Goal: Task Accomplishment & Management: Manage account settings

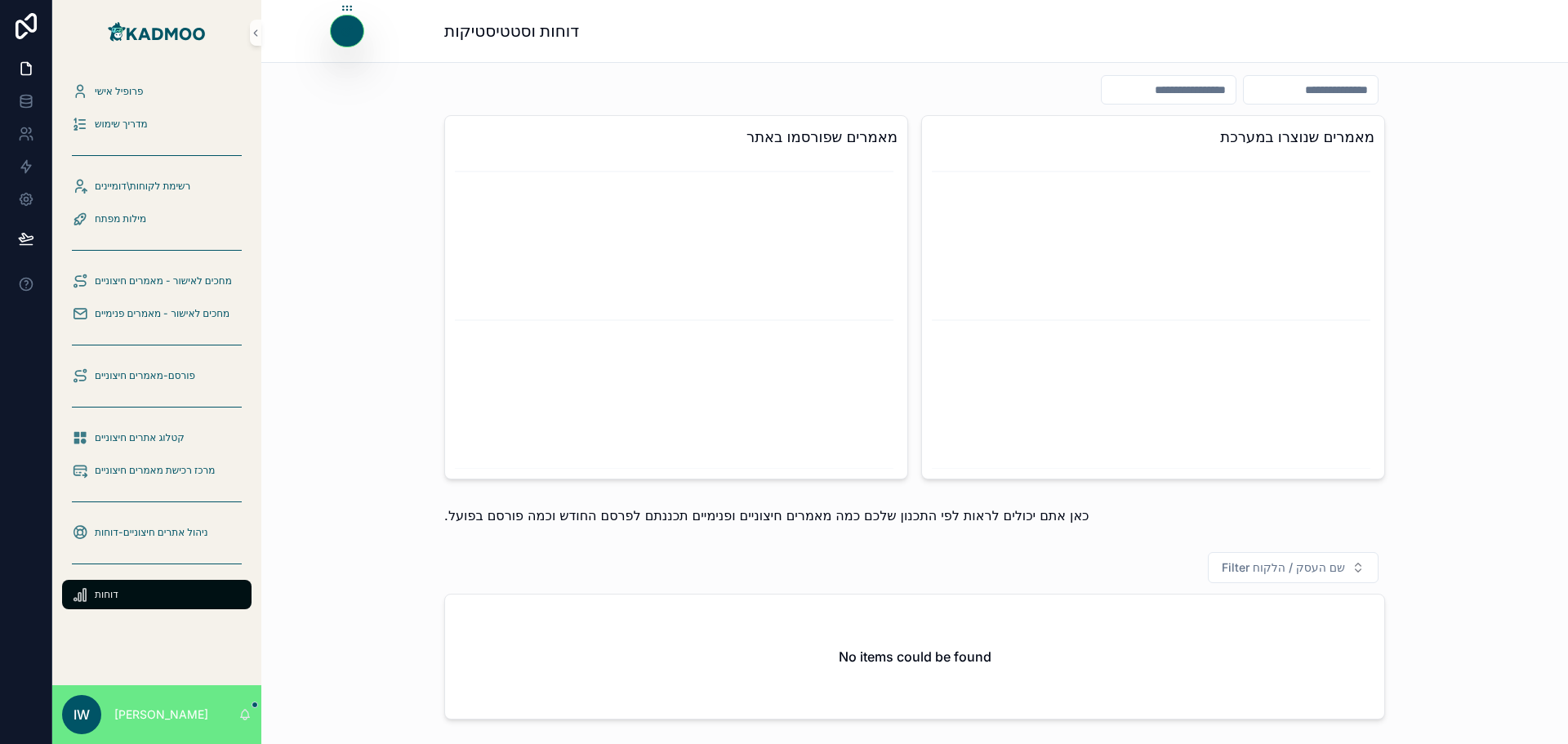
scroll to position [625, 0]
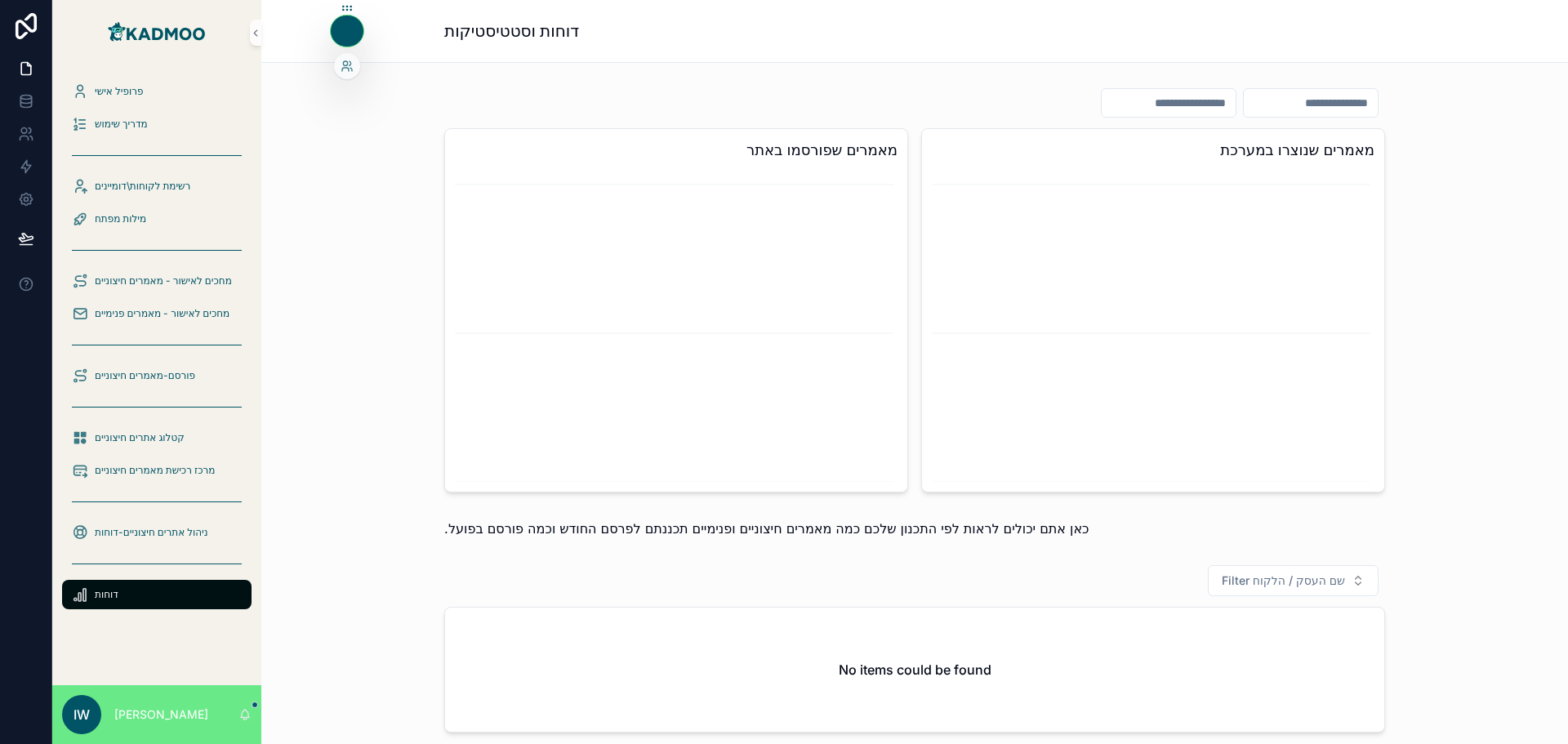
click at [346, 37] on icon at bounding box center [346, 30] width 13 height 13
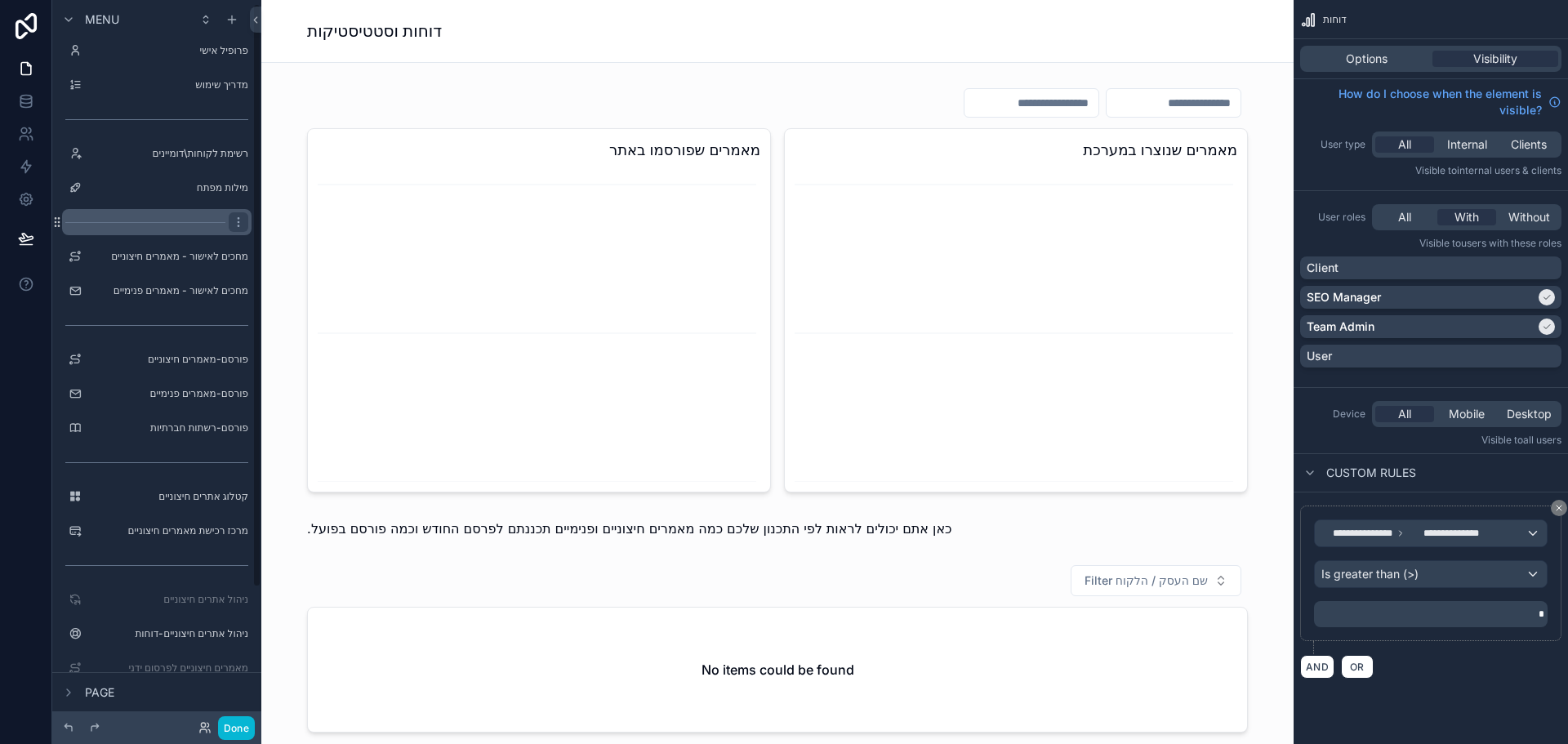
scroll to position [0, 0]
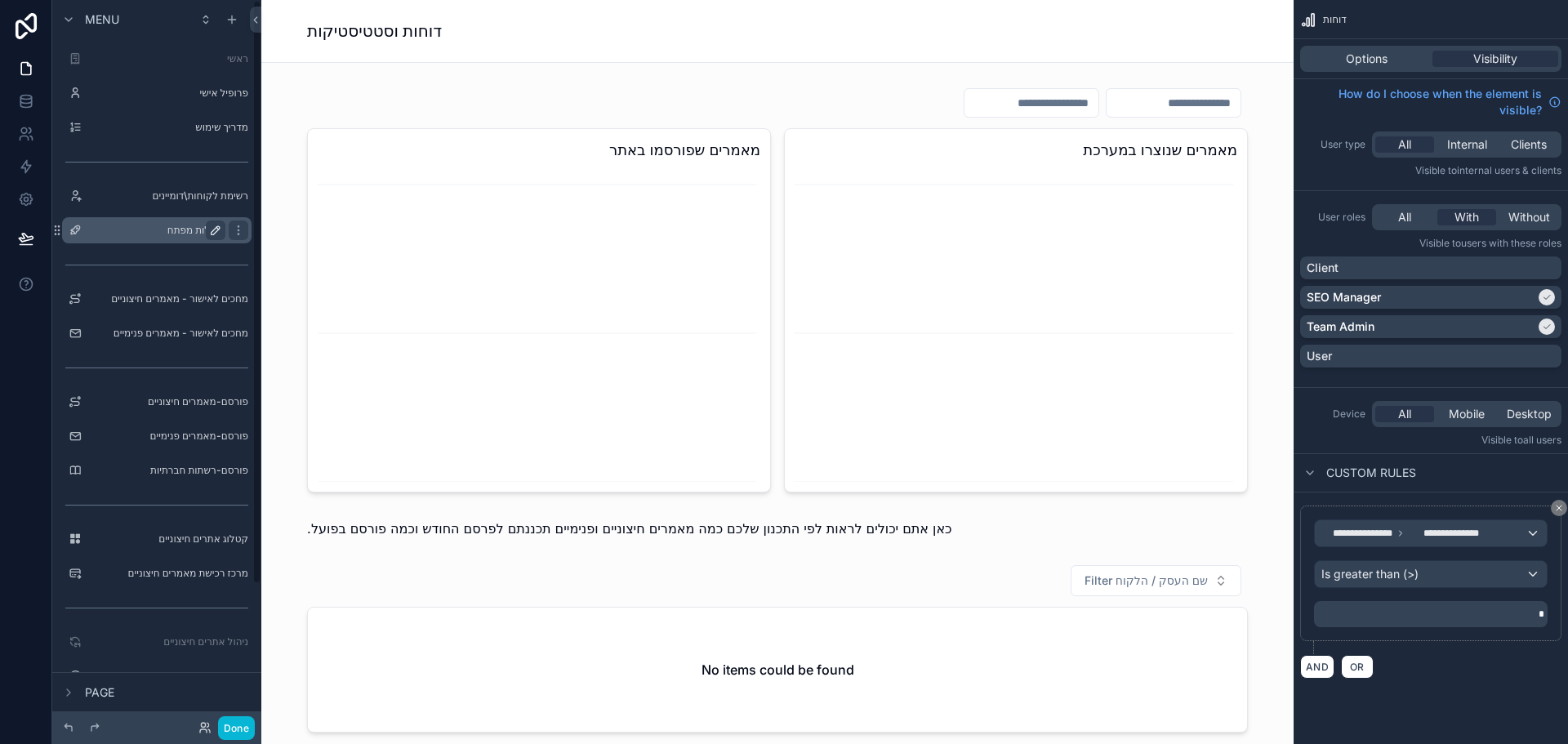
click at [214, 236] on icon "scrollable content" at bounding box center [215, 230] width 13 height 13
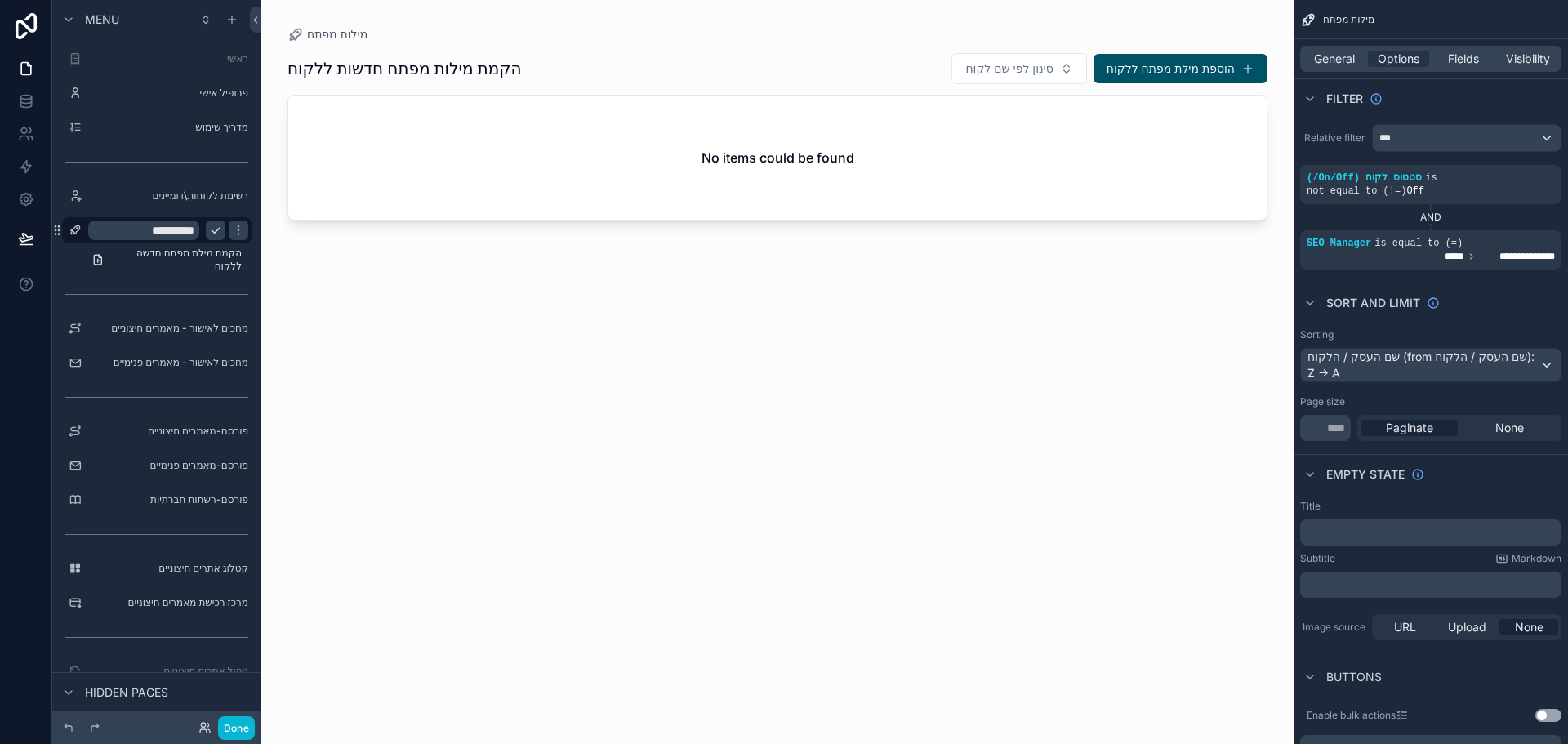
click at [127, 230] on input "**********" at bounding box center [143, 230] width 111 height 20
type input "**********"
click at [232, 232] on icon "scrollable content" at bounding box center [238, 230] width 13 height 13
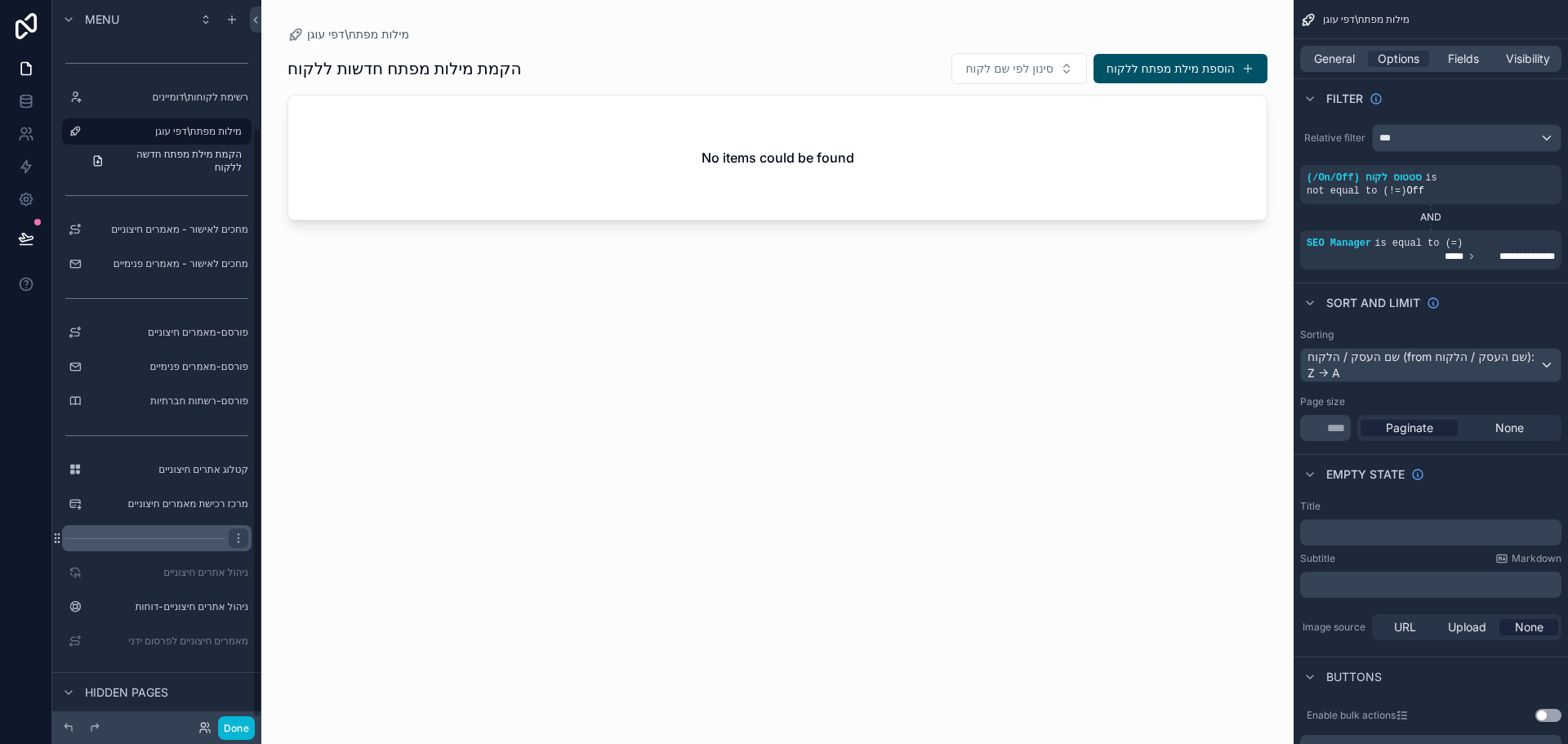
scroll to position [164, 0]
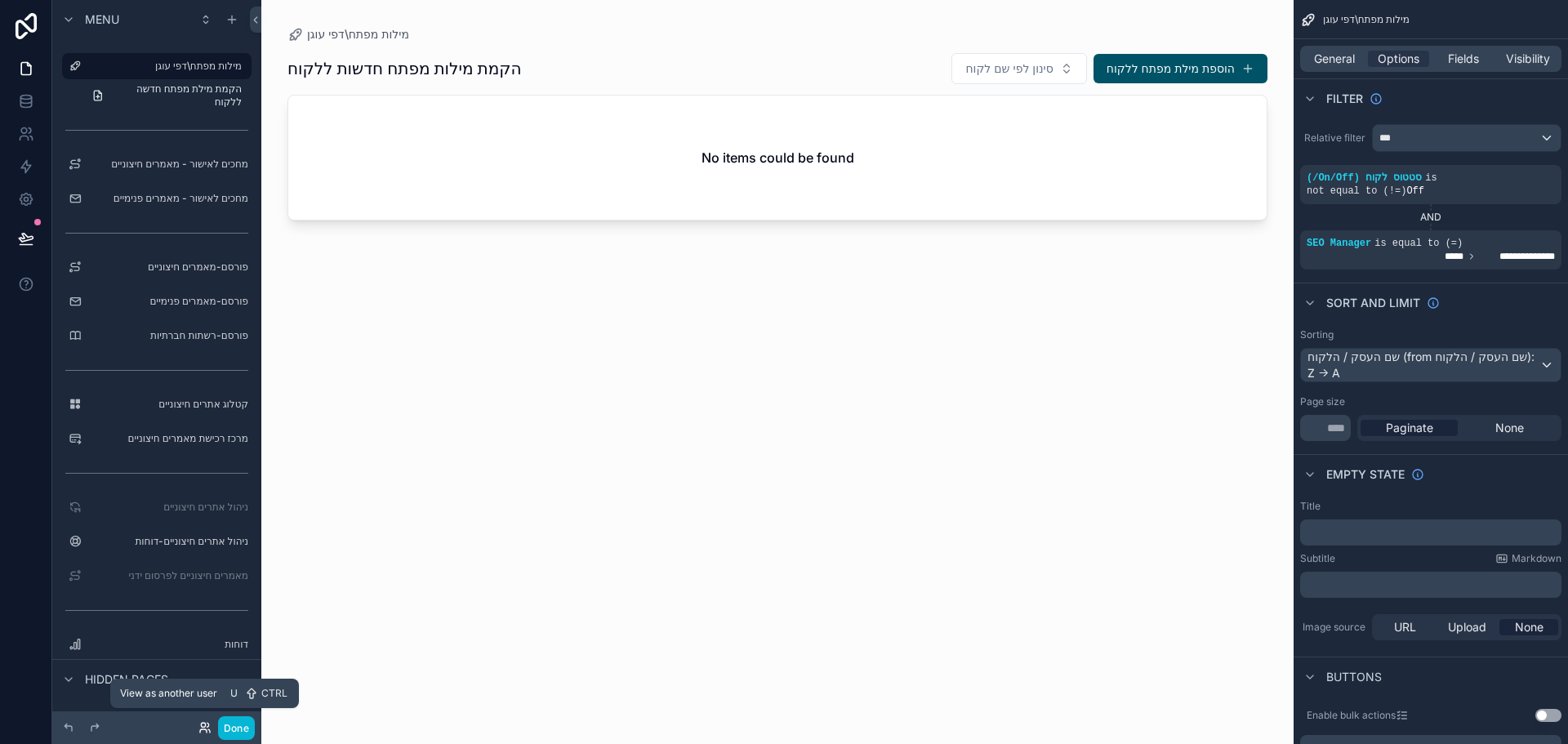
click at [207, 727] on icon at bounding box center [205, 727] width 13 height 13
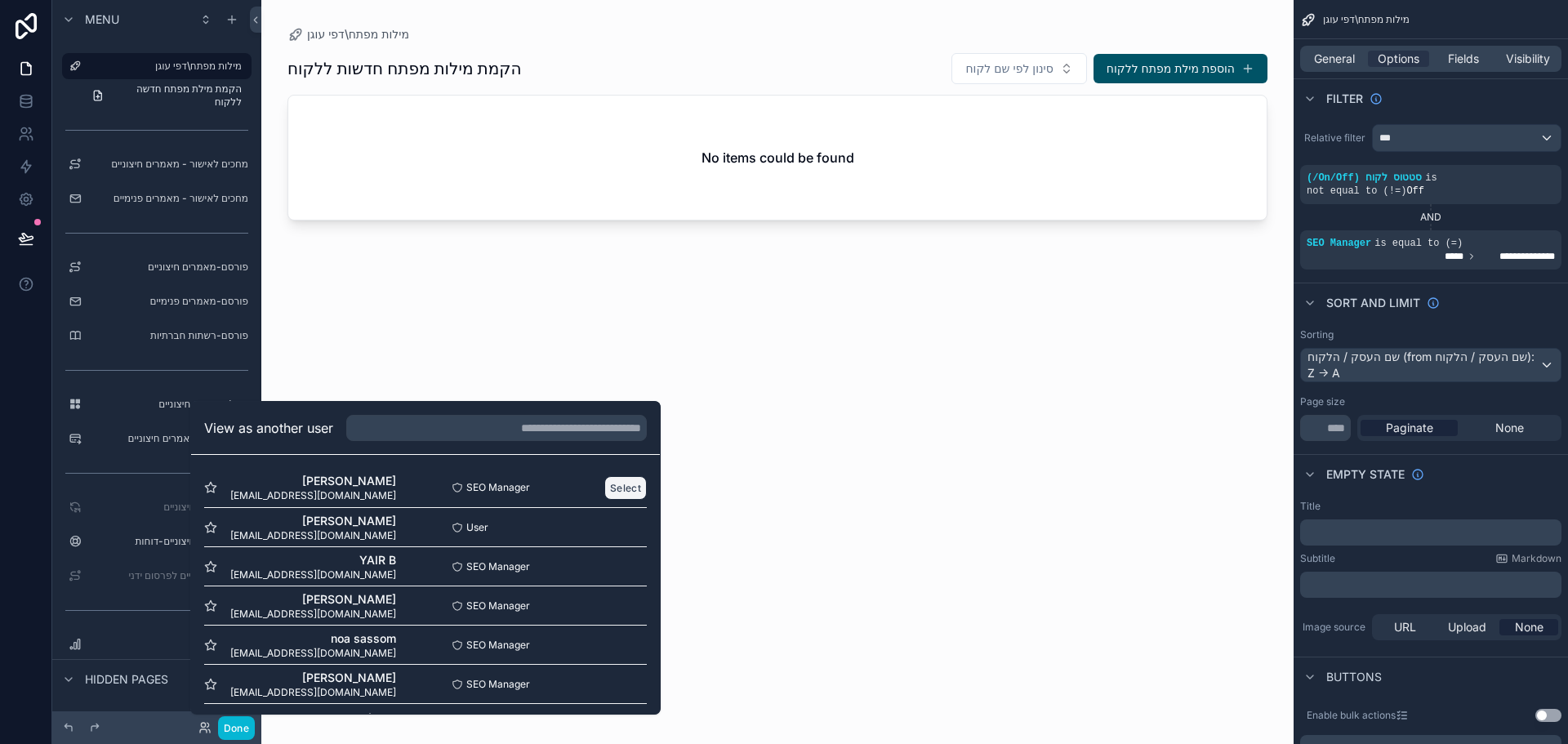
click at [610, 487] on button "Select" at bounding box center [624, 488] width 42 height 23
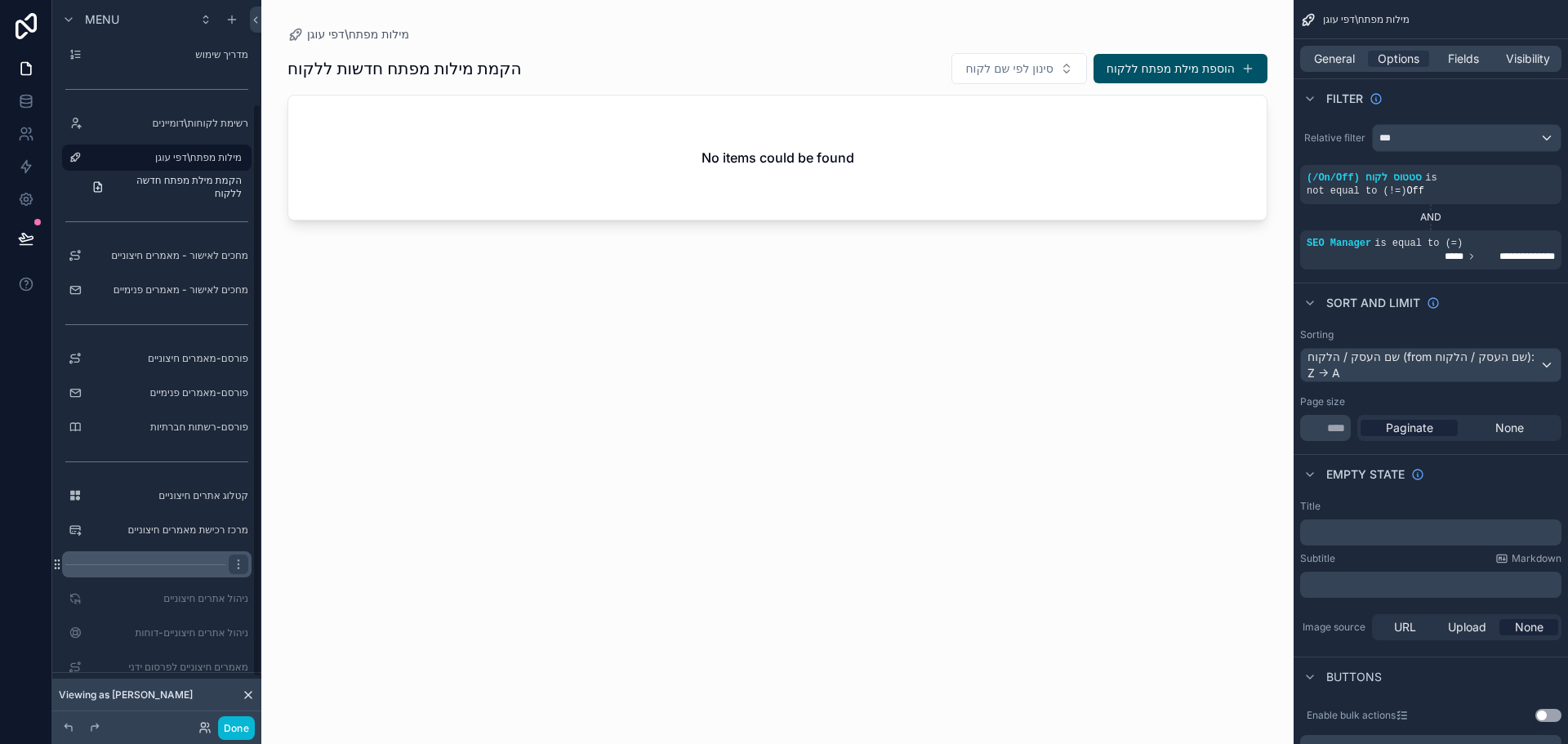
scroll to position [190, 0]
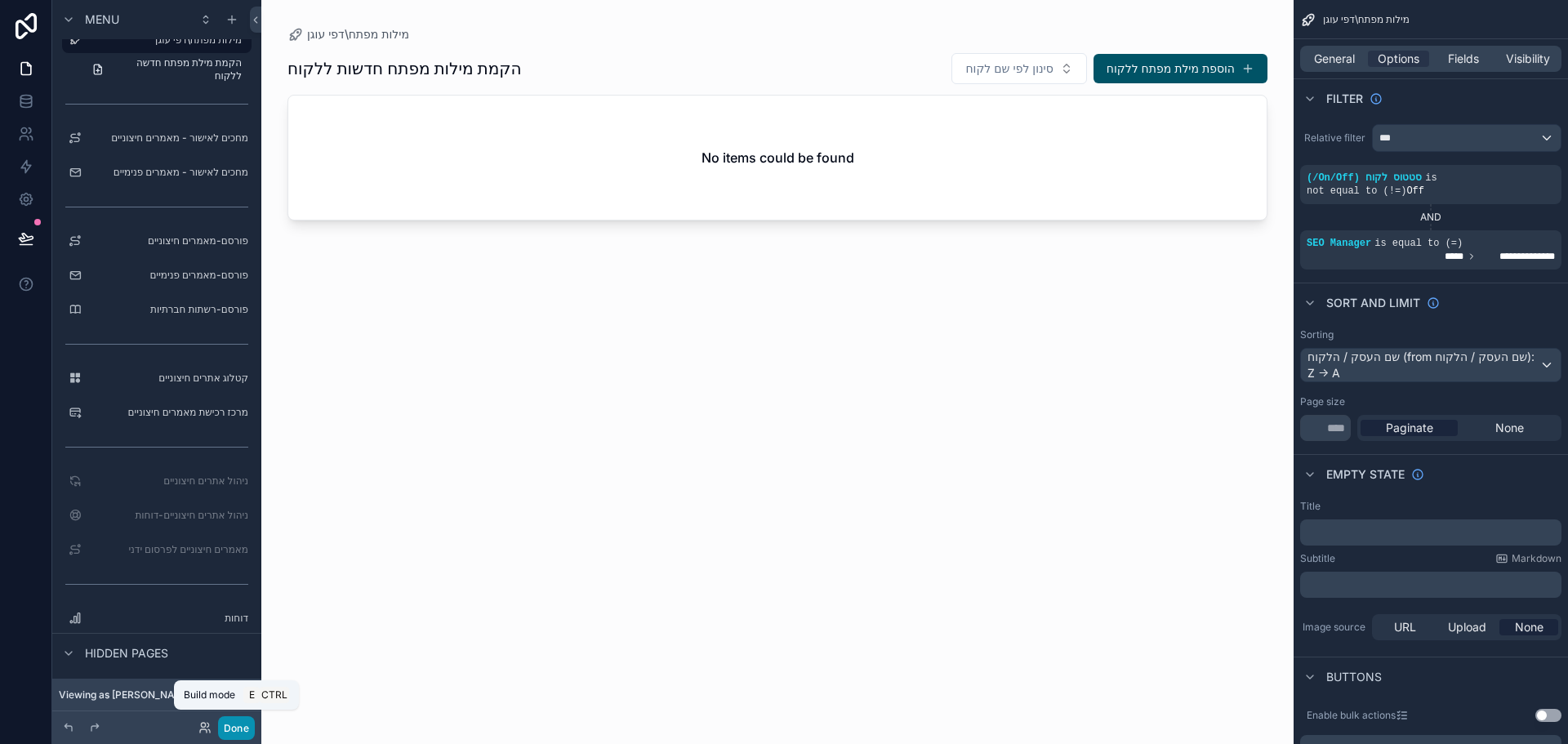
click at [231, 730] on button "Done" at bounding box center [237, 728] width 37 height 23
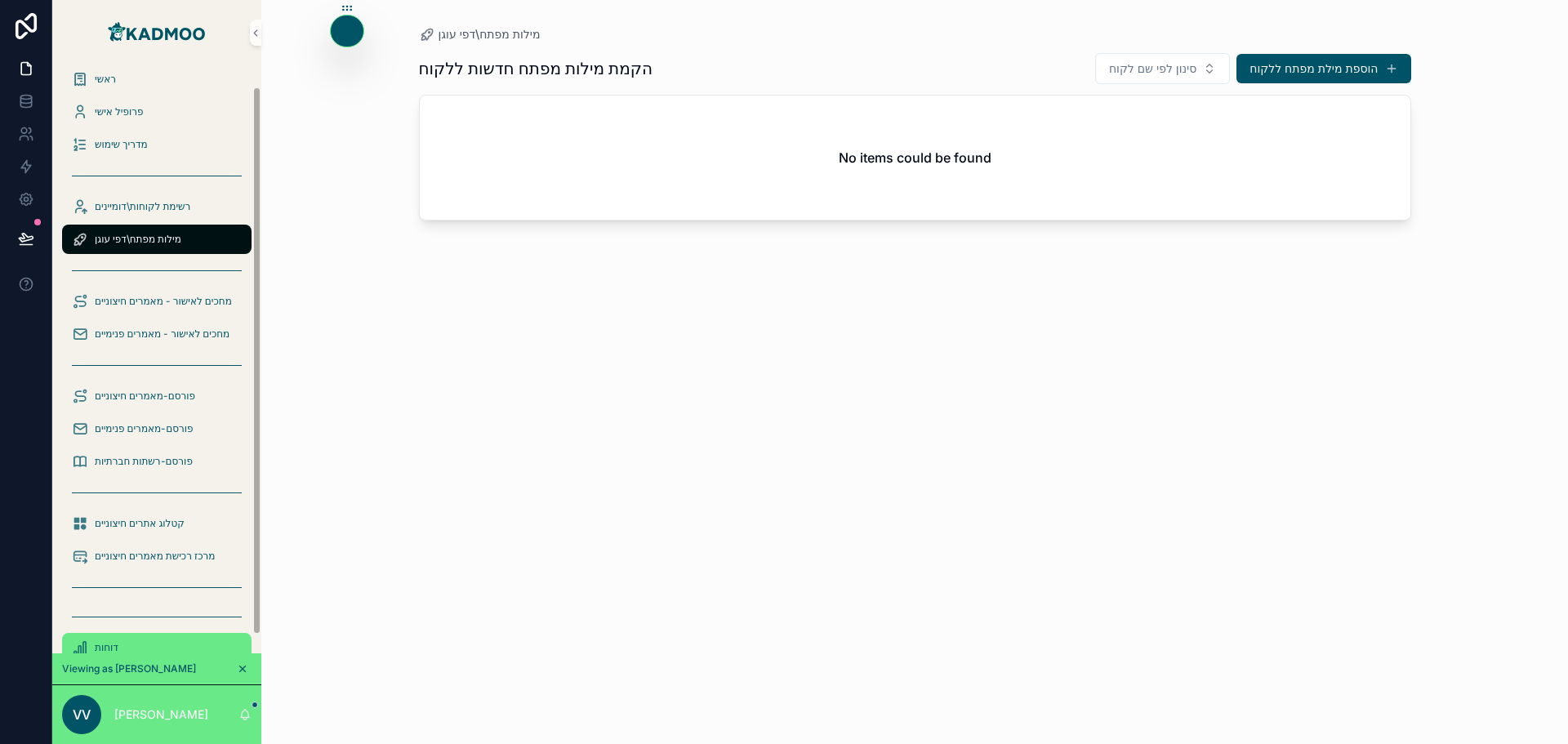
scroll to position [42, 0]
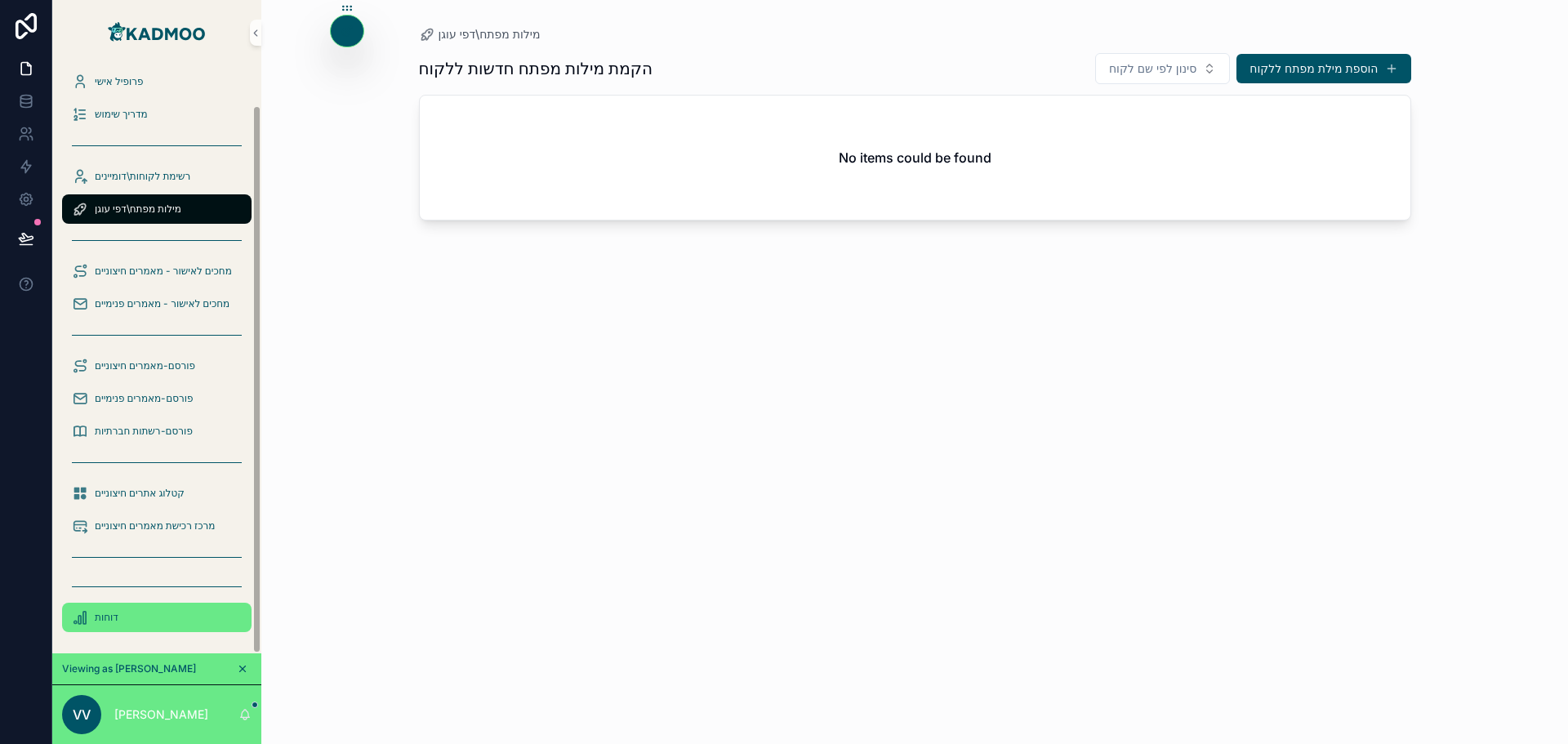
click at [132, 618] on div "דוחות" at bounding box center [157, 617] width 170 height 26
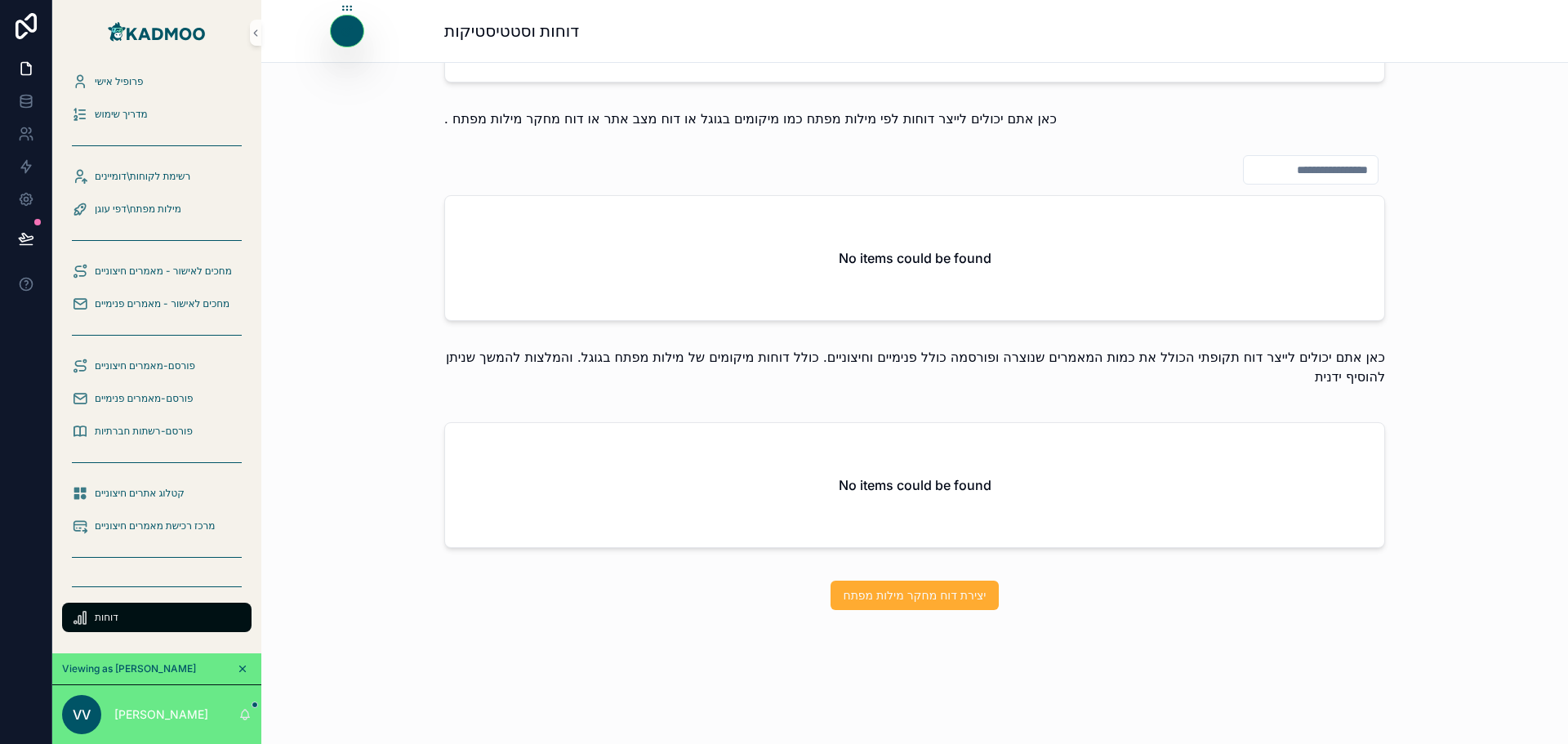
scroll to position [1279, 0]
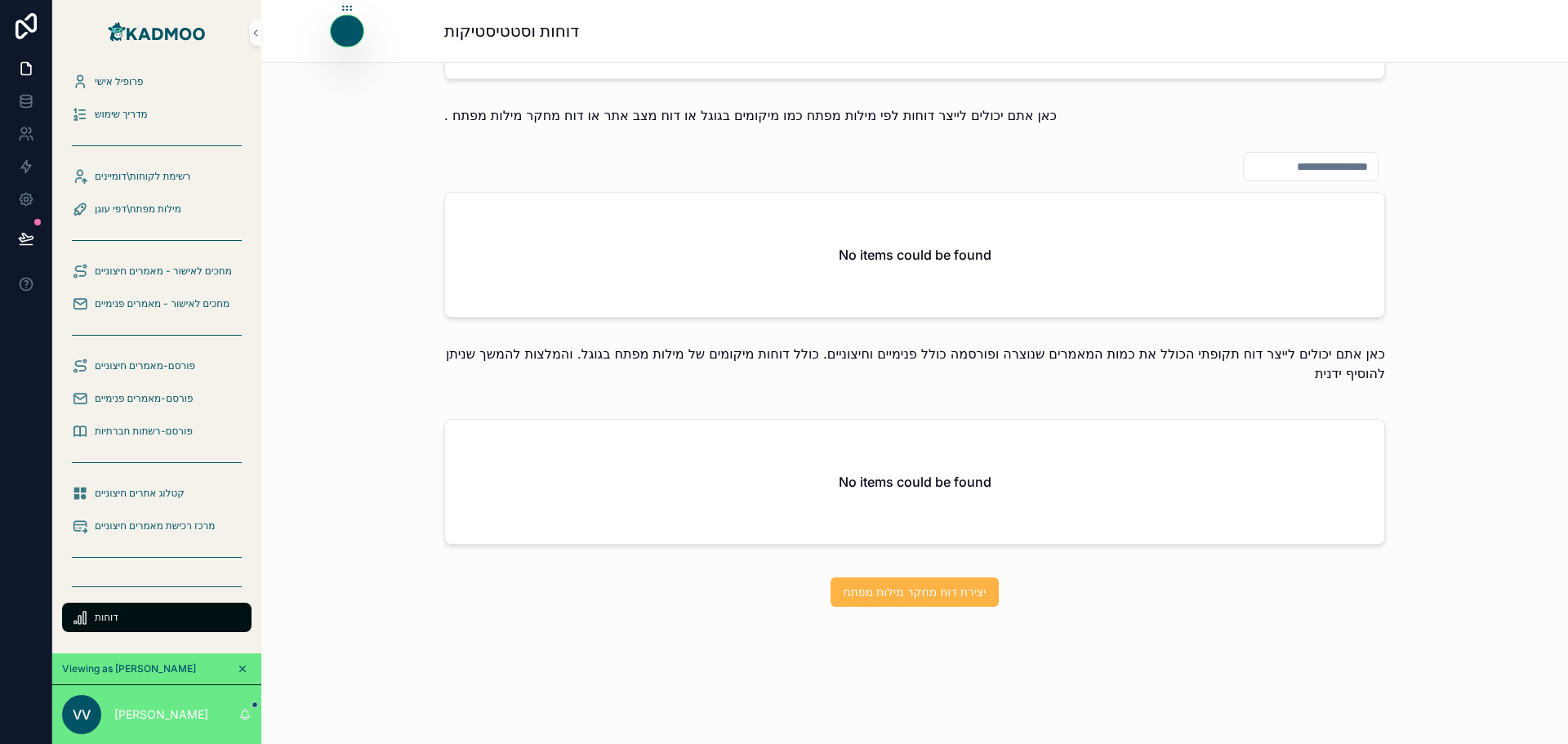
click at [920, 594] on span "יצירת דוח מחקר מילות מפתח" at bounding box center [915, 592] width 143 height 17
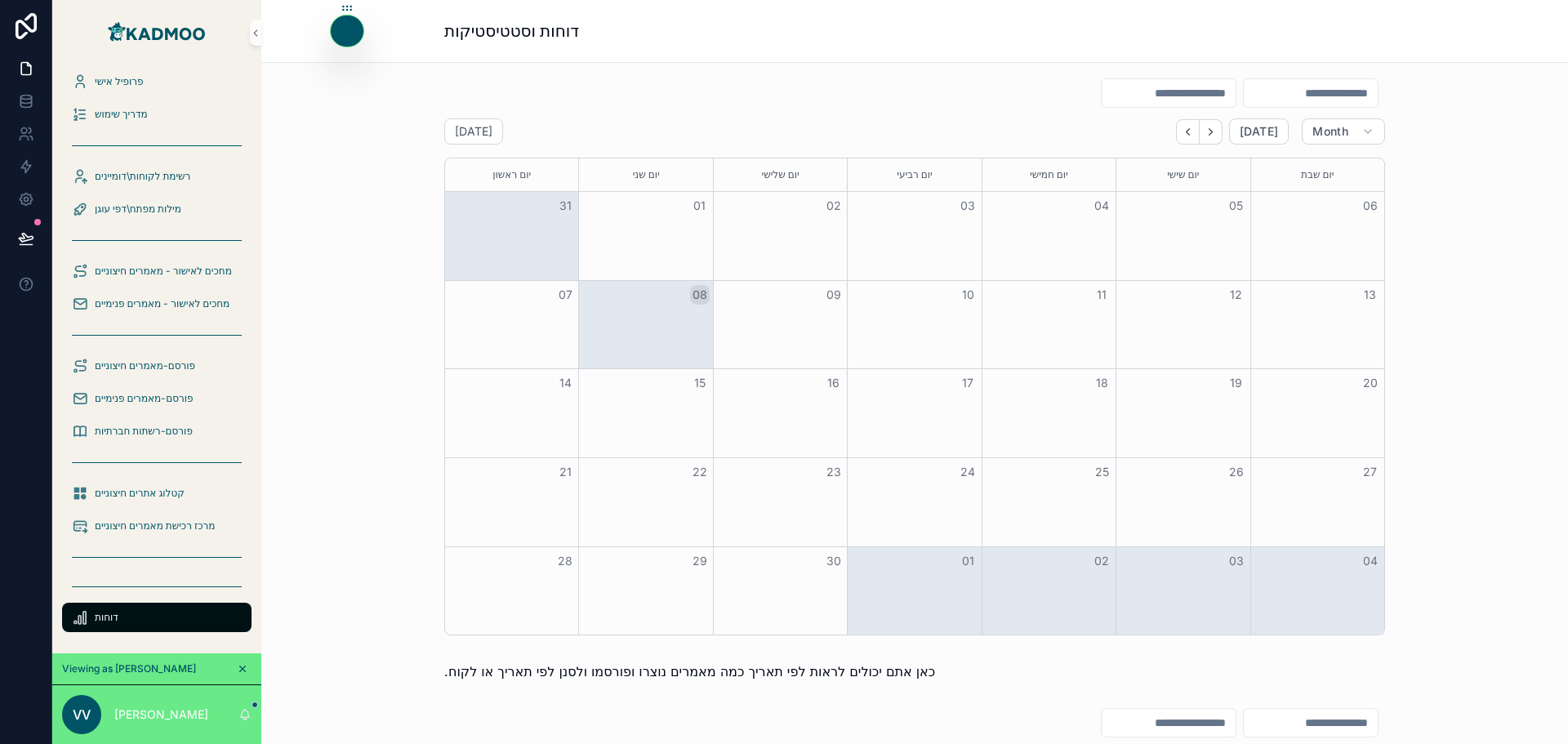
scroll to position [0, 0]
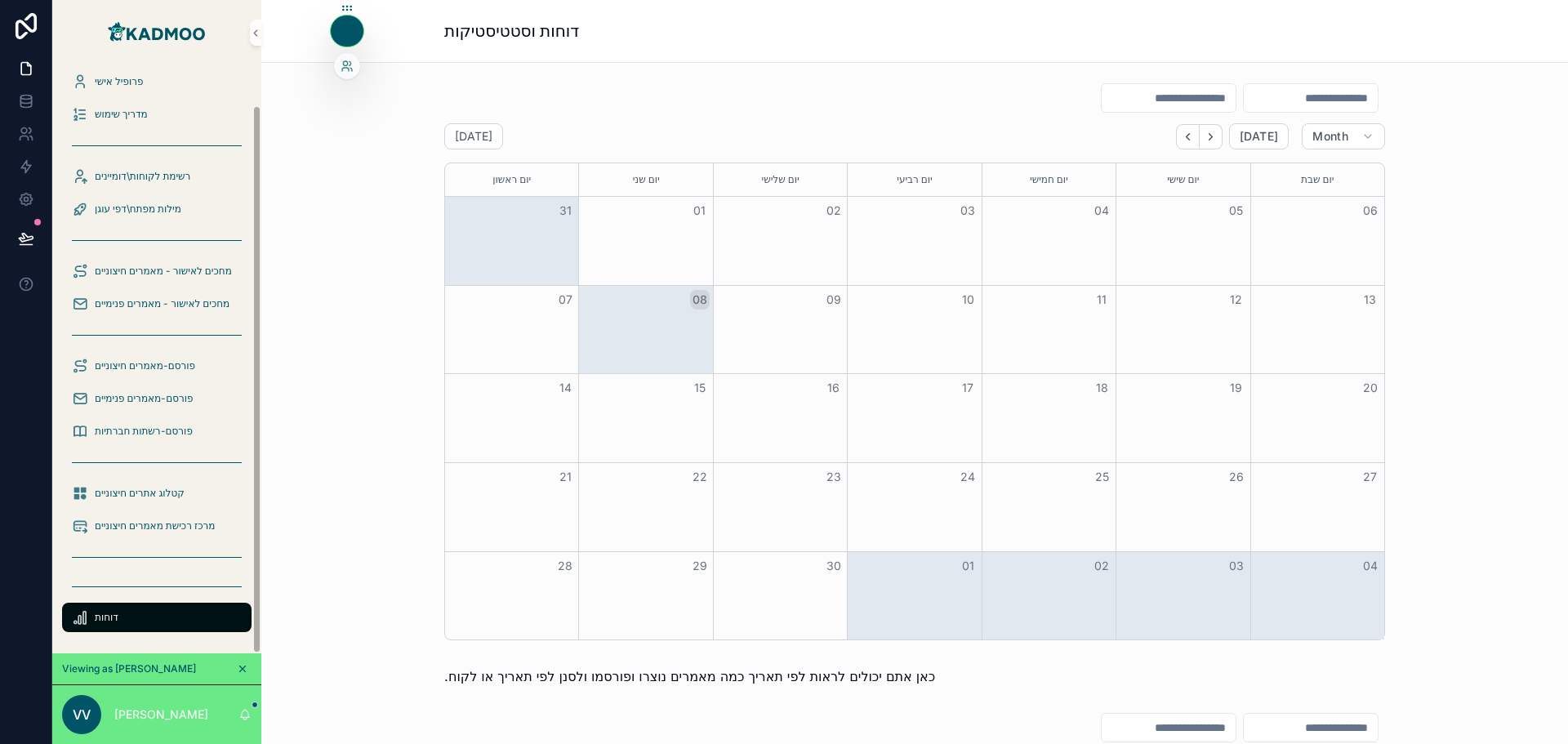
click at [340, 27] on div at bounding box center [346, 31] width 32 height 31
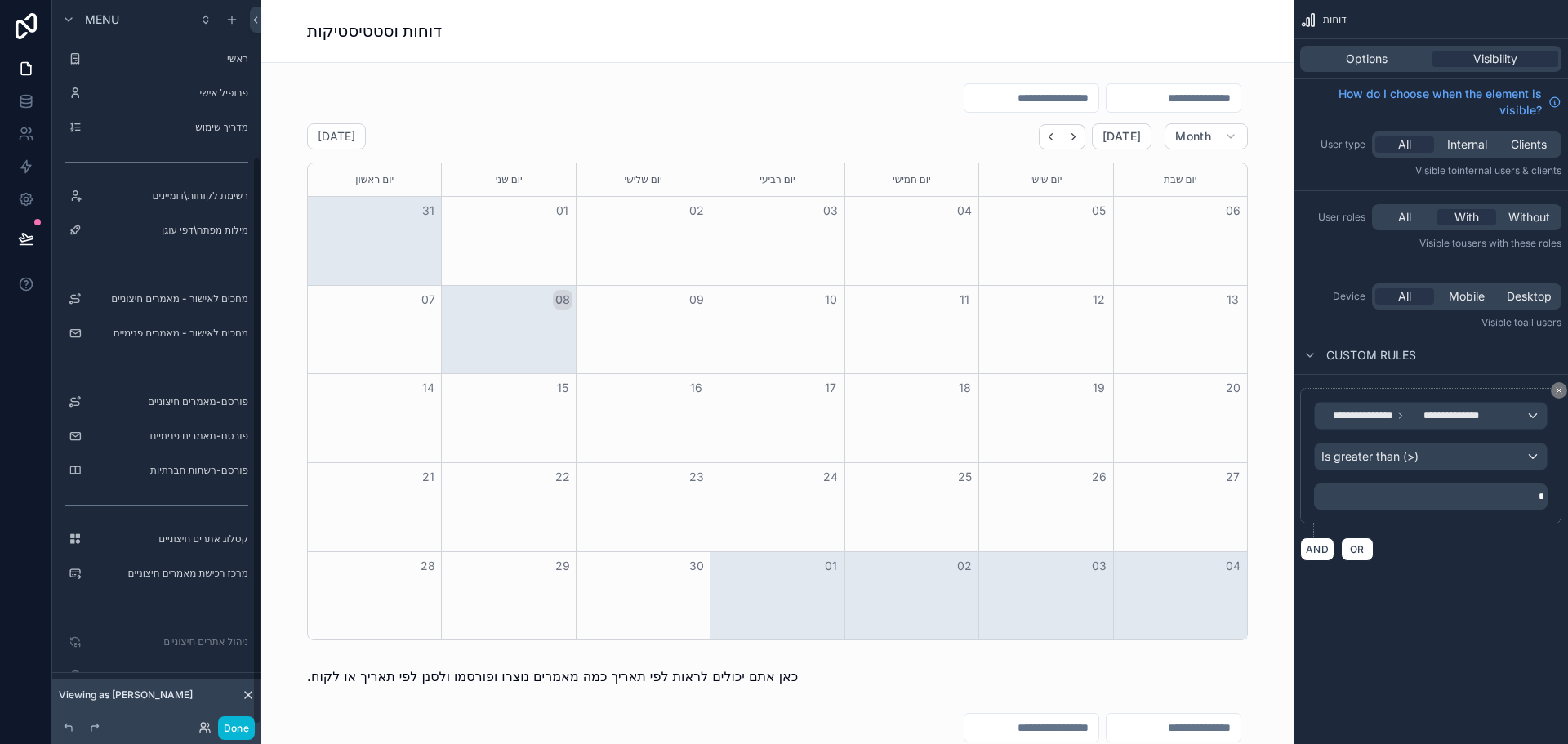
scroll to position [200, 0]
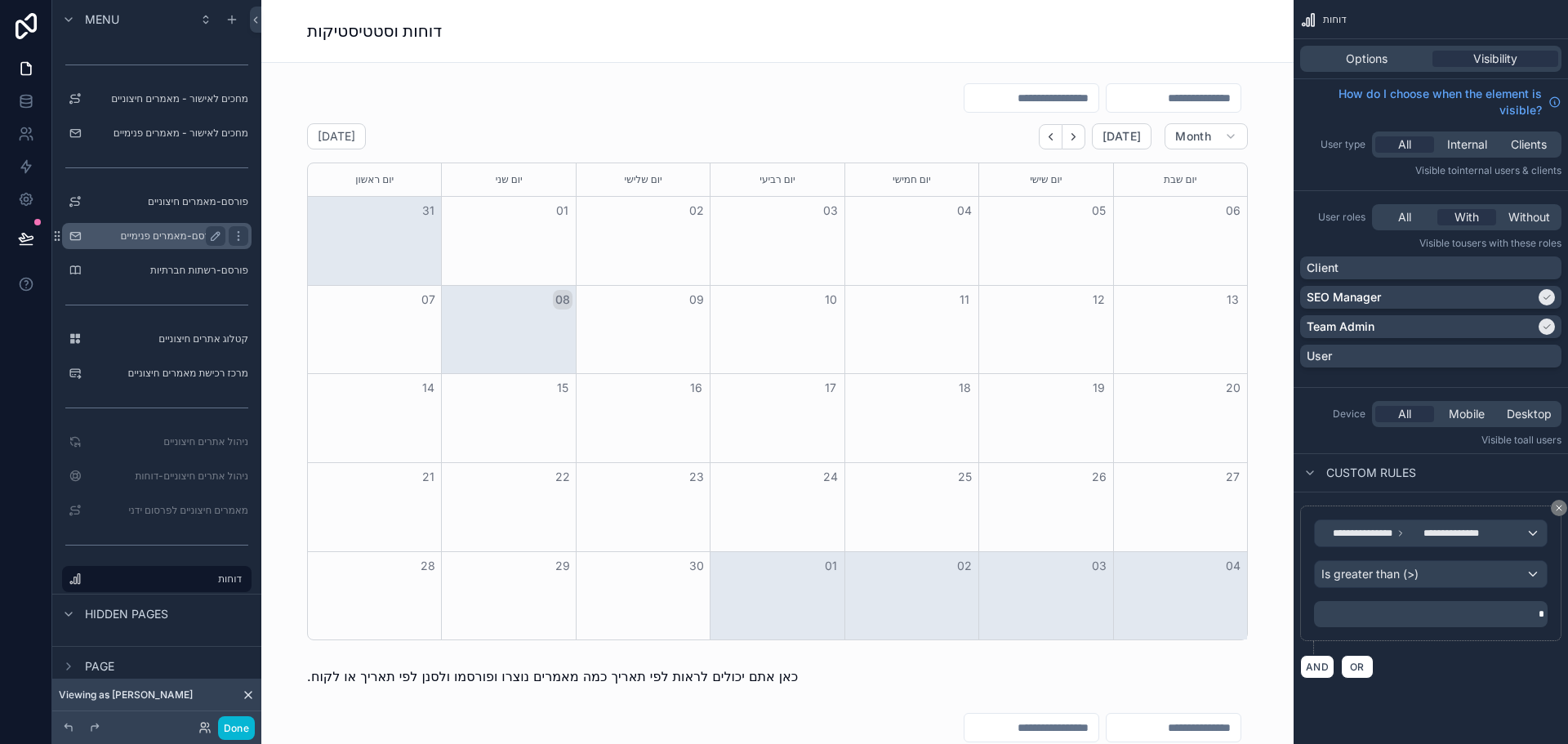
click at [136, 236] on label "פורסם-מאמרים פנימיים" at bounding box center [153, 235] width 130 height 13
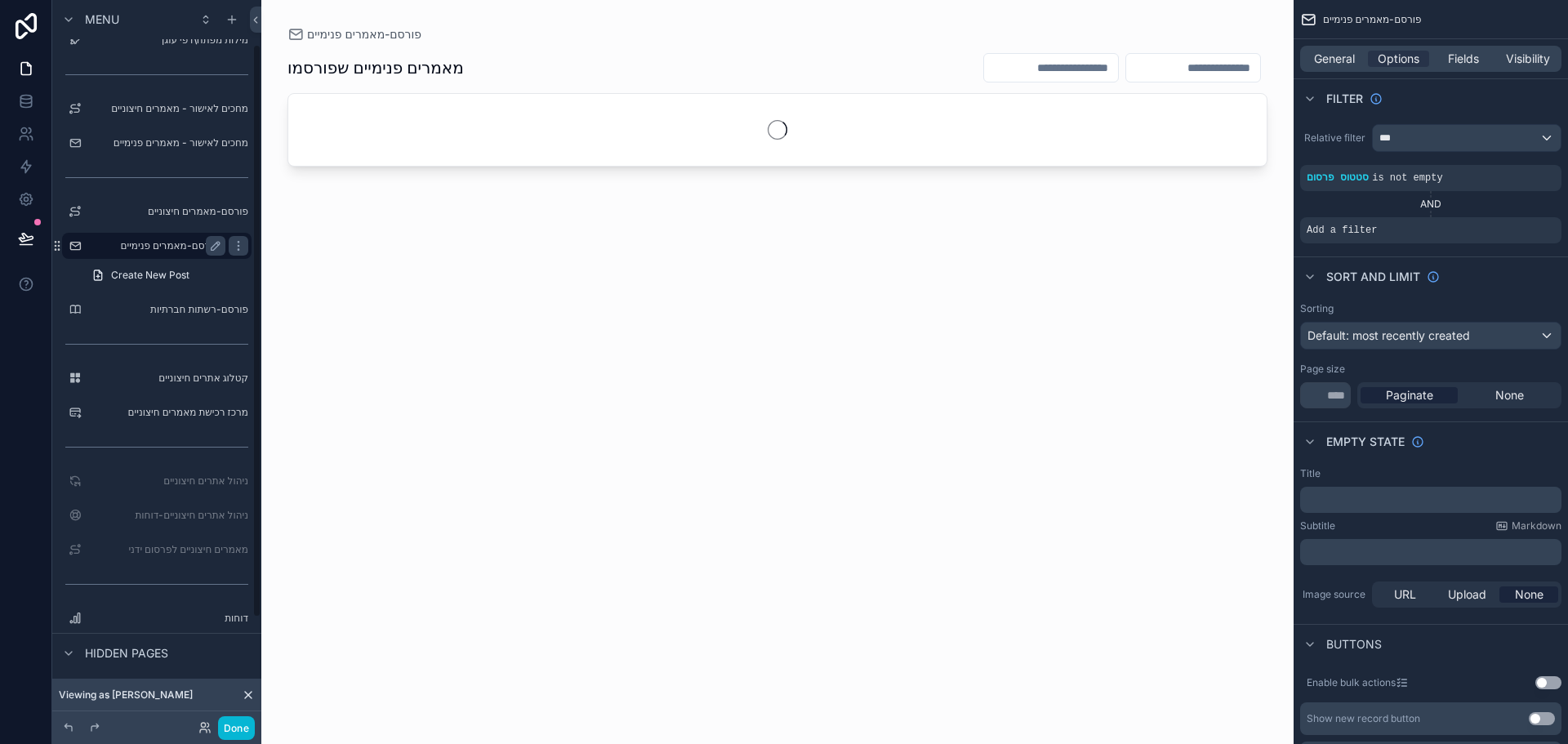
scroll to position [57, 0]
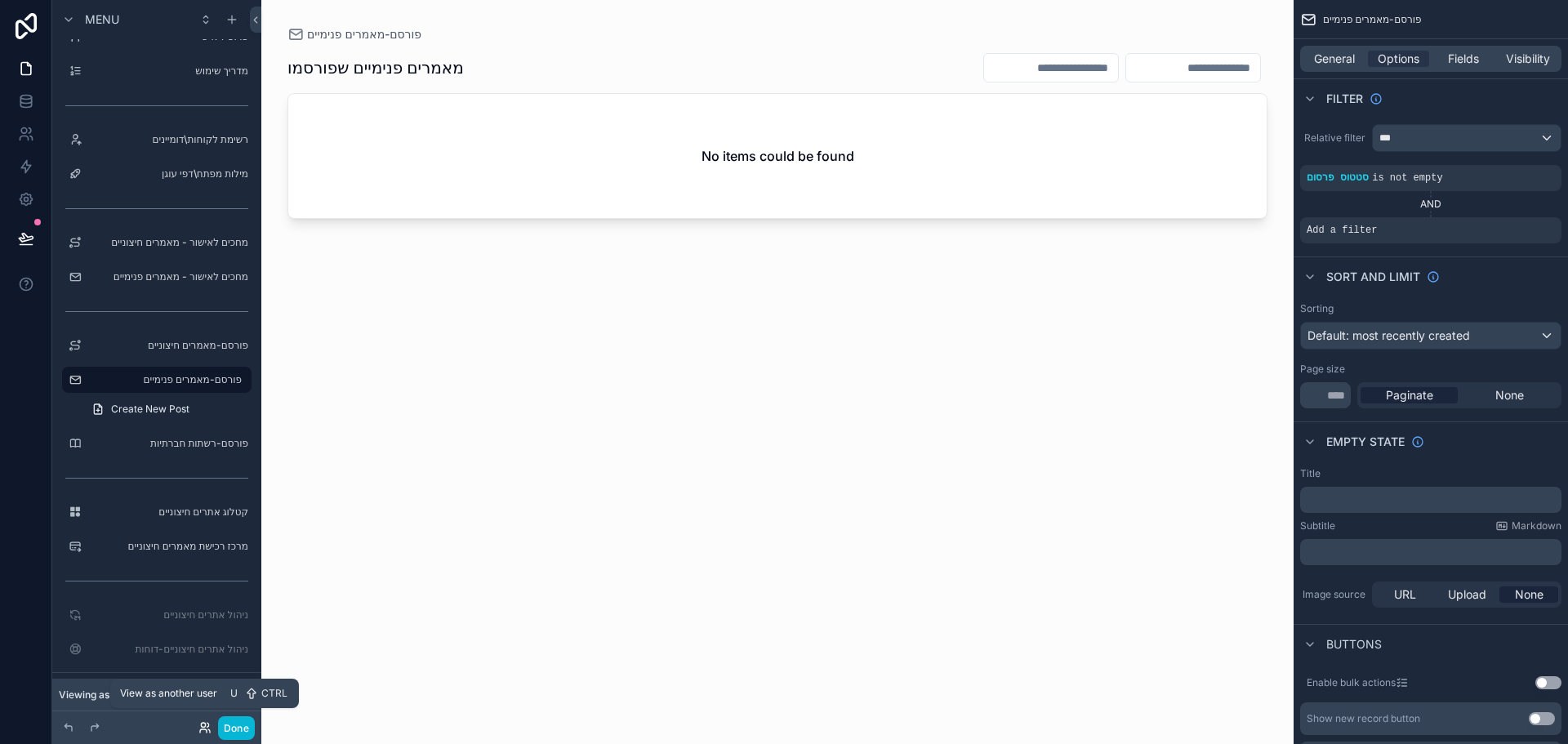
click at [200, 731] on icon at bounding box center [203, 730] width 7 height 3
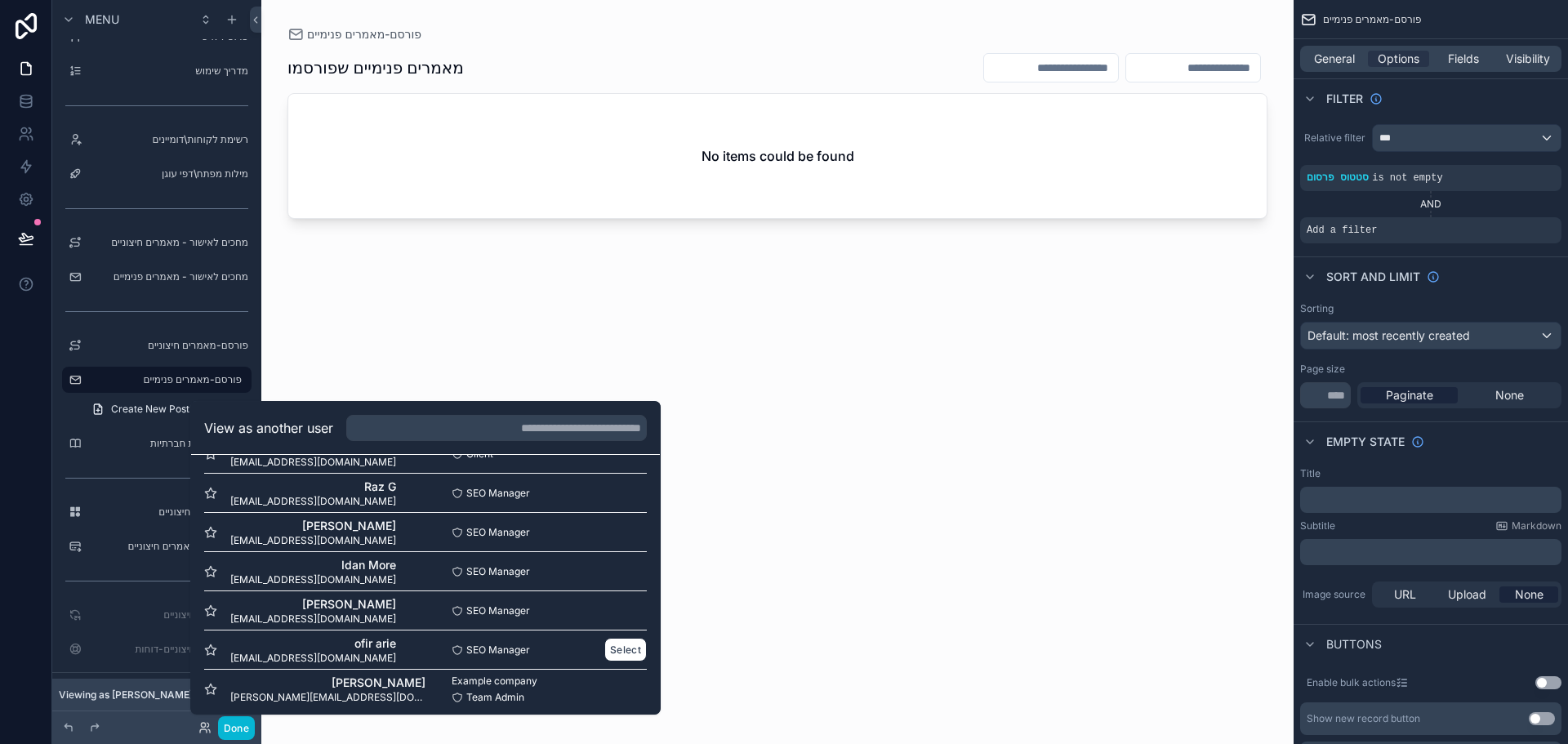
scroll to position [551, 0]
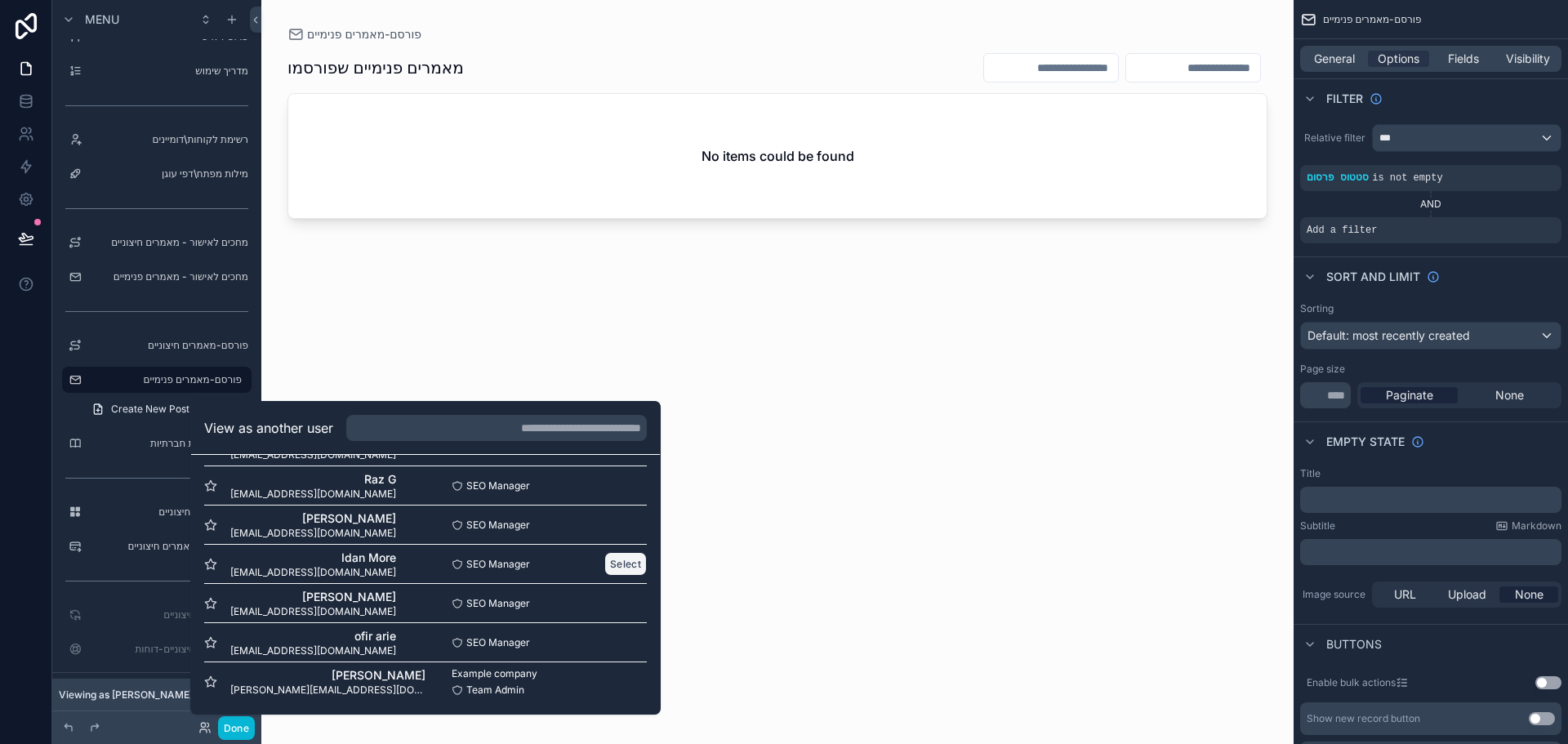
click at [604, 565] on button "Select" at bounding box center [624, 564] width 42 height 23
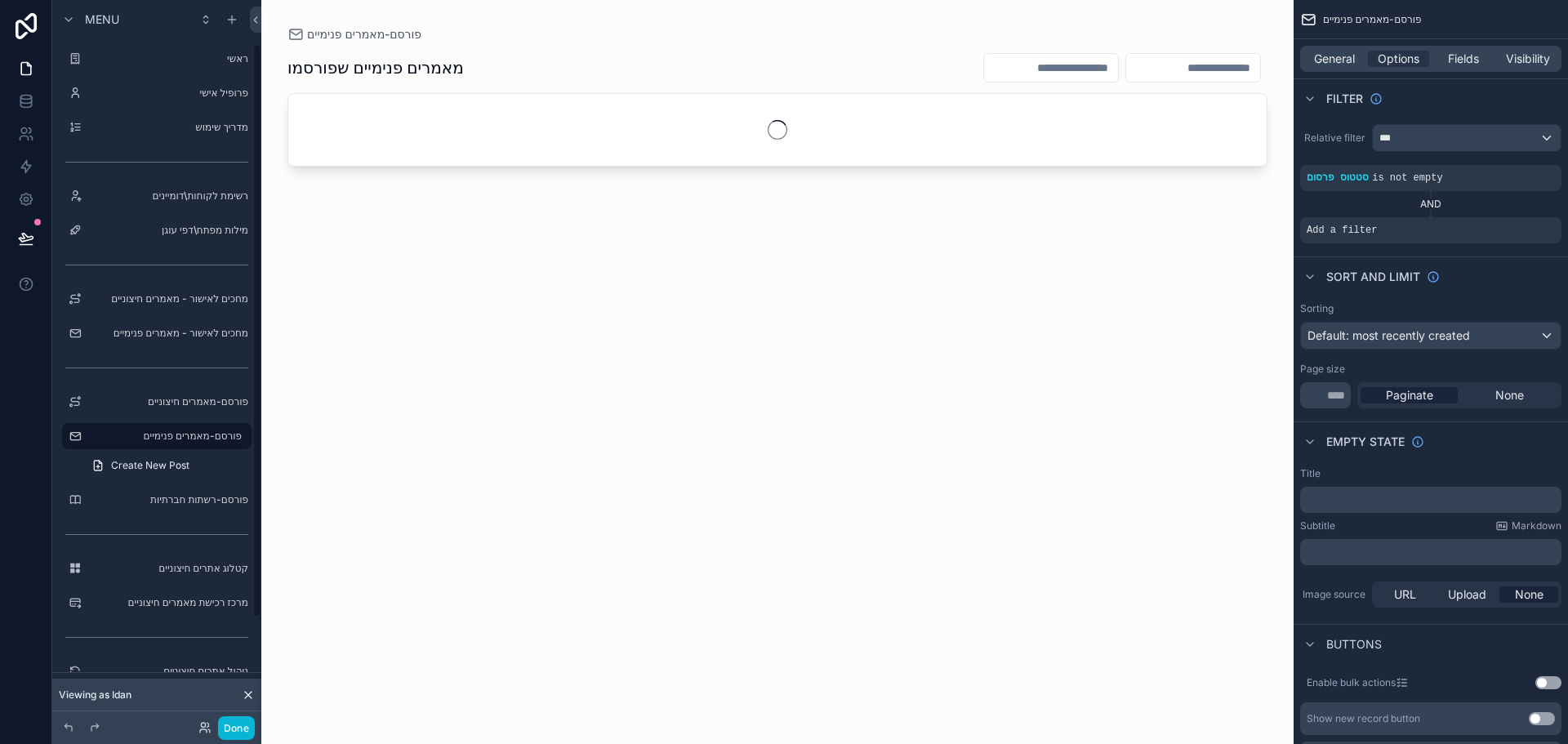
scroll to position [57, 0]
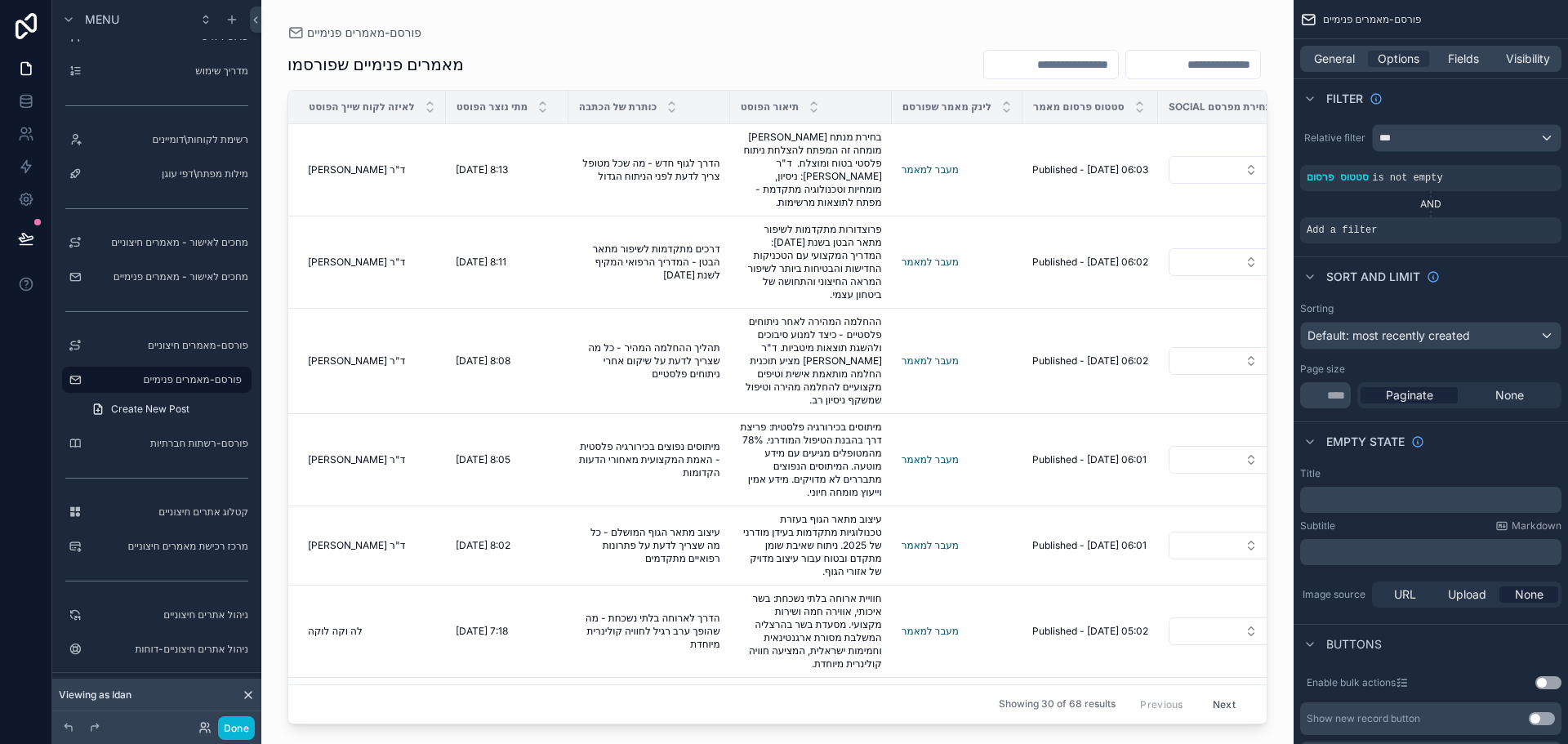
drag, startPoint x: 564, startPoint y: 718, endPoint x: 652, endPoint y: 717, distance: 88.0
click at [652, 717] on div "scrollable content" at bounding box center [777, 362] width 1033 height 724
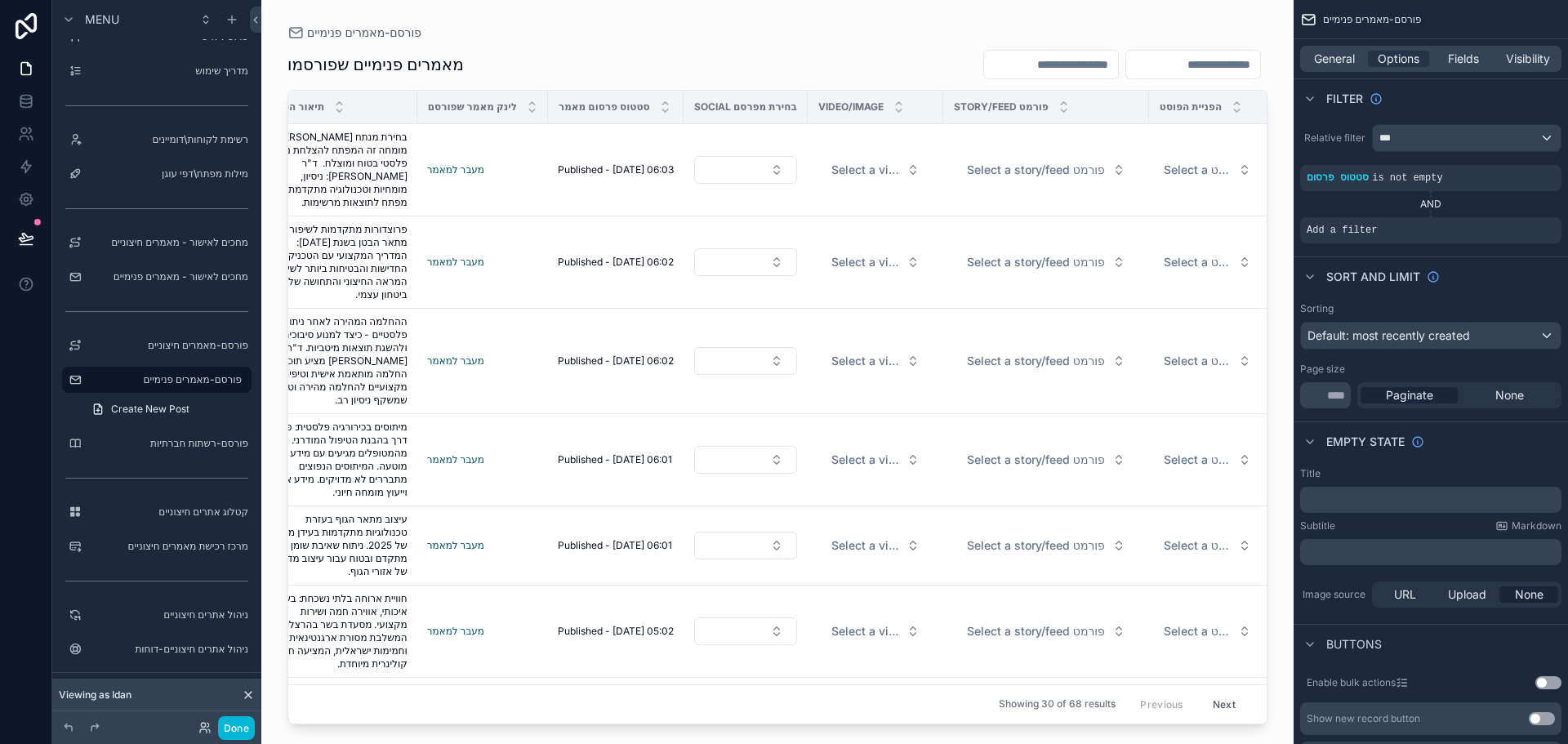
scroll to position [0, 505]
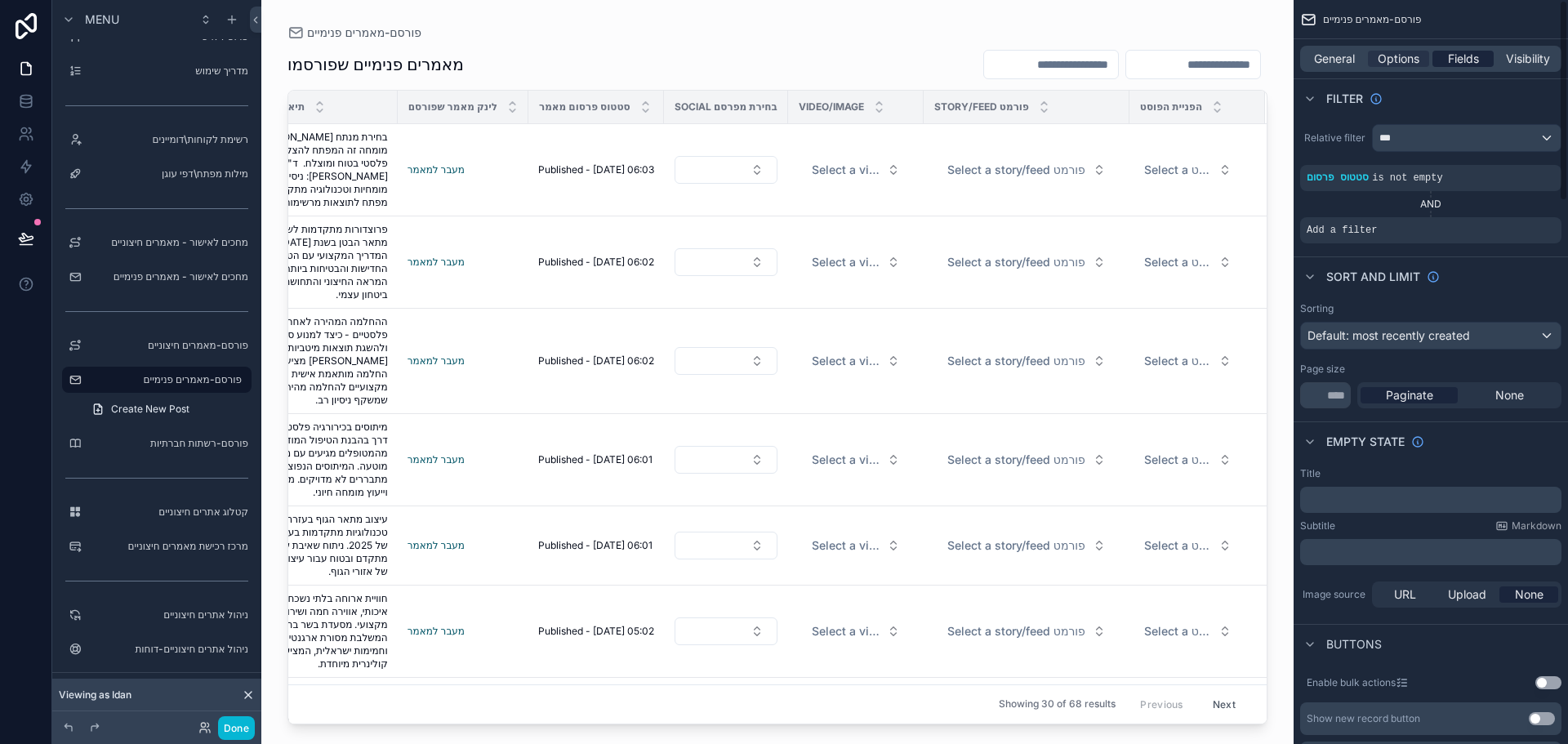
click at [1457, 57] on span "Fields" at bounding box center [1463, 59] width 31 height 17
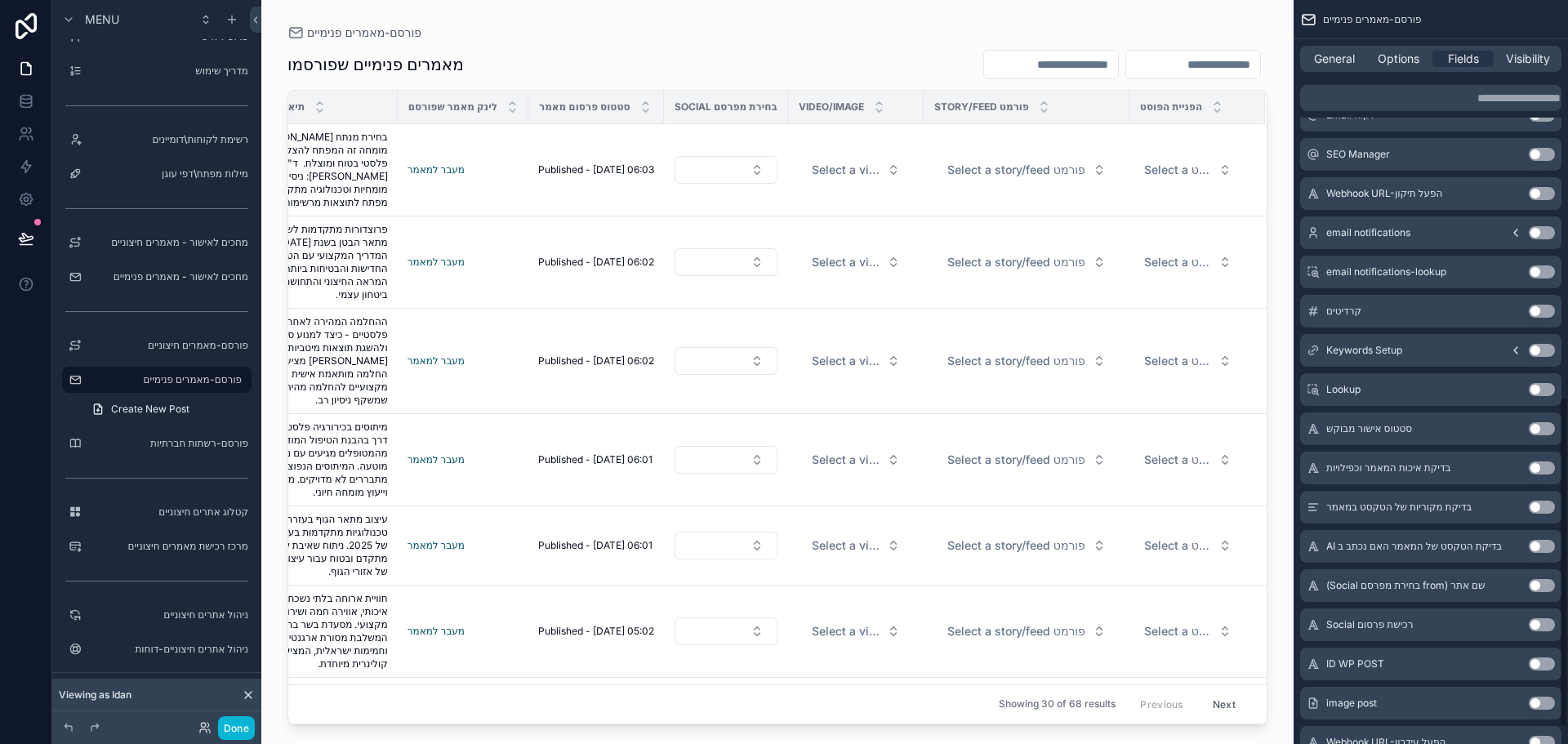
scroll to position [930, 0]
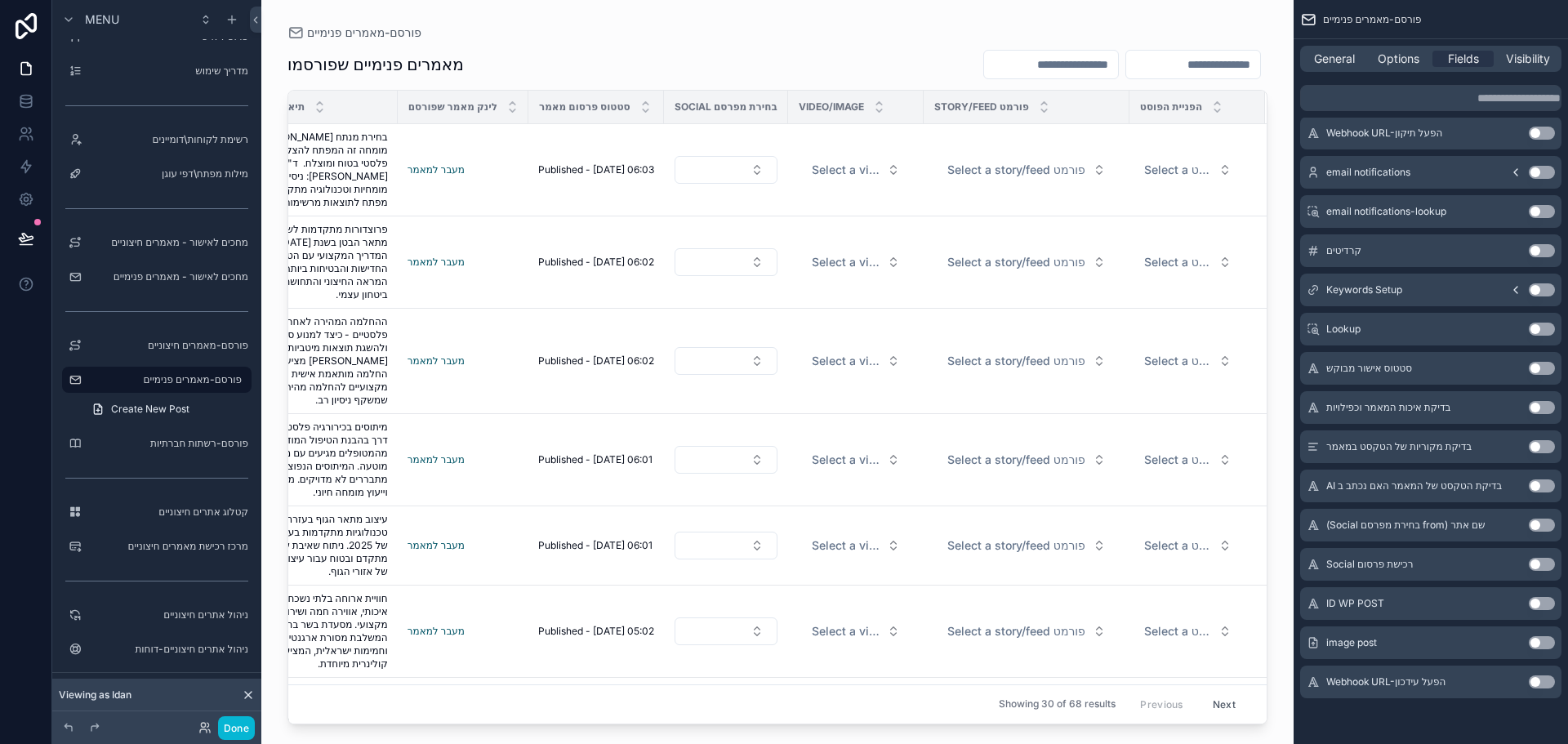
click at [1536, 683] on button "Use setting" at bounding box center [1542, 681] width 26 height 13
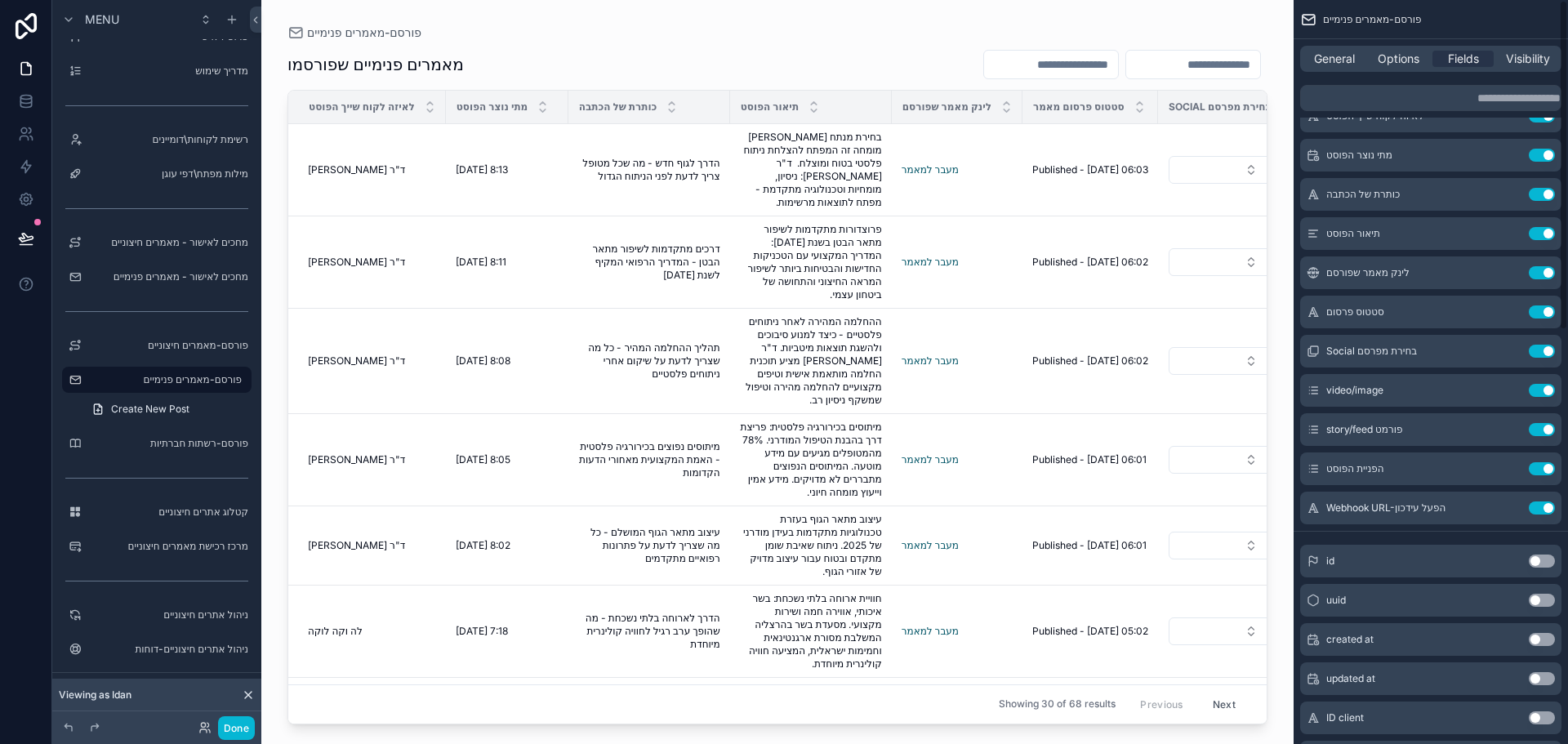
scroll to position [0, 0]
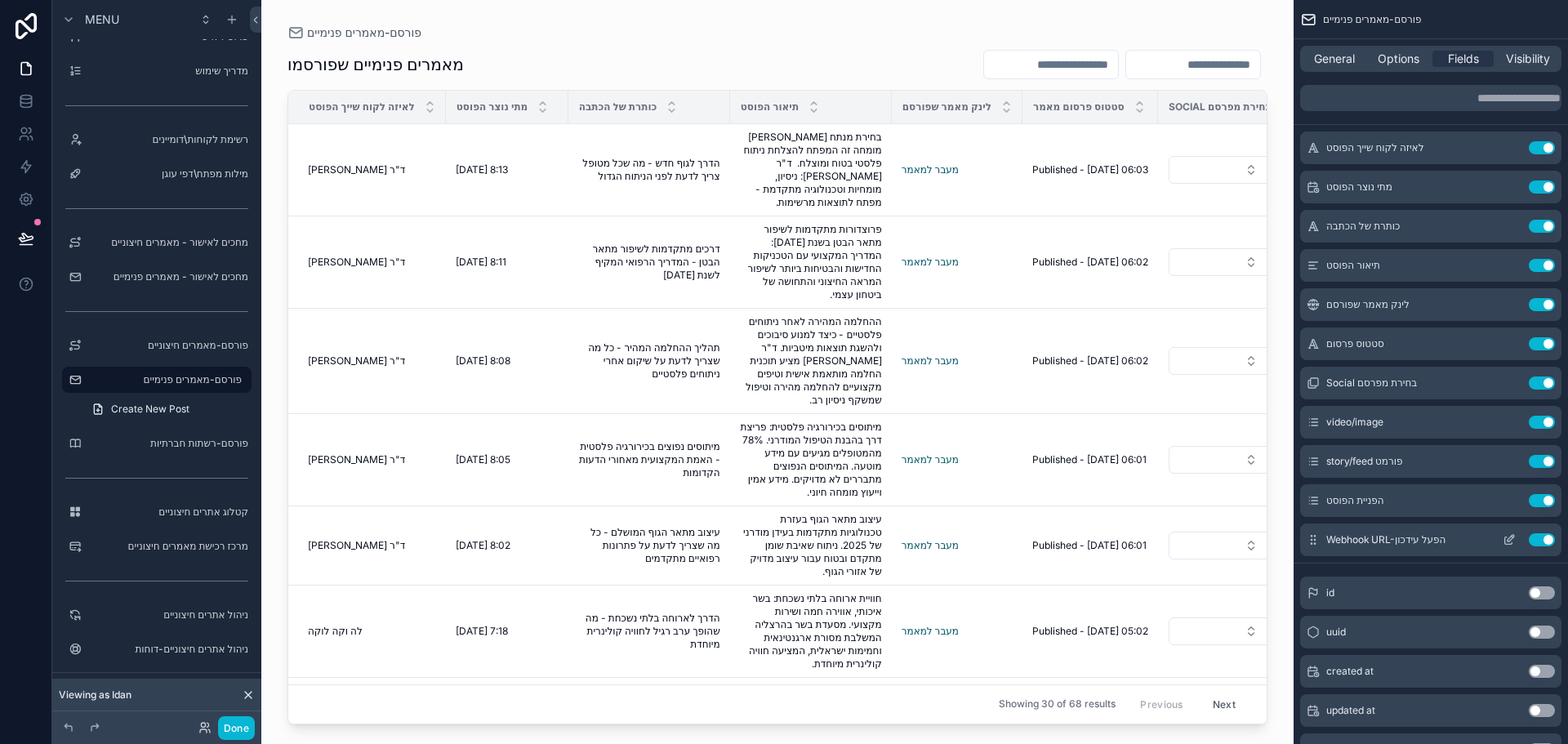
click at [1510, 537] on icon "scrollable content" at bounding box center [1510, 537] width 7 height 7
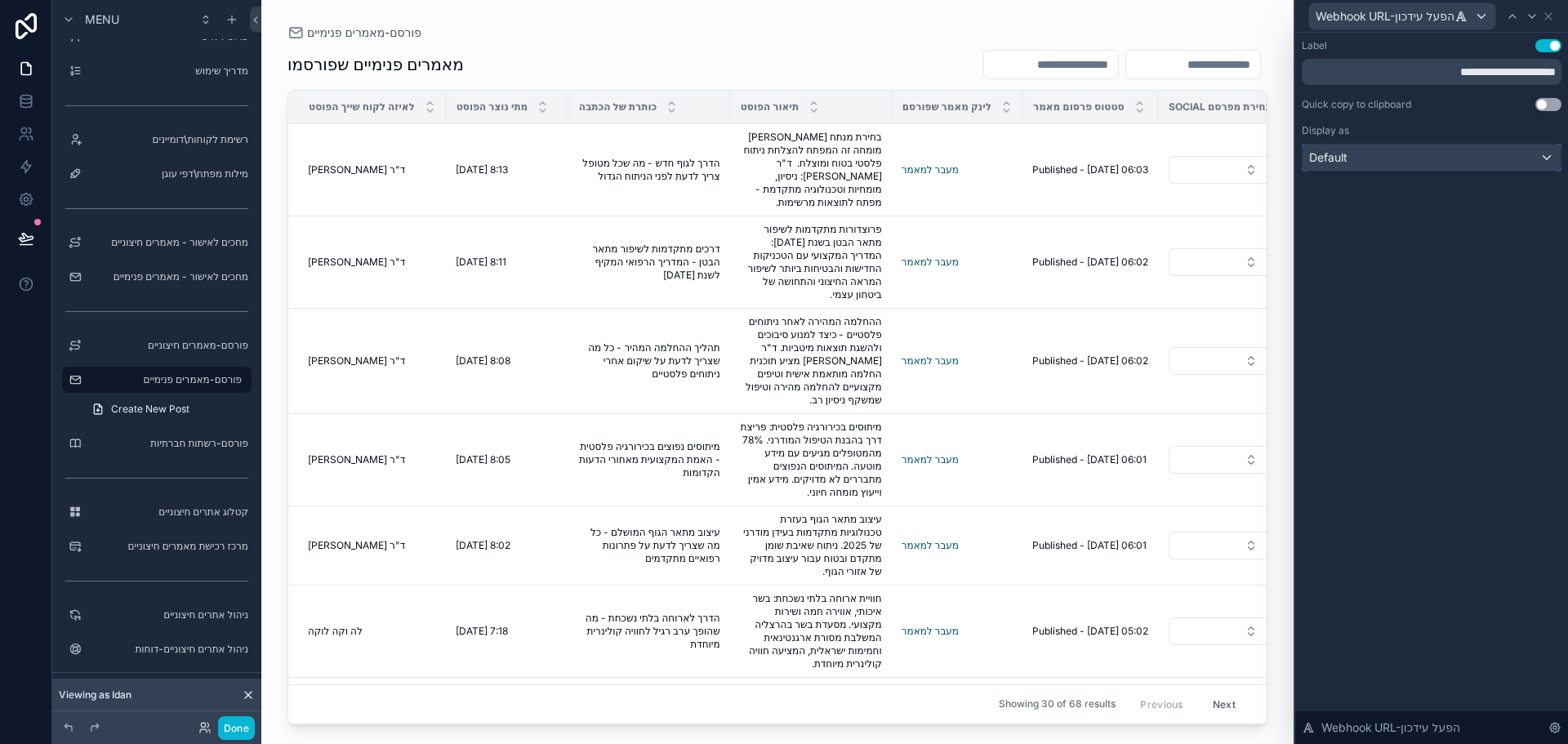
click at [1440, 161] on div "Default" at bounding box center [1432, 158] width 258 height 26
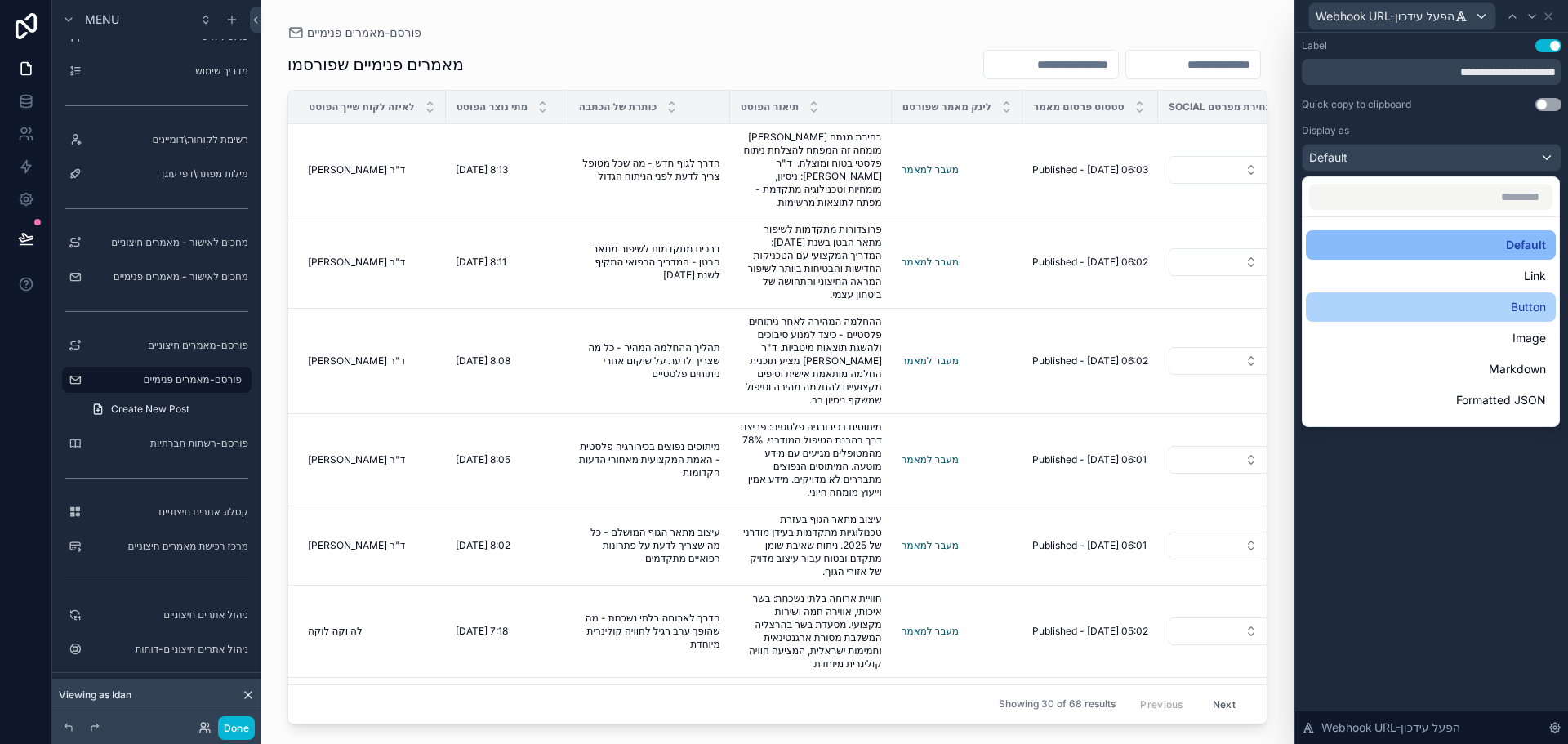
click at [1413, 296] on div "Button" at bounding box center [1430, 307] width 250 height 29
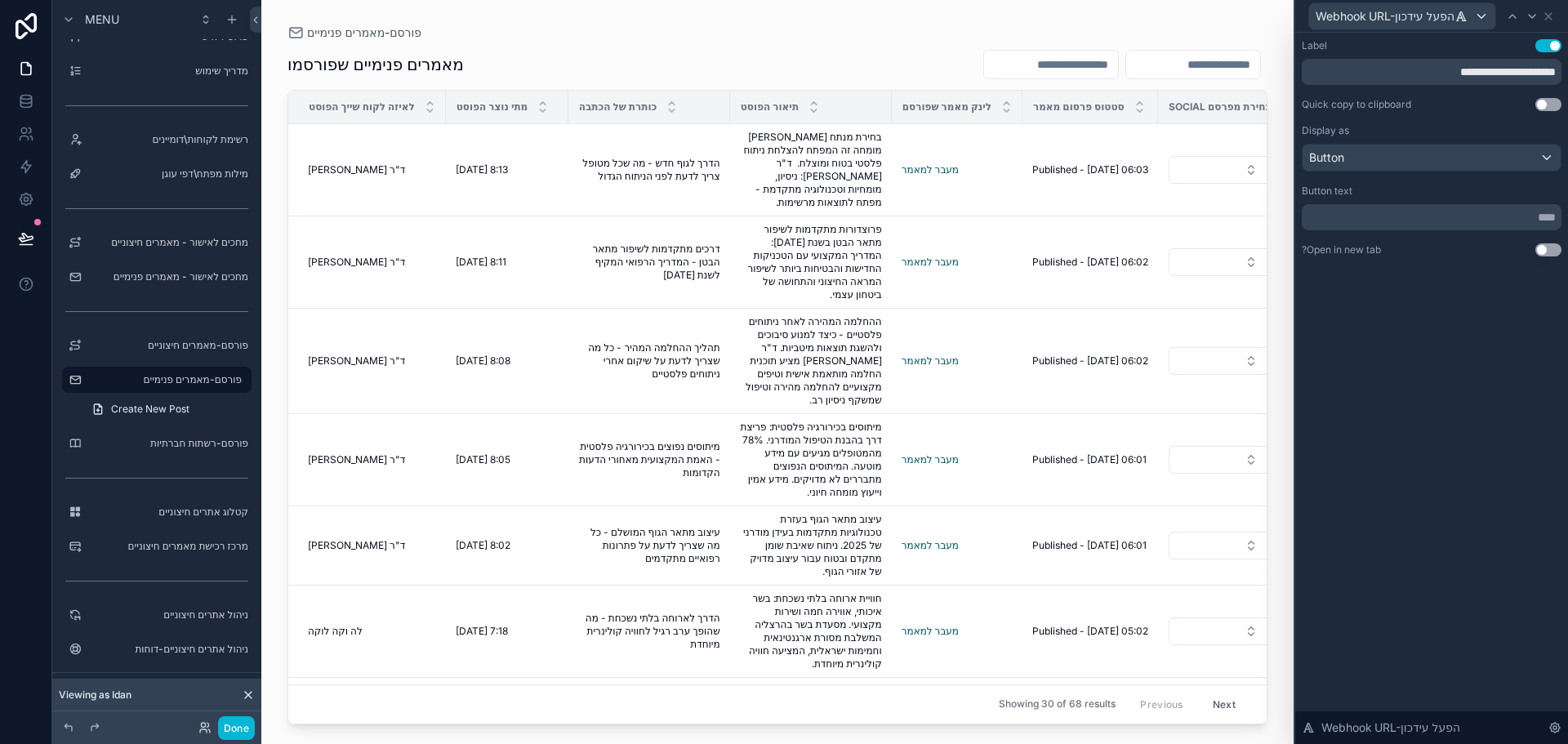
drag, startPoint x: 1548, startPoint y: 244, endPoint x: 1417, endPoint y: 190, distance: 141.7
click at [1549, 244] on button "Use setting" at bounding box center [1547, 250] width 26 height 13
click at [1440, 76] on input "**********" at bounding box center [1431, 71] width 259 height 26
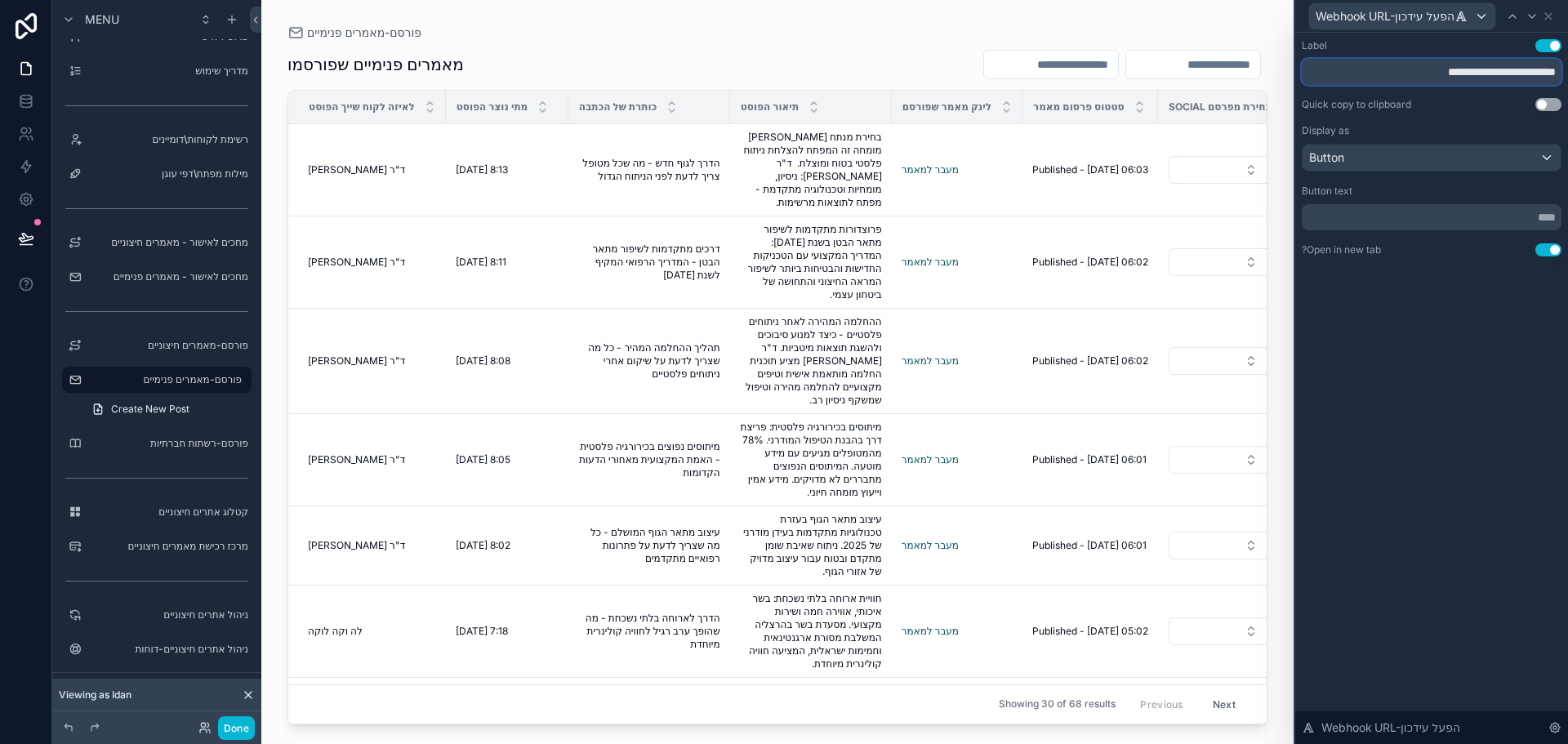
type input "**********"
click at [1385, 220] on input "text" at bounding box center [1431, 217] width 259 height 26
click at [1510, 222] on input "**********" at bounding box center [1431, 217] width 259 height 26
click at [1536, 219] on input "**********" at bounding box center [1431, 217] width 259 height 26
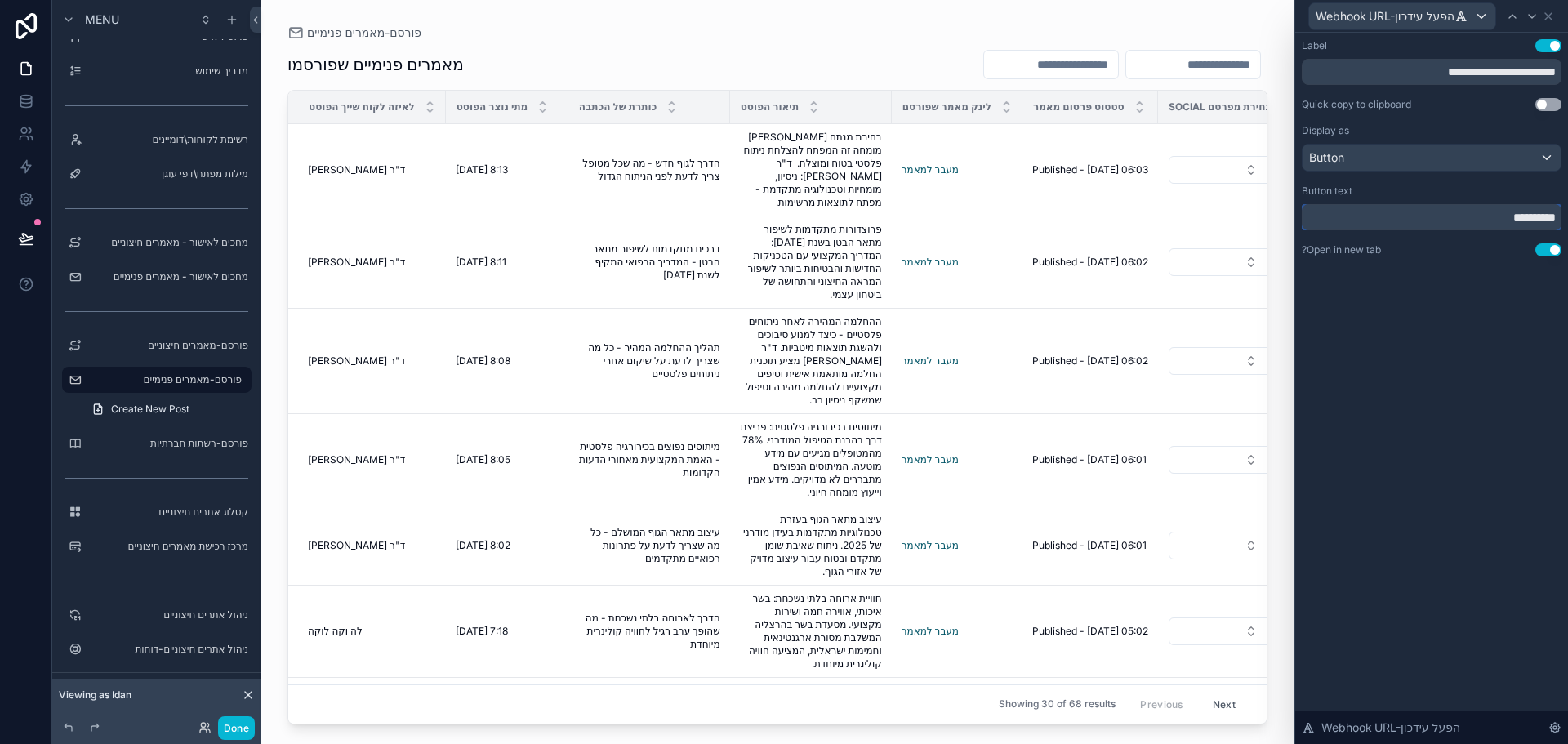
click at [1536, 219] on input "**********" at bounding box center [1431, 217] width 259 height 26
click at [1504, 218] on input "**********" at bounding box center [1431, 217] width 259 height 26
type input "**********"
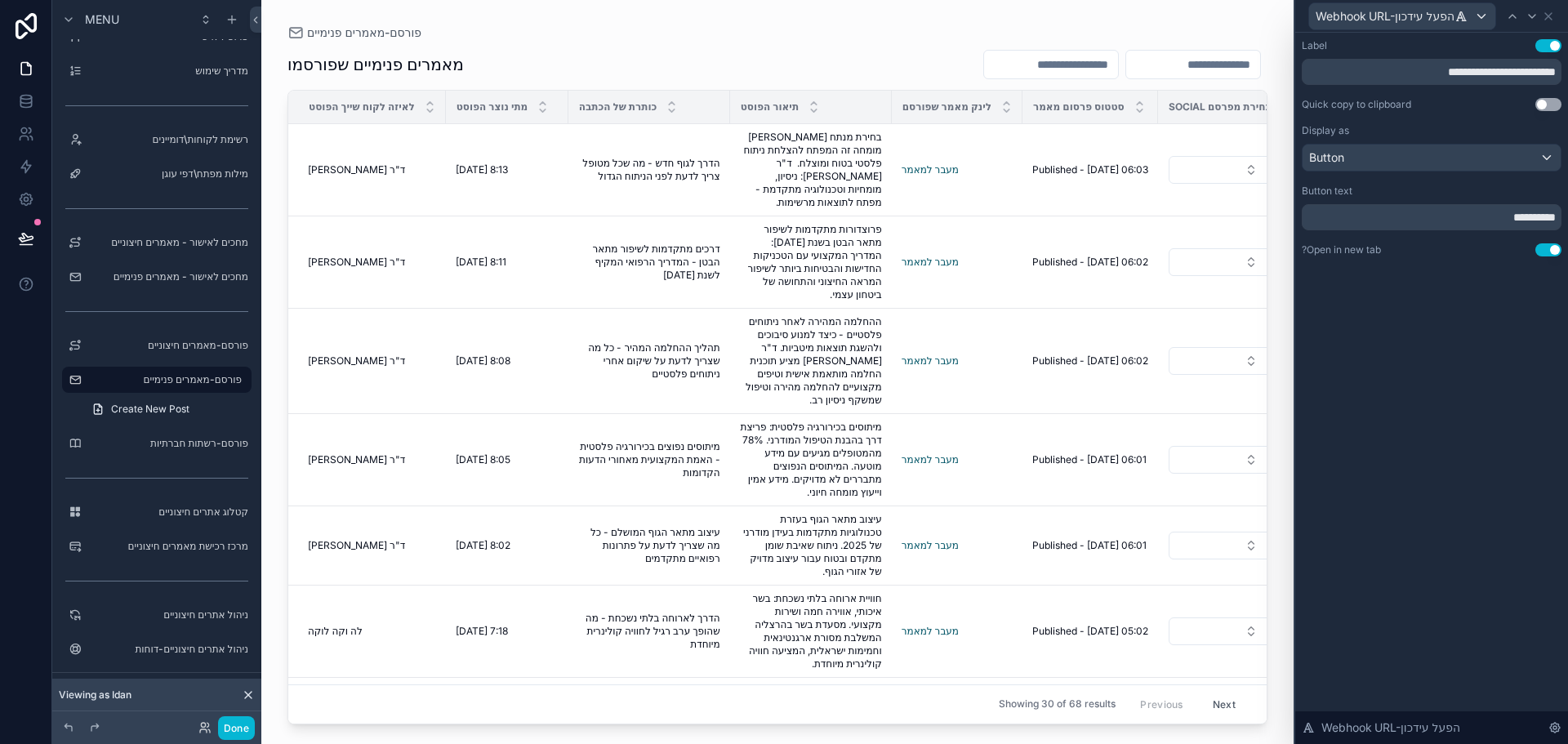
drag, startPoint x: 1490, startPoint y: 388, endPoint x: 1490, endPoint y: 352, distance: 36.0
click at [1491, 388] on div "**********" at bounding box center [1431, 388] width 273 height 712
click at [1549, 14] on icon at bounding box center [1547, 16] width 13 height 13
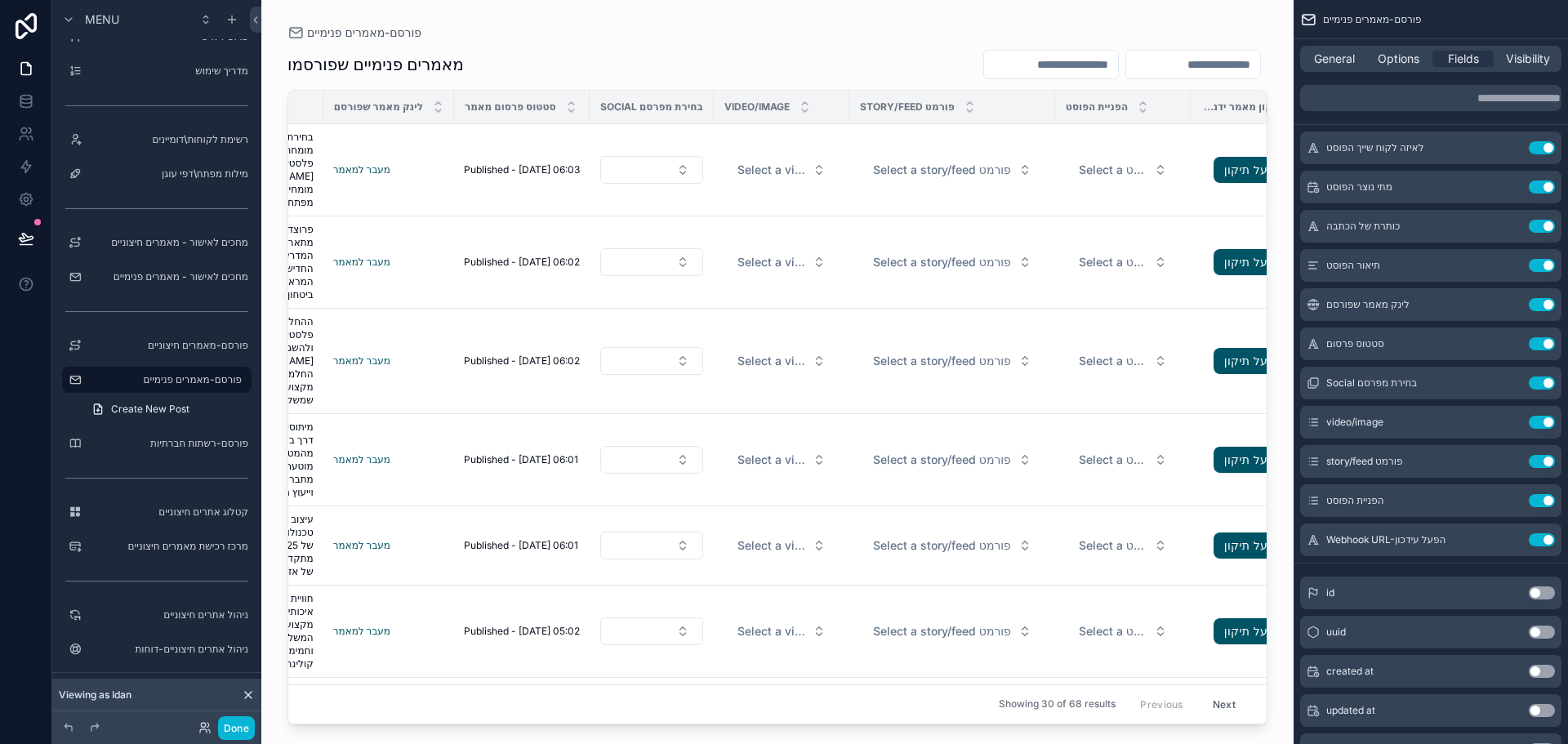
scroll to position [0, 627]
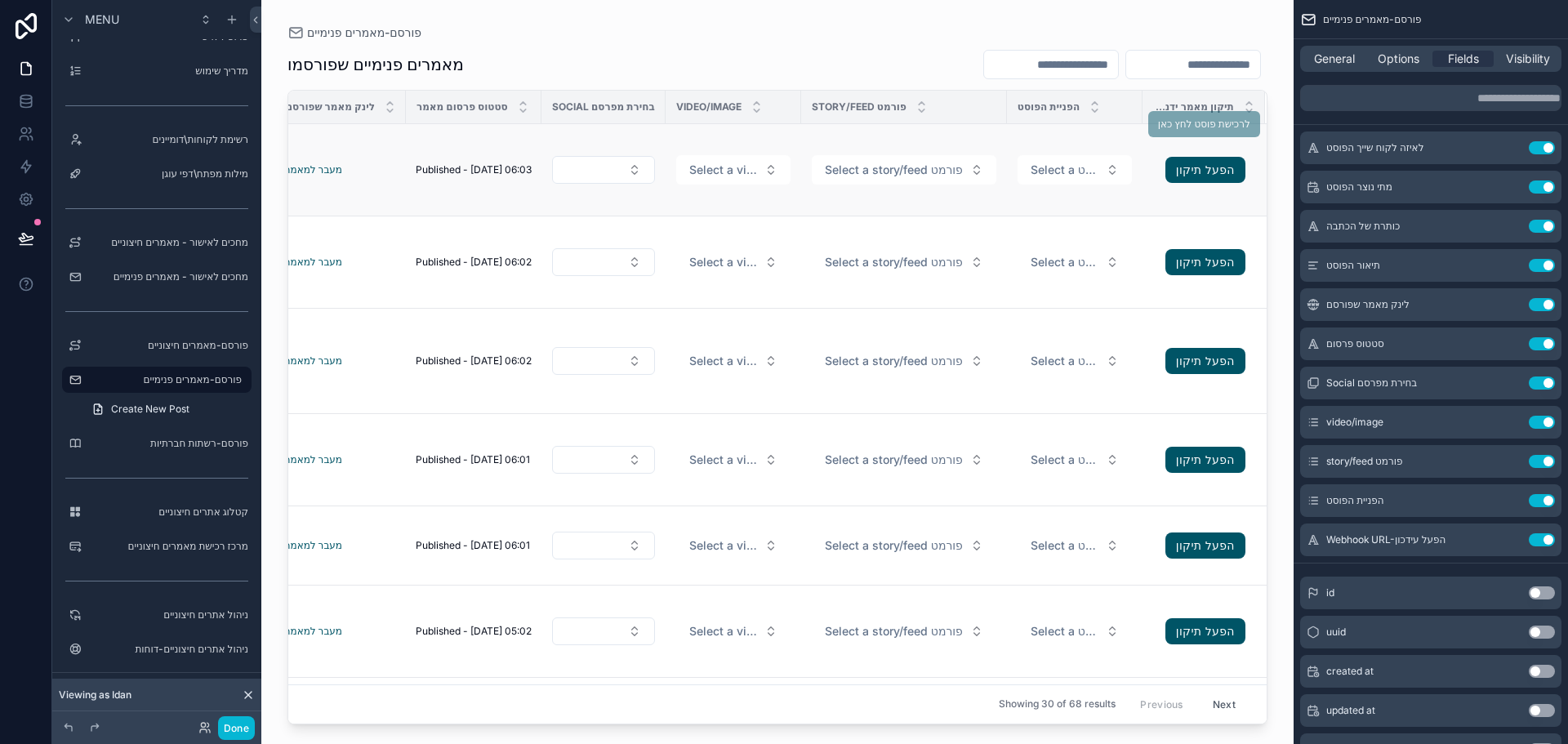
click at [1007, 197] on td "Select a הפניית הפוסט" at bounding box center [1075, 170] width 135 height 92
click at [406, 180] on td "Published - 08/09/2025 06:03 Published - 08/09/2025 06:03" at bounding box center [474, 170] width 135 height 92
click at [451, 163] on span "Published - [DATE] 06:03" at bounding box center [474, 169] width 115 height 13
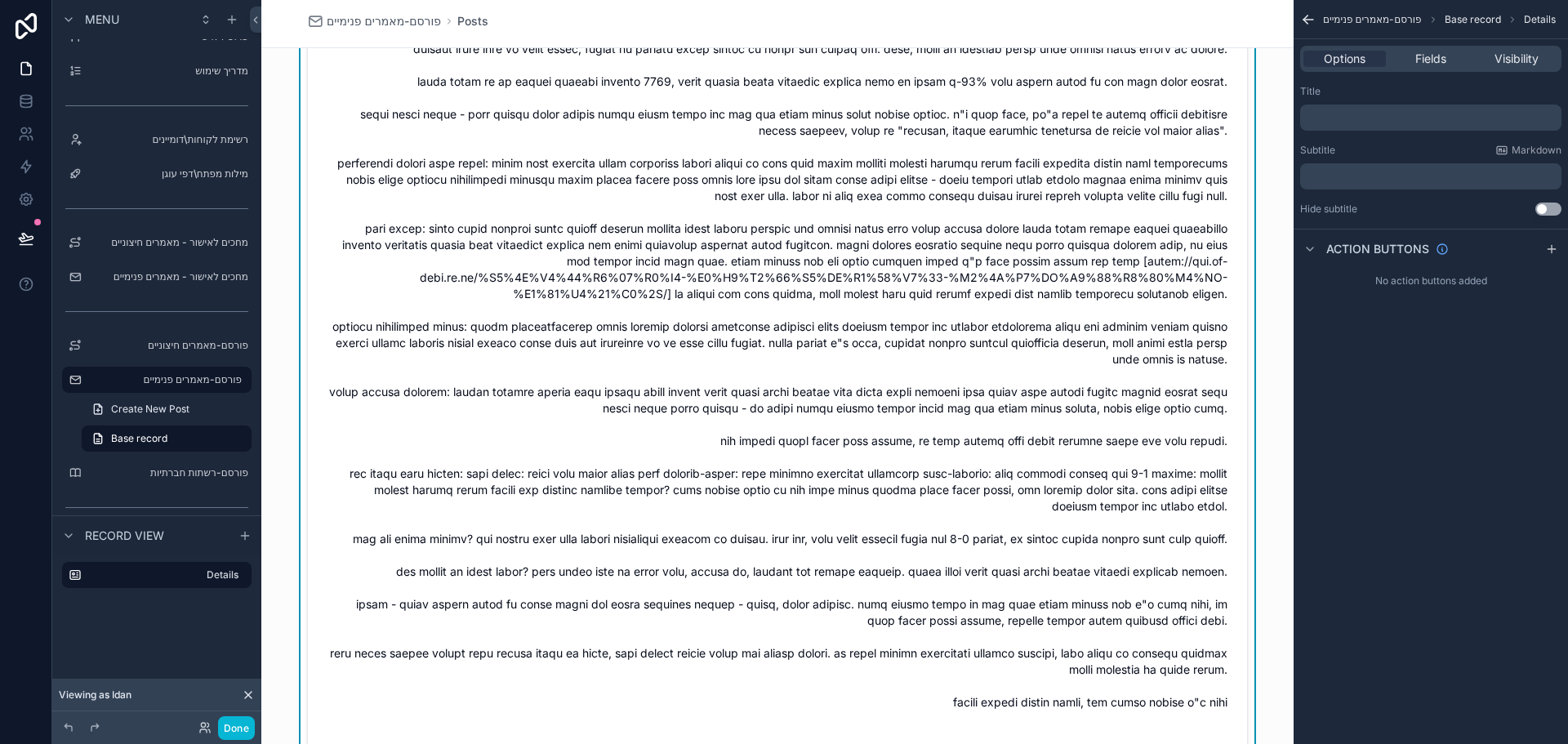
click at [1098, 296] on span "scrollable content" at bounding box center [777, 367] width 899 height 686
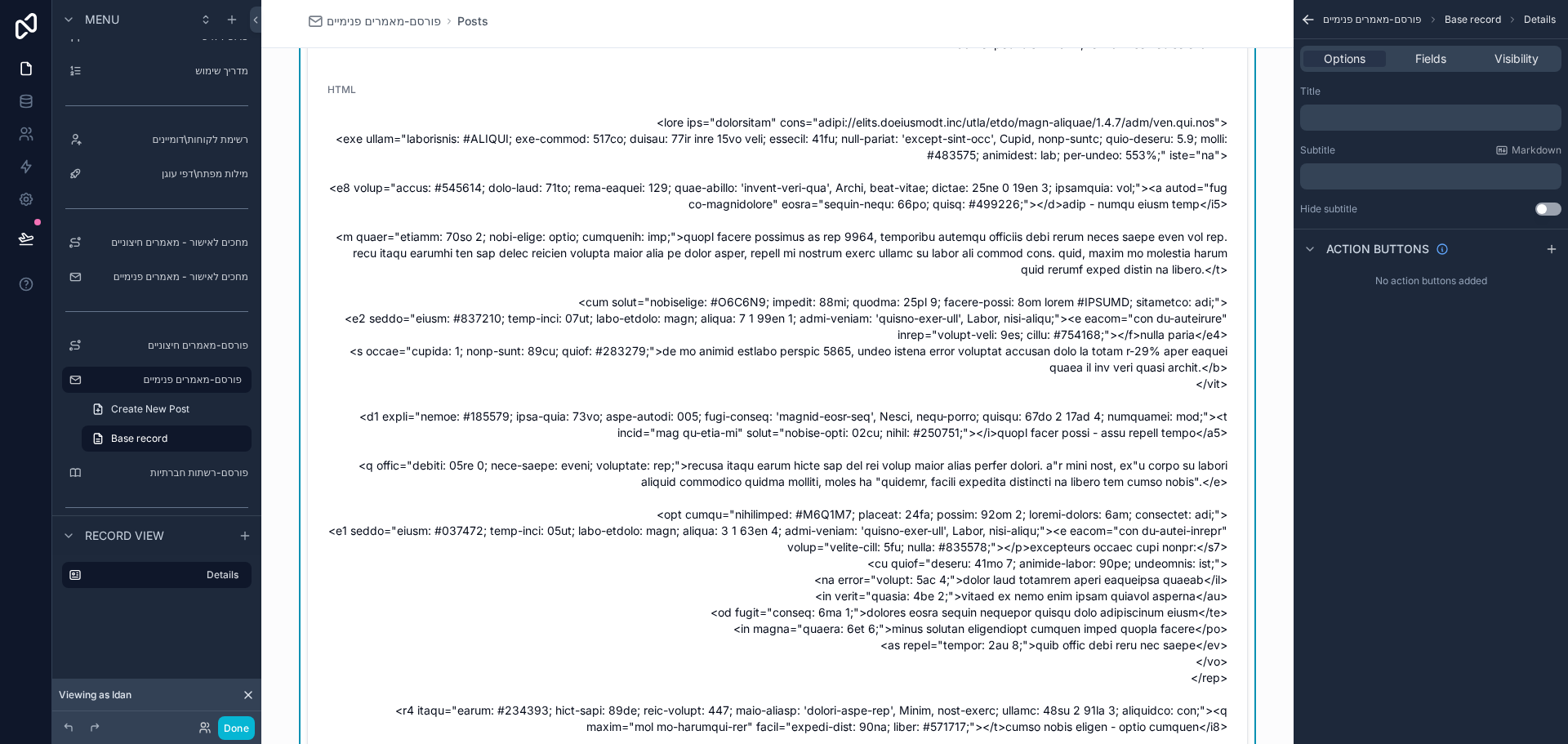
scroll to position [899, 0]
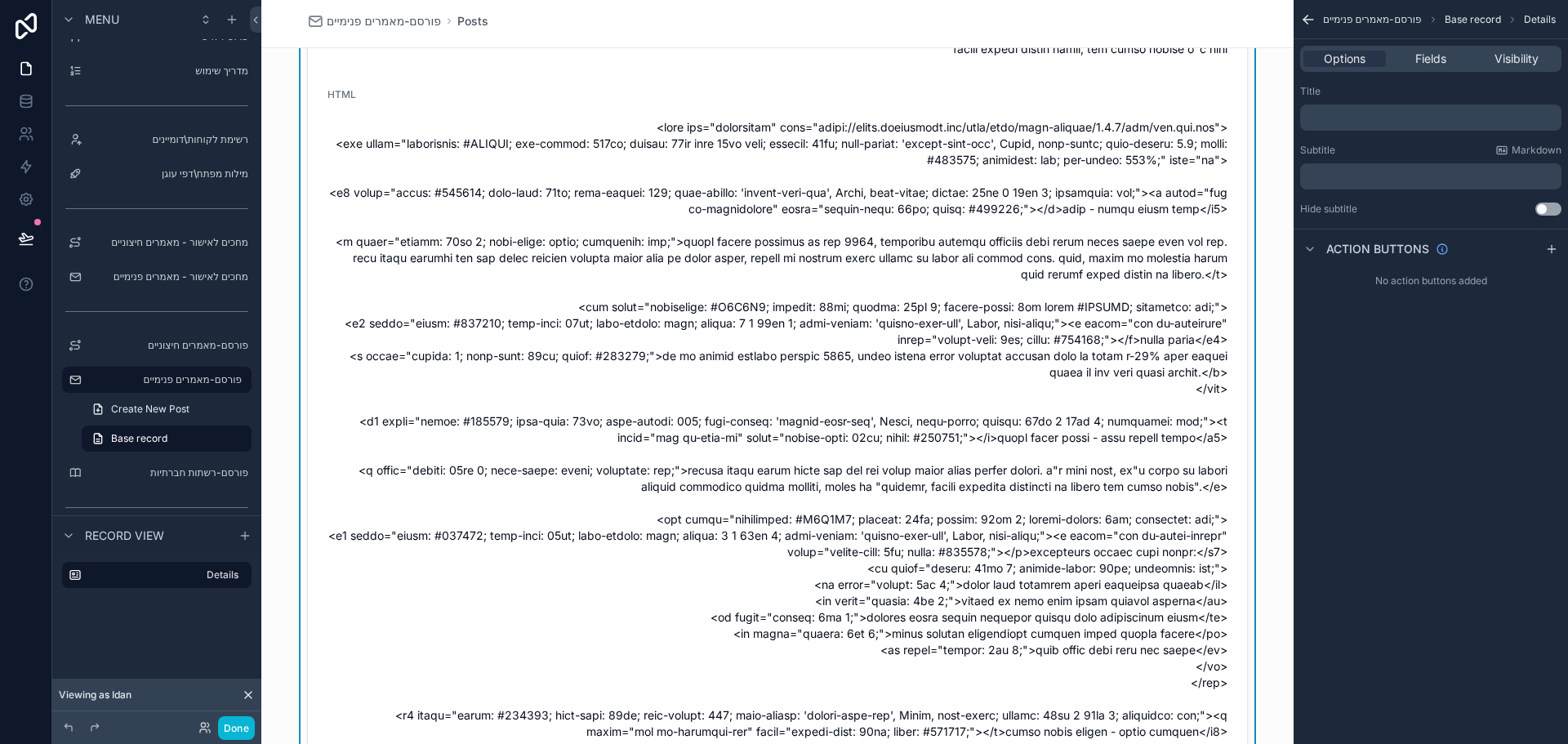
click at [1423, 61] on span "Fields" at bounding box center [1431, 59] width 31 height 17
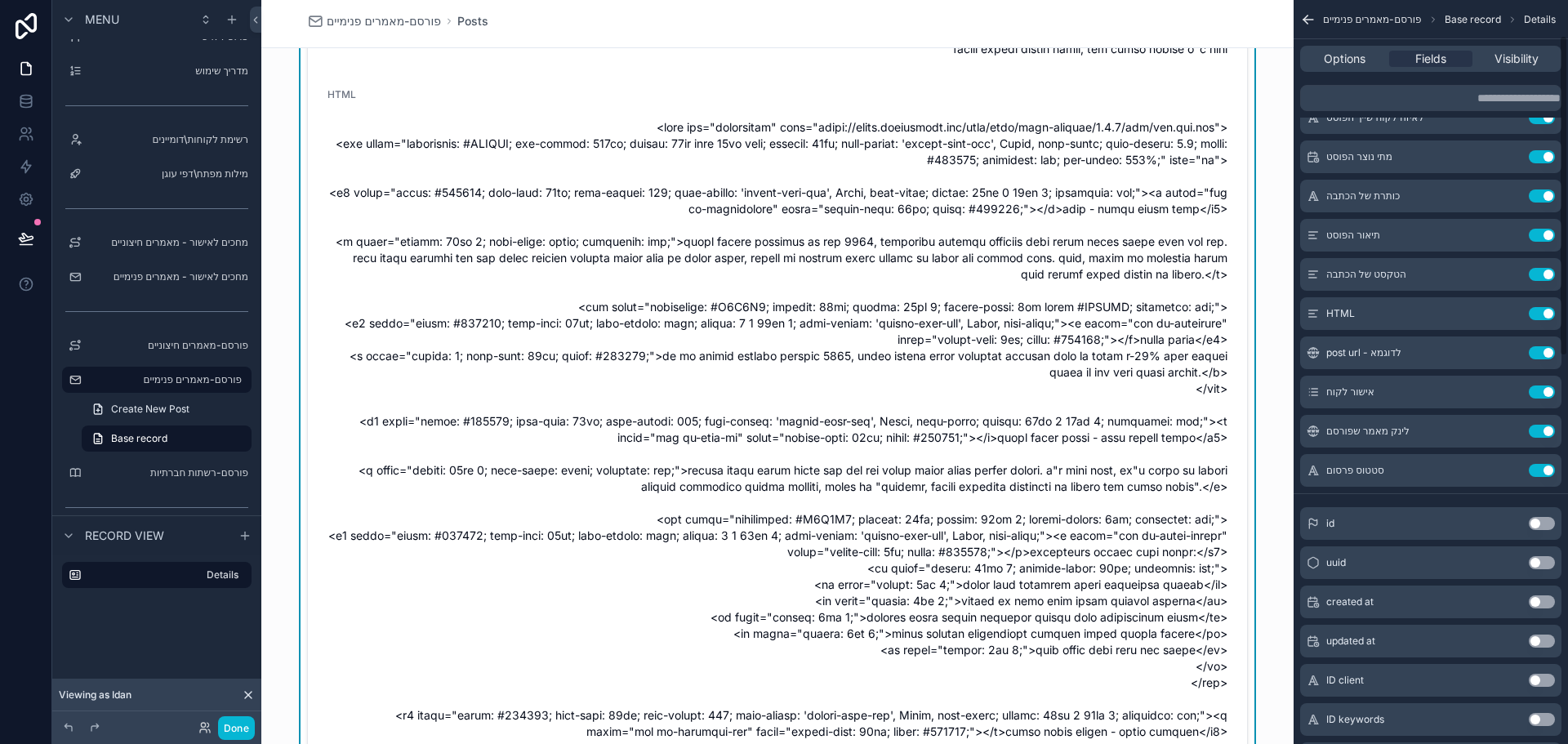
scroll to position [81, 0]
click at [1470, 308] on div "HTML Use setting" at bounding box center [1430, 309] width 261 height 32
click at [1513, 308] on icon "scrollable content" at bounding box center [1508, 309] width 13 height 13
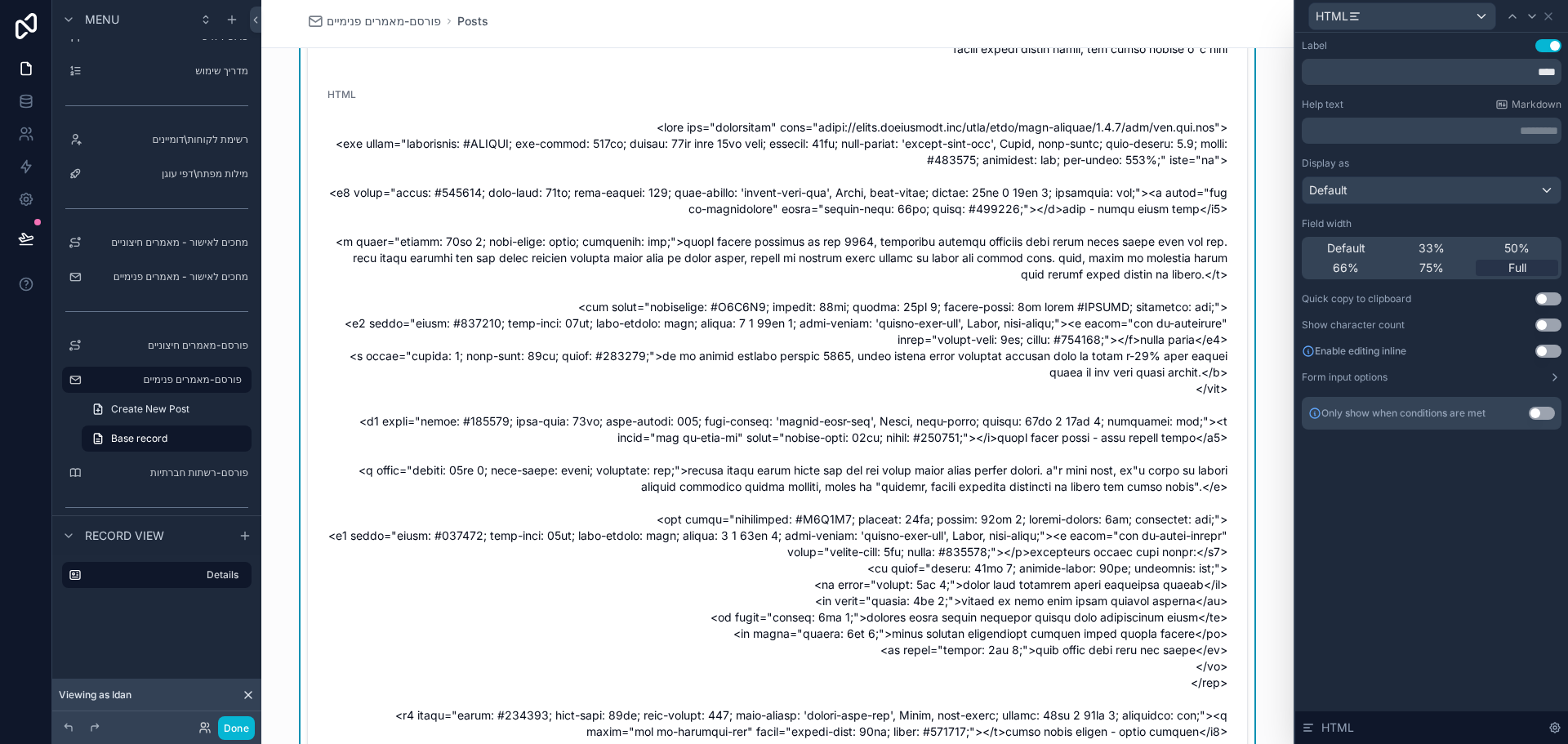
click at [1544, 348] on button "Use setting" at bounding box center [1547, 350] width 26 height 13
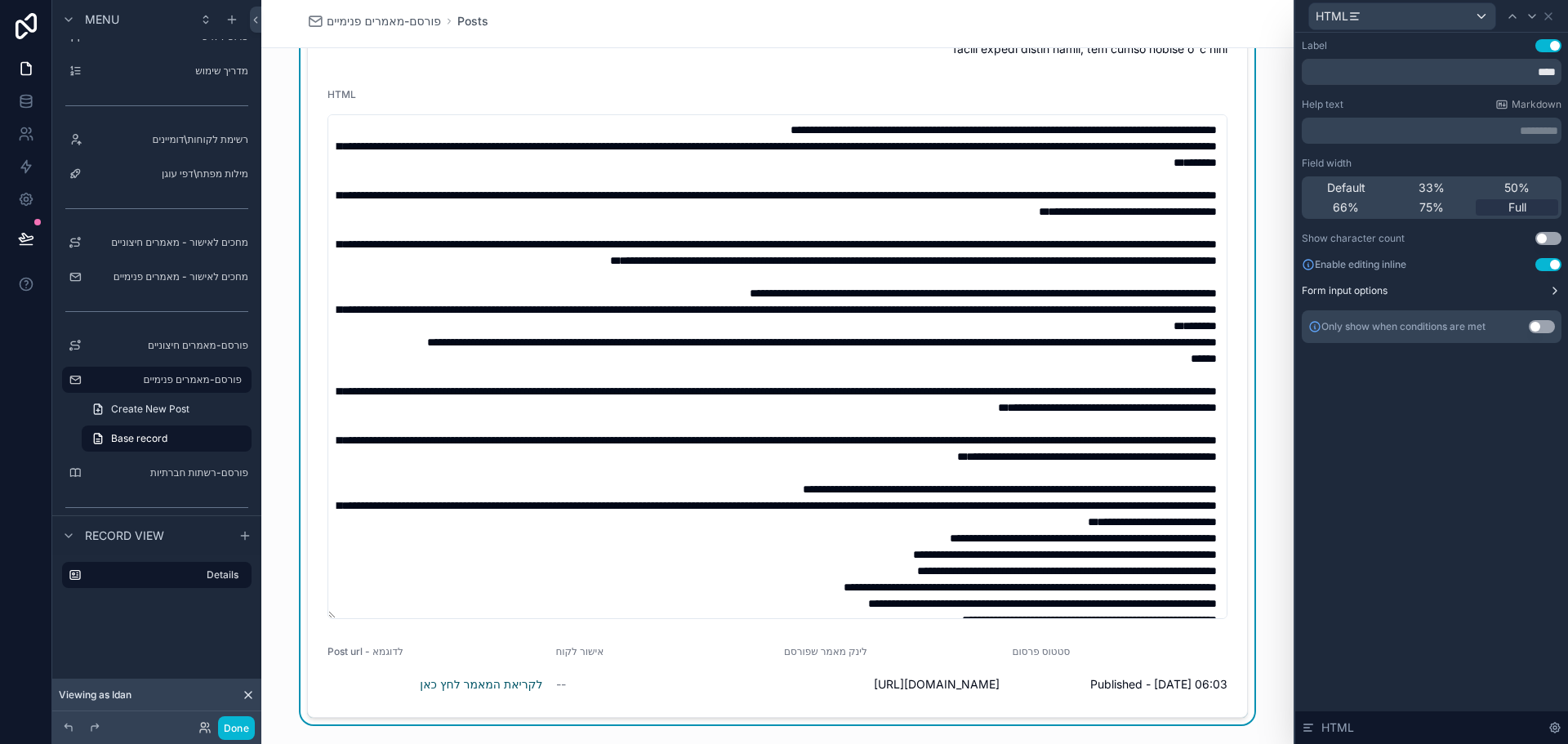
scroll to position [0, 0]
click at [1462, 130] on p "********* ﻿" at bounding box center [1433, 130] width 250 height 17
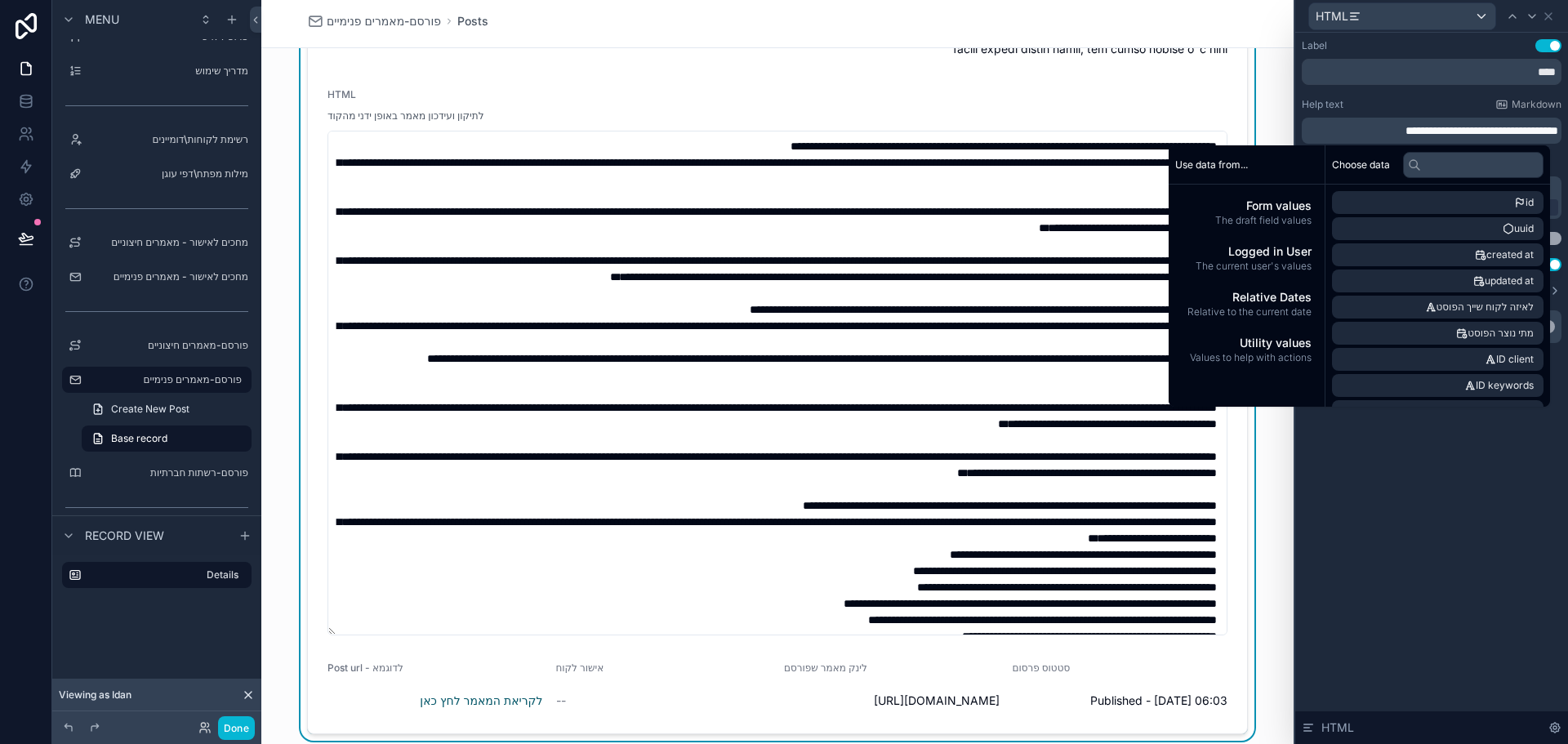
click at [1431, 482] on div "**********" at bounding box center [1431, 388] width 273 height 712
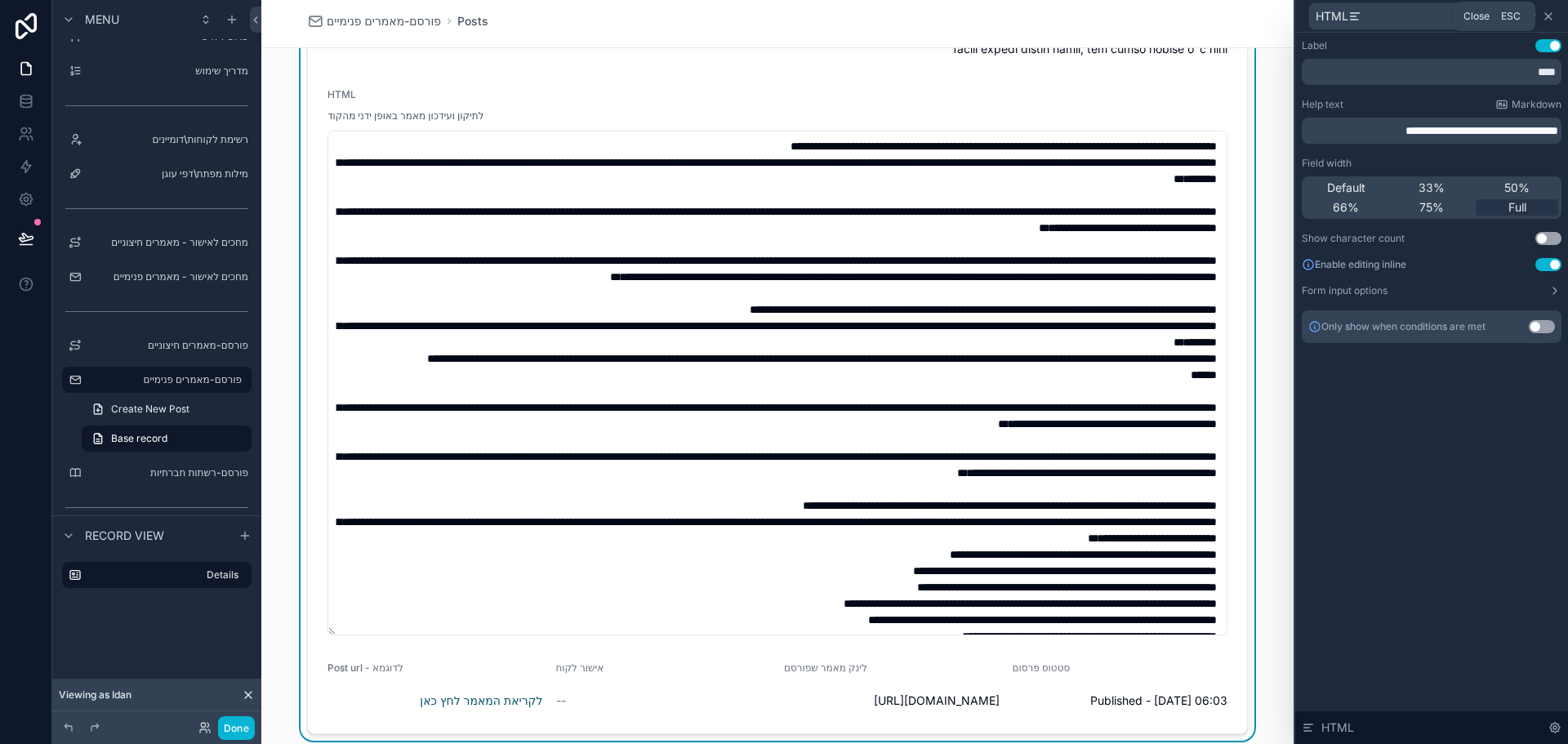
click at [1548, 15] on icon at bounding box center [1547, 16] width 13 height 13
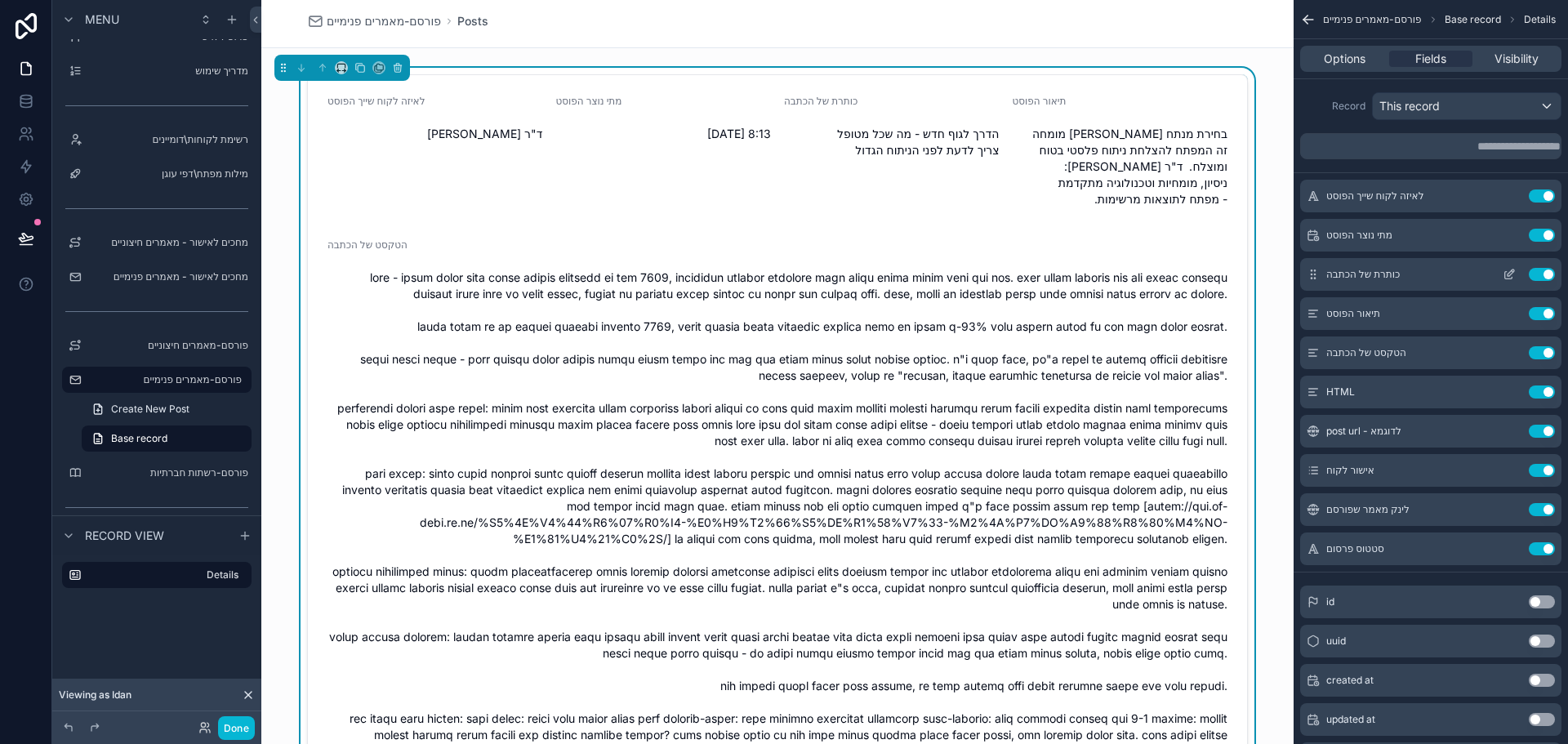
click at [1508, 276] on icon "scrollable content" at bounding box center [1510, 272] width 7 height 7
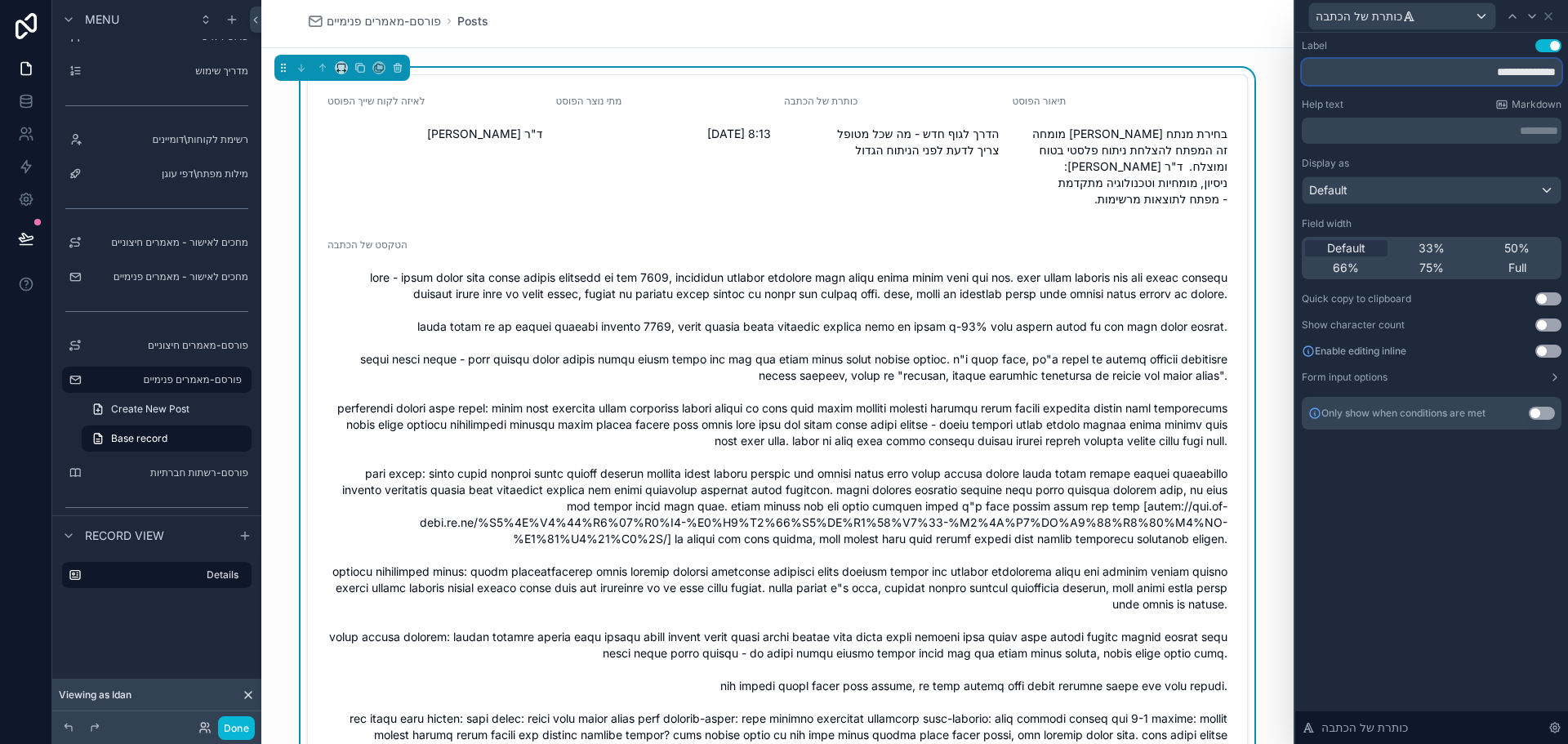
click at [1432, 72] on input "**********" at bounding box center [1431, 71] width 259 height 26
click at [1454, 138] on p "********* ﻿" at bounding box center [1433, 130] width 250 height 17
click at [1440, 551] on div "**********" at bounding box center [1431, 388] width 273 height 712
click at [1545, 355] on button "Use setting" at bounding box center [1547, 350] width 26 height 13
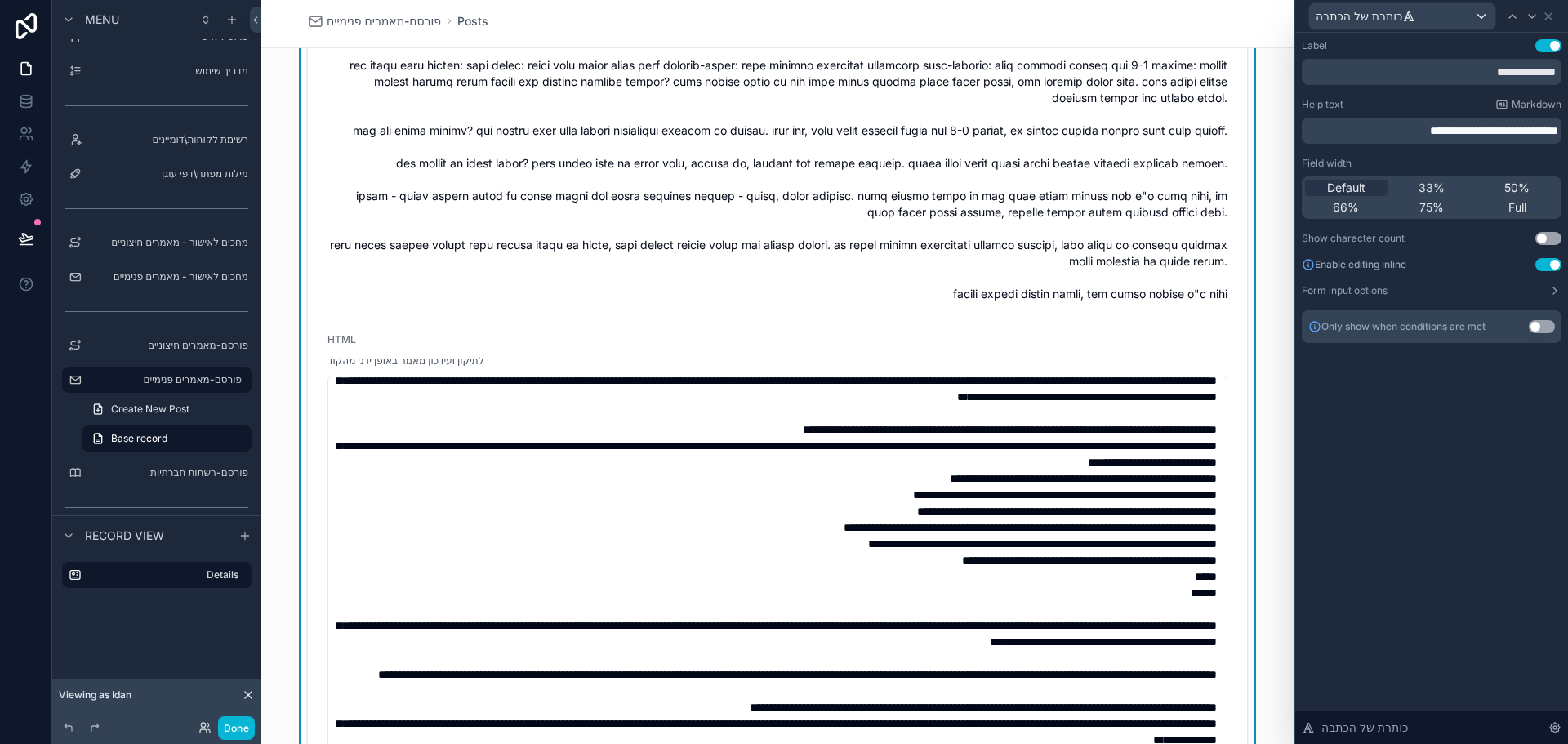
scroll to position [245, 0]
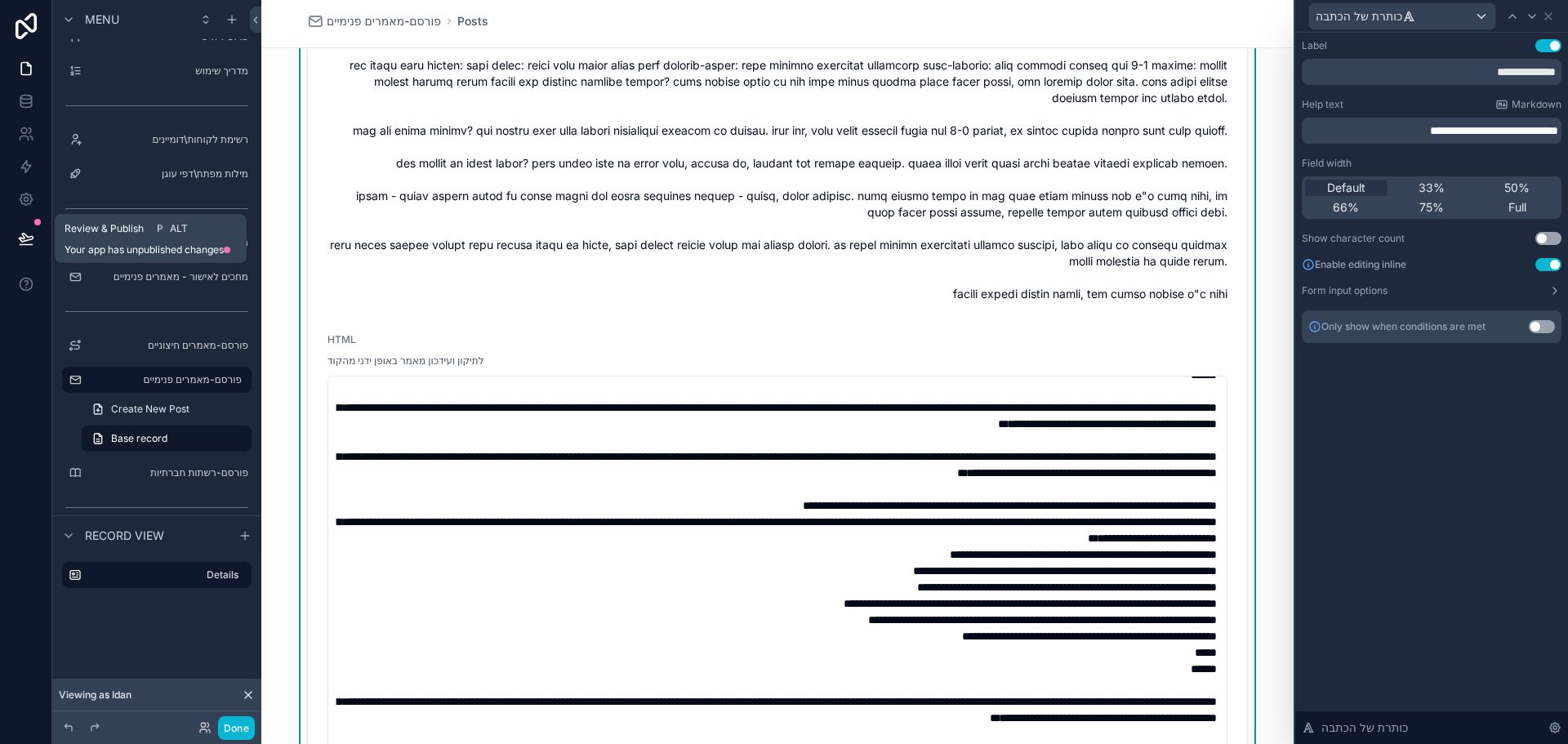
click at [23, 239] on icon at bounding box center [25, 238] width 14 height 8
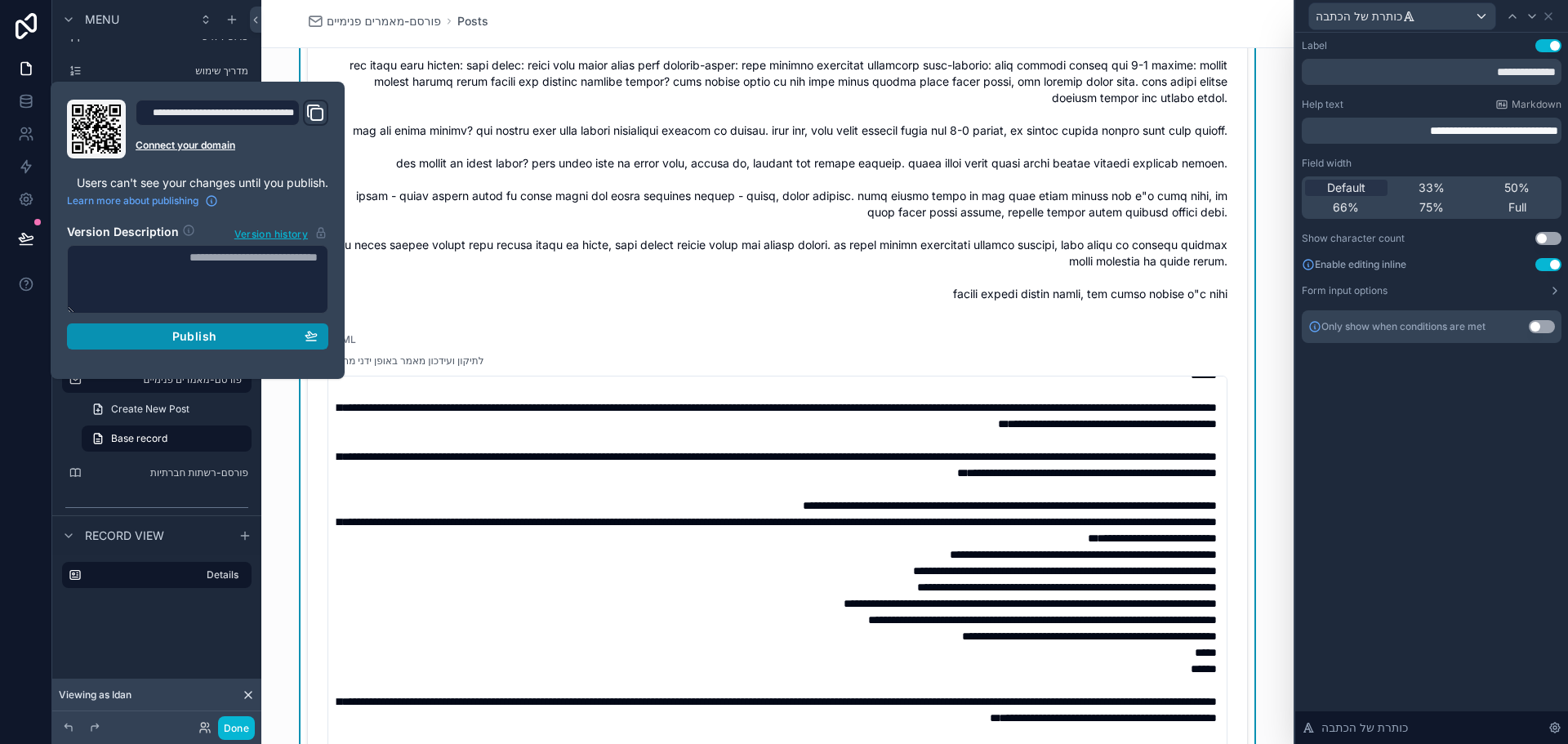
click at [189, 335] on span "Publish" at bounding box center [194, 336] width 44 height 15
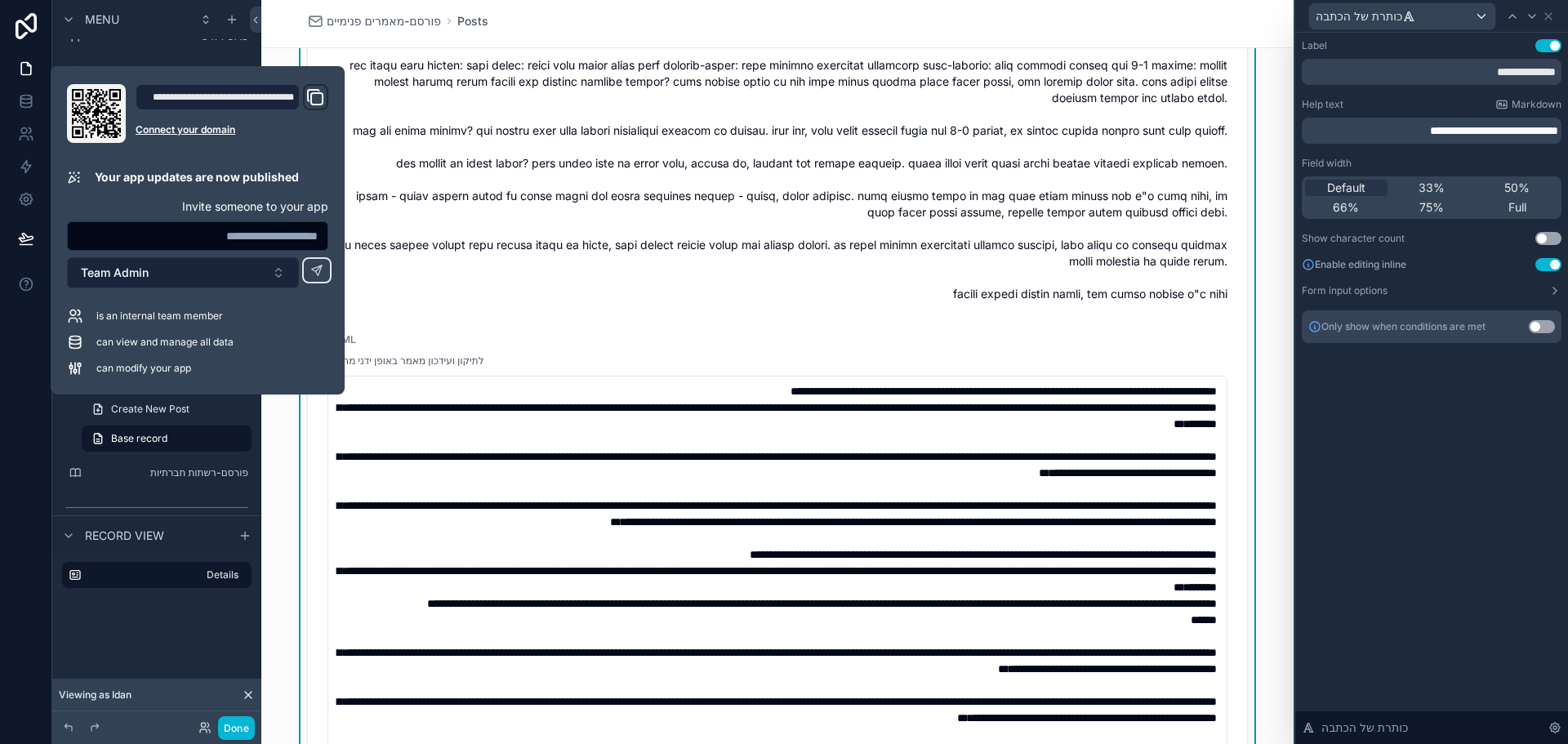
click at [244, 271] on button "Team Admin" at bounding box center [182, 273] width 232 height 31
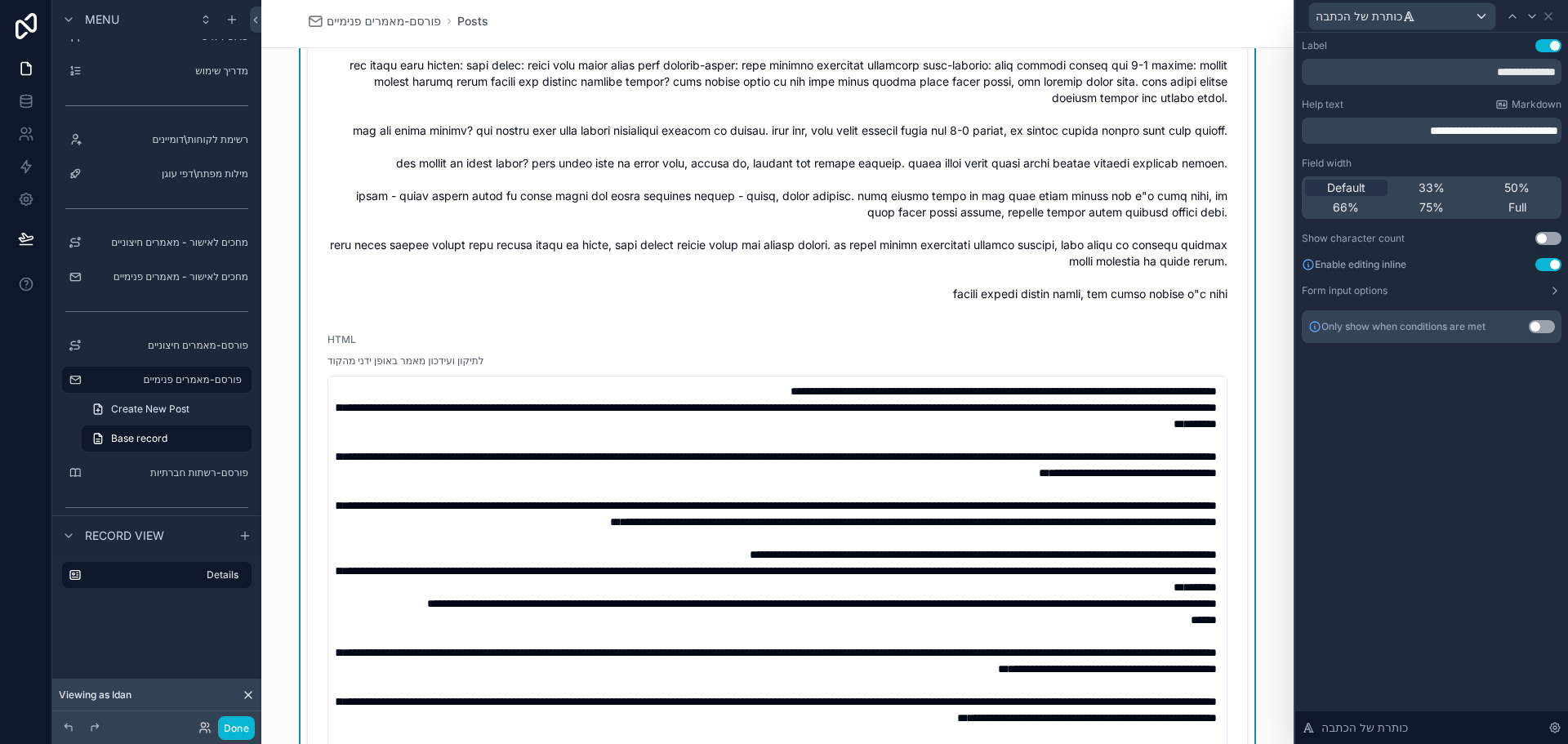
click at [24, 329] on div at bounding box center [25, 372] width 52 height 744
click at [243, 725] on button "Done" at bounding box center [237, 728] width 37 height 23
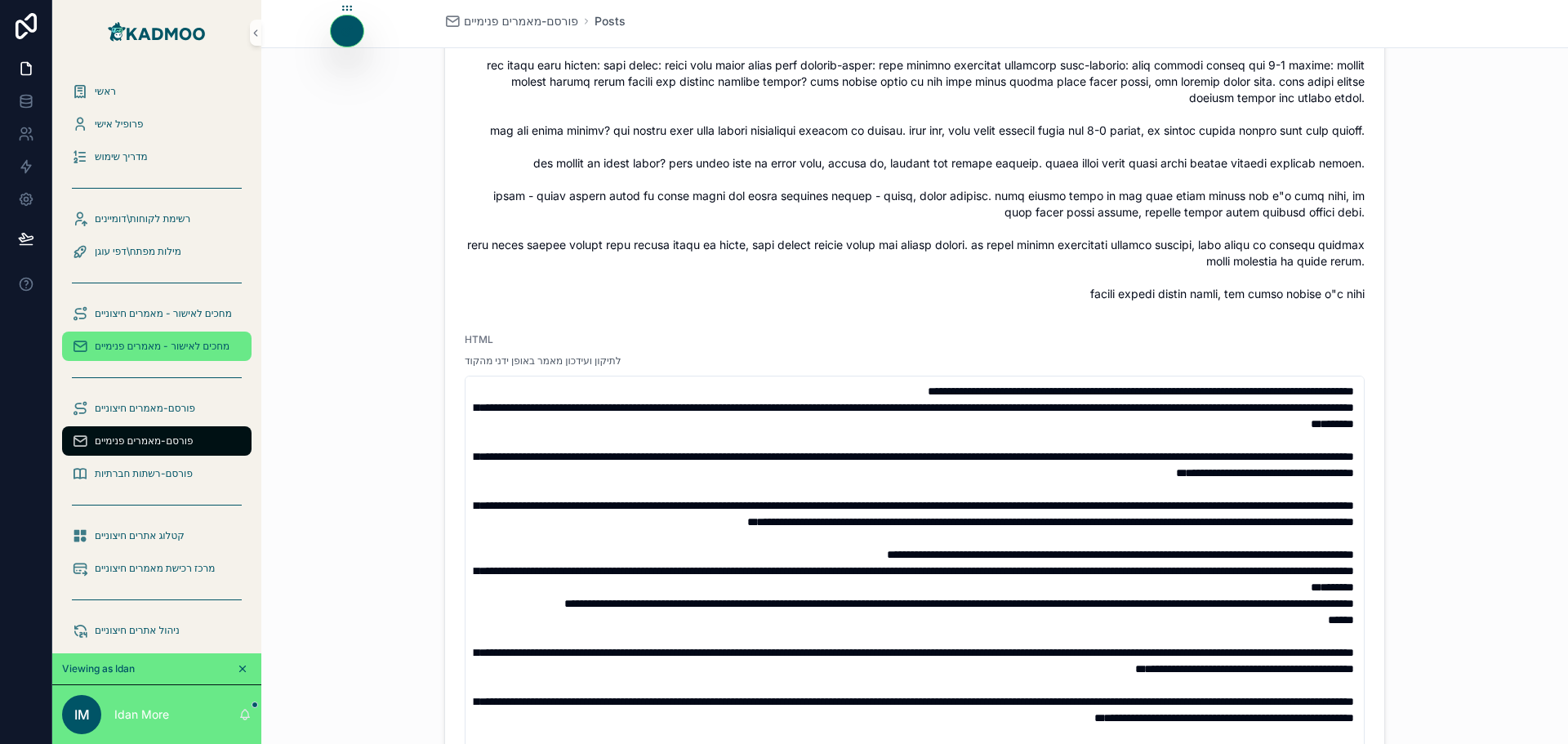
click at [170, 349] on span "מחכים לאישור - מאמרים פנימיים" at bounding box center [162, 346] width 135 height 13
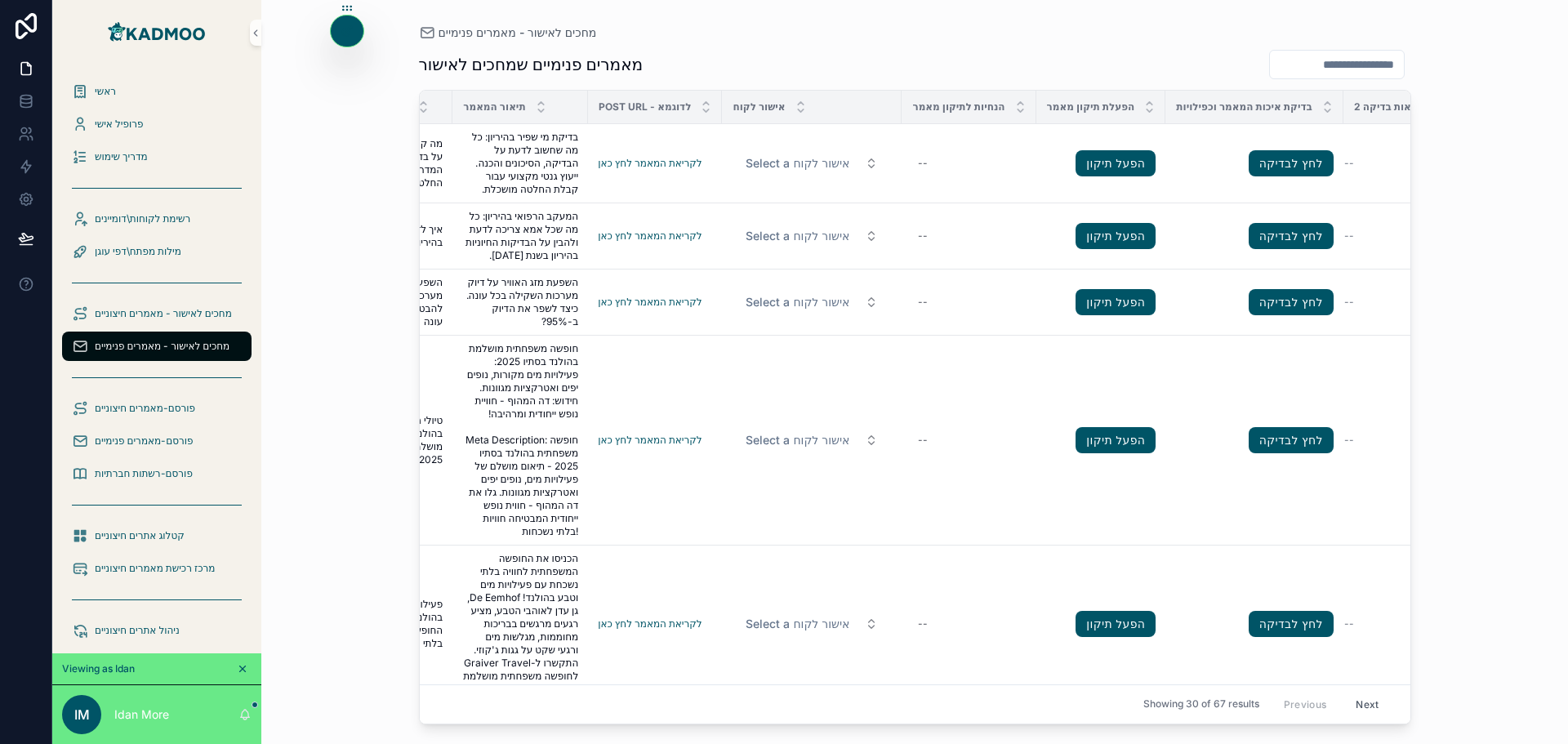
scroll to position [0, 460]
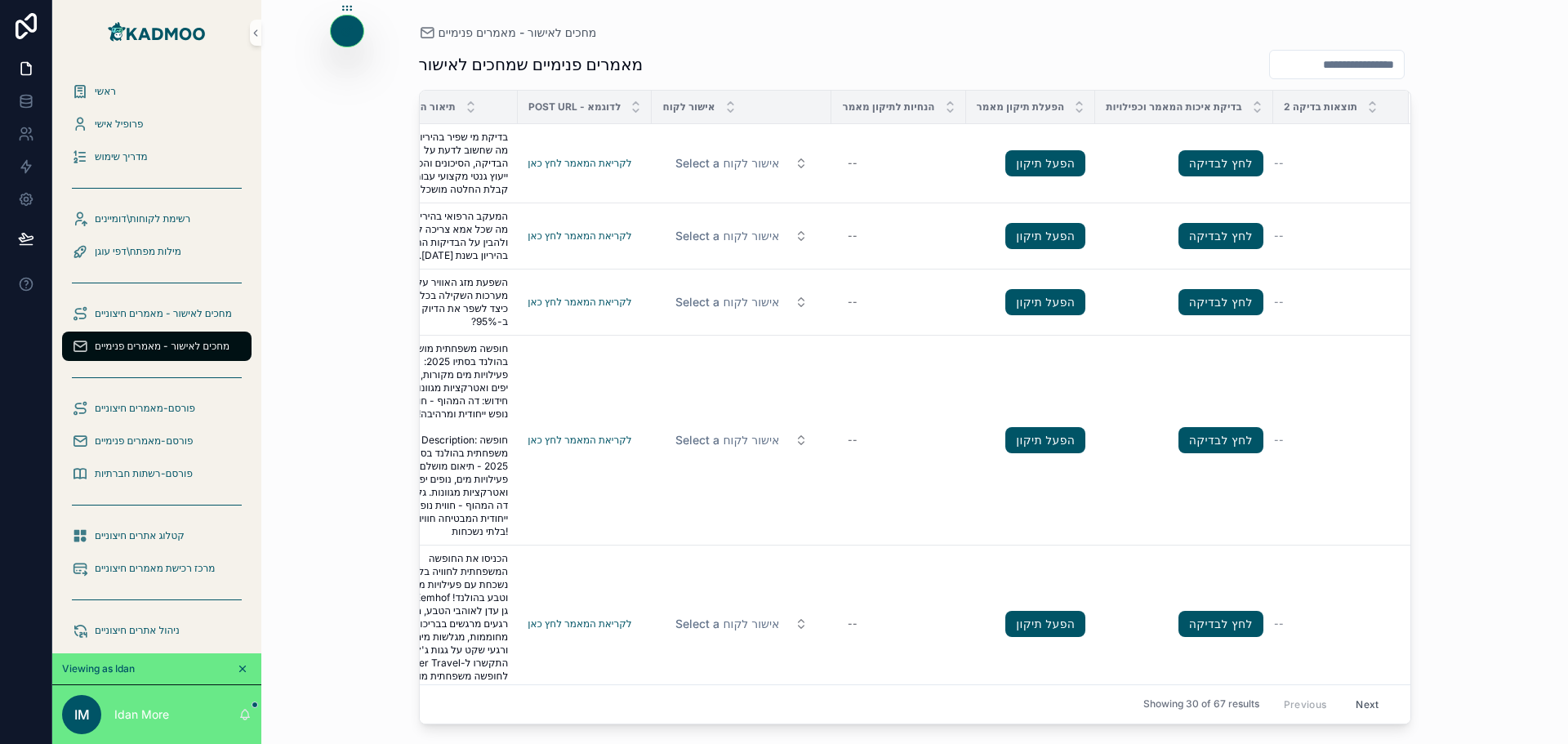
click at [1033, 109] on span "הפעלת תיקון מאמר" at bounding box center [1021, 107] width 88 height 13
click at [333, 37] on div at bounding box center [346, 31] width 32 height 31
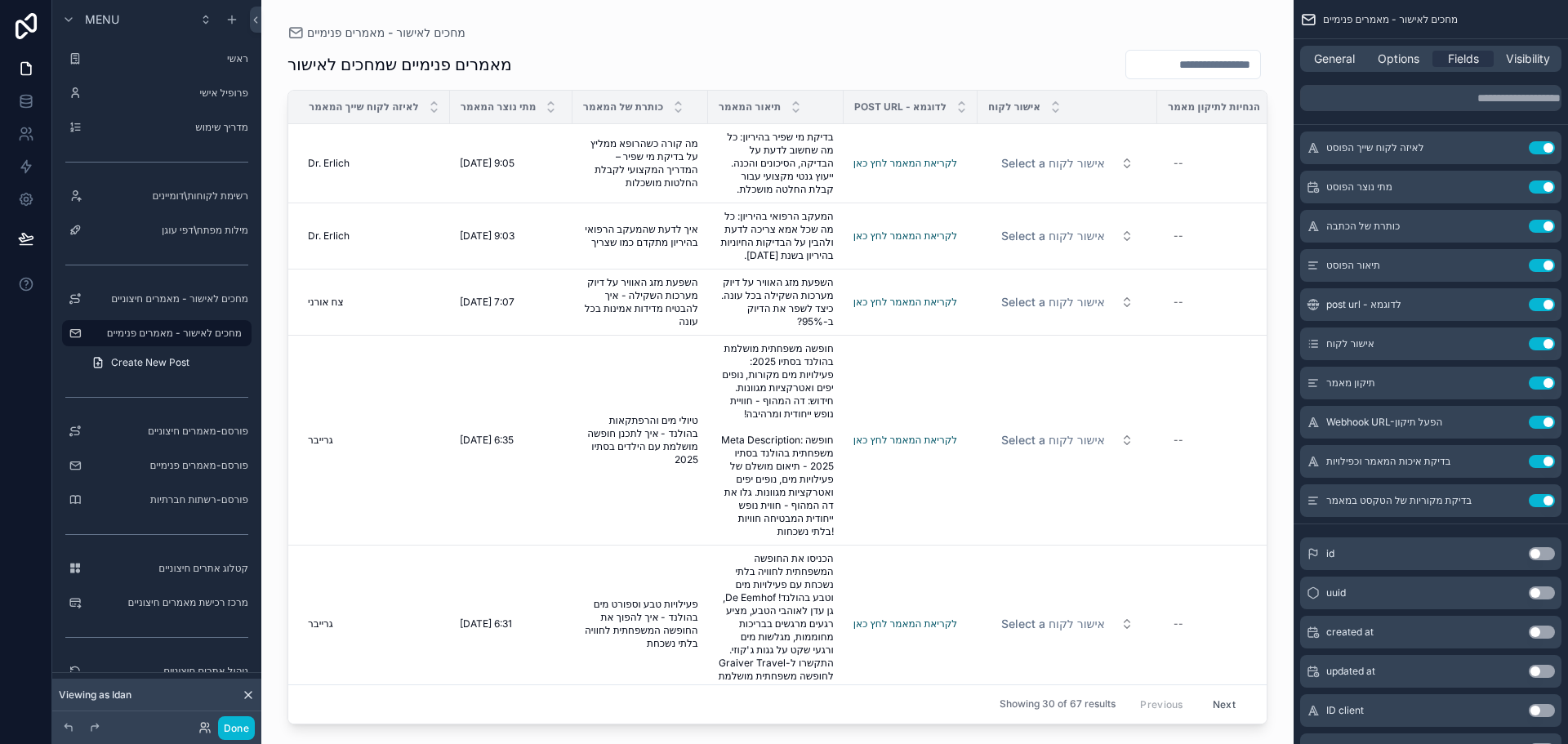
click at [509, 692] on div "Showing 30 of 67 results Previous Next" at bounding box center [777, 704] width 978 height 39
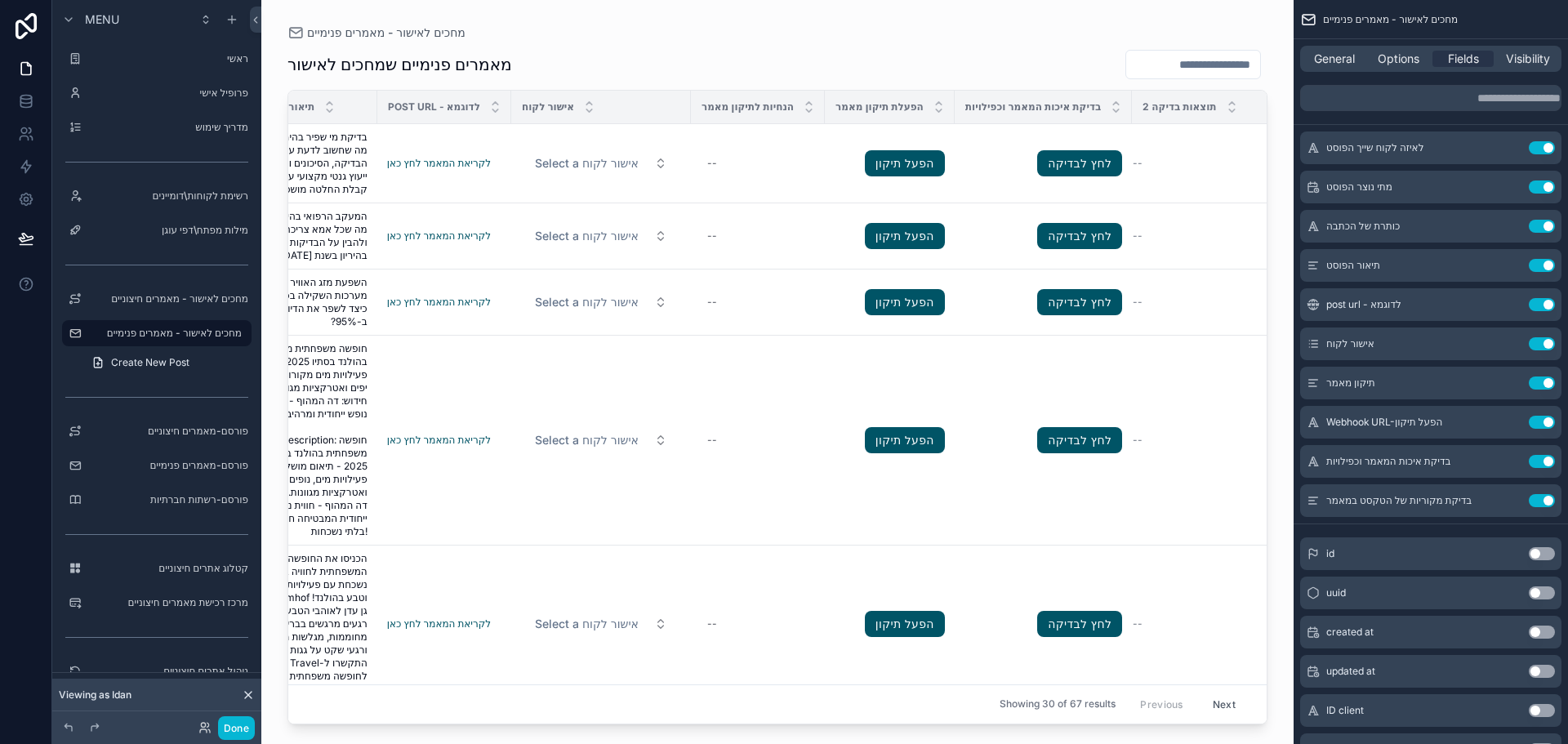
scroll to position [0, 472]
click at [895, 104] on span "הפעלת תיקון מאמר" at bounding box center [877, 107] width 88 height 13
click at [1505, 383] on icon "scrollable content" at bounding box center [1509, 385] width 8 height 8
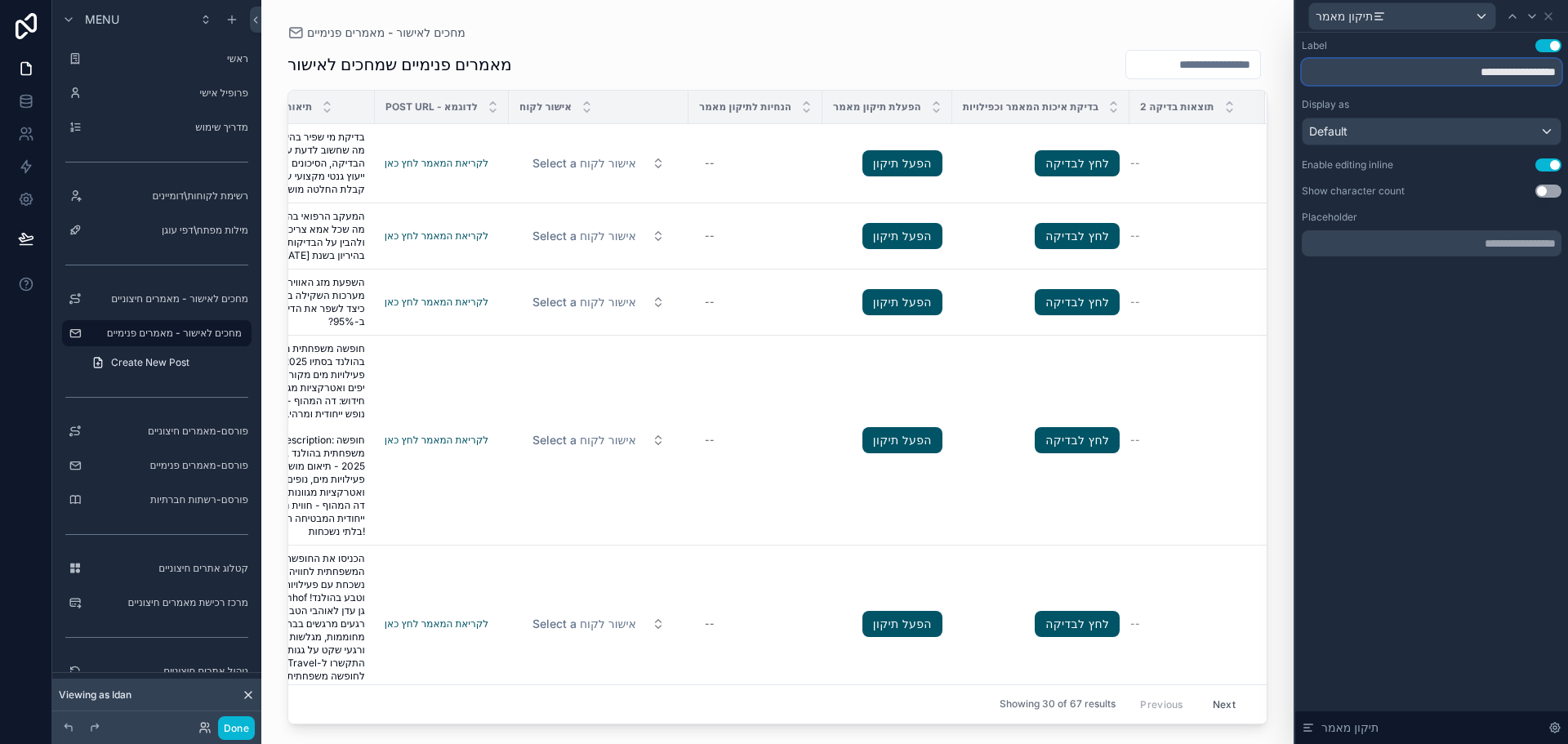
click at [1404, 73] on input "**********" at bounding box center [1431, 71] width 259 height 26
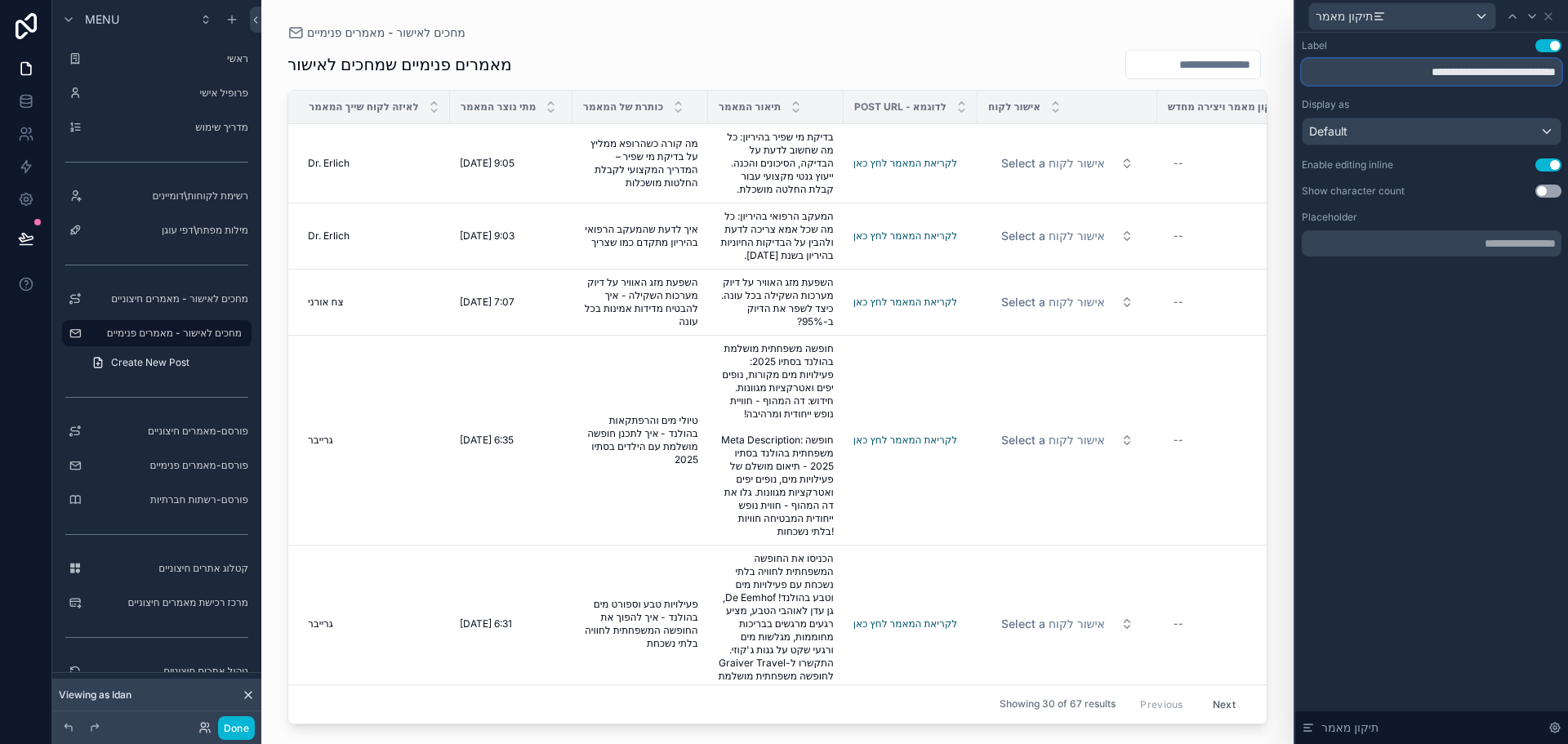
type input "**********"
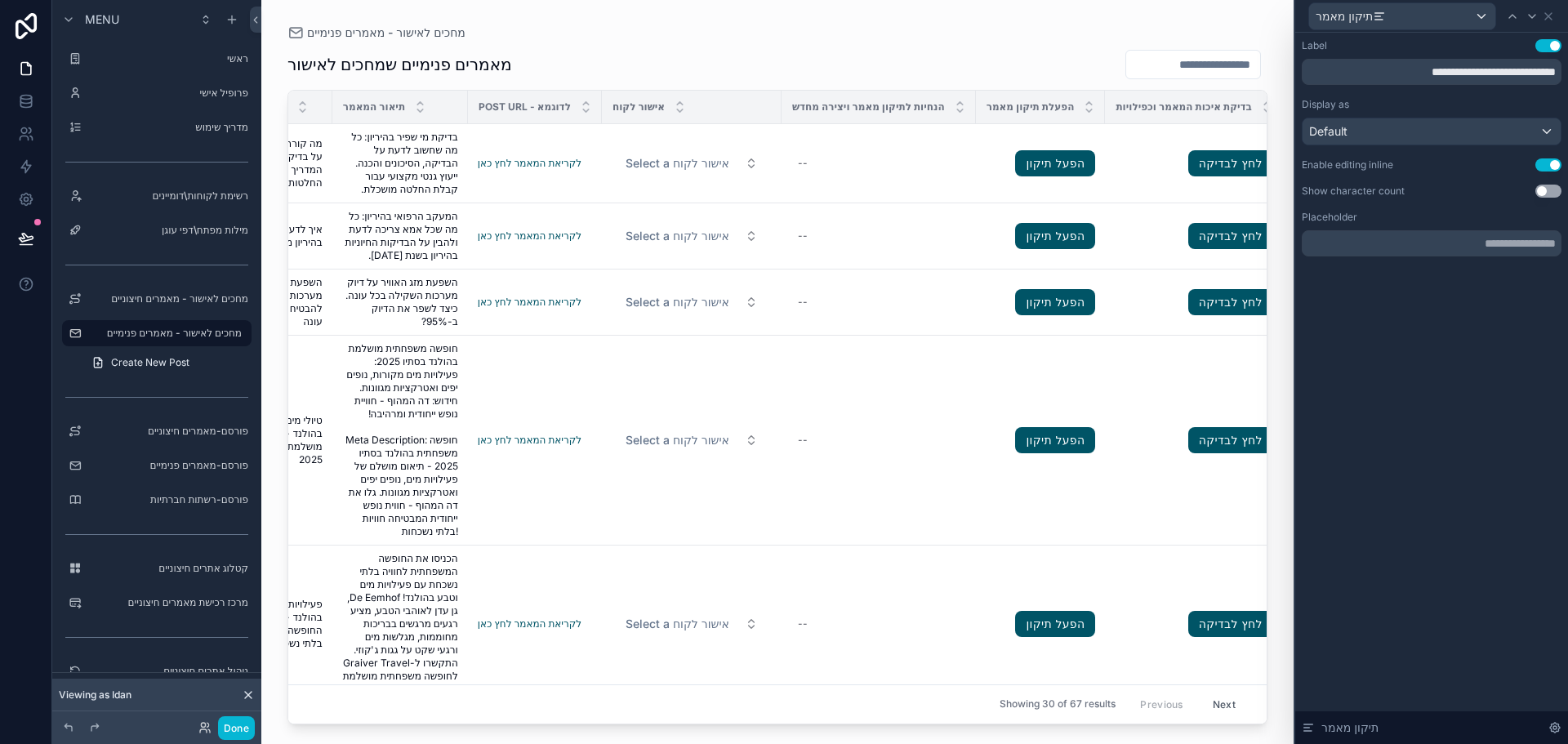
scroll to position [0, 377]
click at [1536, 20] on icon at bounding box center [1531, 16] width 13 height 13
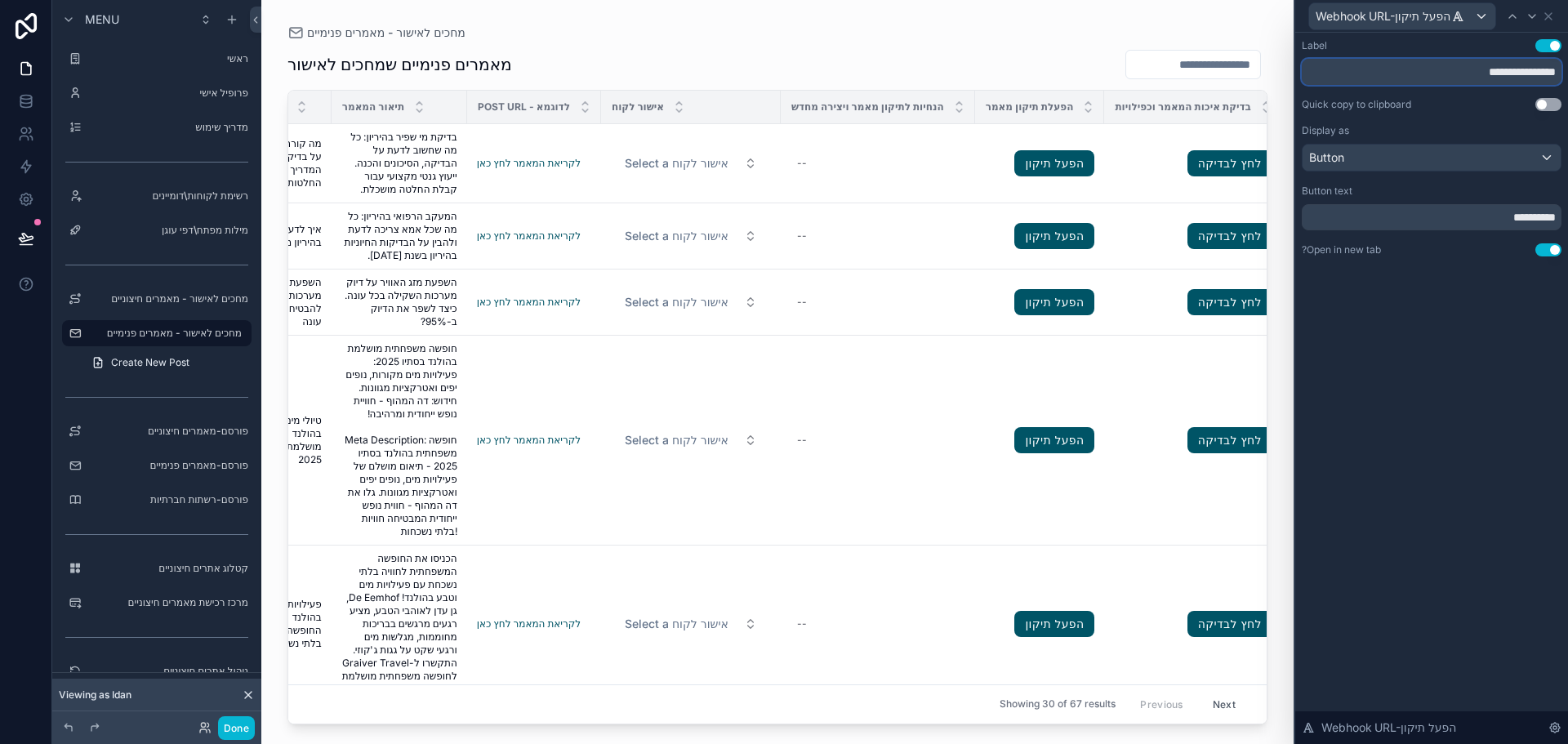
click at [1446, 73] on input "**********" at bounding box center [1431, 71] width 259 height 26
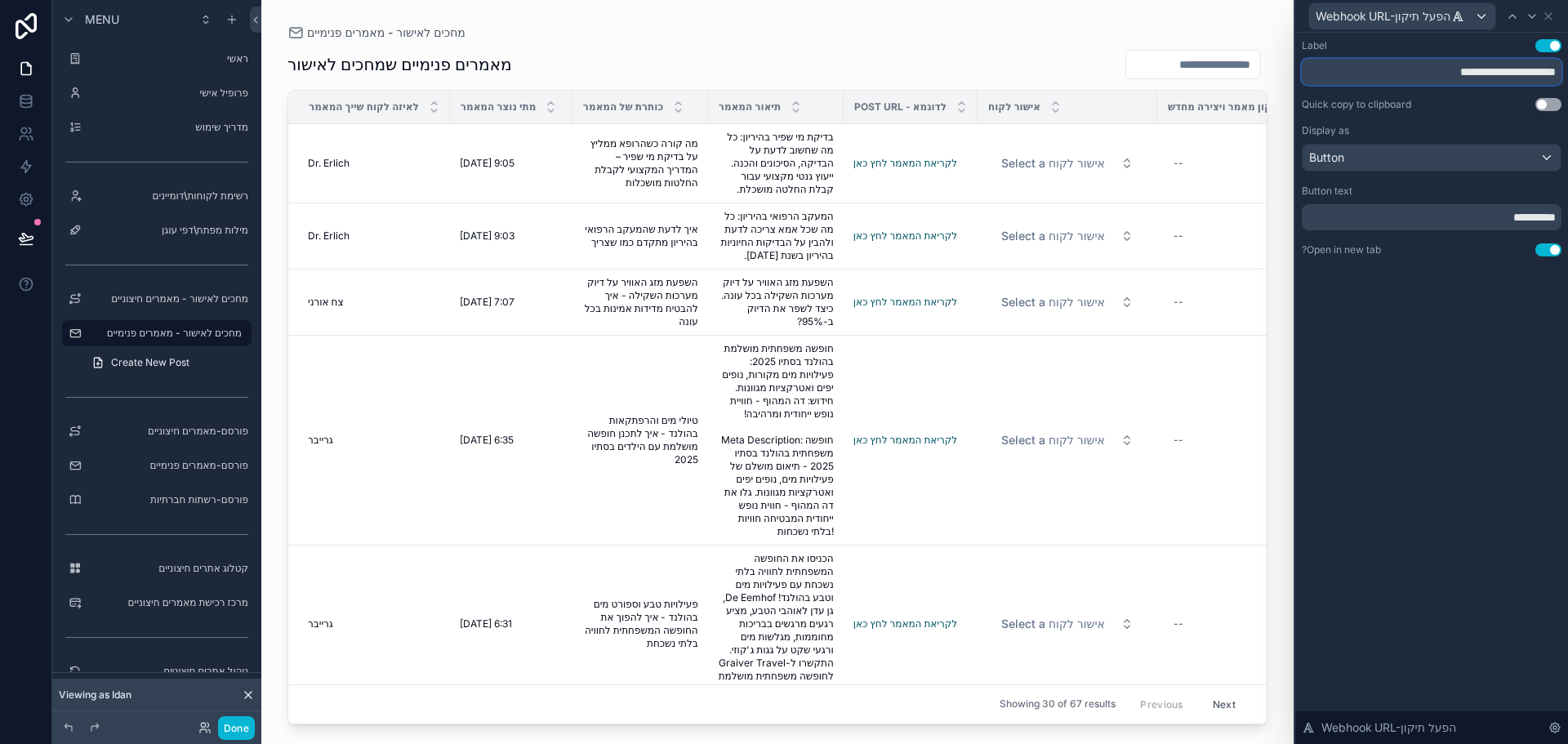
type input "**********"
click at [1510, 219] on input "**********" at bounding box center [1431, 217] width 259 height 26
type input "**********"
click at [1420, 339] on div "**********" at bounding box center [1431, 388] width 273 height 712
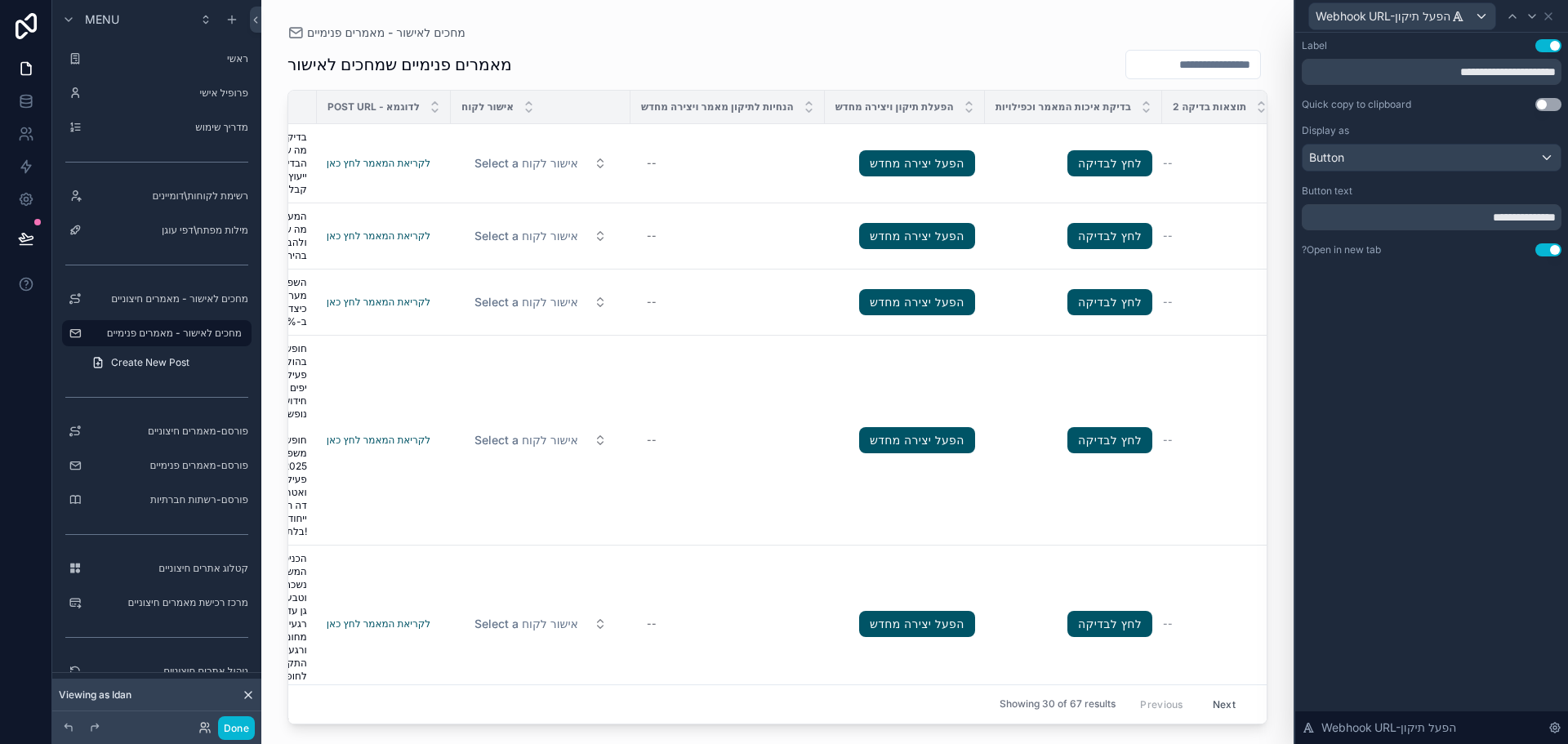
scroll to position [0, 561]
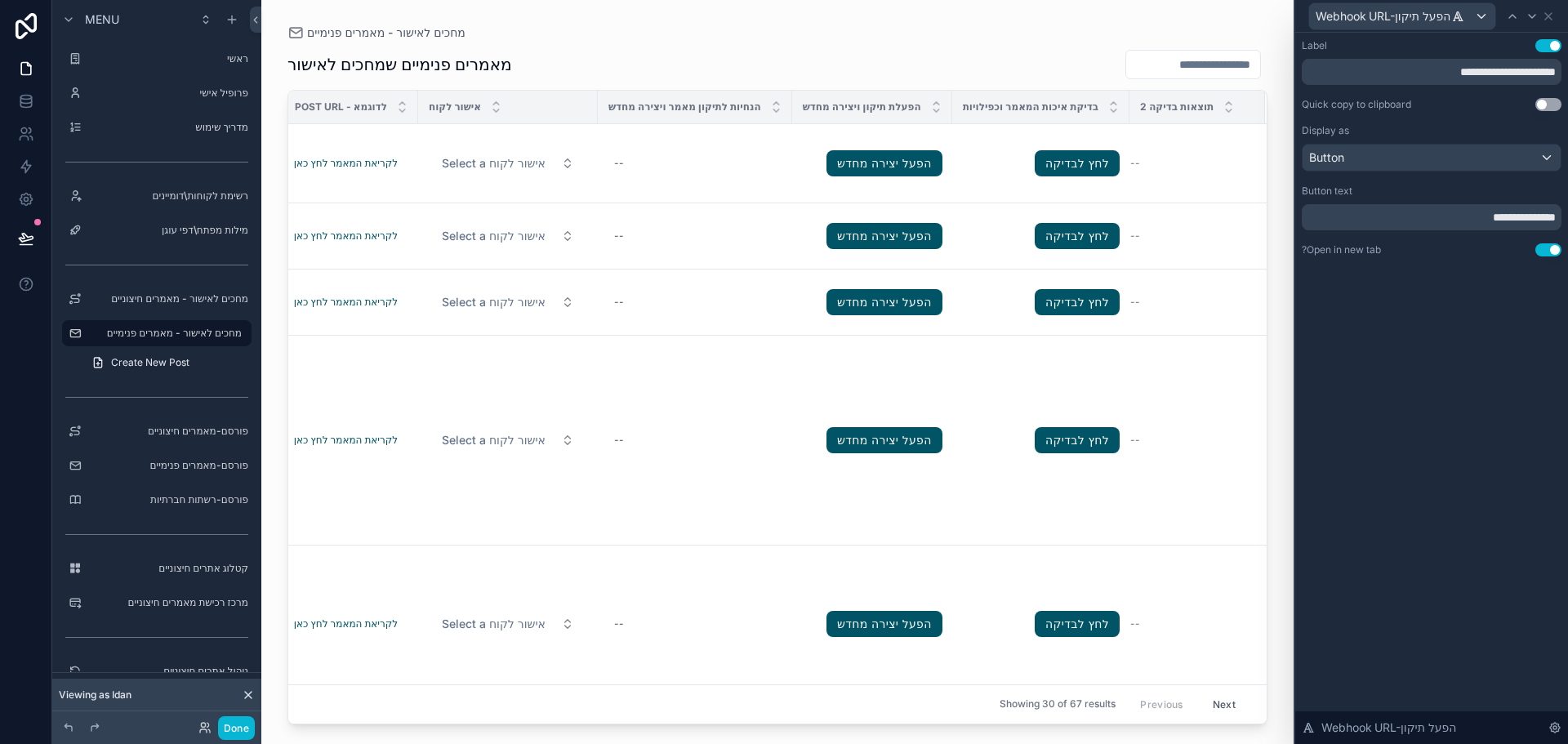
click at [1148, 108] on span "תוצאות בדיקה 2" at bounding box center [1176, 107] width 73 height 13
click at [1518, 19] on icon at bounding box center [1511, 16] width 13 height 13
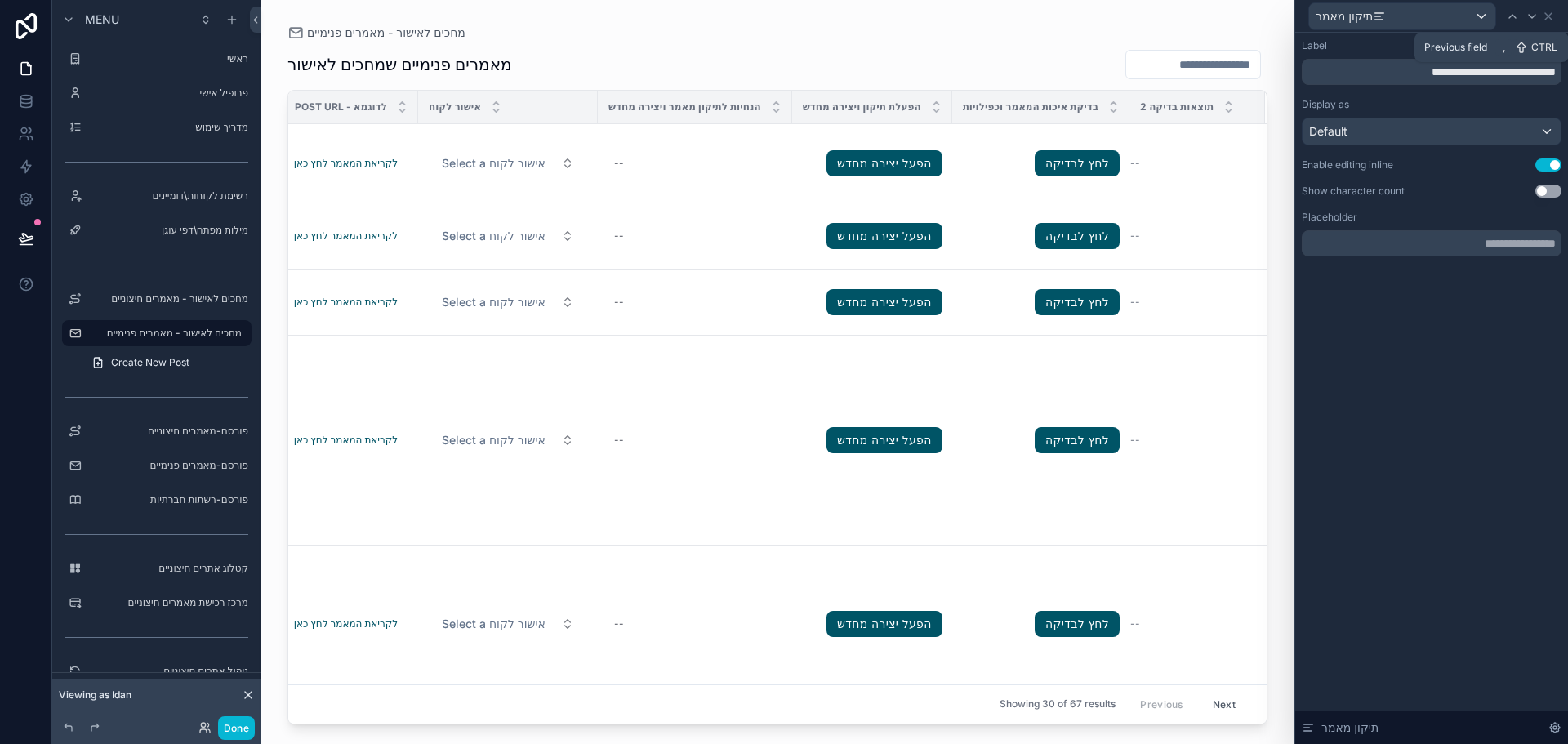
click at [1518, 19] on icon at bounding box center [1511, 16] width 13 height 13
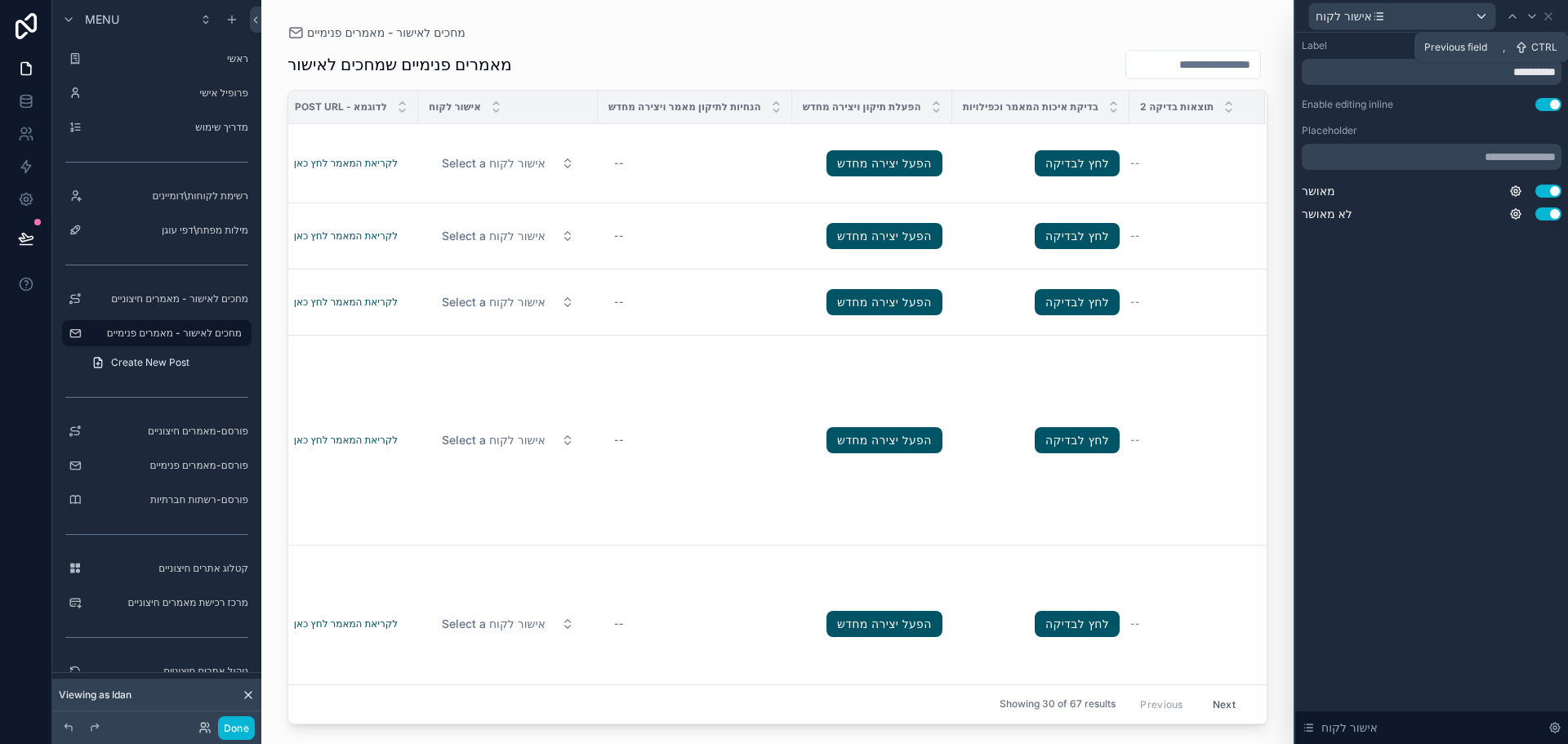
click at [1518, 19] on icon at bounding box center [1511, 16] width 13 height 13
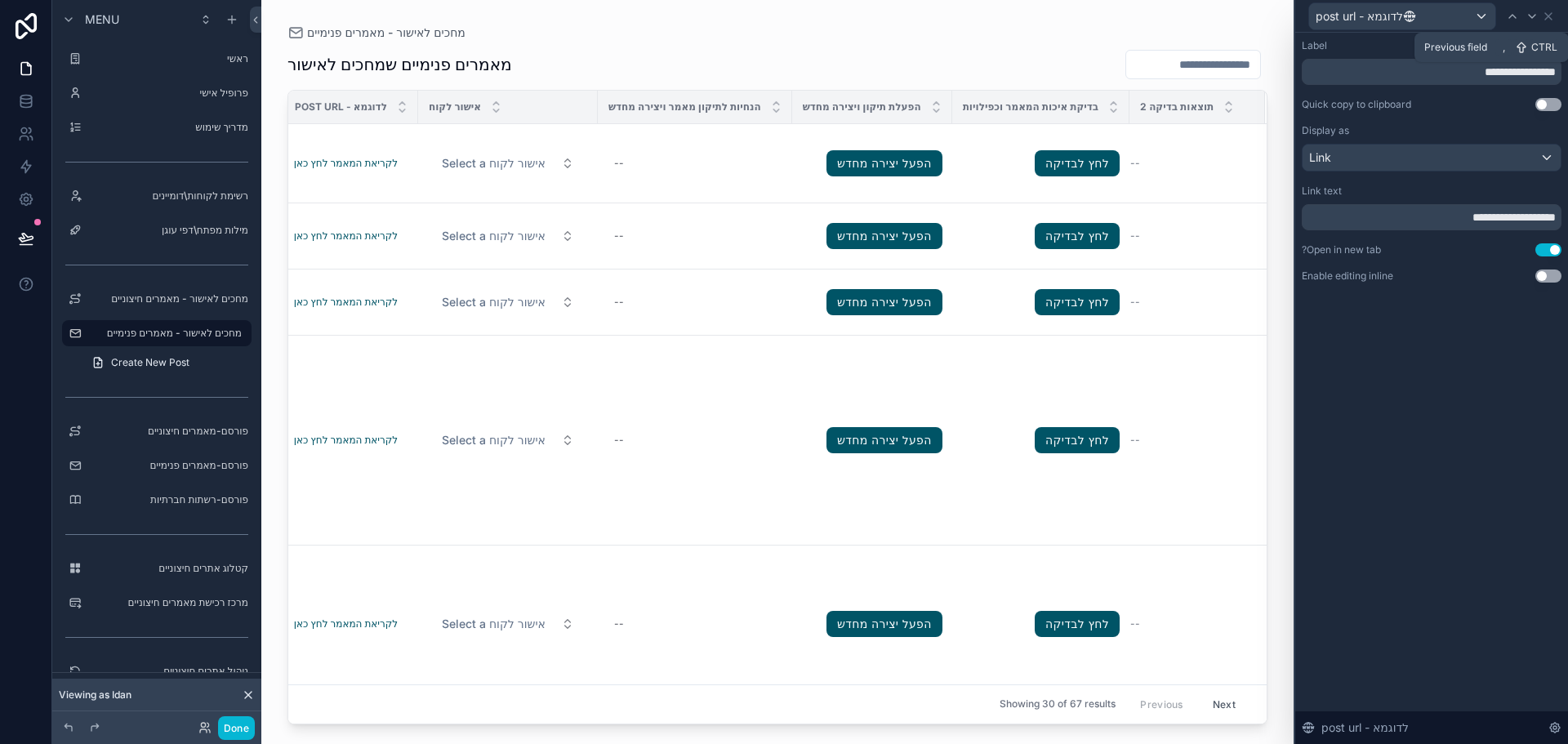
click at [1518, 19] on icon at bounding box center [1511, 16] width 13 height 13
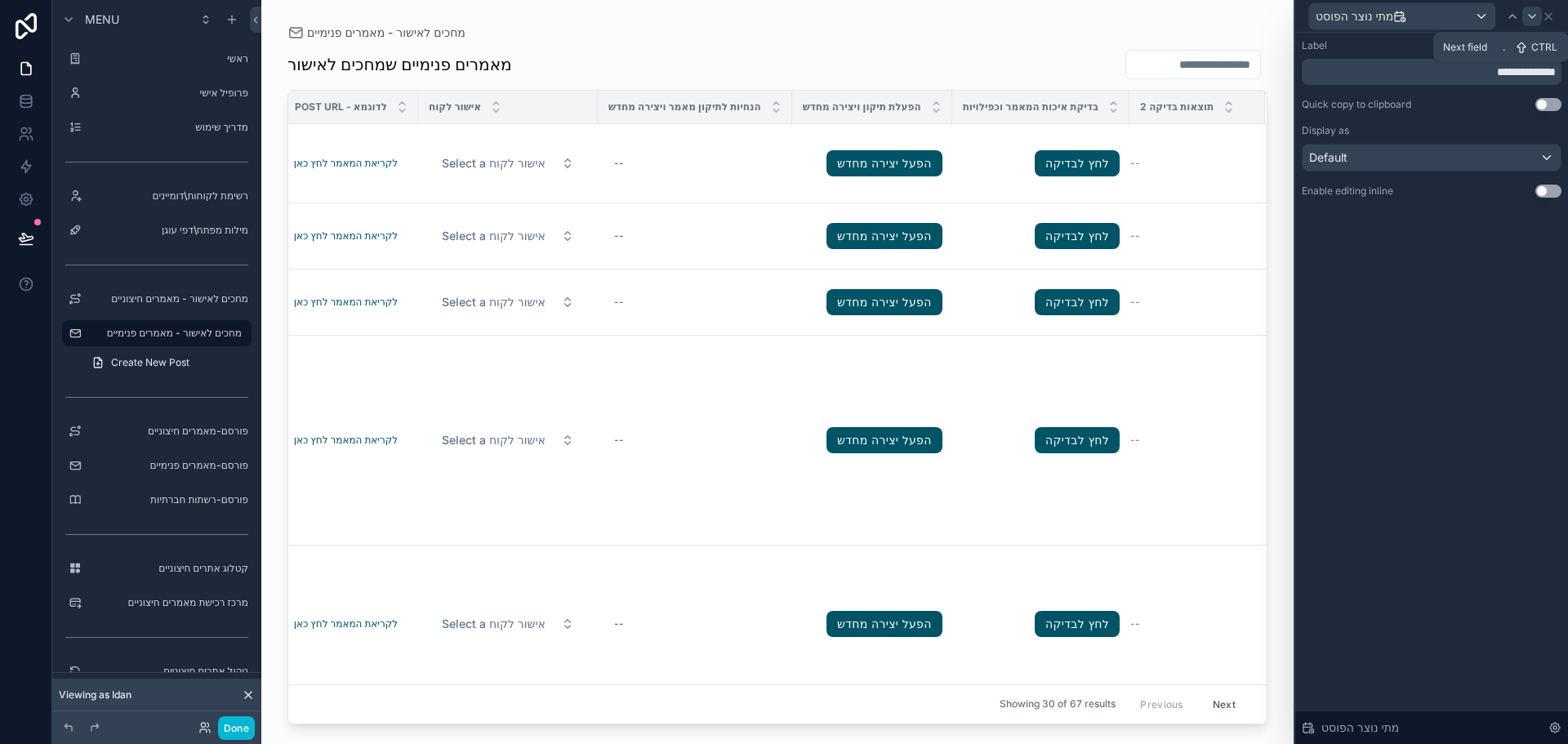
click at [1525, 20] on icon at bounding box center [1531, 16] width 13 height 13
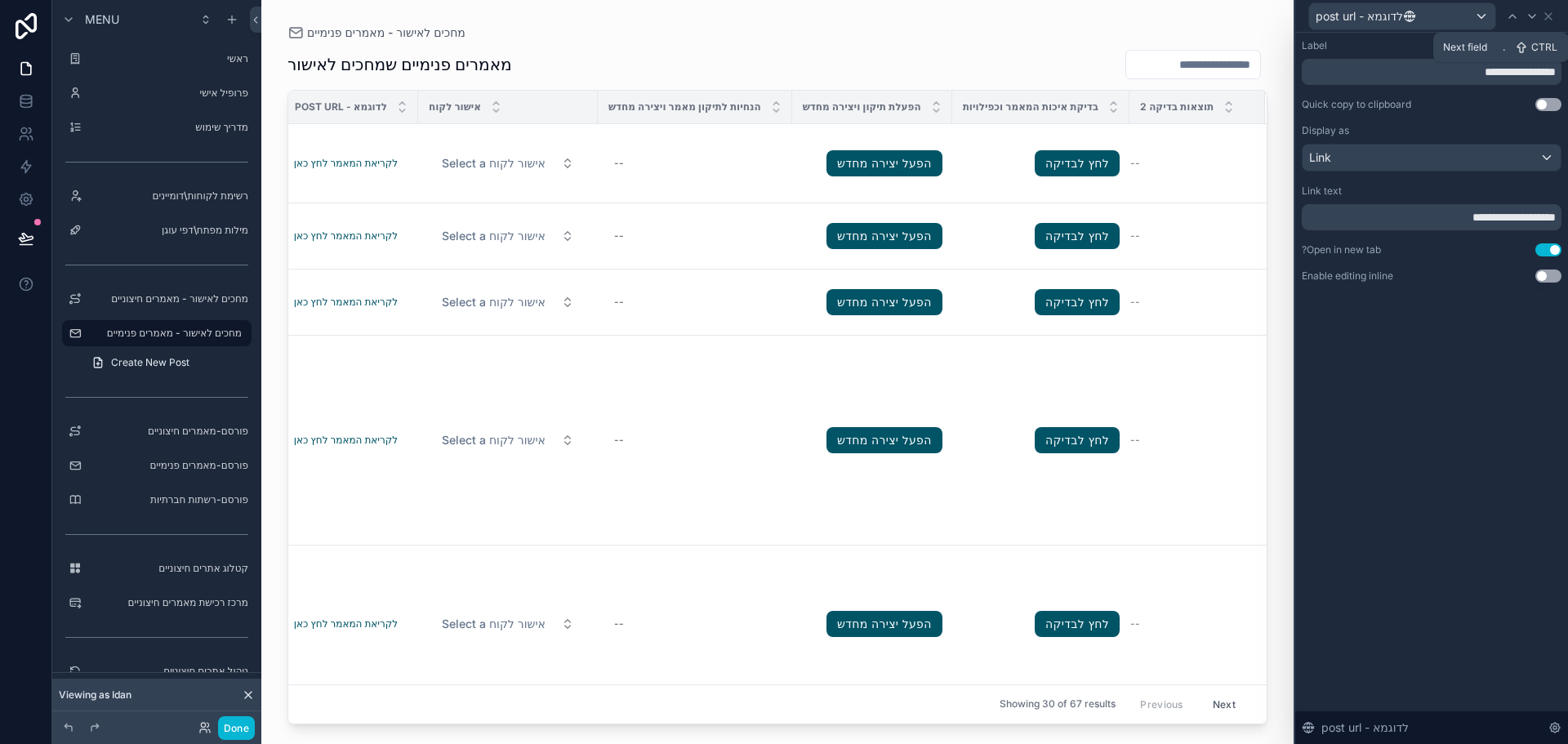
click at [1525, 20] on icon at bounding box center [1531, 16] width 13 height 13
click at [1525, 20] on icon at bounding box center [1519, 16] width 13 height 13
click at [1525, 20] on icon at bounding box center [1531, 16] width 13 height 13
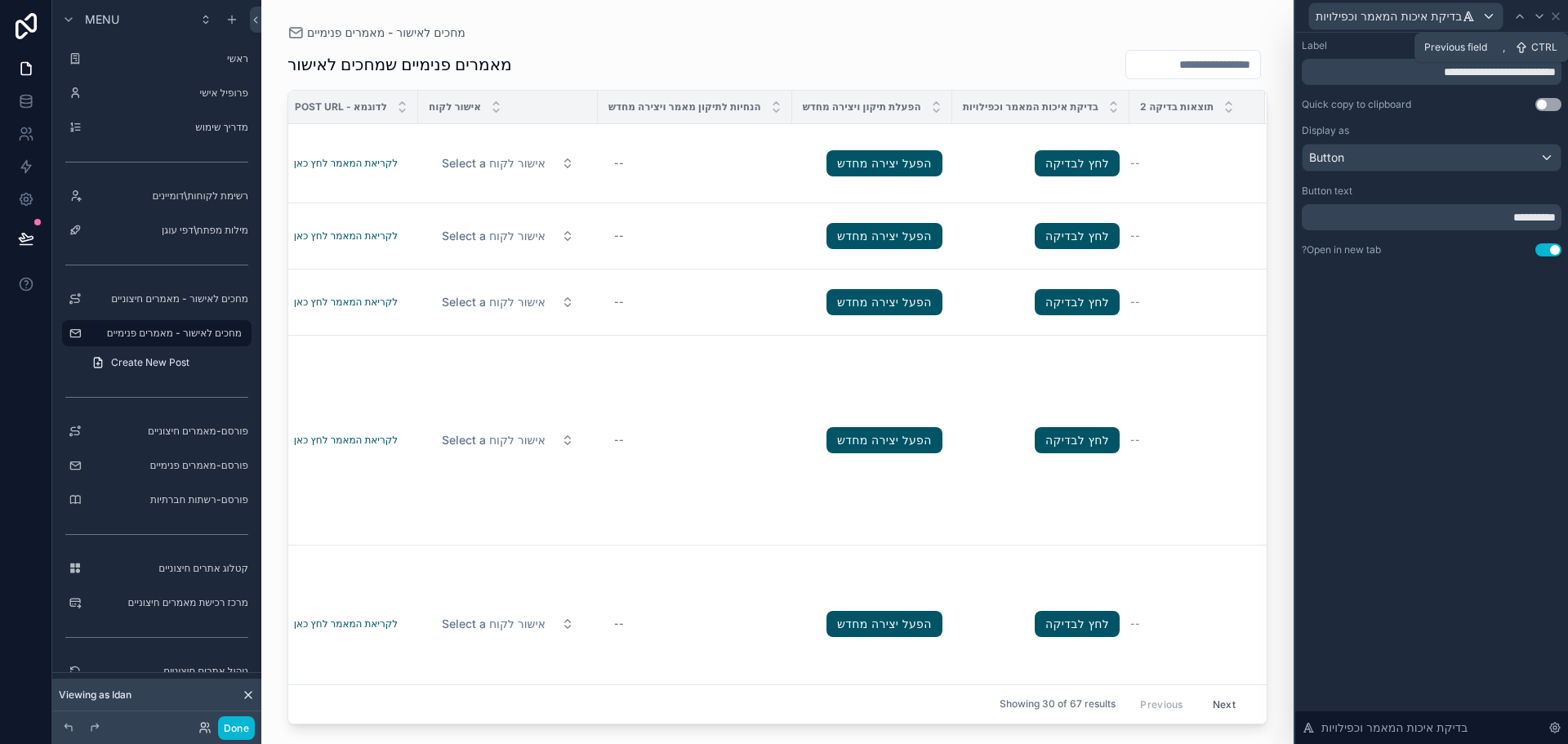
click at [1525, 20] on icon at bounding box center [1519, 16] width 13 height 13
click at [1525, 20] on icon at bounding box center [1531, 16] width 13 height 13
click at [1525, 20] on icon at bounding box center [1519, 16] width 13 height 13
click at [1525, 20] on icon at bounding box center [1531, 16] width 13 height 13
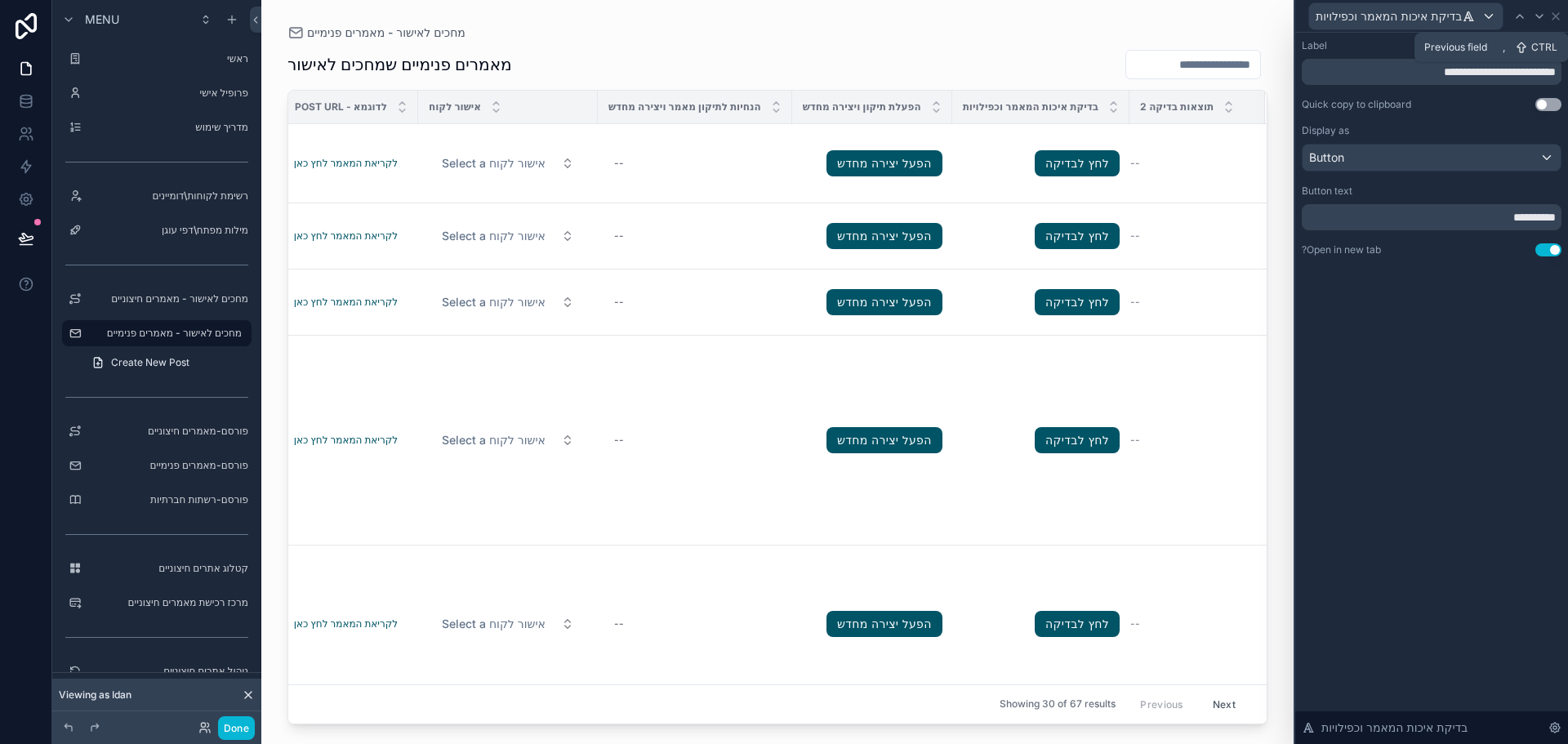
click at [1525, 20] on icon at bounding box center [1519, 16] width 13 height 13
click at [1525, 20] on icon at bounding box center [1531, 16] width 13 height 13
click at [1525, 20] on icon at bounding box center [1519, 16] width 13 height 13
click at [1525, 20] on icon at bounding box center [1531, 16] width 13 height 13
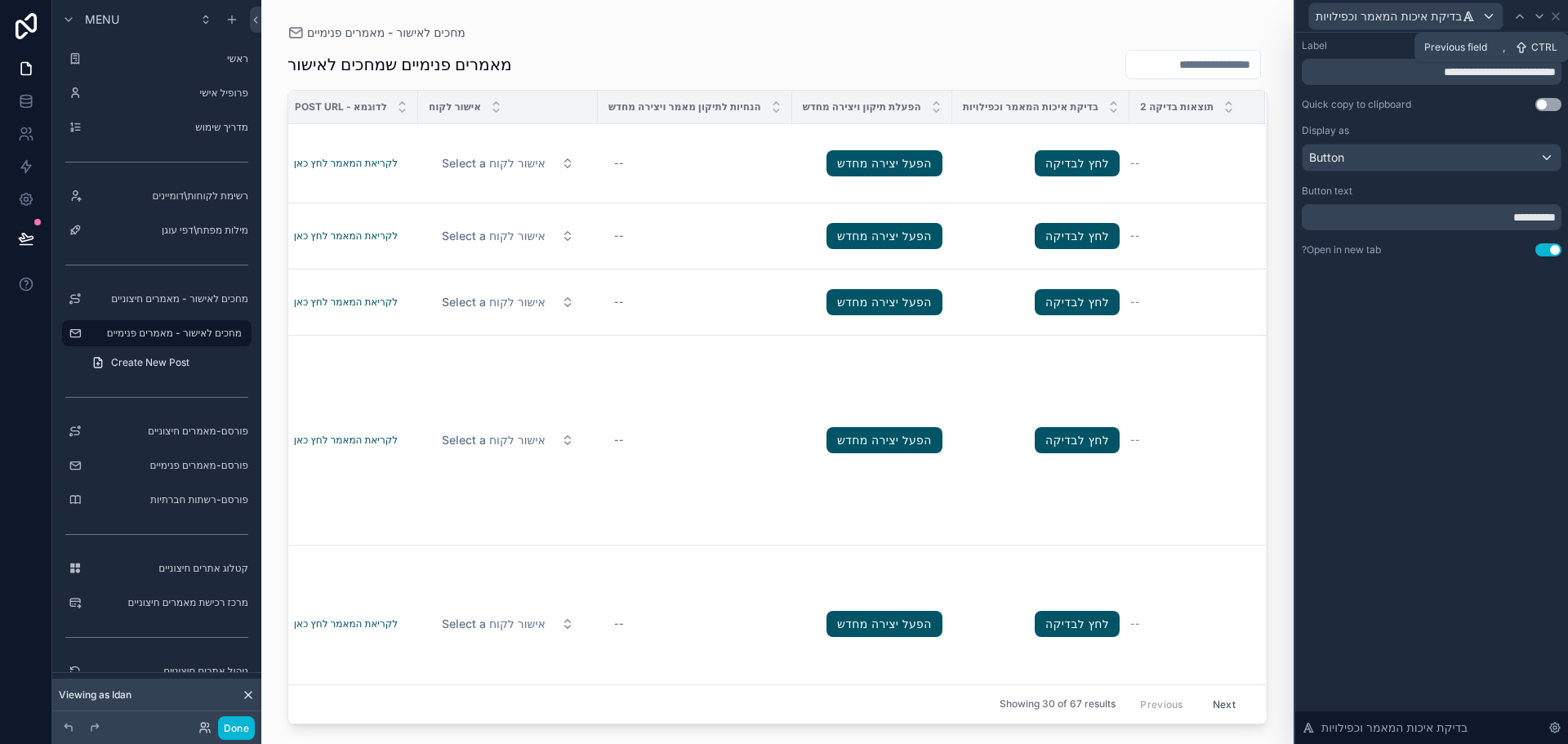
click at [1525, 20] on icon at bounding box center [1519, 16] width 13 height 13
click at [1525, 20] on icon at bounding box center [1531, 16] width 13 height 13
click at [1525, 20] on icon at bounding box center [1519, 16] width 13 height 13
click at [1525, 20] on icon at bounding box center [1531, 16] width 13 height 13
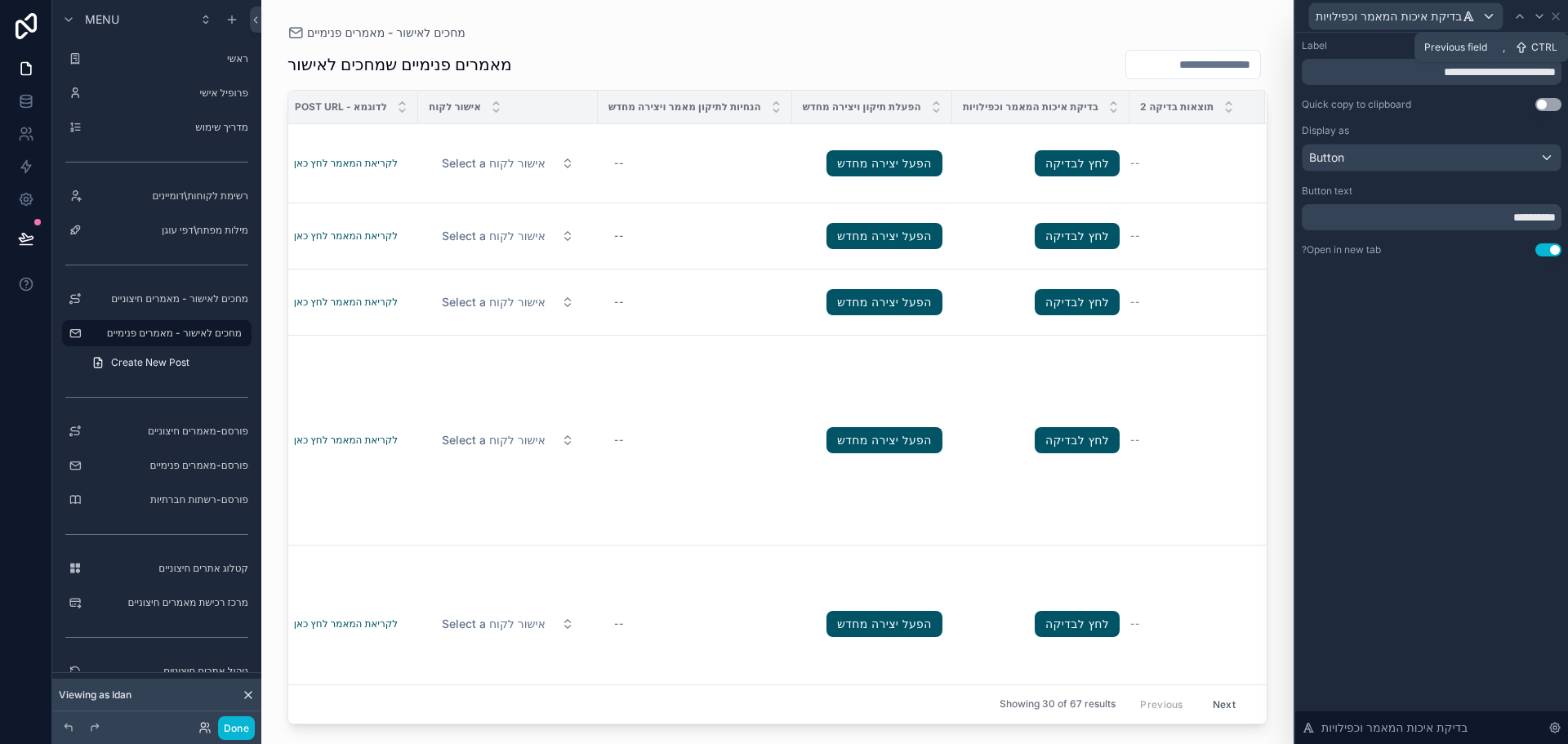
click at [1525, 20] on icon at bounding box center [1519, 16] width 13 height 13
click at [1525, 20] on icon at bounding box center [1531, 16] width 13 height 13
click at [1525, 20] on icon at bounding box center [1519, 16] width 13 height 13
click at [1525, 20] on icon at bounding box center [1531, 16] width 13 height 13
click at [1545, 18] on icon at bounding box center [1548, 16] width 7 height 7
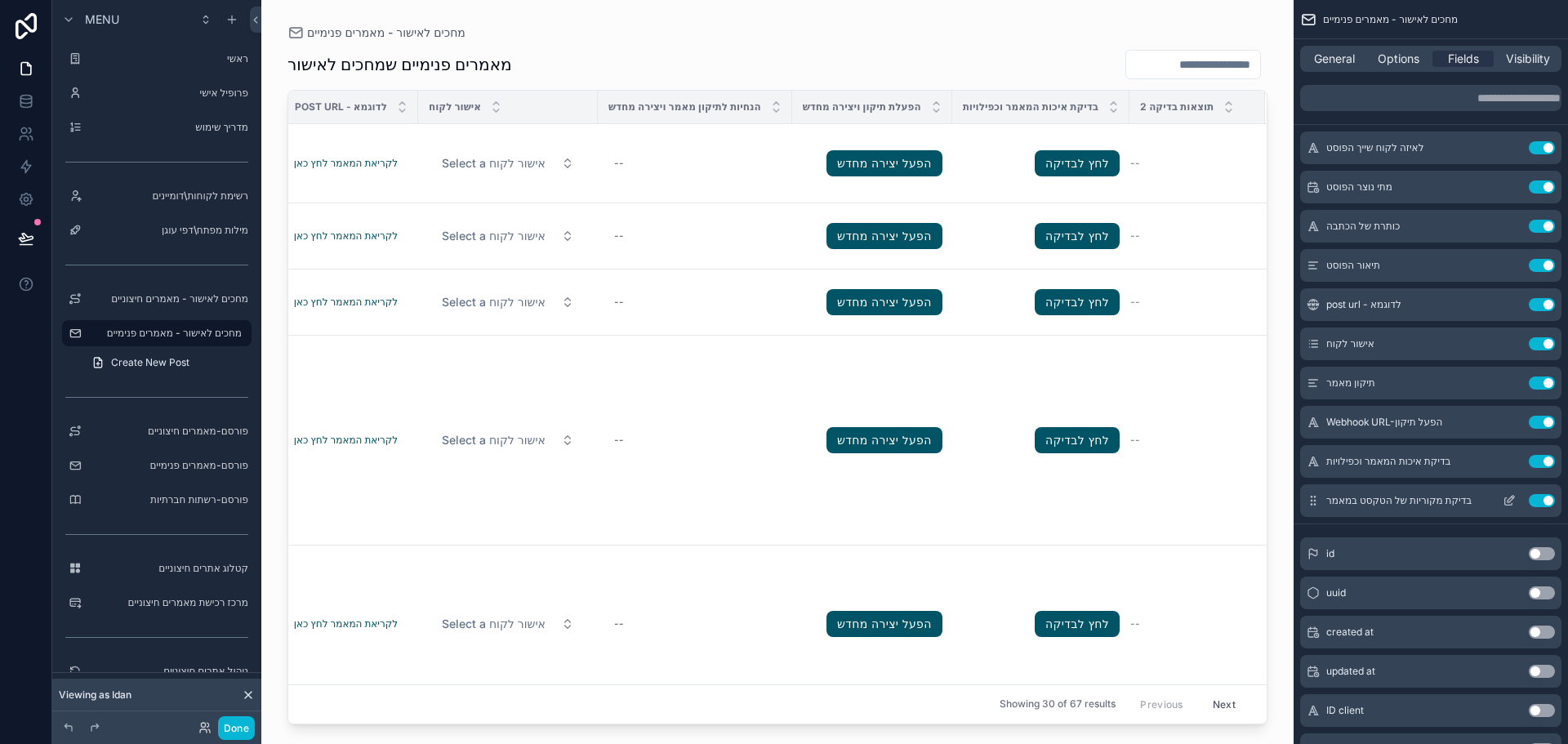
click at [1415, 499] on span "בדיקת מקוריות של הטקסט במאמר" at bounding box center [1399, 500] width 146 height 13
click at [1514, 500] on icon "scrollable content" at bounding box center [1508, 500] width 13 height 13
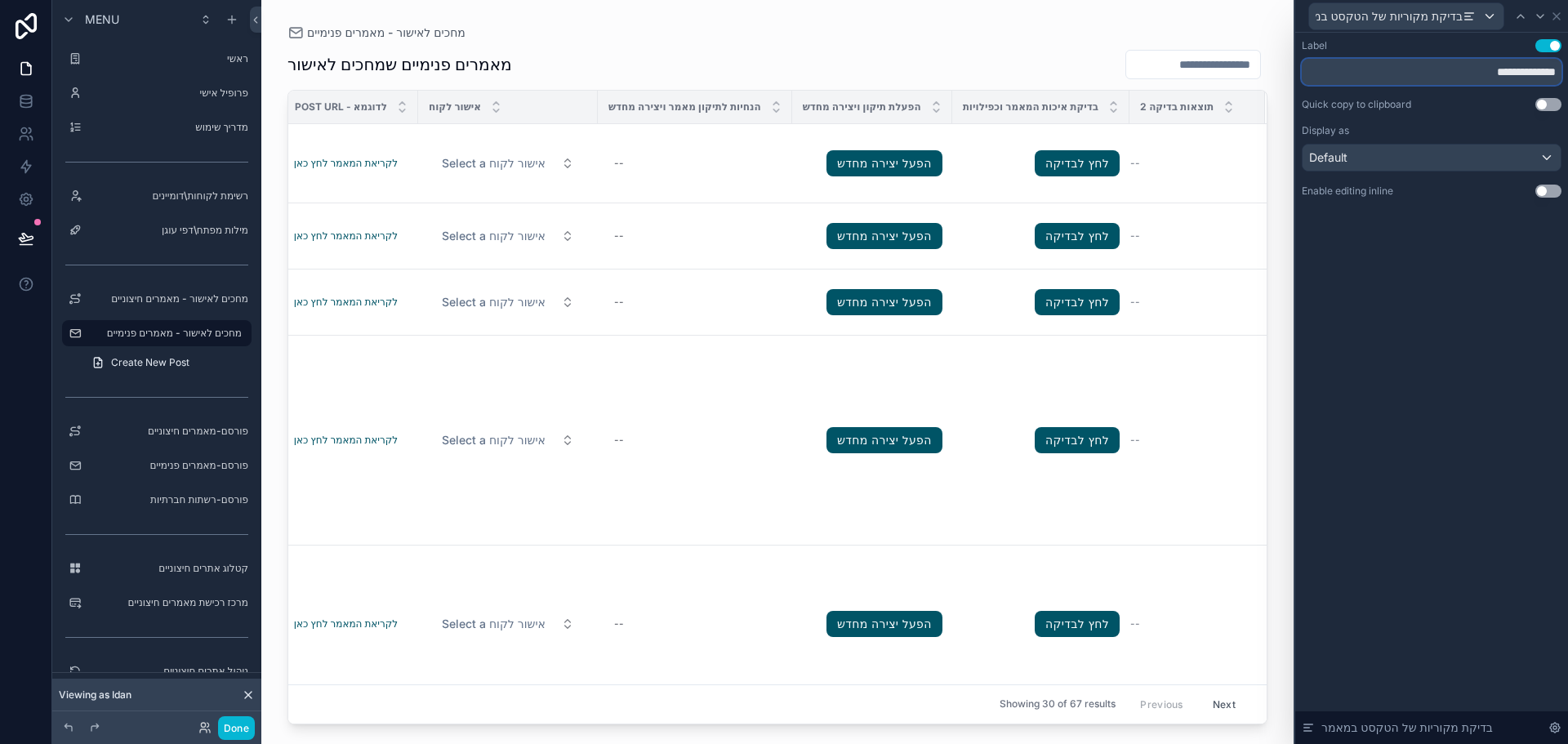
click at [1461, 70] on input "**********" at bounding box center [1431, 71] width 259 height 26
type input "**********"
click at [1464, 352] on div "**********" at bounding box center [1431, 388] width 273 height 712
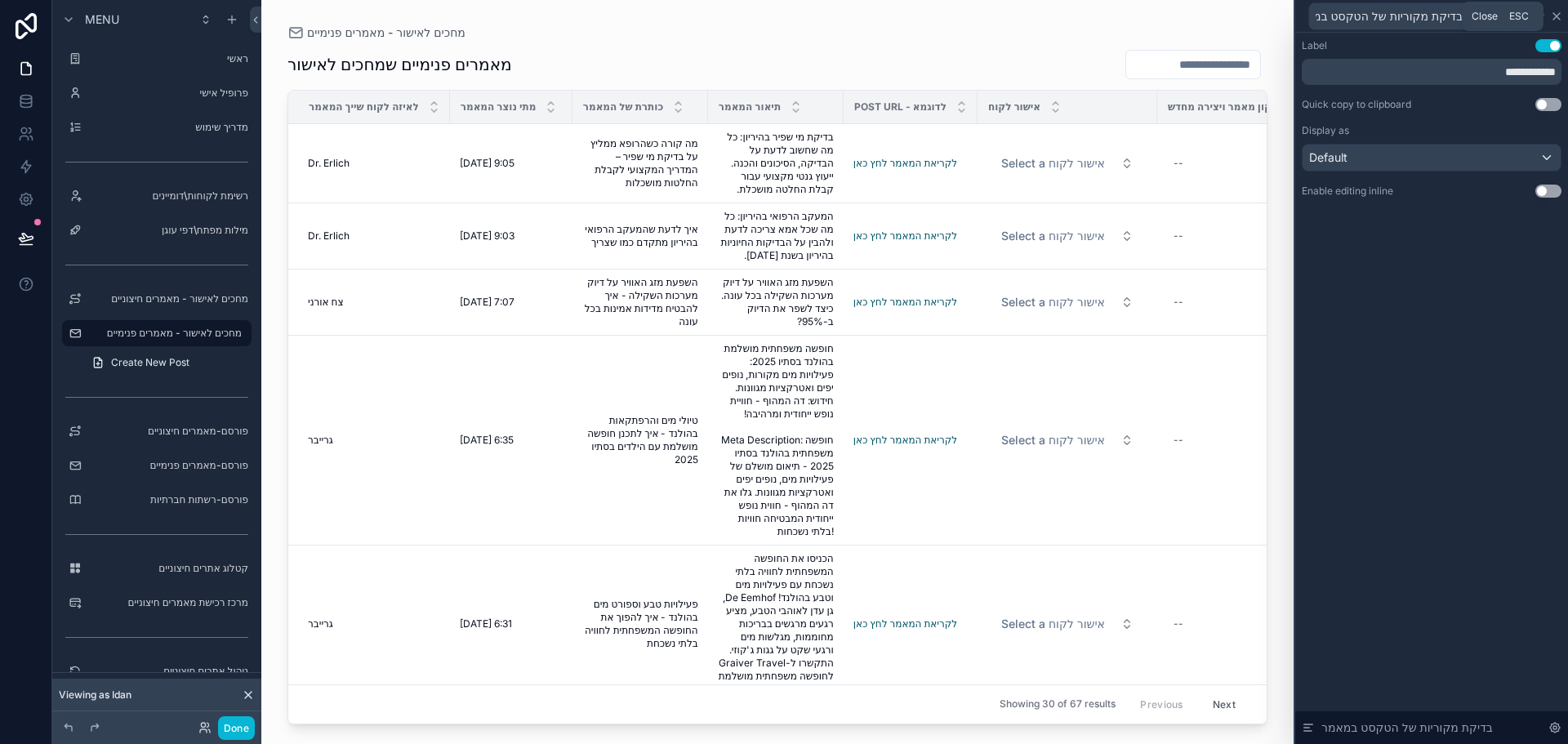
click at [1552, 19] on icon at bounding box center [1556, 16] width 13 height 13
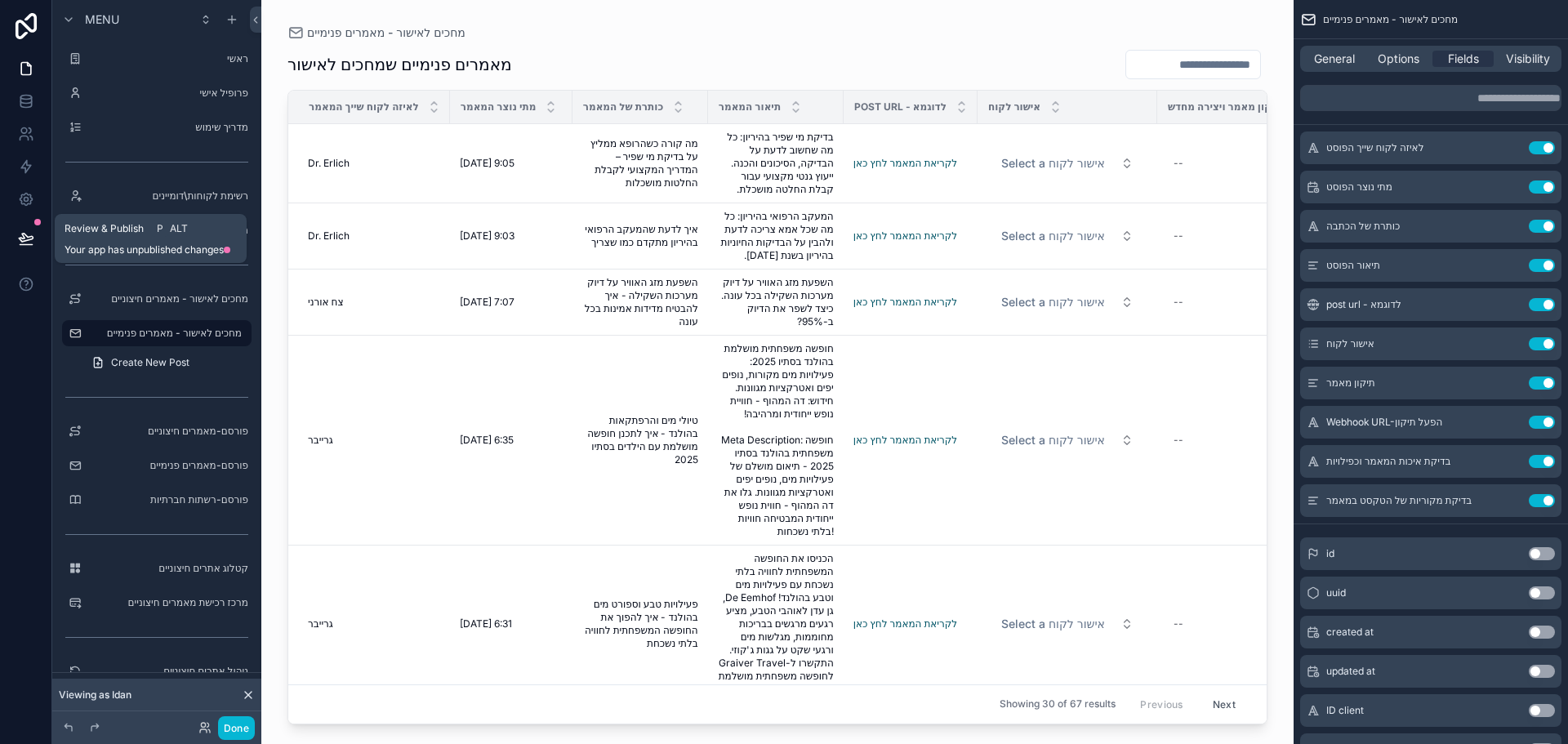
click at [24, 233] on icon at bounding box center [25, 238] width 17 height 17
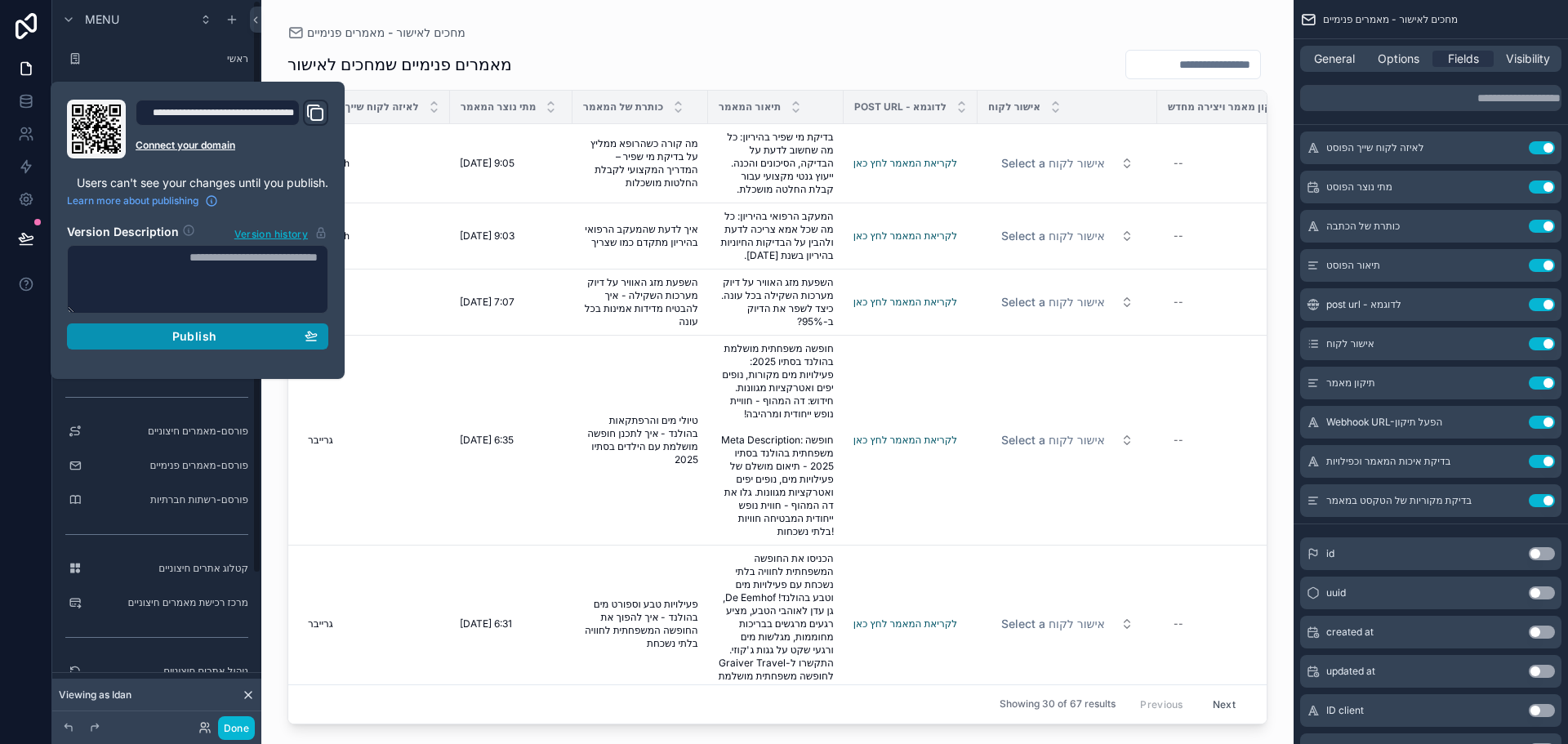
click at [208, 327] on button "Publish" at bounding box center [197, 336] width 261 height 26
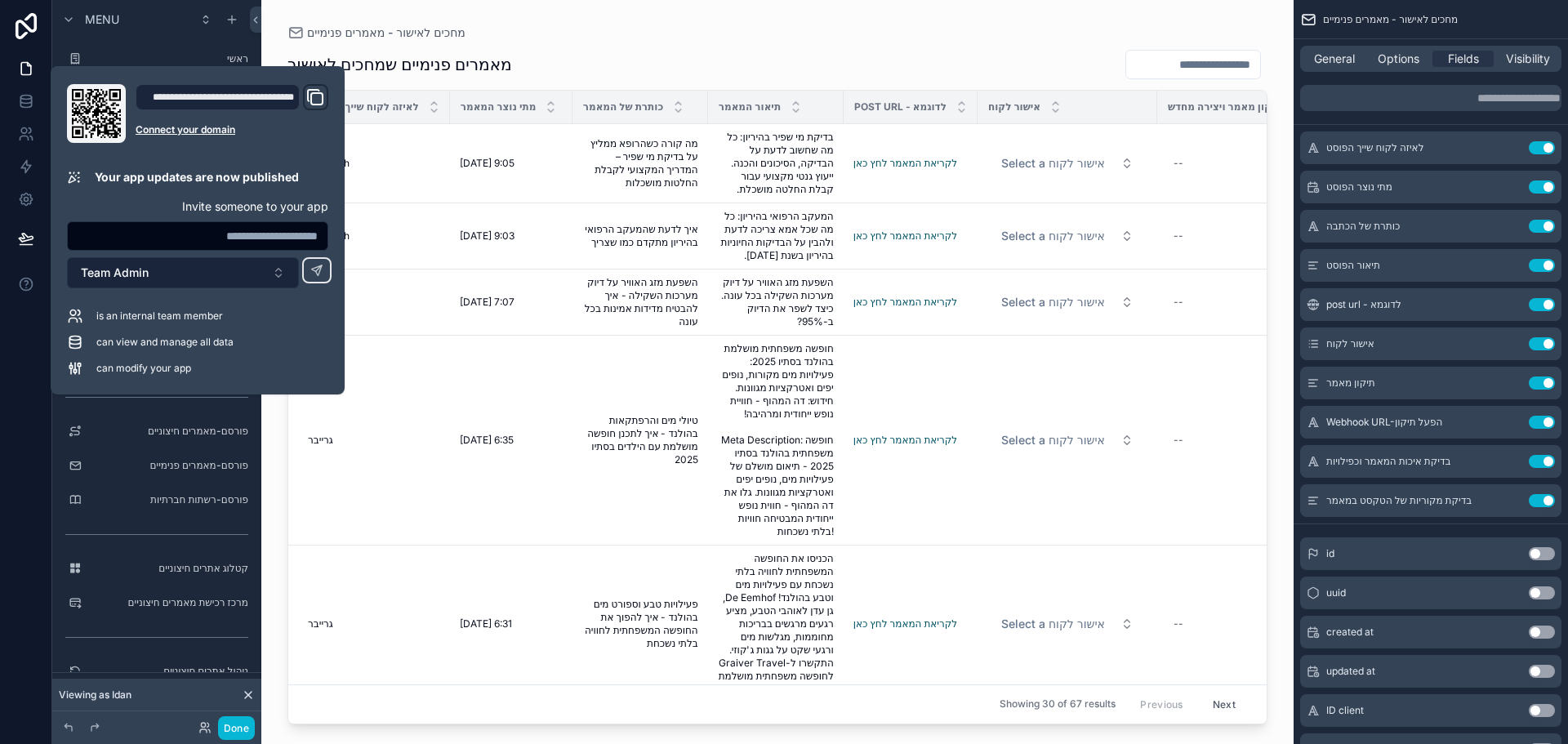
click at [216, 275] on button "Team Admin" at bounding box center [182, 273] width 232 height 31
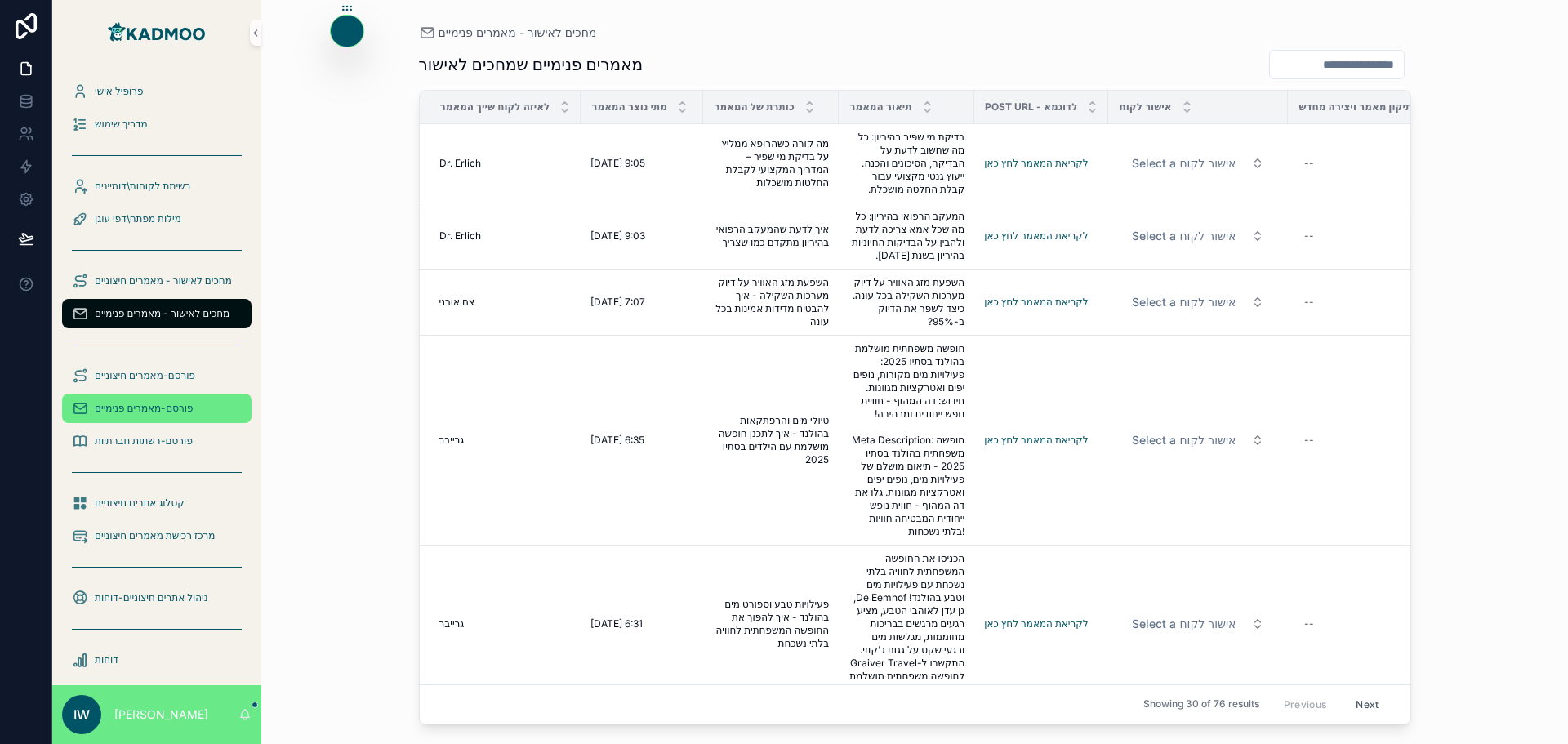
click at [156, 404] on span "פורסם-מאמרים פנימיים" at bounding box center [144, 407] width 99 height 13
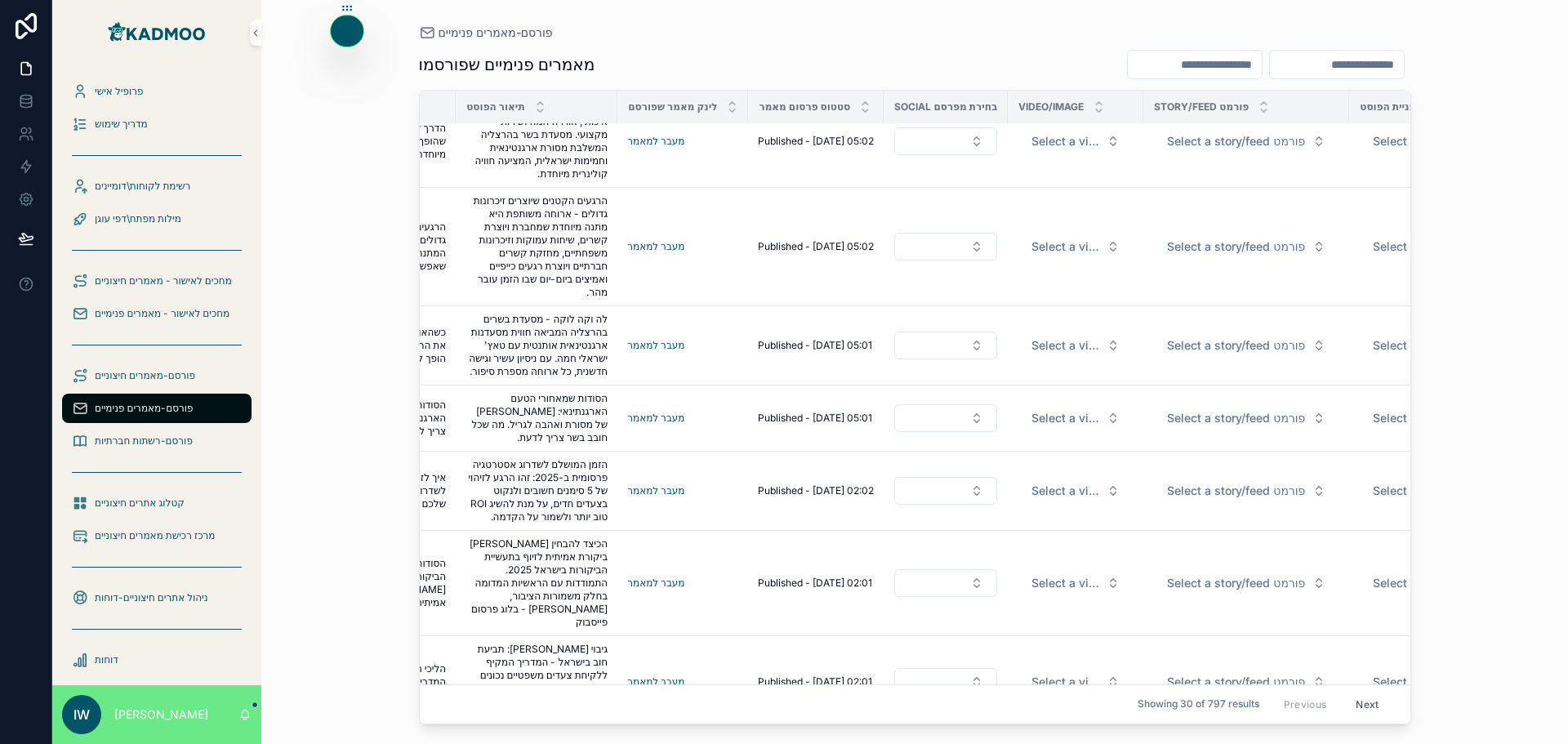
scroll to position [490, 615]
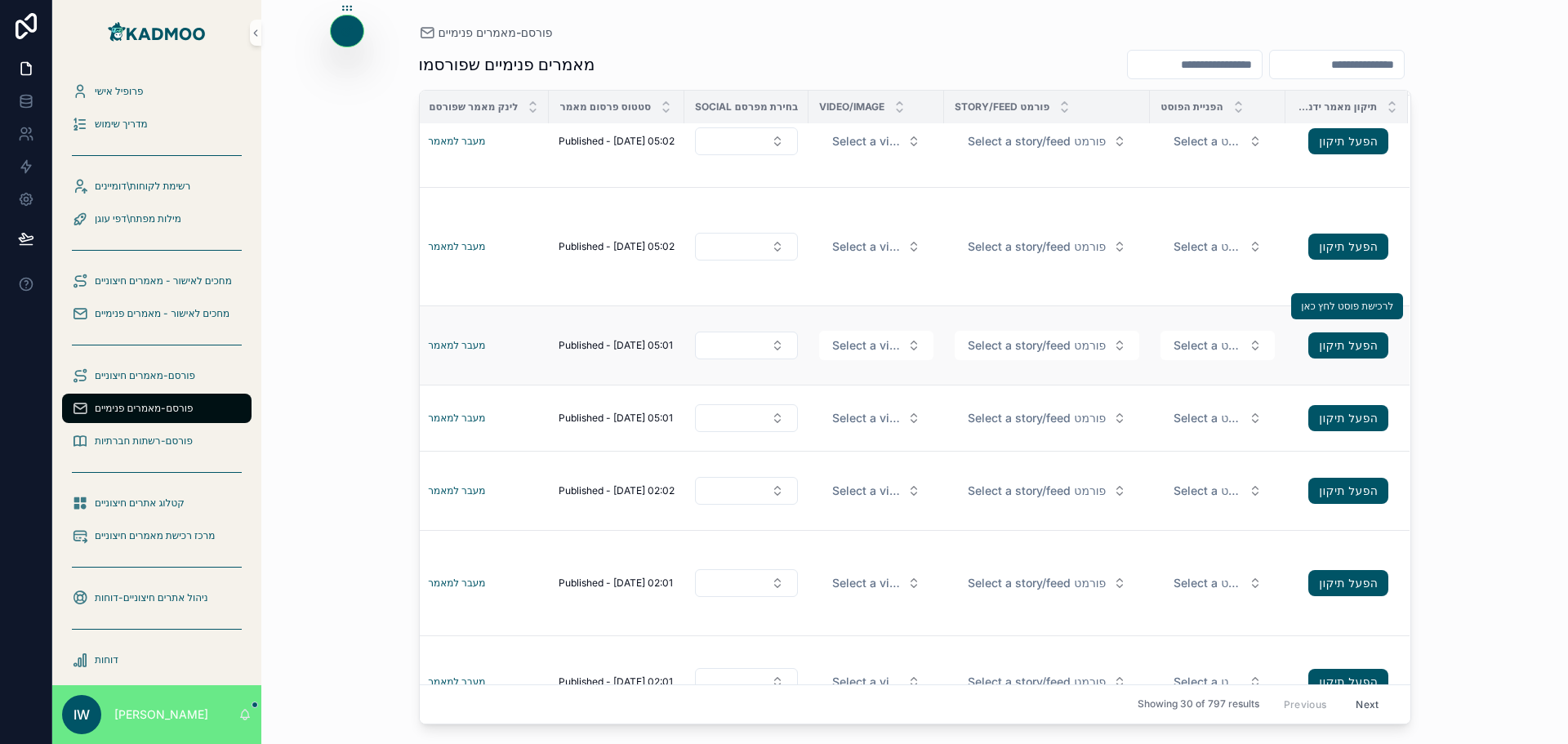
click at [588, 352] on span "Published - [DATE] 05:01" at bounding box center [616, 345] width 115 height 13
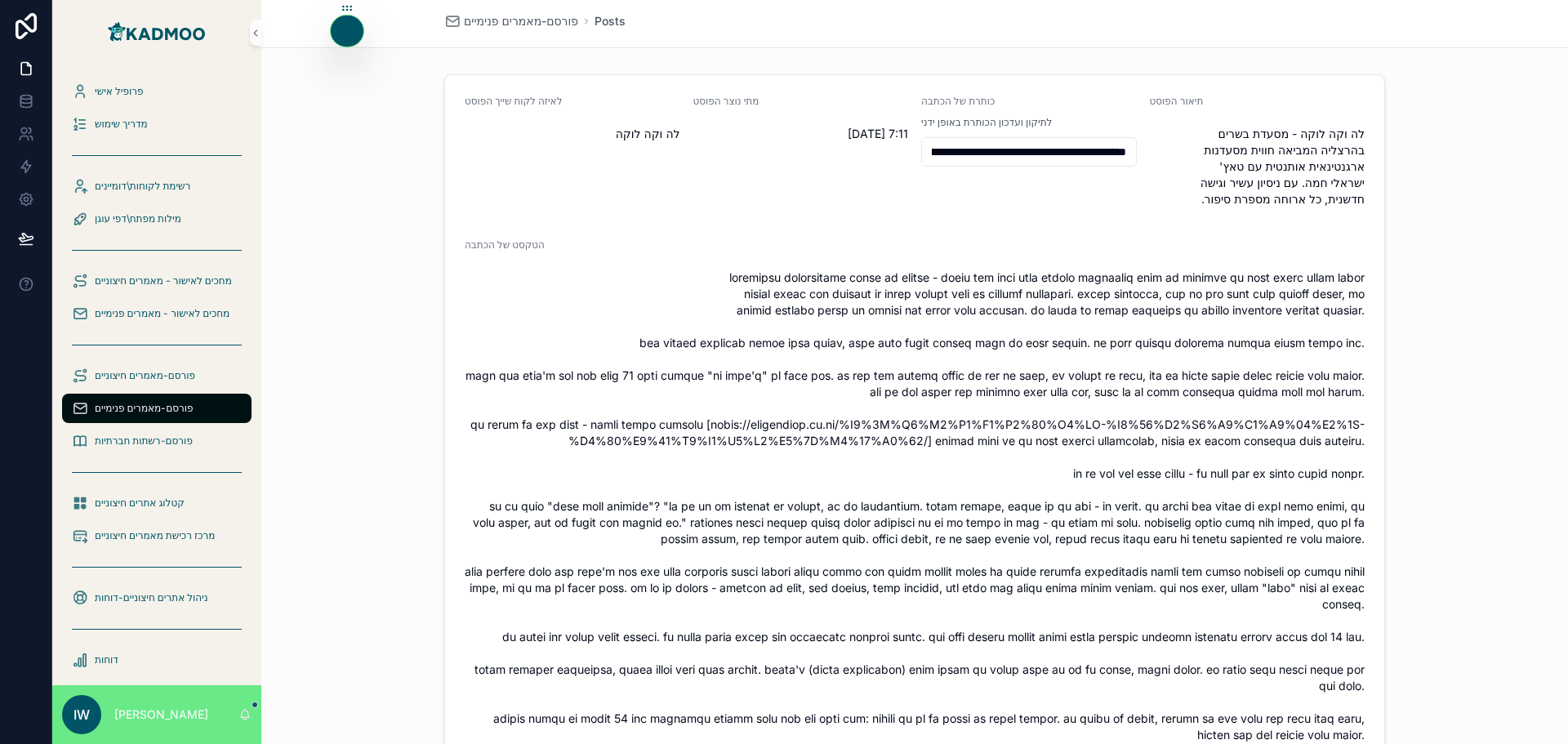
click at [1021, 156] on input "**********" at bounding box center [1029, 152] width 214 height 23
drag, startPoint x: 965, startPoint y: 156, endPoint x: 992, endPoint y: 160, distance: 27.3
click at [992, 160] on input "**********" at bounding box center [1029, 152] width 214 height 23
click at [1003, 156] on input "**********" at bounding box center [1029, 152] width 214 height 23
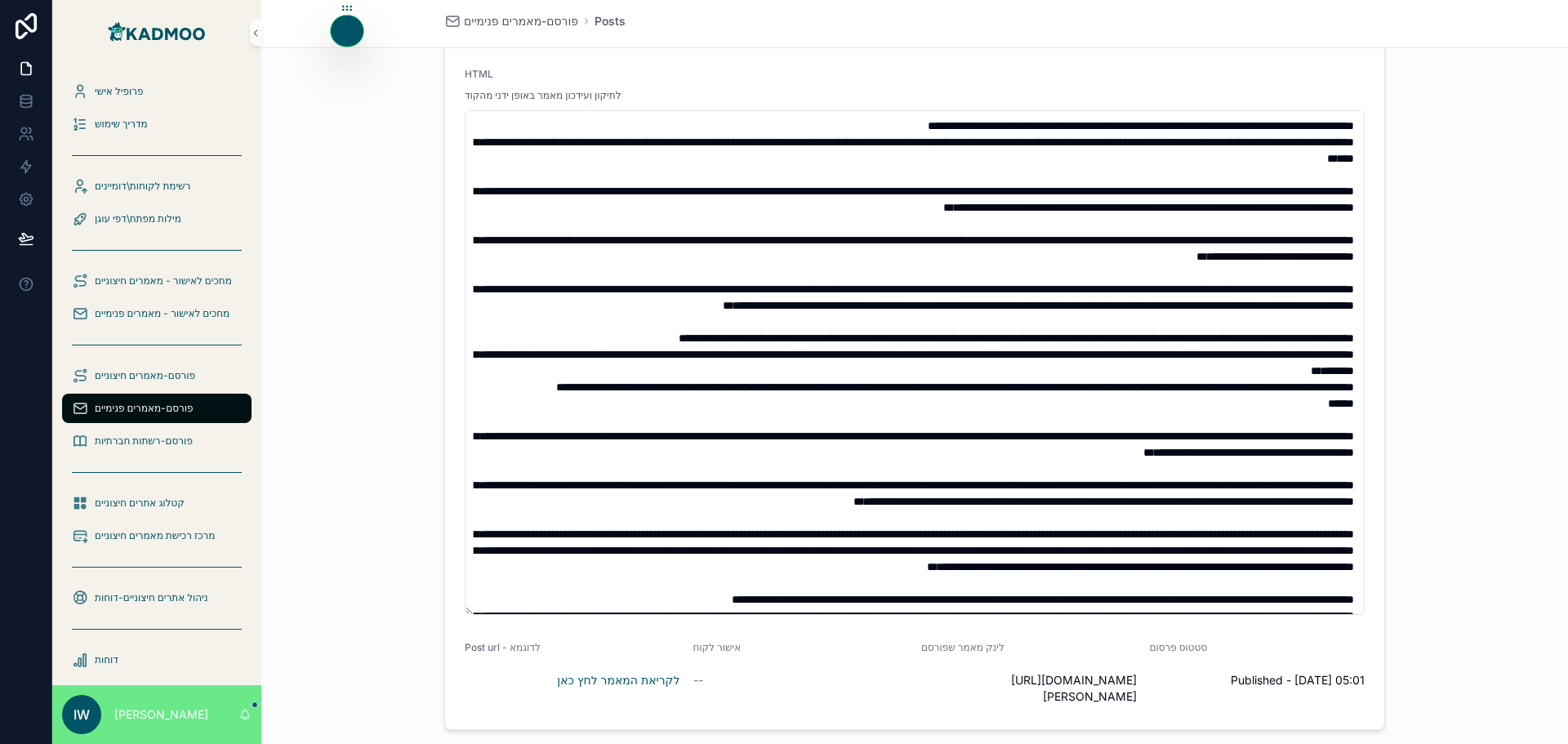
scroll to position [1143, 0]
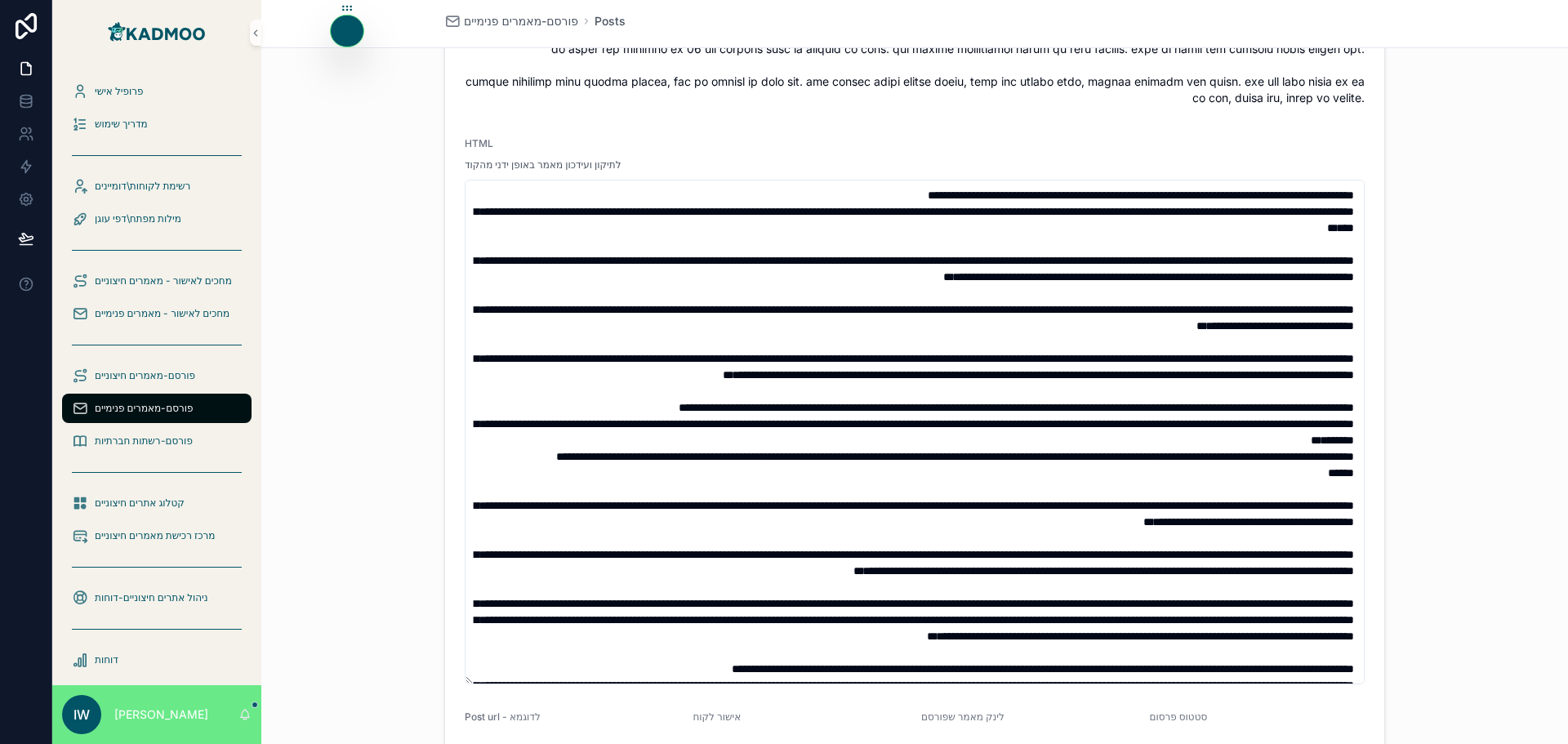
click at [471, 150] on span "HTML" at bounding box center [479, 143] width 28 height 13
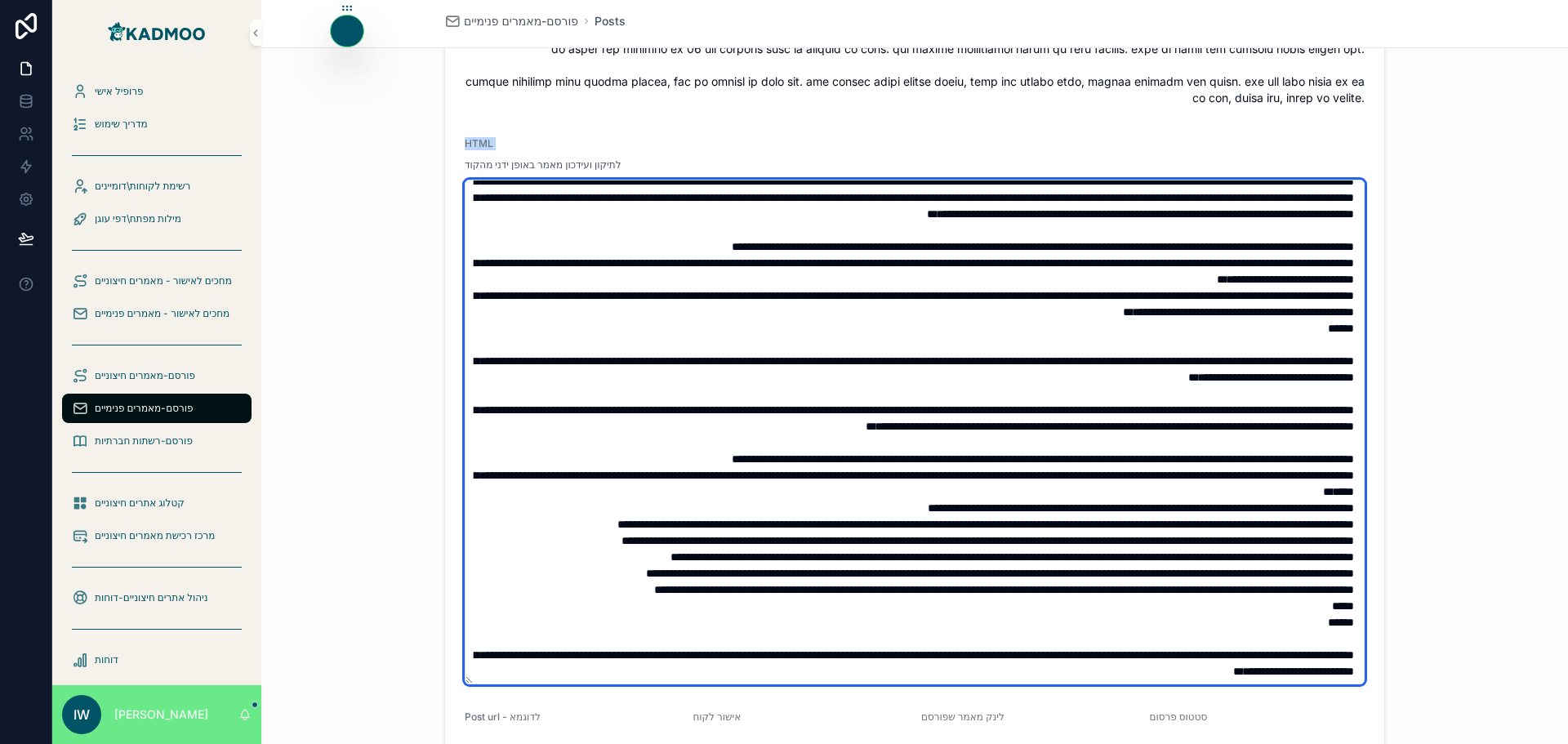
scroll to position [526, 0]
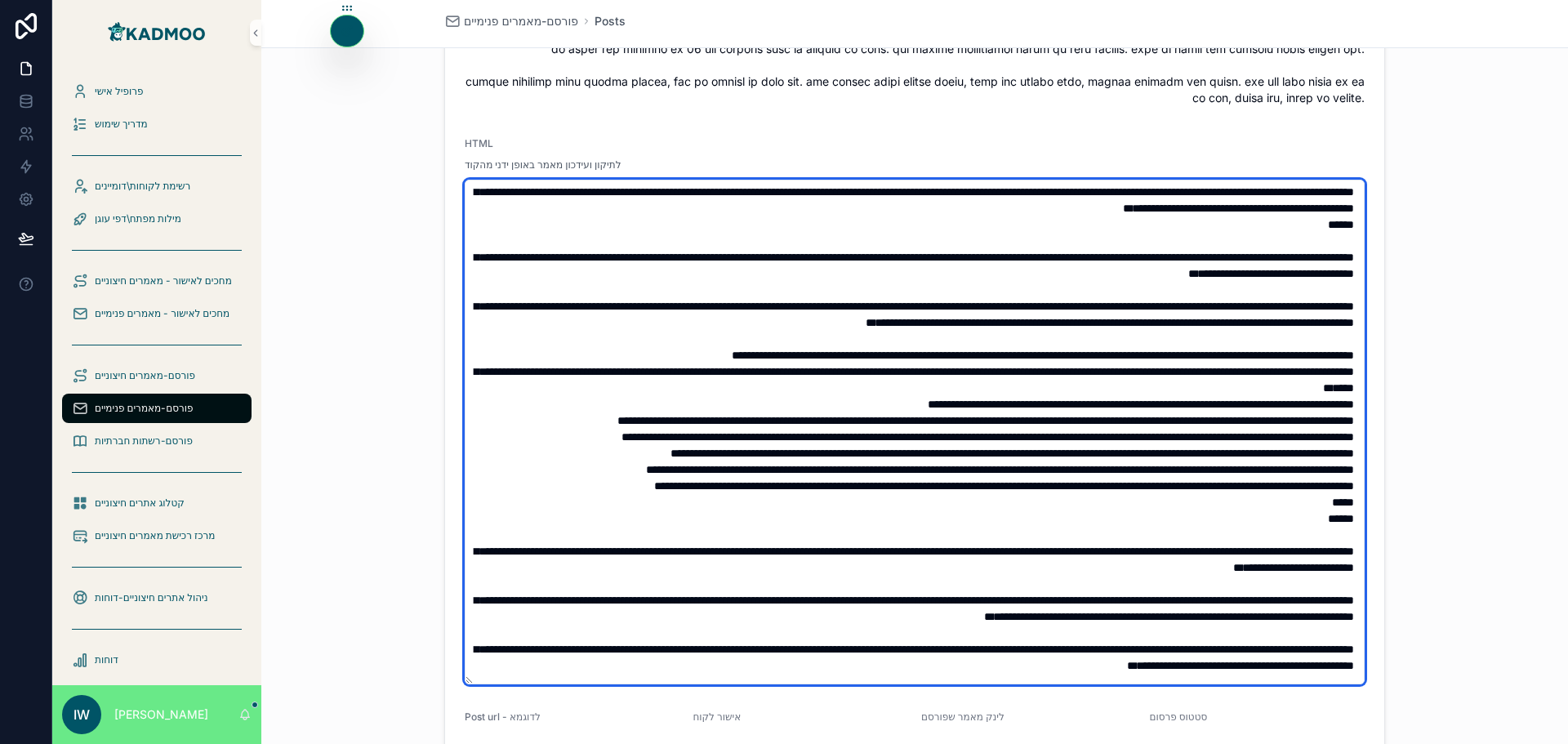
drag, startPoint x: 1029, startPoint y: 361, endPoint x: 919, endPoint y: 378, distance: 111.3
click at [945, 373] on textarea "scrollable content" at bounding box center [914, 433] width 899 height 505
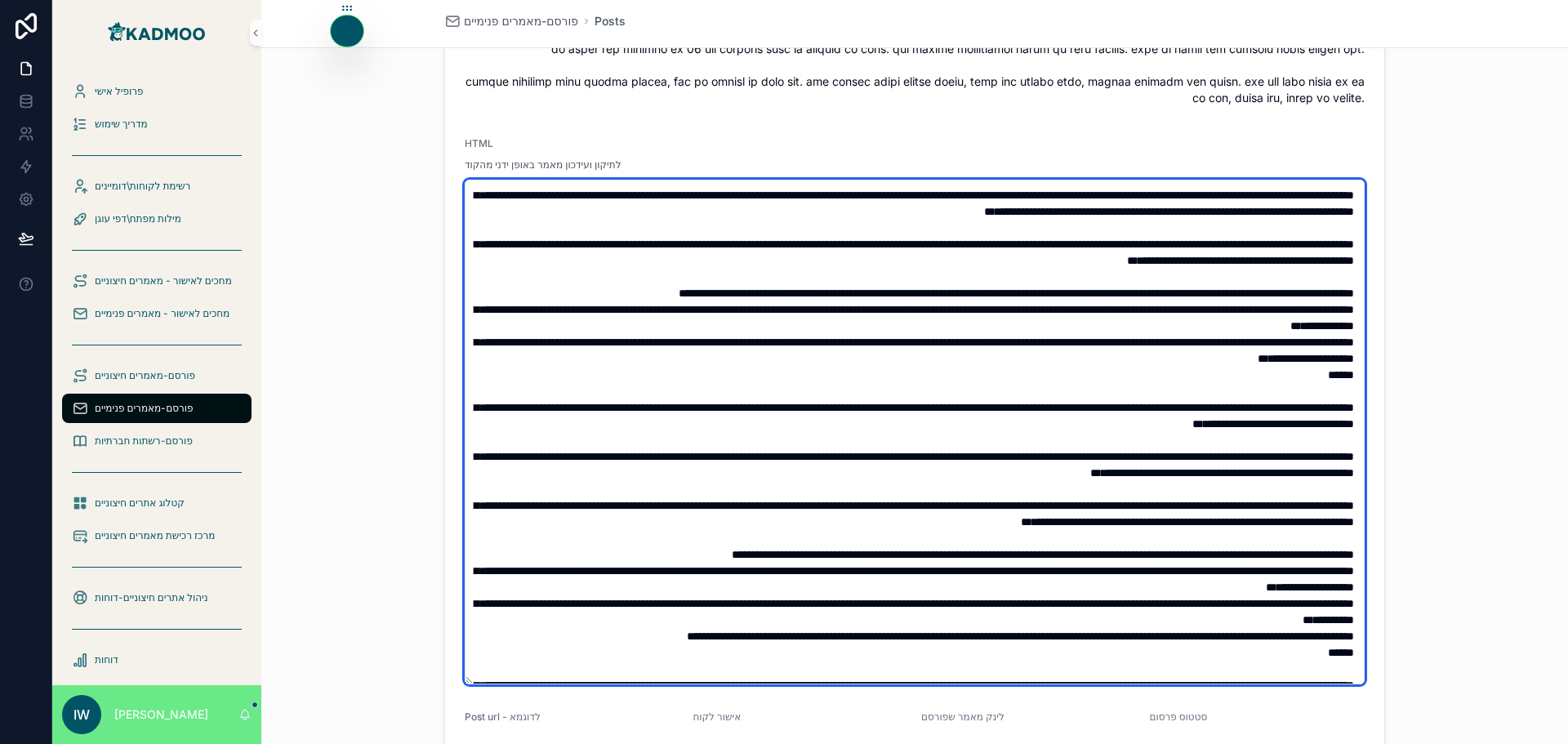
scroll to position [1097, 0]
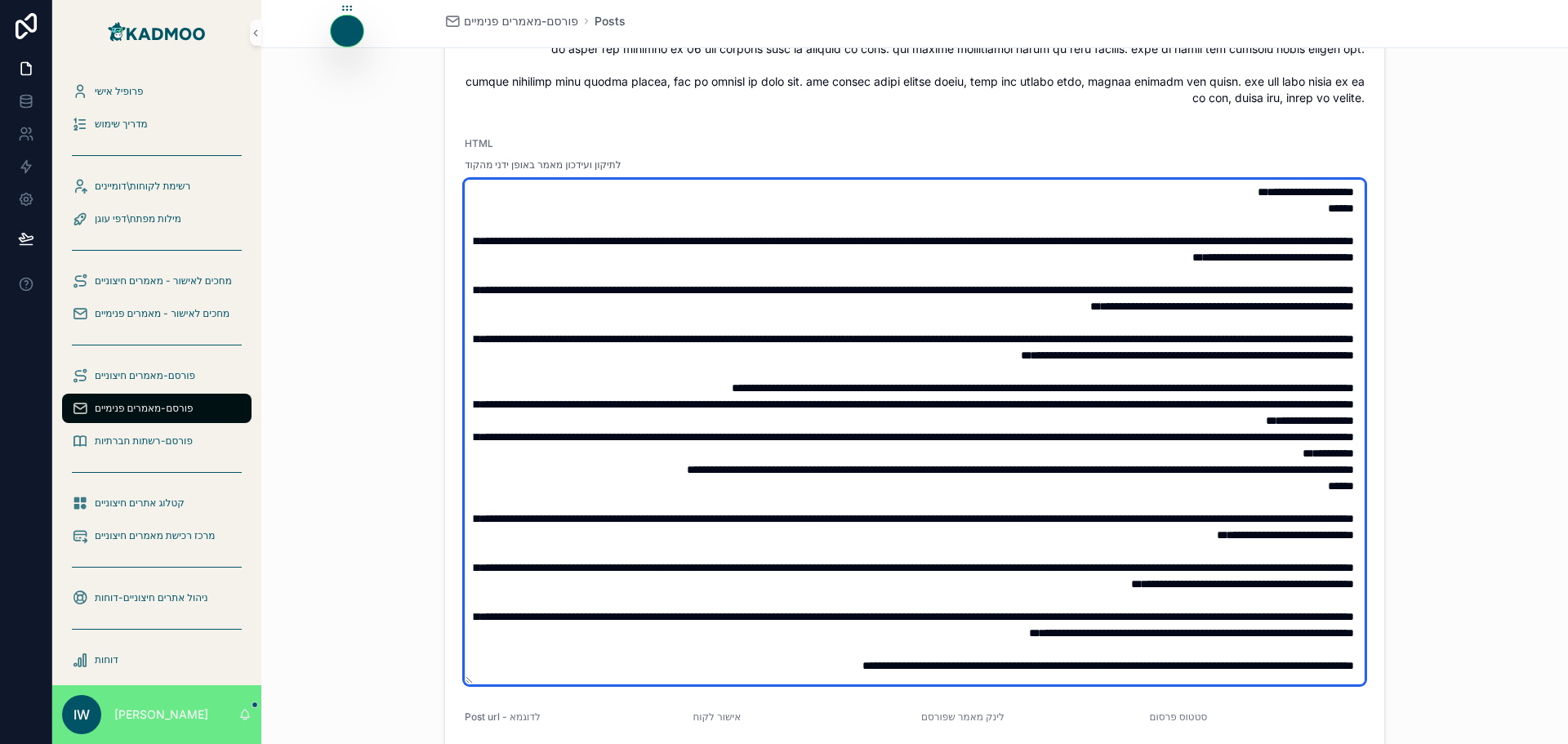
drag, startPoint x: 895, startPoint y: 441, endPoint x: 690, endPoint y: 441, distance: 205.0
click at [690, 441] on textarea "scrollable content" at bounding box center [914, 433] width 899 height 505
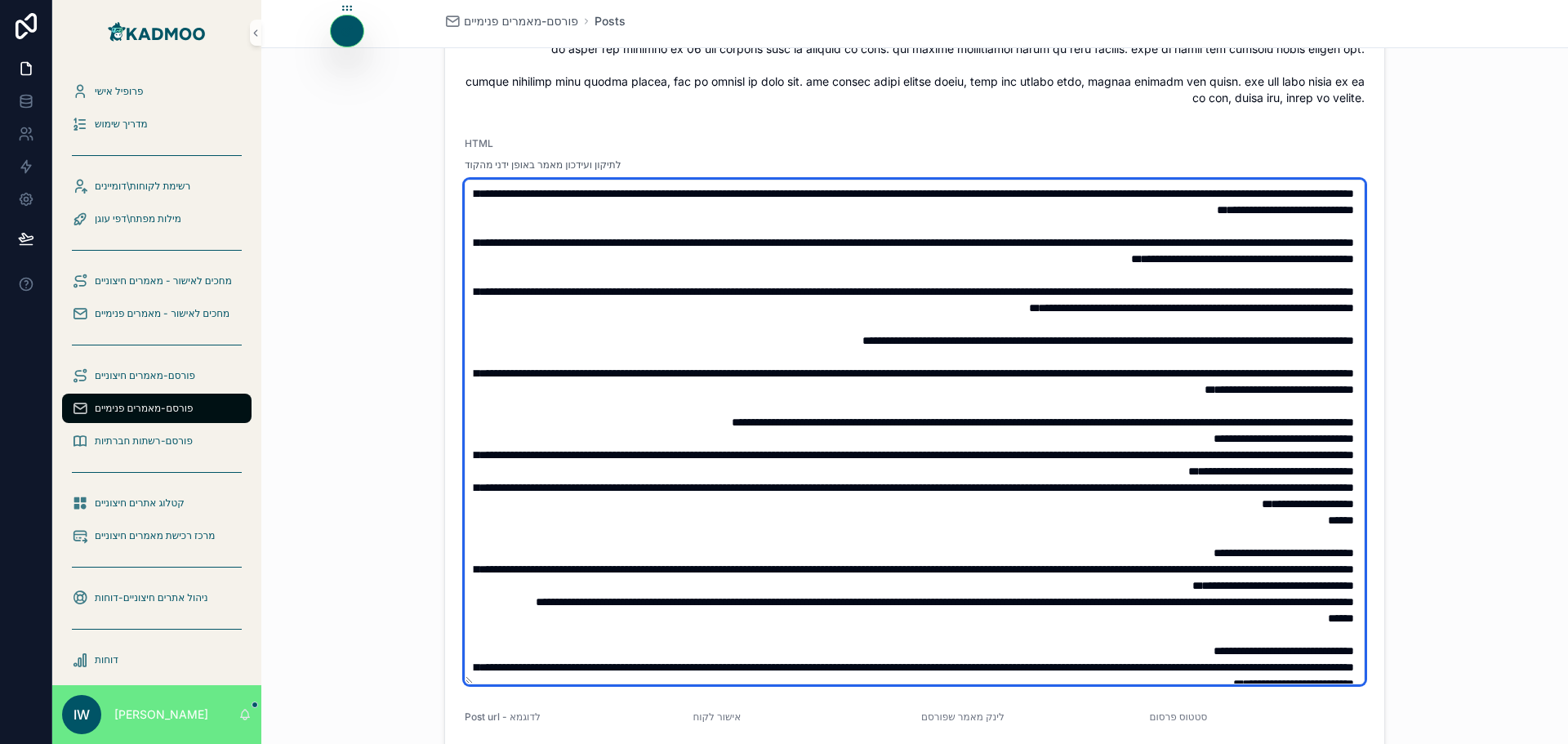
scroll to position [1424, 0]
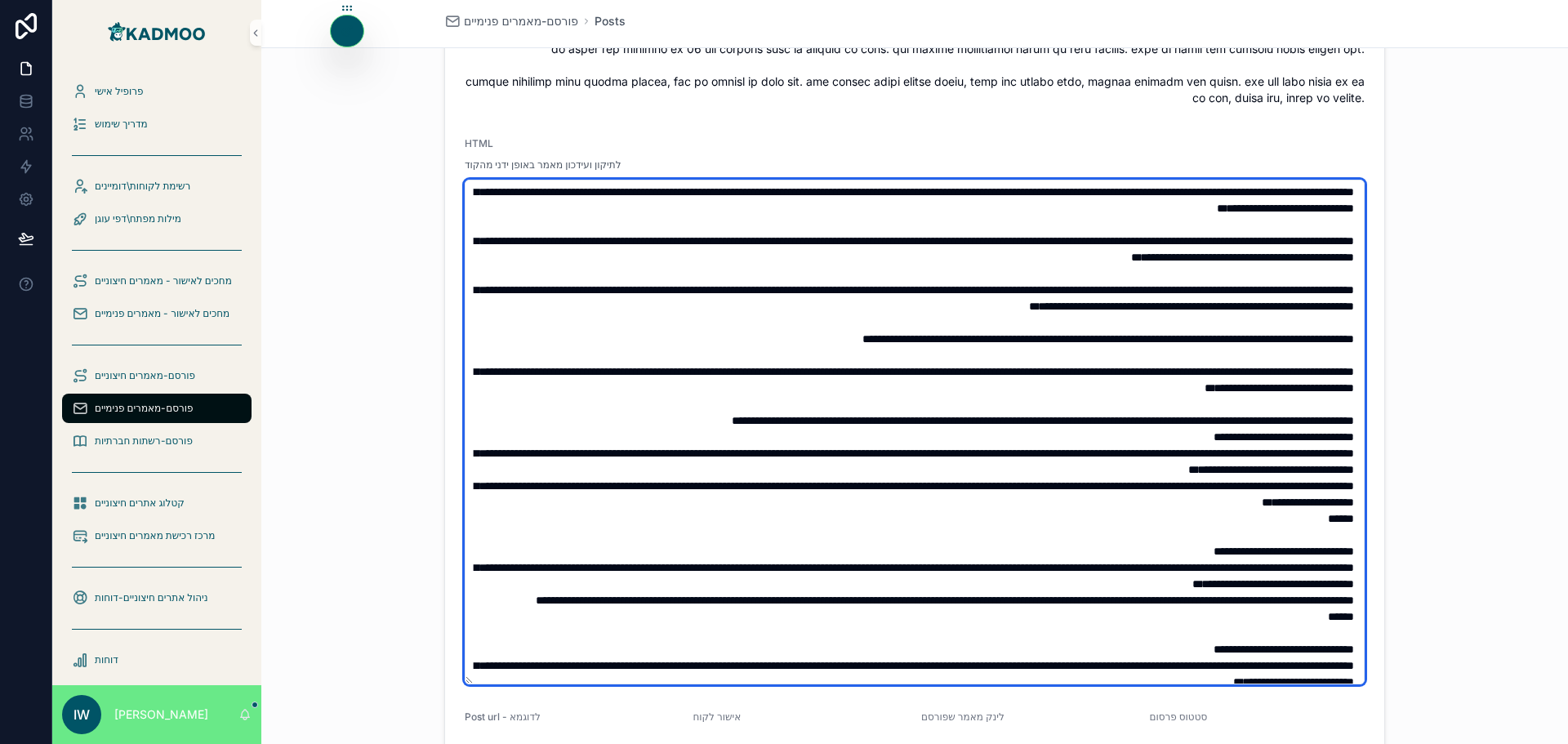
drag, startPoint x: 867, startPoint y: 401, endPoint x: 712, endPoint y: 412, distance: 155.4
click at [712, 412] on textarea "scrollable content" at bounding box center [914, 433] width 899 height 505
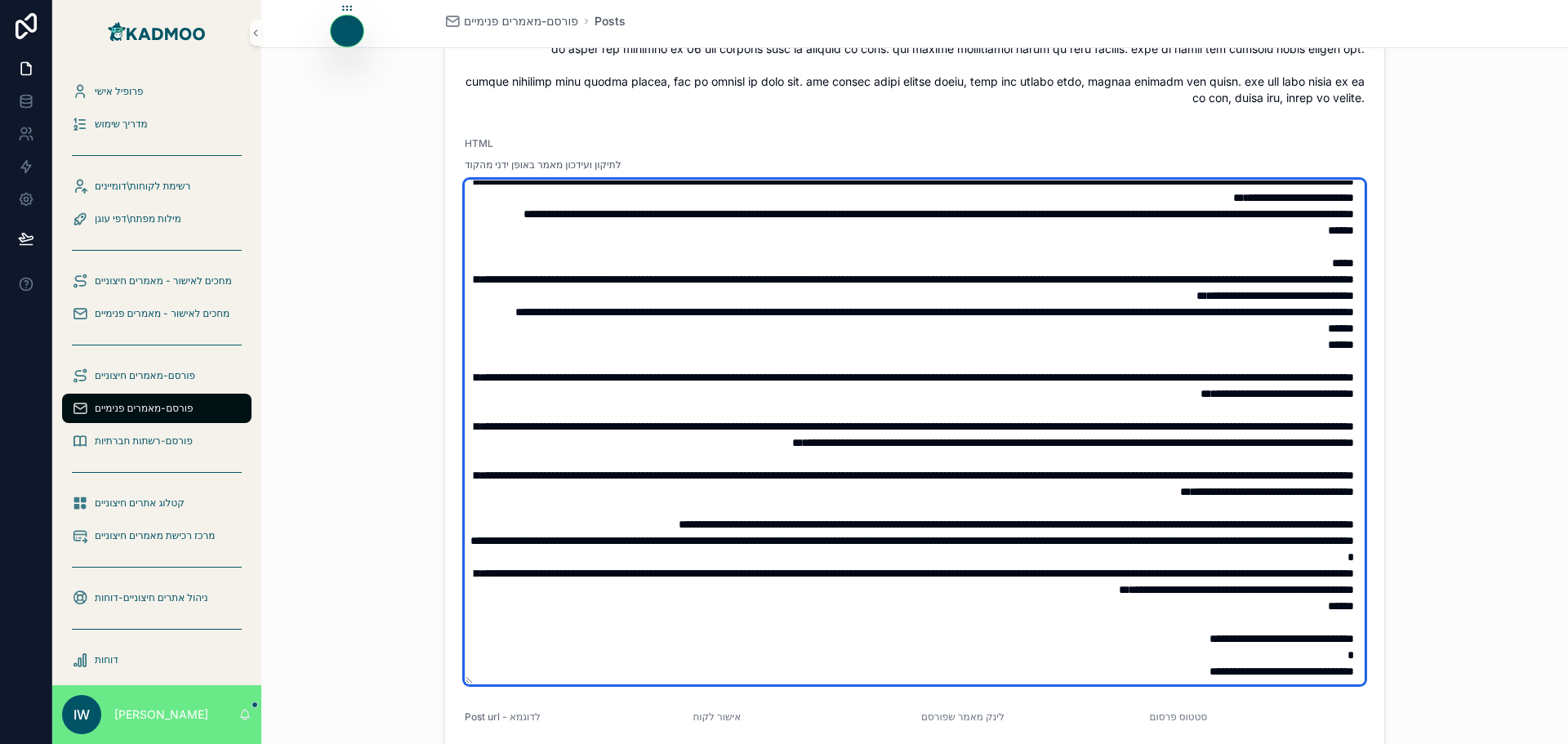
scroll to position [1915, 0]
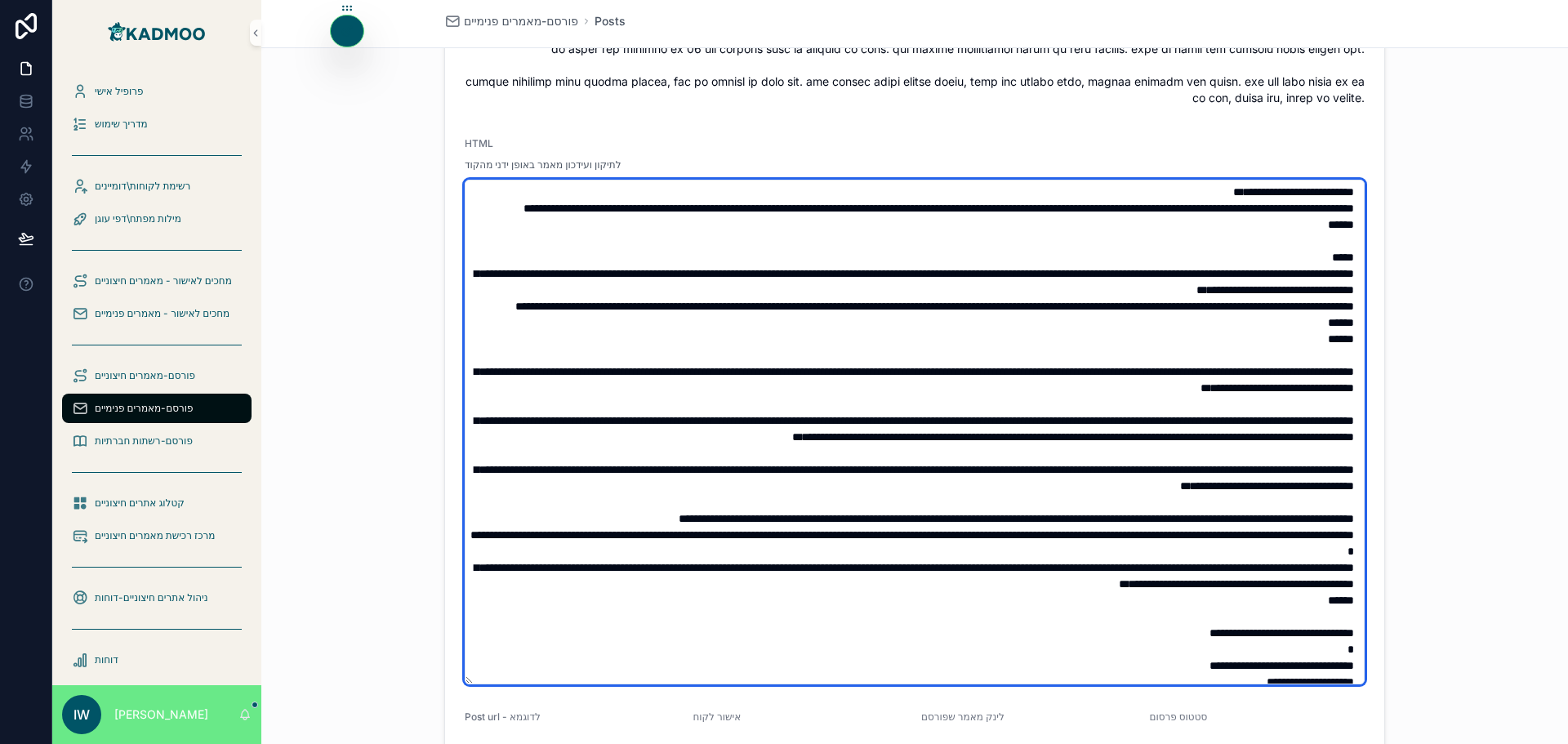
drag, startPoint x: 970, startPoint y: 376, endPoint x: 916, endPoint y: 379, distance: 54.1
click at [916, 379] on textarea "scrollable content" at bounding box center [914, 433] width 899 height 505
drag, startPoint x: 761, startPoint y: 392, endPoint x: 616, endPoint y: 395, distance: 145.0
click at [616, 395] on textarea "scrollable content" at bounding box center [914, 433] width 899 height 505
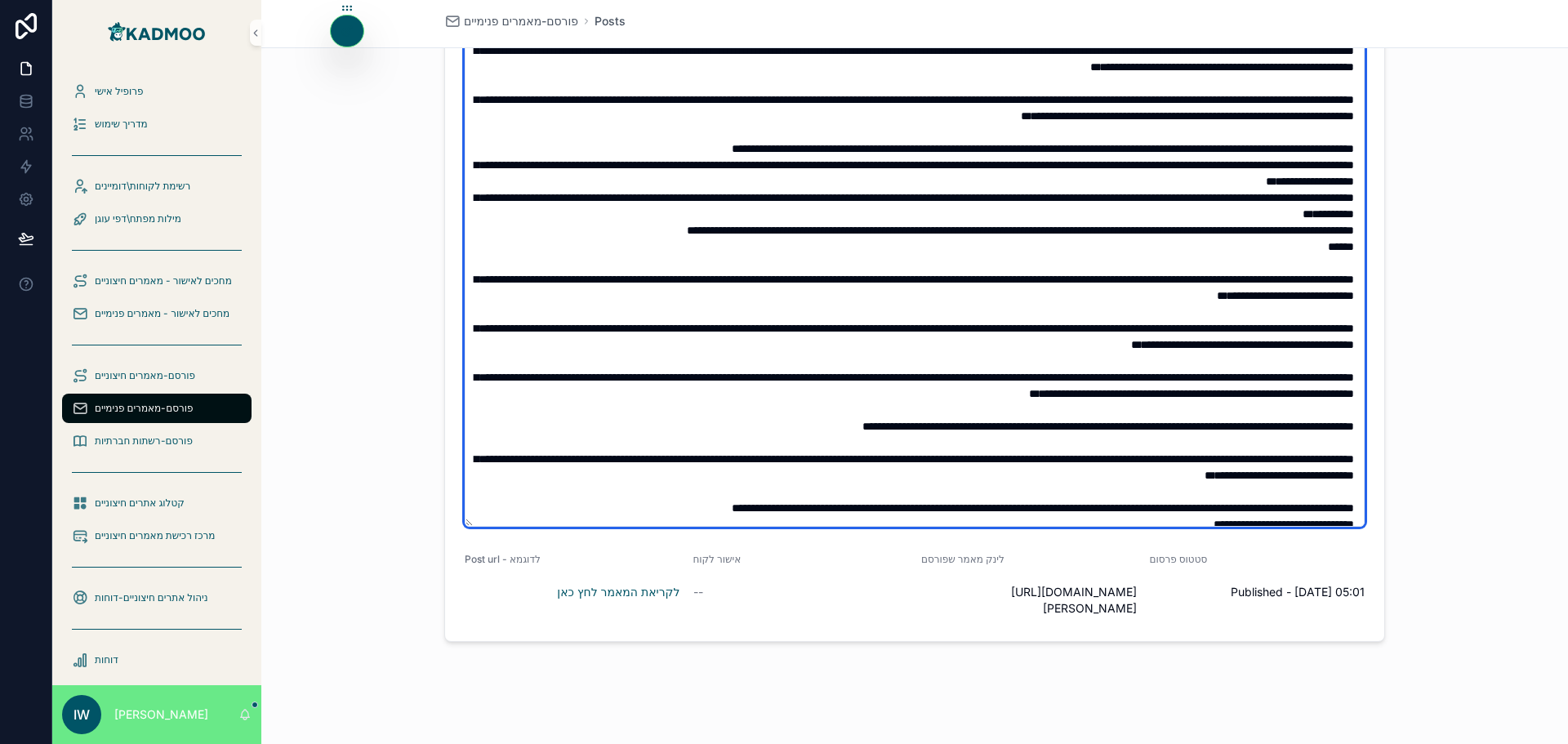
scroll to position [1343, 0]
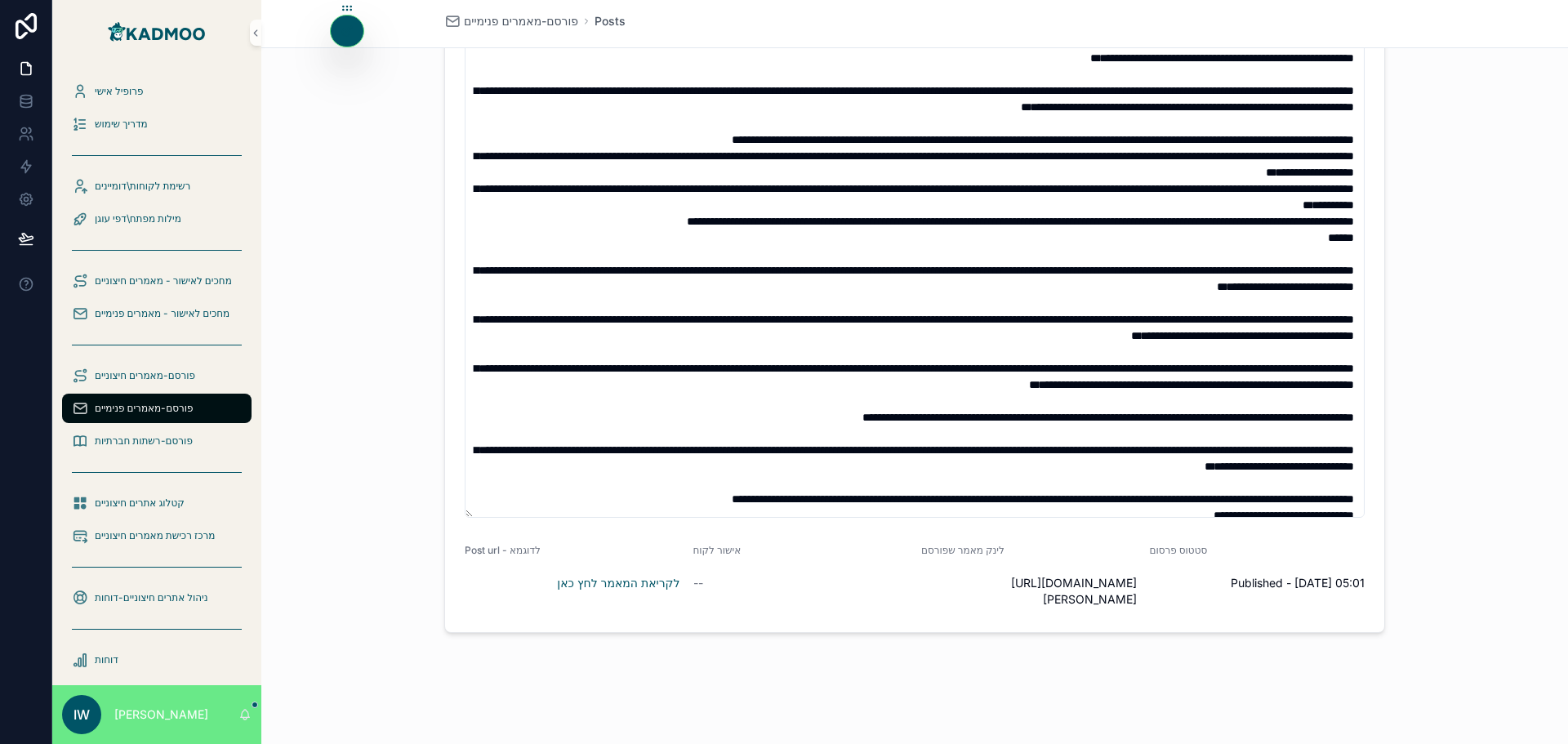
click at [1015, 587] on span "https://lavacaloca.co.il/כשהאווירה-הארגנטינאית-פוגשת-את-הרצלי/" at bounding box center [1029, 590] width 215 height 32
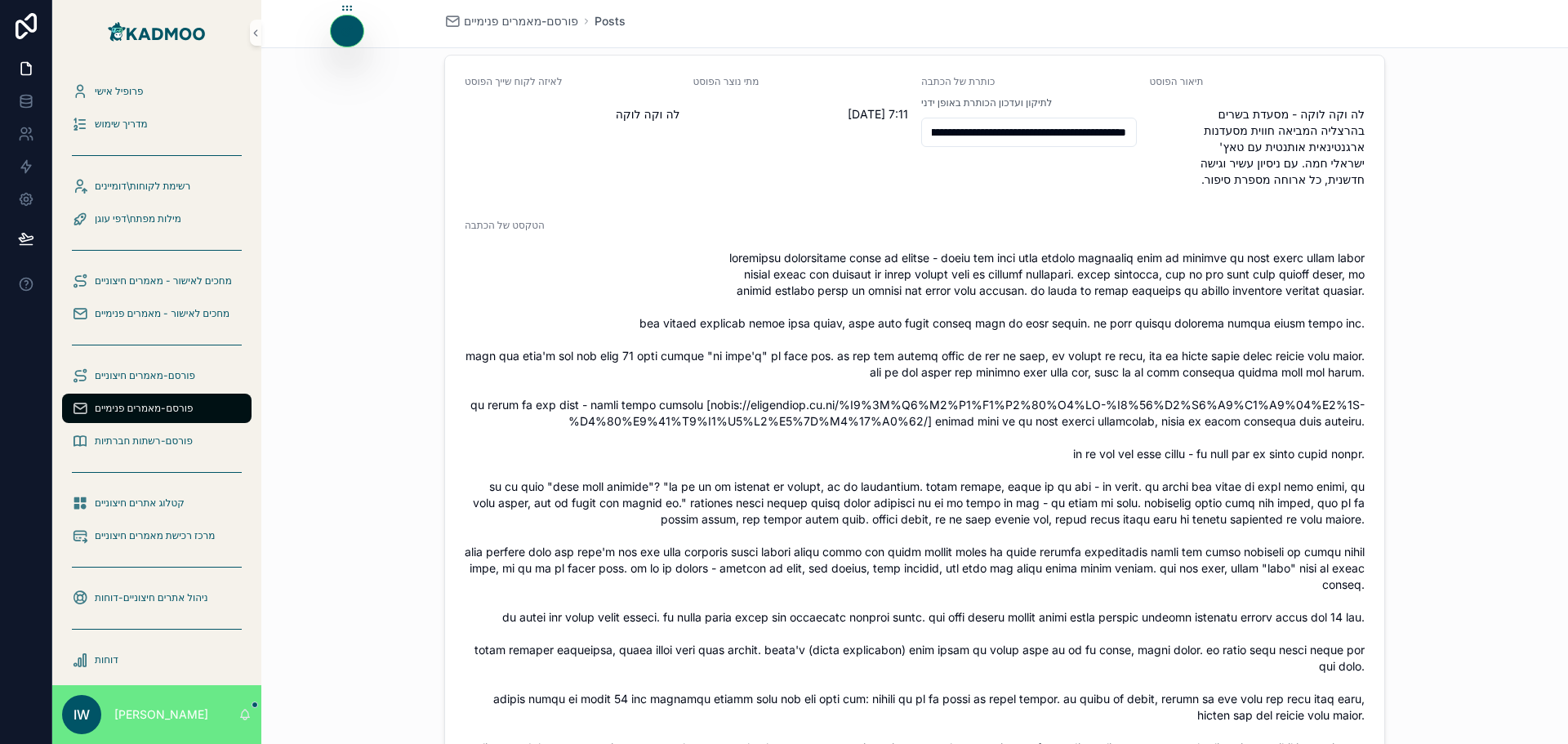
scroll to position [0, 0]
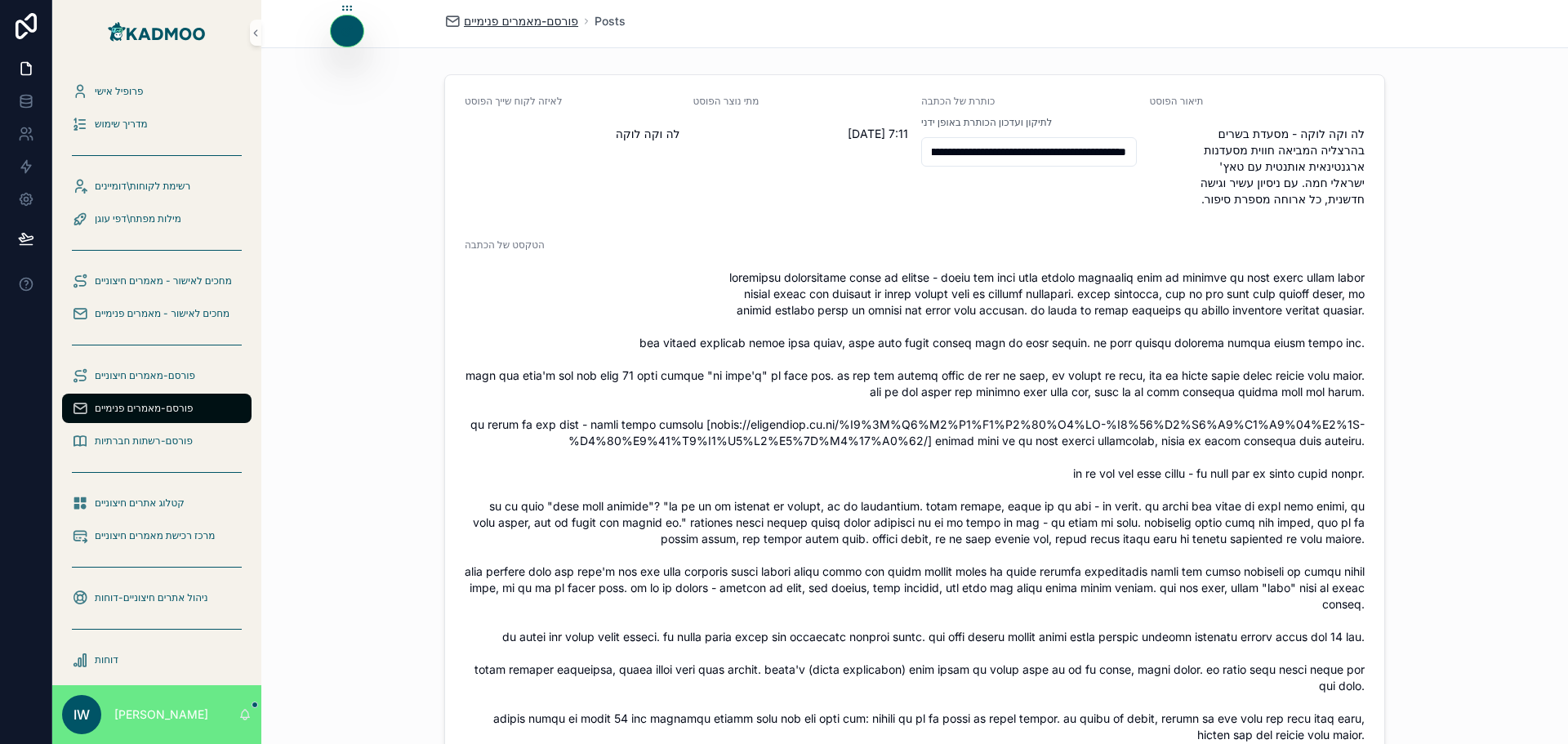
click at [546, 24] on span "פורסם-מאמרים פנימיים" at bounding box center [521, 21] width 115 height 17
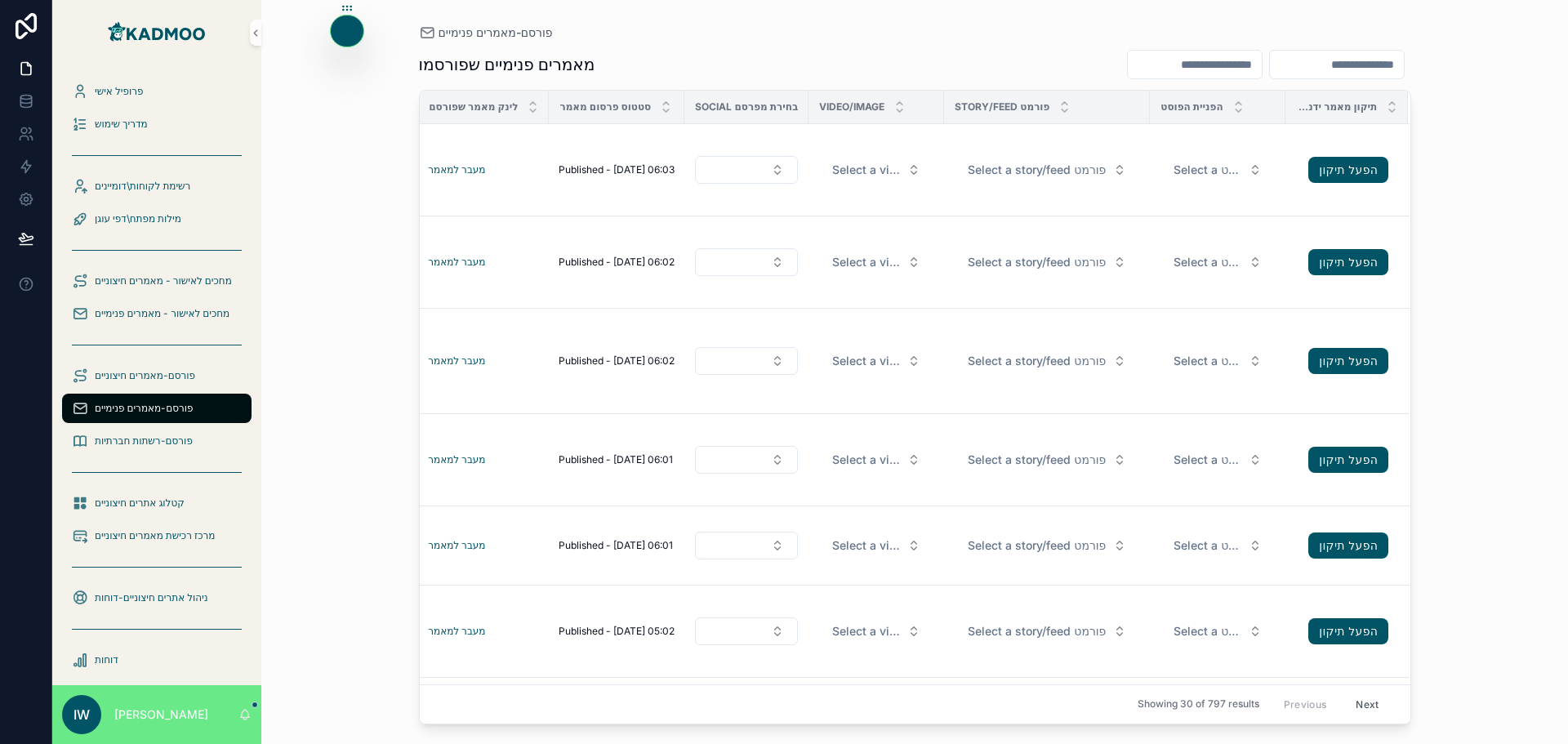
scroll to position [0, 615]
click at [595, 263] on span "Published - [DATE] 06:02" at bounding box center [617, 261] width 115 height 13
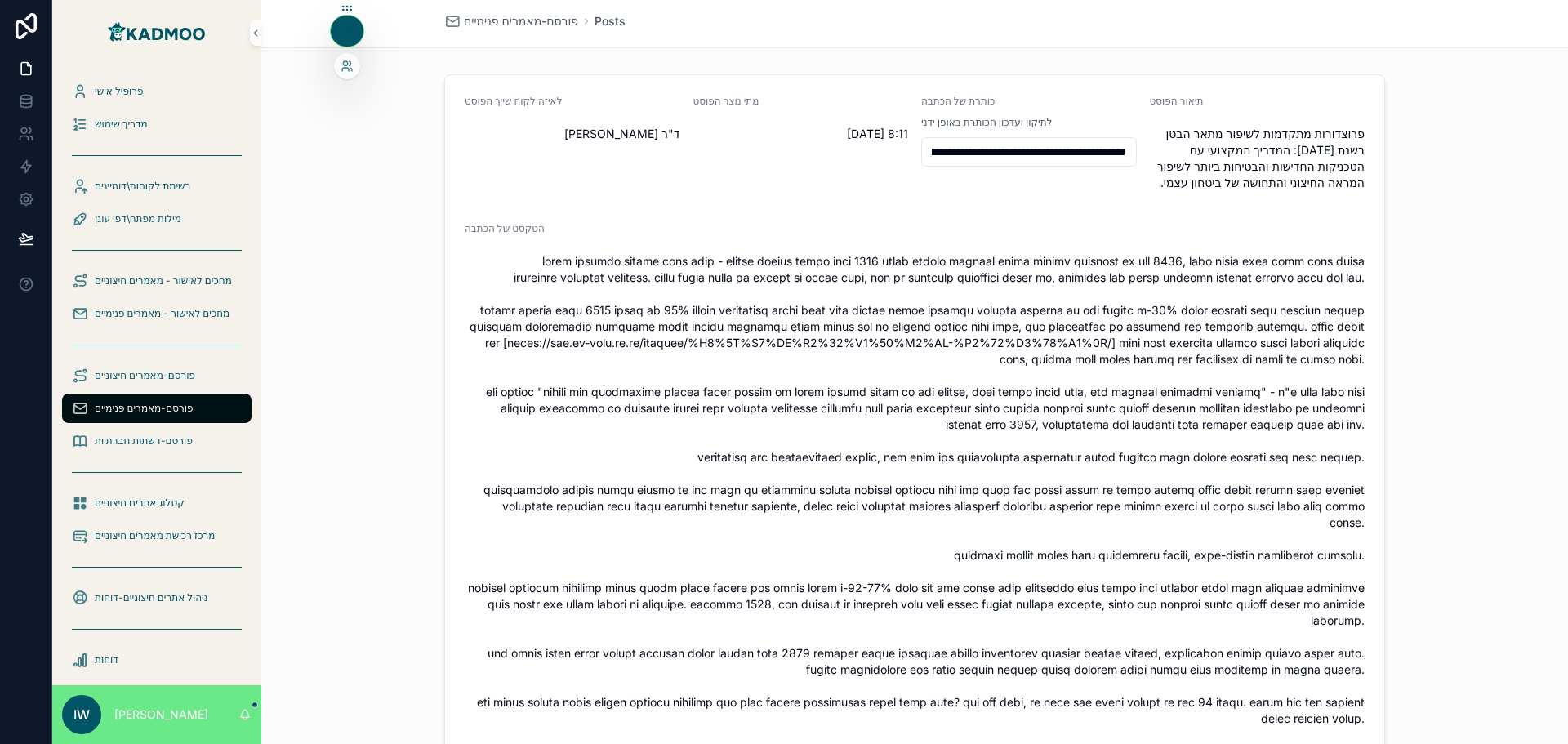
click at [351, 37] on div at bounding box center [346, 31] width 32 height 31
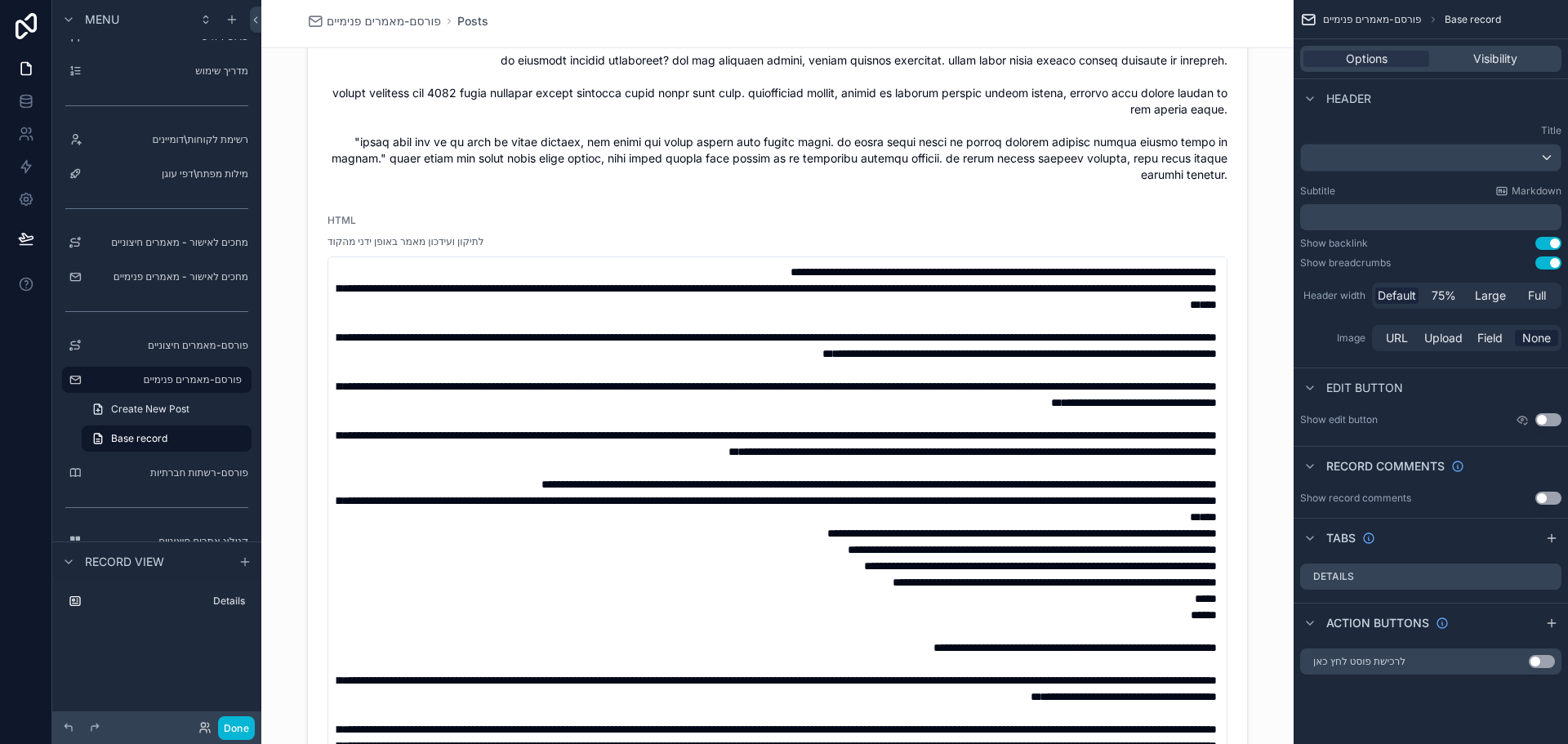
scroll to position [816, 0]
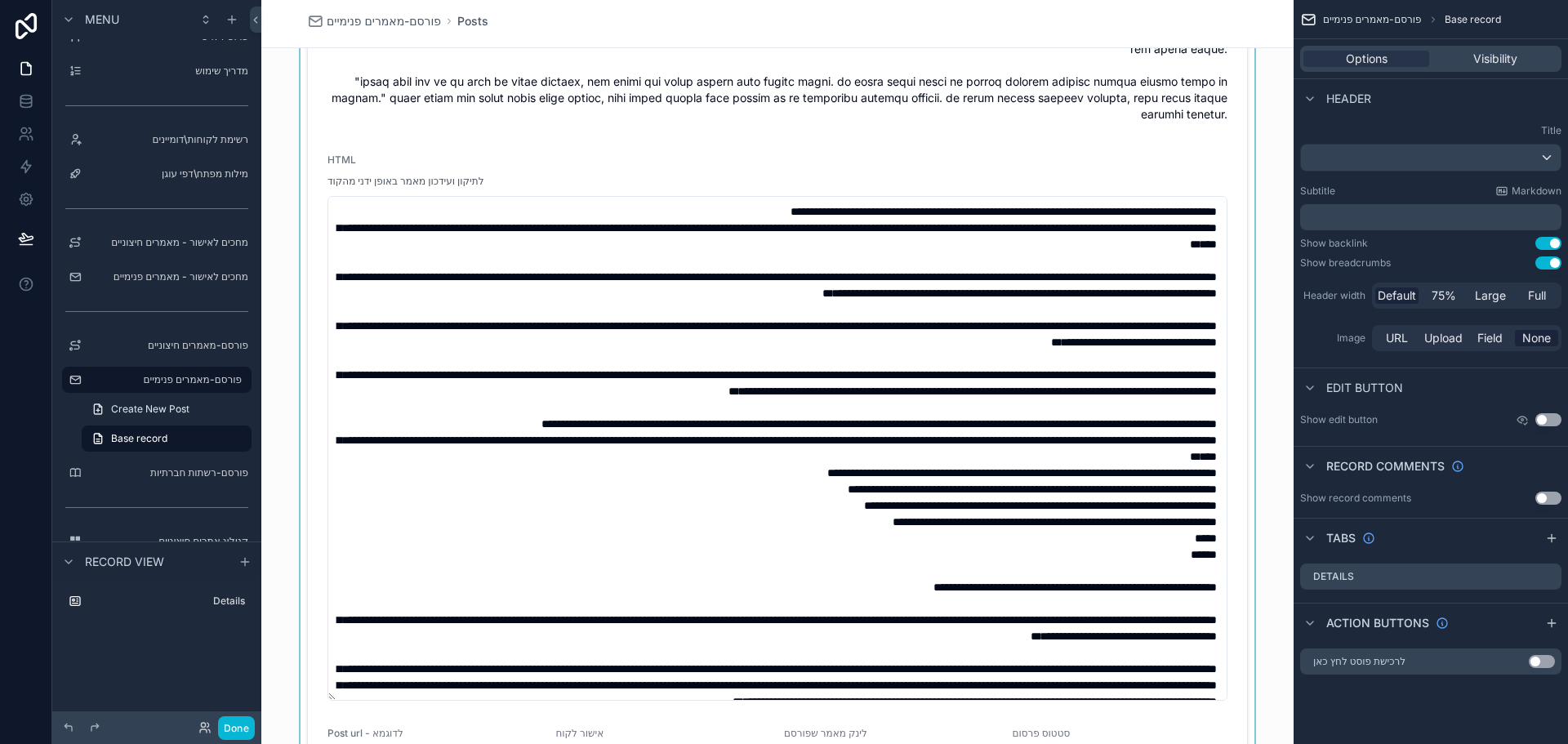
click at [1037, 175] on div "scrollable content" at bounding box center [777, 28] width 1033 height 1556
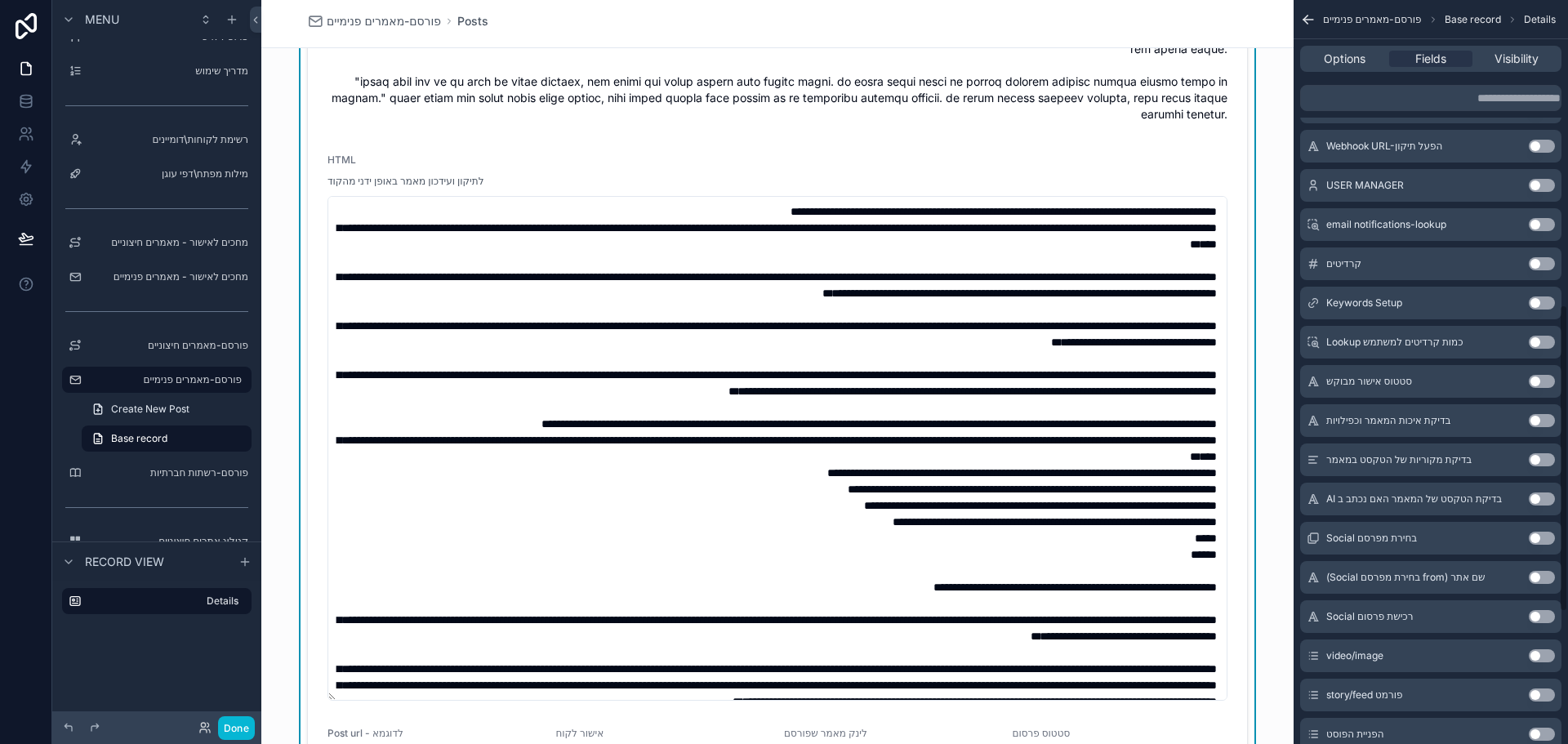
scroll to position [1057, 0]
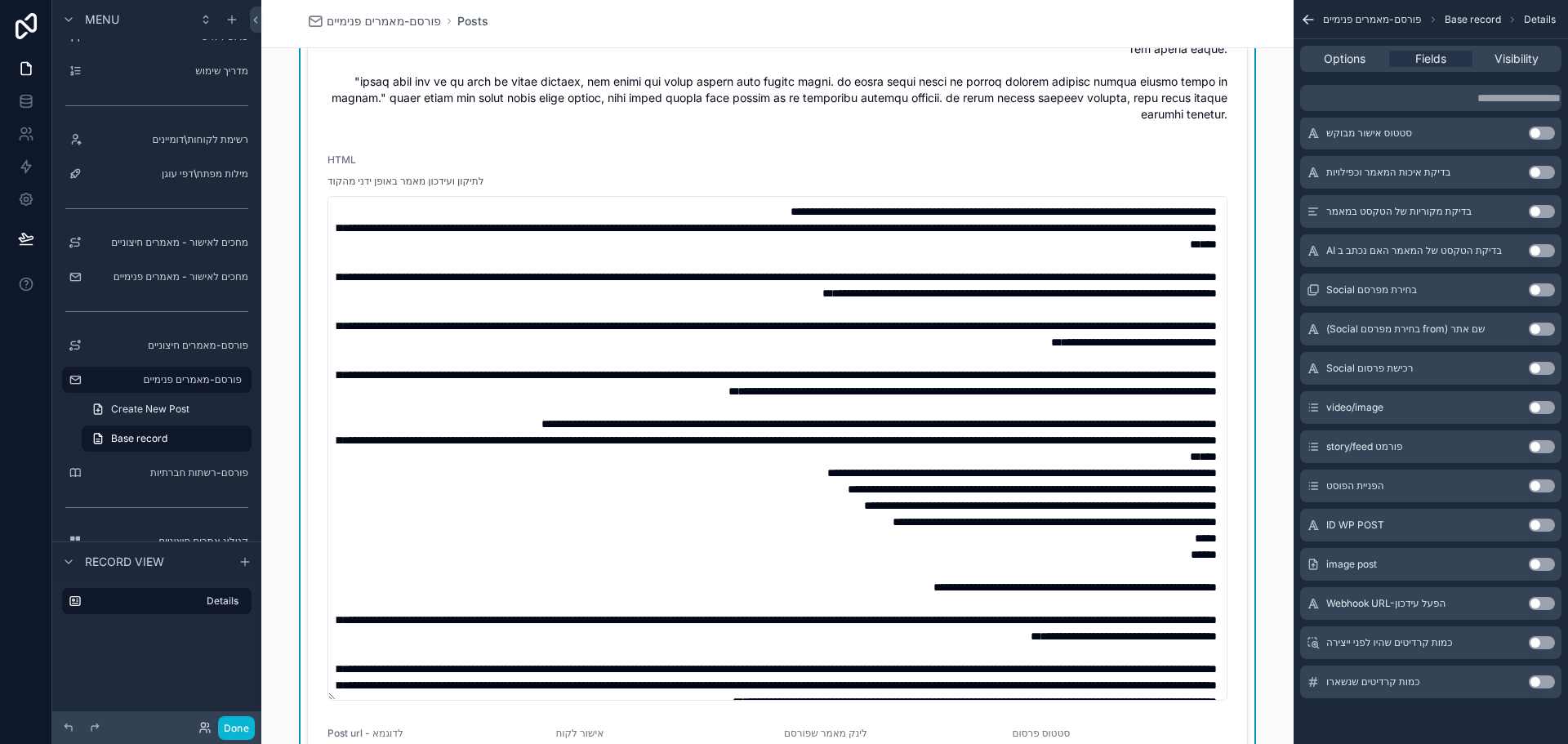
click at [1545, 599] on button "Use setting" at bounding box center [1542, 603] width 26 height 13
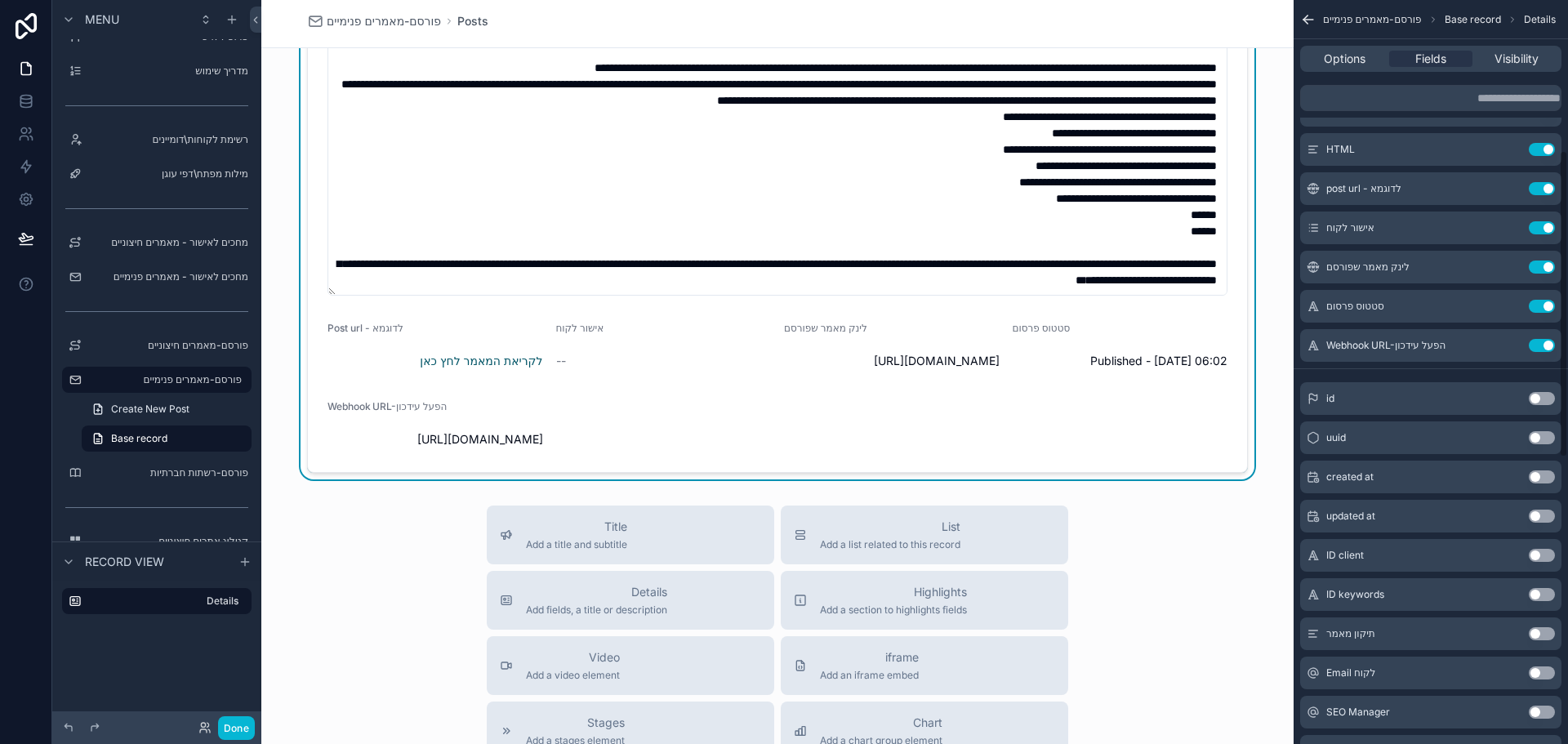
scroll to position [240, 0]
click at [1509, 347] on icon "scrollable content" at bounding box center [1510, 346] width 7 height 7
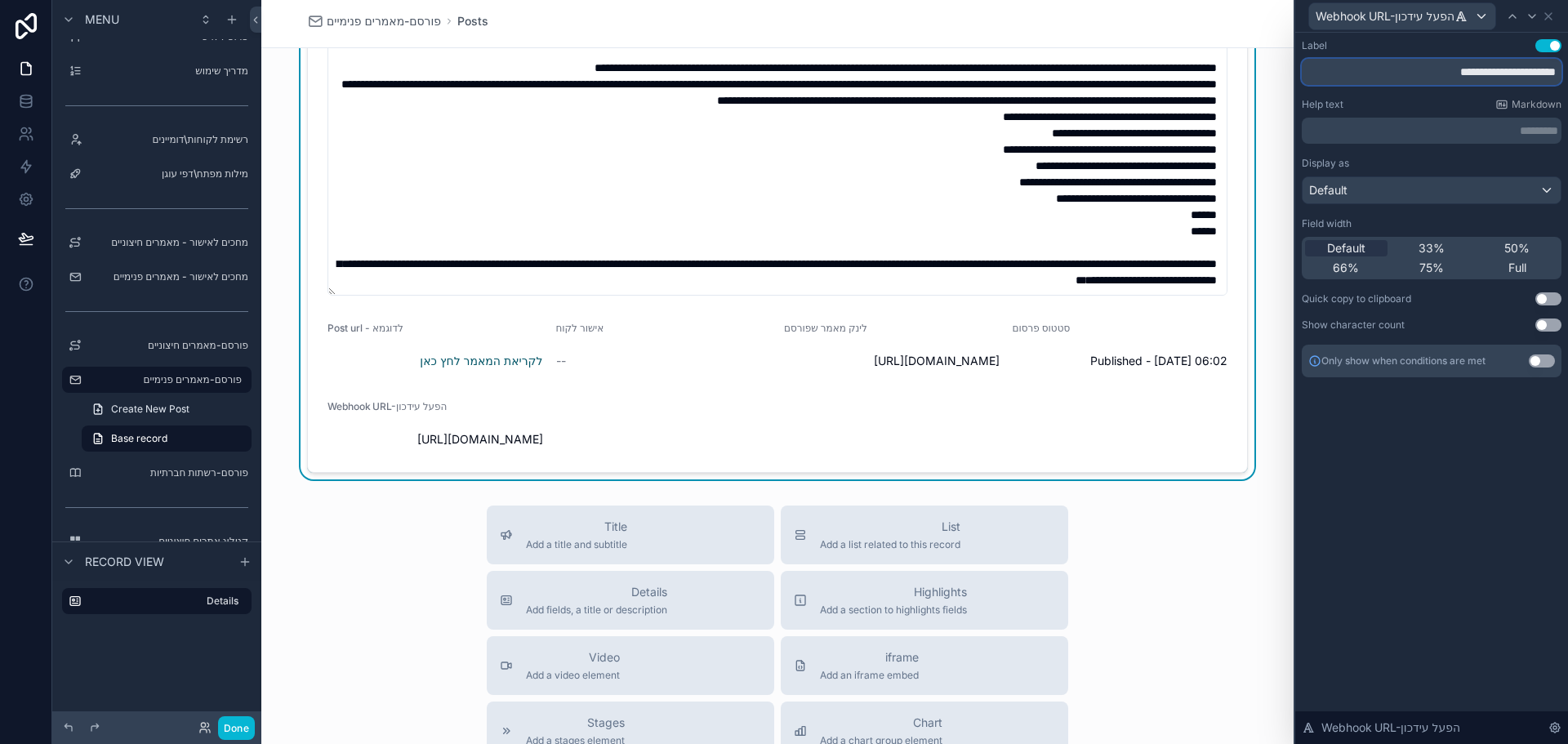
drag, startPoint x: 1474, startPoint y: 75, endPoint x: 1554, endPoint y: 76, distance: 80.0
click at [1554, 76] on input "**********" at bounding box center [1431, 71] width 259 height 26
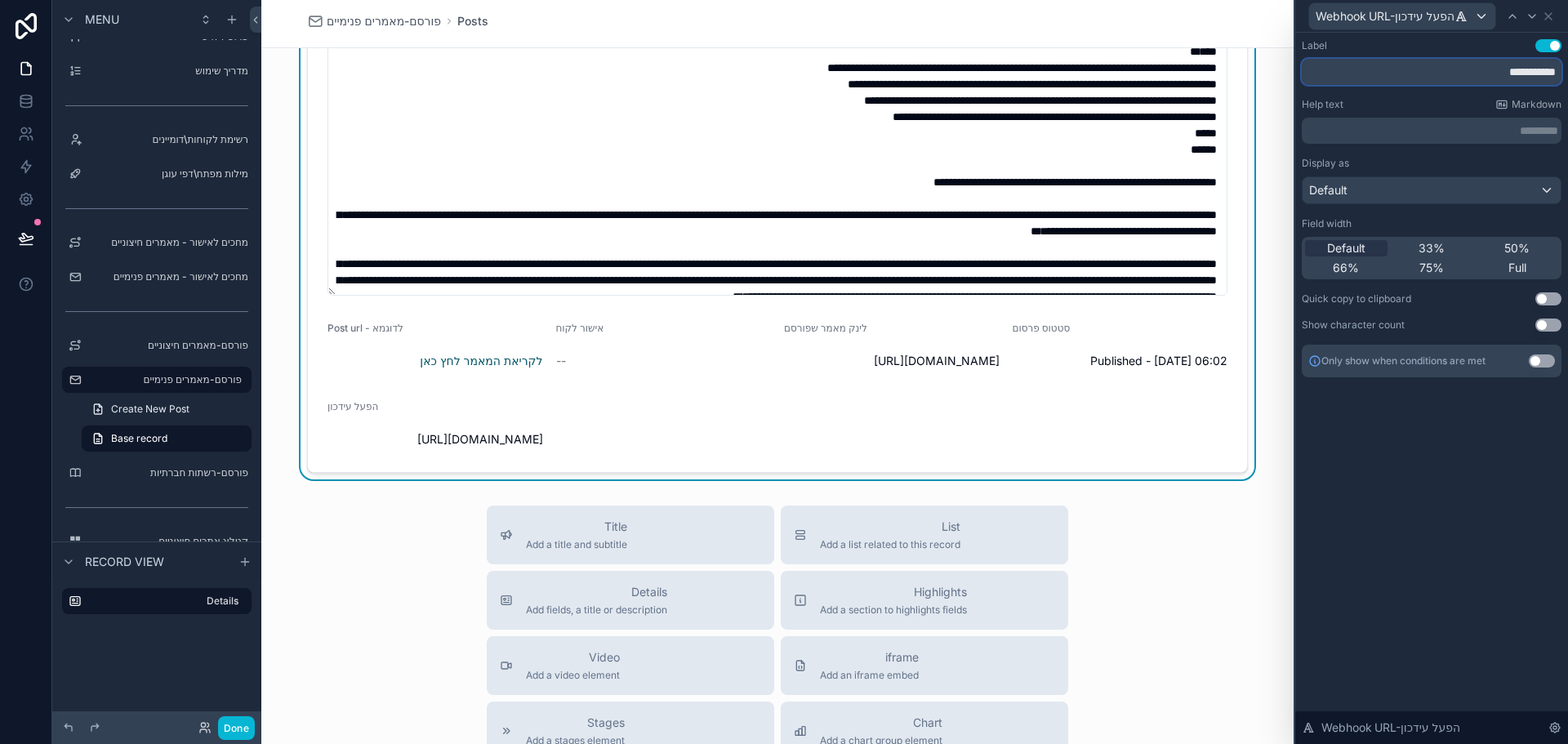
click at [1429, 79] on input "**********" at bounding box center [1431, 71] width 259 height 26
type input "**********"
click at [1420, 135] on p "********* ﻿" at bounding box center [1433, 130] width 250 height 17
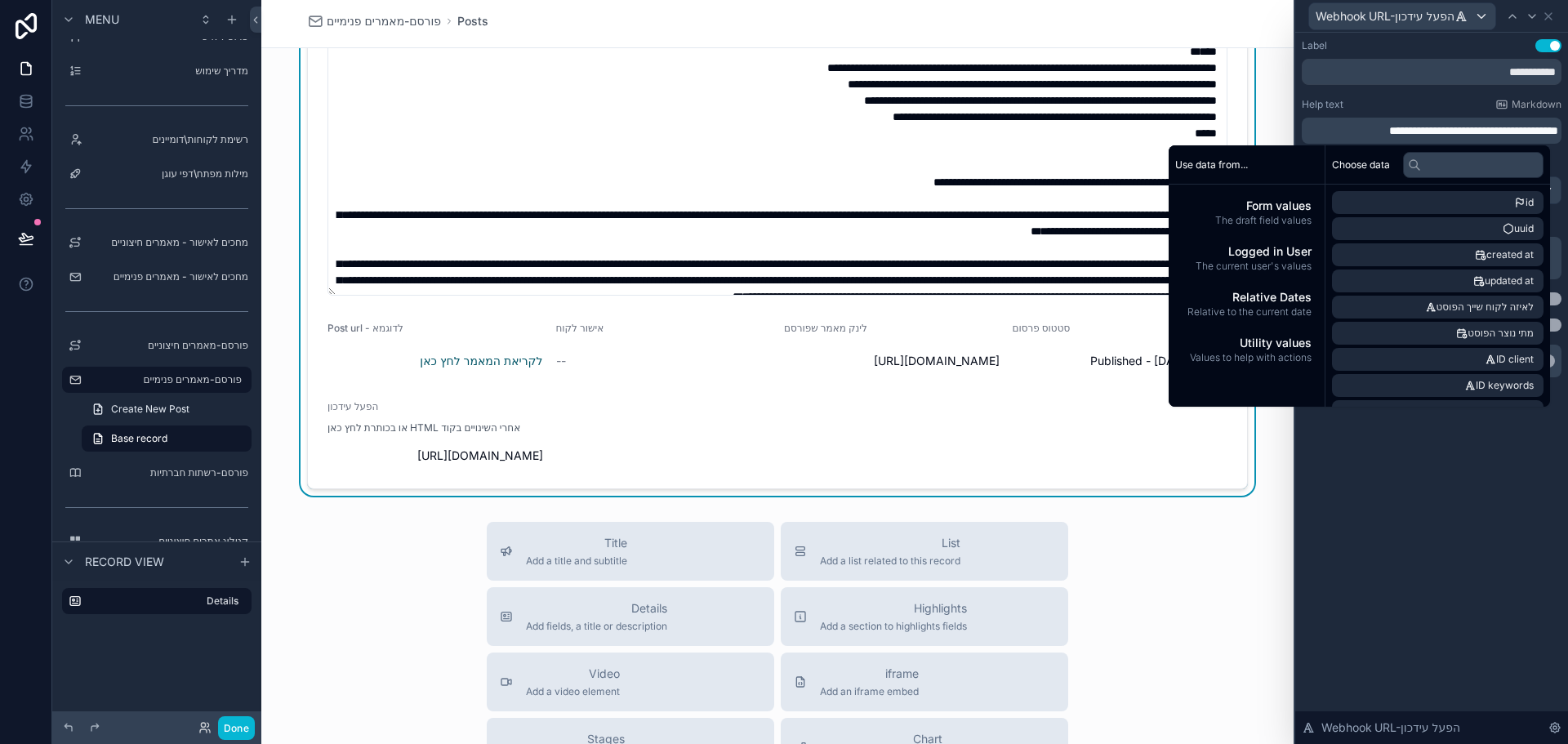
click at [1359, 100] on div "Help text Markdown" at bounding box center [1431, 104] width 259 height 13
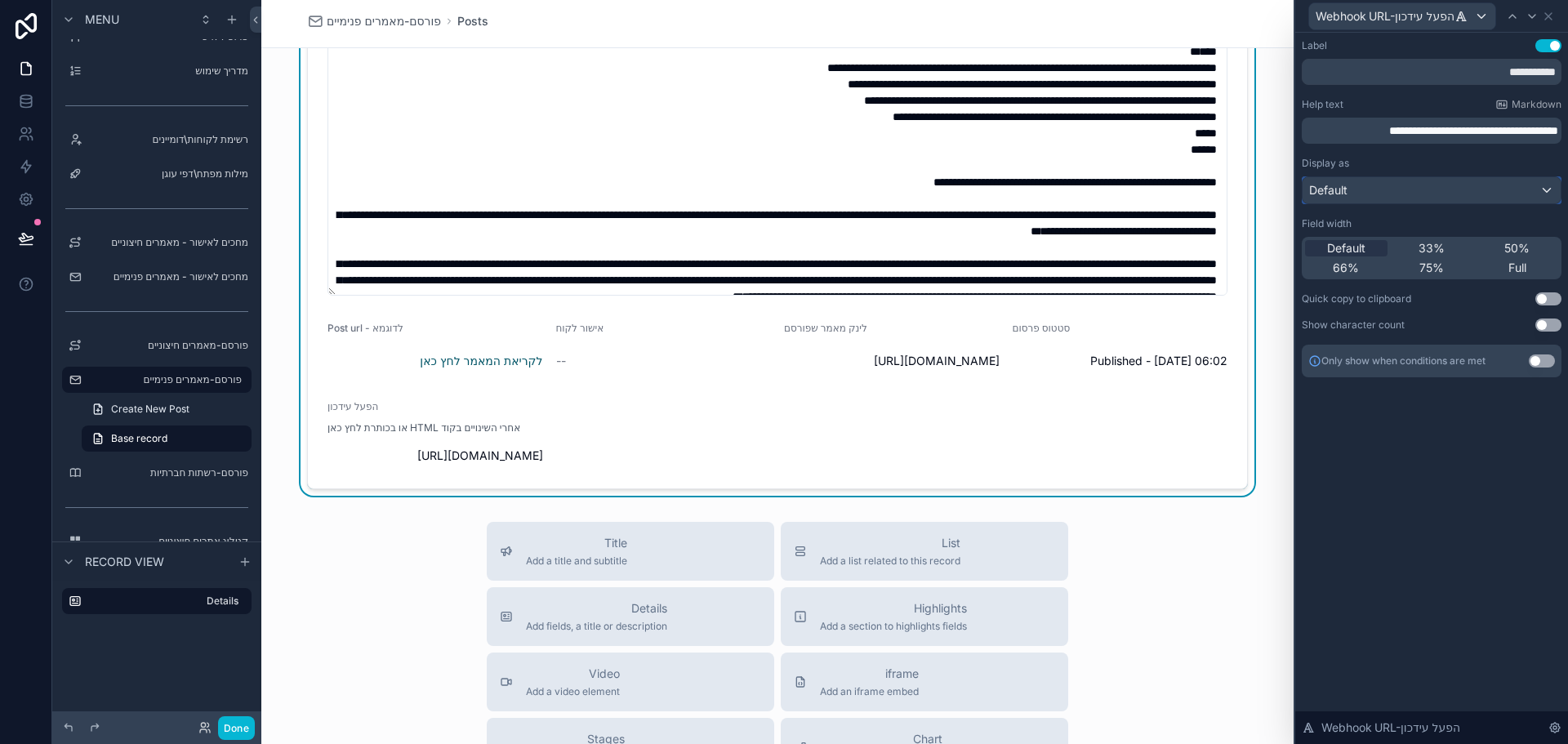
click at [1391, 184] on div "Default" at bounding box center [1432, 190] width 258 height 26
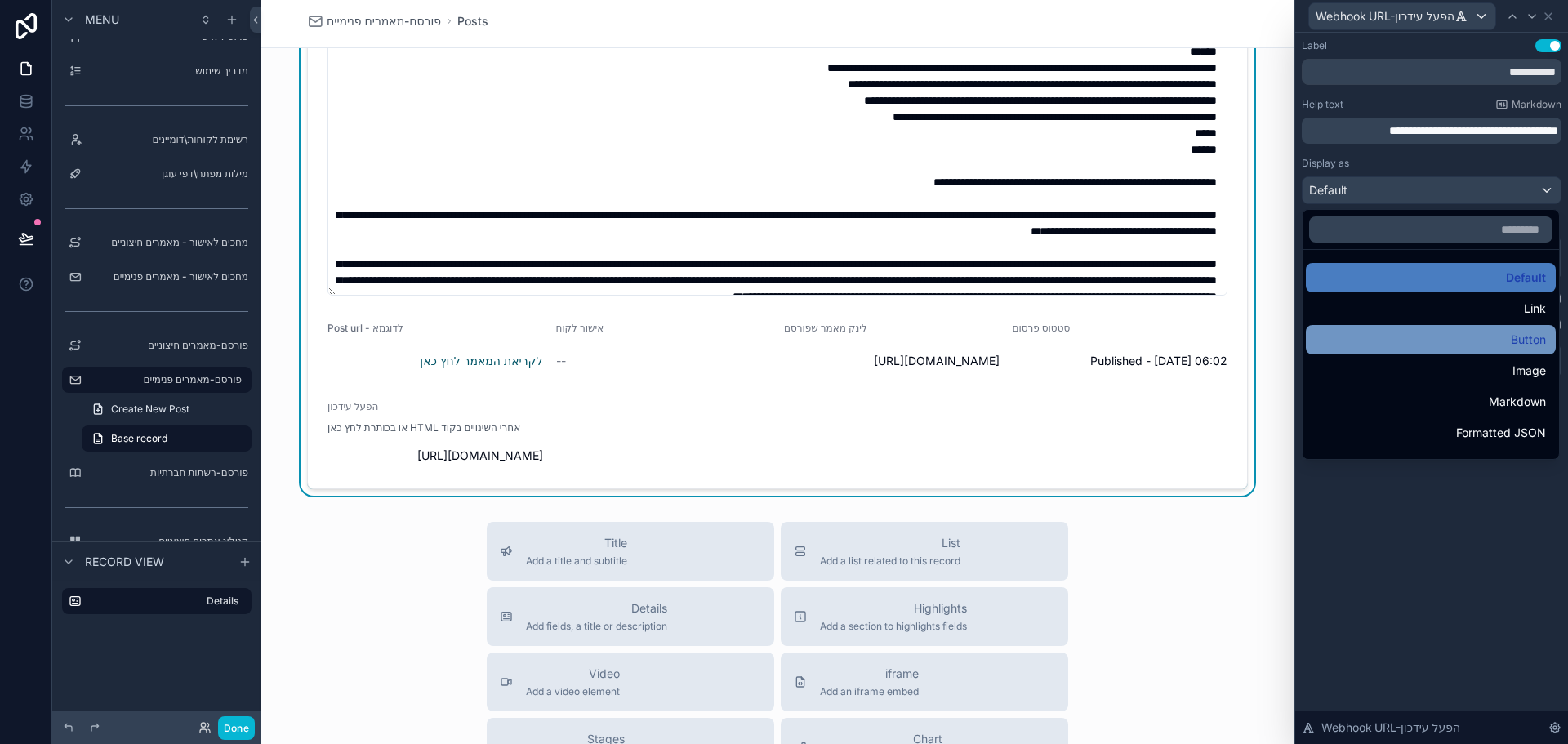
click at [1424, 329] on div "Button" at bounding box center [1430, 340] width 250 height 29
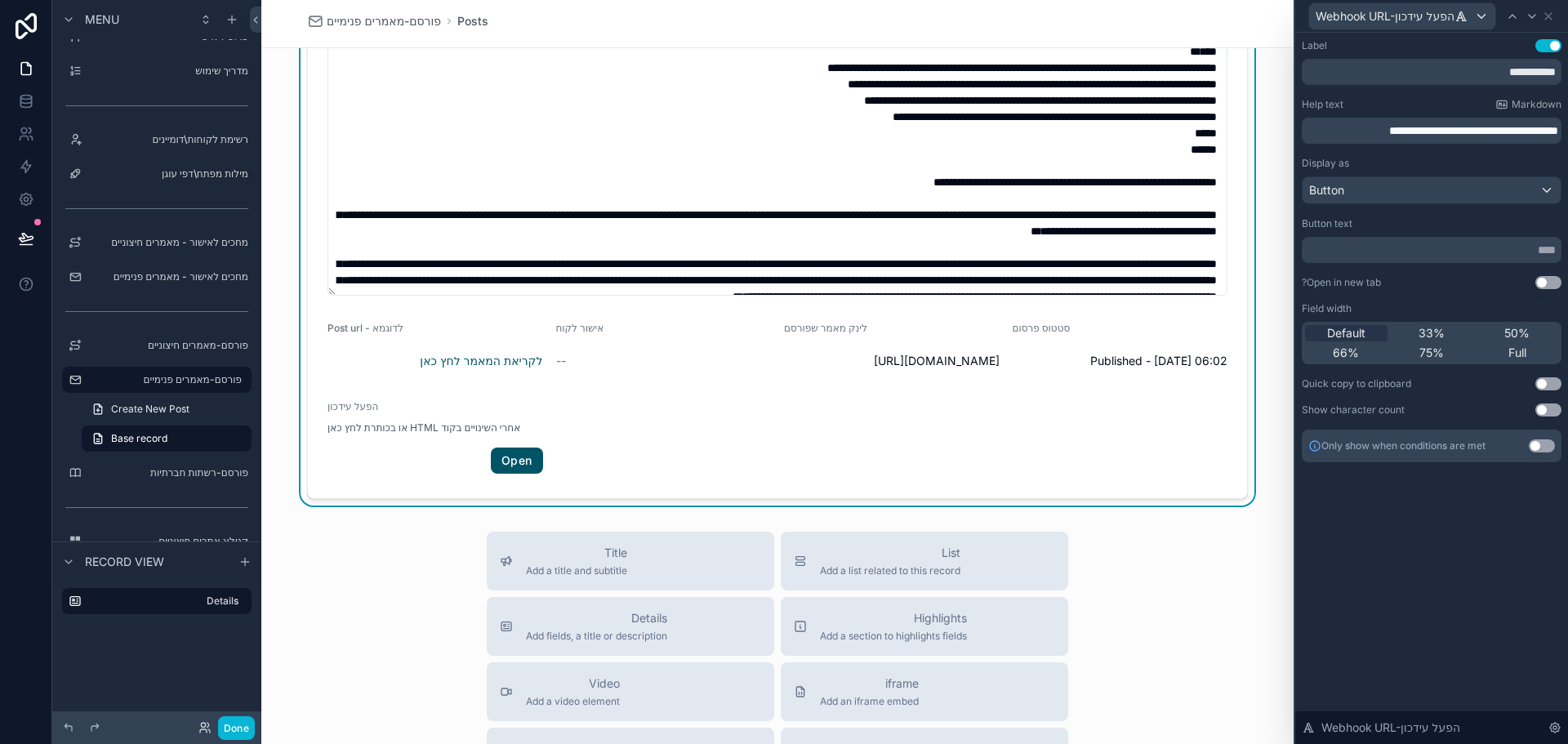
click at [1537, 280] on button "Use setting" at bounding box center [1547, 282] width 26 height 13
click at [1490, 252] on input "text" at bounding box center [1431, 250] width 259 height 26
type input "**********"
click at [1431, 563] on div "**********" at bounding box center [1431, 388] width 273 height 712
click at [24, 241] on icon at bounding box center [25, 238] width 14 height 8
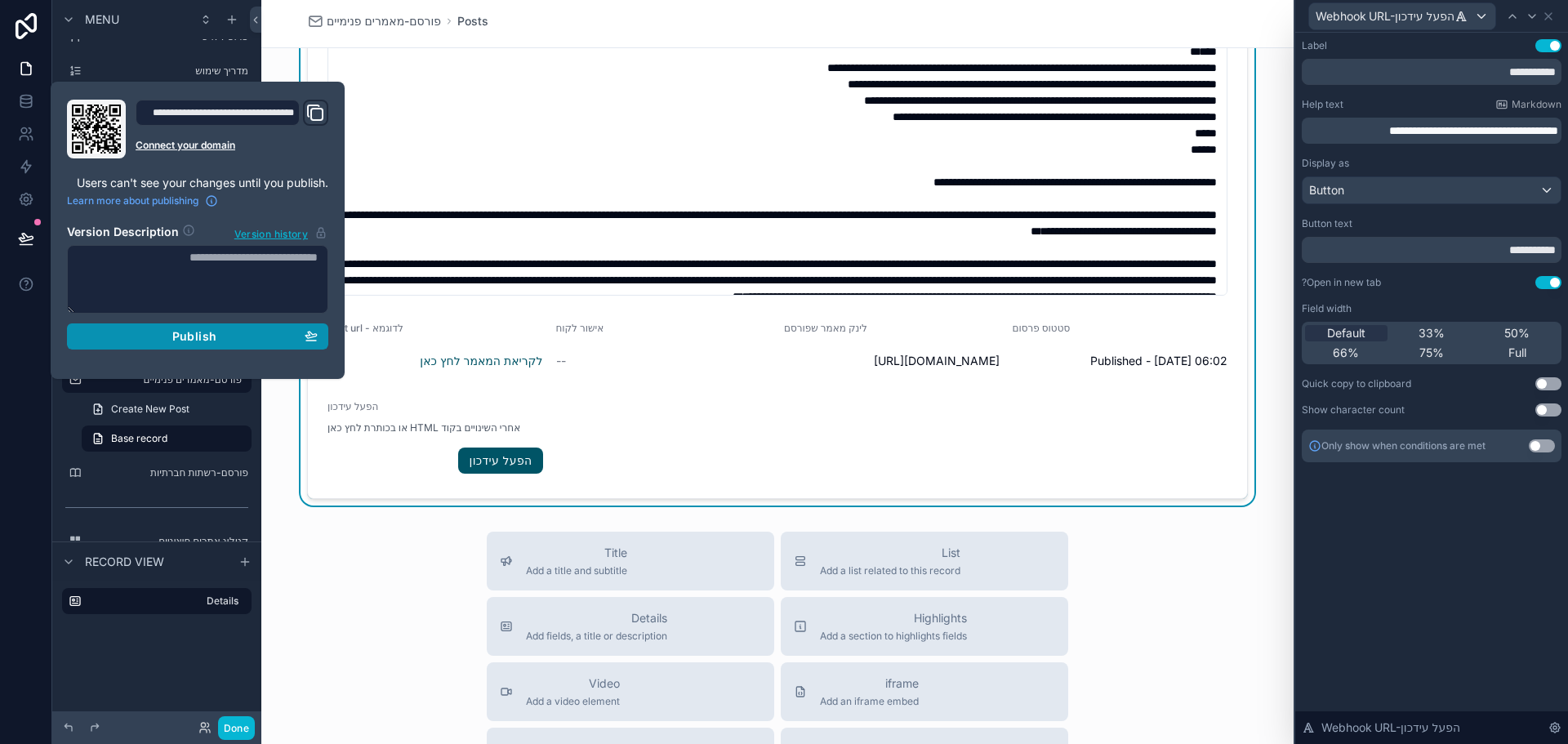
click at [220, 333] on div "Publish" at bounding box center [197, 336] width 240 height 15
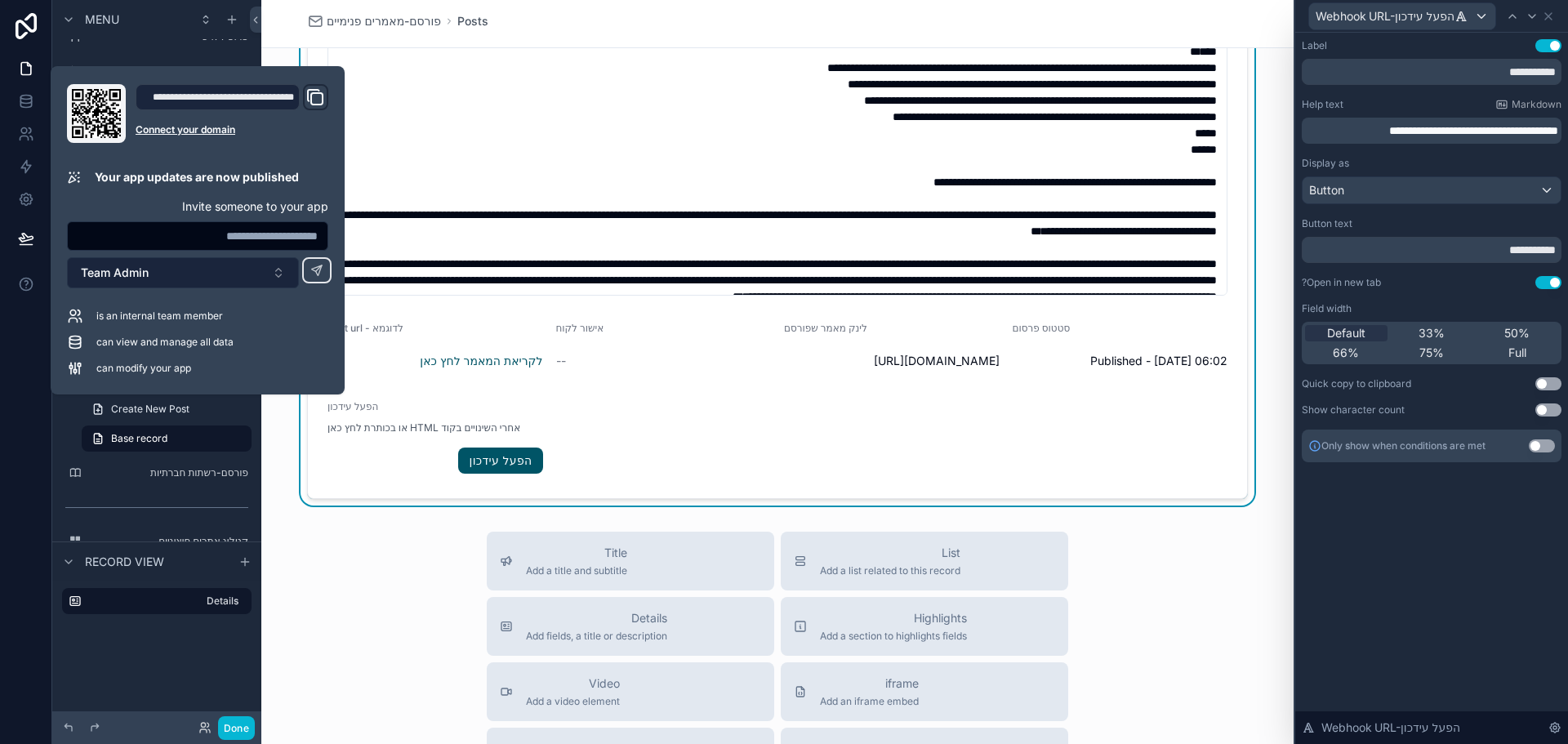
click at [154, 276] on button "Team Admin" at bounding box center [182, 273] width 232 height 31
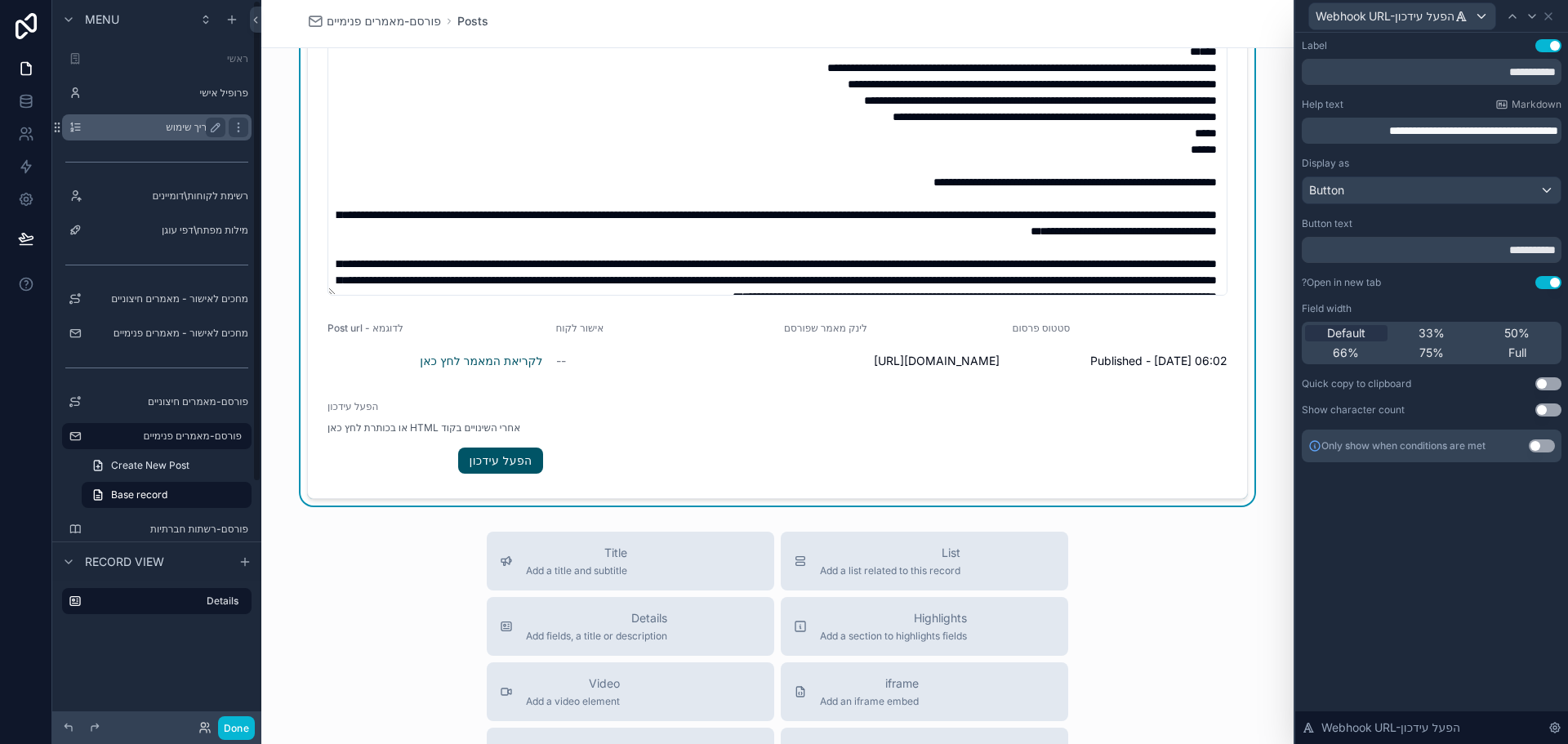
click at [175, 138] on div "מדריך שימוש" at bounding box center [157, 127] width 183 height 26
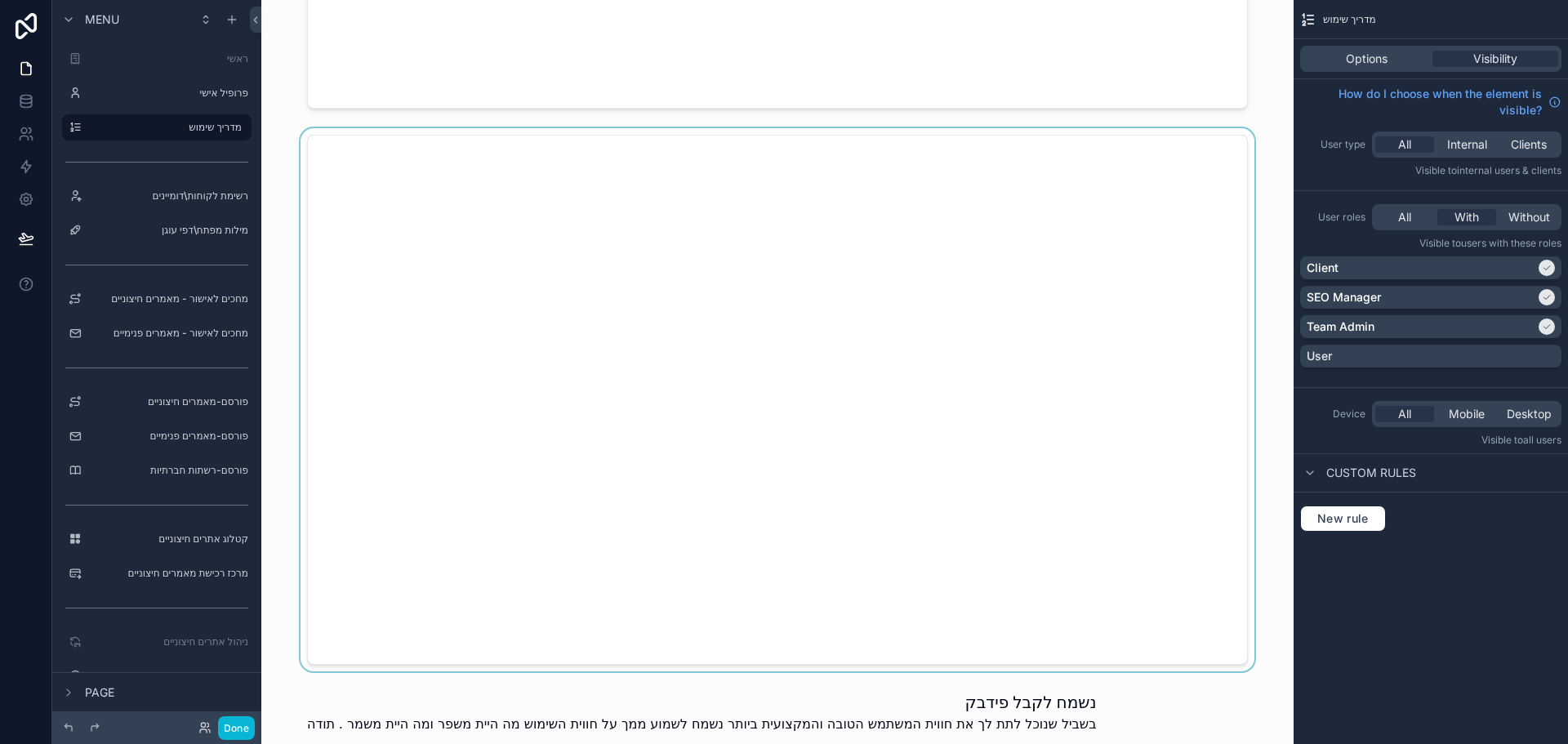
scroll to position [2511, 0]
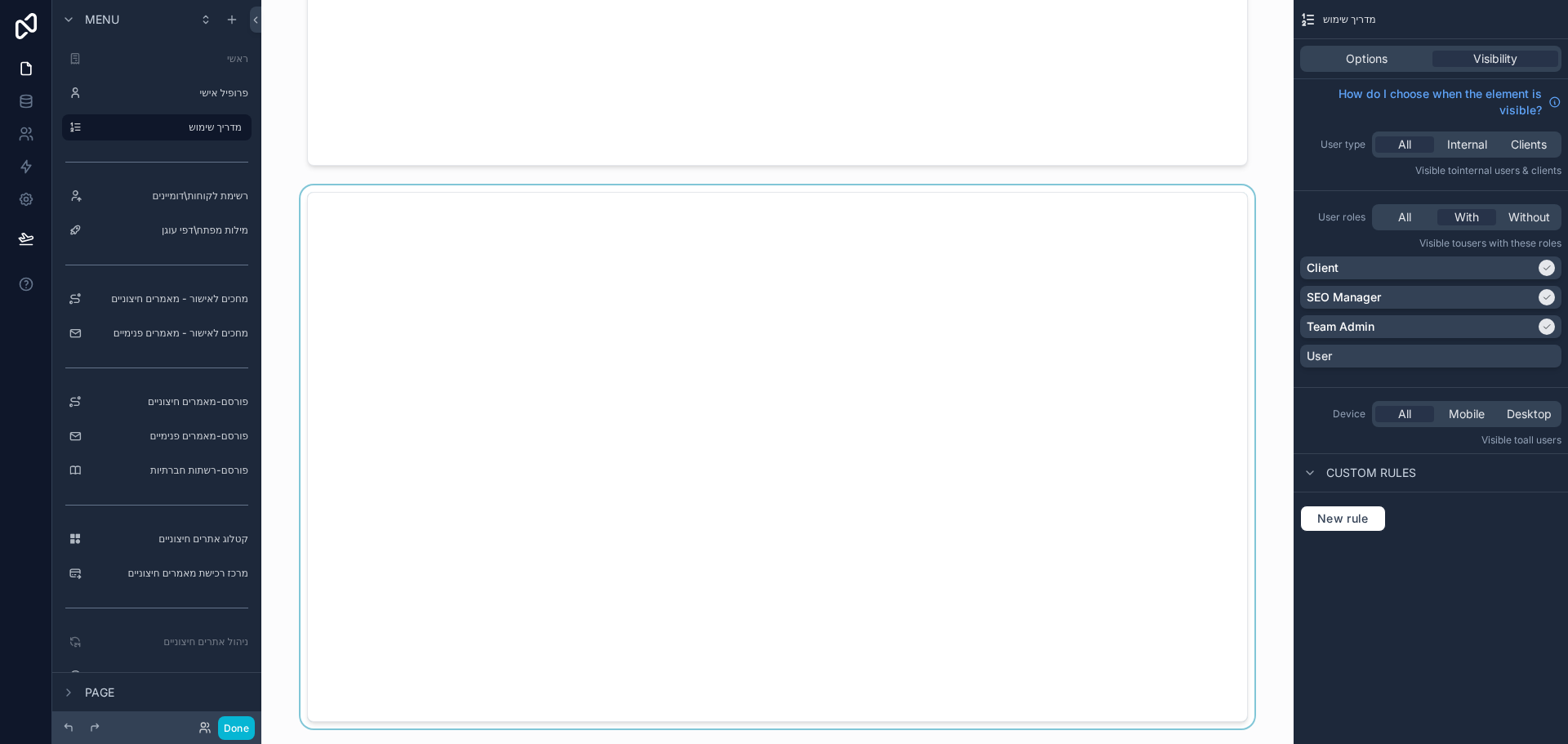
click at [437, 249] on div "scrollable content" at bounding box center [777, 456] width 1006 height 543
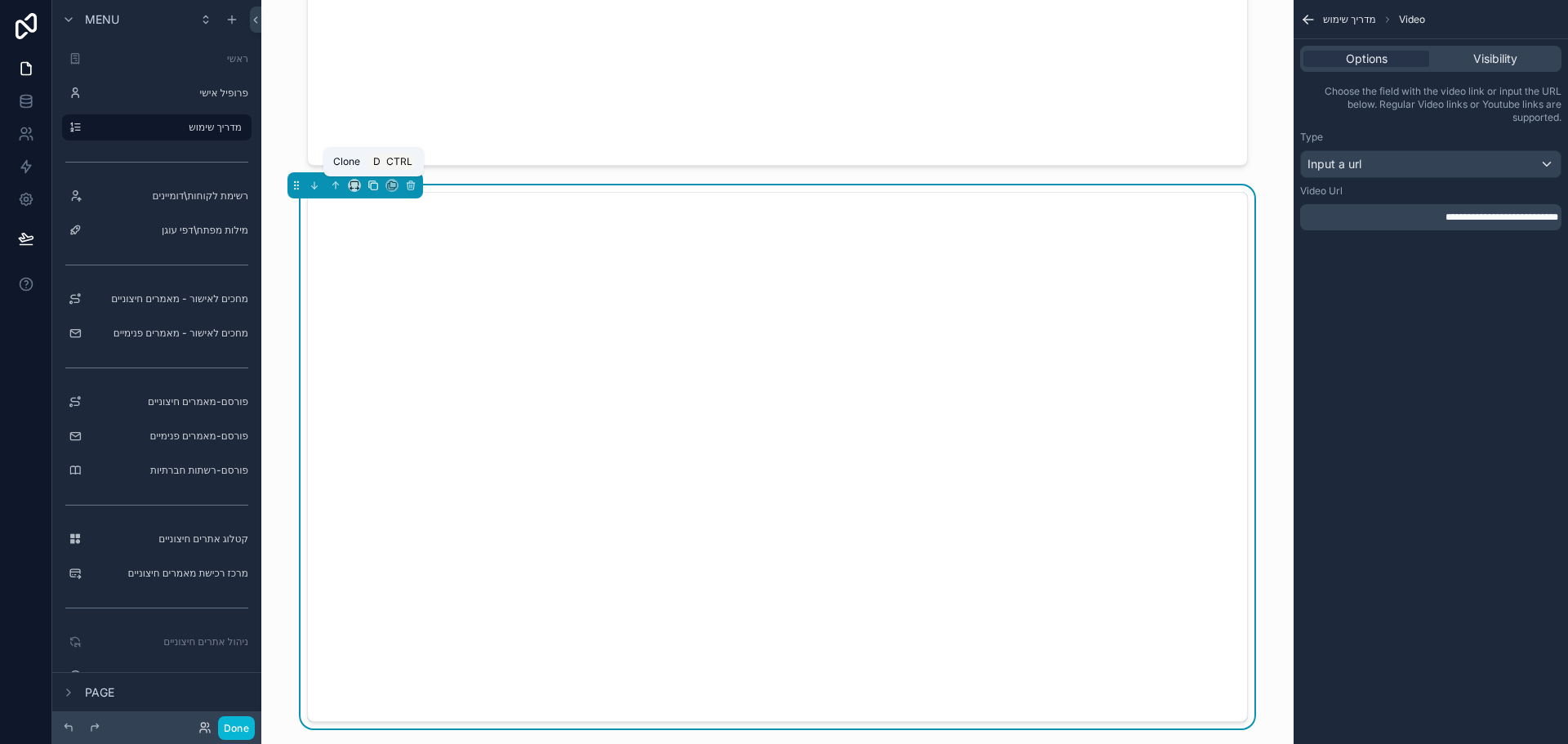
click at [373, 185] on icon "scrollable content" at bounding box center [373, 186] width 12 height 12
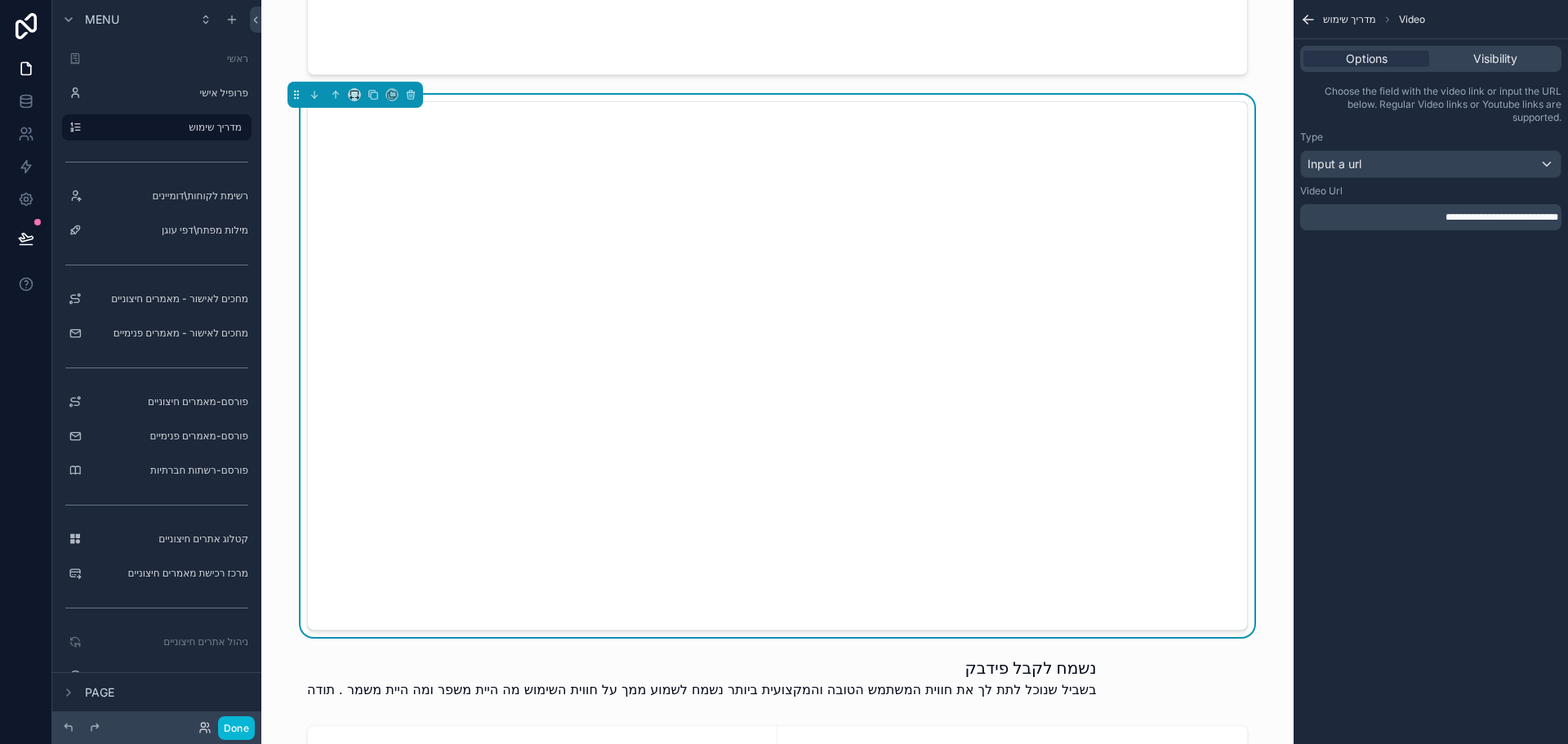
scroll to position [3165, 0]
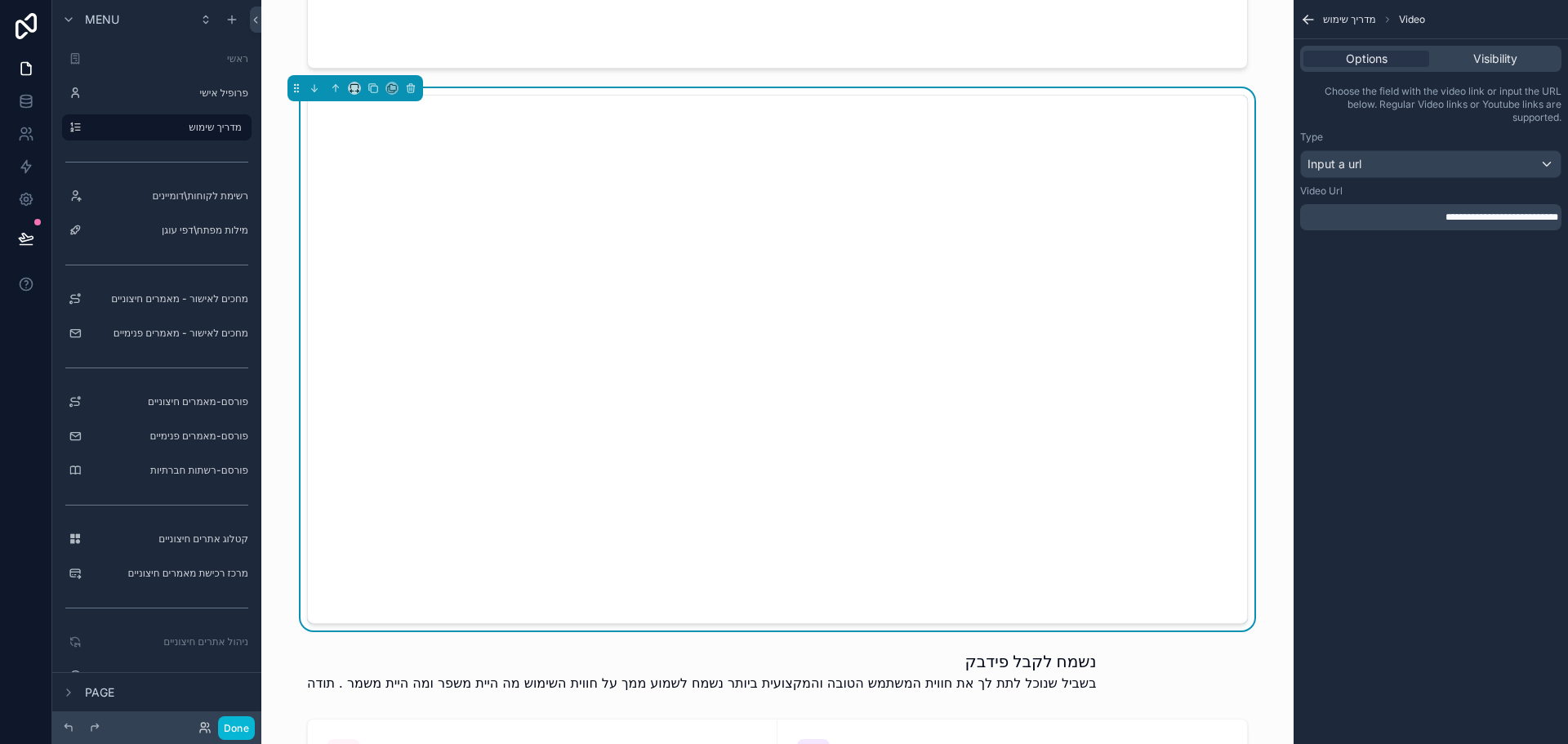
click at [1446, 219] on span "**********" at bounding box center [1501, 217] width 113 height 10
click at [1405, 611] on div "**********" at bounding box center [1431, 372] width 274 height 744
click at [1486, 215] on span "**********" at bounding box center [1501, 217] width 113 height 10
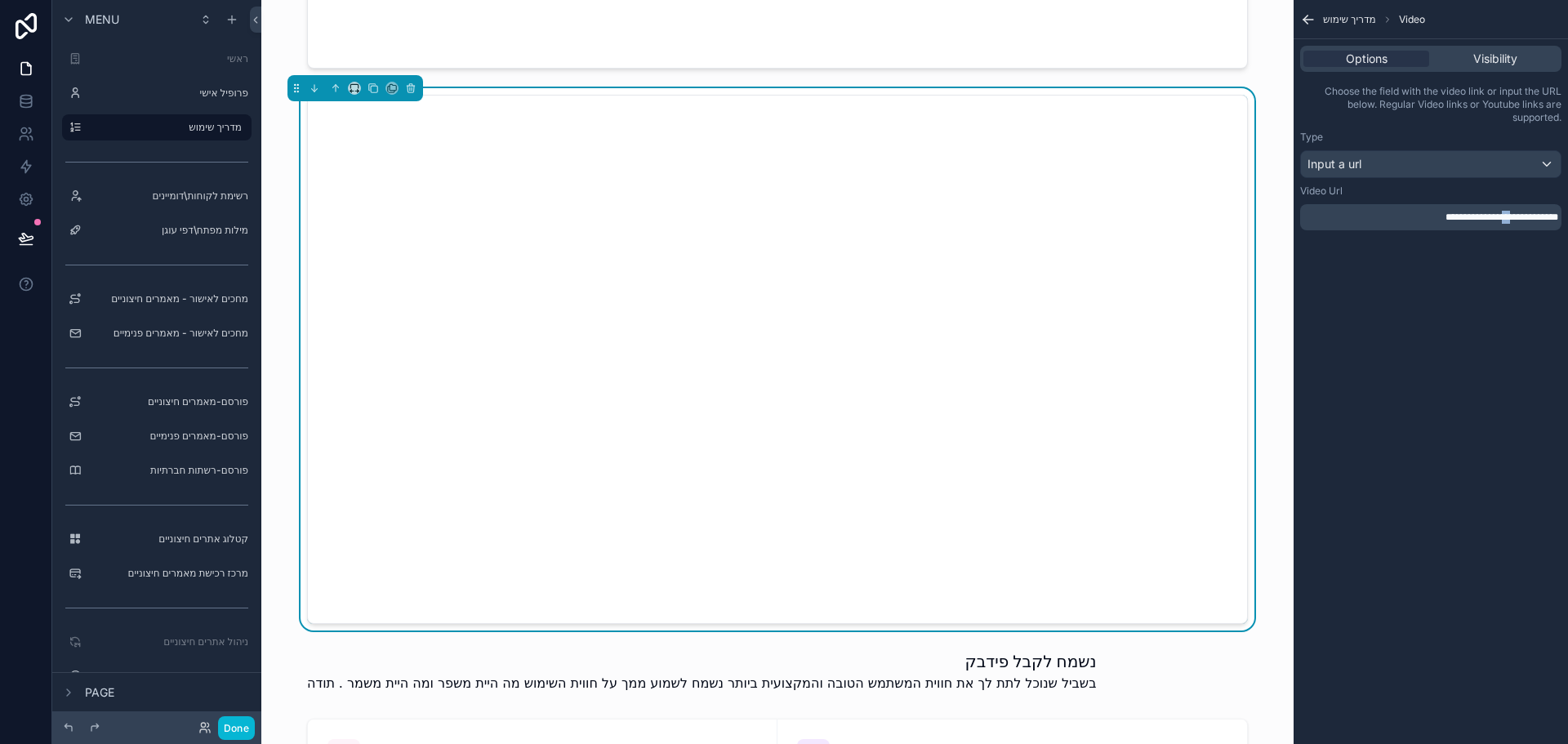
click at [1486, 215] on span "**********" at bounding box center [1501, 217] width 113 height 10
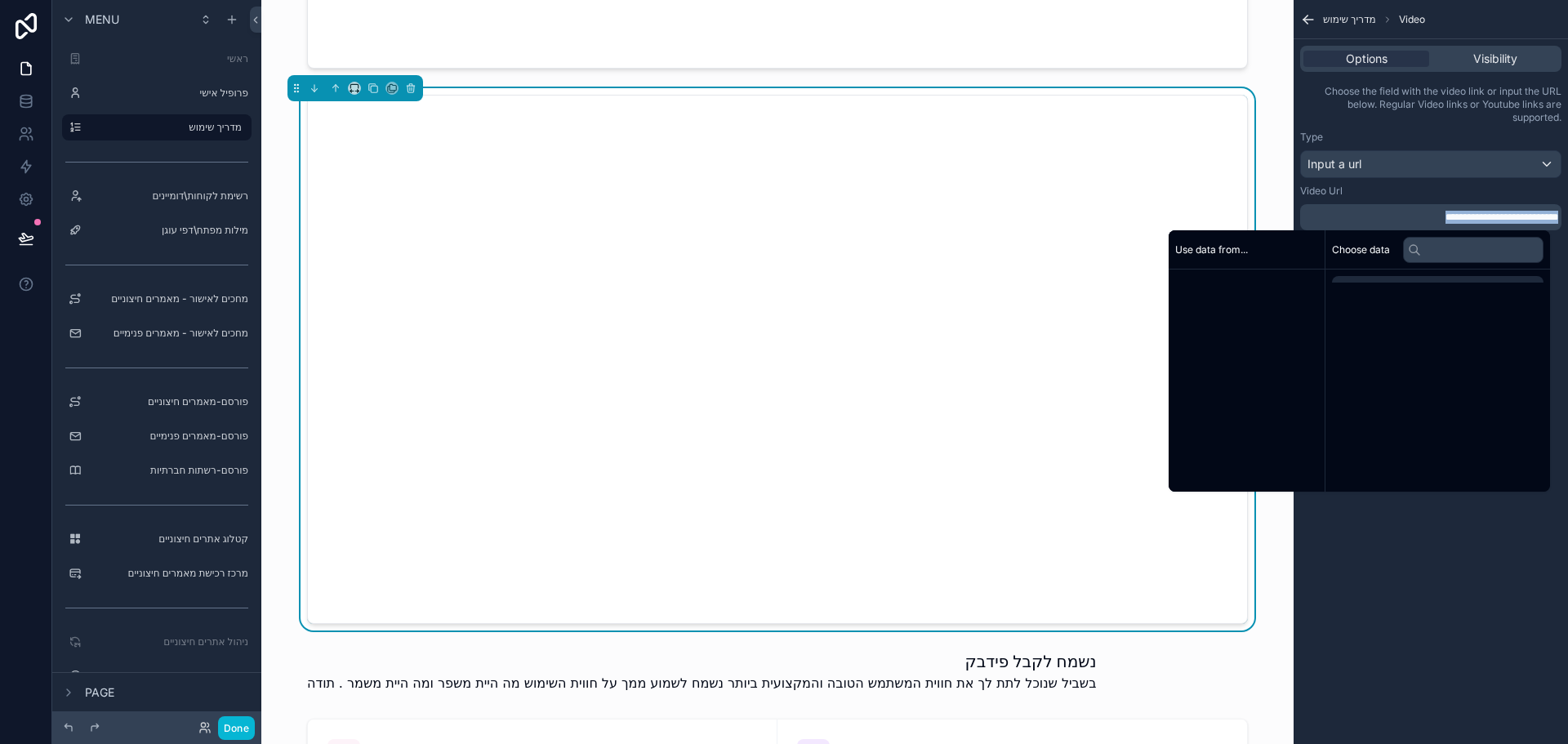
click at [1486, 215] on span "**********" at bounding box center [1501, 217] width 113 height 10
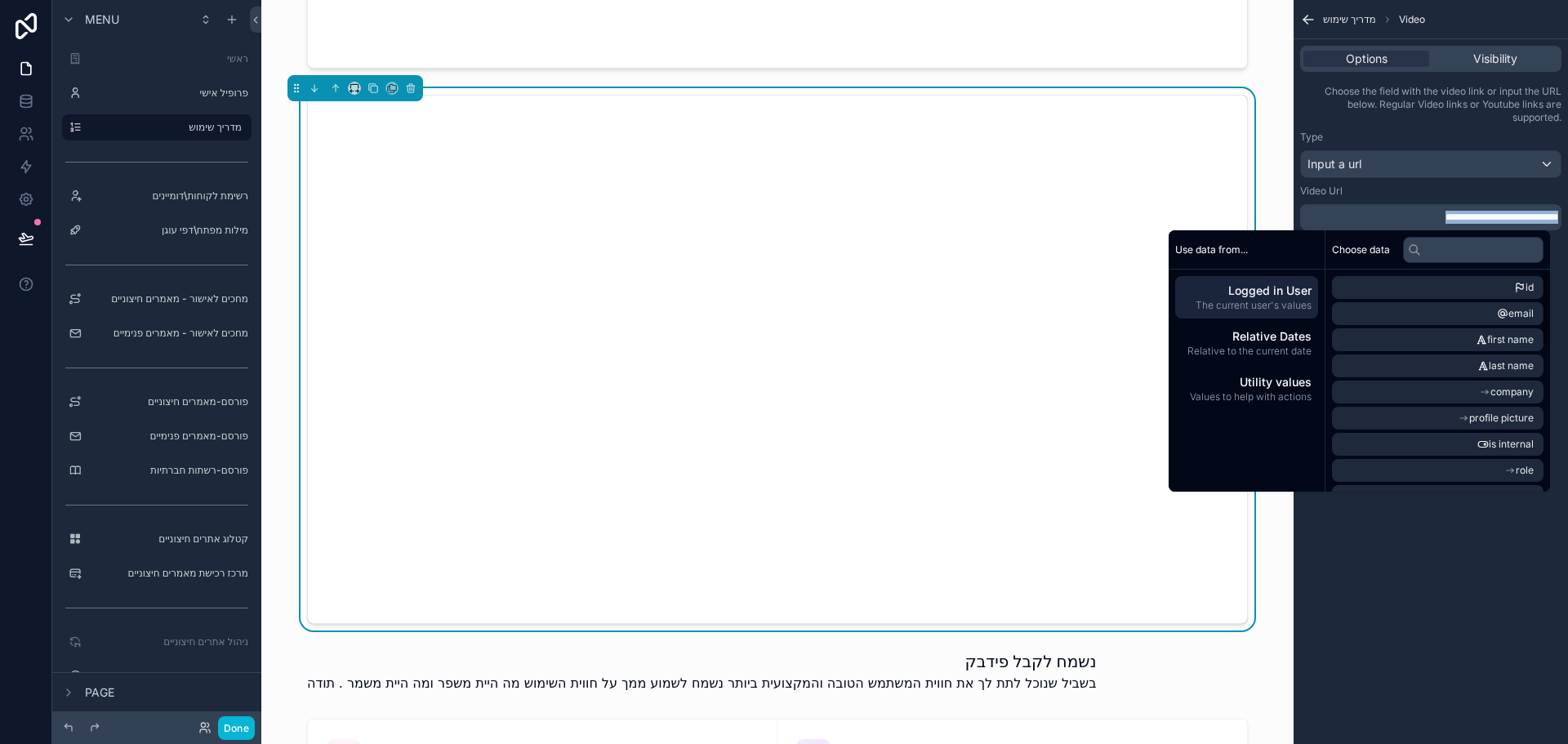
click at [1422, 584] on div "**********" at bounding box center [1431, 372] width 274 height 744
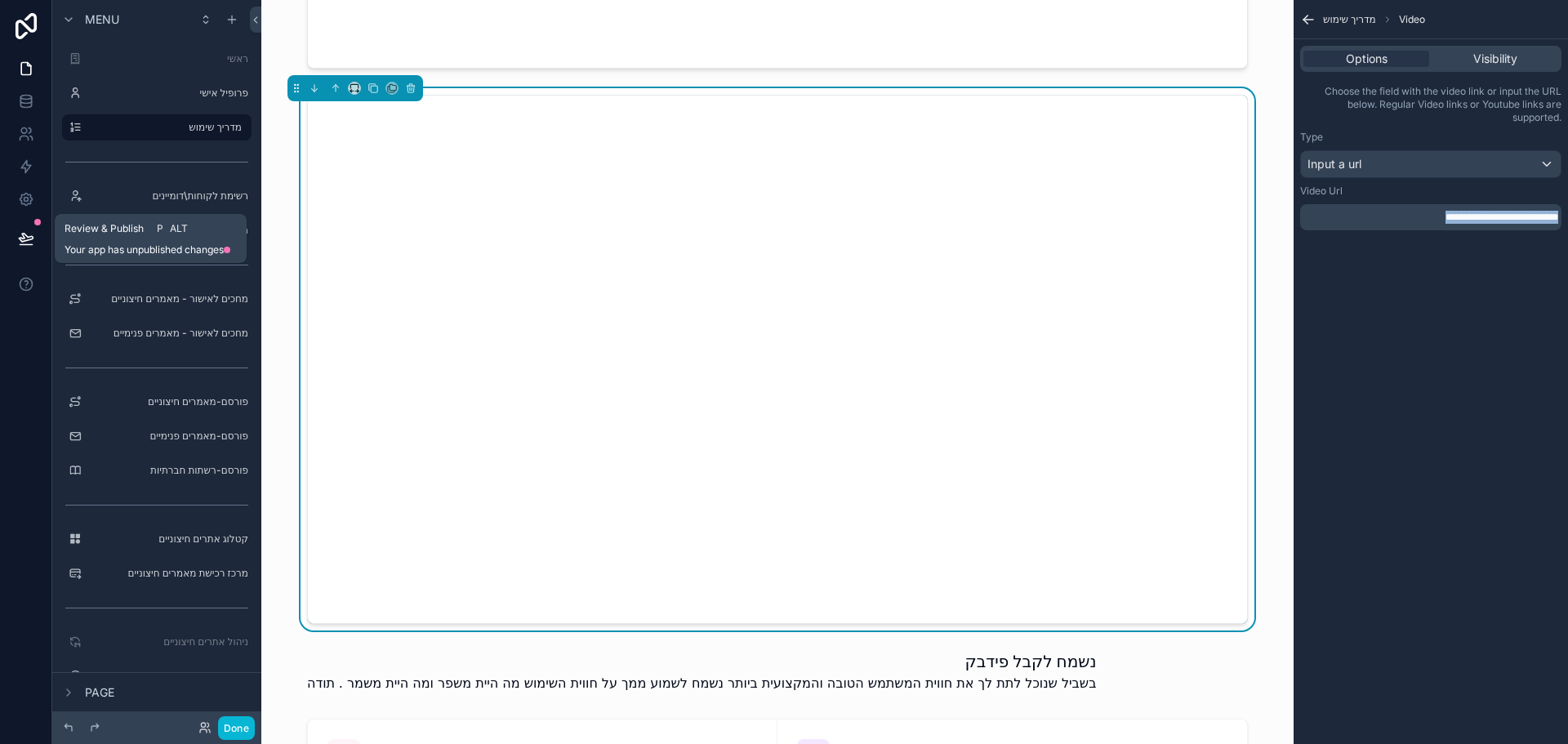
click at [28, 239] on icon at bounding box center [25, 238] width 17 height 17
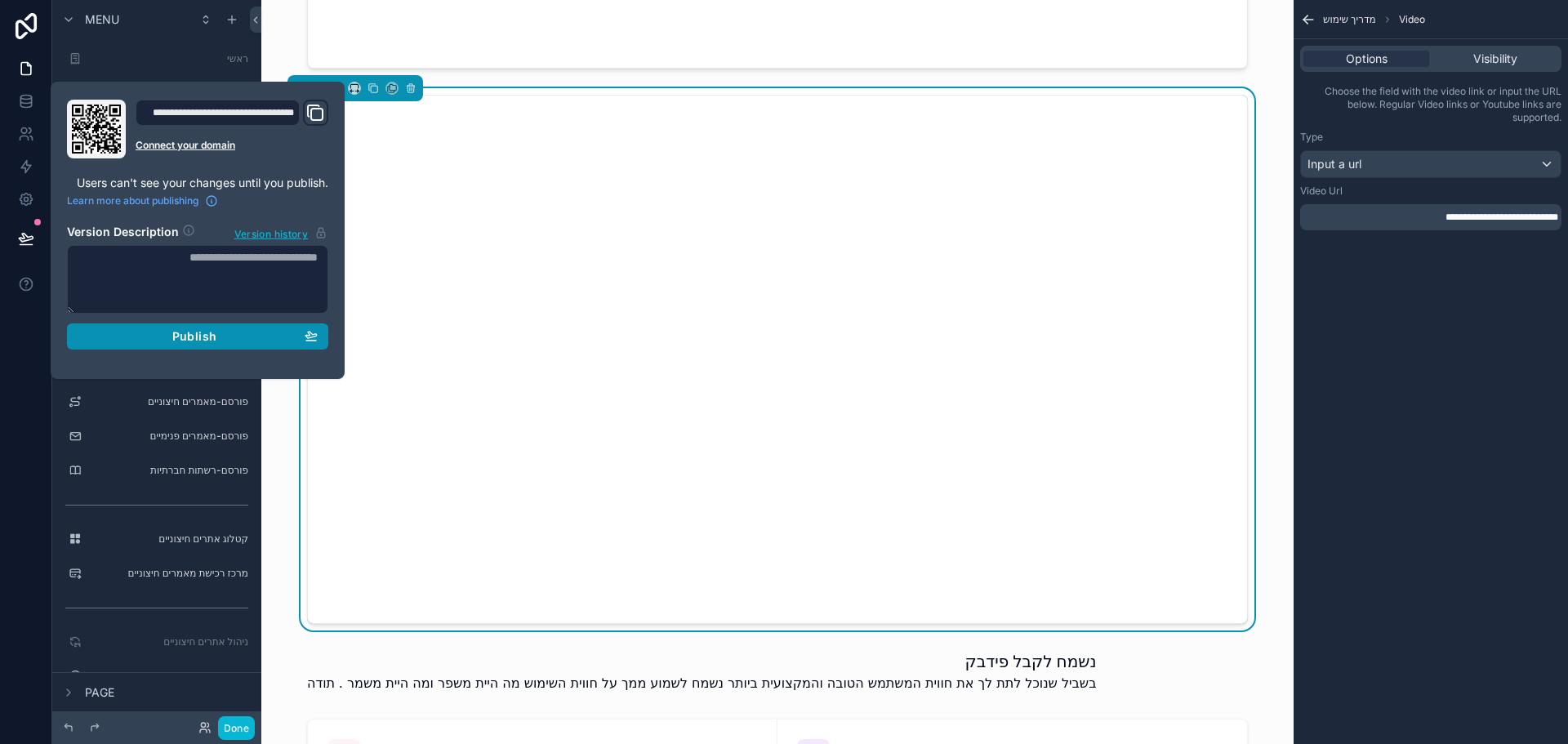
click at [204, 333] on span "Publish" at bounding box center [194, 336] width 44 height 15
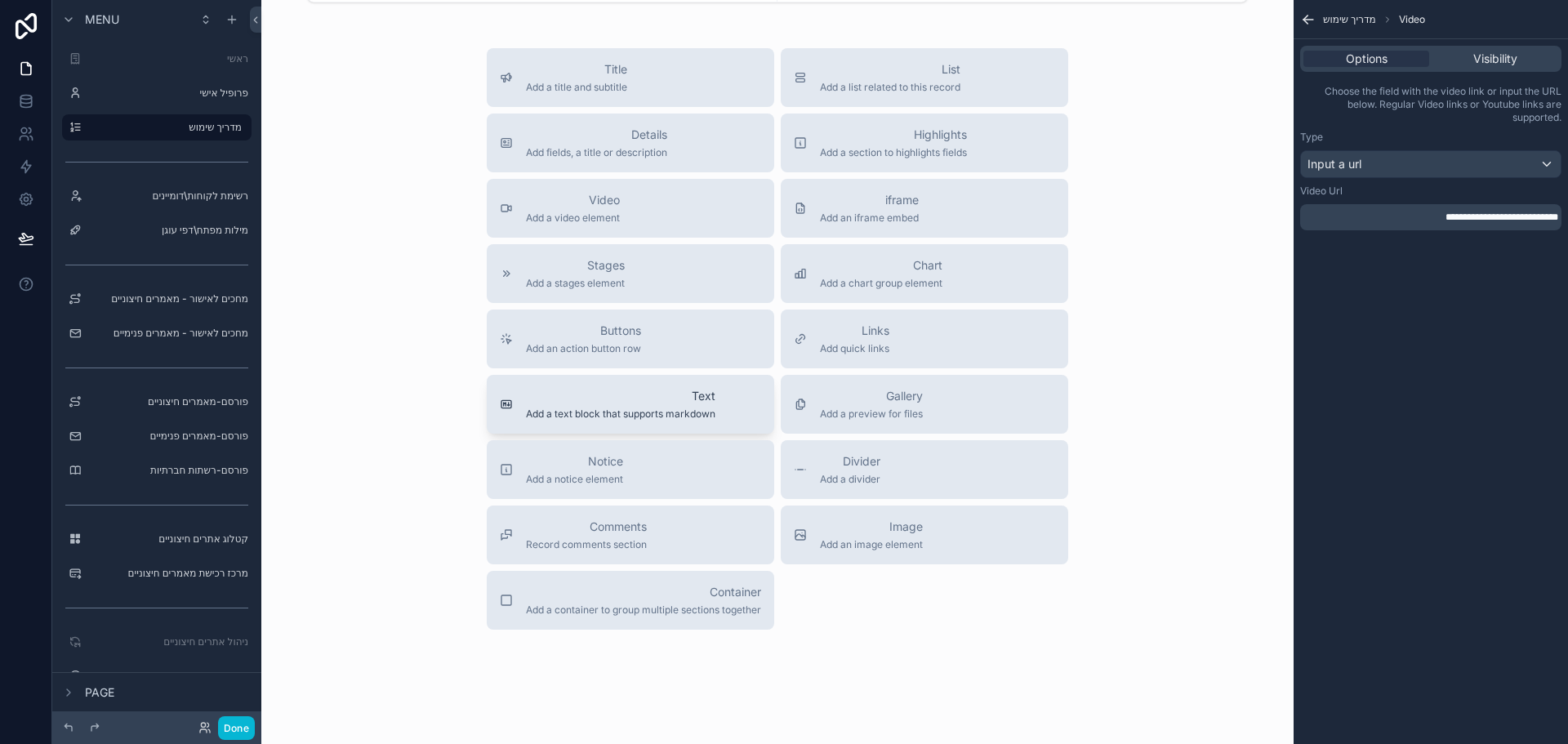
scroll to position [3997, 0]
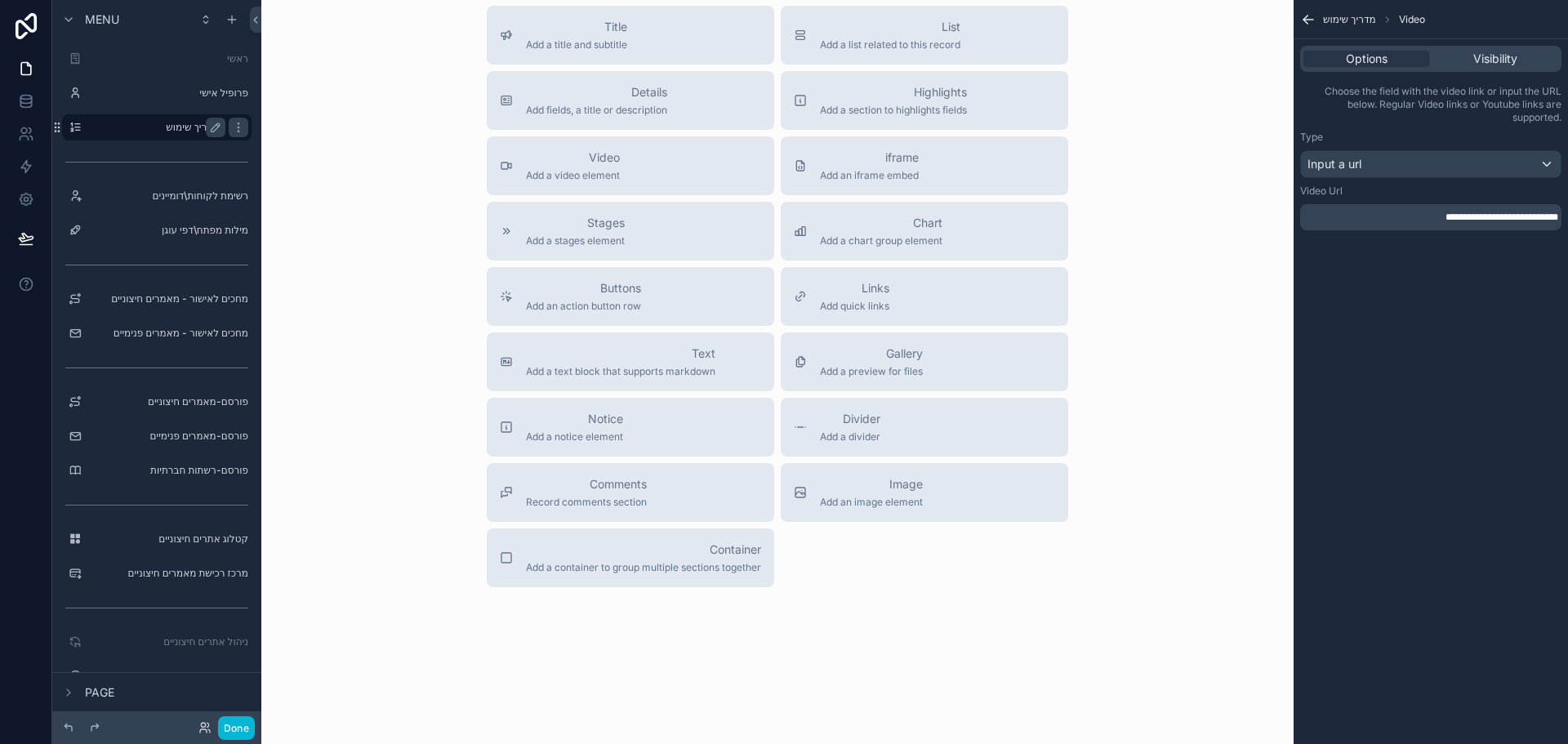
click at [184, 125] on label "מדריך שימוש" at bounding box center [153, 126] width 130 height 13
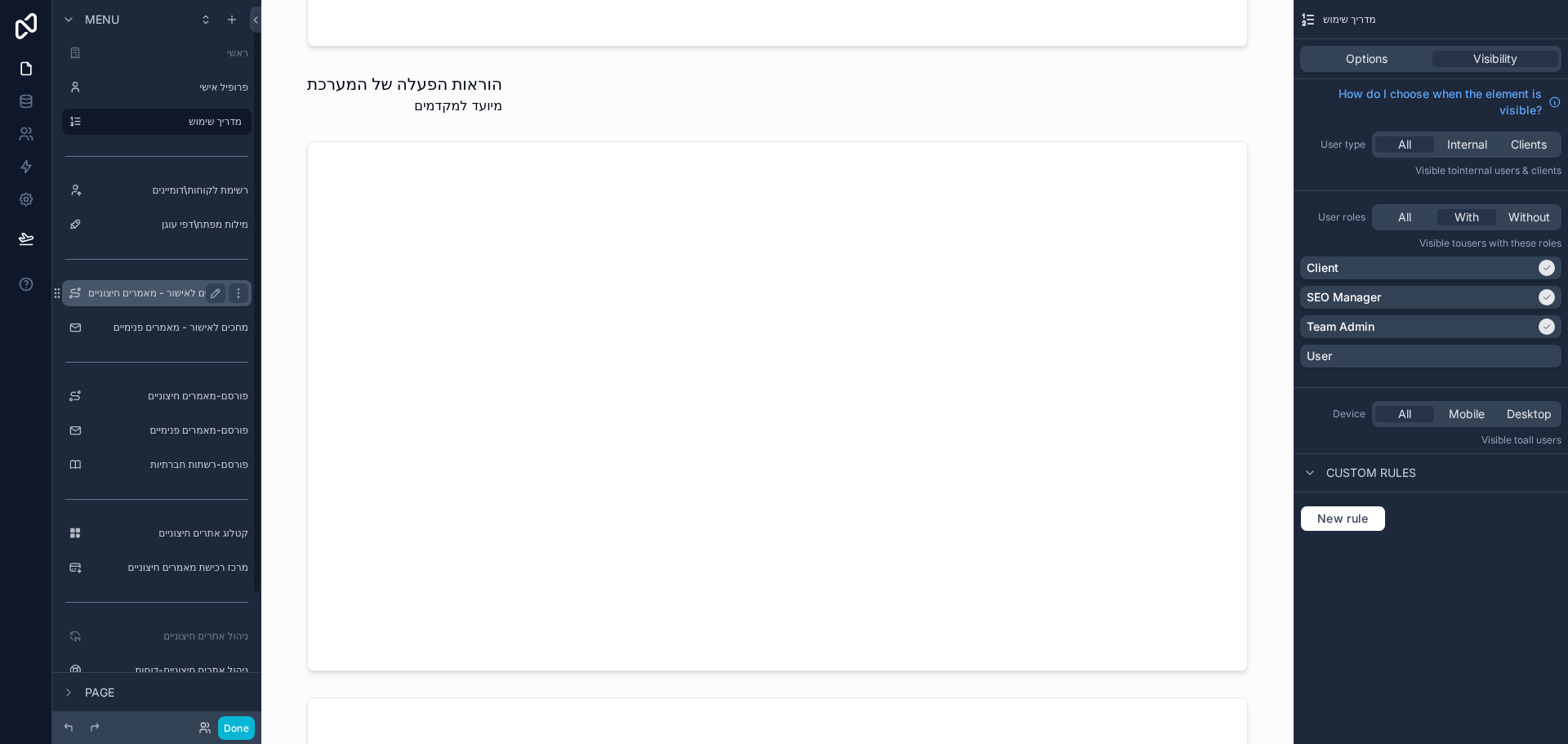
scroll to position [0, 0]
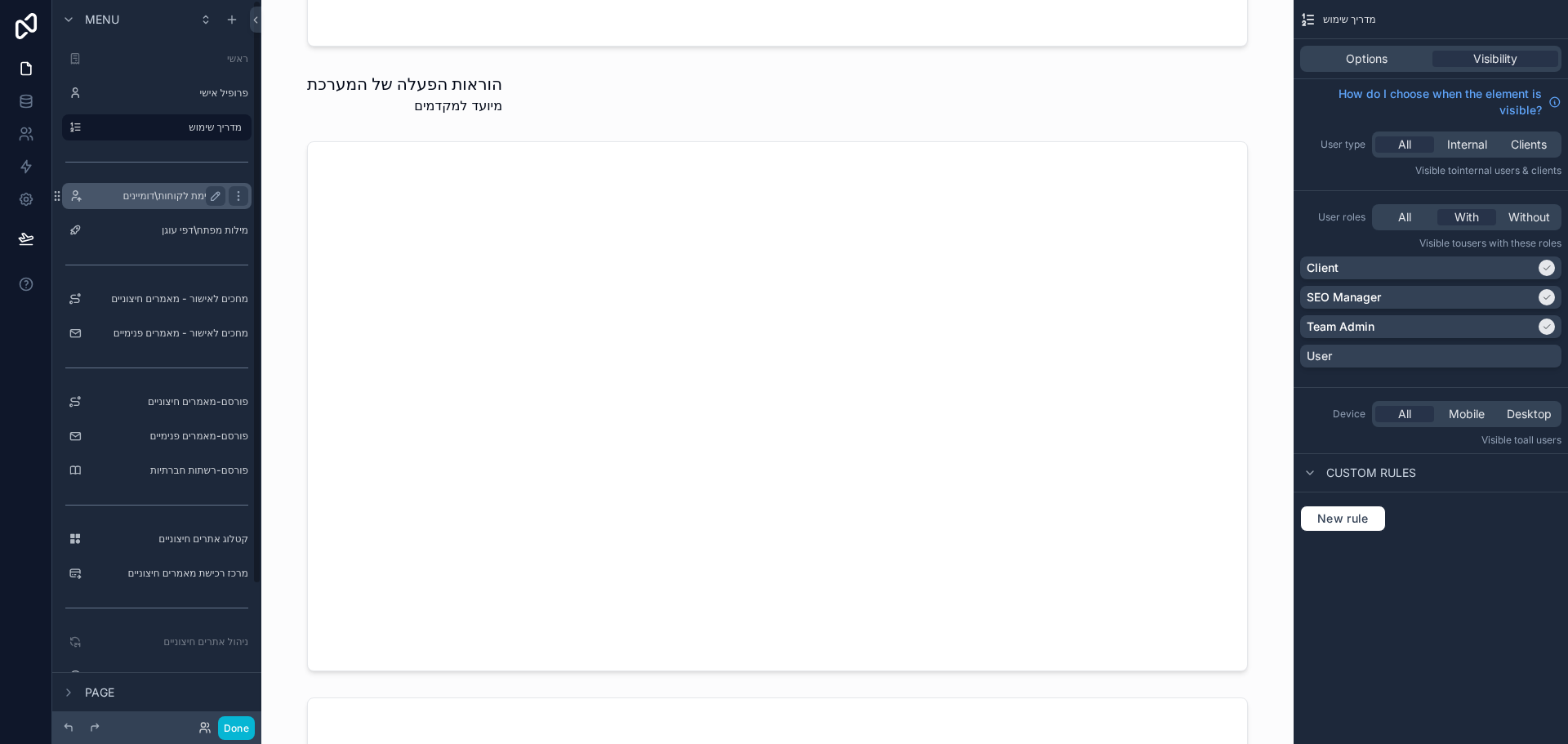
click at [179, 195] on label "רשימת לקוחות\דומיינים" at bounding box center [153, 196] width 130 height 13
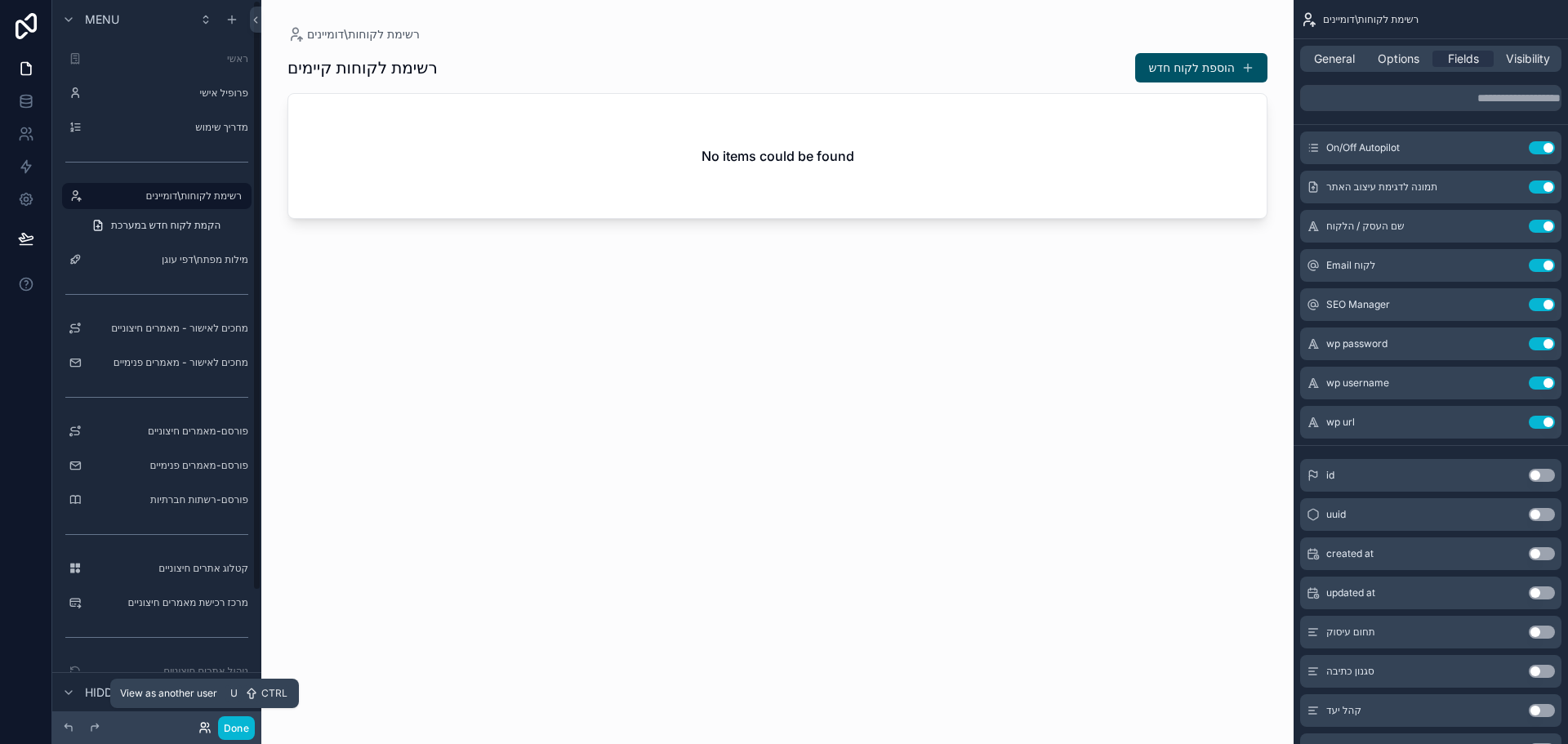
click at [205, 730] on icon at bounding box center [205, 727] width 13 height 13
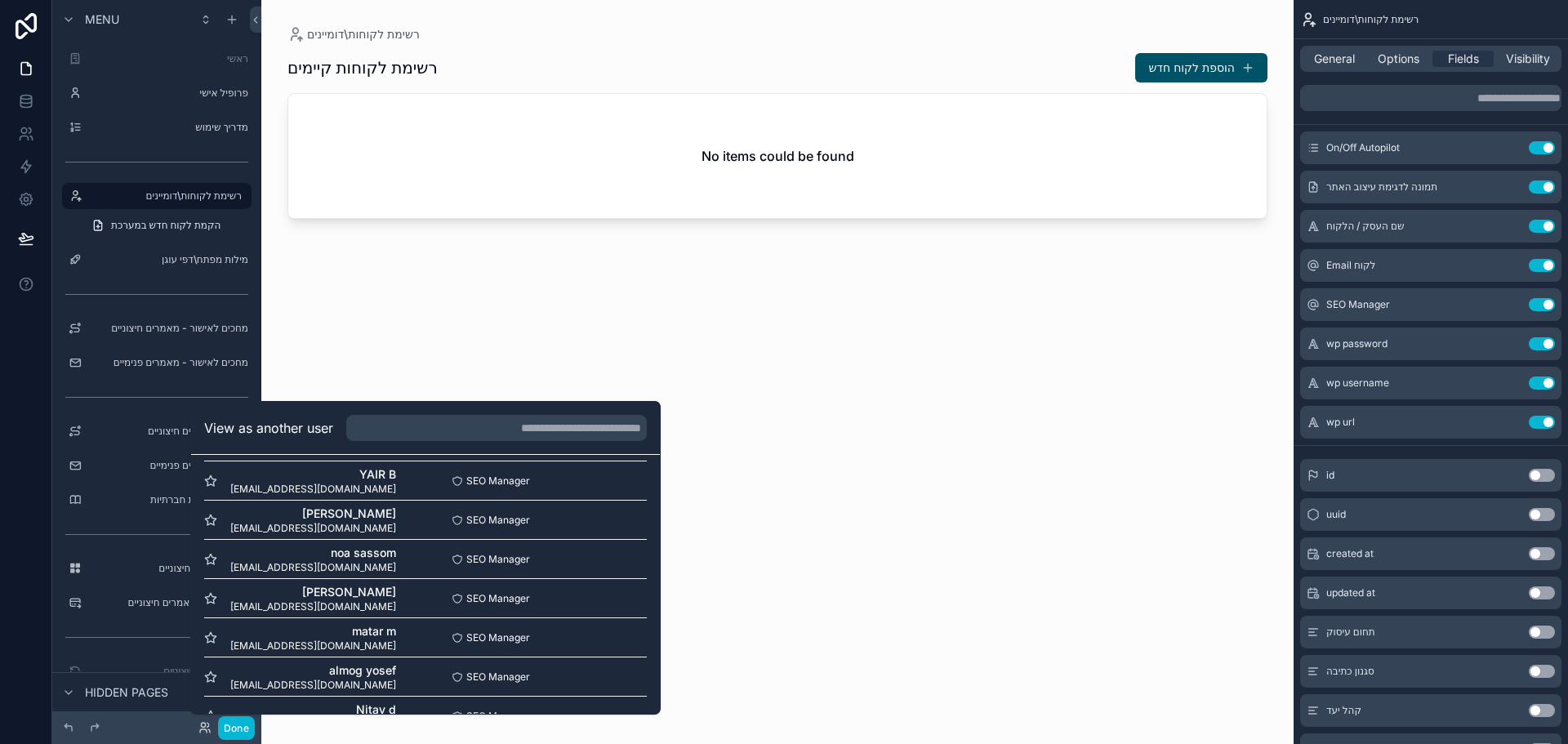
scroll to position [470, 0]
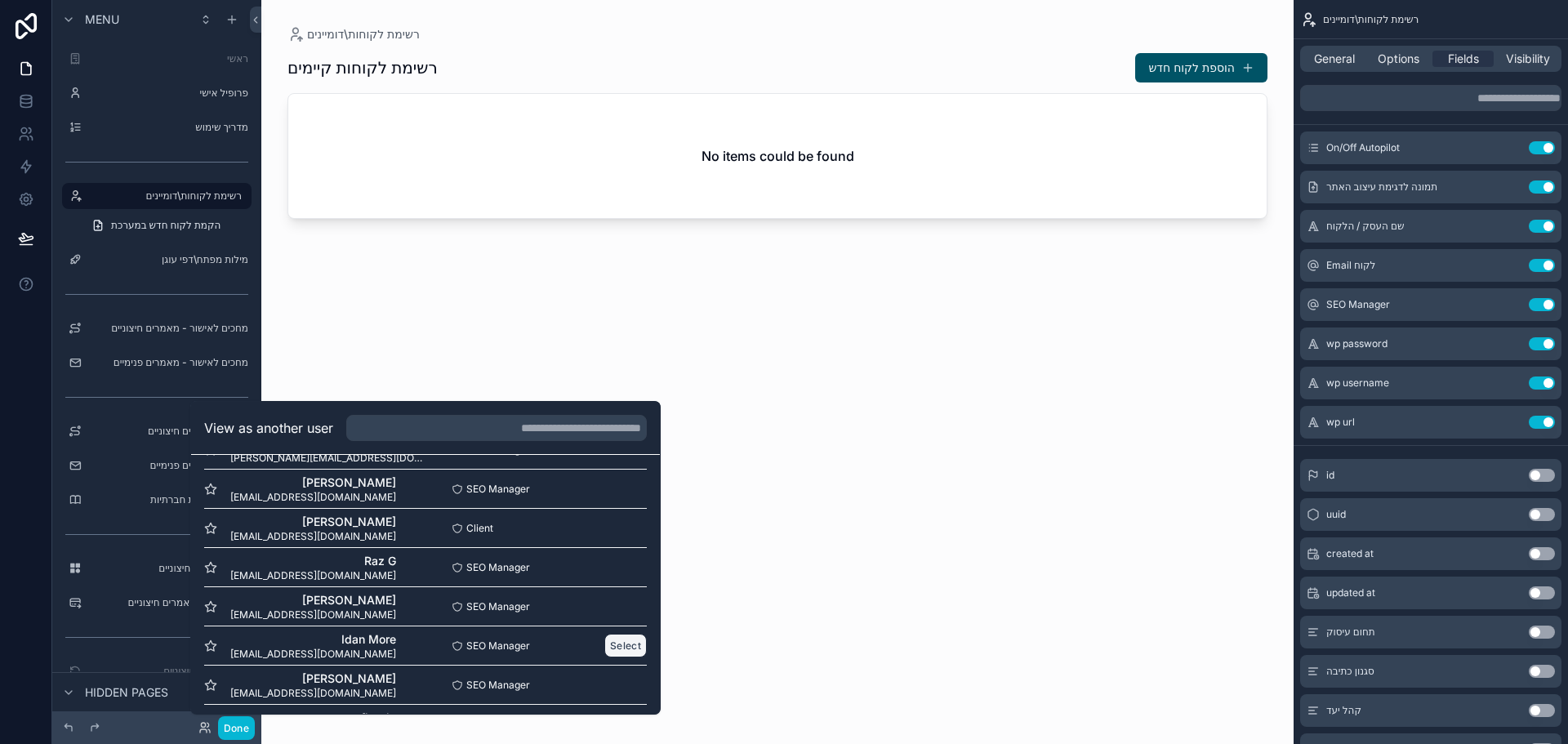
click at [604, 644] on button "Select" at bounding box center [624, 645] width 42 height 23
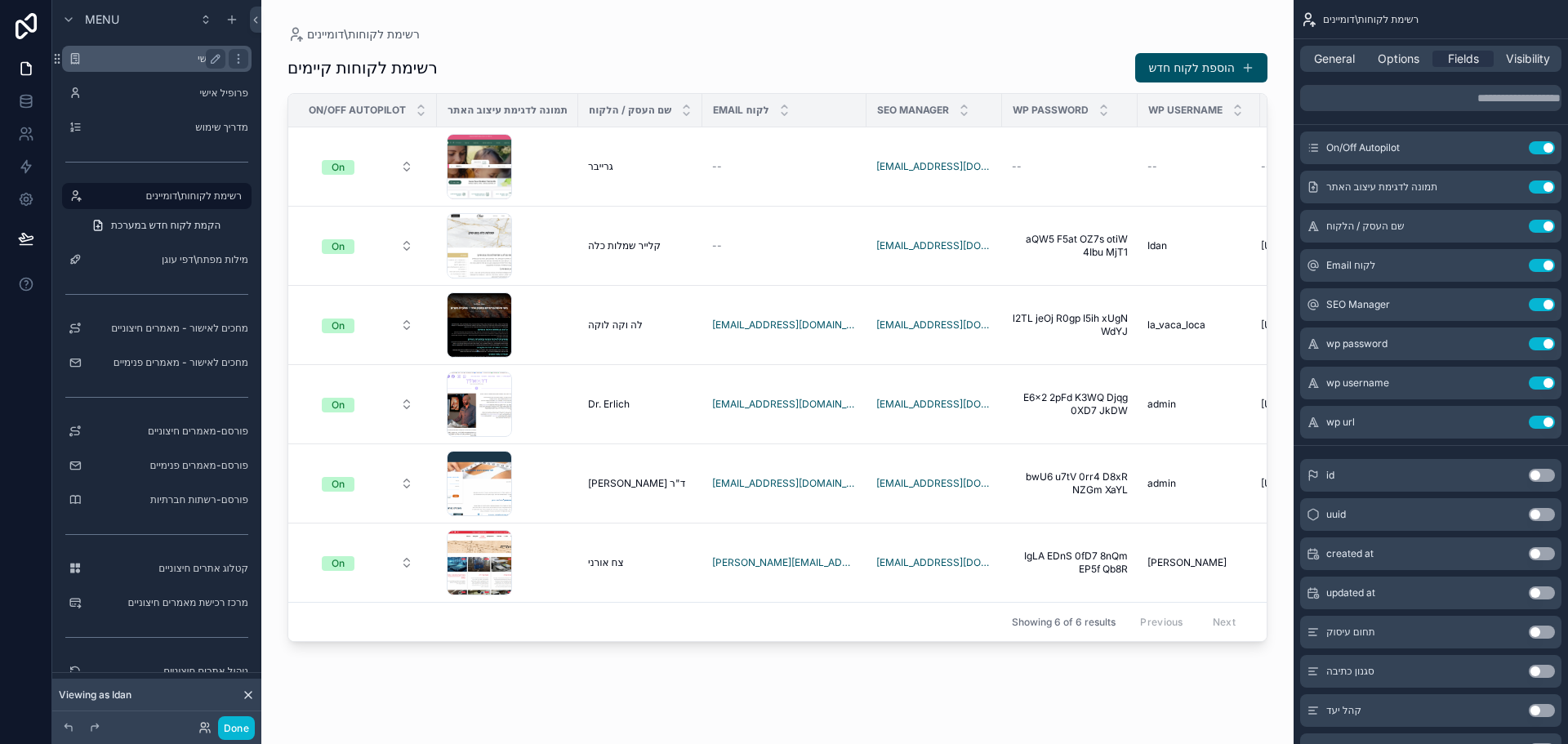
click at [177, 60] on label "ראשי" at bounding box center [153, 58] width 130 height 13
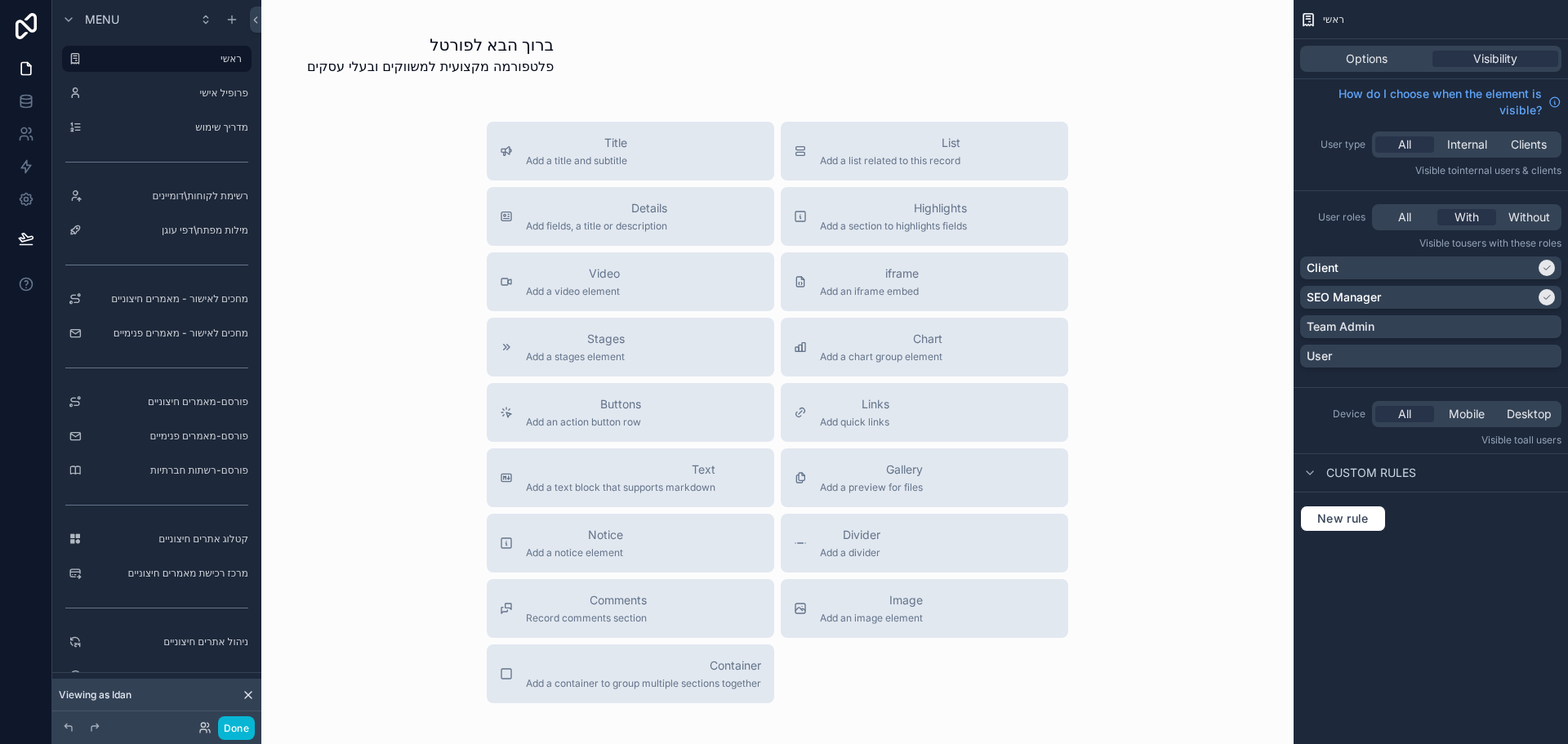
scroll to position [245, 0]
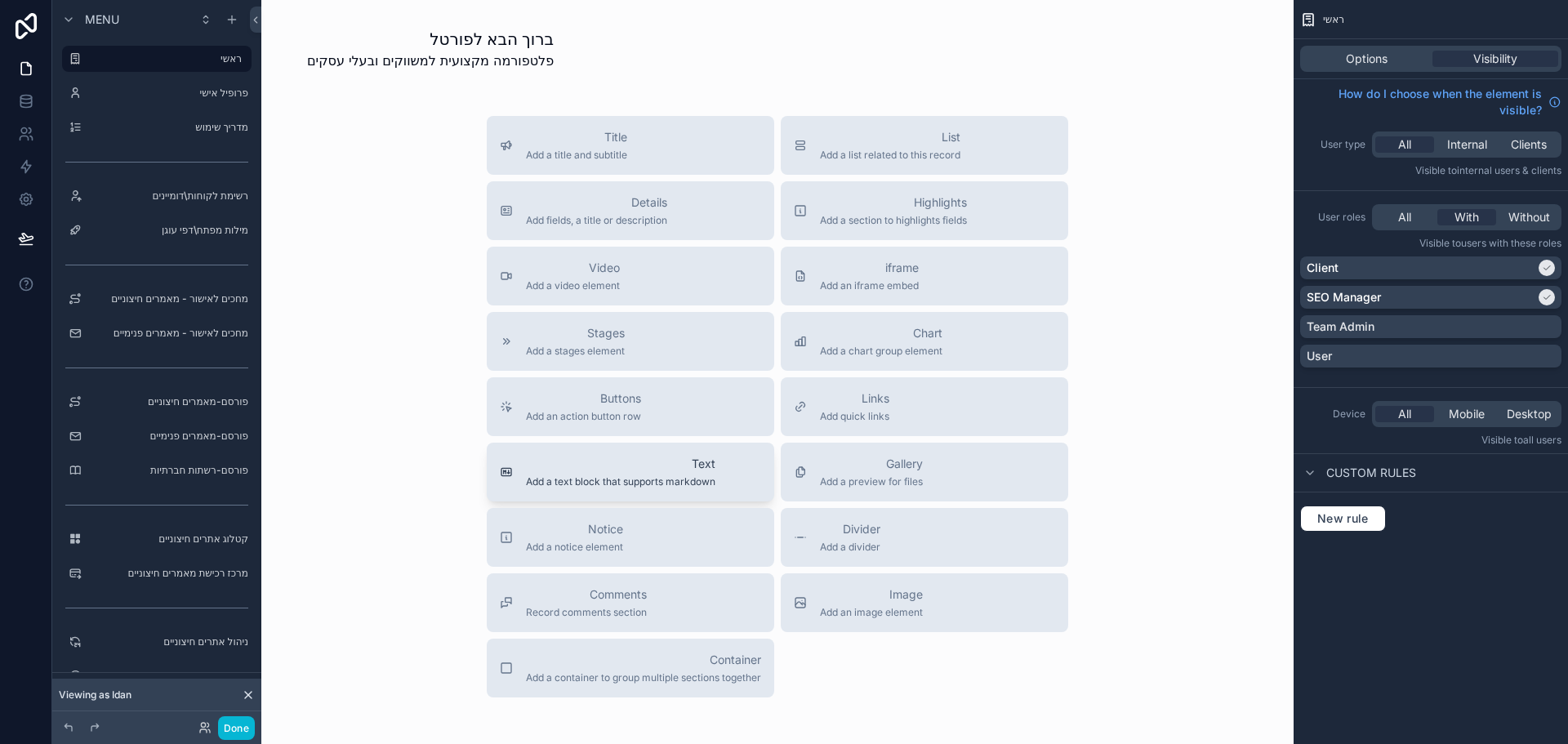
click at [678, 476] on span "Add a text block that supports markdown" at bounding box center [621, 482] width 190 height 13
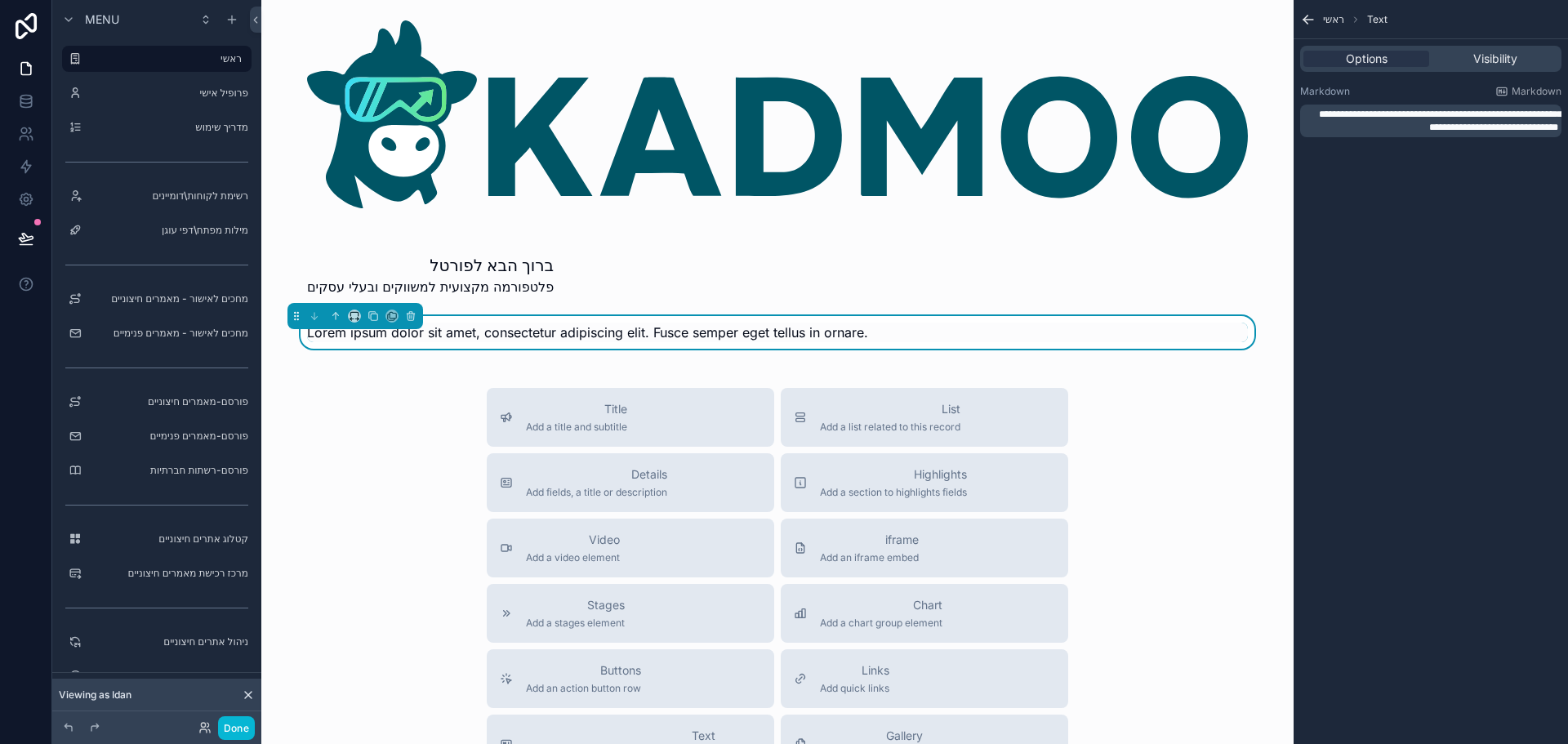
scroll to position [0, 0]
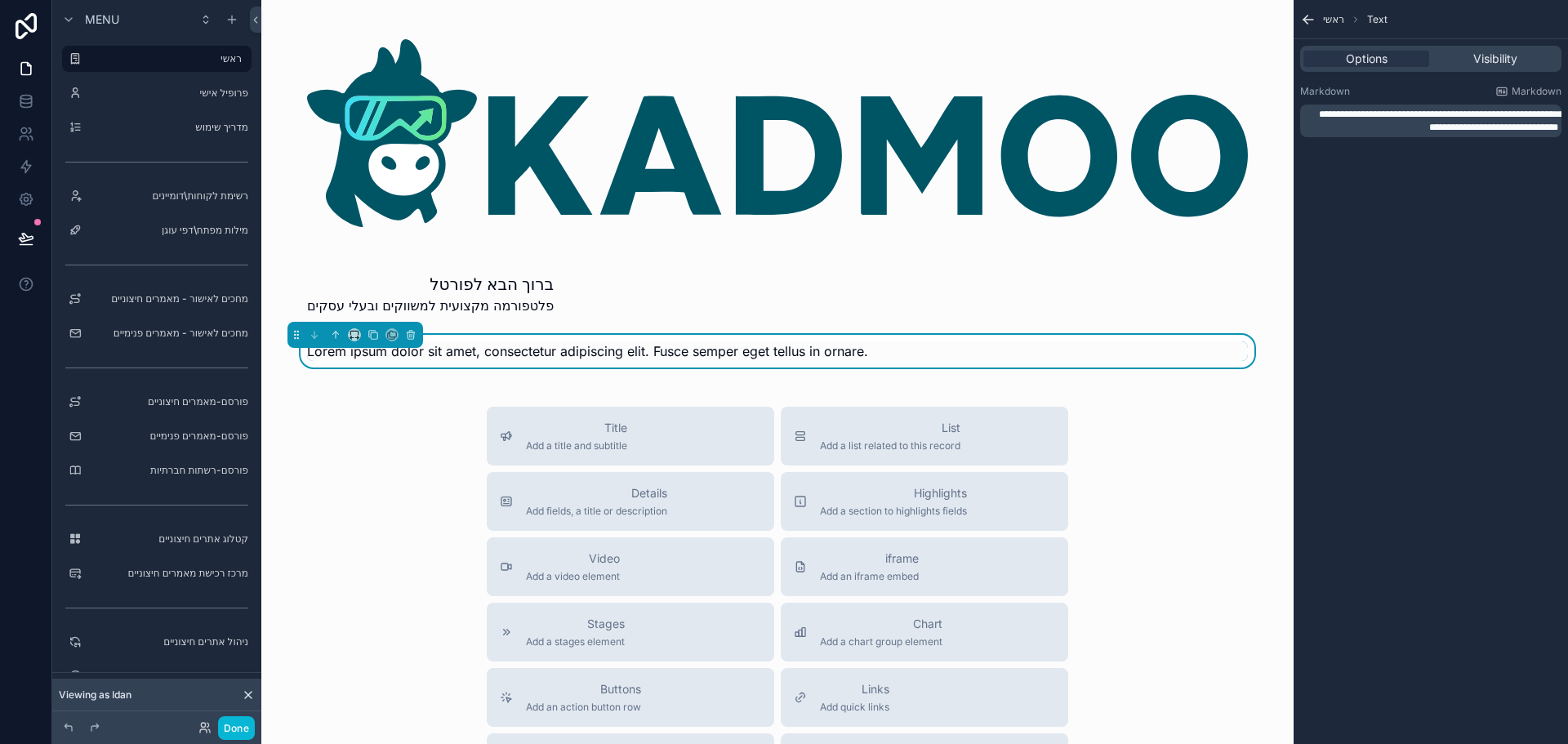
click at [1457, 118] on span "**********" at bounding box center [1440, 120] width 244 height 23
click at [1477, 131] on span "**********" at bounding box center [1440, 120] width 244 height 23
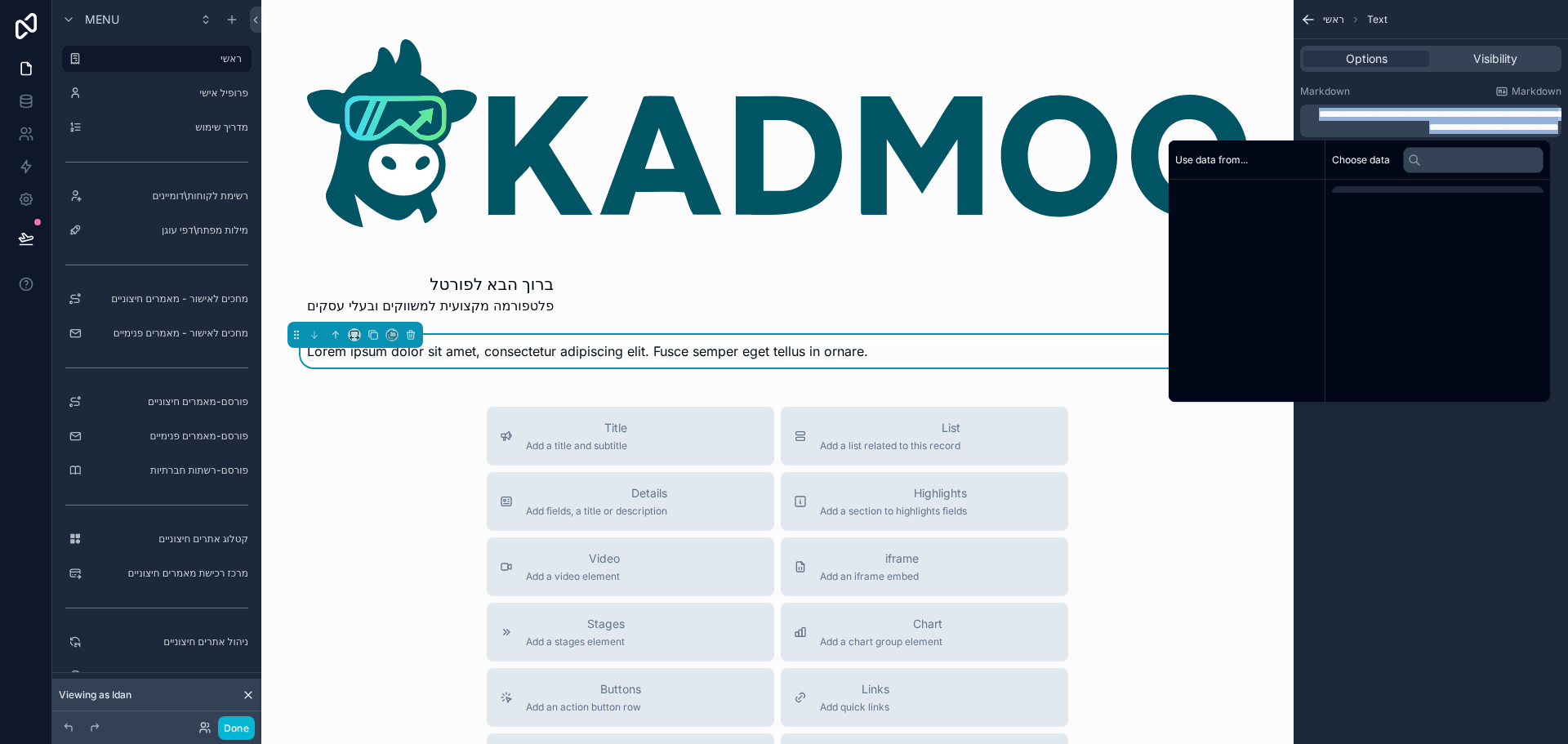
click at [1476, 131] on span "**********" at bounding box center [1440, 120] width 244 height 23
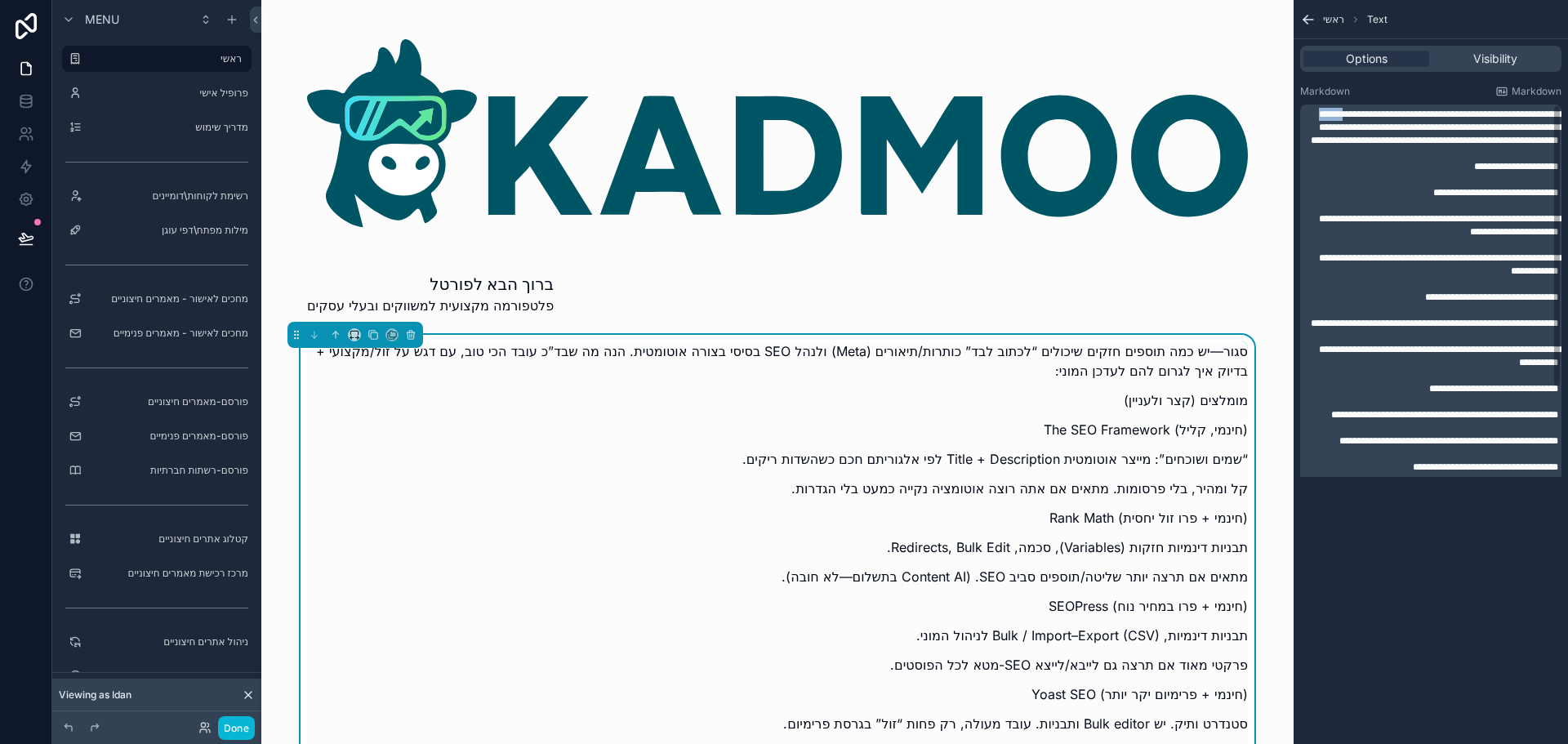
drag, startPoint x: 1527, startPoint y: 111, endPoint x: 1555, endPoint y: 117, distance: 28.6
click at [1555, 117] on span "**********" at bounding box center [1436, 127] width 252 height 36
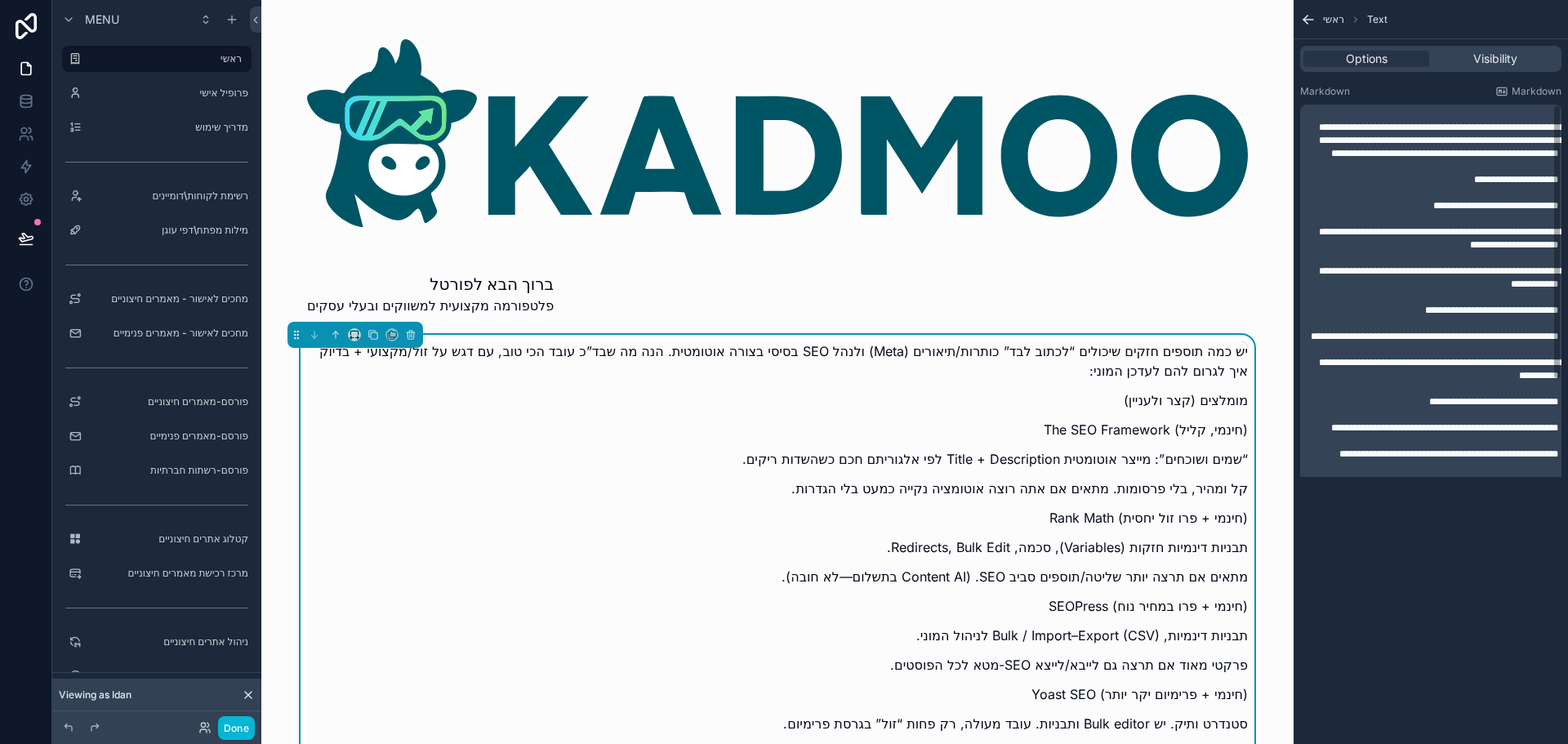
click at [1541, 114] on p "﻿" at bounding box center [1432, 114] width 252 height 13
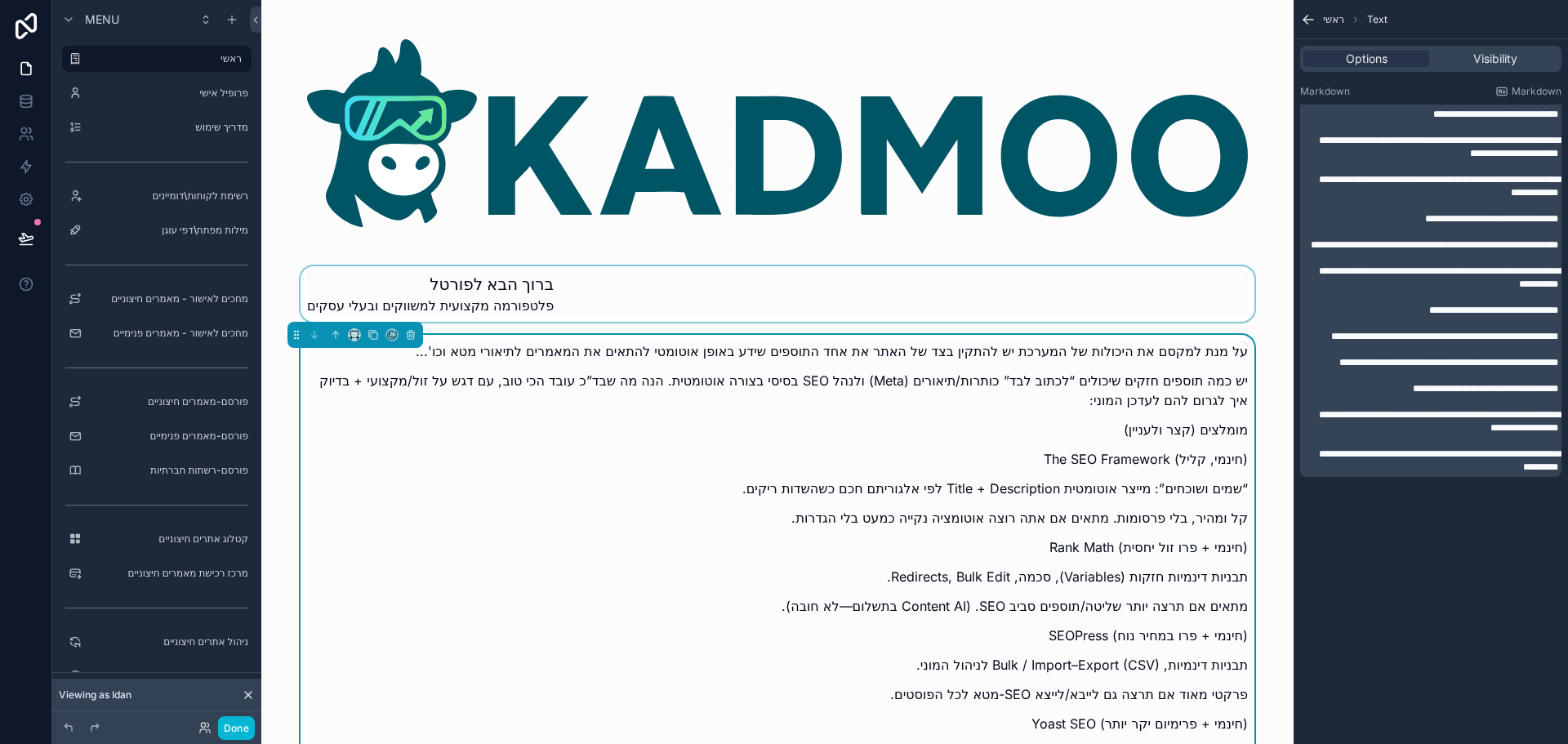
click at [871, 289] on div "scrollable content" at bounding box center [777, 294] width 1006 height 56
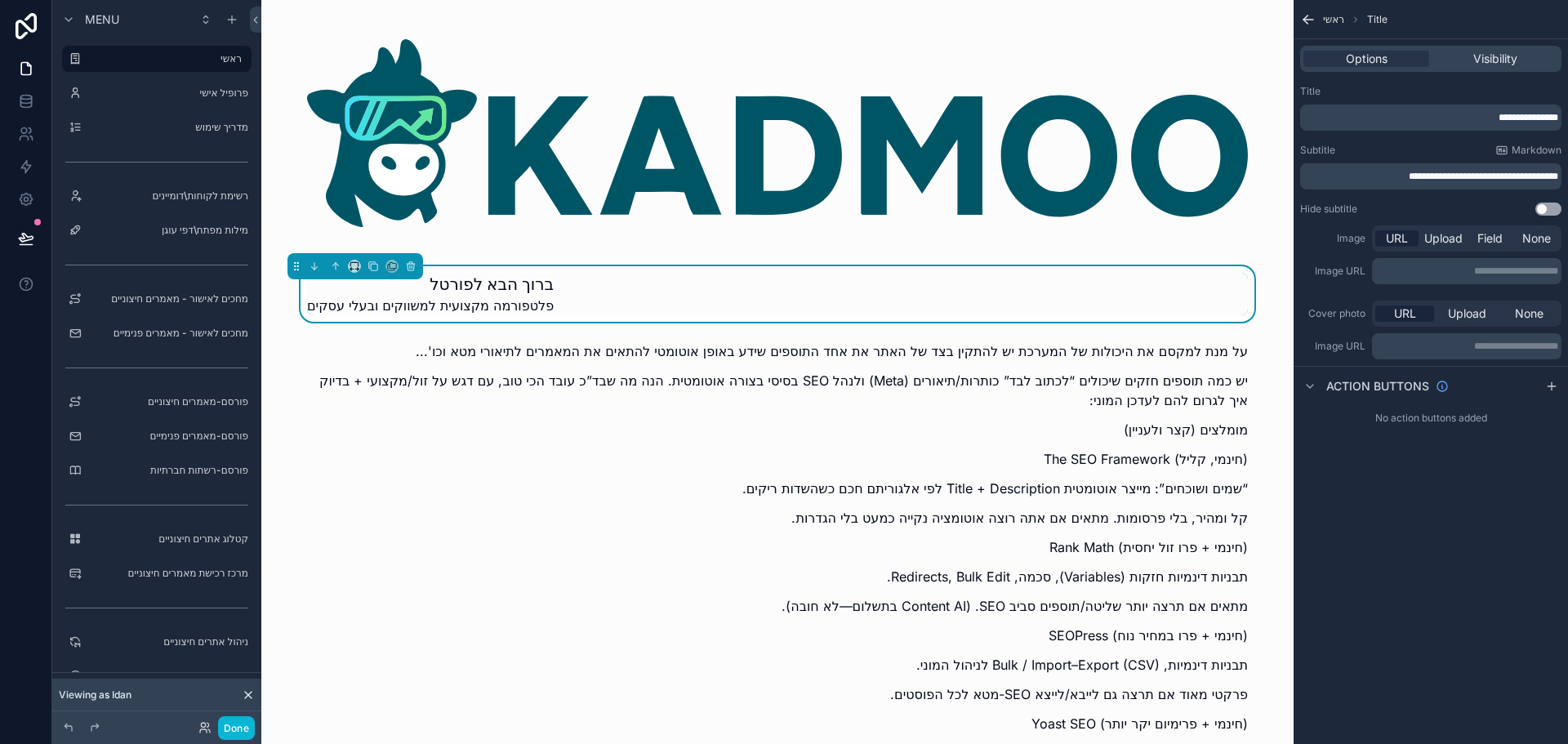
click at [644, 293] on div "ברוך הבא לפורטל פלטפורמה מקצועית למשווקים ובעלי עסקים" at bounding box center [777, 294] width 941 height 42
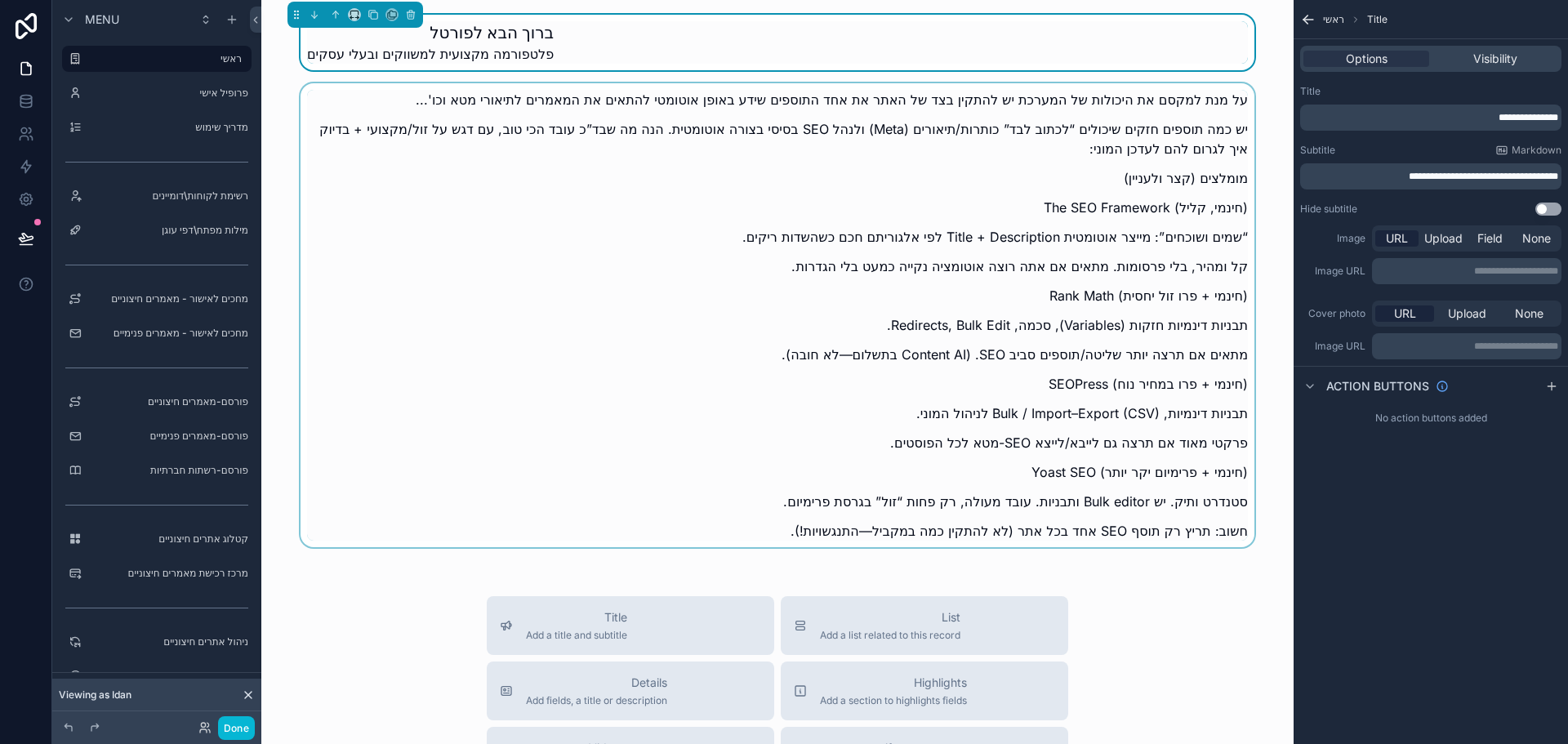
scroll to position [245, 0]
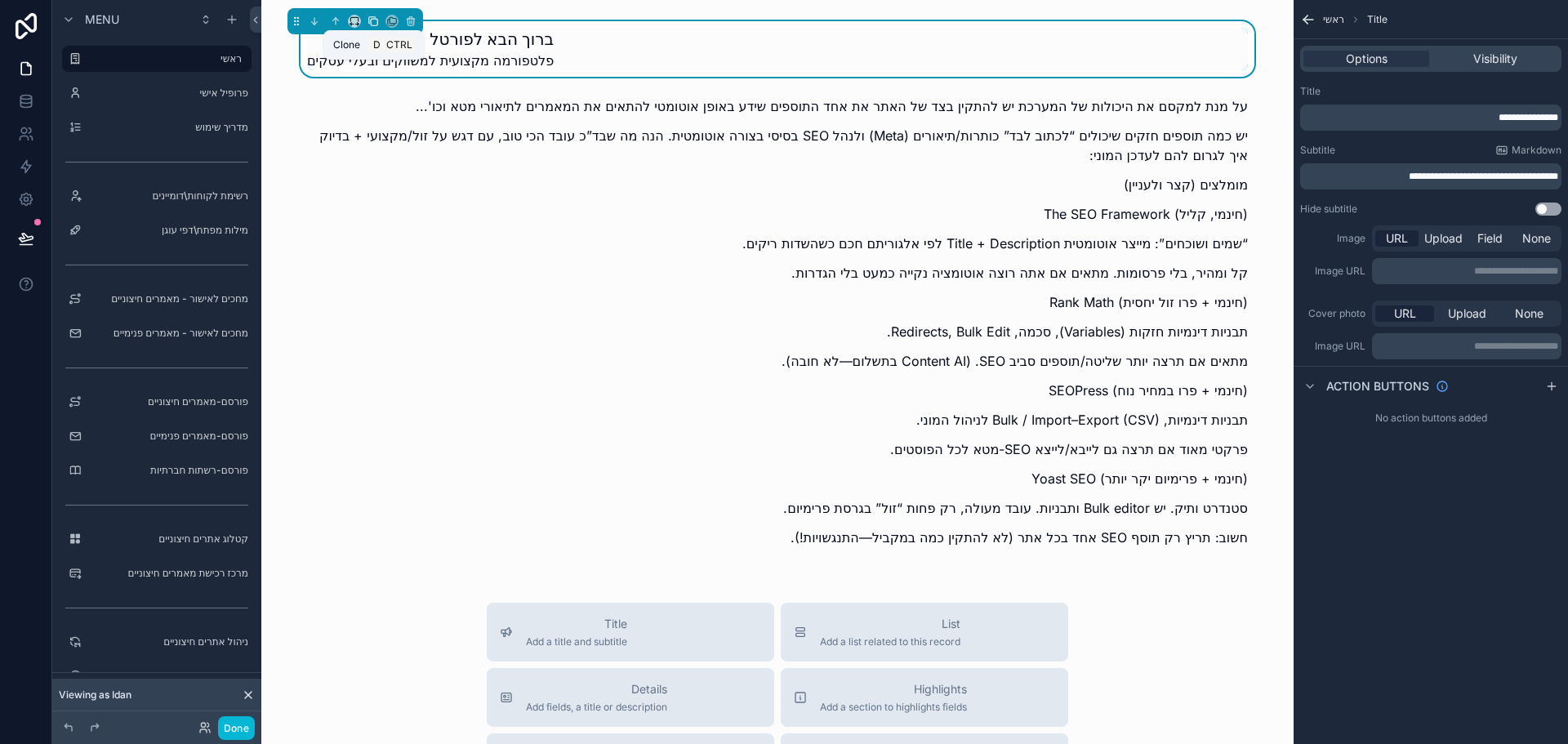
click at [373, 24] on icon "scrollable content" at bounding box center [373, 22] width 12 height 12
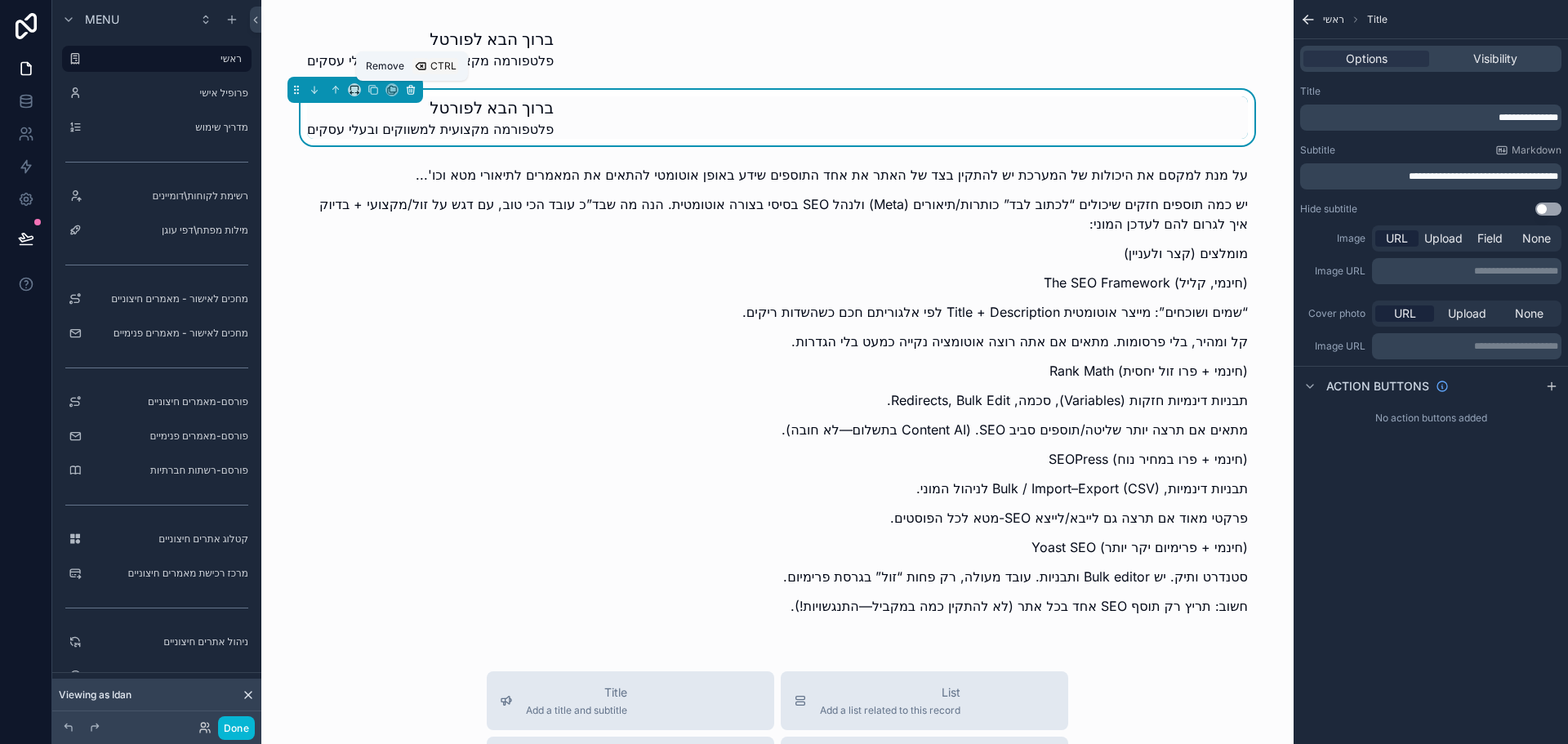
click at [408, 91] on icon "scrollable content" at bounding box center [411, 90] width 12 height 12
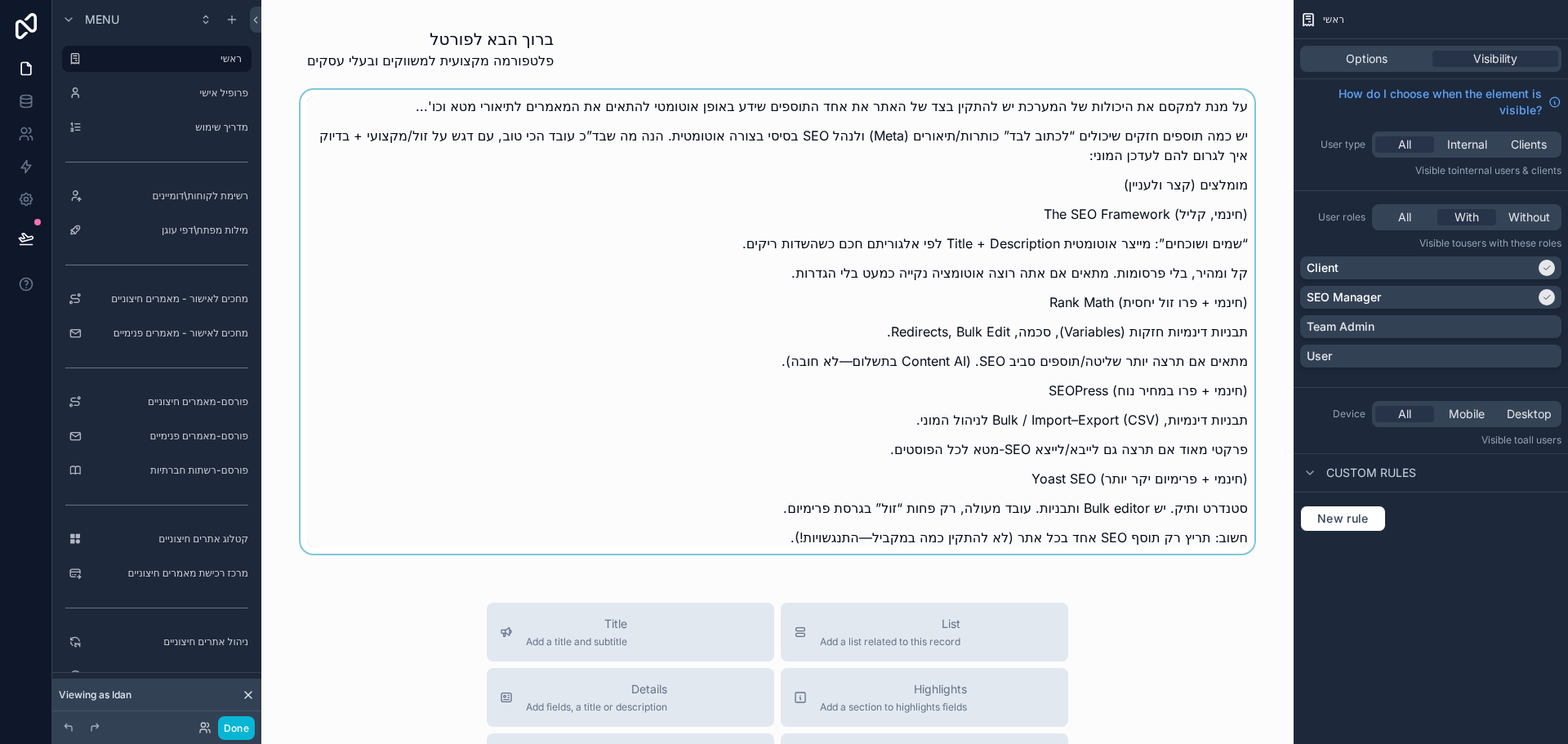
click at [382, 101] on div "scrollable content" at bounding box center [777, 327] width 1006 height 474
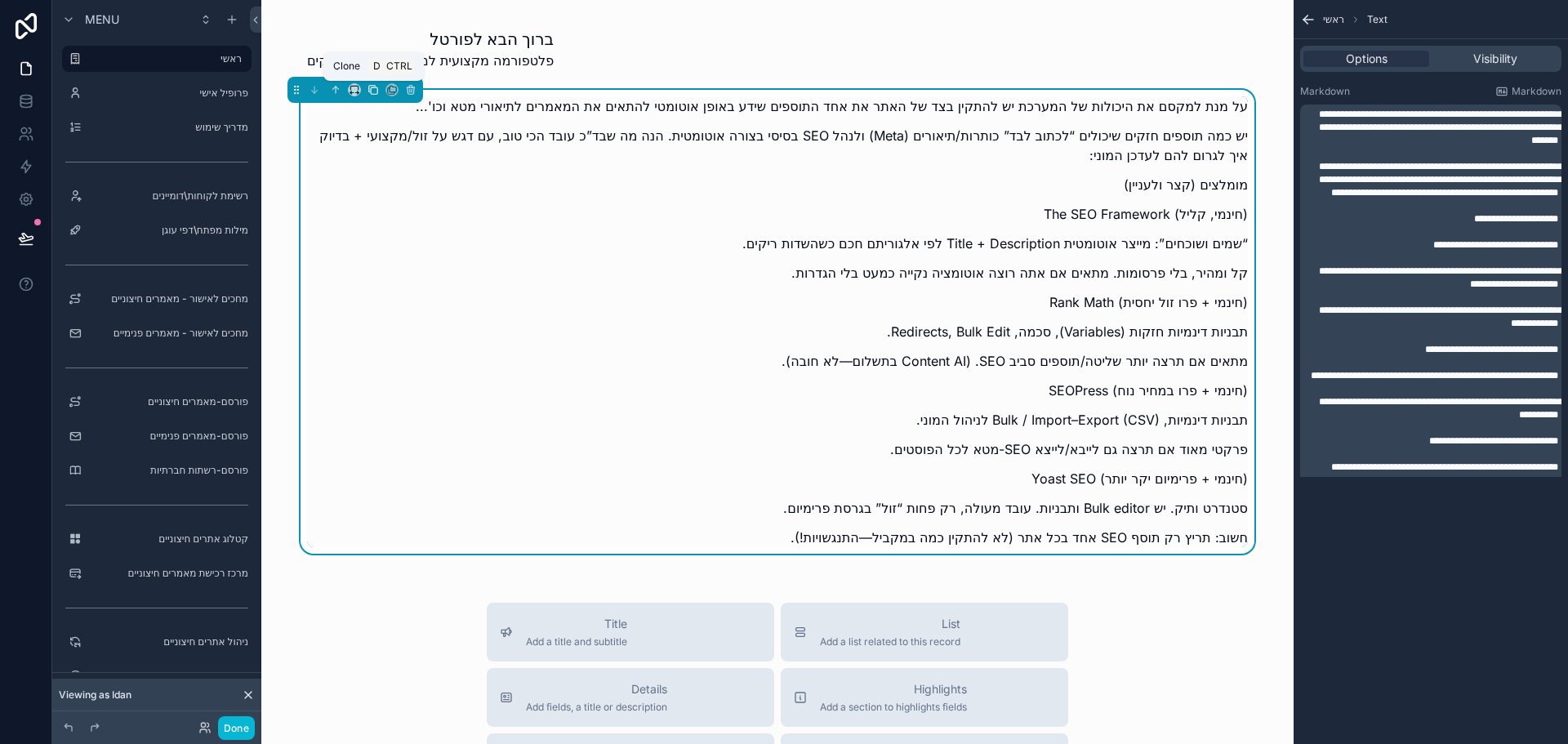
click at [377, 89] on icon "scrollable content" at bounding box center [374, 90] width 7 height 7
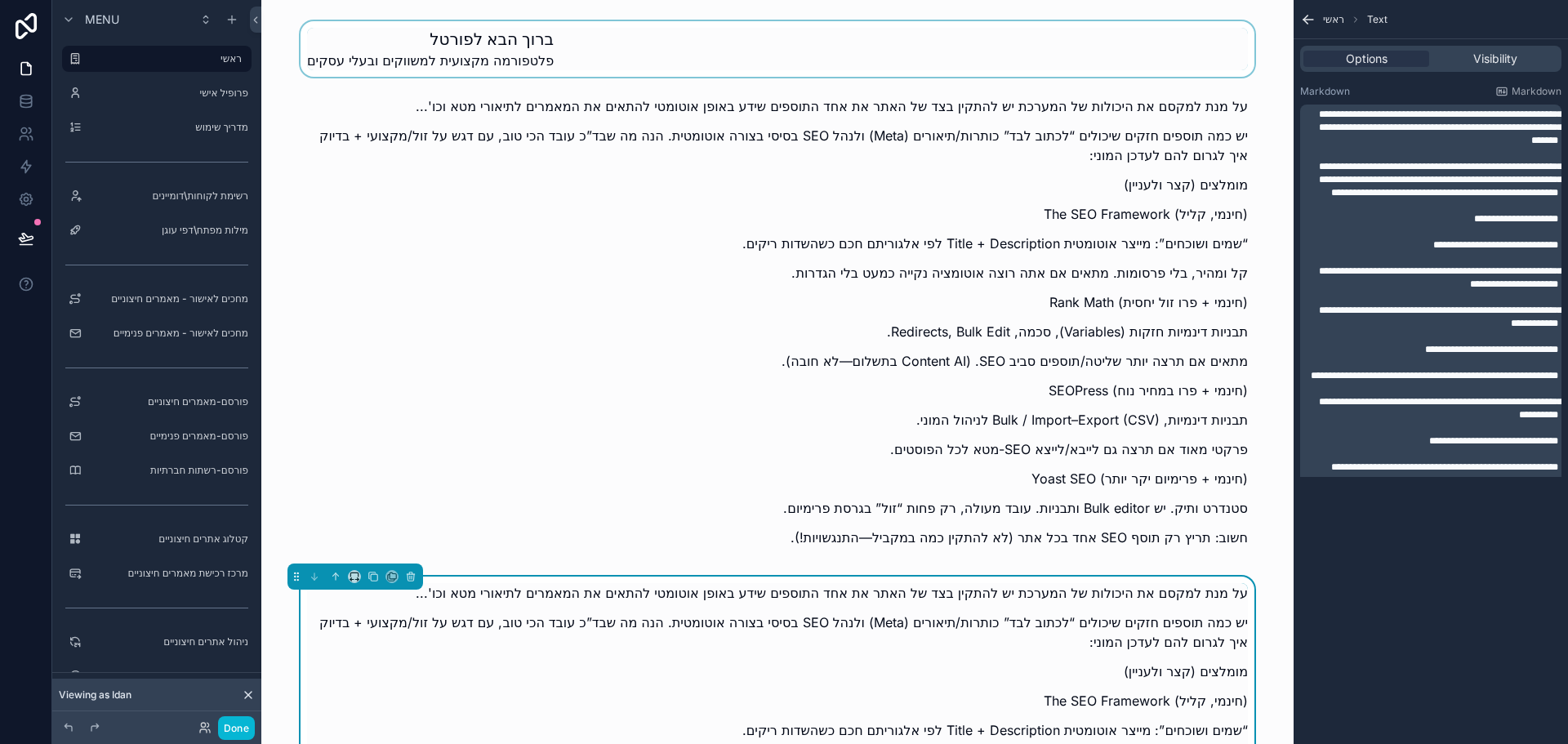
click at [495, 60] on div "scrollable content" at bounding box center [777, 49] width 1006 height 56
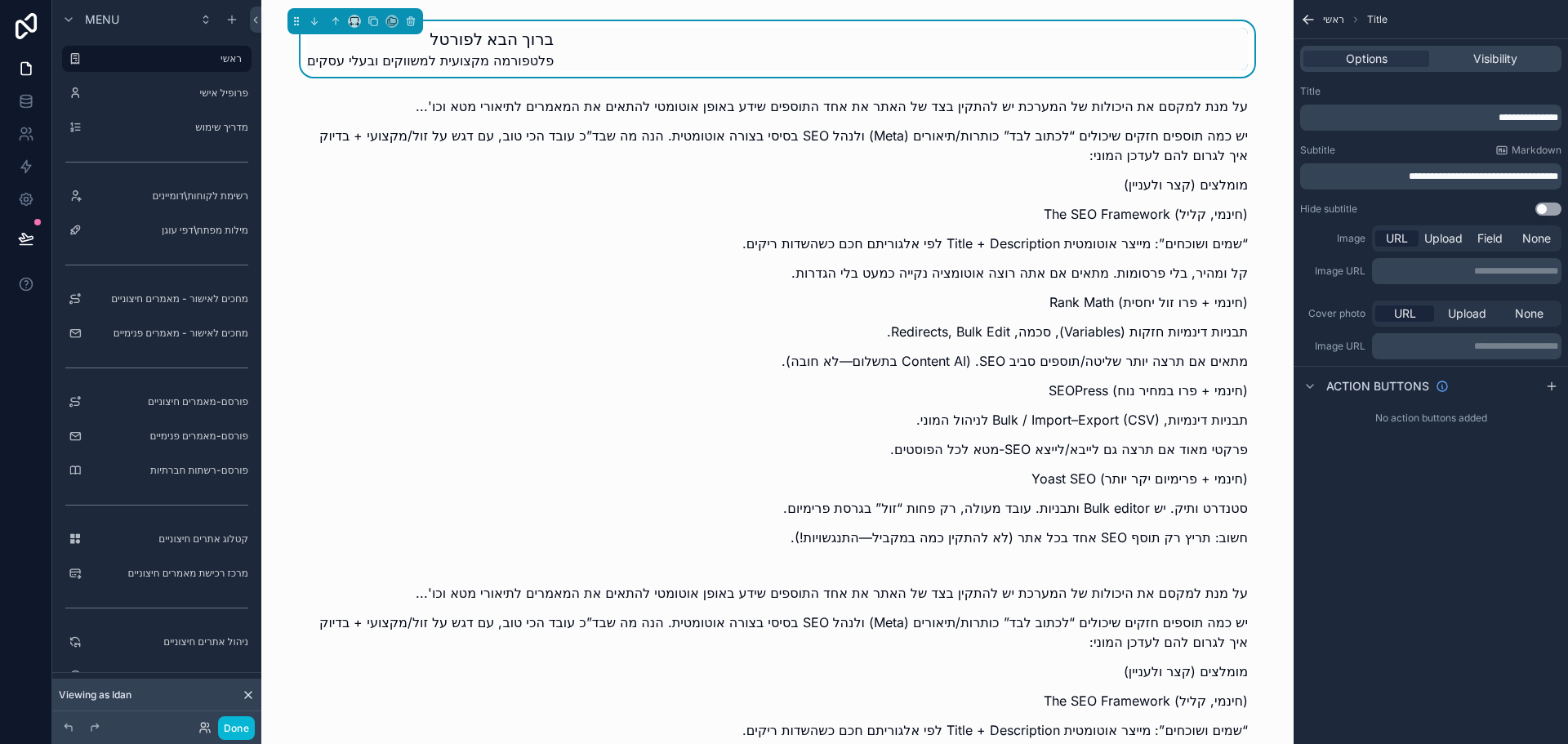
click at [1511, 116] on span "**********" at bounding box center [1528, 117] width 60 height 10
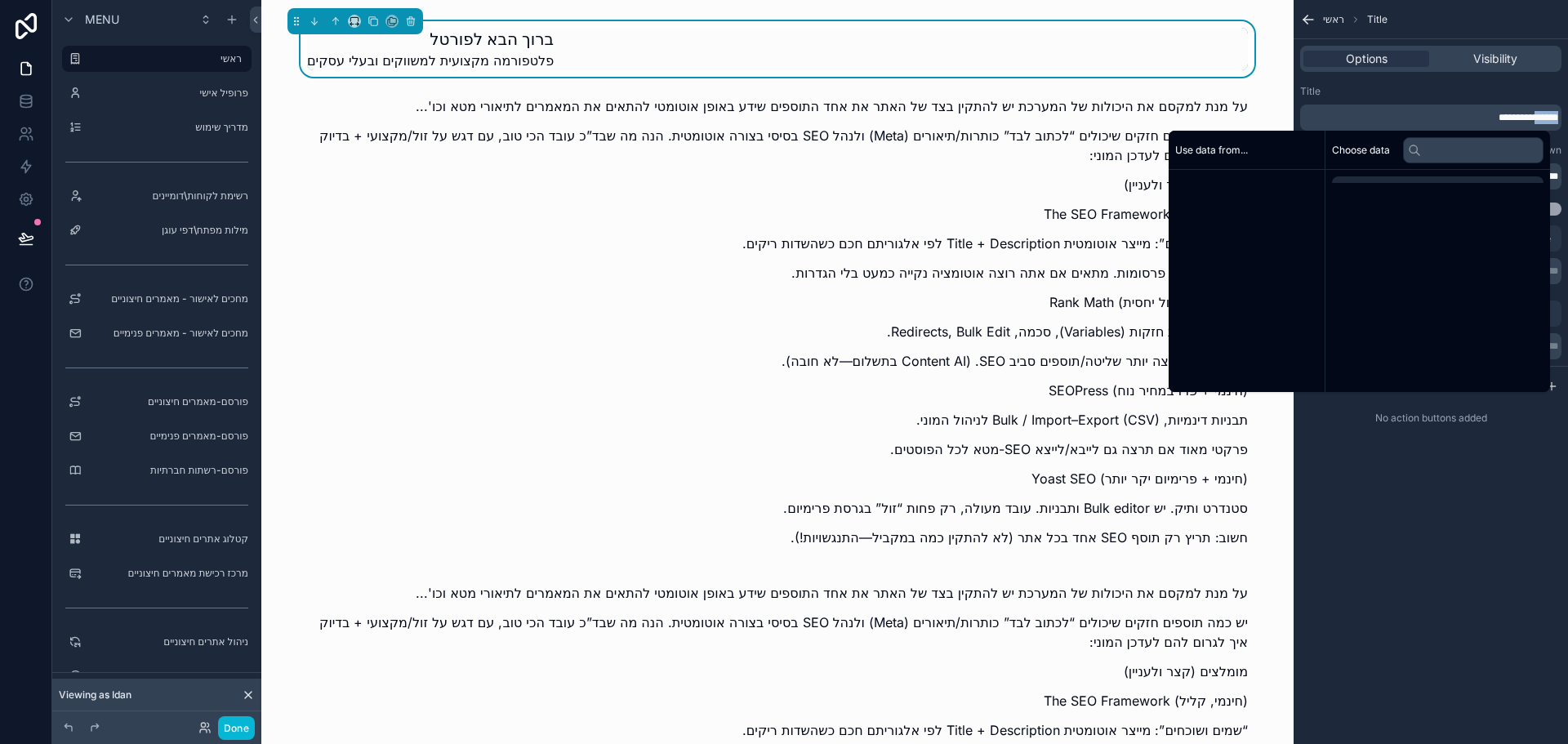
click at [1511, 116] on span "**********" at bounding box center [1528, 117] width 60 height 10
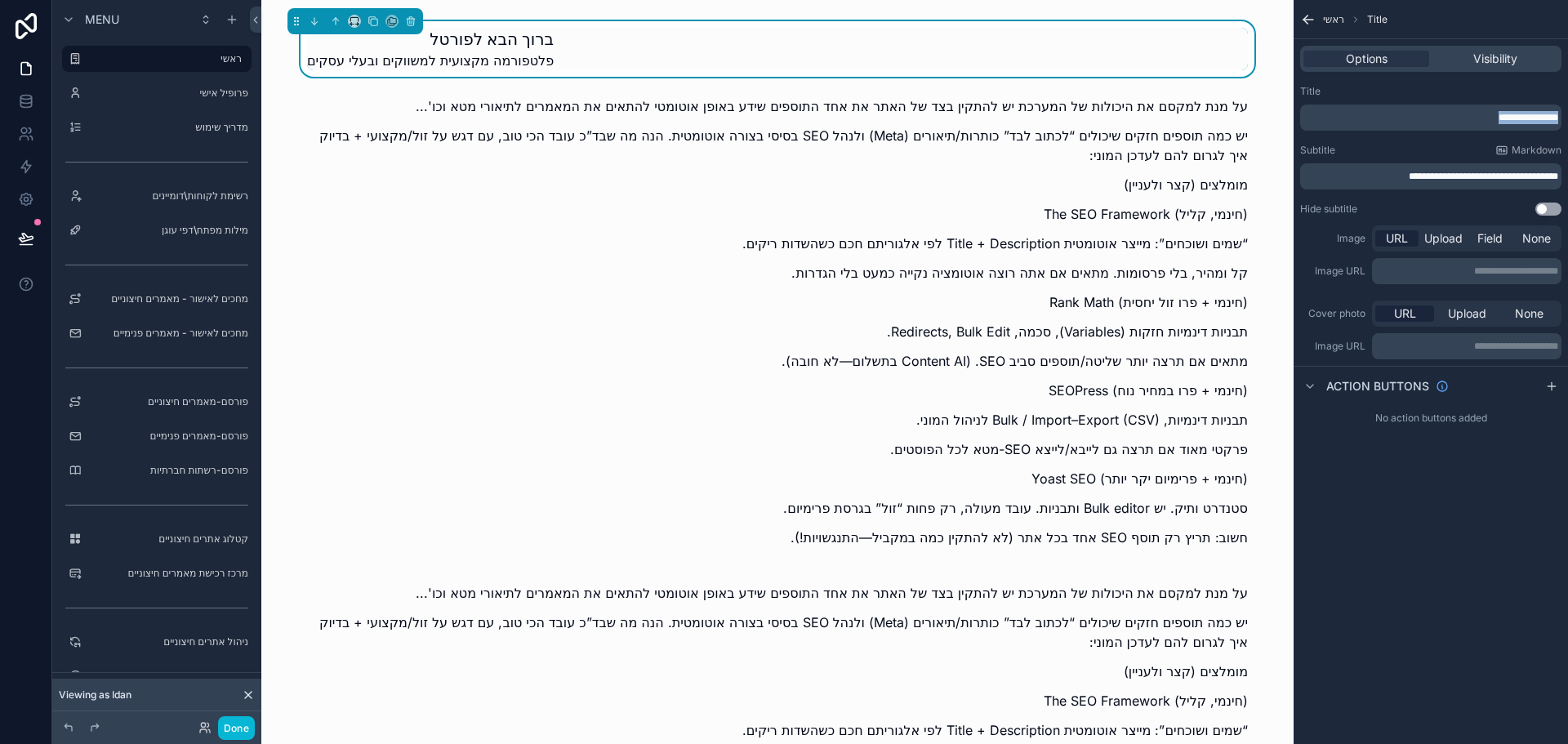
click at [1511, 116] on span "**********" at bounding box center [1528, 117] width 60 height 10
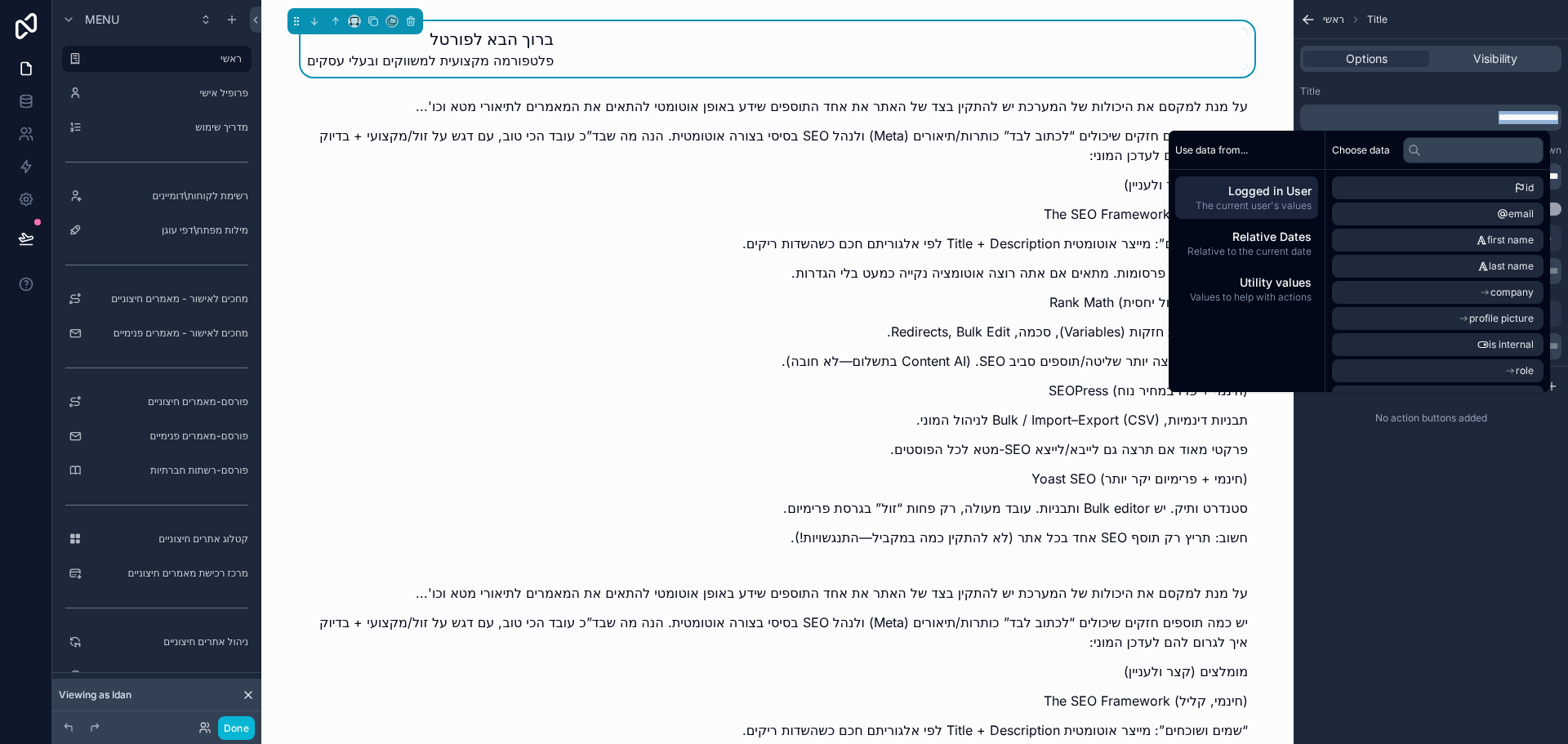
copy span "**********"
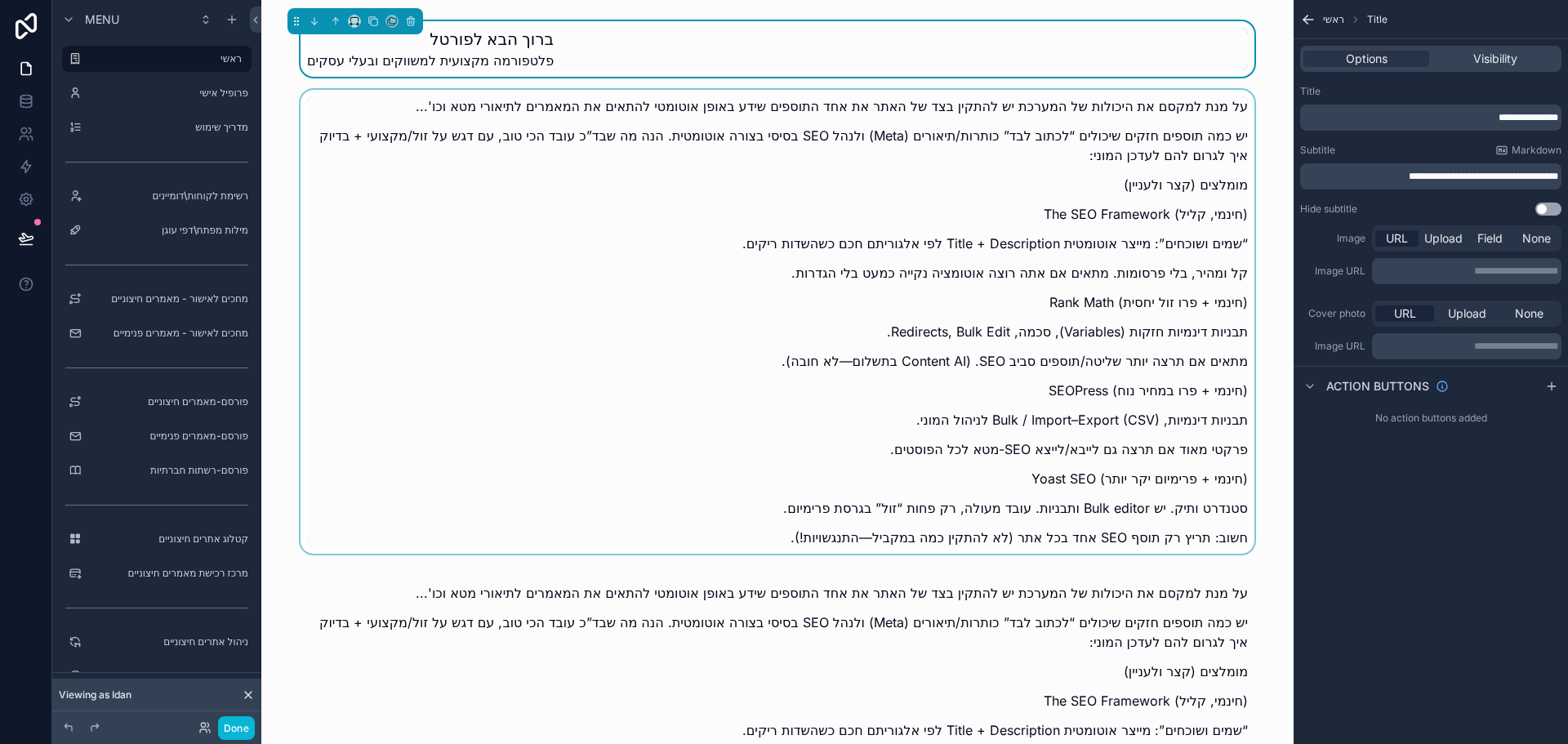
click at [1047, 279] on div "scrollable content" at bounding box center [777, 327] width 1006 height 474
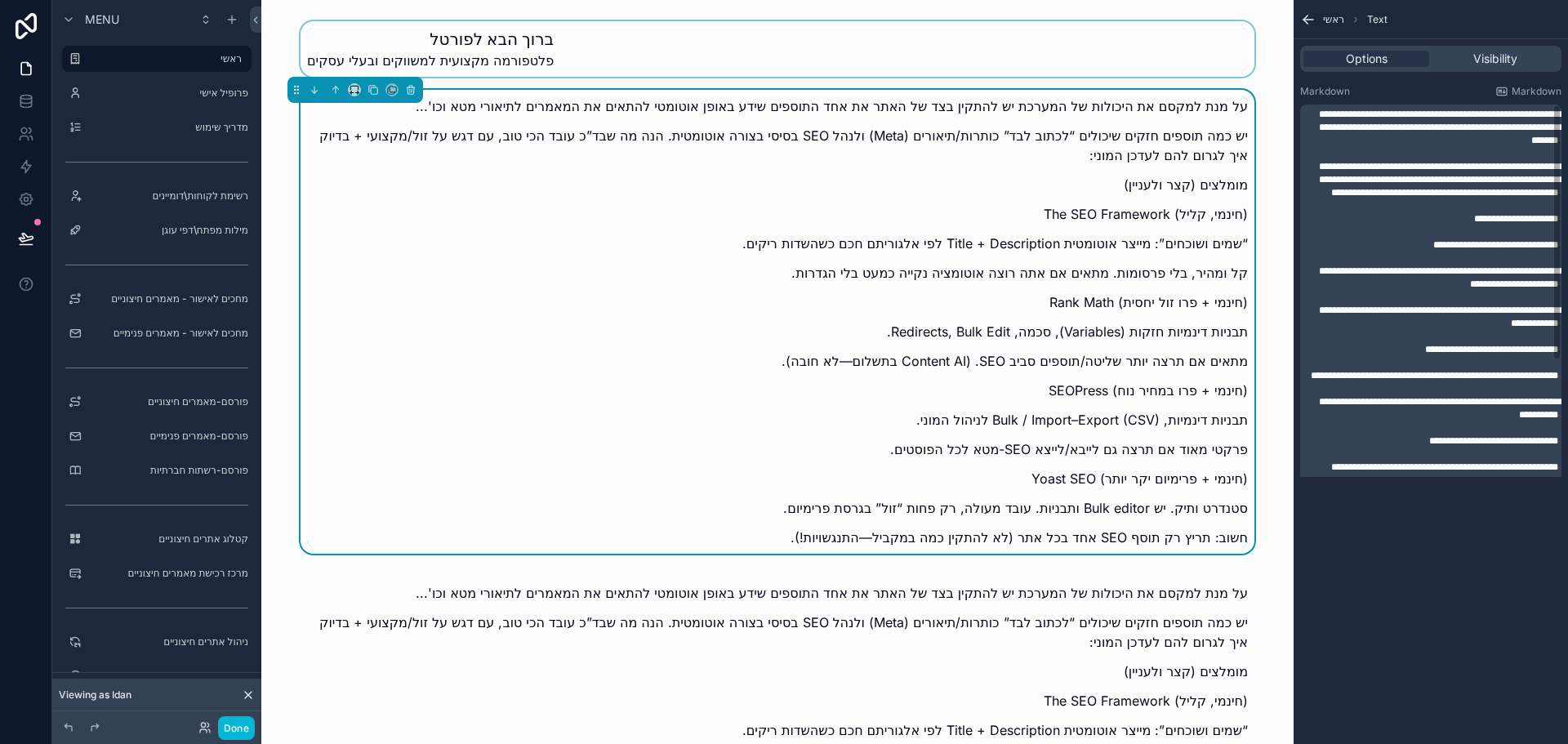
click at [1461, 239] on p "﻿" at bounding box center [1432, 231] width 252 height 13
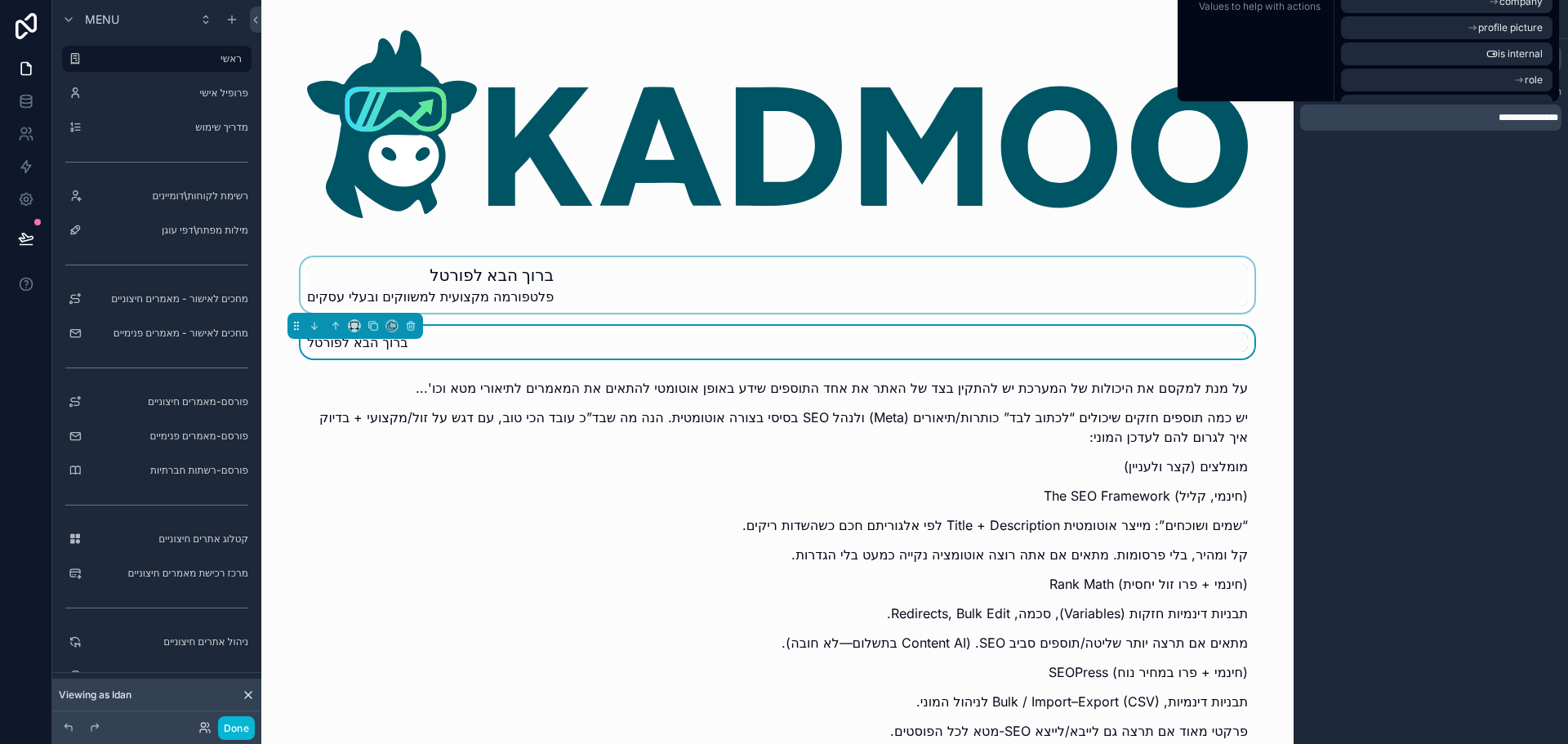
scroll to position [0, 0]
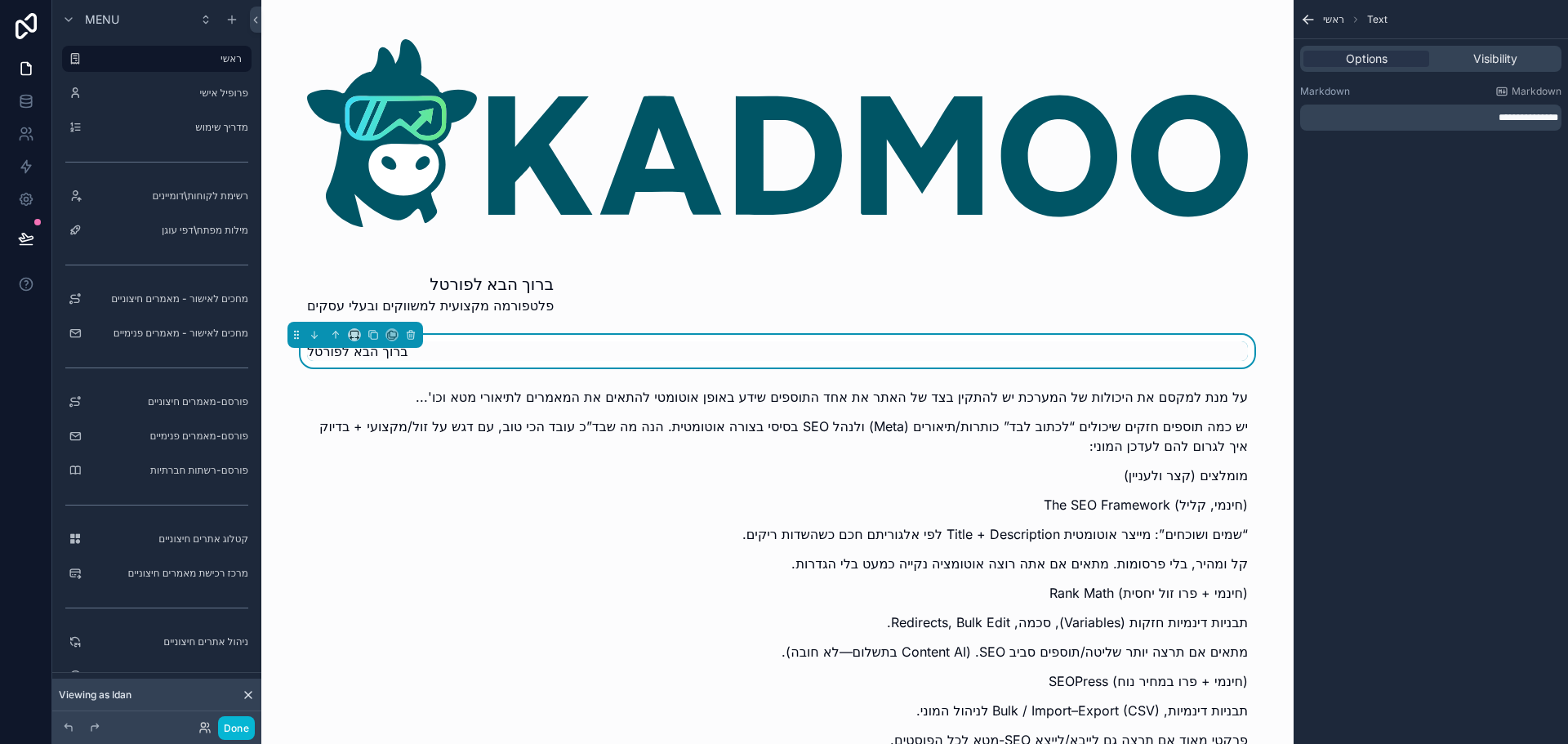
click at [1443, 207] on div "**********" at bounding box center [1431, 372] width 274 height 744
click at [1093, 355] on div "ברוך הבא לפורטל" at bounding box center [777, 351] width 941 height 20
click at [1422, 116] on p "**********" at bounding box center [1432, 116] width 252 height 13
click at [1556, 118] on span "**********" at bounding box center [1528, 117] width 60 height 10
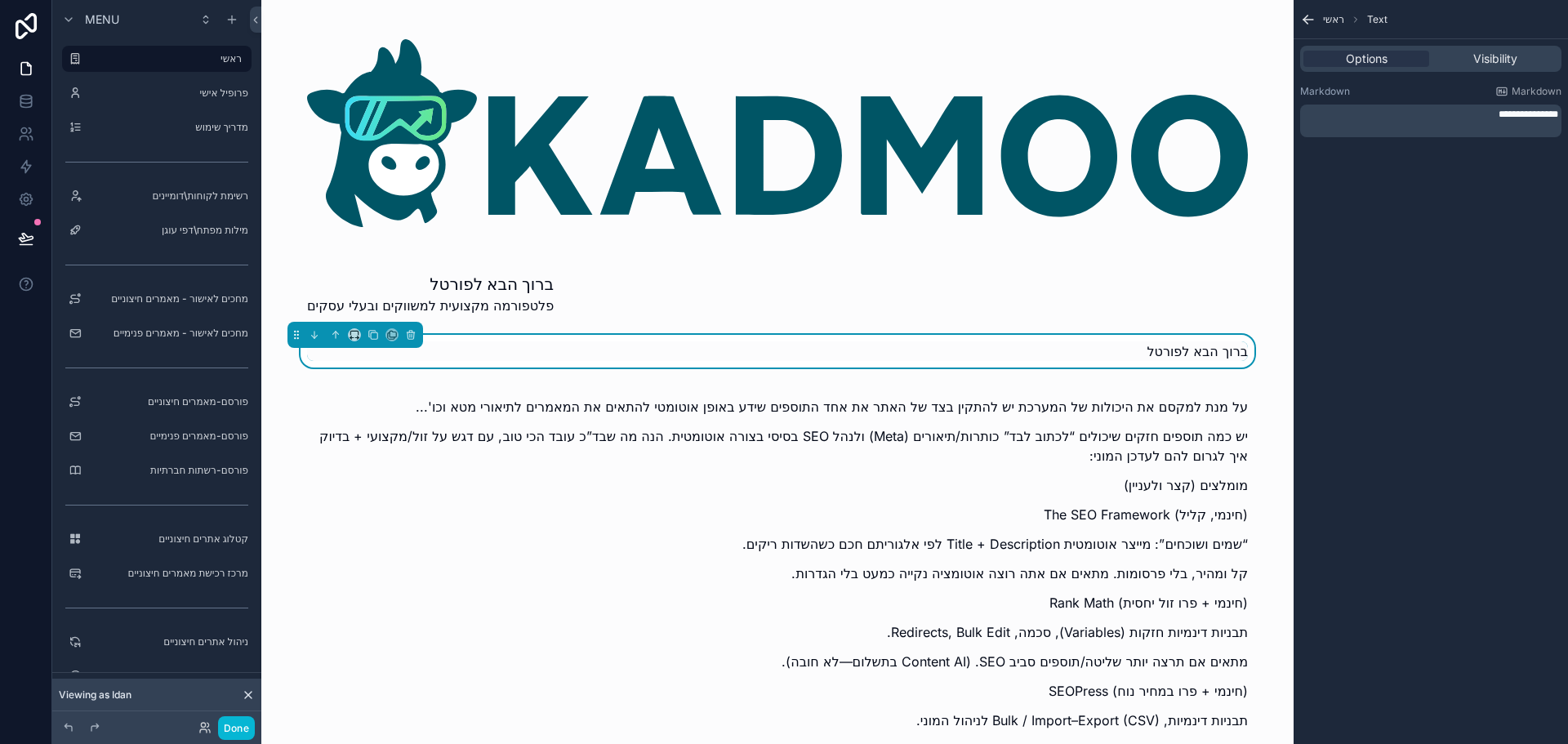
click at [1556, 116] on span "**********" at bounding box center [1528, 115] width 60 height 10
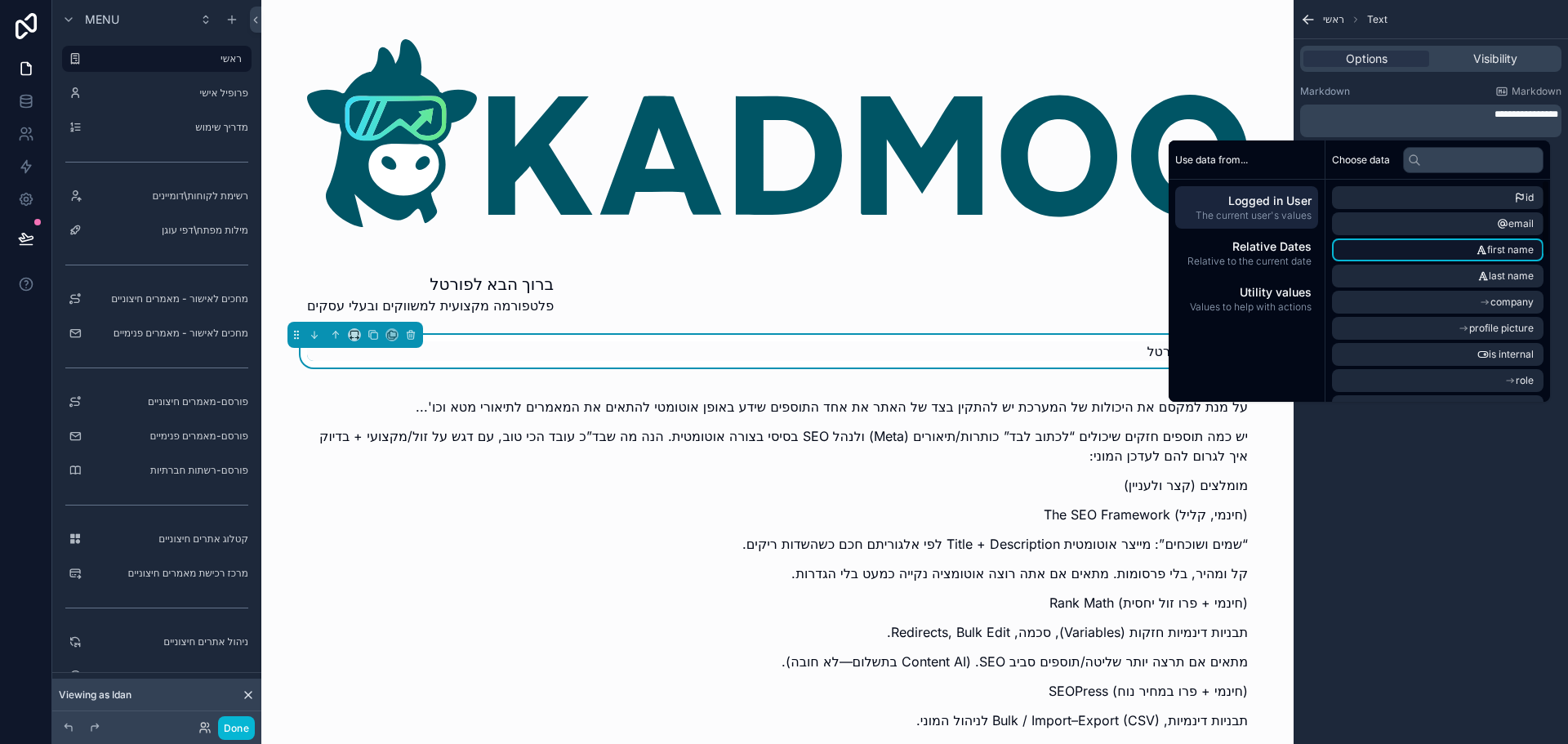
drag, startPoint x: 1397, startPoint y: 243, endPoint x: 1458, endPoint y: 242, distance: 61.0
click at [1458, 242] on li "first name" at bounding box center [1438, 250] width 211 height 23
click at [1254, 206] on span "Logged in User" at bounding box center [1246, 201] width 130 height 17
drag, startPoint x: 1510, startPoint y: 248, endPoint x: 1500, endPoint y: 244, distance: 10.8
click at [1500, 244] on span "first name" at bounding box center [1510, 250] width 47 height 13
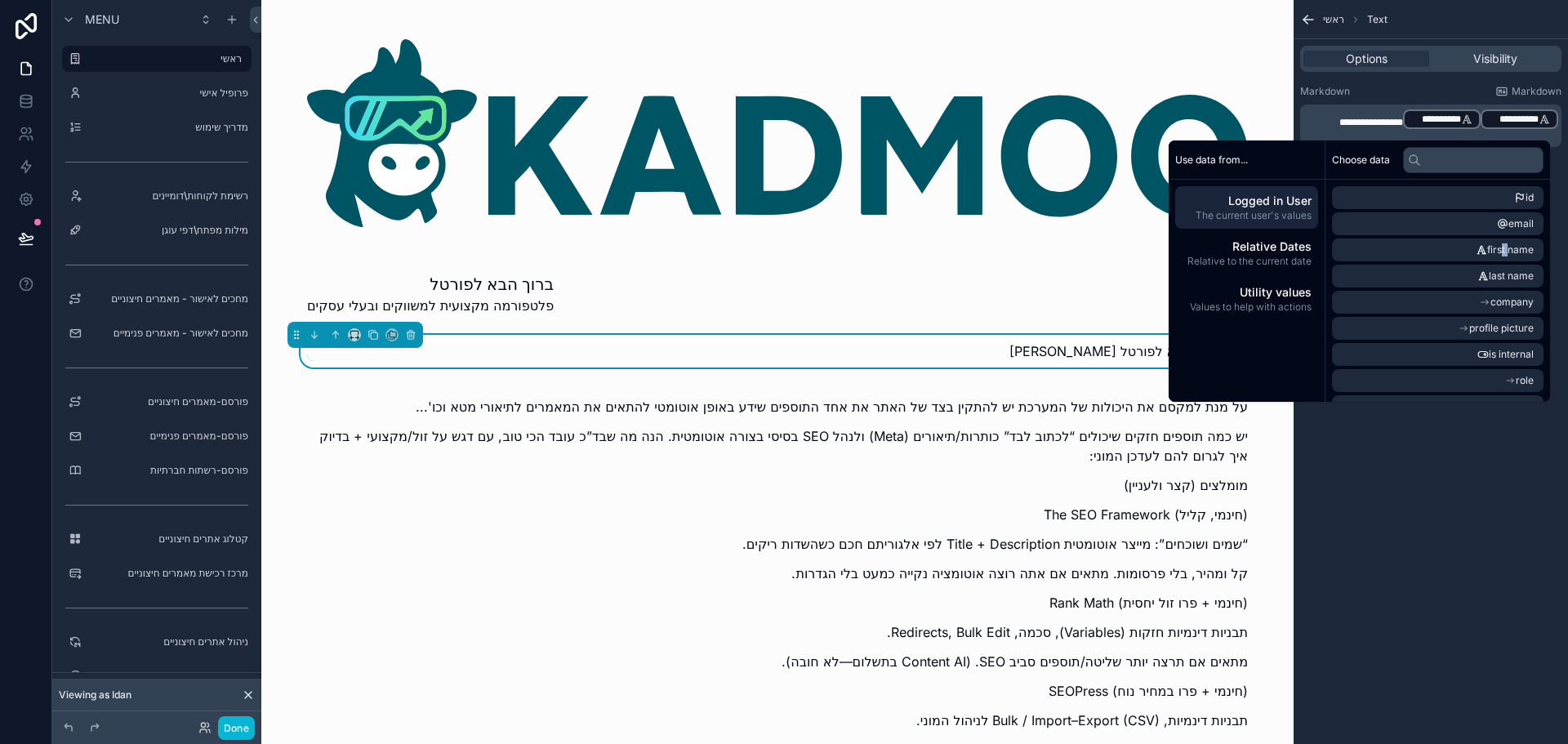
click at [1455, 119] on span "**********" at bounding box center [1438, 118] width 47 height 13
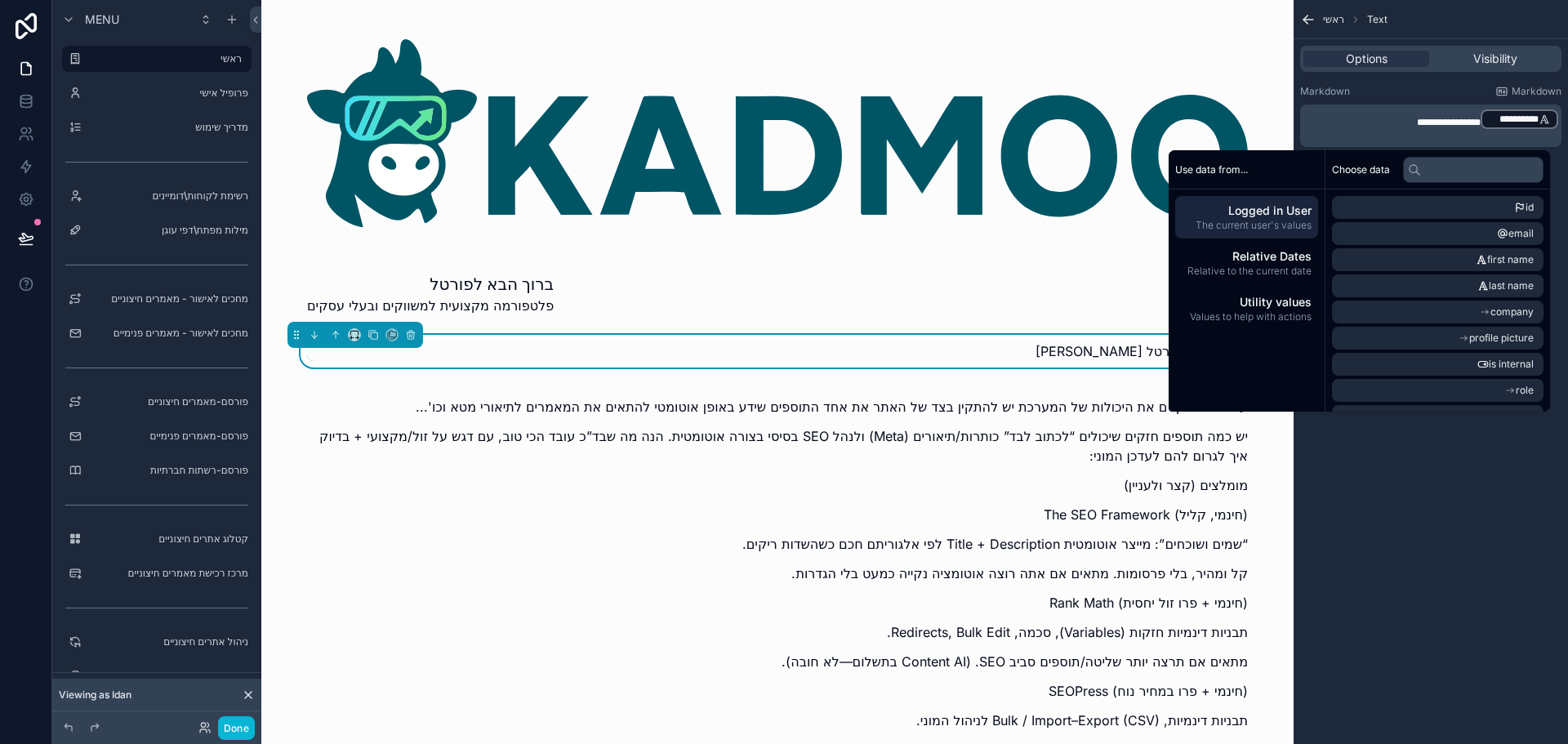
click at [1367, 120] on p "**********" at bounding box center [1432, 118] width 252 height 23
click at [1367, 127] on p "**********" at bounding box center [1432, 118] width 252 height 23
click at [1395, 123] on p "**********" at bounding box center [1432, 118] width 252 height 23
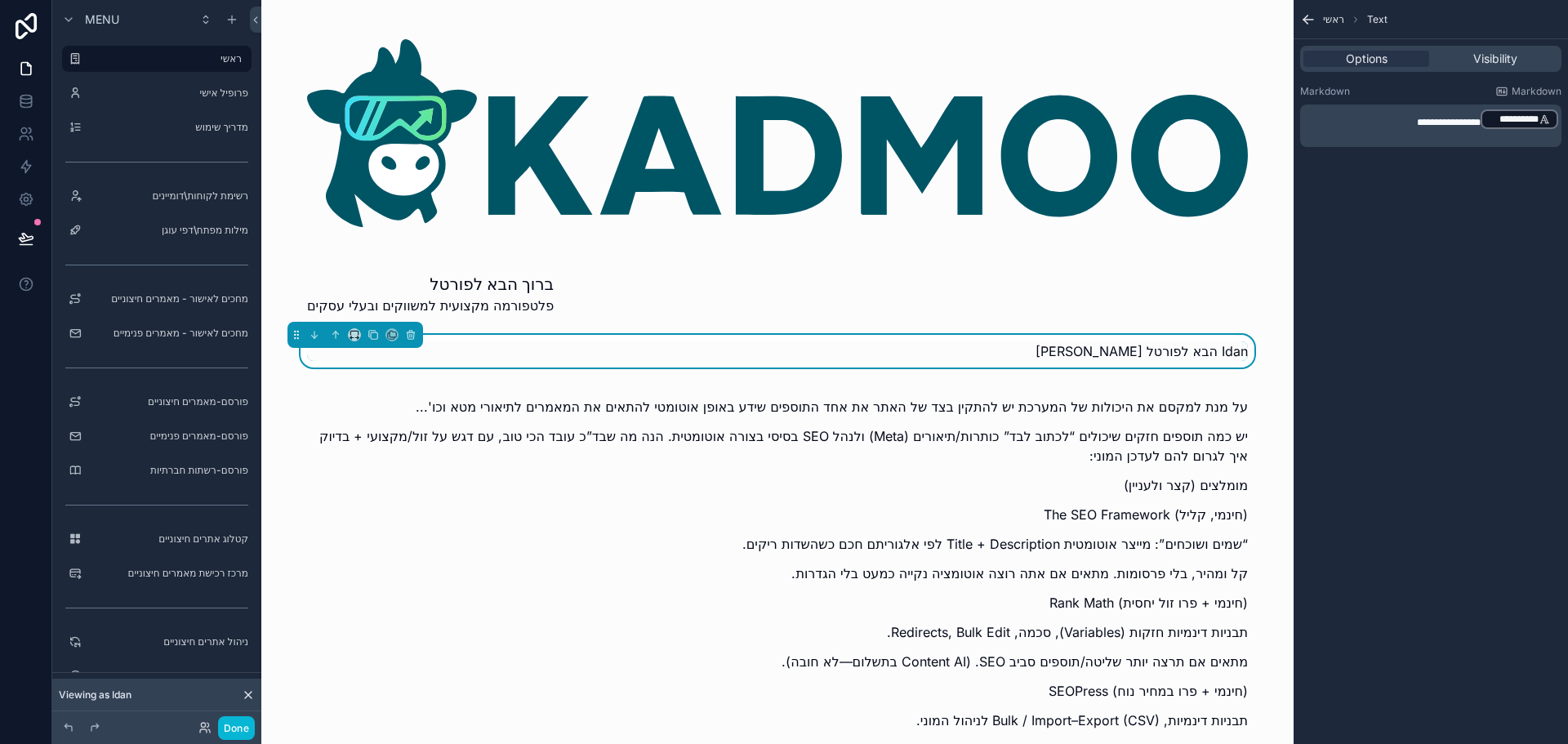
click at [1403, 121] on p "**********" at bounding box center [1432, 118] width 252 height 23
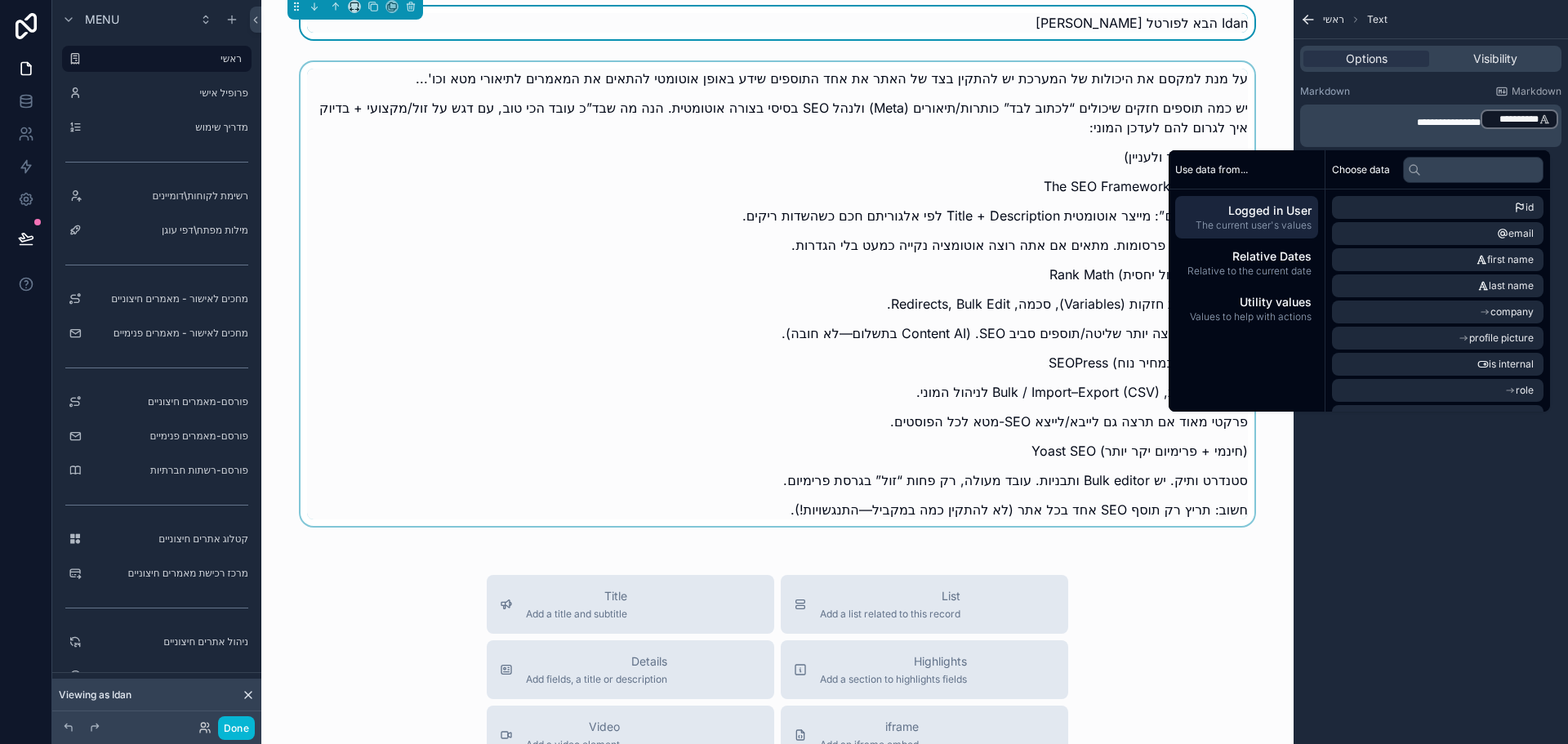
scroll to position [327, 0]
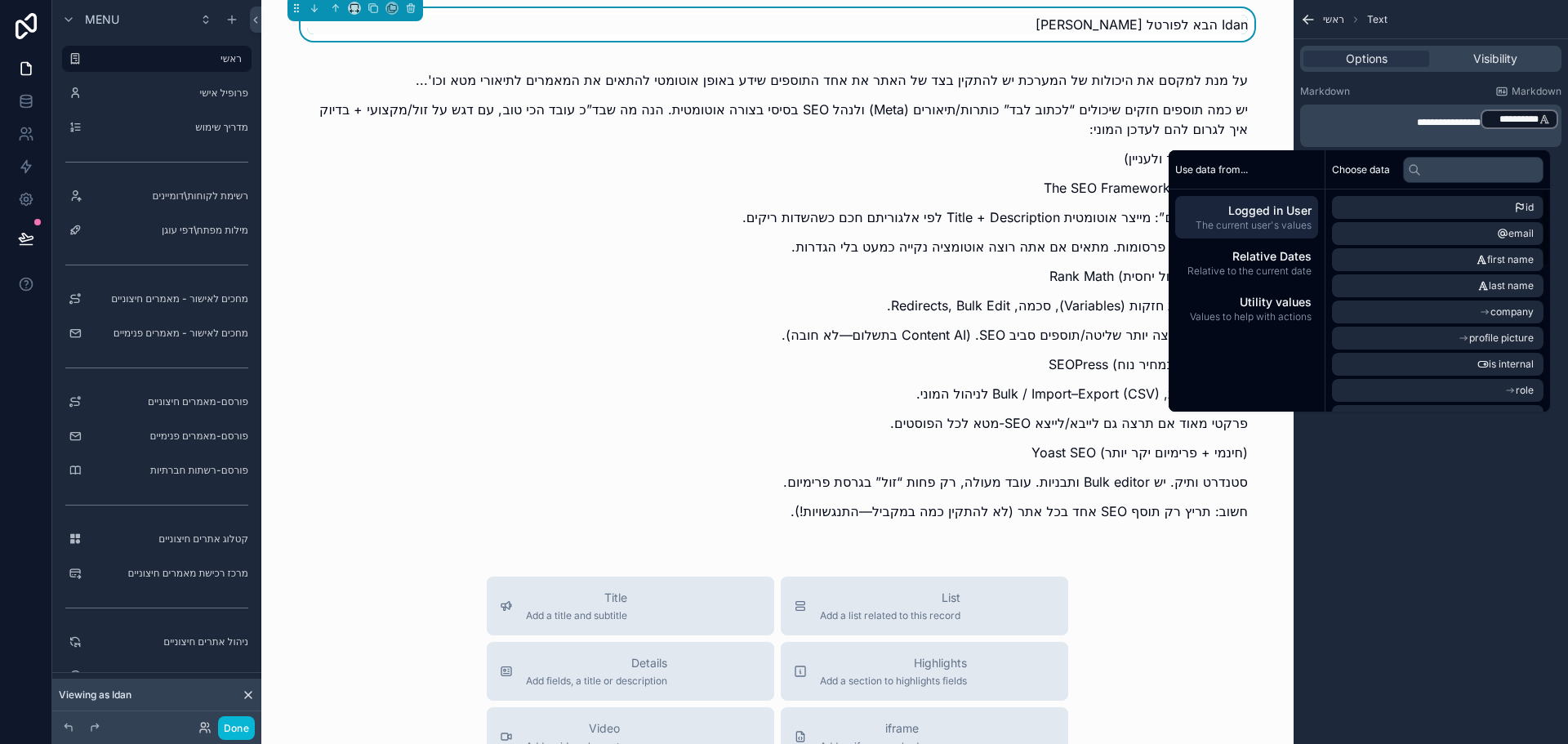
click at [1458, 120] on span "**********" at bounding box center [1449, 122] width 64 height 10
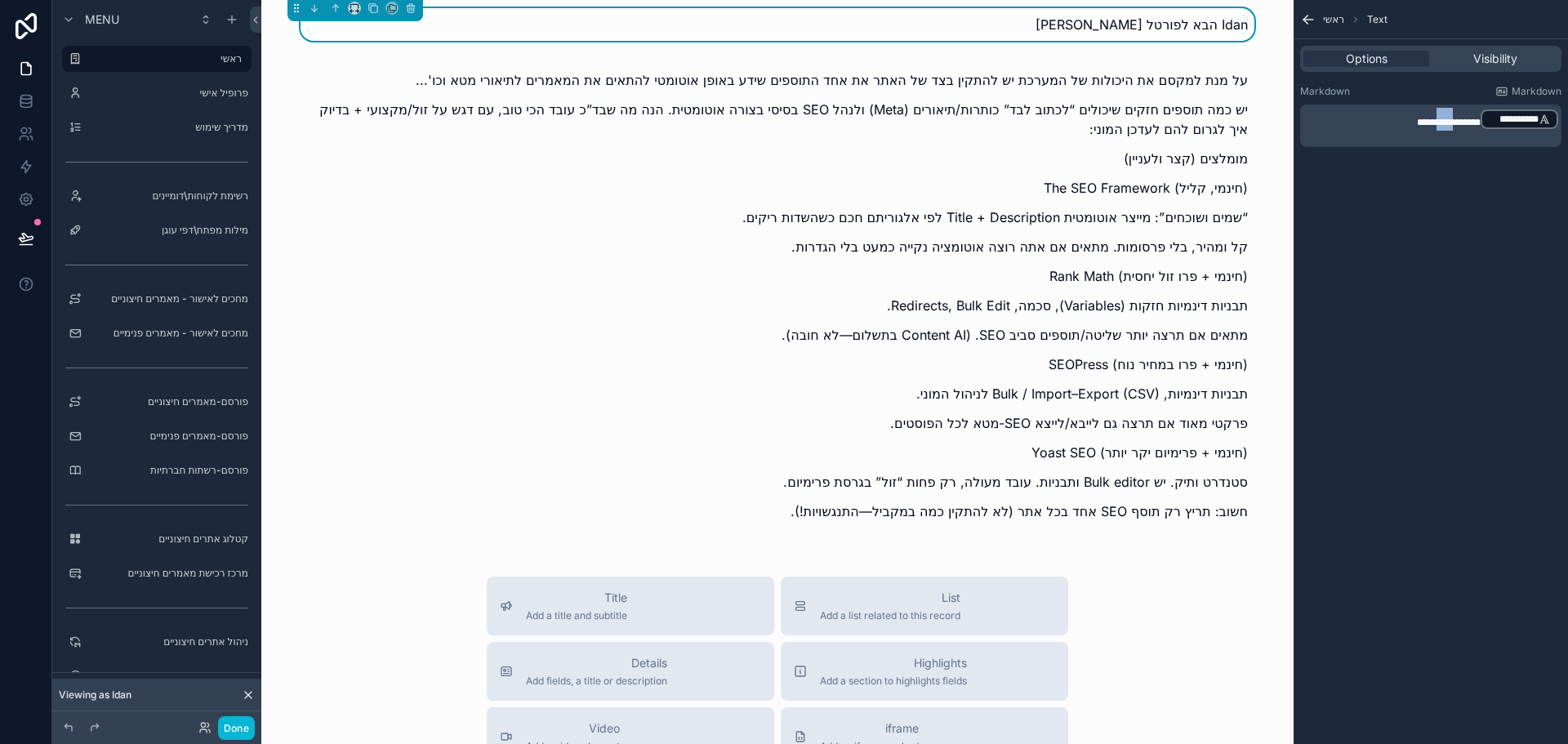
click at [1458, 120] on span "**********" at bounding box center [1449, 122] width 64 height 10
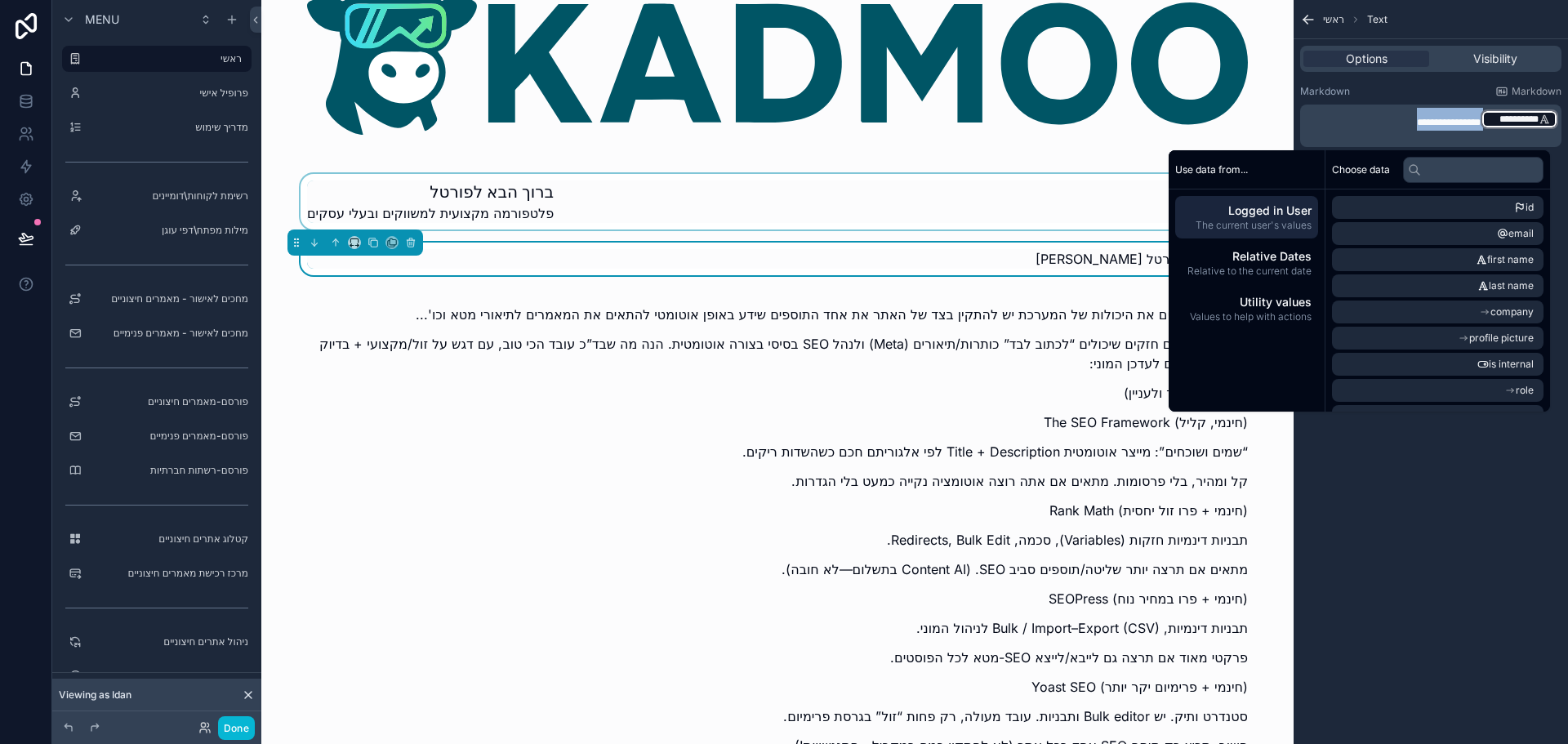
scroll to position [81, 0]
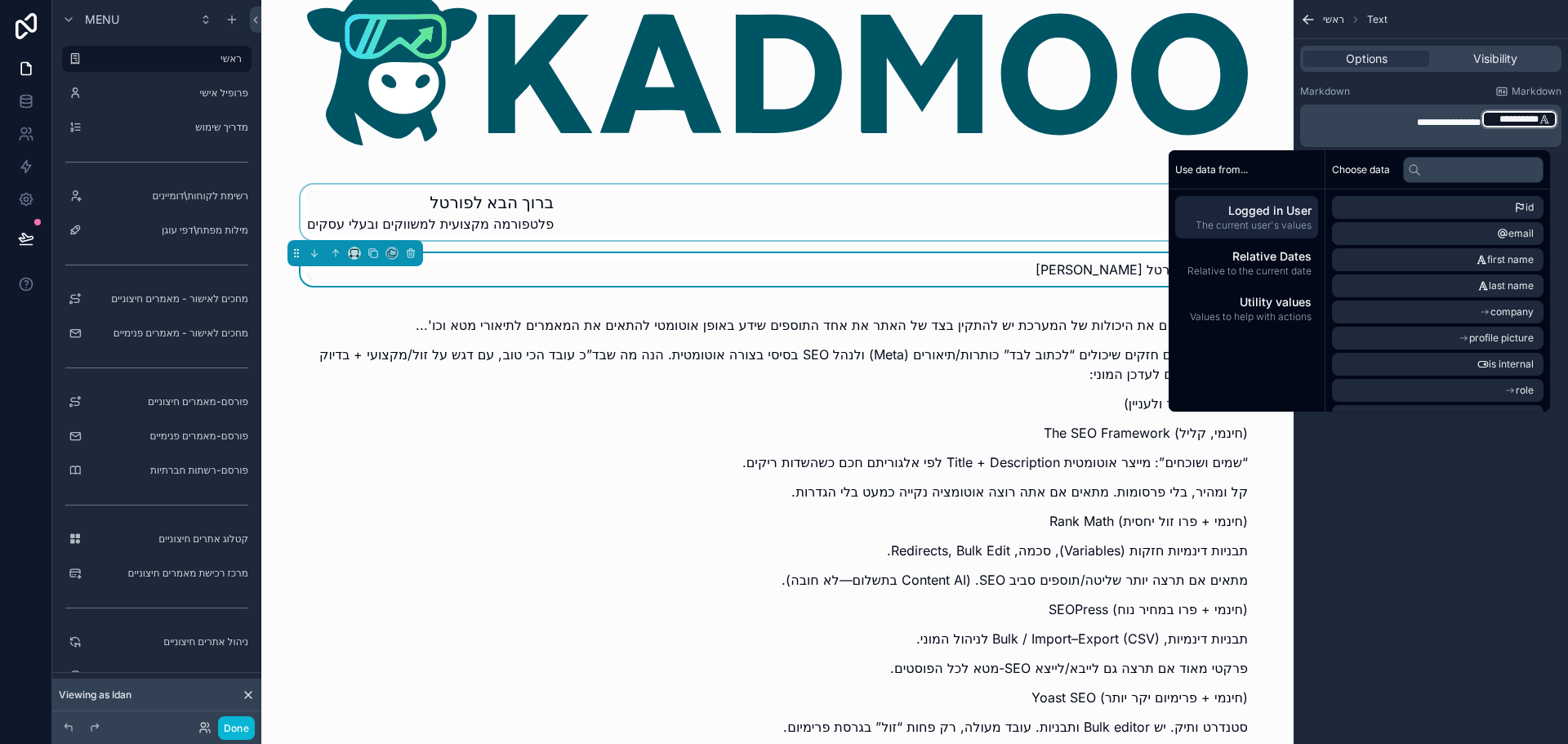
click at [584, 209] on div "scrollable content" at bounding box center [777, 212] width 1006 height 56
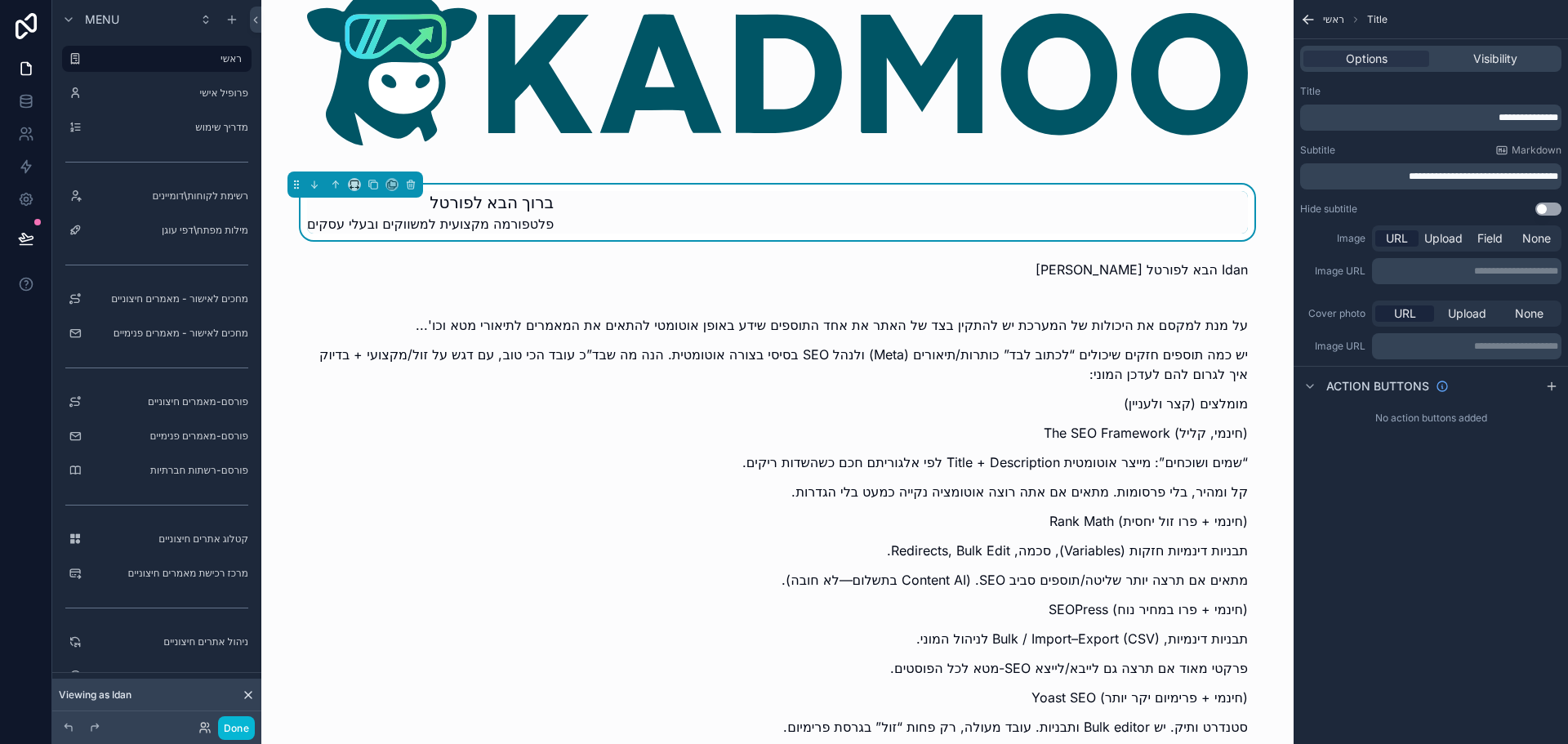
click at [1437, 115] on p "**********" at bounding box center [1432, 116] width 252 height 13
click at [1555, 118] on span "**********" at bounding box center [1528, 117] width 60 height 10
click at [1471, 118] on p "**********" at bounding box center [1432, 116] width 252 height 13
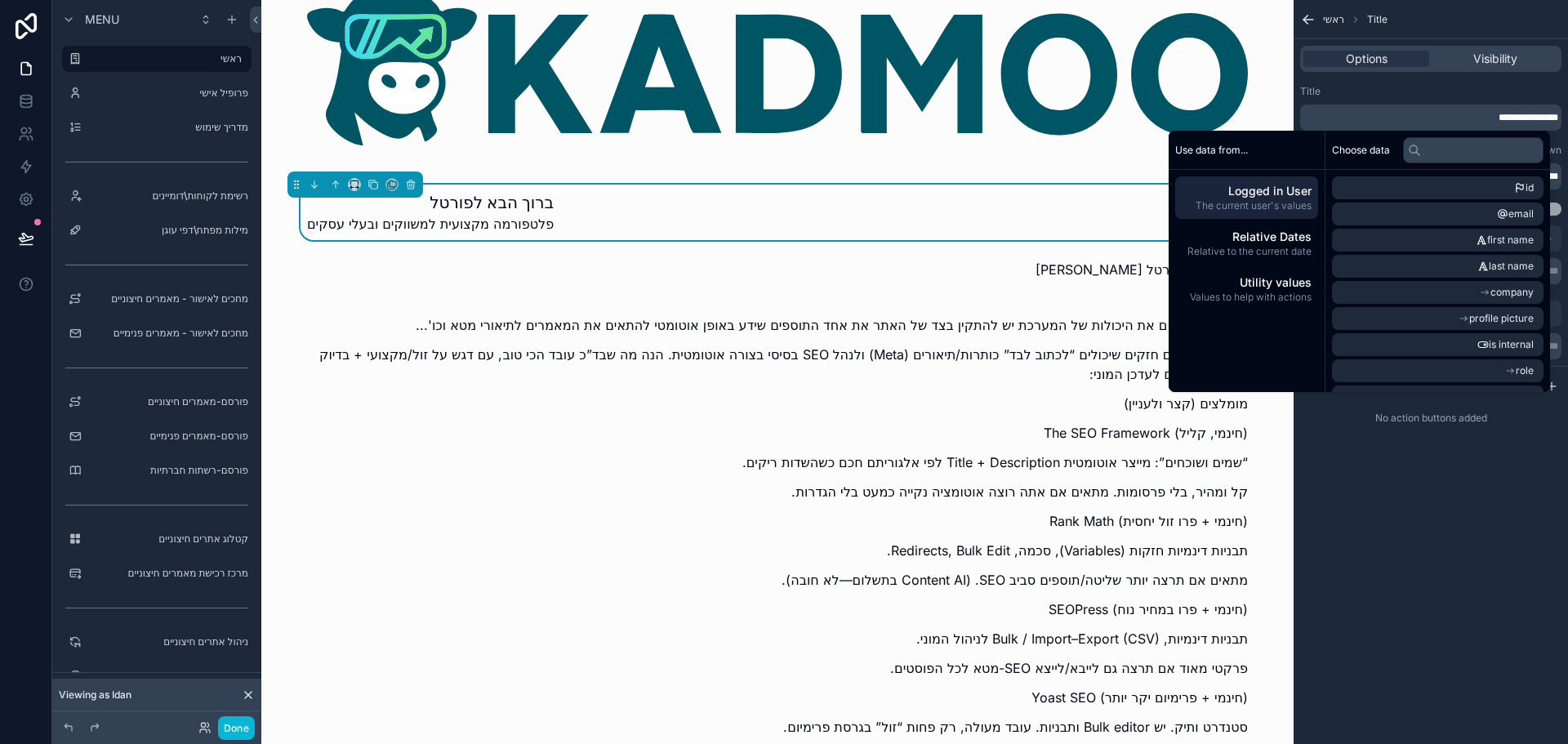
click at [747, 216] on div "ברוך הבא לפורטל פלטפורמה מקצועית למשווקים ובעלי עסקים" at bounding box center [777, 211] width 941 height 42
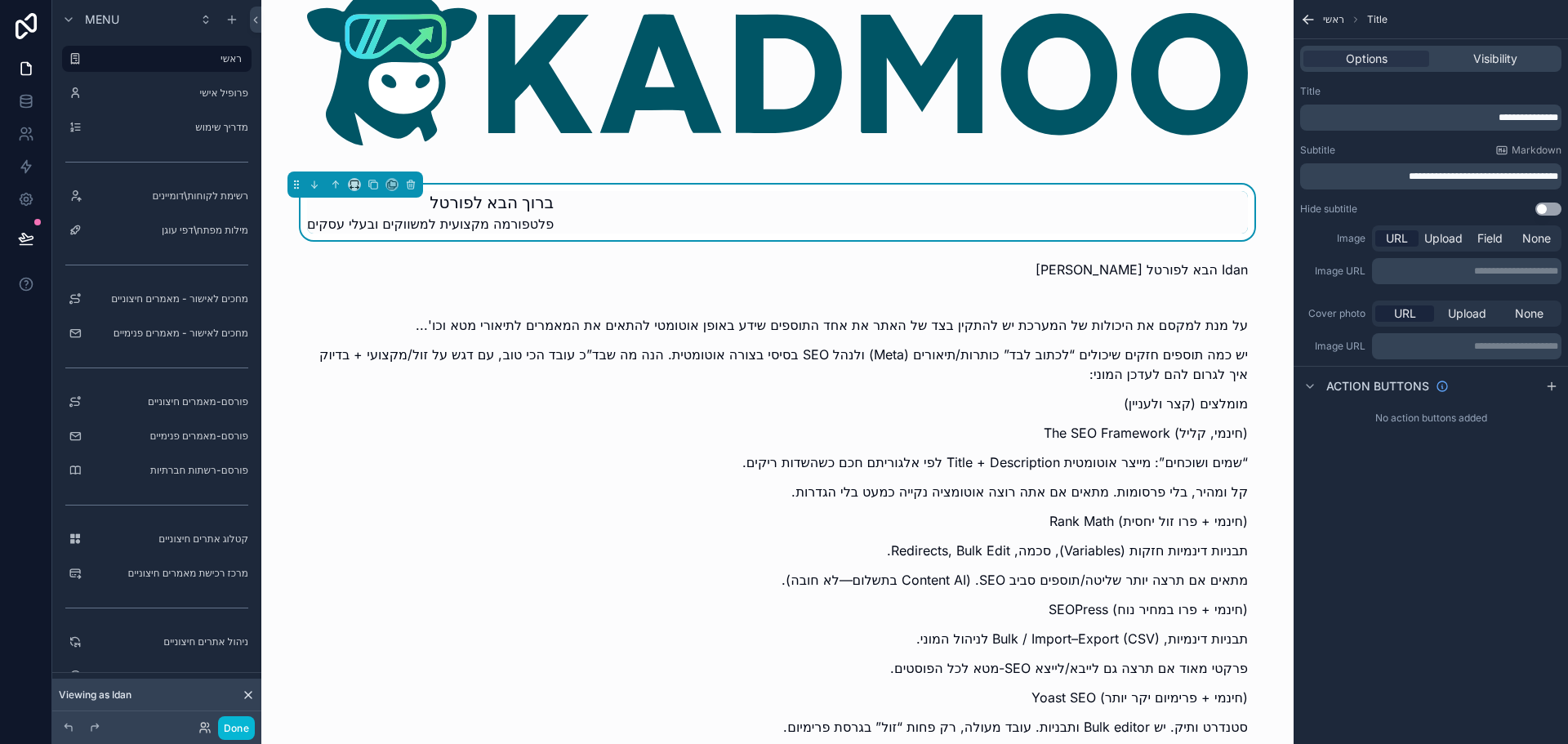
click at [560, 218] on div "ברוך הבא לפורטל פלטפורמה מקצועית למשווקים ובעלי עסקים" at bounding box center [777, 211] width 941 height 42
click at [1462, 174] on span "**********" at bounding box center [1483, 176] width 150 height 10
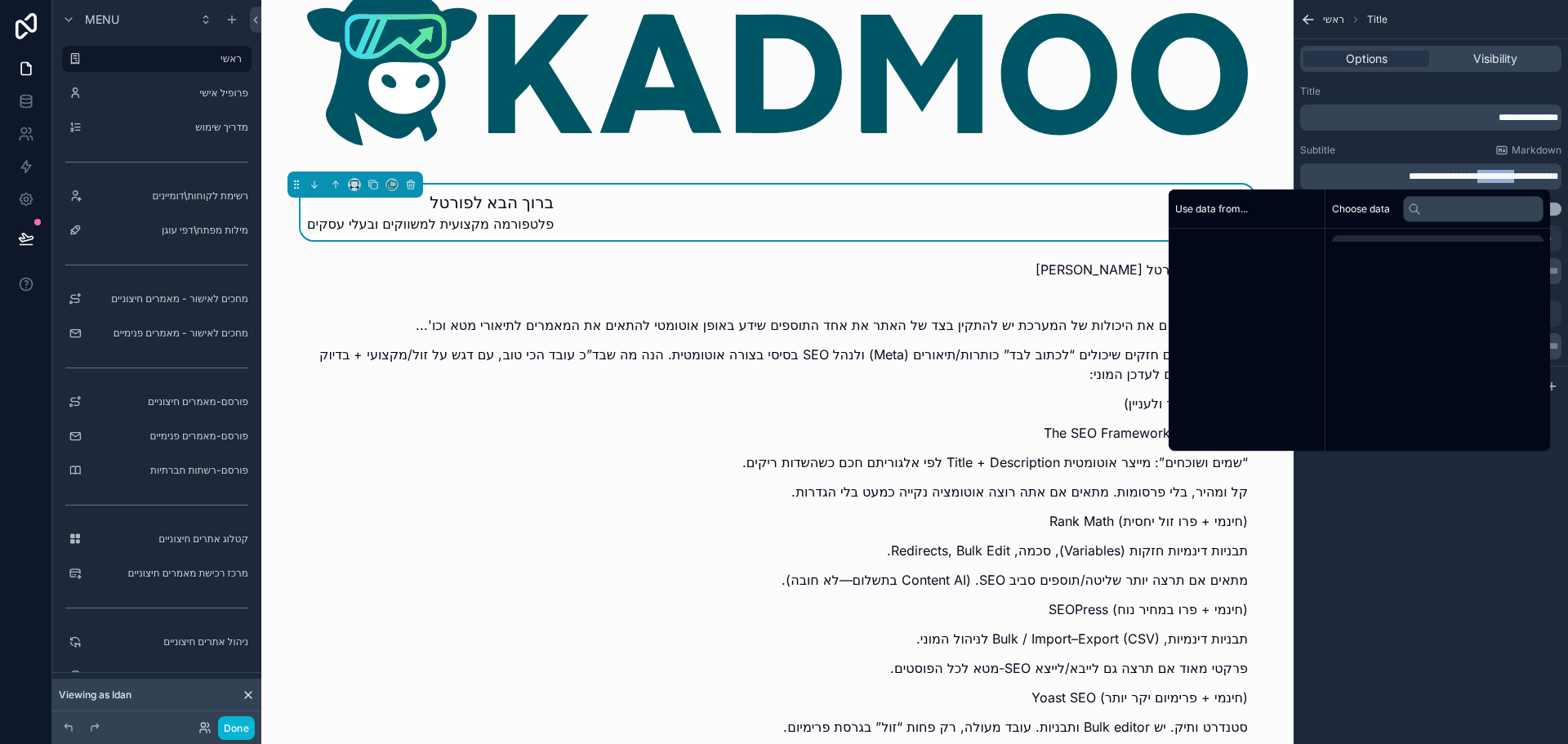
click at [1462, 175] on span "**********" at bounding box center [1483, 176] width 150 height 10
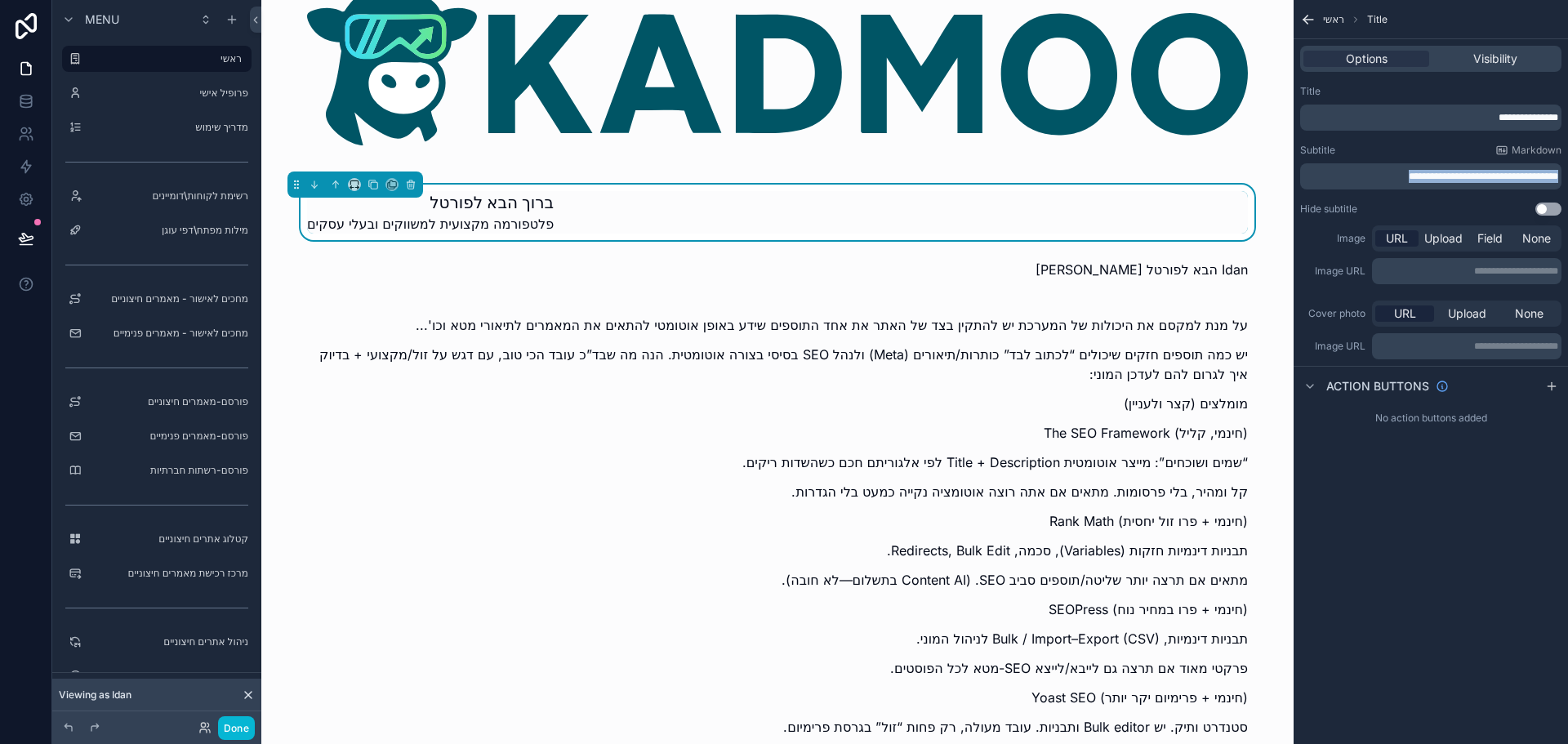
click at [1462, 175] on span "**********" at bounding box center [1483, 176] width 150 height 10
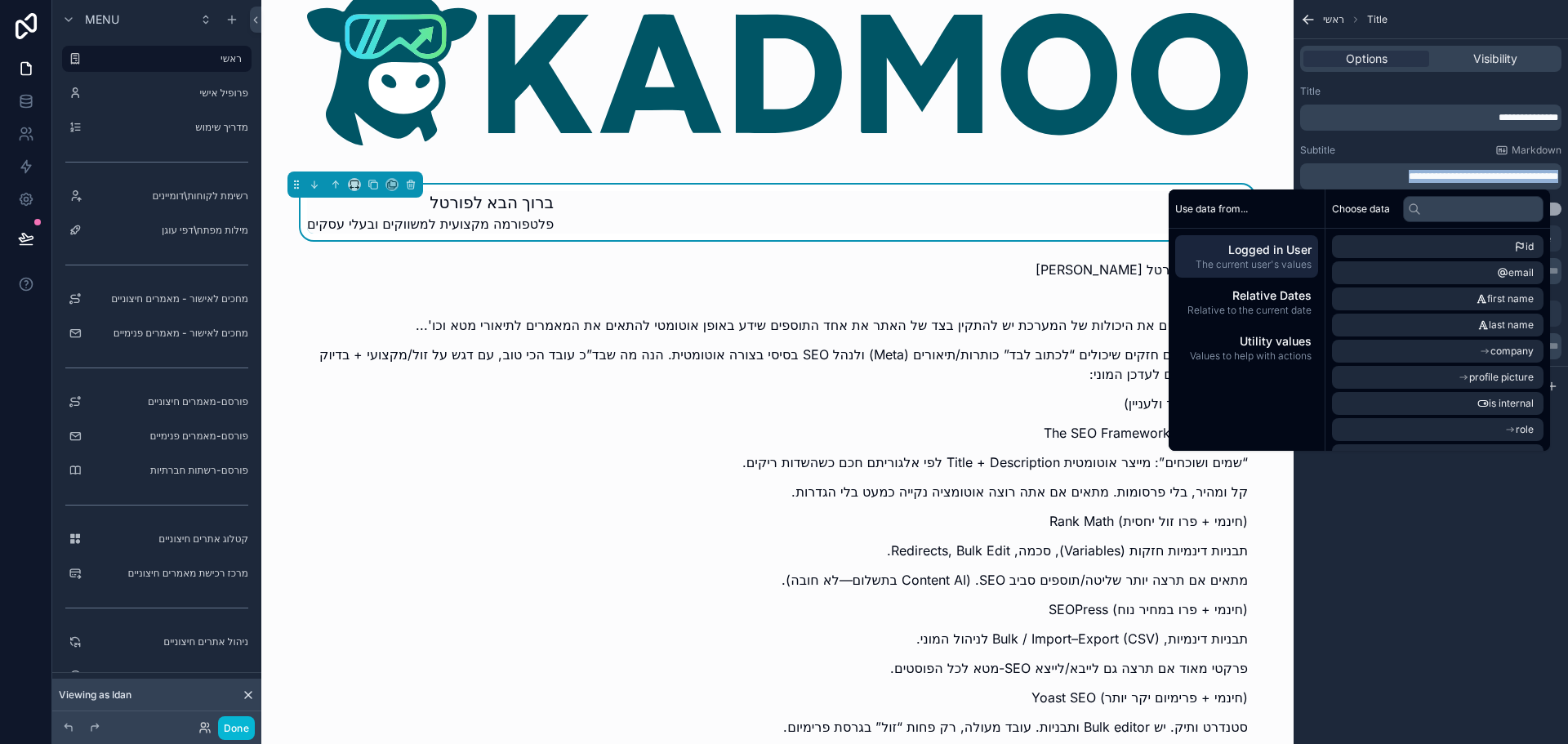
copy span "**********"
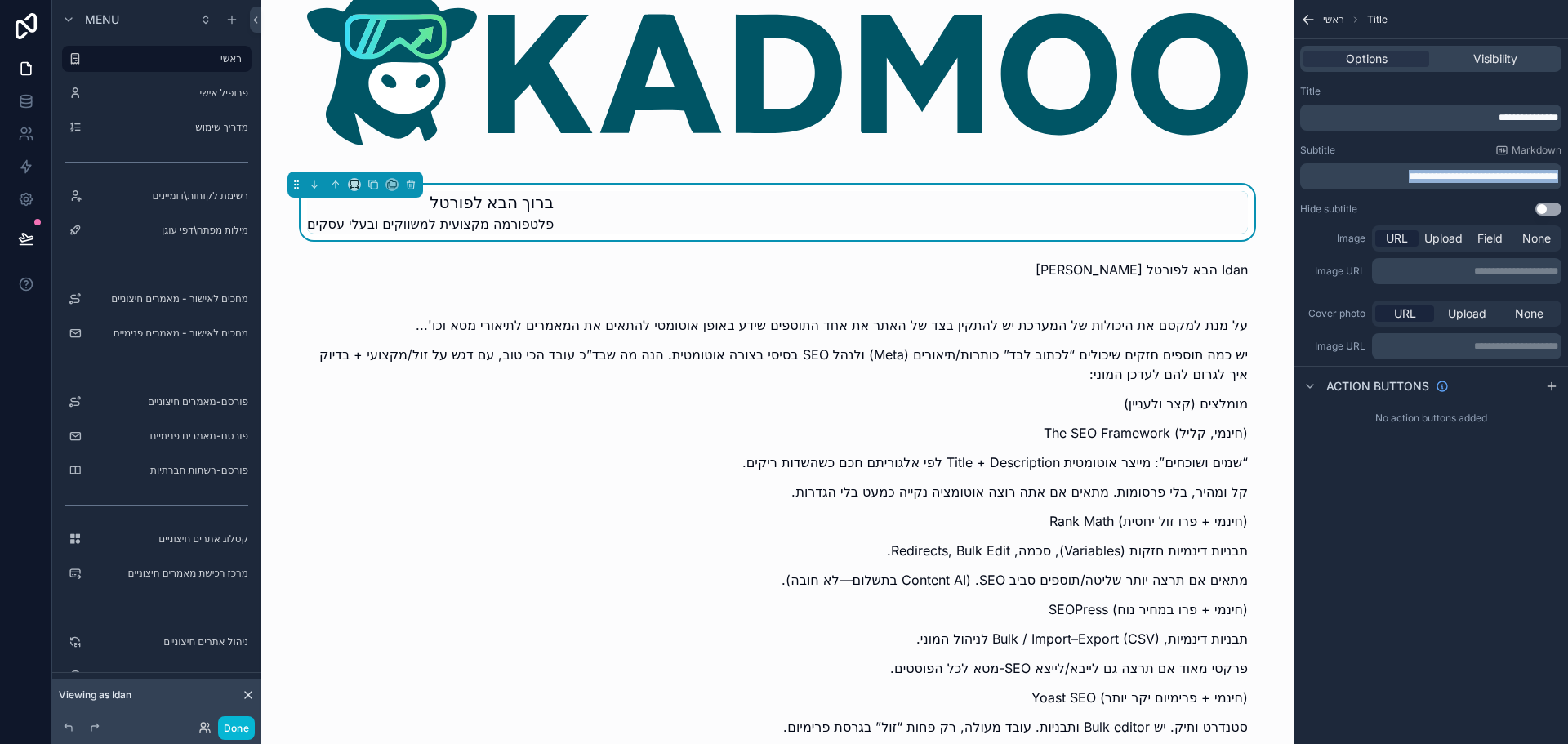
click at [996, 216] on div "ברוך הבא לפורטל פלטפורמה מקצועית למשווקים ובעלי עסקים" at bounding box center [777, 211] width 941 height 42
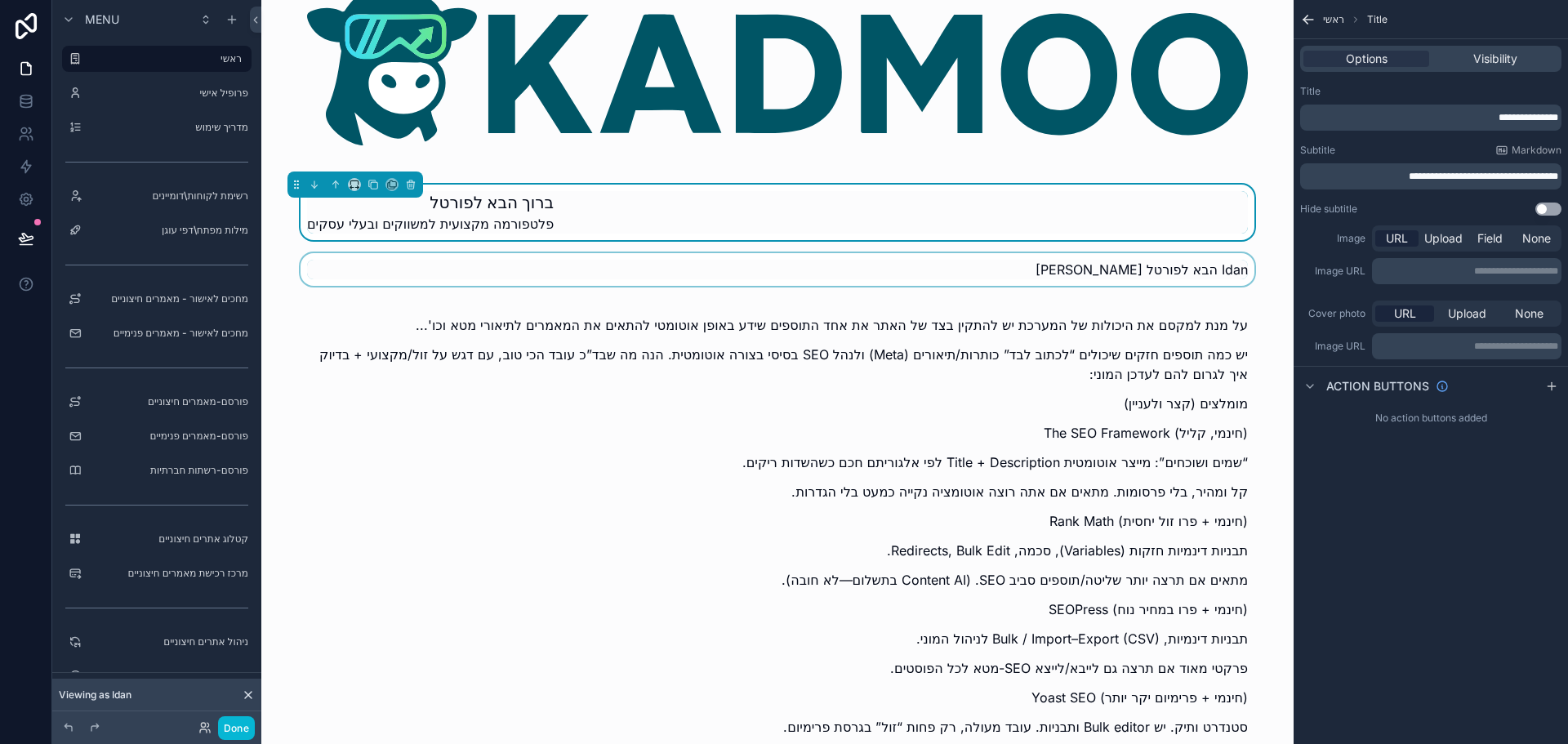
click at [1078, 278] on div "scrollable content" at bounding box center [777, 274] width 1006 height 42
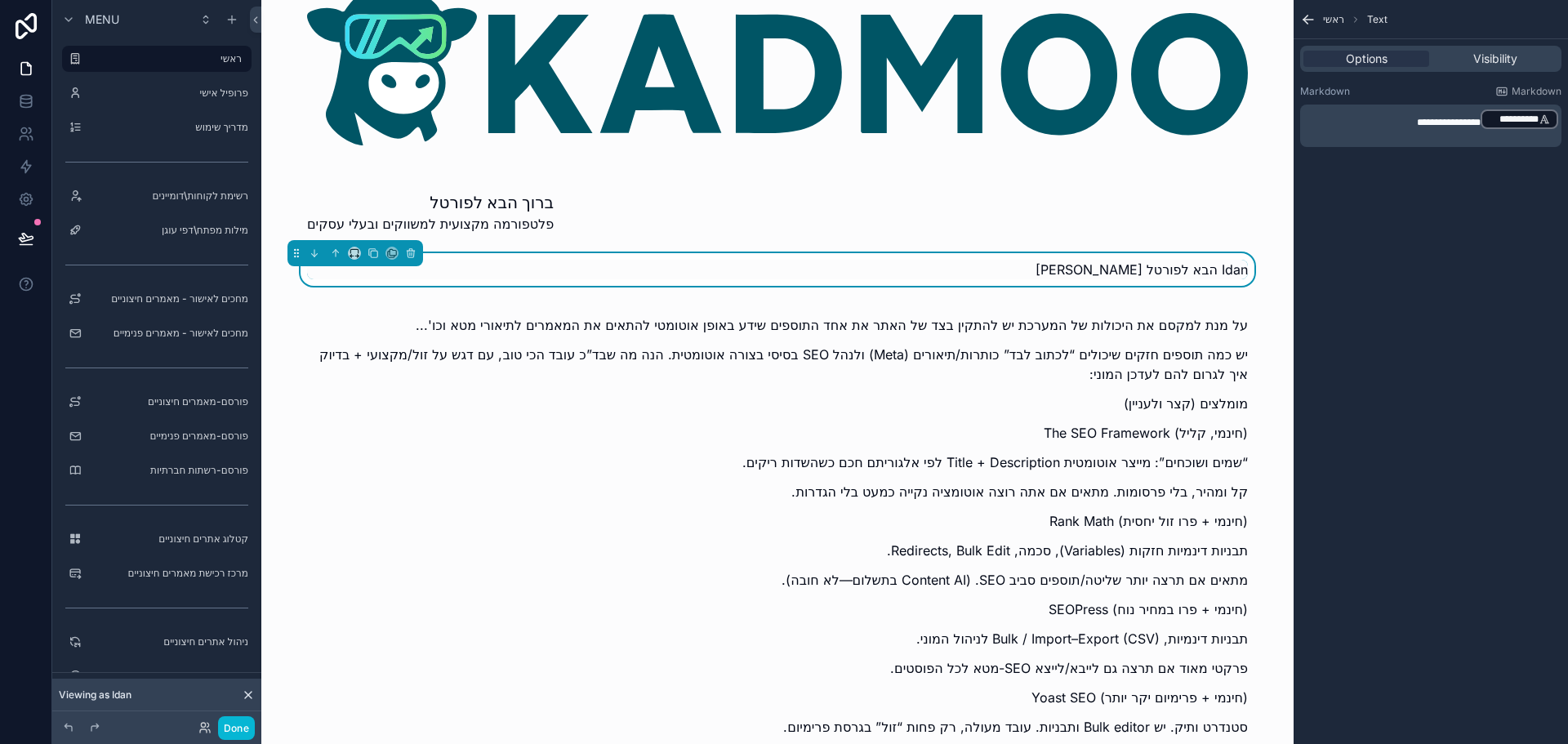
click at [1396, 119] on p "**********" at bounding box center [1432, 118] width 252 height 23
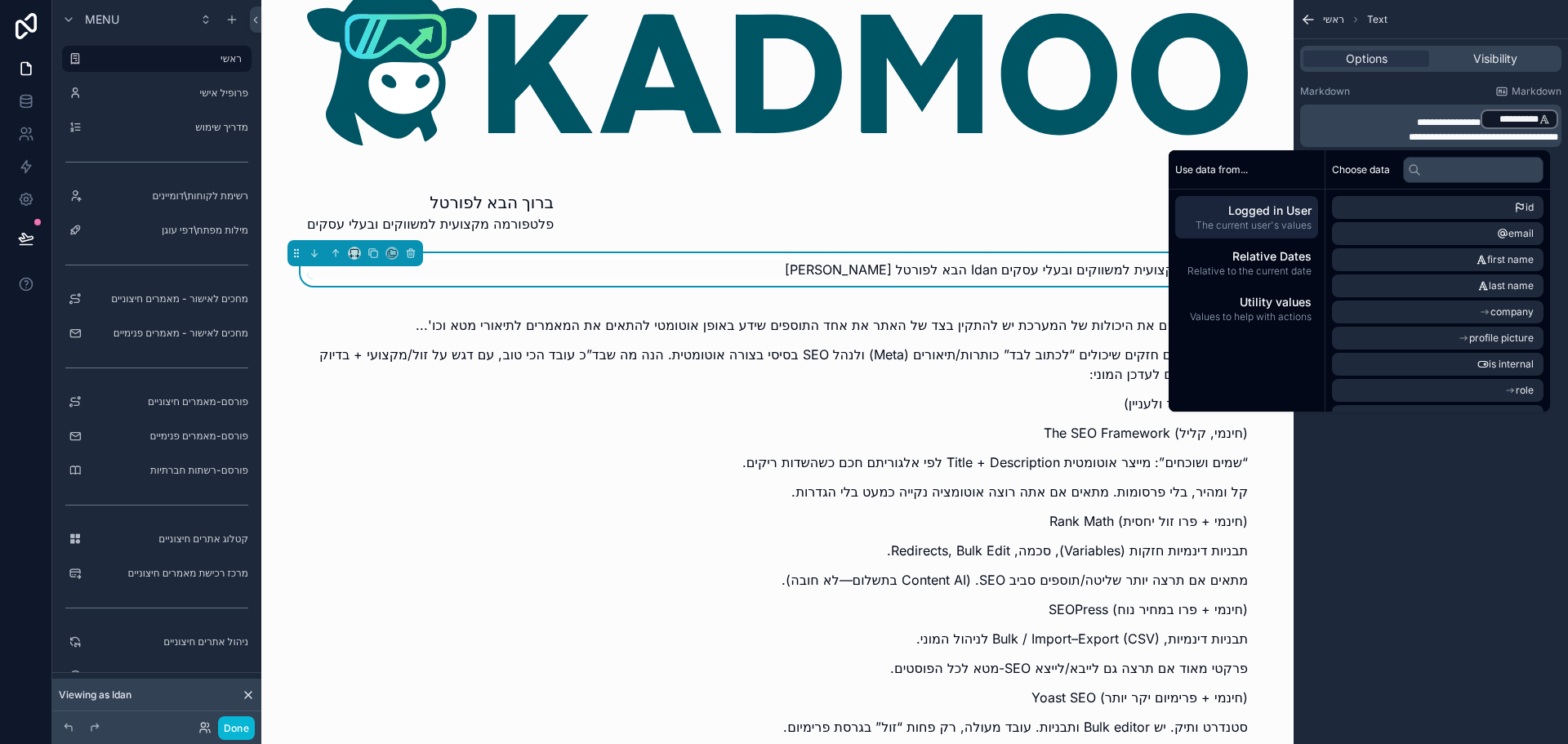
click at [1353, 137] on p "**********" at bounding box center [1432, 136] width 252 height 13
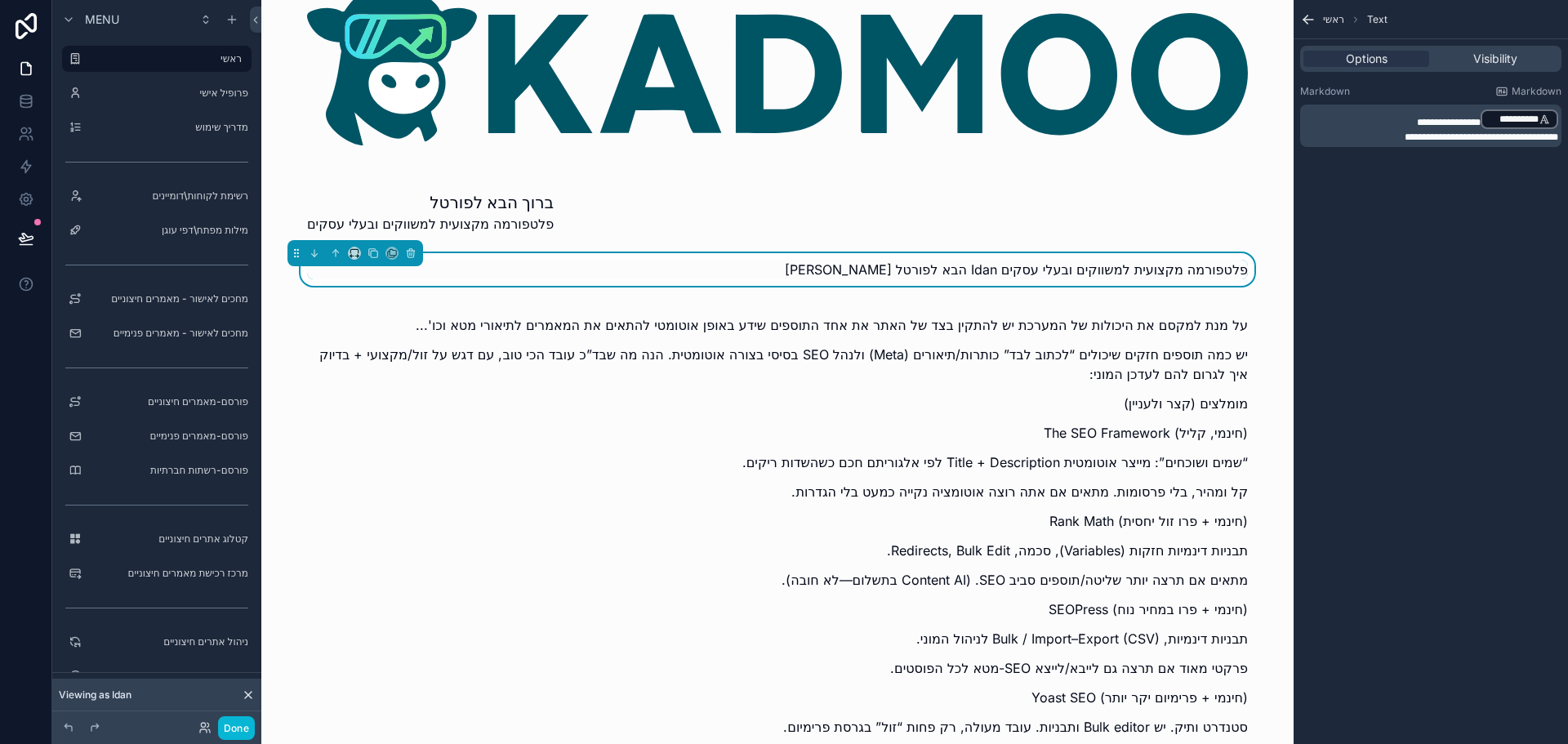
click at [1419, 542] on div "**********" at bounding box center [1431, 372] width 274 height 744
click at [1383, 120] on p "**********" at bounding box center [1432, 118] width 252 height 23
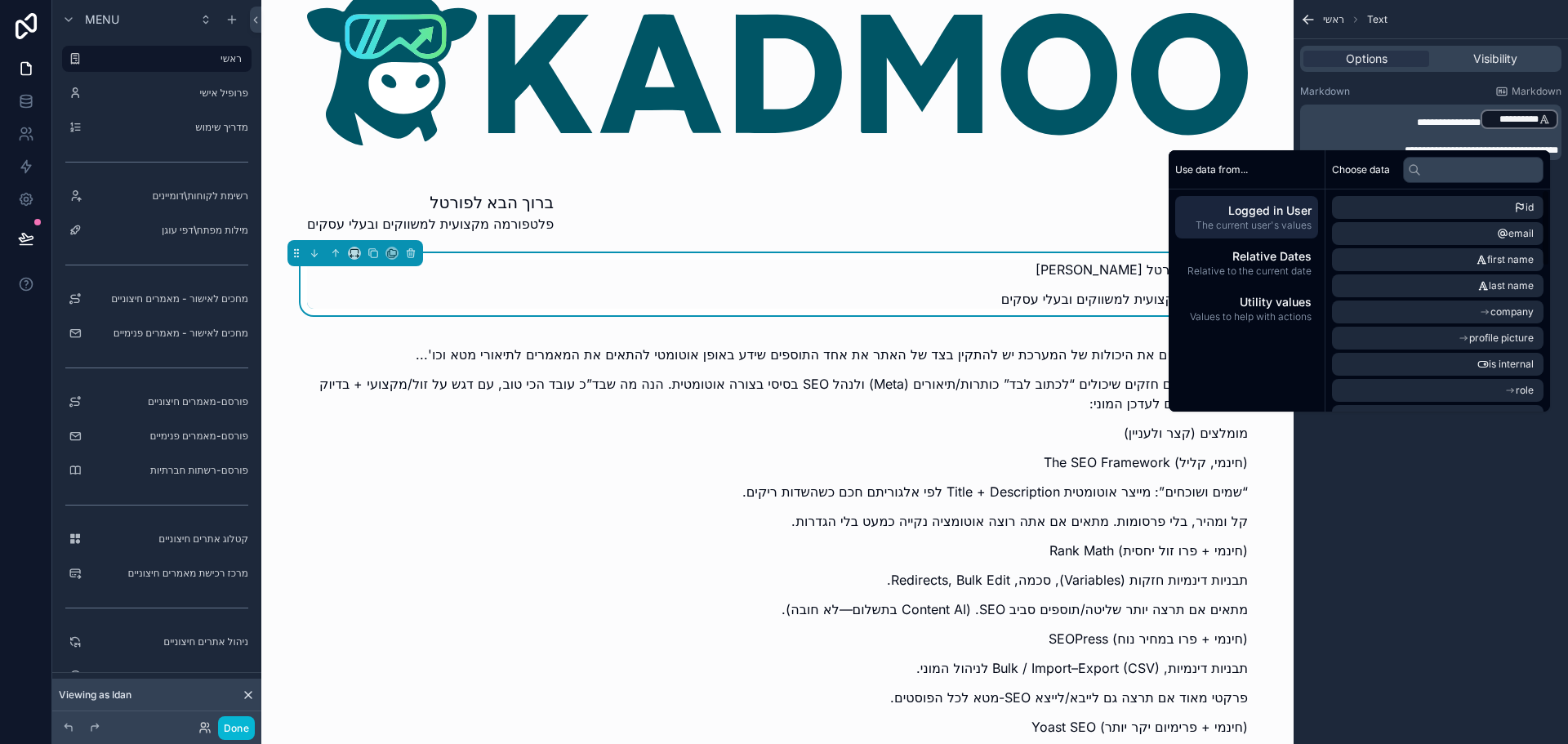
click at [1425, 564] on div "**********" at bounding box center [1431, 372] width 274 height 744
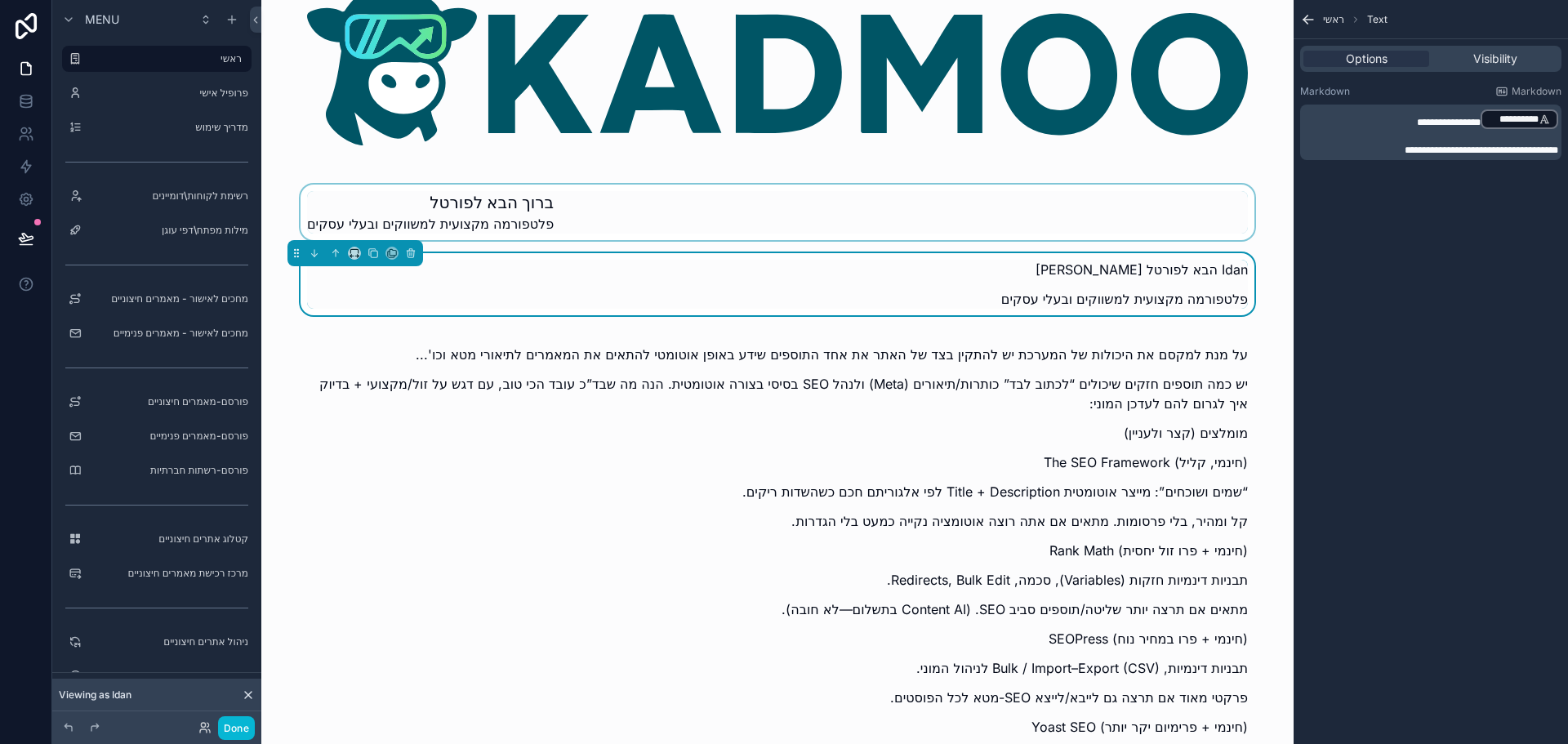
click at [441, 205] on div "scrollable content" at bounding box center [777, 212] width 1006 height 56
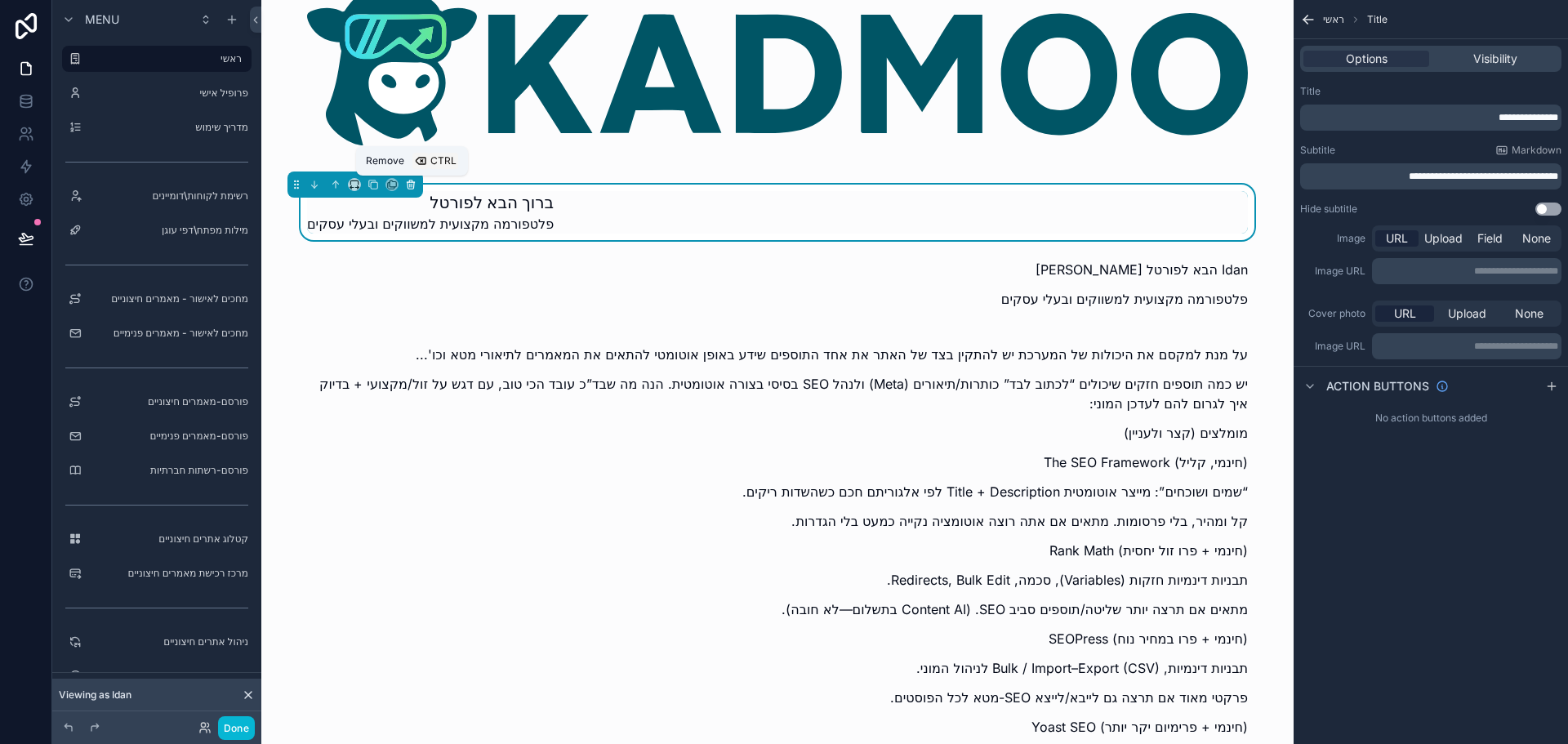
click at [409, 185] on icon "scrollable content" at bounding box center [411, 185] width 12 height 12
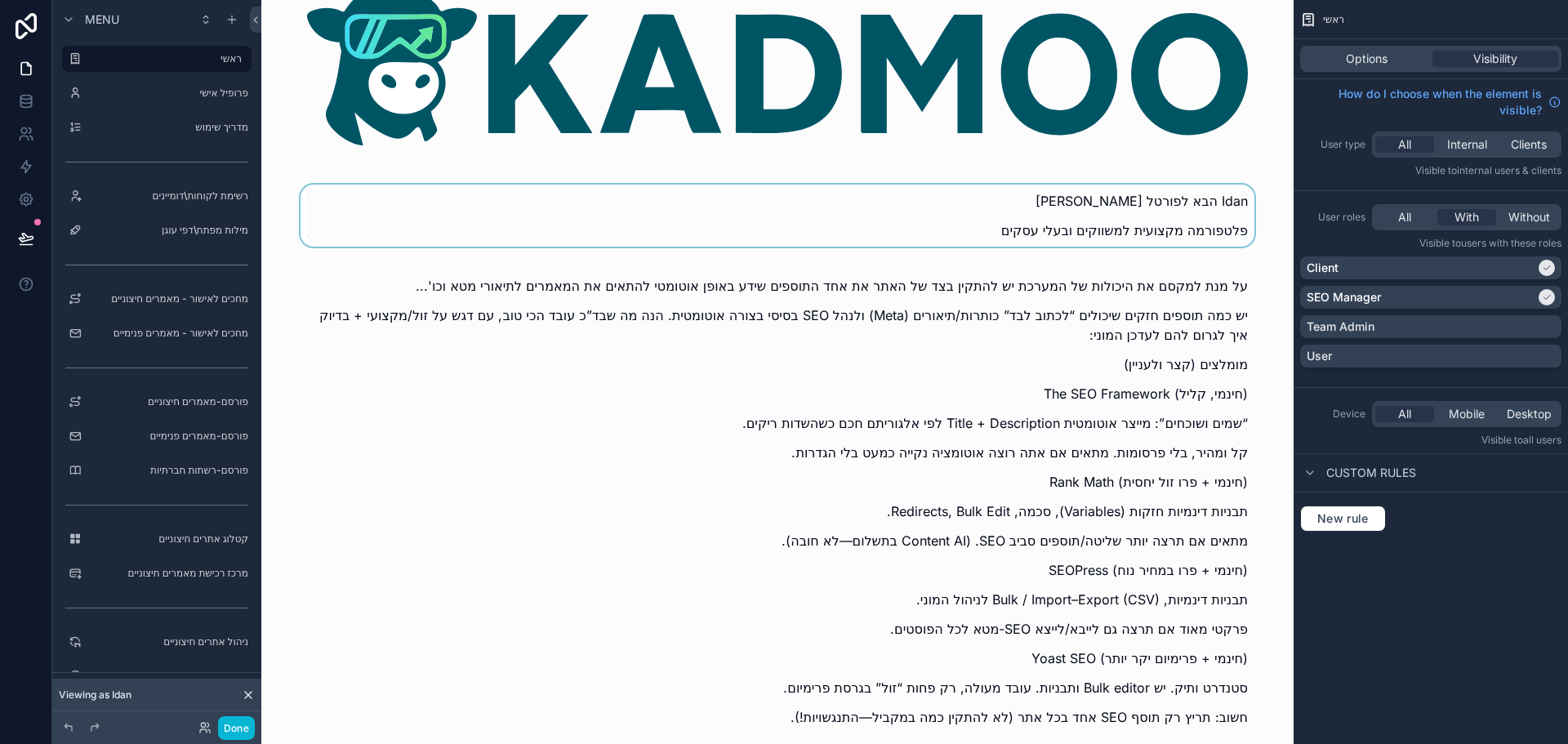
click at [1151, 209] on div "scrollable content" at bounding box center [777, 220] width 1006 height 71
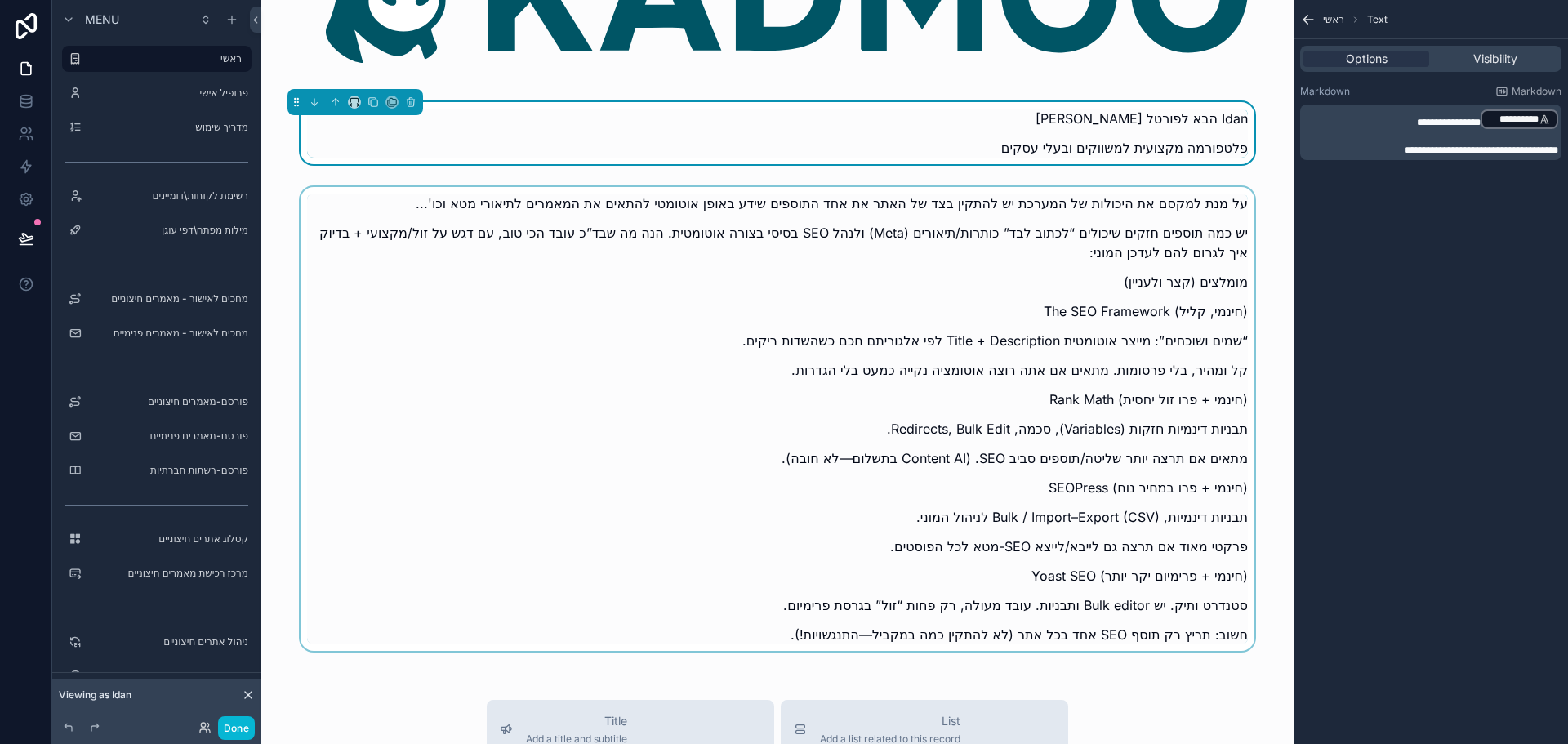
scroll to position [163, 0]
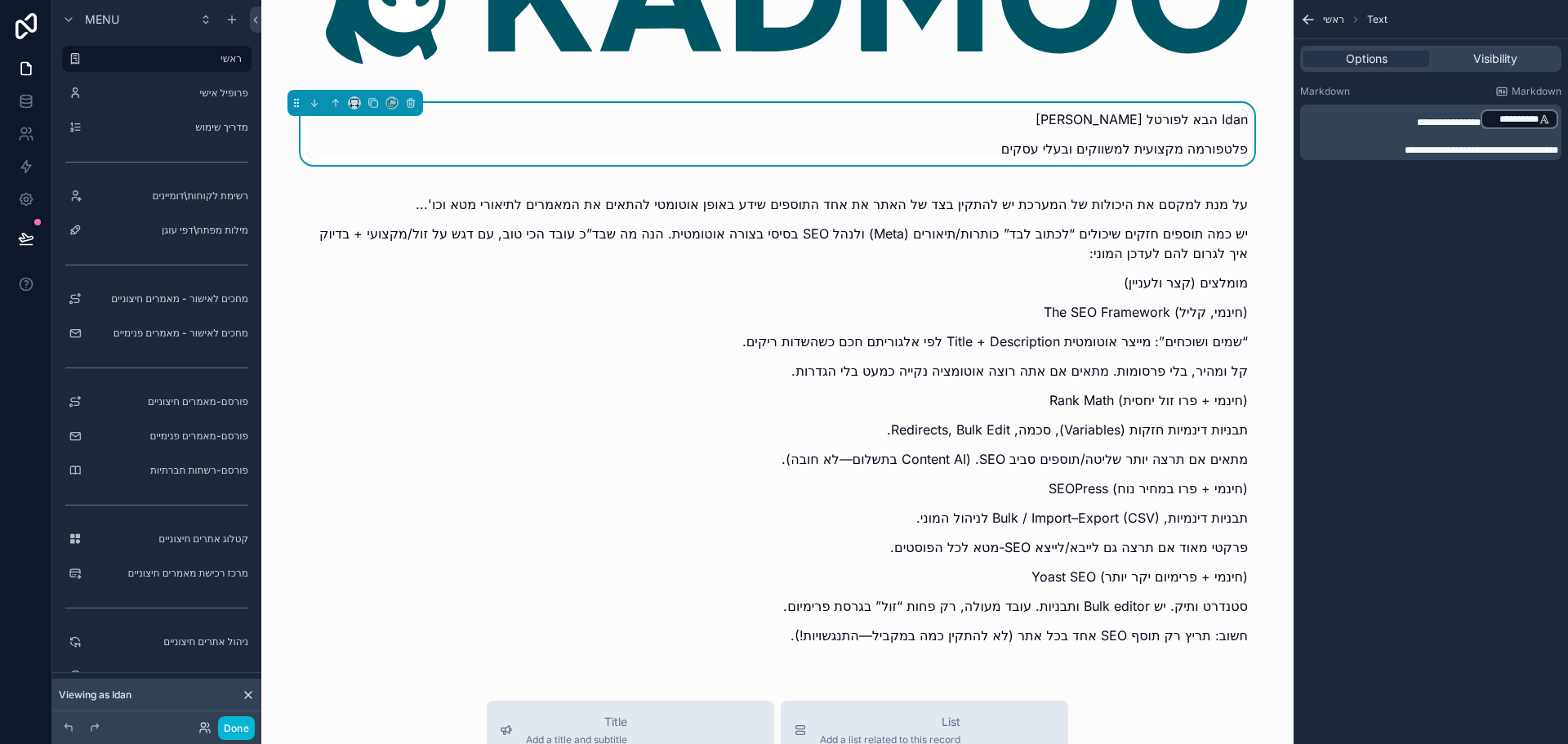
click at [1162, 130] on div "ברוך הבא לפורטל Idan פלטפורמה מקצועית למשווקים ובעלי עסקים" at bounding box center [777, 134] width 941 height 49
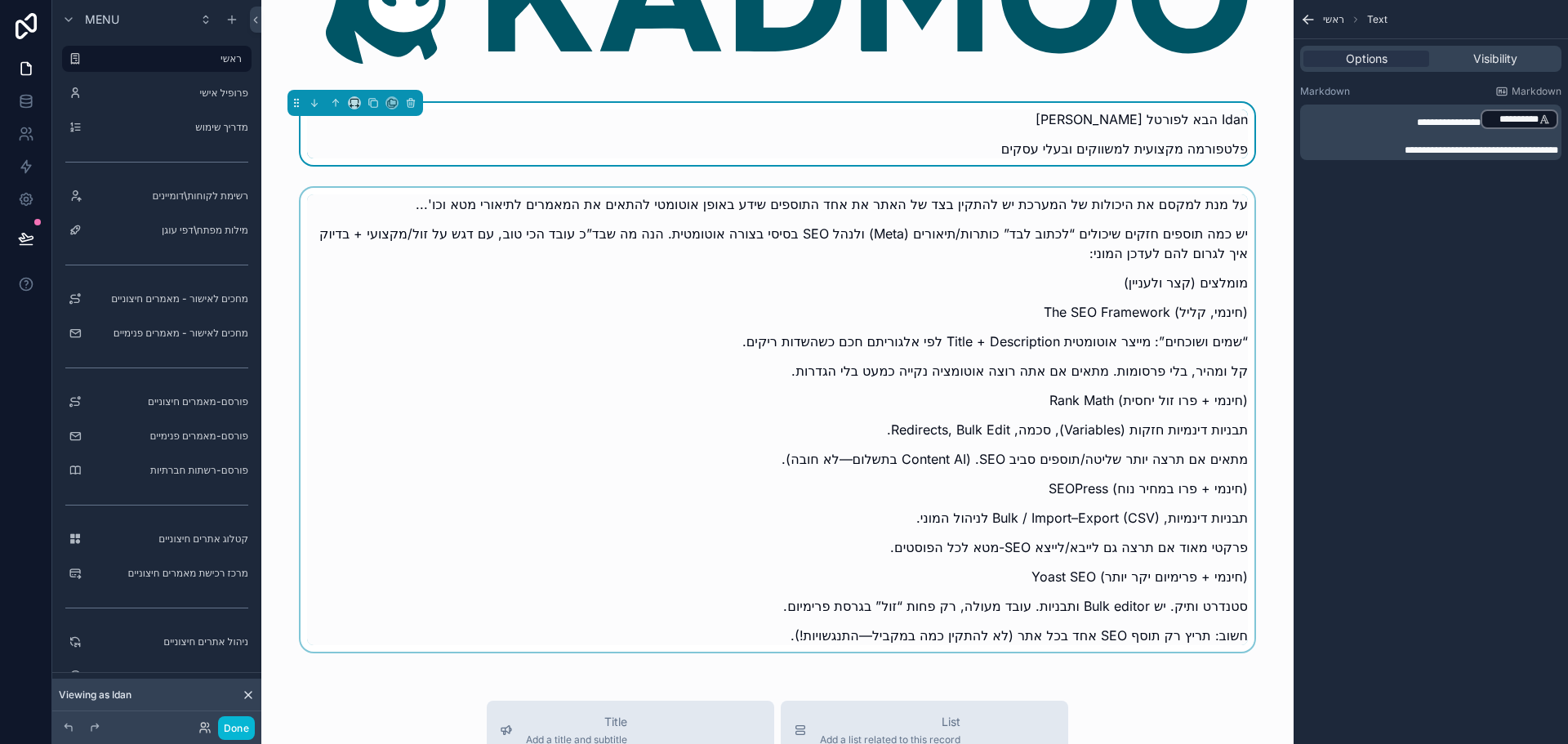
click at [1157, 320] on div "scrollable content" at bounding box center [777, 425] width 1006 height 474
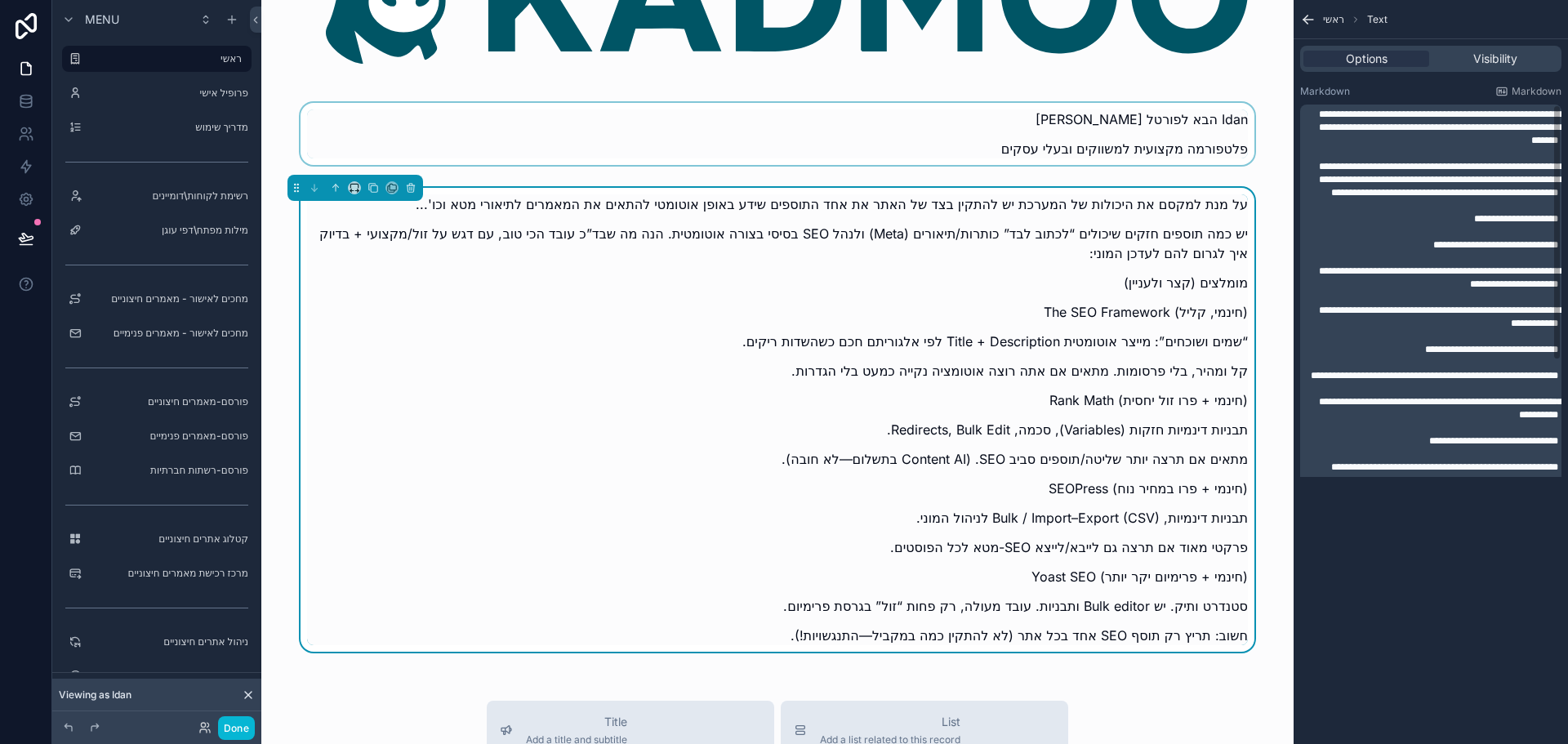
click at [1162, 156] on div "scrollable content" at bounding box center [777, 138] width 1006 height 71
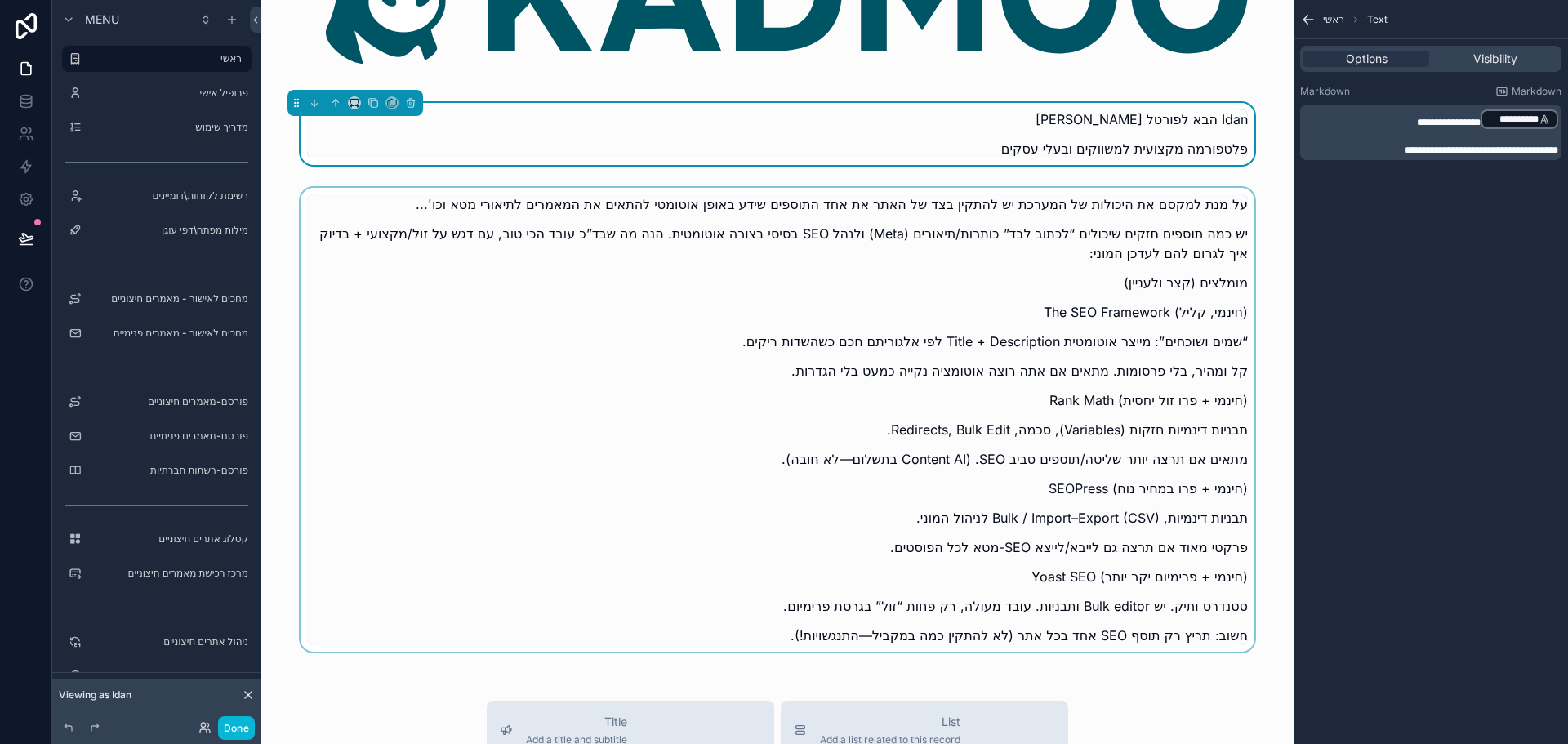
click at [1382, 128] on p "**********" at bounding box center [1432, 118] width 252 height 23
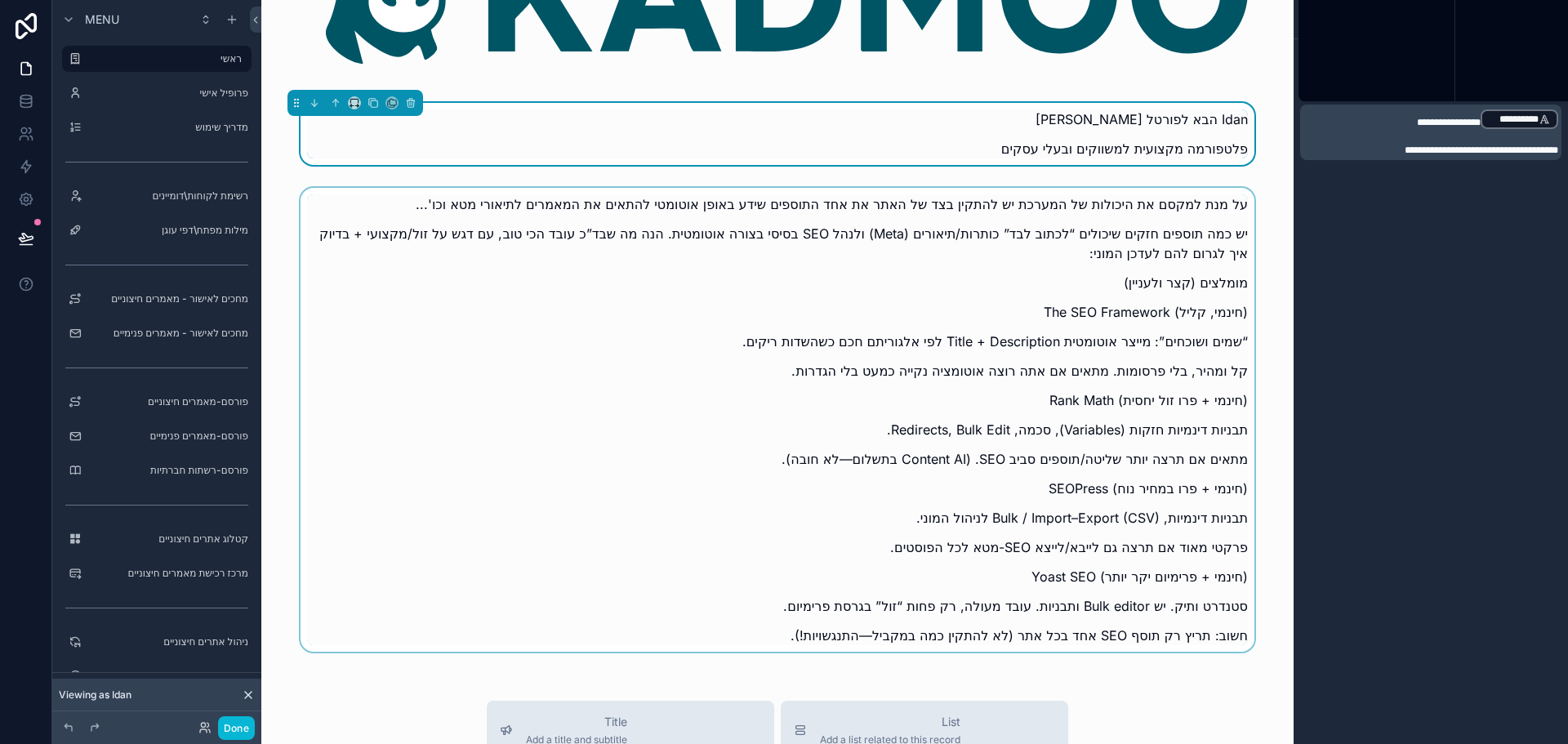
click at [1382, 128] on p "**********" at bounding box center [1432, 118] width 252 height 23
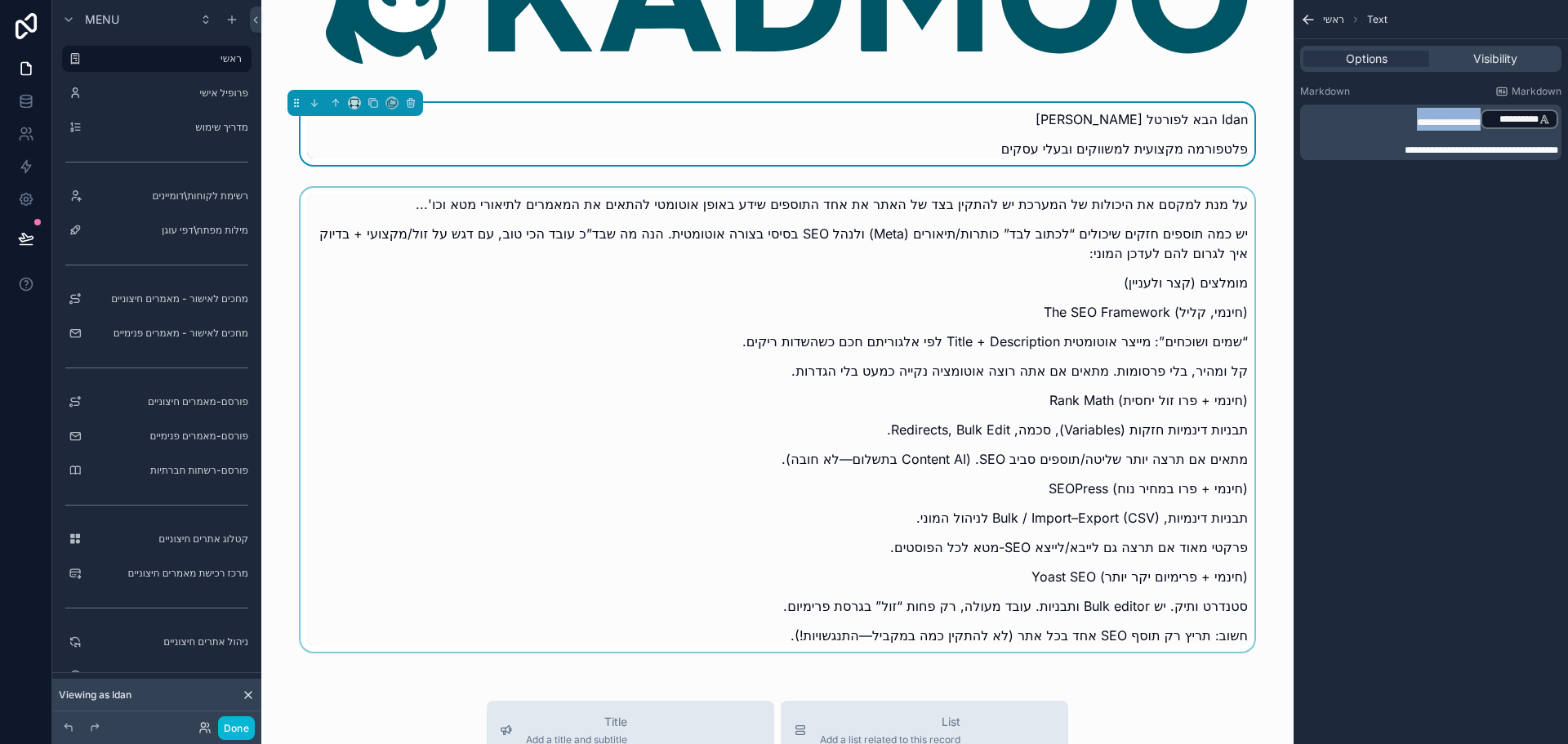
click at [1382, 128] on p "**********" at bounding box center [1432, 118] width 252 height 23
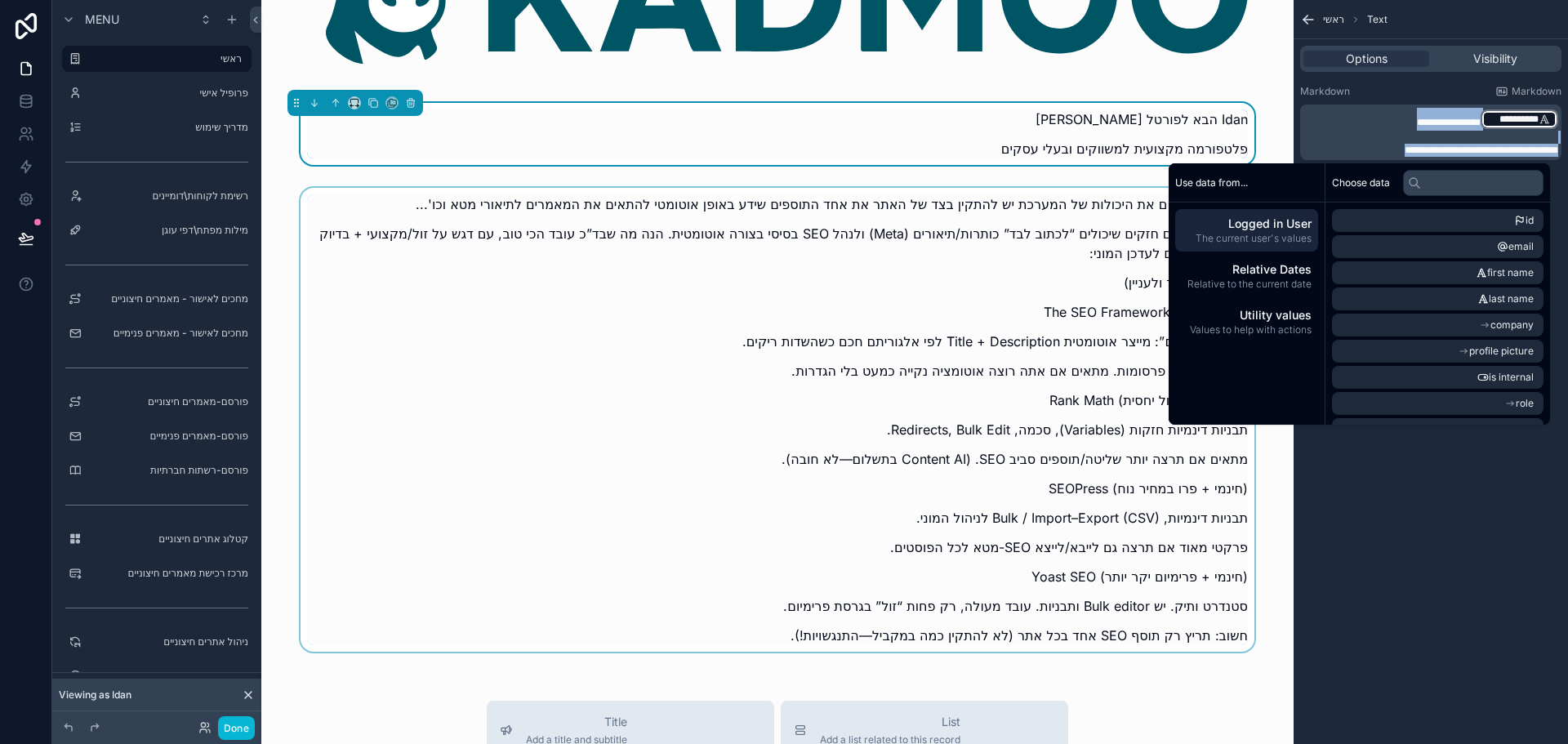
click at [1365, 133] on p "﻿" at bounding box center [1432, 136] width 252 height 13
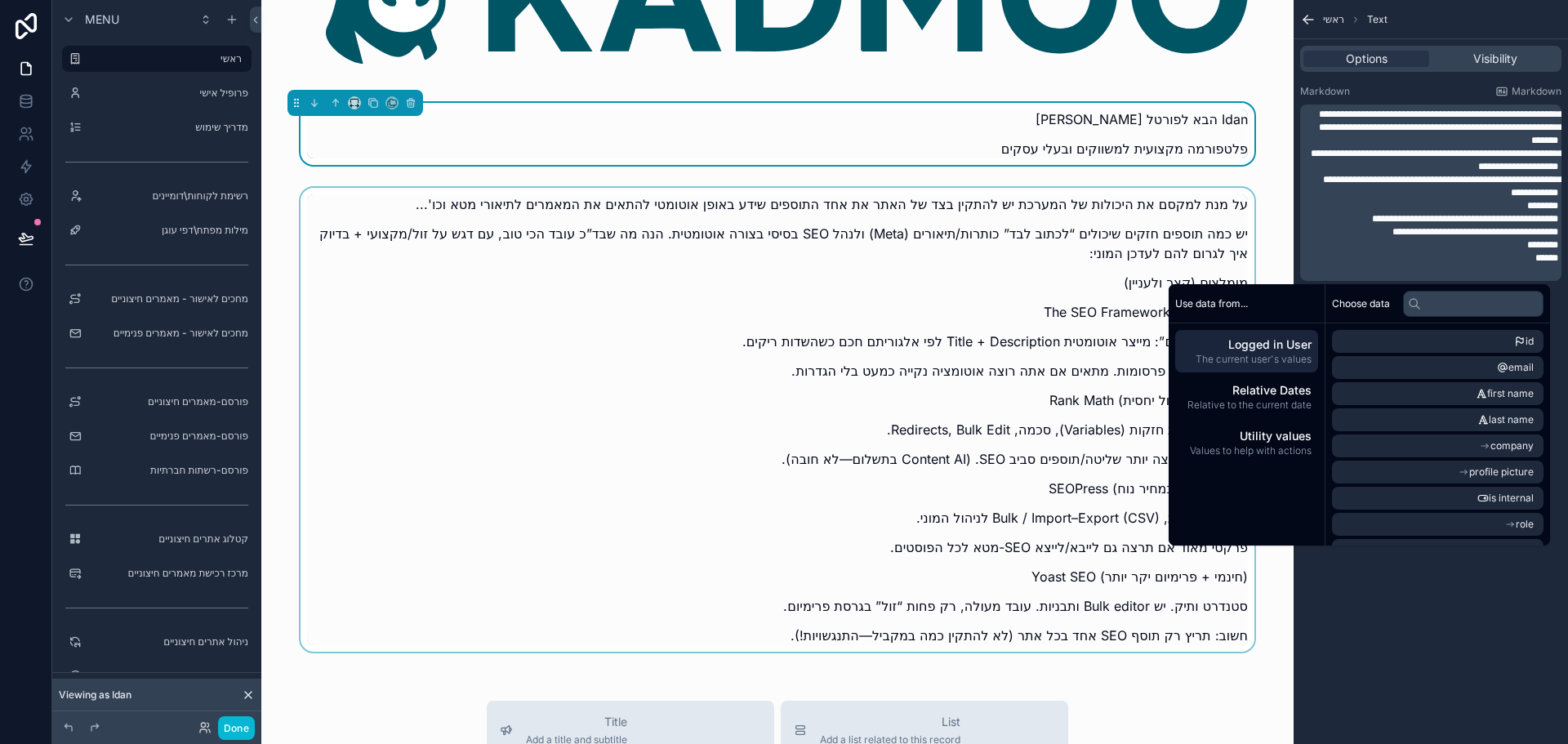
scroll to position [0, 0]
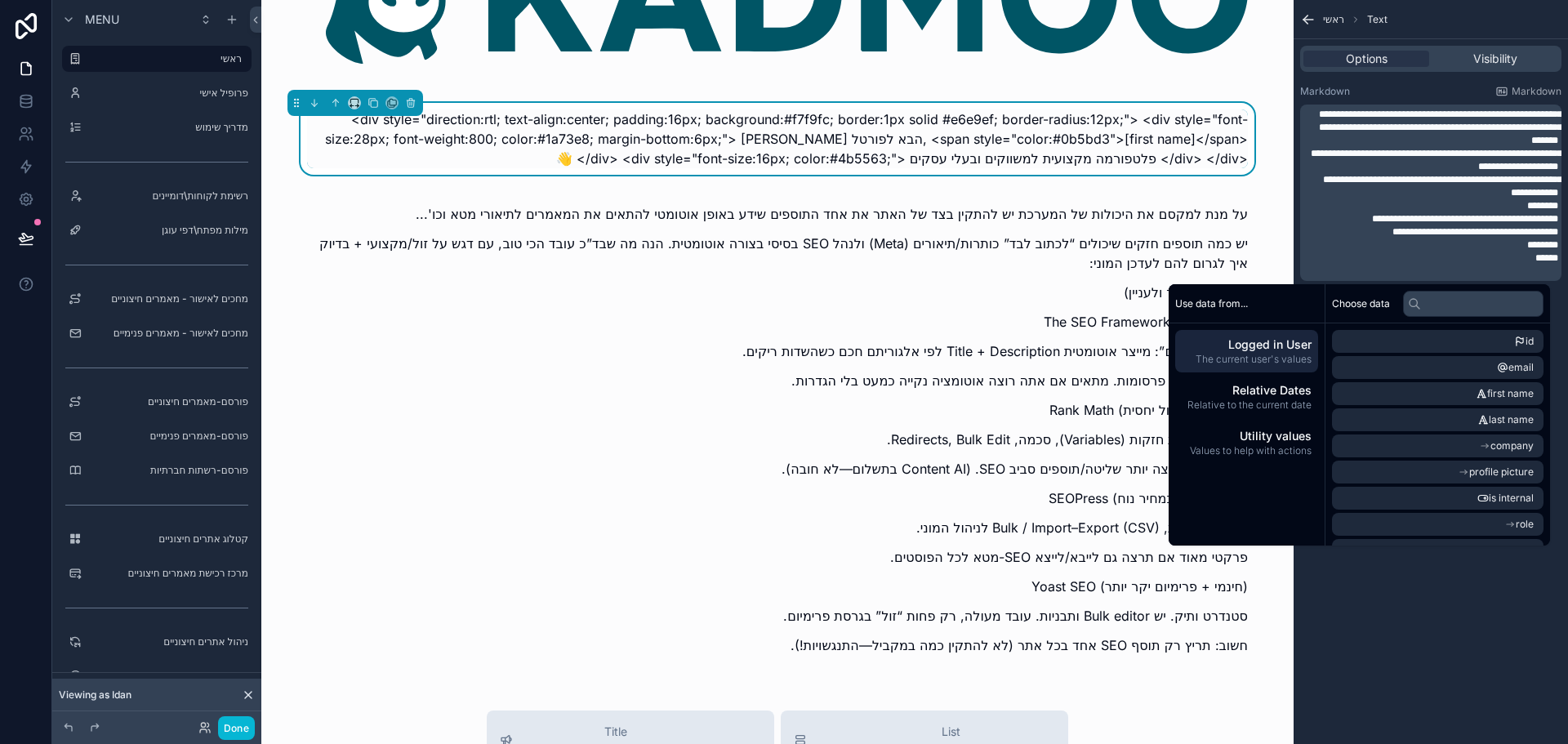
click at [1527, 81] on div "**********" at bounding box center [1431, 183] width 274 height 209
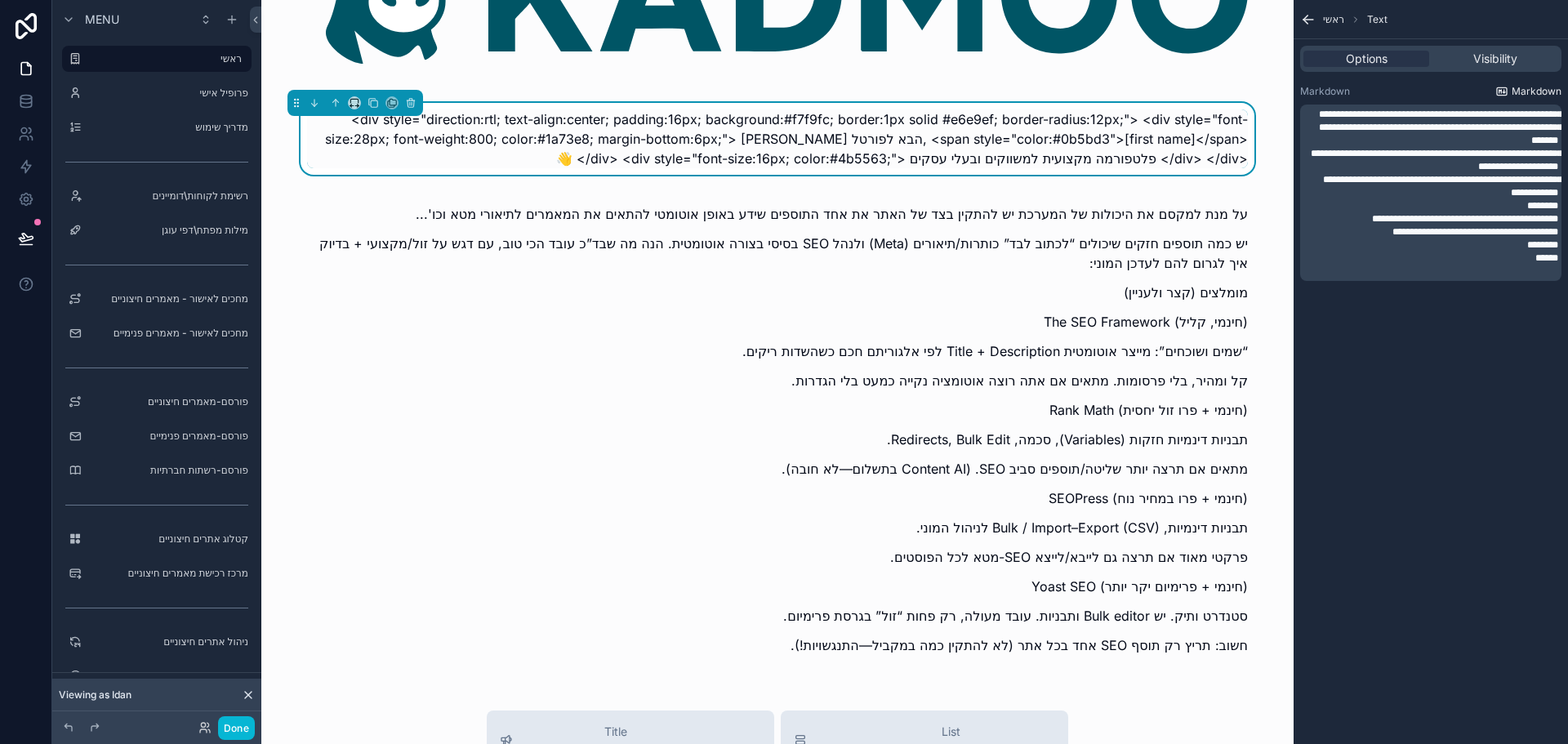
click at [1526, 91] on span "Markdown" at bounding box center [1536, 91] width 50 height 13
click at [1505, 93] on icon "scrollable content" at bounding box center [1501, 91] width 13 height 13
click at [1426, 165] on span "**********" at bounding box center [1436, 160] width 252 height 23
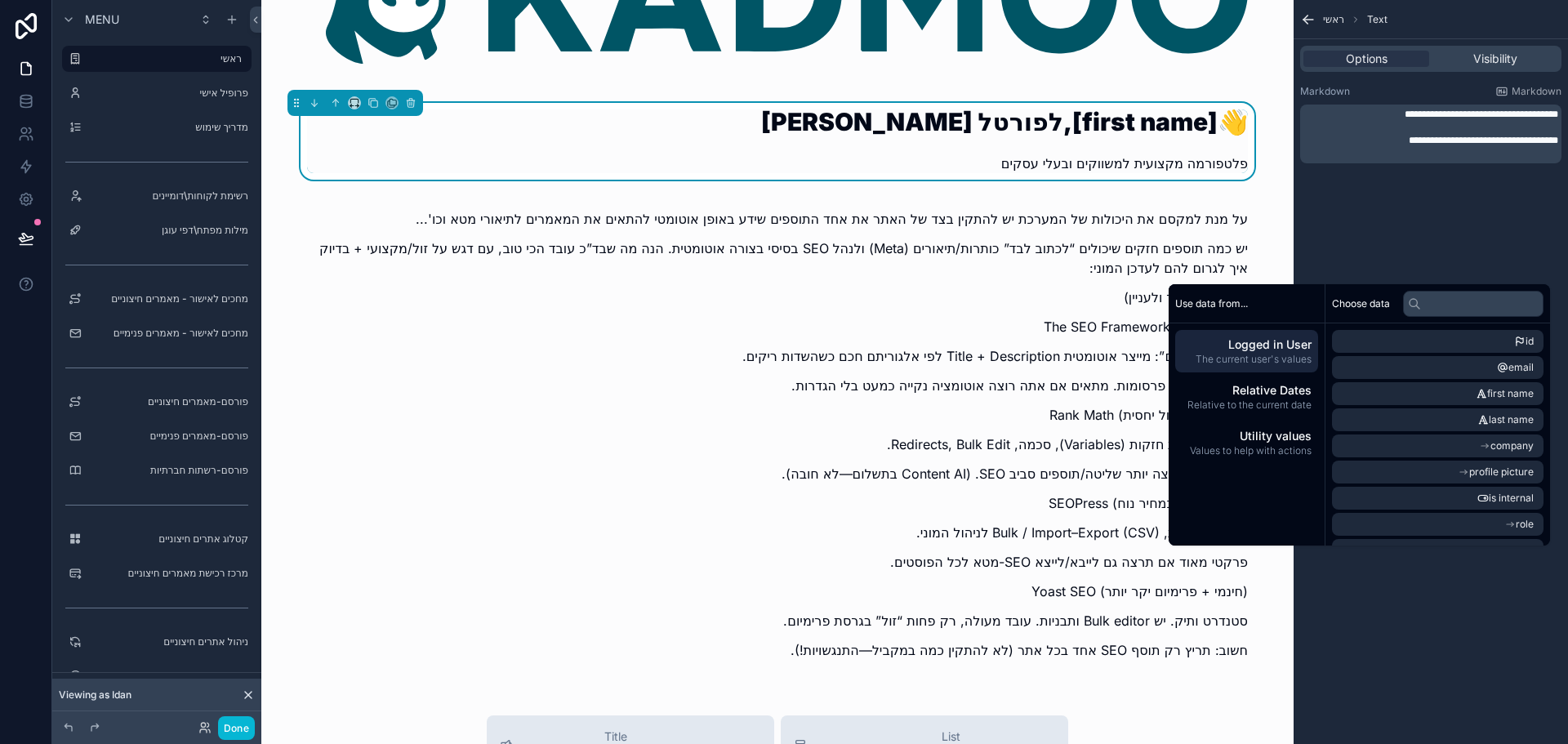
click at [1384, 207] on div "**********" at bounding box center [1431, 372] width 274 height 744
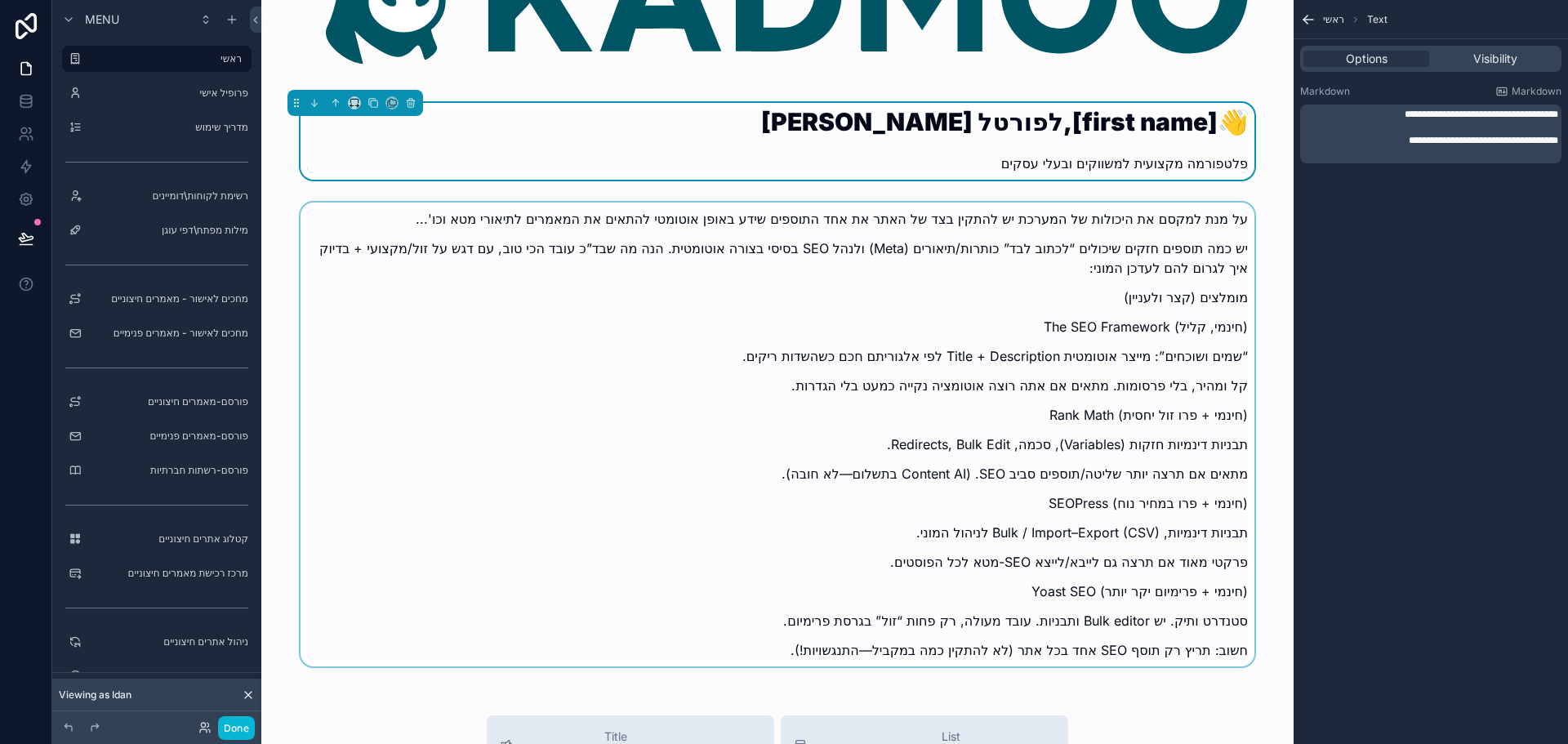
click at [1152, 249] on div "scrollable content" at bounding box center [777, 440] width 1006 height 474
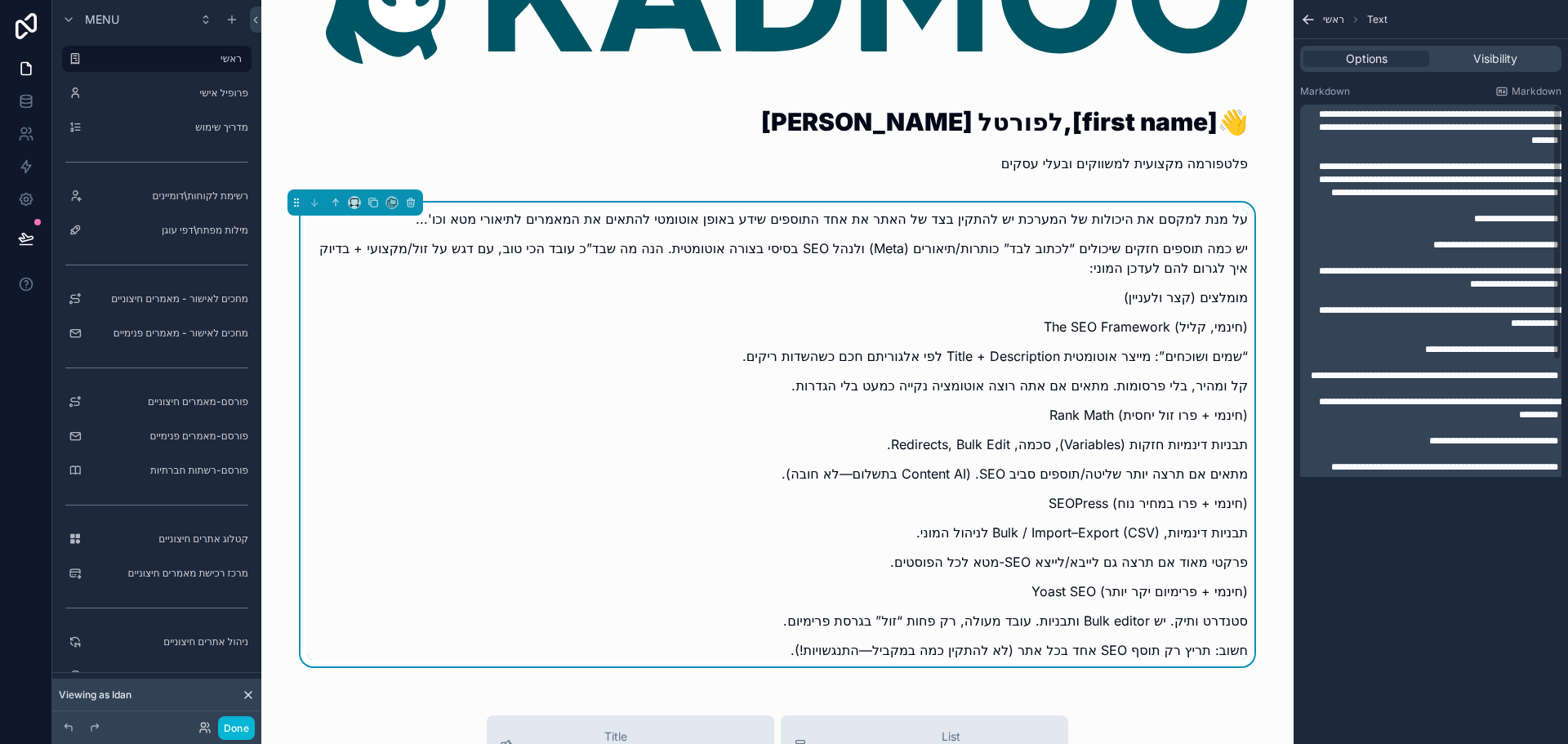
click at [1417, 291] on p "**********" at bounding box center [1432, 277] width 252 height 26
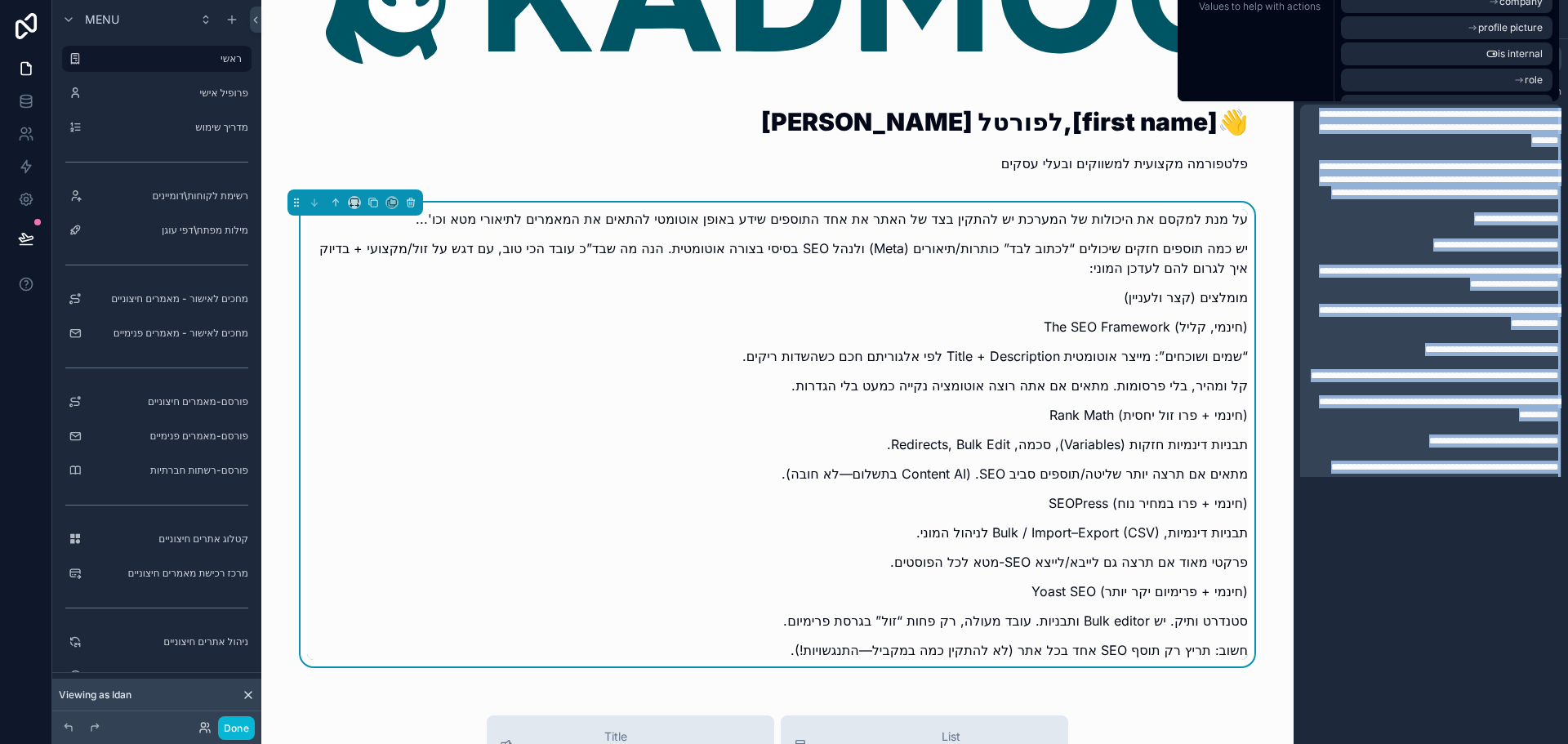
copy div "**********"
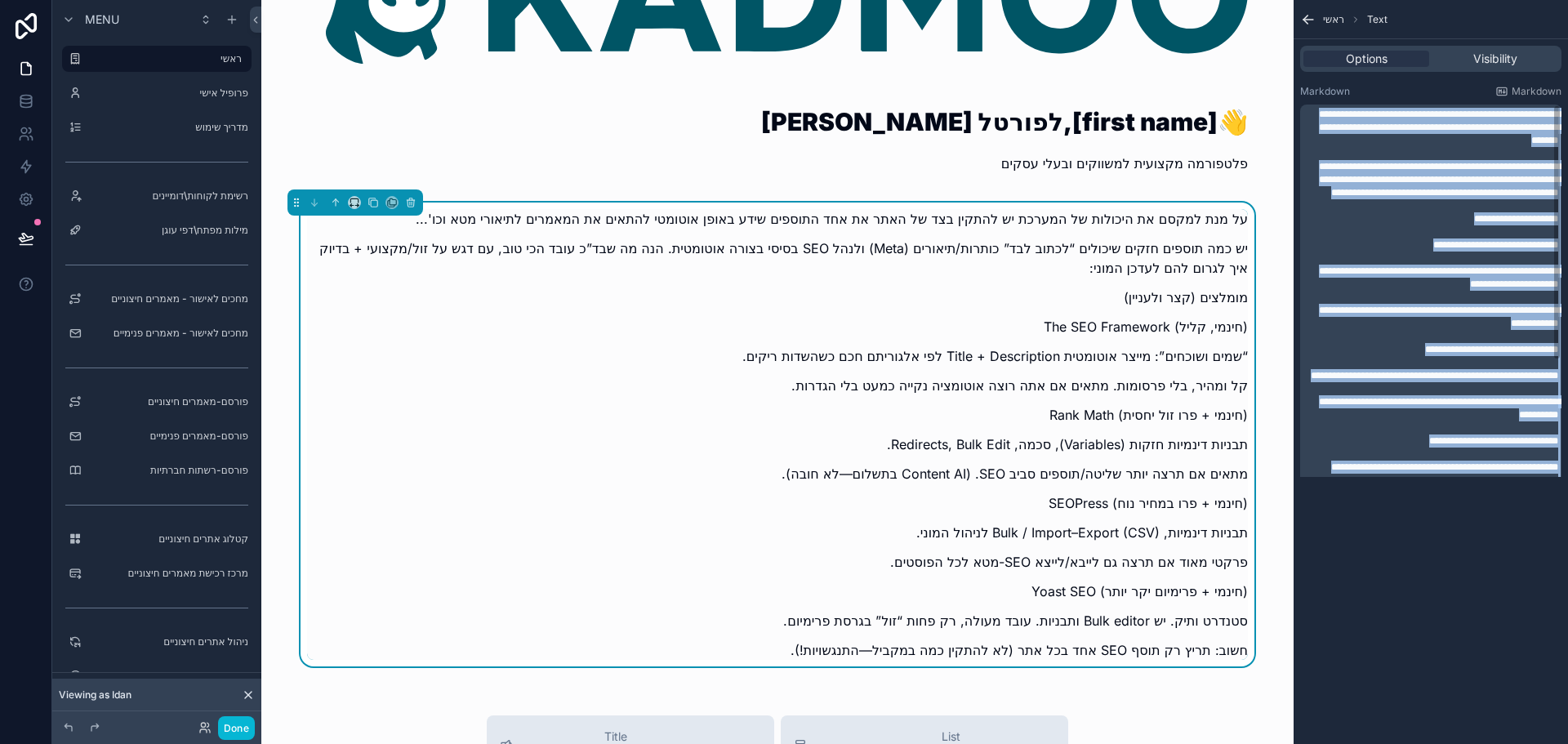
click at [1395, 324] on span "**********" at bounding box center [1440, 316] width 244 height 23
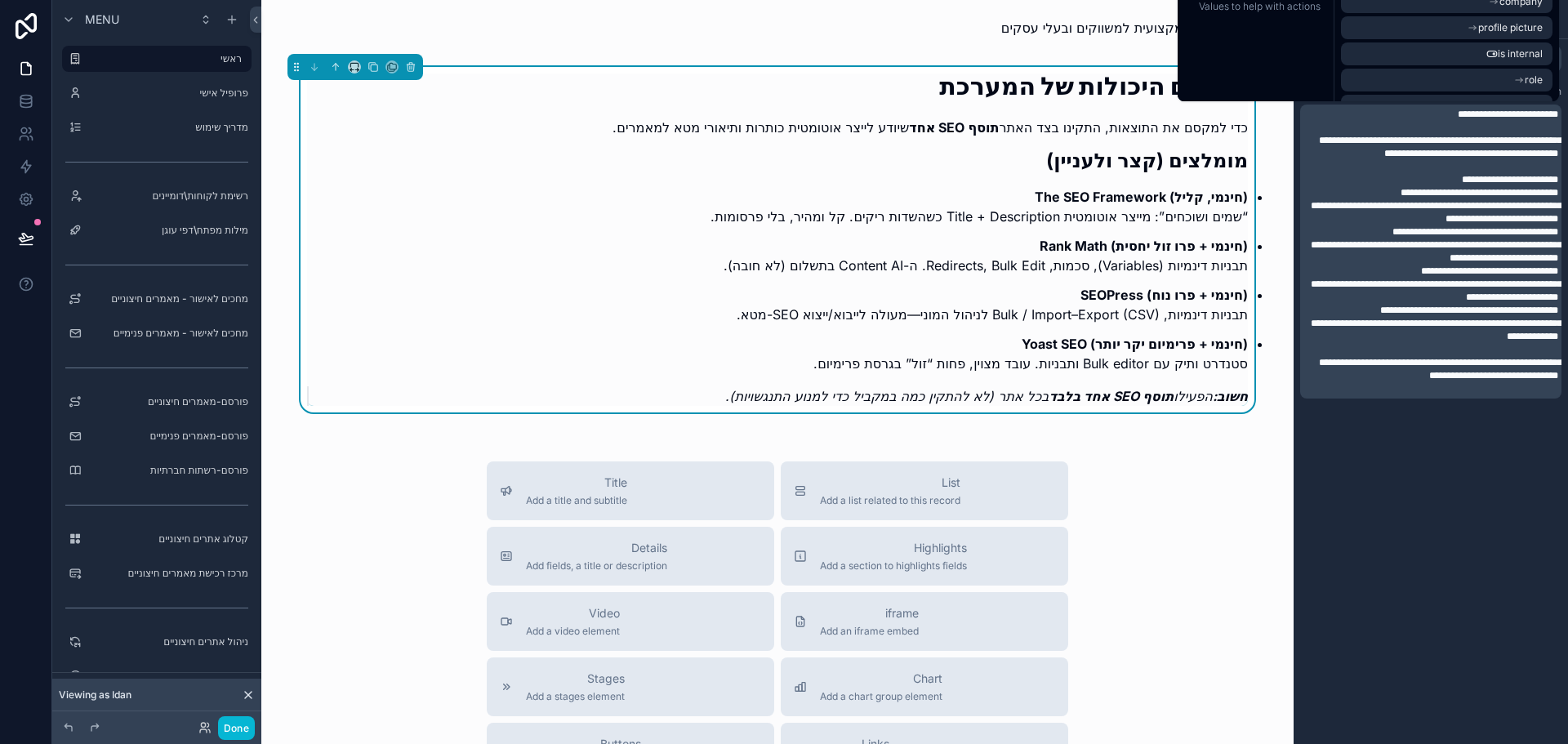
scroll to position [327, 0]
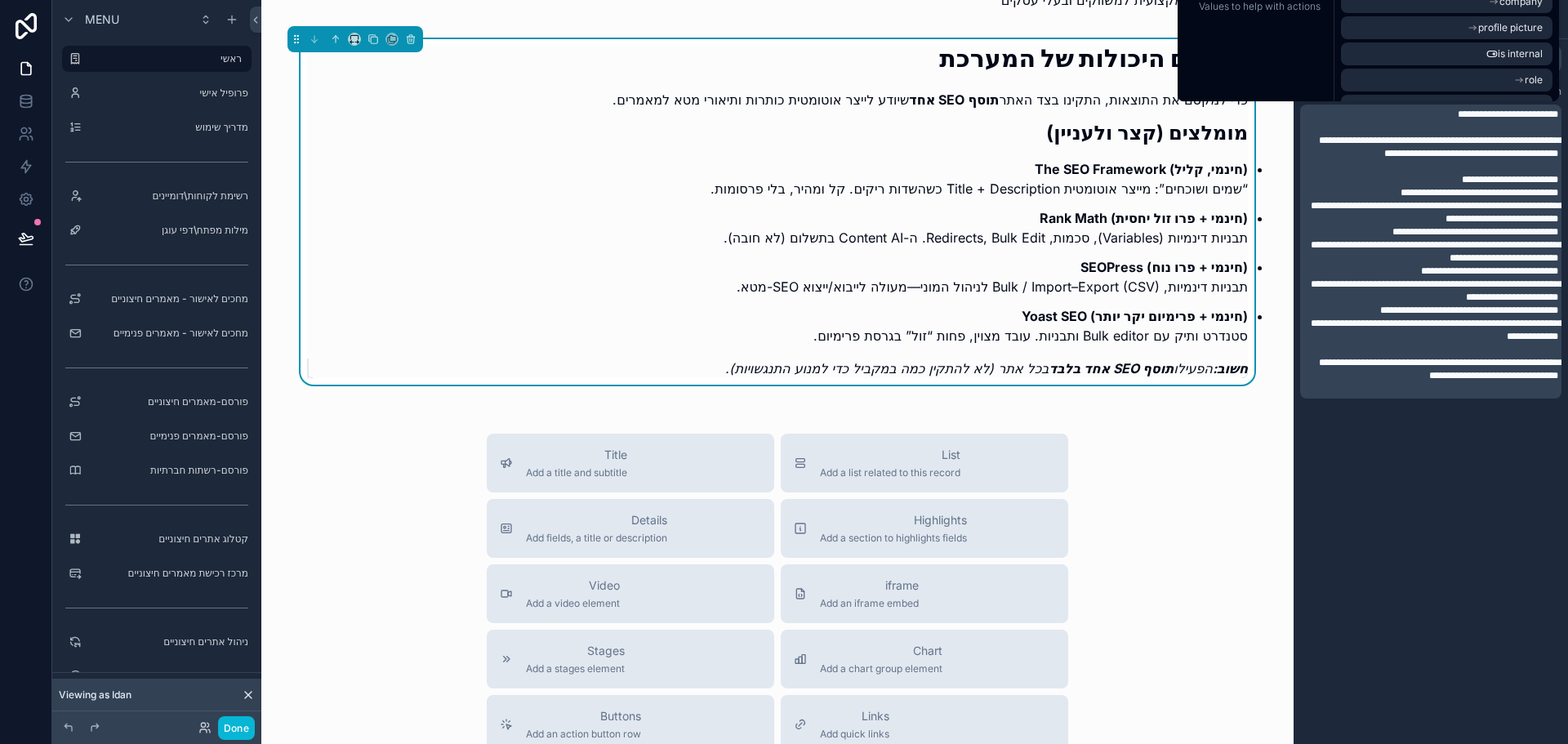
click at [1216, 474] on div "Title Add a title and subtitle List Add a list related to this record Details A…" at bounding box center [777, 724] width 1006 height 581
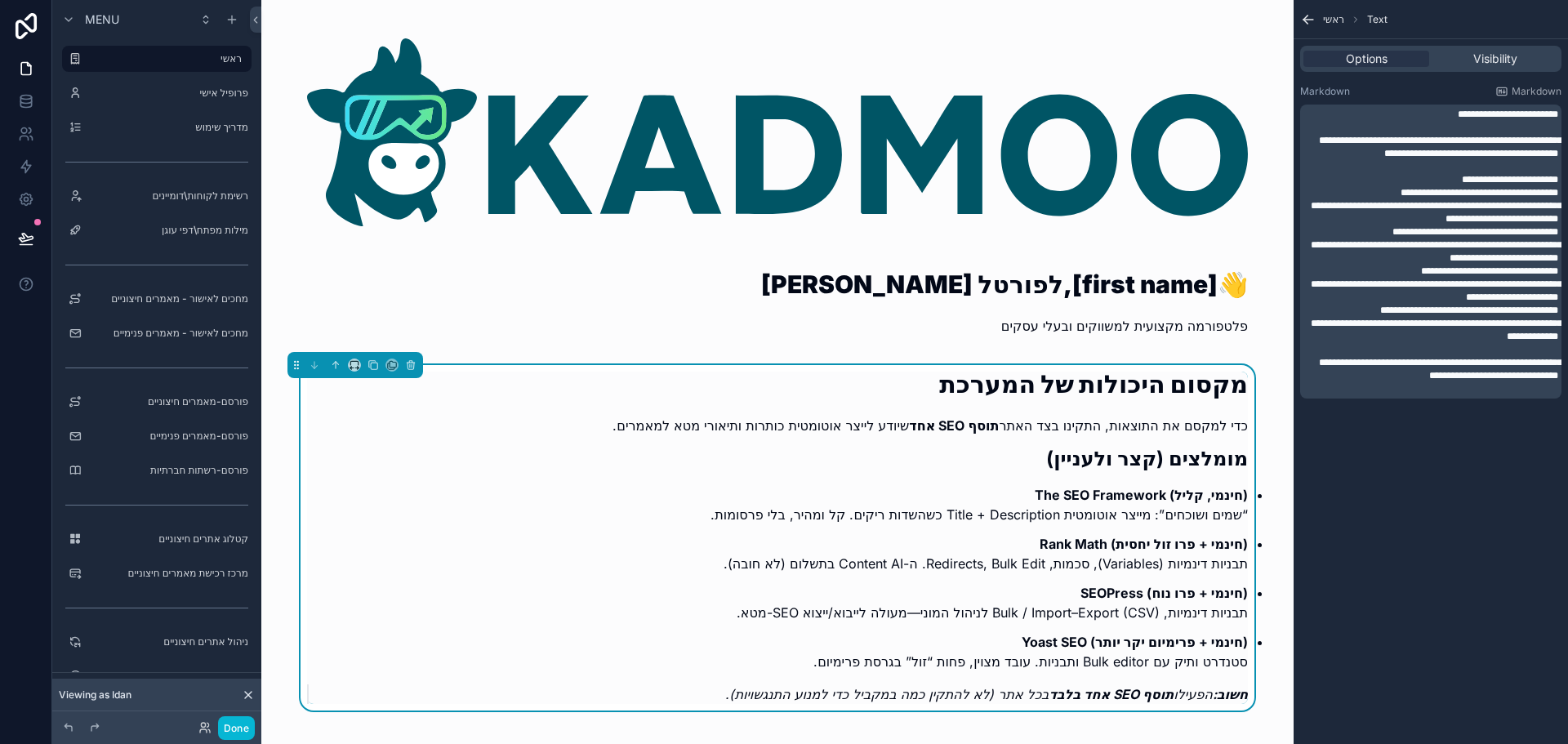
scroll to position [0, 0]
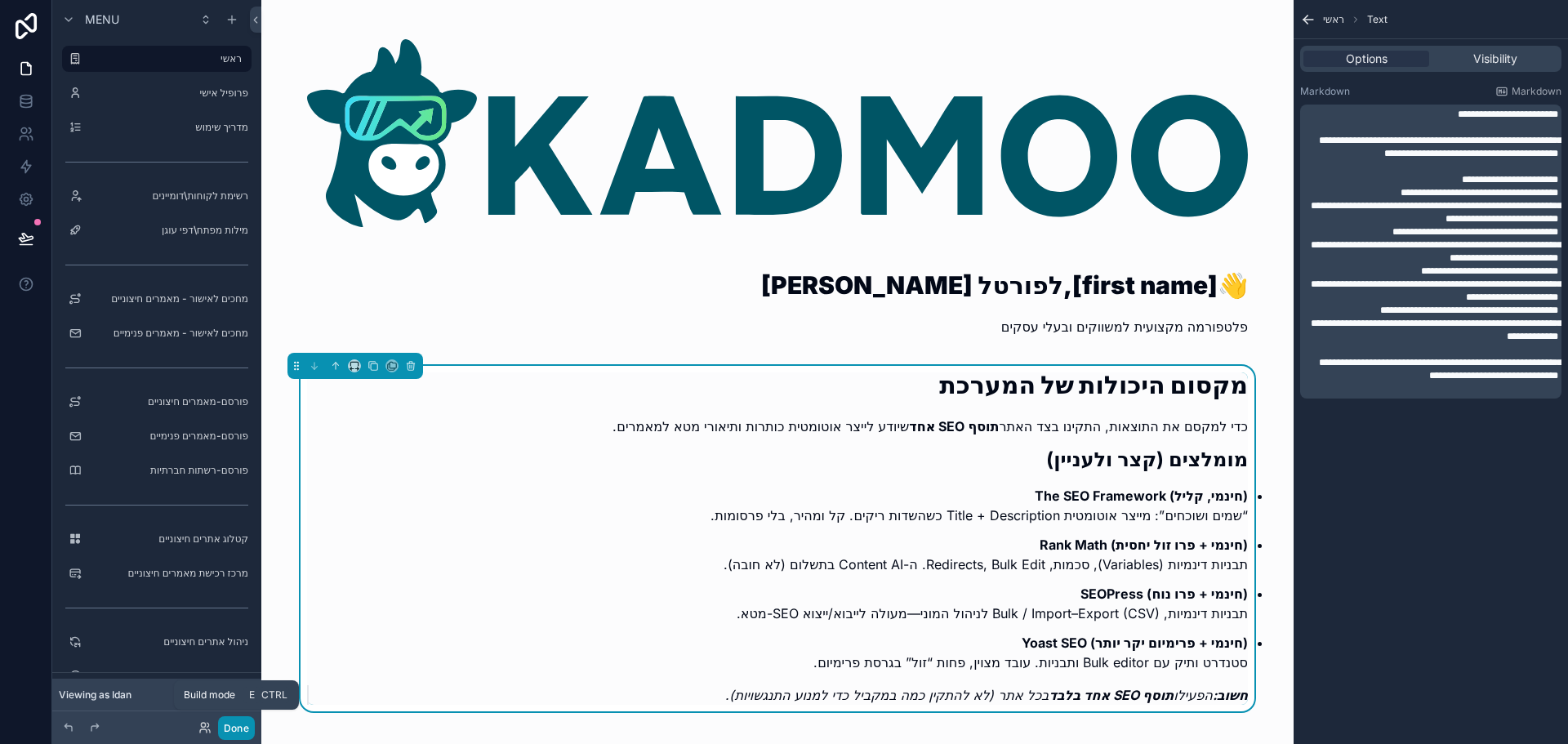
click at [229, 727] on button "Done" at bounding box center [237, 728] width 37 height 23
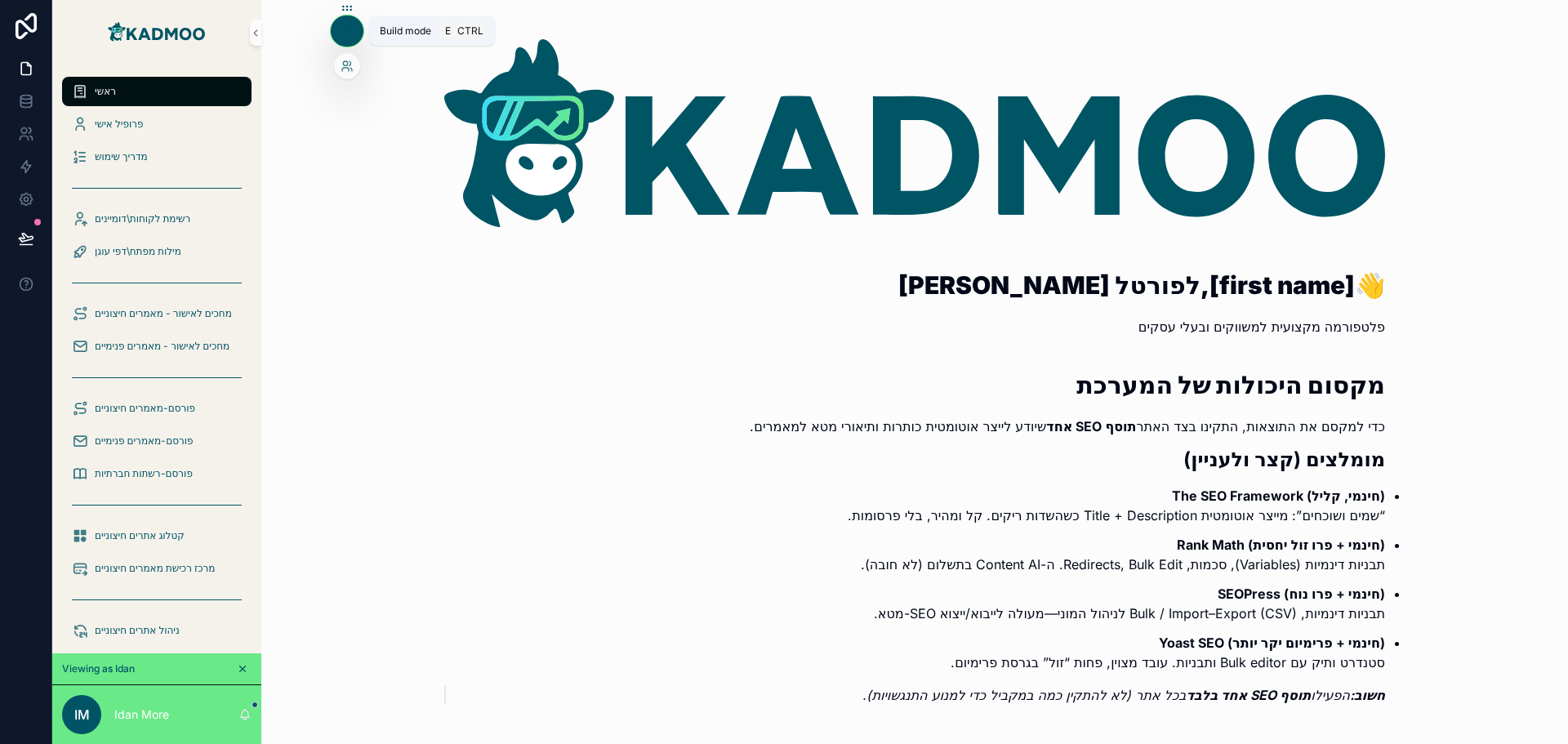
click at [346, 27] on icon at bounding box center [346, 30] width 13 height 13
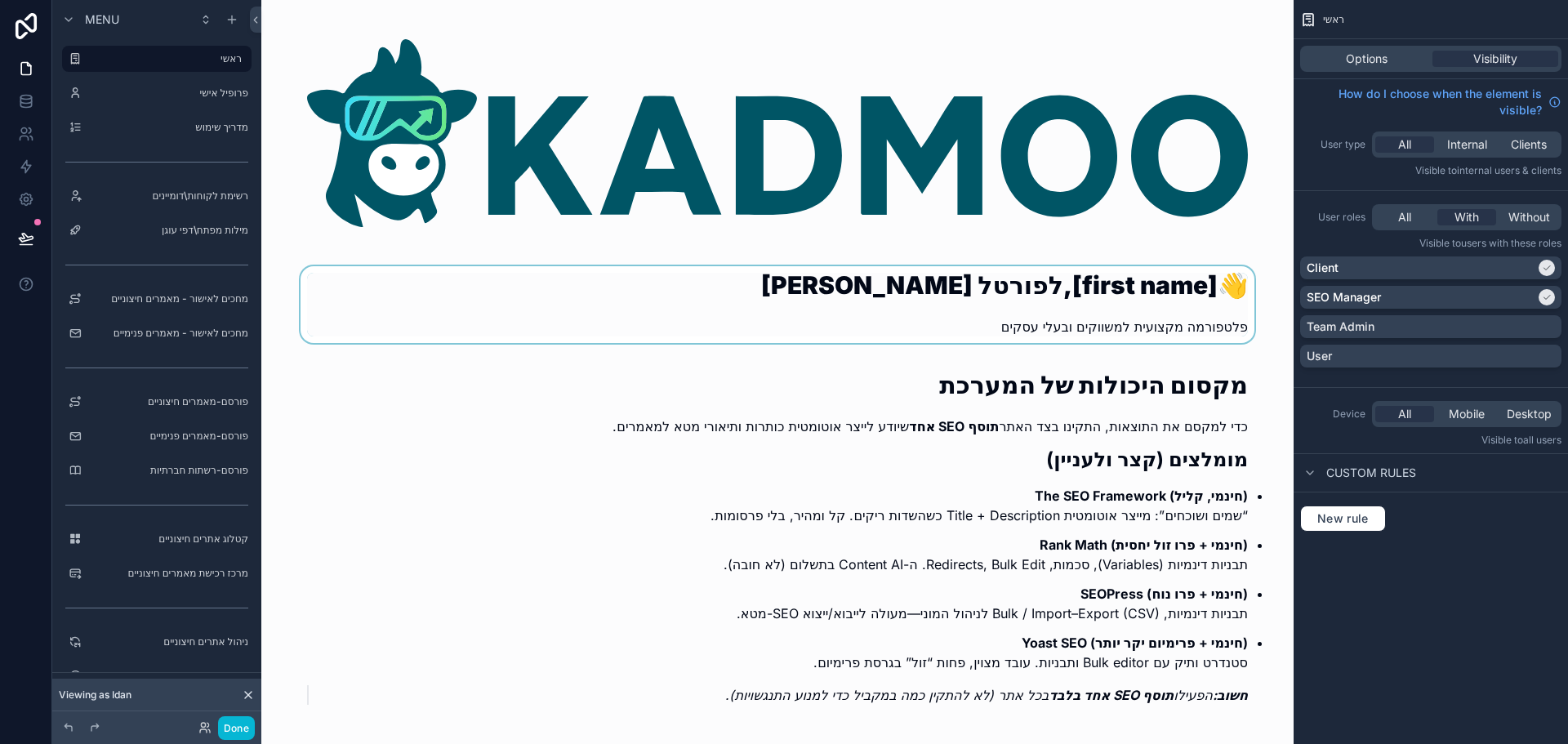
click at [1079, 318] on div "scrollable content" at bounding box center [777, 309] width 1006 height 86
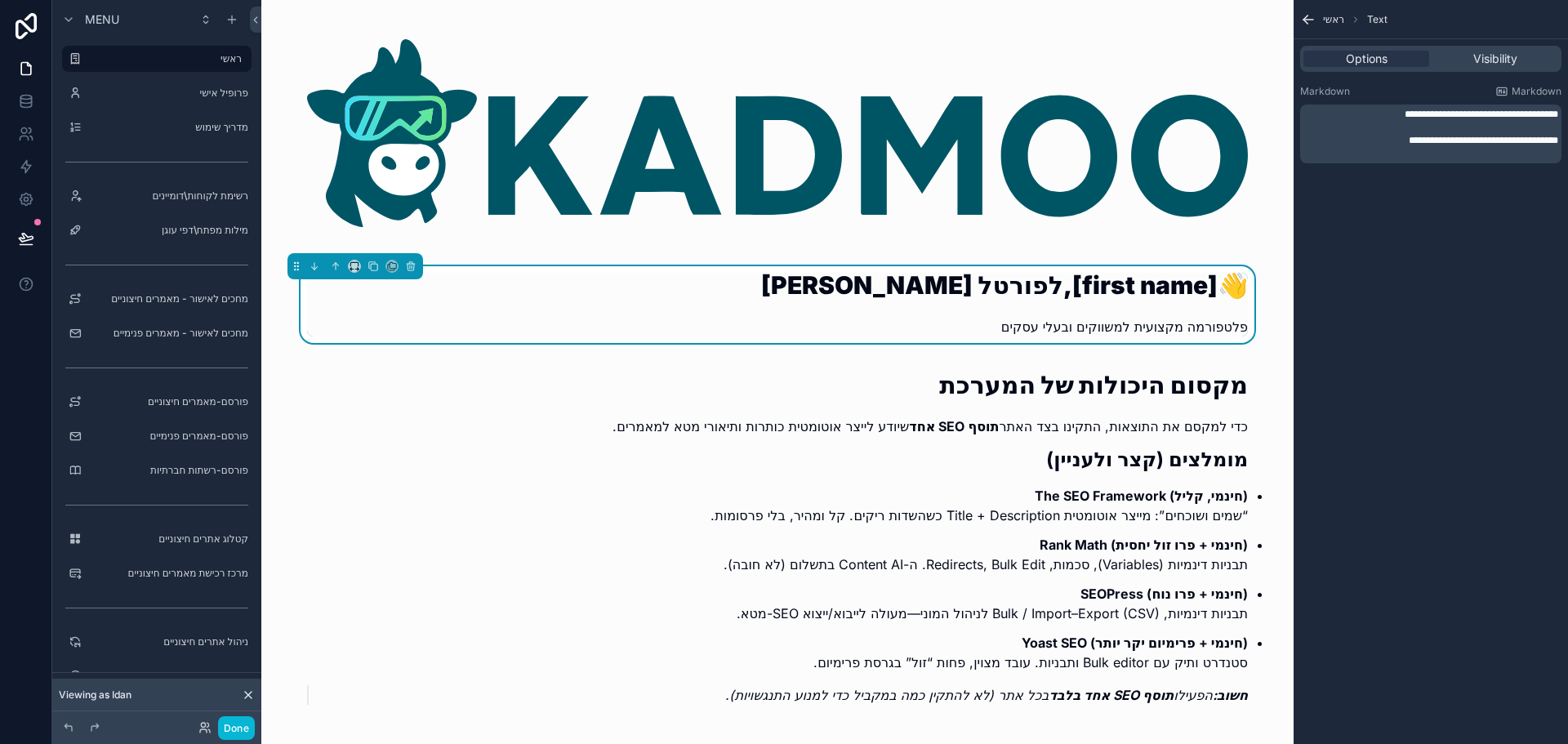
click at [1459, 120] on p "﻿" at bounding box center [1432, 126] width 252 height 13
drag, startPoint x: 1458, startPoint y: 116, endPoint x: 1404, endPoint y: 116, distance: 54.0
click at [1405, 116] on span "**********" at bounding box center [1481, 115] width 154 height 10
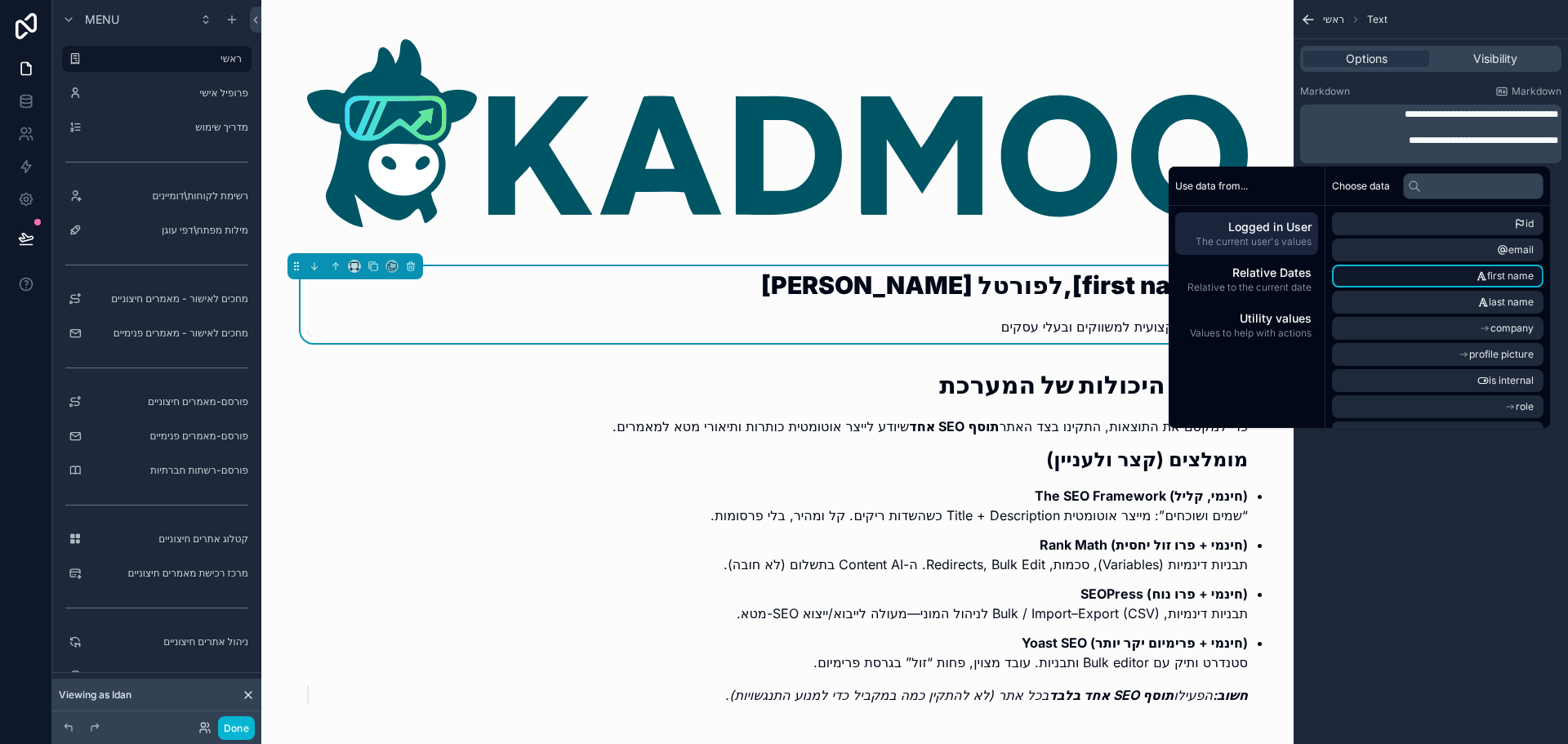
click at [1491, 274] on span "first name" at bounding box center [1510, 275] width 47 height 13
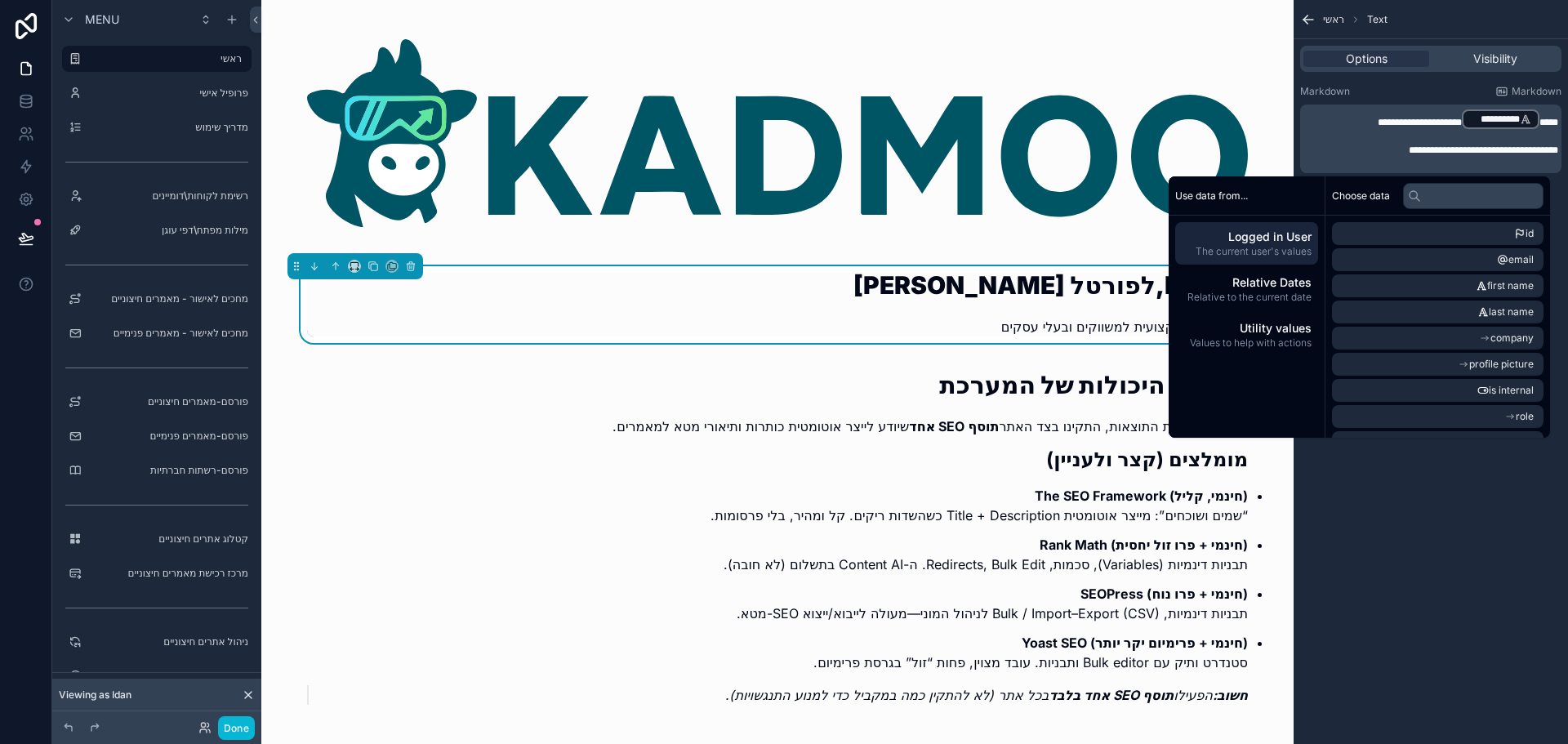
click at [1448, 588] on div "**********" at bounding box center [1431, 372] width 274 height 744
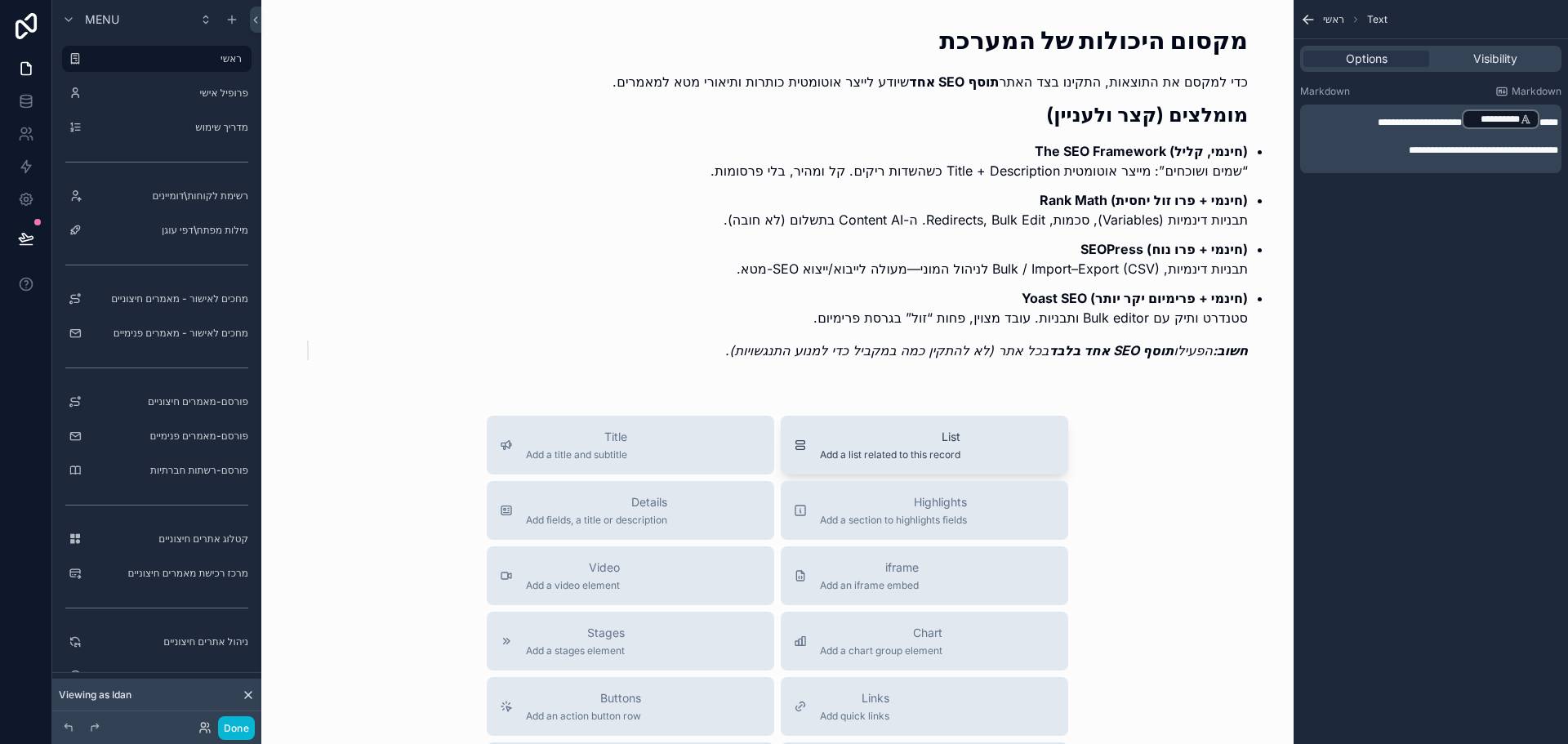
scroll to position [408, 0]
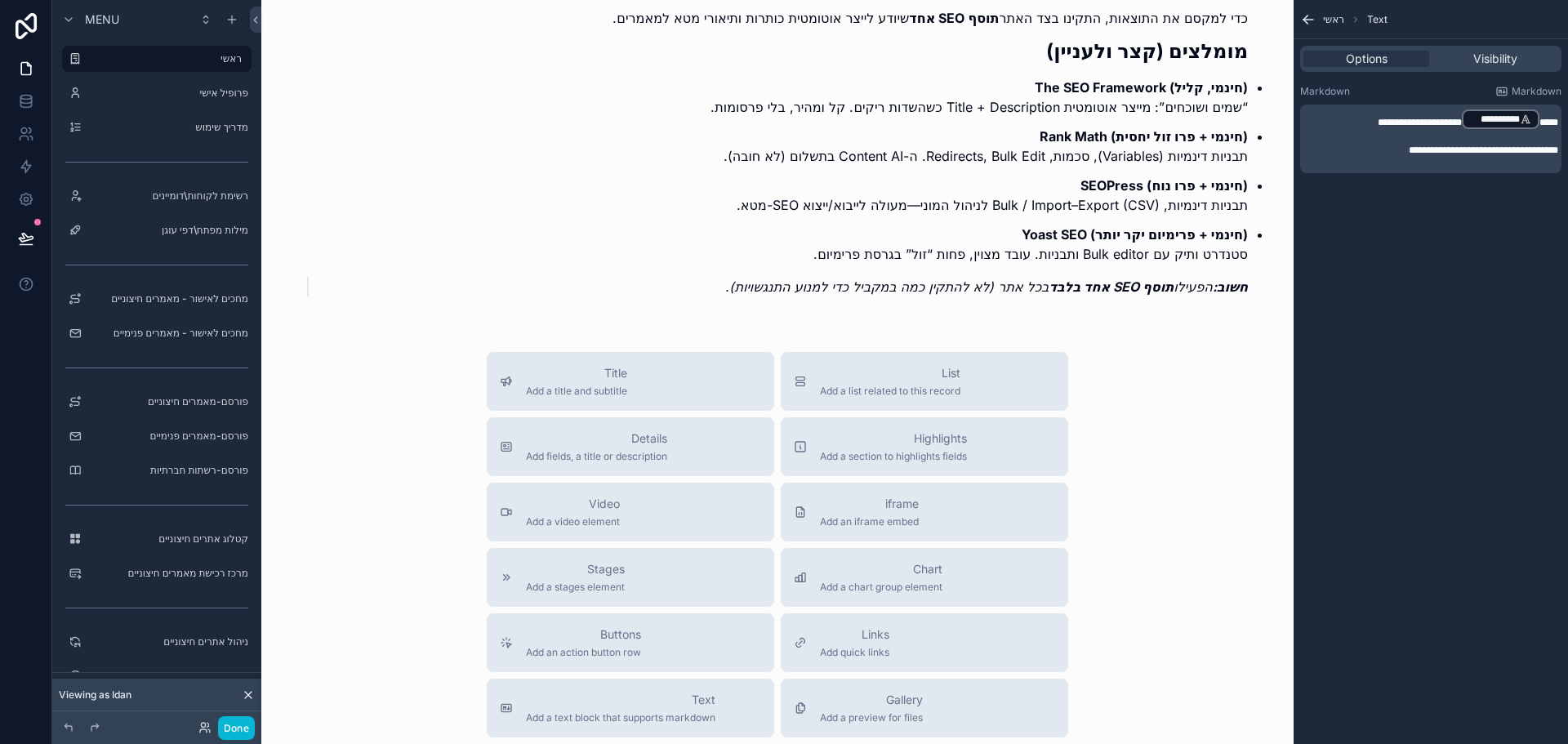
click at [1194, 424] on div "Title Add a title and subtitle List Add a list related to this record Details A…" at bounding box center [777, 643] width 1006 height 581
click at [185, 93] on label "פרופיל אישי" at bounding box center [153, 92] width 130 height 13
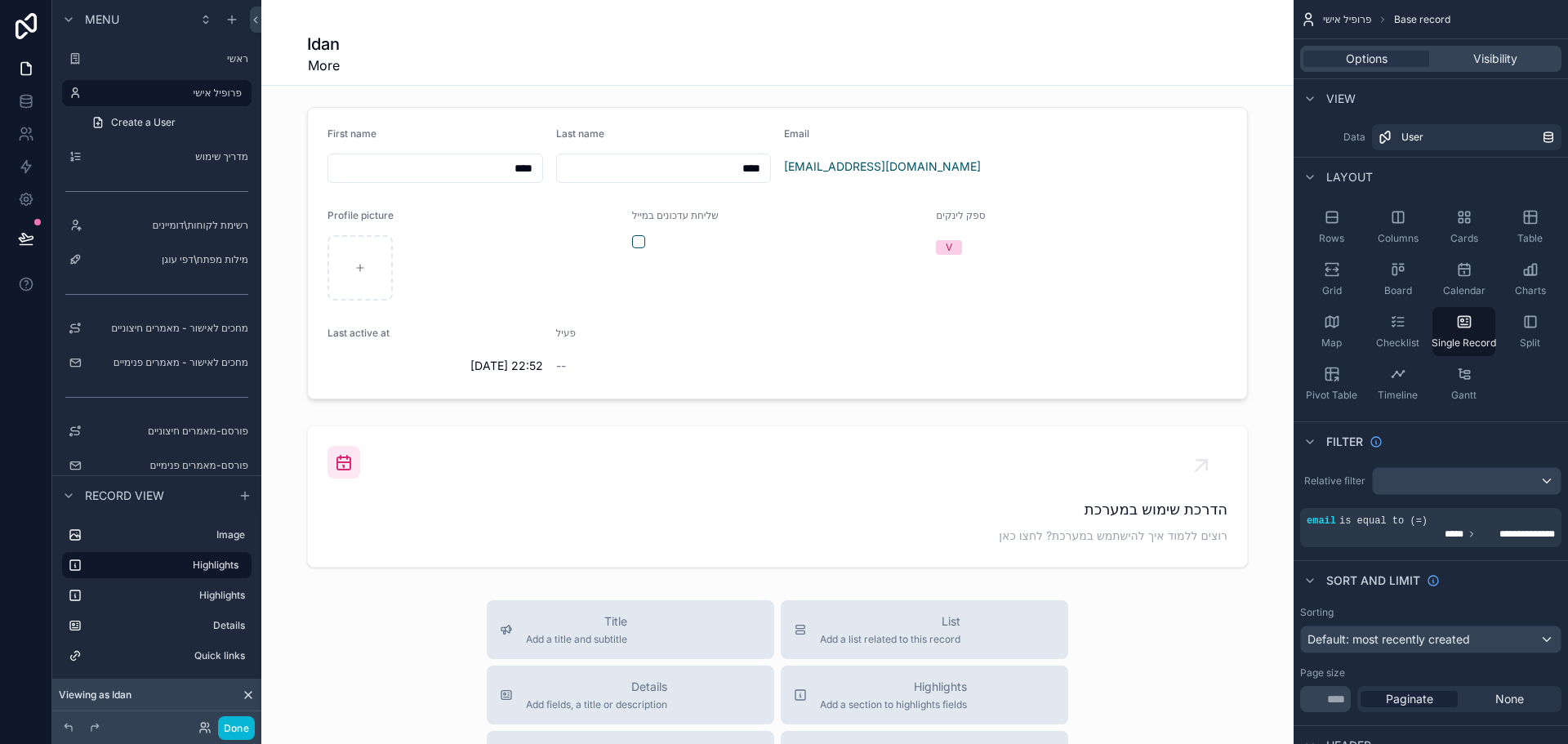
scroll to position [490, 0]
click at [1106, 500] on div "scrollable content" at bounding box center [777, 407] width 1033 height 1796
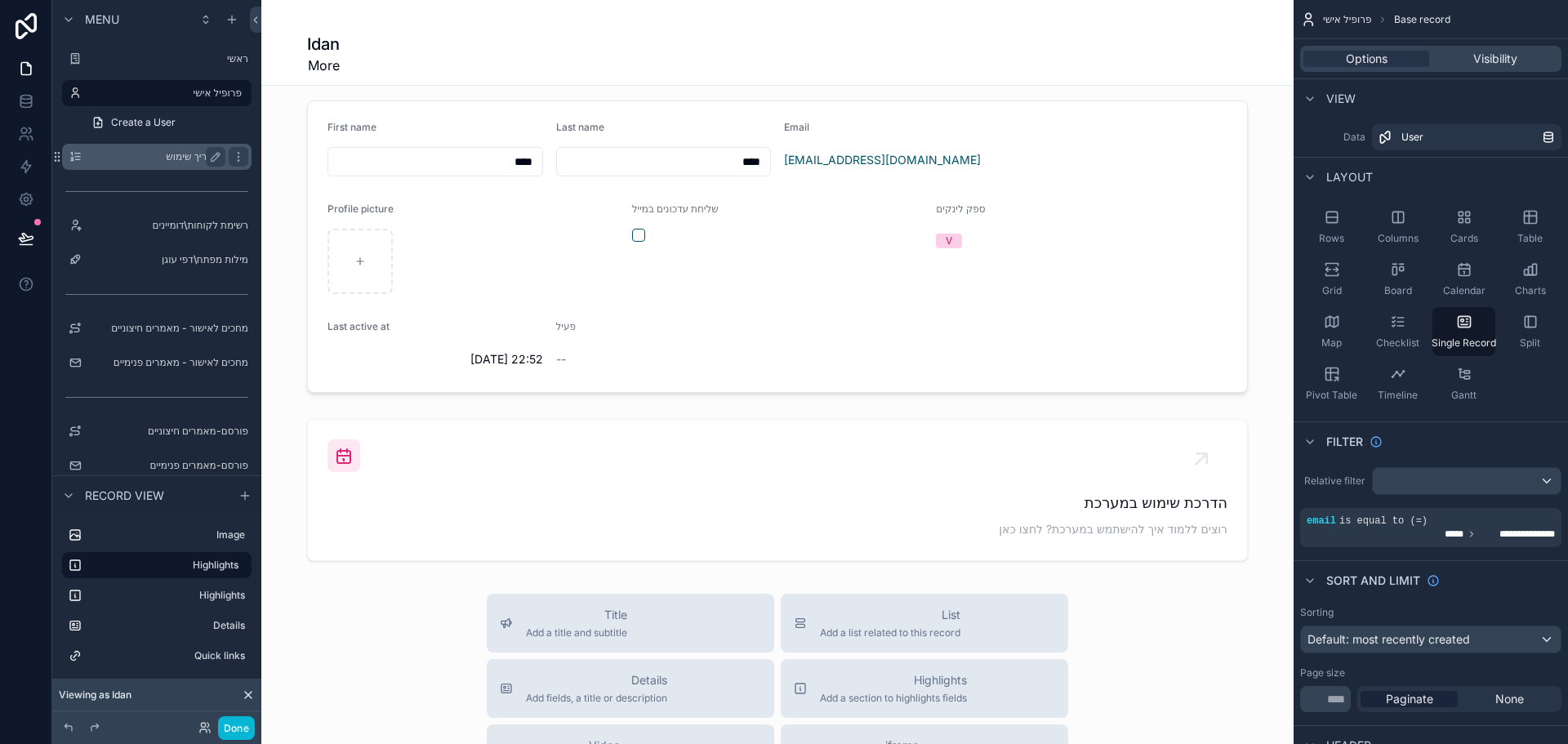
click at [161, 159] on label "מדריך שימוש" at bounding box center [153, 157] width 130 height 13
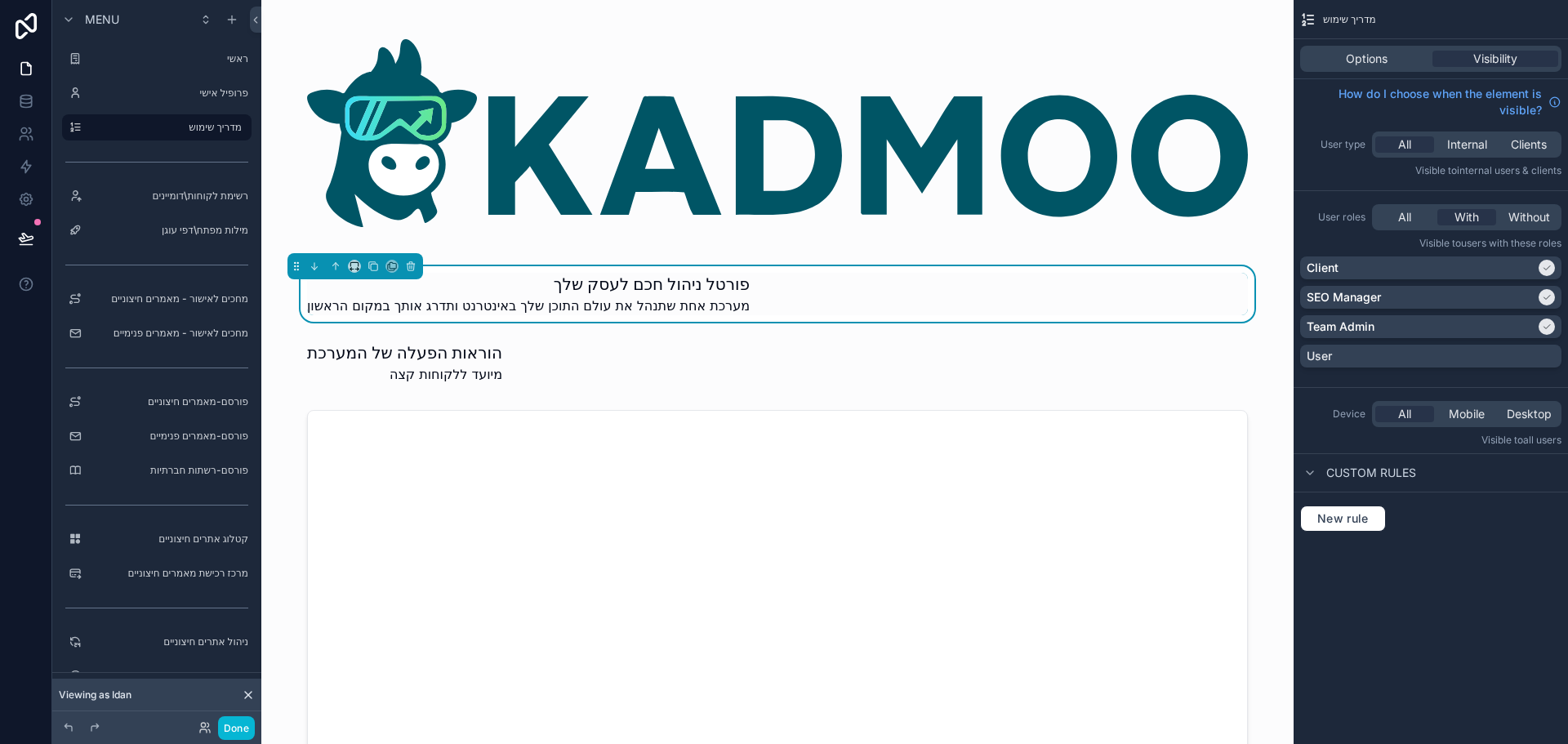
click at [799, 294] on div "פורטל ניהול חכם לעסק שלך מערכת אחת שתנהל את עולם התוכן שלך באינטרנט ותדרג אותך …" at bounding box center [777, 294] width 941 height 42
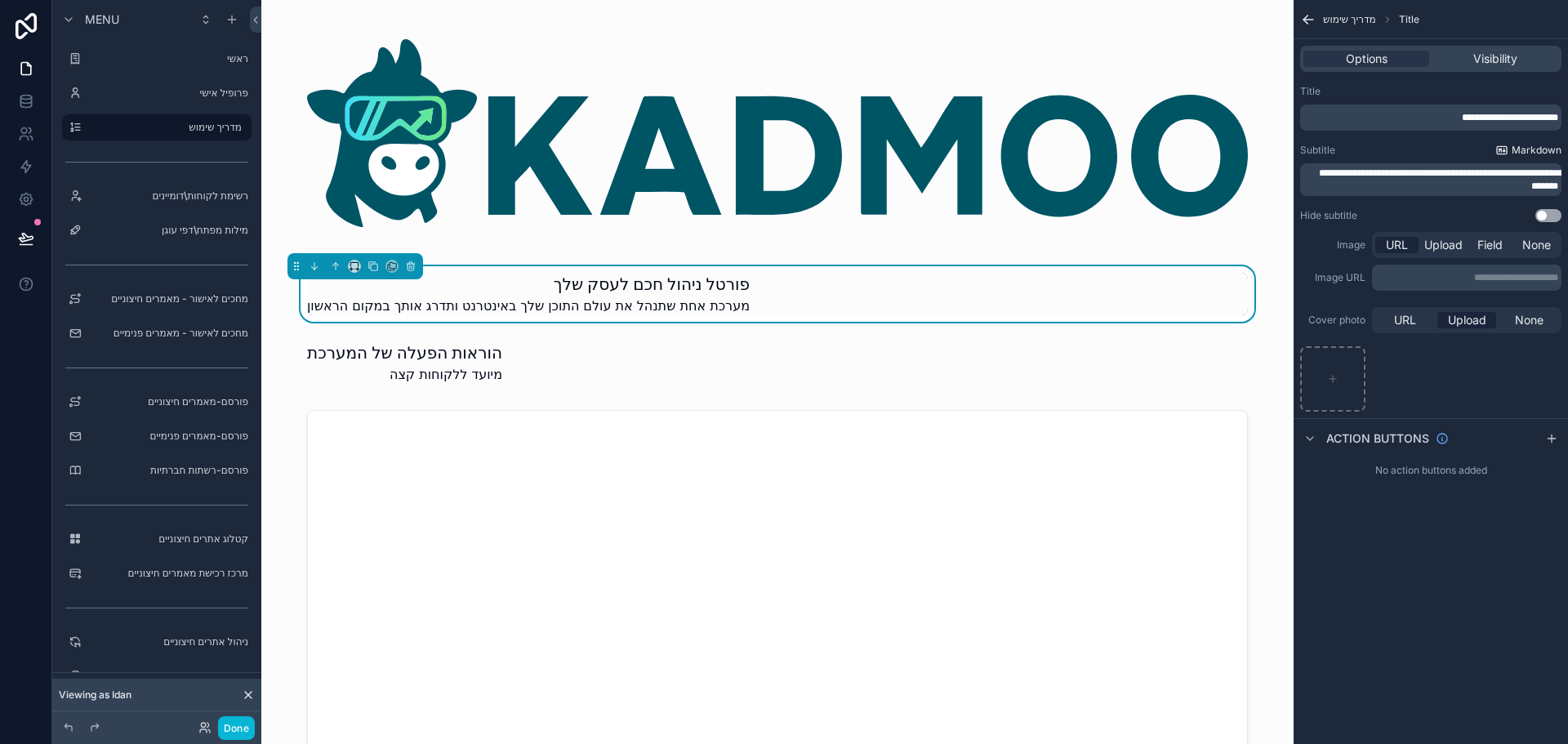
click at [1517, 152] on span "Markdown" at bounding box center [1536, 150] width 50 height 13
click at [1432, 187] on p "**********" at bounding box center [1432, 179] width 252 height 26
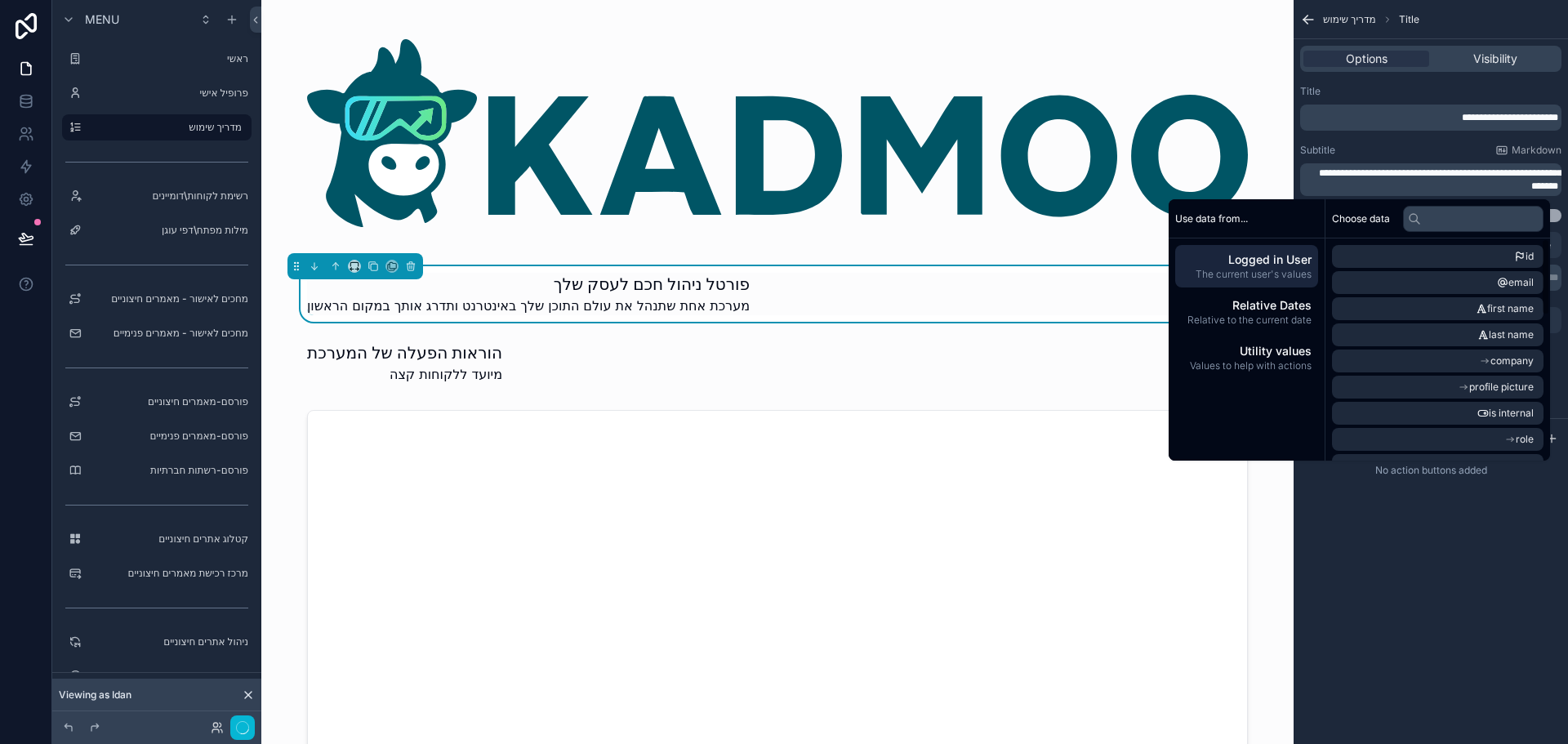
click at [1401, 584] on div "**********" at bounding box center [1431, 372] width 274 height 744
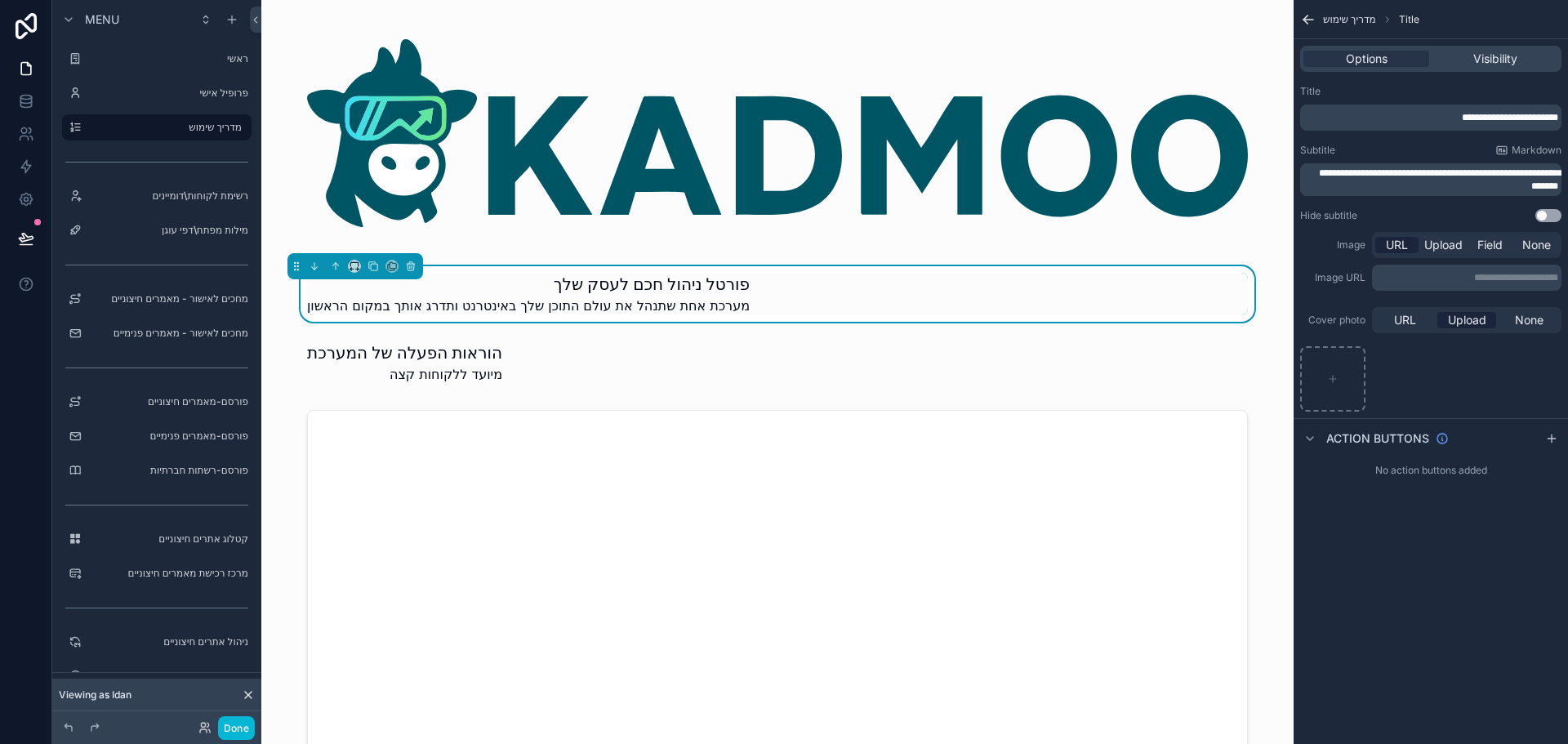
click at [935, 281] on div "פורטל ניהול חכם לעסק שלך מערכת אחת שתנהל את עולם התוכן שלך באינטרנט ותדרג אותך …" at bounding box center [777, 294] width 941 height 42
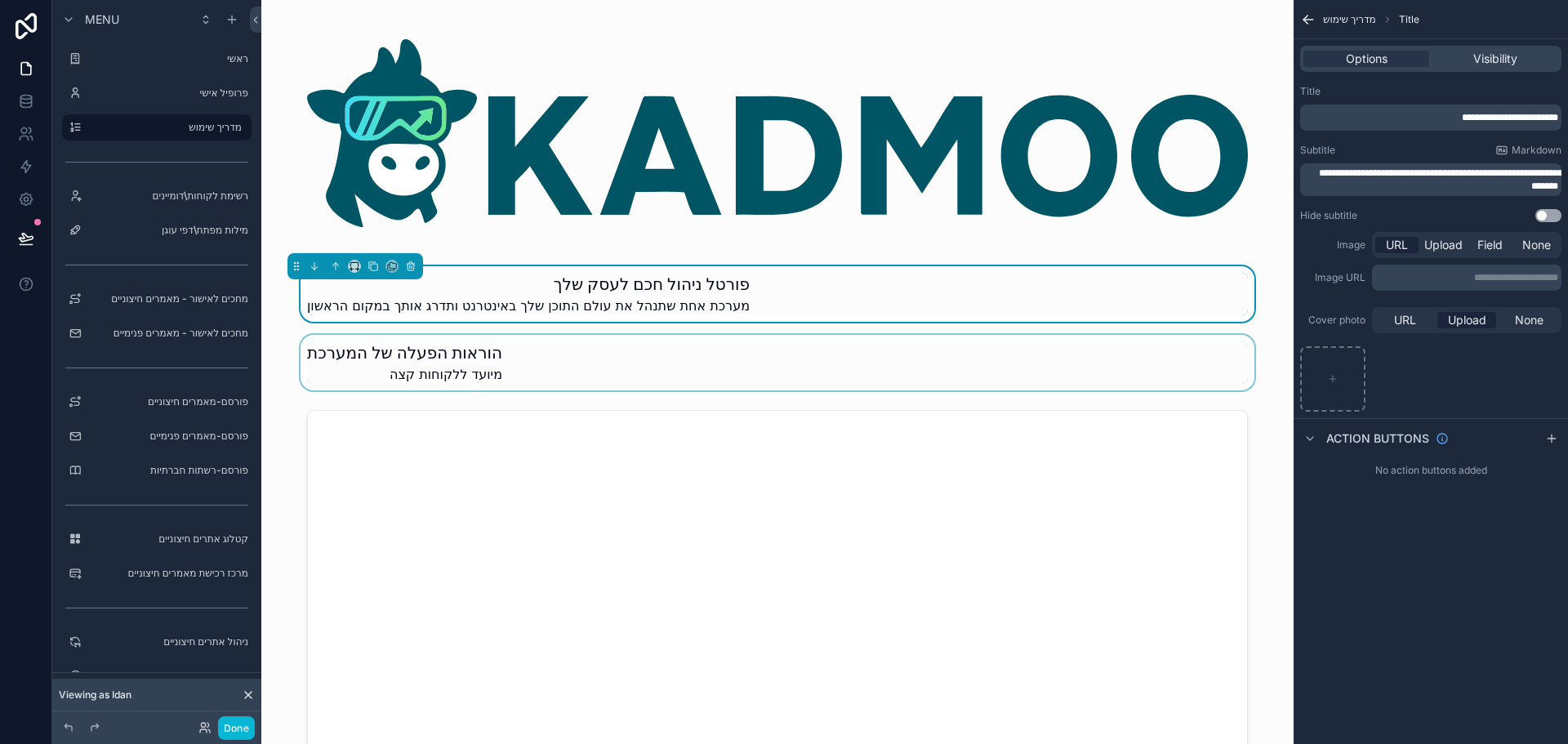
click at [498, 359] on div "scrollable content" at bounding box center [777, 362] width 1006 height 56
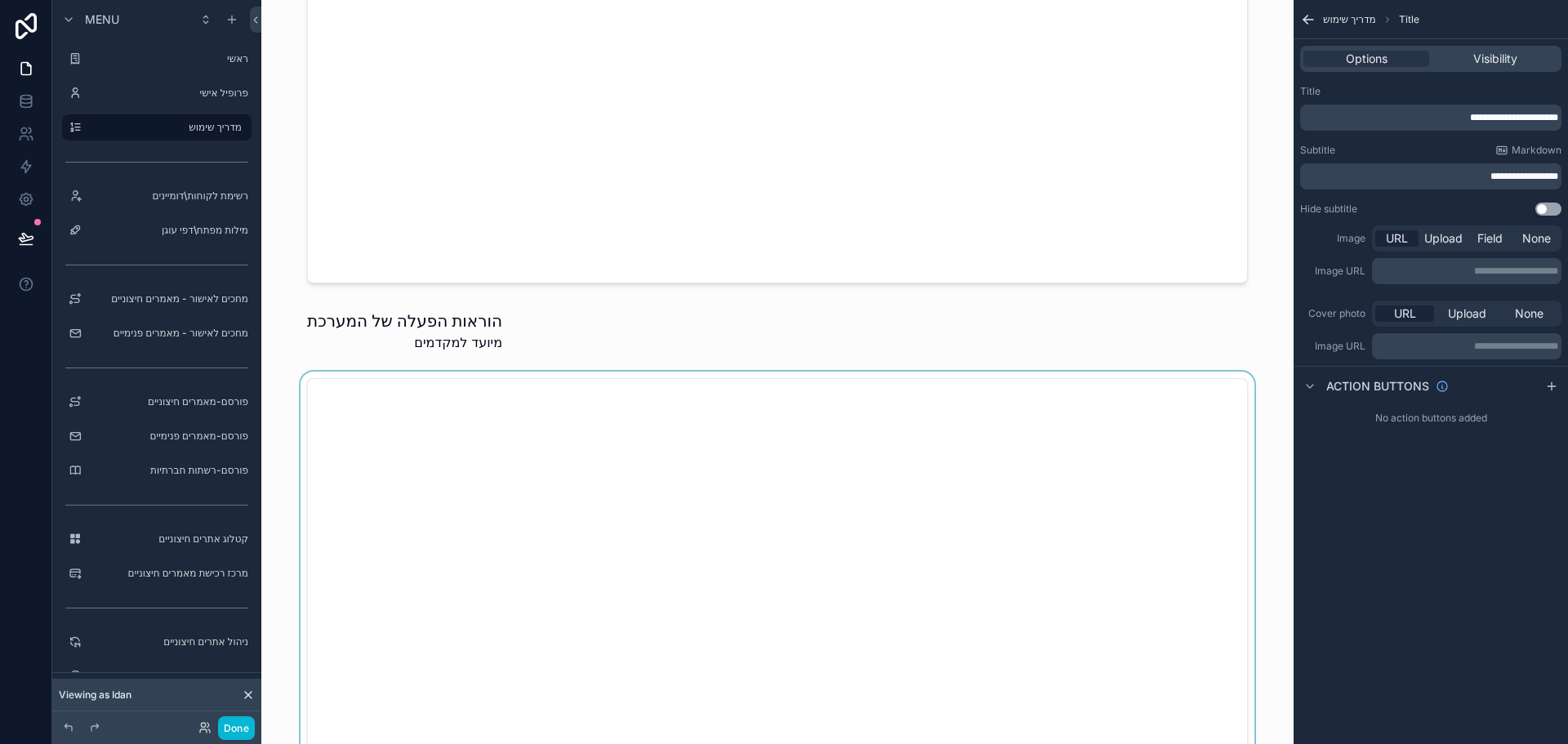
scroll to position [653, 0]
click at [553, 332] on div "scrollable content" at bounding box center [777, 334] width 1006 height 56
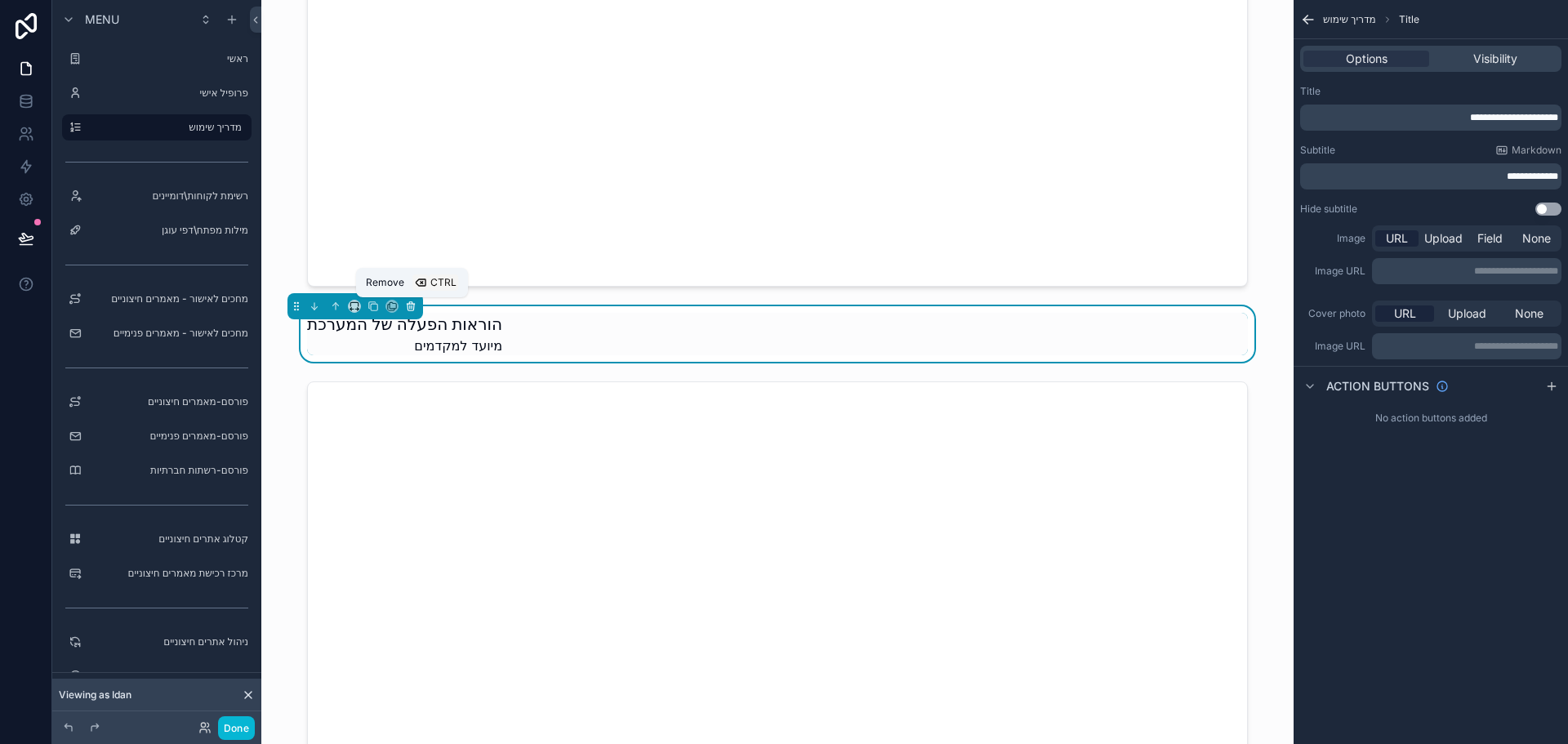
click at [410, 304] on icon "scrollable content" at bounding box center [411, 306] width 12 height 12
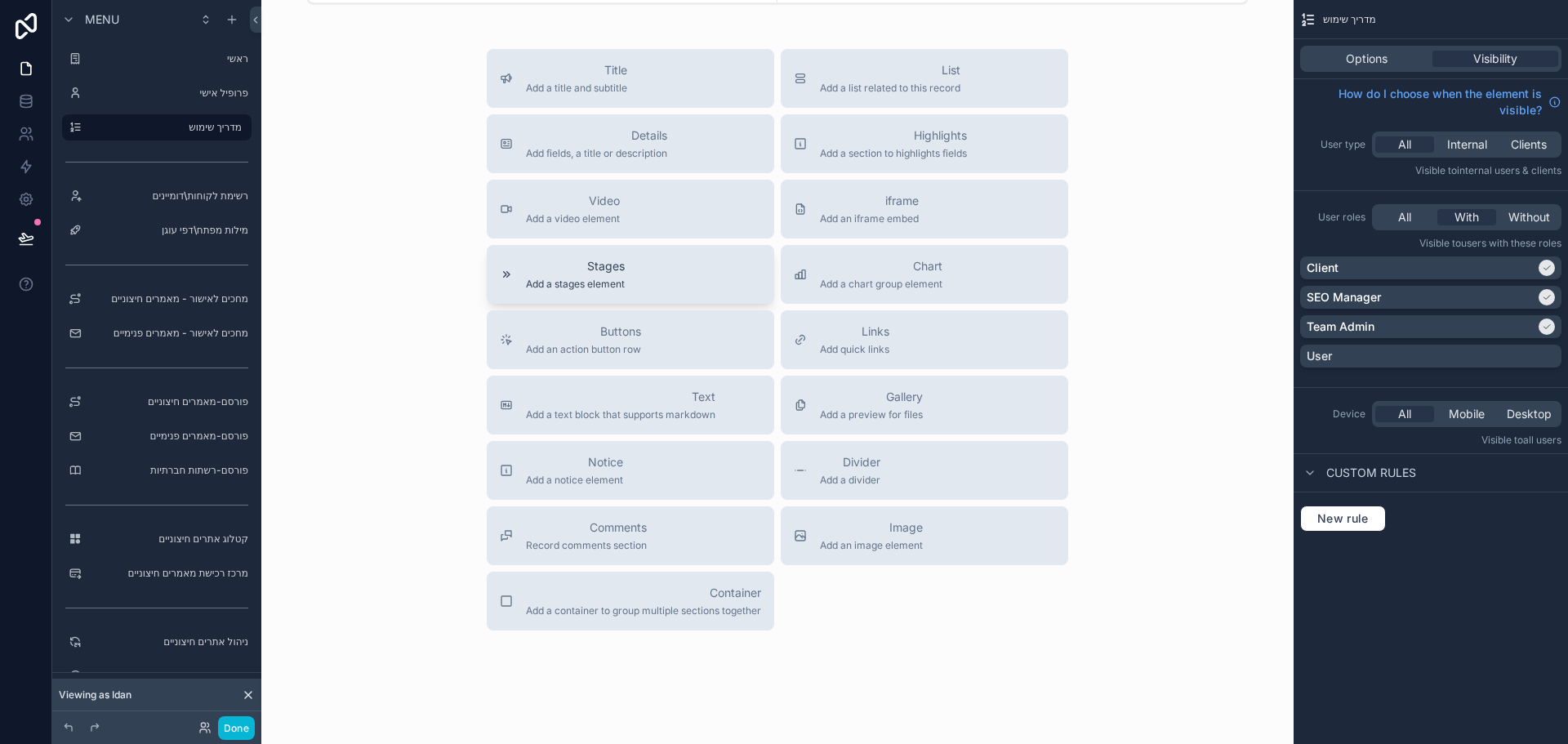
scroll to position [3929, 0]
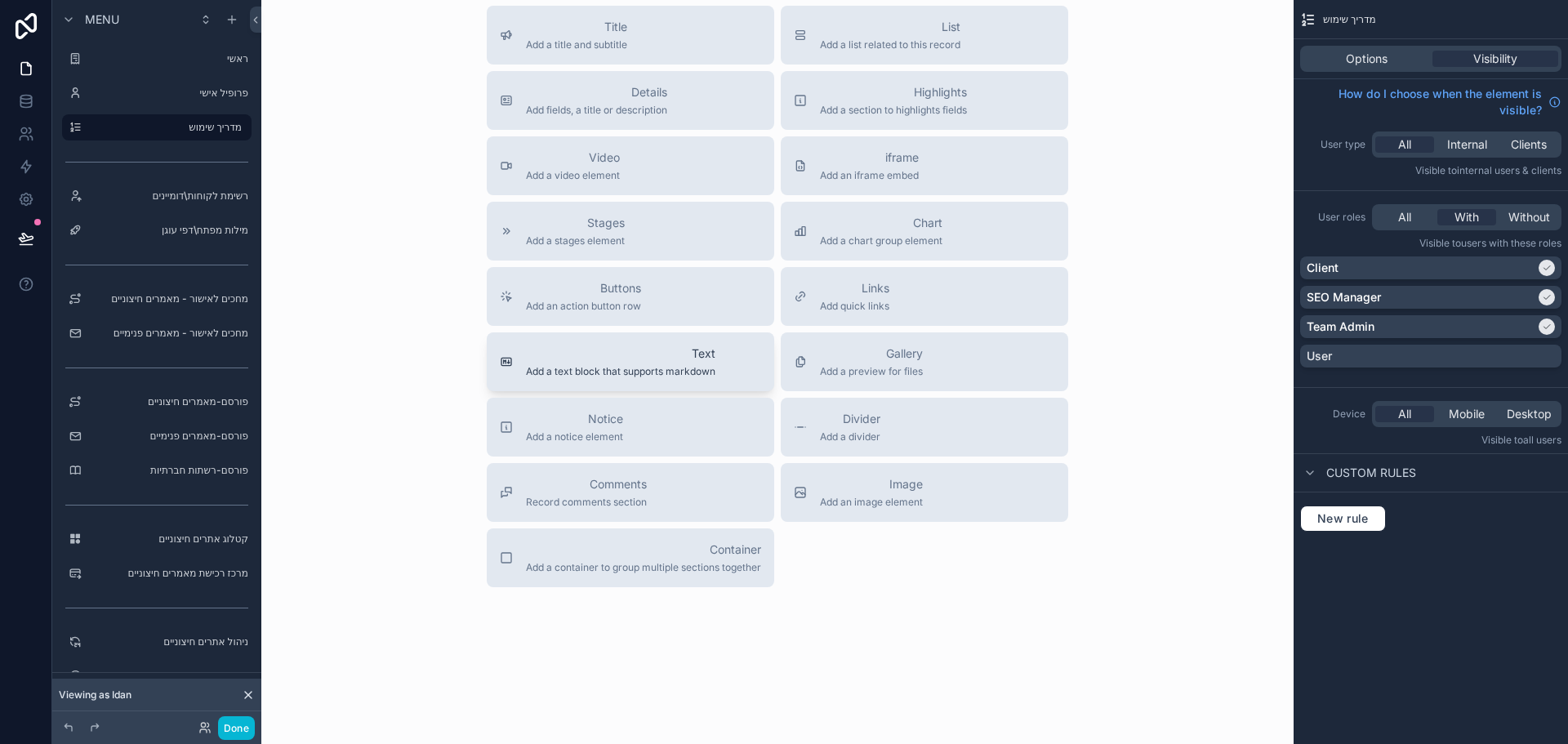
click at [665, 359] on span "Text" at bounding box center [621, 353] width 190 height 17
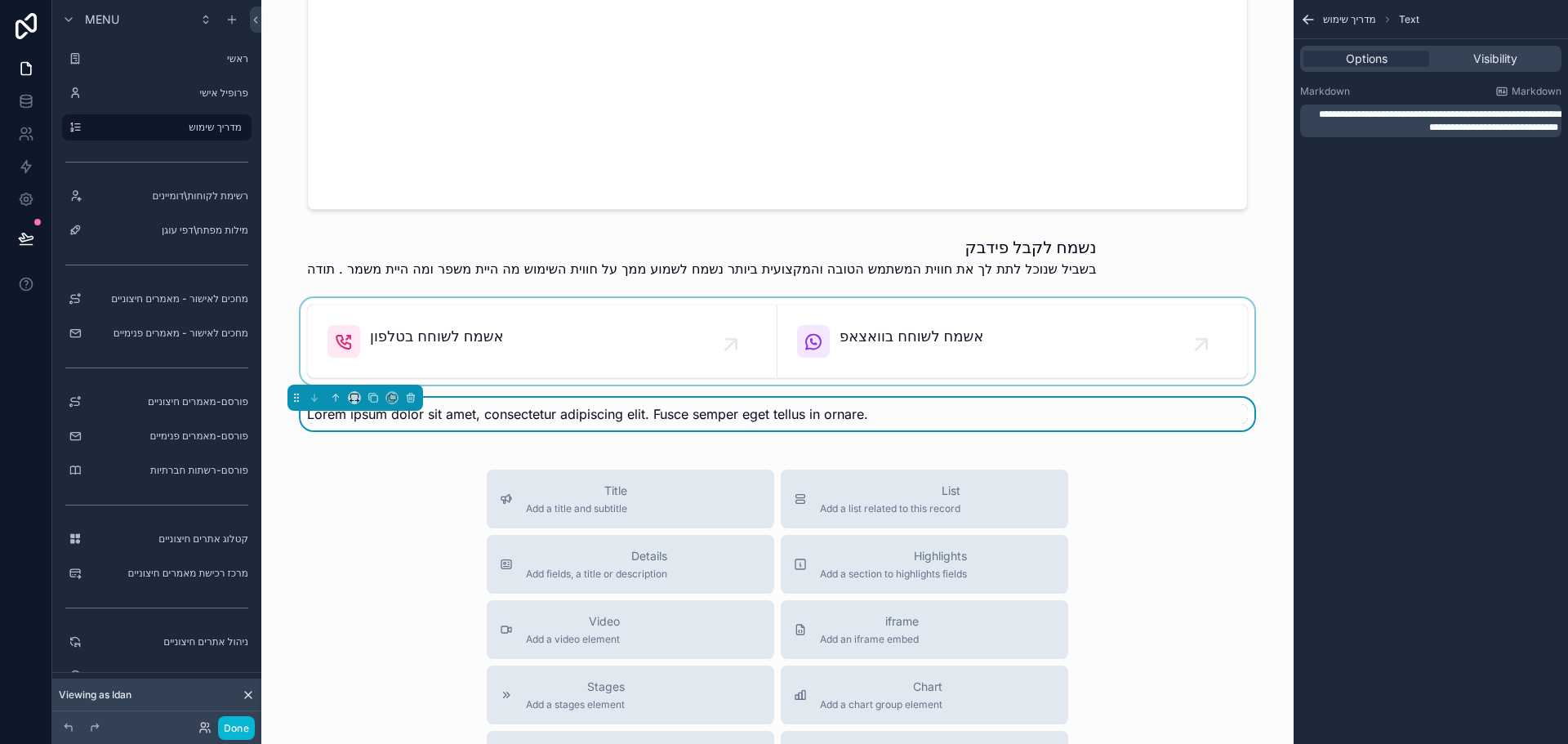
scroll to position [3389, 0]
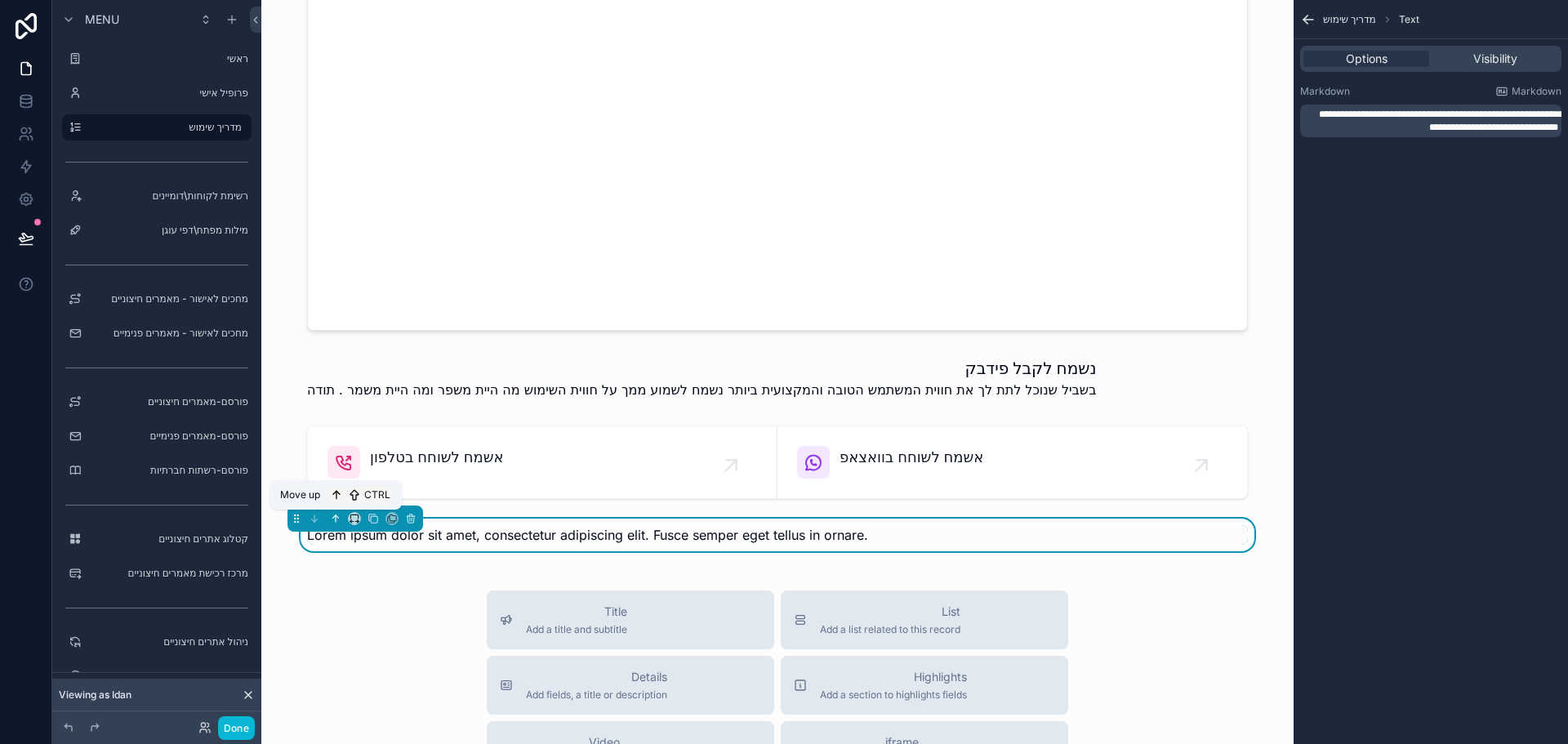
click at [334, 522] on icon "scrollable content" at bounding box center [336, 519] width 12 height 12
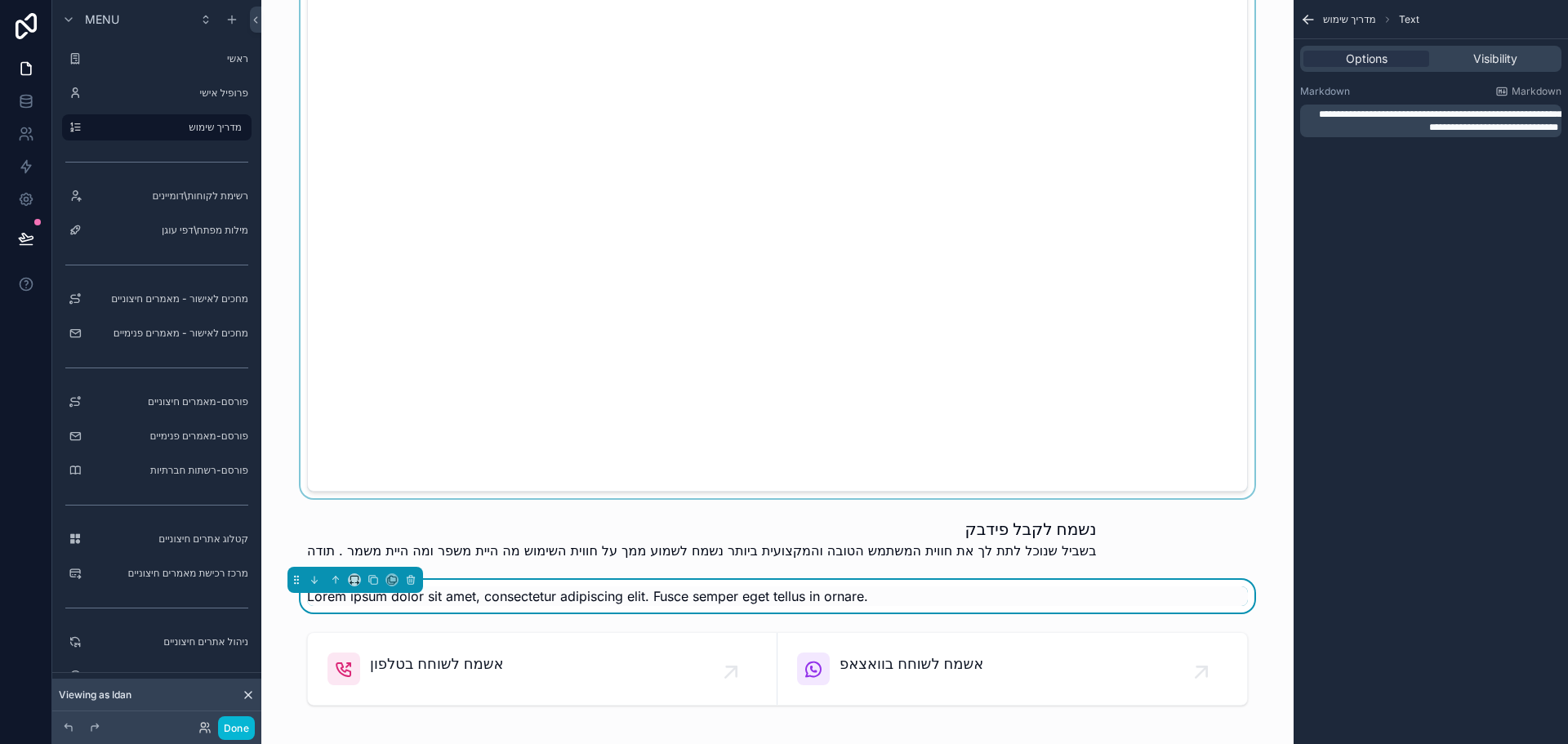
scroll to position [3227, 0]
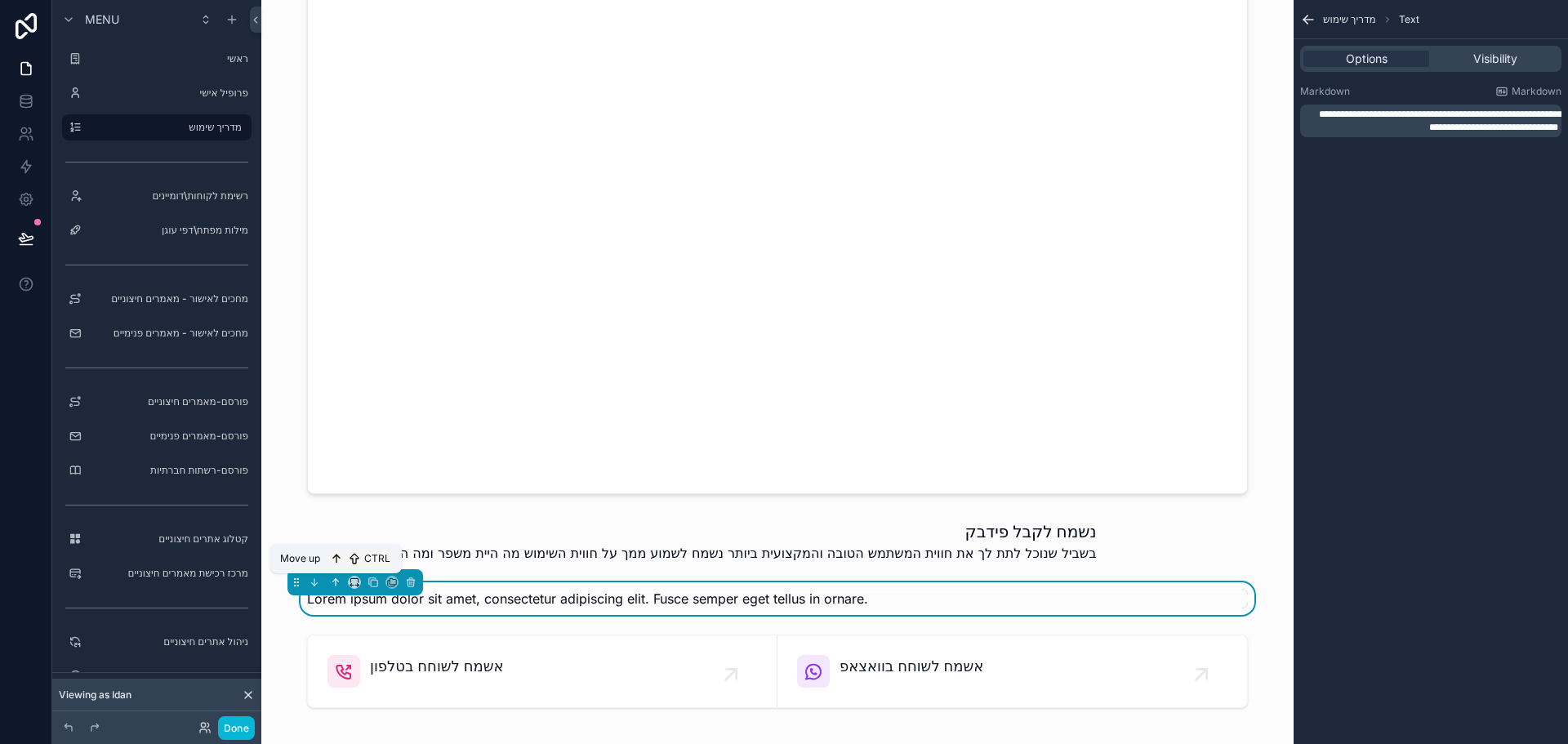
click at [333, 583] on icon "scrollable content" at bounding box center [336, 582] width 12 height 12
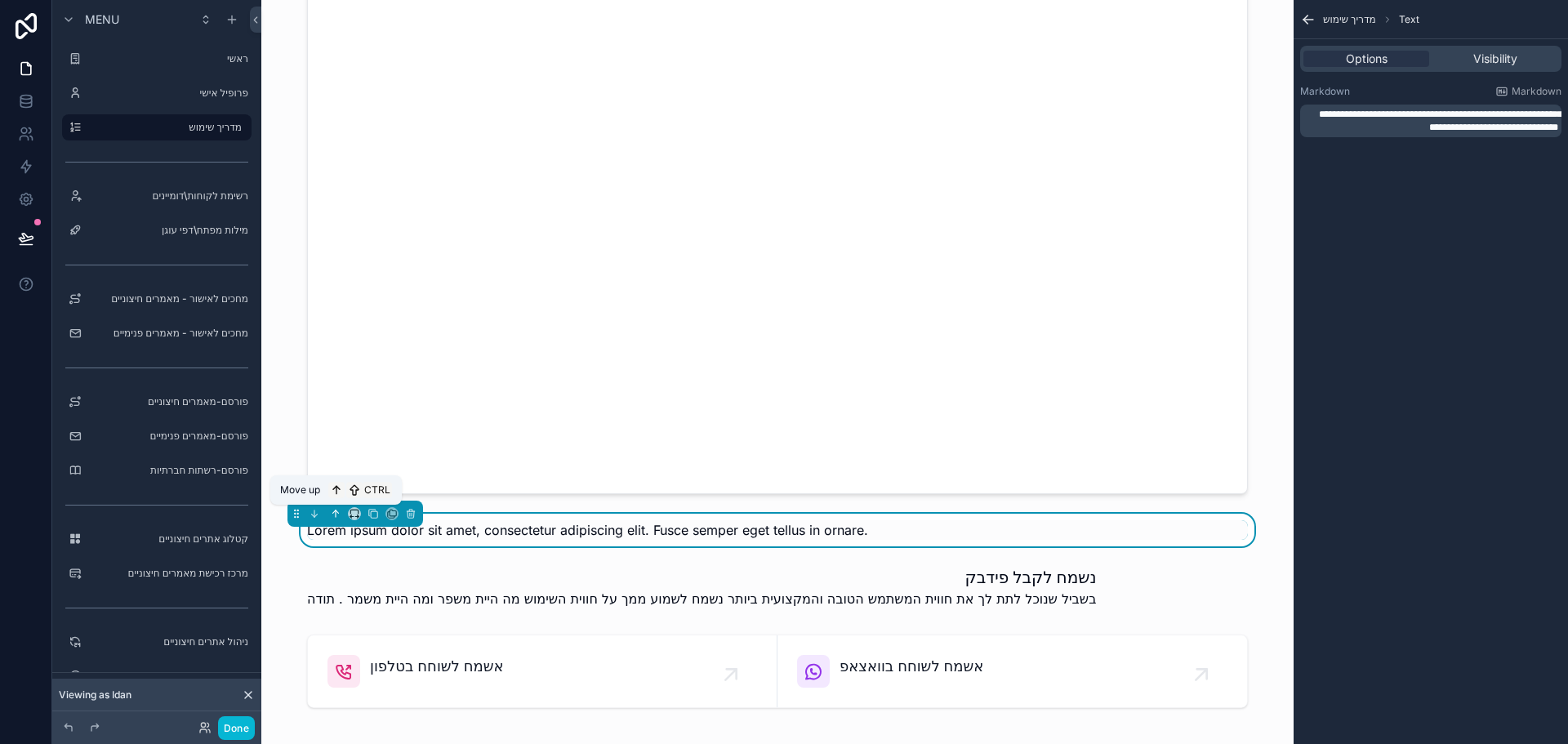
click at [333, 514] on icon "scrollable content" at bounding box center [334, 511] width 3 height 3
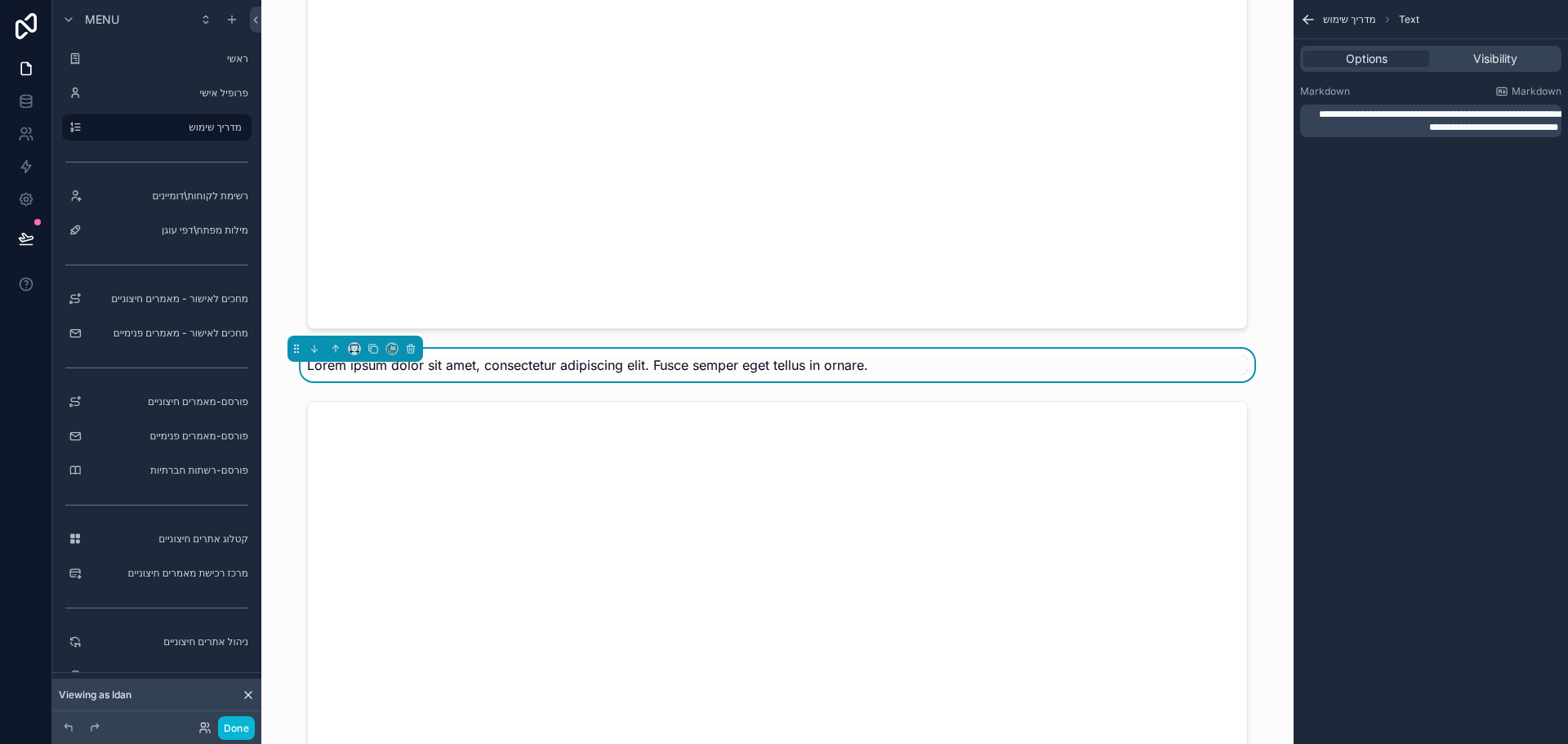
scroll to position [2817, 0]
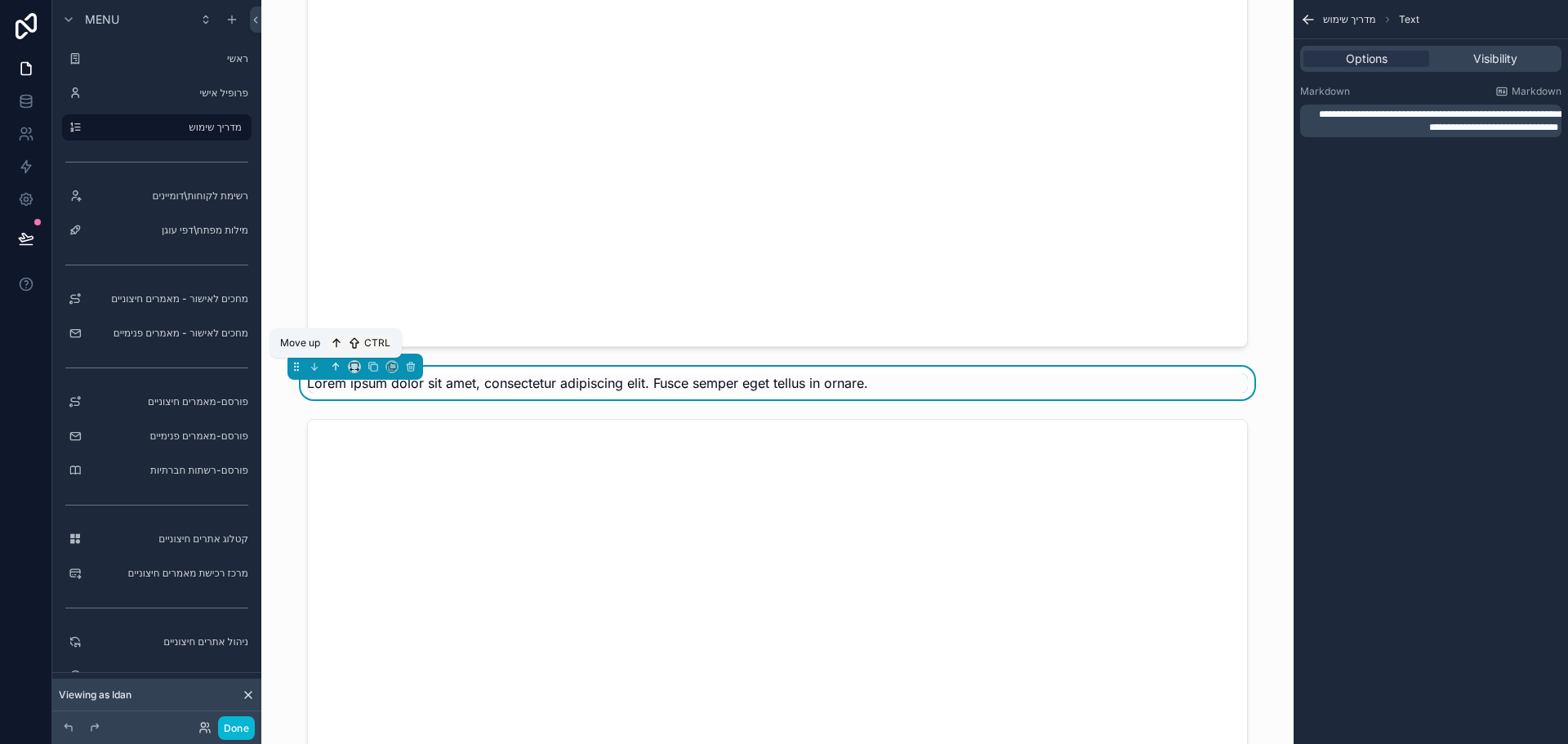
click at [331, 361] on icon "scrollable content" at bounding box center [336, 367] width 12 height 12
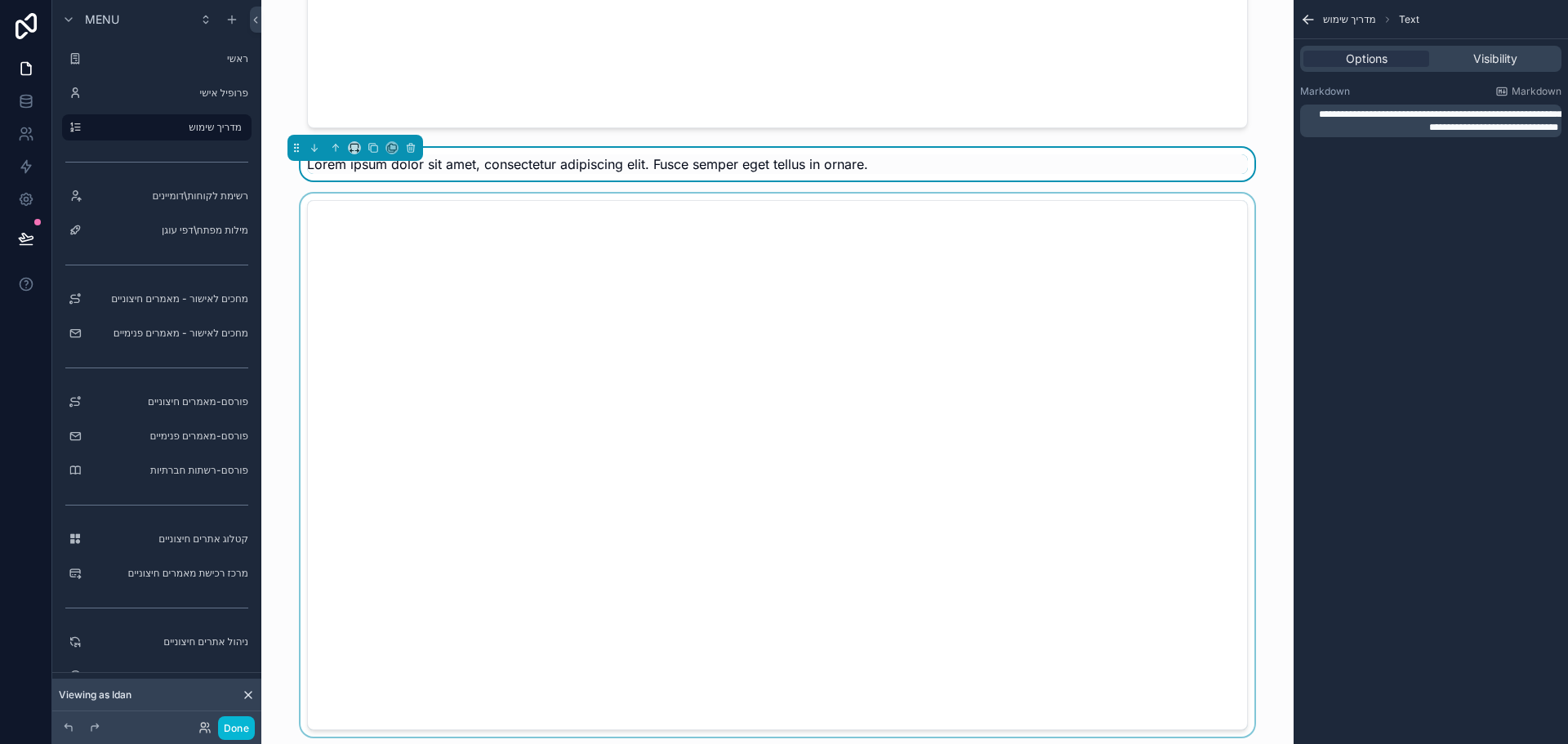
scroll to position [2409, 0]
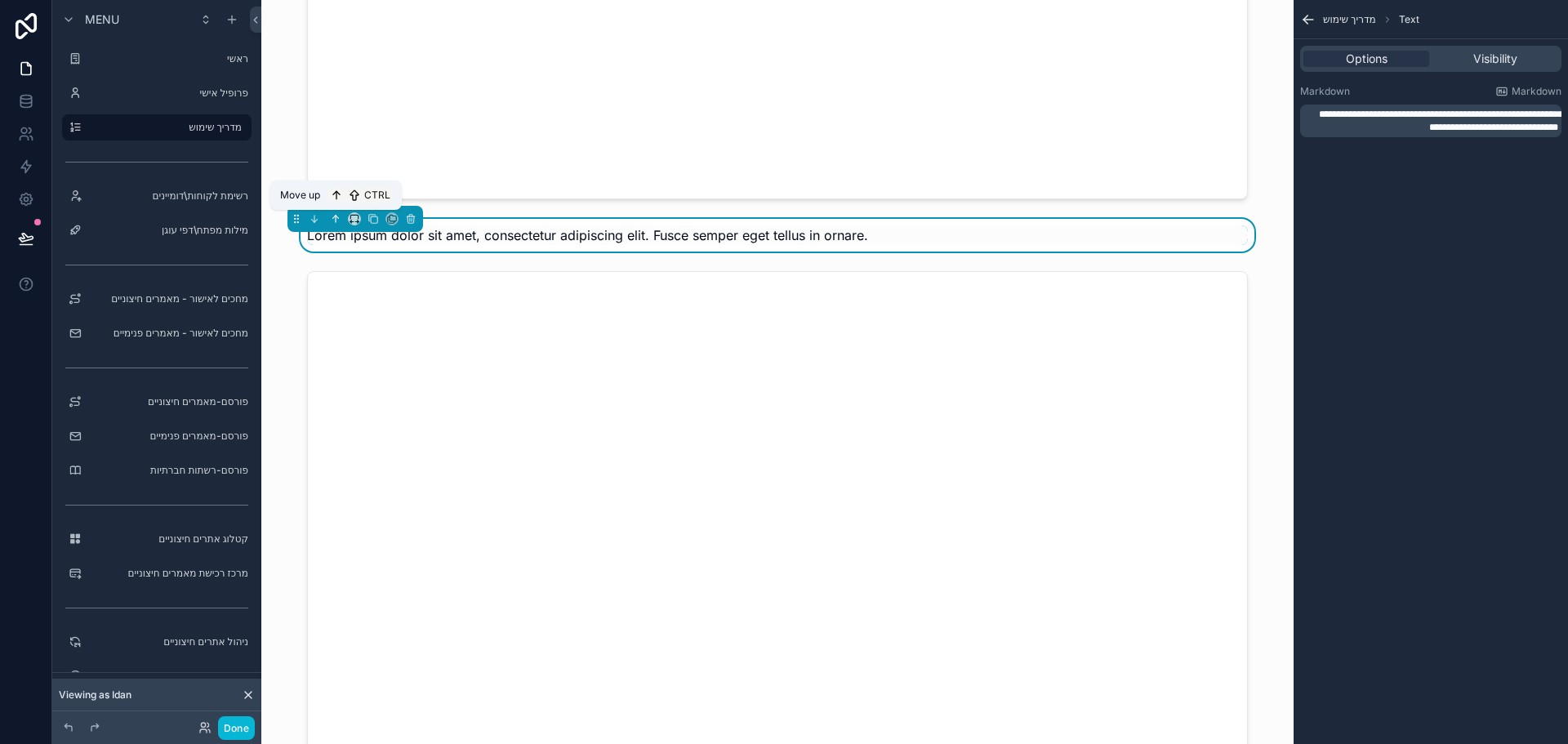
click at [333, 217] on icon "scrollable content" at bounding box center [336, 219] width 12 height 12
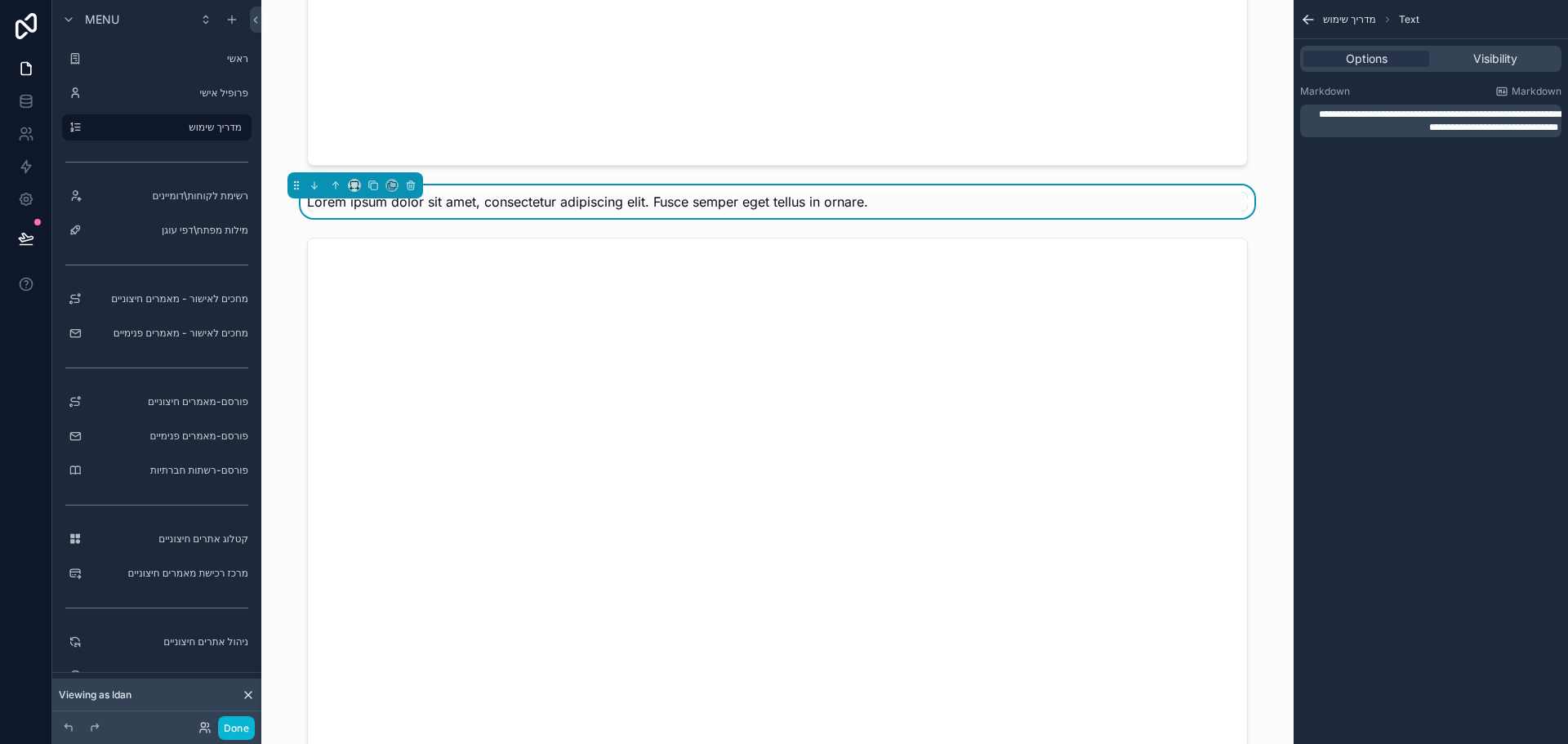
scroll to position [1837, 0]
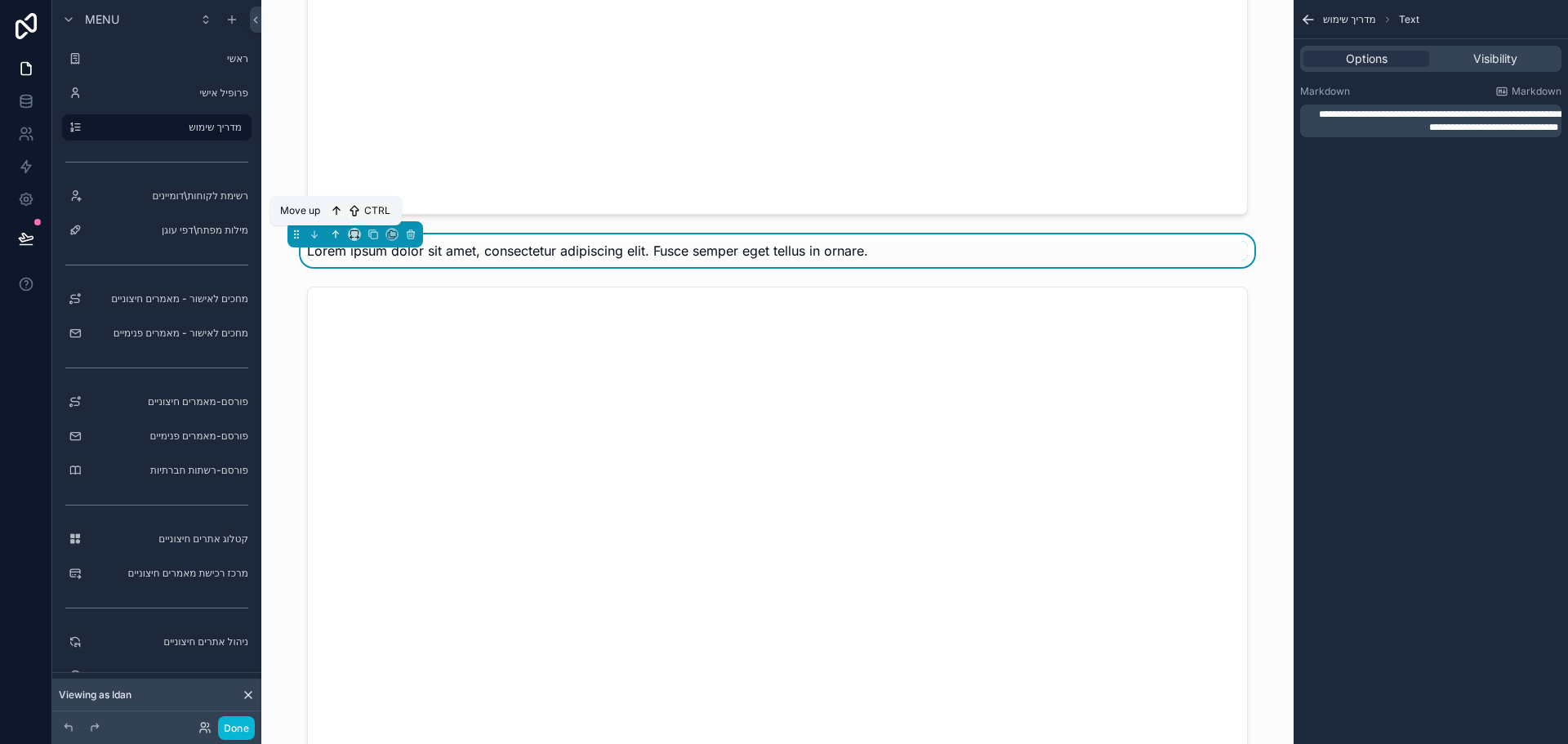
click at [332, 236] on icon "scrollable content" at bounding box center [336, 235] width 12 height 12
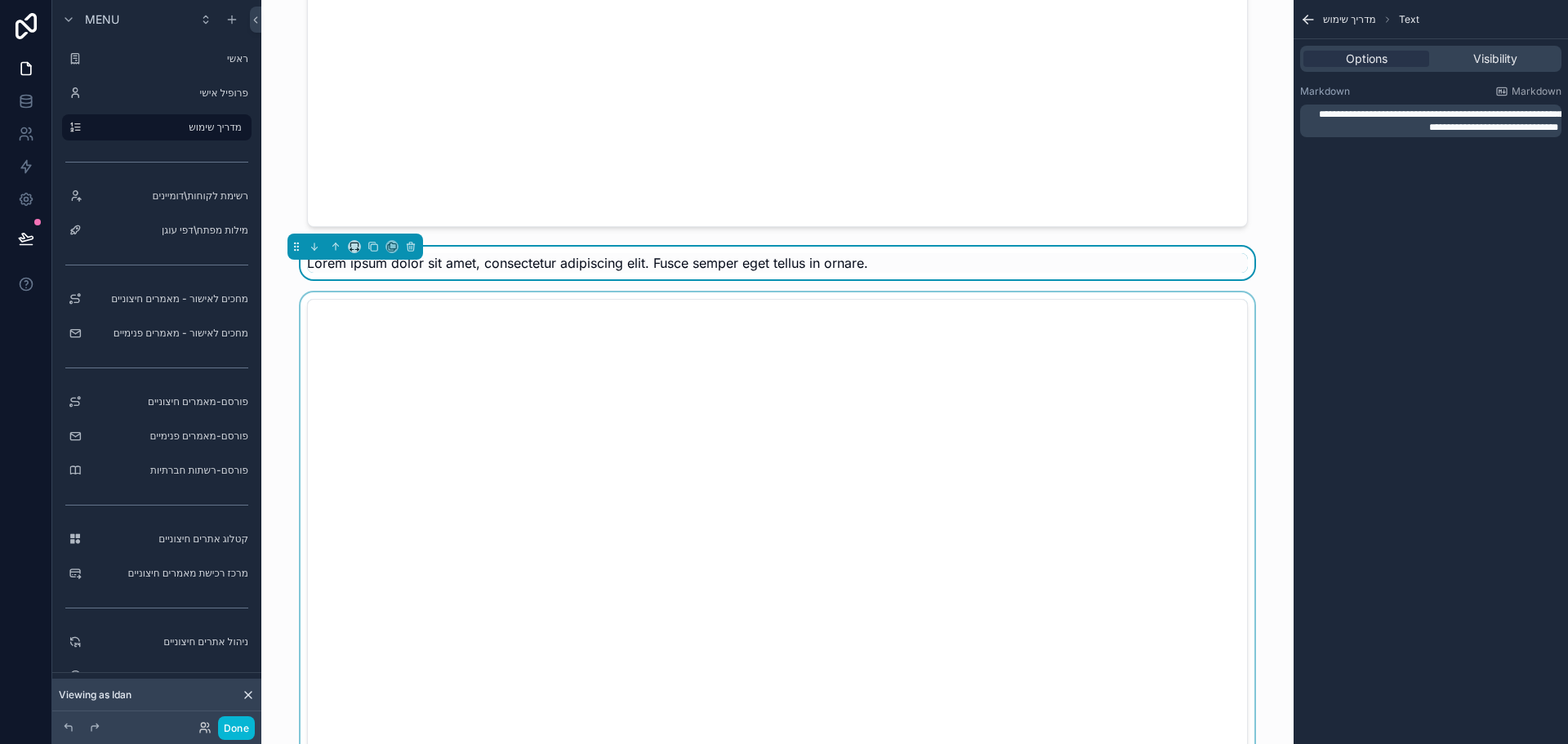
scroll to position [1266, 0]
click at [337, 250] on icon "scrollable content" at bounding box center [336, 250] width 12 height 12
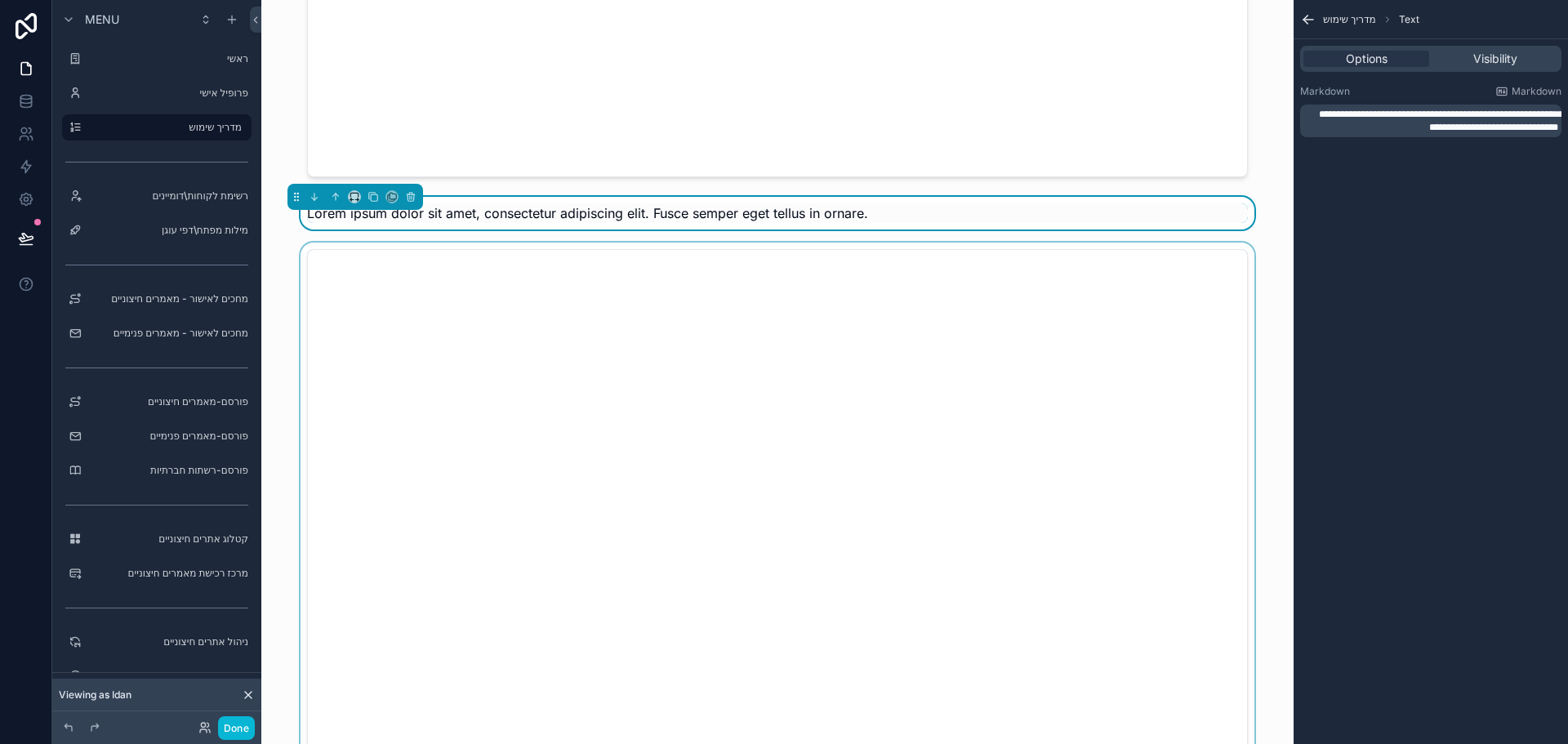
scroll to position [694, 0]
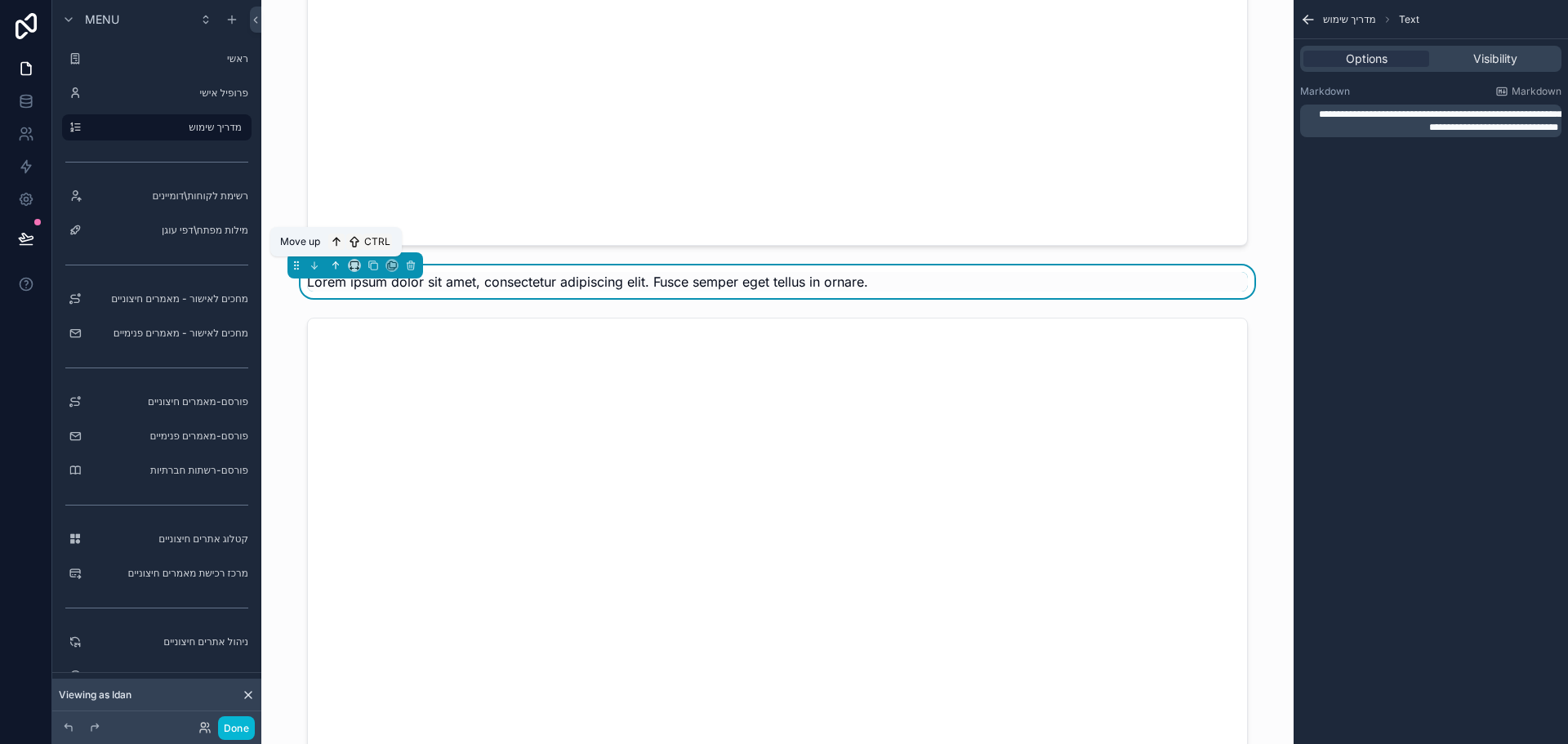
click at [338, 261] on icon "scrollable content" at bounding box center [336, 265] width 12 height 12
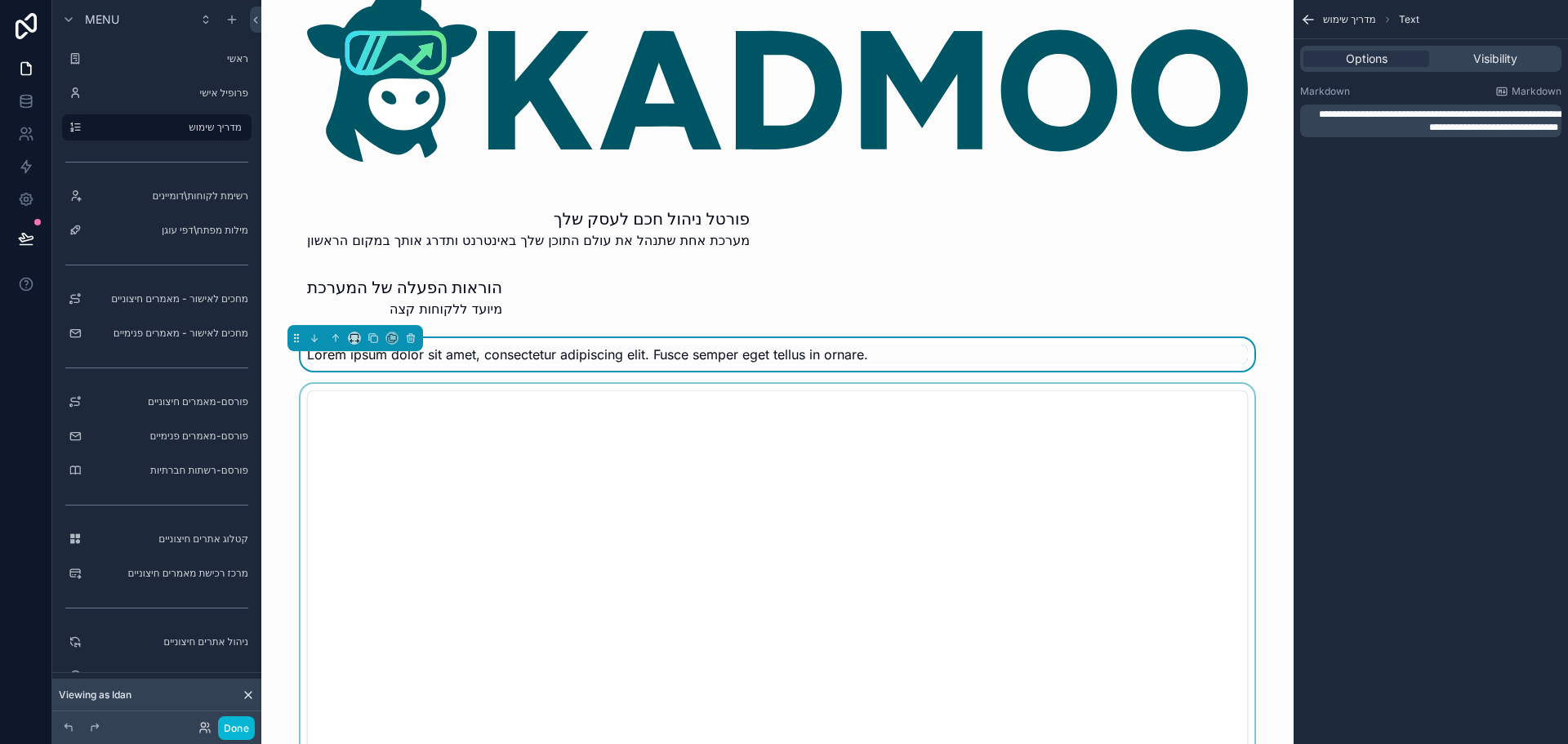
scroll to position [41, 0]
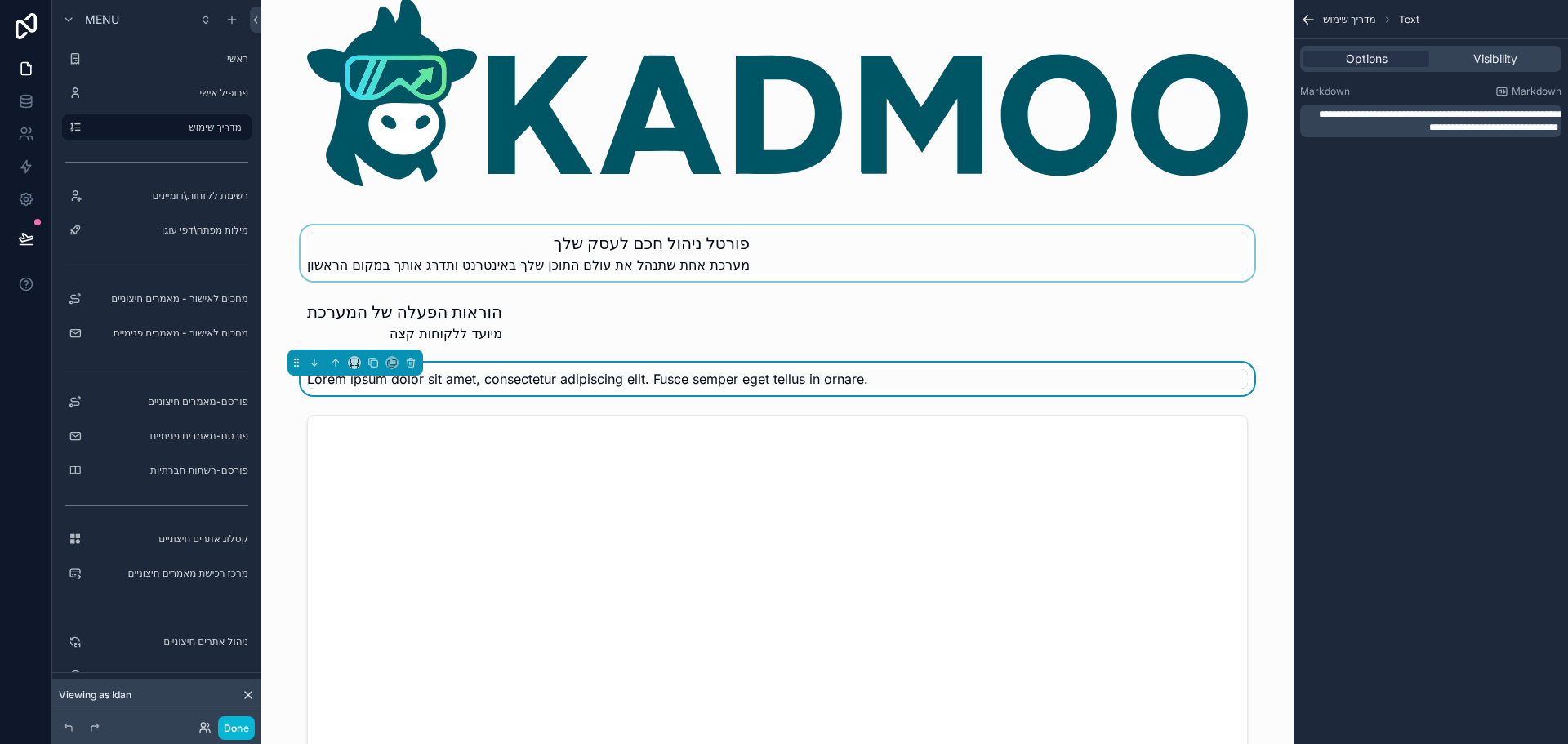
click at [697, 264] on div "scrollable content" at bounding box center [777, 253] width 1006 height 56
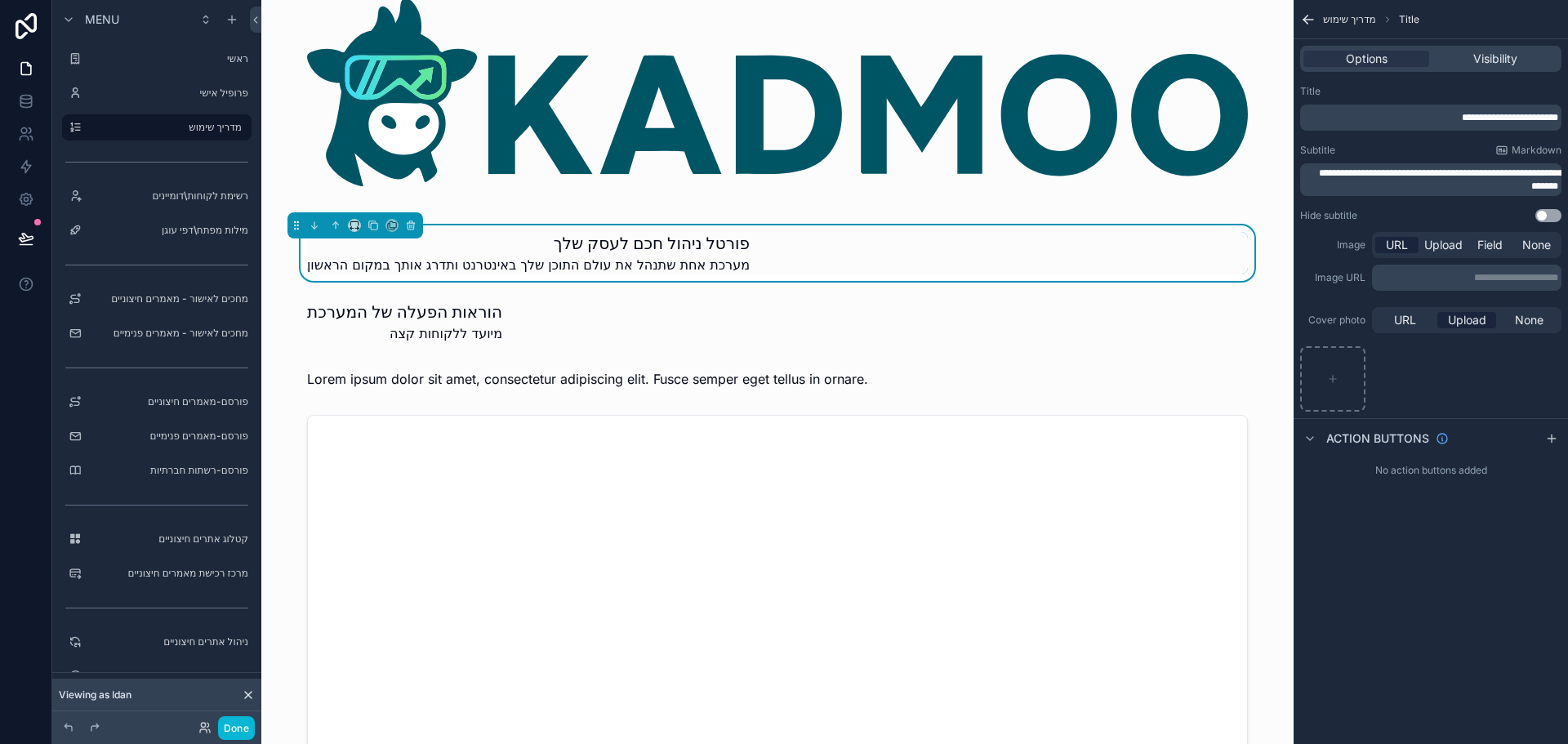
click at [1474, 118] on span "**********" at bounding box center [1509, 117] width 96 height 10
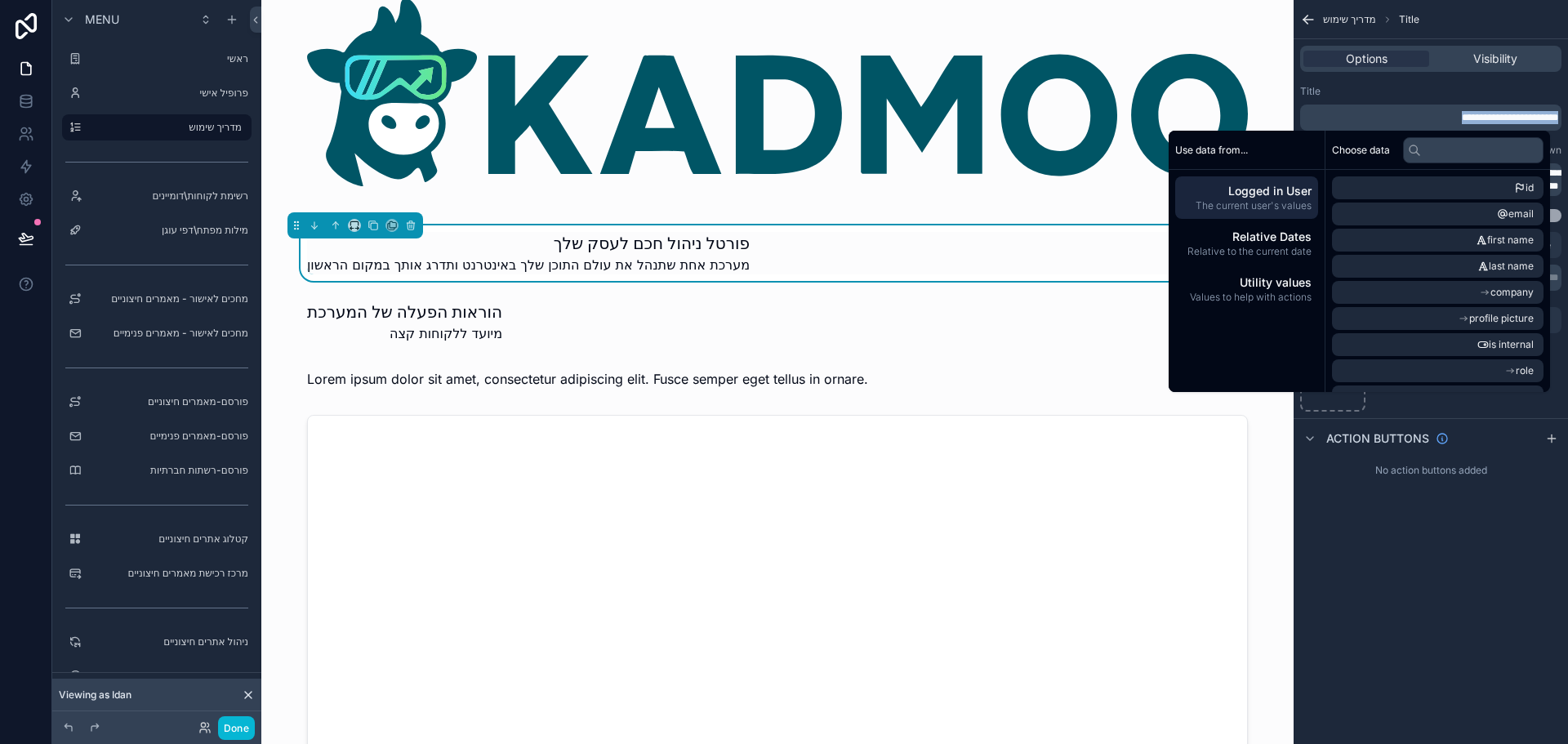
copy span "**********"
click at [1407, 112] on p "**********" at bounding box center [1432, 116] width 252 height 13
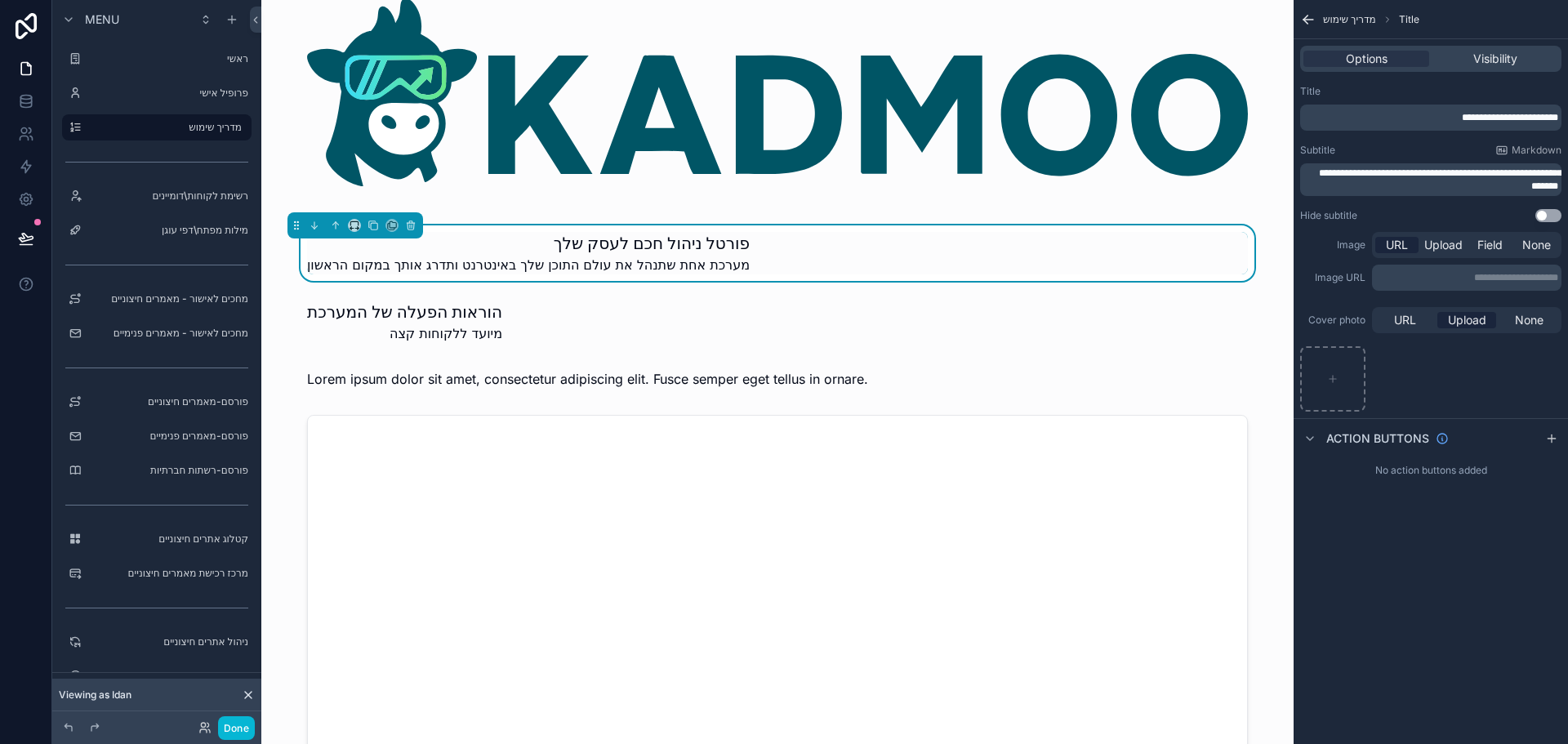
click at [1464, 528] on div "**********" at bounding box center [1431, 372] width 274 height 744
click at [1508, 176] on span "**********" at bounding box center [1440, 179] width 244 height 23
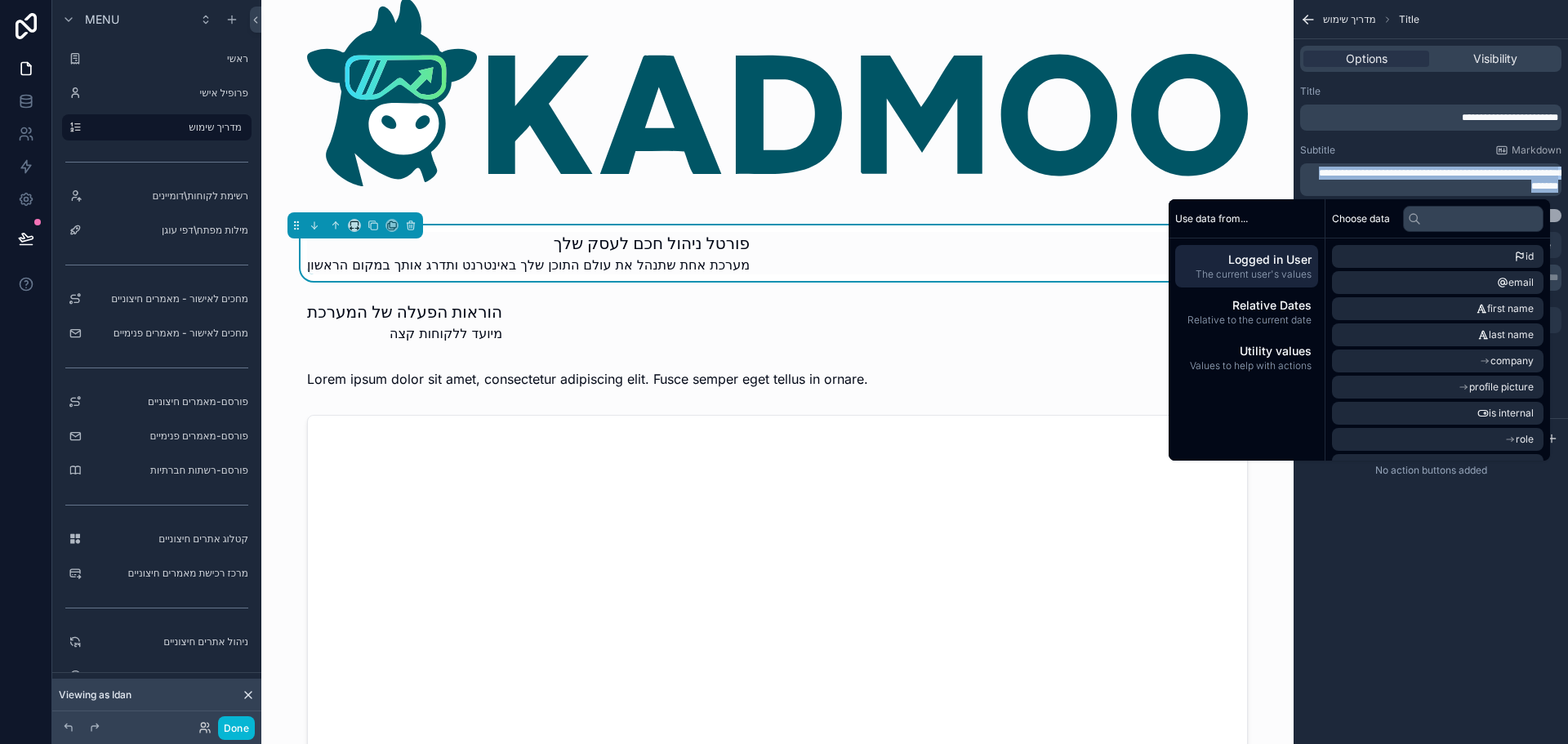
copy span "**********"
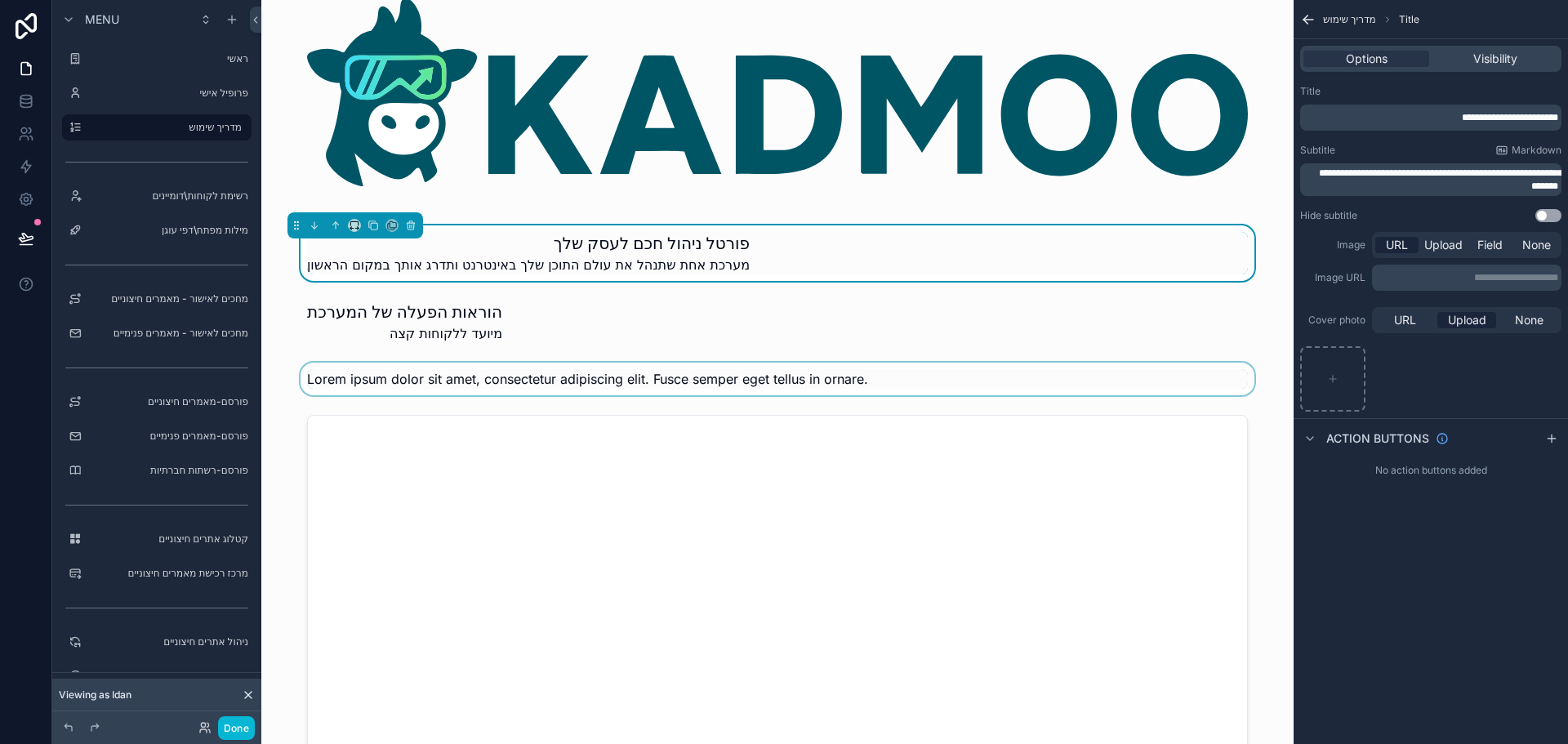
click at [669, 383] on div "scrollable content" at bounding box center [777, 378] width 1006 height 32
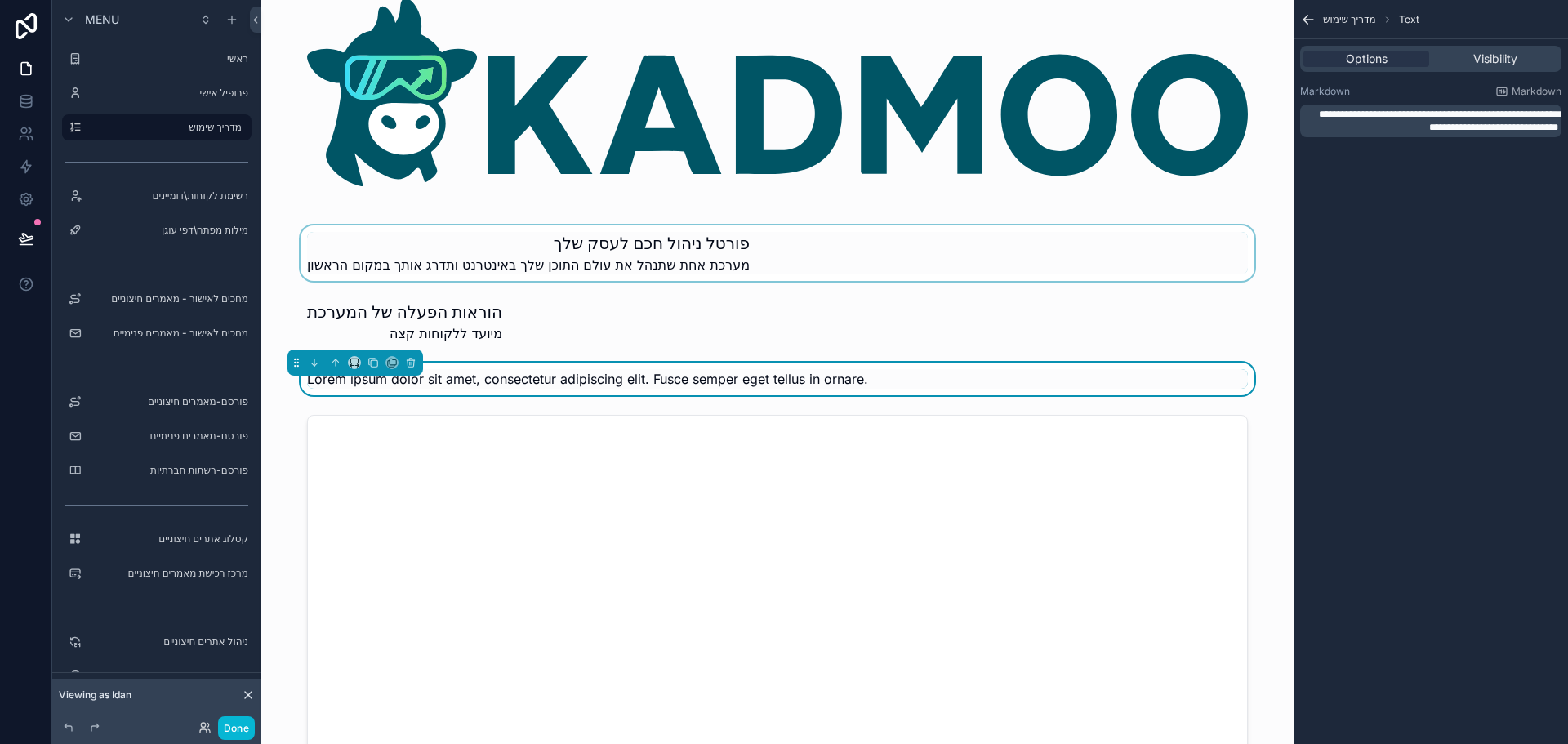
click at [1404, 125] on span "**********" at bounding box center [1440, 120] width 244 height 23
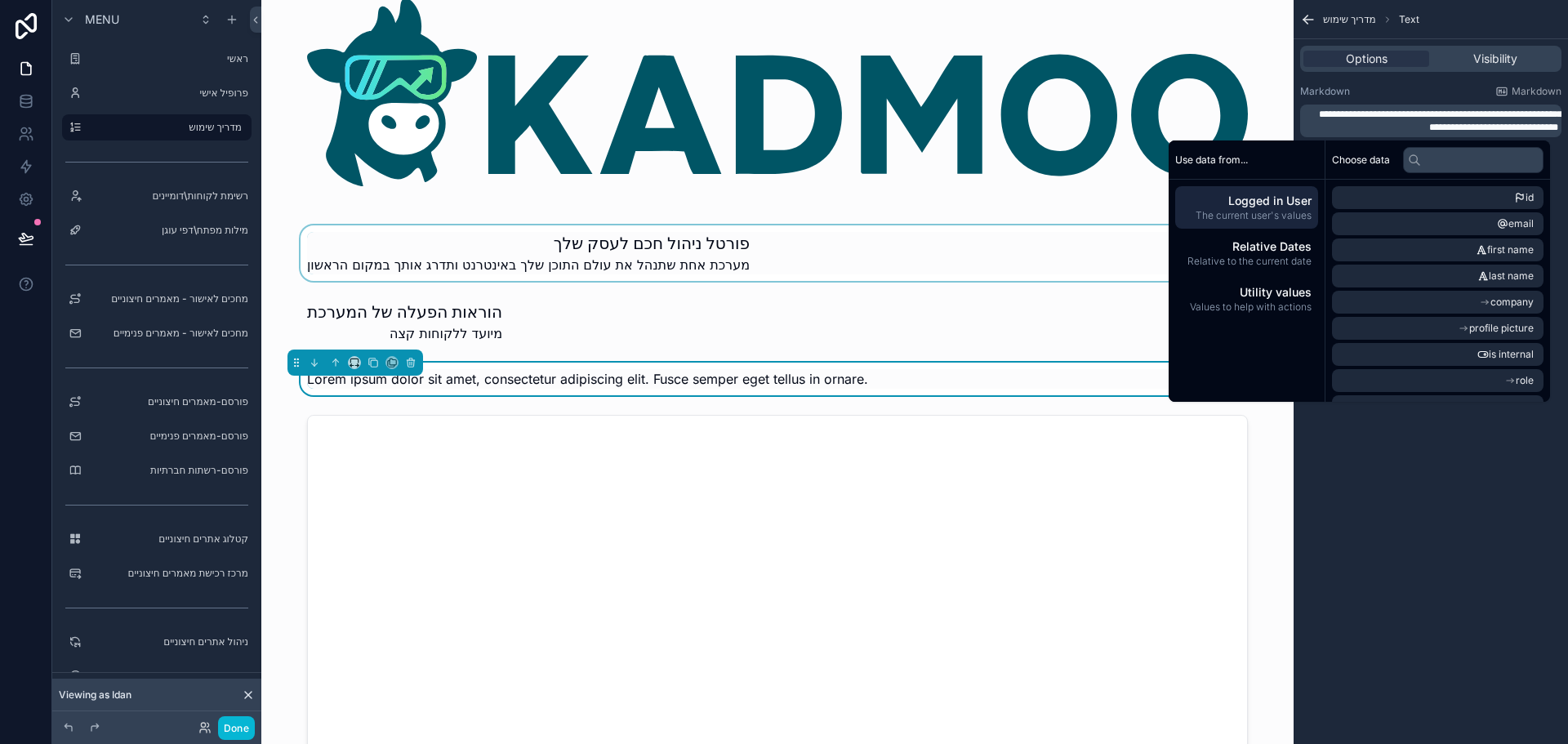
click at [1452, 125] on span "**********" at bounding box center [1440, 120] width 244 height 23
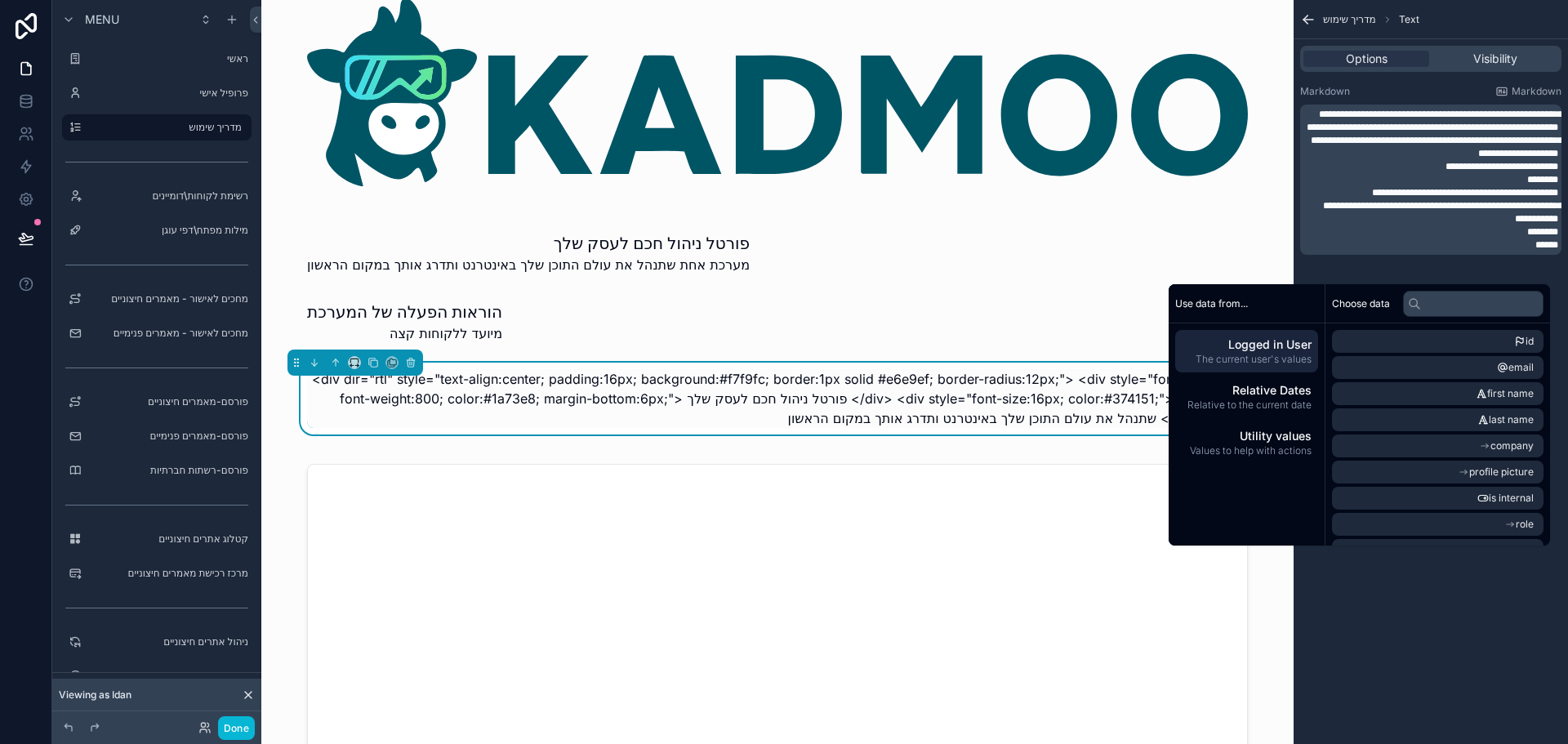
click at [1315, 89] on label "Markdown" at bounding box center [1324, 91] width 50 height 13
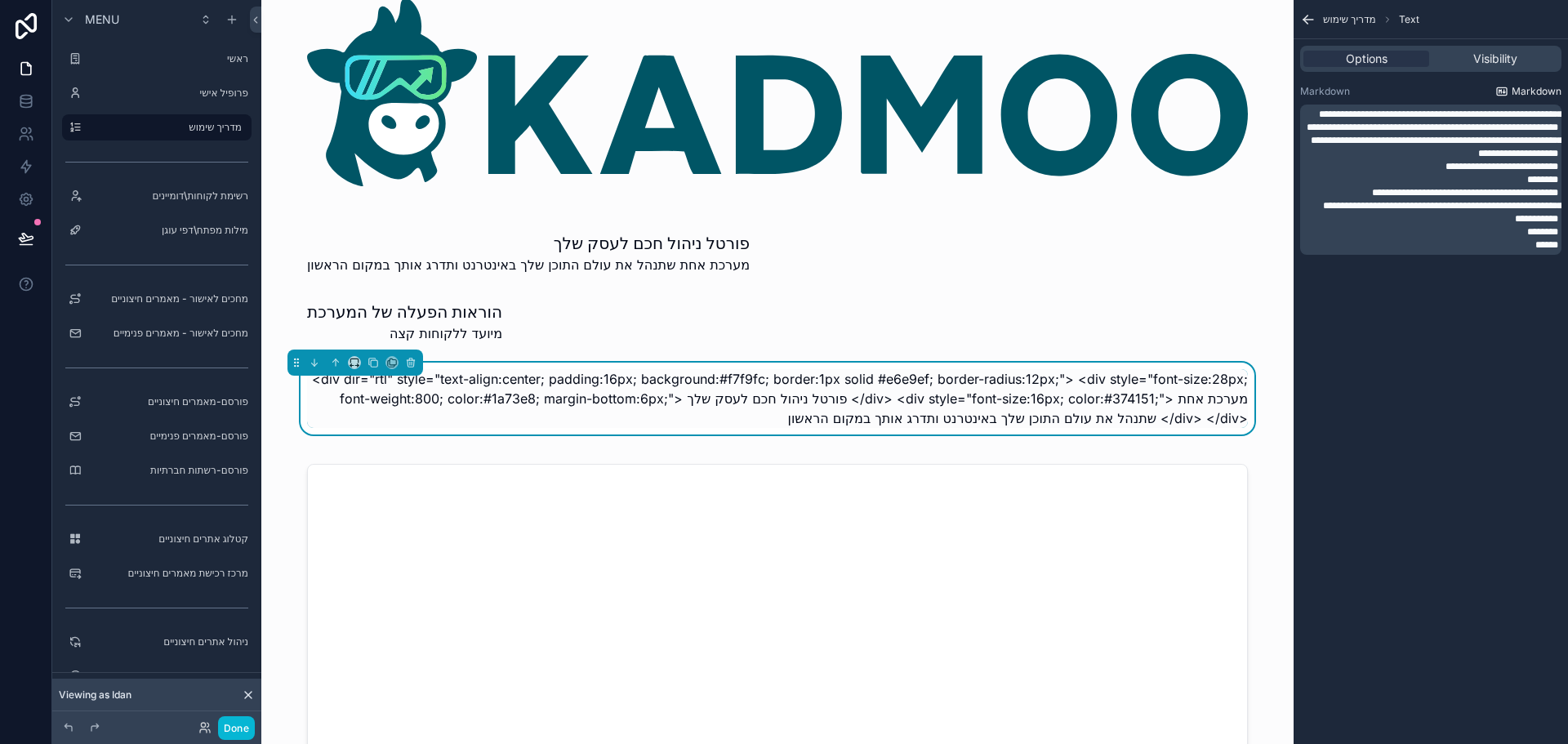
click at [1522, 86] on span "Markdown" at bounding box center [1536, 91] width 50 height 13
click at [1446, 171] on span "**********" at bounding box center [1501, 166] width 113 height 10
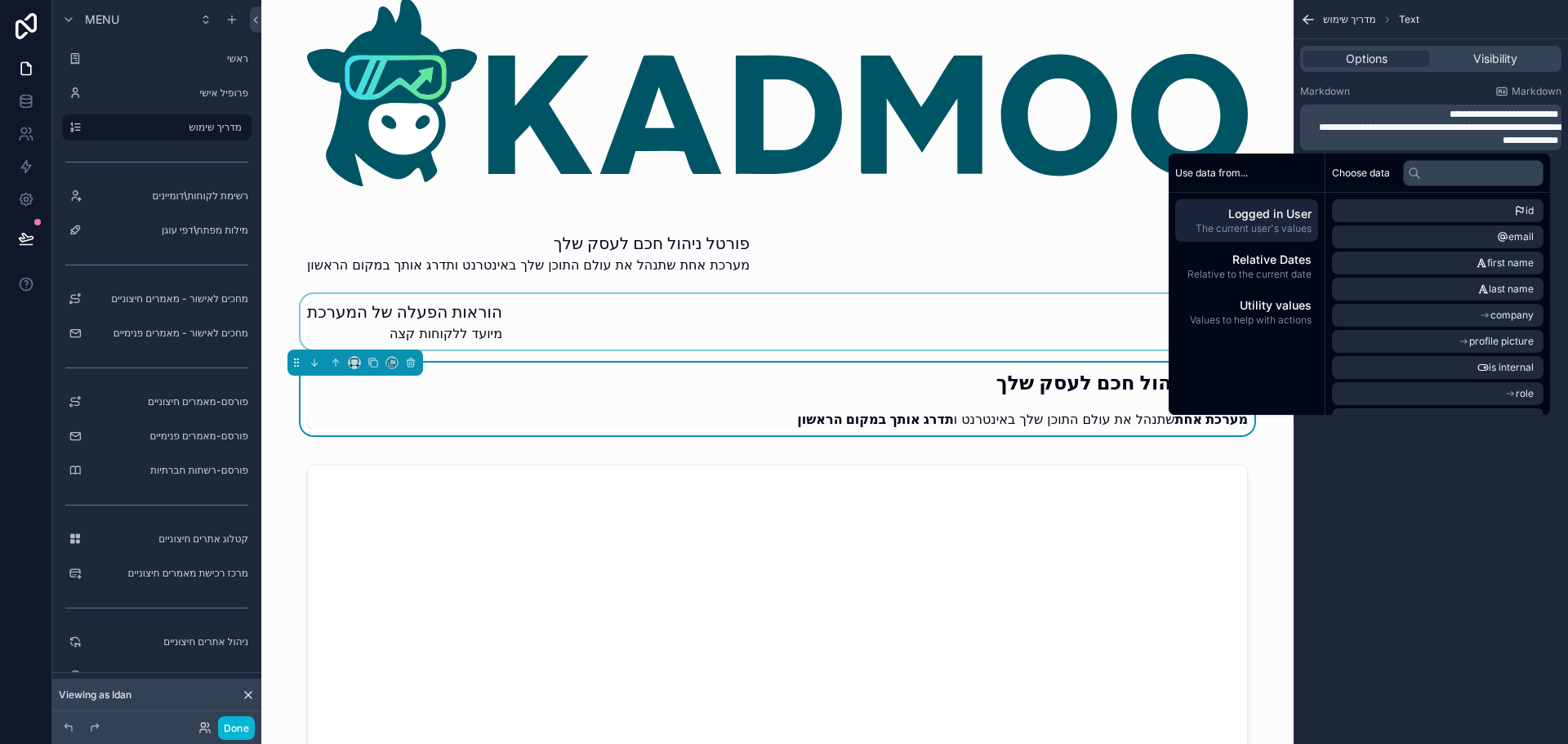
click at [515, 325] on div "scrollable content" at bounding box center [777, 321] width 1006 height 56
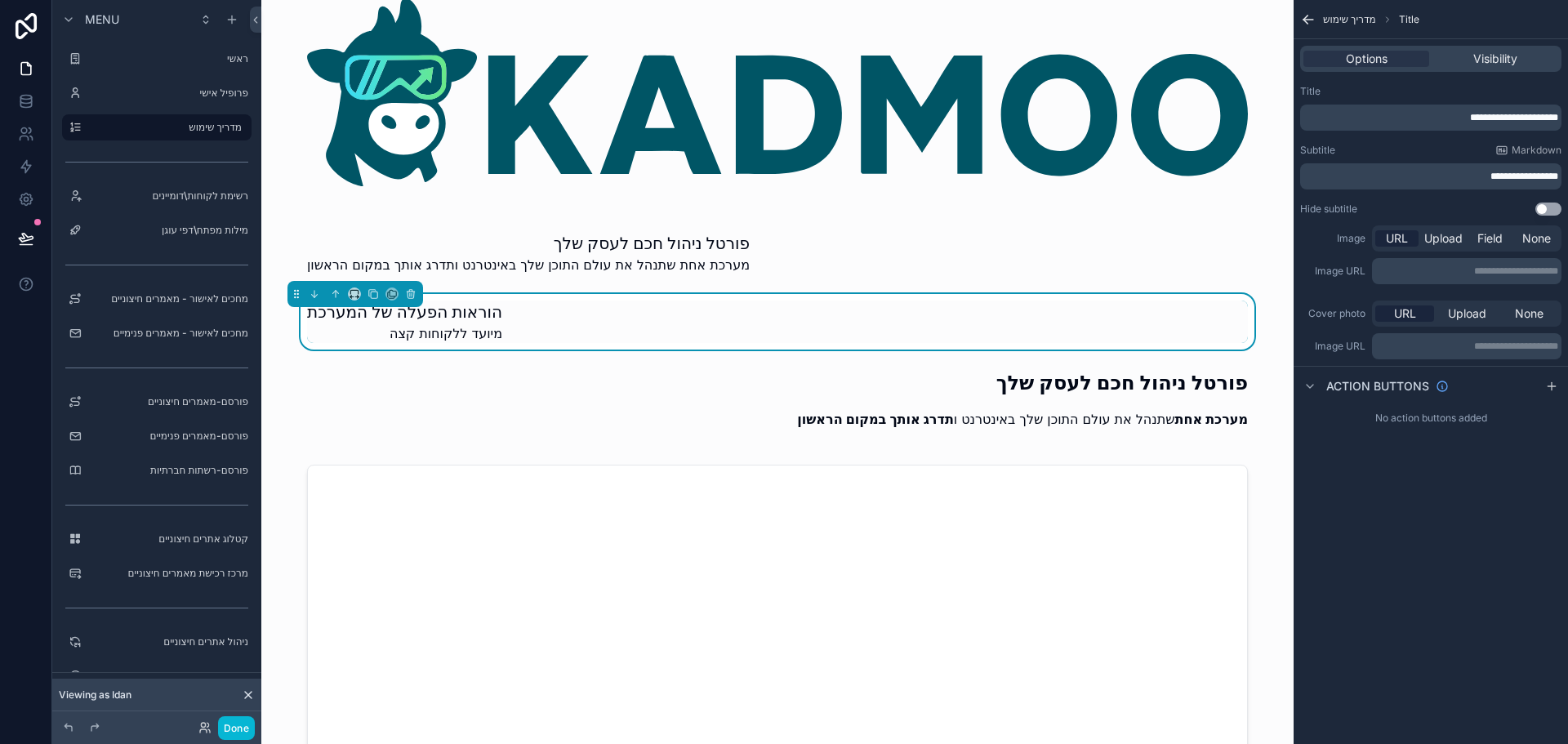
click at [1488, 116] on span "**********" at bounding box center [1514, 117] width 88 height 10
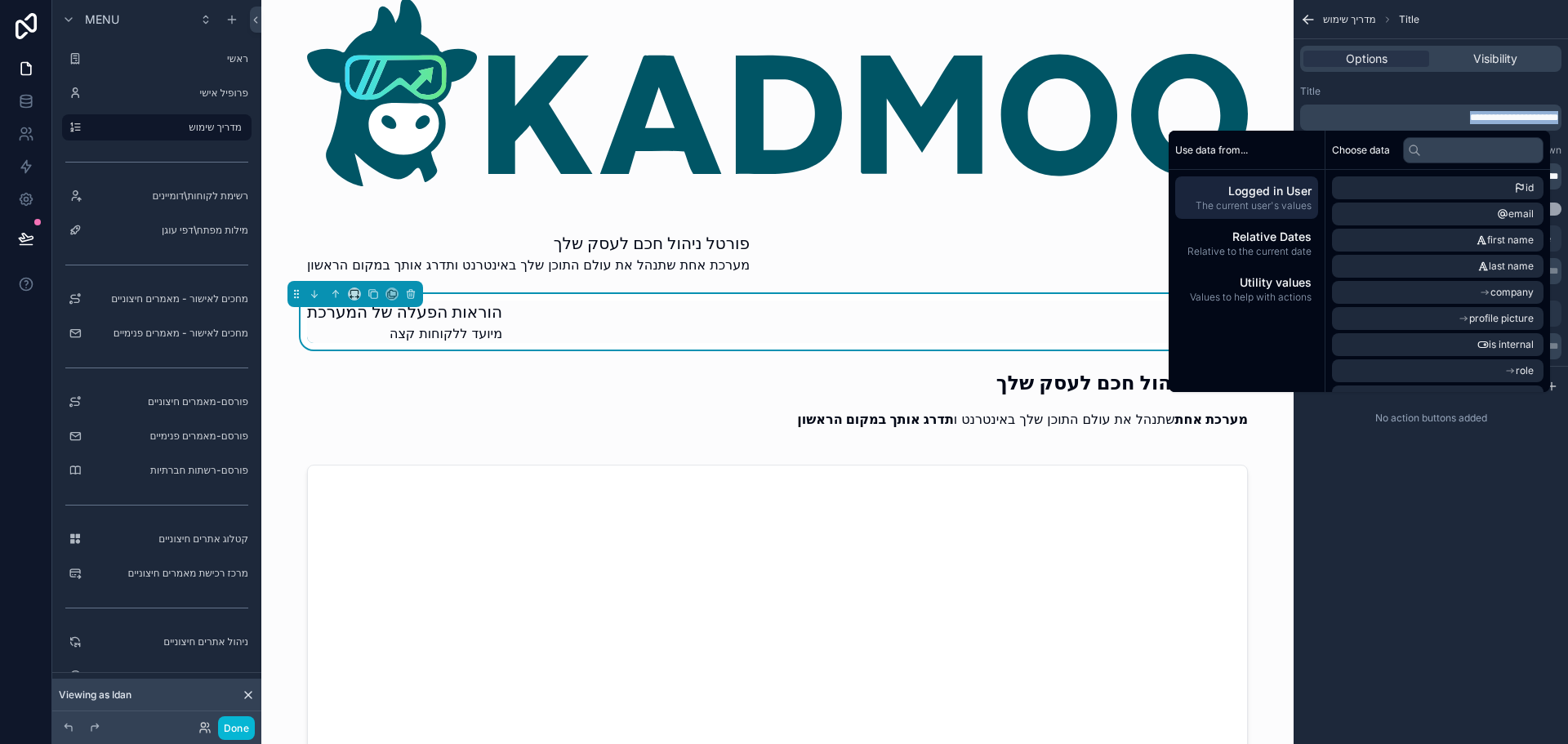
copy span "**********"
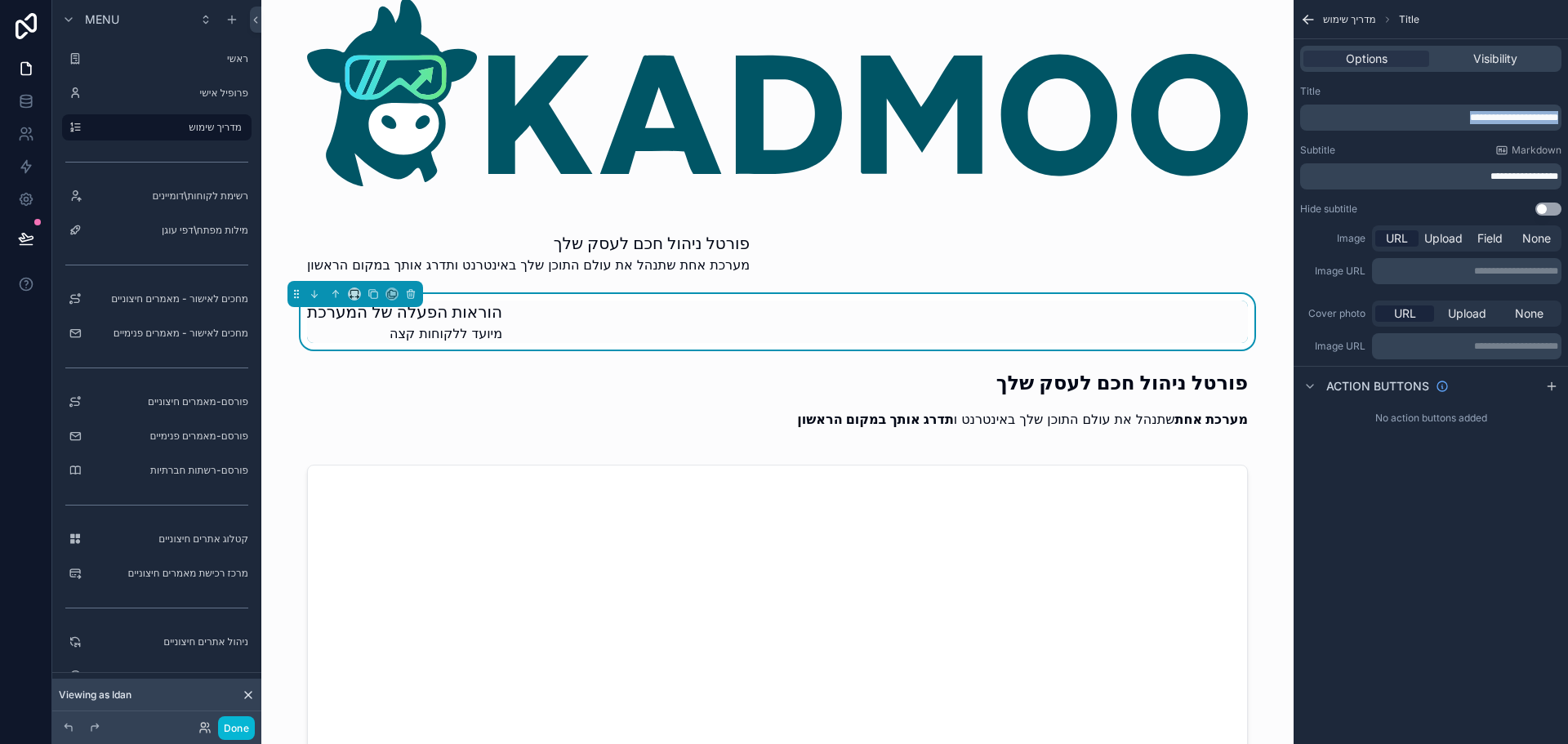
click at [563, 313] on div "הוראות הפעלה של המערכת מיועד ללקוחות קצה" at bounding box center [777, 321] width 941 height 42
click at [412, 292] on icon "scrollable content" at bounding box center [410, 291] width 3 height 2
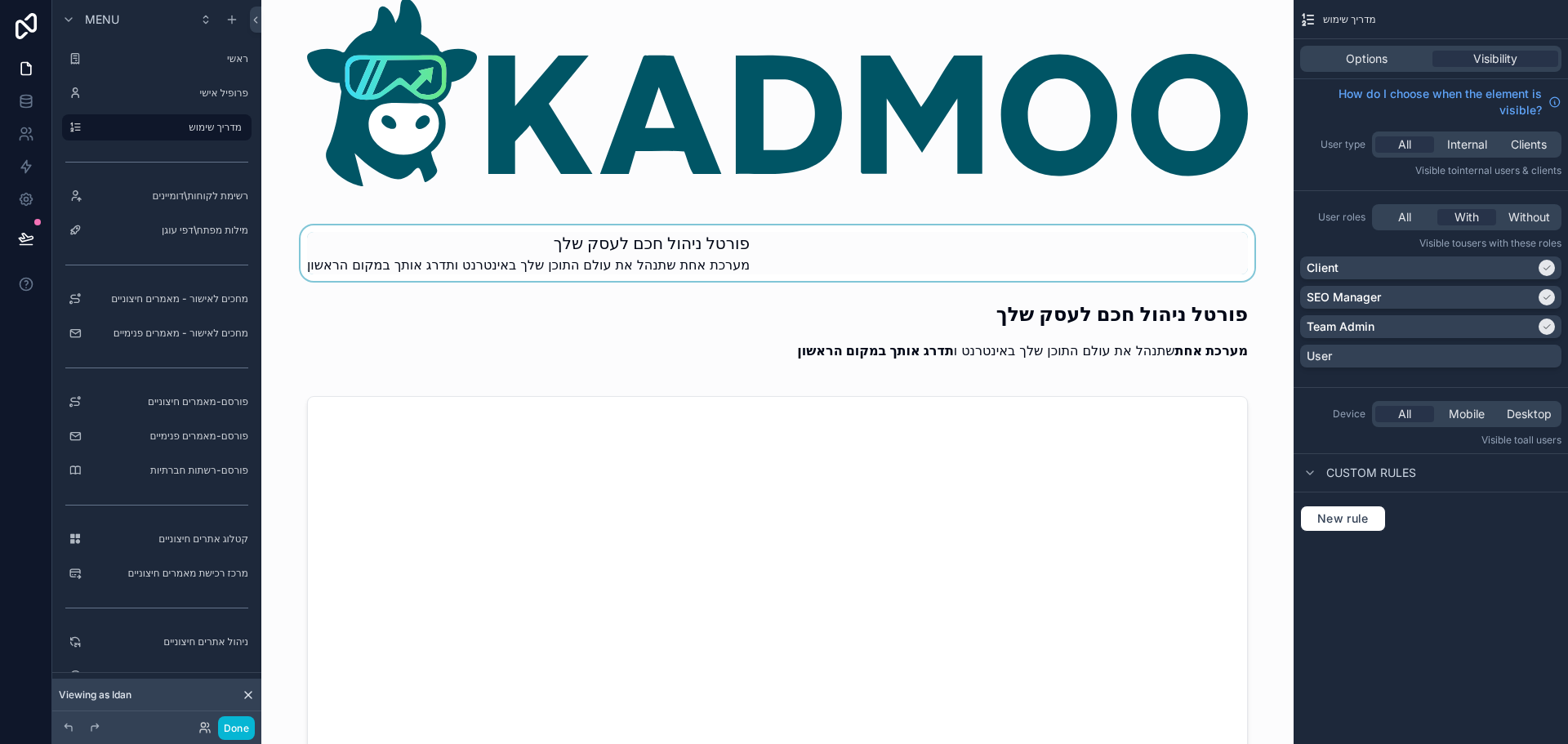
click at [781, 254] on div "scrollable content" at bounding box center [777, 253] width 1006 height 56
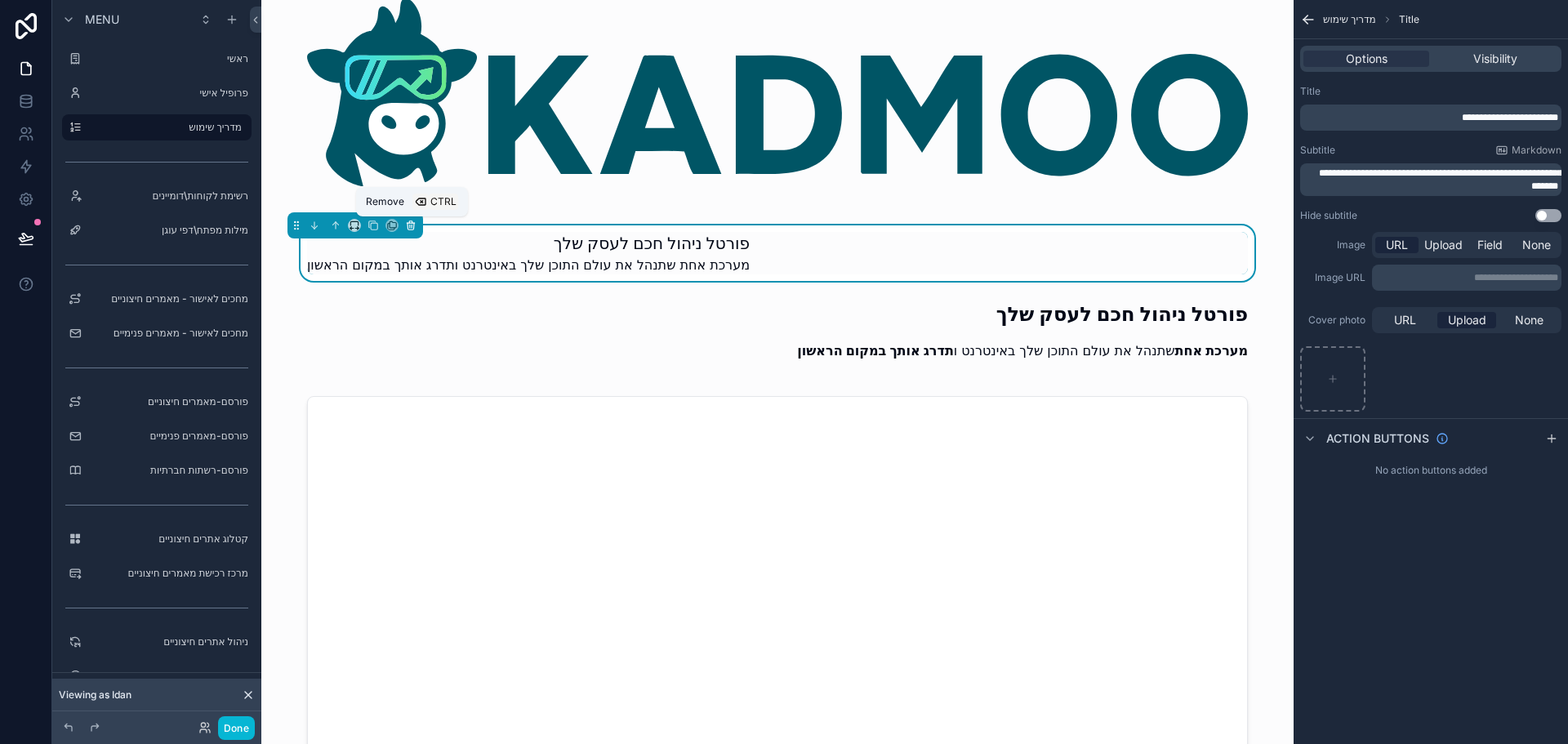
click at [410, 229] on icon "scrollable content" at bounding box center [411, 225] width 12 height 12
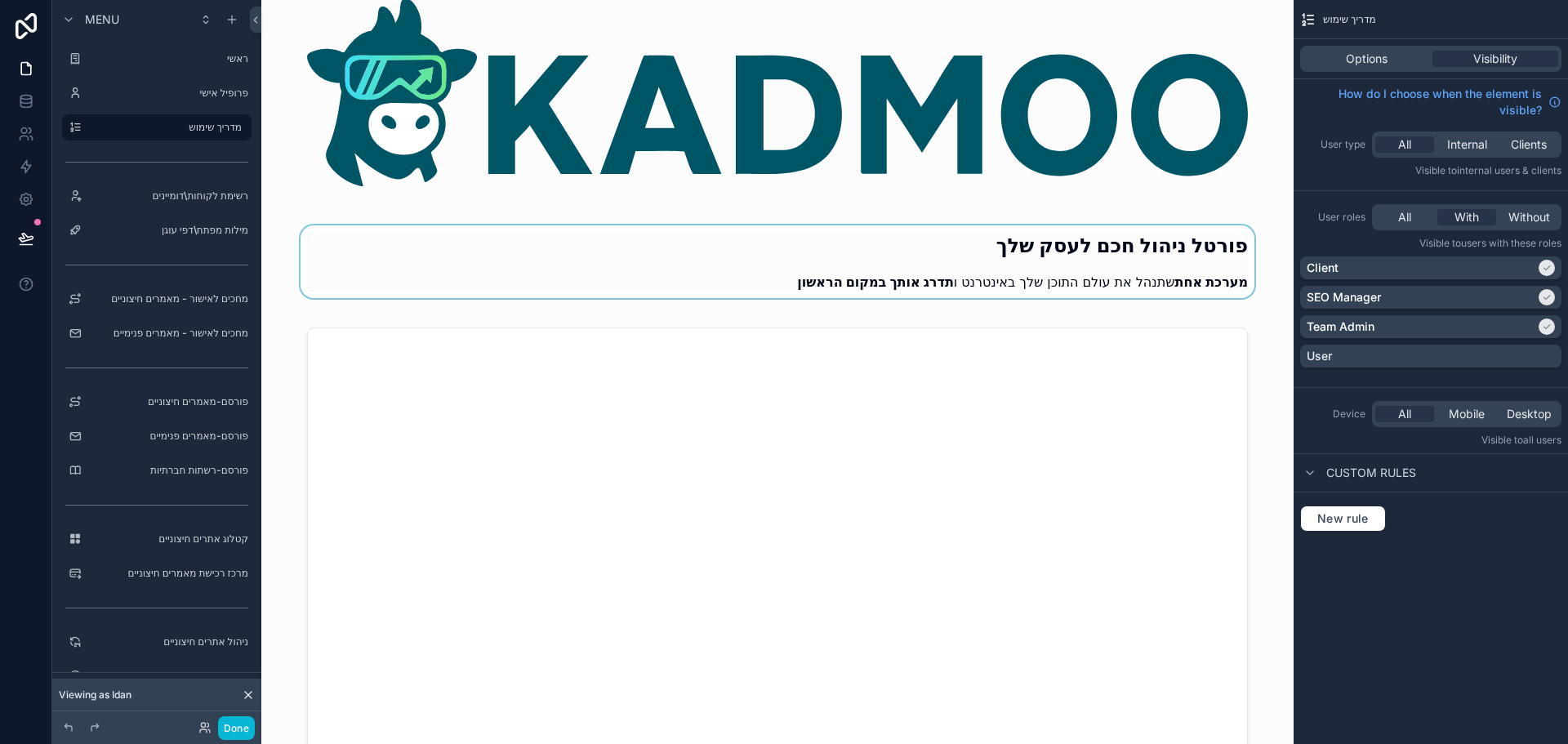
click at [734, 278] on div "scrollable content" at bounding box center [777, 266] width 1006 height 82
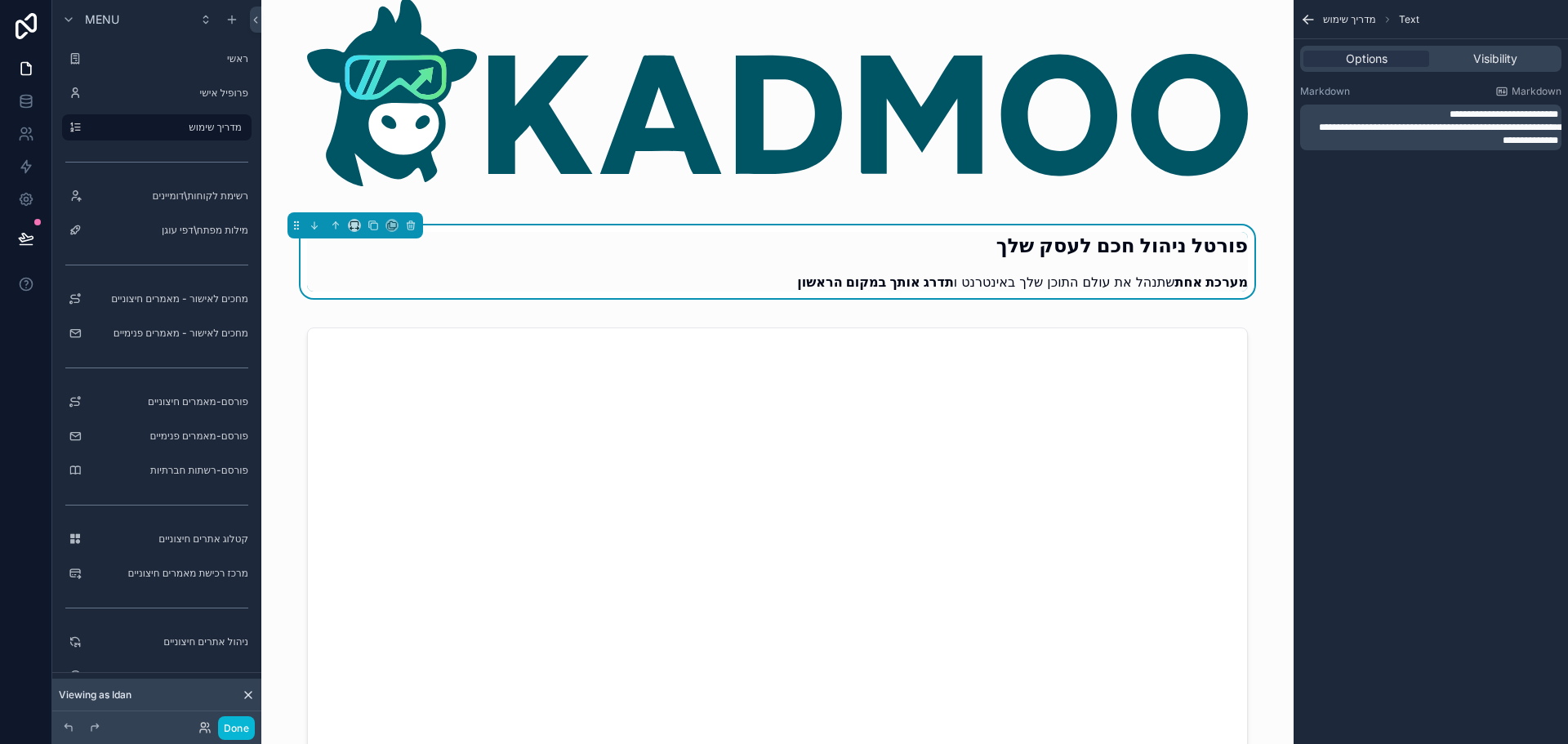
click at [1408, 140] on p "**********" at bounding box center [1432, 133] width 252 height 26
click at [1402, 140] on p "**********" at bounding box center [1432, 133] width 252 height 26
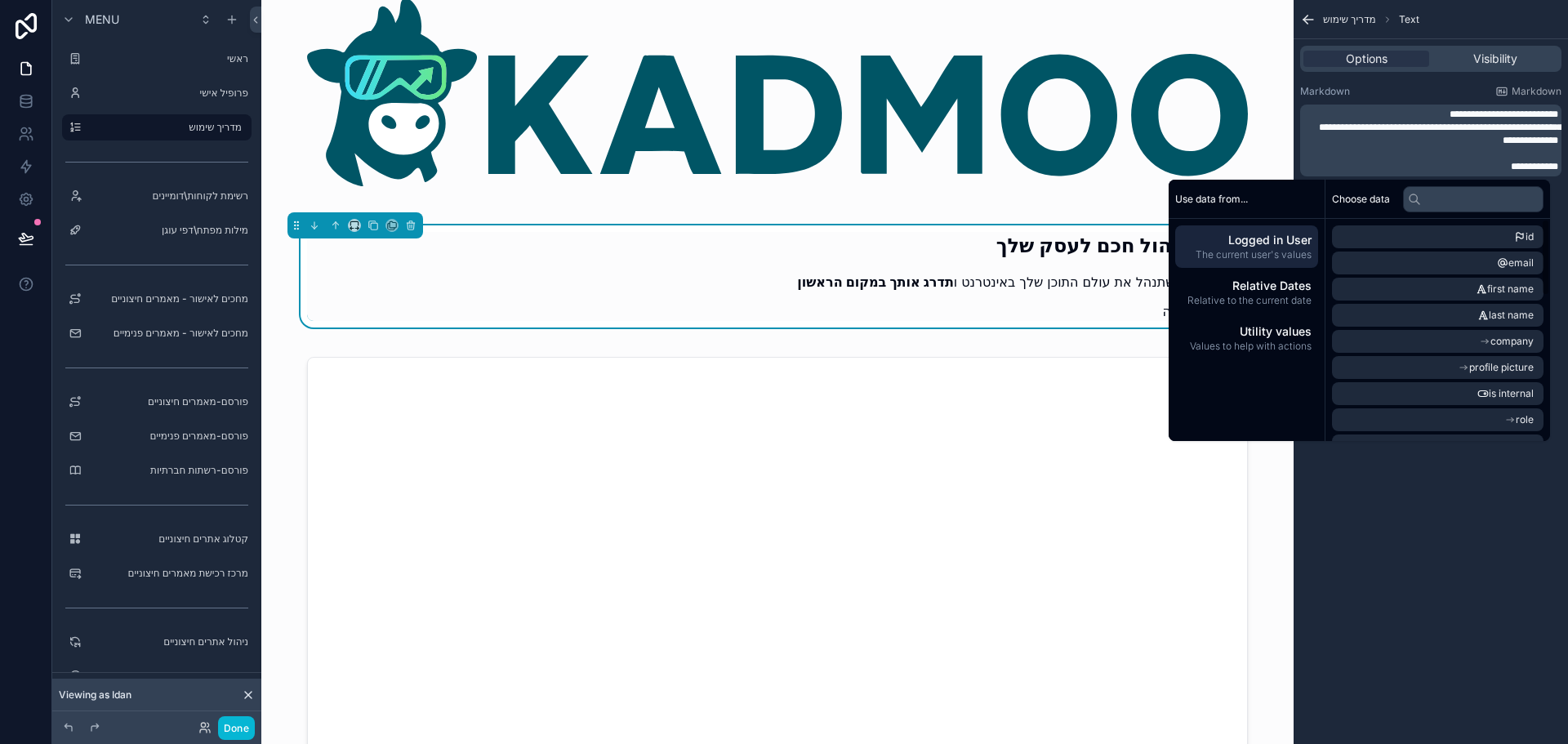
click at [1422, 577] on div "**********" at bounding box center [1431, 372] width 274 height 744
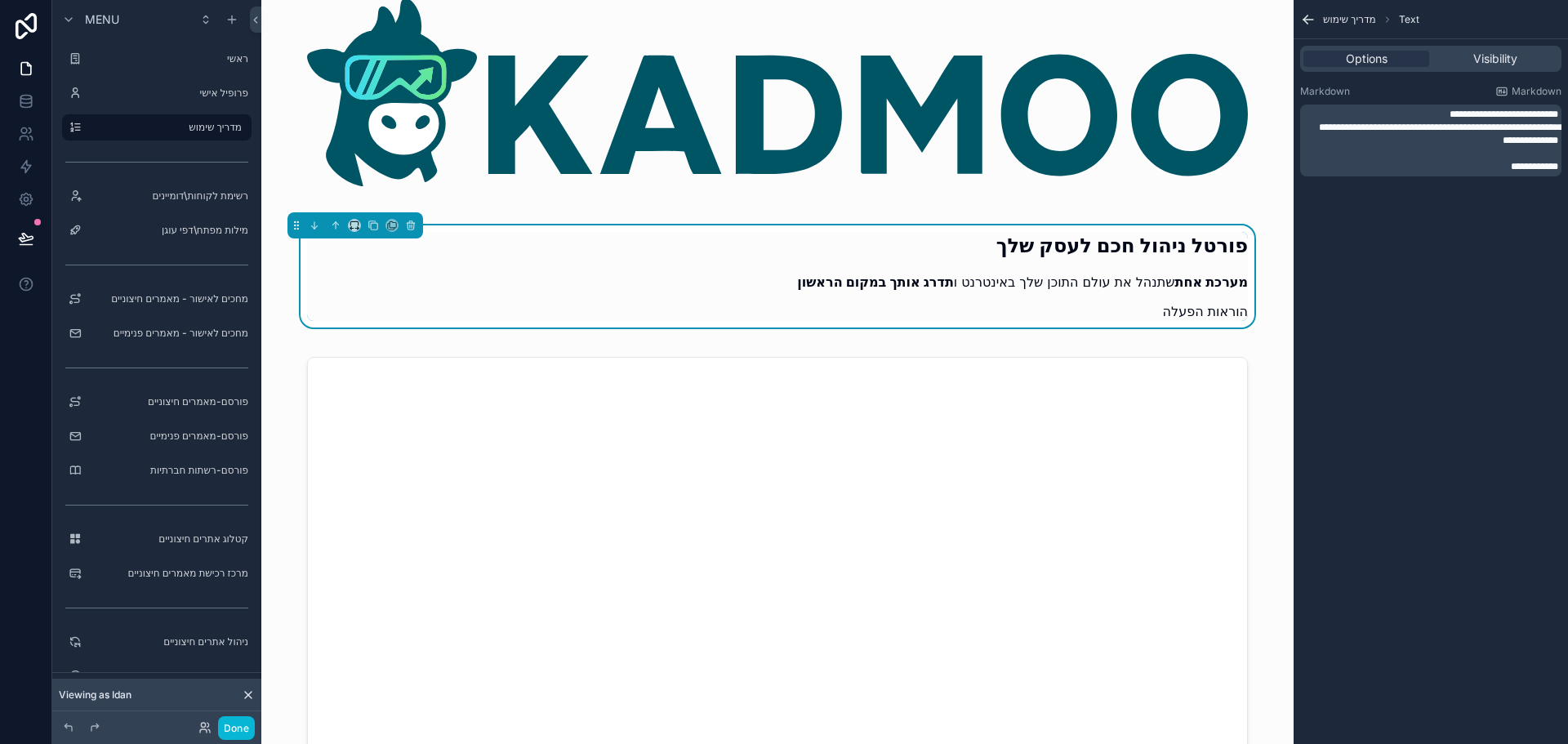
click at [1477, 171] on p "**********" at bounding box center [1432, 166] width 252 height 13
click at [1453, 575] on div "**********" at bounding box center [1431, 372] width 274 height 744
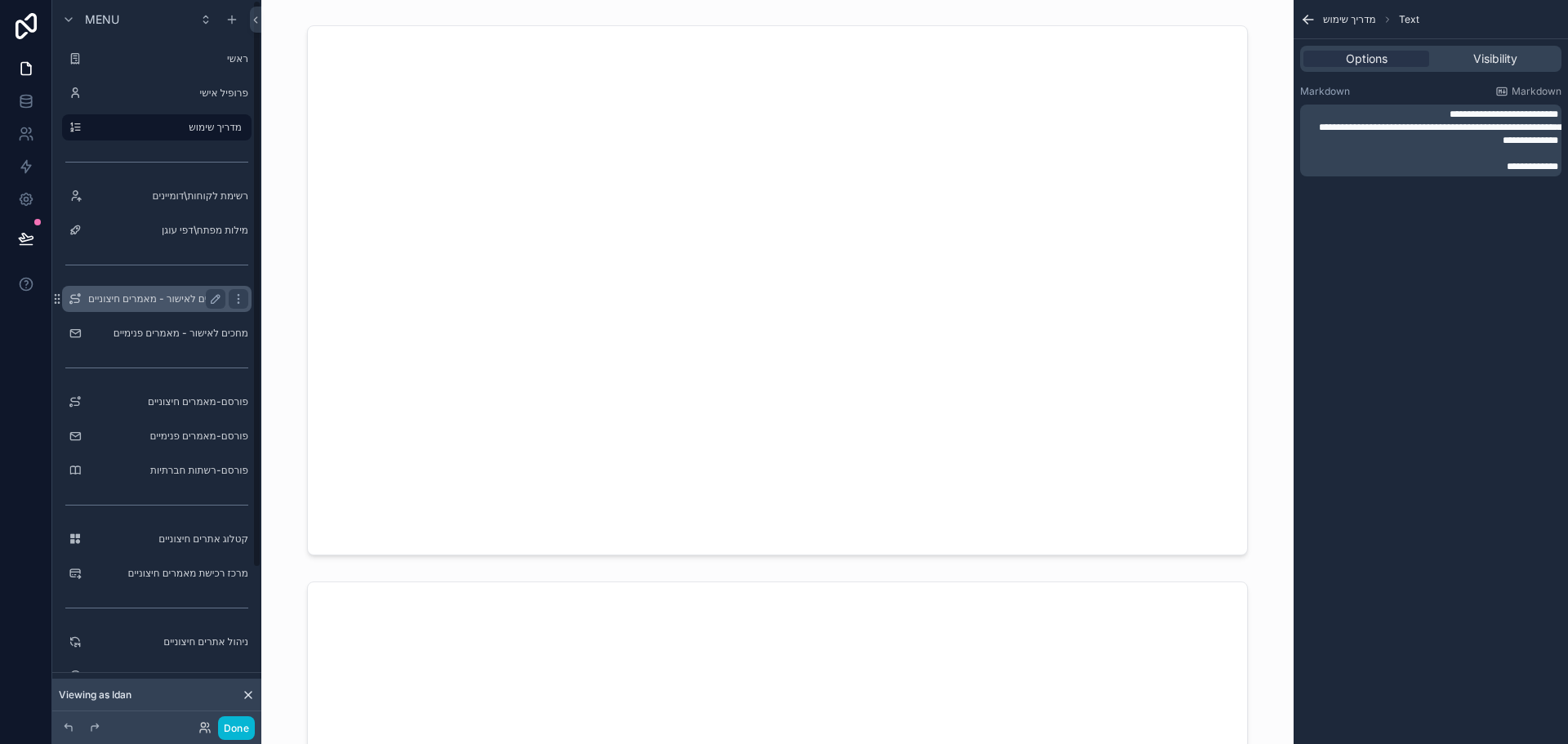
scroll to position [367, 0]
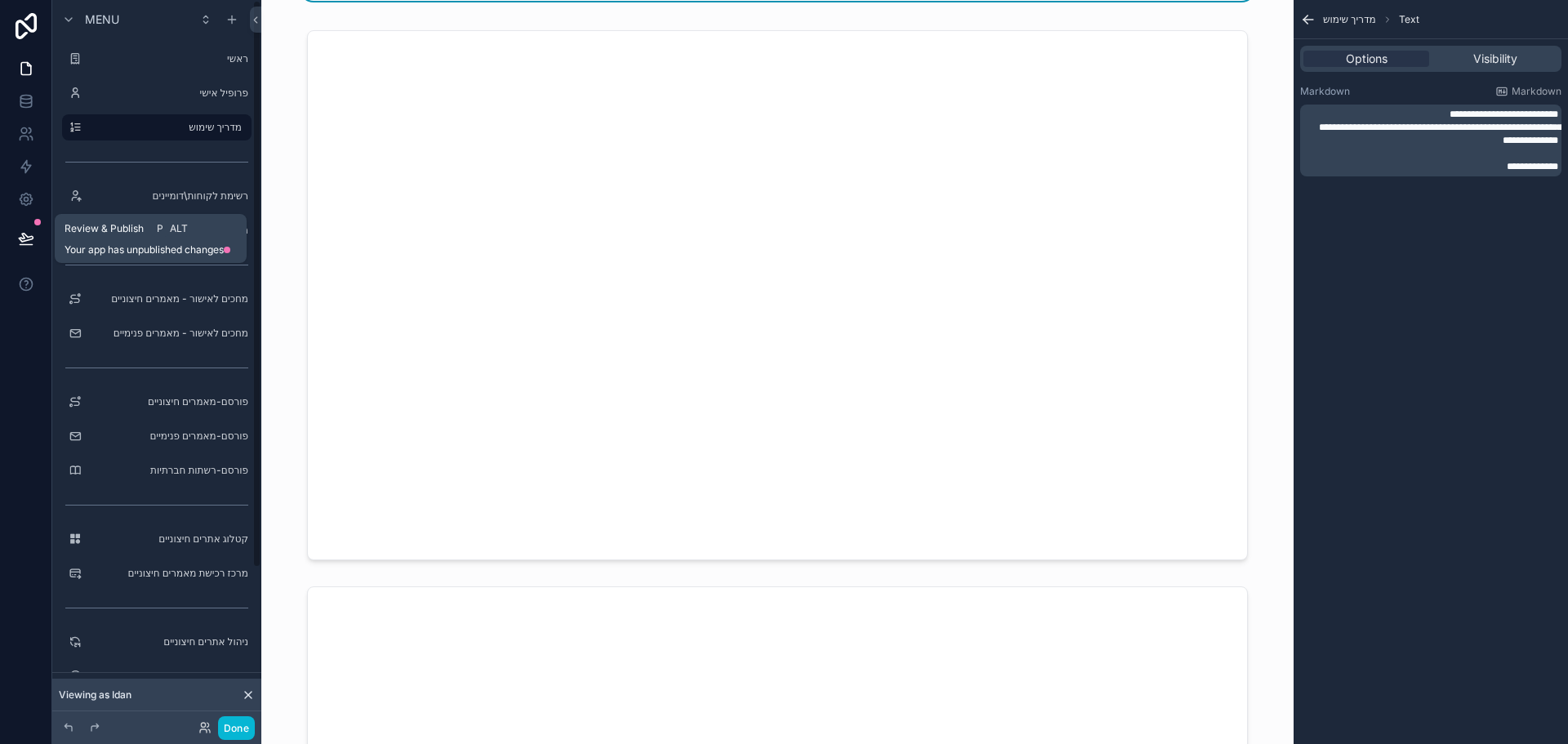
click at [17, 237] on button at bounding box center [25, 238] width 36 height 46
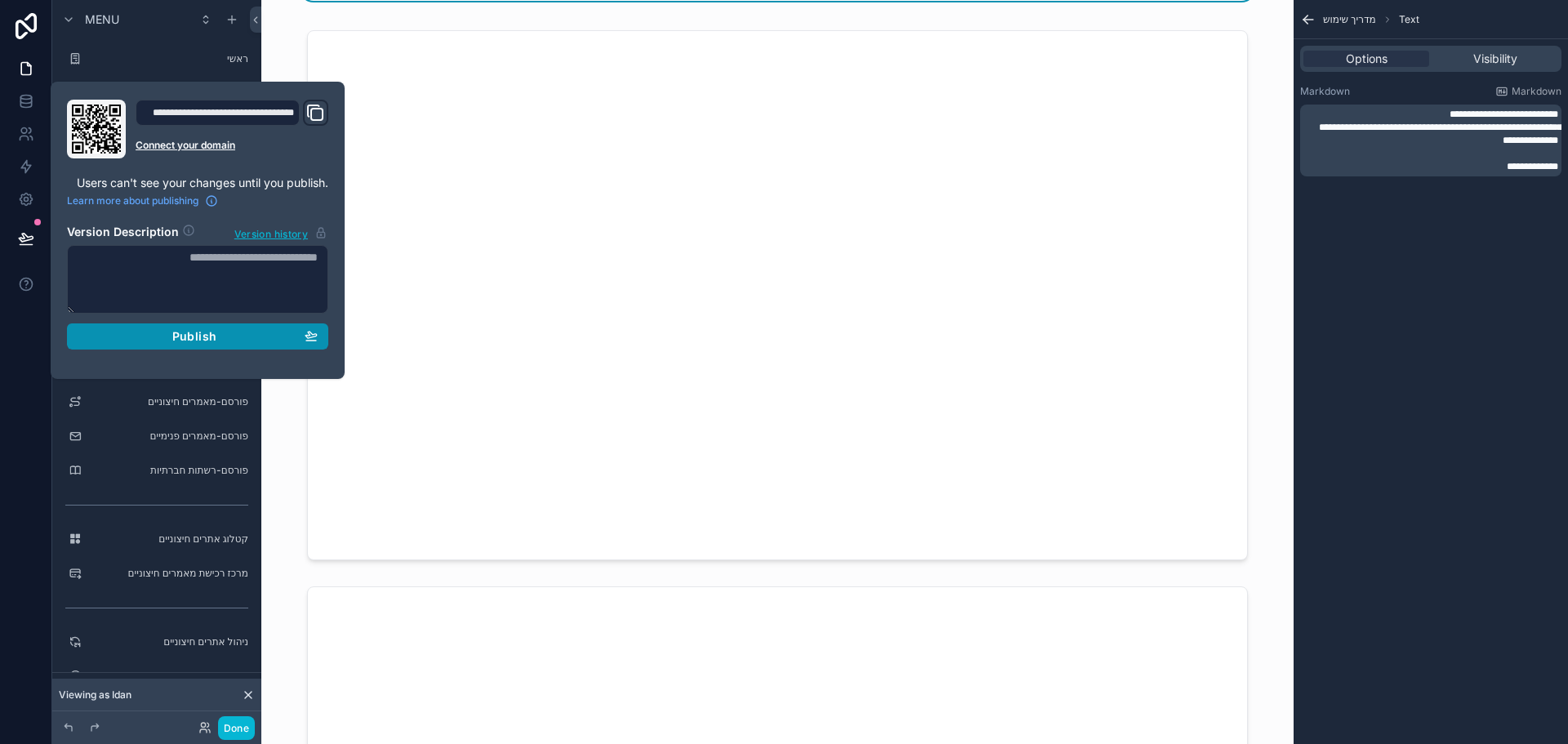
click at [185, 342] on span "Publish" at bounding box center [194, 336] width 44 height 15
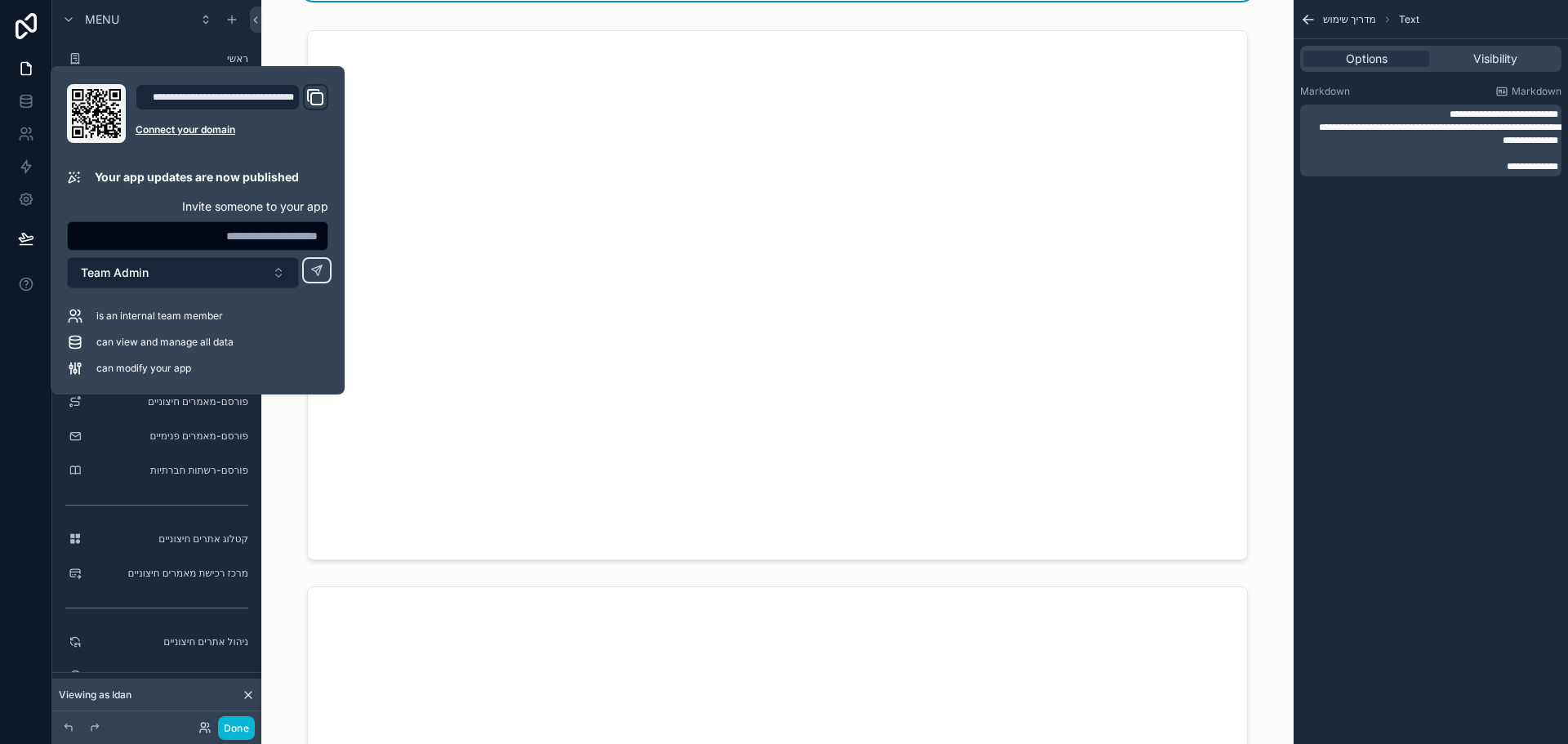
click at [167, 273] on button "Team Admin" at bounding box center [182, 273] width 232 height 31
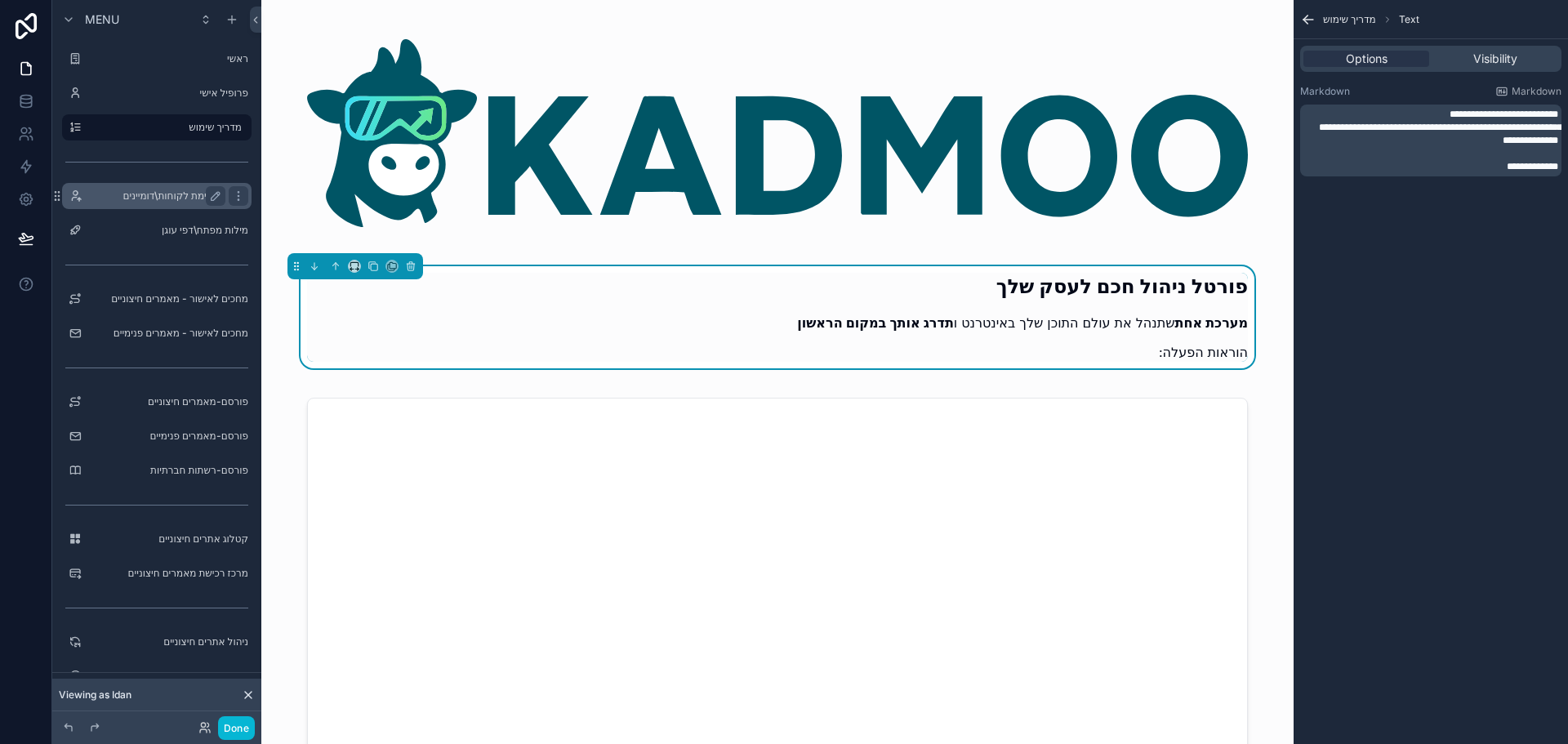
click at [178, 197] on label "רשימת לקוחות\דומיינים" at bounding box center [153, 196] width 130 height 13
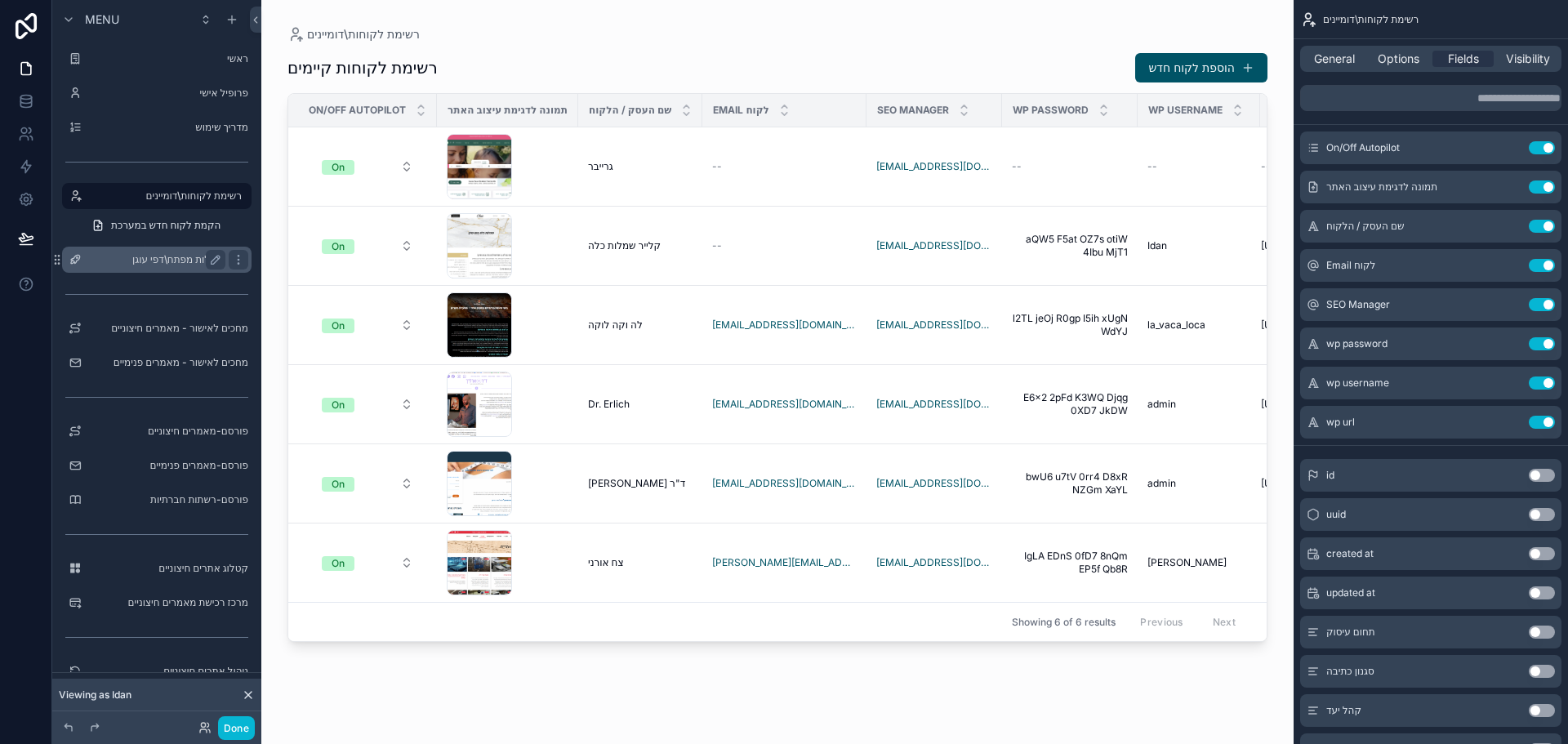
click at [170, 263] on label "מילות מפתח\דפי עוגן" at bounding box center [153, 259] width 130 height 13
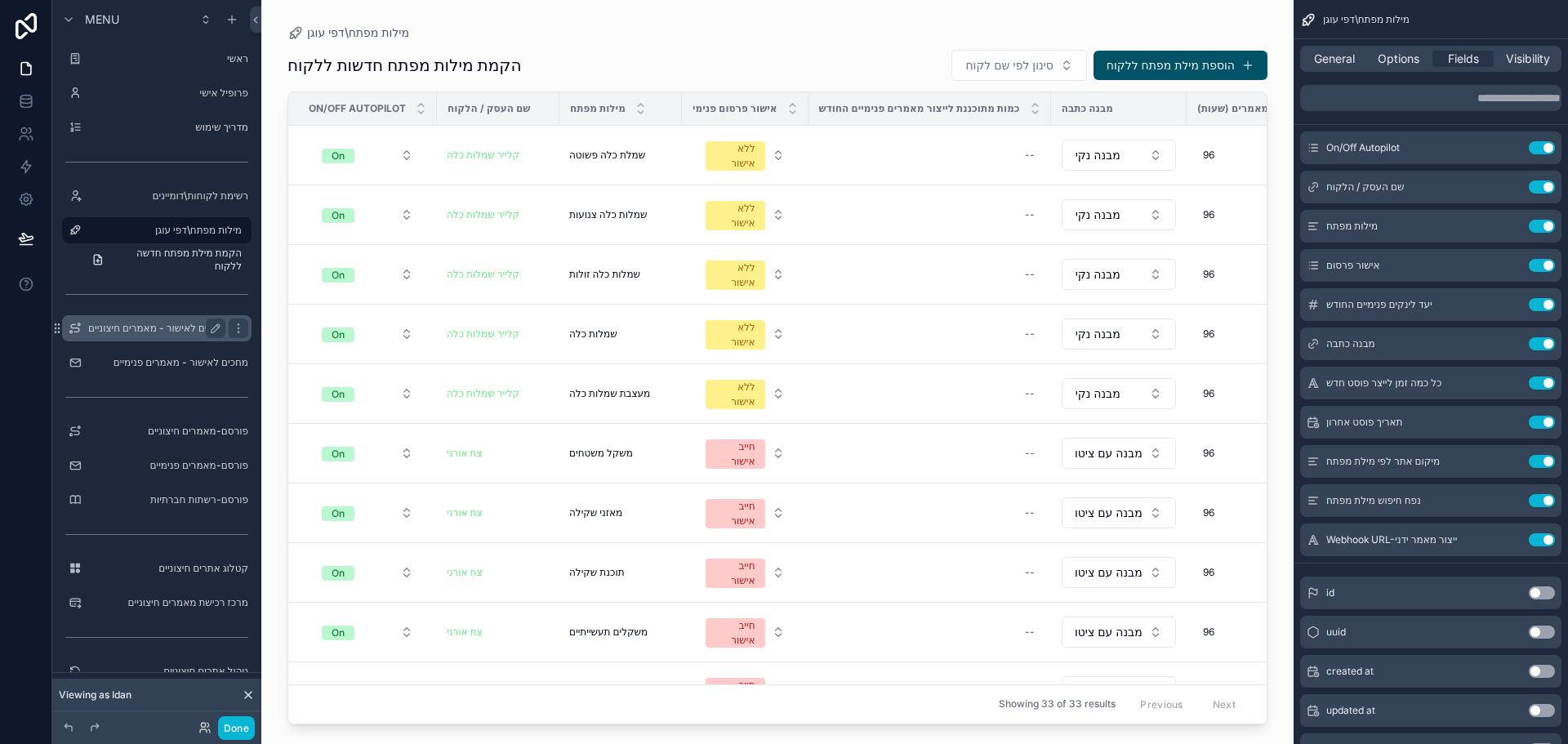
click at [167, 320] on div "מחכים לאישור - מאמרים חיצוניים" at bounding box center [157, 328] width 137 height 20
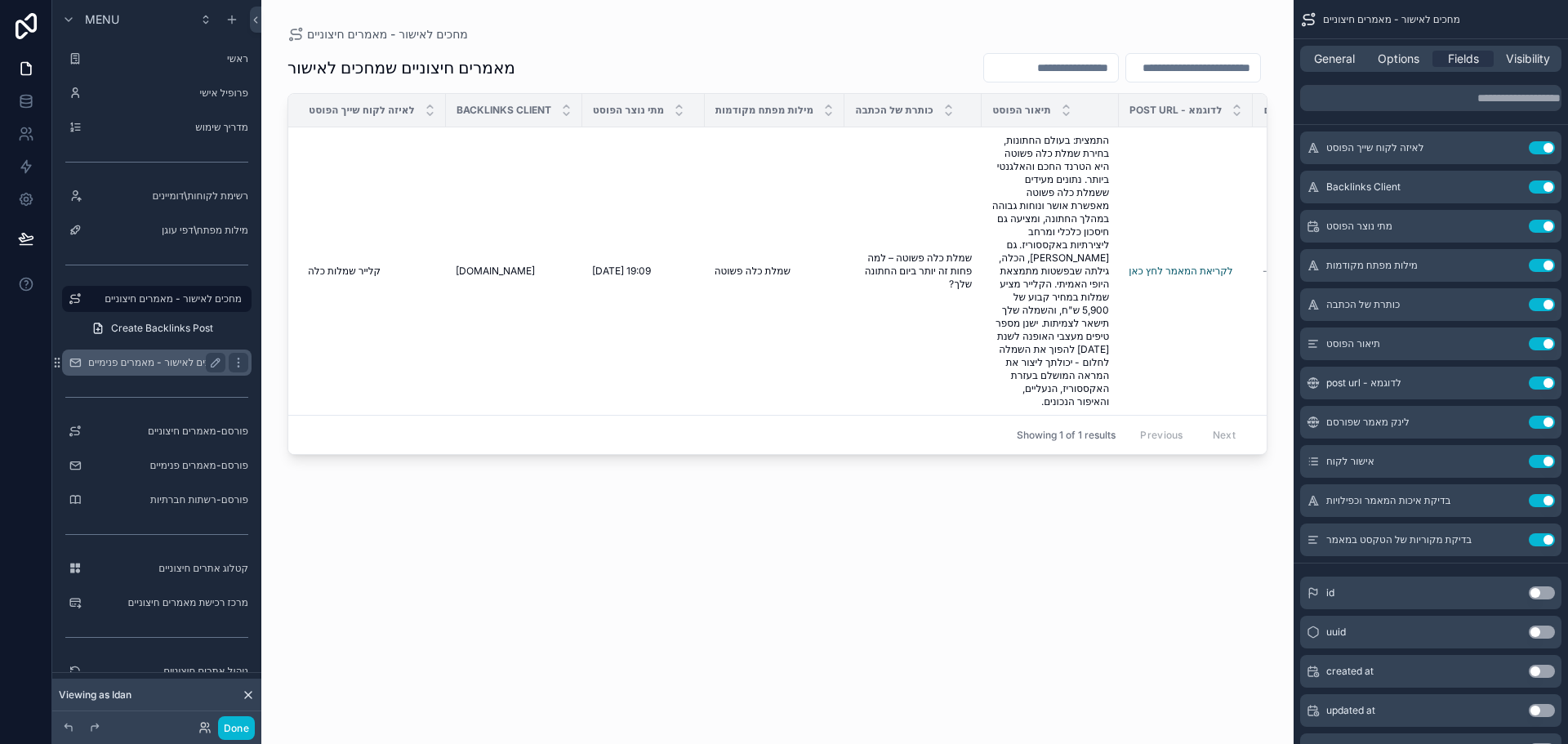
click at [164, 359] on label "מחכים לאישור - מאמרים פנימיים" at bounding box center [156, 362] width 135 height 13
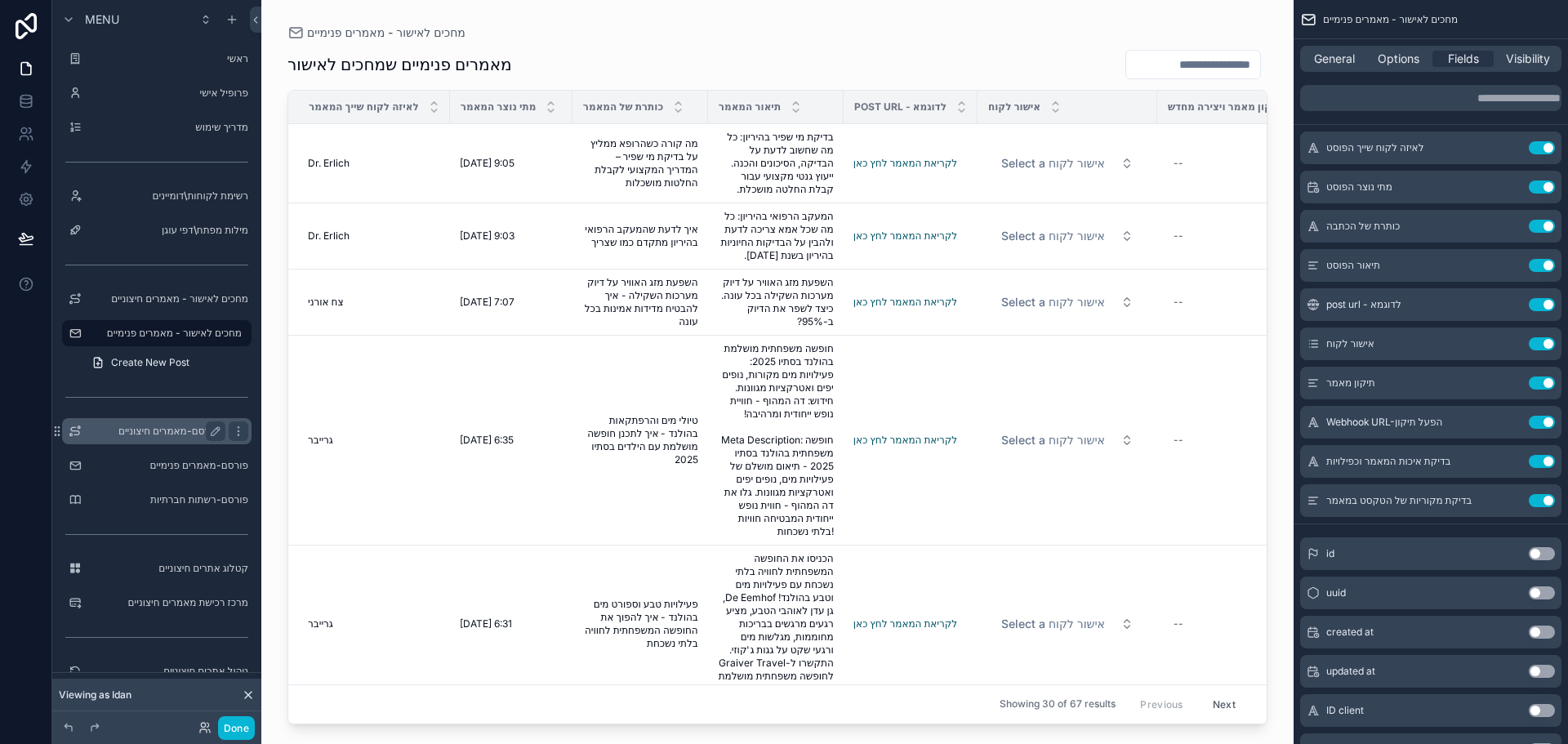
click at [163, 427] on label "פורסם-מאמרים חיצוניים" at bounding box center [153, 431] width 130 height 13
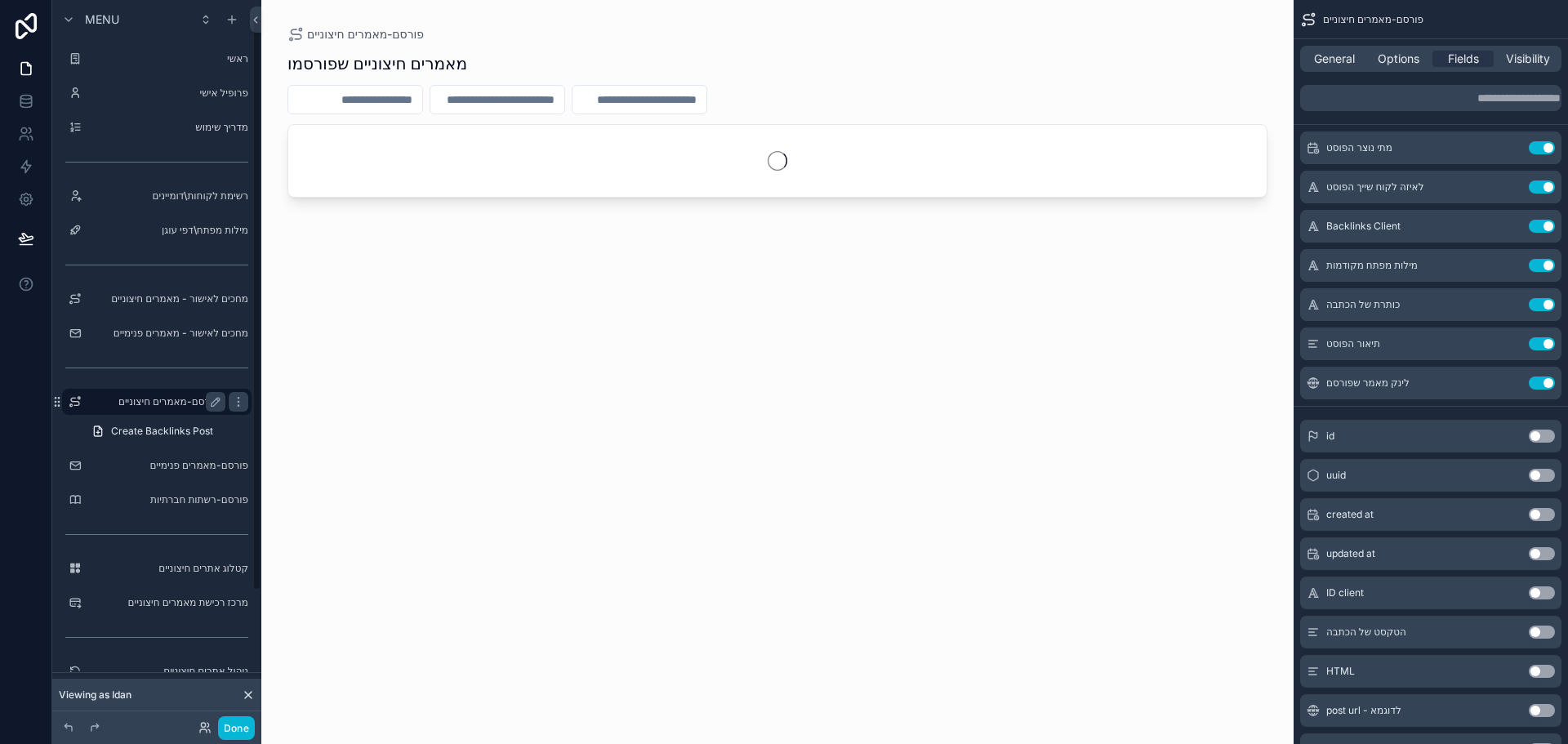
scroll to position [23, 0]
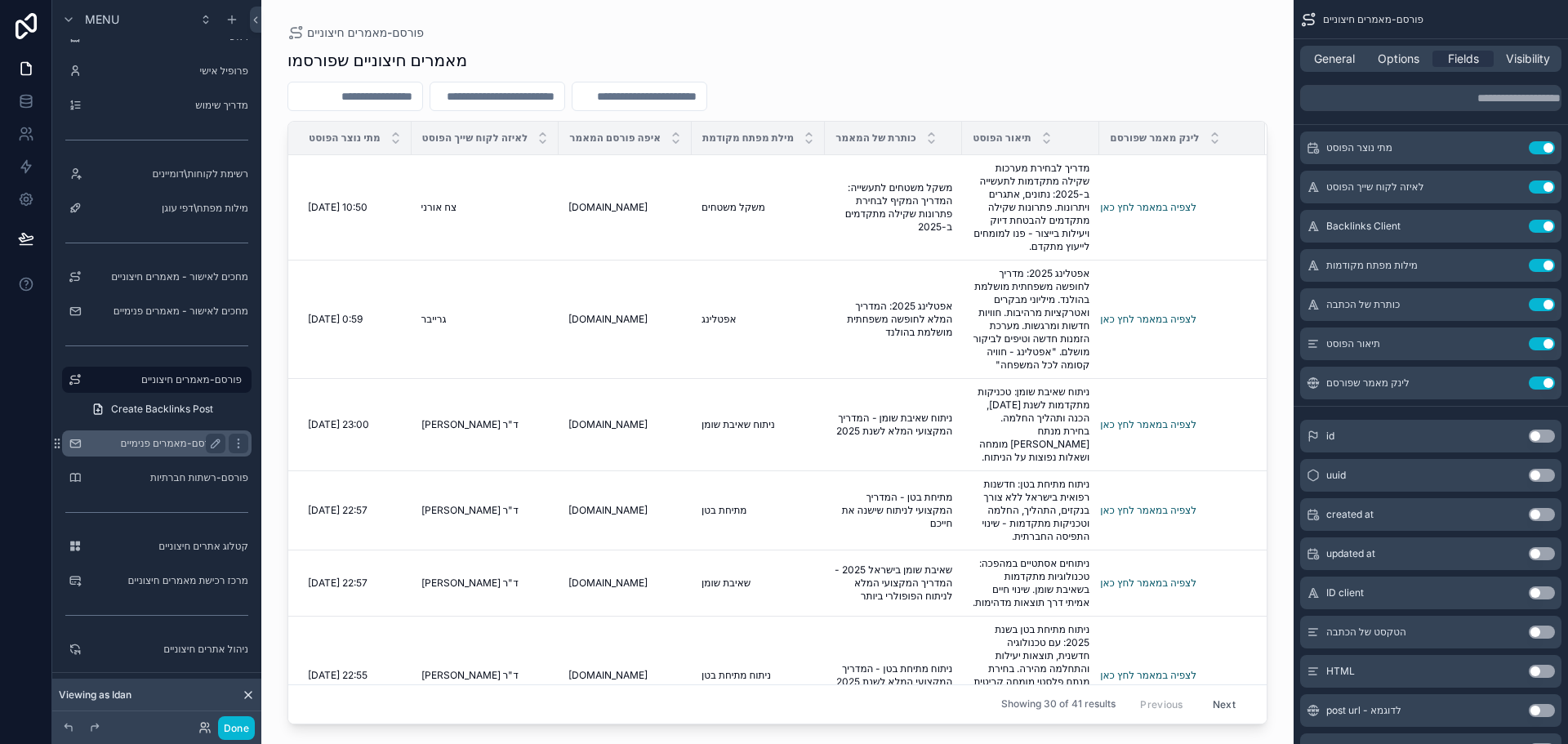
click at [161, 451] on div "פורסם-מאמרים פנימיים" at bounding box center [157, 443] width 137 height 20
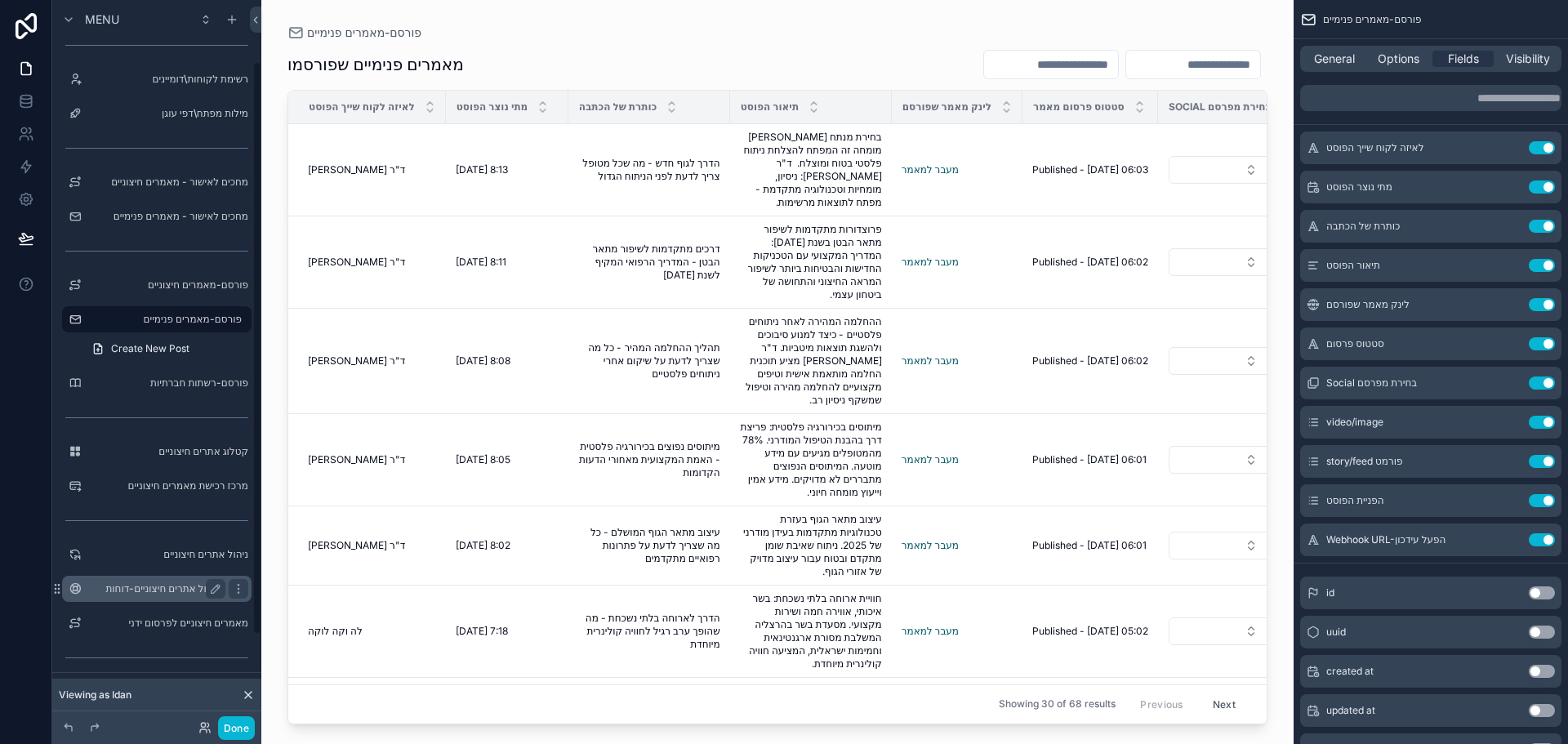
scroll to position [190, 0]
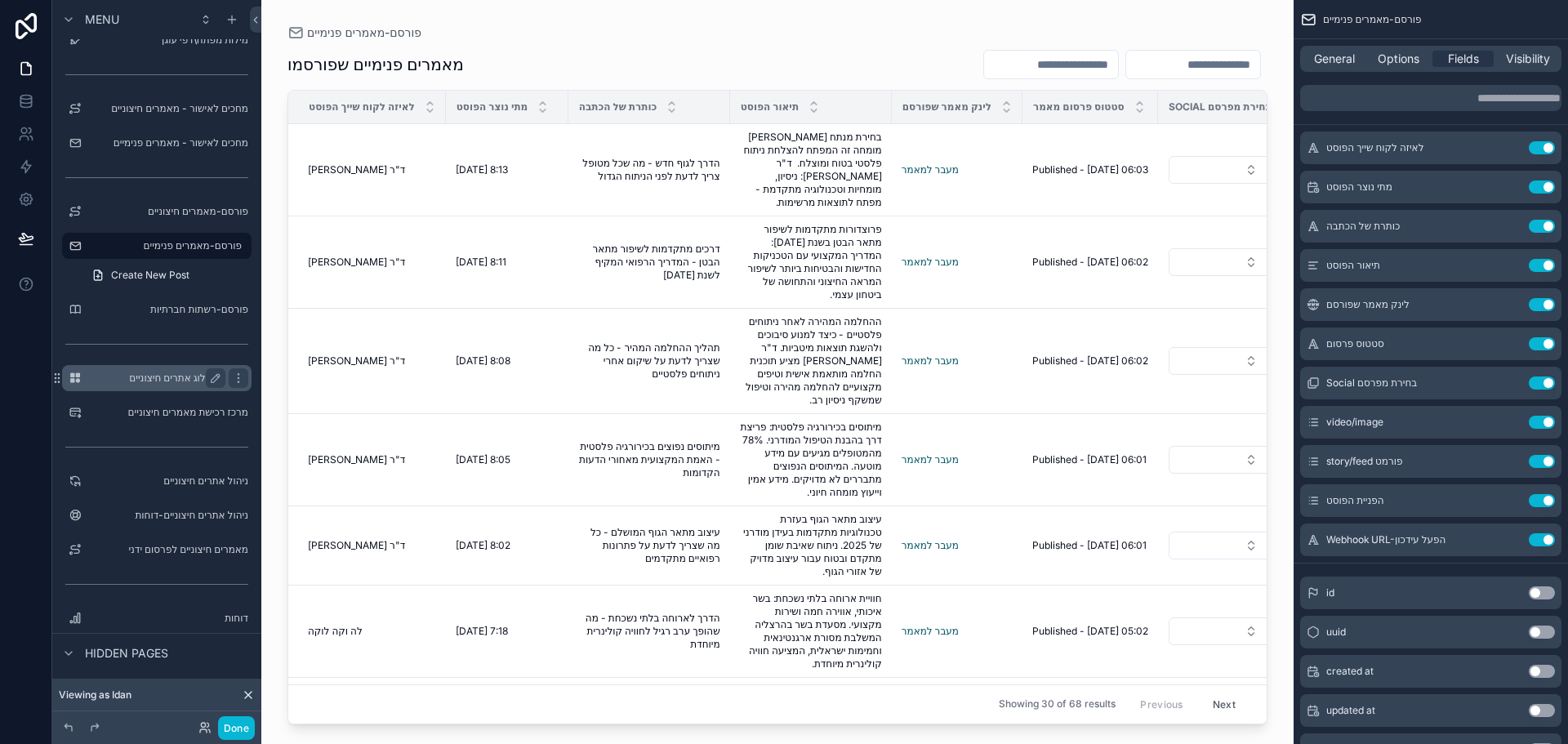
click at [156, 381] on label "קטלוג אתרים חיצוניים" at bounding box center [153, 378] width 130 height 13
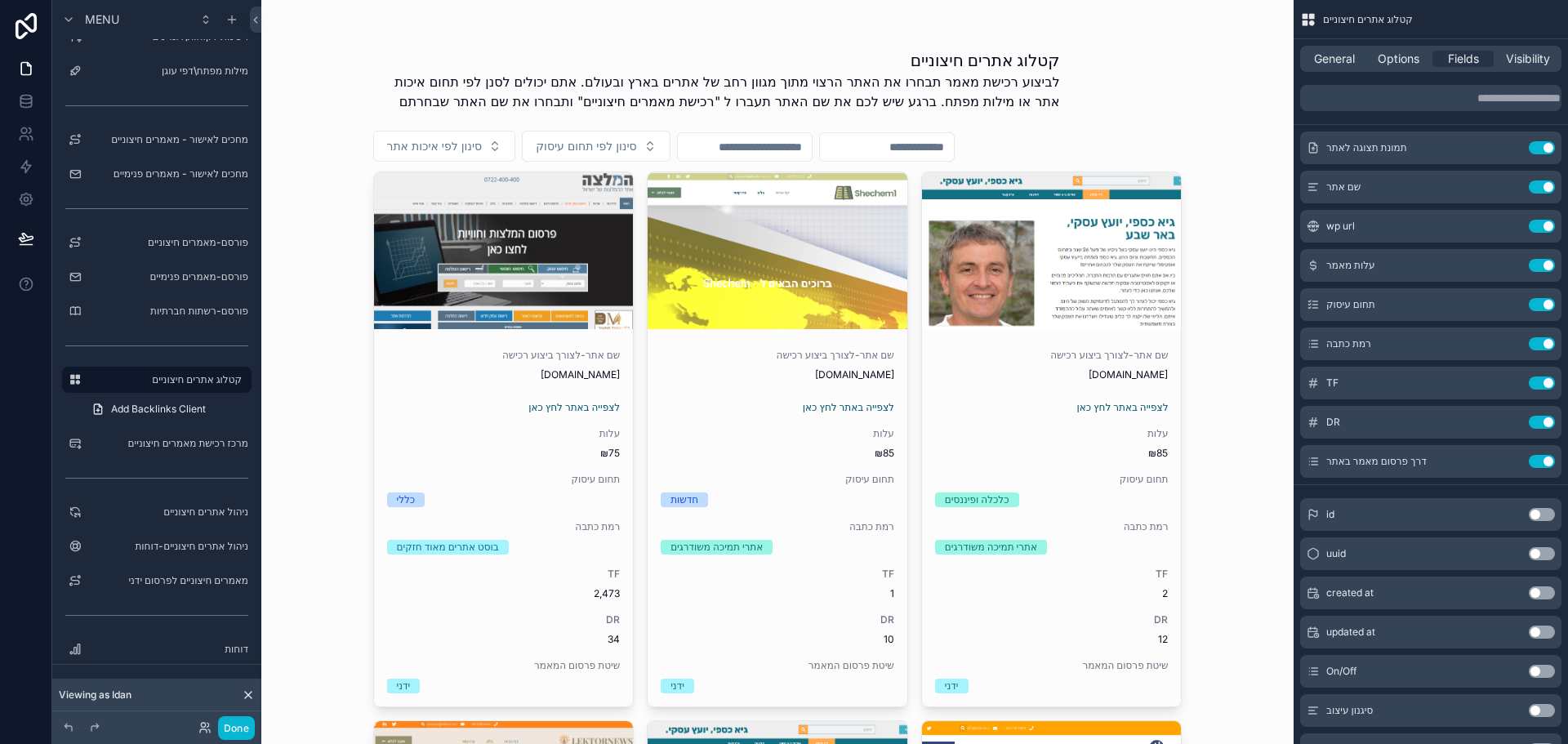
click at [973, 86] on p "לביצוע רכישת מאמר תבחרו את האתר הרצוי מתוך מגוון רחב של אתרים בארץ ובעולם. אתם …" at bounding box center [716, 91] width 687 height 39
click at [1392, 60] on span "Options" at bounding box center [1398, 59] width 42 height 17
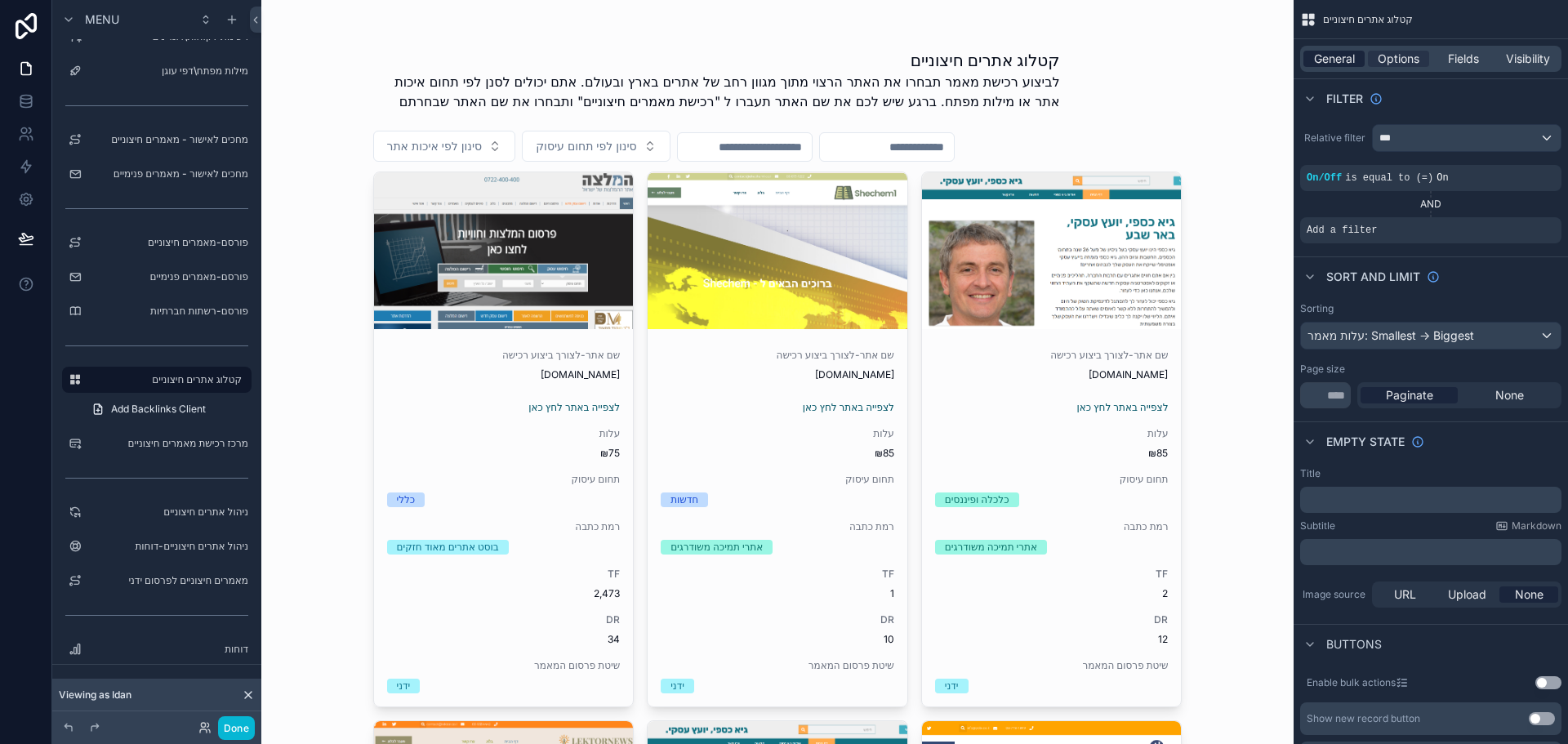
click at [1344, 62] on span "General" at bounding box center [1334, 59] width 41 height 17
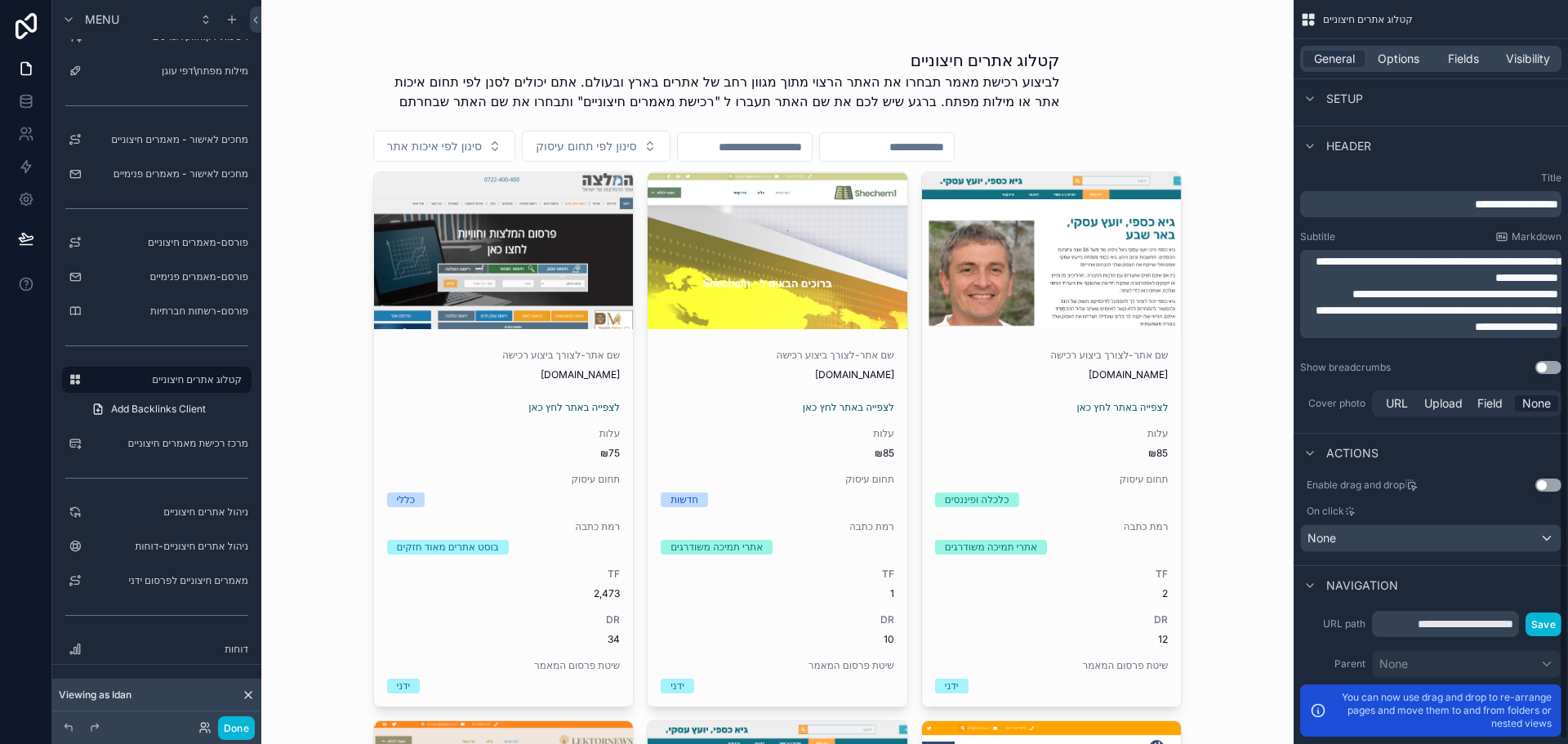
scroll to position [509, 0]
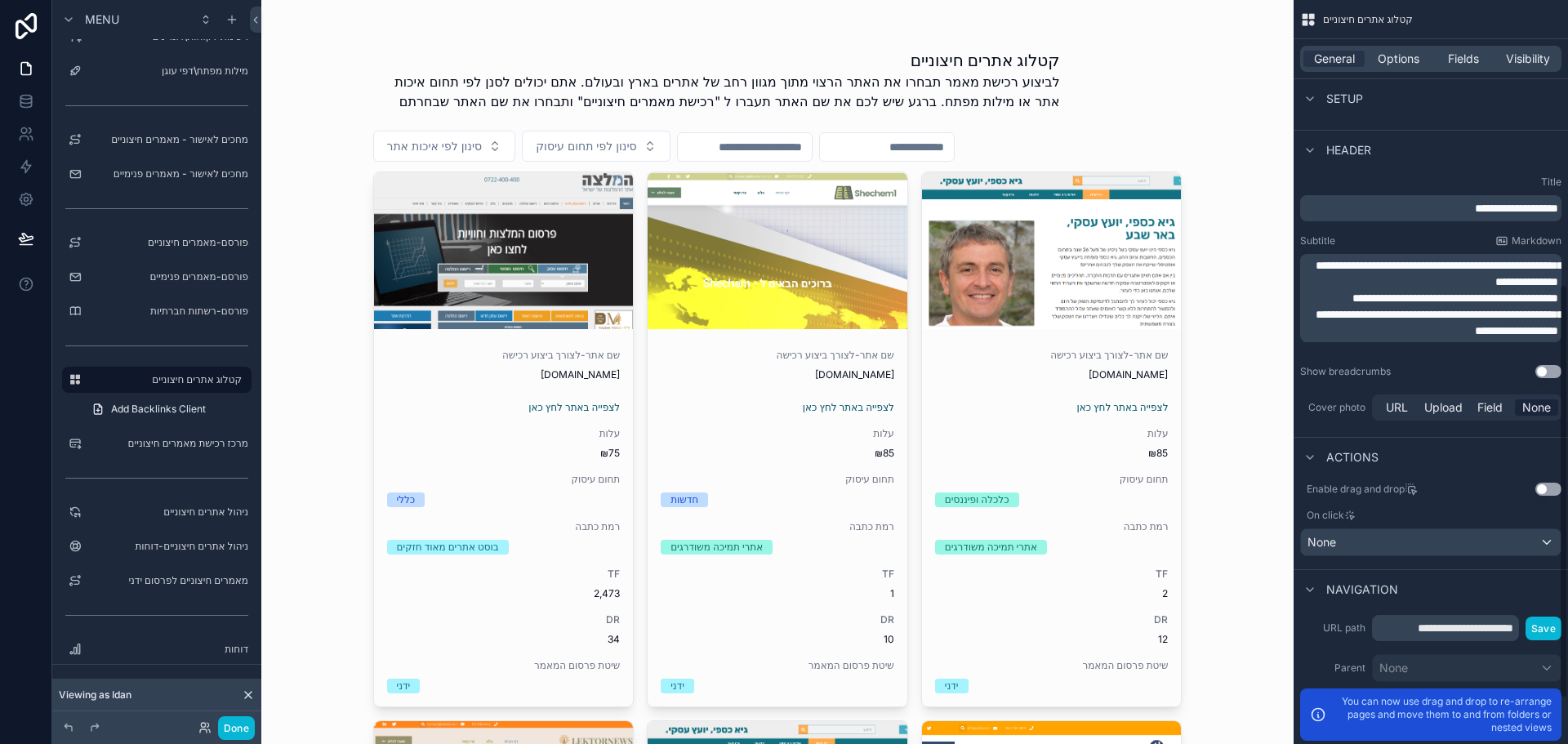
click at [1437, 282] on span "**********" at bounding box center [1439, 273] width 247 height 27
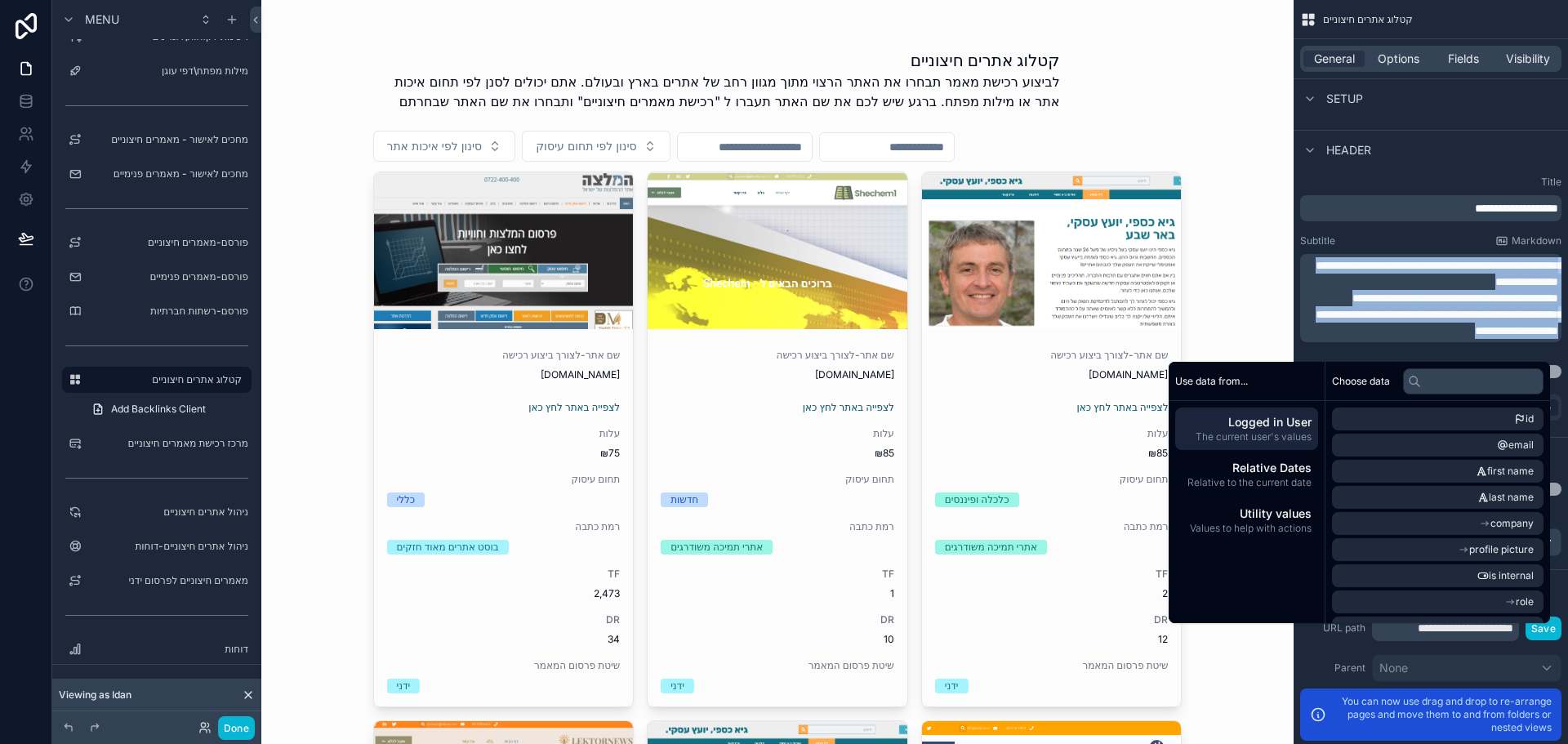
copy div "**********"
click at [1421, 306] on p "**********" at bounding box center [1432, 298] width 252 height 17
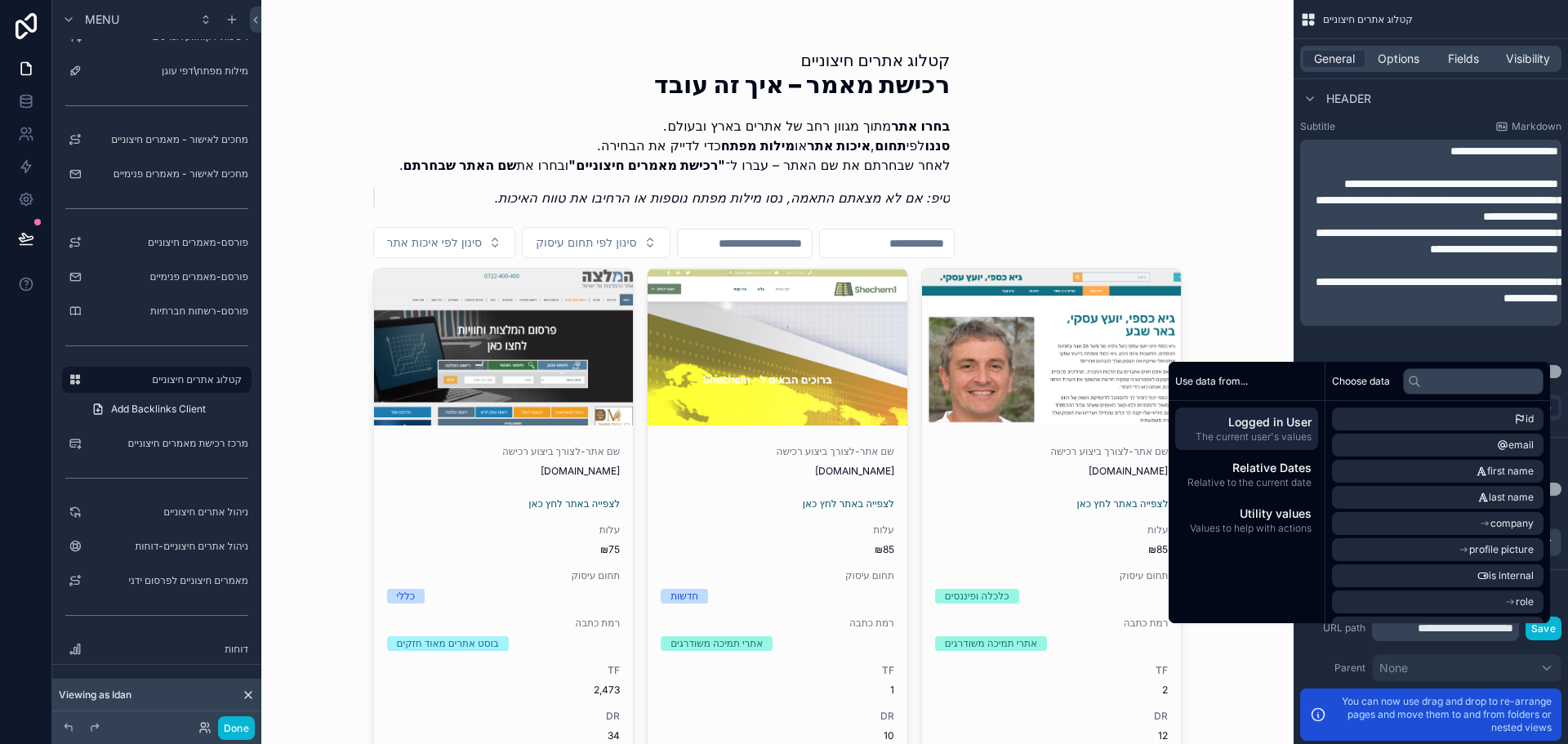
scroll to position [639, 0]
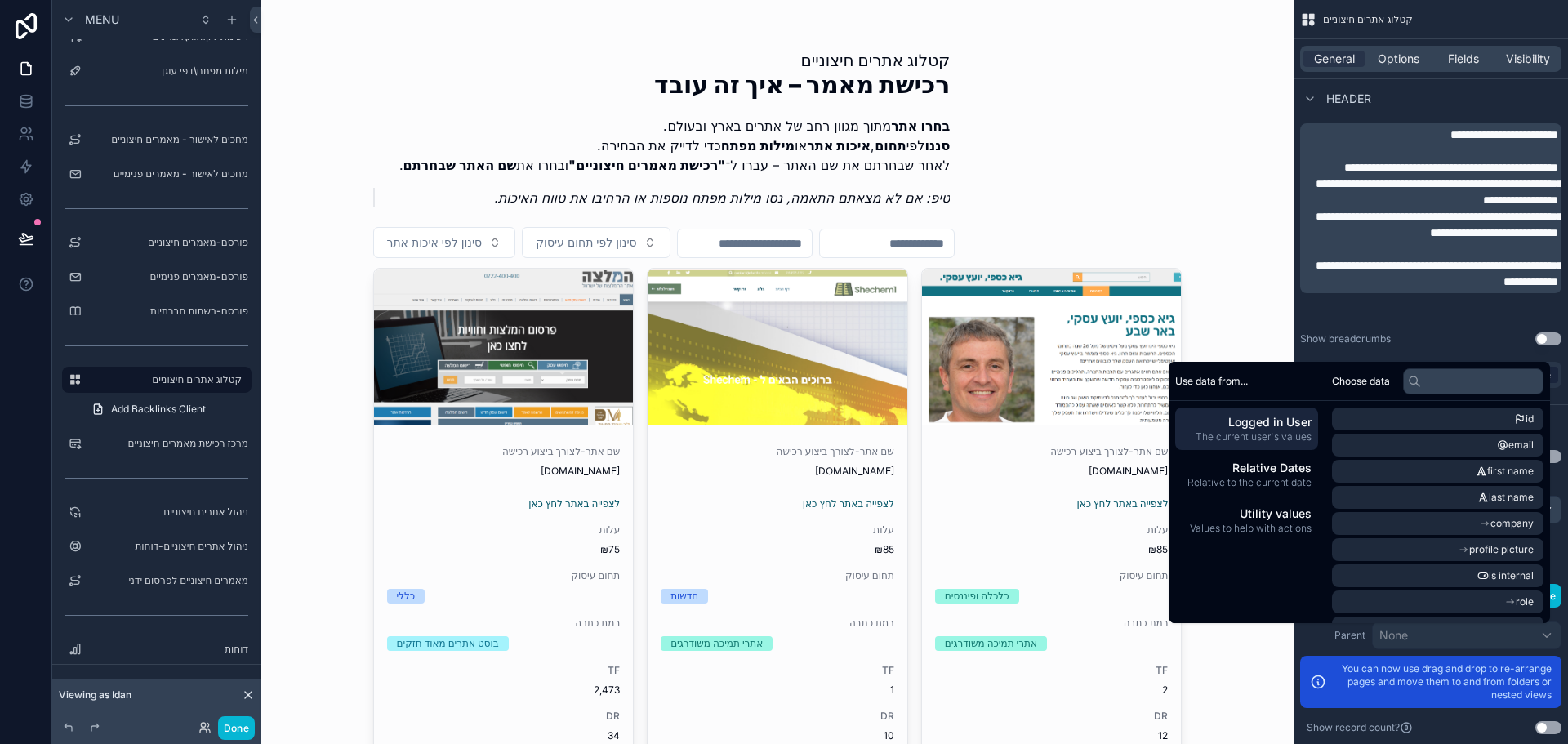
click at [1456, 348] on div "**********" at bounding box center [1431, 217] width 274 height 359
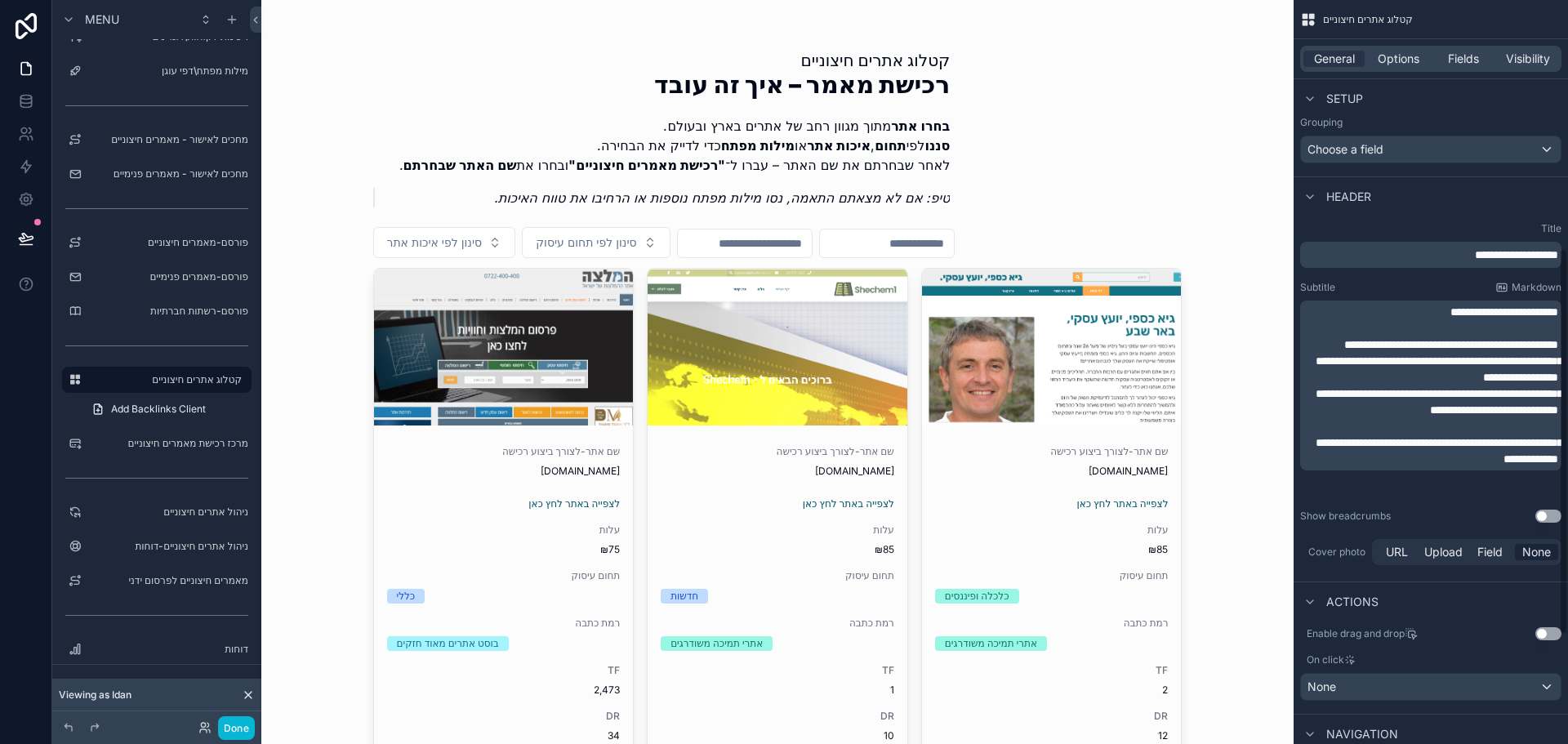
scroll to position [395, 0]
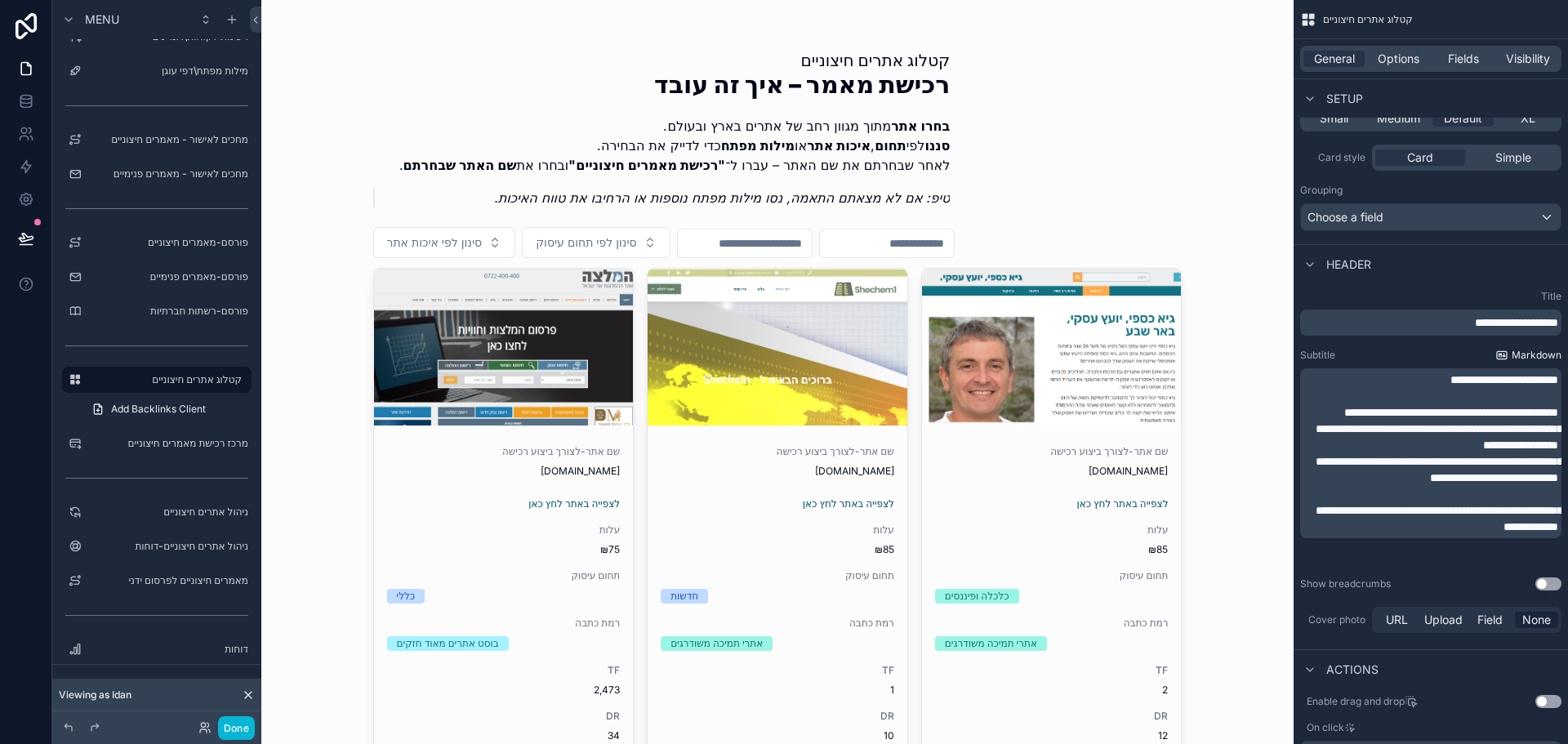
click at [1537, 357] on span "Markdown" at bounding box center [1536, 354] width 50 height 13
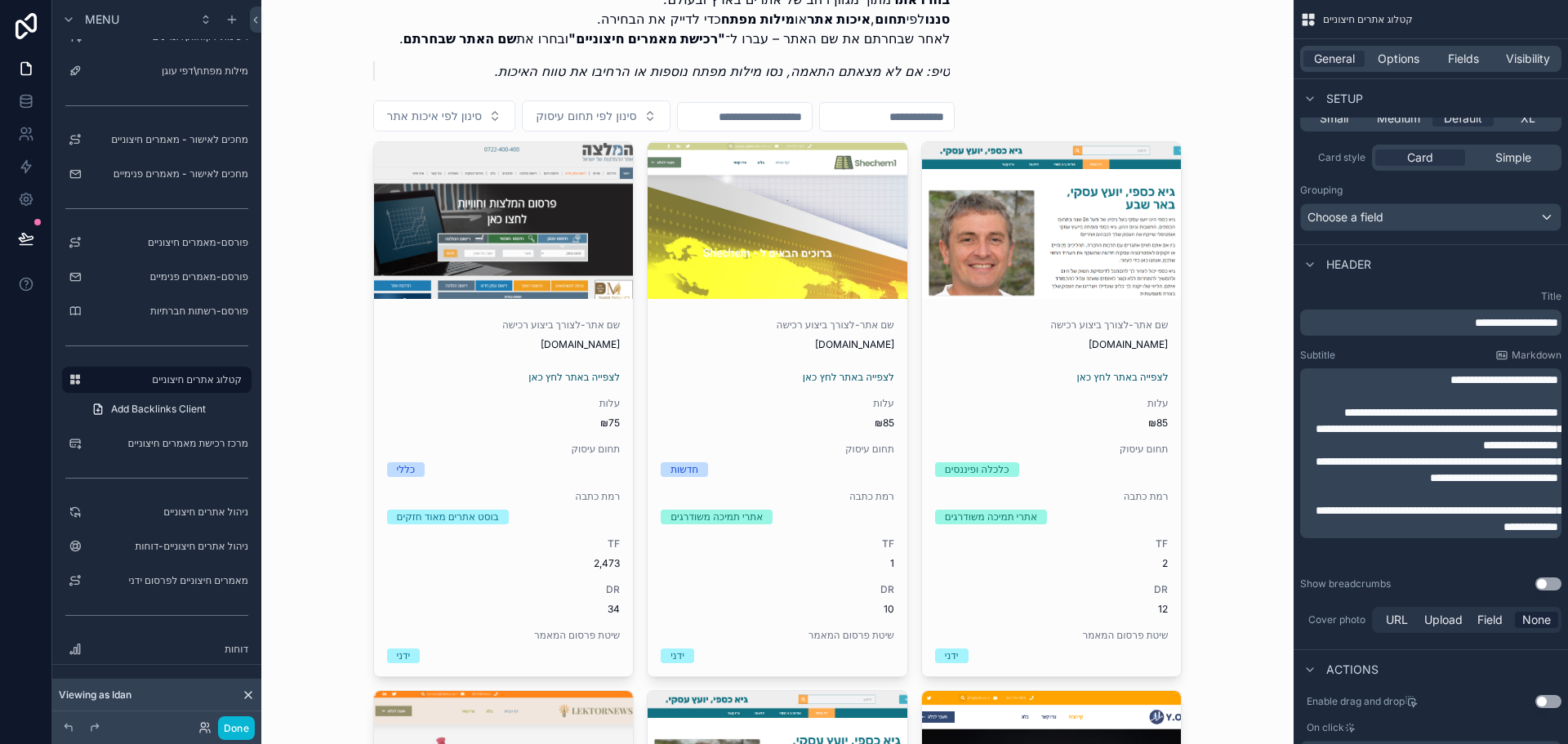
scroll to position [0, 0]
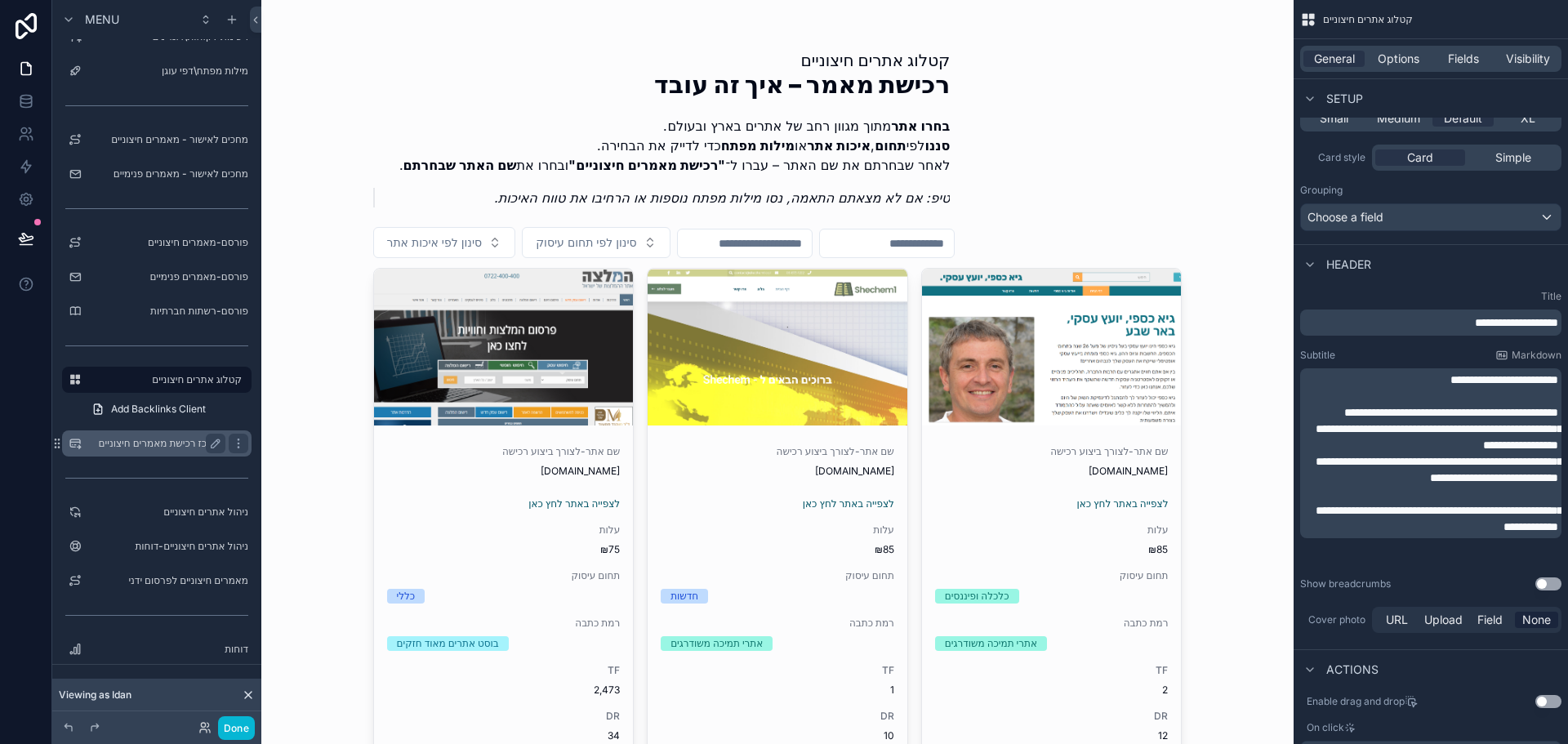
click at [183, 443] on label "מרכז רכישת מאמרים חיצוניים" at bounding box center [153, 442] width 130 height 13
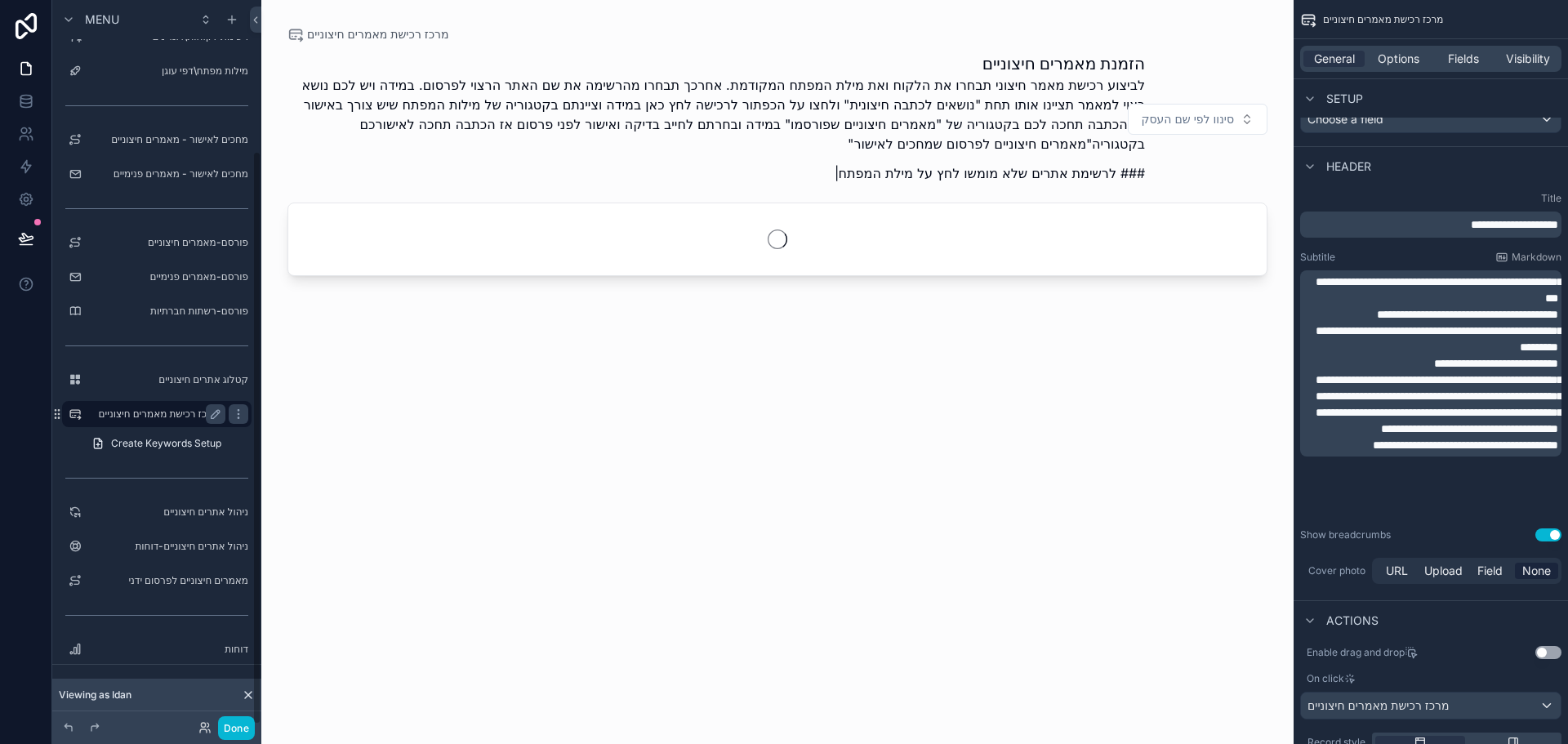
scroll to position [190, 0]
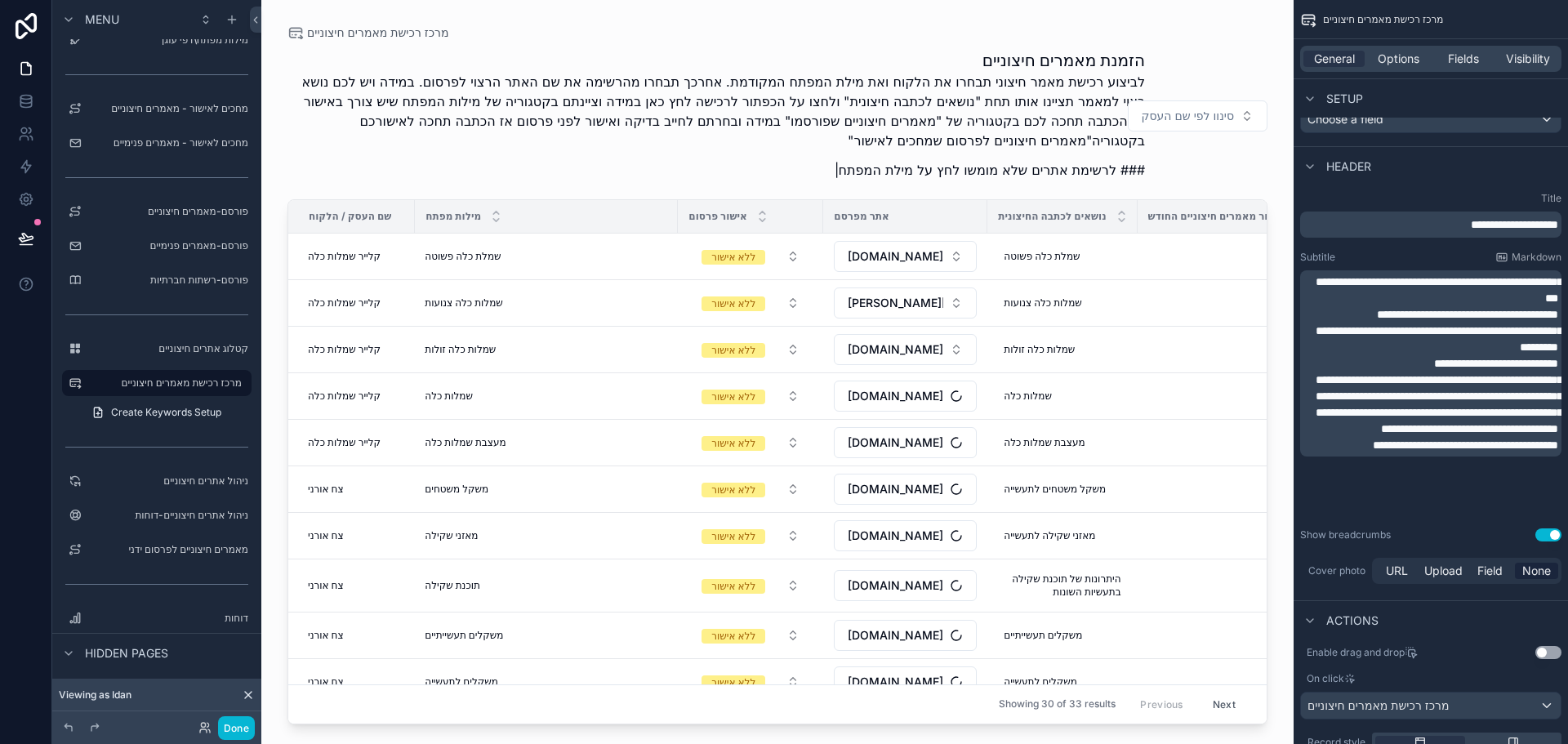
click at [1058, 106] on div "scrollable content" at bounding box center [777, 362] width 1033 height 724
click at [1458, 323] on p "**********" at bounding box center [1432, 314] width 252 height 17
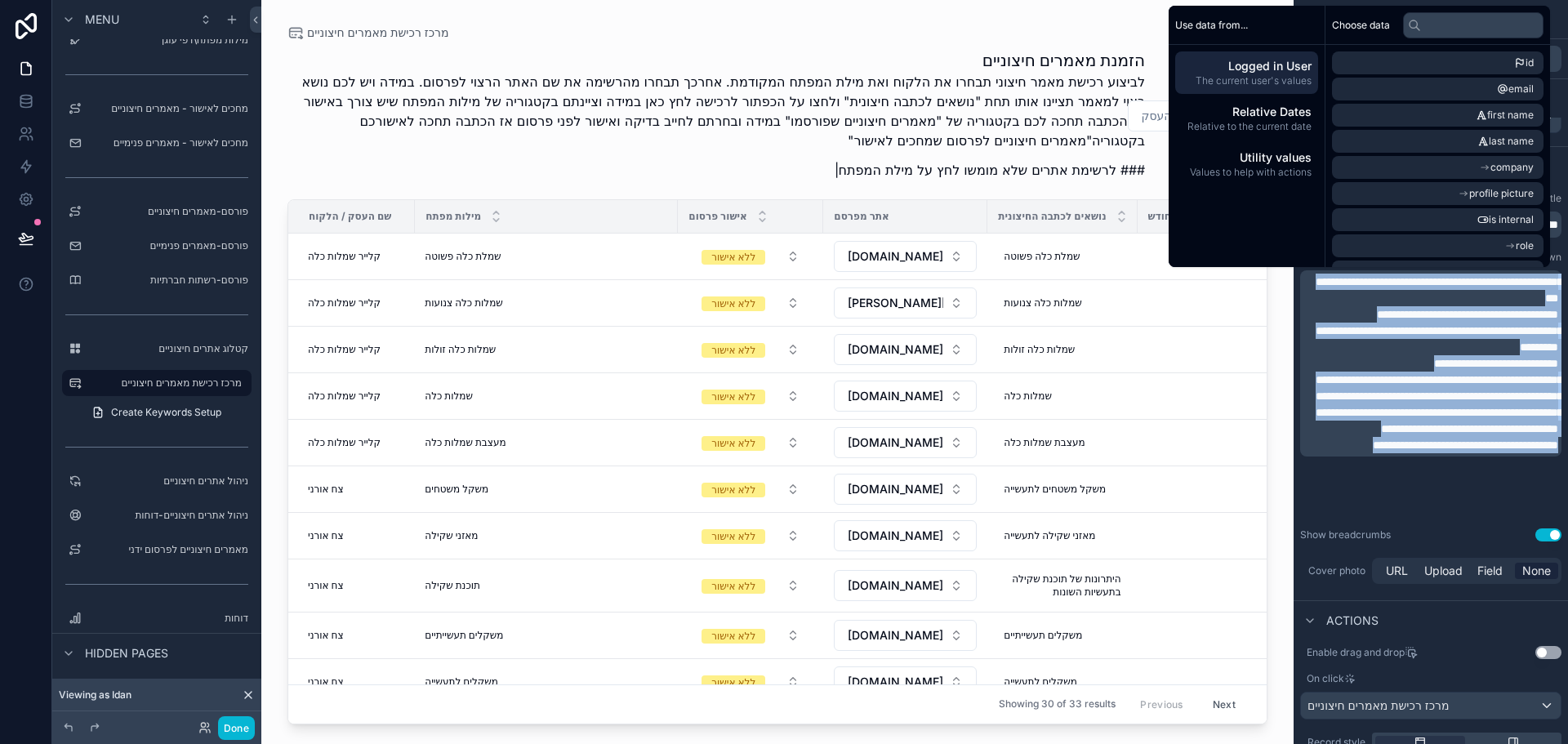
copy div "**********"
click at [1434, 369] on span "**********" at bounding box center [1496, 363] width 124 height 12
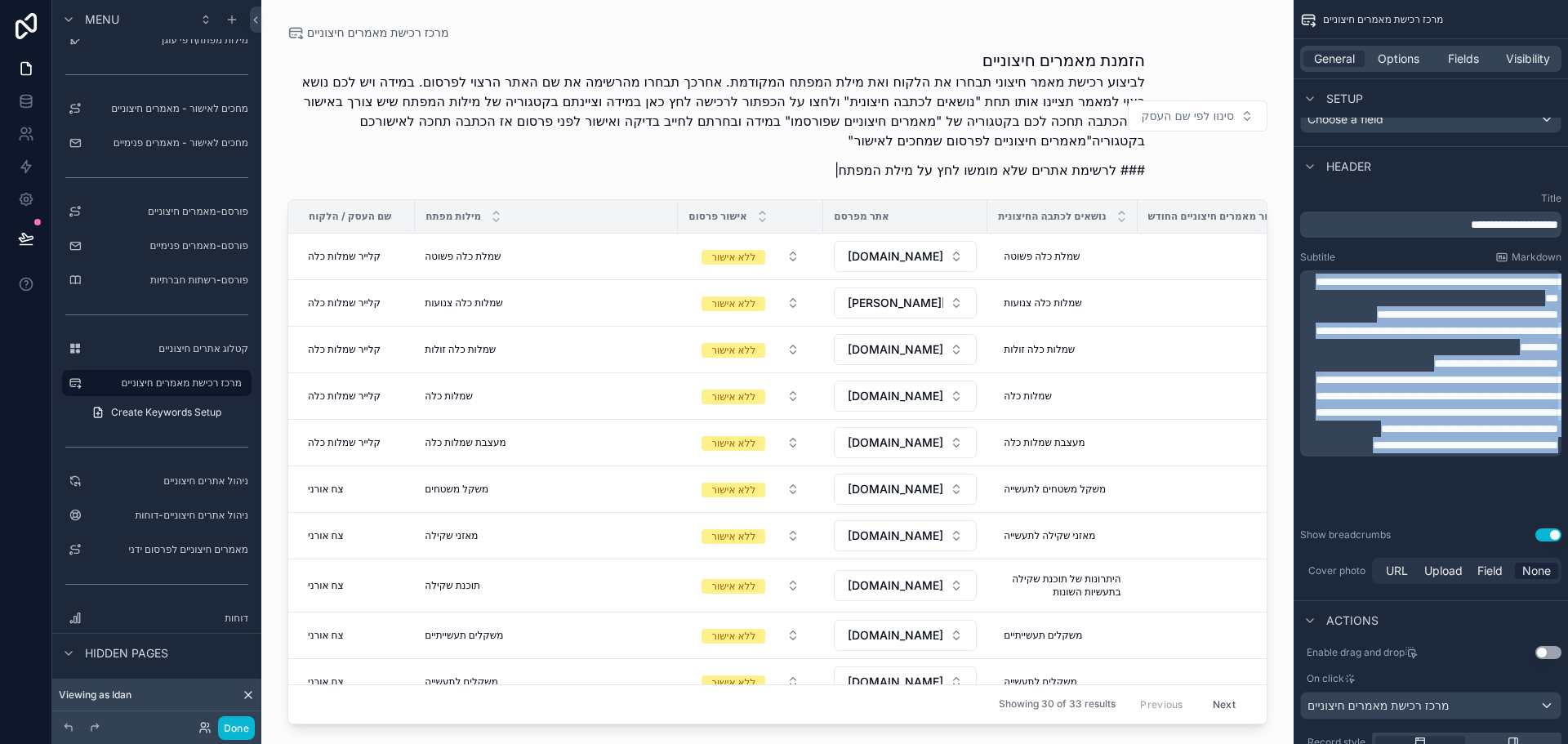
click at [1434, 369] on span "**********" at bounding box center [1496, 363] width 124 height 12
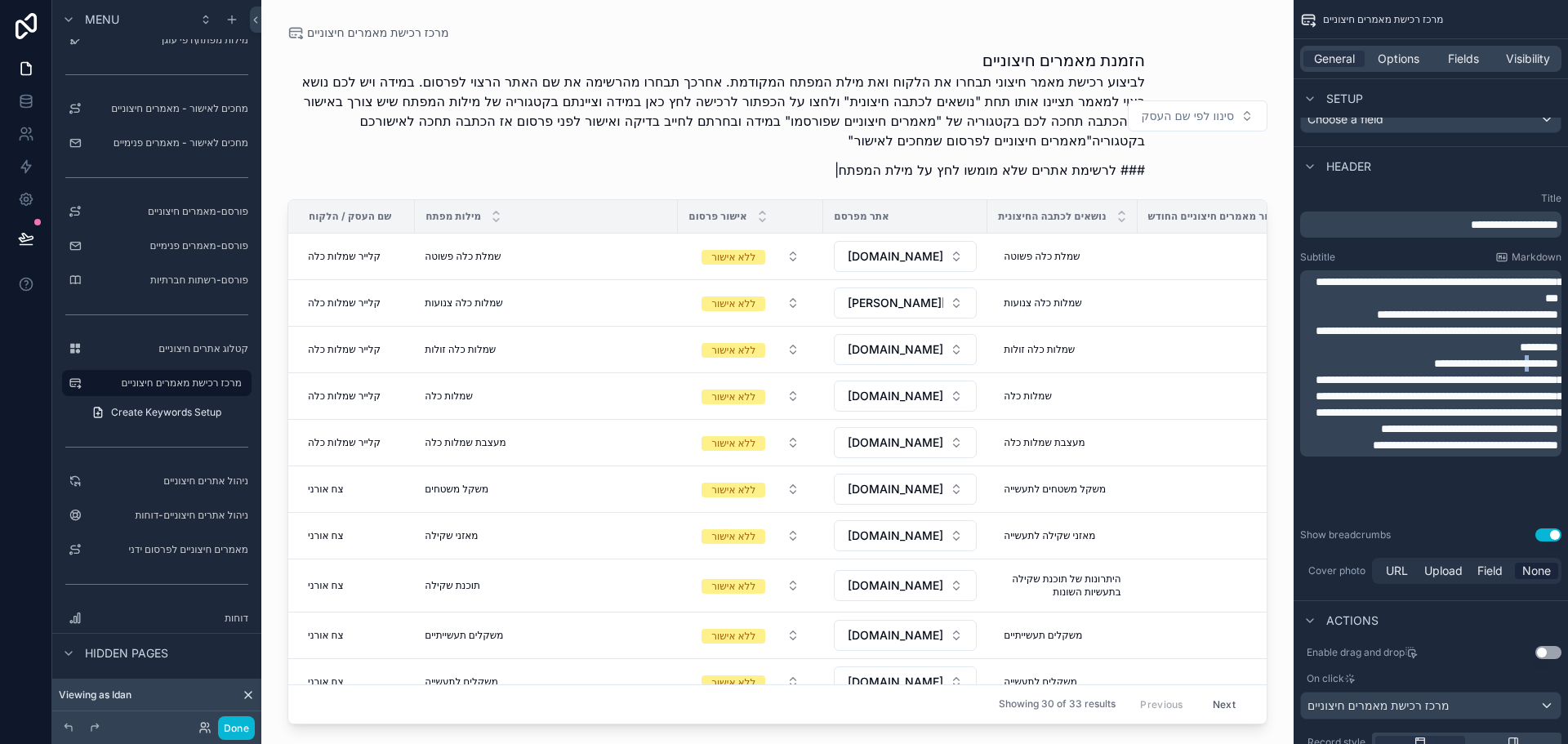
click at [1434, 369] on span "**********" at bounding box center [1496, 363] width 124 height 12
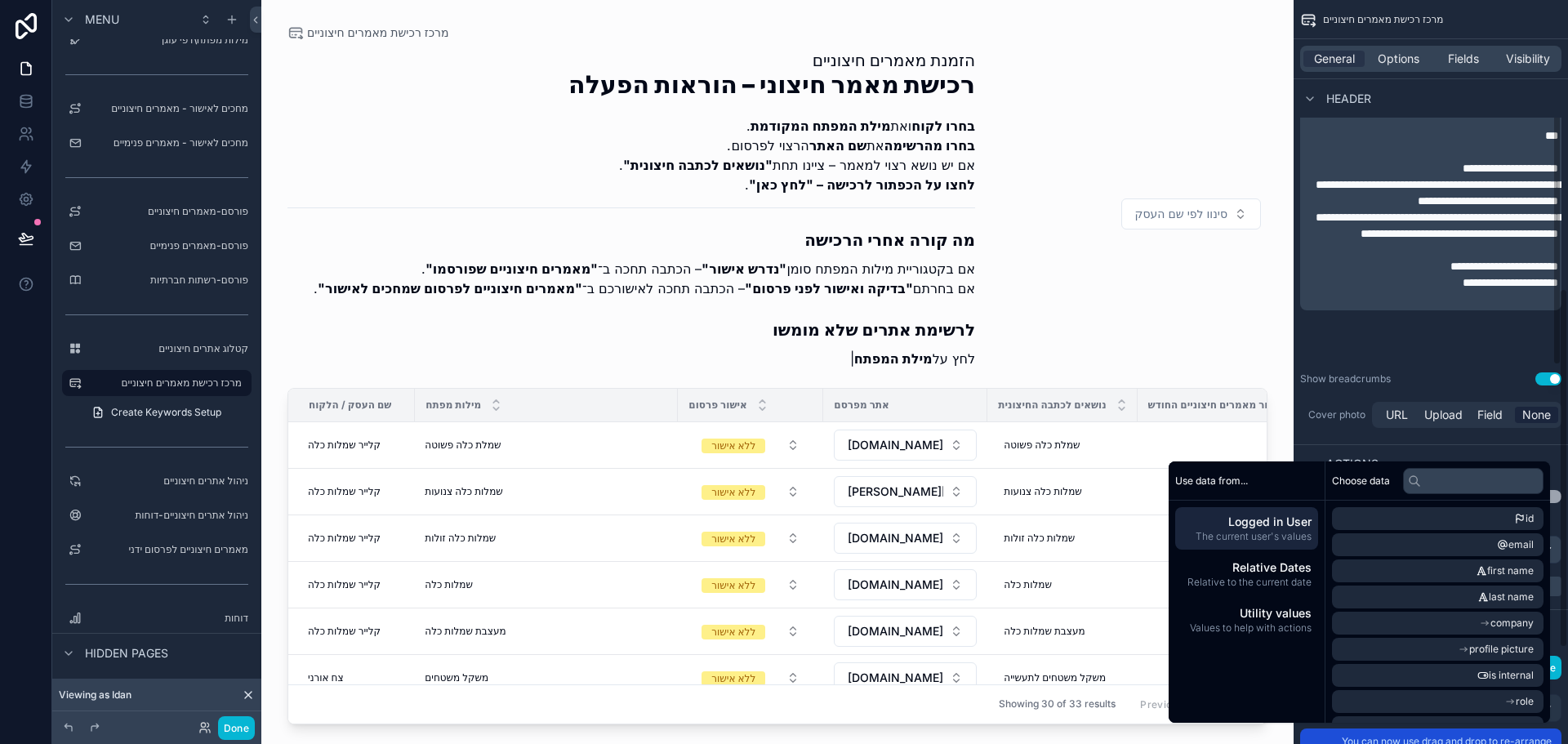
scroll to position [678, 0]
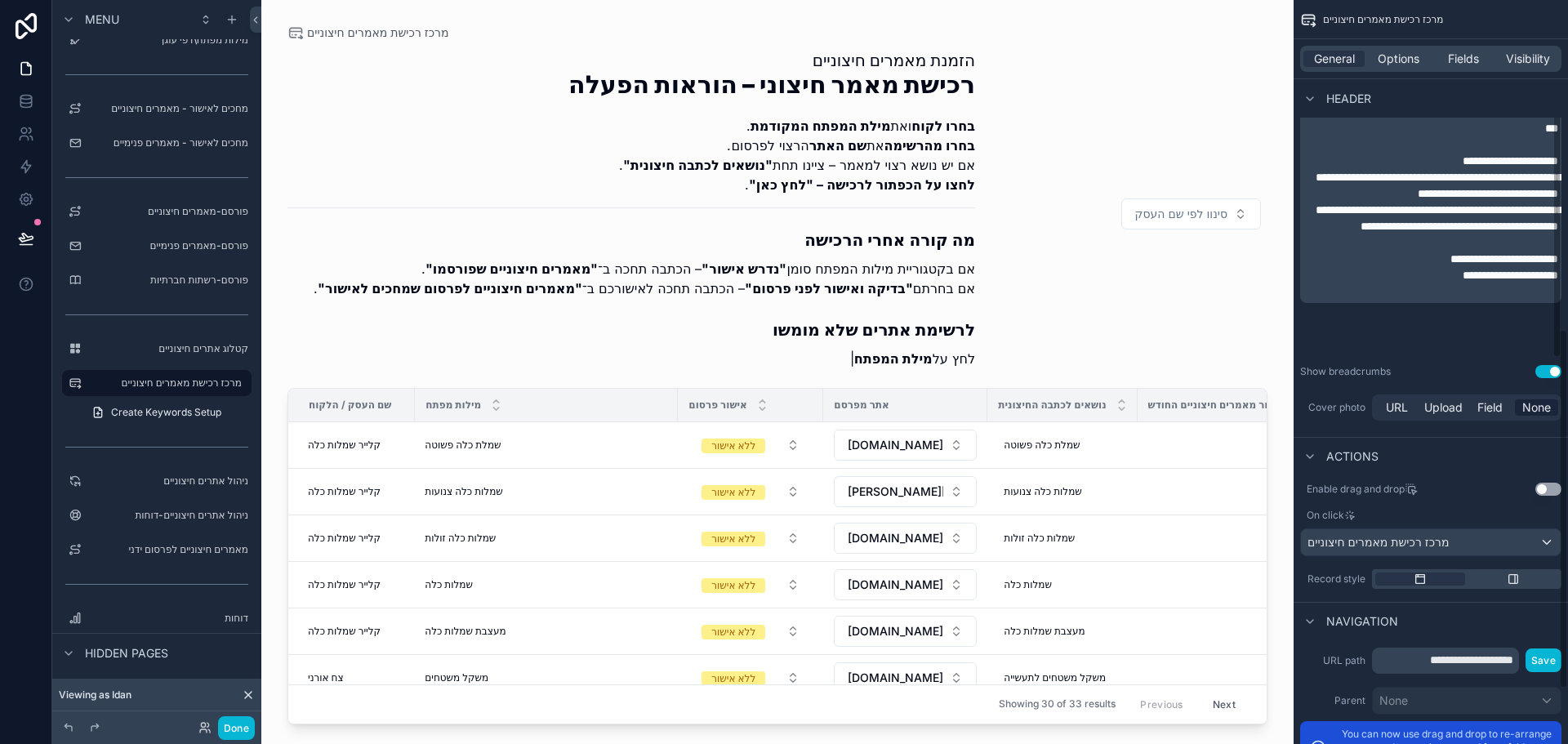
click at [1372, 284] on p "**********" at bounding box center [1432, 275] width 252 height 17
click at [1462, 281] on span "**********" at bounding box center [1510, 275] width 96 height 12
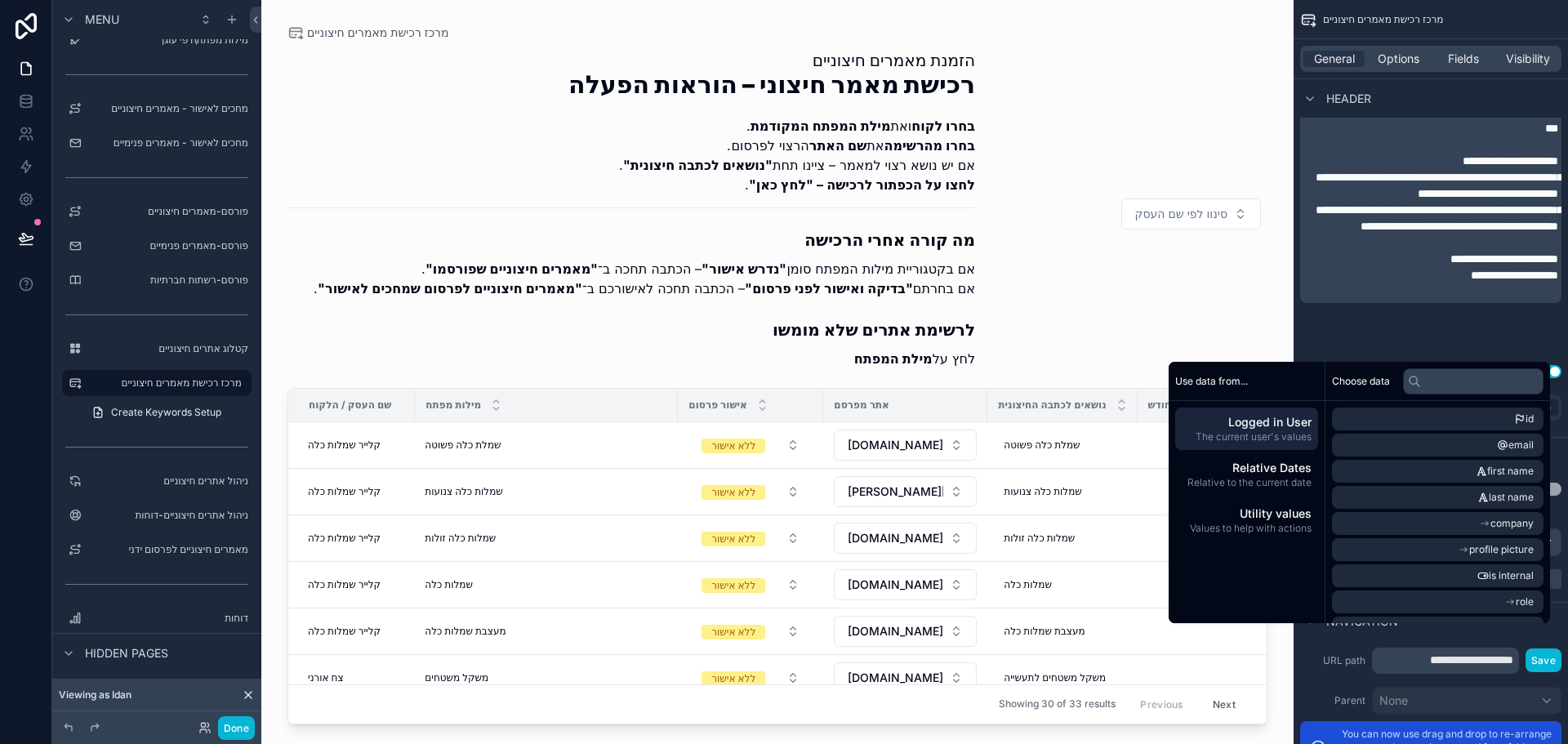
scroll to position [408, 0]
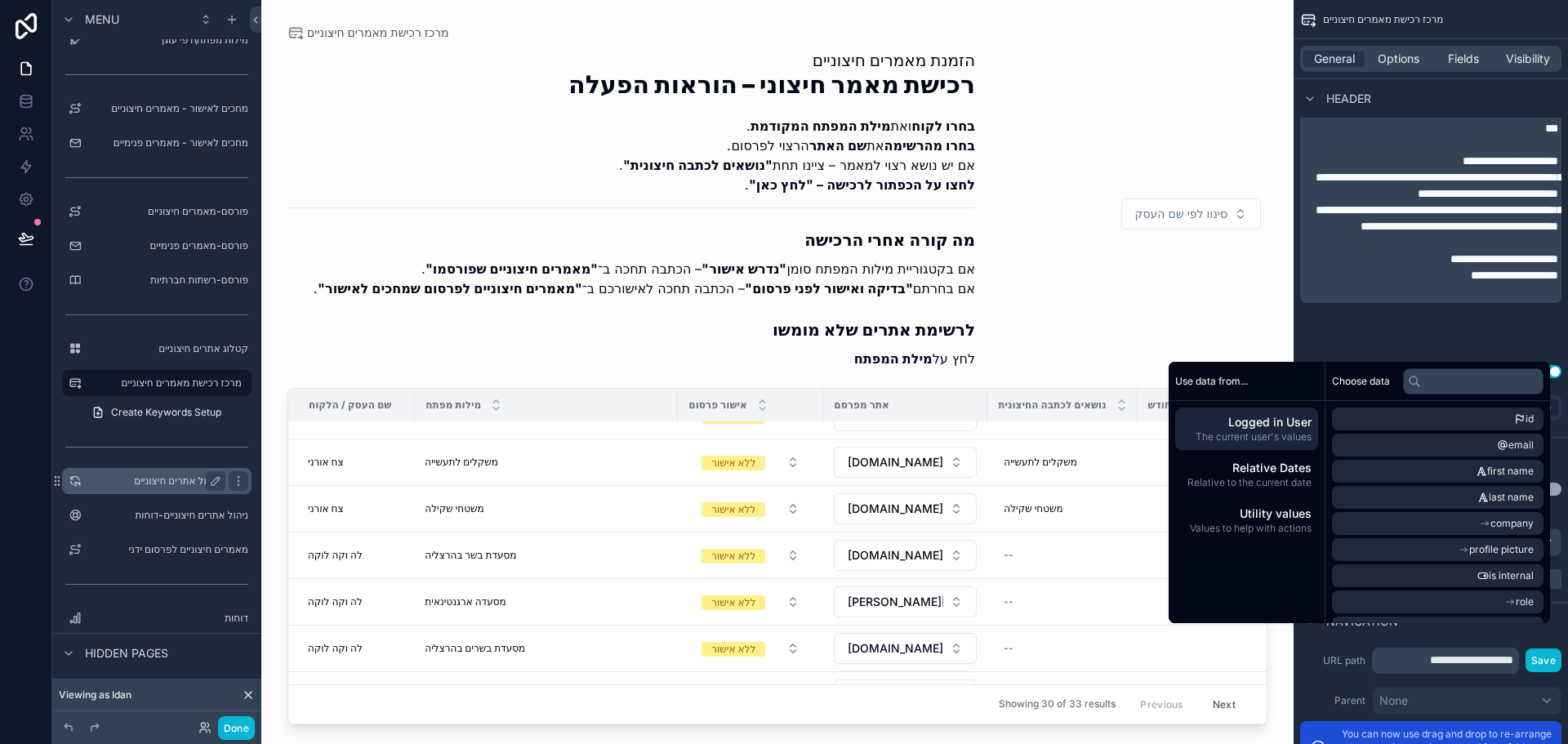
click at [165, 485] on label "ניהול אתרים חיצוניים" at bounding box center [153, 481] width 130 height 13
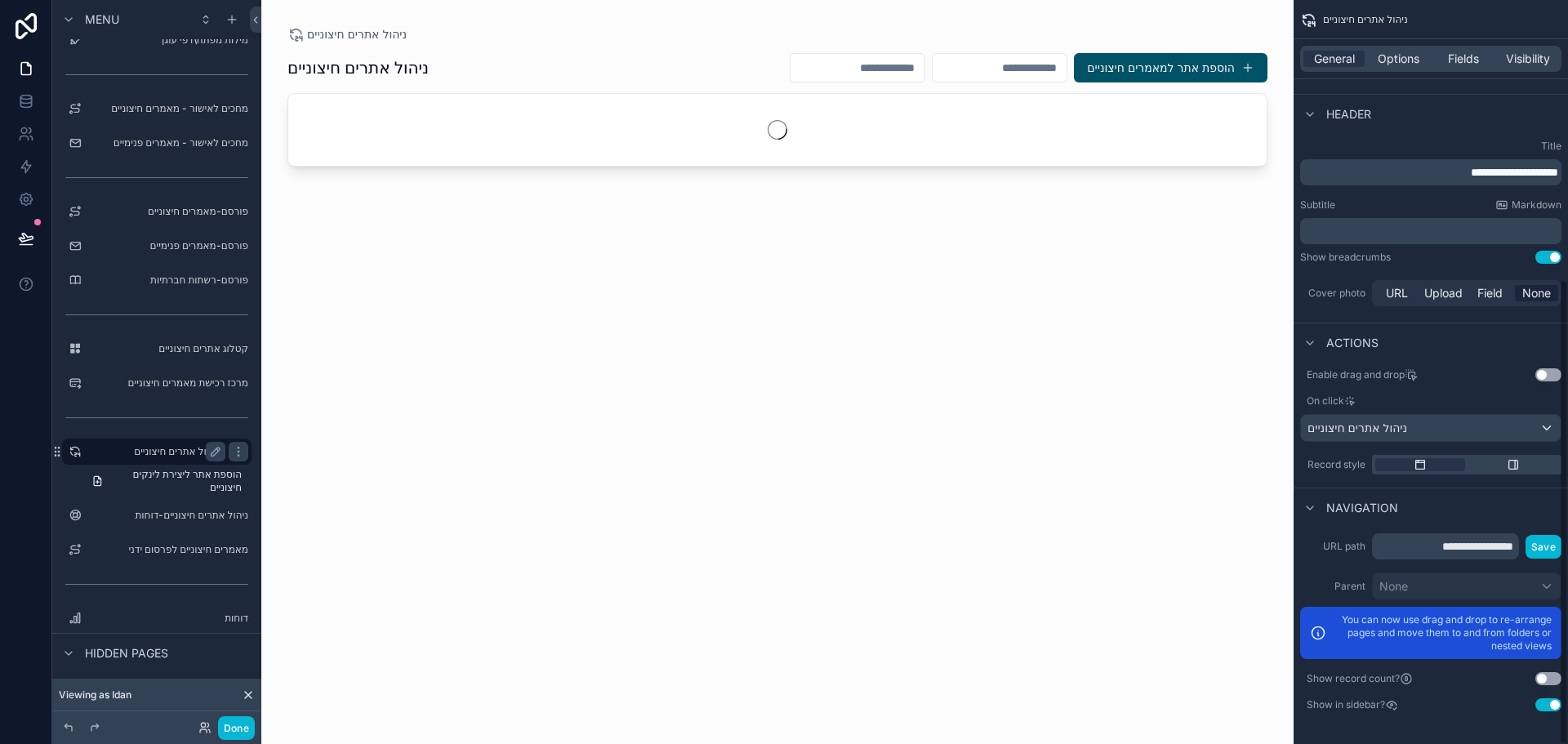
scroll to position [446, 0]
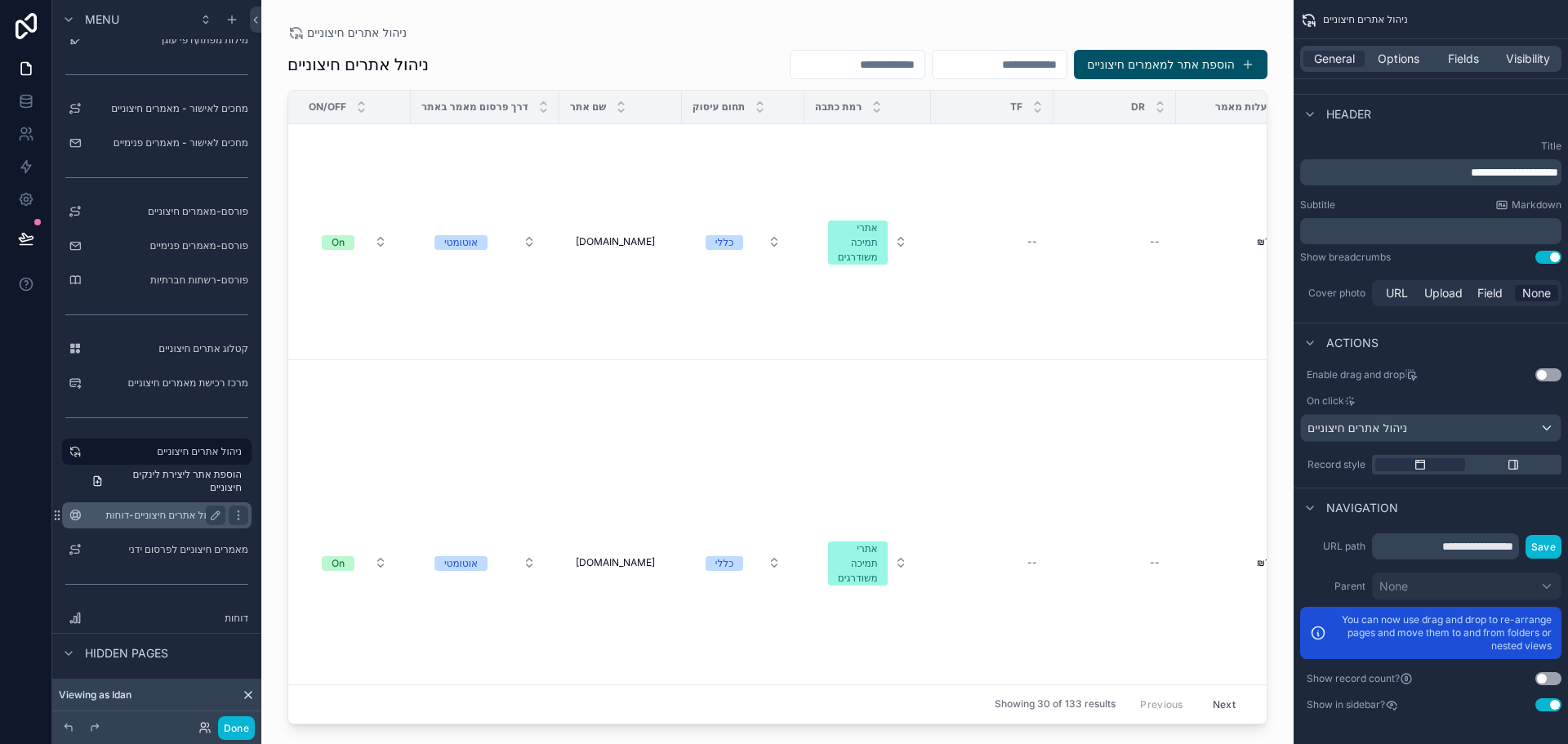
click at [168, 512] on label "ניהול אתרים חיצוניים-דוחות" at bounding box center [153, 515] width 130 height 13
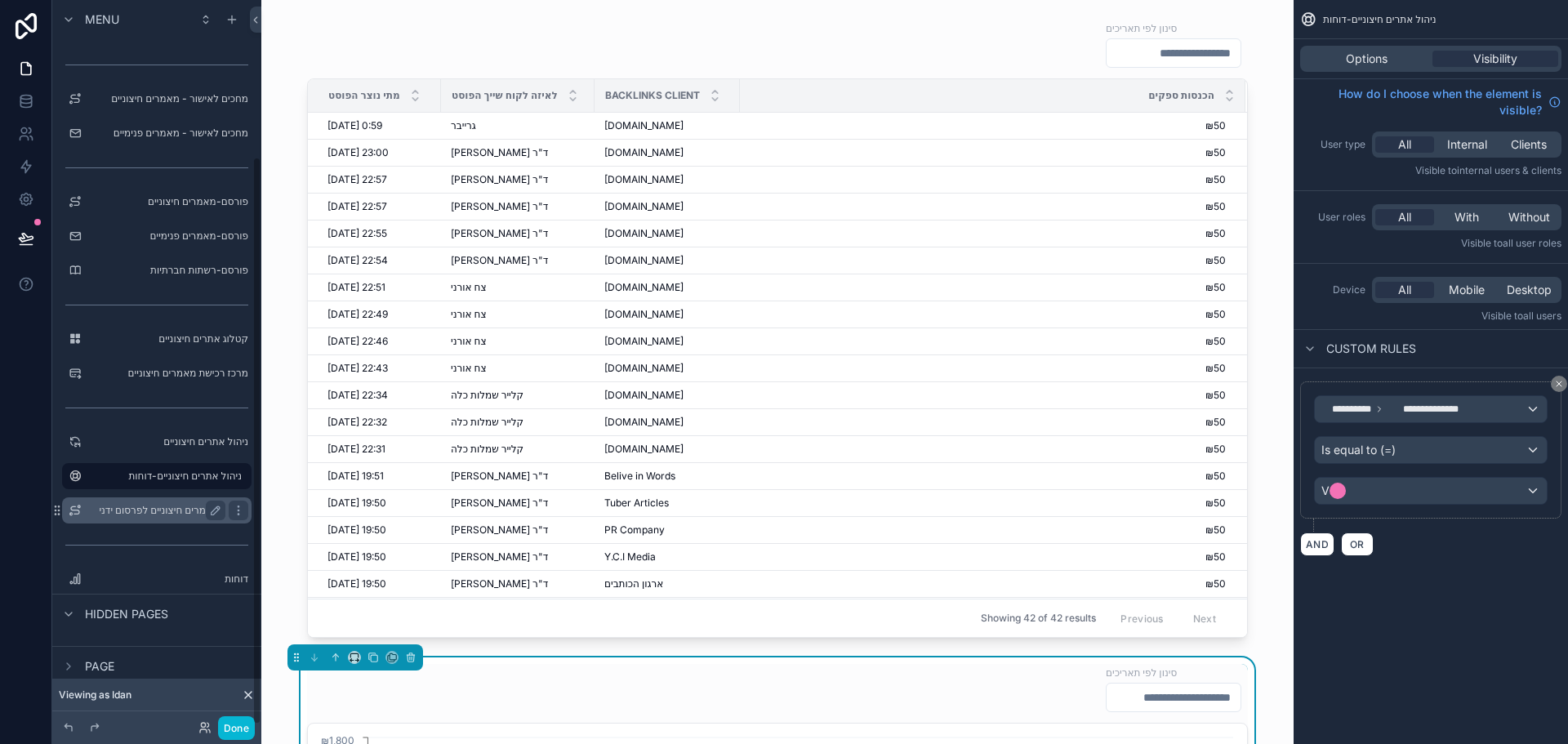
click at [195, 510] on label "מאמרים חיצוניים לפרסום ידני" at bounding box center [153, 510] width 130 height 13
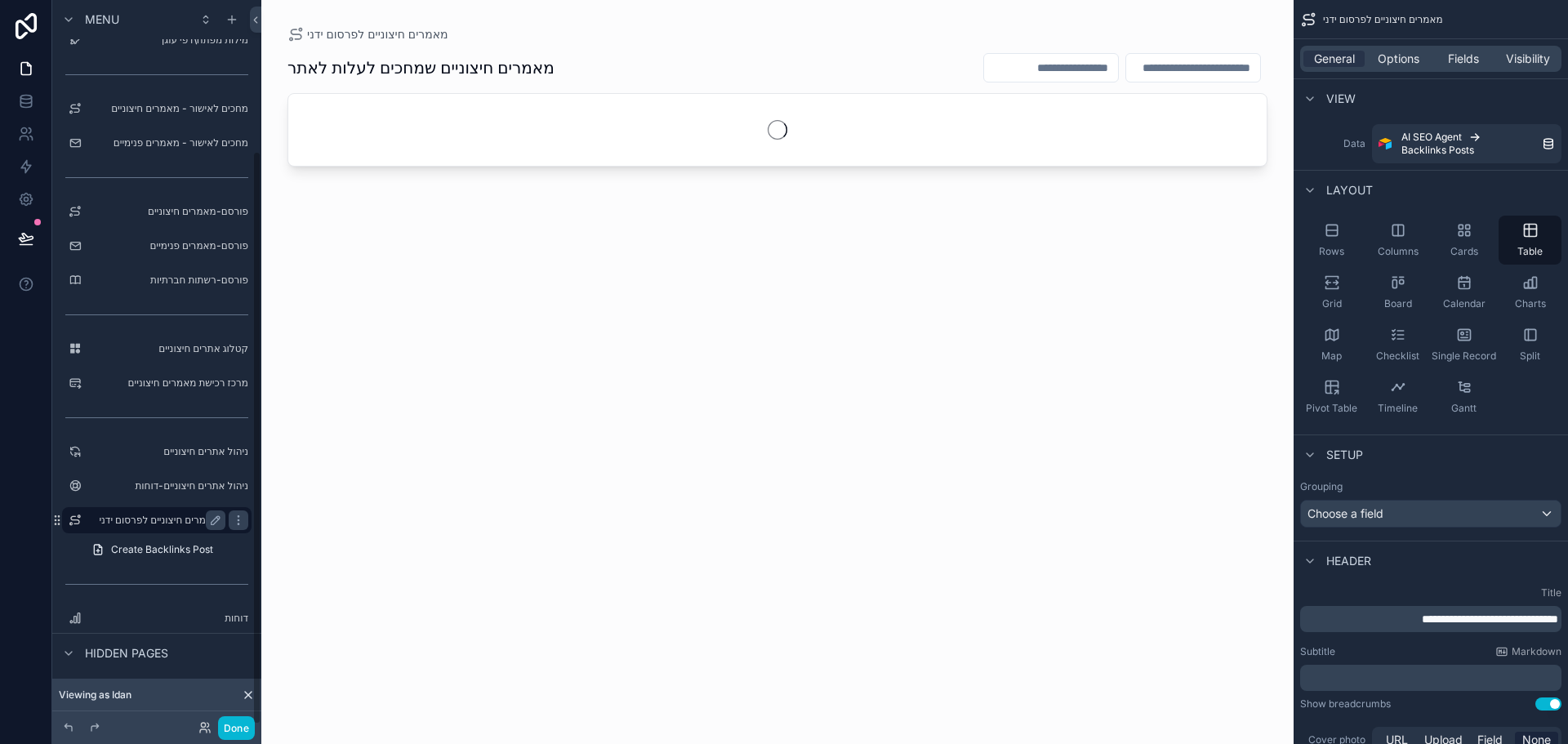
scroll to position [190, 0]
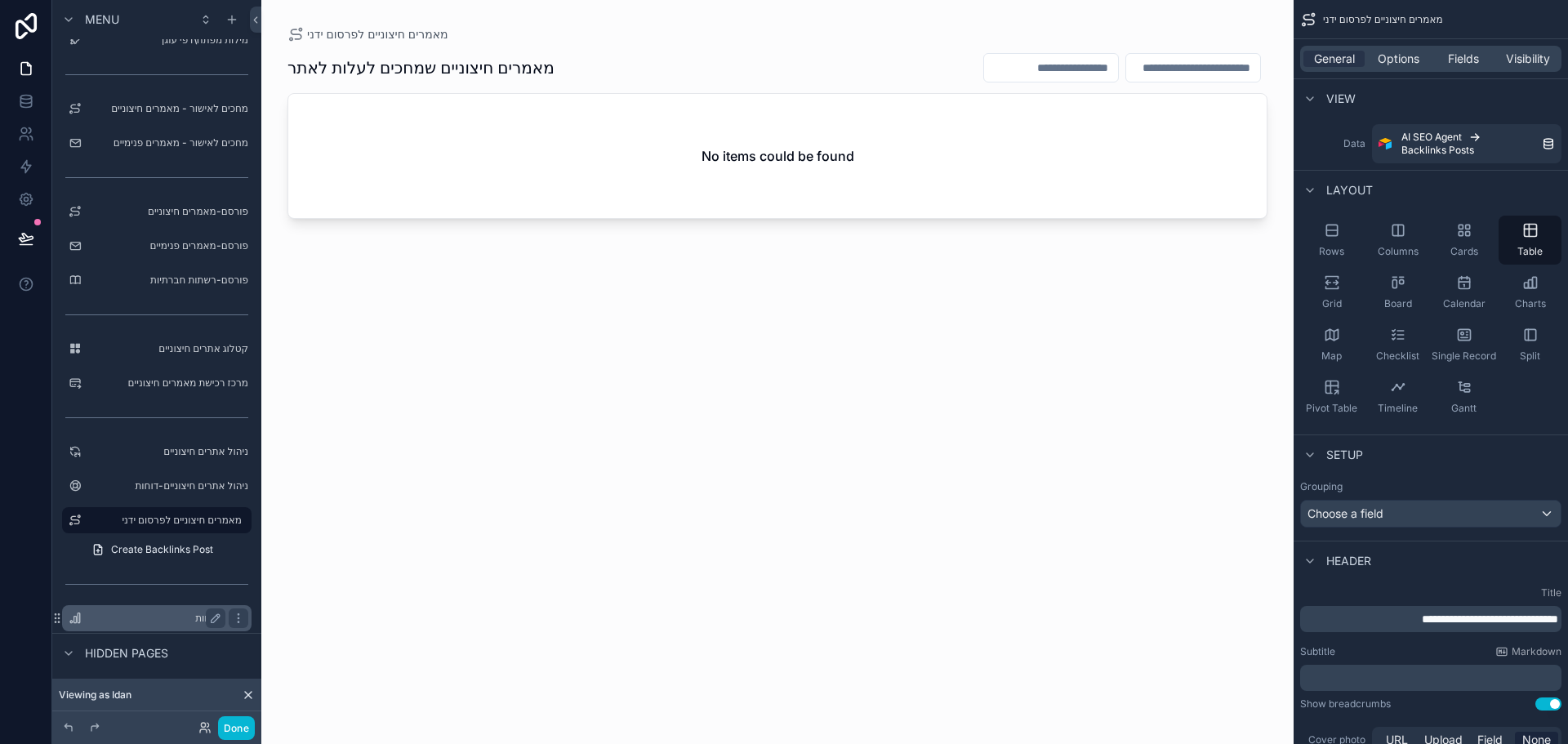
click at [163, 620] on label "דוחות" at bounding box center [153, 618] width 130 height 13
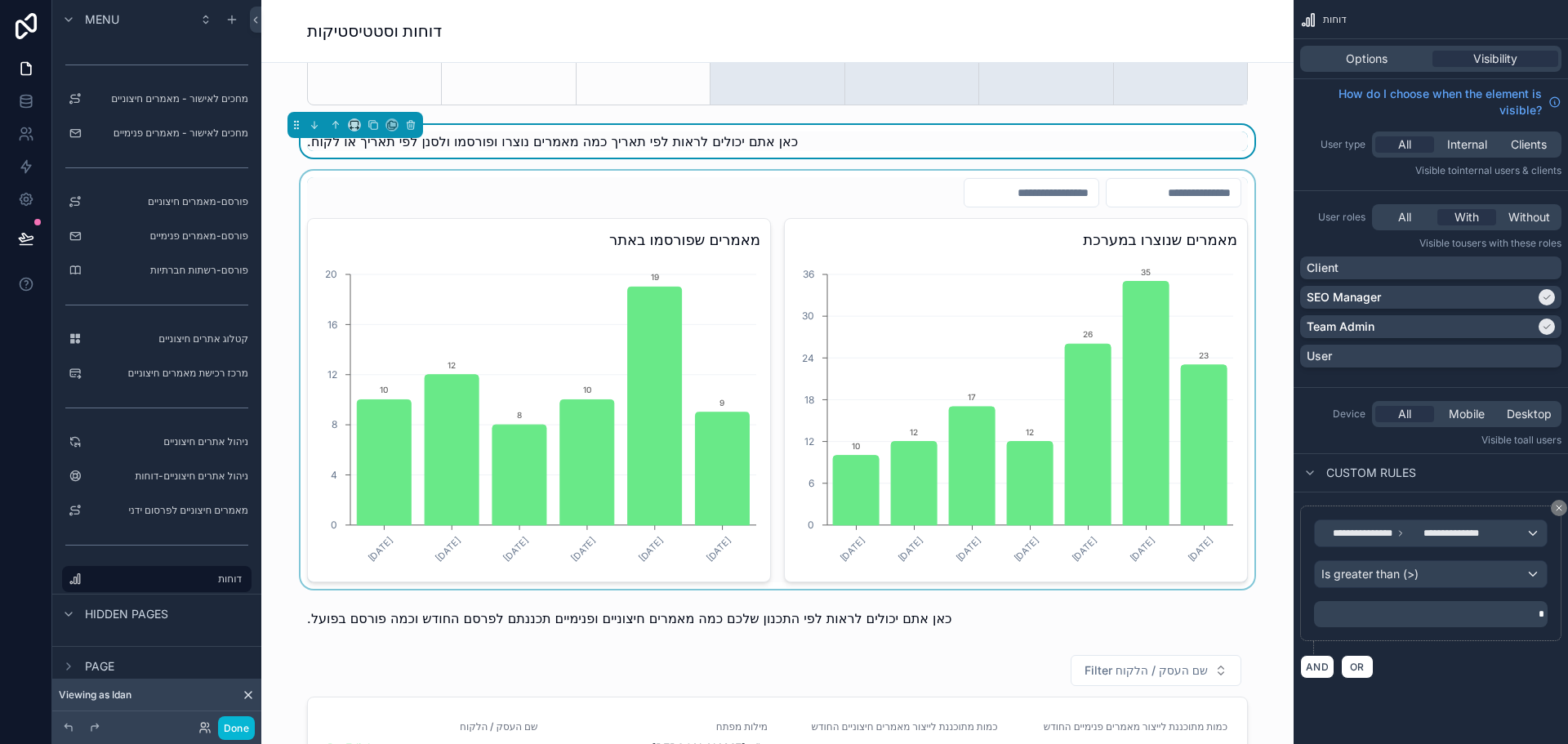
scroll to position [572, 0]
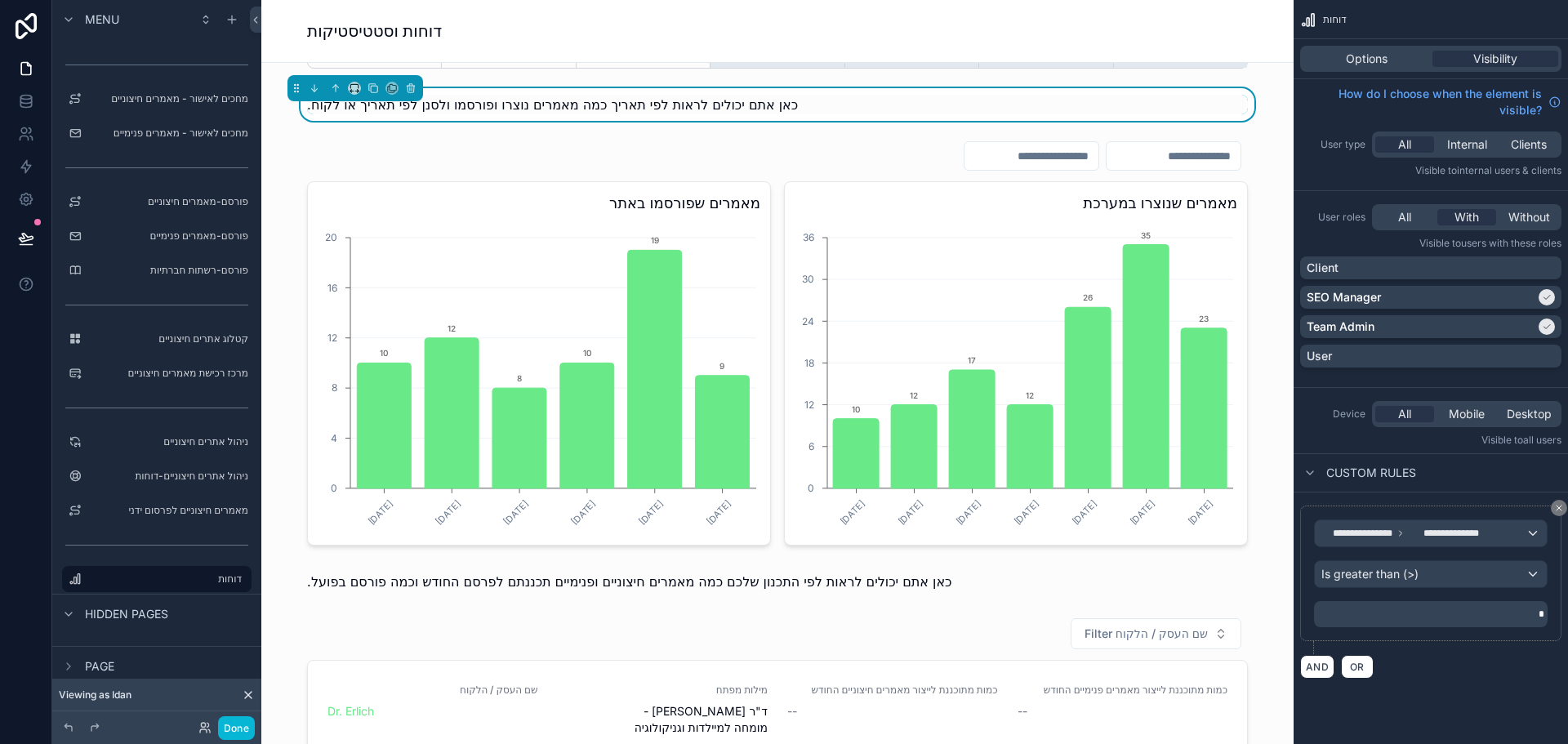
click at [829, 106] on div "כאן אתם יכולים לראות לפי תאריך כמה מאמרים נוצרו ופורסמו ולסנן לפי תאריך או לקוח." at bounding box center [777, 105] width 941 height 20
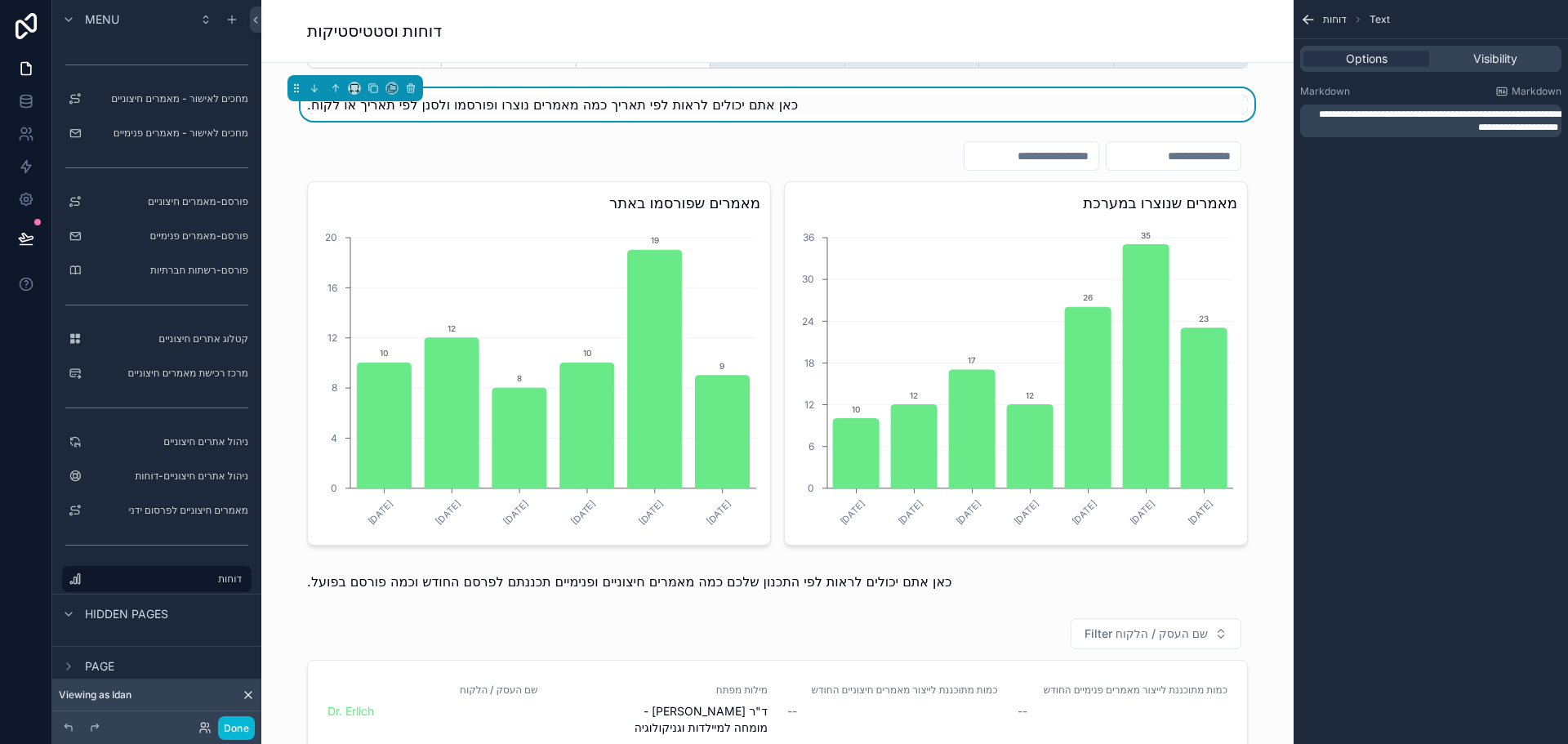
click at [596, 107] on span "כאן אתם יכולים לראות לפי תאריך כמה מאמרים נוצרו ופורסמו ולסנן לפי תאריך או לקוח." at bounding box center [552, 104] width 490 height 17
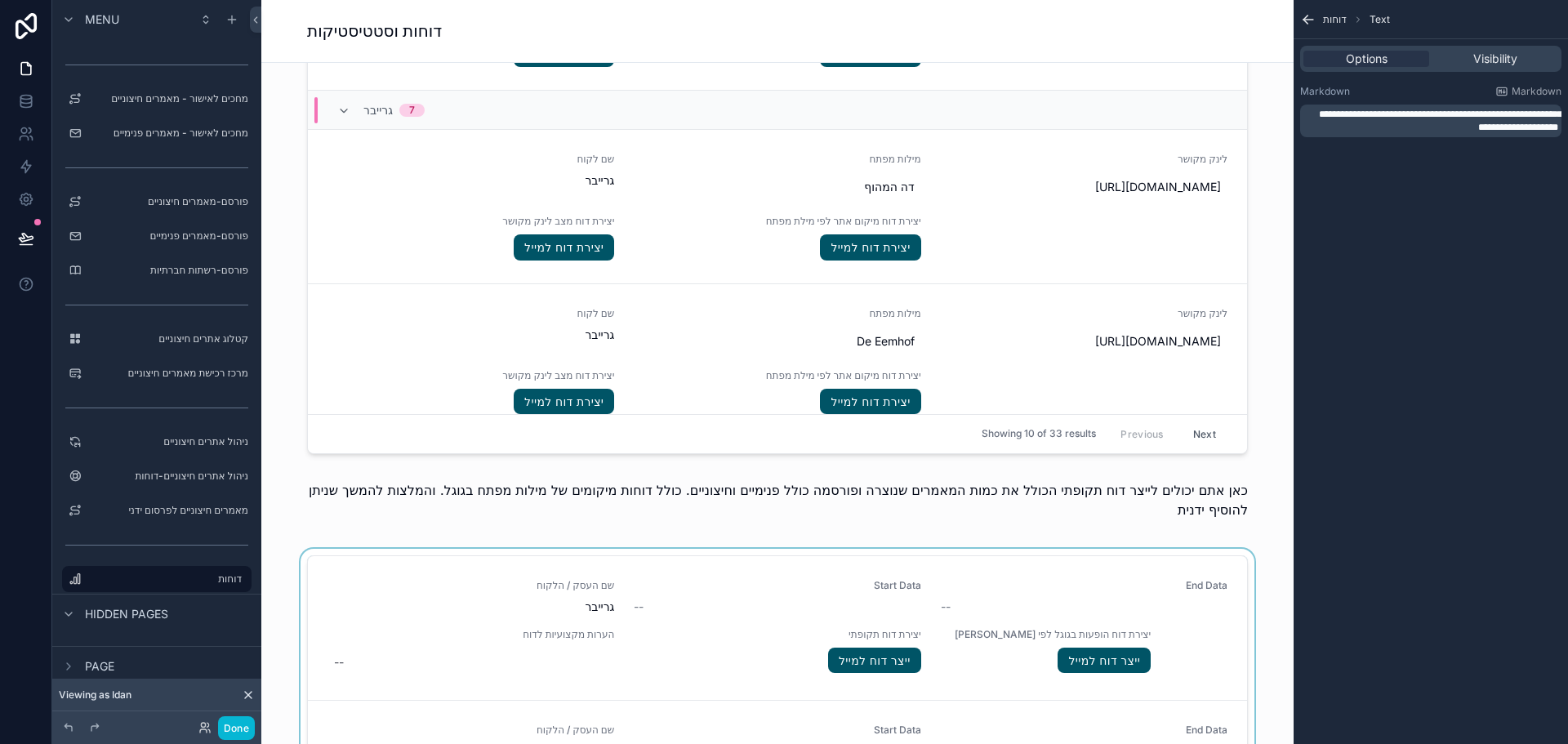
scroll to position [2042, 0]
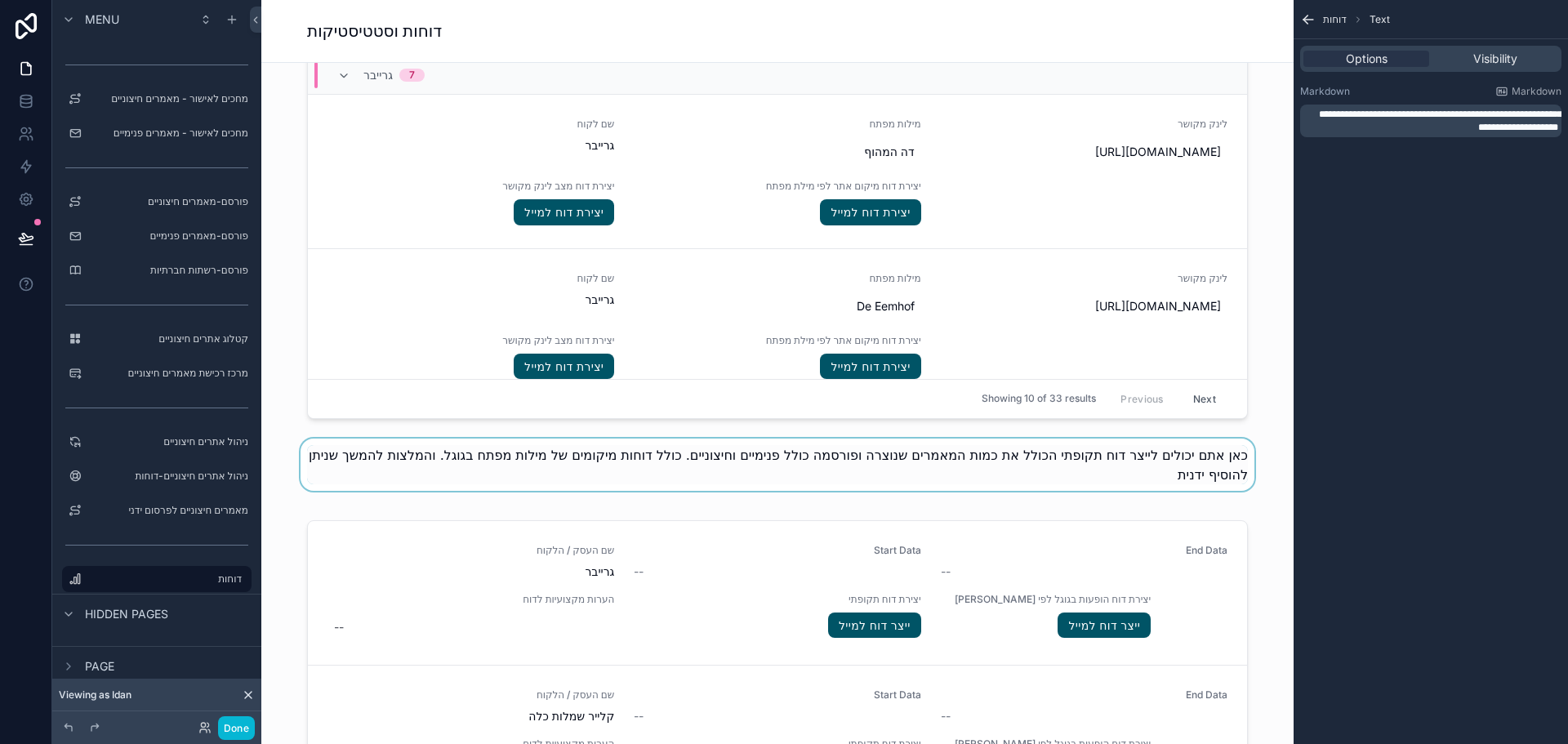
click at [772, 472] on div "scrollable content" at bounding box center [777, 469] width 1006 height 62
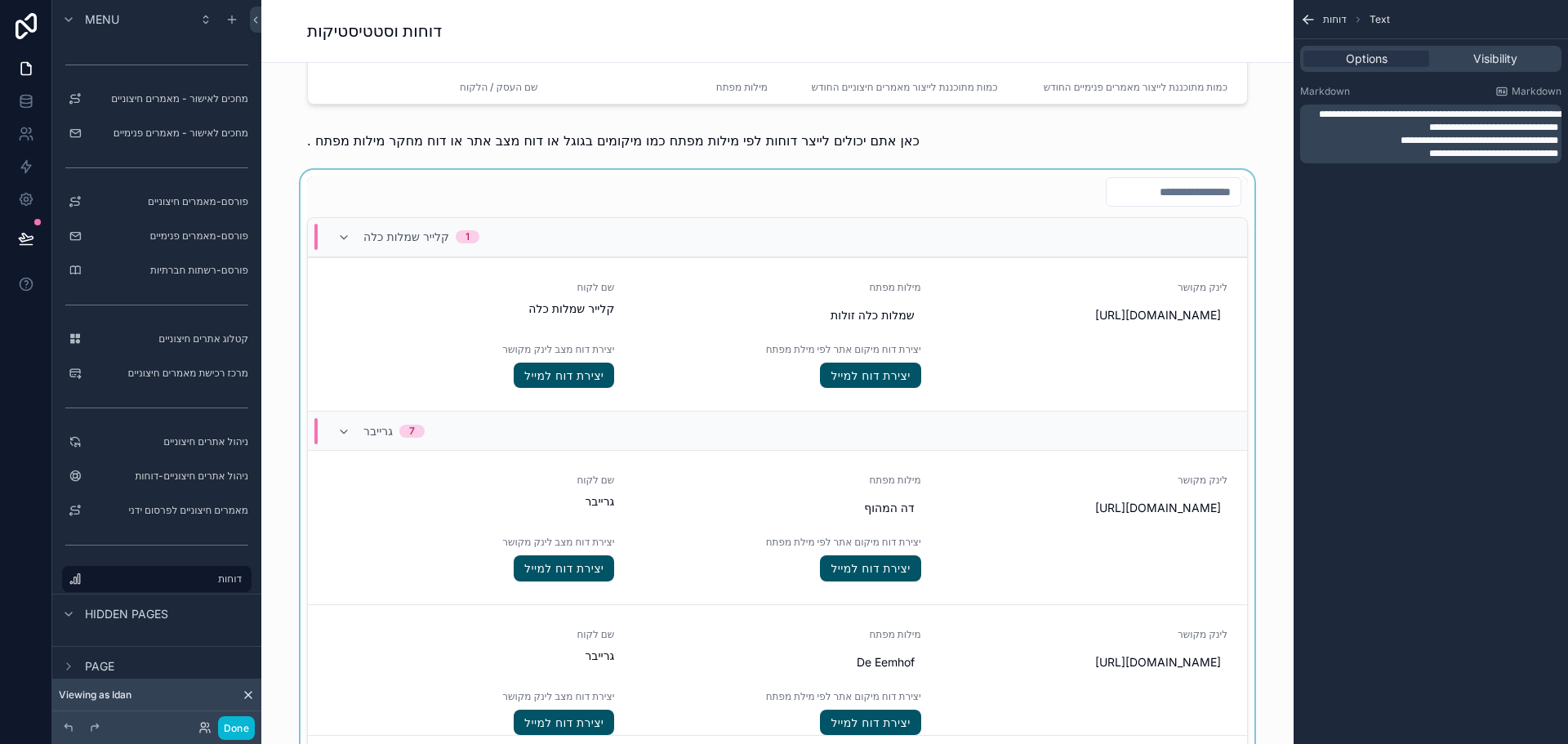
scroll to position [1634, 0]
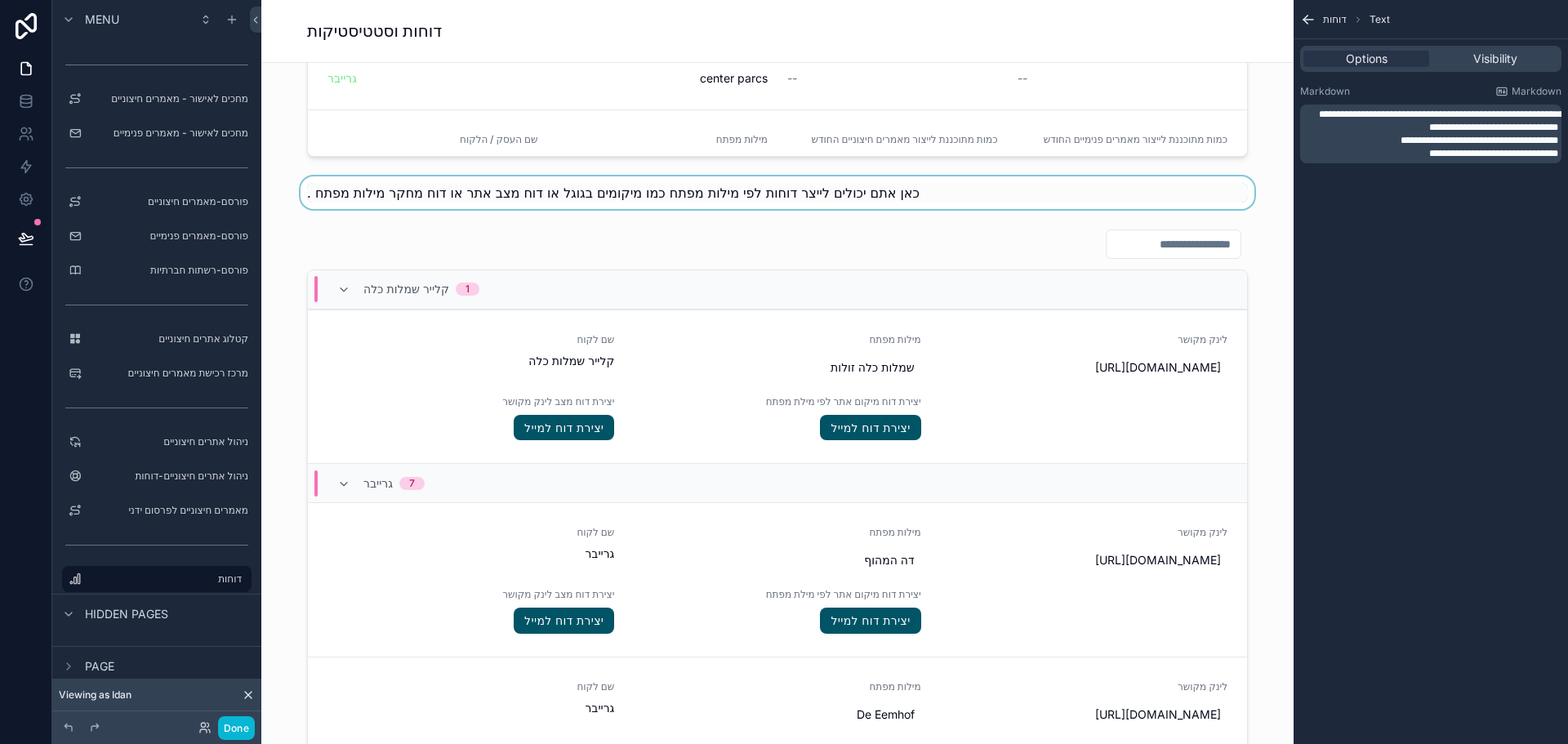
click at [893, 189] on div "scrollable content" at bounding box center [777, 192] width 1006 height 32
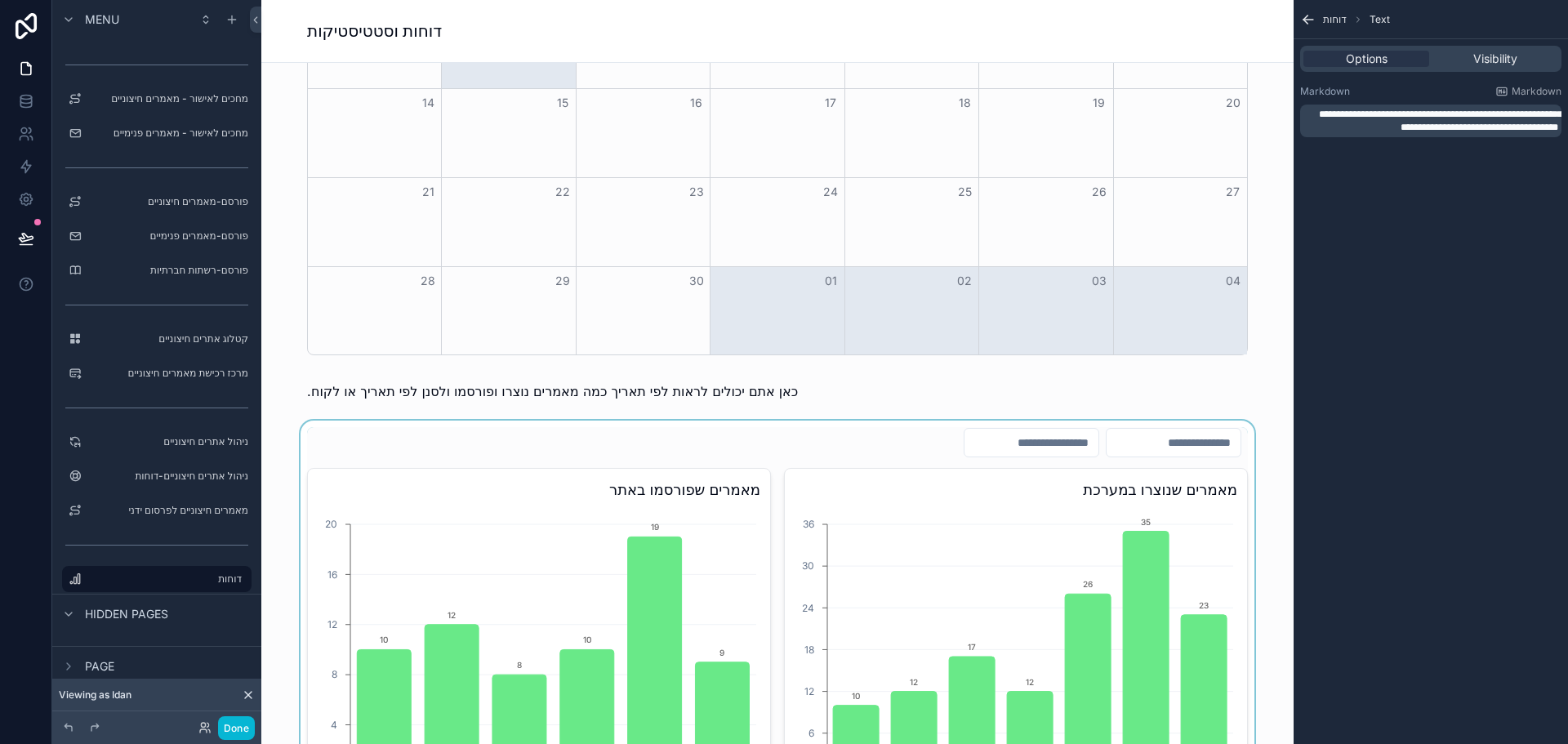
scroll to position [490, 0]
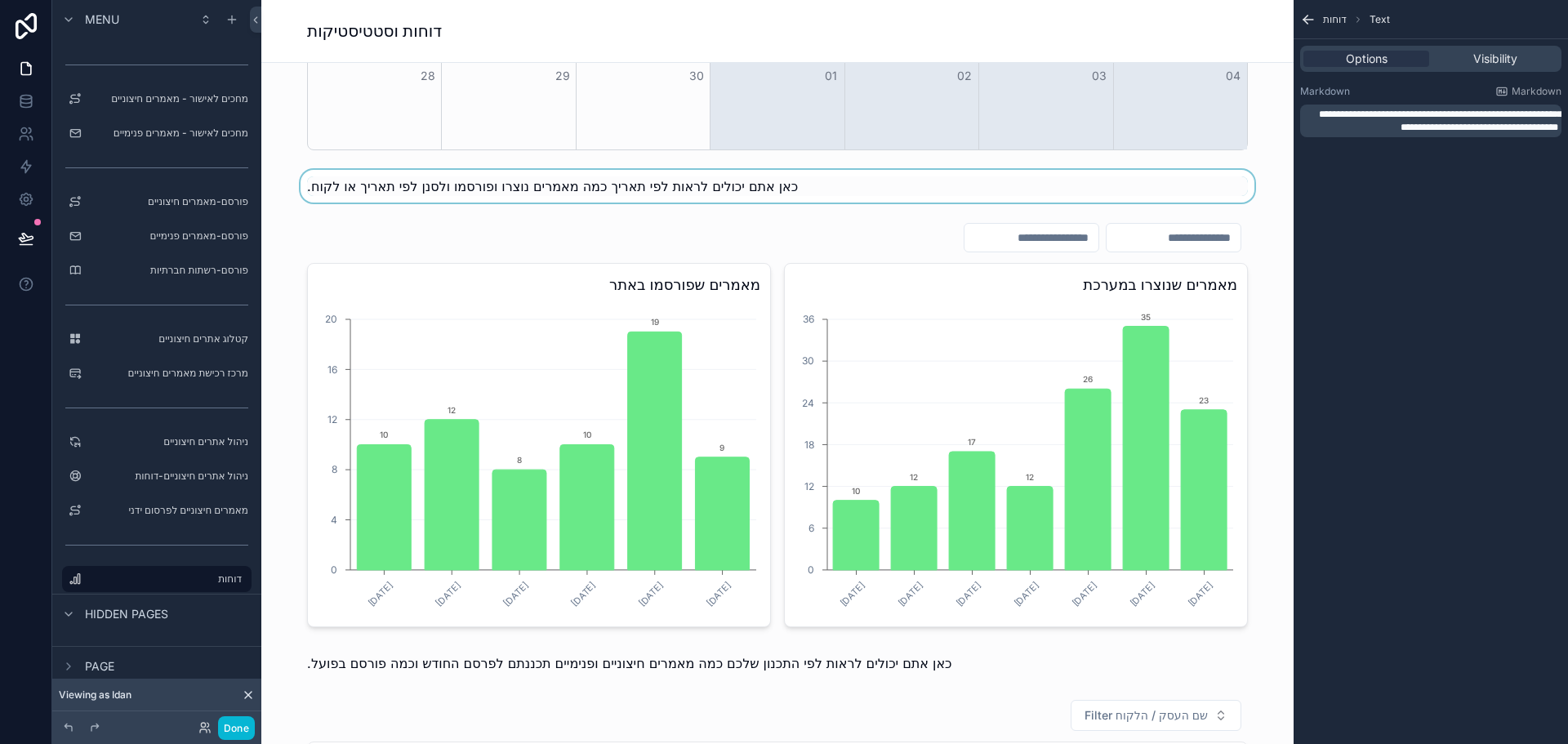
click at [737, 189] on div "scrollable content" at bounding box center [777, 186] width 1006 height 32
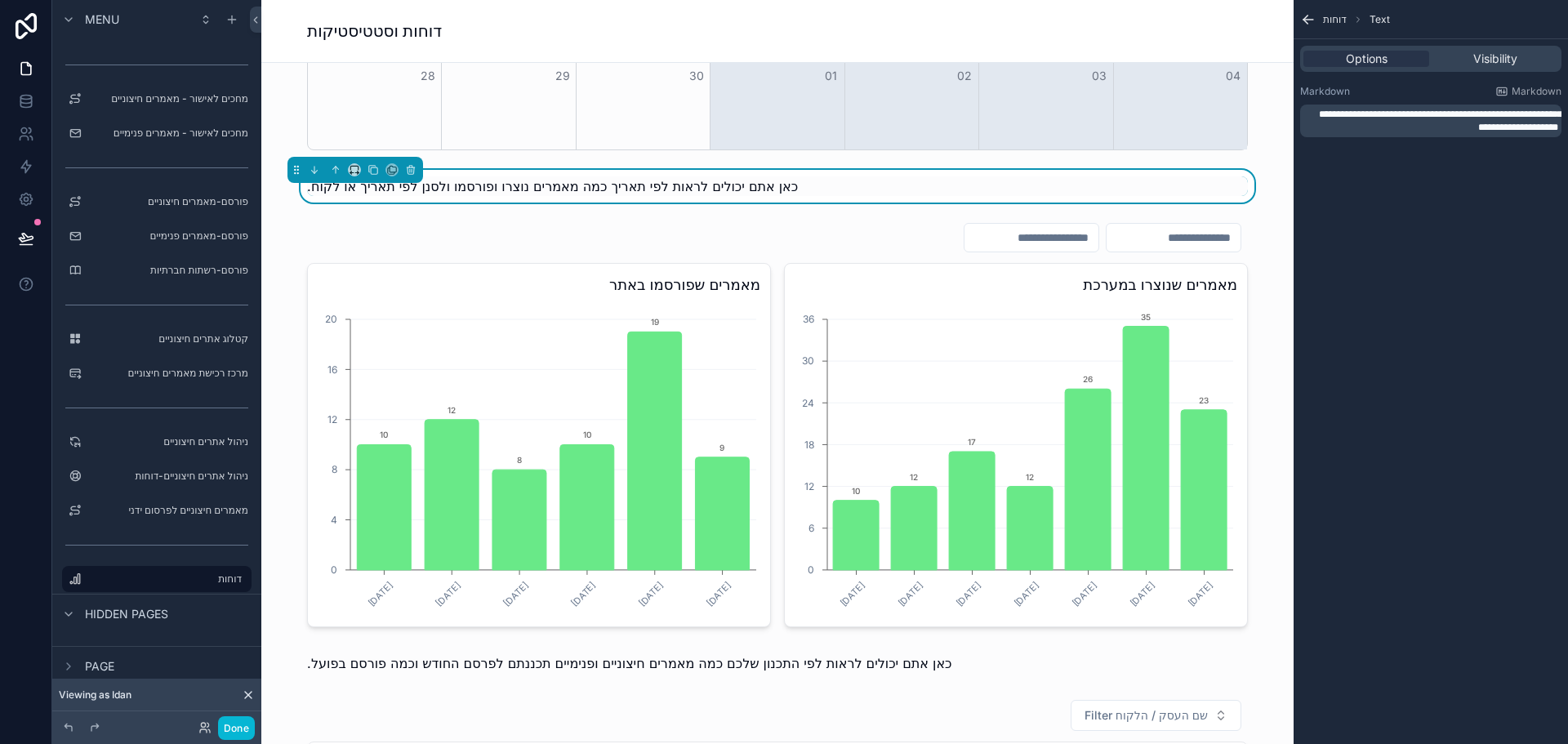
click at [1437, 120] on span "**********" at bounding box center [1440, 120] width 244 height 23
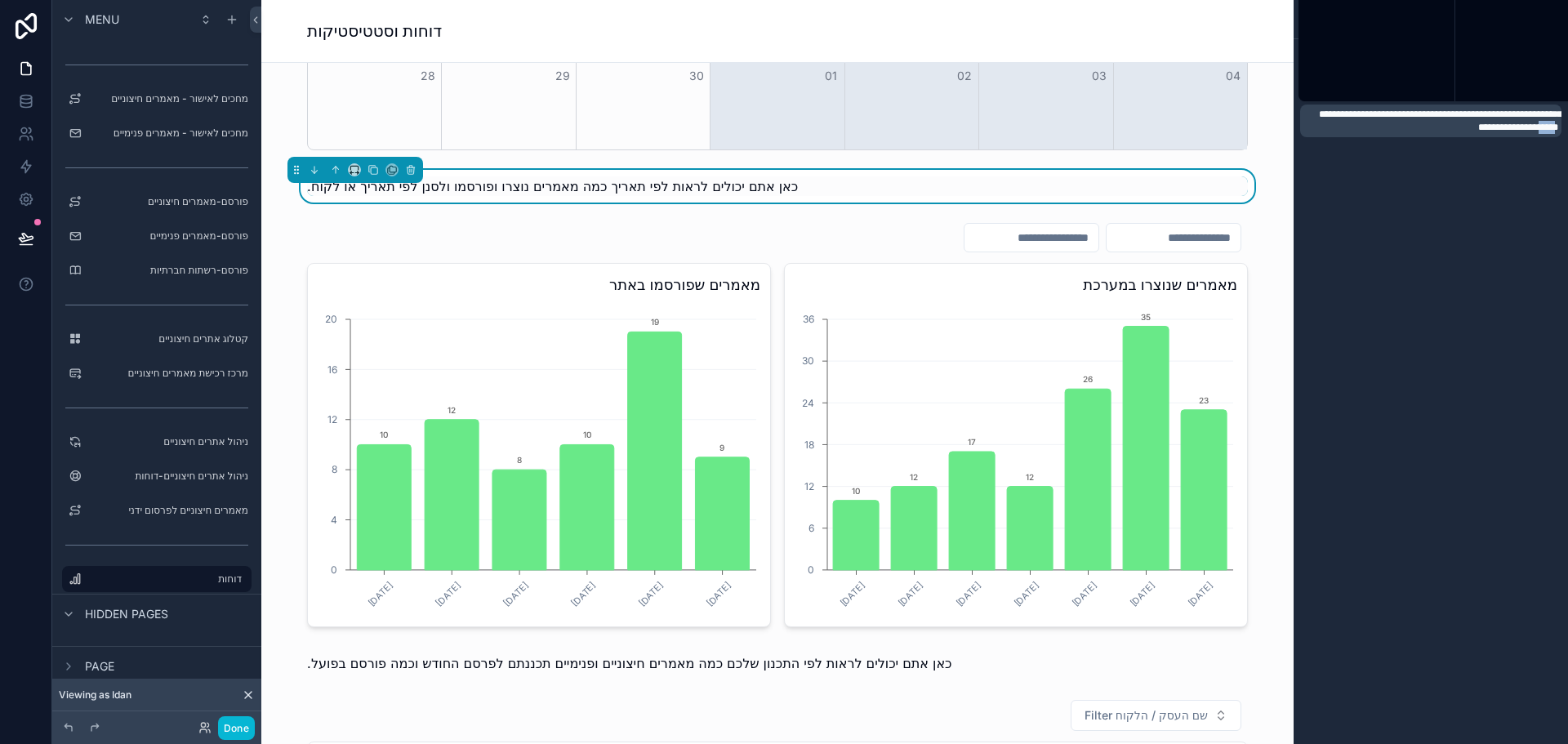
click at [1437, 120] on span "**********" at bounding box center [1440, 120] width 244 height 23
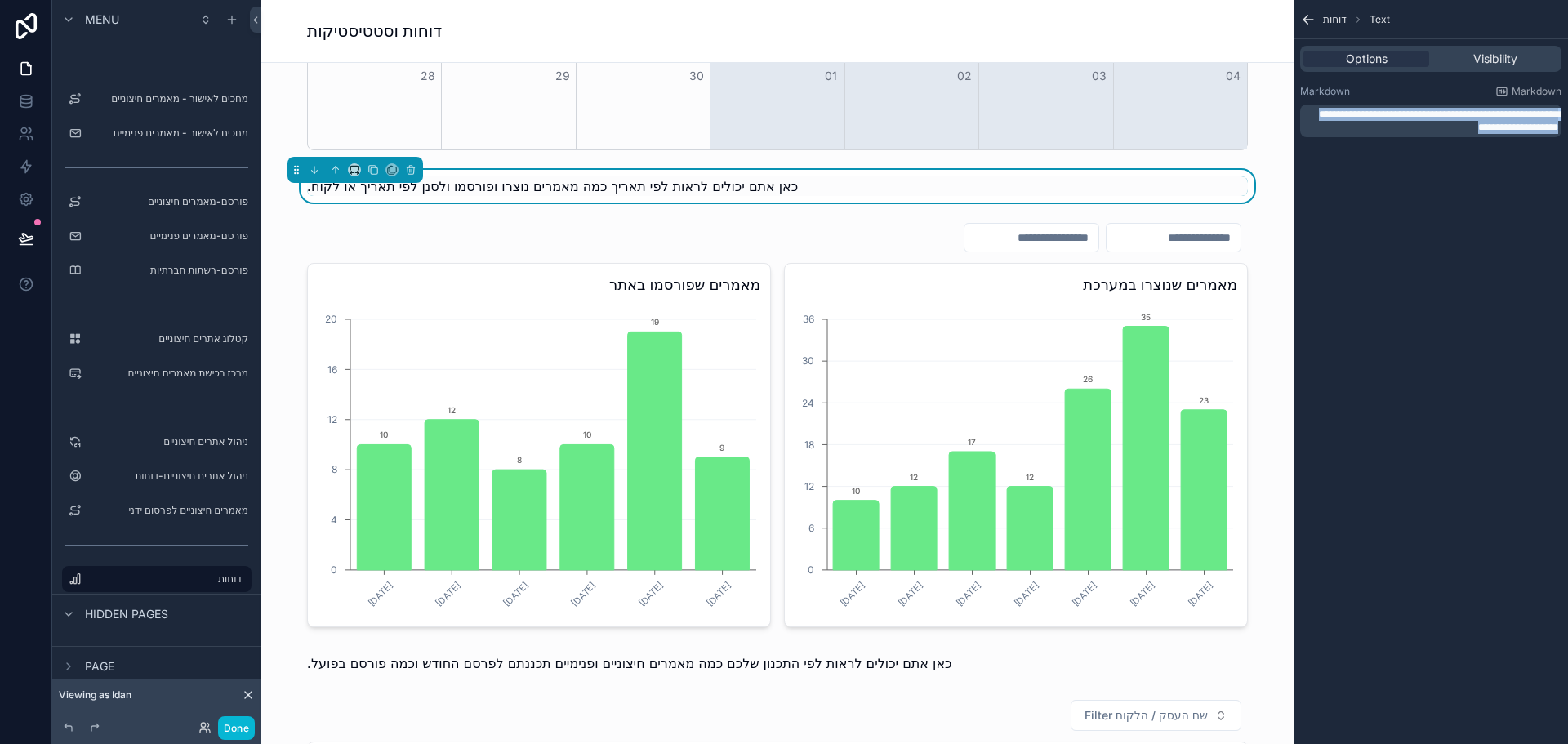
click at [1437, 120] on span "**********" at bounding box center [1440, 120] width 244 height 23
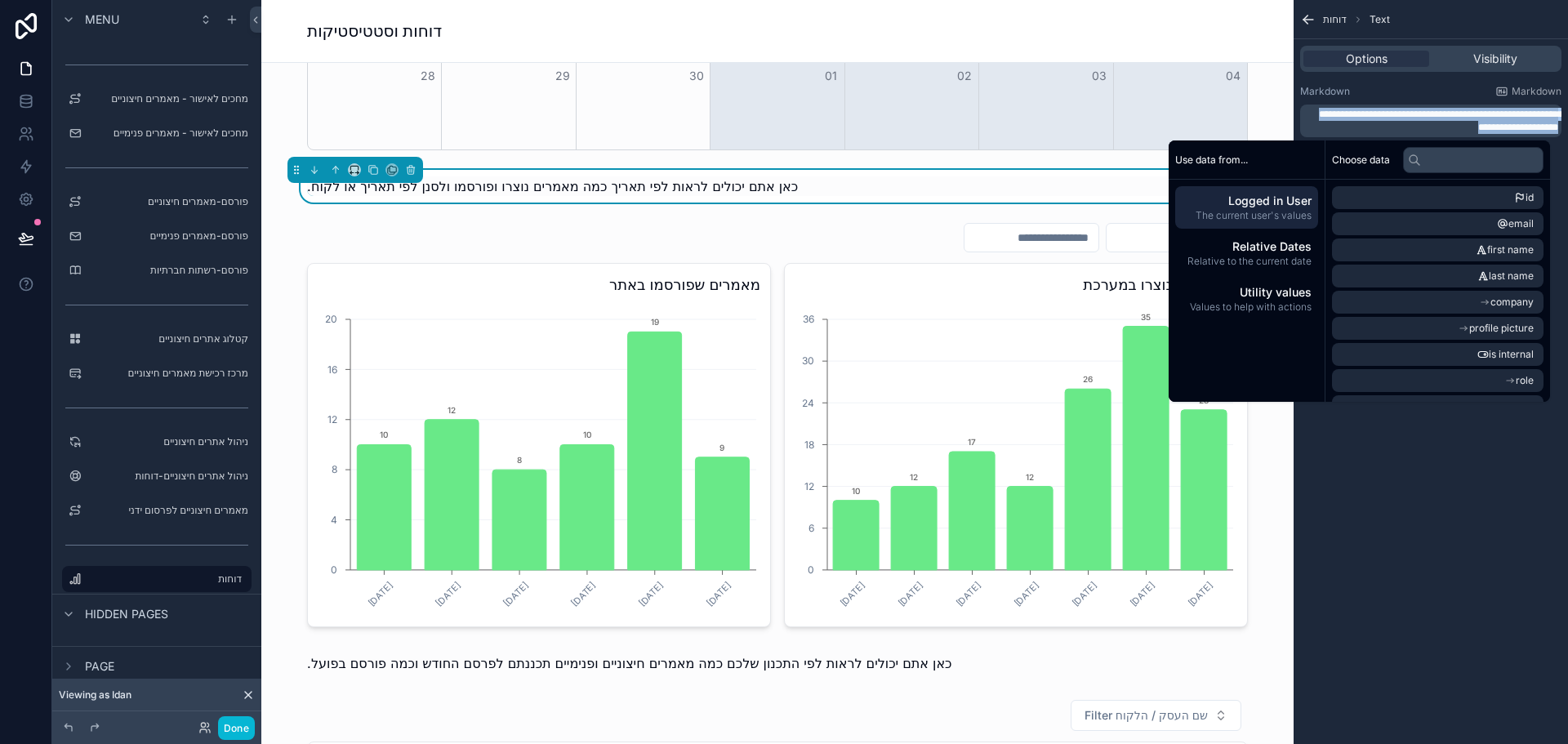
copy span "**********"
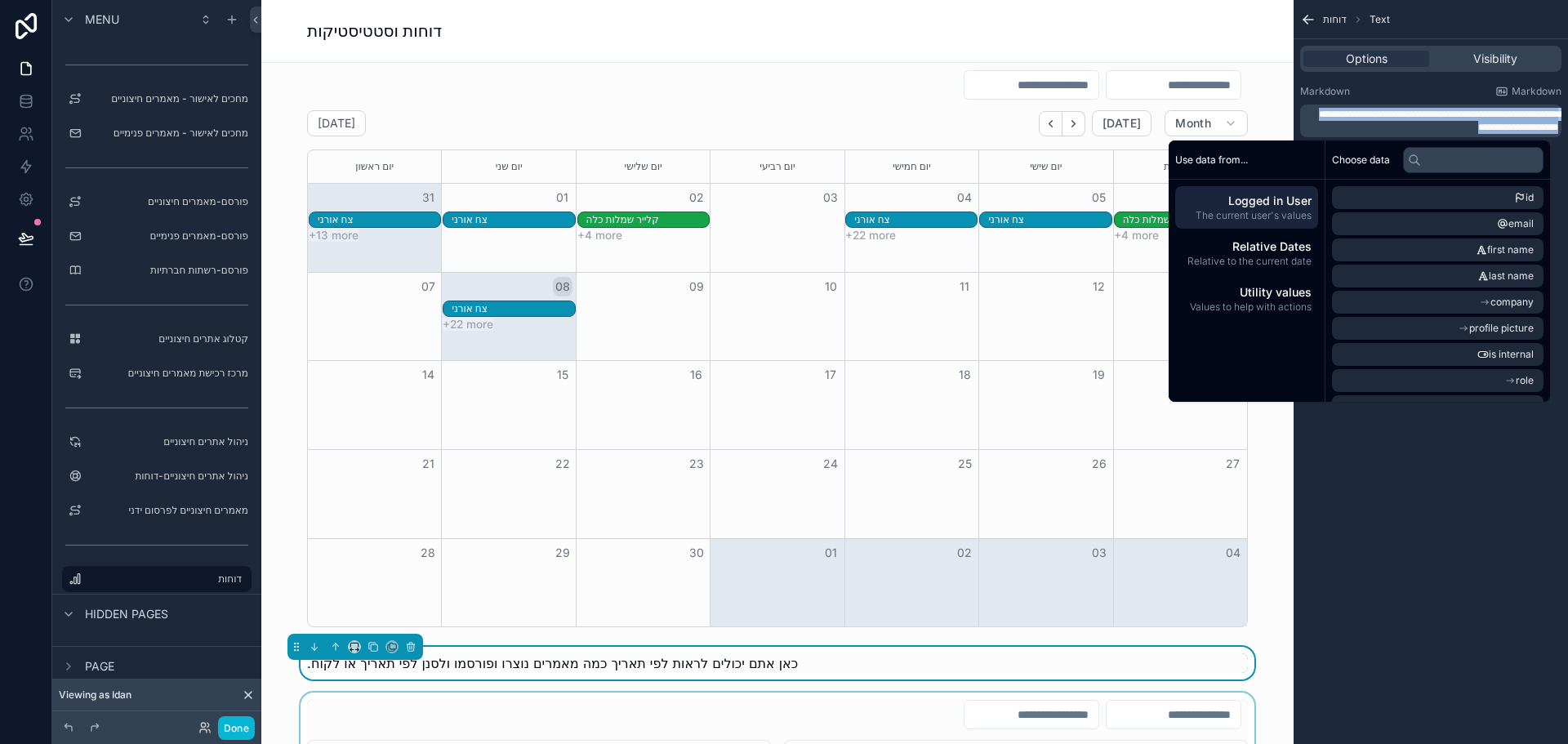
scroll to position [0, 0]
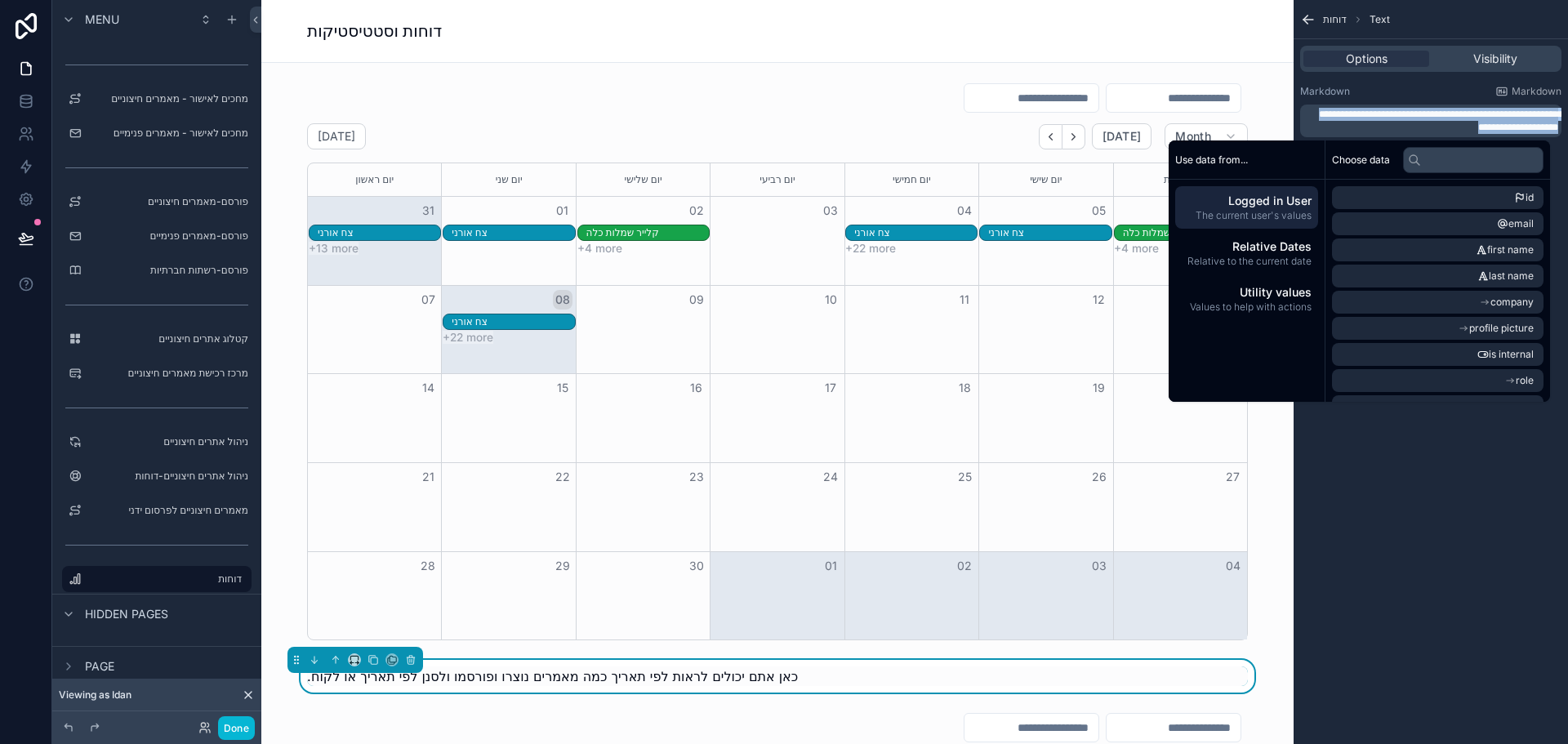
click at [1452, 121] on span "**********" at bounding box center [1440, 120] width 244 height 23
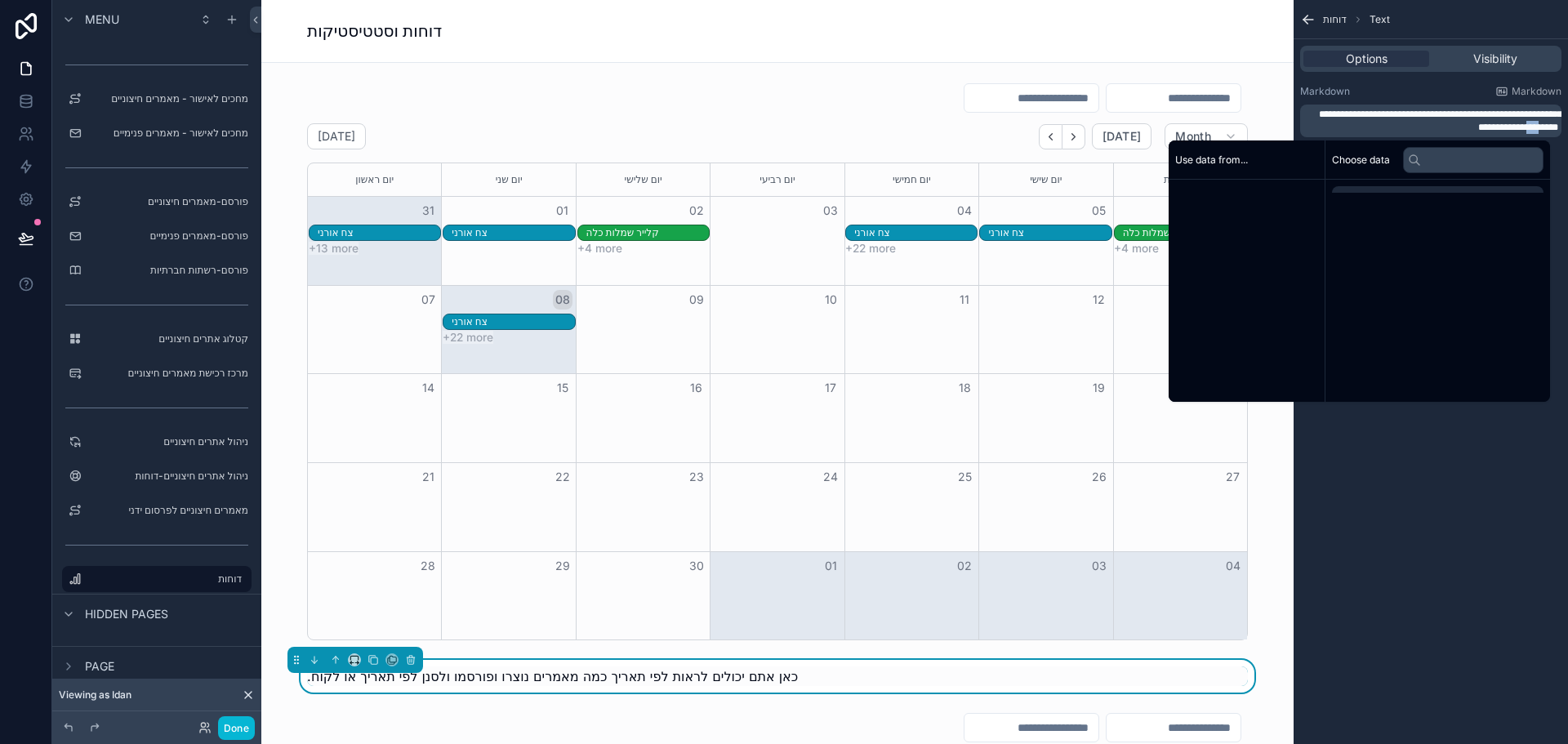
click at [1452, 121] on span "**********" at bounding box center [1440, 120] width 244 height 23
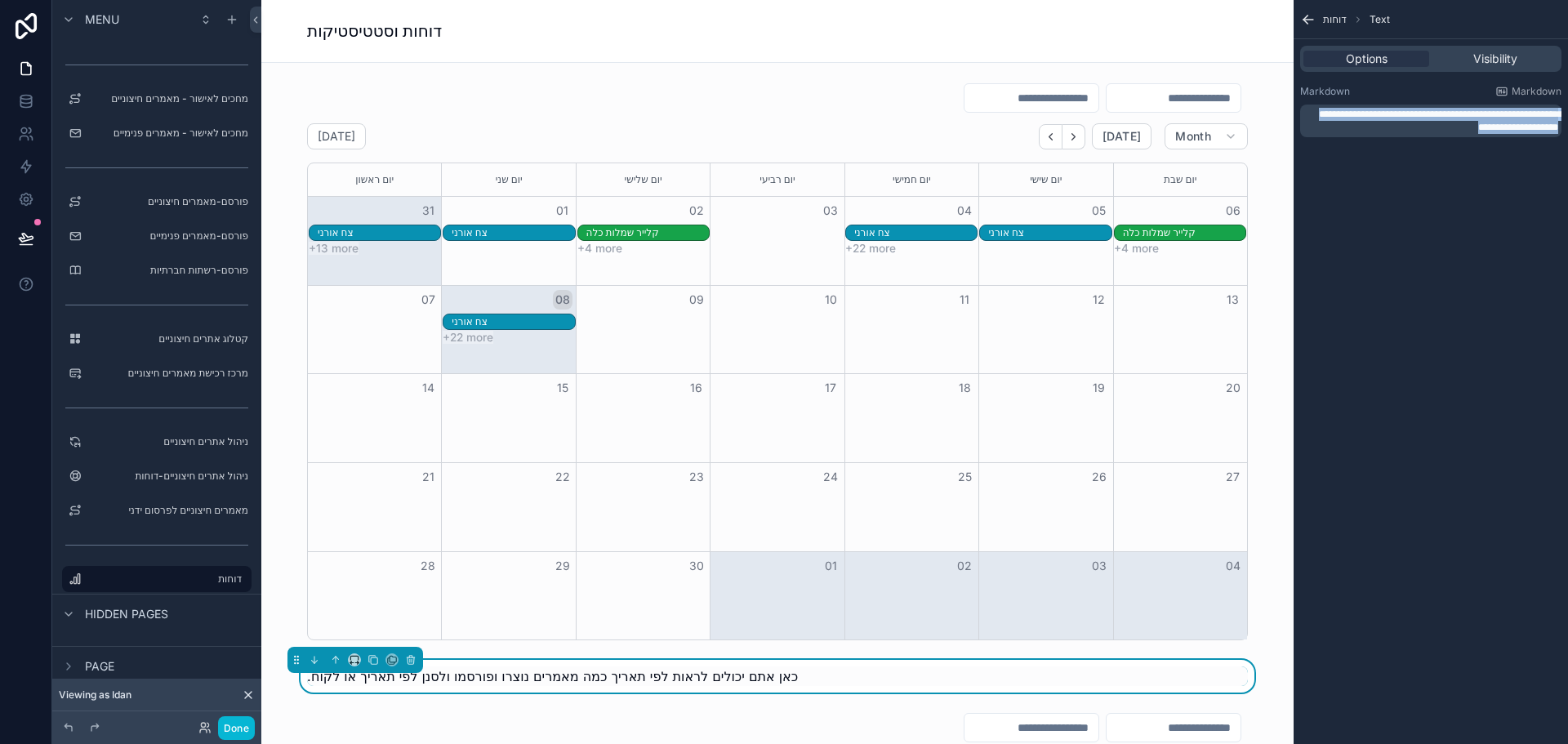
click at [1452, 121] on span "**********" at bounding box center [1440, 120] width 244 height 23
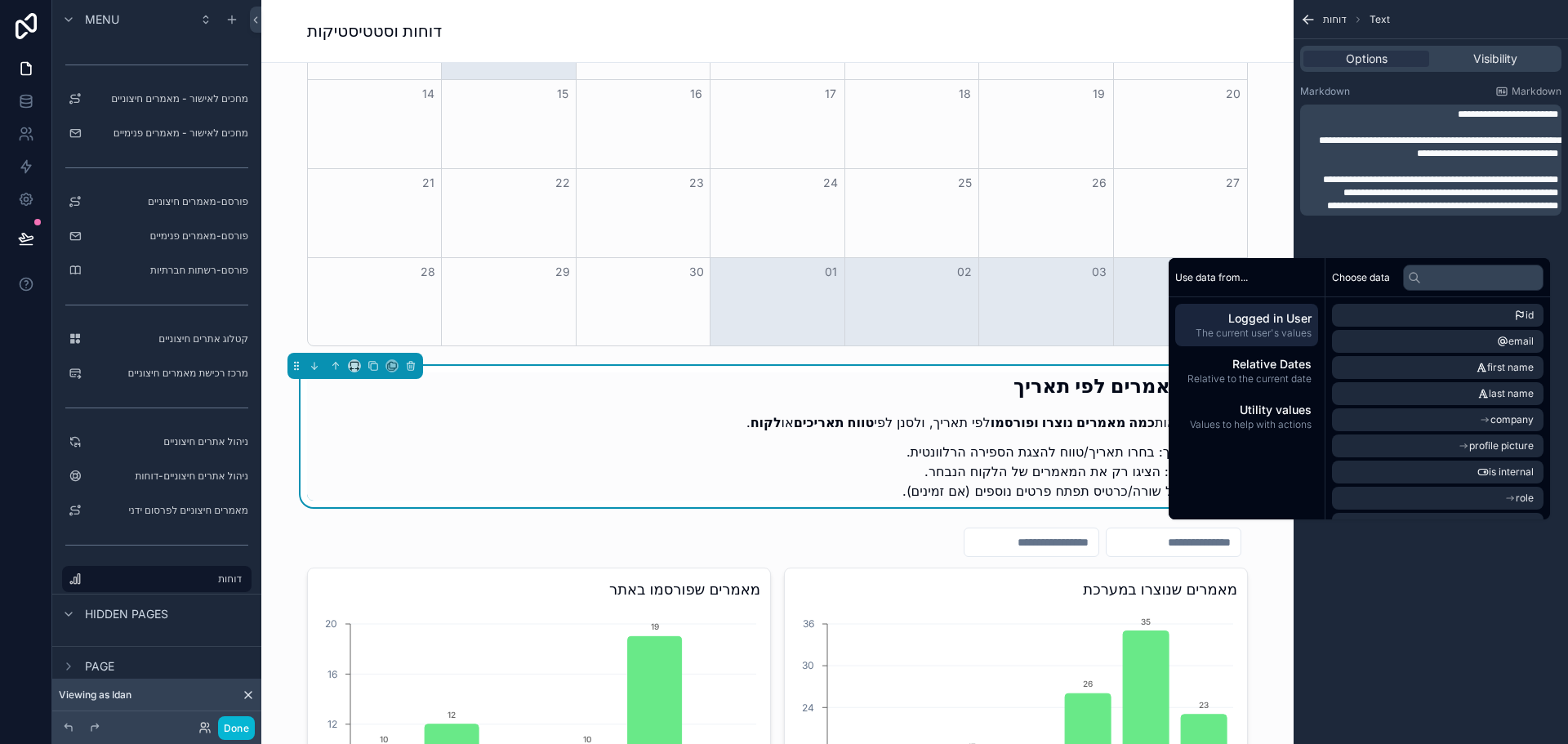
scroll to position [327, 0]
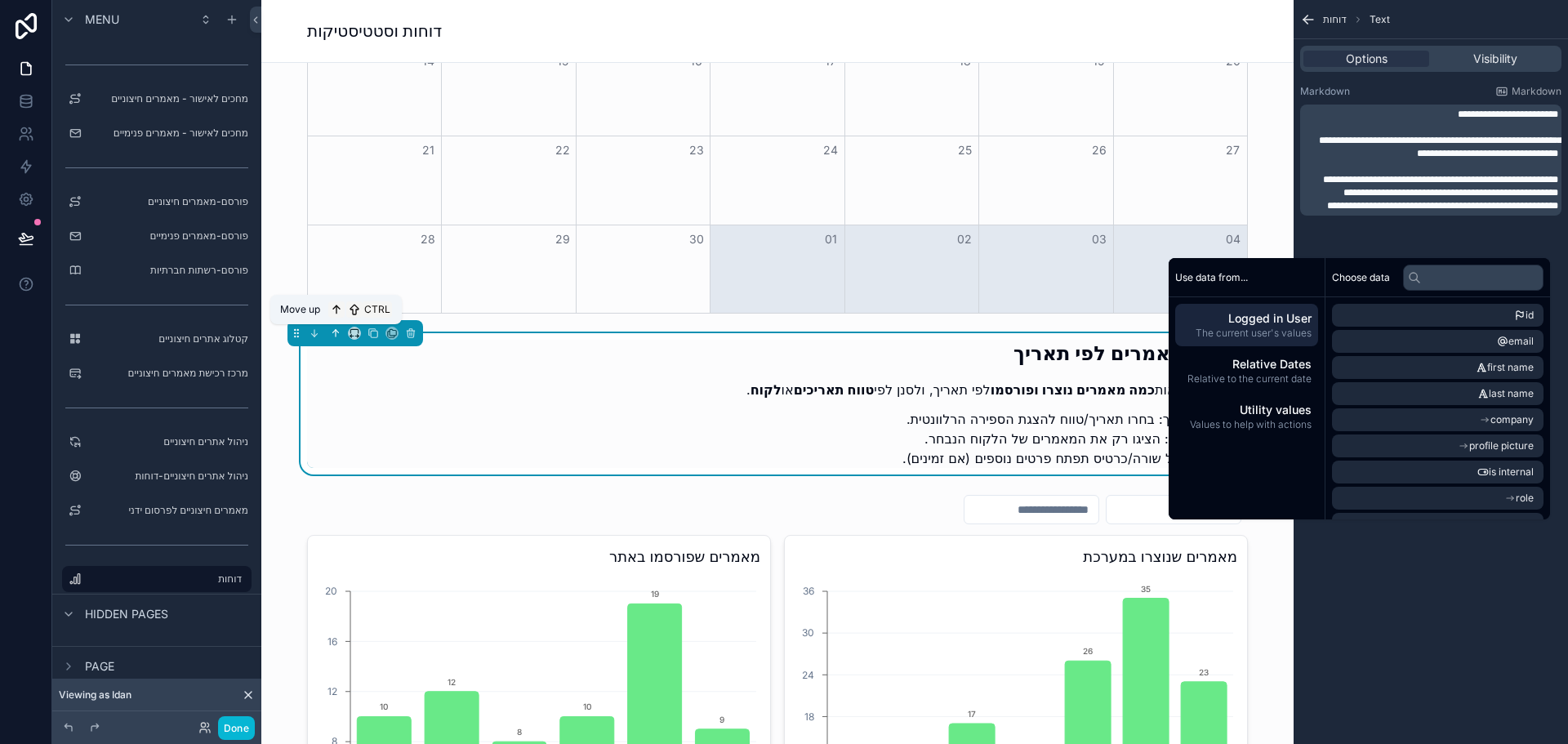
click at [331, 336] on icon "scrollable content" at bounding box center [336, 334] width 12 height 12
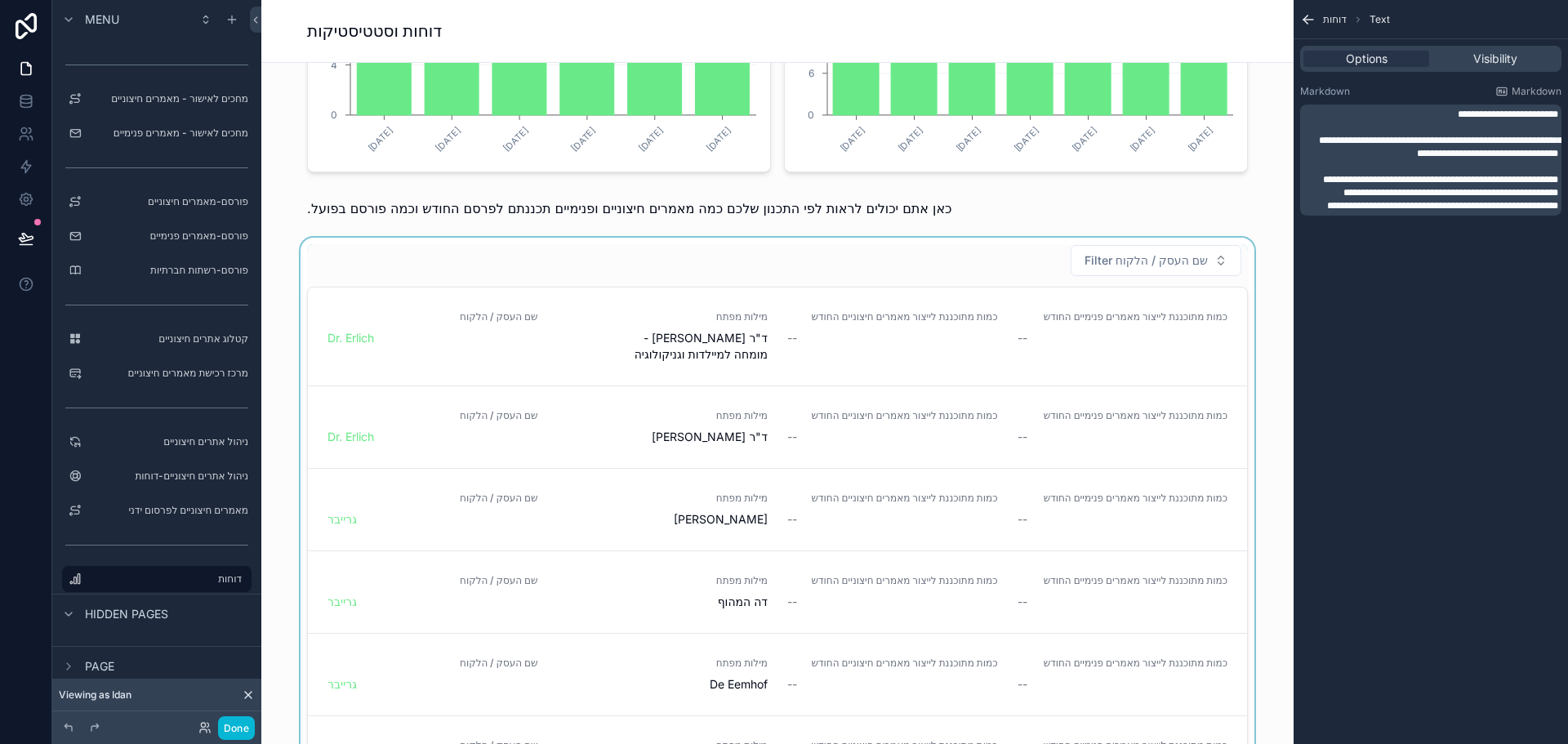
scroll to position [1062, 0]
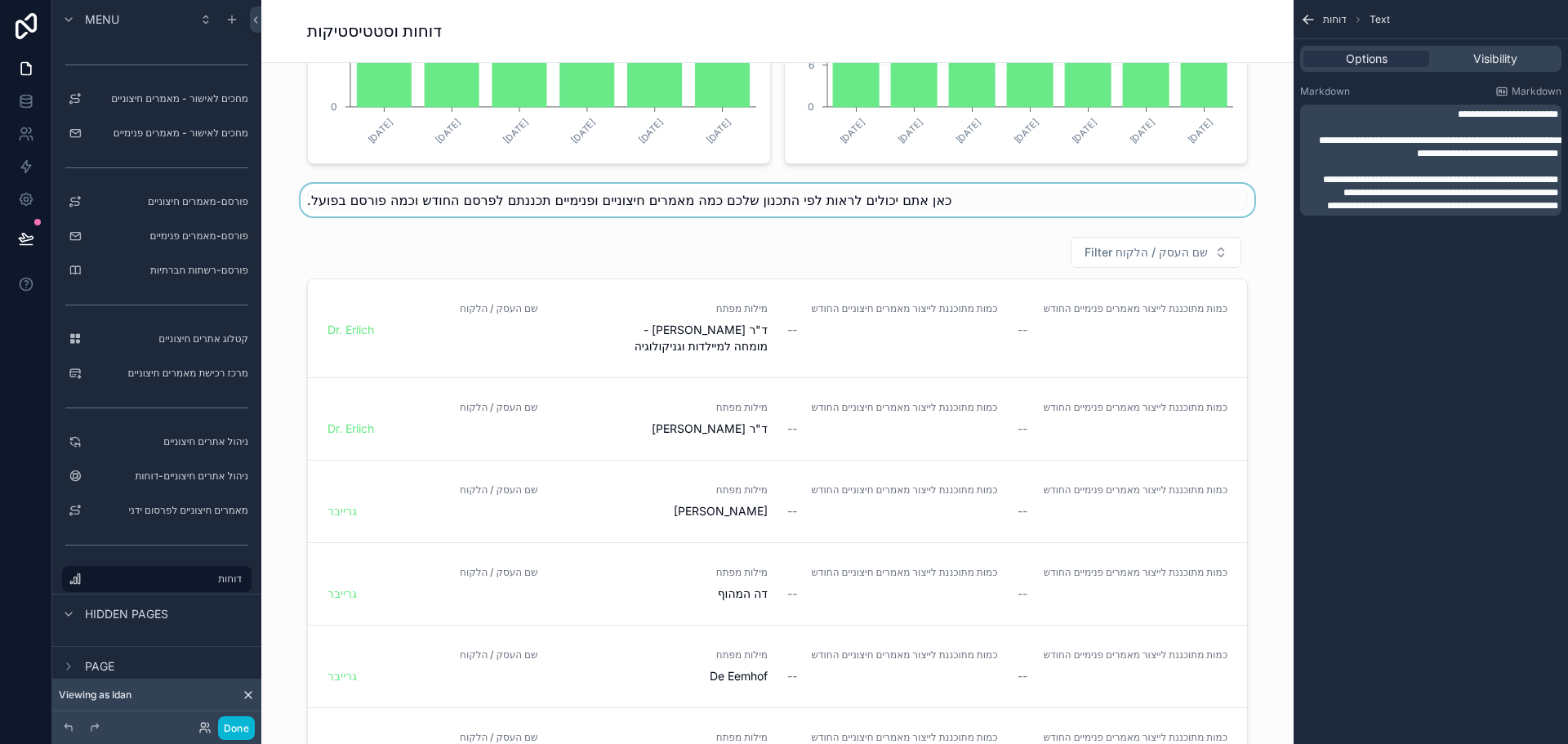
click at [870, 203] on div "scrollable content" at bounding box center [777, 200] width 1006 height 32
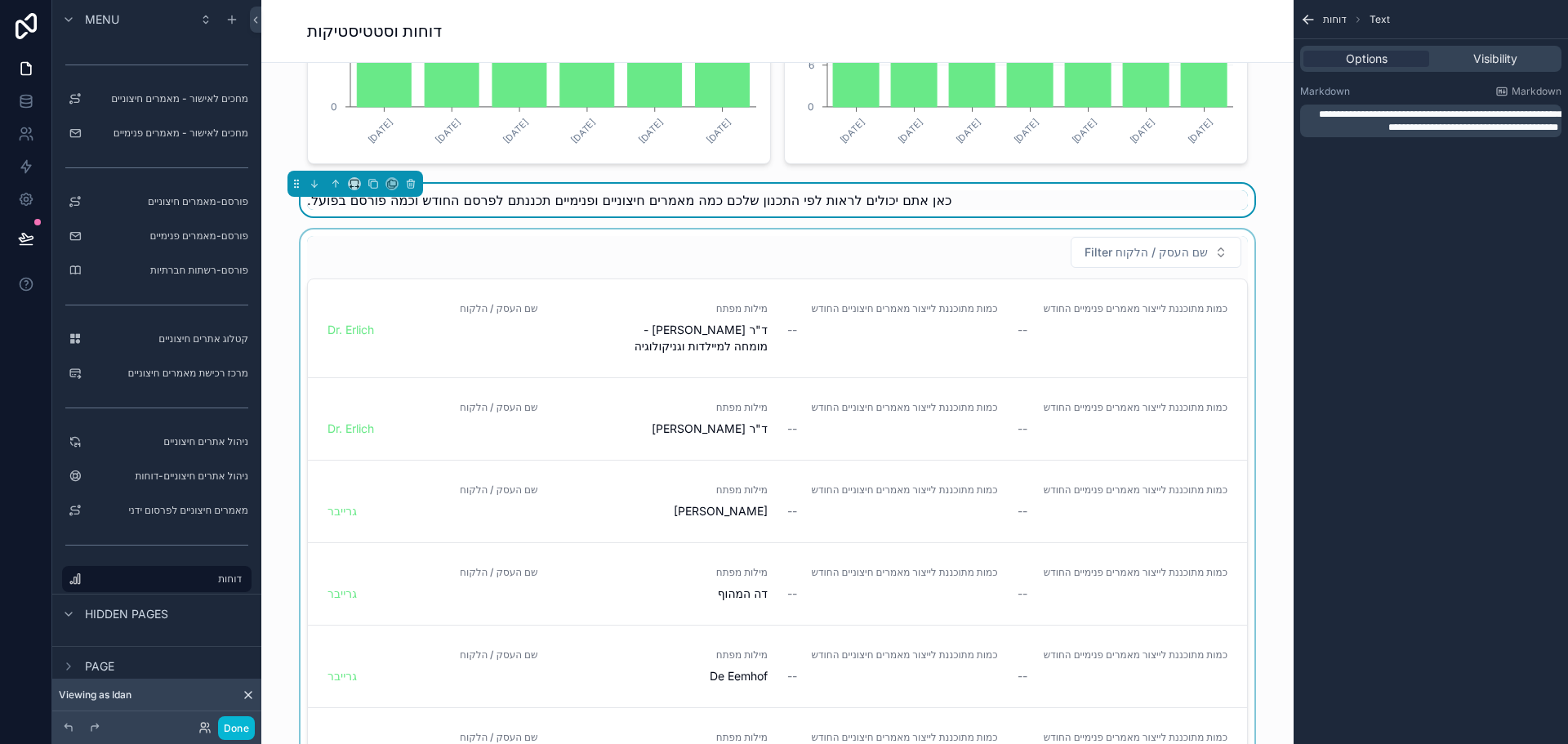
click at [519, 329] on div "scrollable content" at bounding box center [777, 535] width 1006 height 614
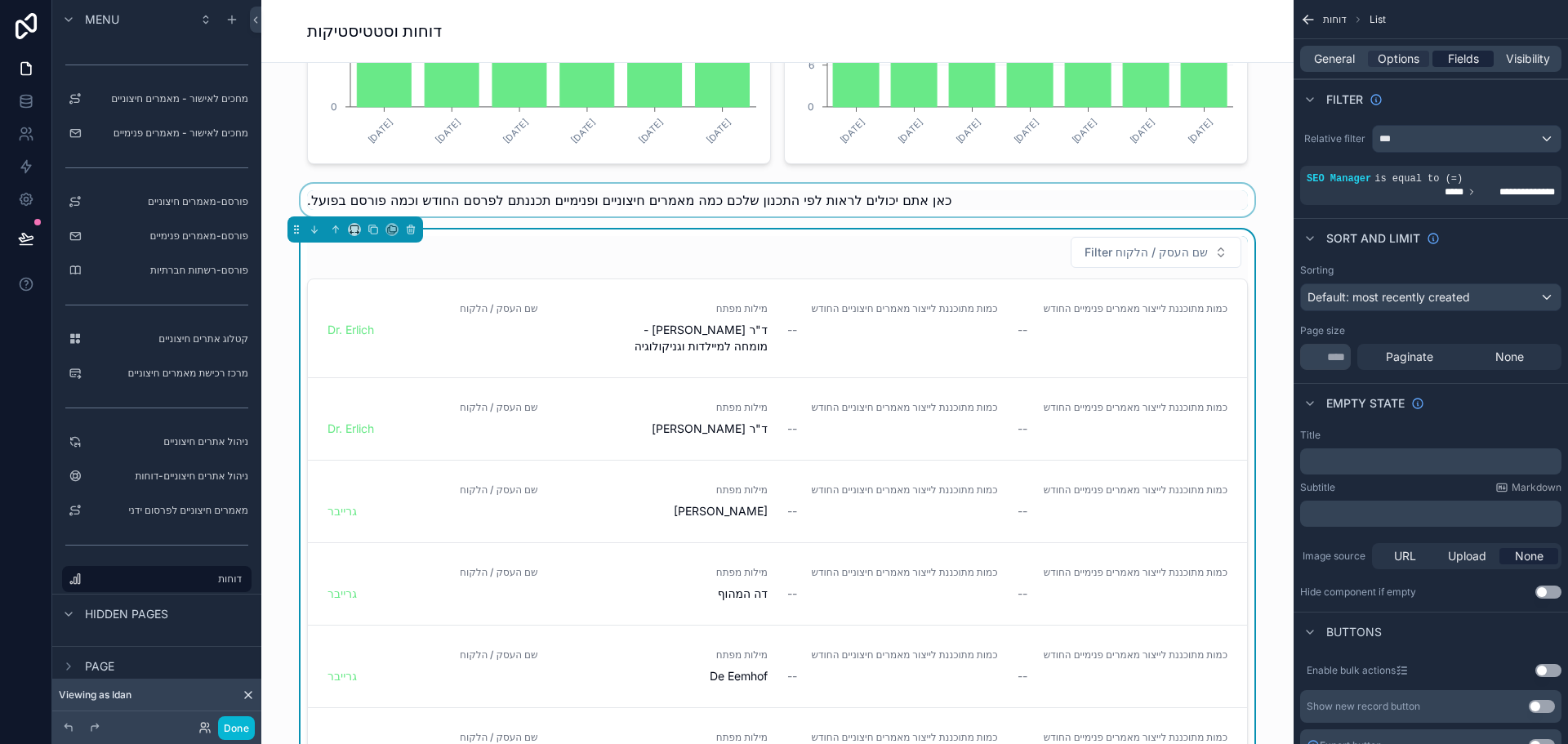
click at [1476, 59] on span "Fields" at bounding box center [1463, 59] width 31 height 17
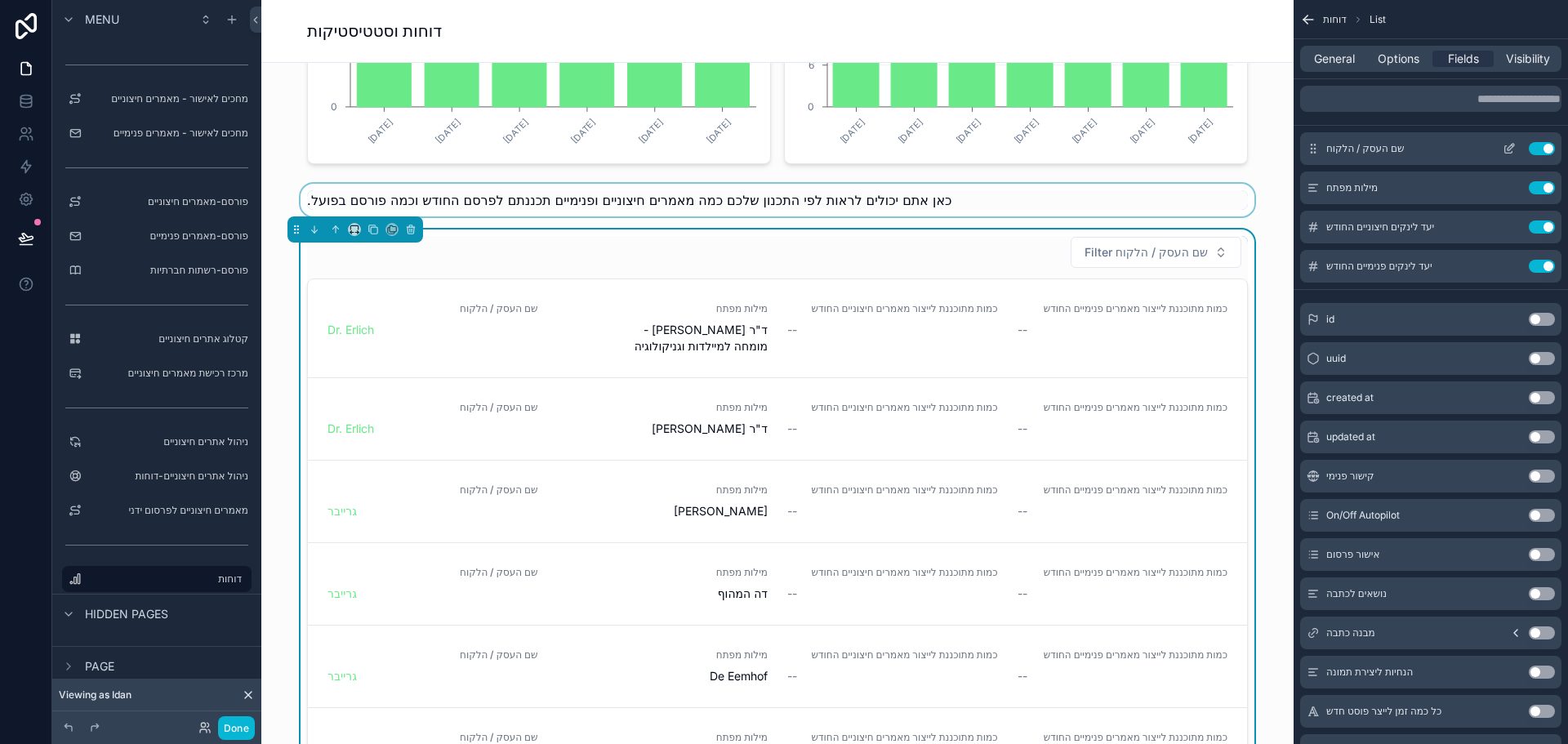
click at [1512, 147] on icon "scrollable content" at bounding box center [1510, 147] width 7 height 7
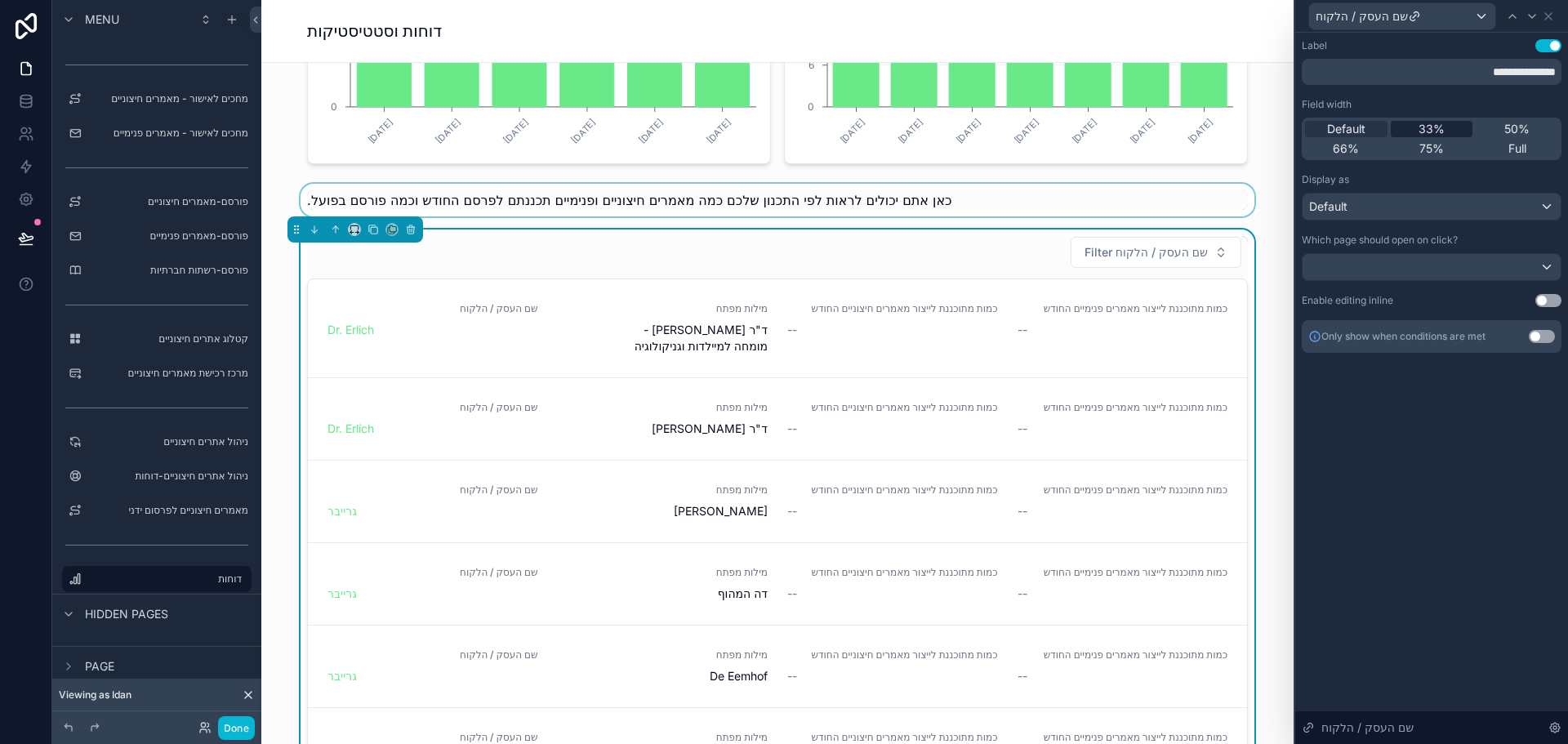
click at [1427, 130] on span "33%" at bounding box center [1431, 128] width 26 height 17
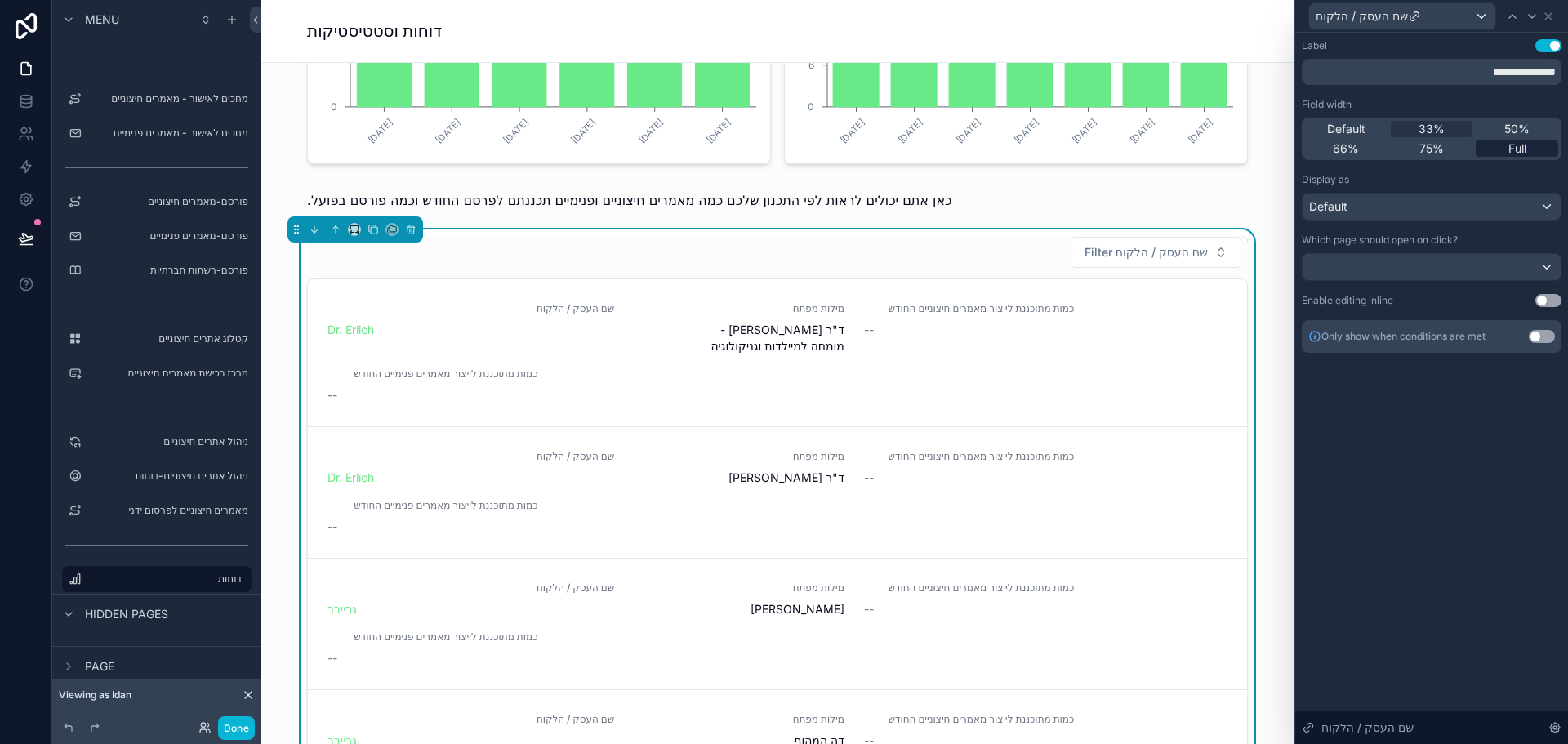
click at [1517, 147] on span "Full" at bounding box center [1517, 149] width 18 height 17
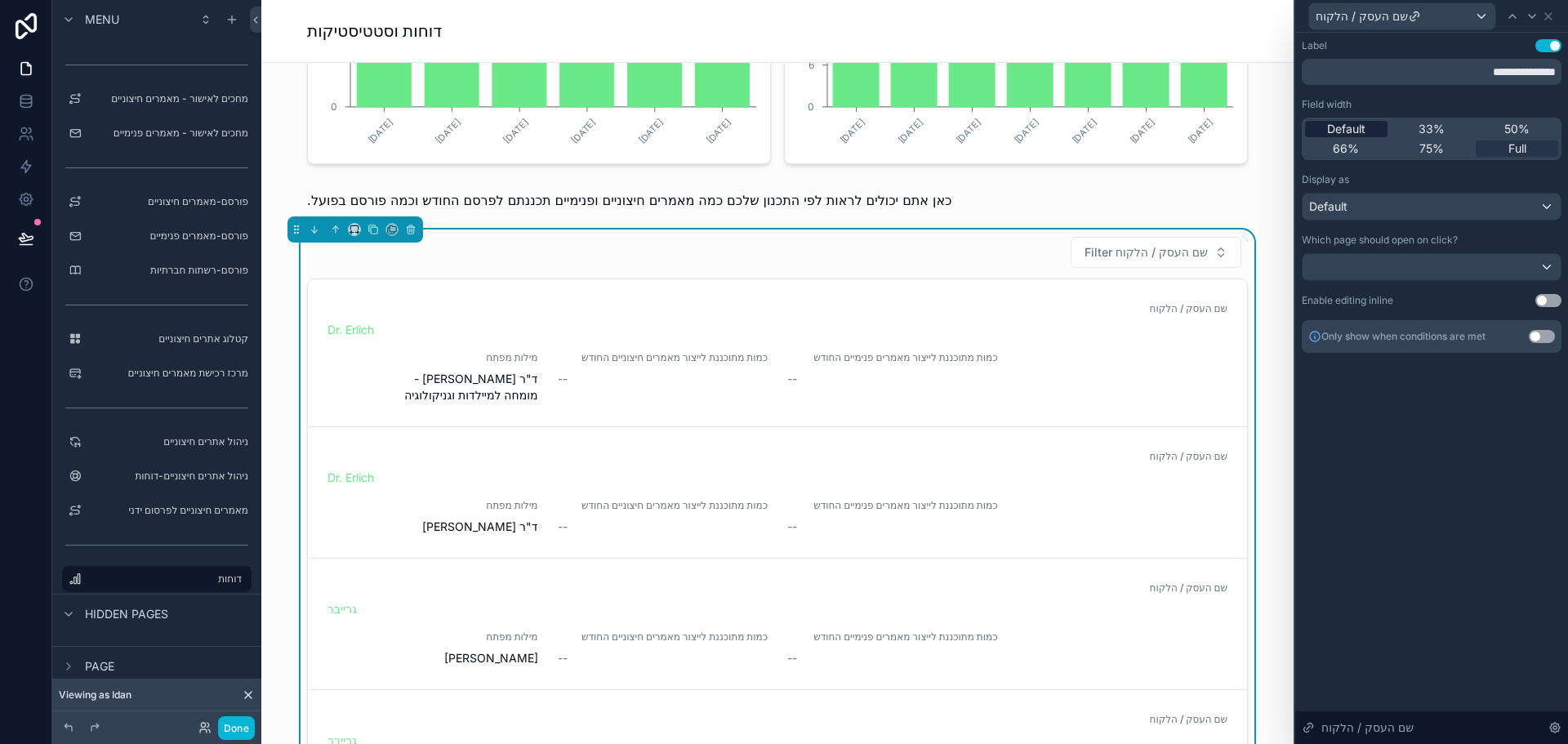
click at [1360, 130] on span "Default" at bounding box center [1346, 128] width 38 height 17
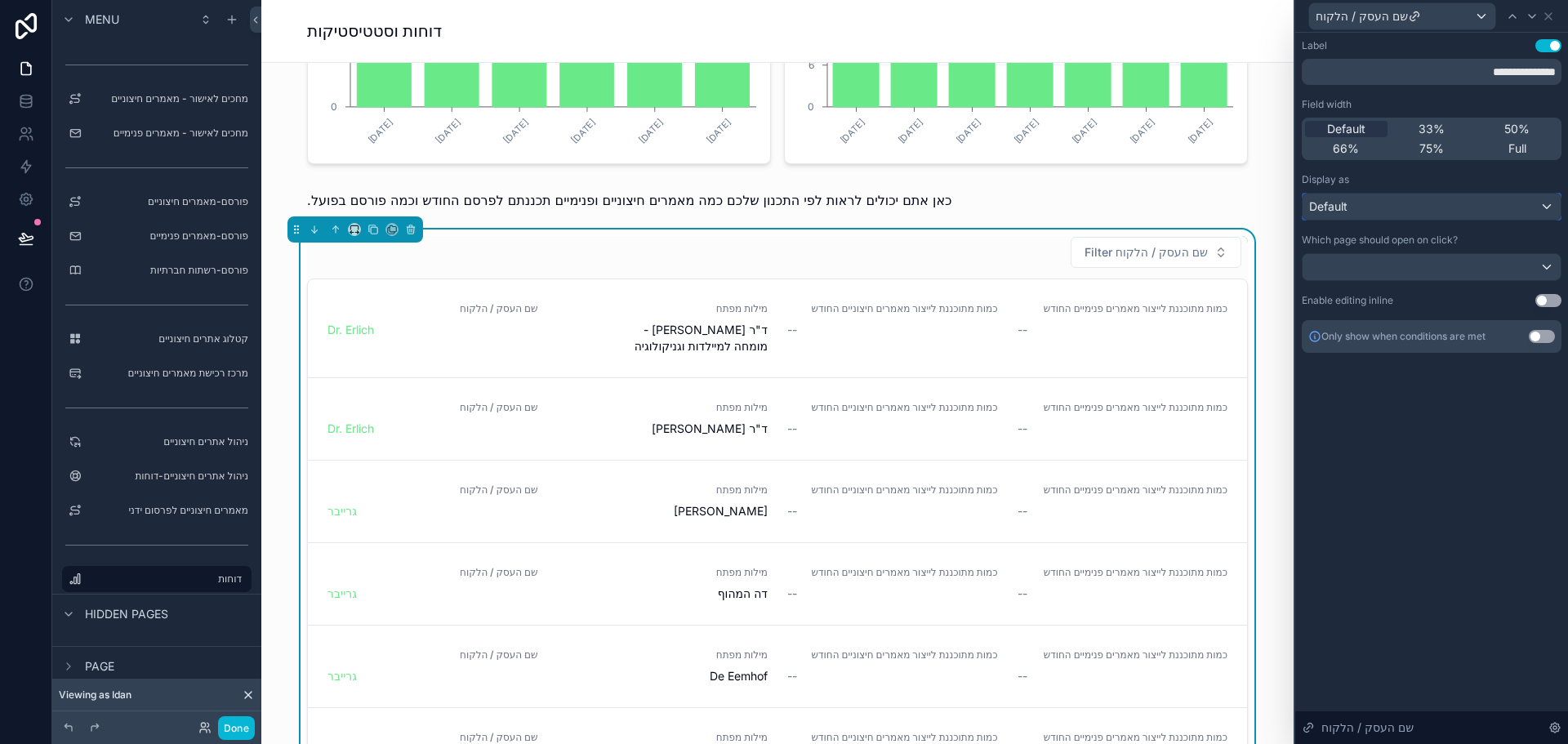
click at [1461, 203] on div "Default" at bounding box center [1432, 207] width 258 height 26
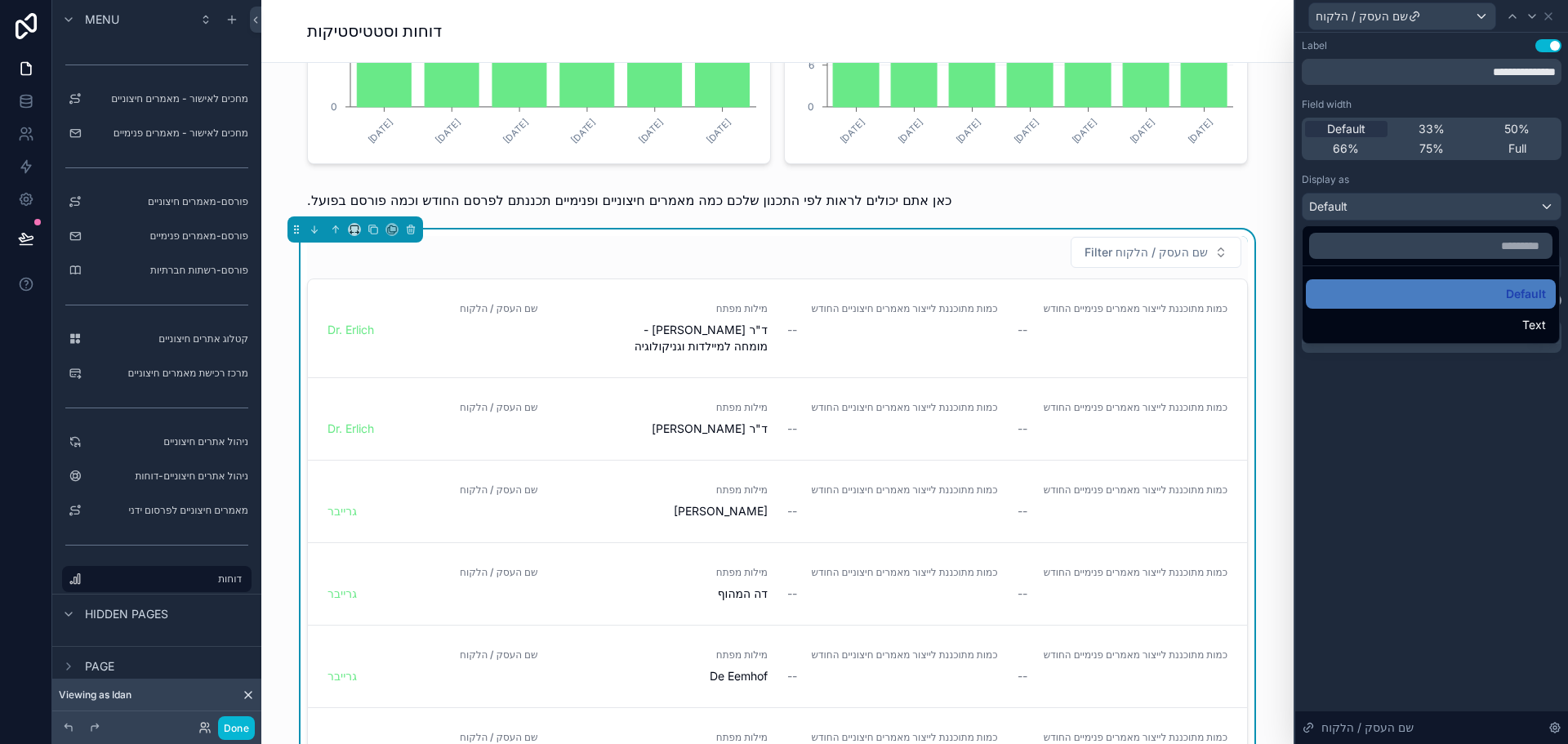
click at [1463, 203] on div at bounding box center [1431, 372] width 273 height 744
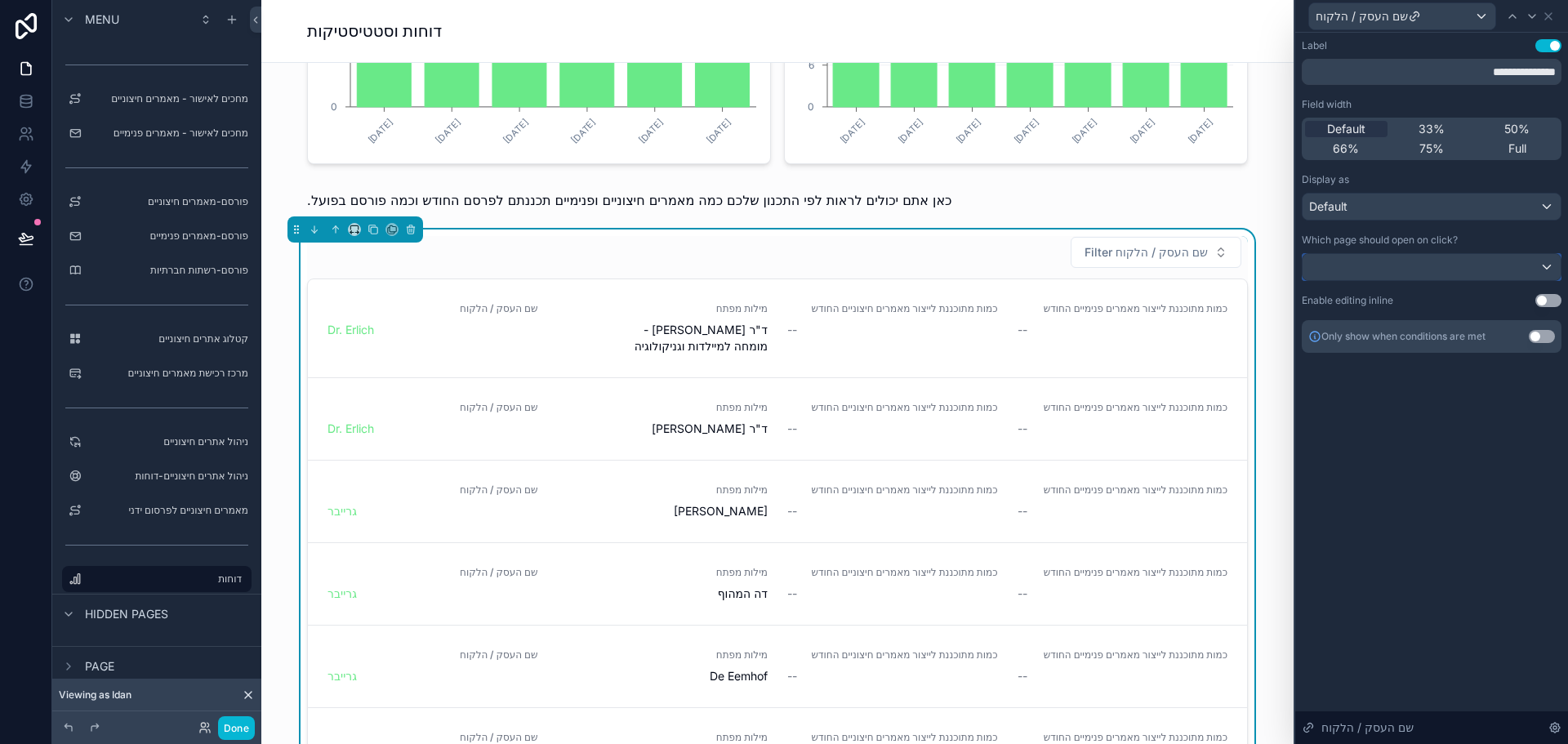
click at [1487, 260] on div at bounding box center [1432, 266] width 258 height 26
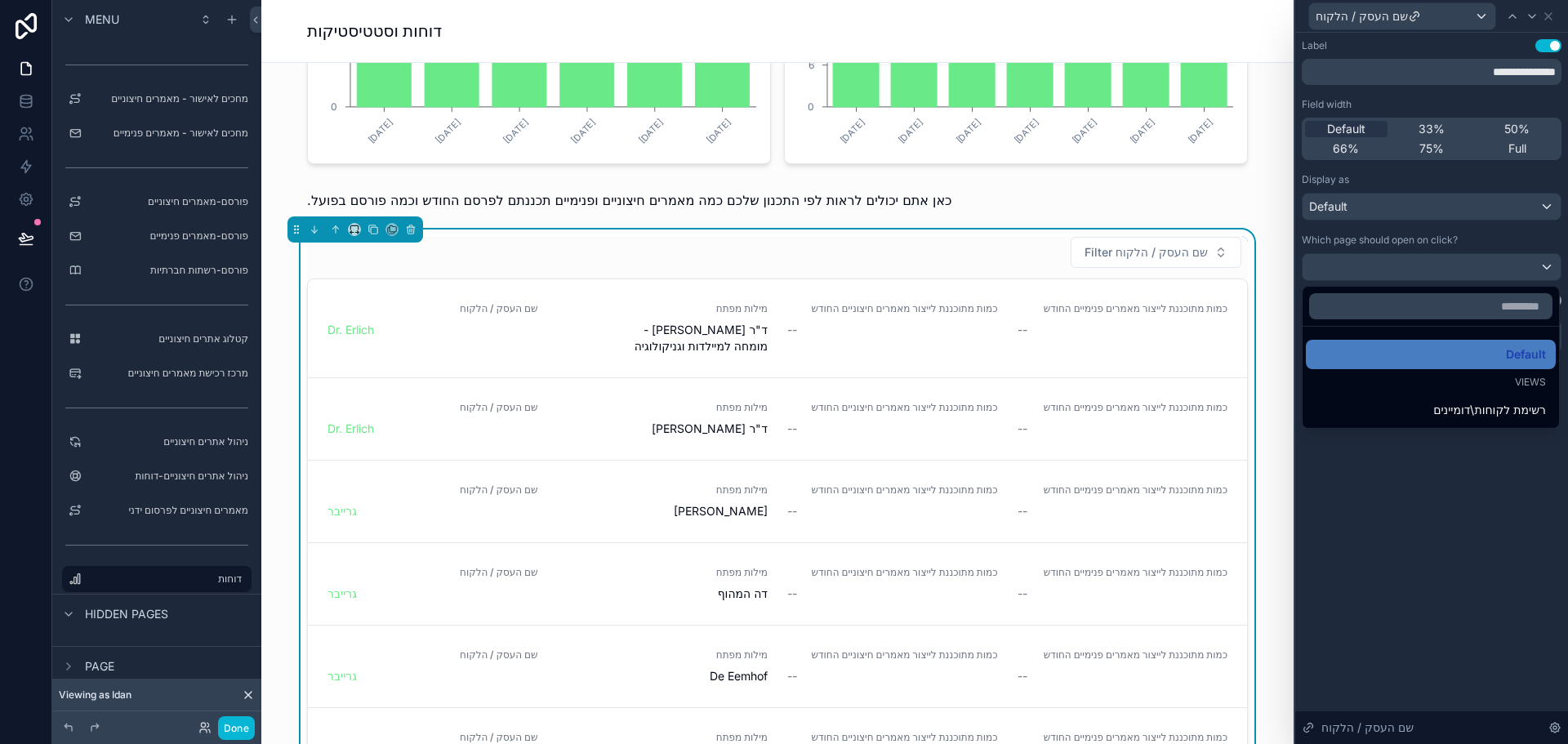
click at [1480, 270] on div at bounding box center [1431, 372] width 273 height 744
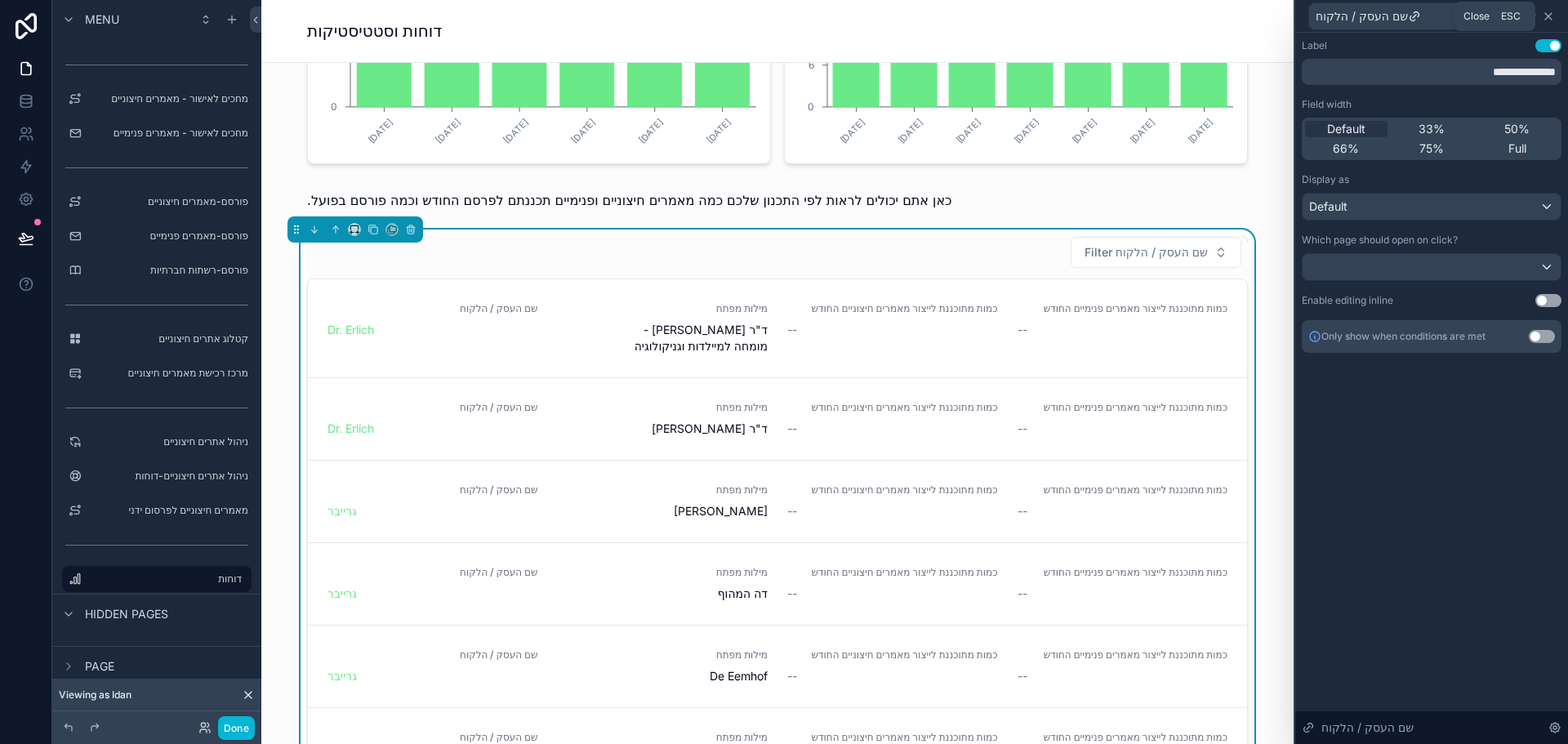
click at [1548, 13] on icon at bounding box center [1547, 16] width 13 height 13
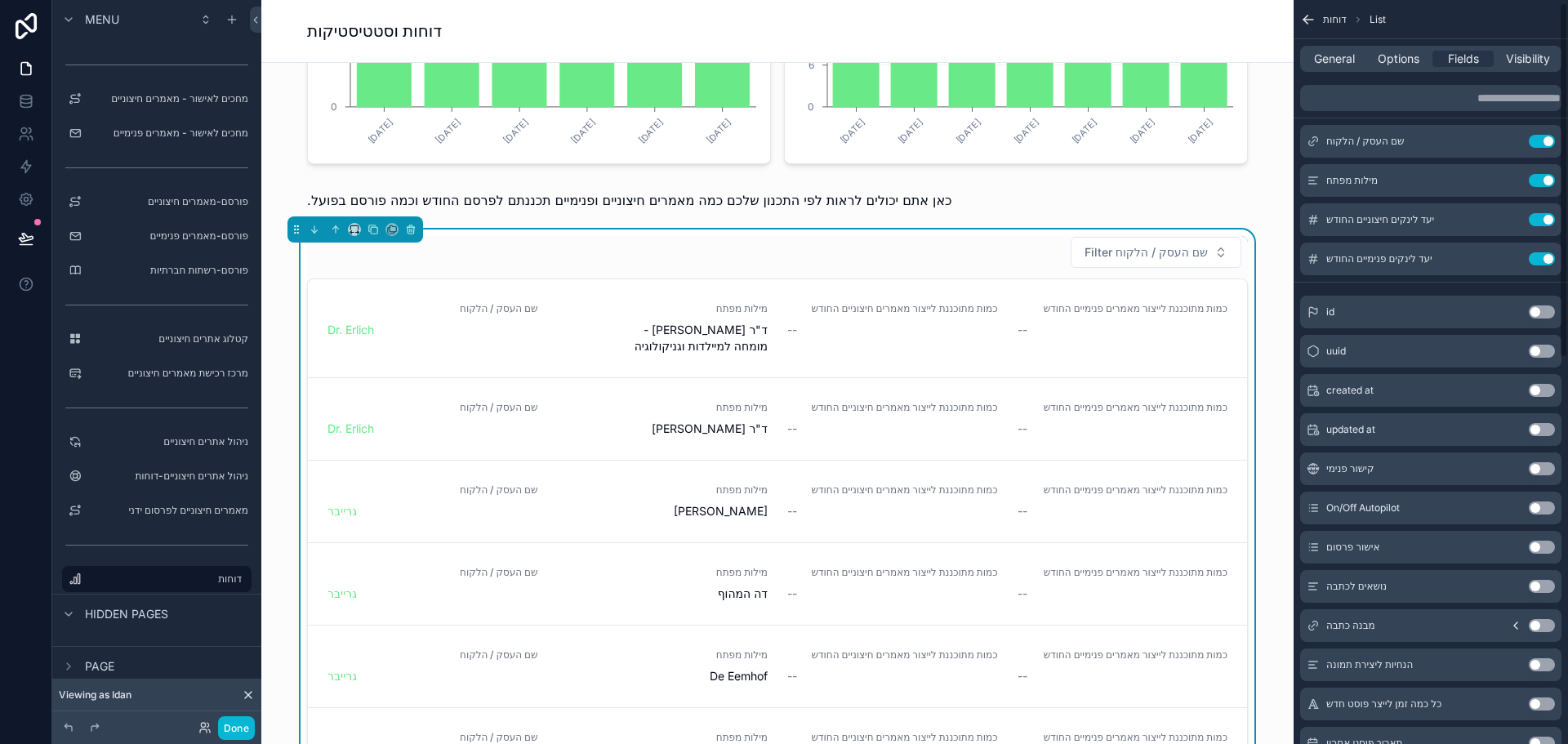
scroll to position [0, 0]
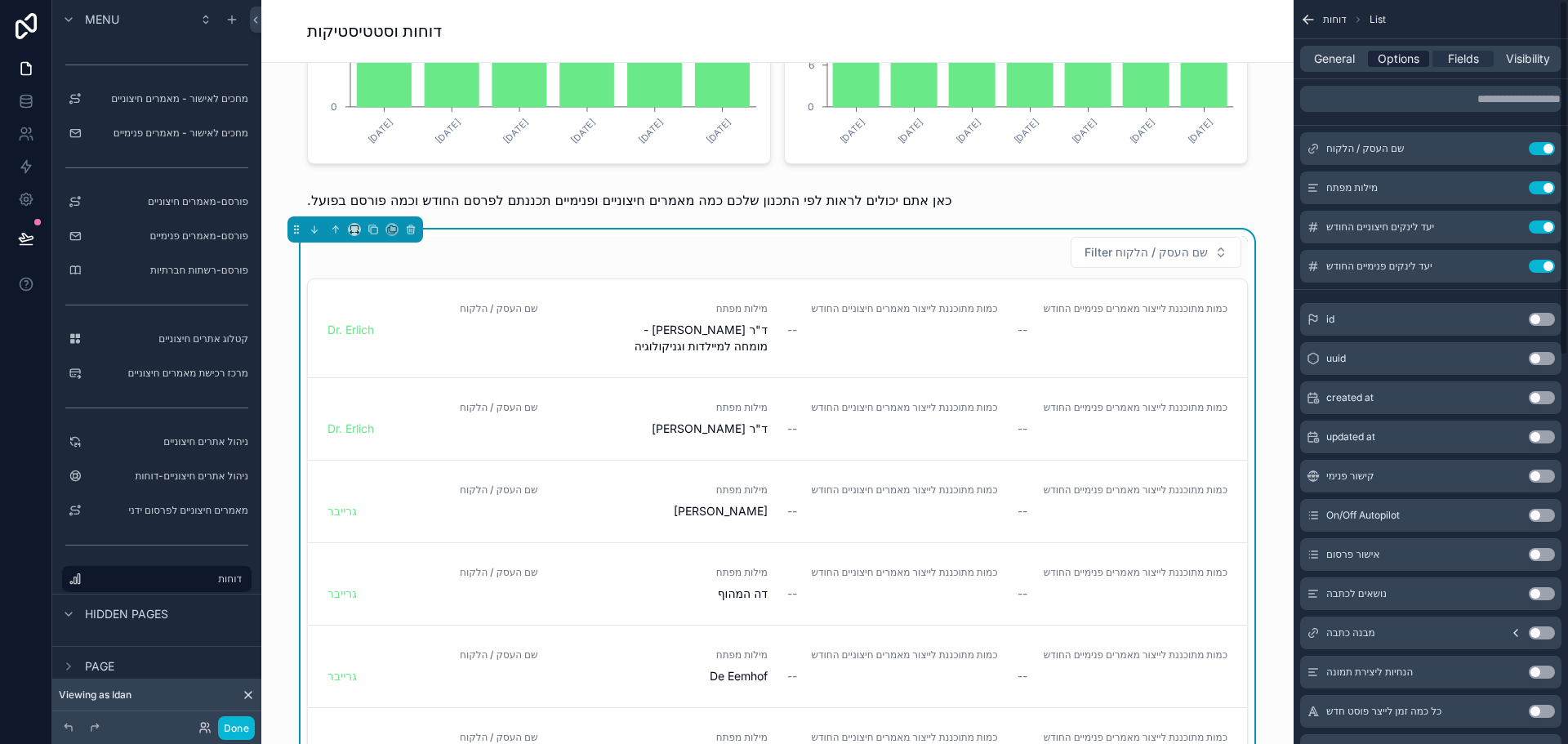
click at [1403, 62] on span "Options" at bounding box center [1398, 59] width 42 height 17
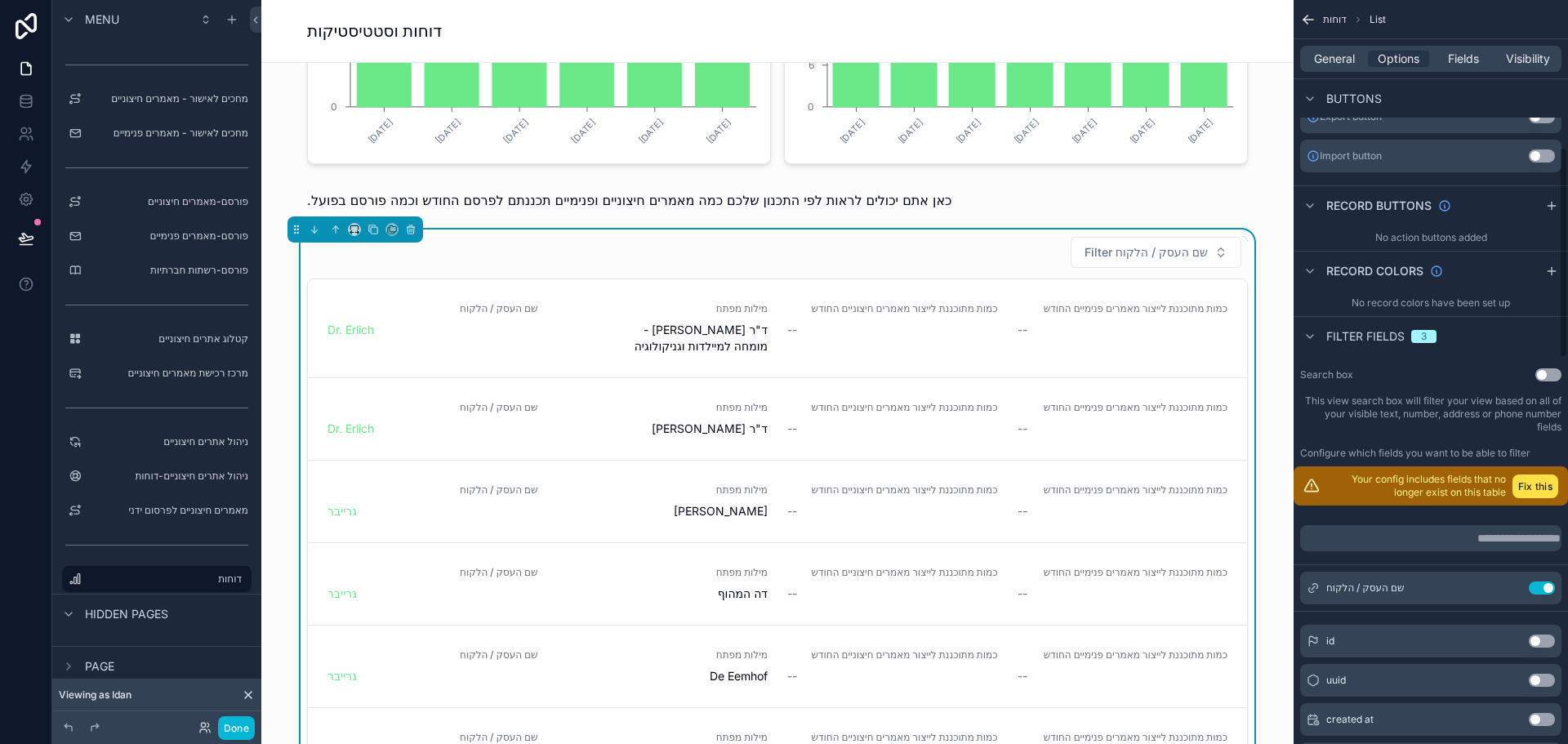
scroll to position [653, 0]
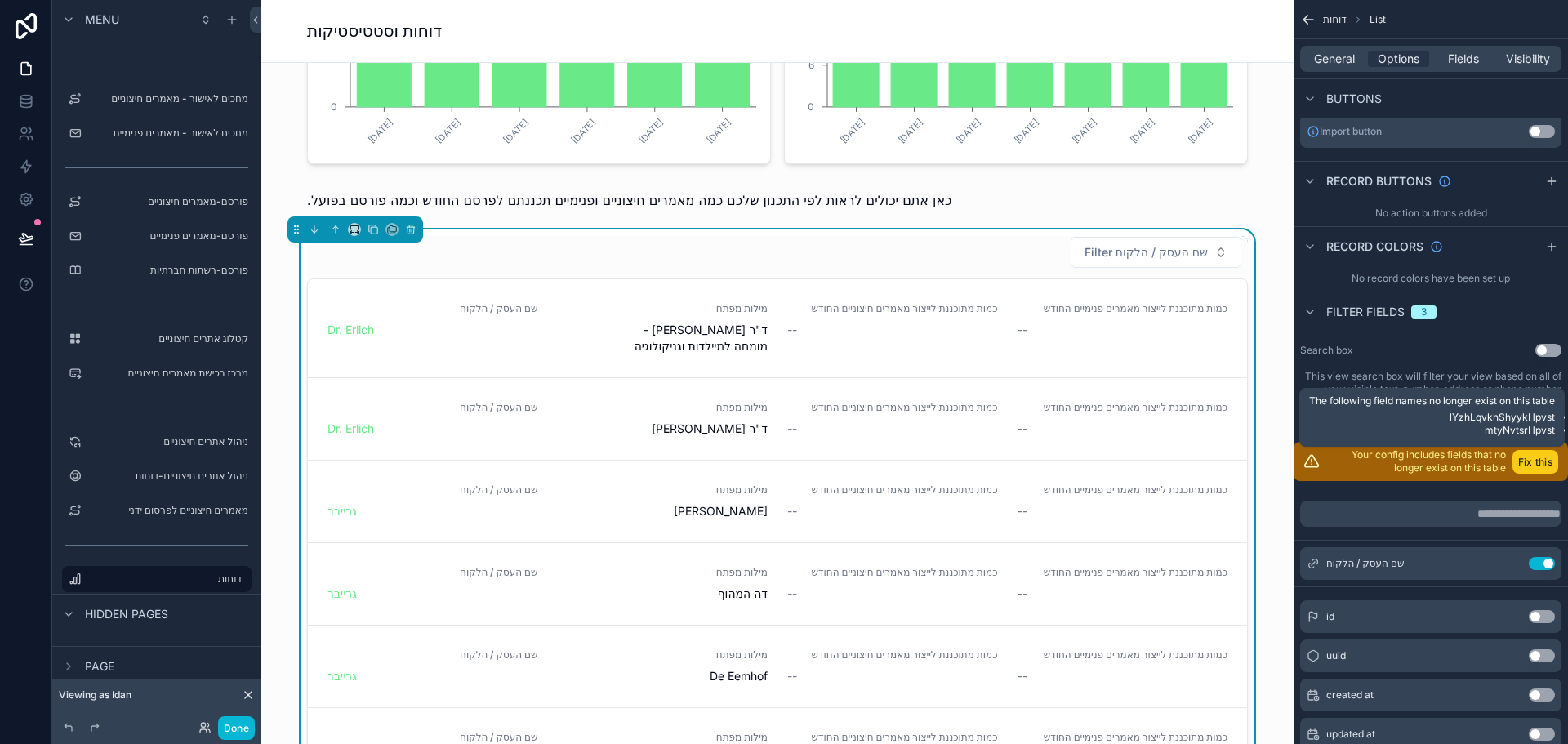
click at [1531, 457] on button "Fix this" at bounding box center [1535, 462] width 46 height 23
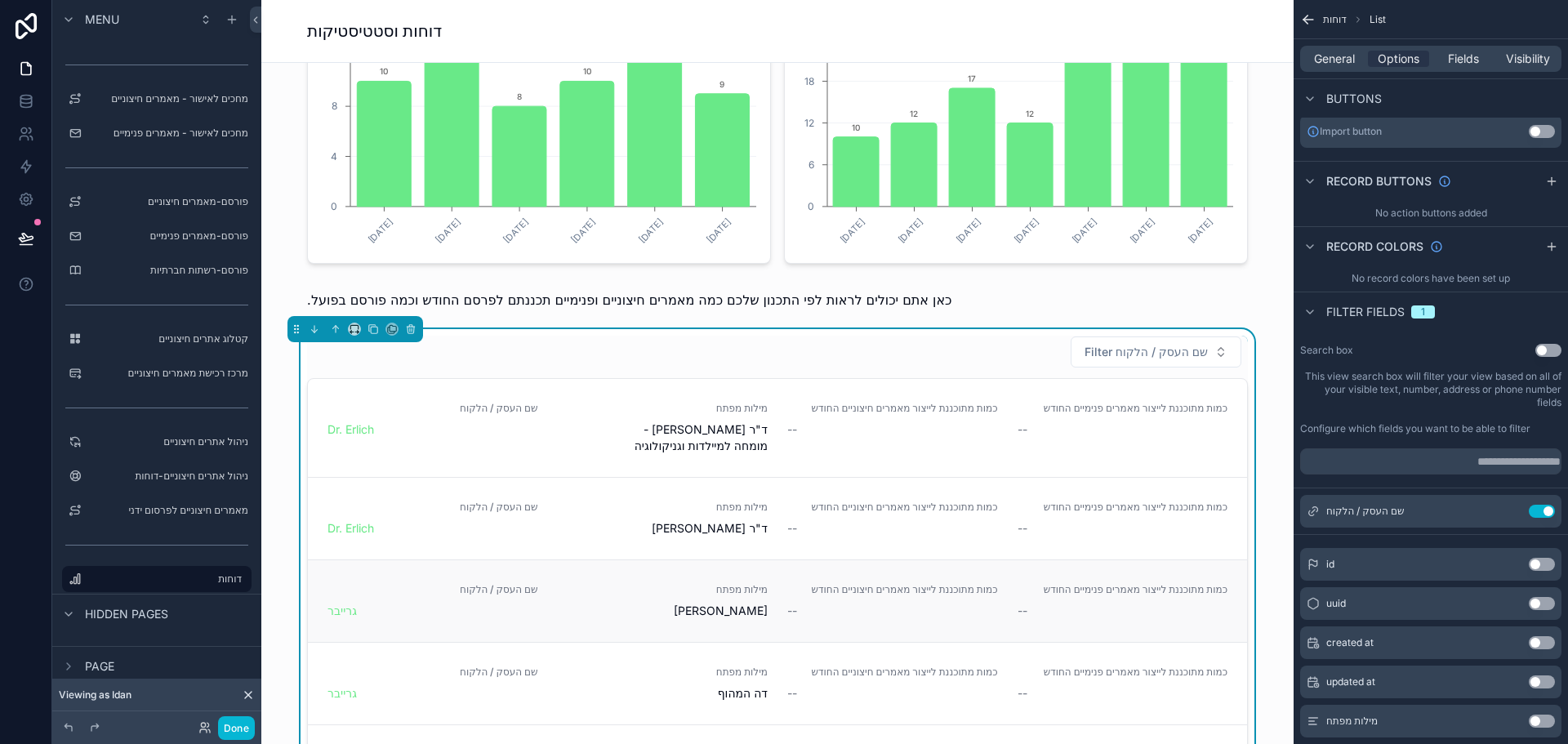
scroll to position [1062, 0]
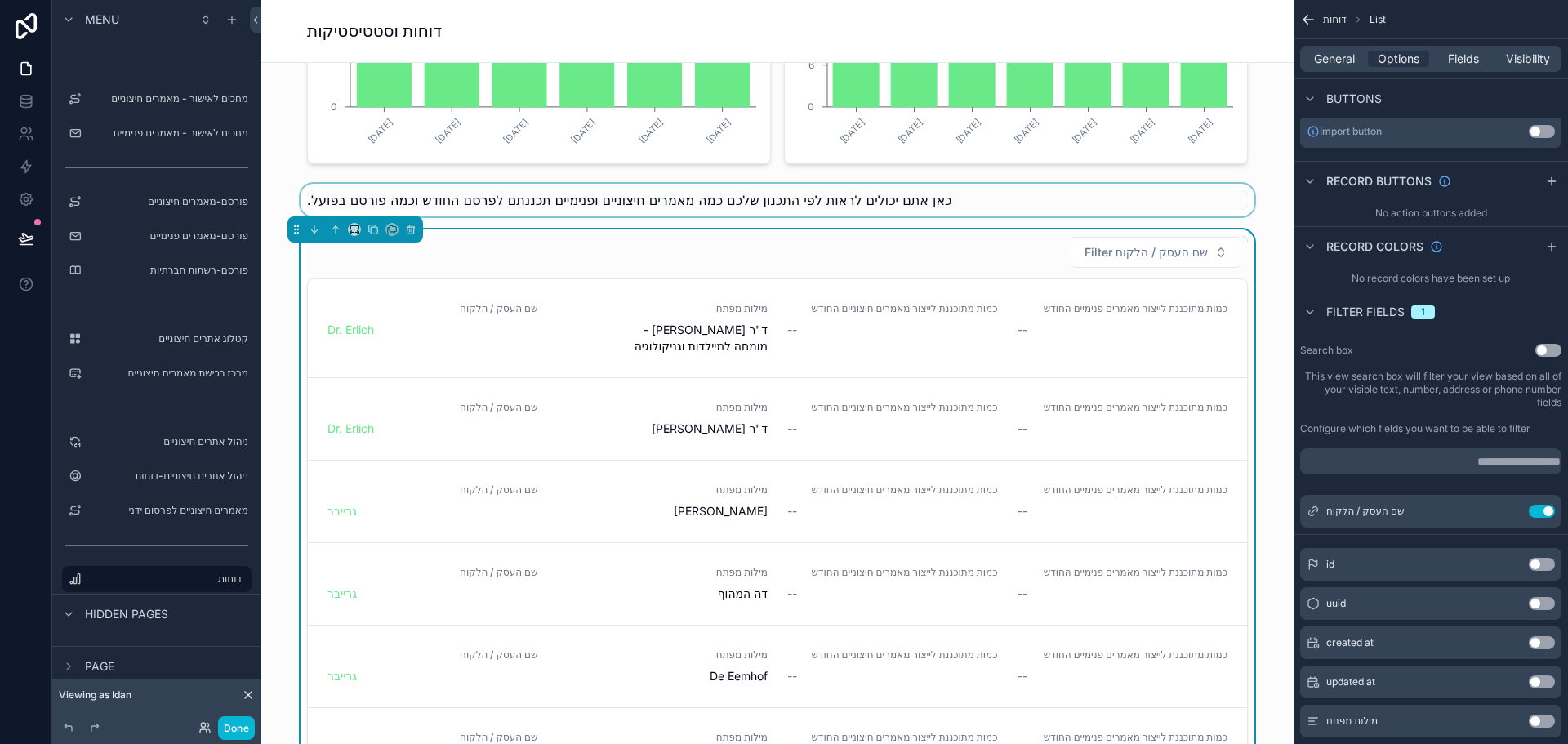
click at [841, 206] on div "scrollable content" at bounding box center [777, 200] width 1006 height 32
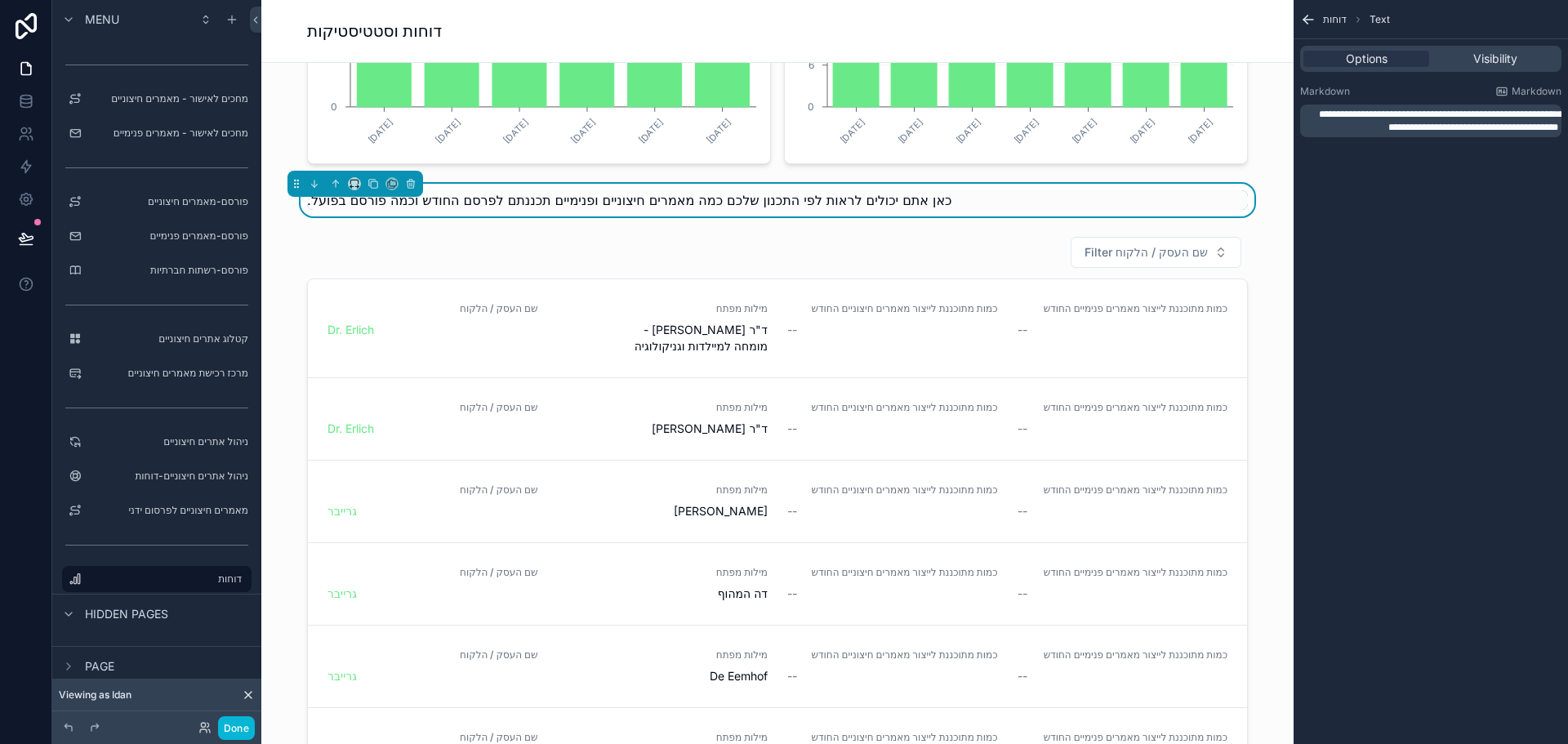
scroll to position [0, 0]
click at [899, 308] on div "scrollable content" at bounding box center [777, 535] width 1006 height 614
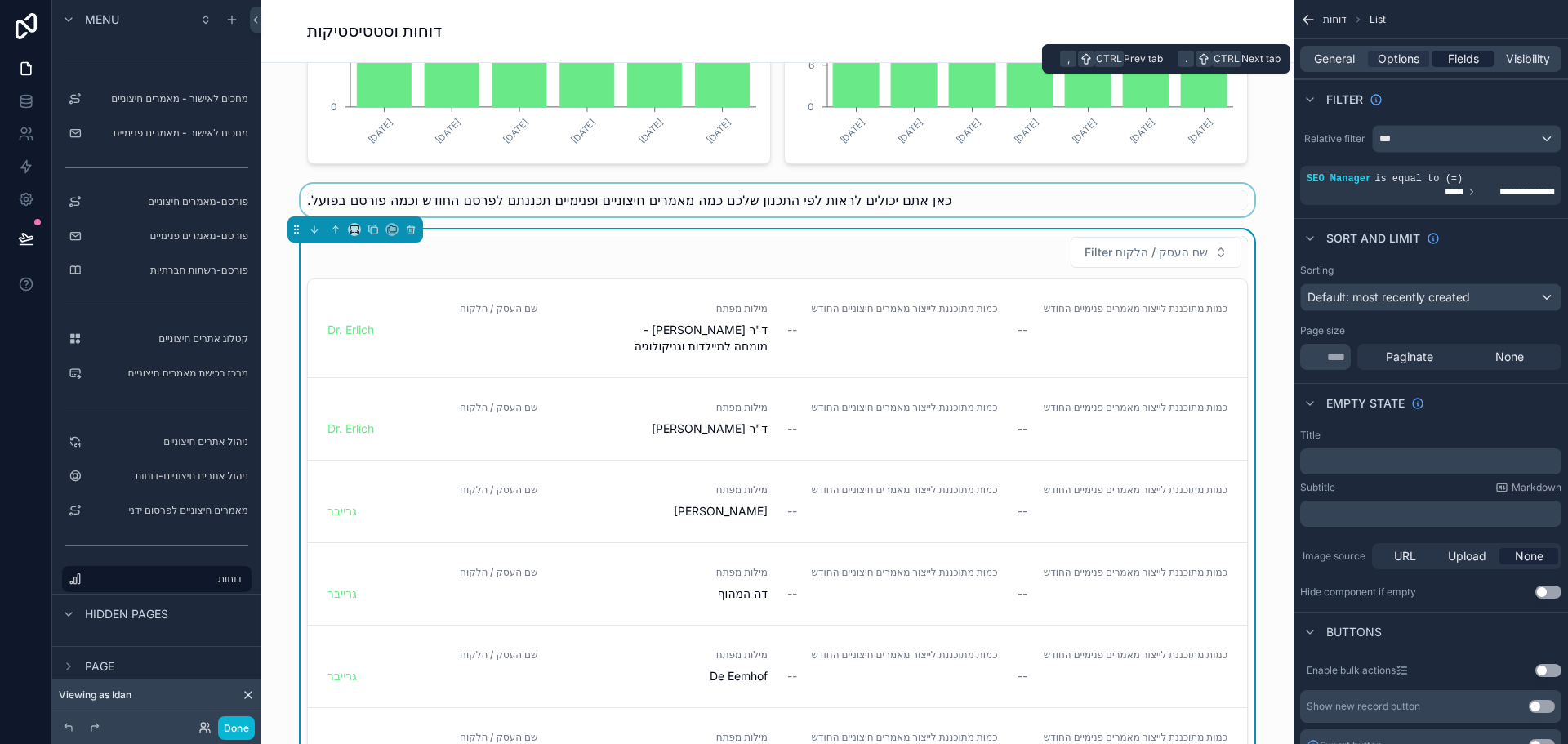
click at [1465, 56] on span "Fields" at bounding box center [1463, 59] width 31 height 17
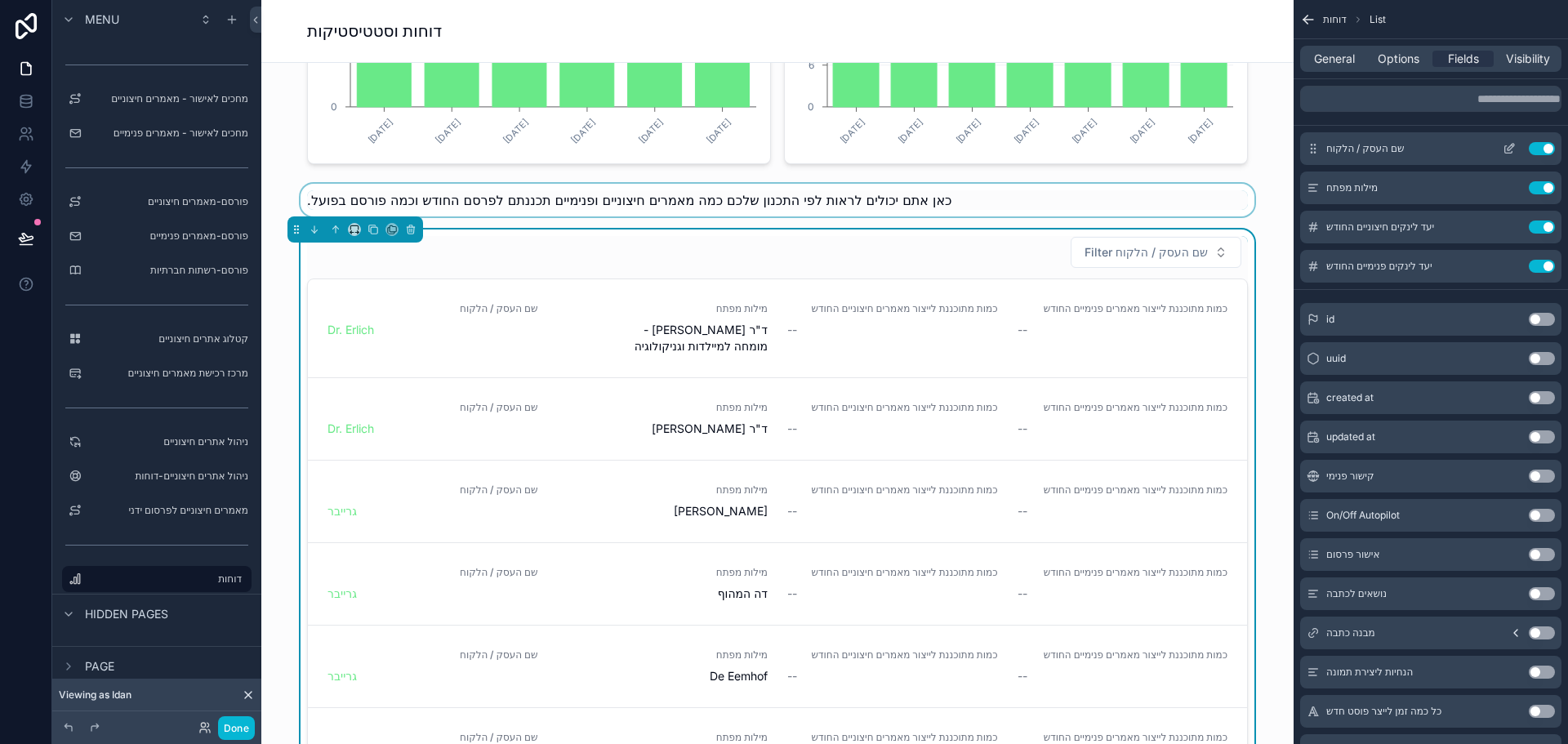
click at [1376, 150] on span "שם העסק / הלקוח" at bounding box center [1364, 148] width 77 height 13
click at [1507, 151] on icon "scrollable content" at bounding box center [1508, 148] width 13 height 13
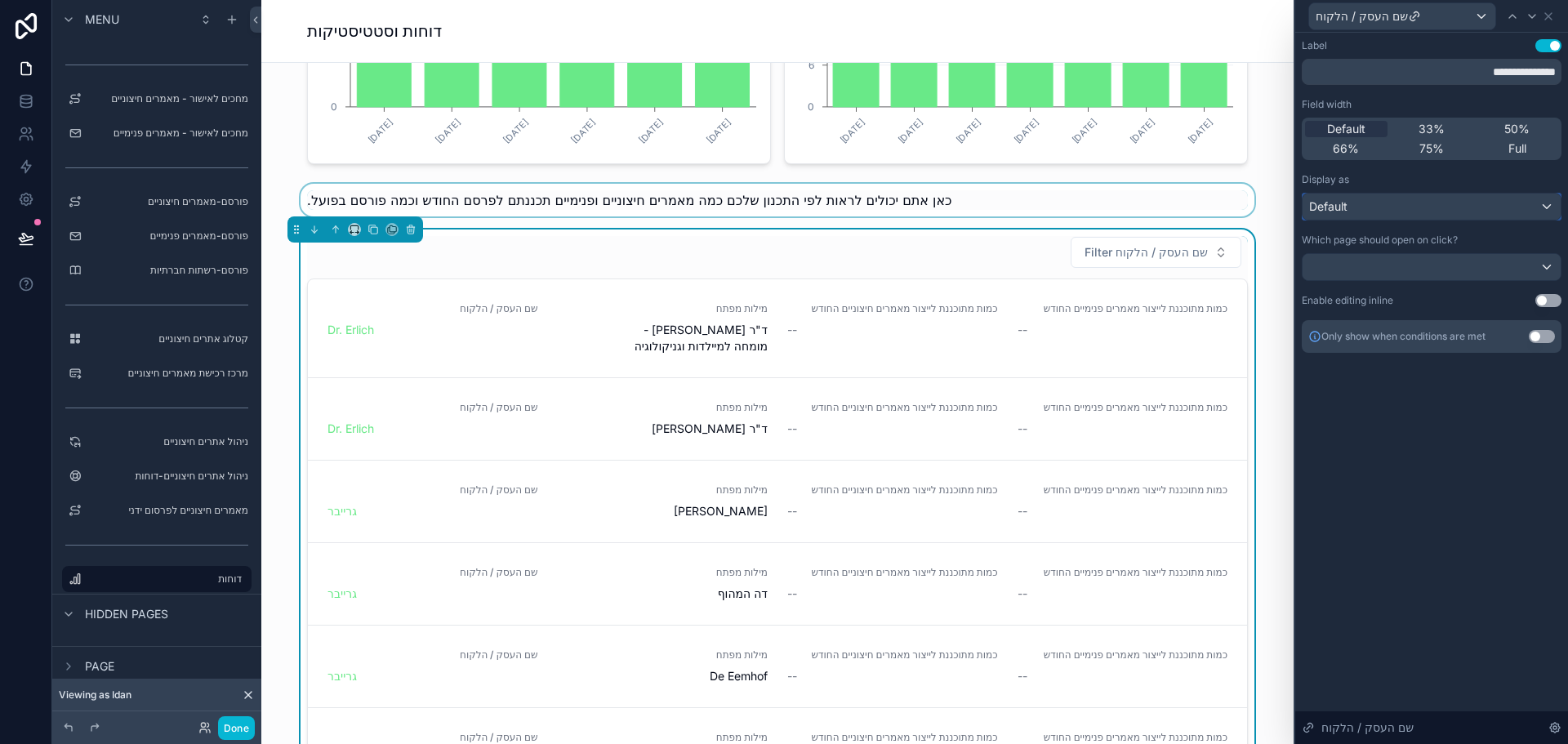
click at [1476, 208] on div "Default" at bounding box center [1432, 207] width 258 height 26
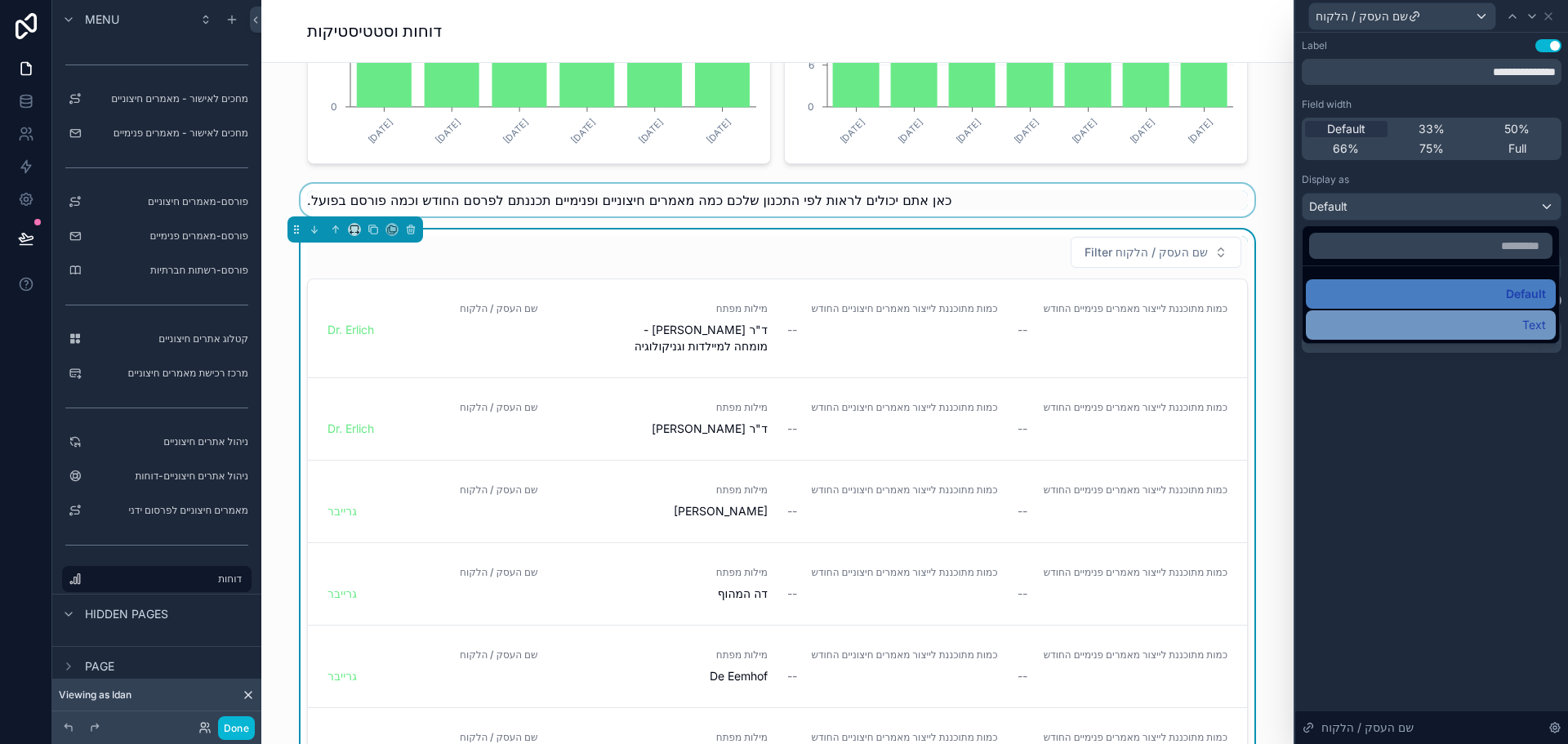
click at [1497, 318] on div "Text" at bounding box center [1430, 325] width 230 height 20
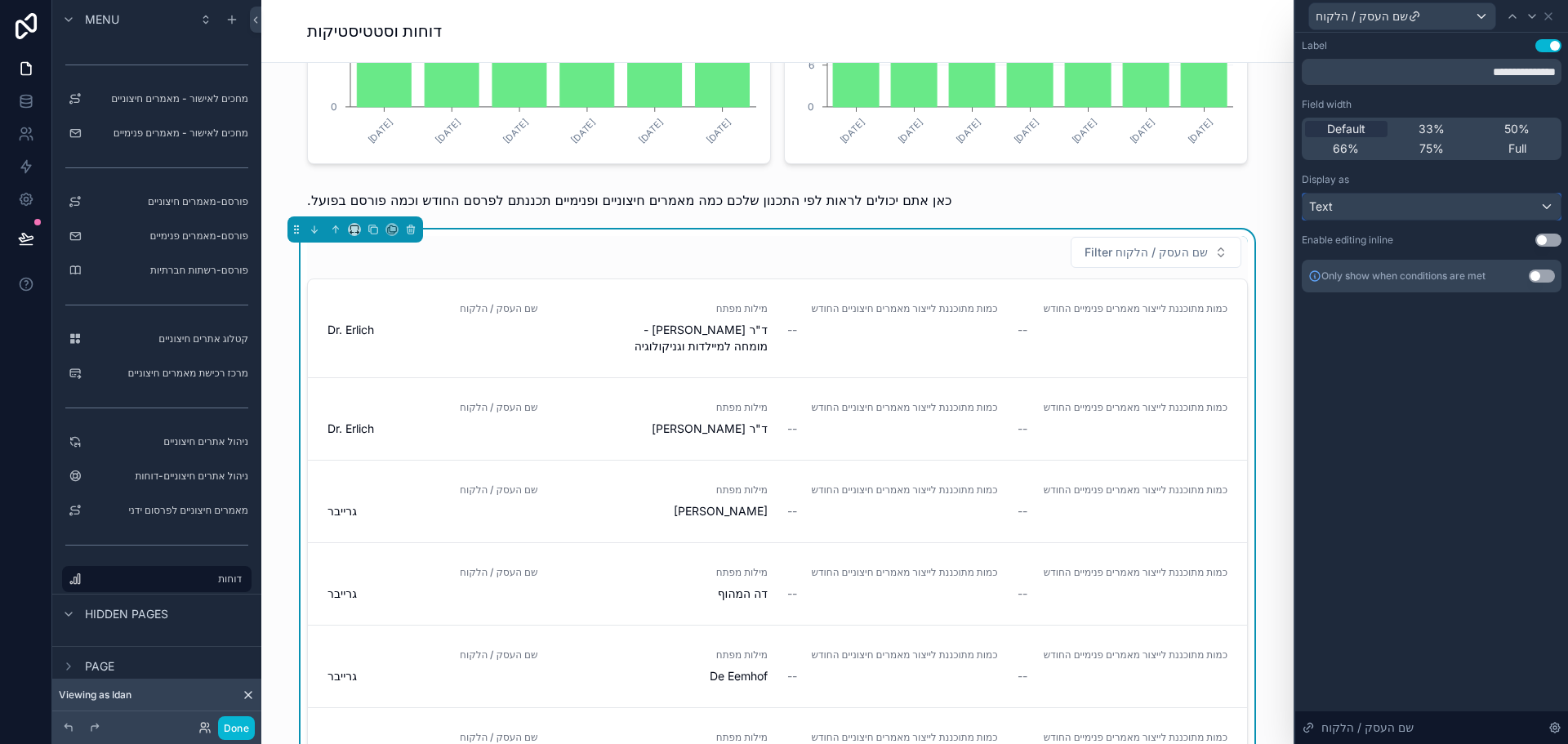
click at [1463, 207] on div "Text" at bounding box center [1432, 207] width 258 height 26
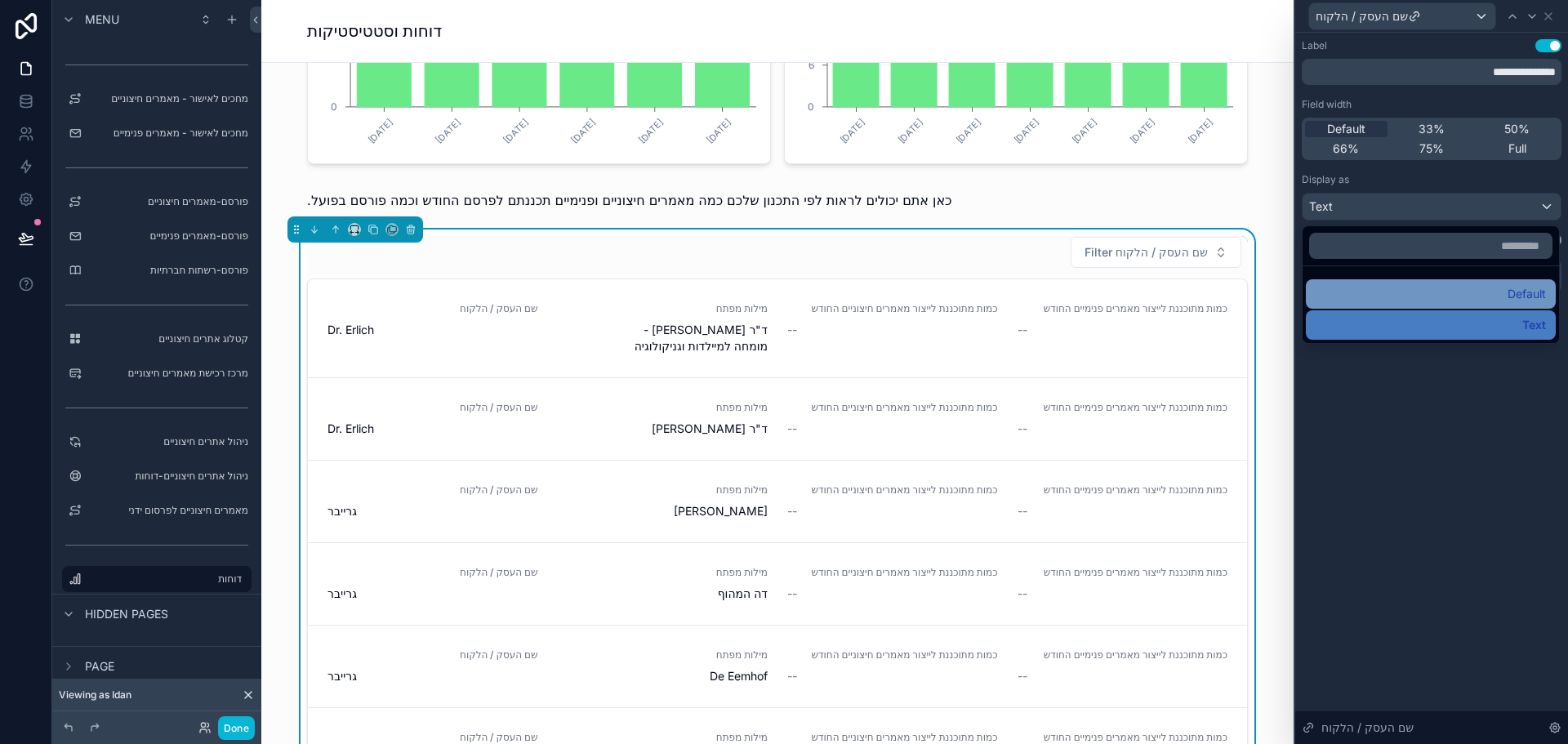
click at [1468, 289] on div "Default" at bounding box center [1430, 294] width 230 height 20
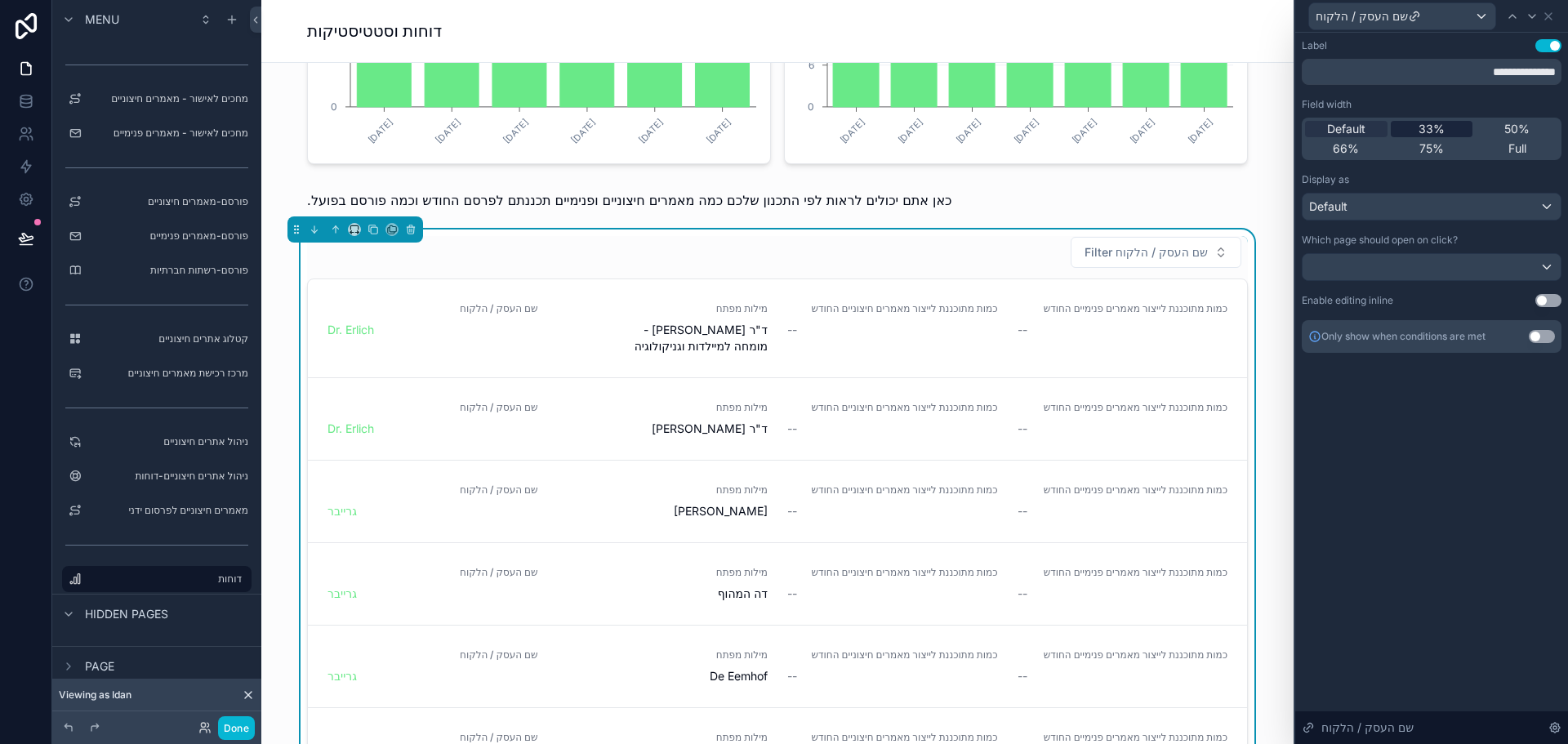
click at [1439, 127] on span "33%" at bounding box center [1431, 128] width 26 height 17
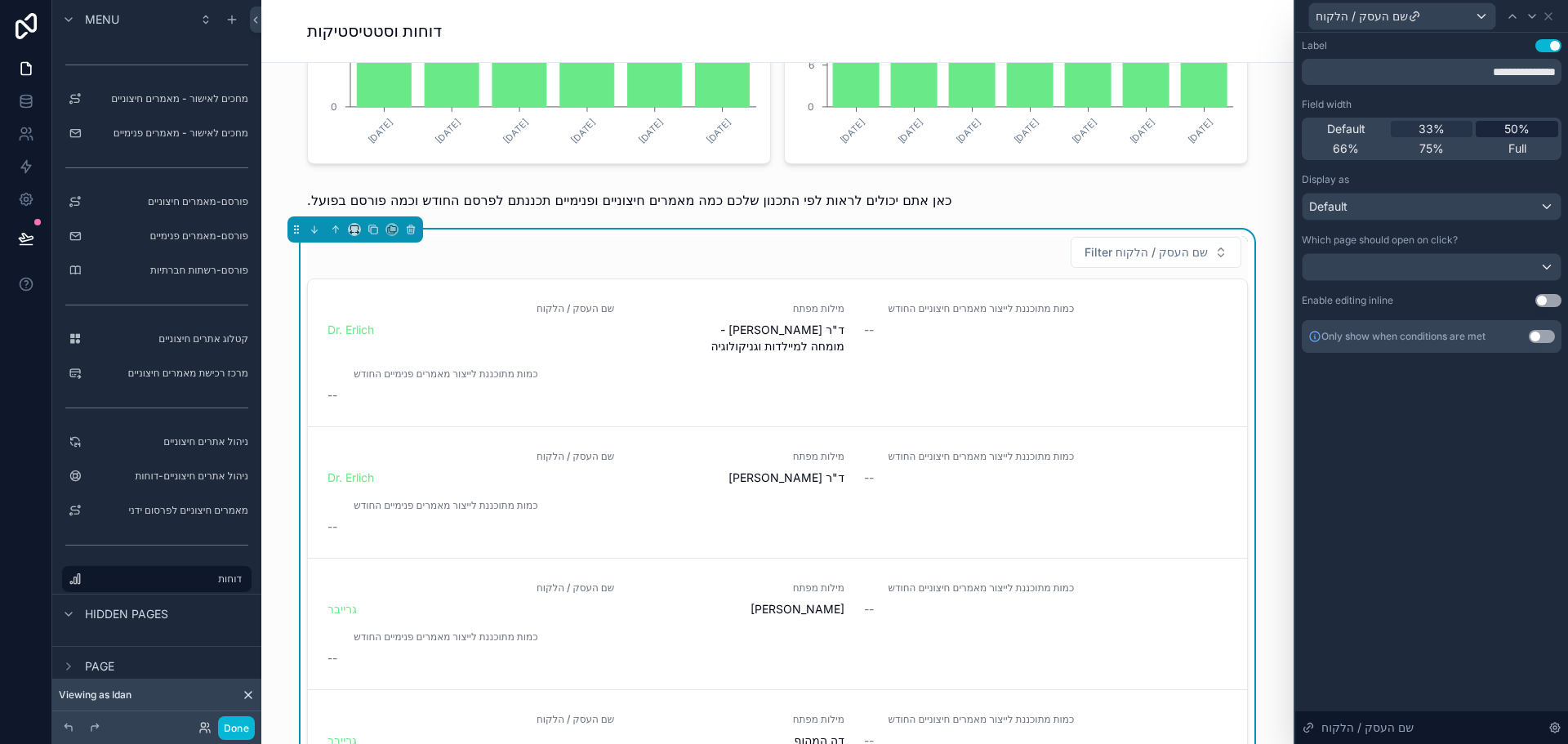
click at [1503, 130] on div "50%" at bounding box center [1517, 128] width 82 height 17
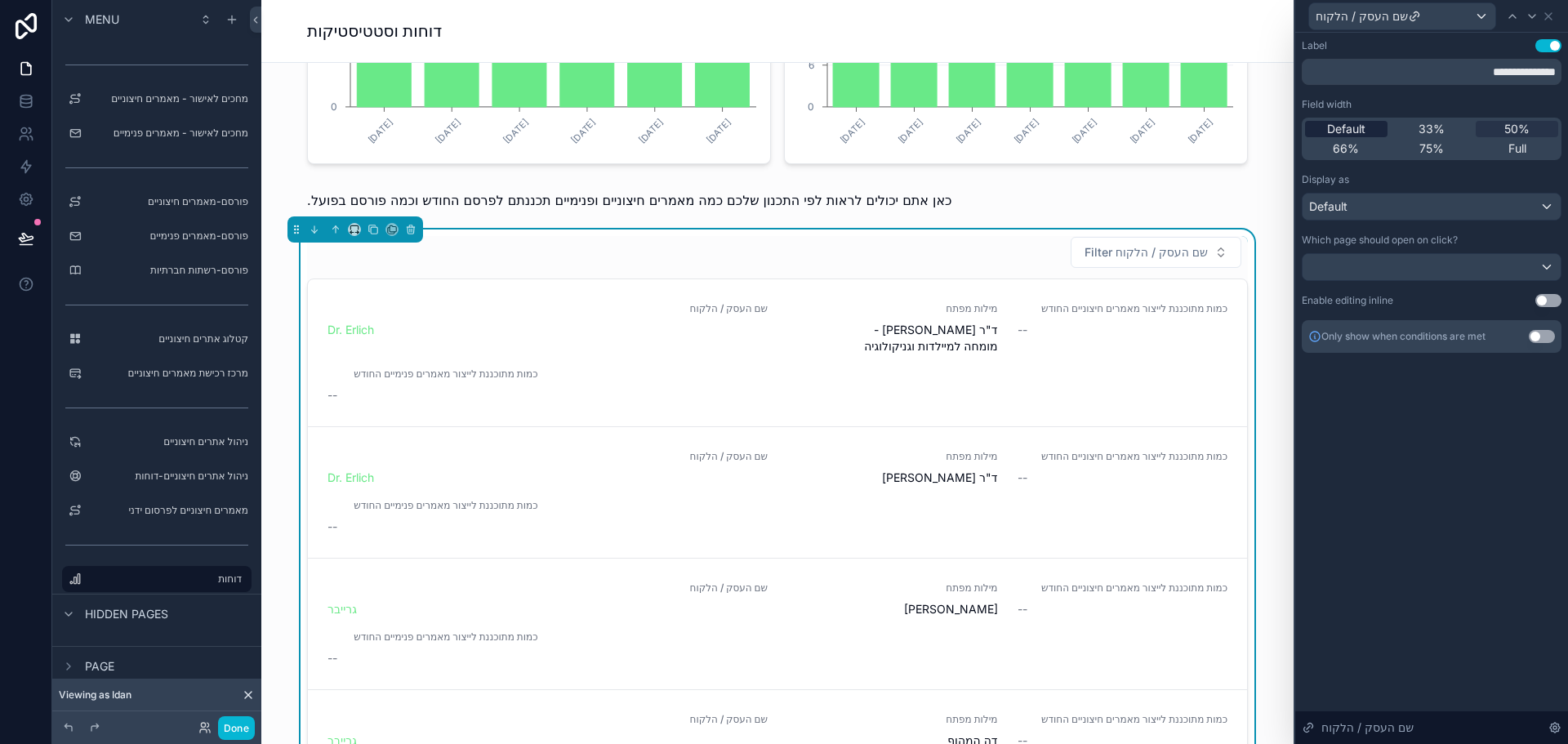
click at [1362, 128] on span "Default" at bounding box center [1346, 128] width 38 height 17
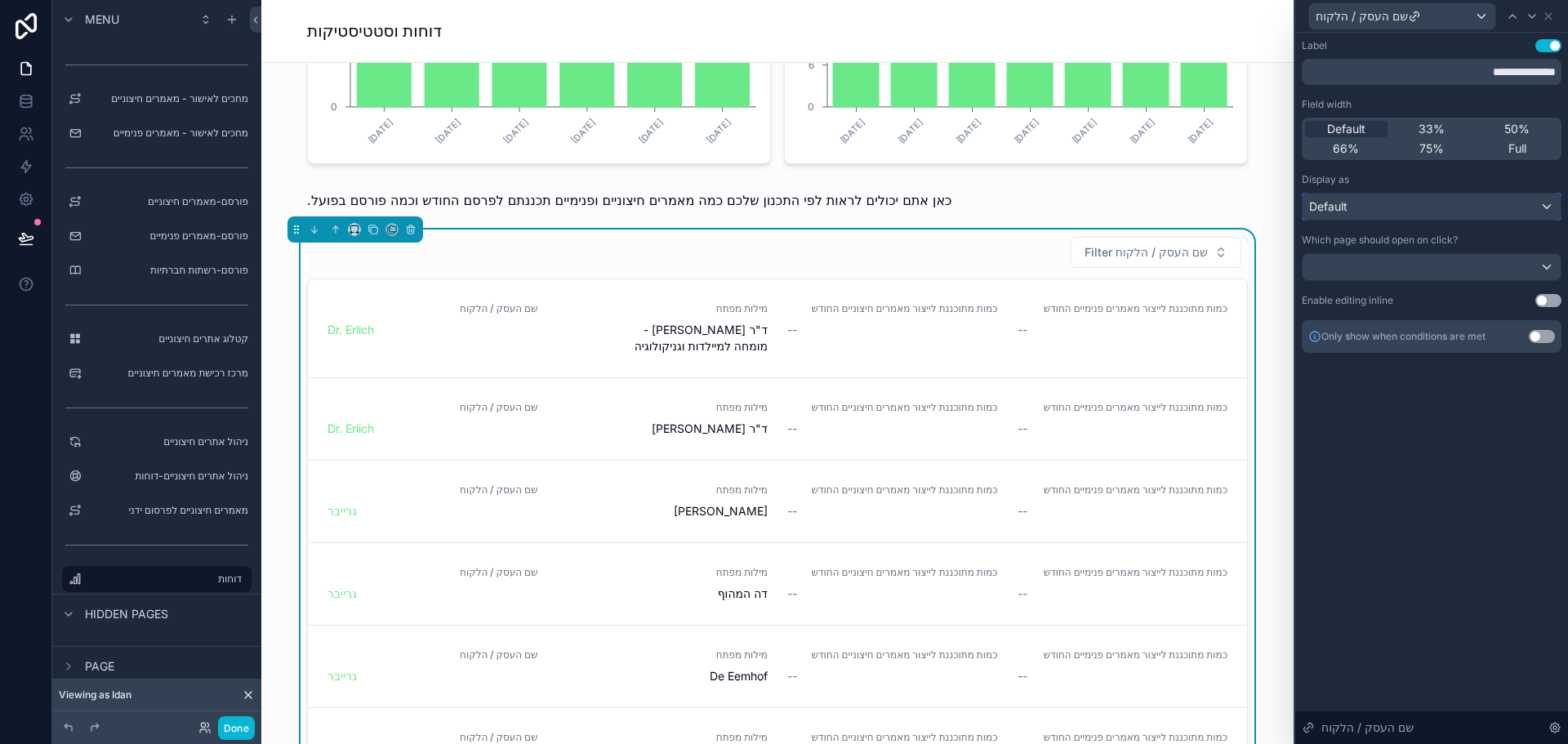
click at [1435, 209] on div "Default" at bounding box center [1432, 207] width 258 height 26
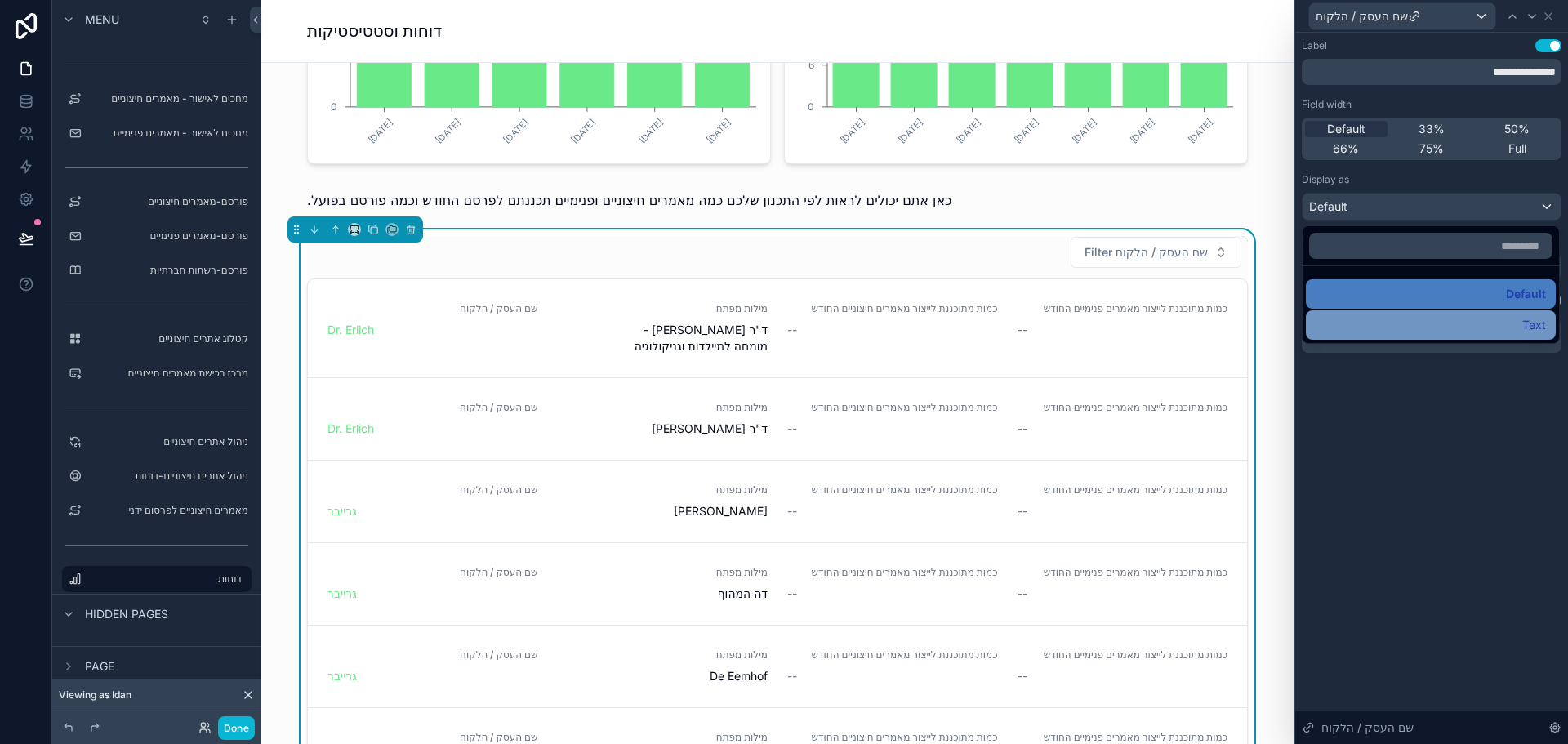
click at [1453, 313] on div "Text" at bounding box center [1430, 325] width 250 height 29
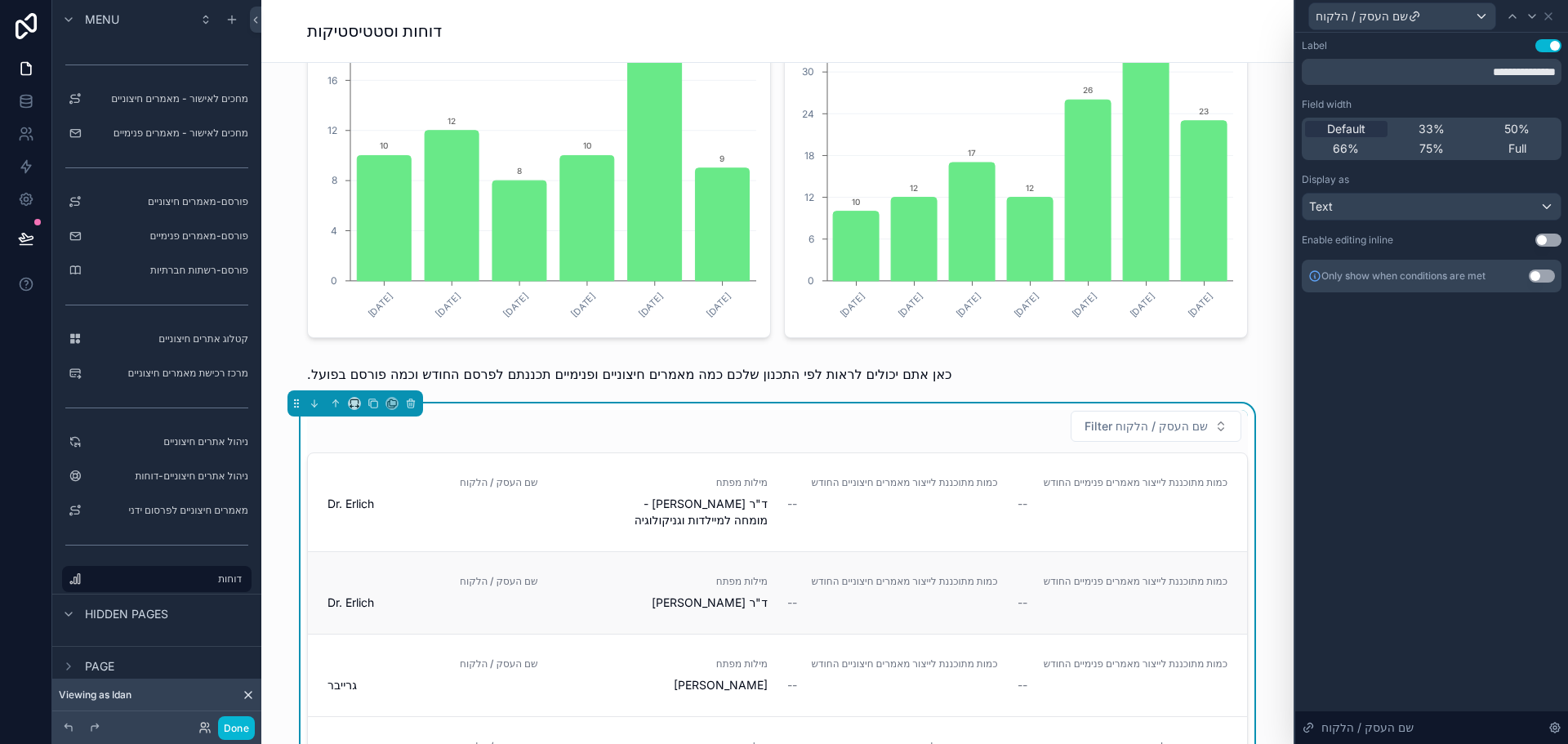
scroll to position [899, 0]
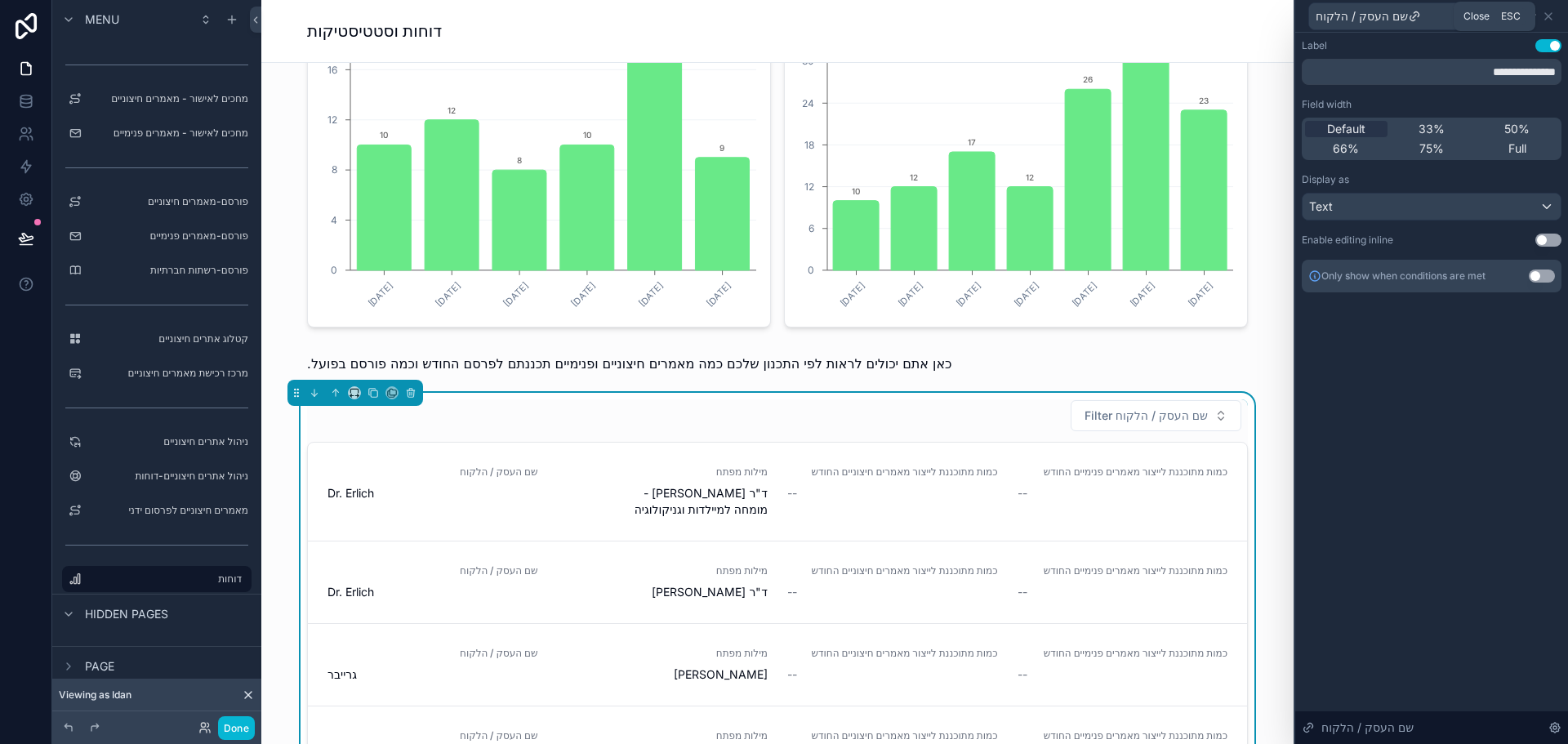
click at [1545, 17] on icon at bounding box center [1547, 16] width 13 height 13
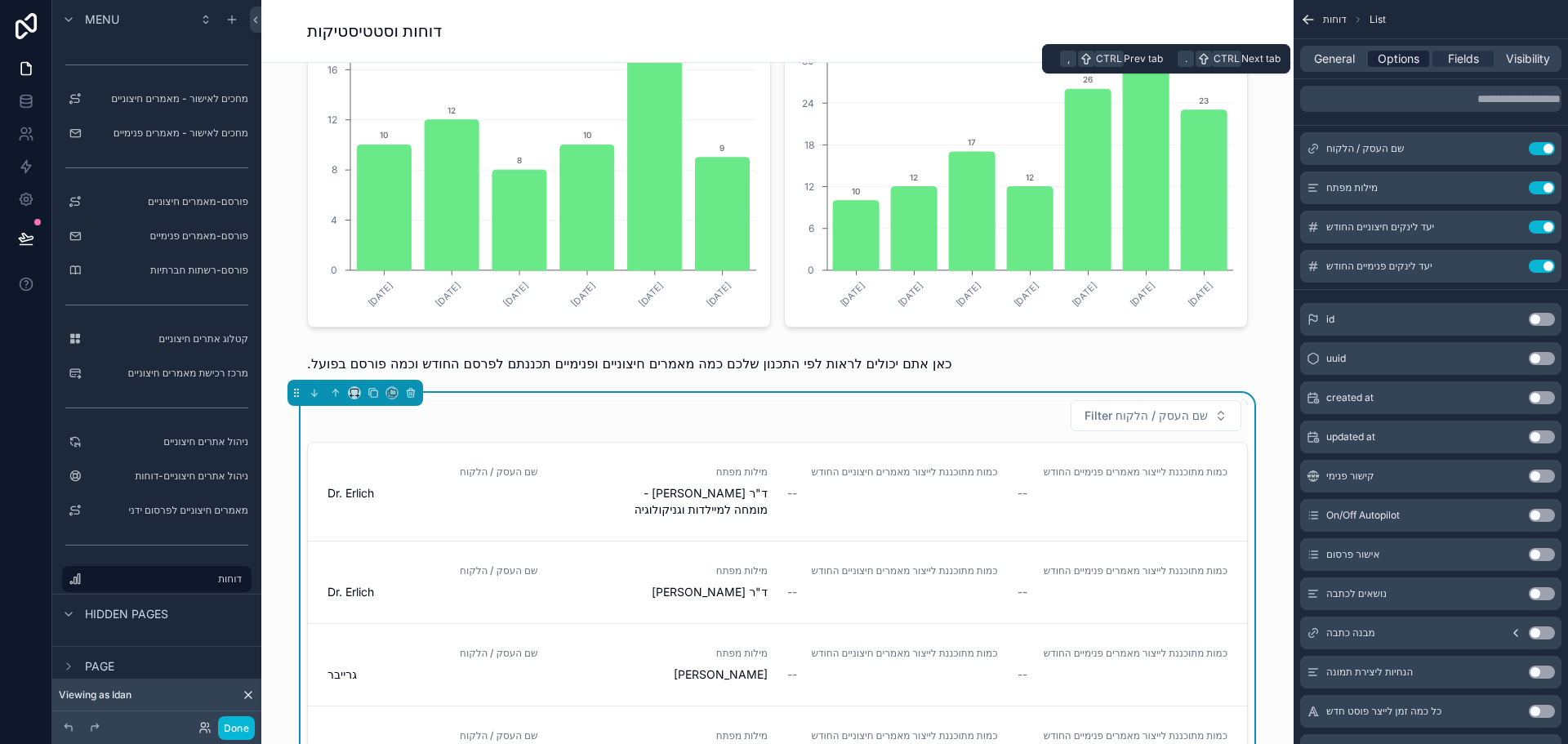
click at [1397, 57] on span "Options" at bounding box center [1398, 59] width 42 height 17
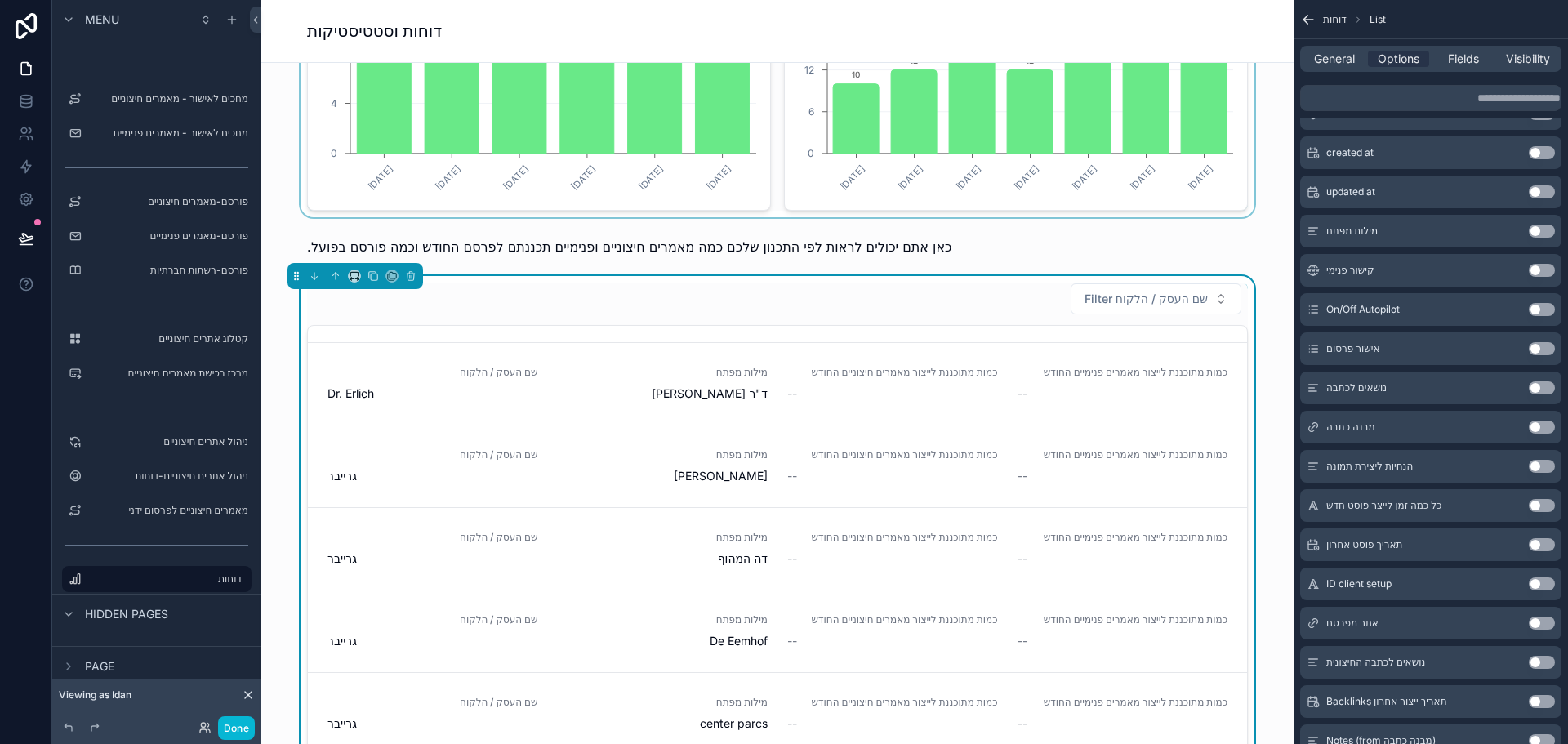
scroll to position [980, 0]
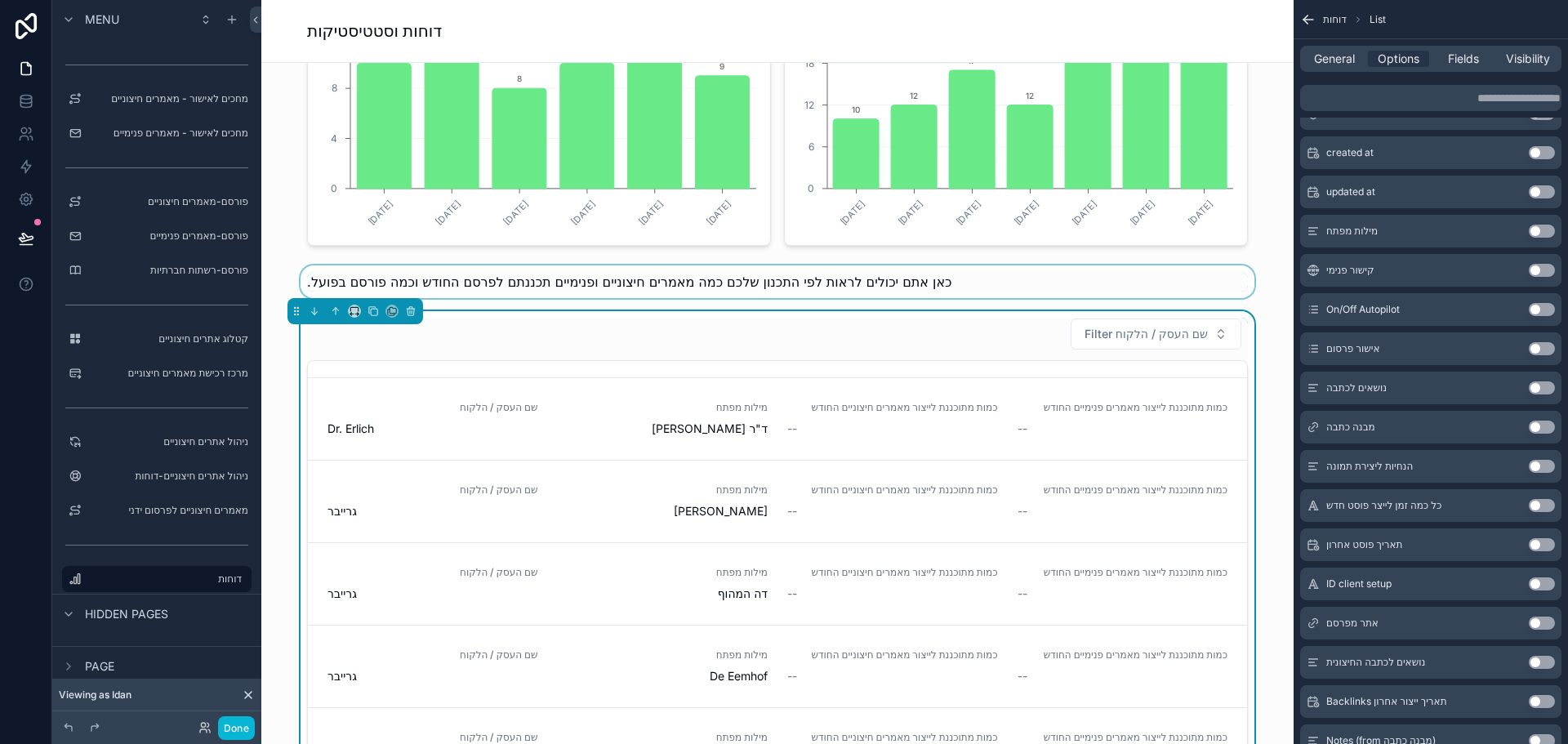
click at [911, 283] on div "scrollable content" at bounding box center [777, 281] width 1006 height 32
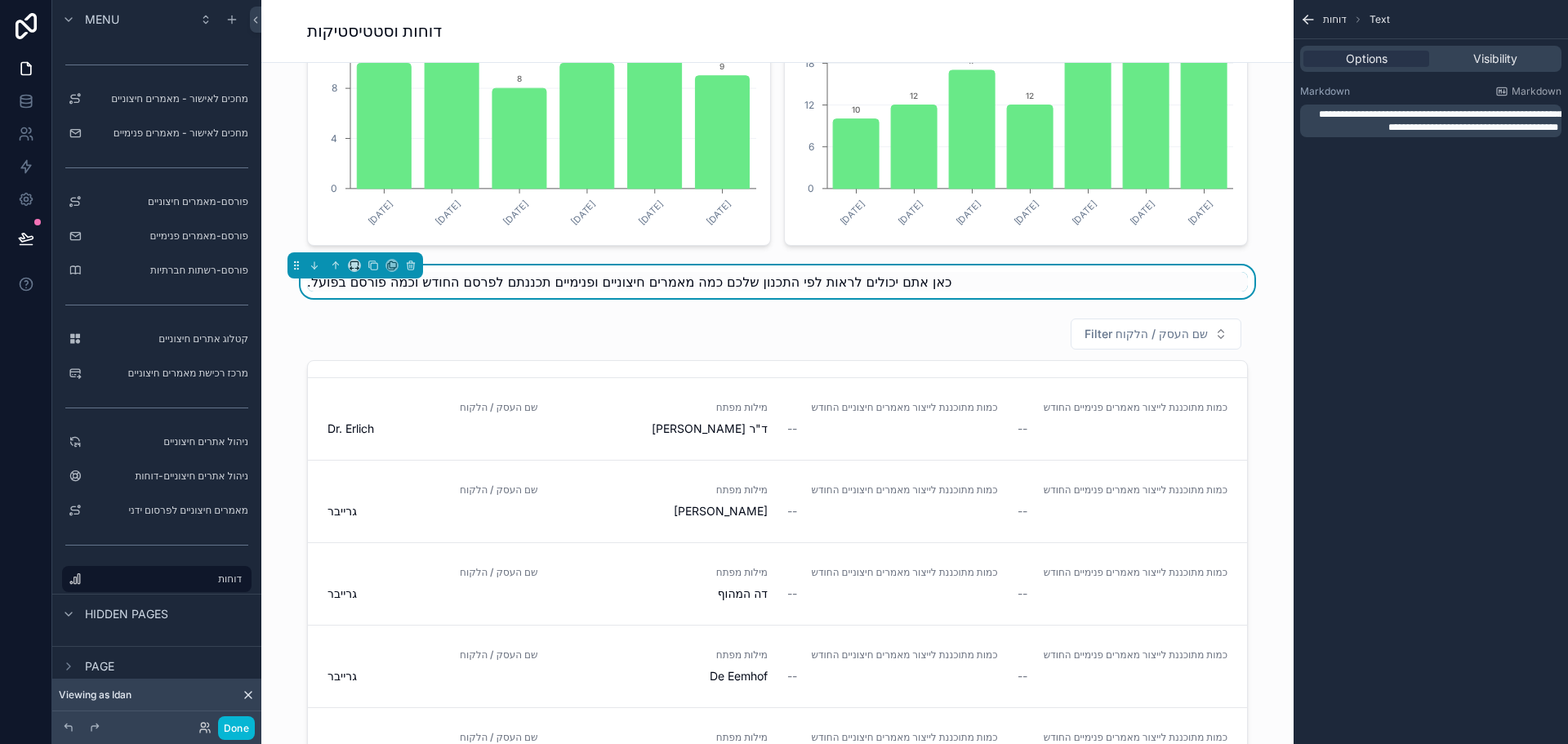
scroll to position [0, 0]
click at [1385, 130] on span "**********" at bounding box center [1440, 120] width 244 height 23
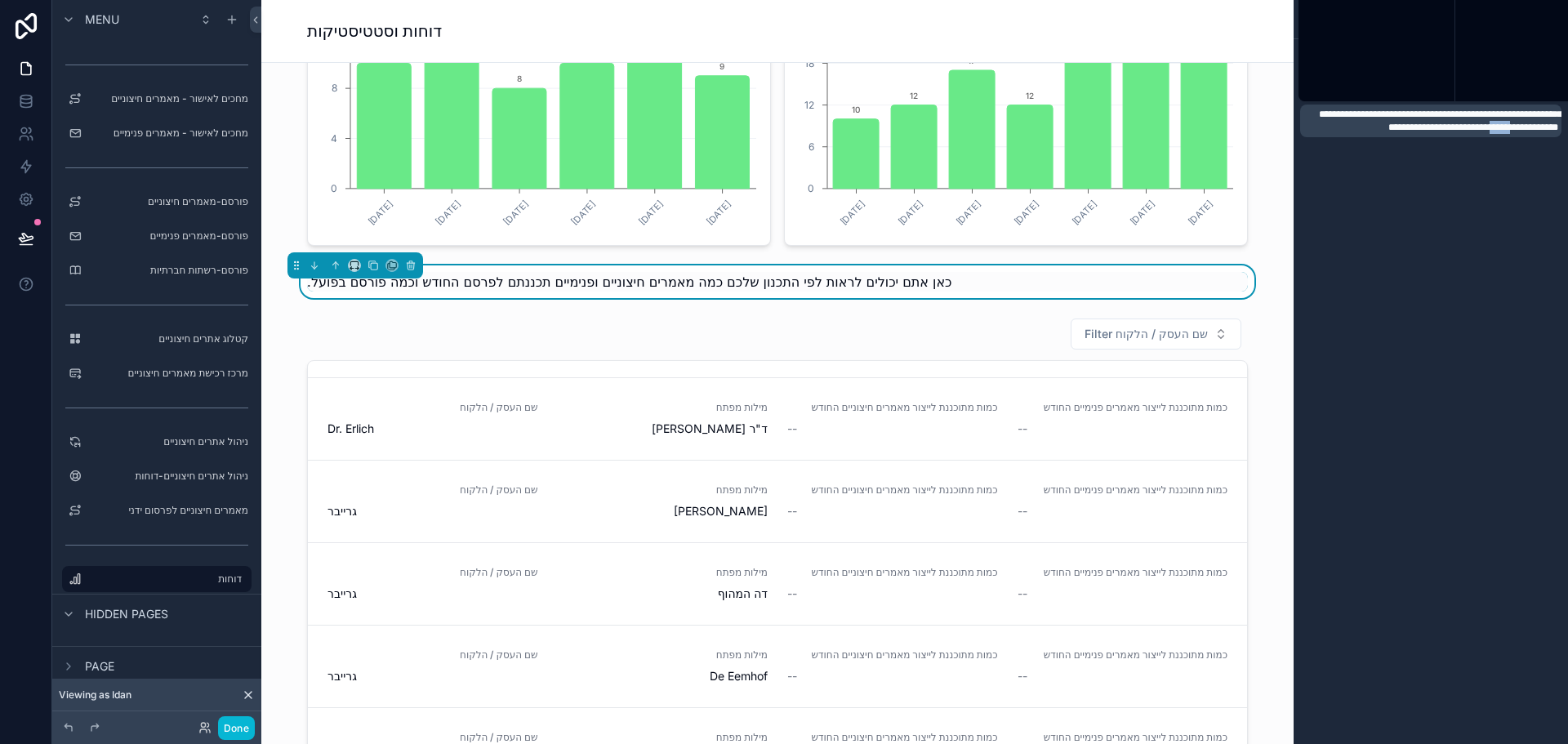
click at [1385, 130] on span "**********" at bounding box center [1440, 120] width 244 height 23
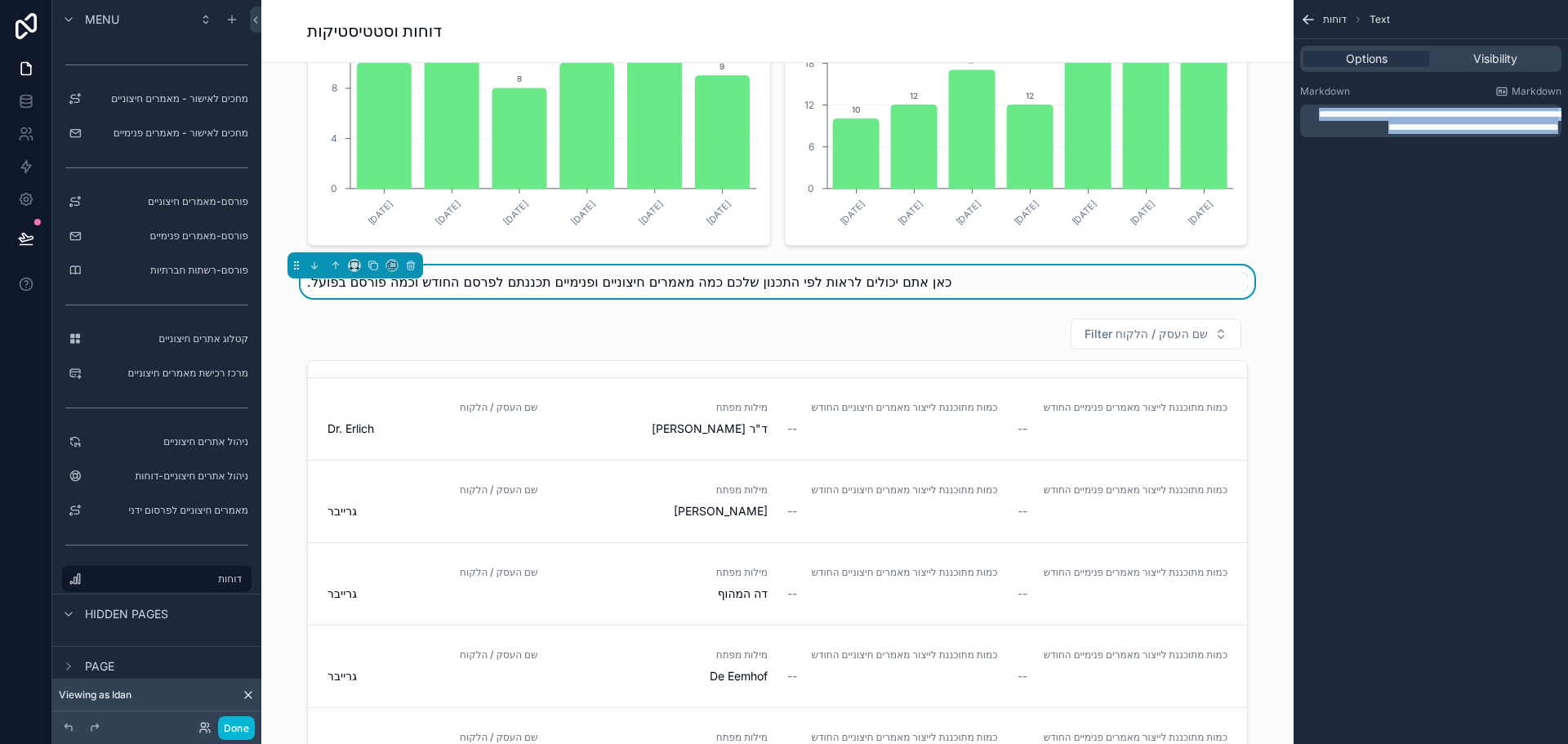
click at [1385, 130] on span "**********" at bounding box center [1440, 120] width 244 height 23
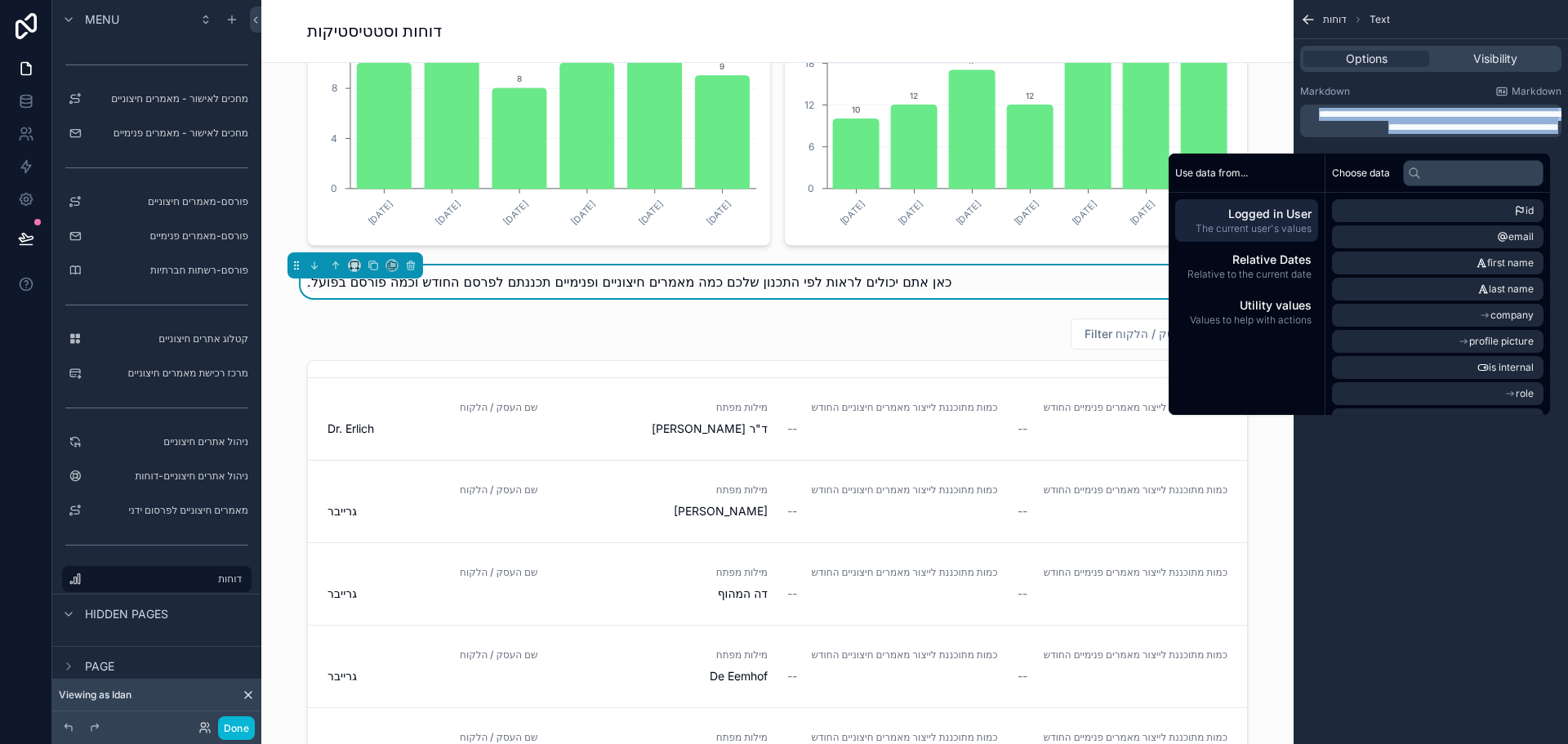
copy span "**********"
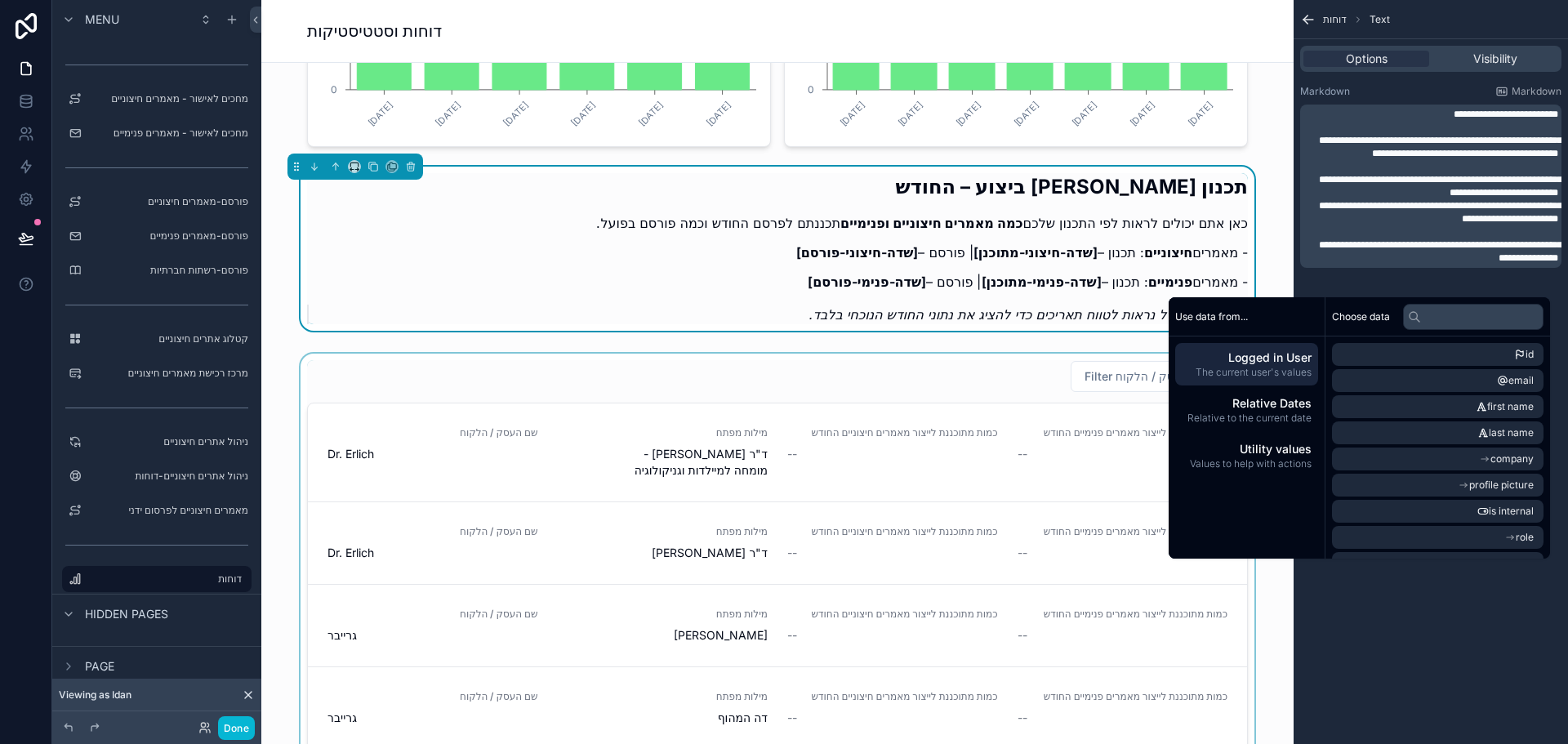
scroll to position [1143, 0]
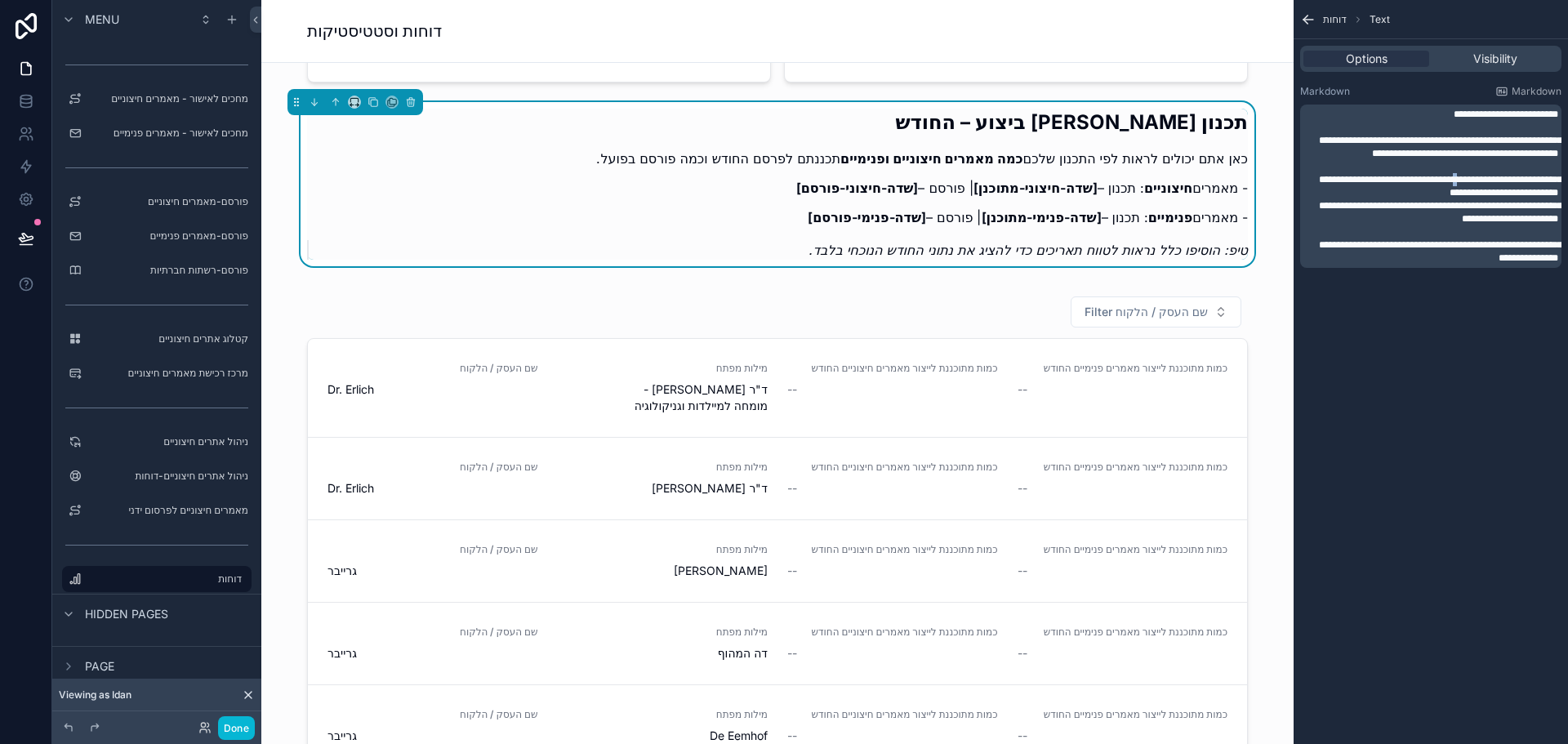
click at [1410, 192] on span "**********" at bounding box center [1440, 186] width 244 height 23
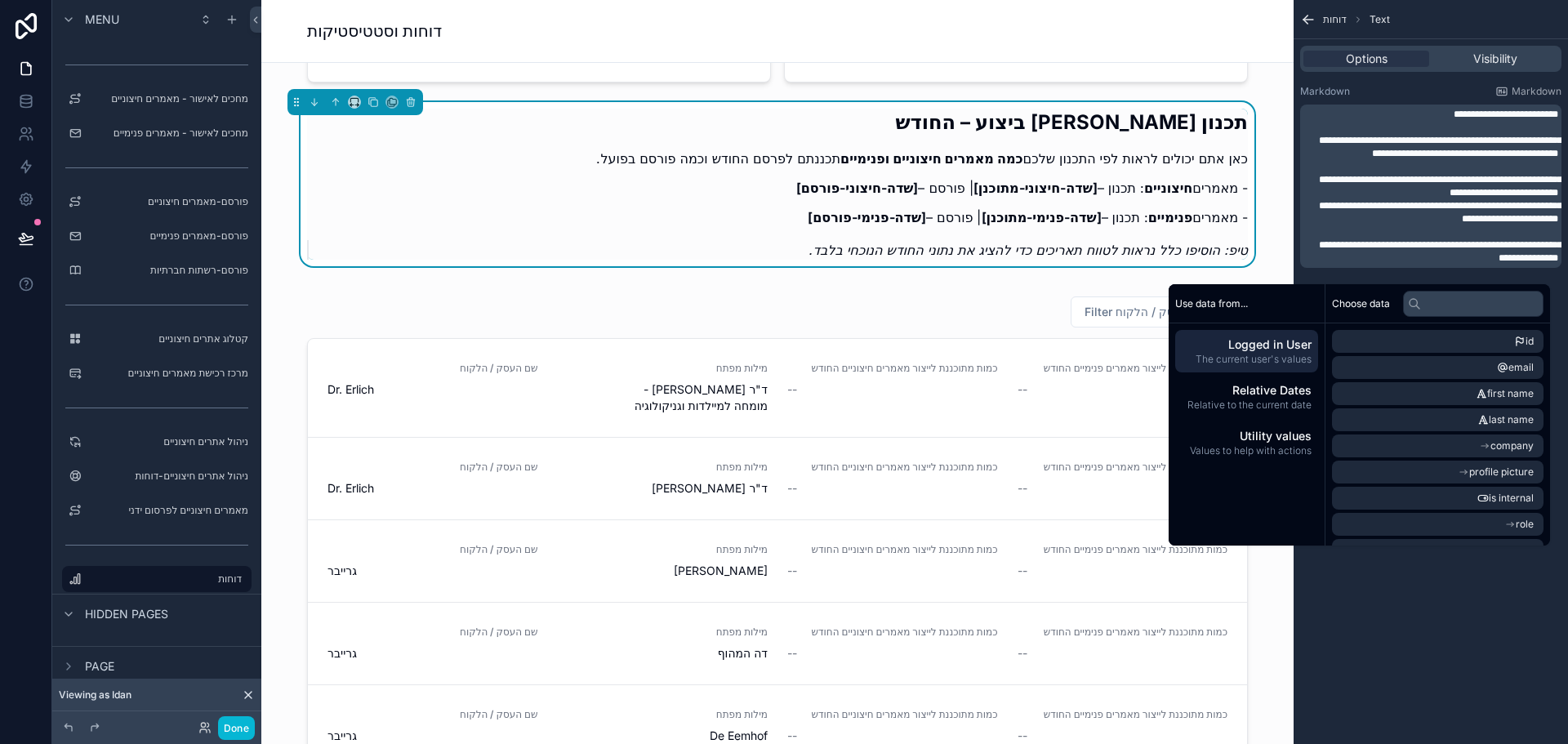
click at [1366, 192] on span "**********" at bounding box center [1440, 186] width 244 height 23
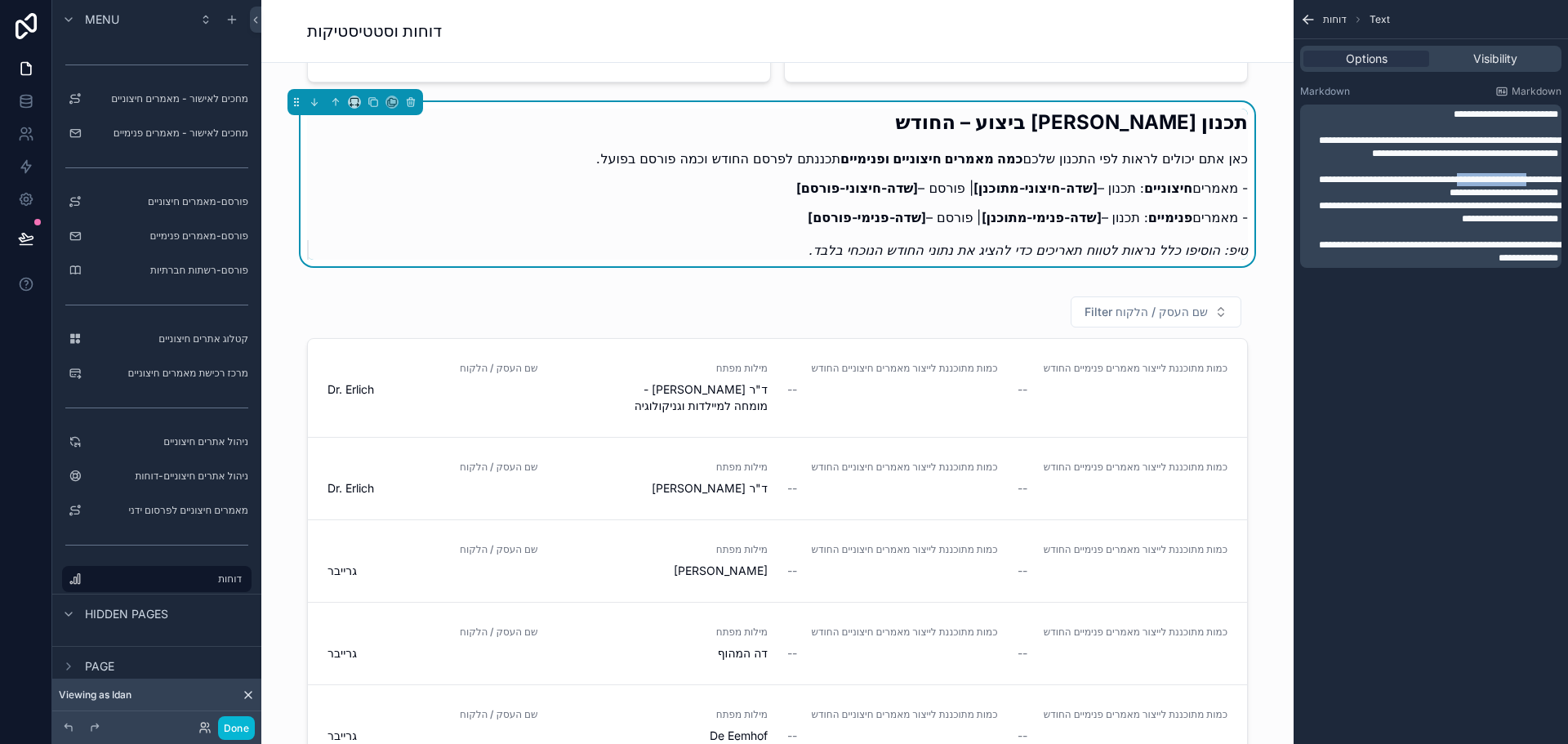
drag, startPoint x: 1409, startPoint y: 193, endPoint x: 1328, endPoint y: 197, distance: 81.1
click at [1328, 197] on span "**********" at bounding box center [1440, 186] width 244 height 23
drag, startPoint x: 1409, startPoint y: 195, endPoint x: 1378, endPoint y: 197, distance: 31.1
click at [1378, 197] on span "**********" at bounding box center [1440, 186] width 244 height 23
drag, startPoint x: 1412, startPoint y: 219, endPoint x: 1333, endPoint y: 223, distance: 79.1
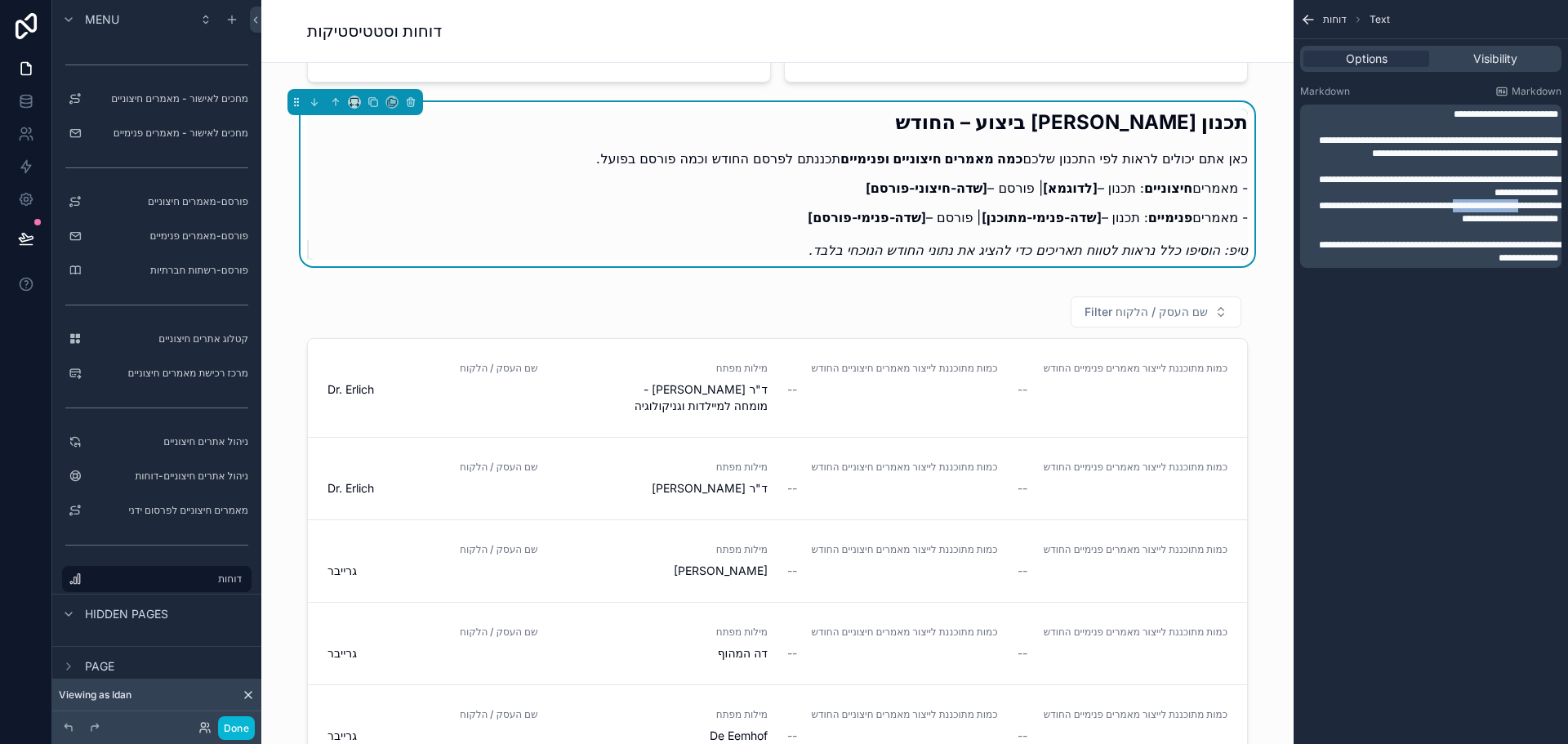
click at [1333, 223] on span "**********" at bounding box center [1440, 211] width 244 height 23
drag, startPoint x: 1555, startPoint y: 208, endPoint x: 1476, endPoint y: 209, distance: 79.0
click at [1476, 198] on span "**********" at bounding box center [1440, 186] width 244 height 23
drag, startPoint x: 1550, startPoint y: 235, endPoint x: 1477, endPoint y: 234, distance: 73.0
click at [1477, 224] on span "**********" at bounding box center [1440, 211] width 244 height 23
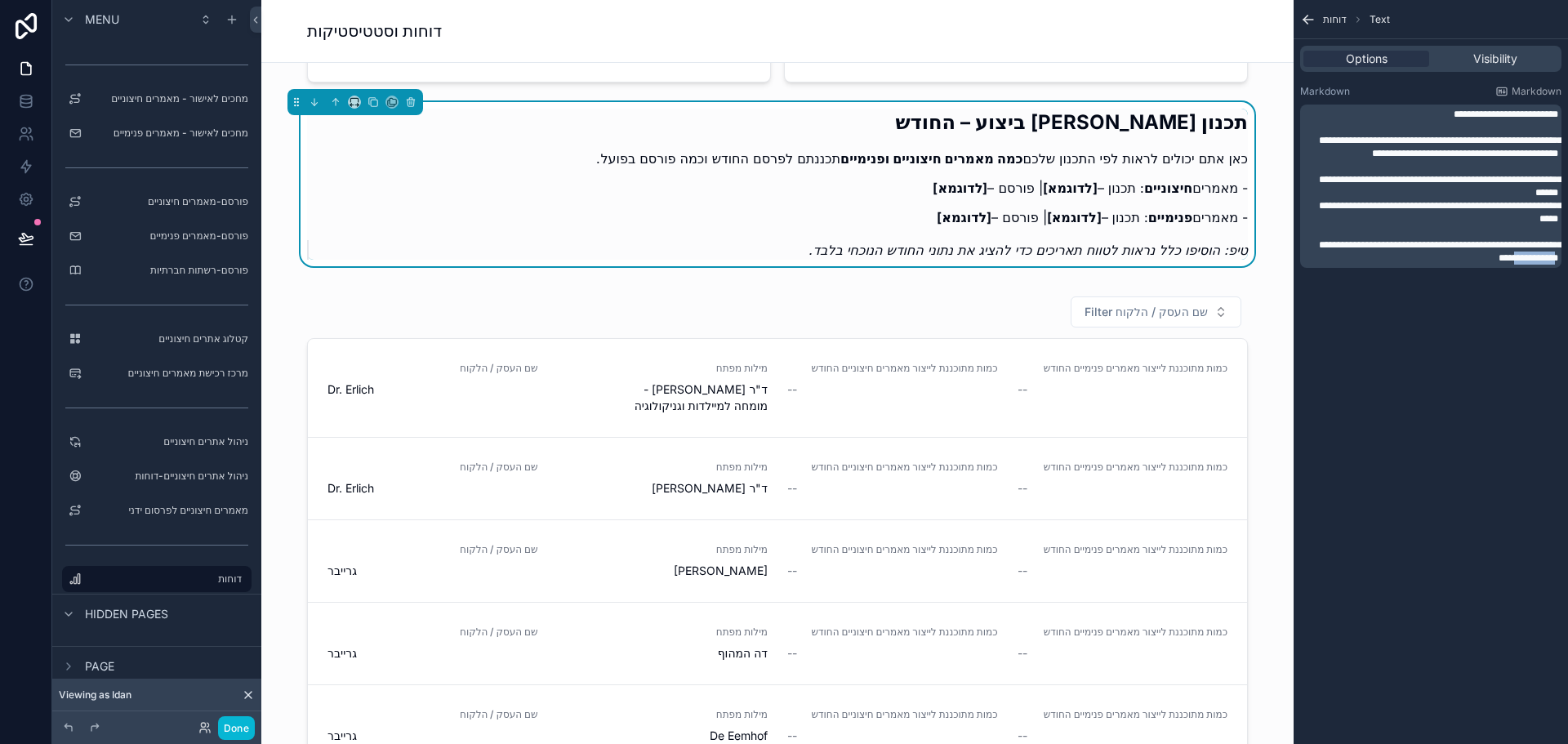
drag, startPoint x: 1454, startPoint y: 270, endPoint x: 1498, endPoint y: 273, distance: 44.1
click at [1498, 263] on span "**********" at bounding box center [1440, 251] width 244 height 23
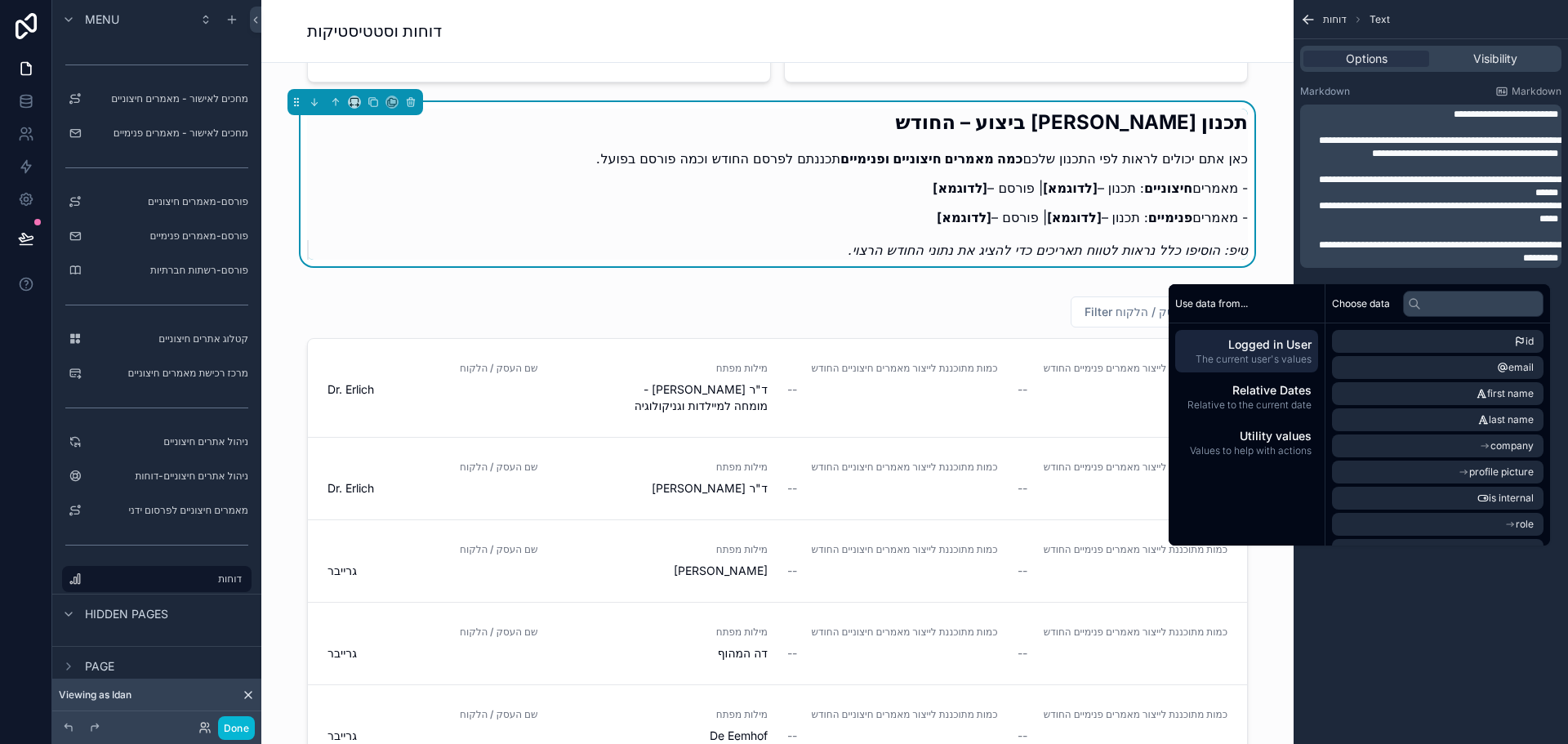
click at [1433, 647] on div "**********" at bounding box center [1431, 372] width 274 height 744
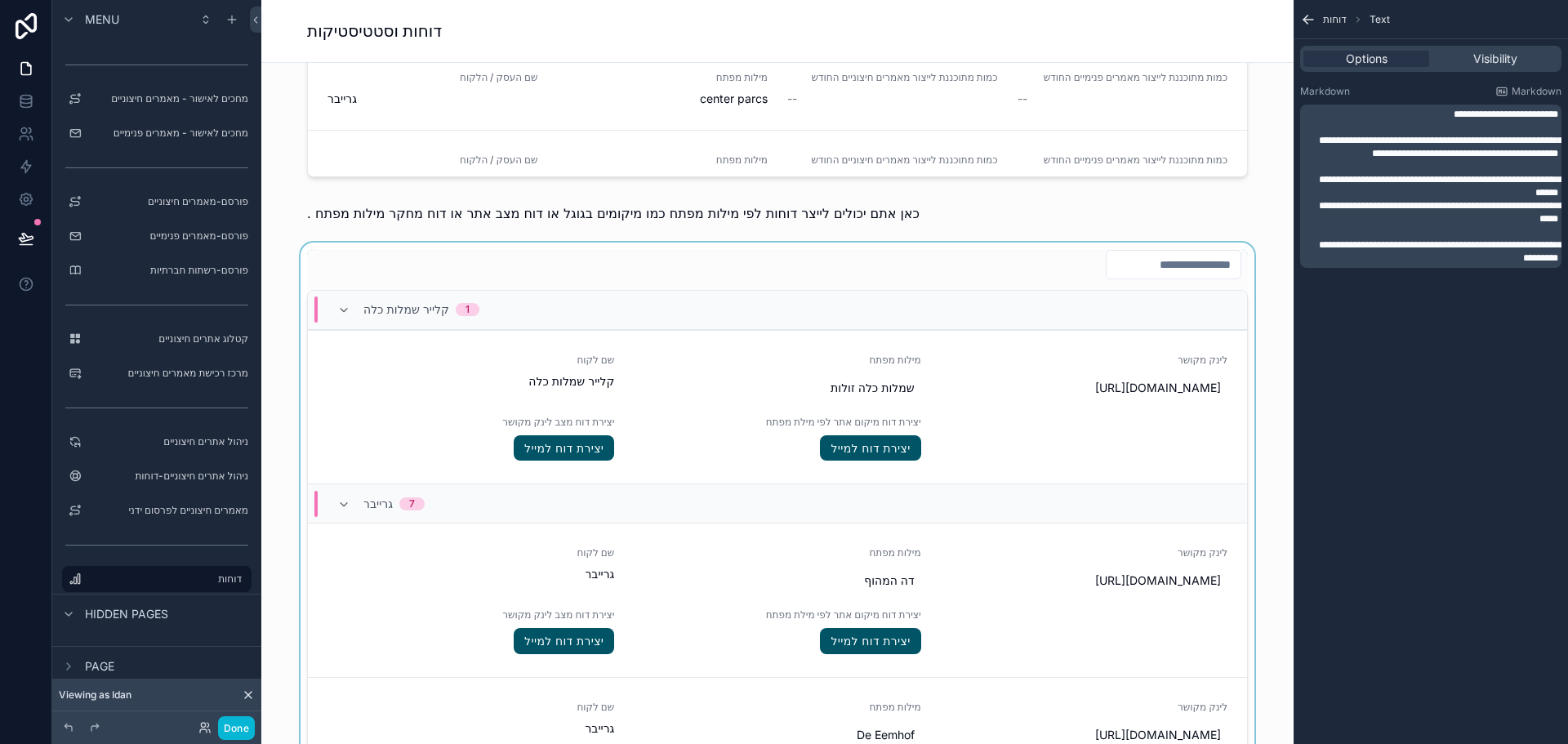
scroll to position [1879, 0]
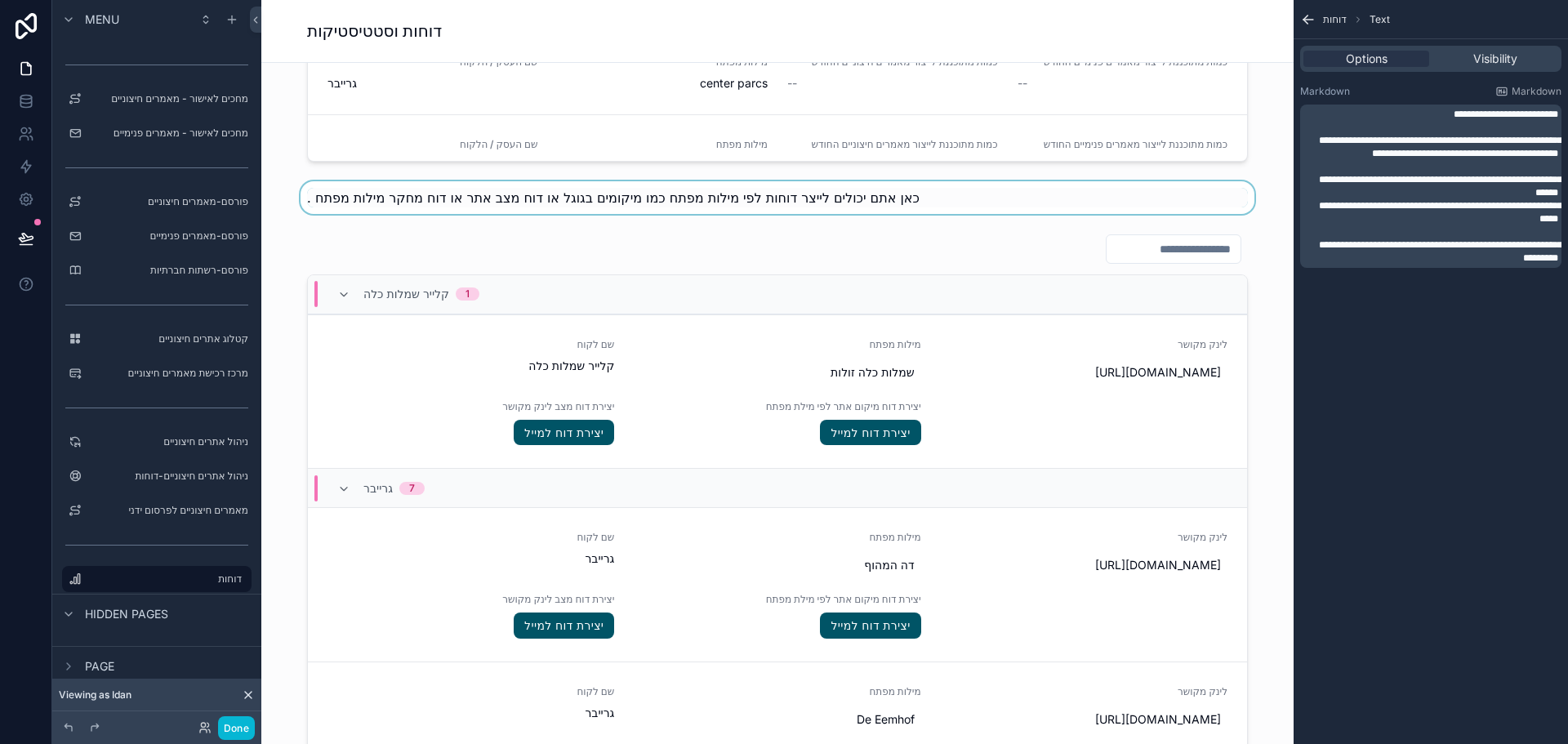
click at [905, 200] on div "scrollable content" at bounding box center [777, 197] width 1006 height 32
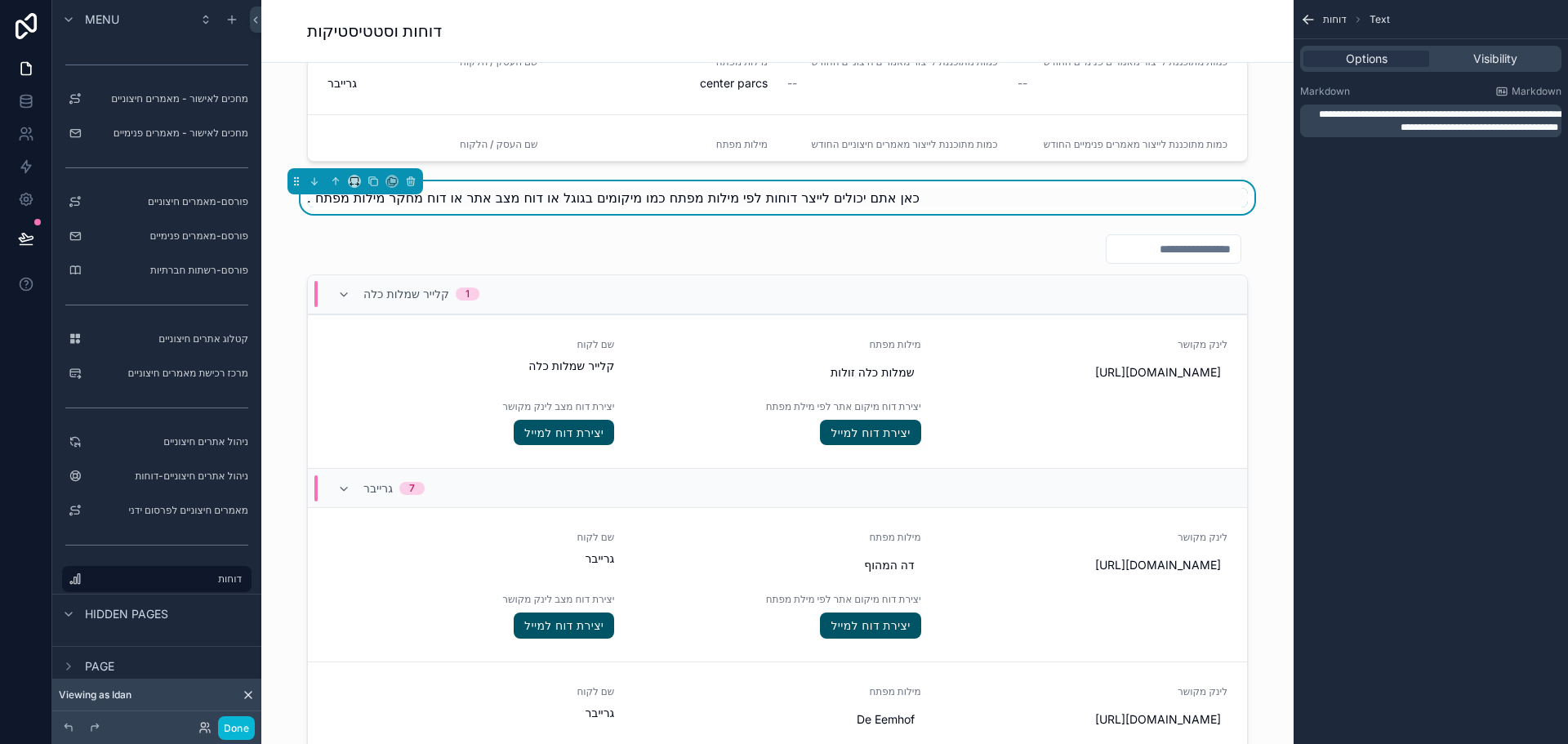
click at [1438, 110] on span "**********" at bounding box center [1440, 120] width 244 height 23
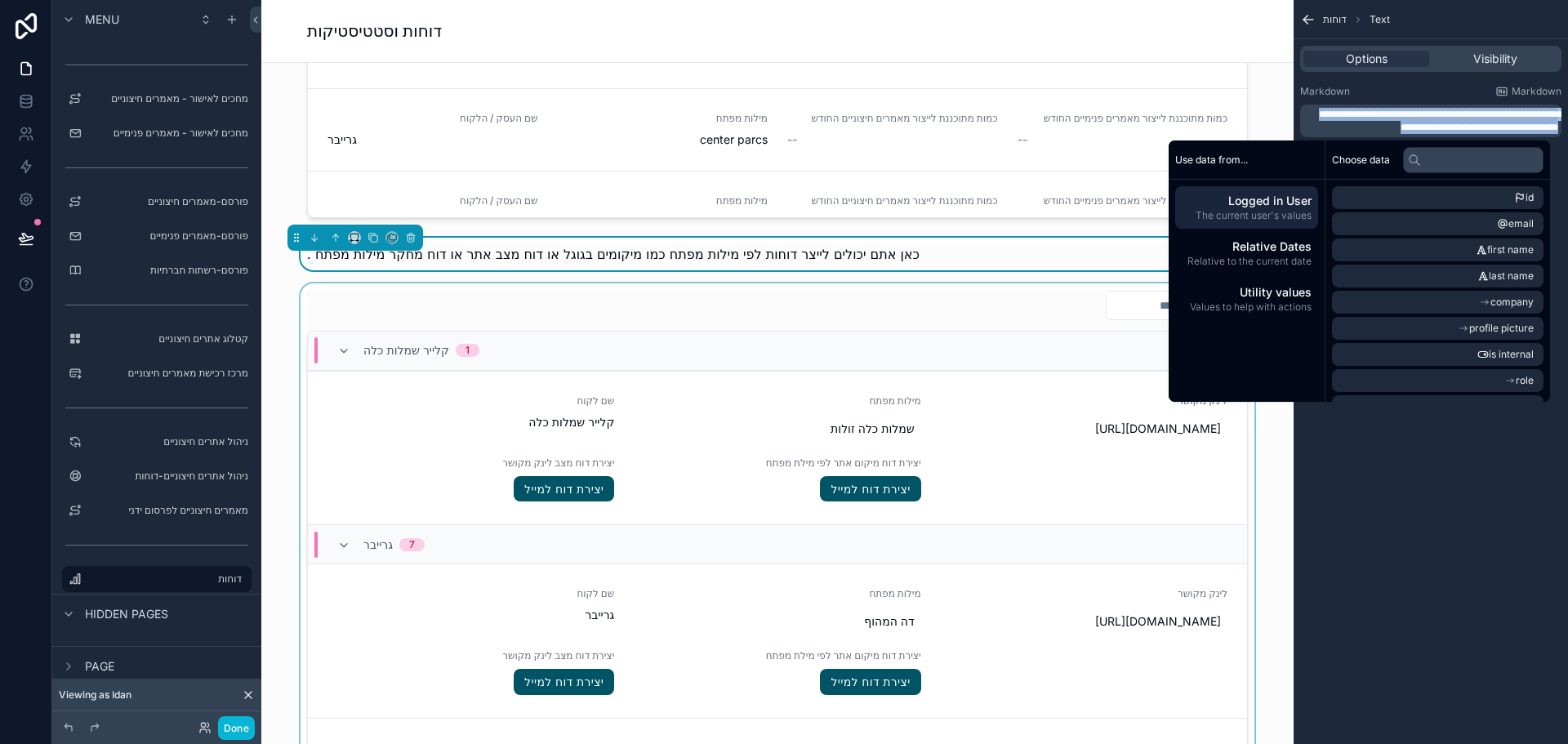
scroll to position [1796, 0]
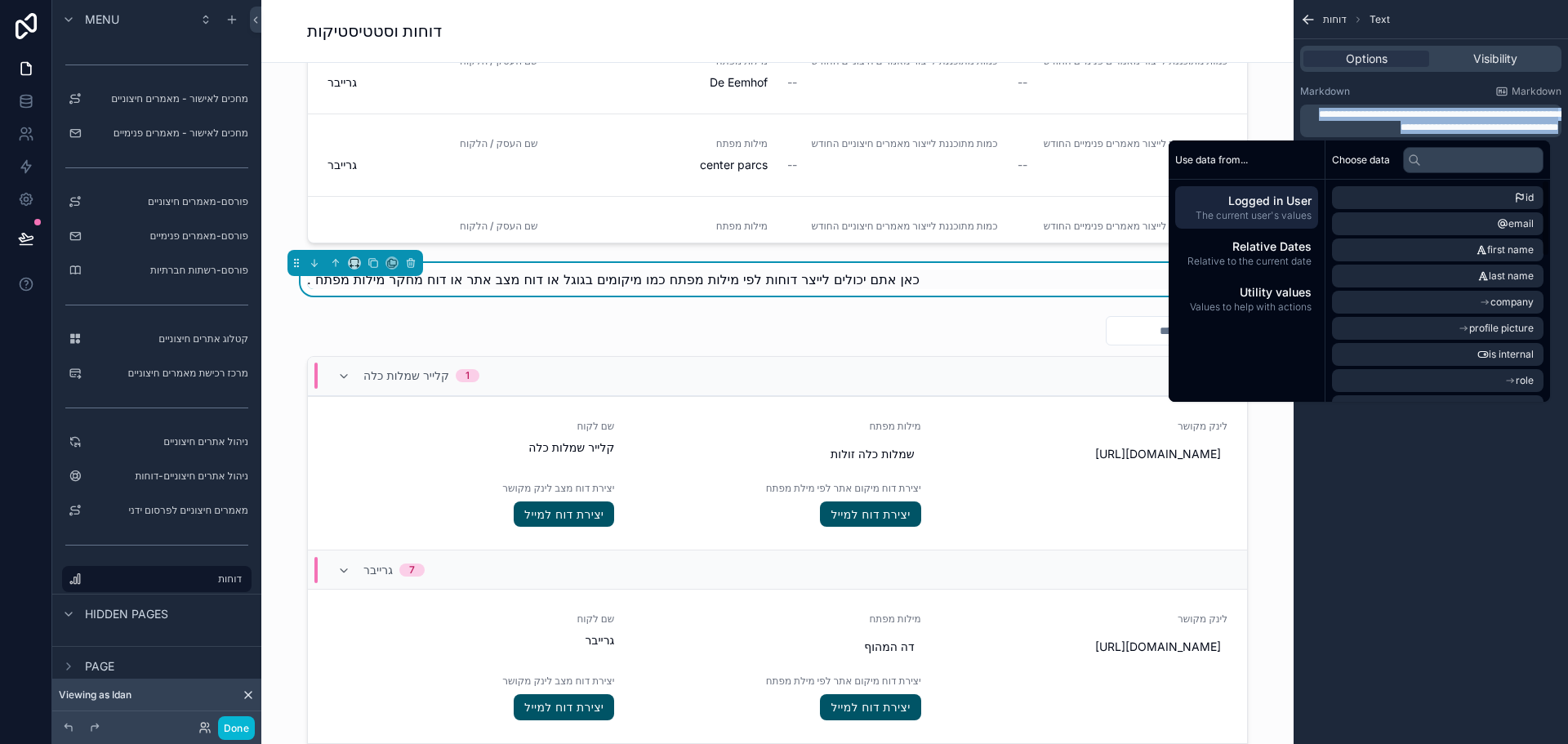
click at [1448, 129] on span "**********" at bounding box center [1440, 120] width 244 height 23
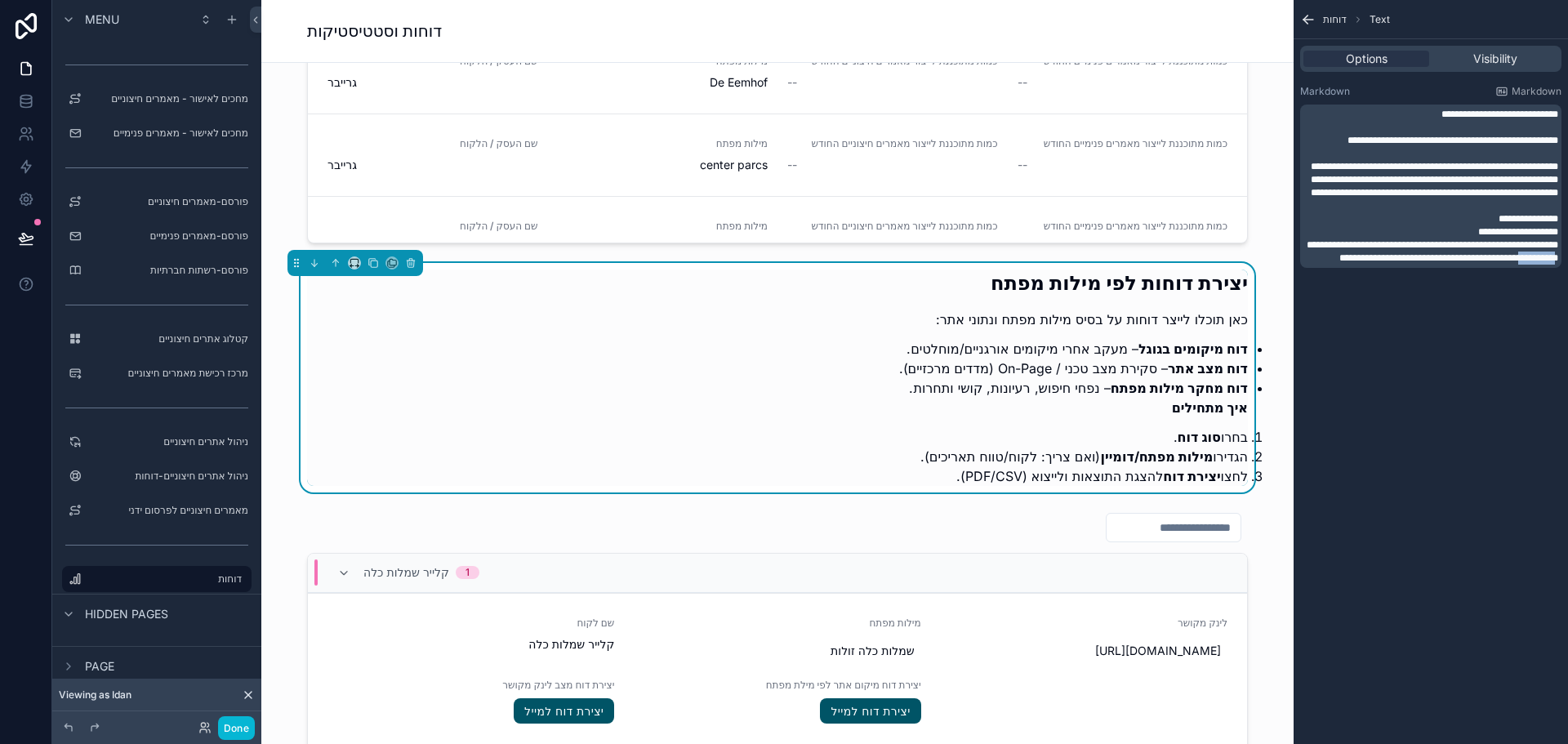
drag, startPoint x: 1507, startPoint y: 325, endPoint x: 1558, endPoint y: 328, distance: 51.1
click at [1558, 268] on div "**********" at bounding box center [1430, 186] width 261 height 163
click at [1407, 502] on div "**********" at bounding box center [1431, 372] width 274 height 744
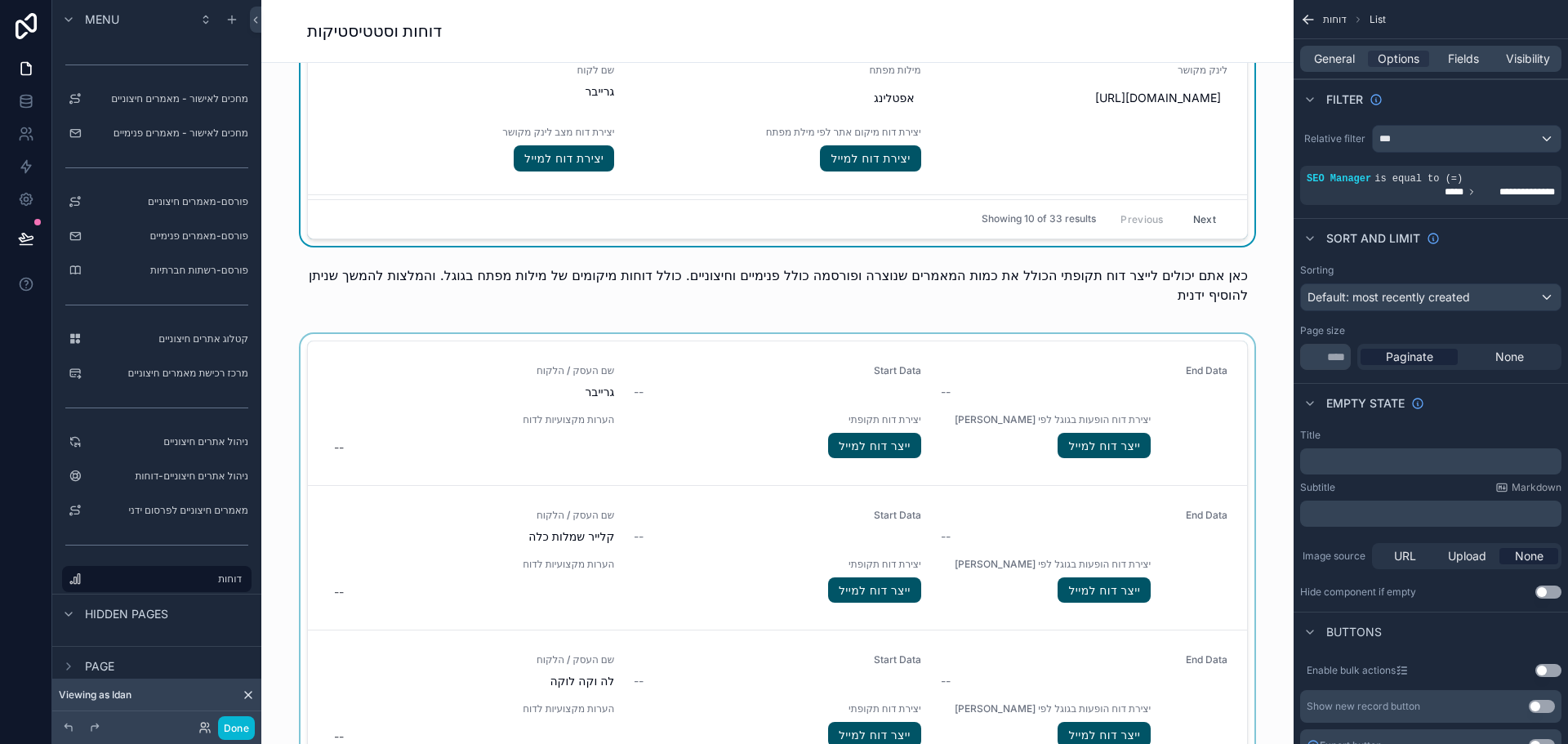
scroll to position [2614, 0]
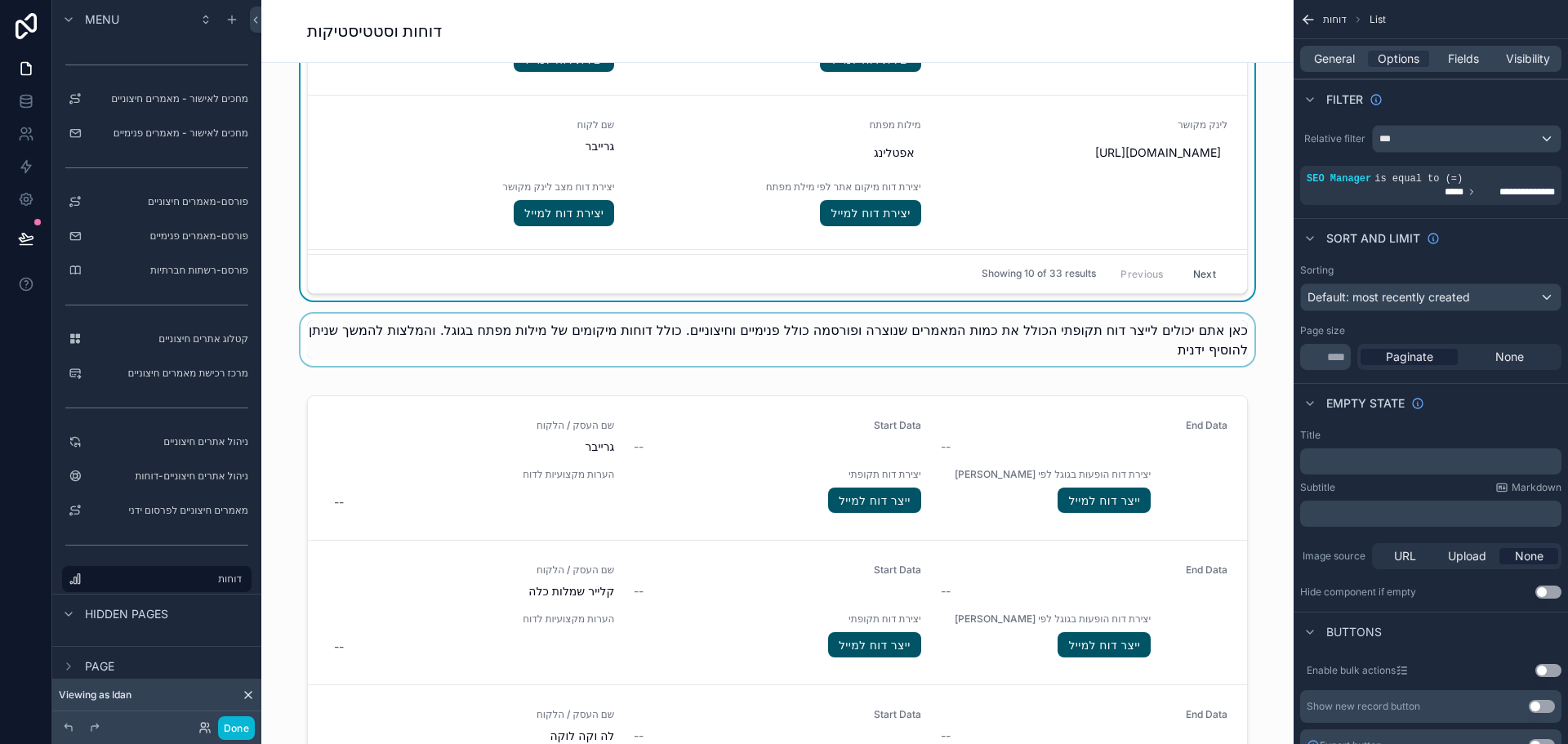
click at [1169, 348] on div "scrollable content" at bounding box center [777, 344] width 1006 height 62
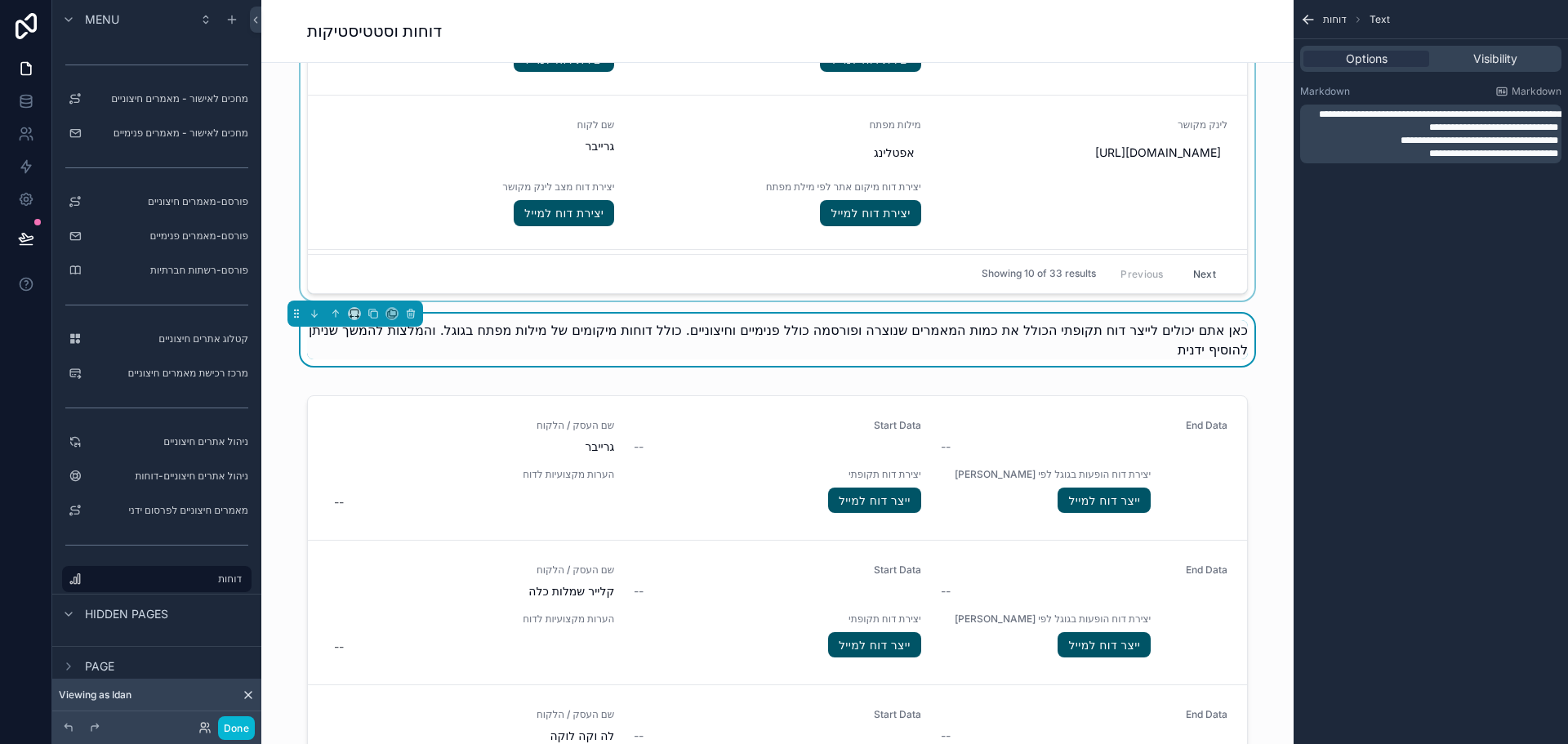
click at [1452, 117] on span "**********" at bounding box center [1440, 120] width 244 height 23
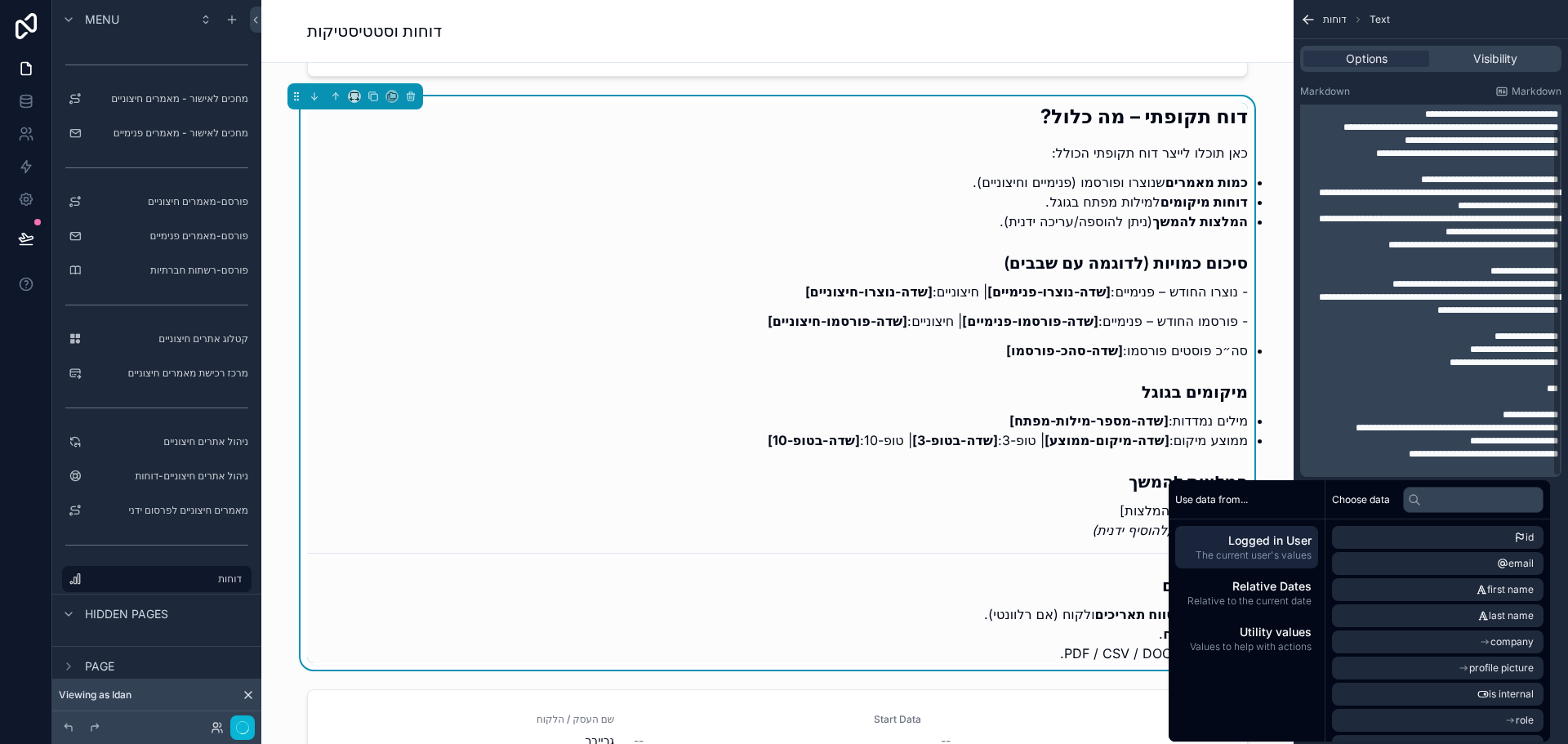
scroll to position [2859, 0]
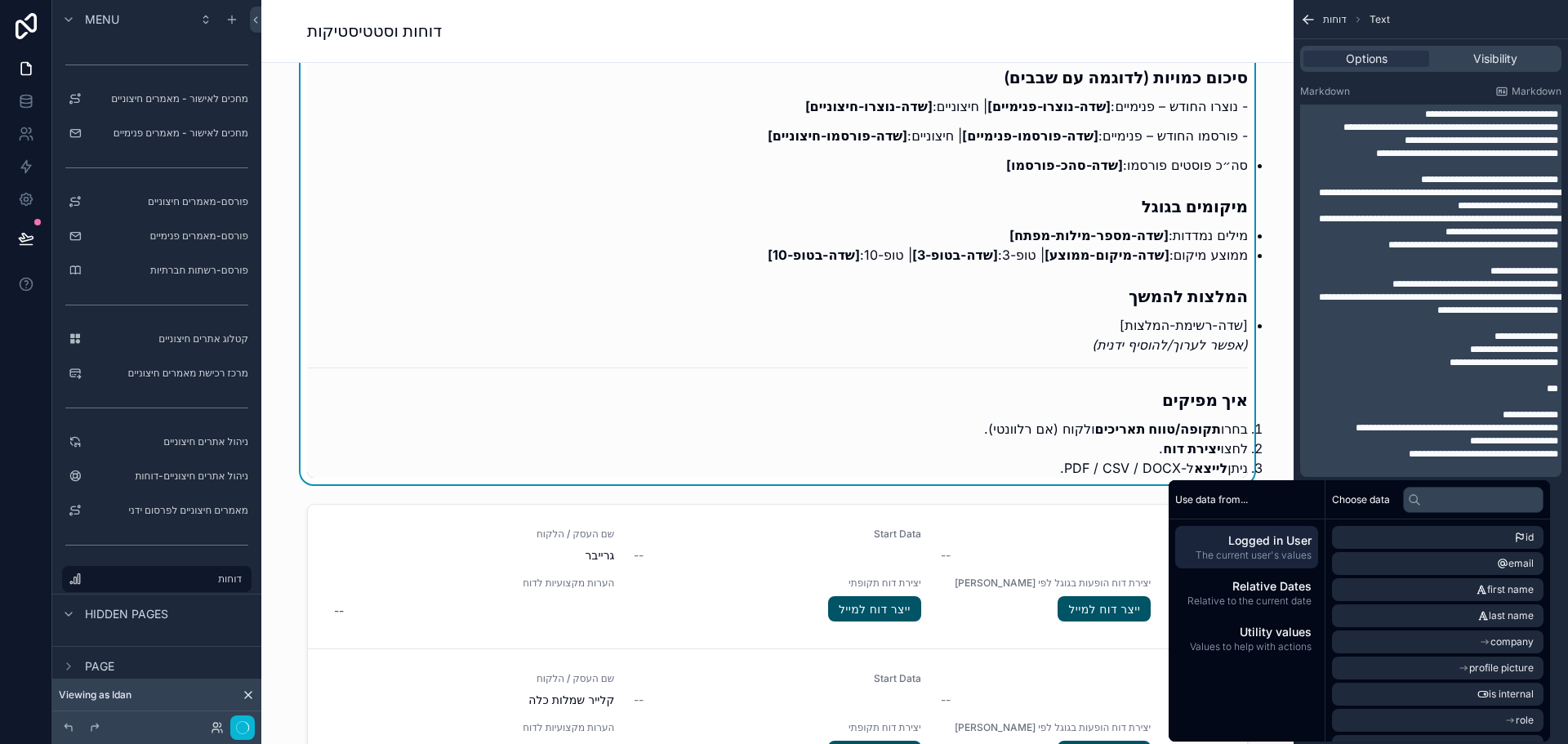
scroll to position [3022, 0]
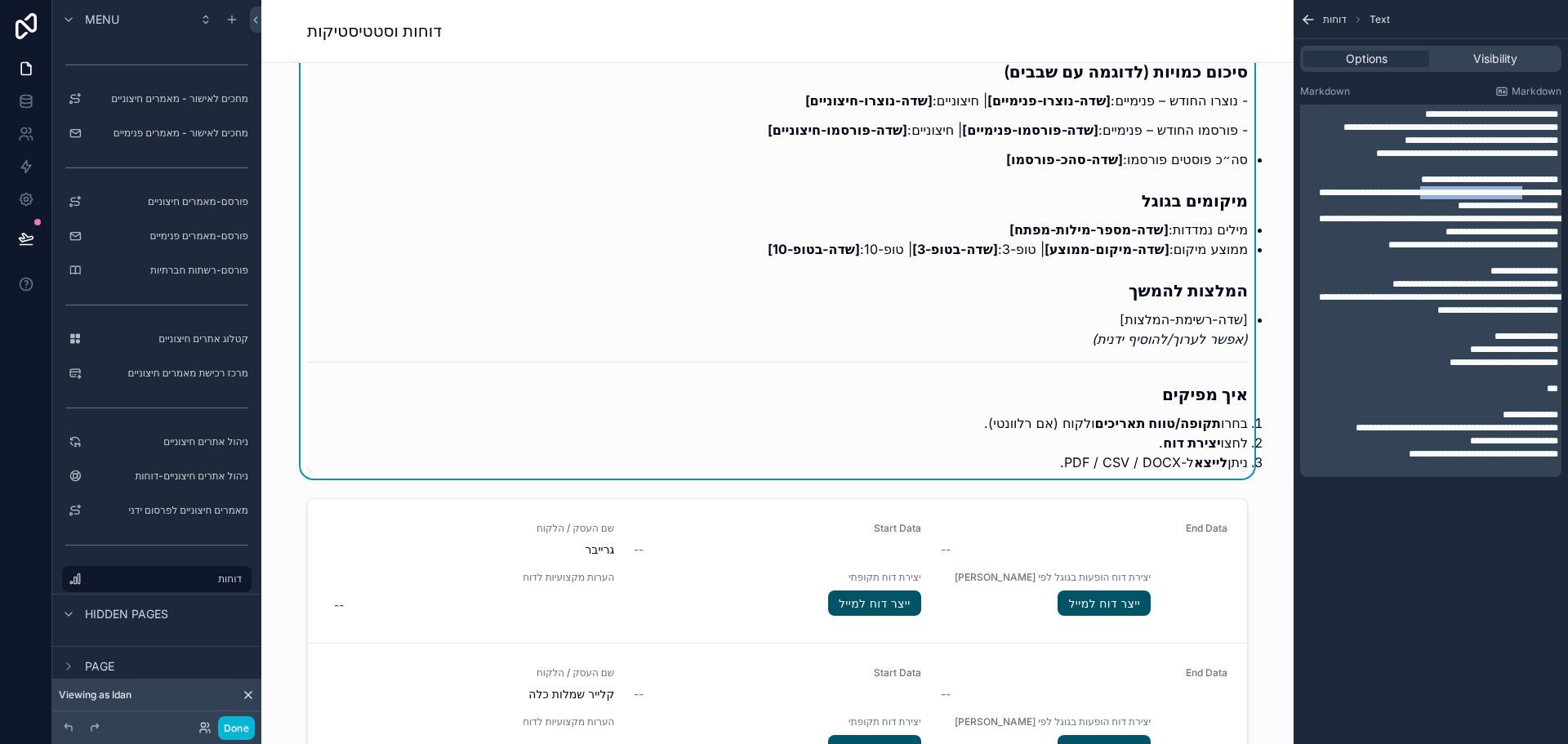
drag, startPoint x: 1452, startPoint y: 193, endPoint x: 1335, endPoint y: 195, distance: 117.0
click at [1335, 195] on p "**********" at bounding box center [1432, 199] width 252 height 26
click at [1377, 195] on span "**********" at bounding box center [1440, 199] width 244 height 23
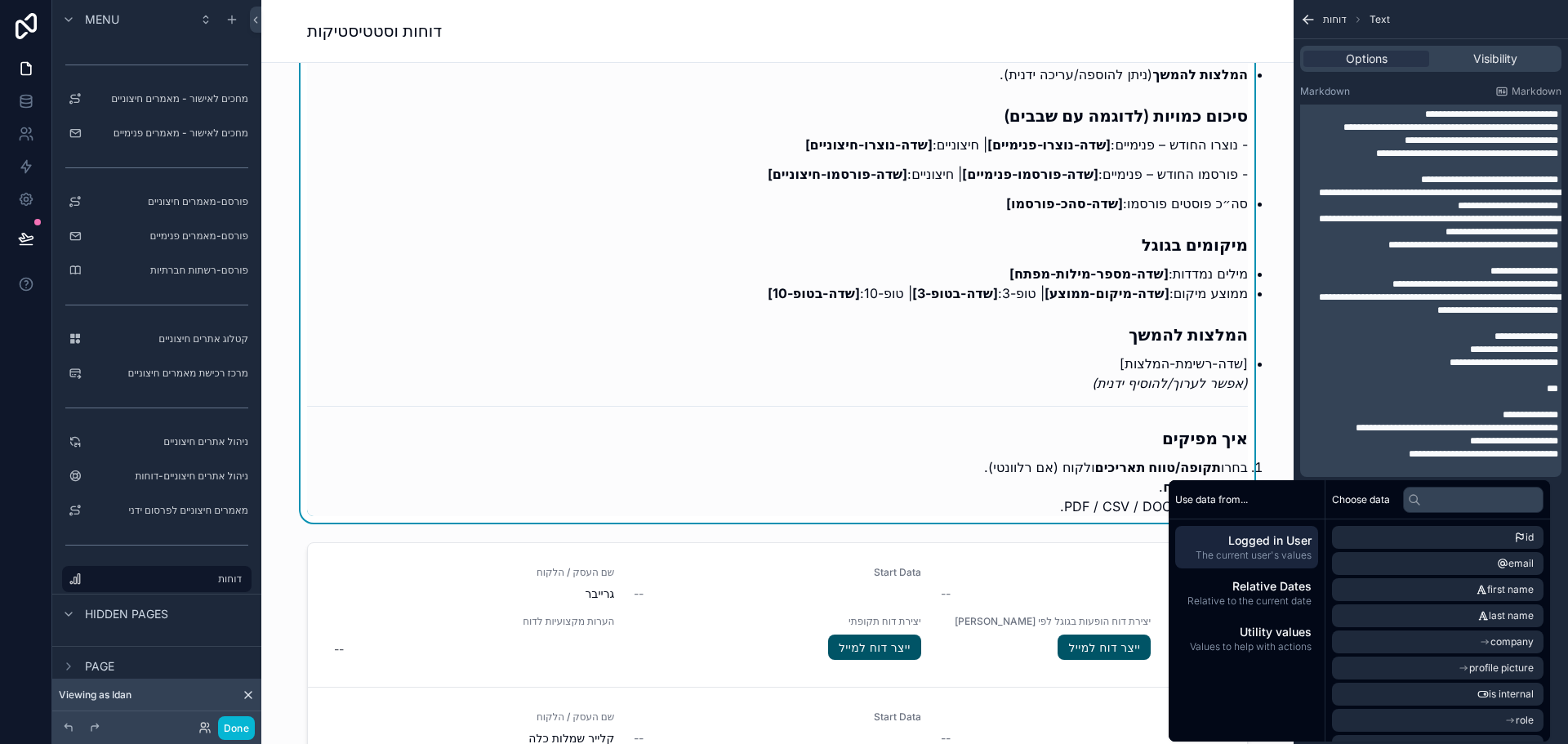
scroll to position [2941, 0]
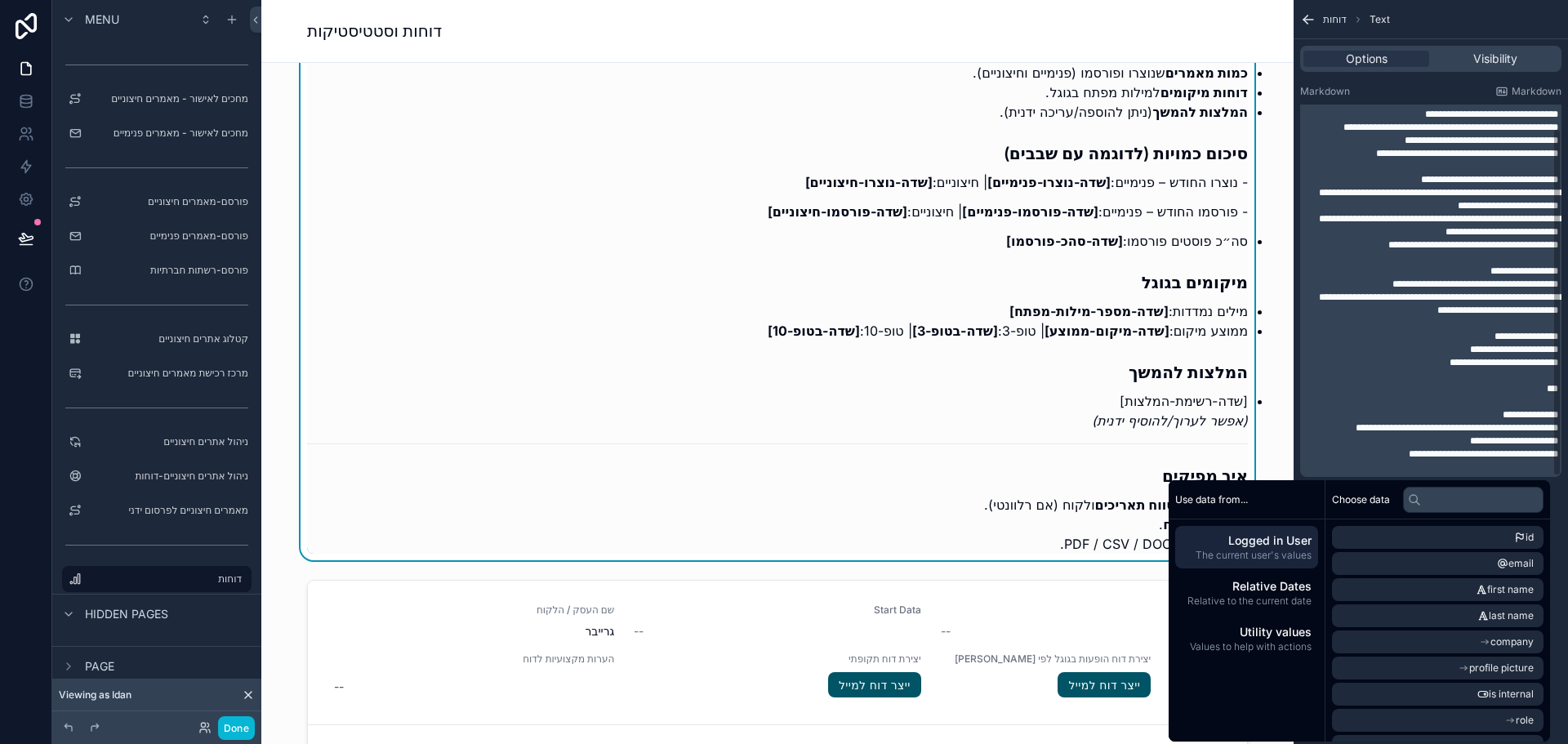
click at [1406, 285] on span "**********" at bounding box center [1474, 284] width 165 height 10
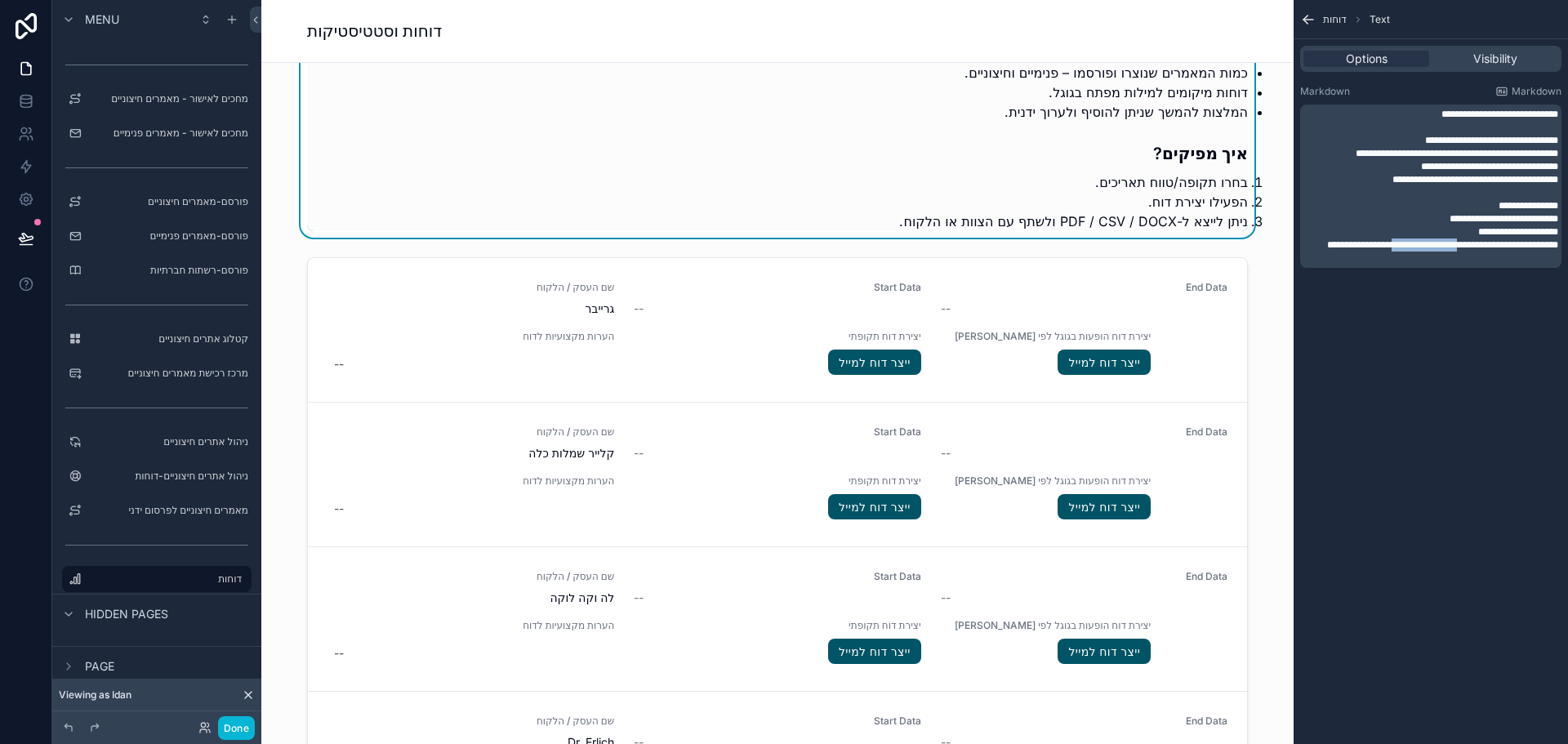
drag, startPoint x: 1493, startPoint y: 249, endPoint x: 1407, endPoint y: 244, distance: 86.1
click at [1407, 244] on span "**********" at bounding box center [1443, 245] width 231 height 10
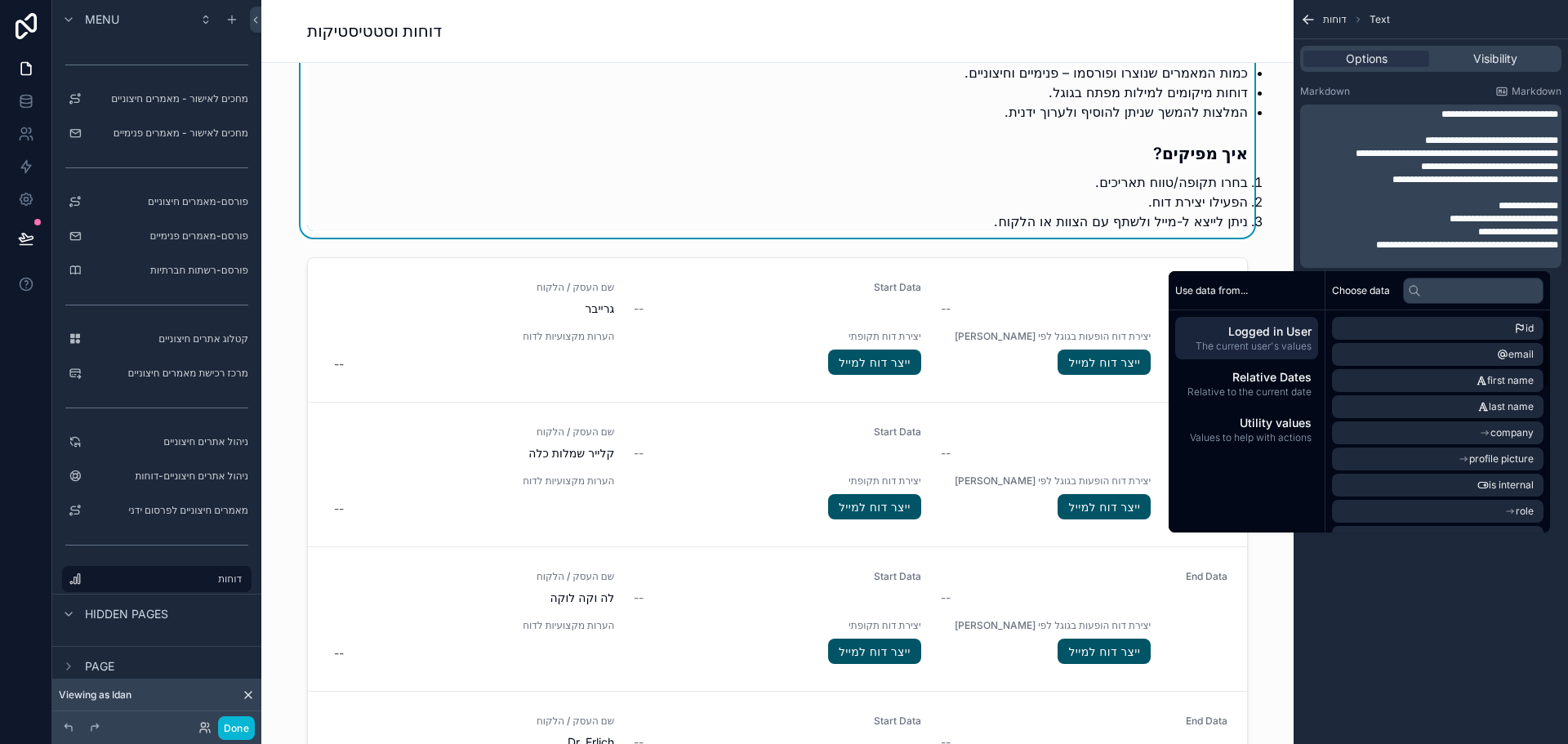
click at [1404, 669] on div "**********" at bounding box center [1431, 372] width 274 height 744
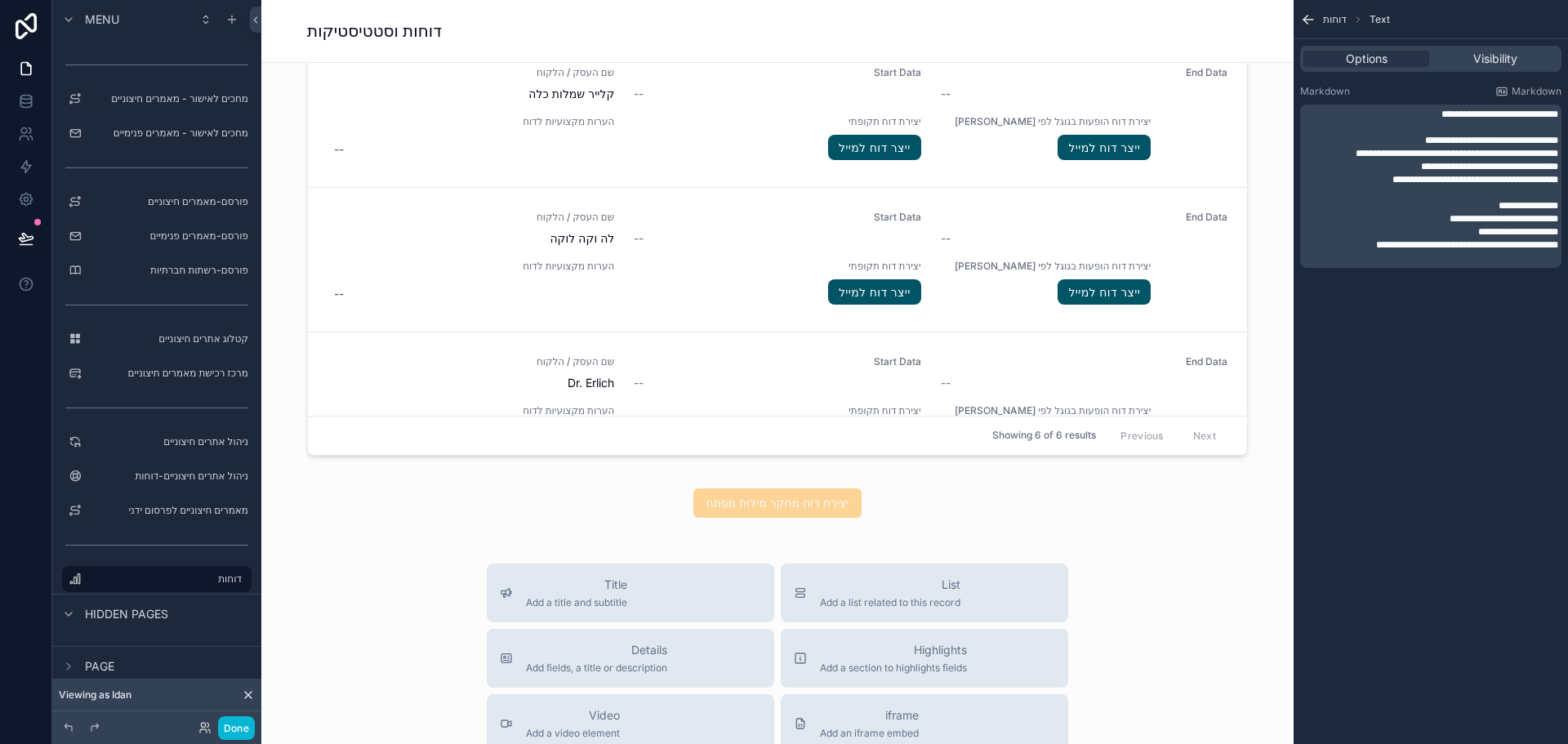
scroll to position [3430, 0]
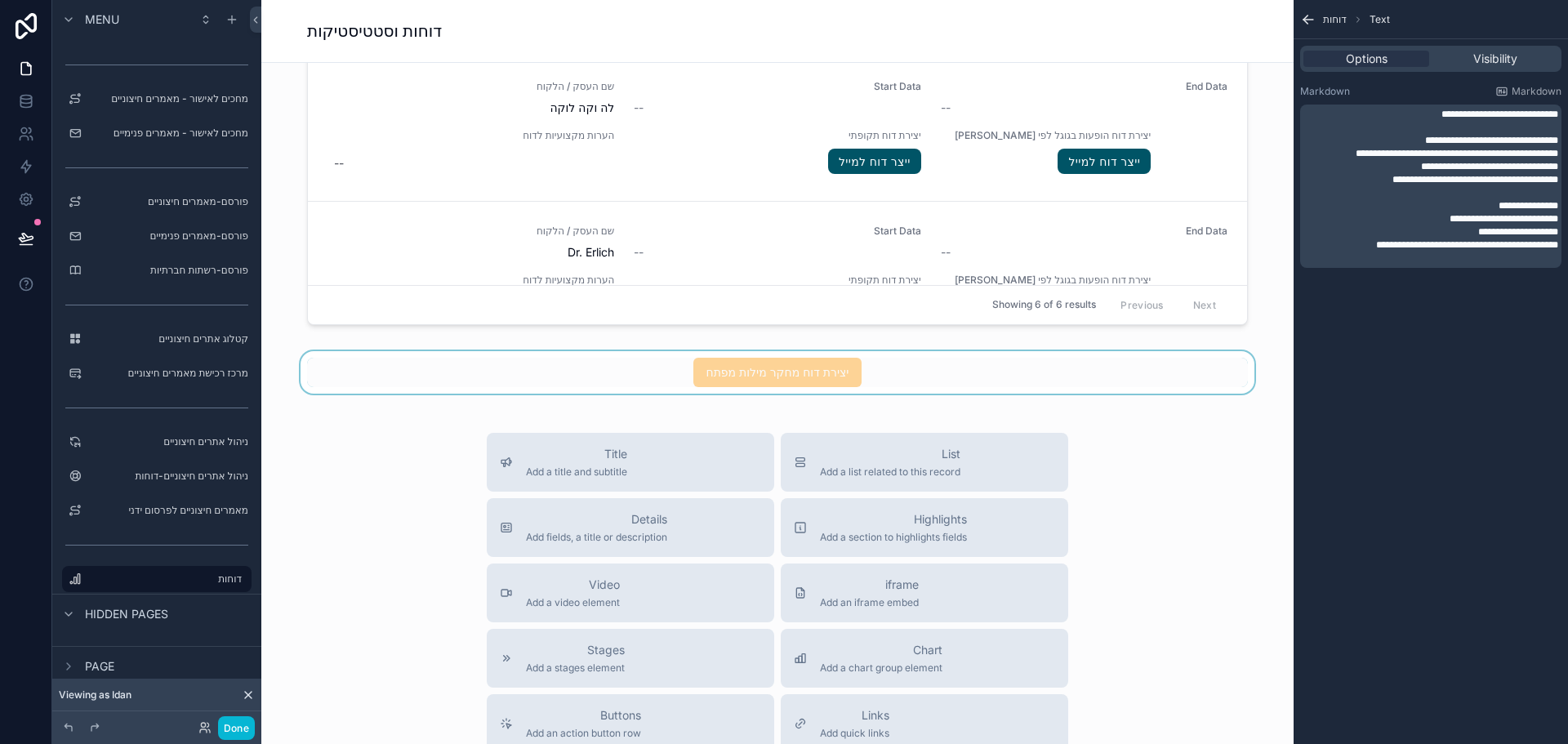
click at [932, 375] on div "scrollable content" at bounding box center [777, 372] width 1006 height 42
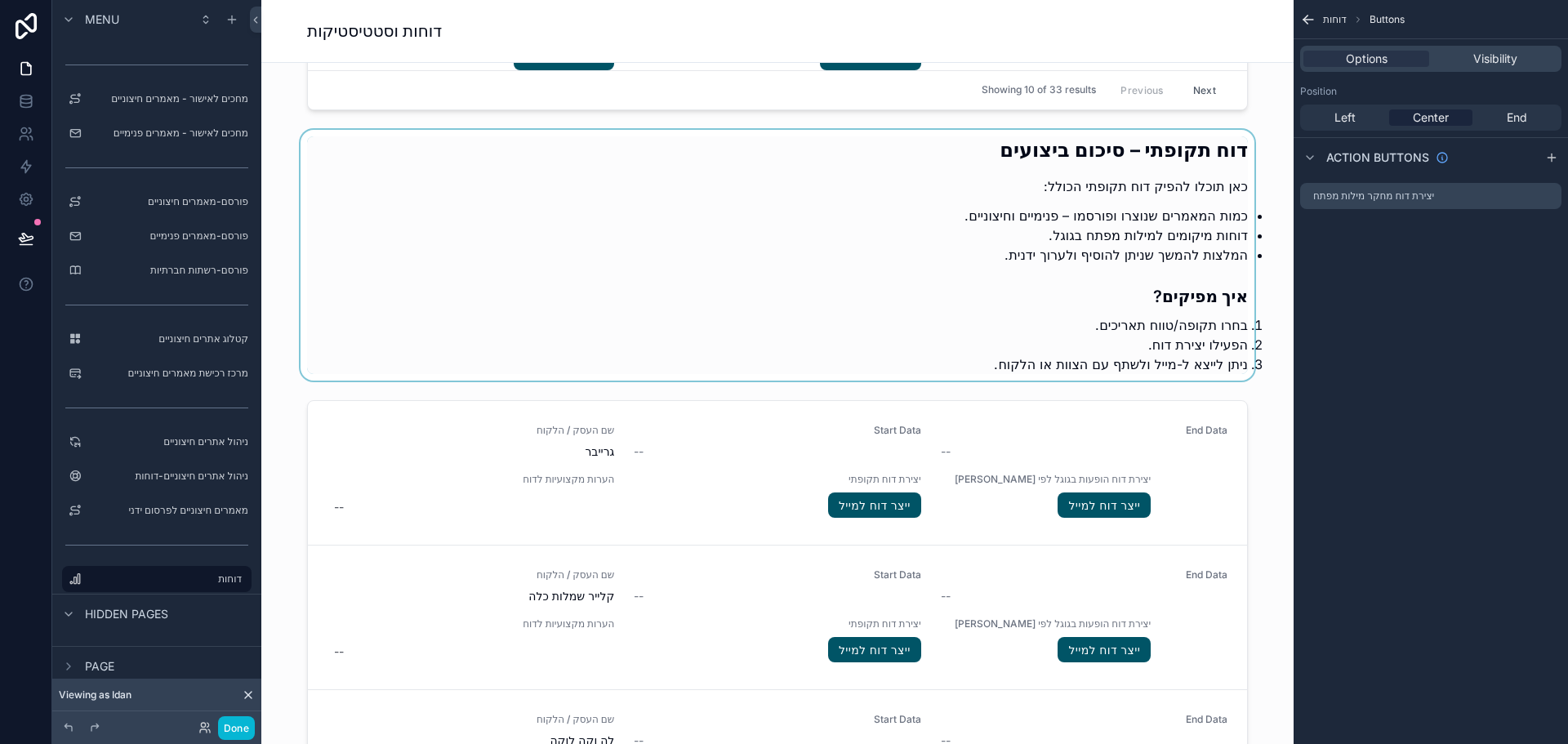
scroll to position [2777, 0]
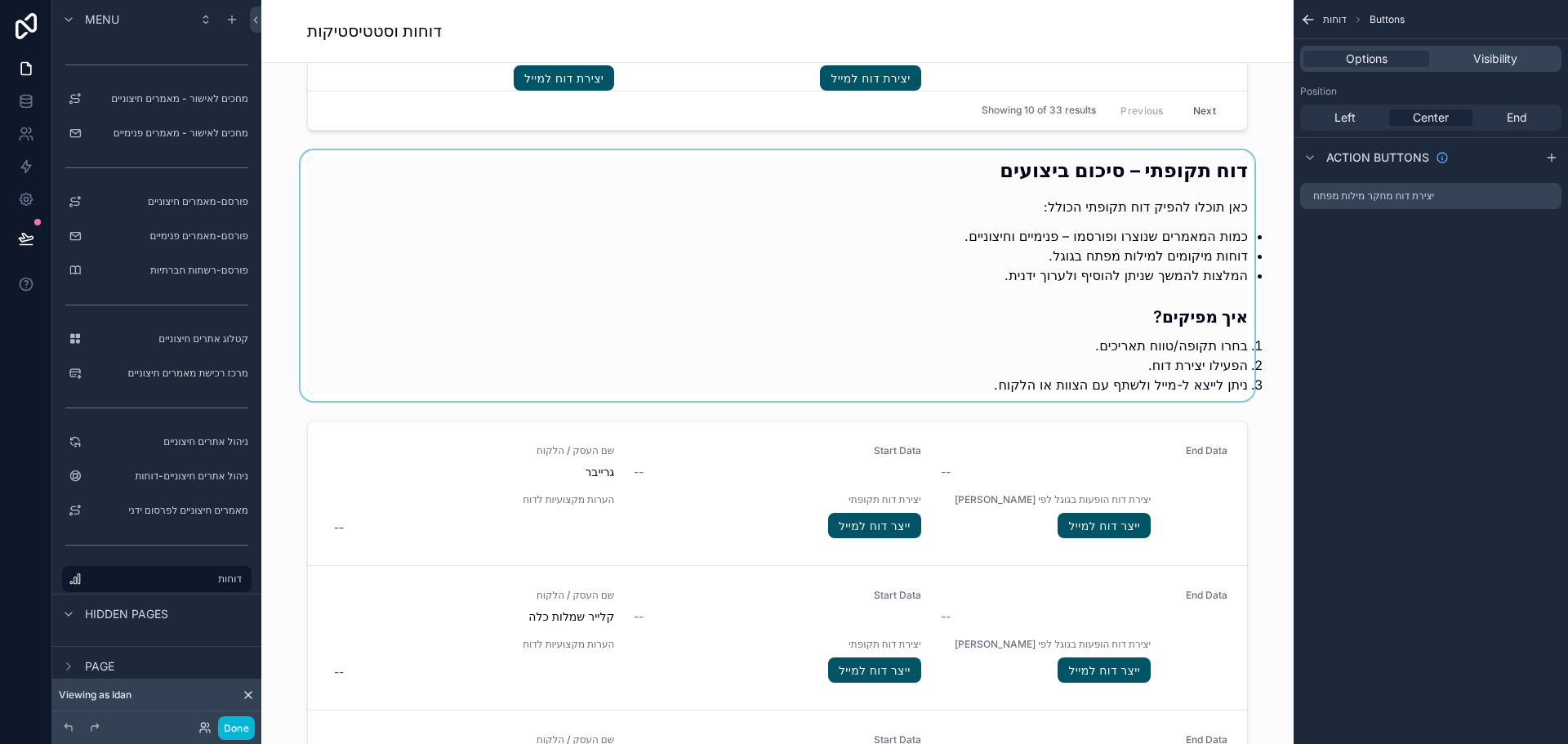
click at [792, 203] on div "scrollable content" at bounding box center [777, 276] width 1006 height 251
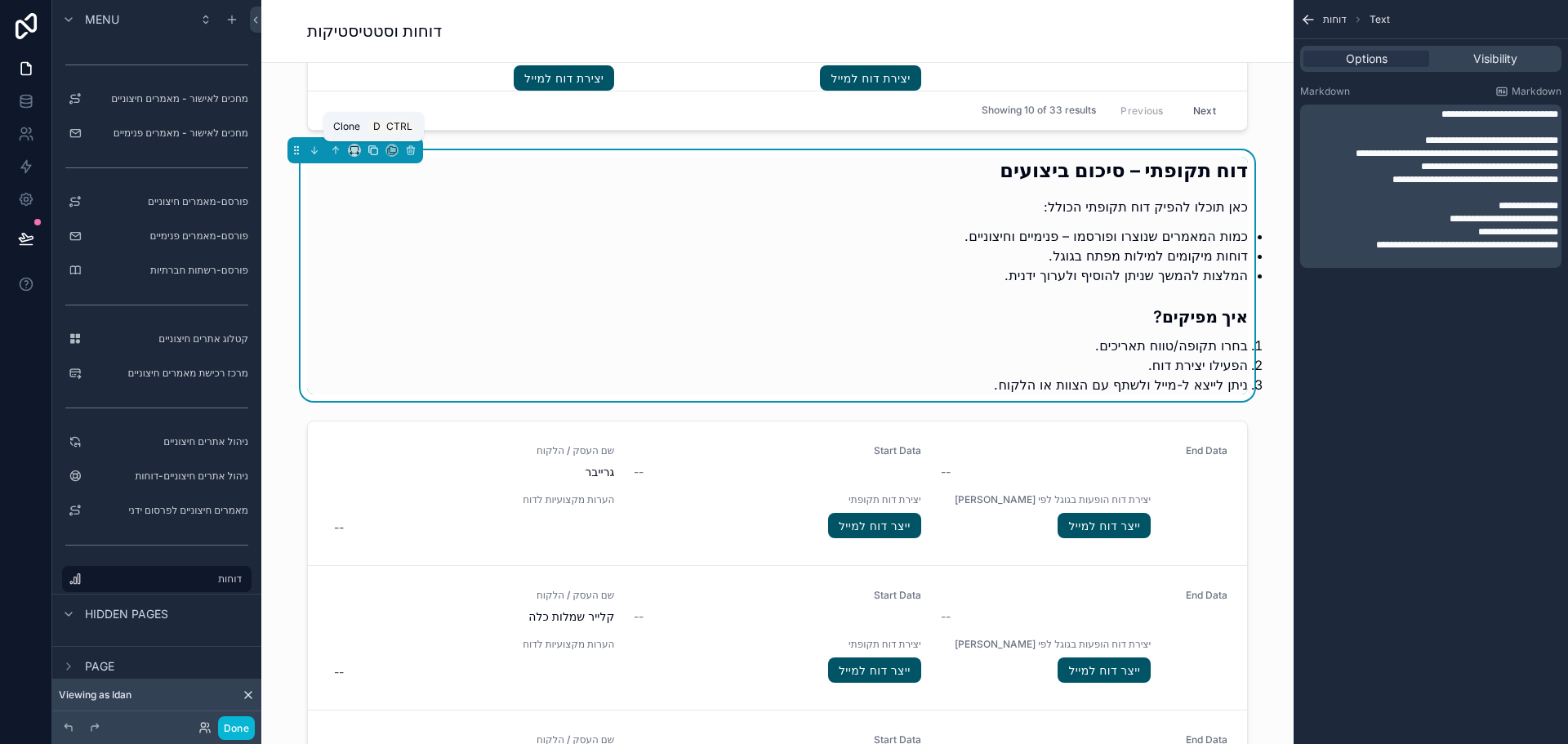
click at [371, 151] on icon "scrollable content" at bounding box center [374, 151] width 7 height 7
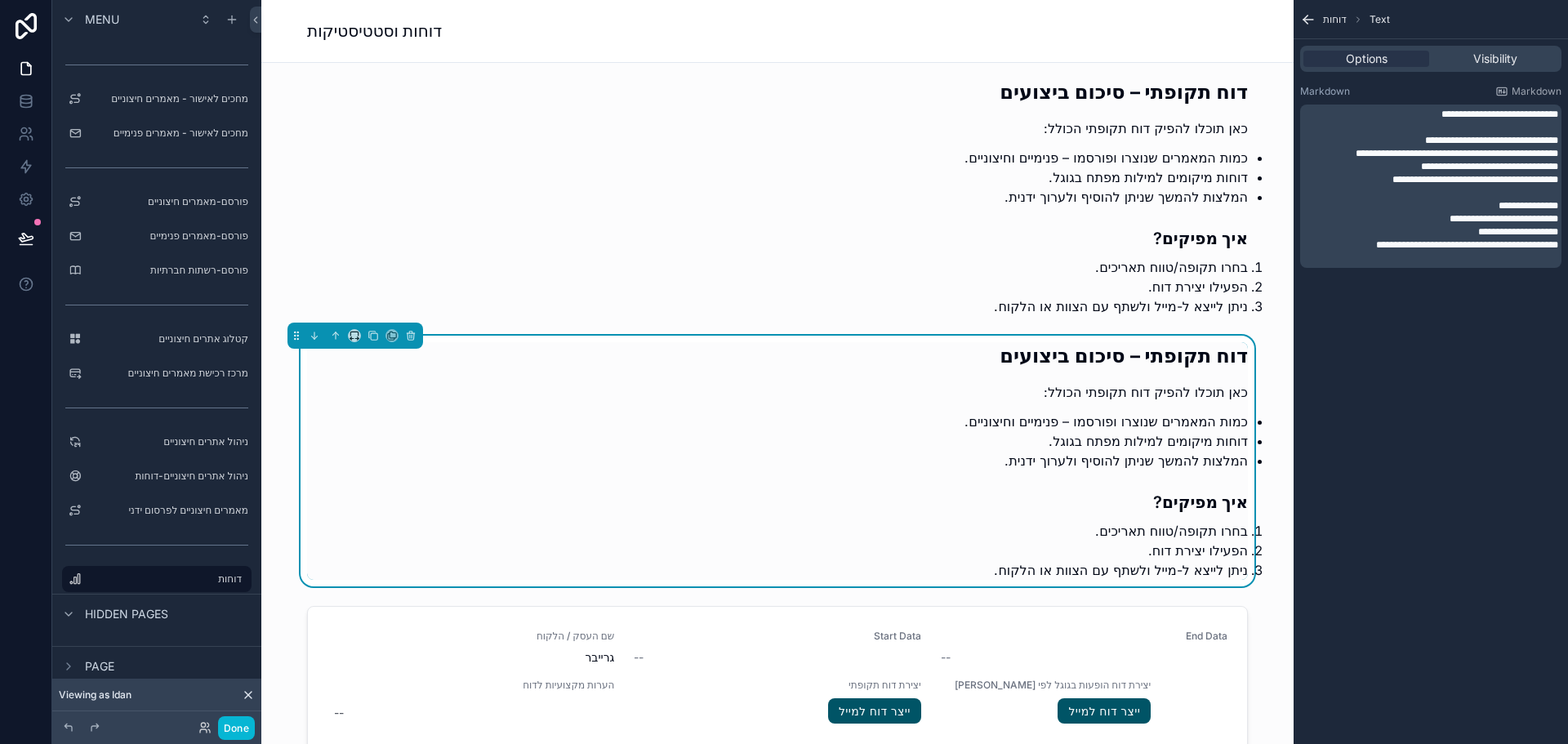
scroll to position [2859, 0]
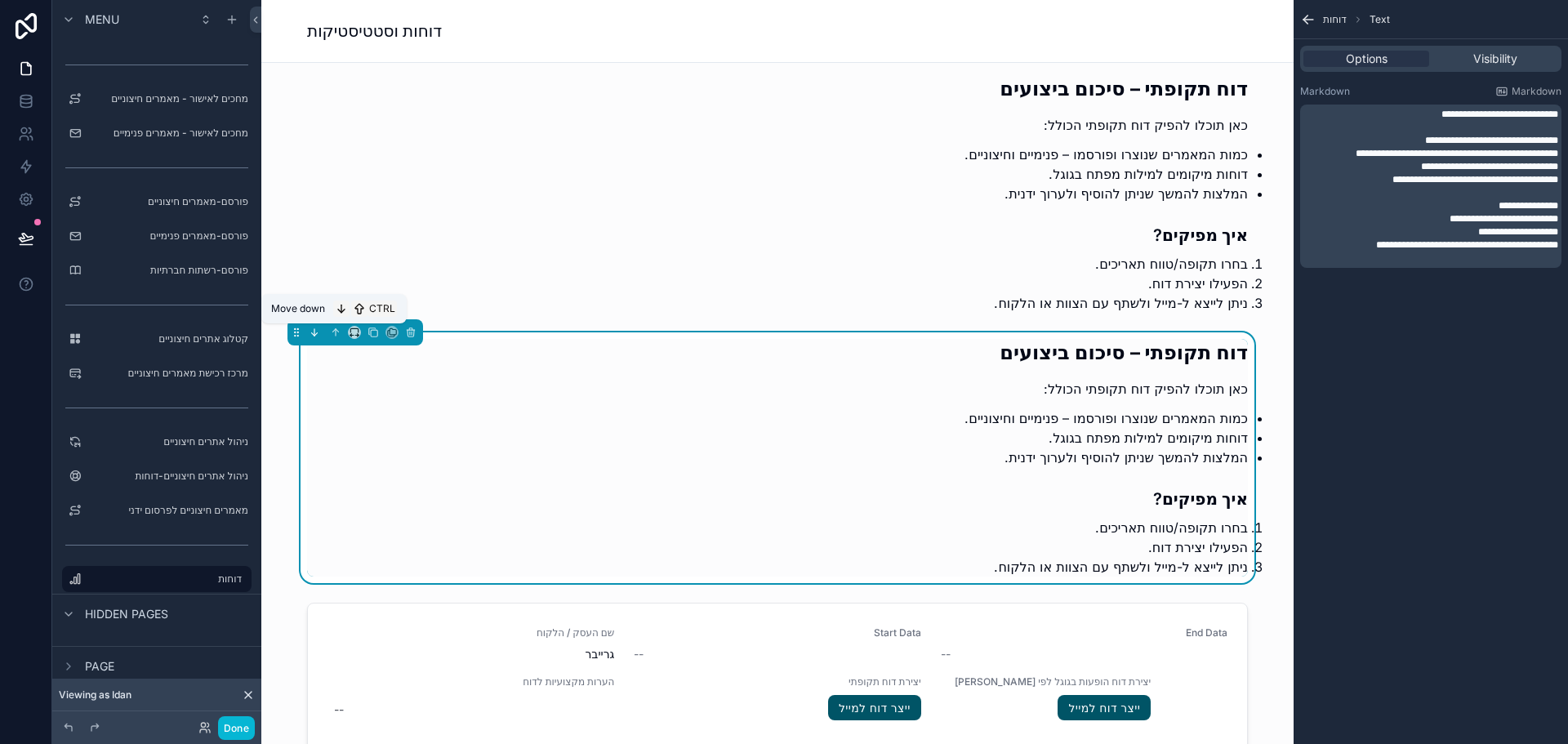
click at [312, 337] on icon "scrollable content" at bounding box center [314, 333] width 12 height 12
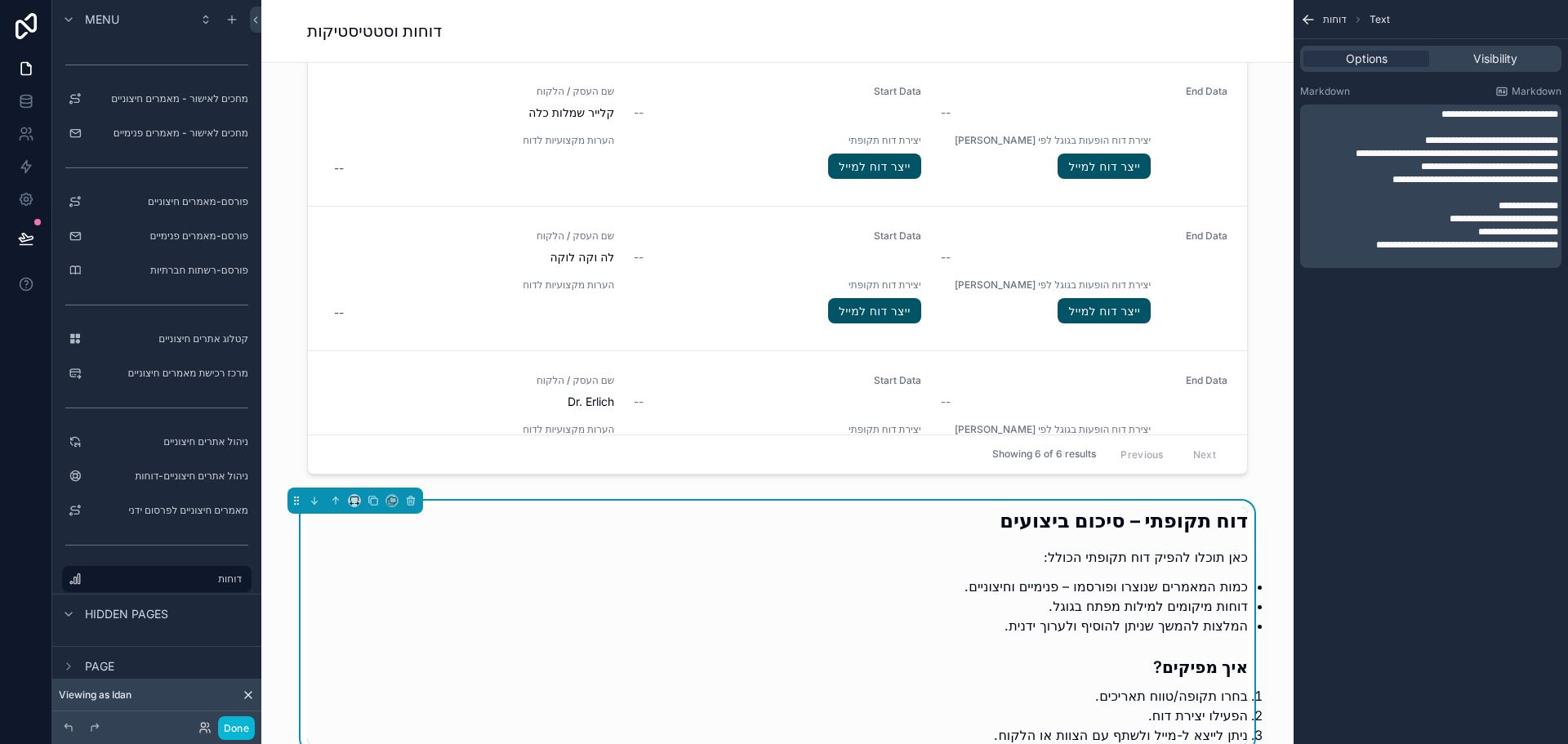
scroll to position [3349, 0]
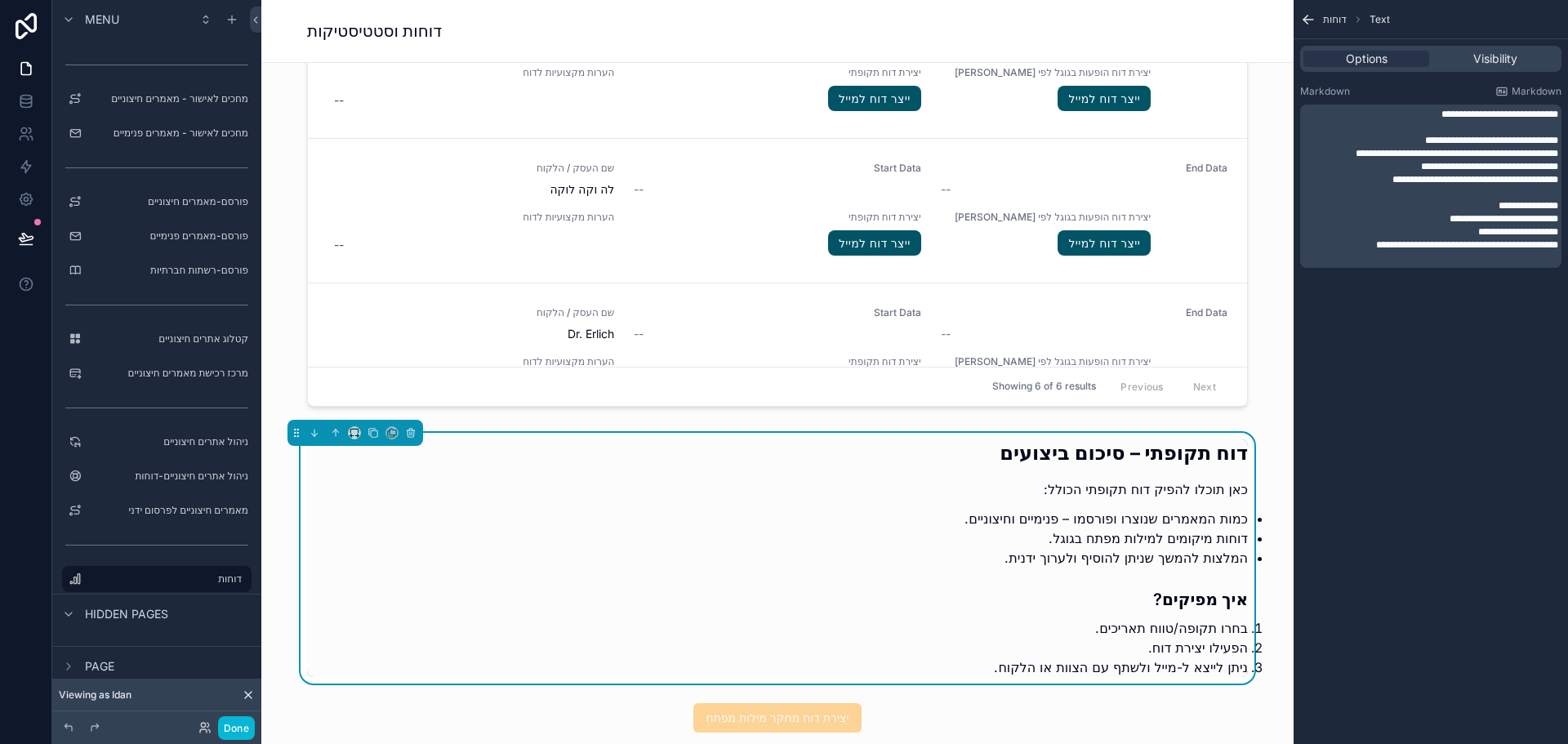
click at [1139, 522] on li "כמות המאמרים שנוצרו ופורסמו – פנימיים וחיצוניים." at bounding box center [790, 519] width 914 height 20
click at [1384, 219] on p "**********" at bounding box center [1432, 218] width 252 height 13
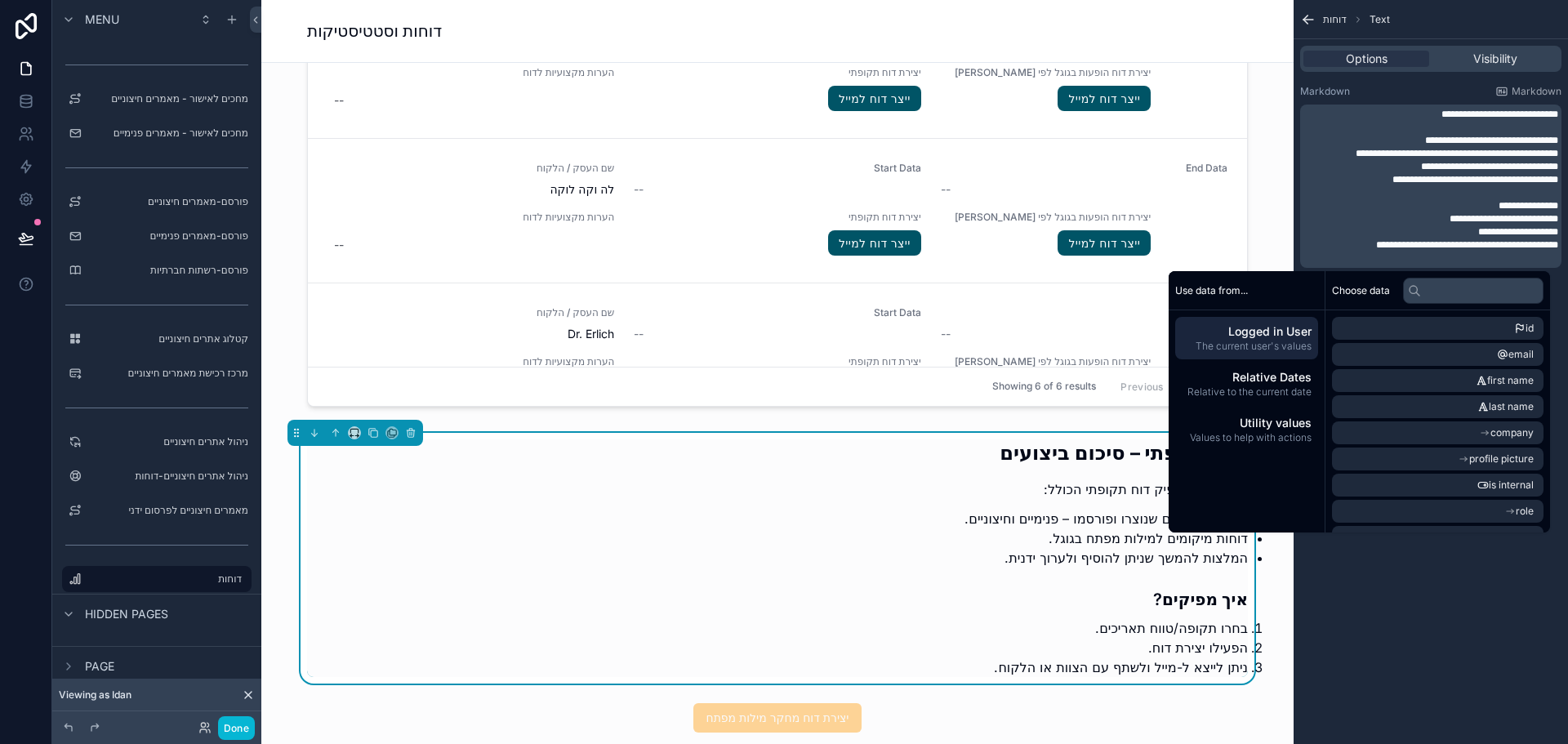
scroll to position [0, 0]
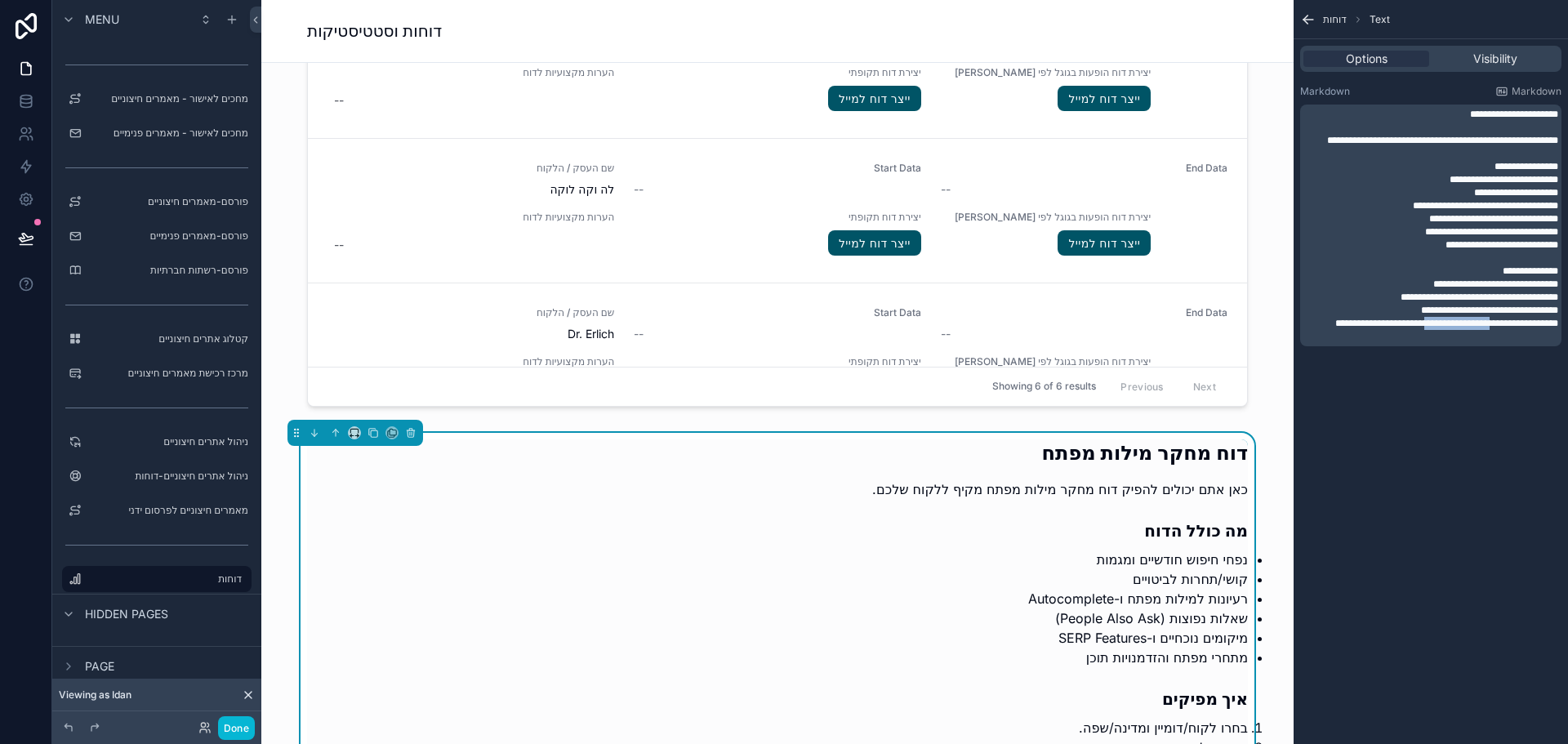
drag, startPoint x: 1454, startPoint y: 339, endPoint x: 1371, endPoint y: 336, distance: 83.1
click at [1371, 328] on span "**********" at bounding box center [1447, 323] width 223 height 10
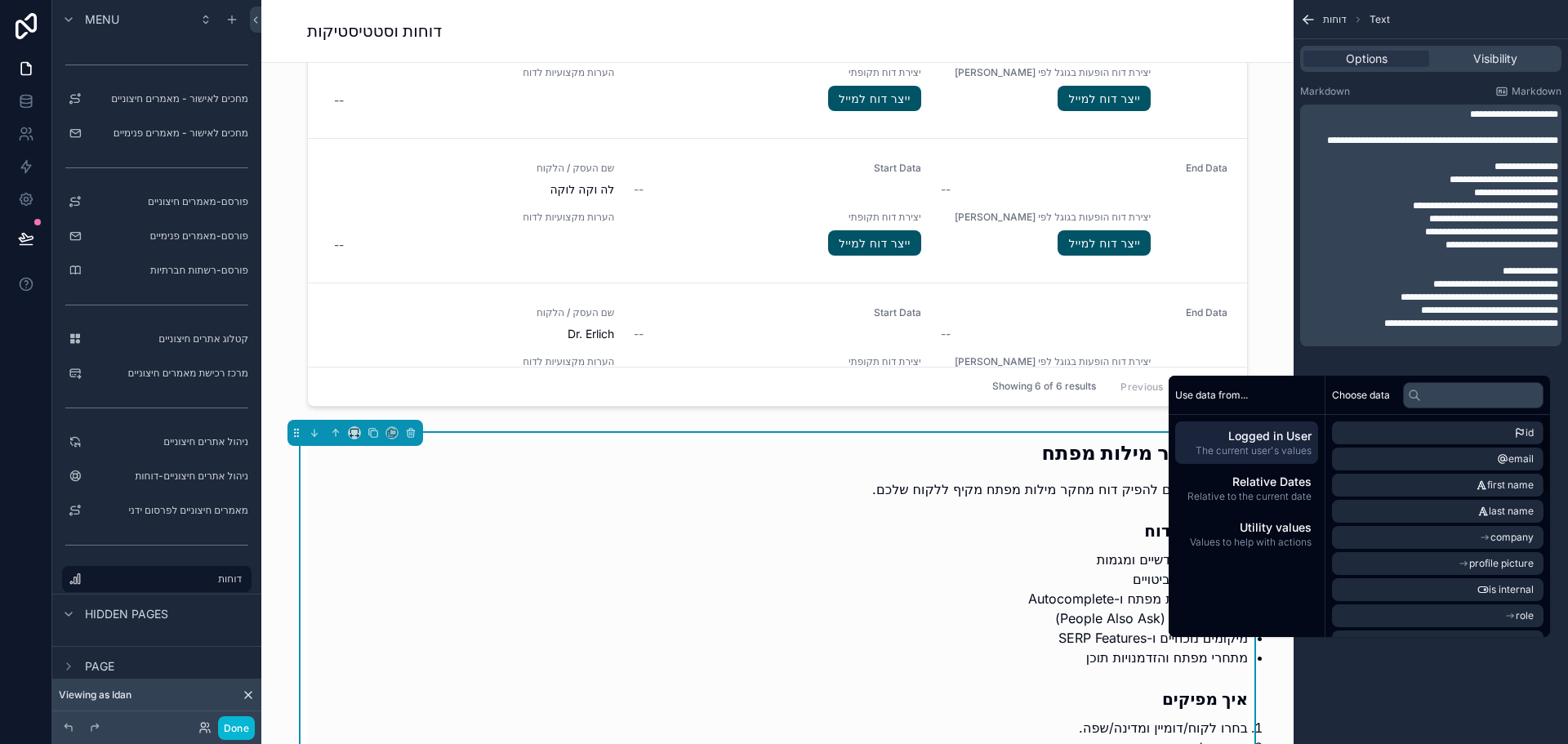
click at [1365, 703] on div "**********" at bounding box center [1431, 372] width 274 height 744
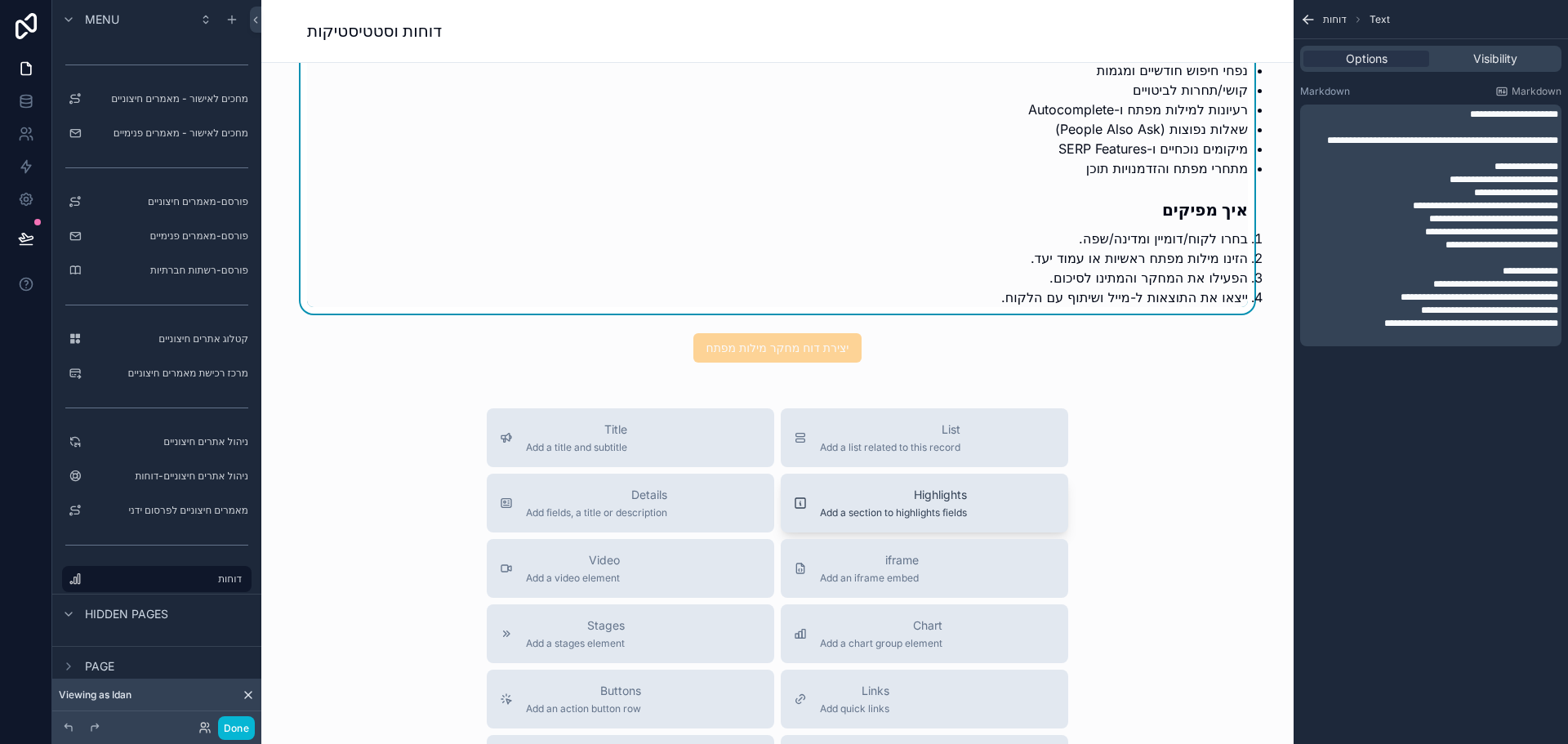
scroll to position [3838, 0]
click at [19, 239] on icon at bounding box center [25, 238] width 14 height 8
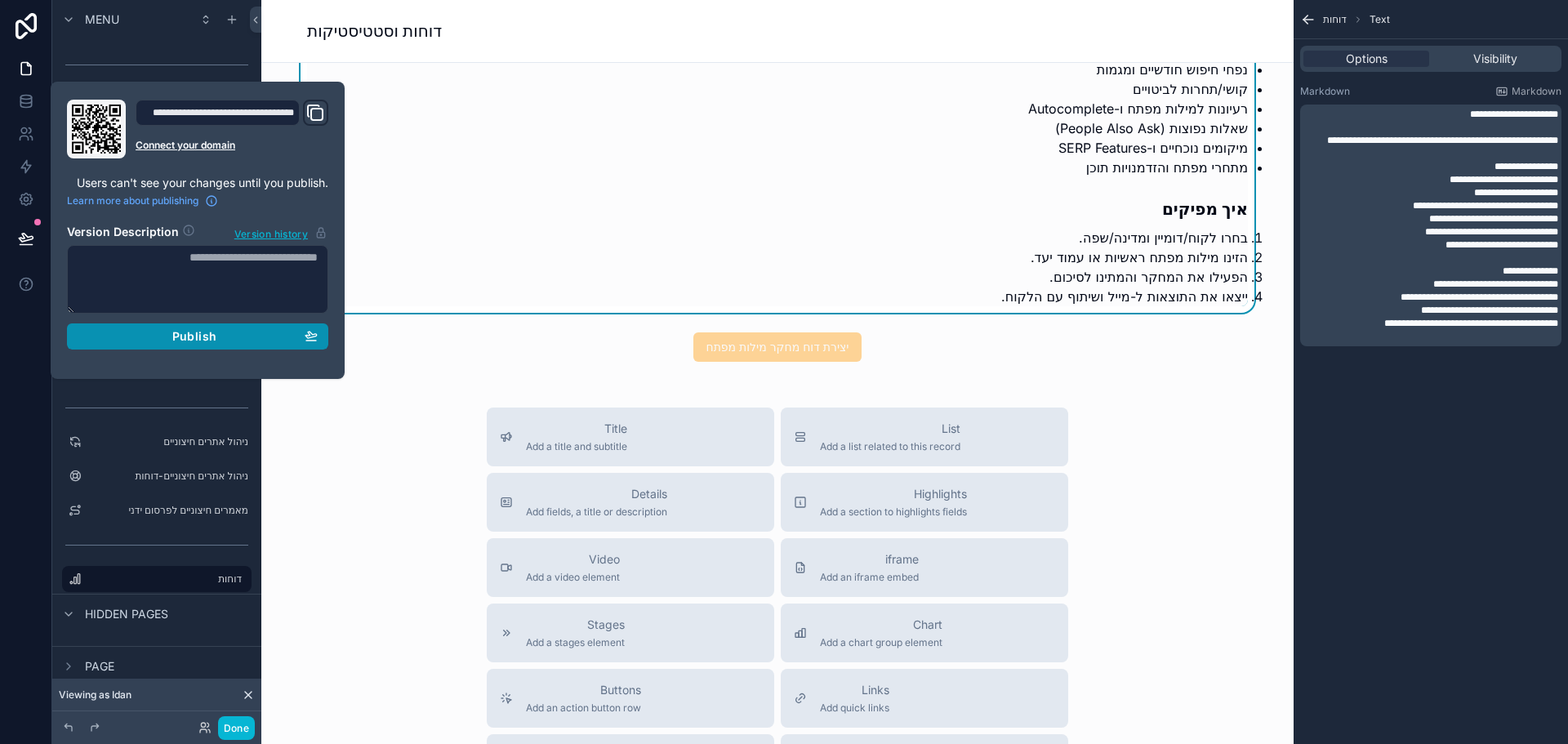
click at [153, 336] on div "Publish" at bounding box center [197, 336] width 240 height 15
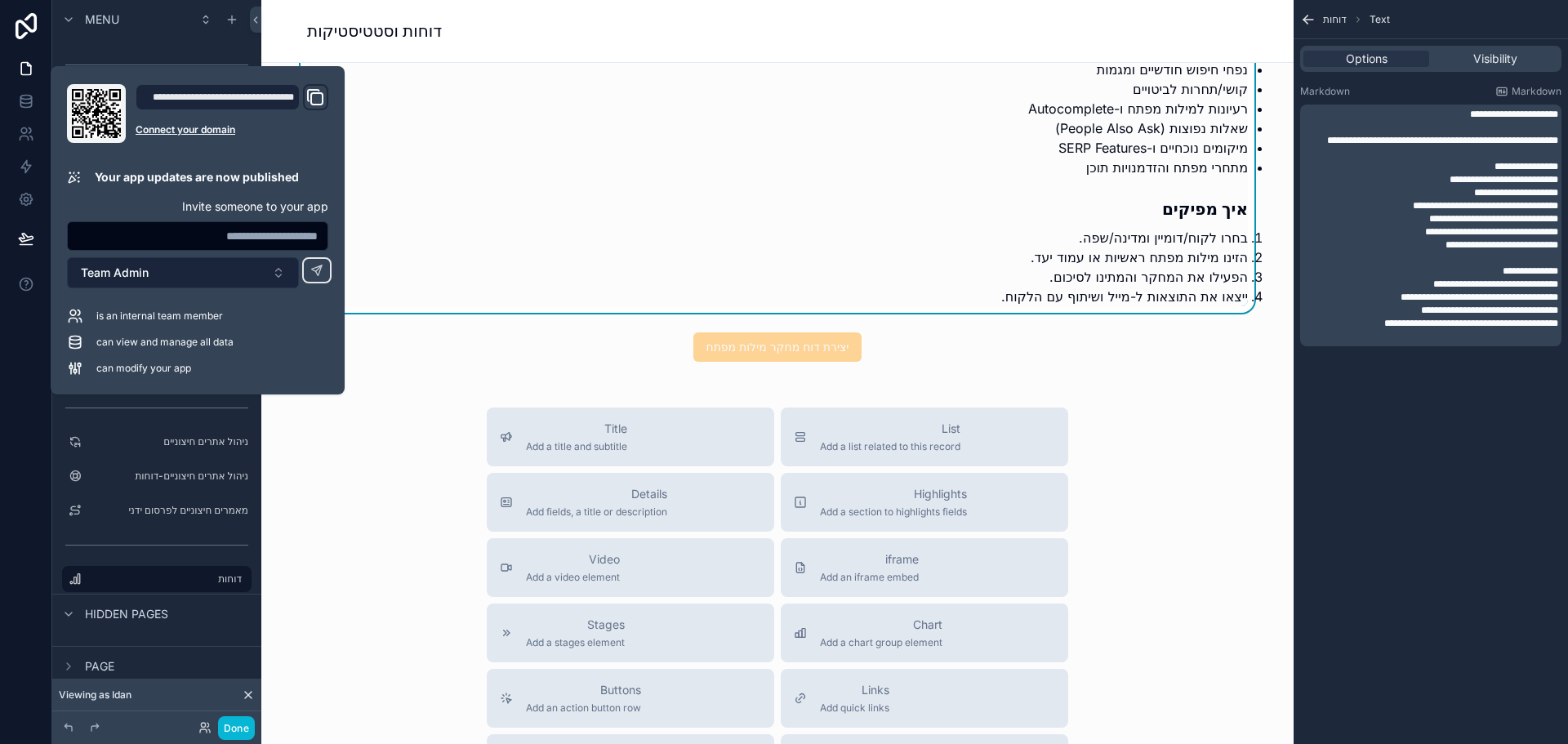
click at [150, 273] on button "Team Admin" at bounding box center [182, 273] width 232 height 31
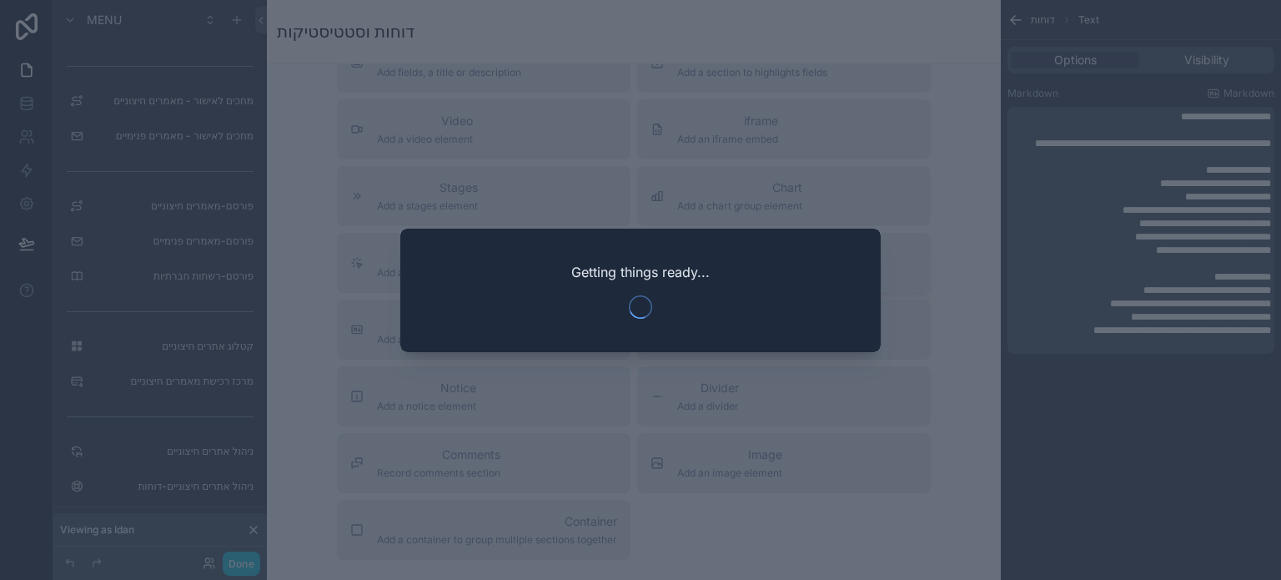
scroll to position [3819, 0]
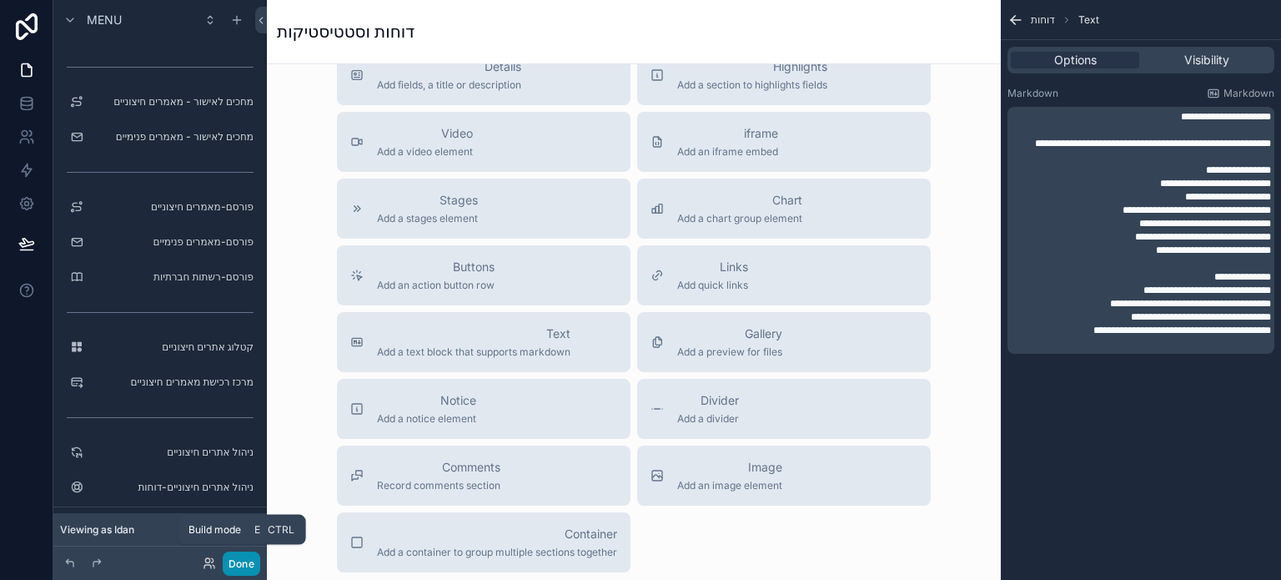
click at [242, 566] on button "Done" at bounding box center [242, 563] width 38 height 24
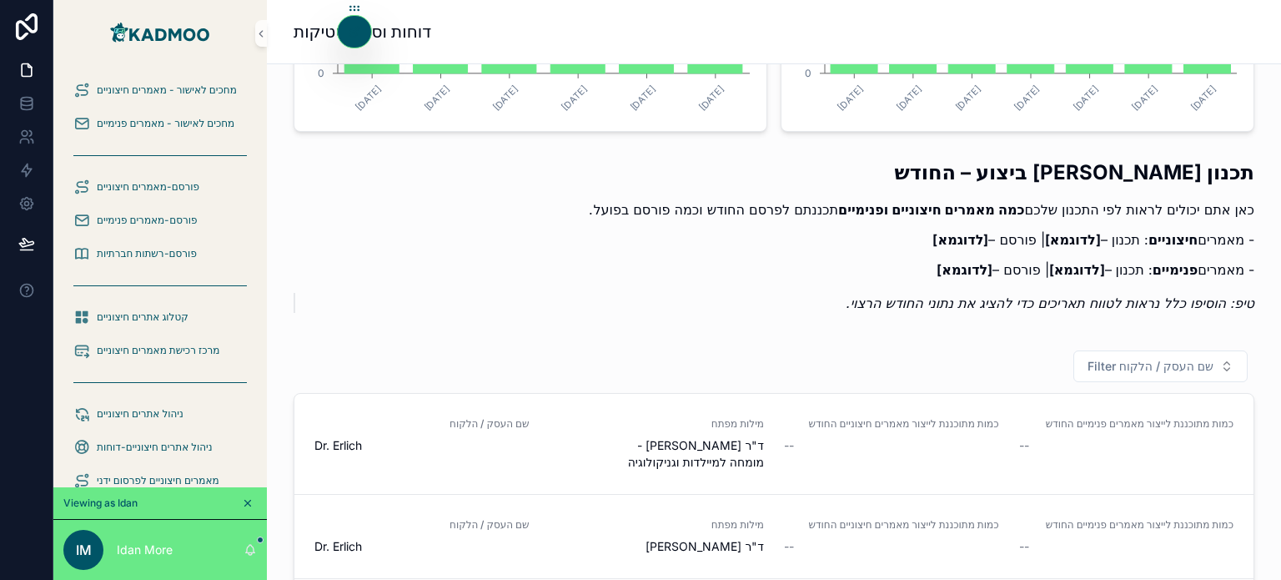
scroll to position [984, 0]
click at [23, 135] on icon at bounding box center [26, 136] width 17 height 17
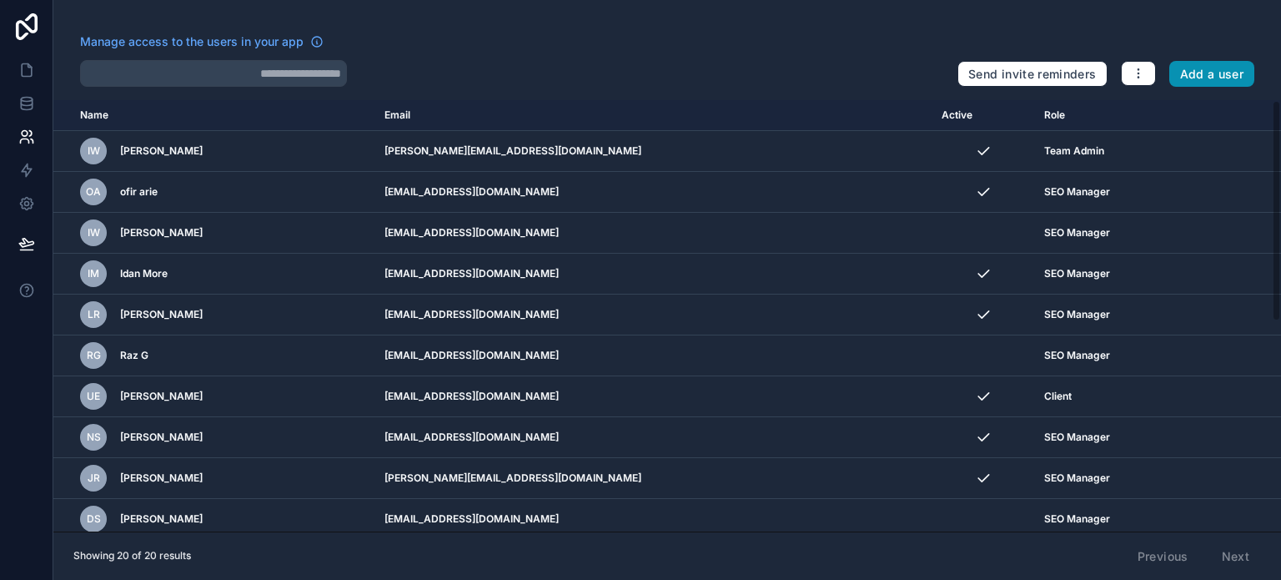
click at [1219, 78] on button "Add a user" at bounding box center [1213, 74] width 86 height 27
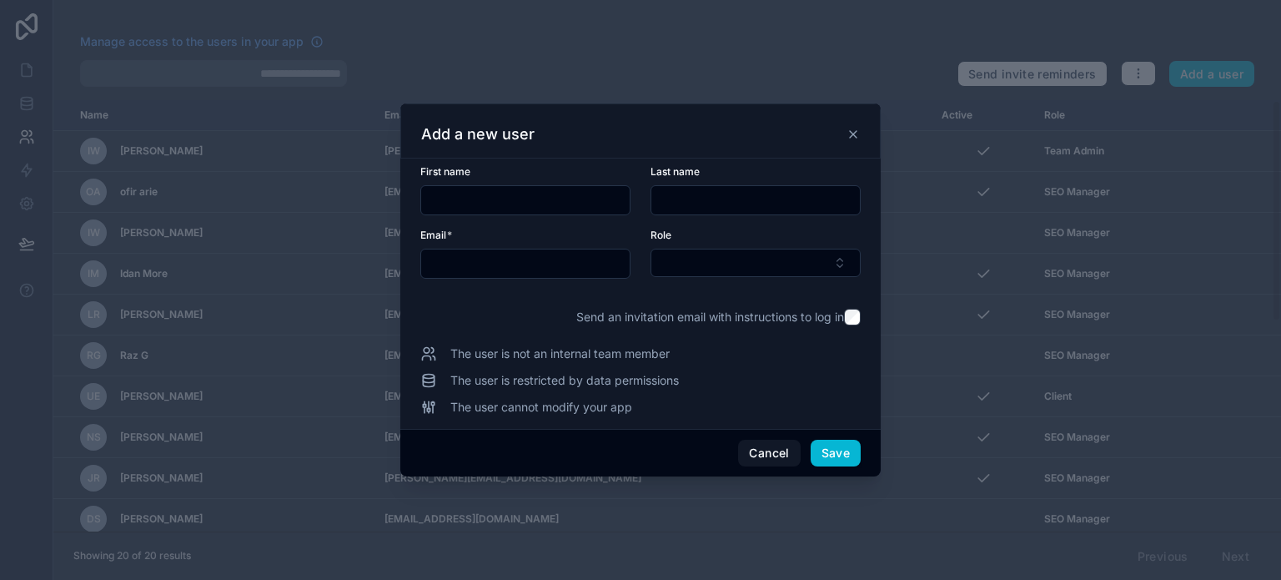
click at [547, 263] on input "text" at bounding box center [525, 263] width 209 height 23
paste input "**********"
type input "**********"
click at [534, 209] on input "text" at bounding box center [525, 200] width 209 height 23
type input "*"
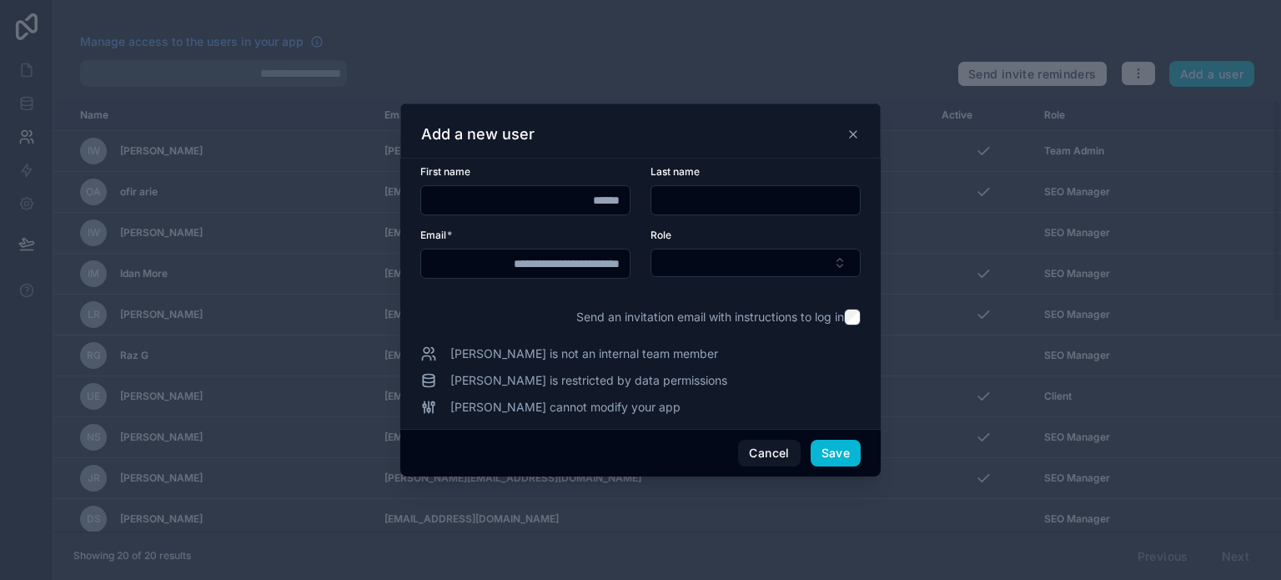
type input "******"
click at [677, 205] on input "text" at bounding box center [756, 200] width 209 height 23
type input "*"
click at [739, 278] on div "Role" at bounding box center [756, 254] width 210 height 50
click at [721, 259] on button "Select Button" at bounding box center [756, 263] width 210 height 28
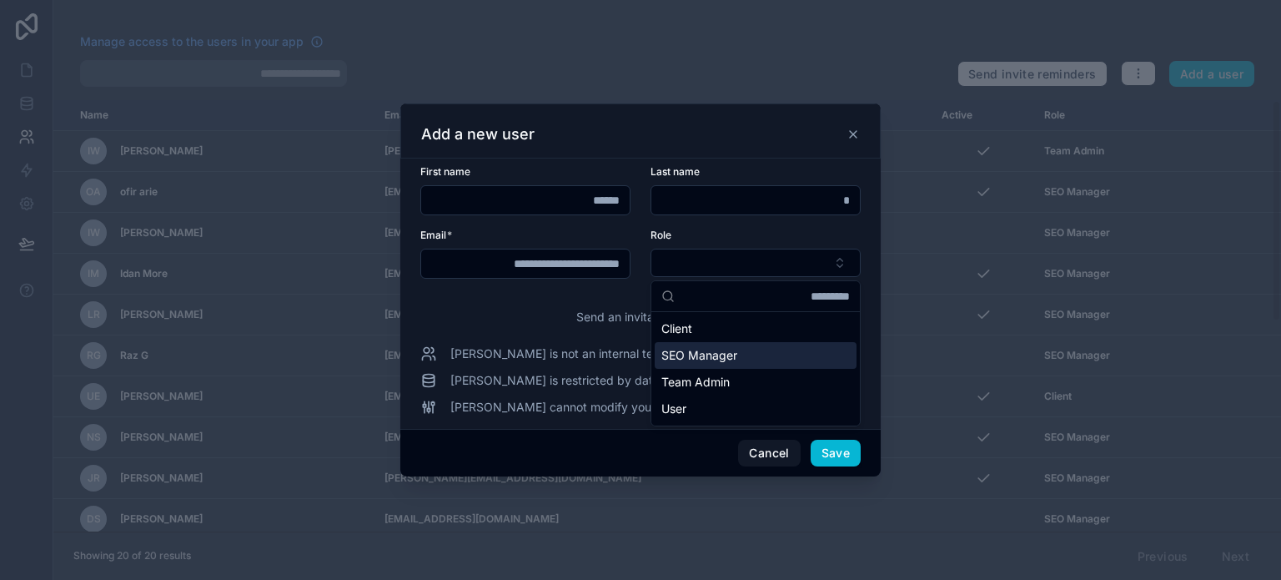
click at [712, 353] on span "SEO Manager" at bounding box center [700, 355] width 76 height 17
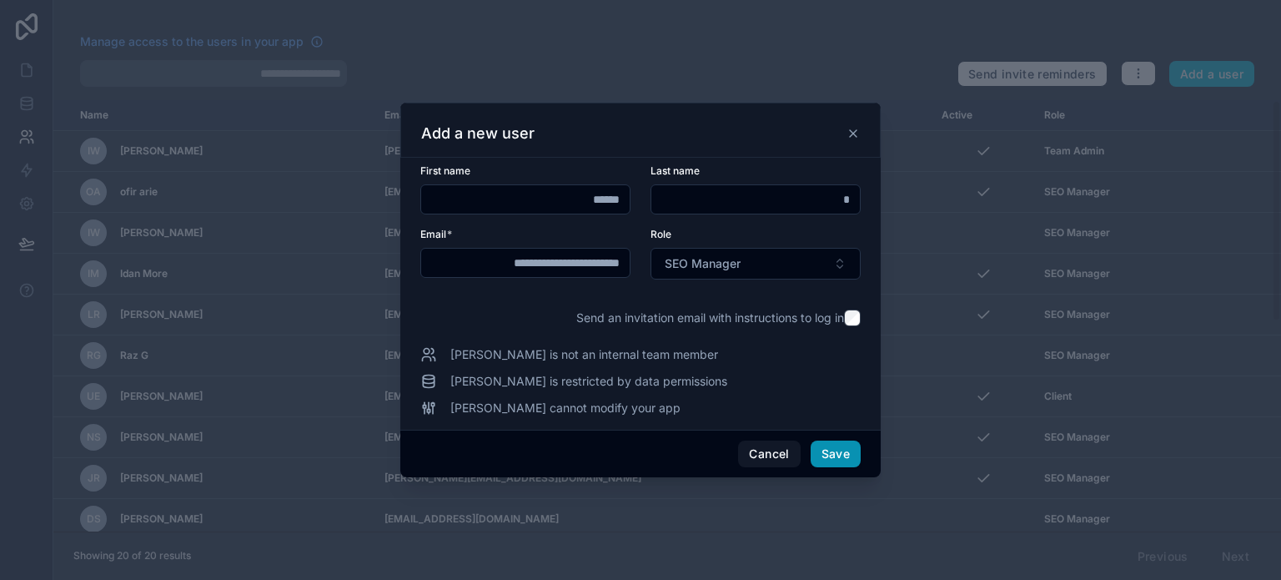
click at [838, 446] on button "Save" at bounding box center [836, 454] width 50 height 27
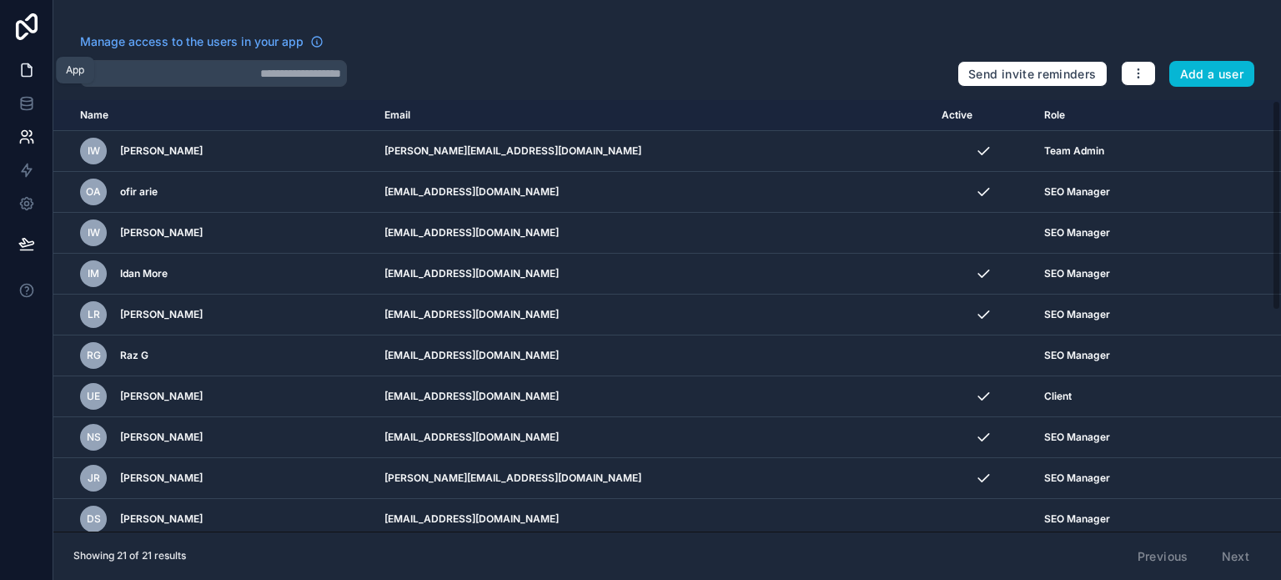
click at [27, 63] on icon at bounding box center [26, 70] width 17 height 17
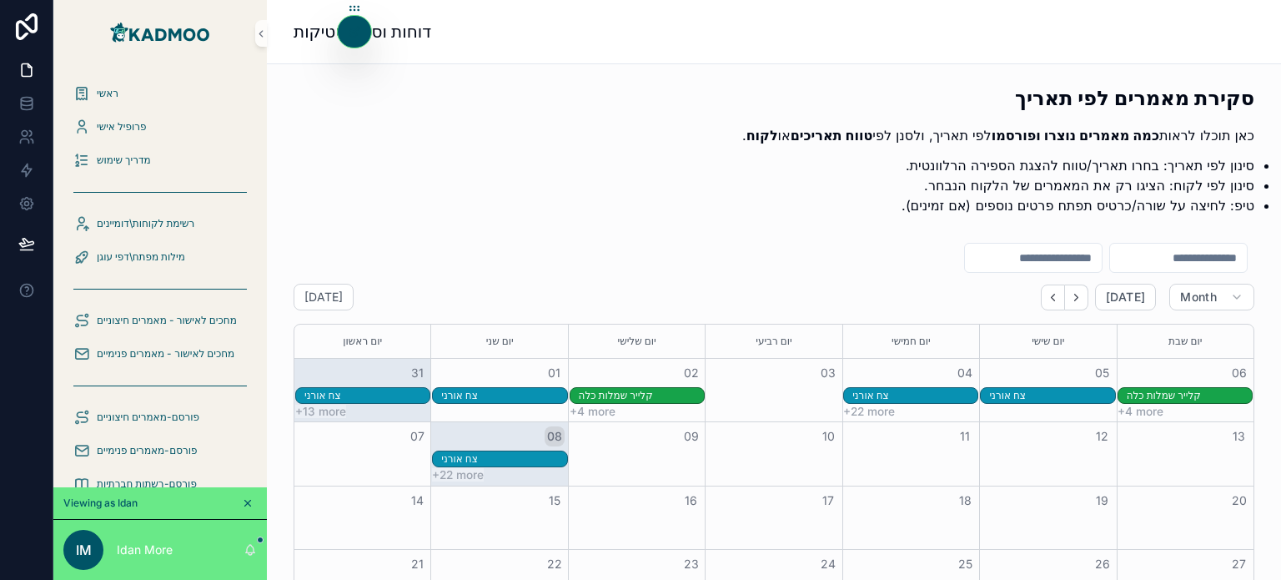
click at [611, 239] on div "[DATE] [DATE] Month יום ראשון יום שני יום שלישי יום רביעי יום חמישי יום שישי יו…" at bounding box center [774, 459] width 988 height 448
click at [559, 184] on li "סינון לפי לקוח: הציגו רק את המאמרים של הלקוח הנבחר." at bounding box center [787, 185] width 934 height 20
click at [370, 159] on li "סינון לפי תאריך: בחרו תאריך/טווח להצגת הספירה הרלוונטית." at bounding box center [787, 165] width 934 height 20
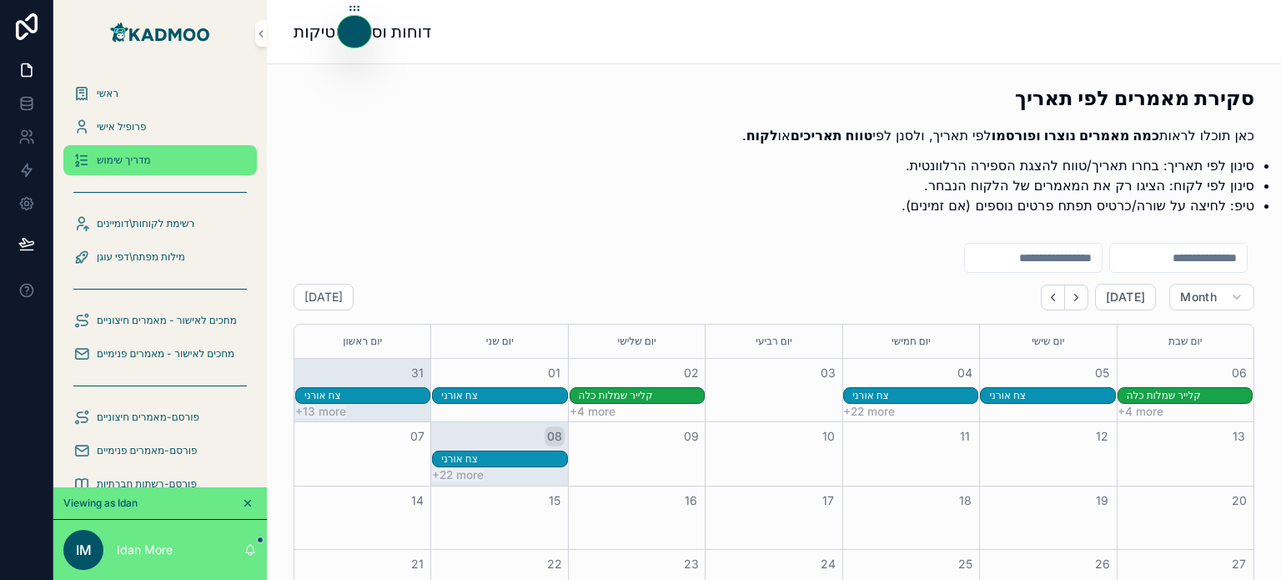
click at [119, 164] on span "מדריך שימוש" at bounding box center [124, 160] width 54 height 13
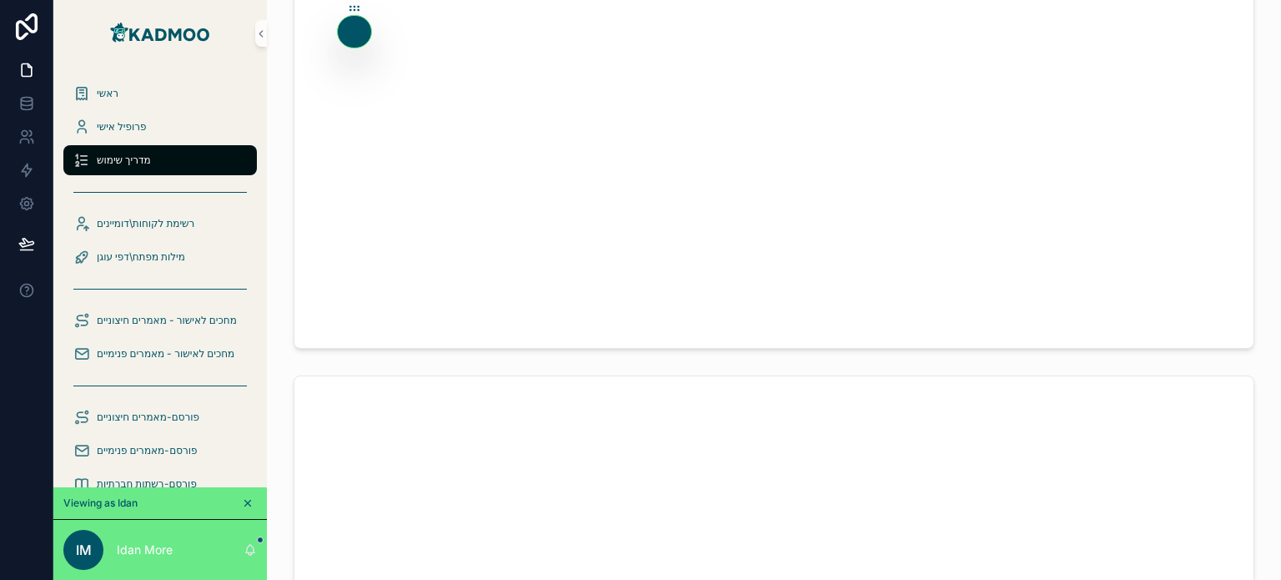
scroll to position [1175, 0]
click at [173, 229] on span "רשימת לקוחות\דומיינים" at bounding box center [146, 223] width 98 height 13
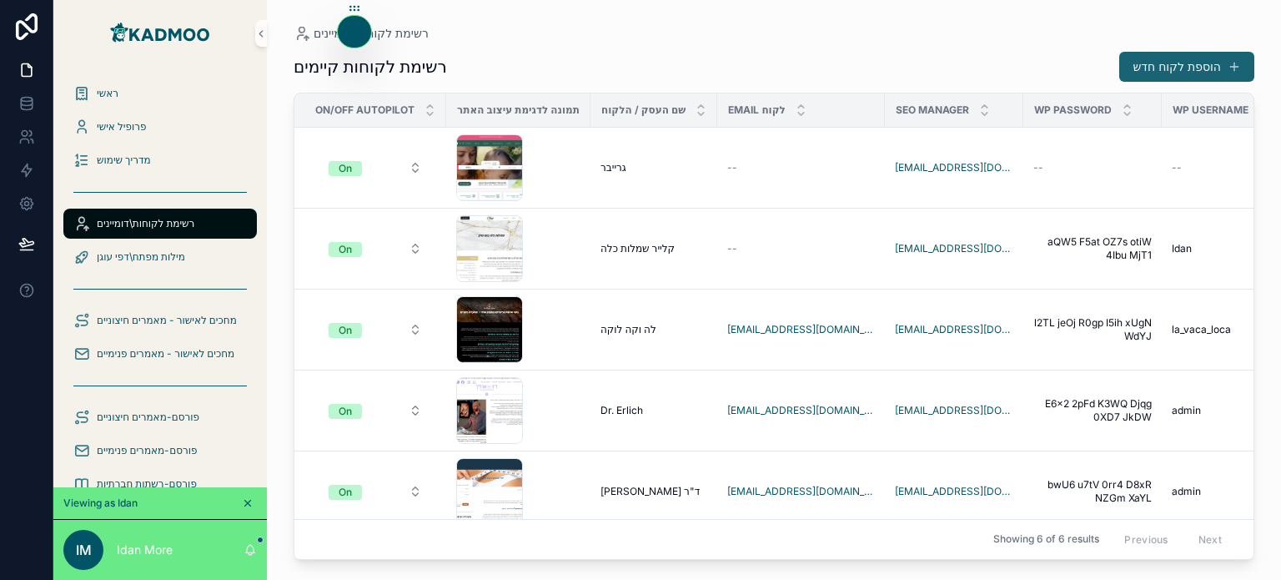
click at [1171, 63] on button "הוספת לקוח חדש" at bounding box center [1187, 67] width 135 height 30
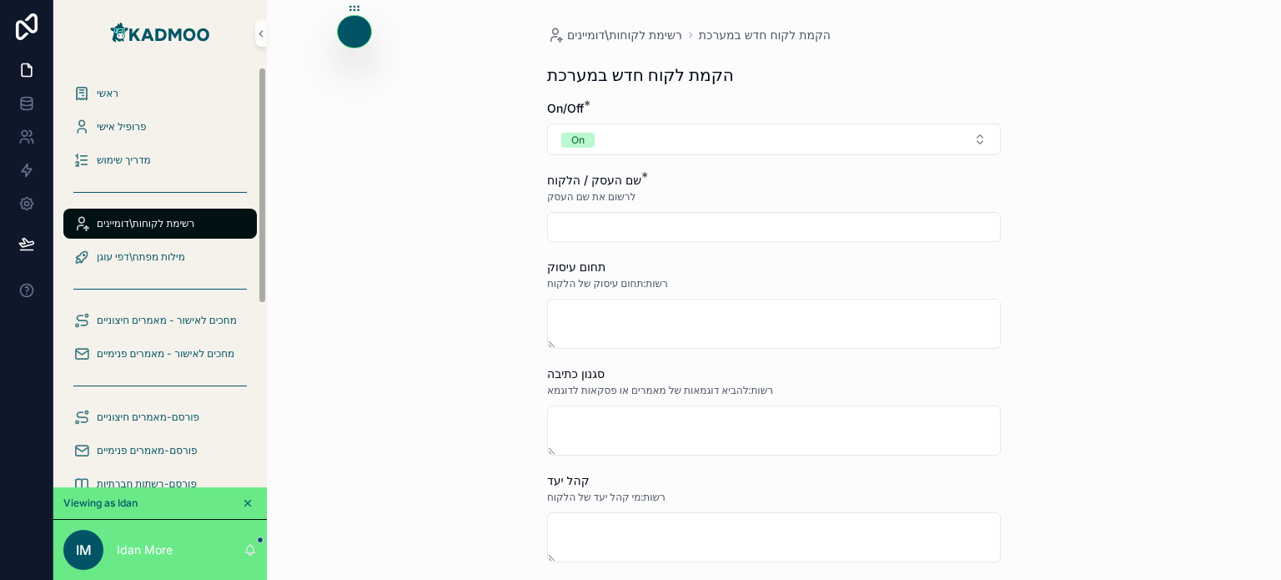
click at [184, 220] on span "רשימת לקוחות\דומיינים" at bounding box center [146, 223] width 98 height 13
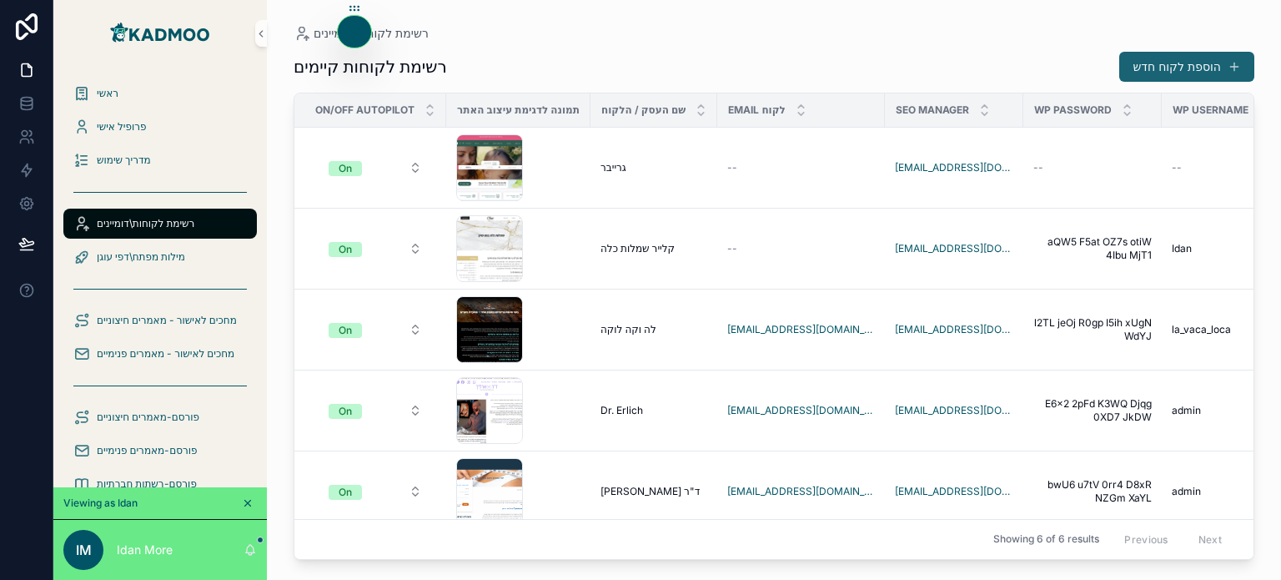
click at [1201, 65] on button "הוספת לקוח חדש" at bounding box center [1187, 67] width 135 height 30
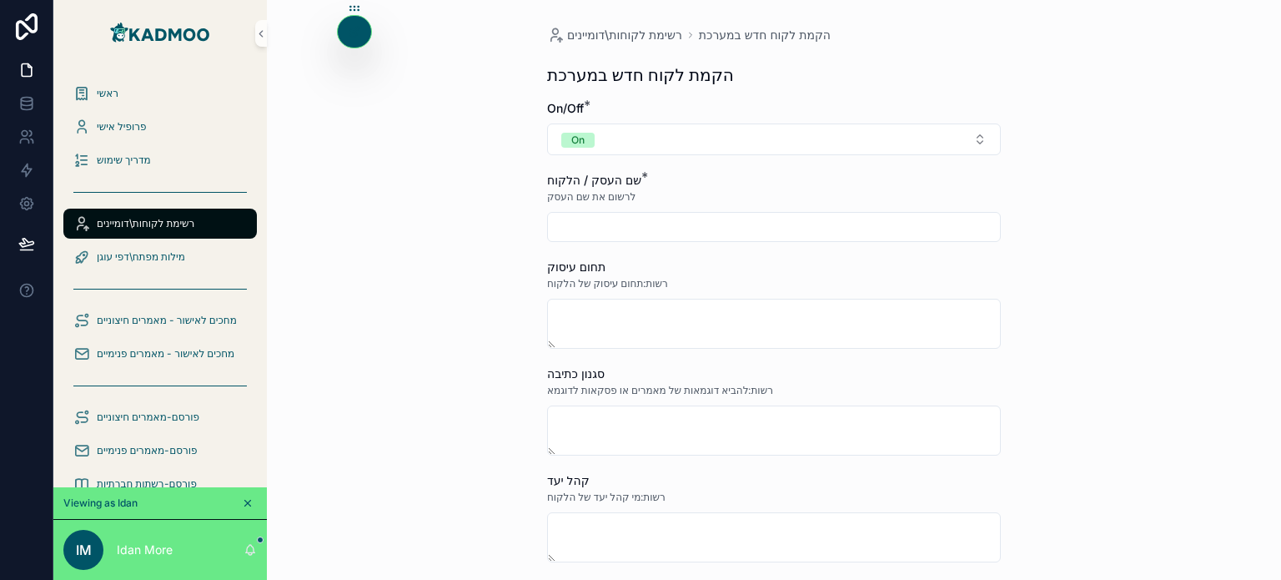
scroll to position [63, 0]
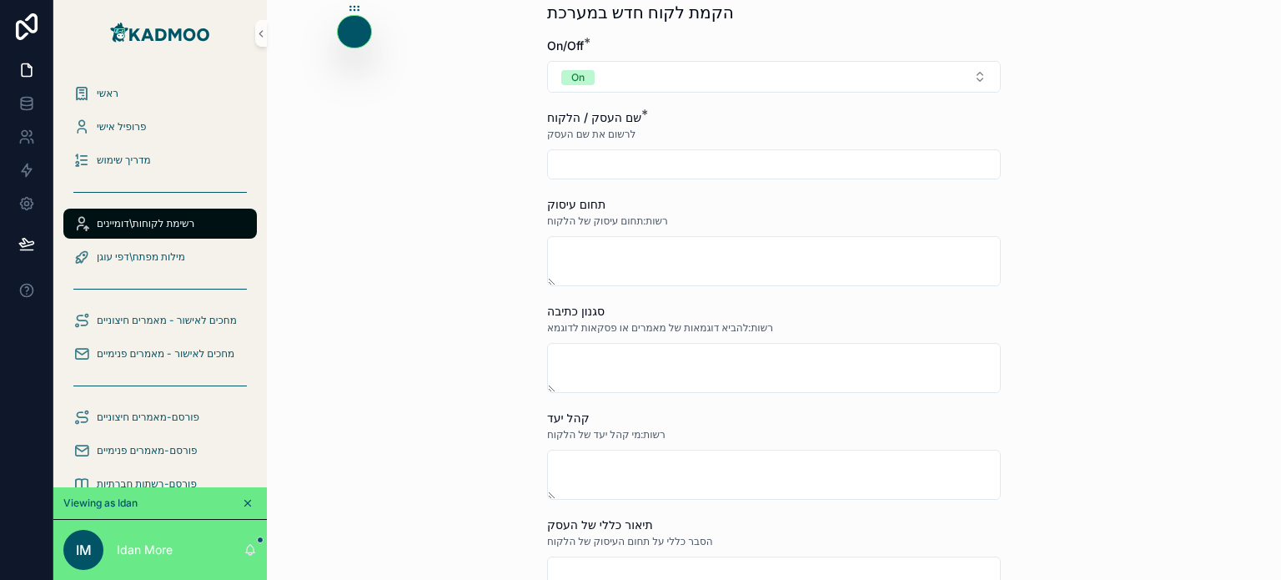
click at [634, 169] on input "scrollable content" at bounding box center [774, 164] width 452 height 23
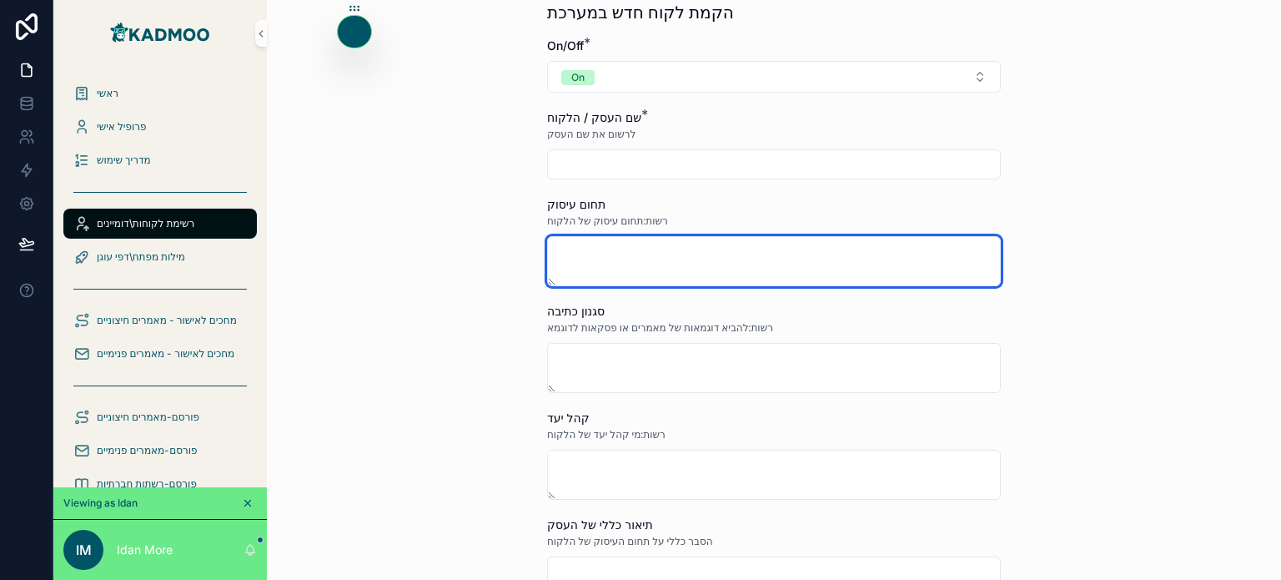
click at [601, 267] on textarea "scrollable content" at bounding box center [774, 261] width 454 height 50
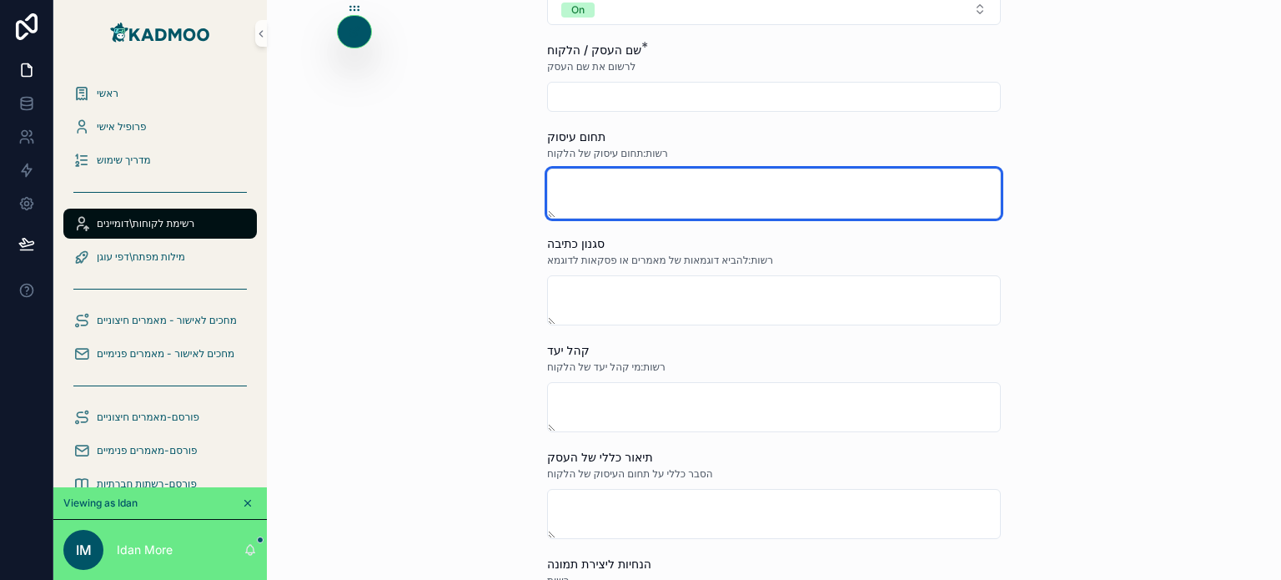
scroll to position [163, 0]
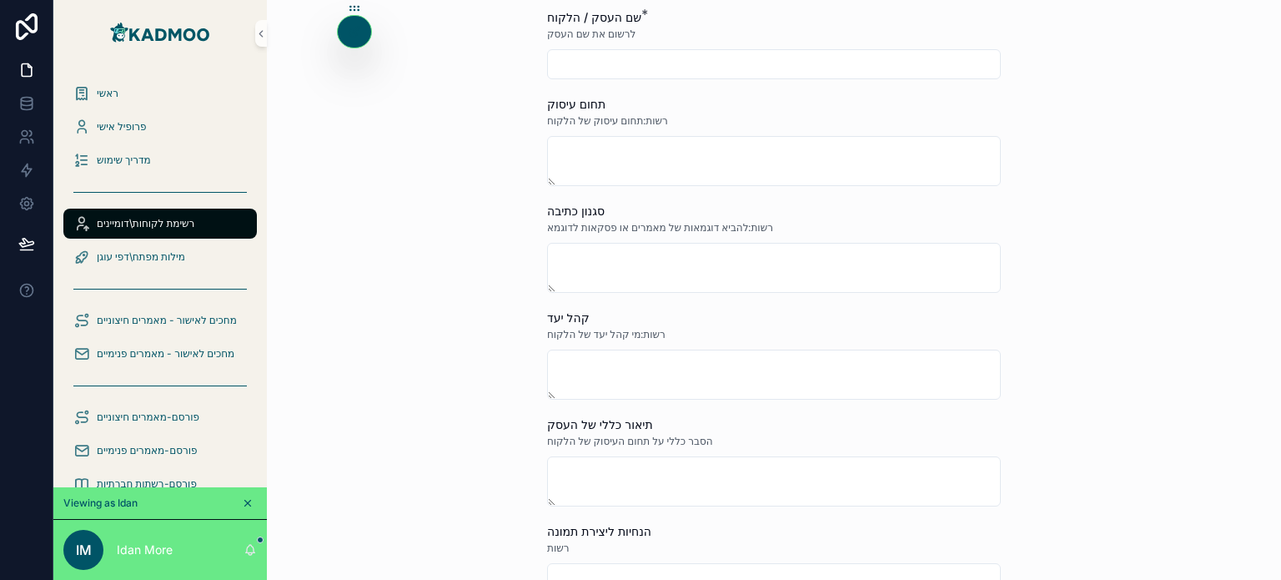
click at [623, 123] on span "רשות:תחום עיסוק של הלקוח" at bounding box center [607, 120] width 121 height 13
click at [654, 225] on span "רשות:להביא דוגמאות של מאמרים או פסקאות לדוגמא" at bounding box center [660, 227] width 226 height 13
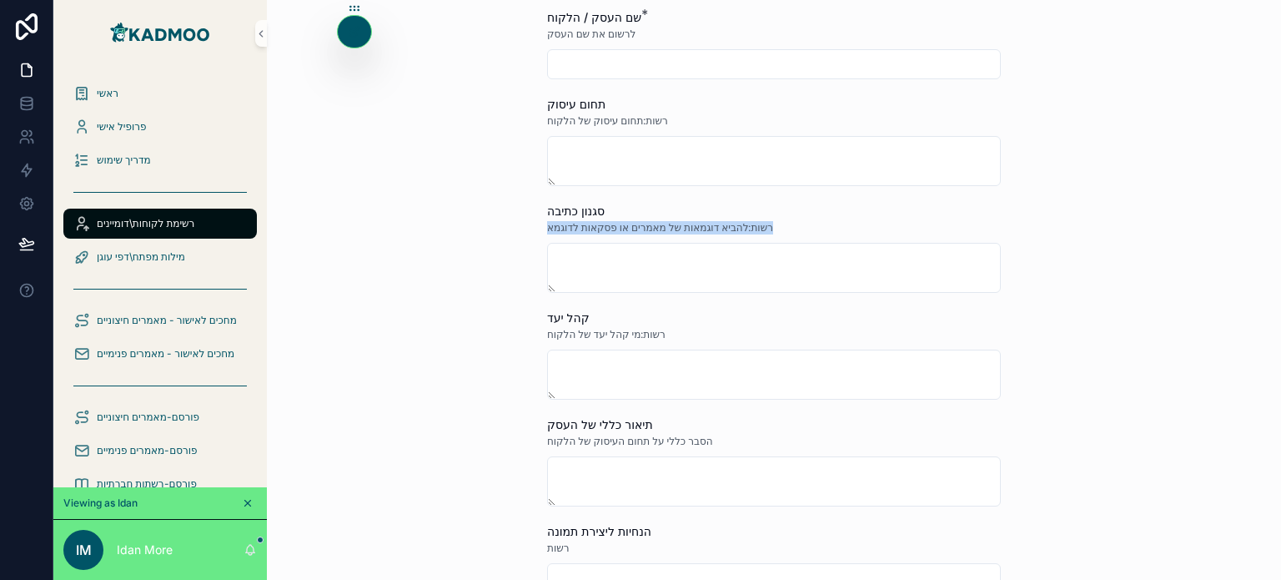
click at [654, 225] on span "רשות:להביא דוגמאות של מאמרים או פסקאות לדוגמא" at bounding box center [660, 227] width 226 height 13
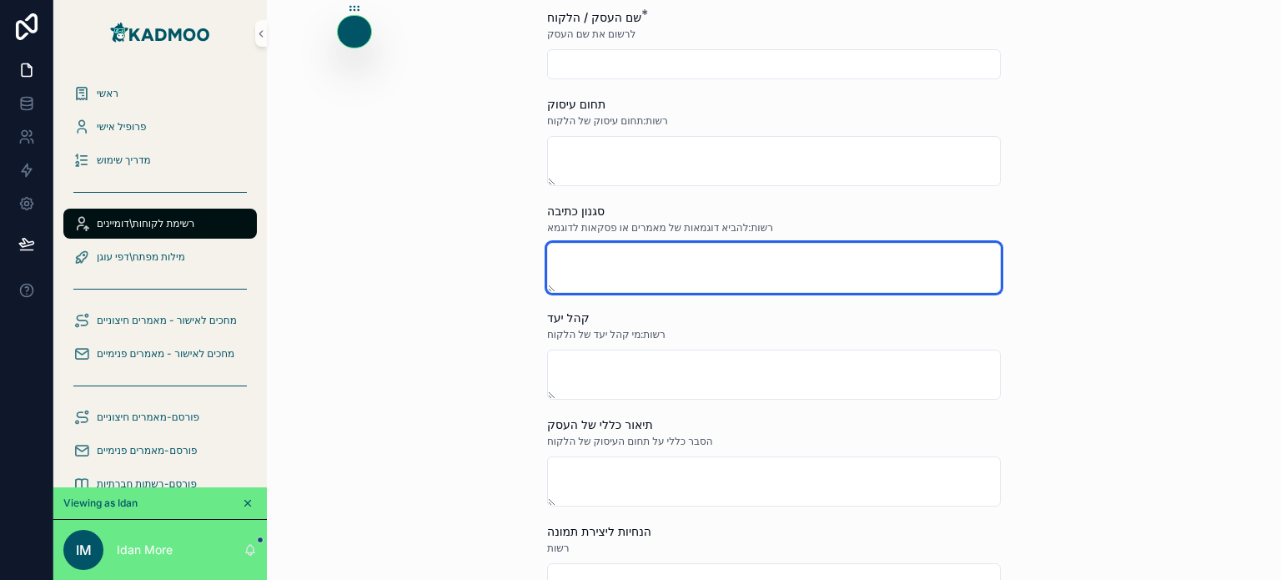
click at [751, 258] on textarea "scrollable content" at bounding box center [774, 268] width 454 height 50
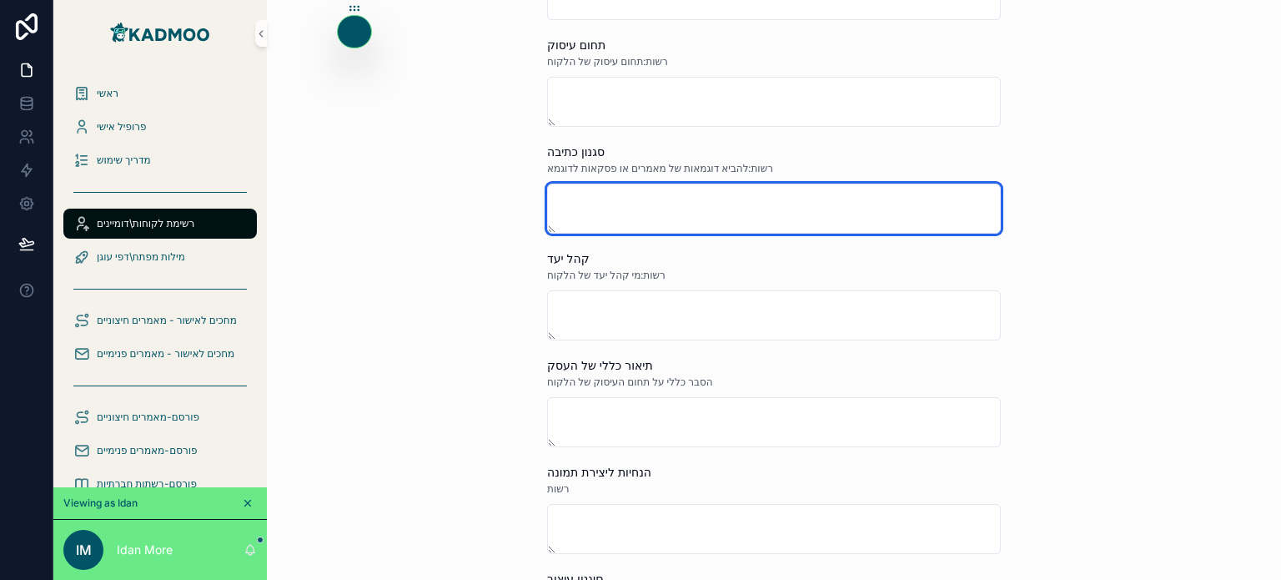
scroll to position [223, 0]
click at [692, 199] on textarea "scrollable content" at bounding box center [774, 208] width 454 height 50
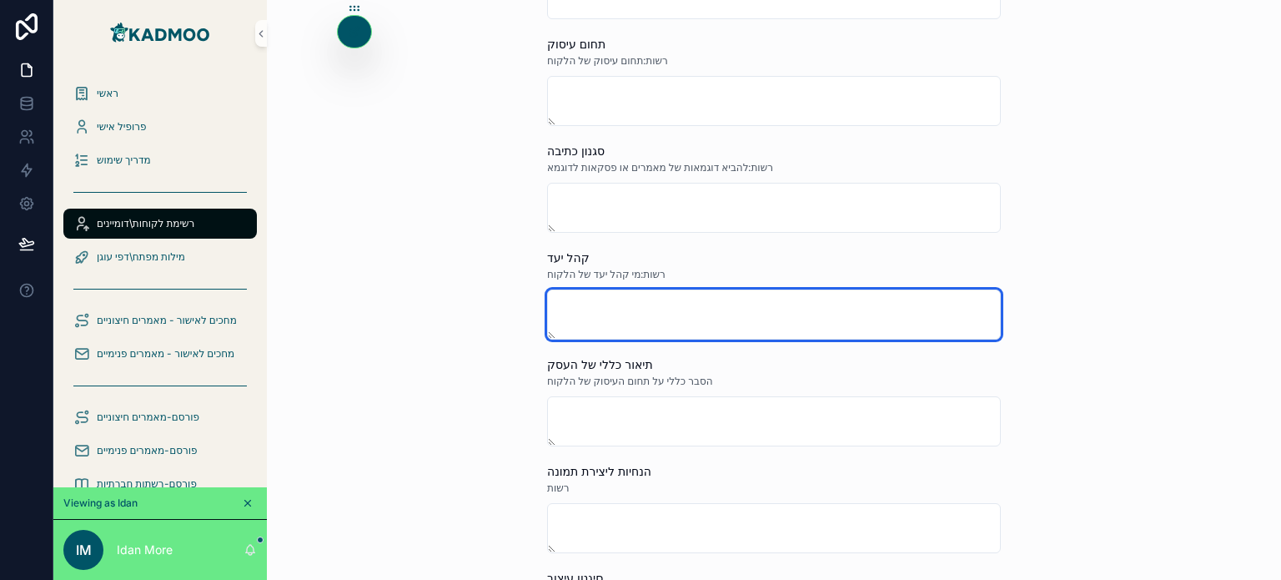
click at [644, 305] on textarea "scrollable content" at bounding box center [774, 315] width 454 height 50
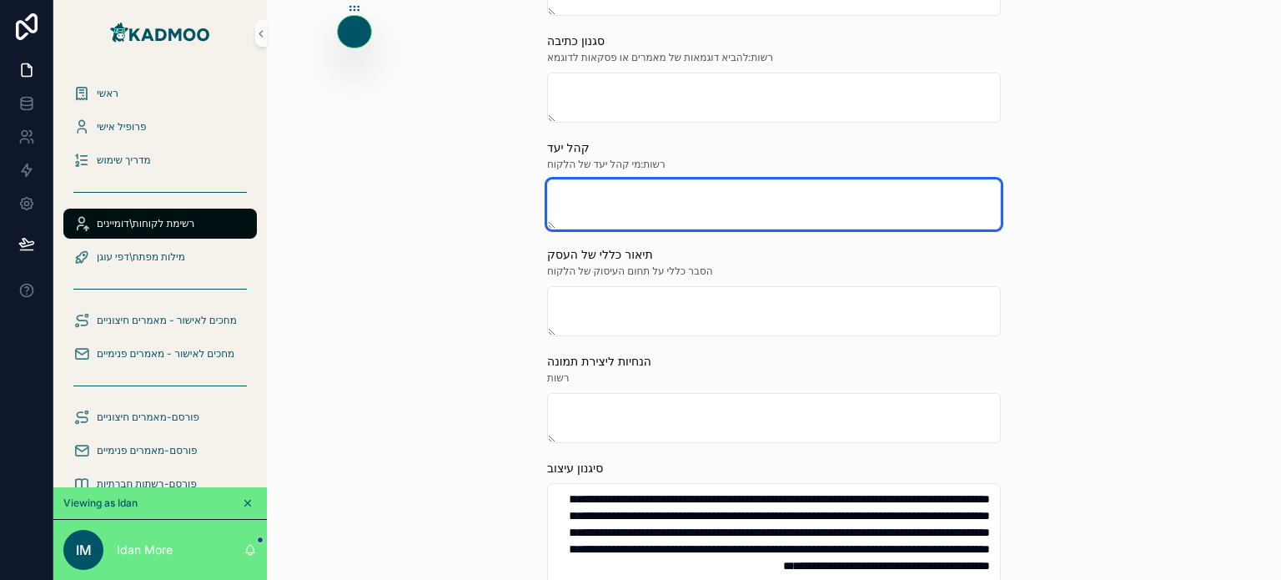
scroll to position [333, 0]
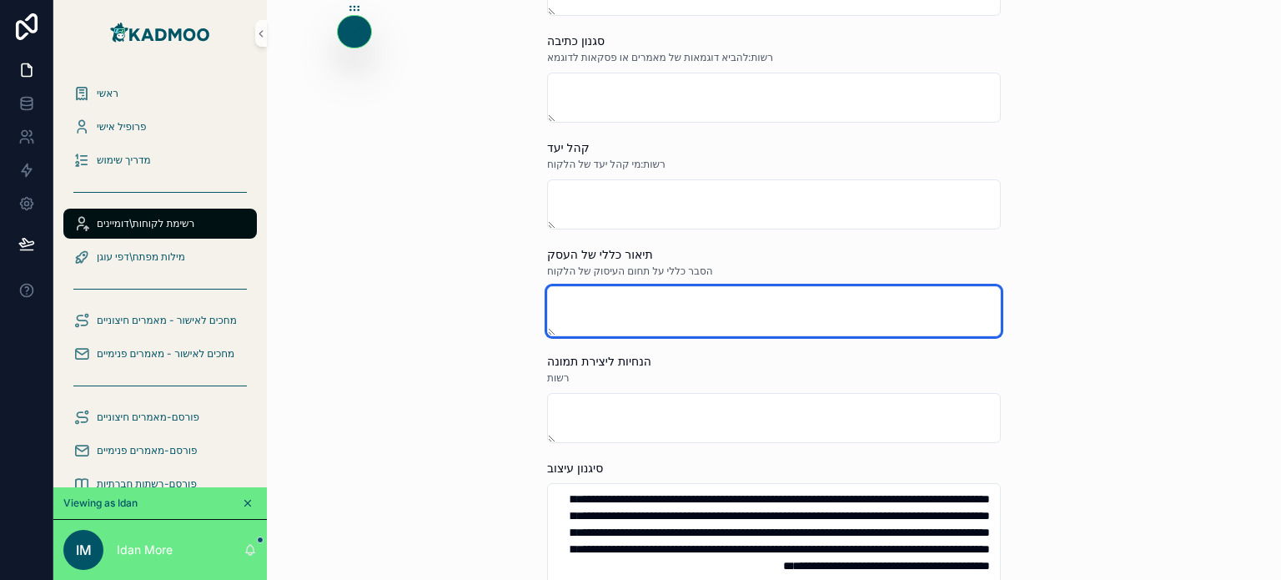
click at [669, 296] on textarea "scrollable content" at bounding box center [774, 311] width 454 height 50
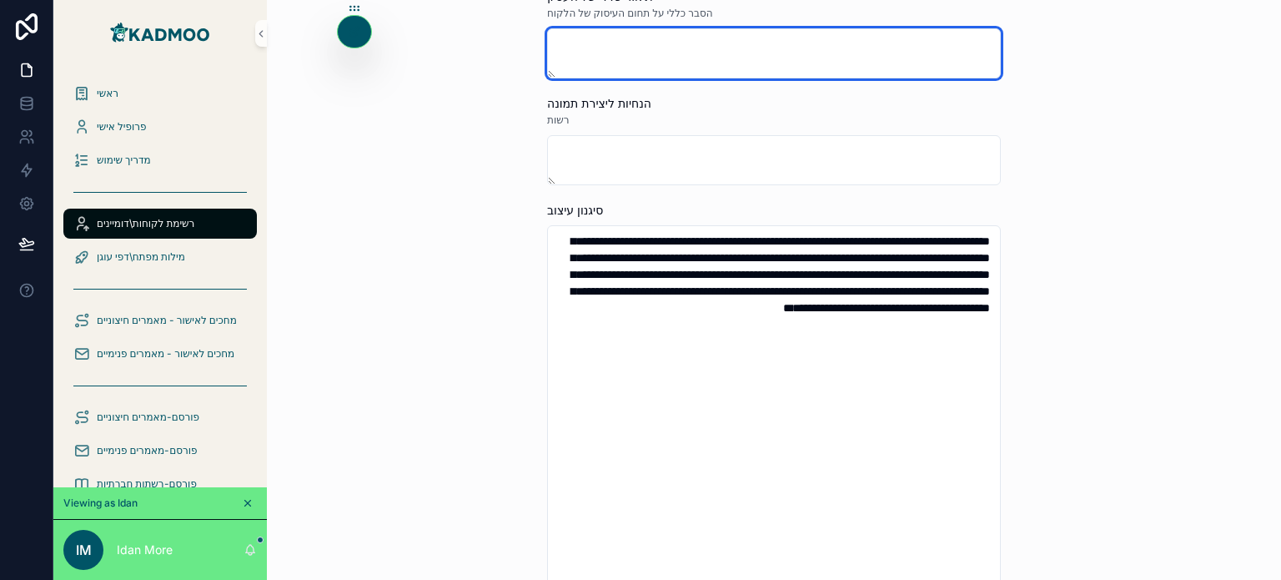
scroll to position [594, 0]
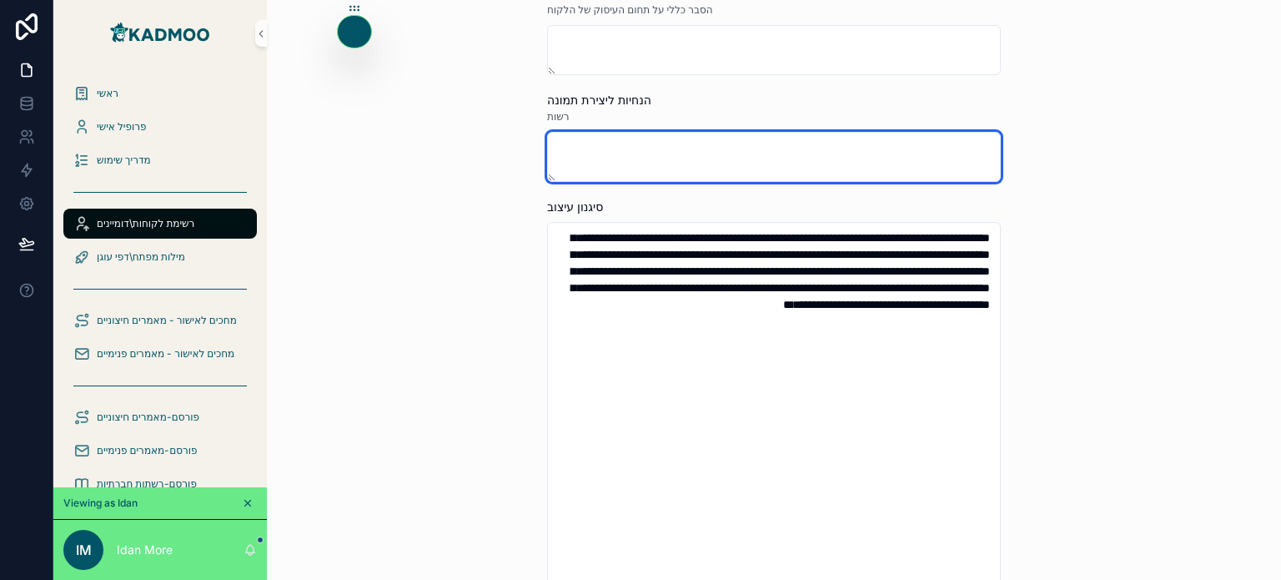
click at [743, 153] on textarea "scrollable content" at bounding box center [774, 157] width 454 height 50
click at [804, 166] on textarea "scrollable content" at bounding box center [774, 157] width 454 height 50
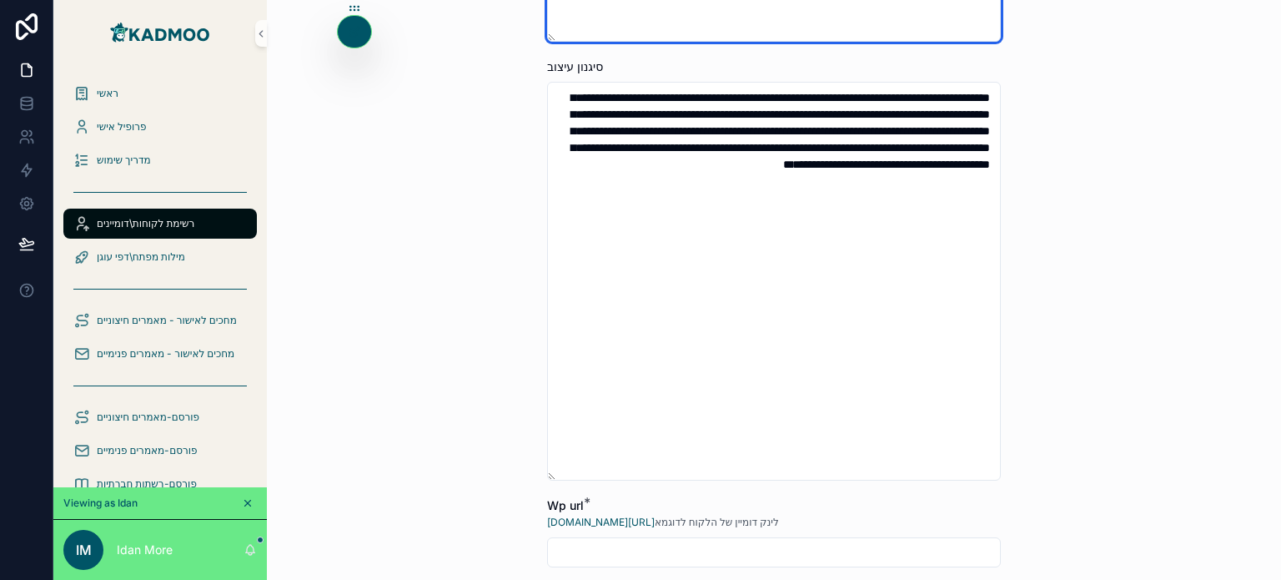
scroll to position [753, 0]
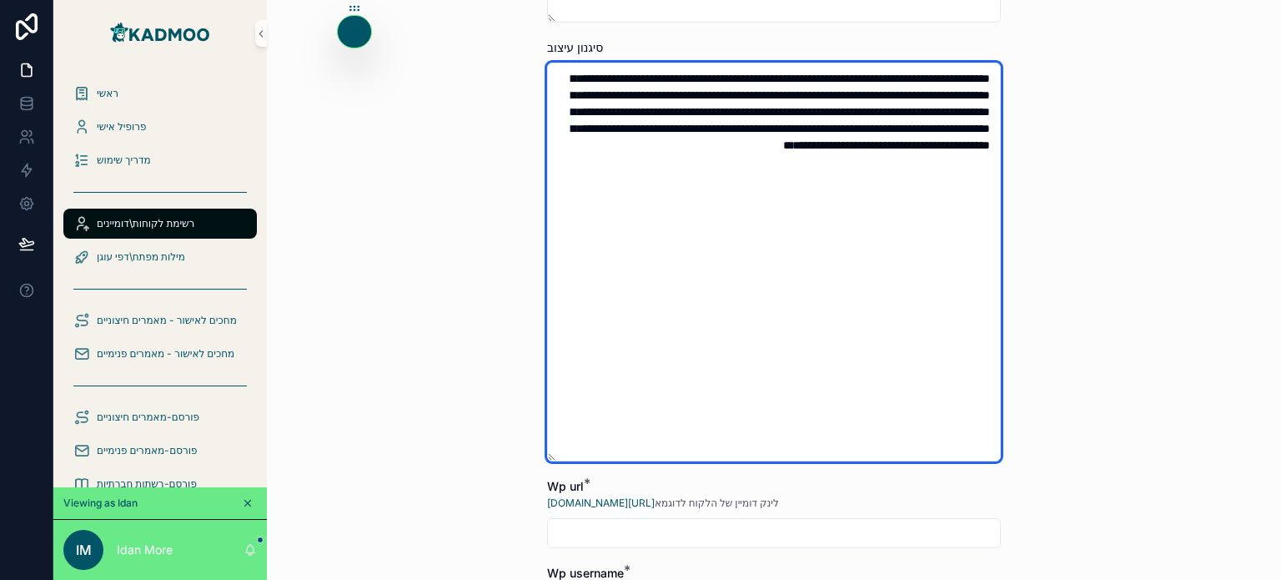
click at [831, 174] on textarea "**********" at bounding box center [774, 262] width 454 height 399
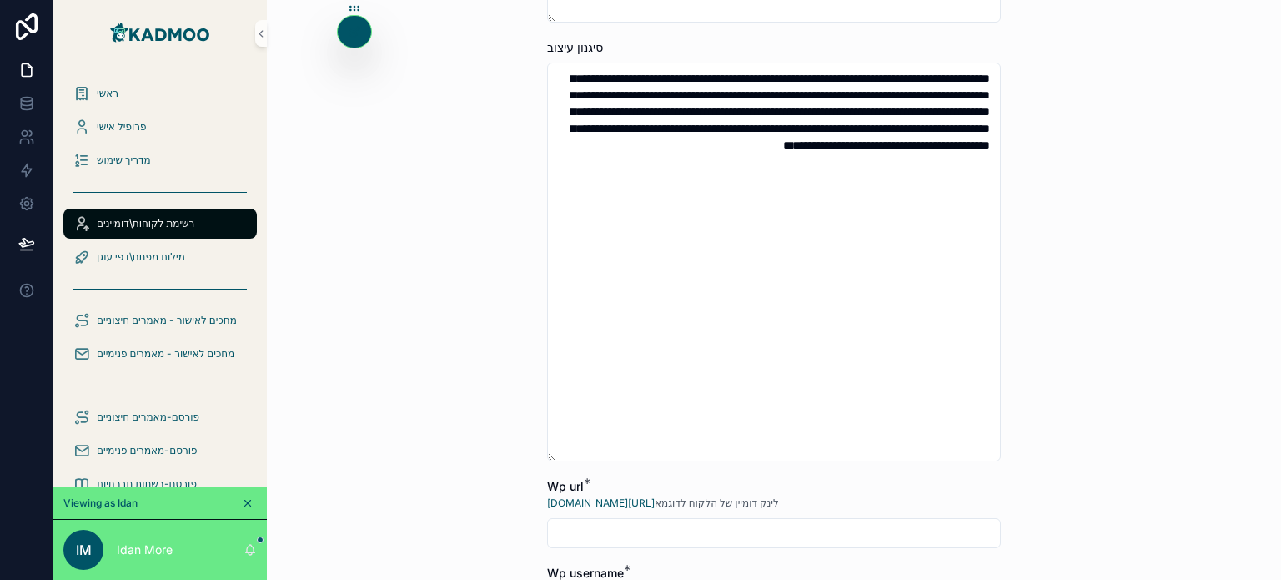
click at [455, 240] on div "**********" at bounding box center [774, 290] width 1015 height 580
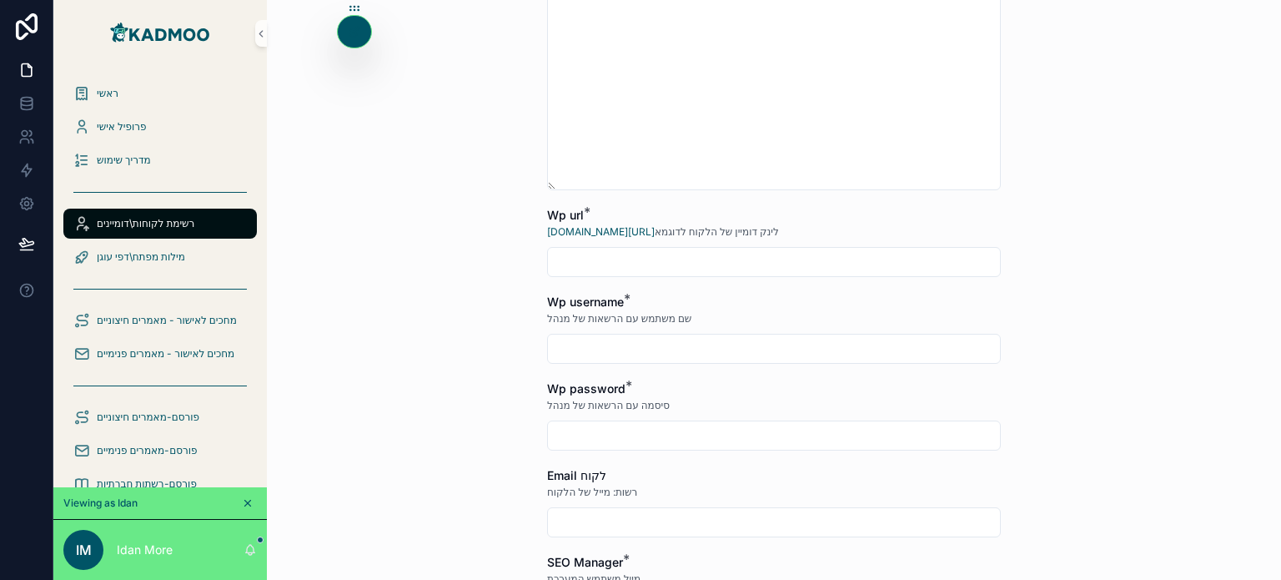
scroll to position [1028, 0]
click at [578, 262] on input "scrollable content" at bounding box center [774, 258] width 452 height 23
click at [612, 344] on input "scrollable content" at bounding box center [774, 345] width 452 height 23
click at [612, 426] on input "scrollable content" at bounding box center [774, 431] width 452 height 23
click at [641, 350] on input "scrollable content" at bounding box center [774, 345] width 452 height 23
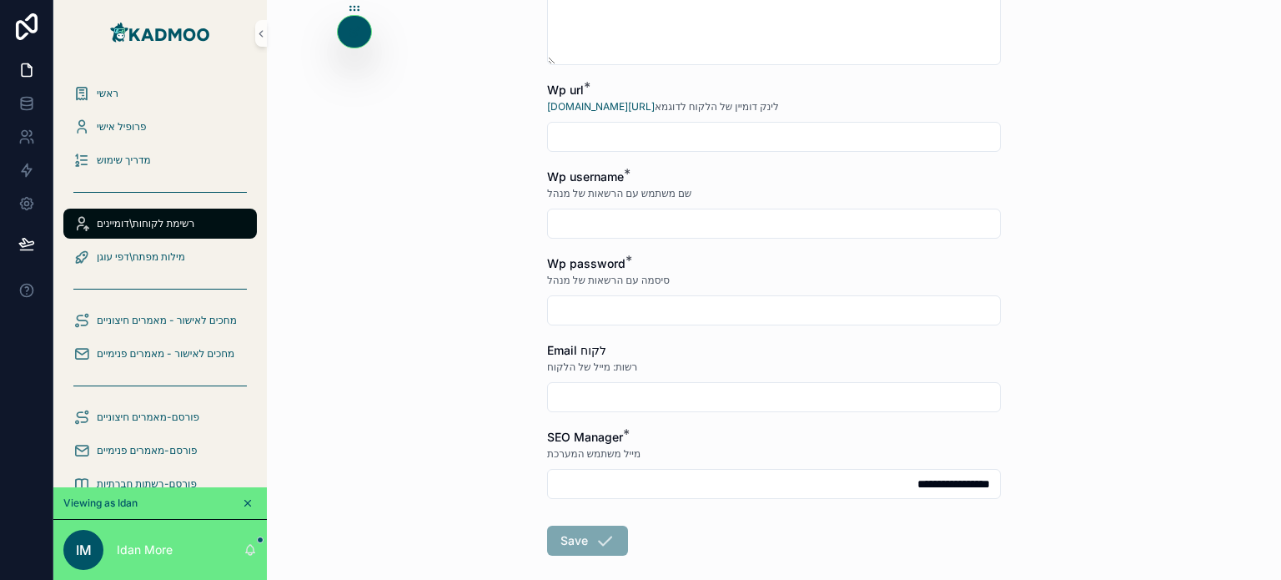
scroll to position [1231, 0]
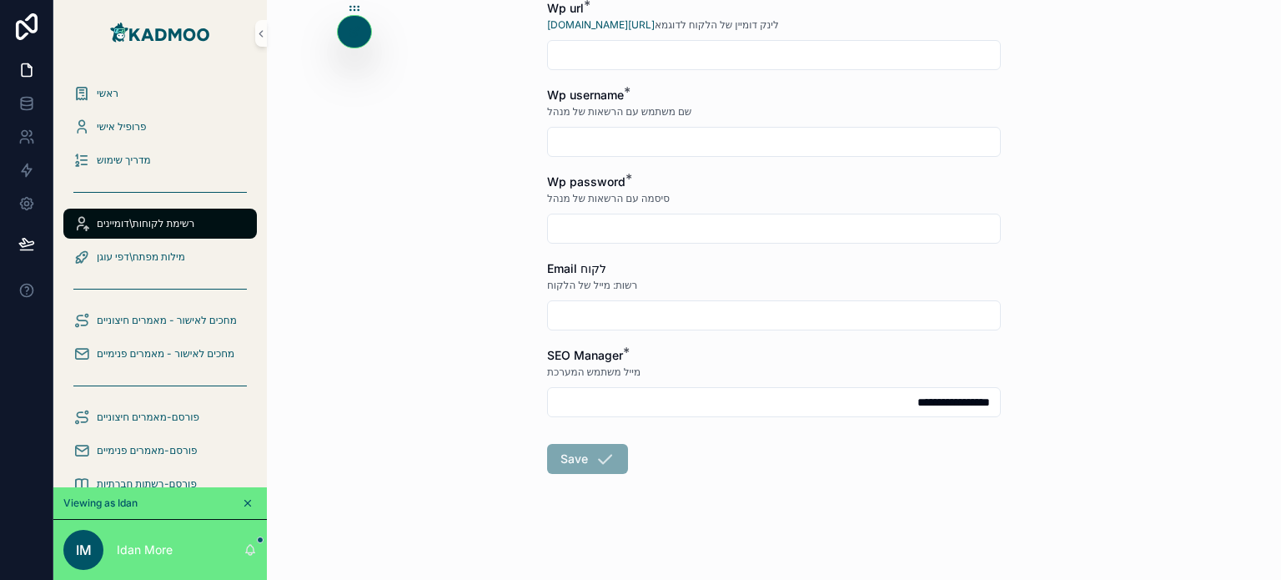
click at [580, 314] on input "scrollable content" at bounding box center [774, 315] width 452 height 23
click at [591, 397] on input "**********" at bounding box center [774, 401] width 452 height 23
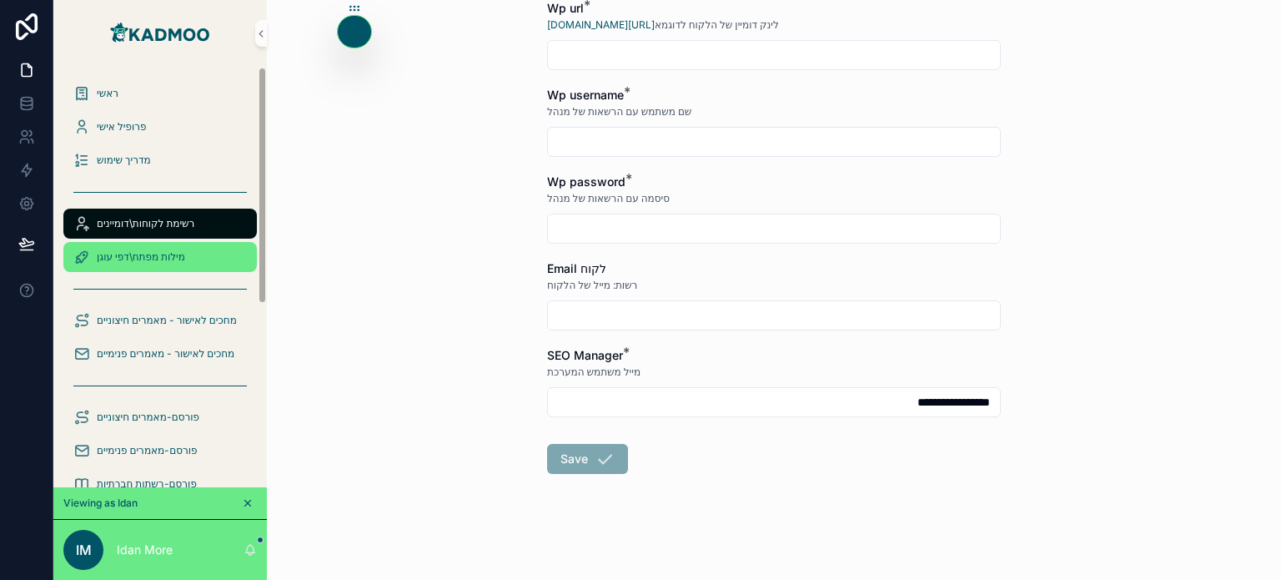
click at [164, 258] on span "מילות מפתח\דפי עוגן" at bounding box center [141, 256] width 88 height 13
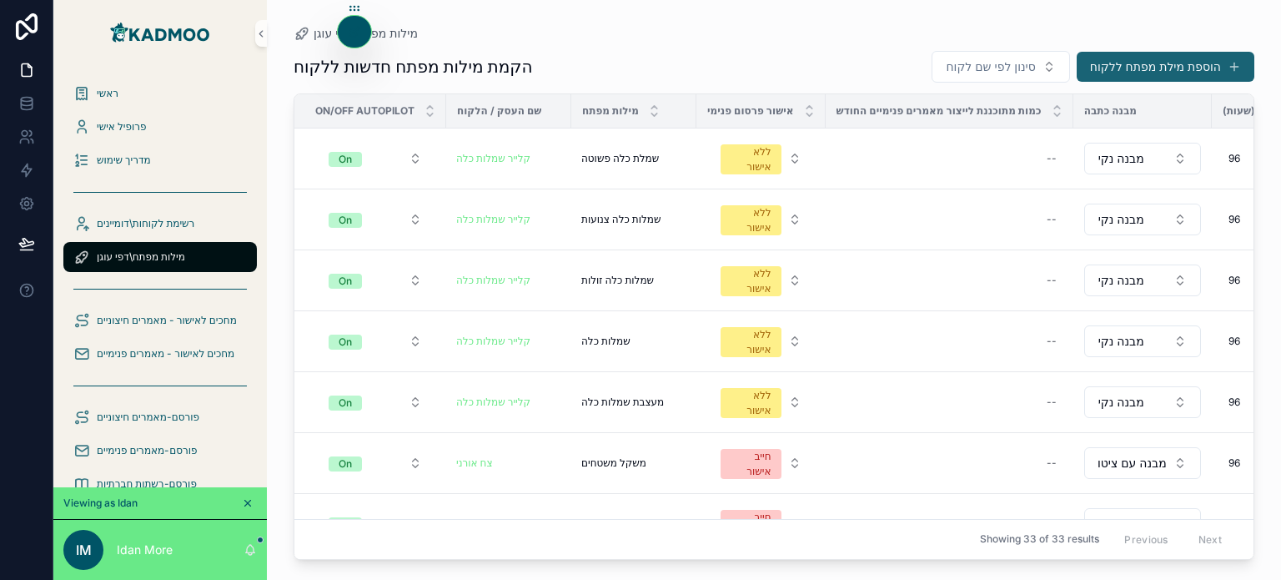
click at [1138, 68] on button "הוספת מילת מפתח ללקוח" at bounding box center [1166, 67] width 178 height 30
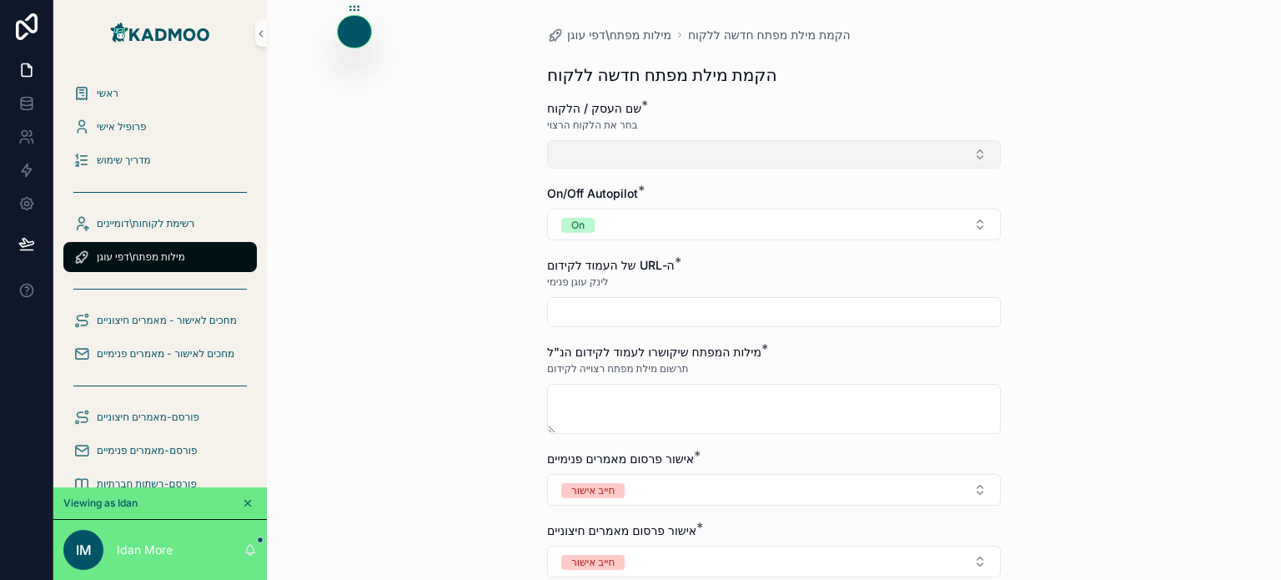
click at [707, 154] on button "Select Button" at bounding box center [774, 154] width 454 height 28
click at [417, 291] on div "מילות מפתח\דפי עוגן הקמת מילת מפתח חדשה ללקוח הקמת מילת מפתח חדשה ללקוח שם העסק…" at bounding box center [774, 290] width 1015 height 580
click at [631, 310] on input "scrollable content" at bounding box center [774, 311] width 452 height 23
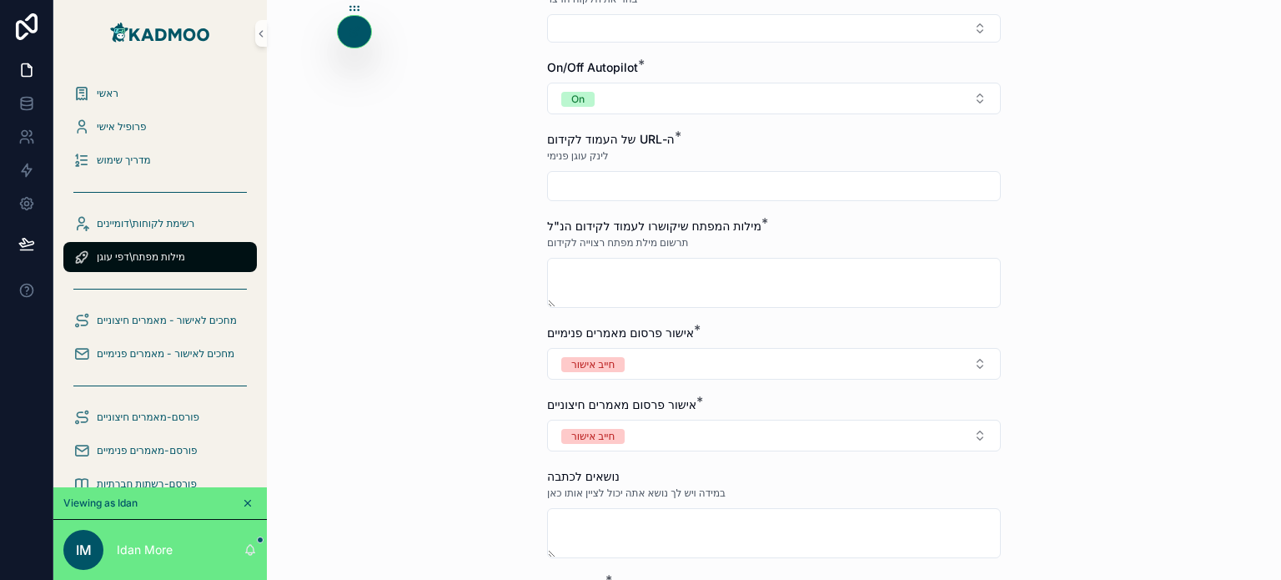
scroll to position [145, 0]
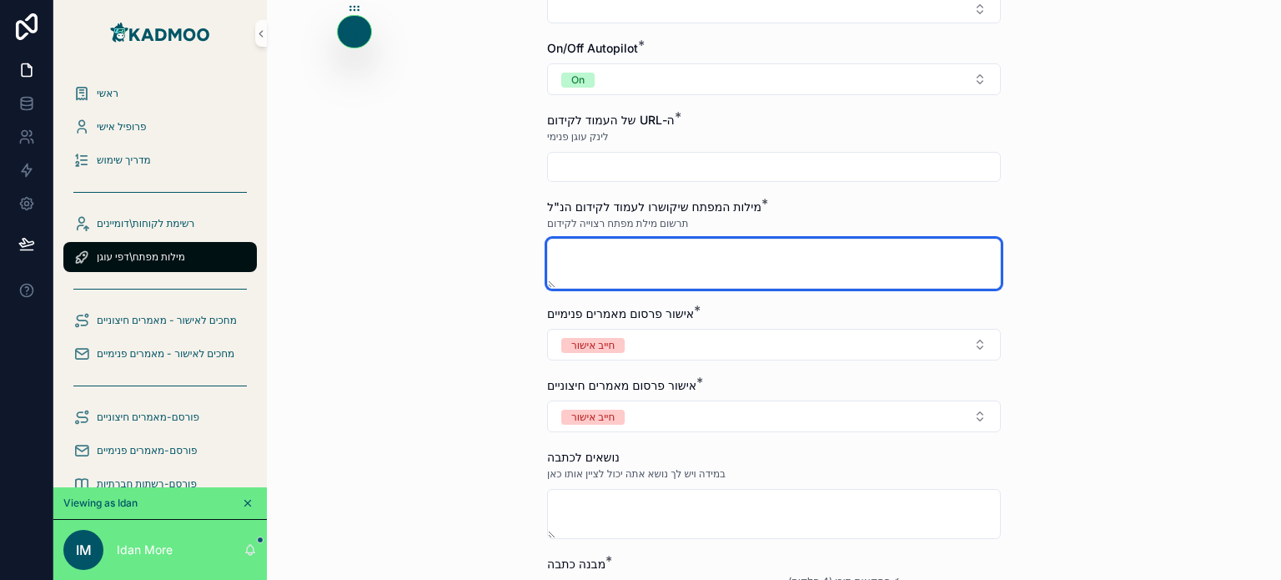
click at [736, 258] on textarea "scrollable content" at bounding box center [774, 264] width 454 height 50
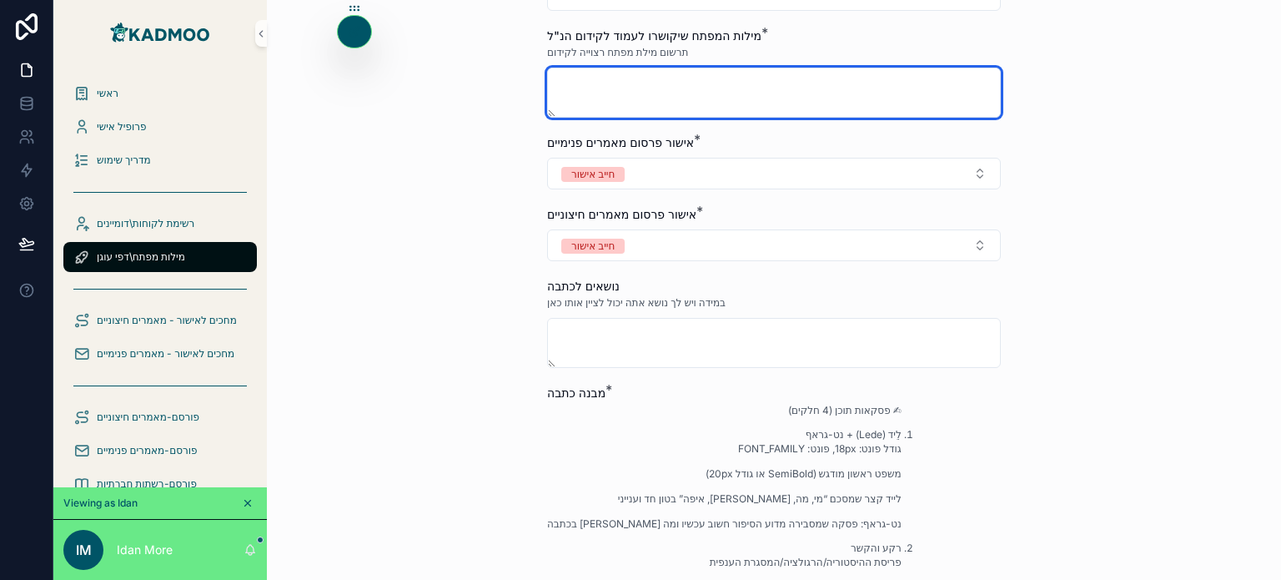
scroll to position [317, 0]
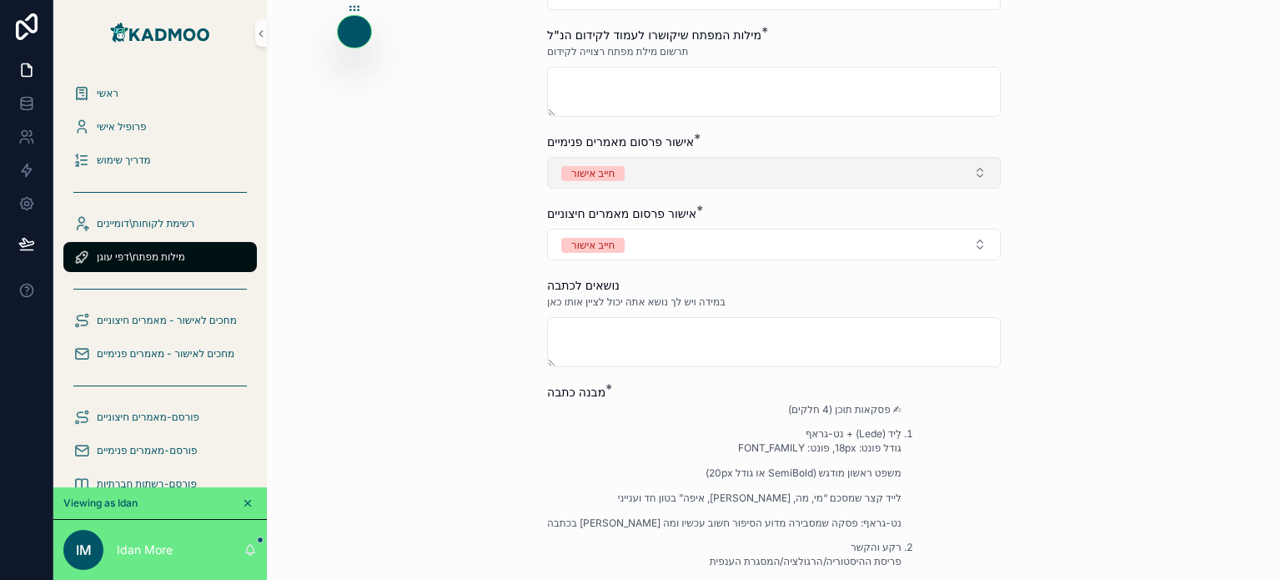
click at [723, 162] on button "חייב אישור" at bounding box center [774, 173] width 454 height 32
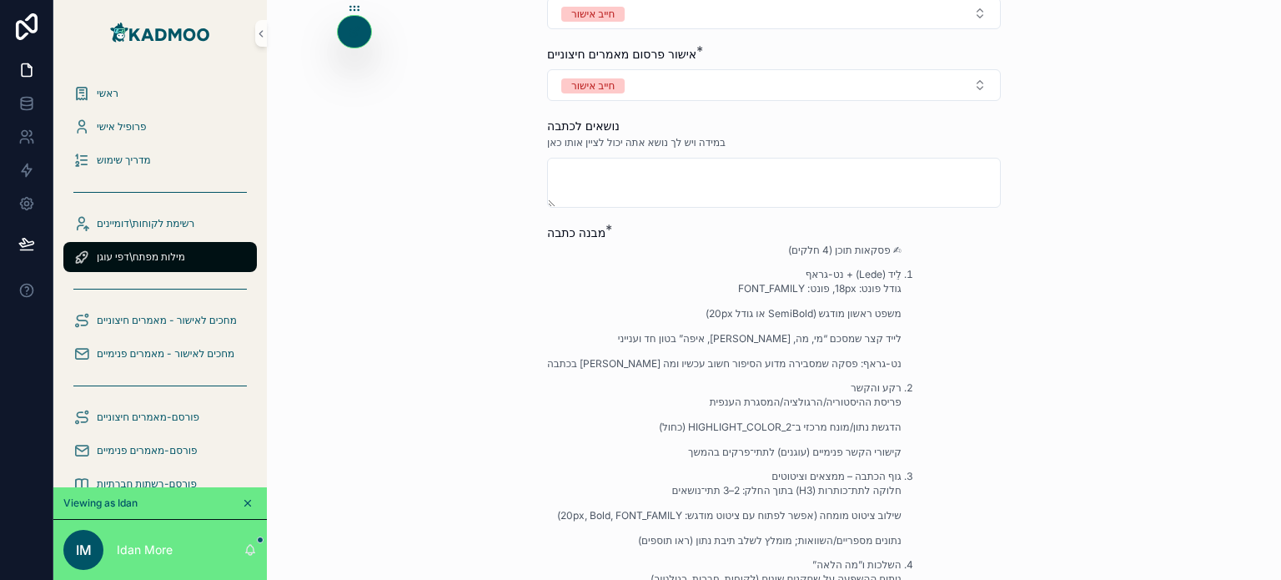
scroll to position [509, 0]
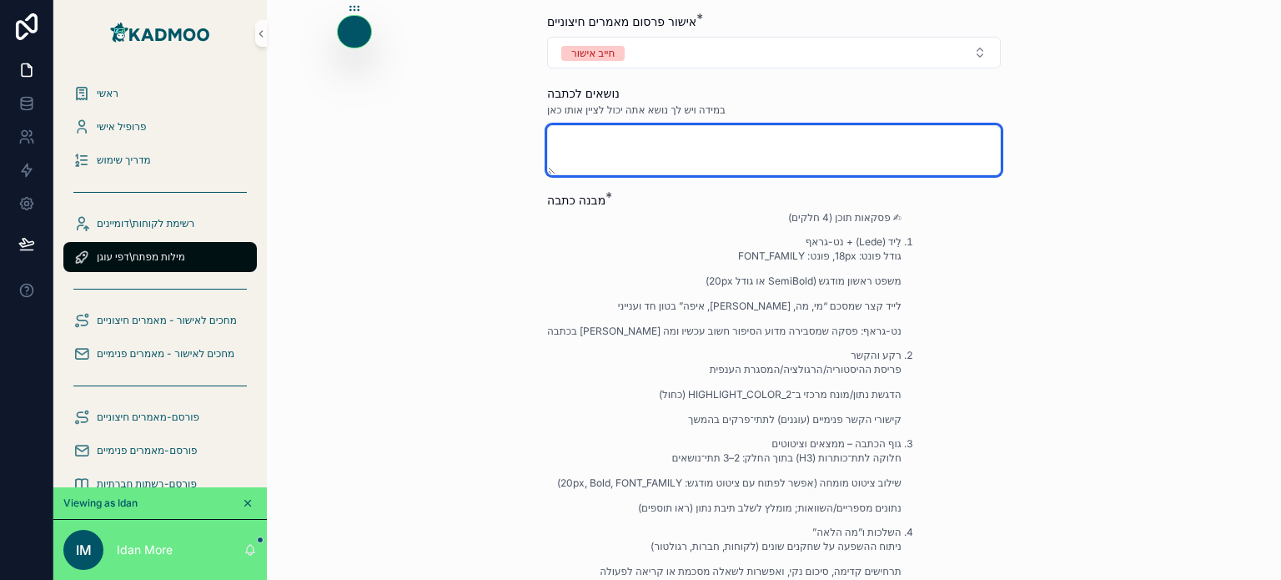
click at [773, 146] on textarea "scrollable content" at bounding box center [774, 150] width 454 height 50
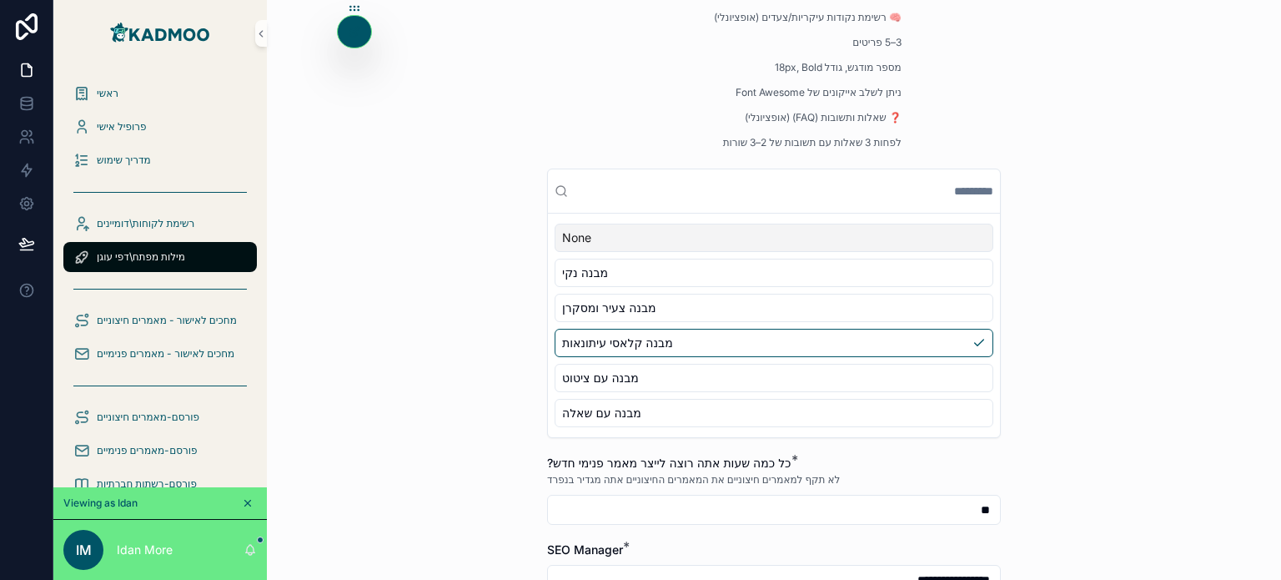
scroll to position [1340, 0]
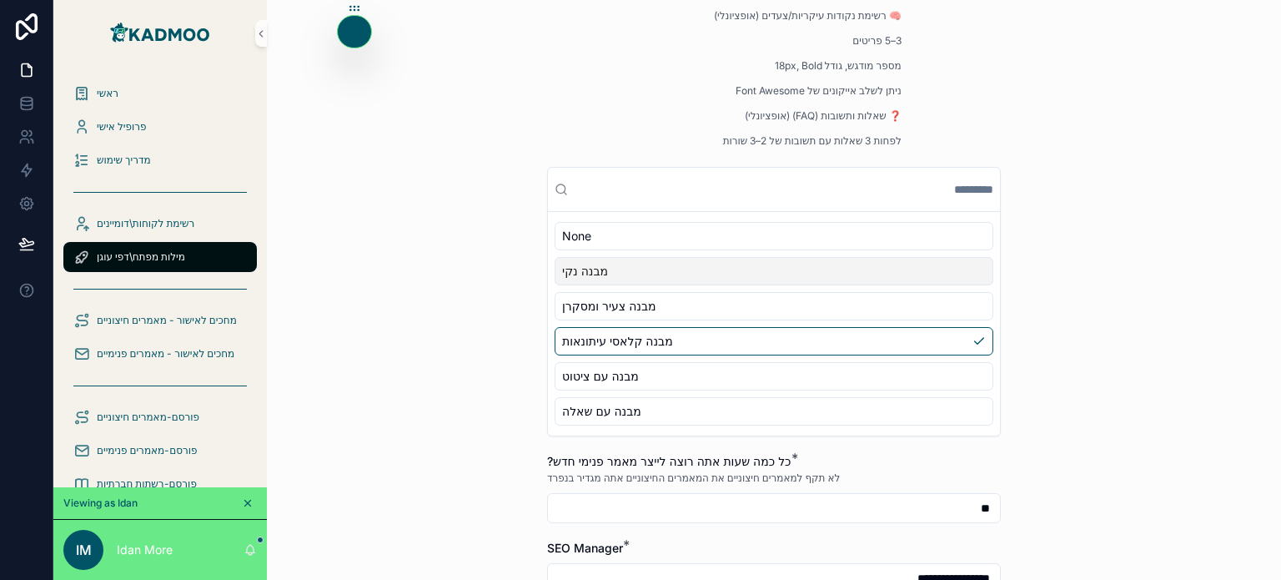
click at [608, 276] on div "מבנה נקי" at bounding box center [774, 271] width 439 height 28
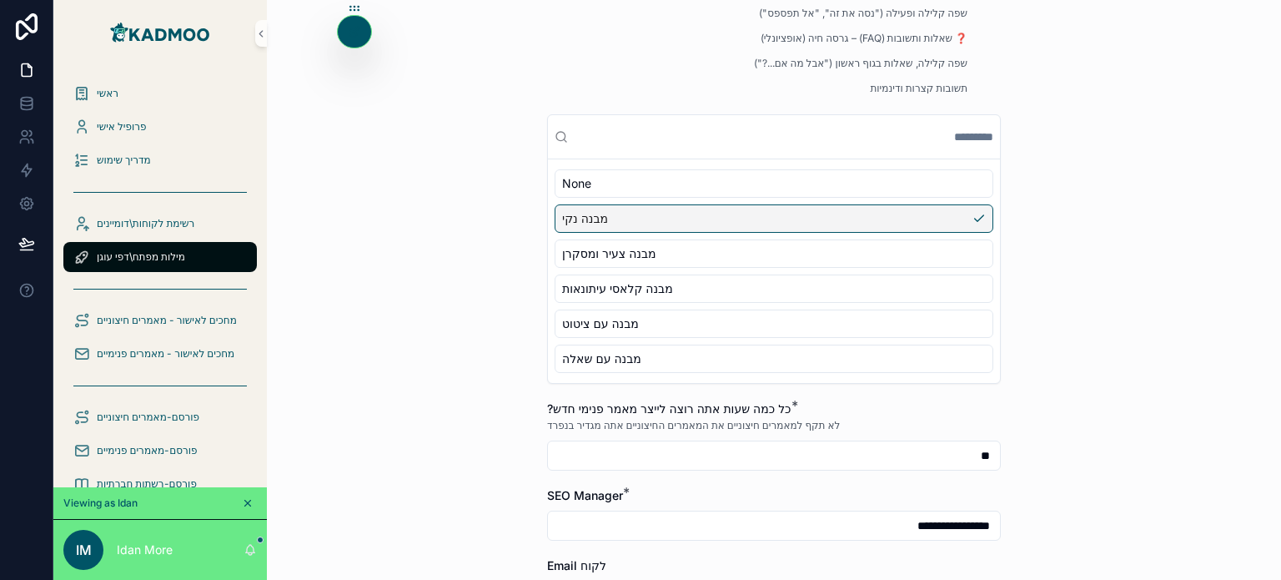
scroll to position [991, 0]
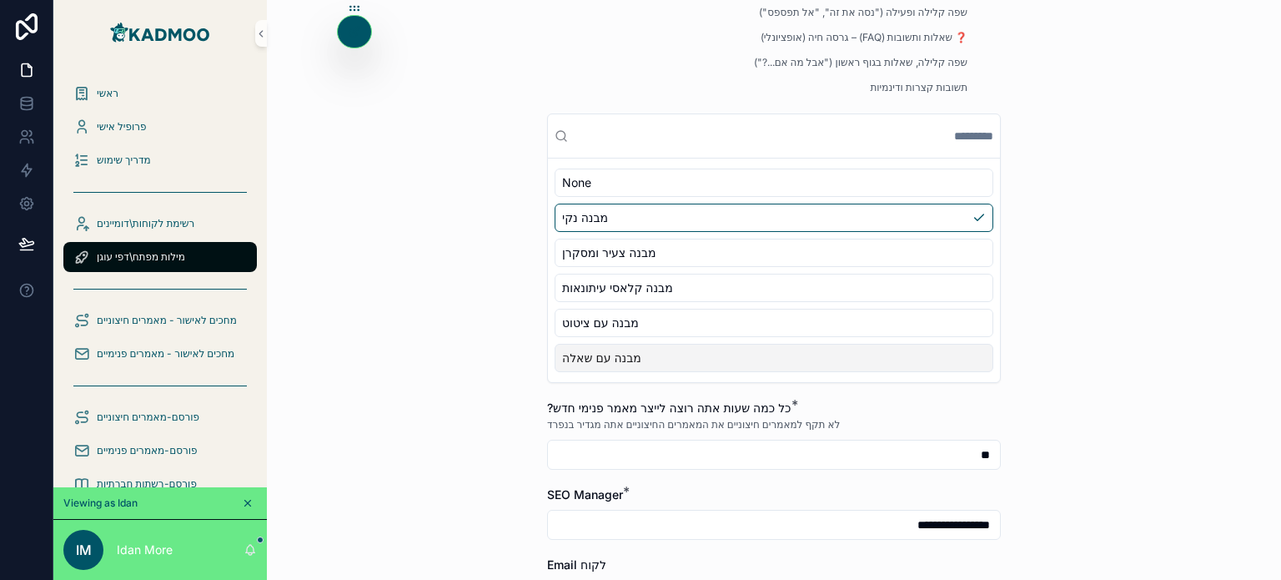
click at [397, 347] on div "מילות מפתח\דפי עוגן הקמת מילת מפתח חדשה ללקוח הקמת מילת מפתח חדשה ללקוח שם העסק…" at bounding box center [774, 290] width 1015 height 580
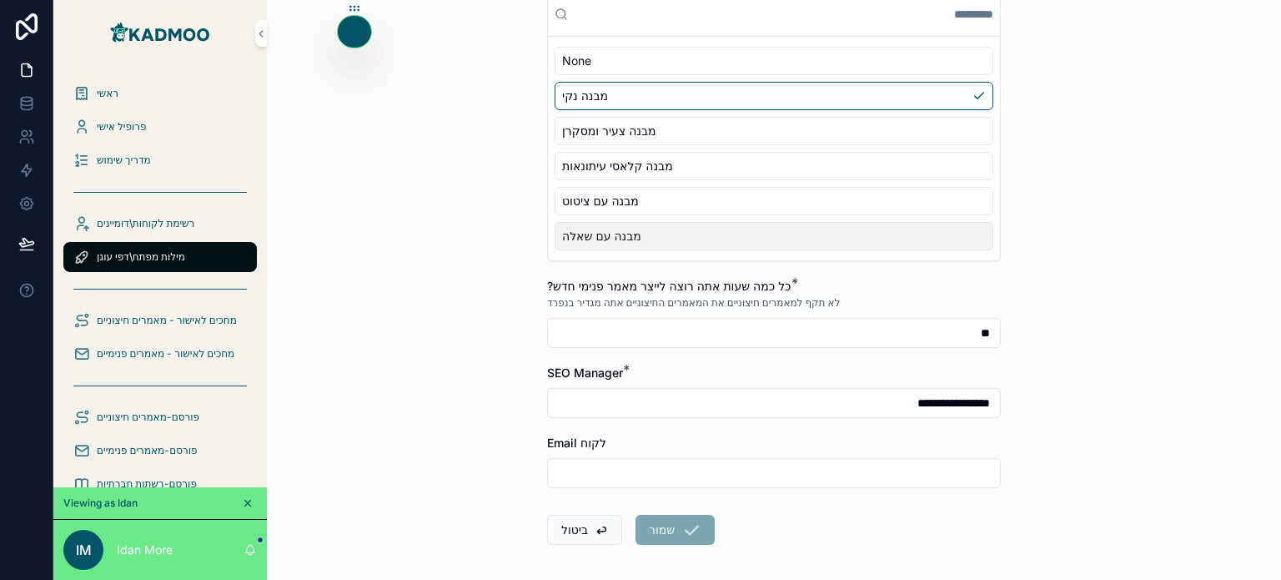
scroll to position [1181, 0]
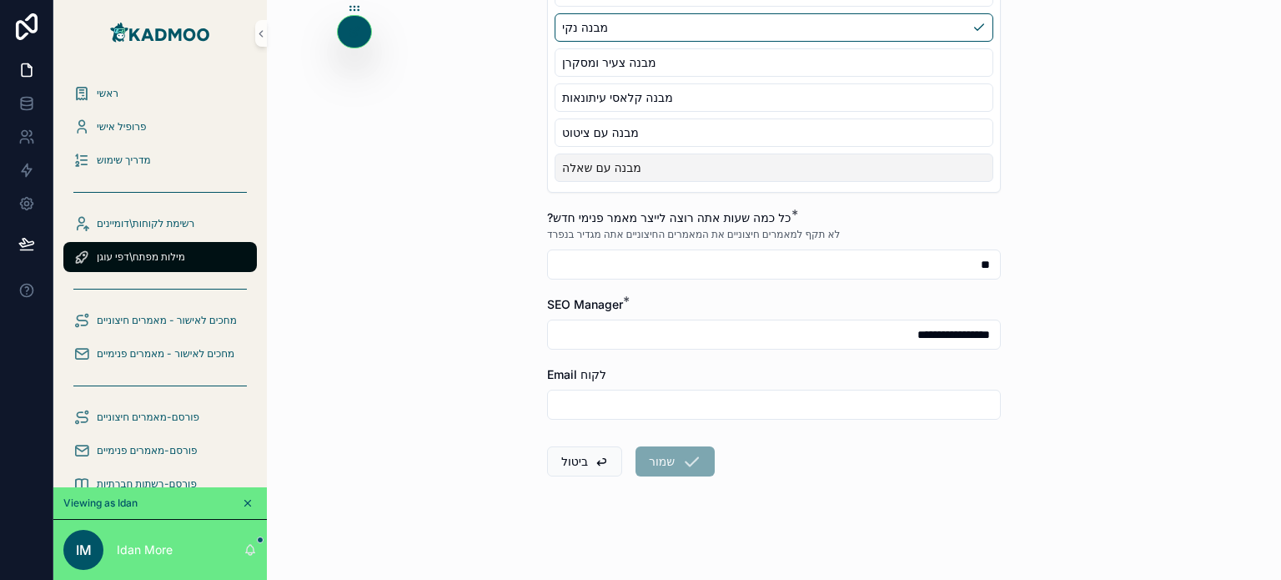
click at [689, 263] on input "**" at bounding box center [774, 264] width 452 height 23
click at [934, 261] on input "**" at bounding box center [774, 264] width 452 height 23
click at [595, 455] on span "scrollable content" at bounding box center [601, 461] width 13 height 13
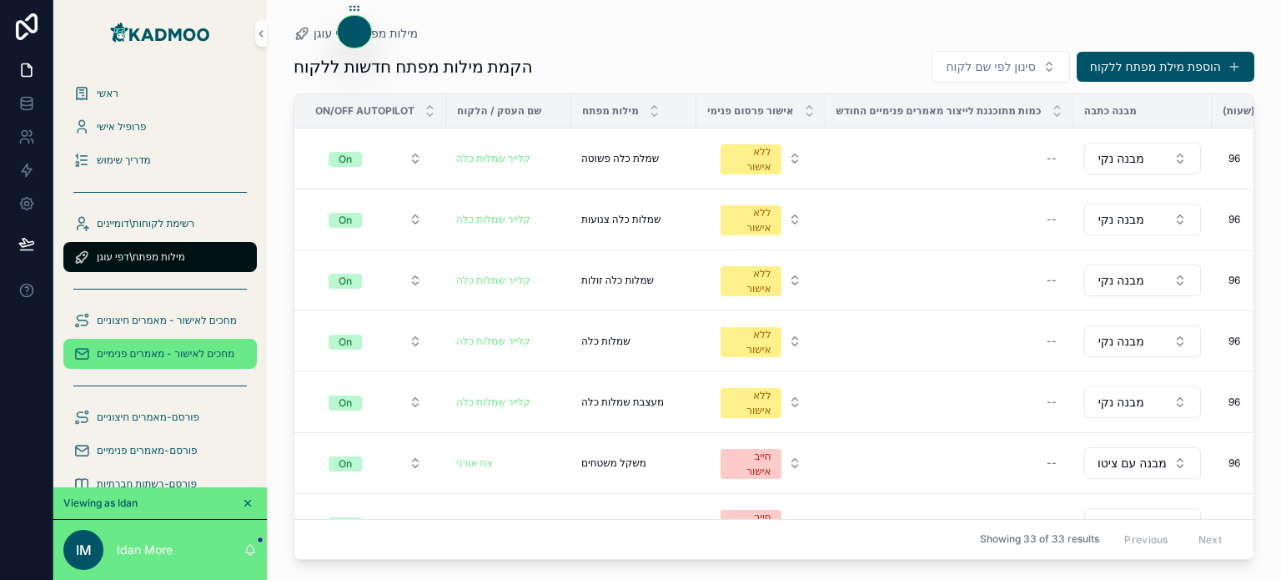
click at [191, 353] on span "מחכים לאישור - מאמרים פנימיים" at bounding box center [166, 353] width 138 height 13
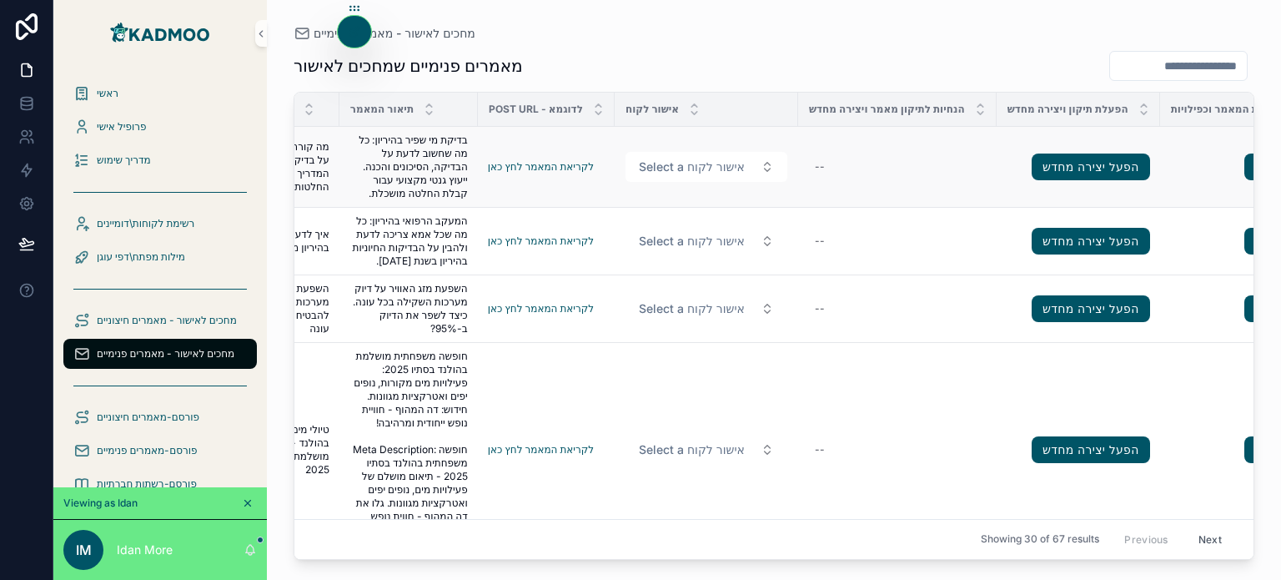
scroll to position [0, 390]
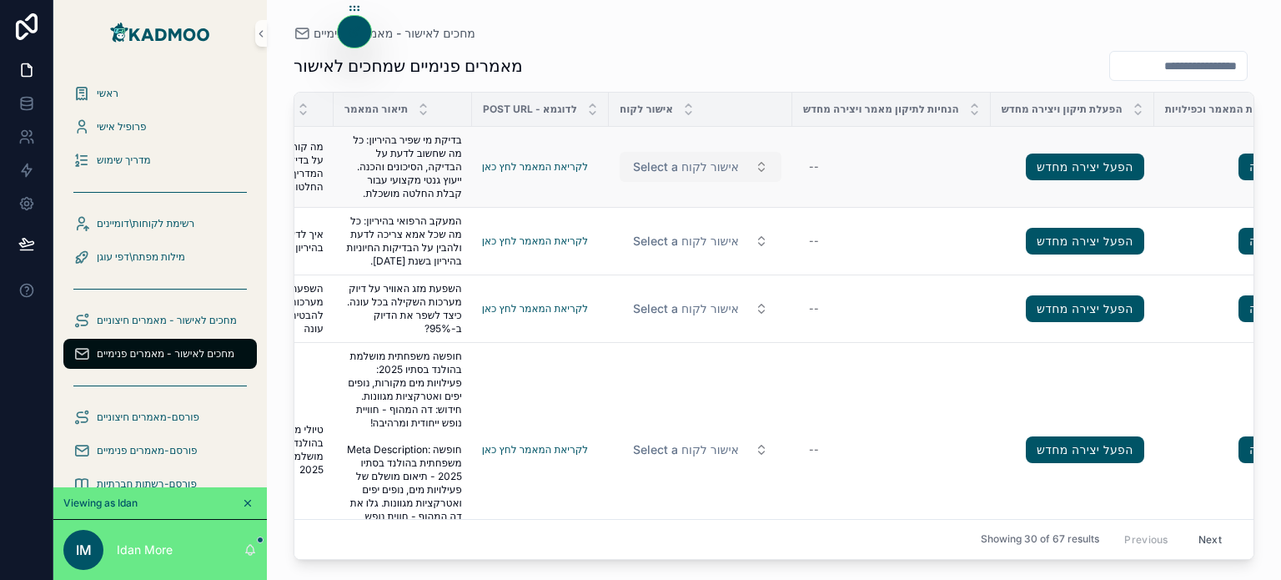
click at [711, 161] on span "Select a אישור לקוח" at bounding box center [686, 167] width 106 height 17
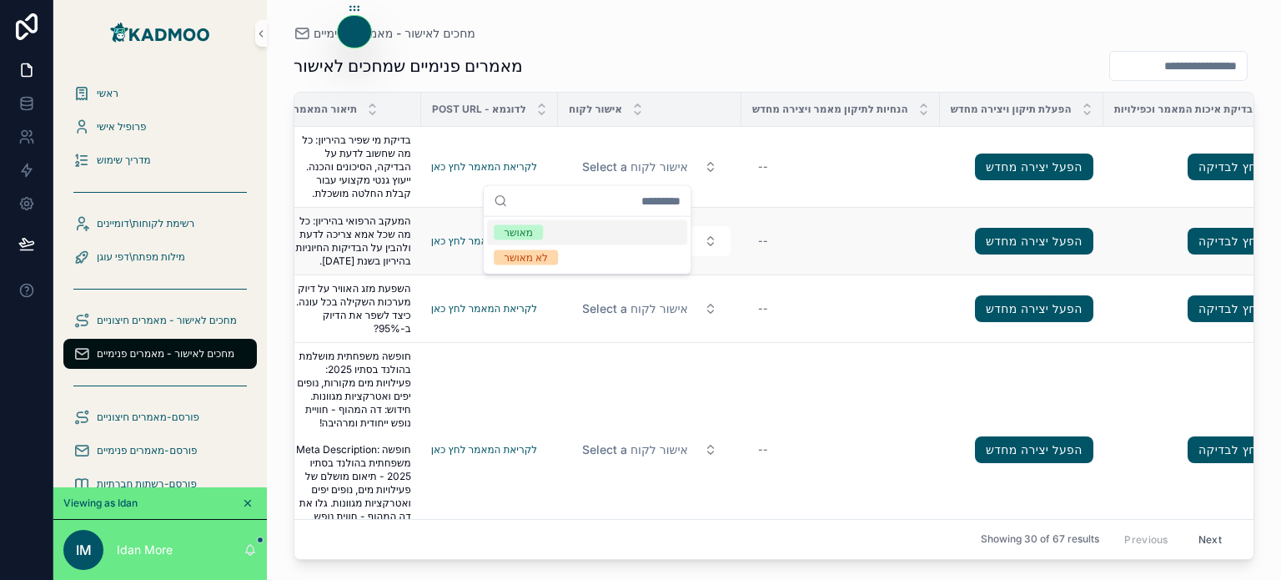
scroll to position [0, 500]
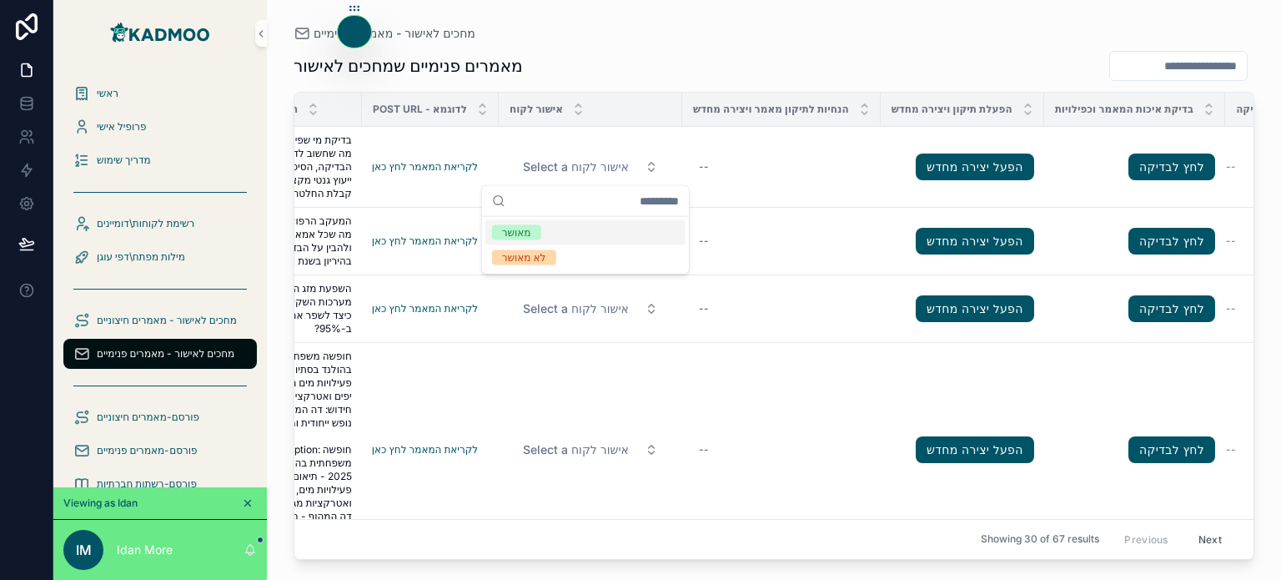
click at [744, 49] on div "מאמרים פנימיים שמחכים לאישור לאיזה לקוח שייך המאמר מתי נוצר המאמר כותרת של המאמ…" at bounding box center [774, 300] width 961 height 520
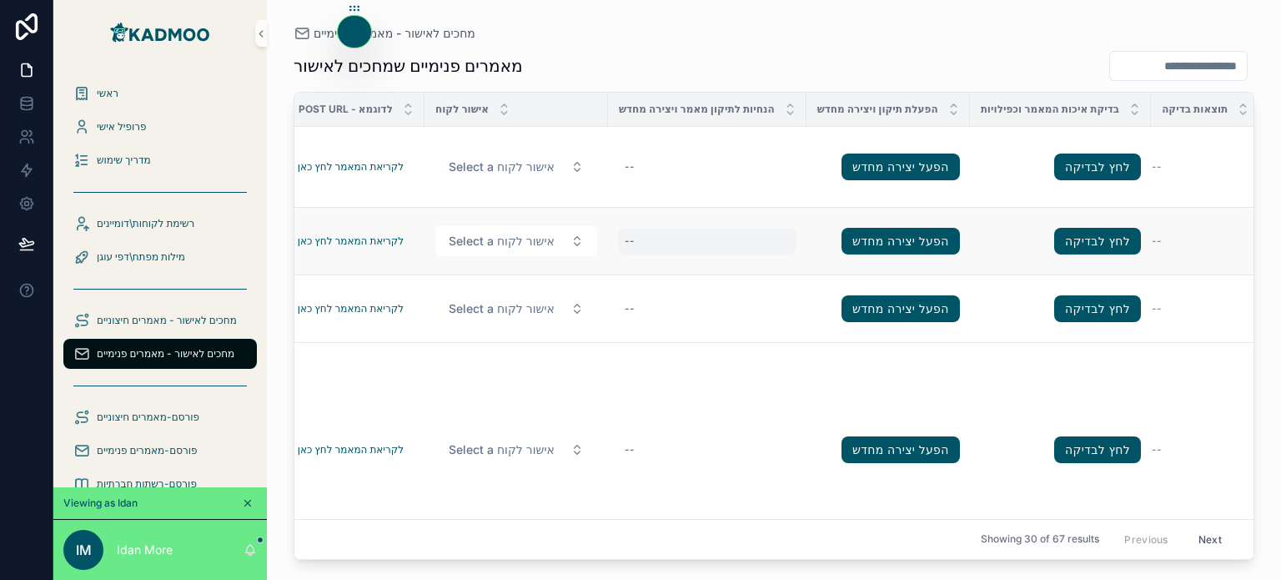
scroll to position [0, 613]
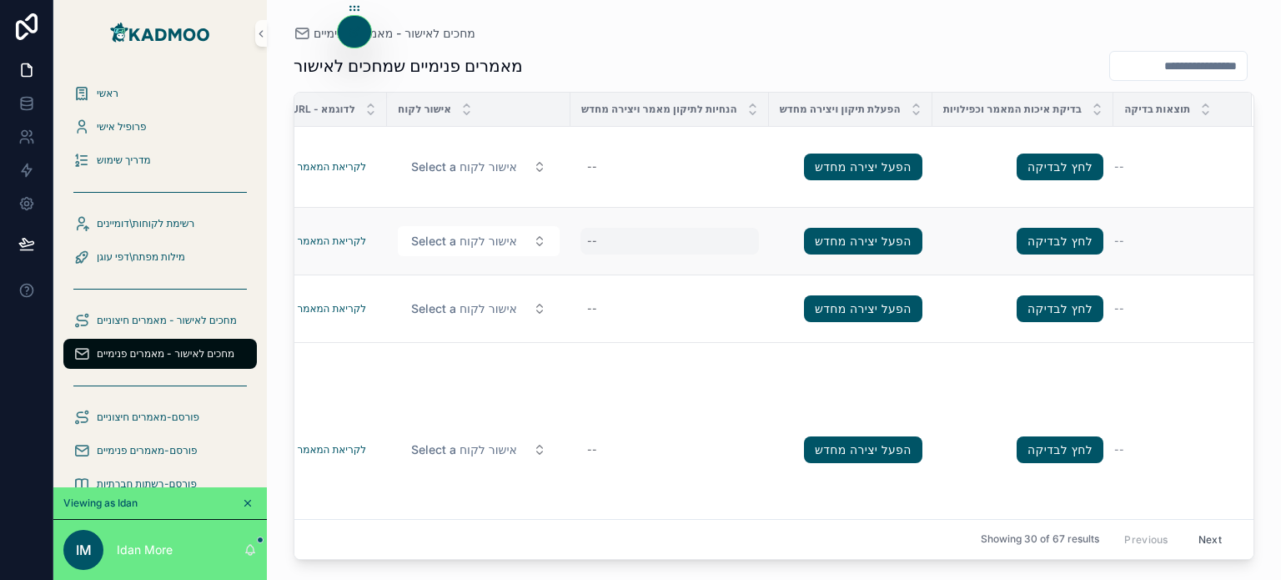
click at [698, 243] on div "--" at bounding box center [670, 241] width 179 height 27
type textarea "*"
type textarea "**********"
click at [732, 365] on td "--" at bounding box center [670, 450] width 199 height 214
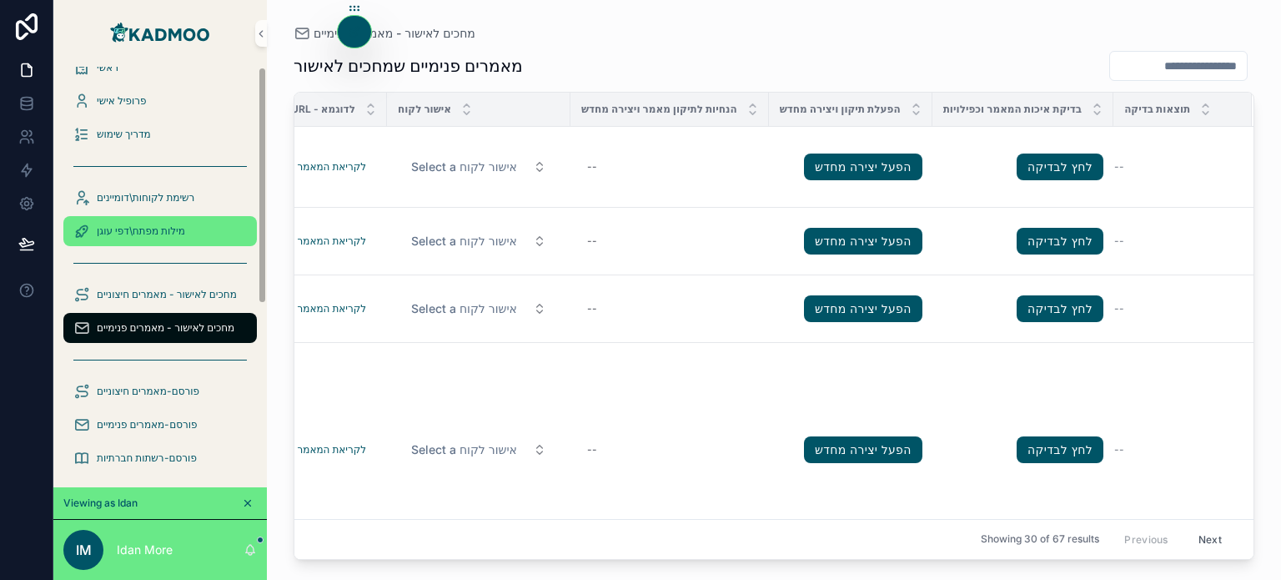
scroll to position [0, 0]
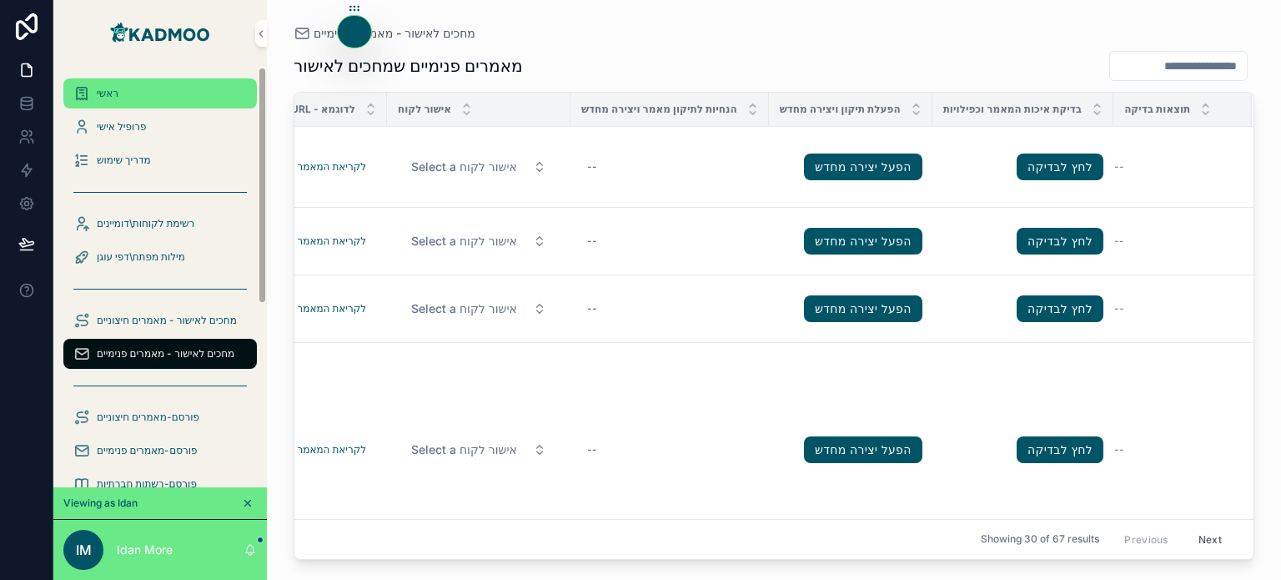
click at [113, 98] on span "ראשי" at bounding box center [108, 93] width 22 height 13
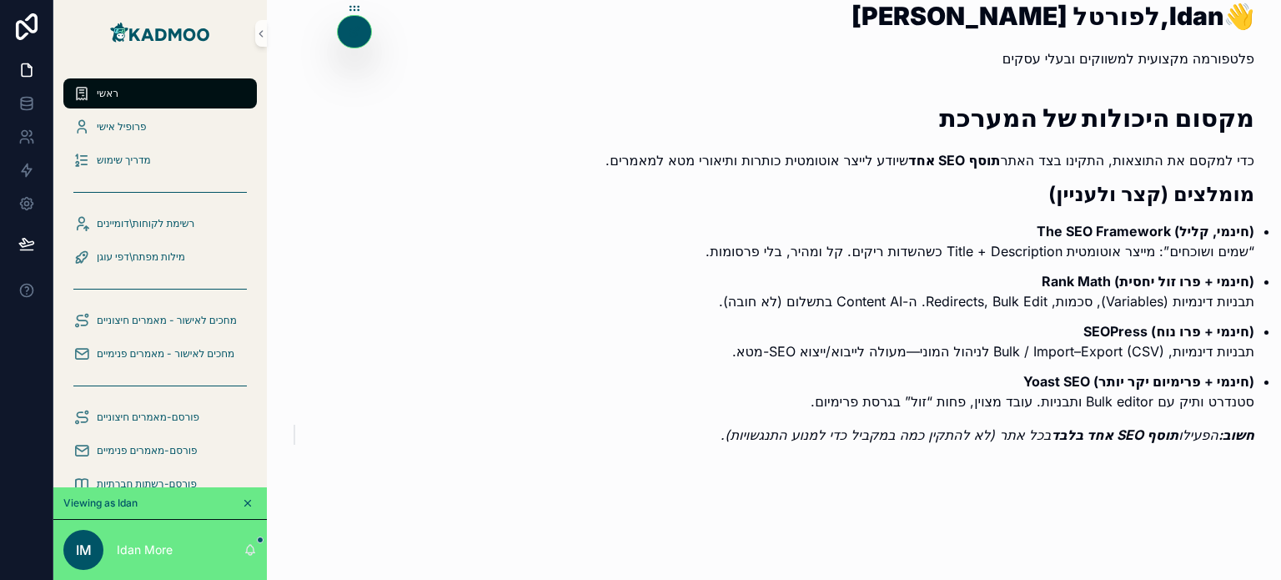
scroll to position [277, 0]
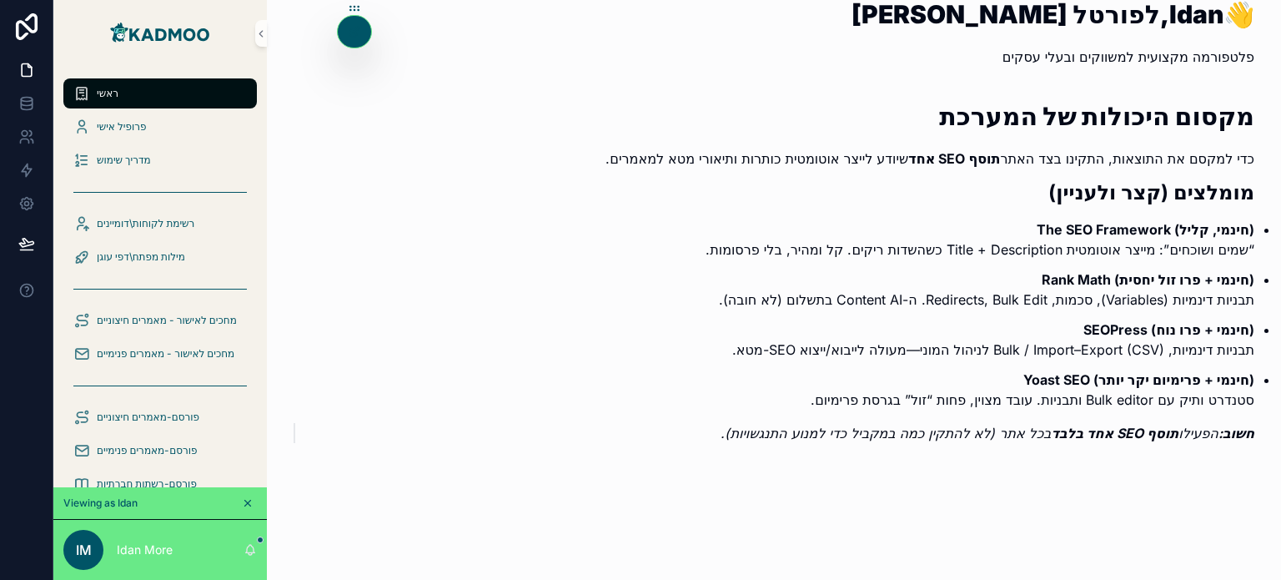
click at [1108, 159] on p "כדי למקסם את התוצאות, התקינו בצד האתר תוסף SEO אחד שיודע לייצר אוטומטית כותרות …" at bounding box center [774, 159] width 961 height 20
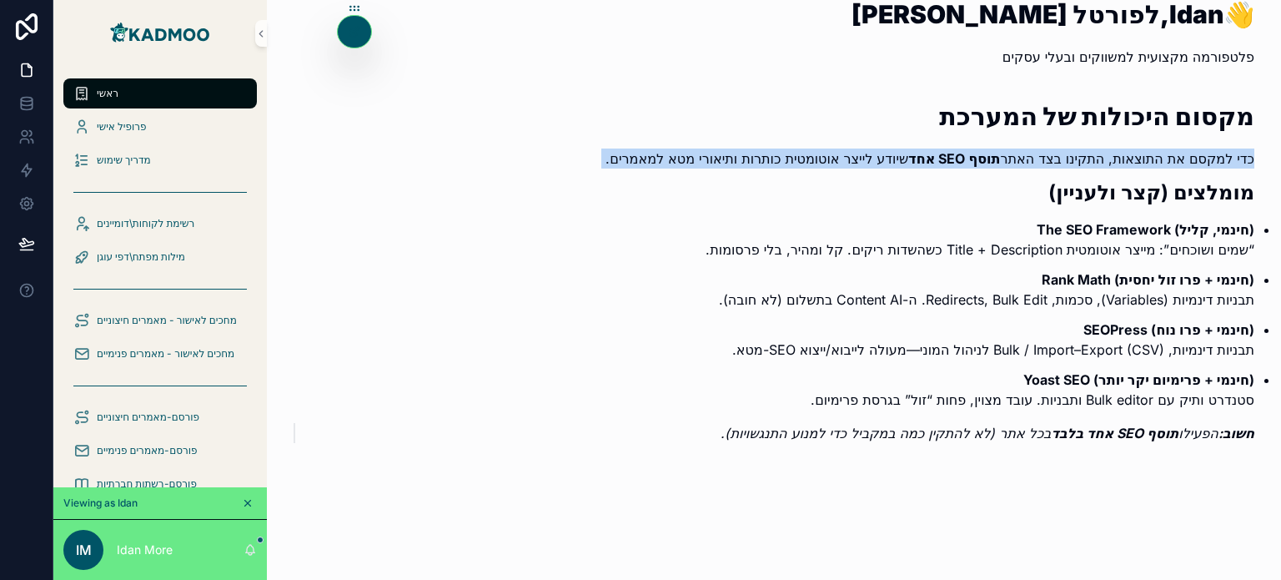
click at [1108, 159] on p "כדי למקסם את התוצאות, התקינו בצד האתר תוסף SEO אחד שיודע לייצר אוטומטית כותרות …" at bounding box center [774, 159] width 961 height 20
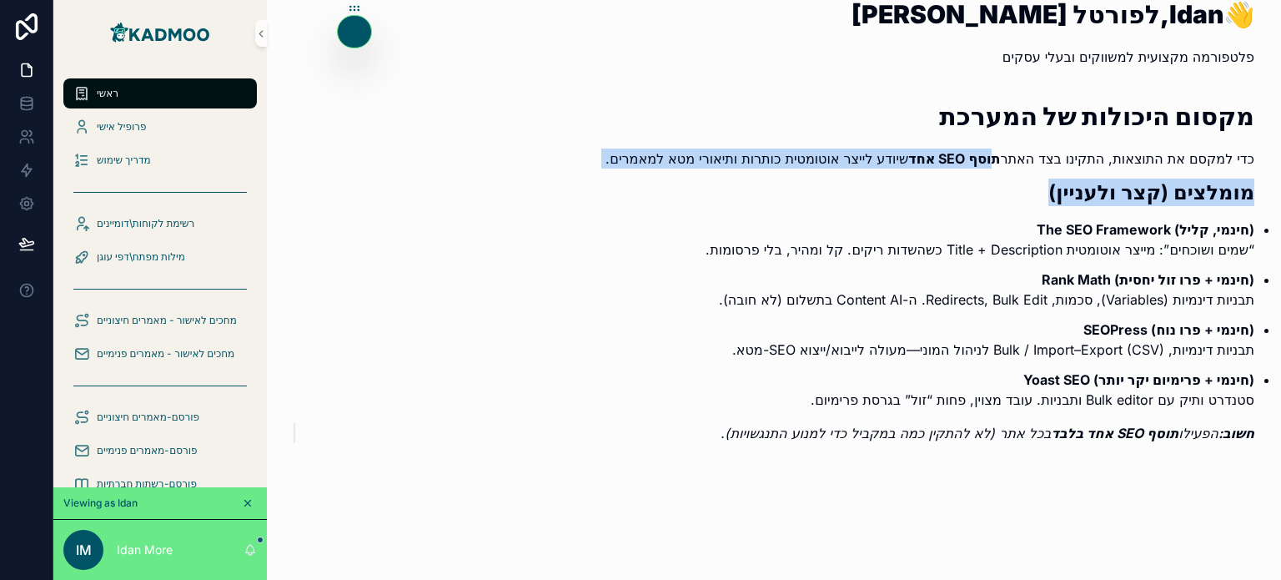
drag, startPoint x: 931, startPoint y: 206, endPoint x: 974, endPoint y: 159, distance: 63.8
click at [974, 159] on div "מקסום היכולות של המערכת כדי למקסם את התוצאות, התקינו בצד האתר תוסף SEO אחד שיוד…" at bounding box center [774, 273] width 961 height 340
click at [974, 159] on strong "תוסף SEO אחד" at bounding box center [955, 158] width 92 height 17
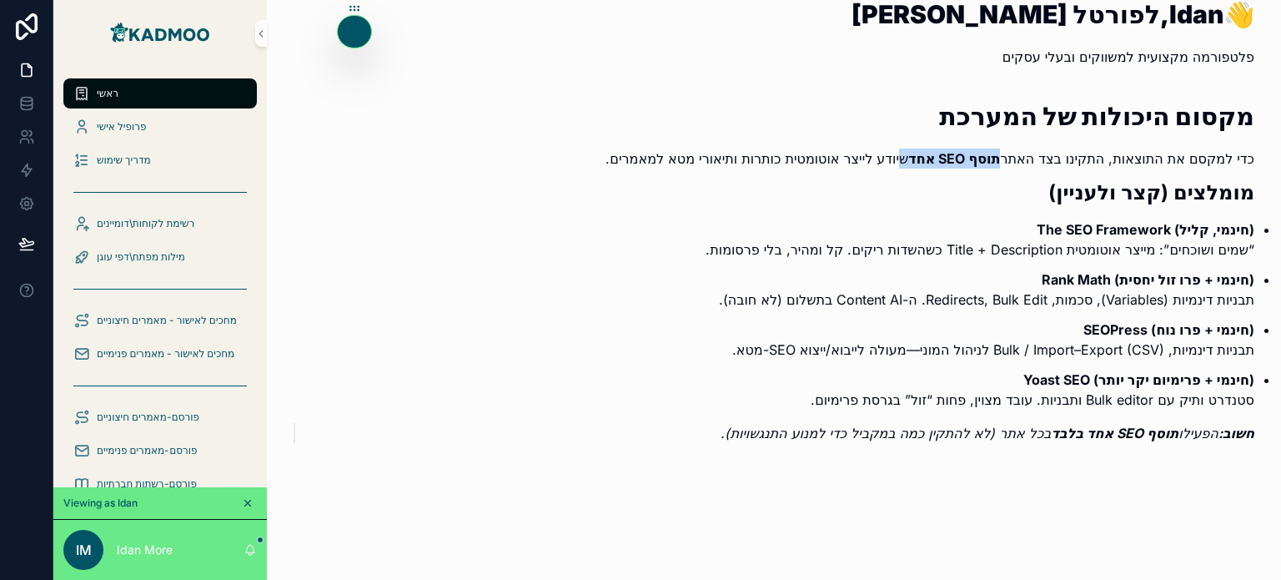
drag, startPoint x: 988, startPoint y: 159, endPoint x: 891, endPoint y: 156, distance: 96.8
click at [891, 156] on p "כדי למקסם את התוצאות, התקינו בצד האתר תוסף SEO אחד שיודע לייצר אוטומטית כותרות …" at bounding box center [774, 159] width 961 height 20
click at [1042, 277] on strong "Rank Math (חינמי + פרו זול יחסית)" at bounding box center [1148, 279] width 213 height 17
drag, startPoint x: 1040, startPoint y: 277, endPoint x: 1104, endPoint y: 270, distance: 63.8
click at [1104, 271] on strong "Rank Math (חינמי + פרו זול יחסית)" at bounding box center [1148, 279] width 213 height 17
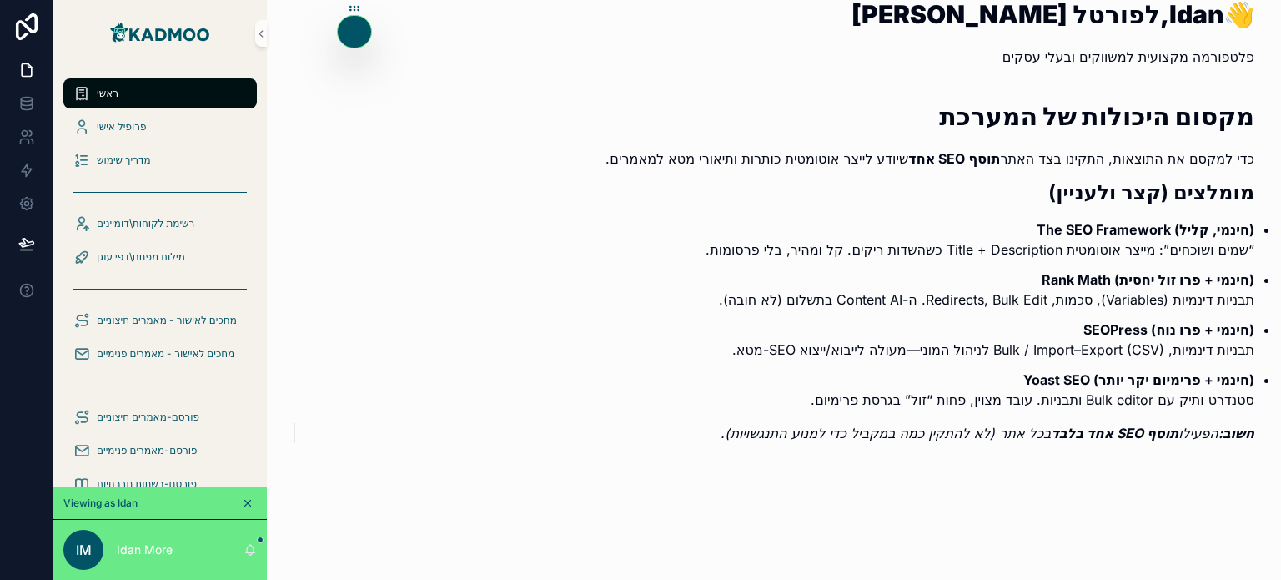
click at [944, 291] on p "Rank Math (חינמי + פרו זול יחסית) תבניות דינמיות (Variables), סכמות, Redirects,…" at bounding box center [787, 289] width 934 height 40
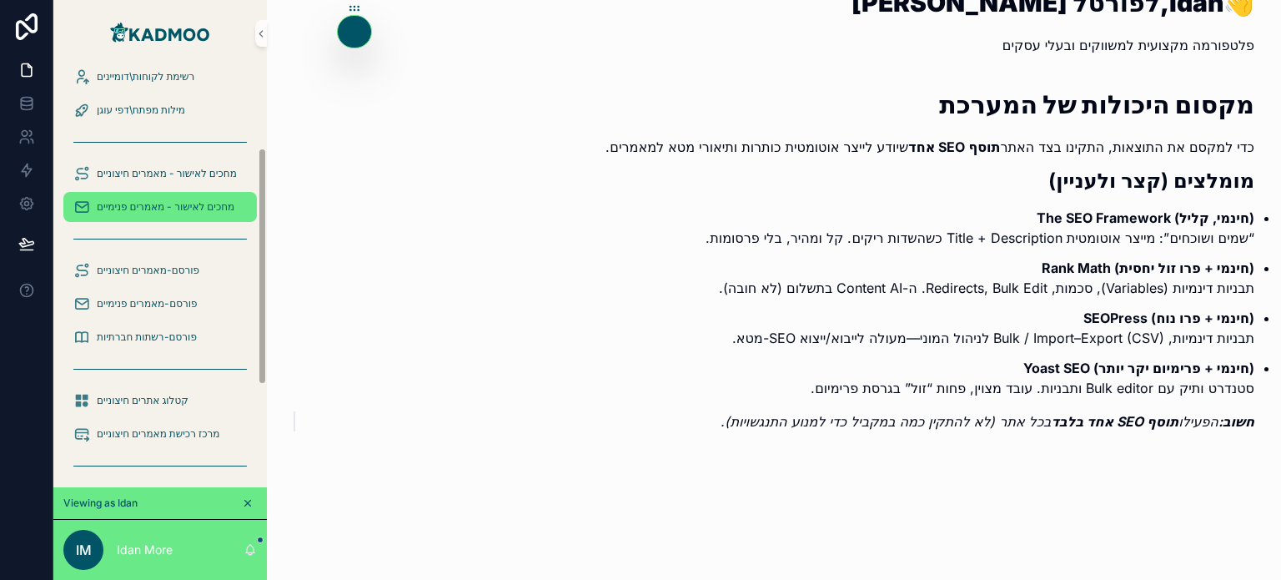
scroll to position [147, 0]
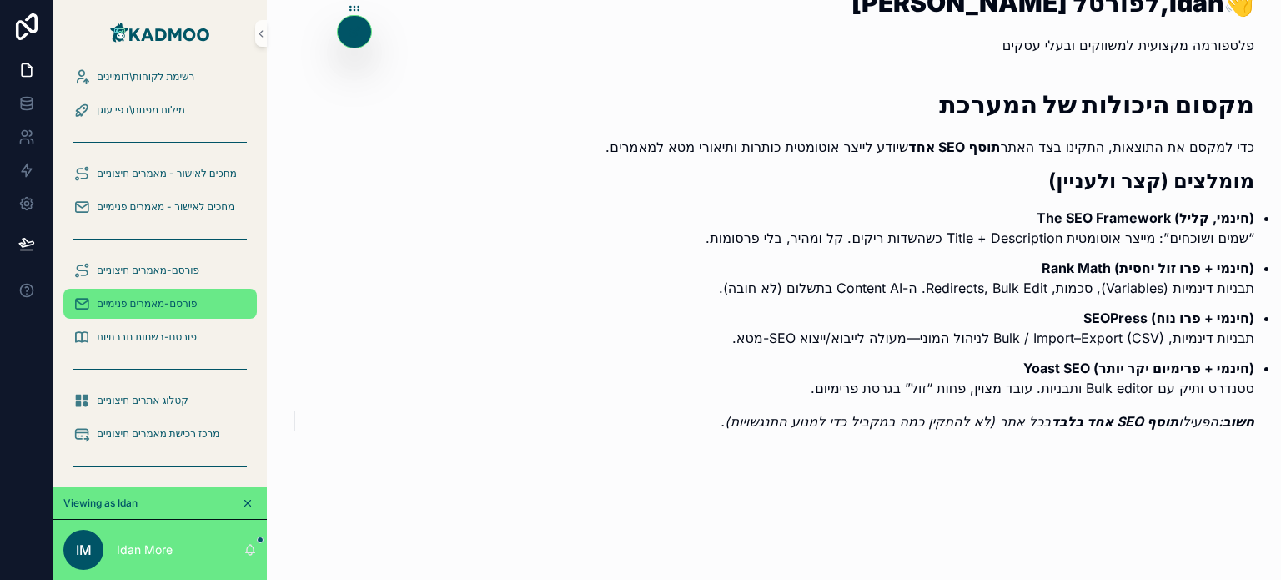
click at [150, 298] on span "פורסם-מאמרים פנימיים" at bounding box center [147, 303] width 101 height 13
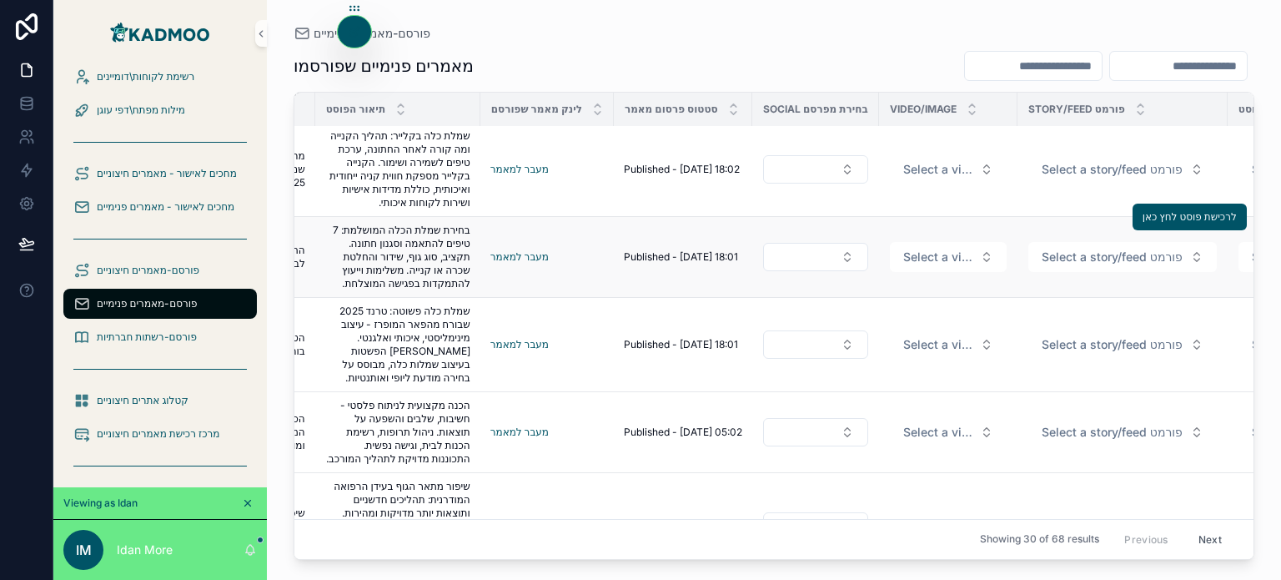
scroll to position [974, 414]
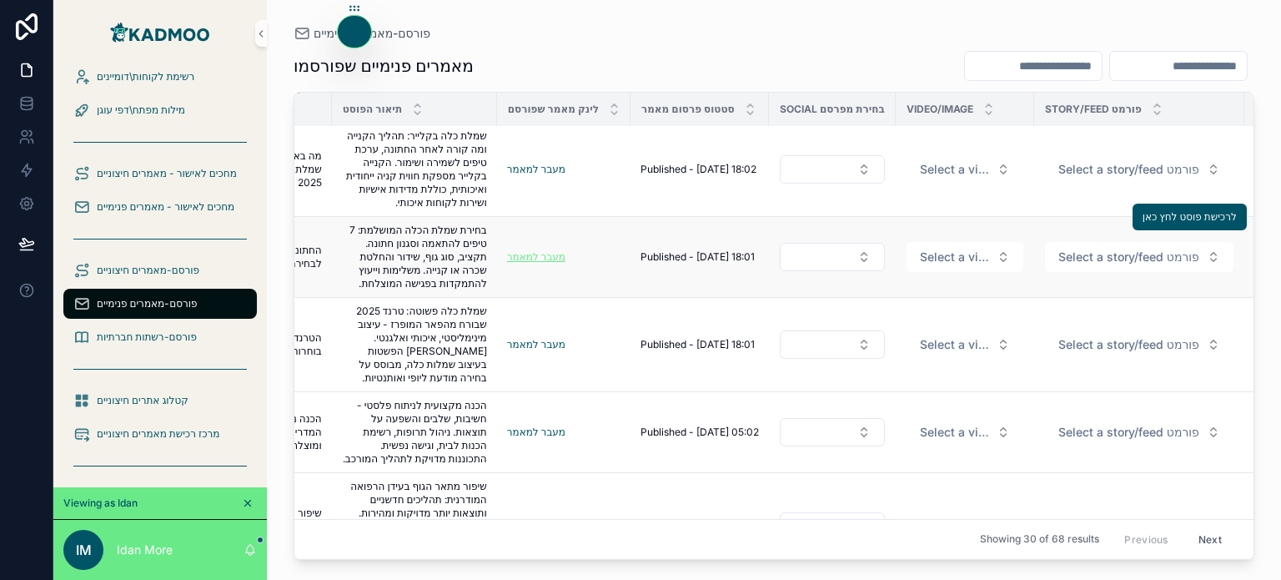
click at [534, 263] on link "מעבר למאמר" at bounding box center [536, 256] width 58 height 13
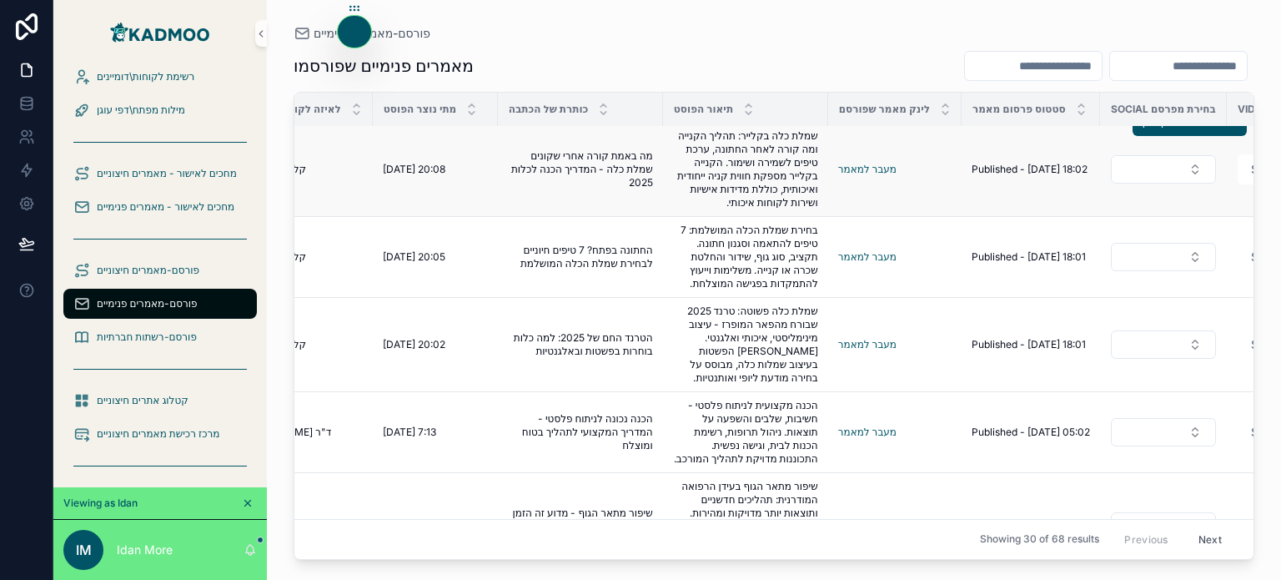
scroll to position [974, 0]
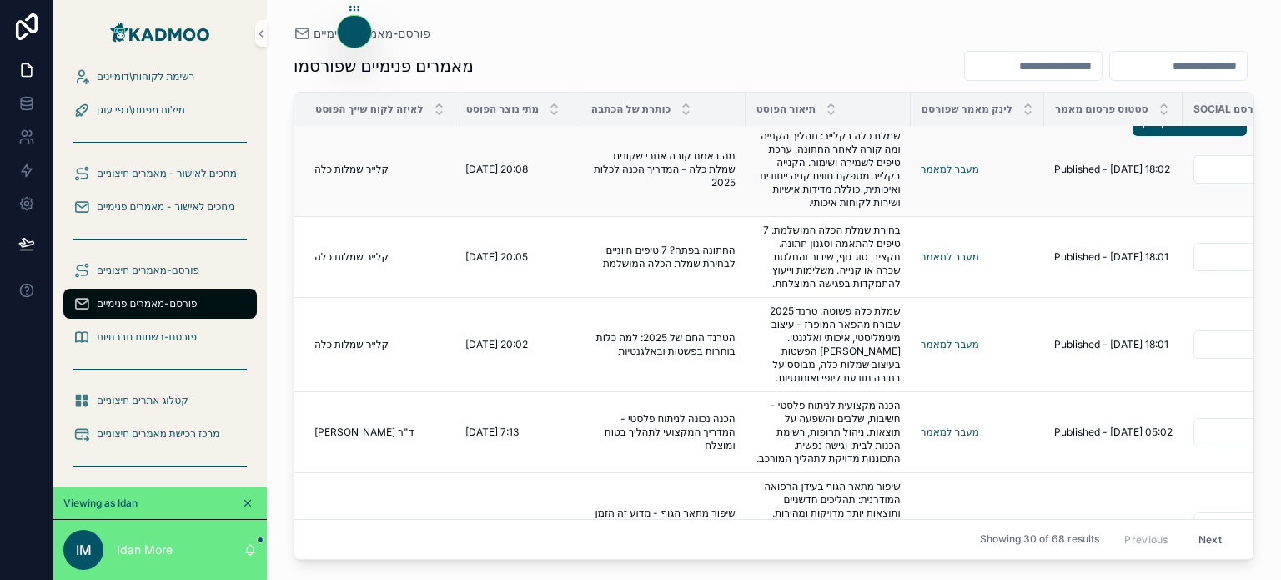
click at [491, 176] on span "[DATE] 20:08" at bounding box center [497, 169] width 63 height 13
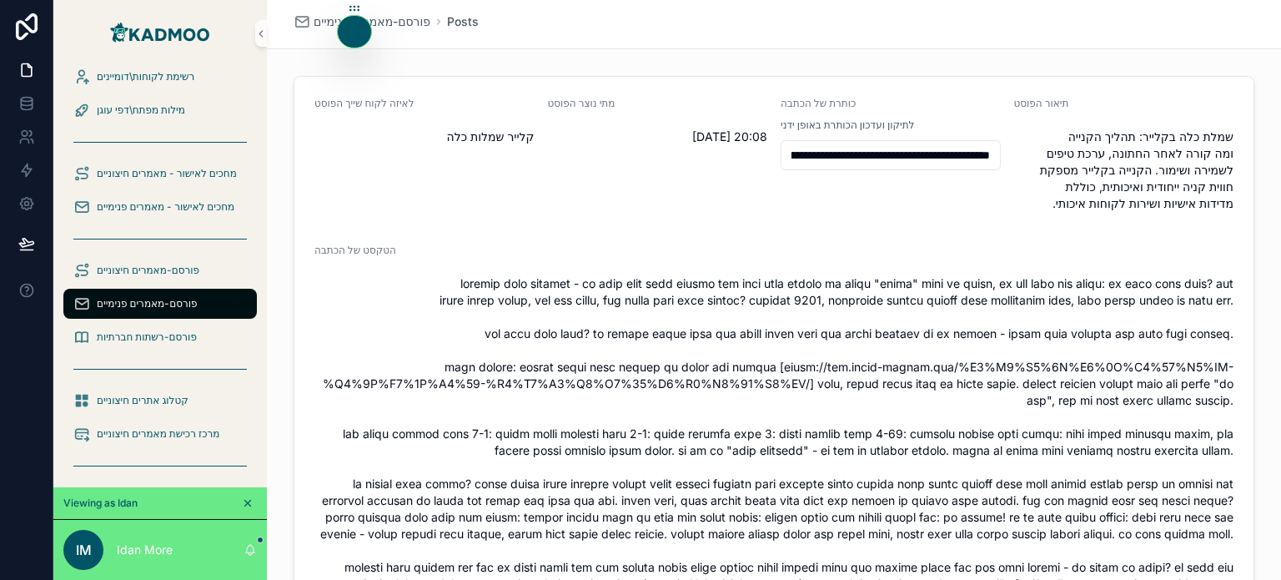
click at [864, 154] on input "**********" at bounding box center [891, 155] width 219 height 23
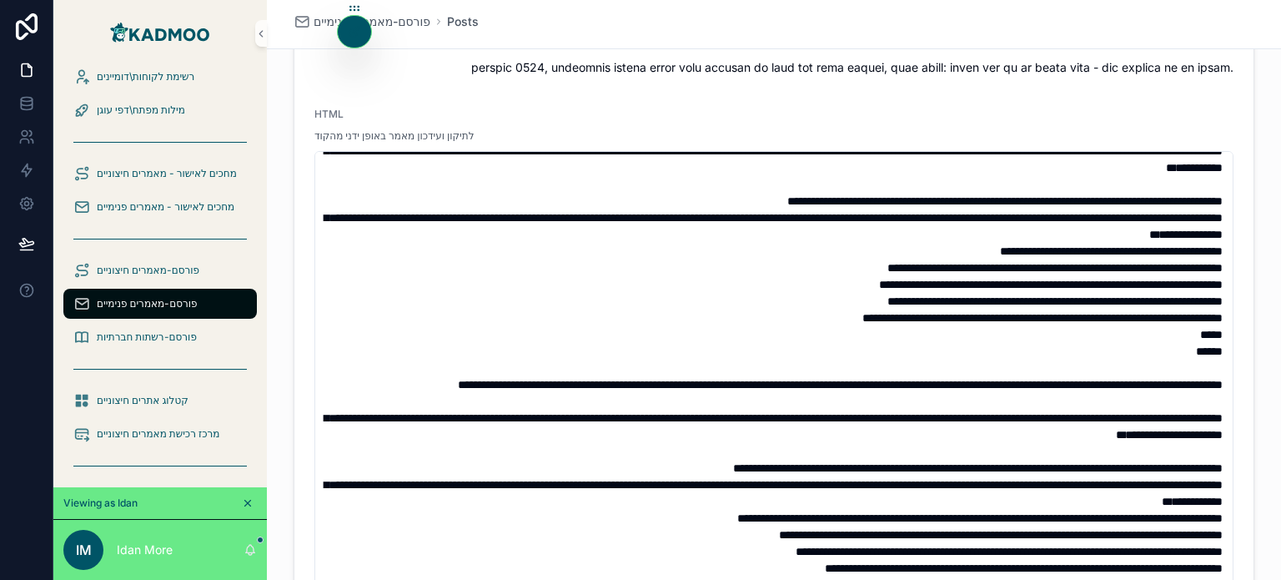
scroll to position [600, 0]
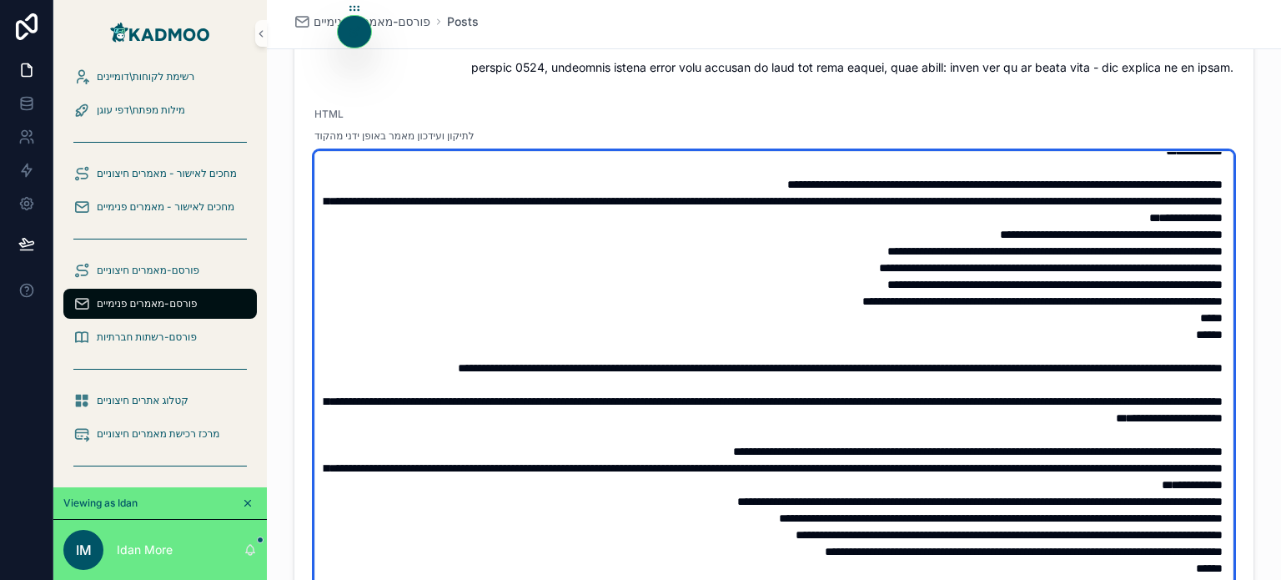
drag, startPoint x: 540, startPoint y: 254, endPoint x: 754, endPoint y: 253, distance: 214.4
click at [754, 253] on textarea "scrollable content" at bounding box center [774, 409] width 919 height 516
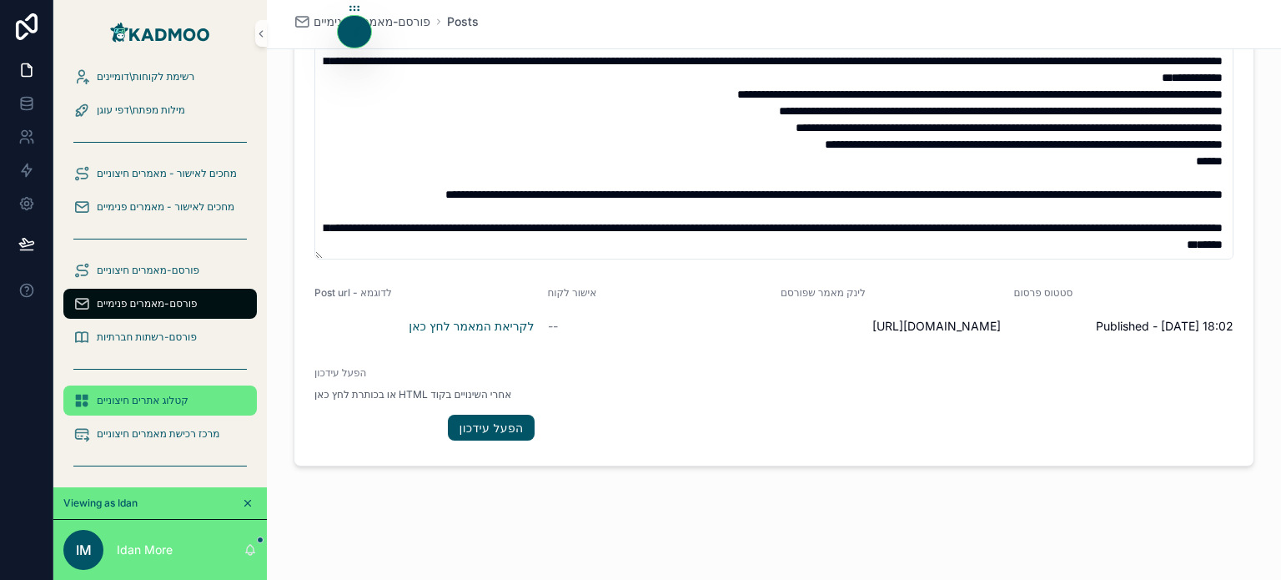
click at [170, 398] on span "קטלוג אתרים חיצוניים" at bounding box center [143, 400] width 92 height 13
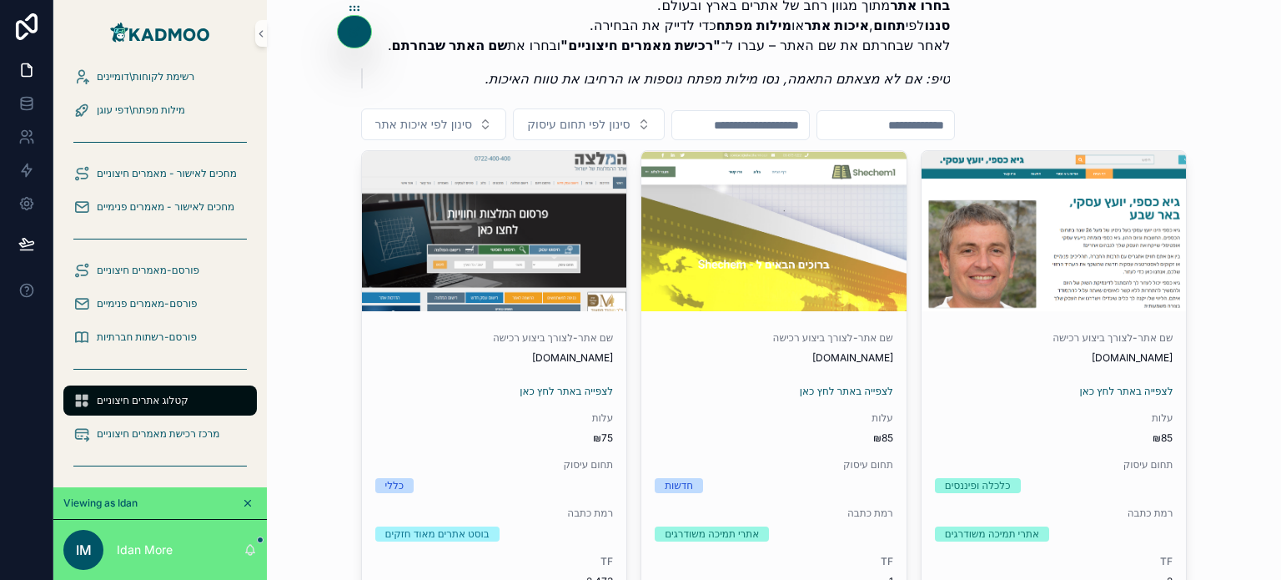
scroll to position [150, 0]
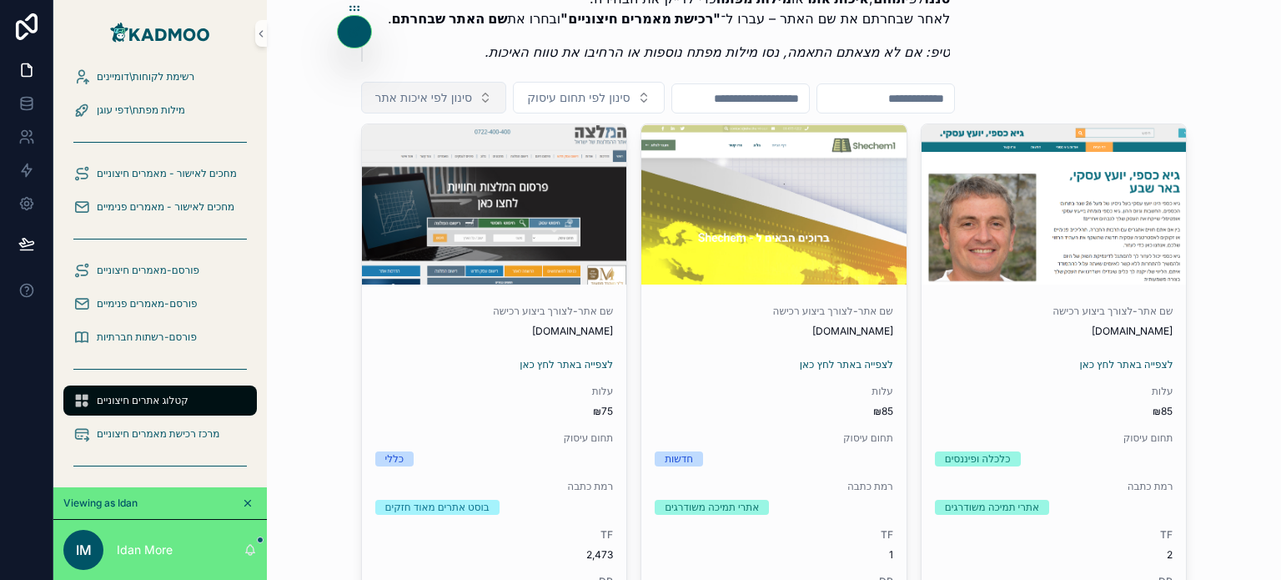
click at [471, 94] on button "סינון לפי איכות אתר" at bounding box center [434, 98] width 146 height 32
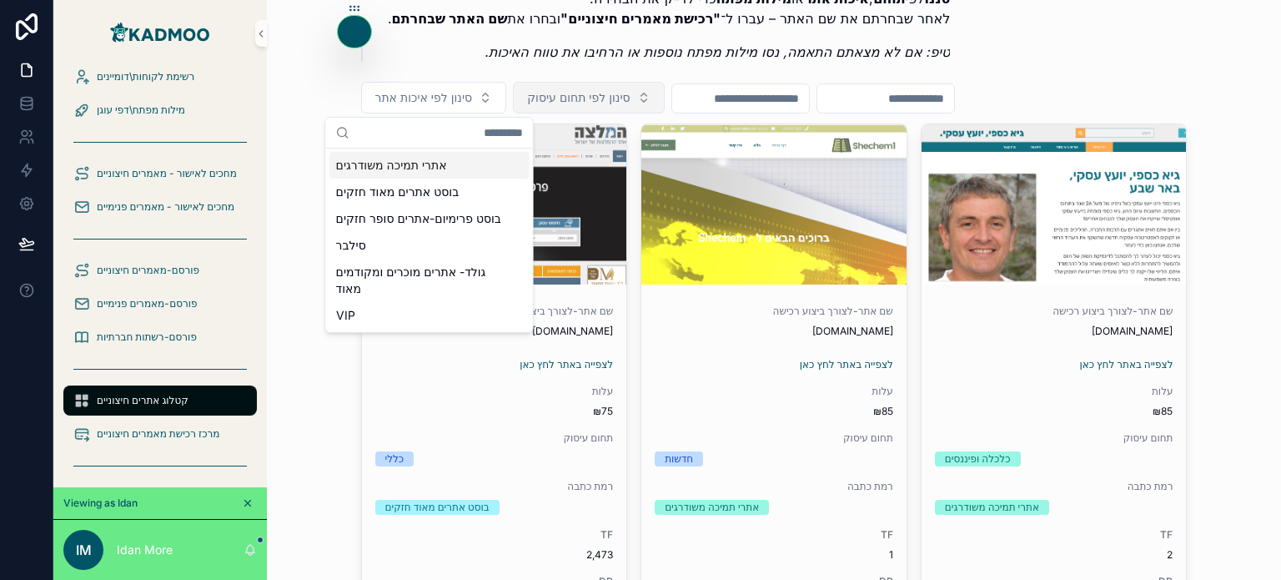
click at [585, 105] on span "סינון לפי תחום עיסוק" at bounding box center [578, 97] width 103 height 17
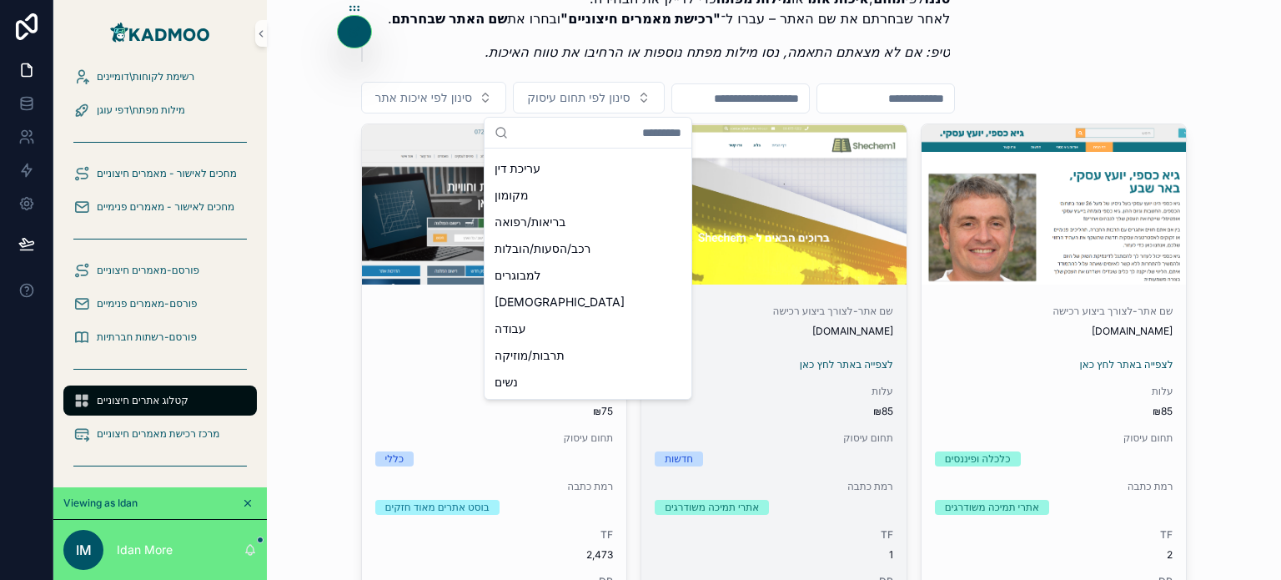
scroll to position [1010, 0]
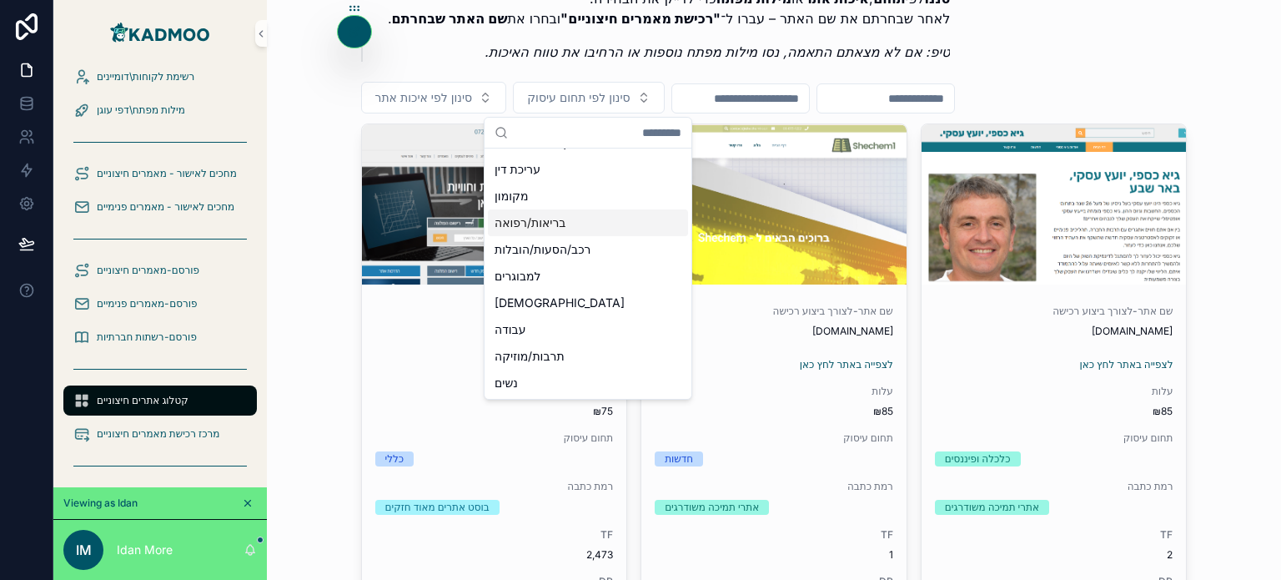
click at [807, 94] on input "scrollable content" at bounding box center [740, 98] width 137 height 23
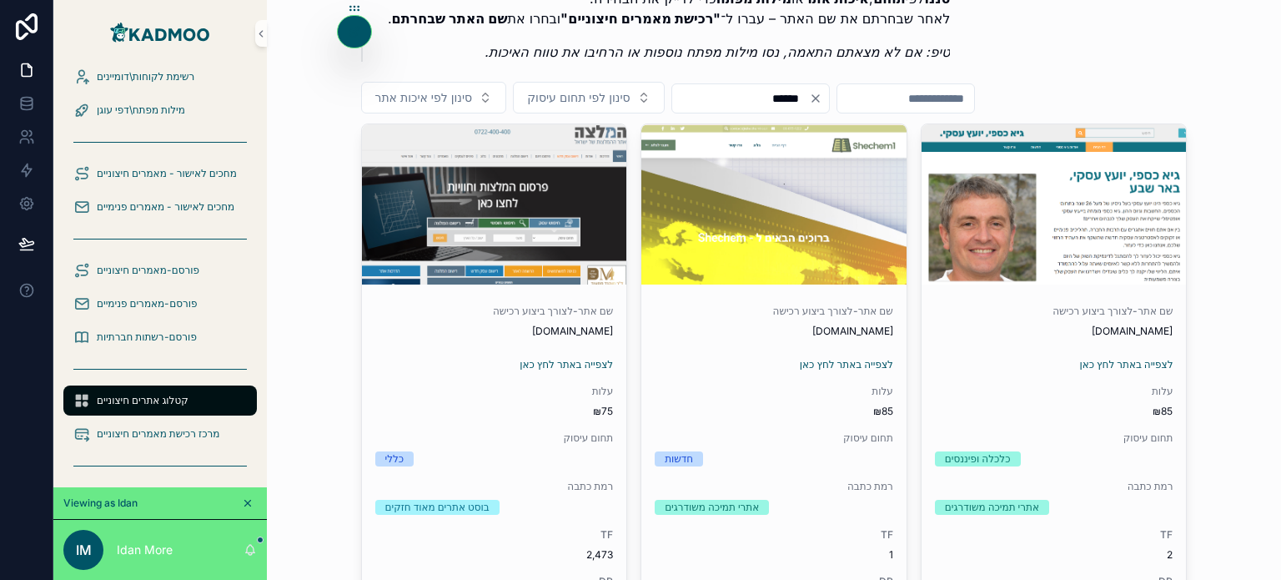
type input "******"
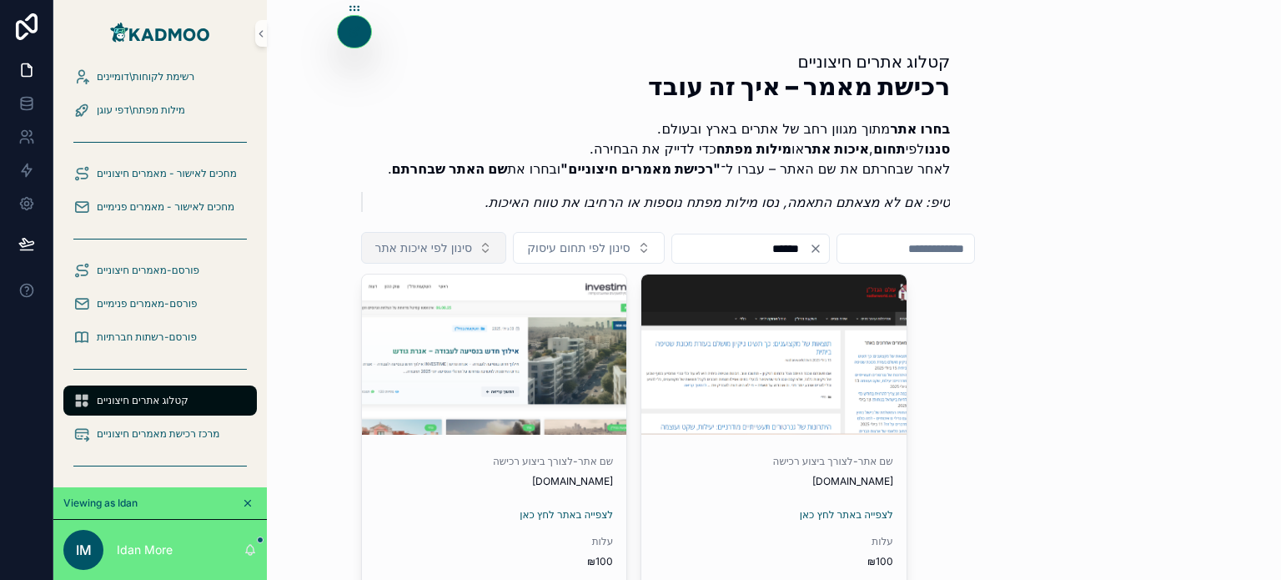
click at [469, 250] on span "סינון לפי איכות אתר" at bounding box center [424, 247] width 98 height 17
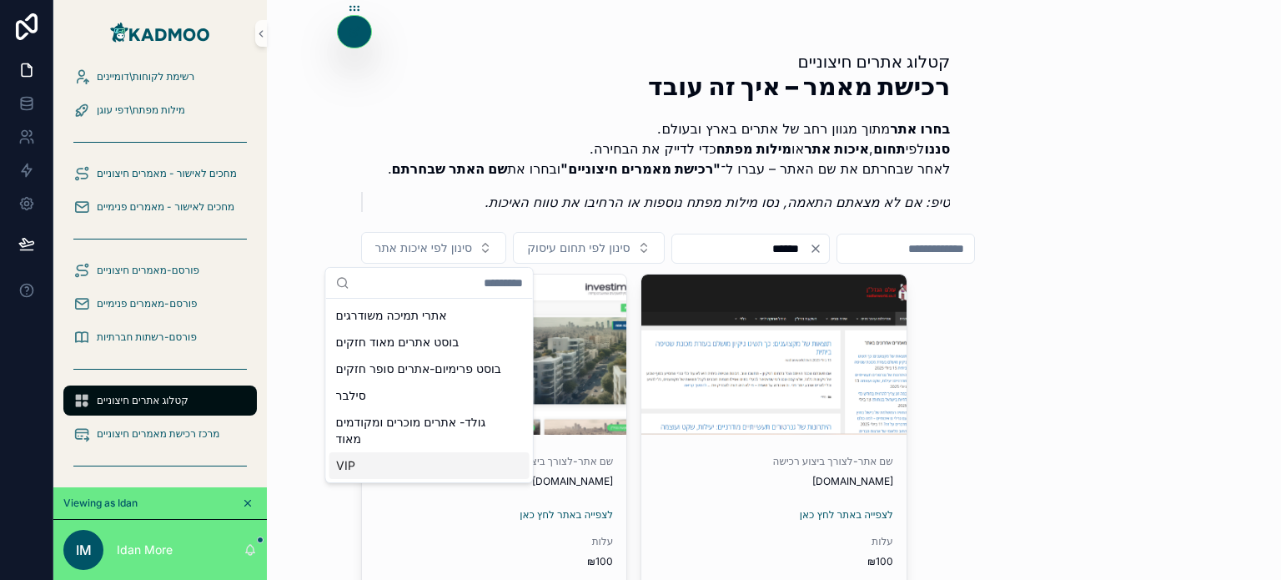
click at [372, 473] on div "VIP" at bounding box center [430, 465] width 200 height 27
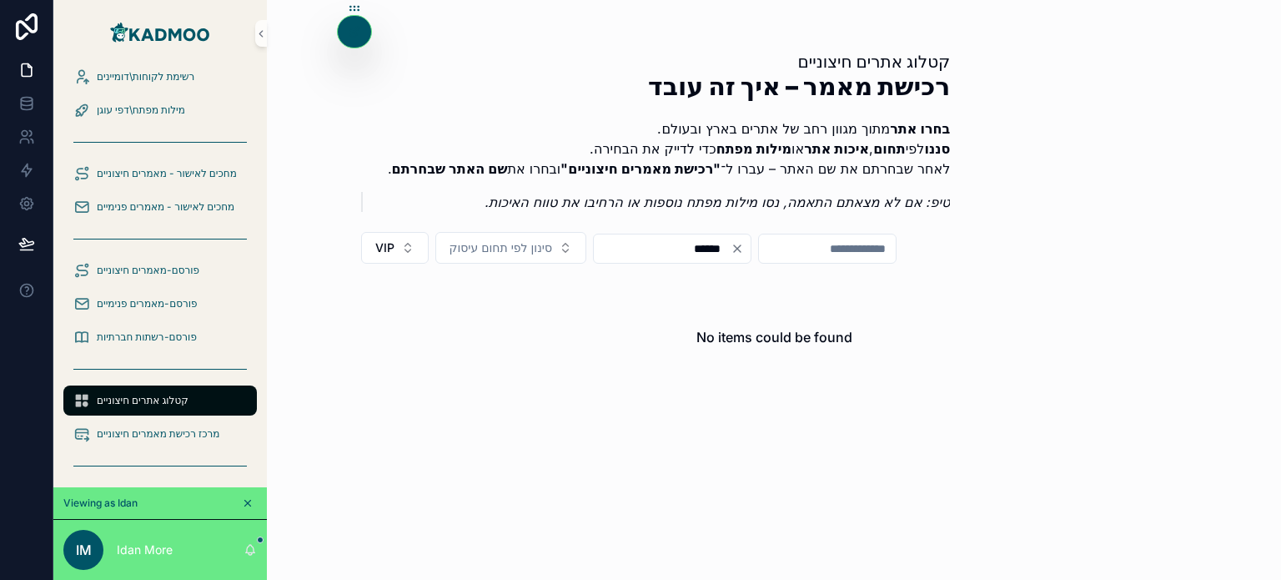
click at [741, 249] on icon "Clear" at bounding box center [737, 248] width 7 height 7
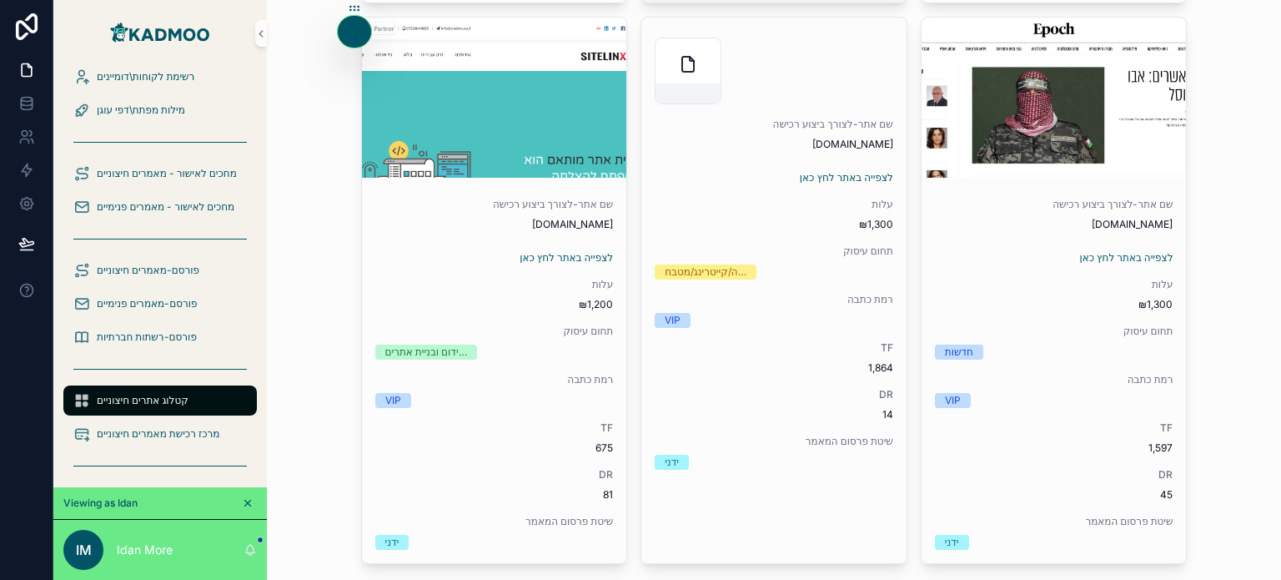
scroll to position [5388, 0]
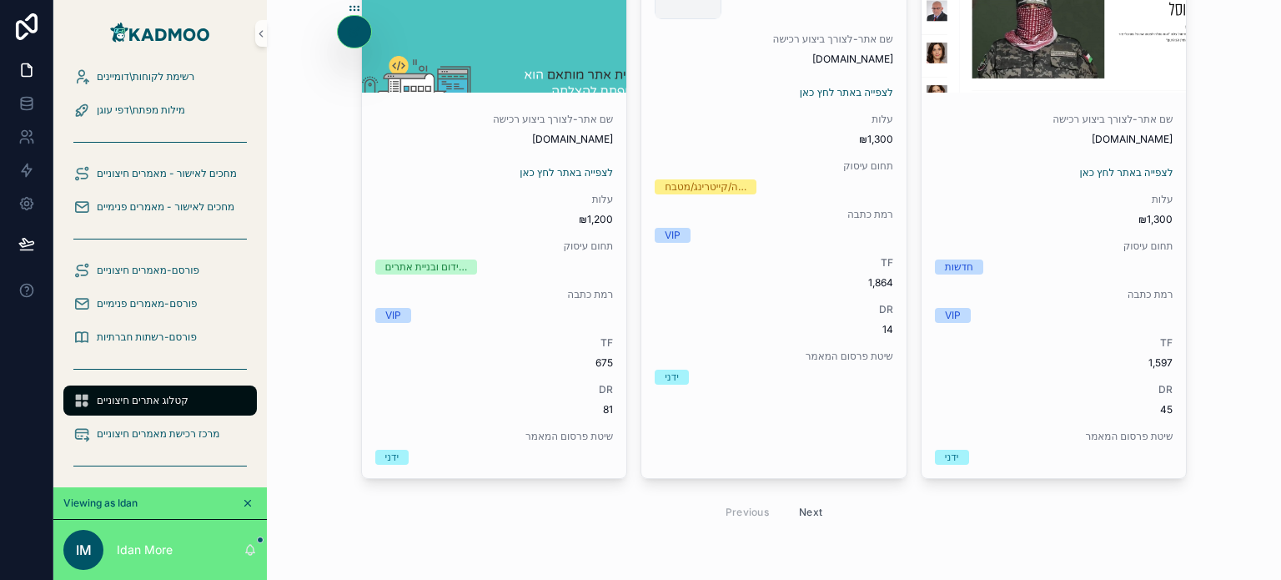
click at [804, 508] on button "Next" at bounding box center [811, 512] width 47 height 26
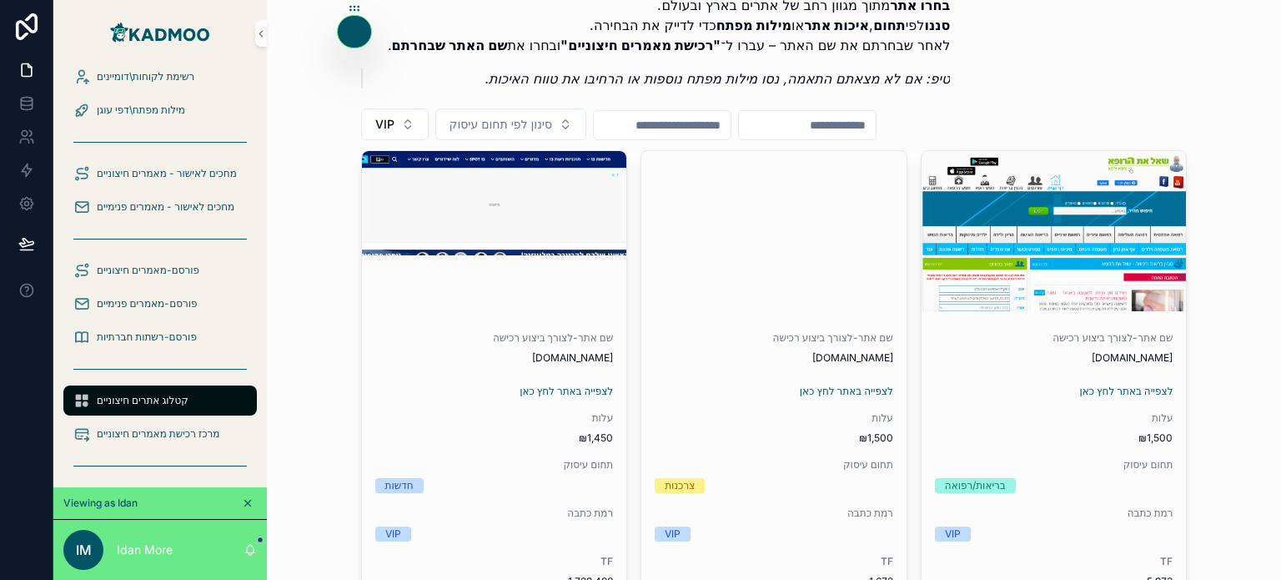
scroll to position [142, 0]
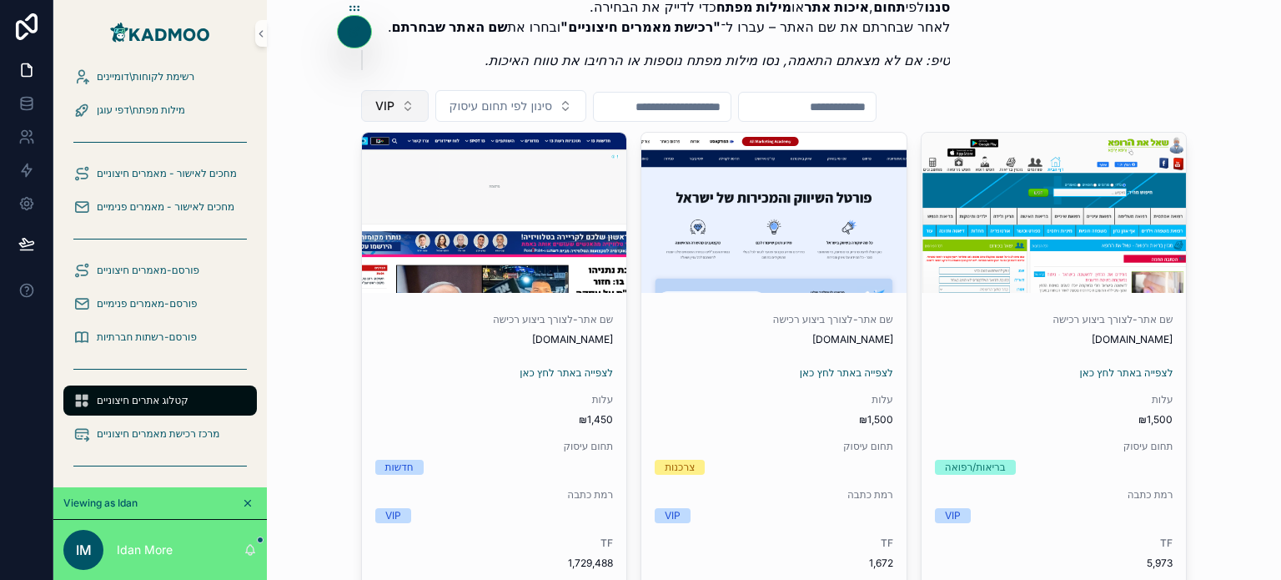
click at [392, 109] on button "VIP" at bounding box center [395, 106] width 68 height 32
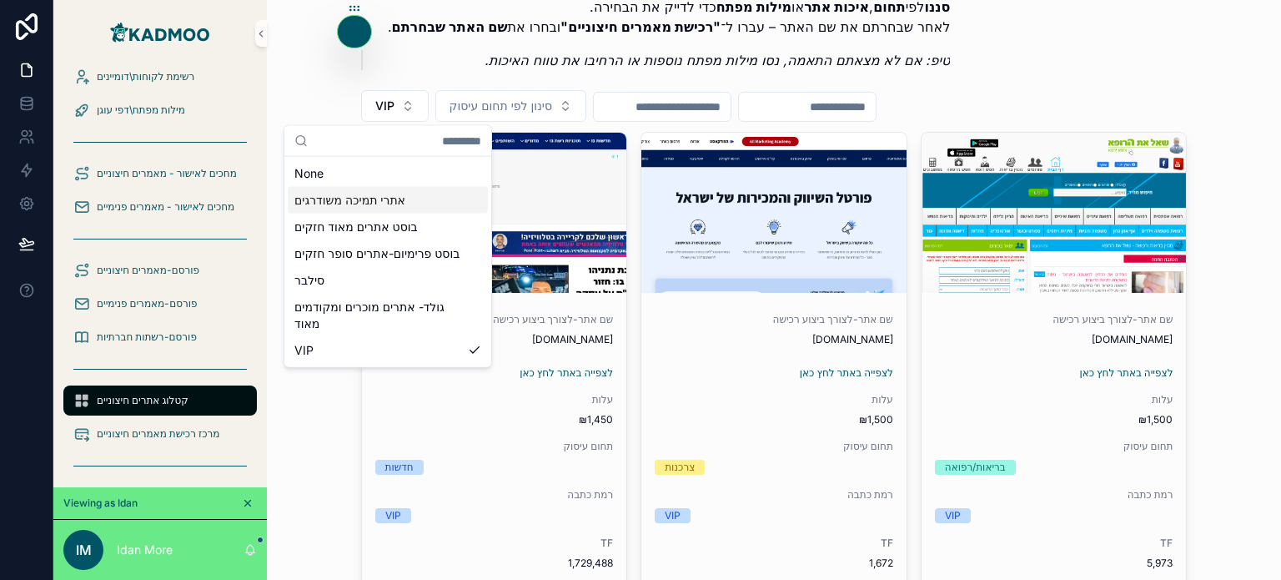
click at [369, 206] on div "אתרי תמיכה משודרגים" at bounding box center [388, 200] width 200 height 27
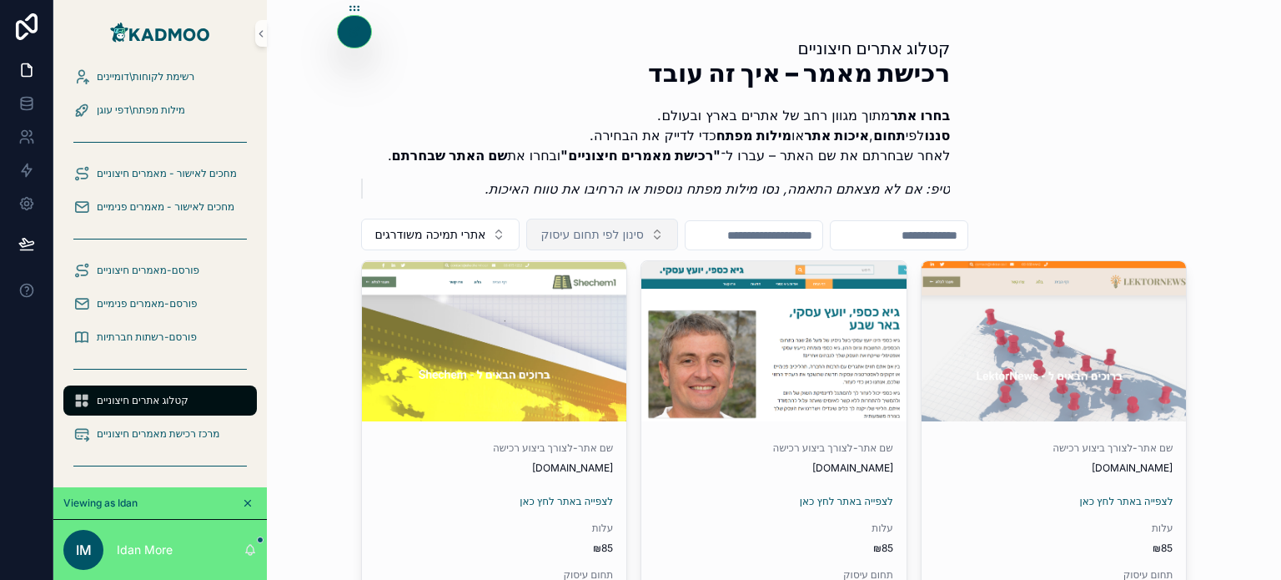
scroll to position [13, 0]
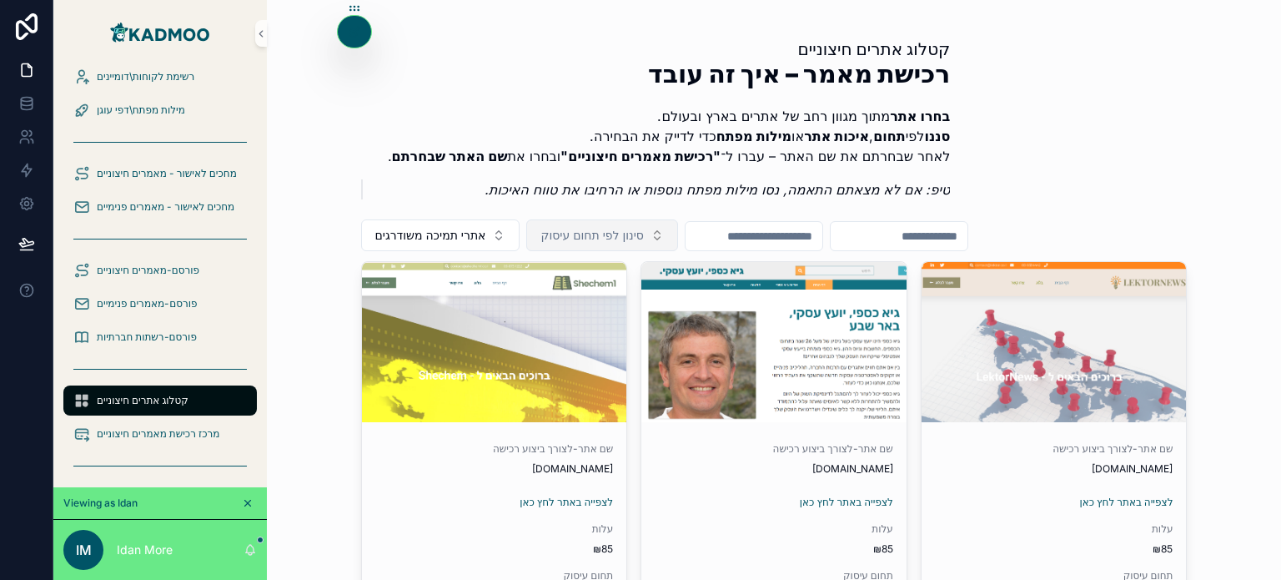
click at [600, 229] on span "סינון לפי תחום עיסוק" at bounding box center [592, 235] width 103 height 17
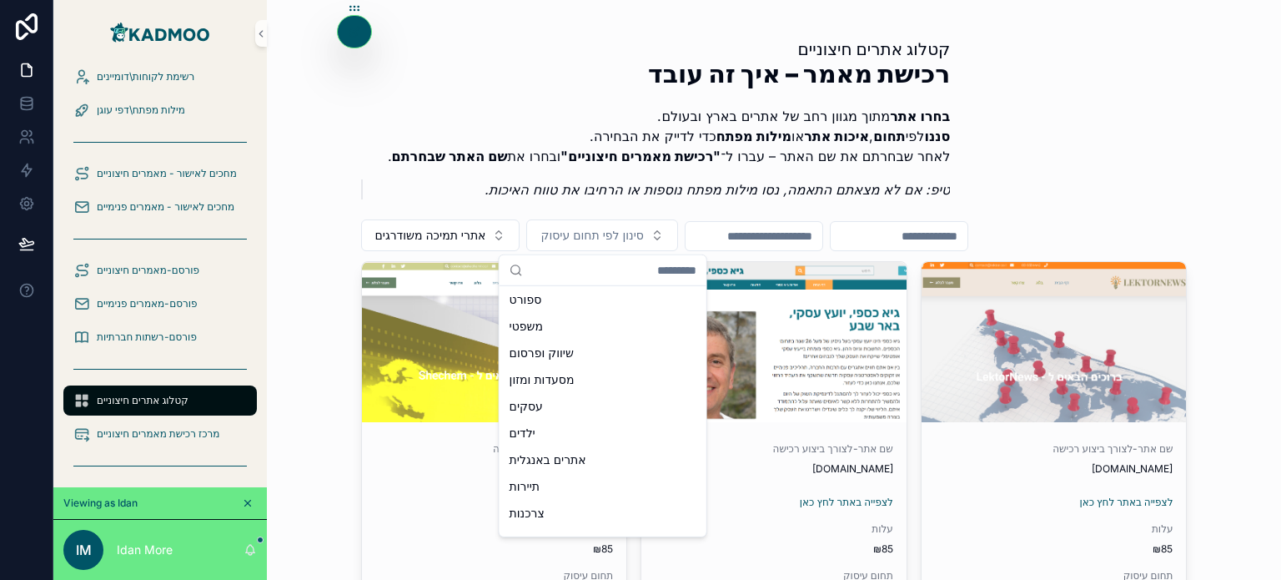
scroll to position [169, 0]
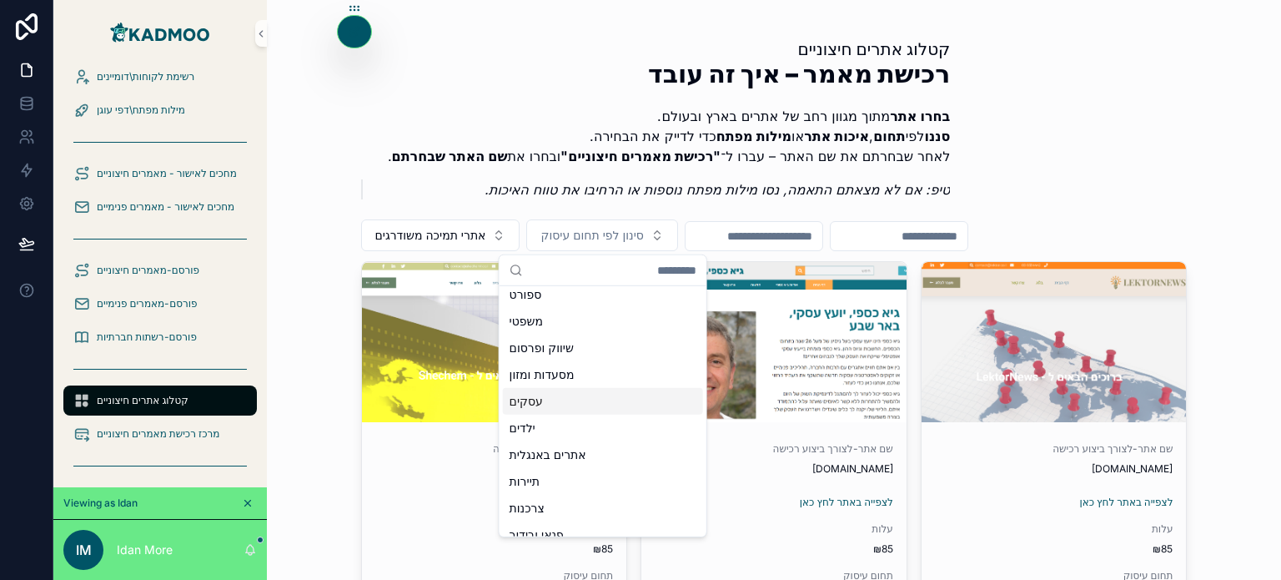
click at [552, 401] on div "עסקים" at bounding box center [603, 401] width 200 height 27
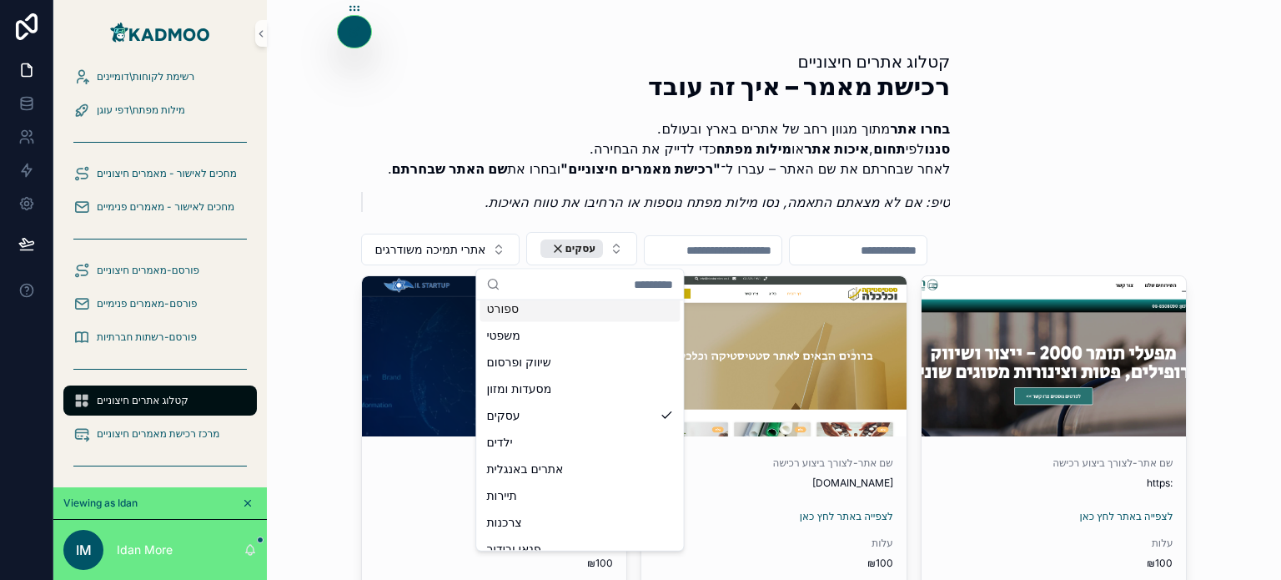
click at [1075, 188] on div "קטלוג אתרים חיצוניים רכישת מאמר – איך זה עובד בחרו אתר מתוך מגוון רחב של אתרים …" at bounding box center [774, 136] width 827 height 172
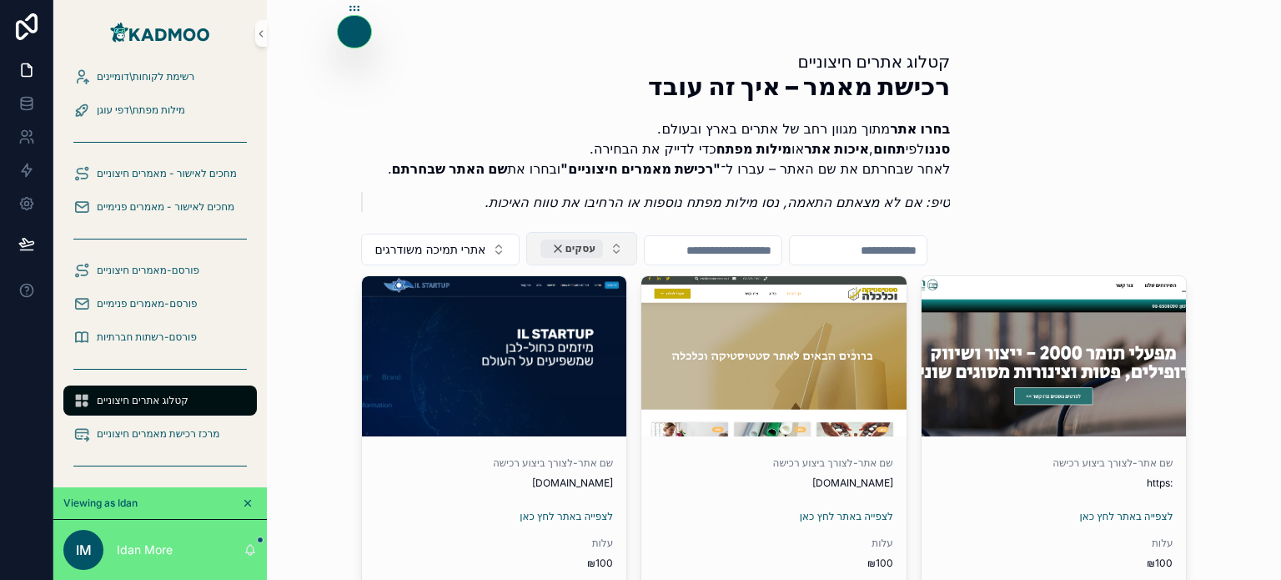
click at [554, 247] on div "עסקים" at bounding box center [572, 248] width 63 height 18
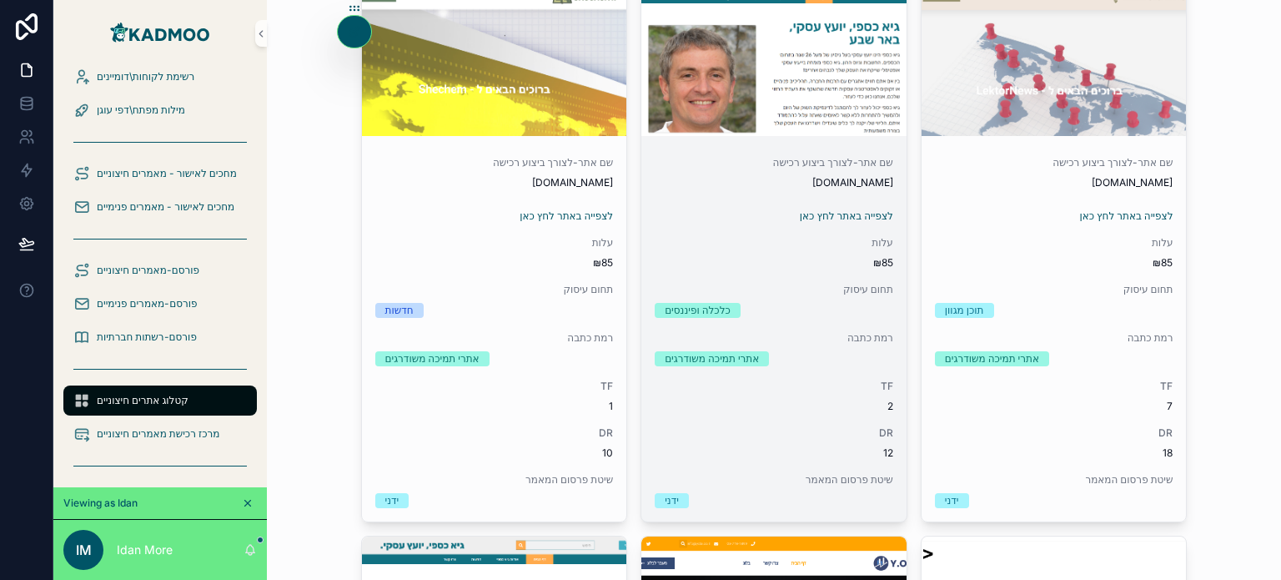
scroll to position [307, 0]
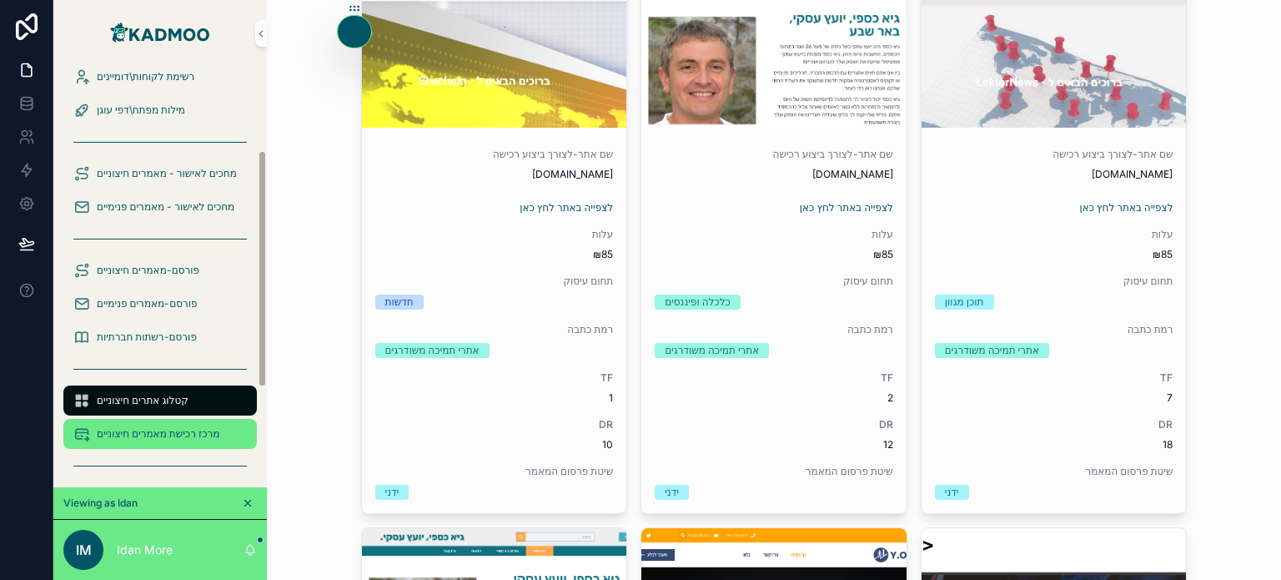
click at [171, 420] on div "מרכז רכישת מאמרים חיצוניים" at bounding box center [160, 433] width 174 height 27
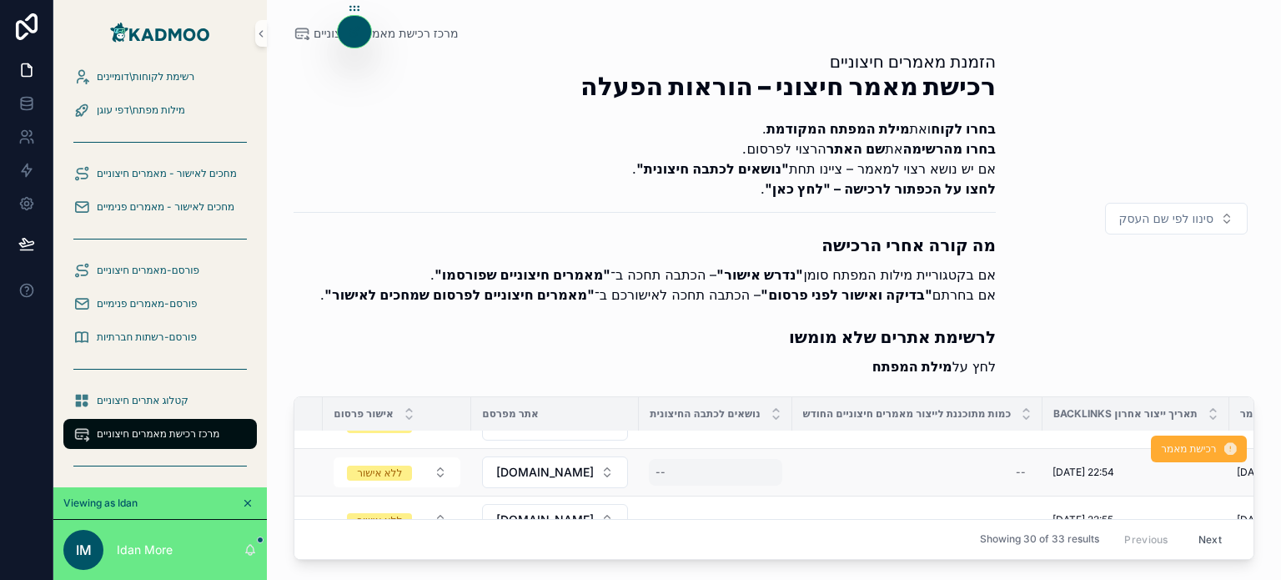
scroll to position [707, 370]
click at [731, 466] on div "--" at bounding box center [714, 472] width 133 height 27
click at [826, 489] on icon "scrollable content" at bounding box center [826, 488] width 7 height 7
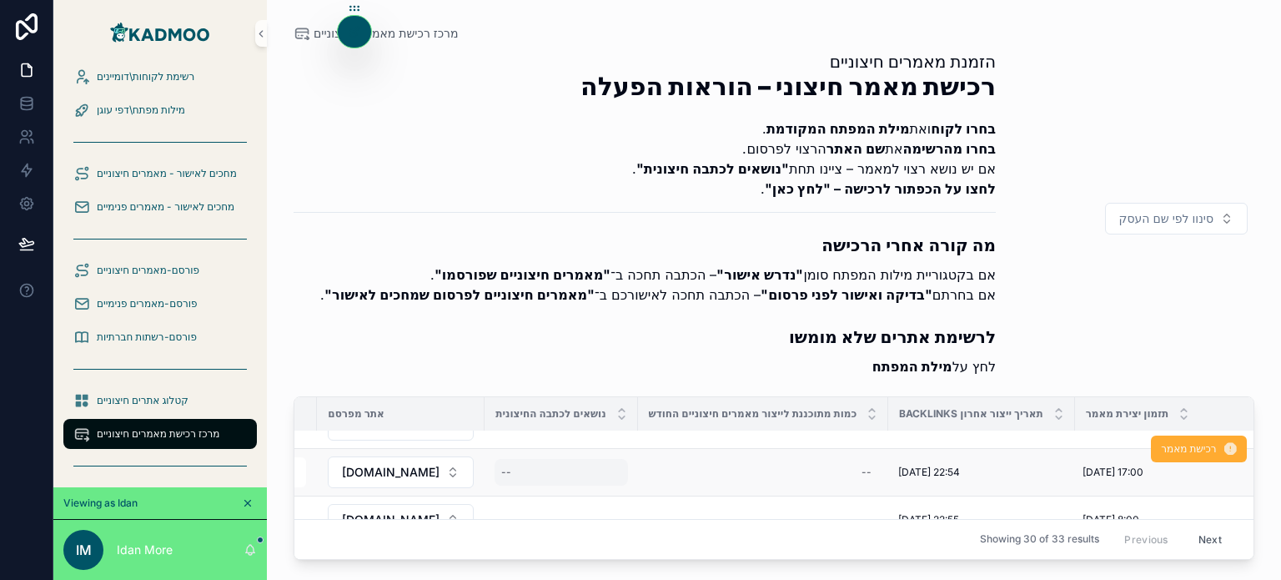
scroll to position [707, 526]
click at [771, 462] on div "--" at bounding box center [761, 472] width 231 height 27
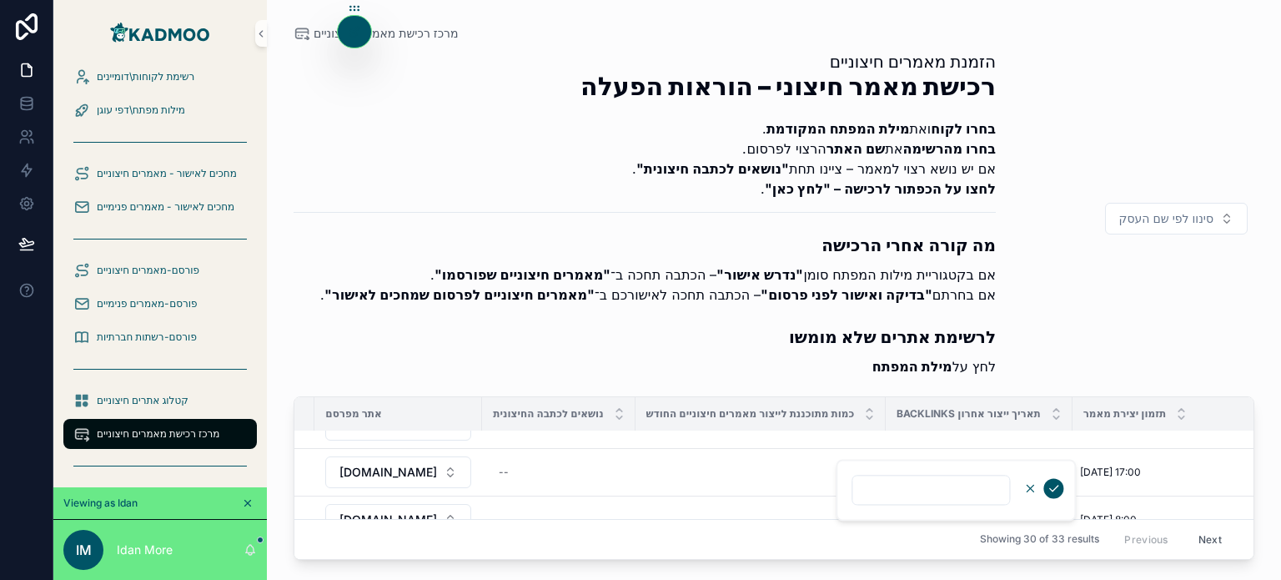
click at [1026, 486] on icon "scrollable content" at bounding box center [1030, 487] width 13 height 13
click at [1186, 445] on span "רכישת מאמר" at bounding box center [1189, 448] width 55 height 13
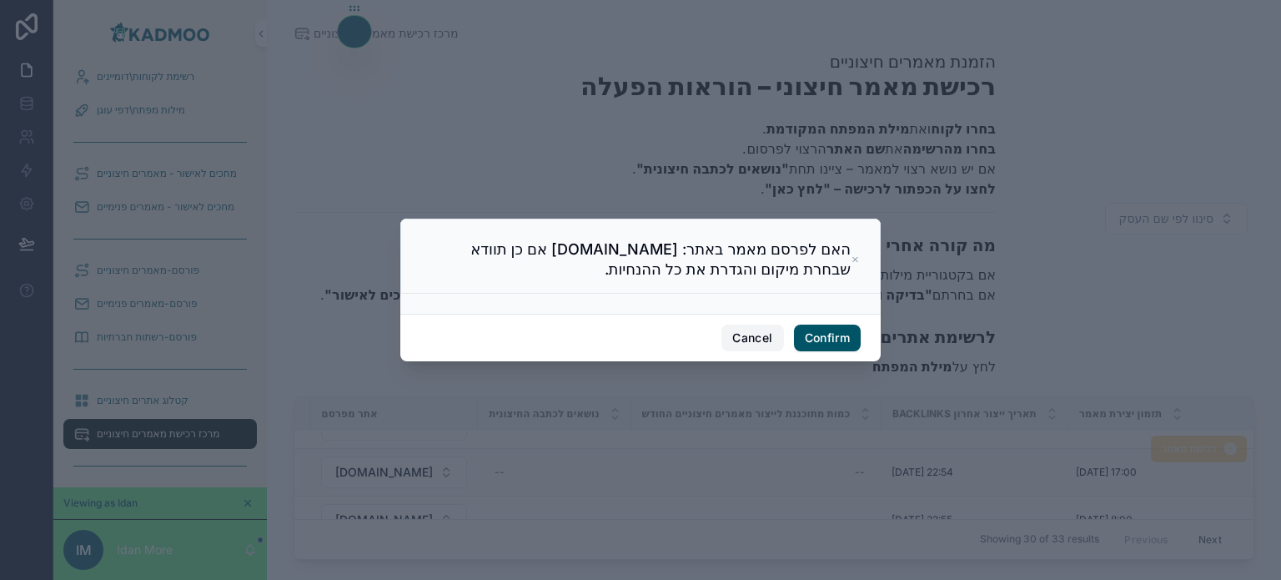
click at [740, 330] on button "Cancel" at bounding box center [753, 338] width 62 height 27
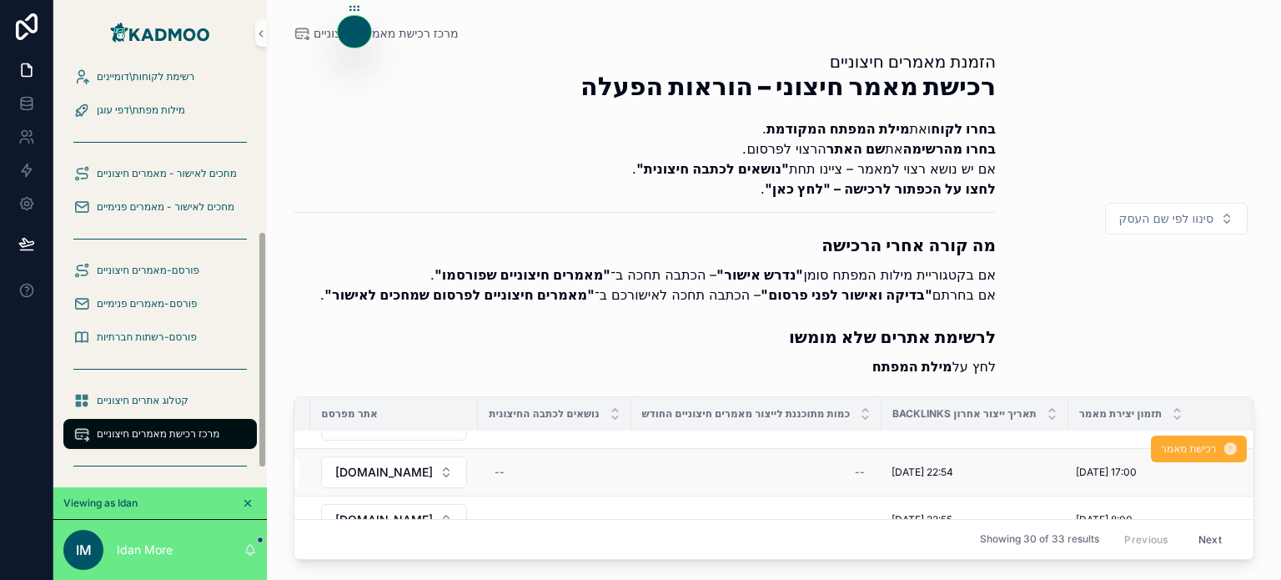
scroll to position [323, 0]
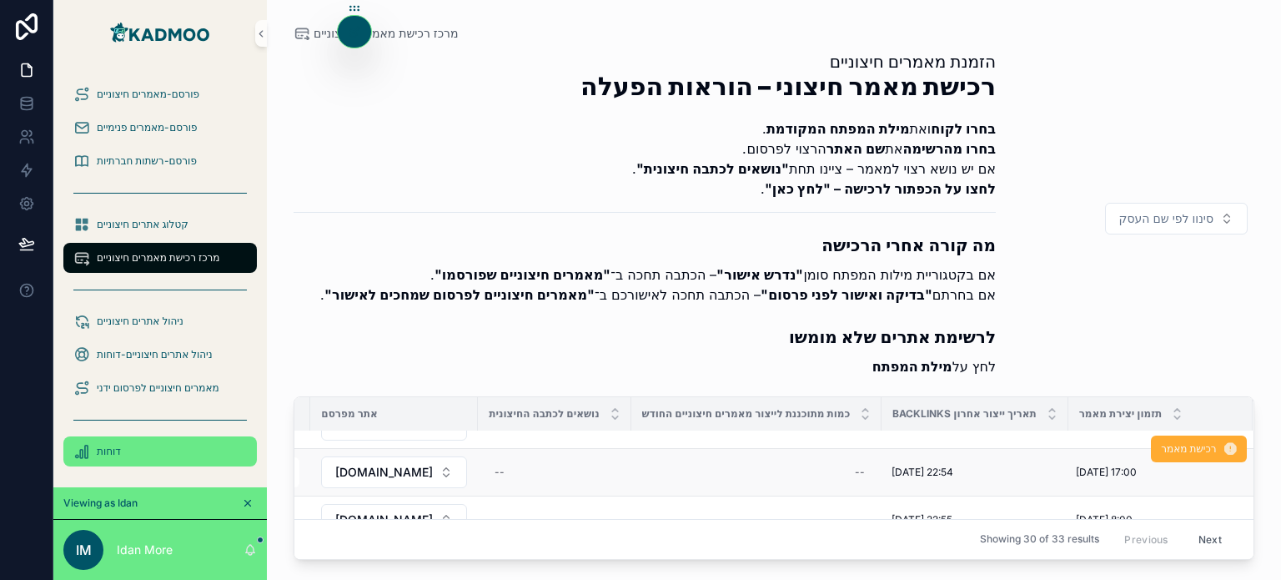
click at [110, 452] on span "דוחות" at bounding box center [109, 451] width 24 height 13
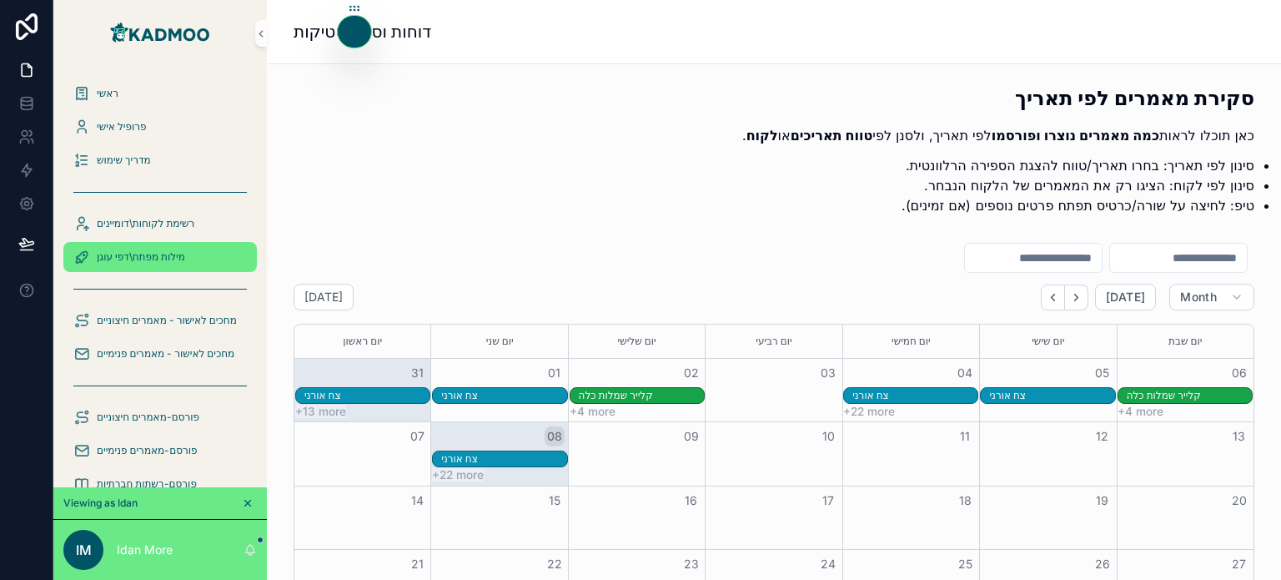
click at [172, 257] on span "מילות מפתח\דפי עוגן" at bounding box center [141, 256] width 88 height 13
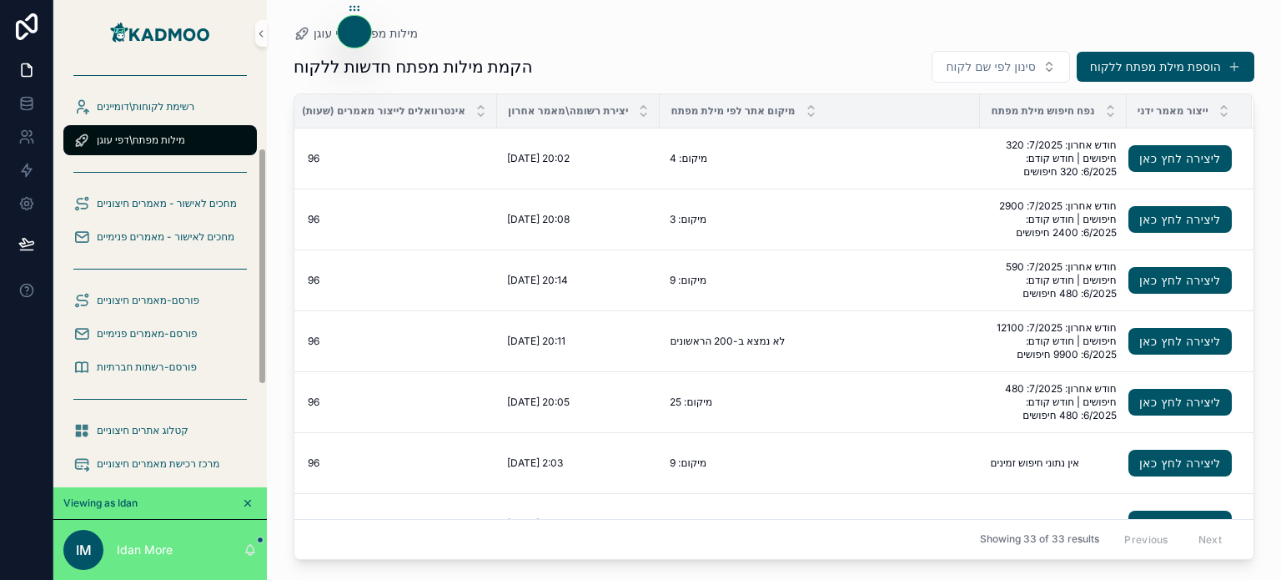
scroll to position [323, 0]
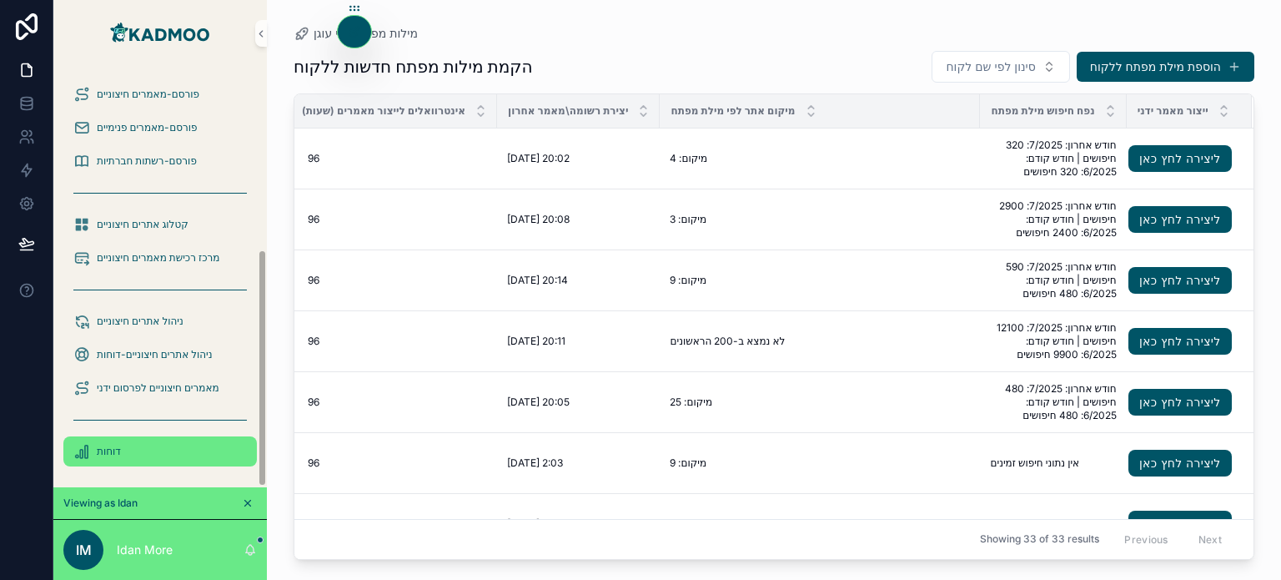
click at [107, 457] on span "דוחות" at bounding box center [109, 451] width 24 height 13
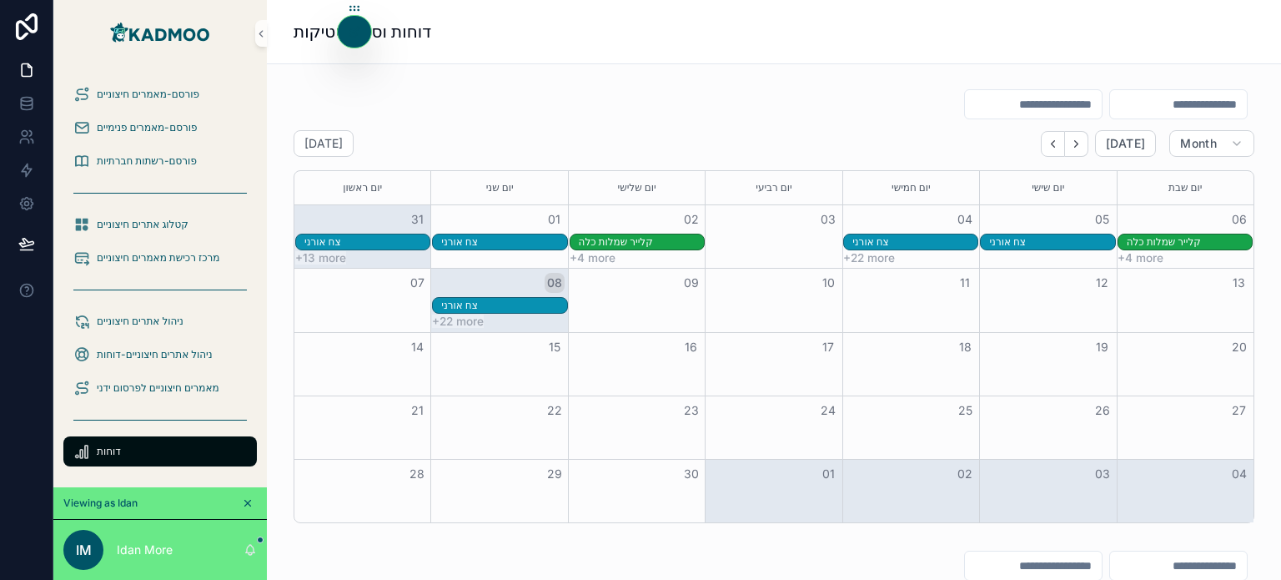
scroll to position [154, 0]
click at [631, 237] on div "קלייר שמלות כלה" at bounding box center [641, 241] width 125 height 13
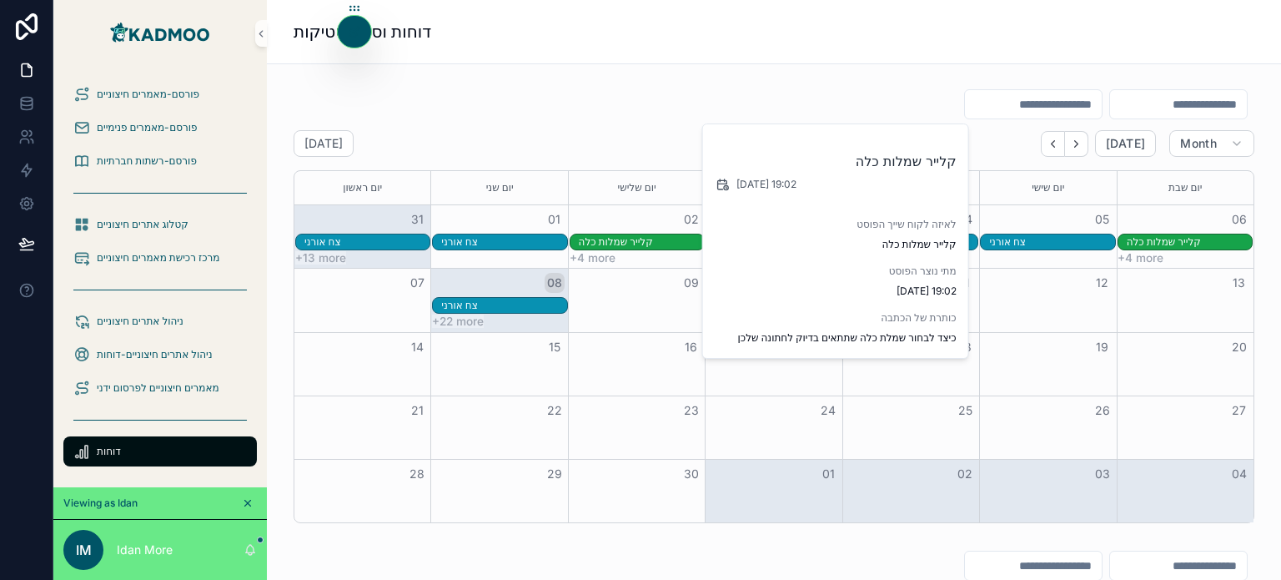
click at [580, 157] on div "ספטמבר 2025 Today Month יום ראשון יום שני יום שלישי יום רביעי יום חמישי יום שיש…" at bounding box center [774, 326] width 961 height 393
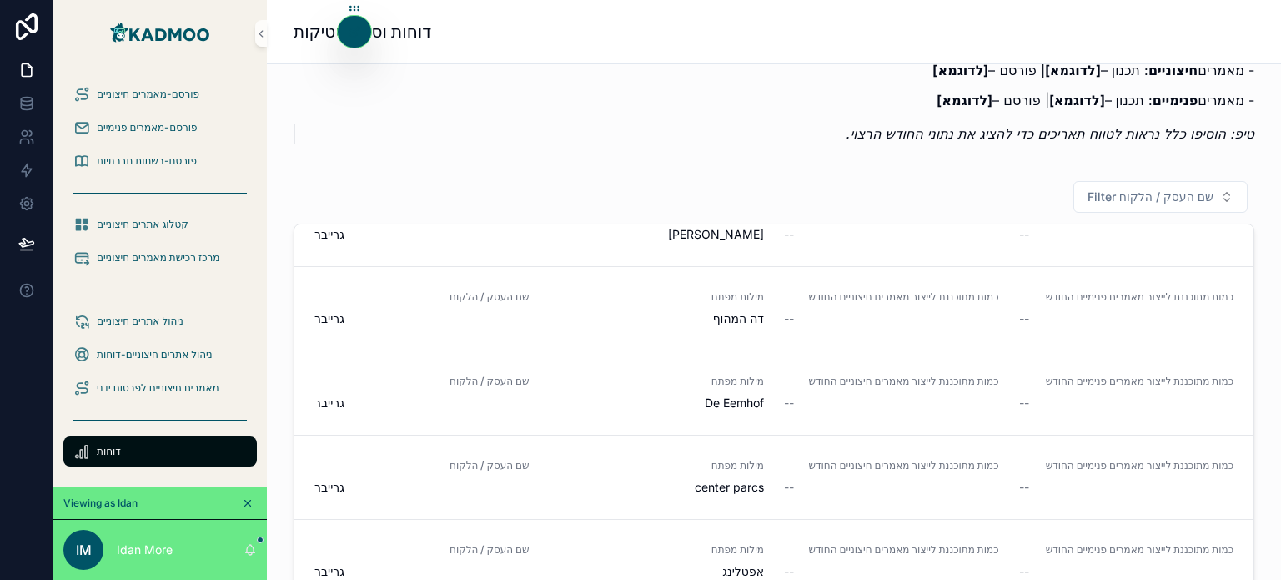
scroll to position [1155, 0]
click at [864, 394] on div "שם העסק / הלקוח גרייבר מילות מפתח De Eemhof כמות מתוכננת לייצור מאמרים חיצוניים…" at bounding box center [774, 392] width 959 height 84
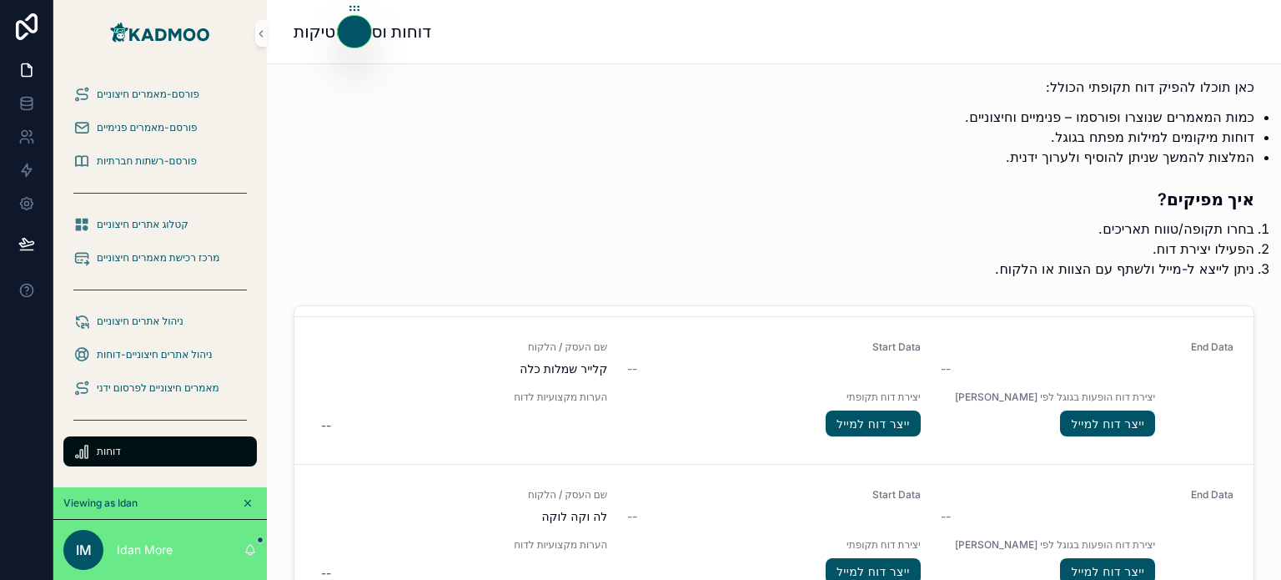
scroll to position [45, 0]
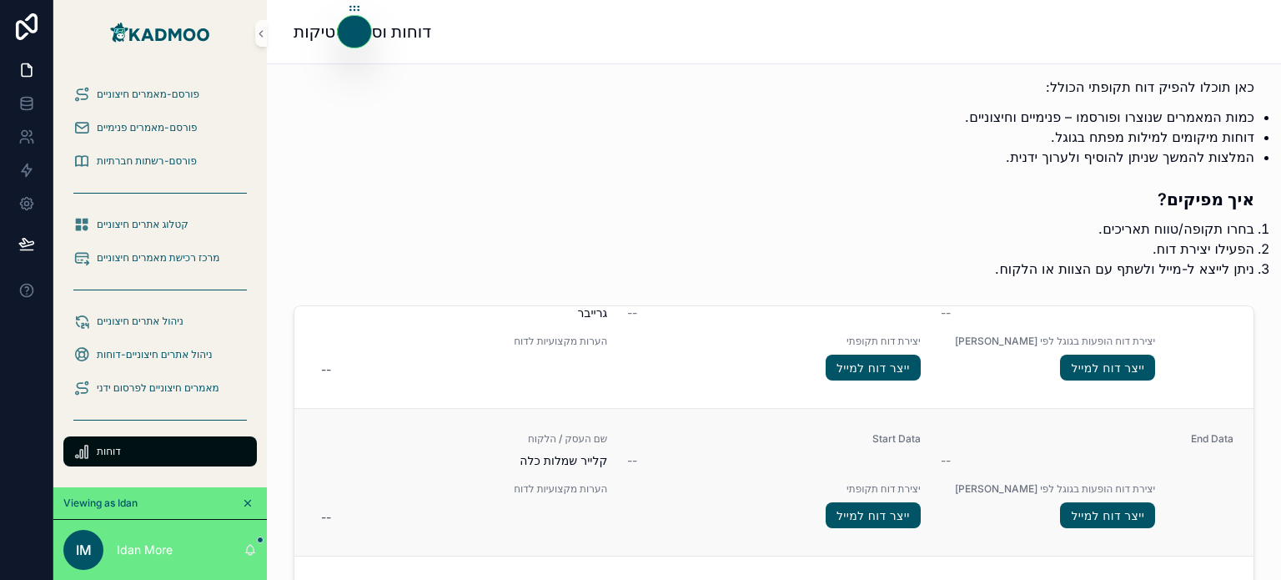
click at [853, 454] on div "--" at bounding box center [773, 460] width 293 height 17
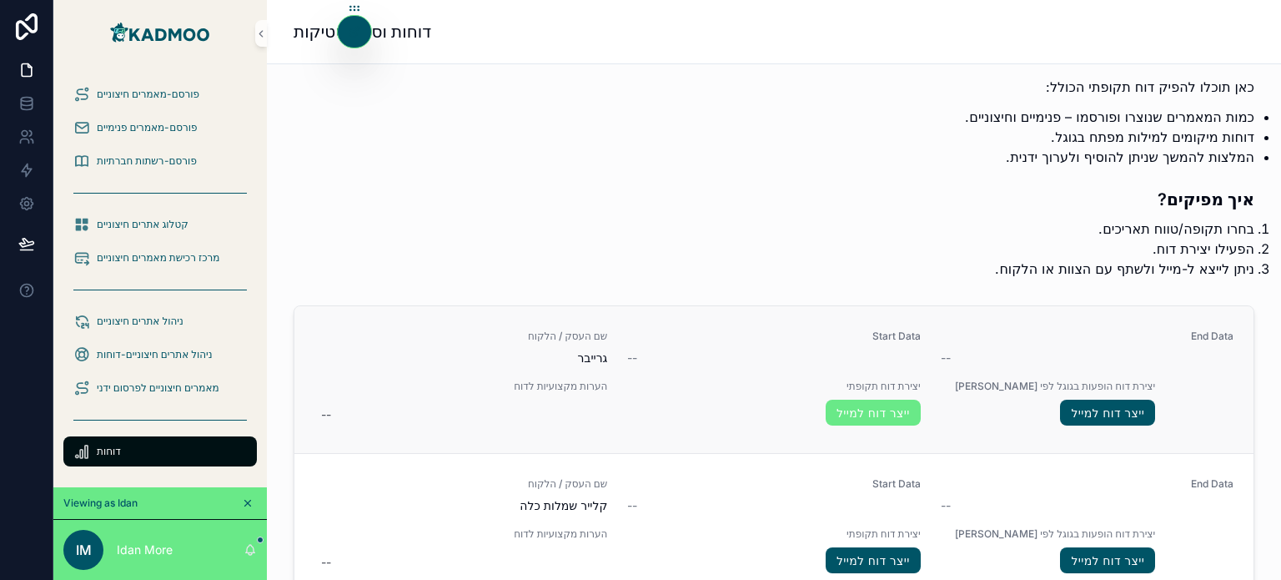
scroll to position [0, 0]
click at [487, 403] on div "--" at bounding box center [461, 415] width 293 height 30
click at [496, 431] on icon "scrollable content" at bounding box center [499, 434] width 7 height 7
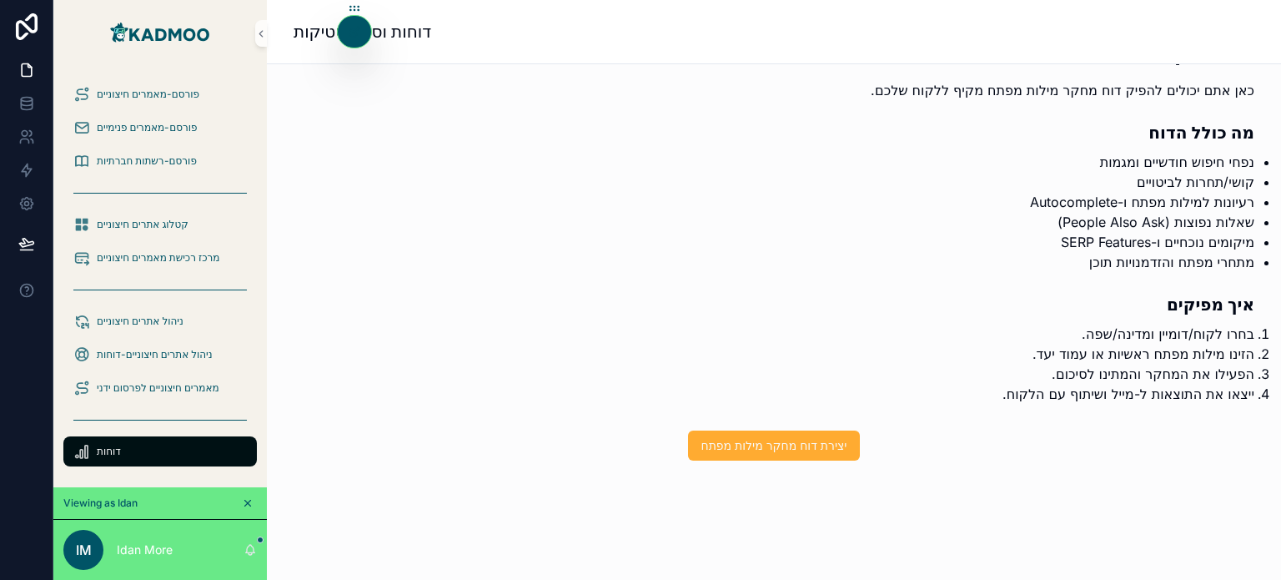
scroll to position [3310, 0]
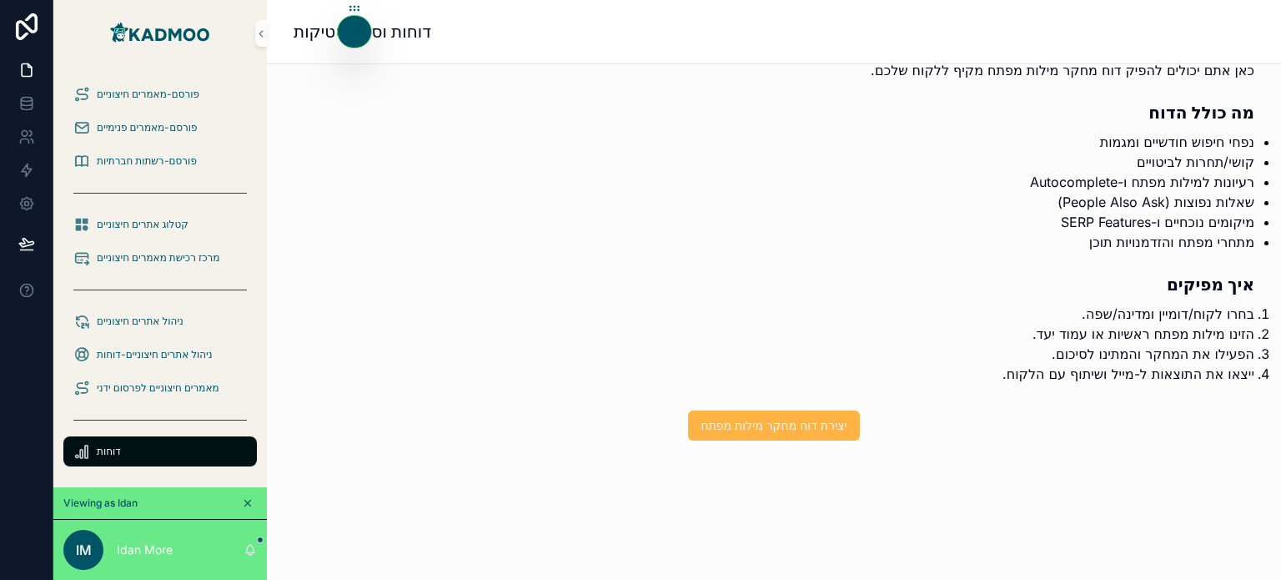
click at [758, 421] on span "יצירת דוח מחקר מילות מפתח" at bounding box center [775, 425] width 146 height 17
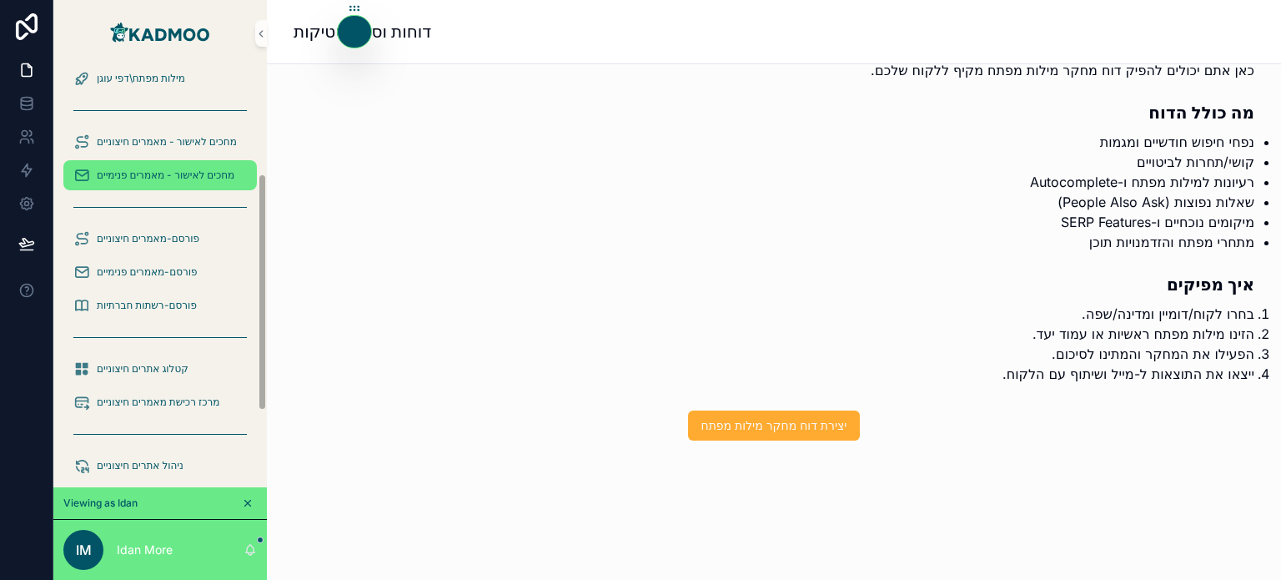
scroll to position [197, 0]
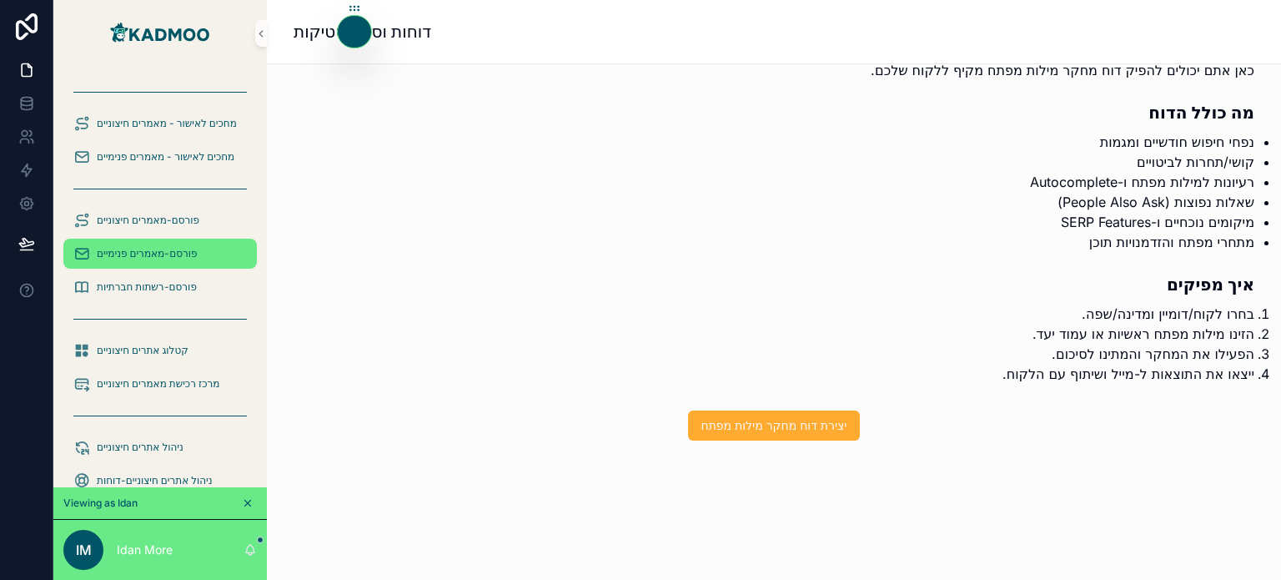
click at [161, 242] on div "פורסם-מאמרים פנימיים" at bounding box center [160, 253] width 174 height 27
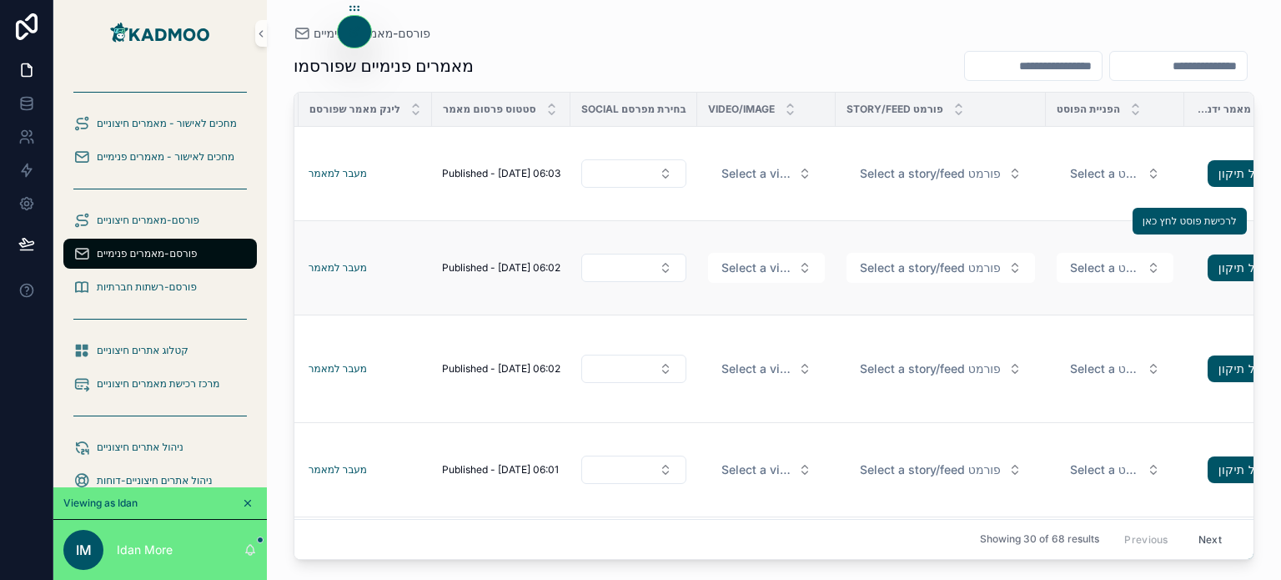
scroll to position [0, 681]
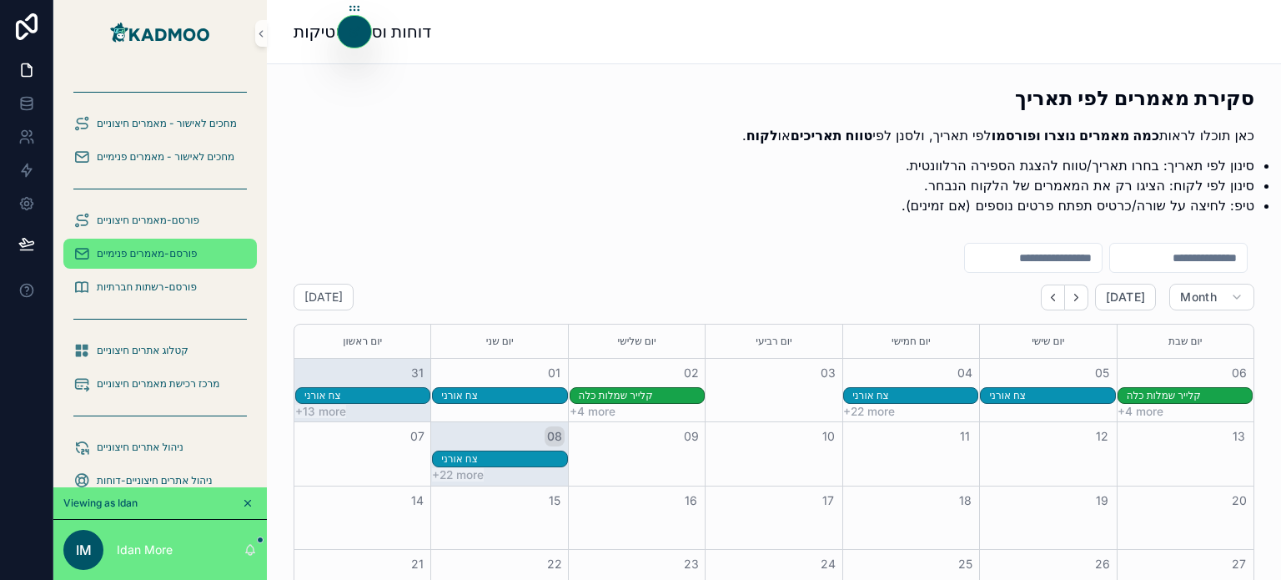
scroll to position [60, 0]
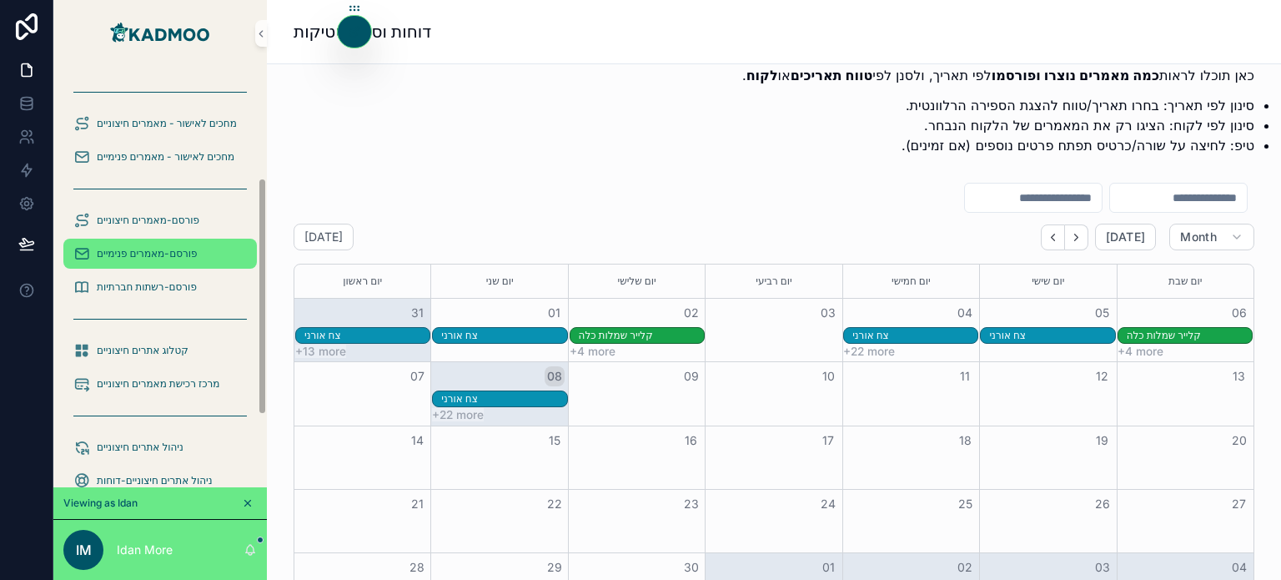
click at [153, 254] on span "פורסם-מאמרים פנימיים" at bounding box center [147, 253] width 101 height 13
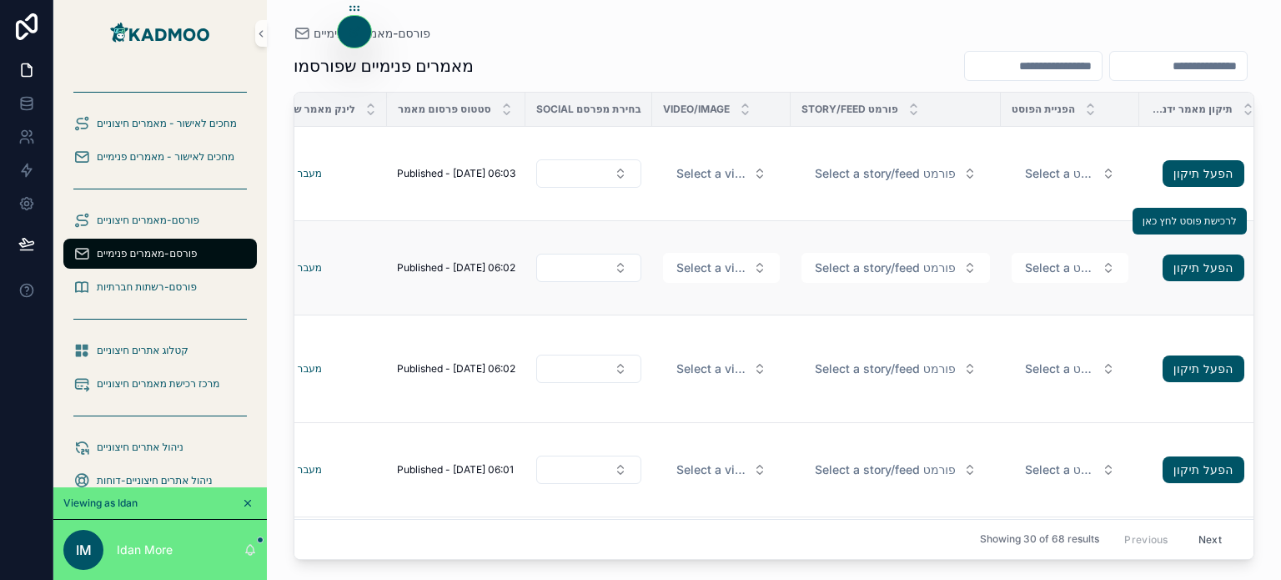
scroll to position [0, 657]
click at [614, 263] on button "Select Button" at bounding box center [589, 268] width 105 height 28
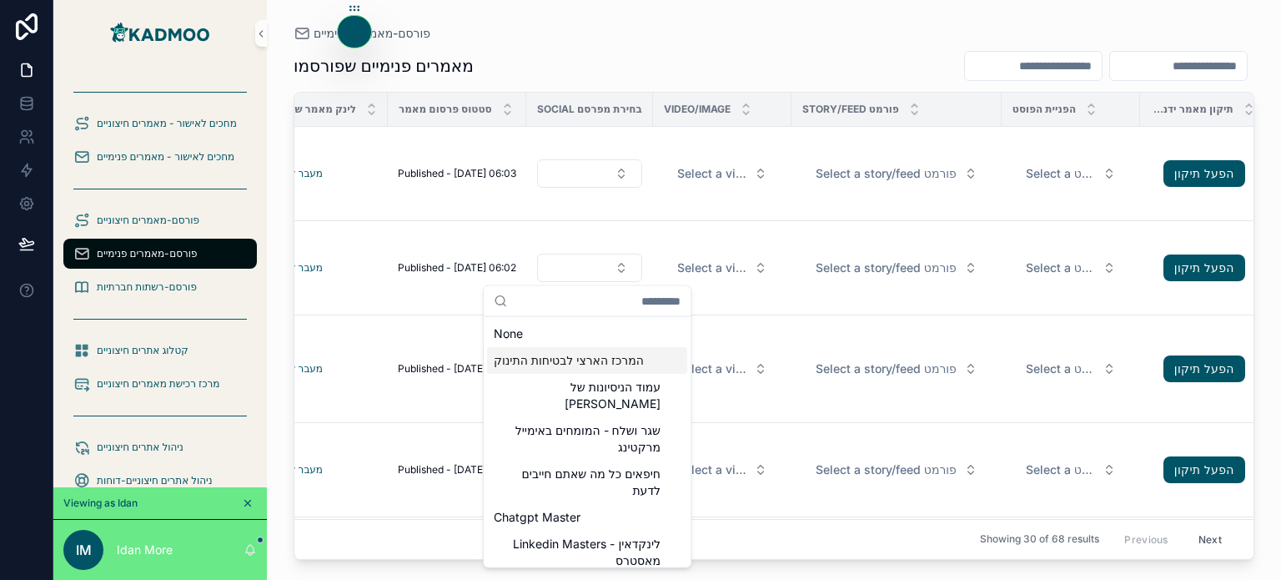
click at [691, 47] on div "מאמרים פנימיים שפורסמו לאיזה לקוח שייך הפוסט מתי נוצר הפוסט כותרת של הכתבה תיאו…" at bounding box center [774, 300] width 961 height 520
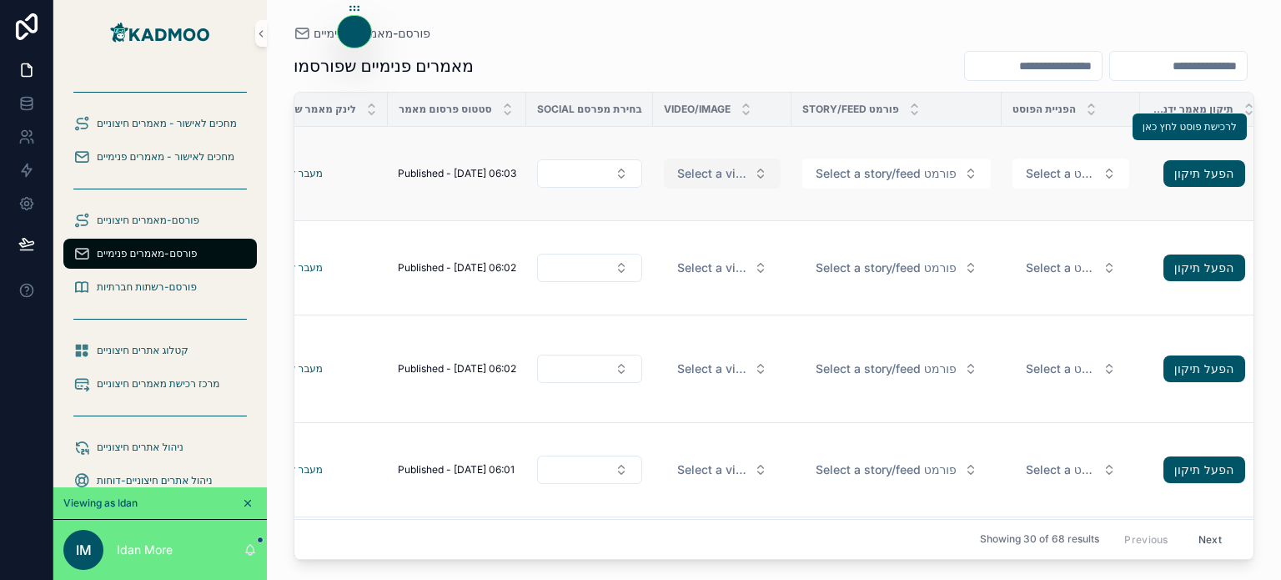
click at [713, 163] on button "Select a video/image" at bounding box center [722, 174] width 117 height 30
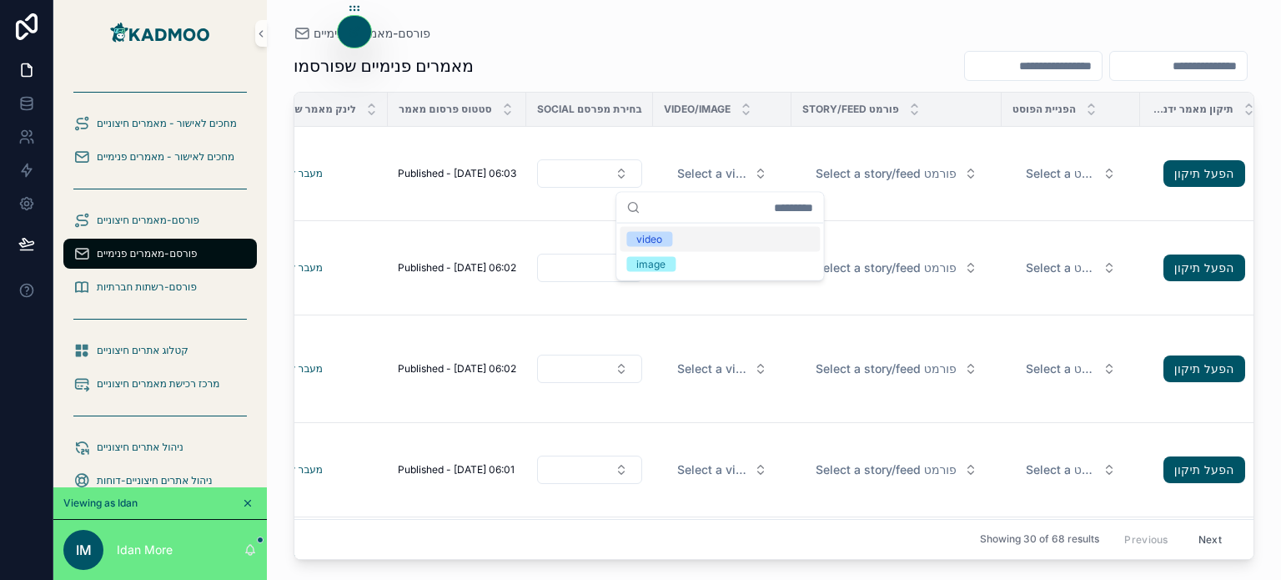
click at [734, 40] on div "מאמרים פנימיים שפורסמו לאיזה לקוח שייך הפוסט מתי נוצר הפוסט כותרת של הכתבה תיאו…" at bounding box center [774, 300] width 961 height 520
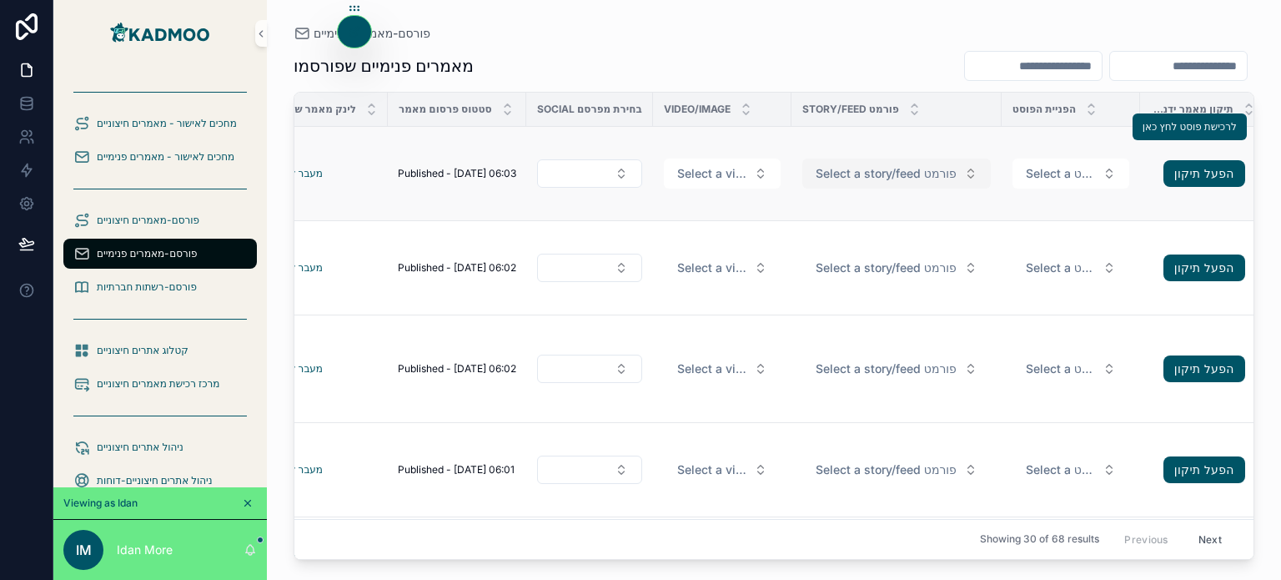
click at [892, 171] on span "Select a story/feed פורמט" at bounding box center [886, 173] width 141 height 17
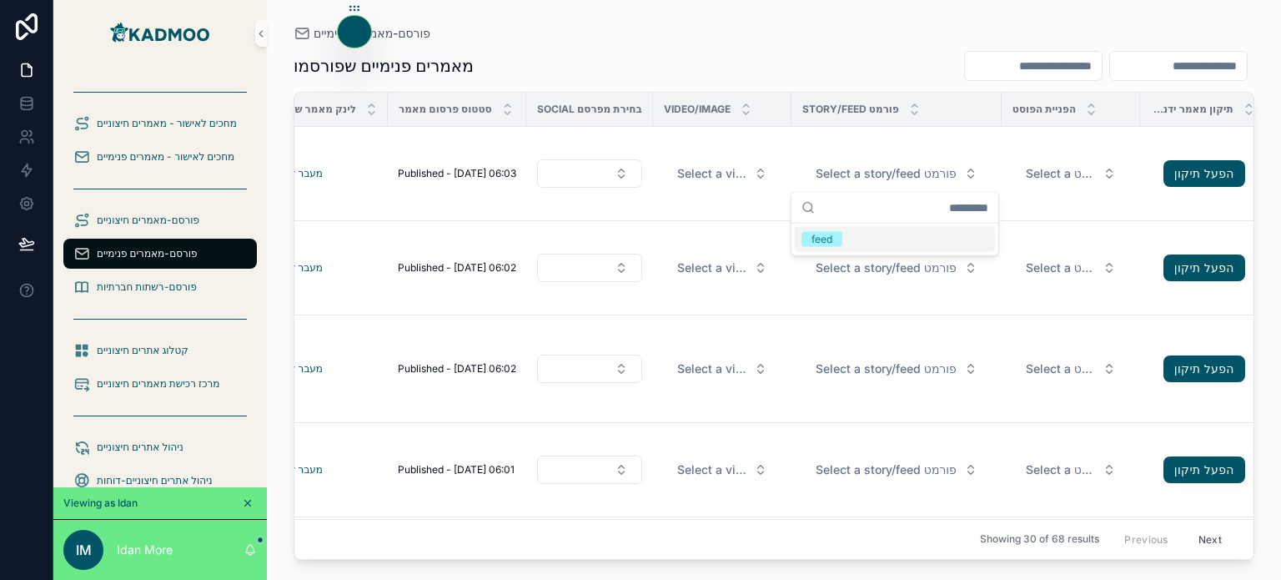
click at [848, 46] on div "מאמרים פנימיים שפורסמו לאיזה לקוח שייך הפוסט מתי נוצר הפוסט כותרת של הכתבה תיאו…" at bounding box center [774, 300] width 961 height 520
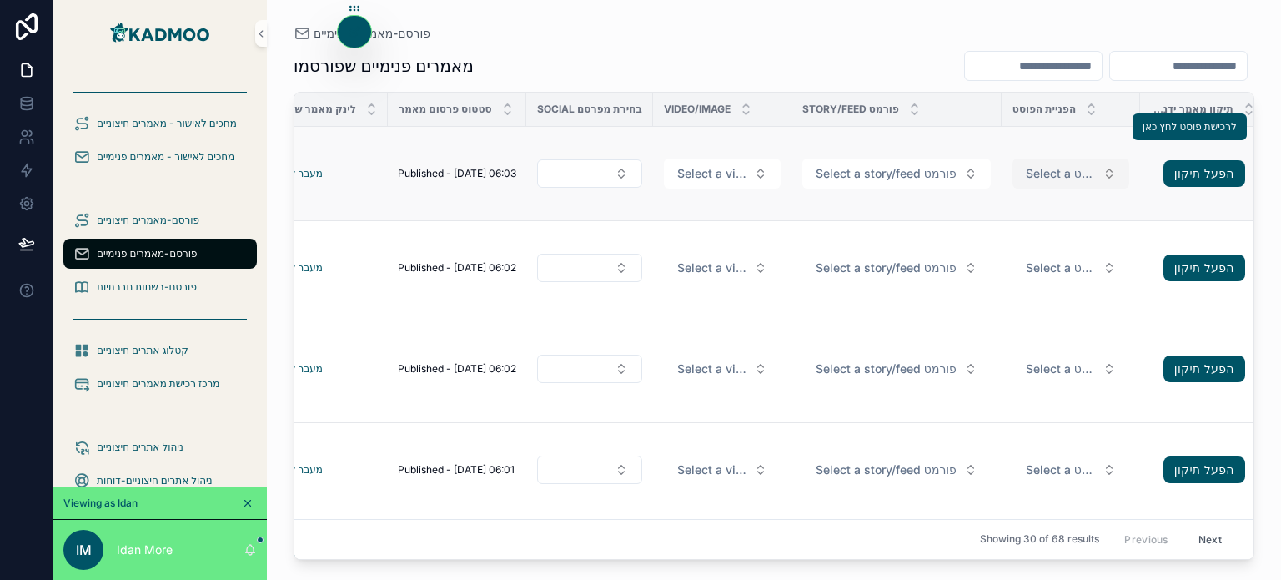
click at [1052, 178] on span "Select a הפניית הפוסט" at bounding box center [1061, 173] width 70 height 17
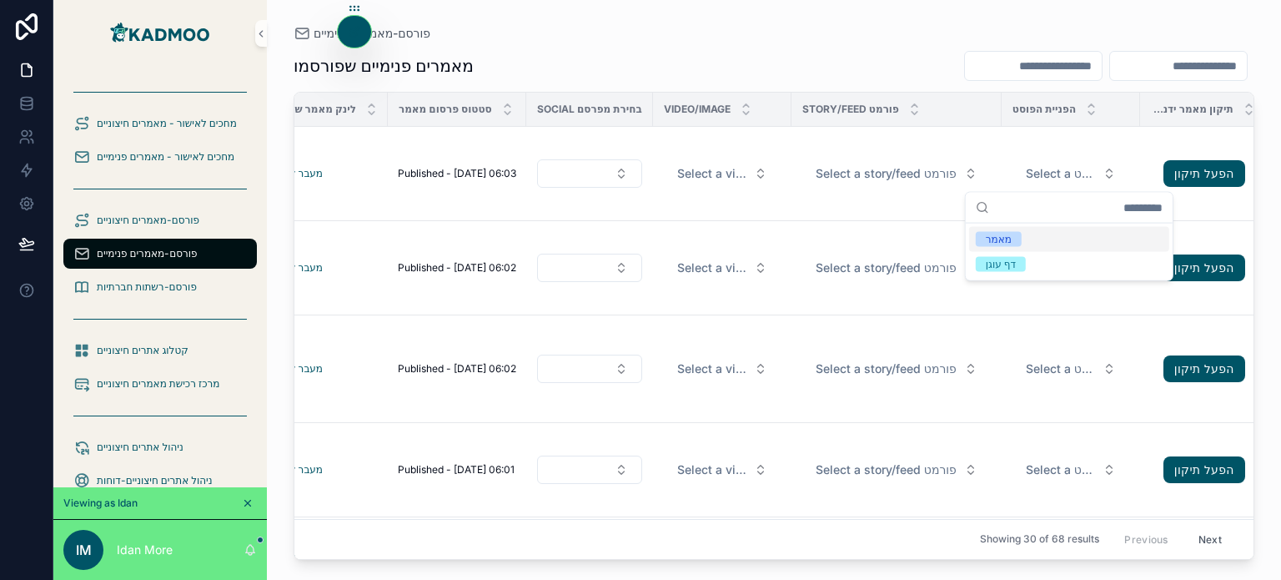
click at [823, 51] on div "מאמרים פנימיים שפורסמו" at bounding box center [774, 66] width 961 height 32
click at [631, 28] on div "פורסם-מאמרים פנימיים" at bounding box center [774, 33] width 961 height 13
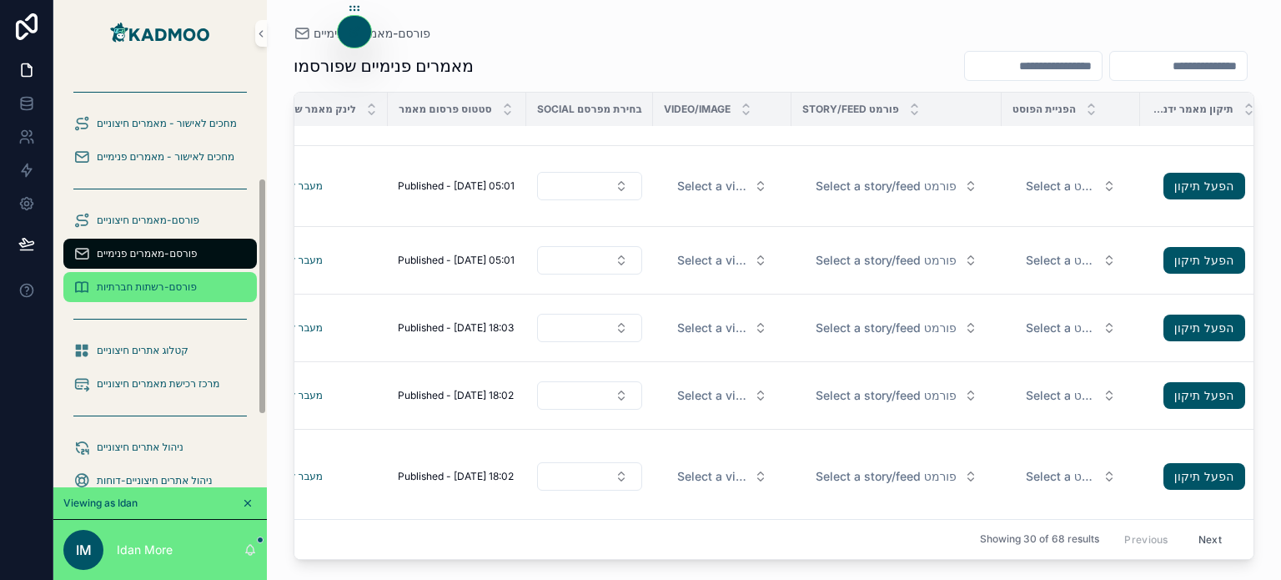
scroll to position [1251, 657]
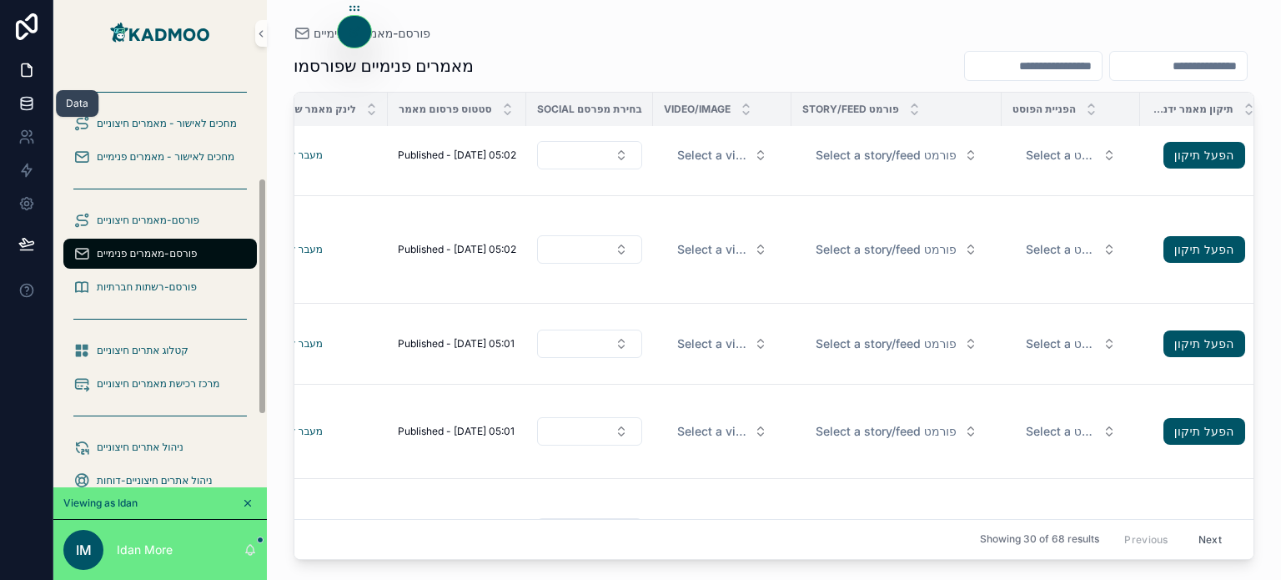
click at [25, 109] on icon at bounding box center [26, 106] width 11 height 7
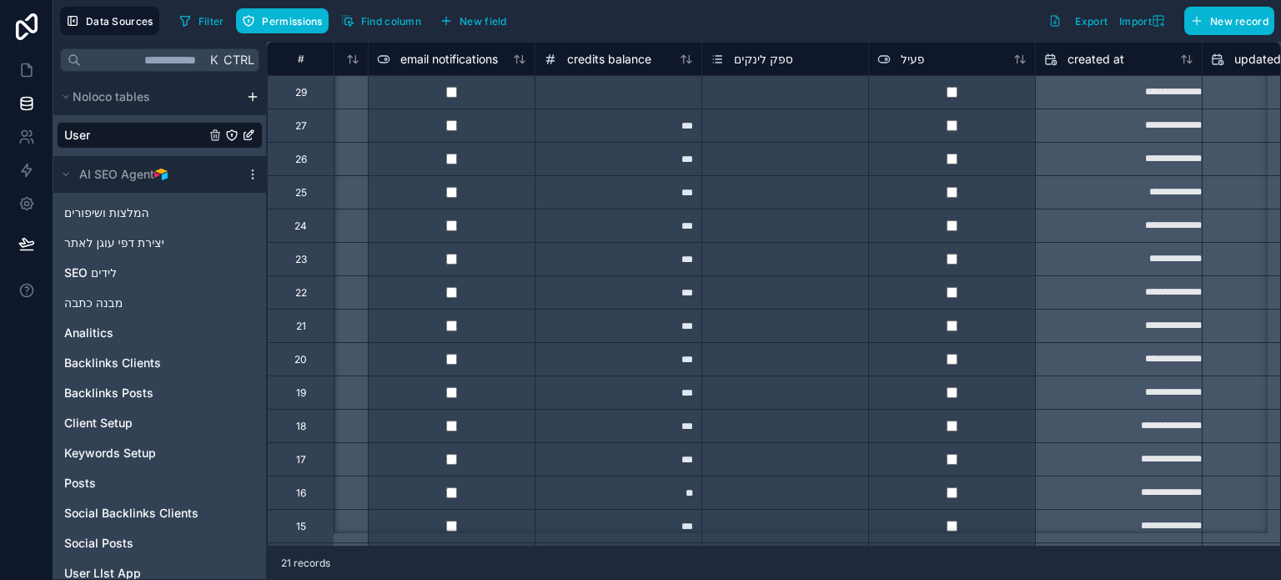
scroll to position [0, 1636]
click at [618, 101] on div at bounding box center [616, 91] width 167 height 33
type input "***"
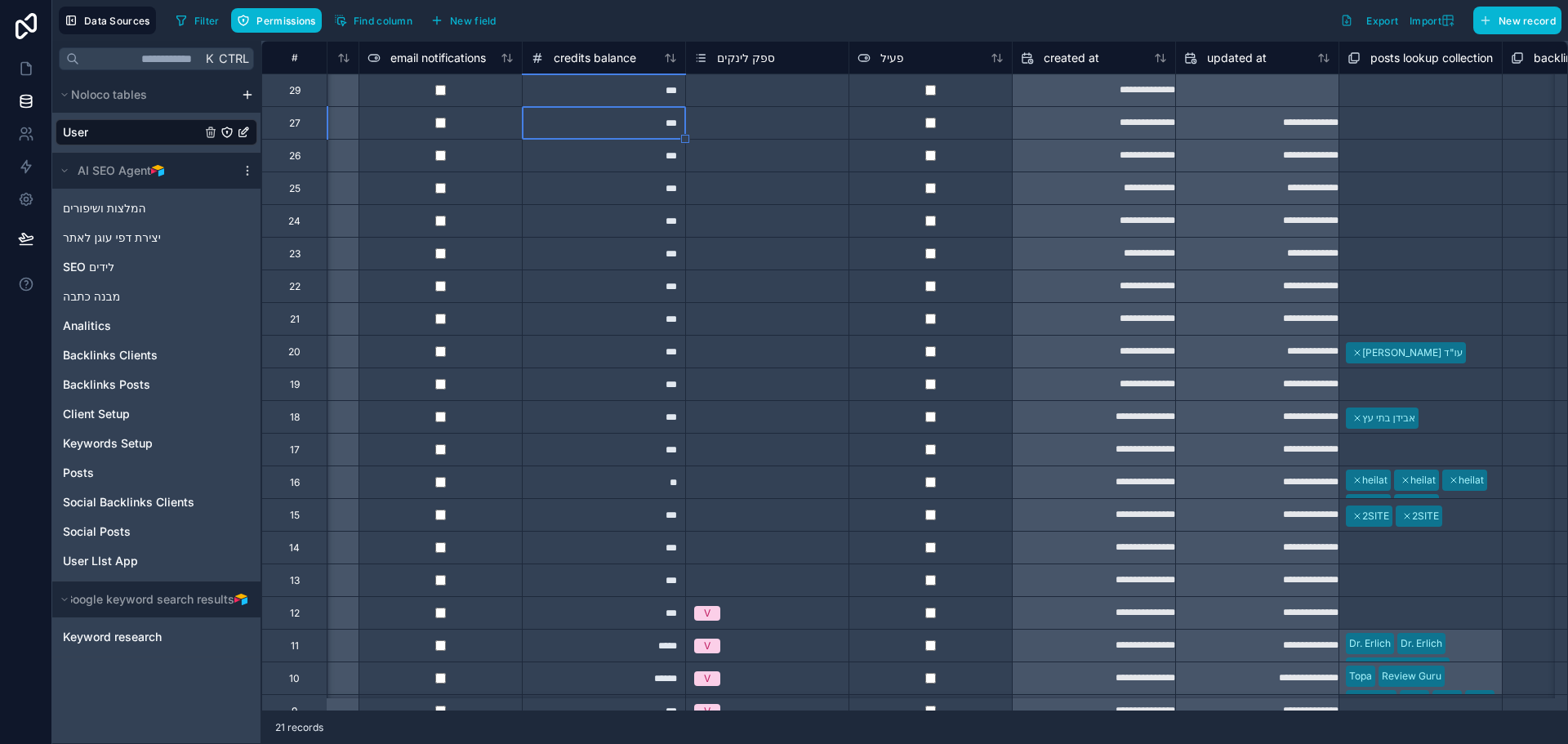
scroll to position [0, 1602]
click at [32, 67] on icon at bounding box center [25, 69] width 17 height 17
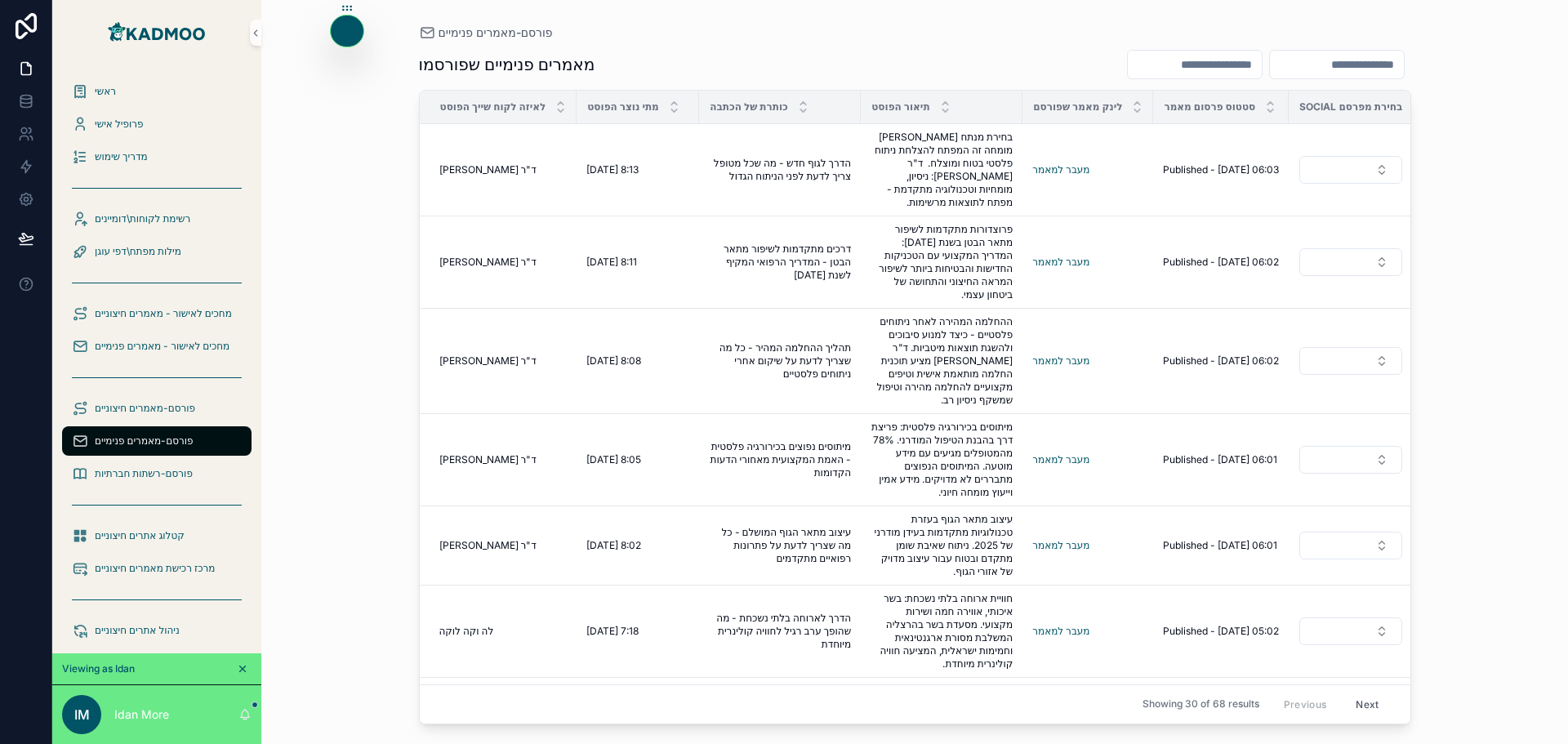
click at [742, 37] on div "פורסם-מאמרים פנימיים" at bounding box center [915, 32] width 992 height 13
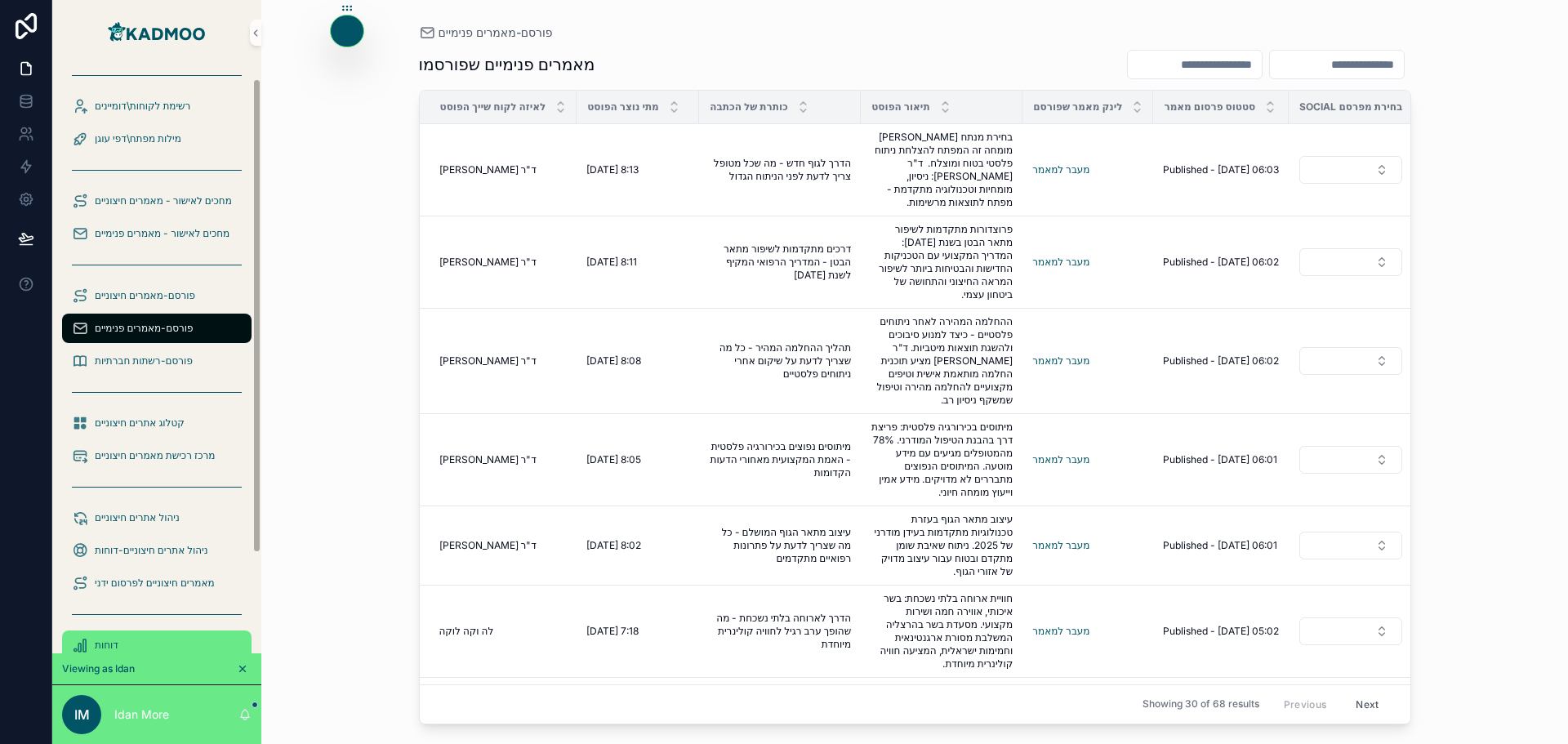
scroll to position [141, 0]
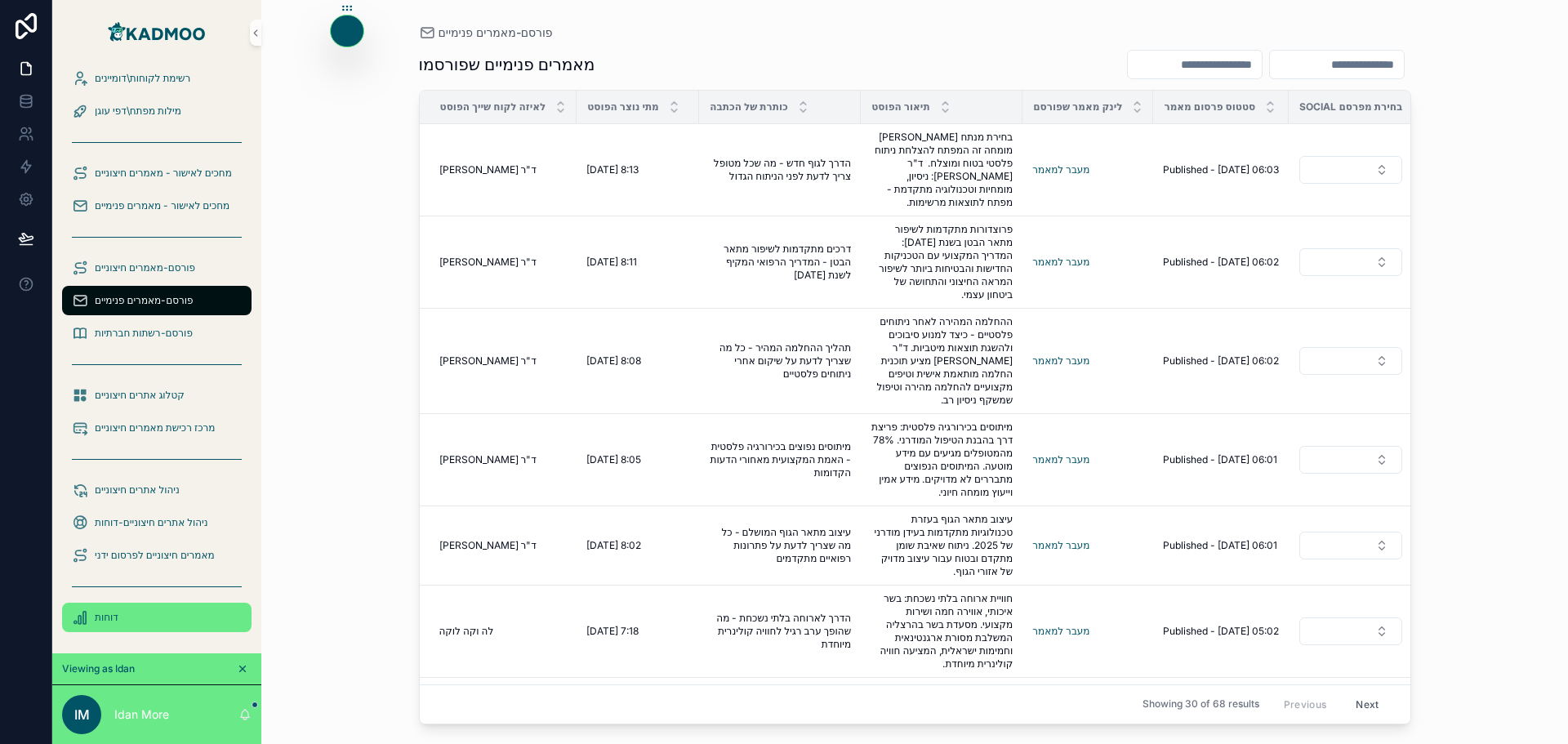
click at [175, 613] on div "דוחות" at bounding box center [157, 617] width 170 height 26
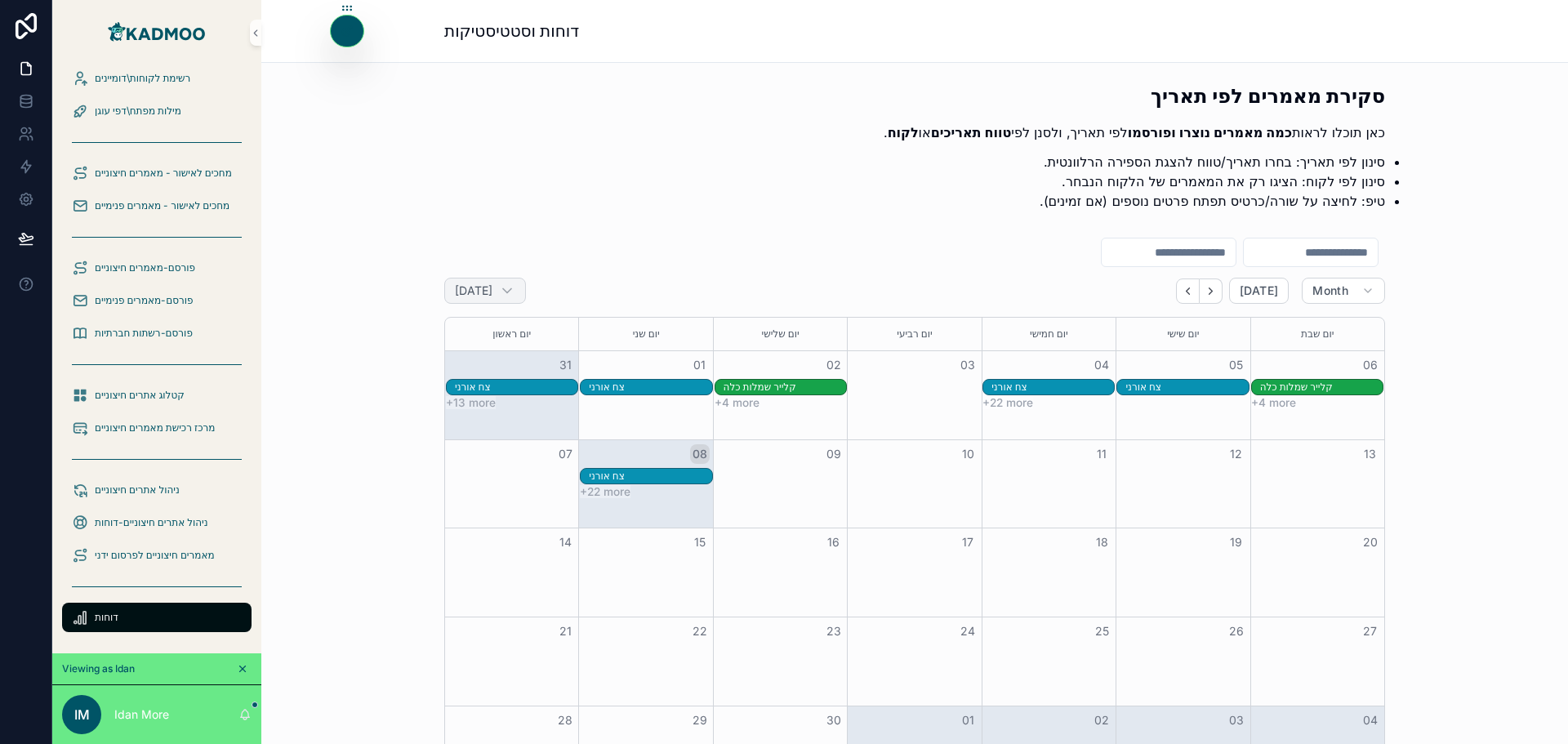
click at [492, 292] on h2 "ספטמבר 2025" at bounding box center [474, 291] width 37 height 17
select select "****"
select select "*"
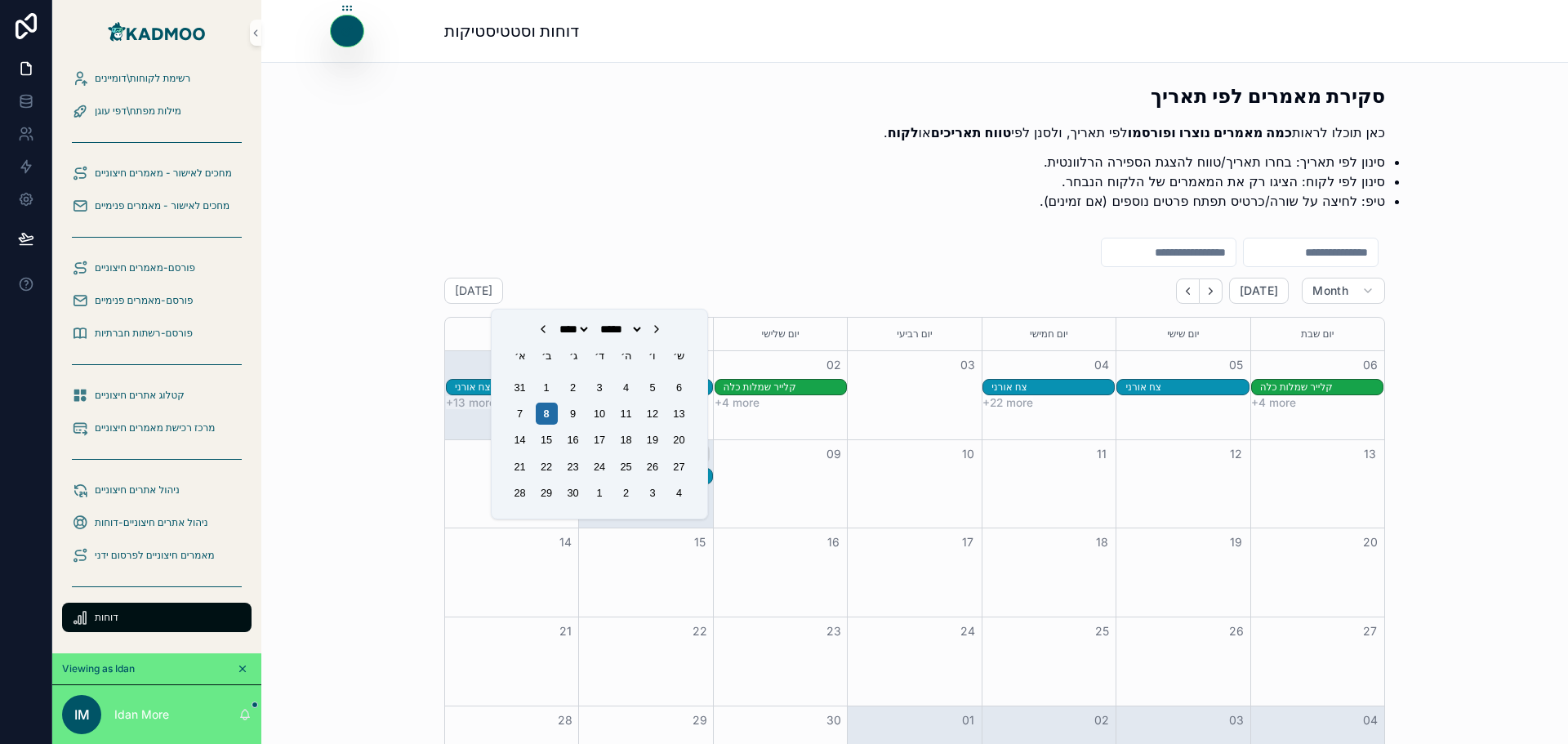
click at [707, 201] on li "טיפ: לחיצה על שורה/כרטיס תפתח פרטים נוספים (אם זמינים)." at bounding box center [928, 201] width 914 height 20
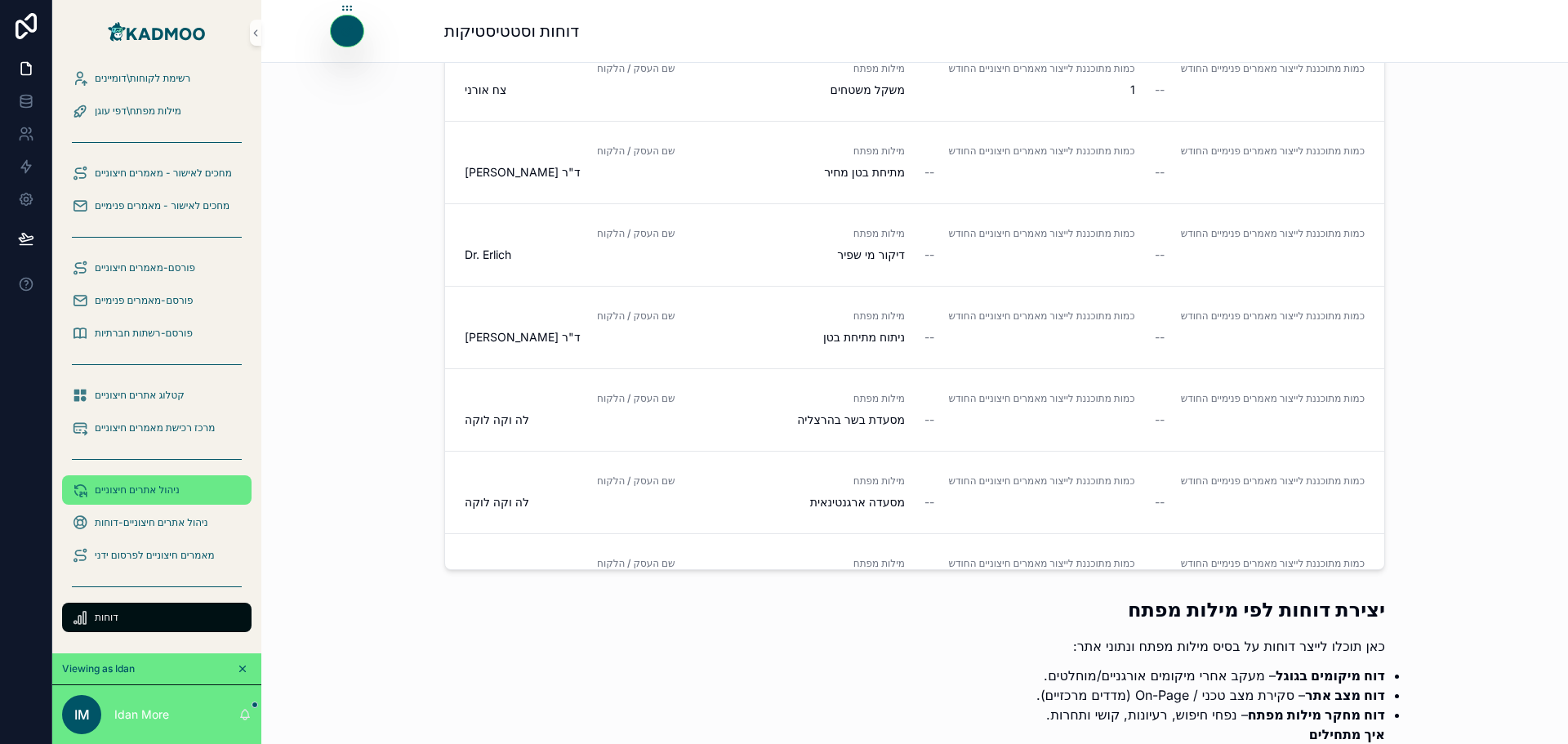
scroll to position [1225, 0]
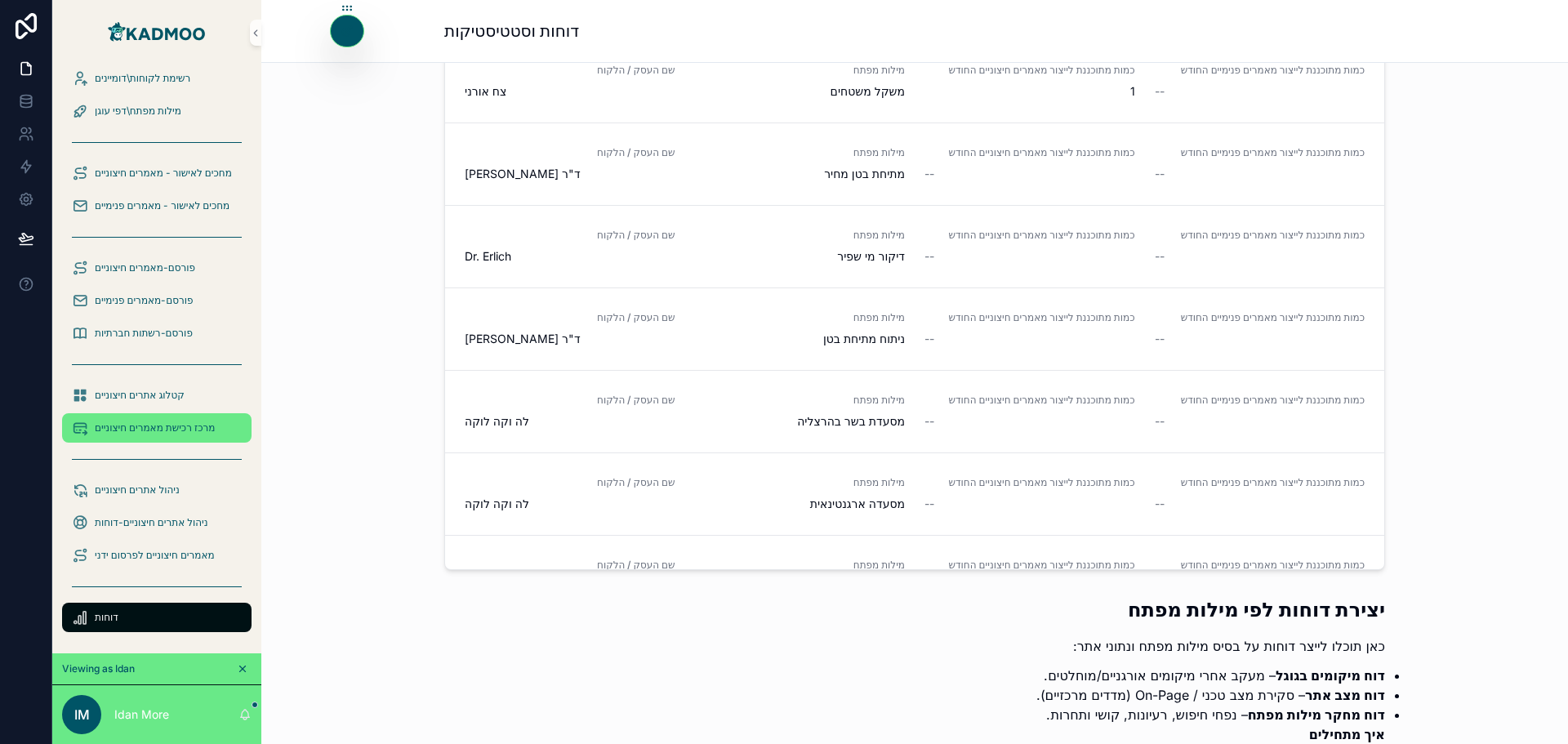
click at [143, 432] on span "מרכז רכישת מאמרים חיצוניים" at bounding box center [155, 428] width 120 height 13
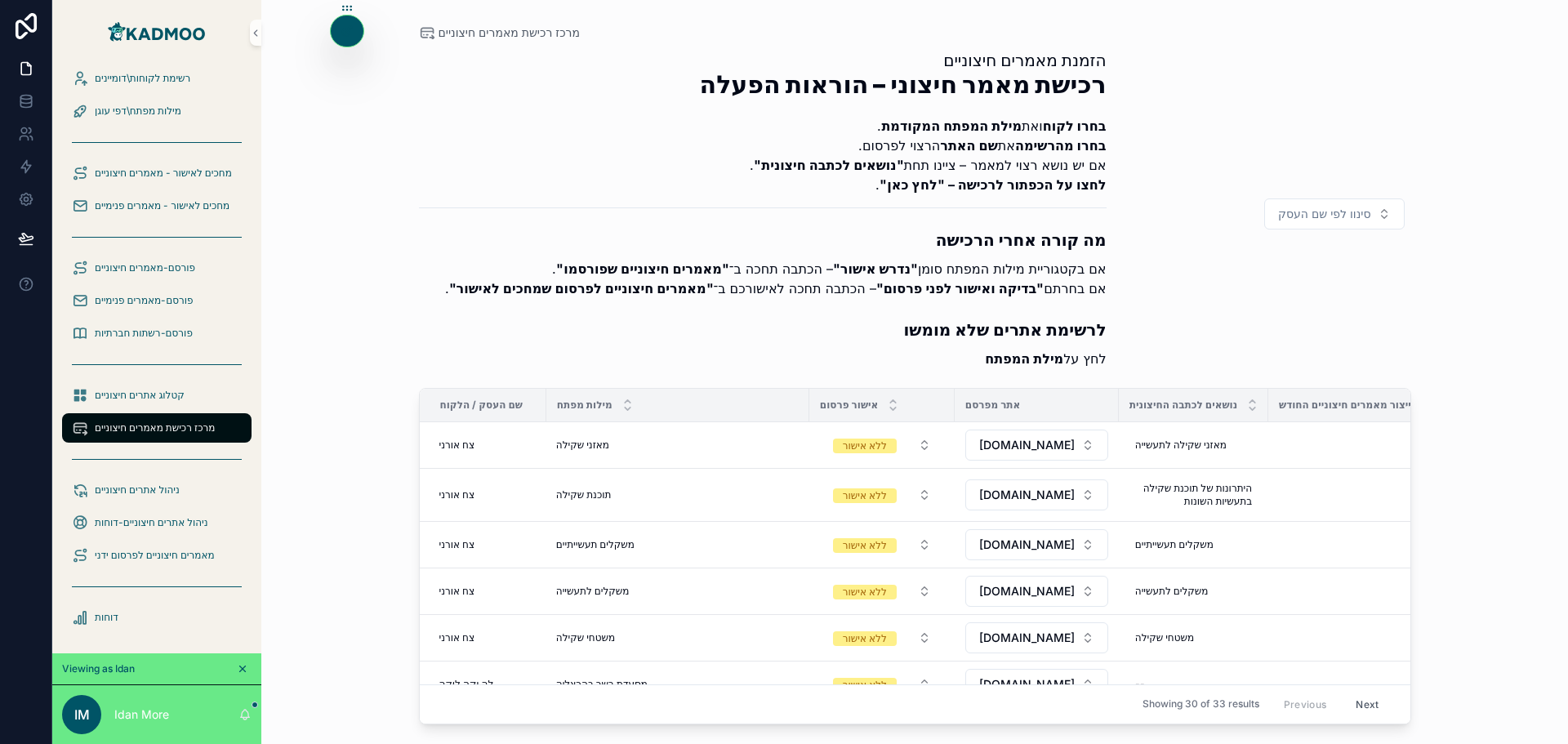
scroll to position [327, 0]
click at [343, 33] on icon at bounding box center [346, 30] width 13 height 13
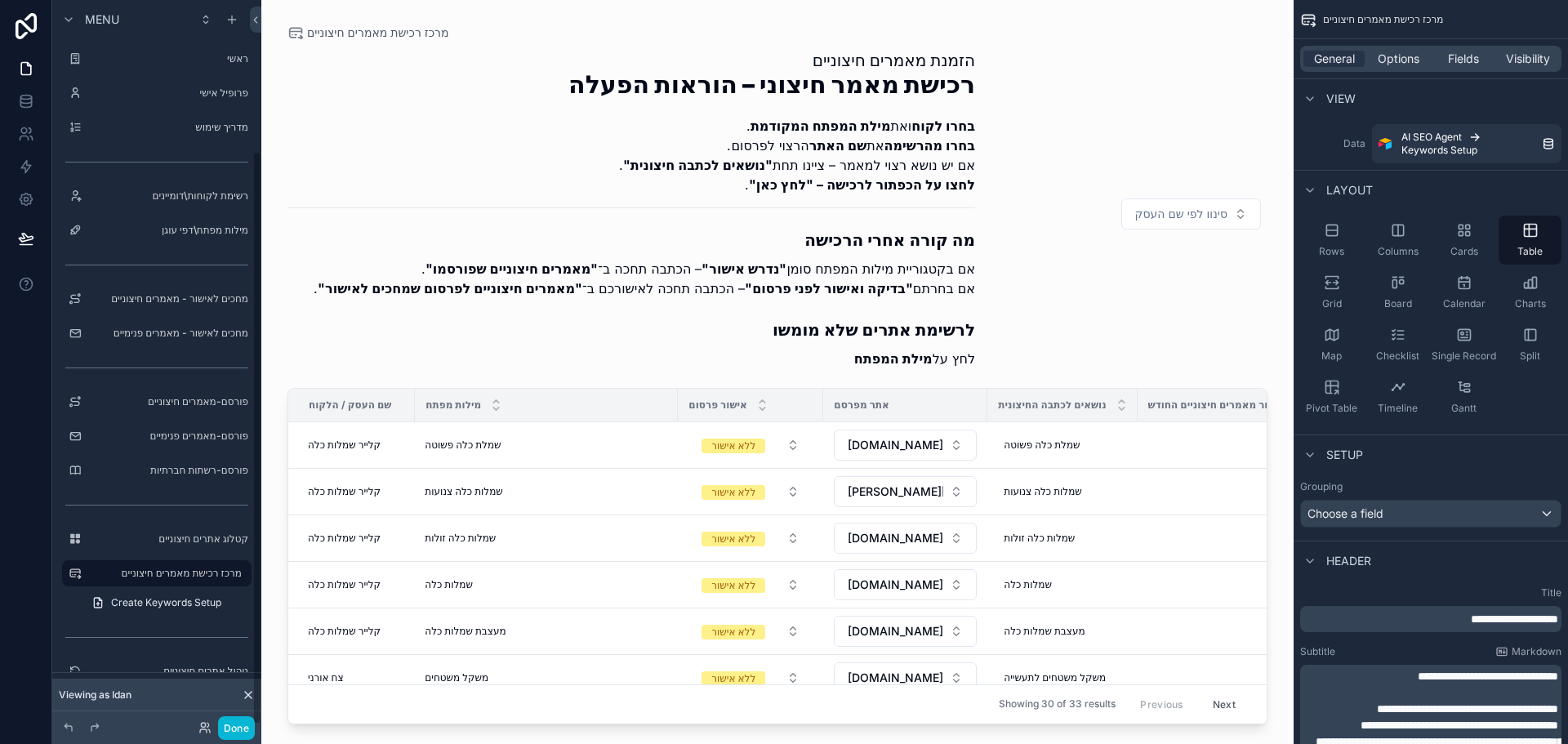
scroll to position [190, 0]
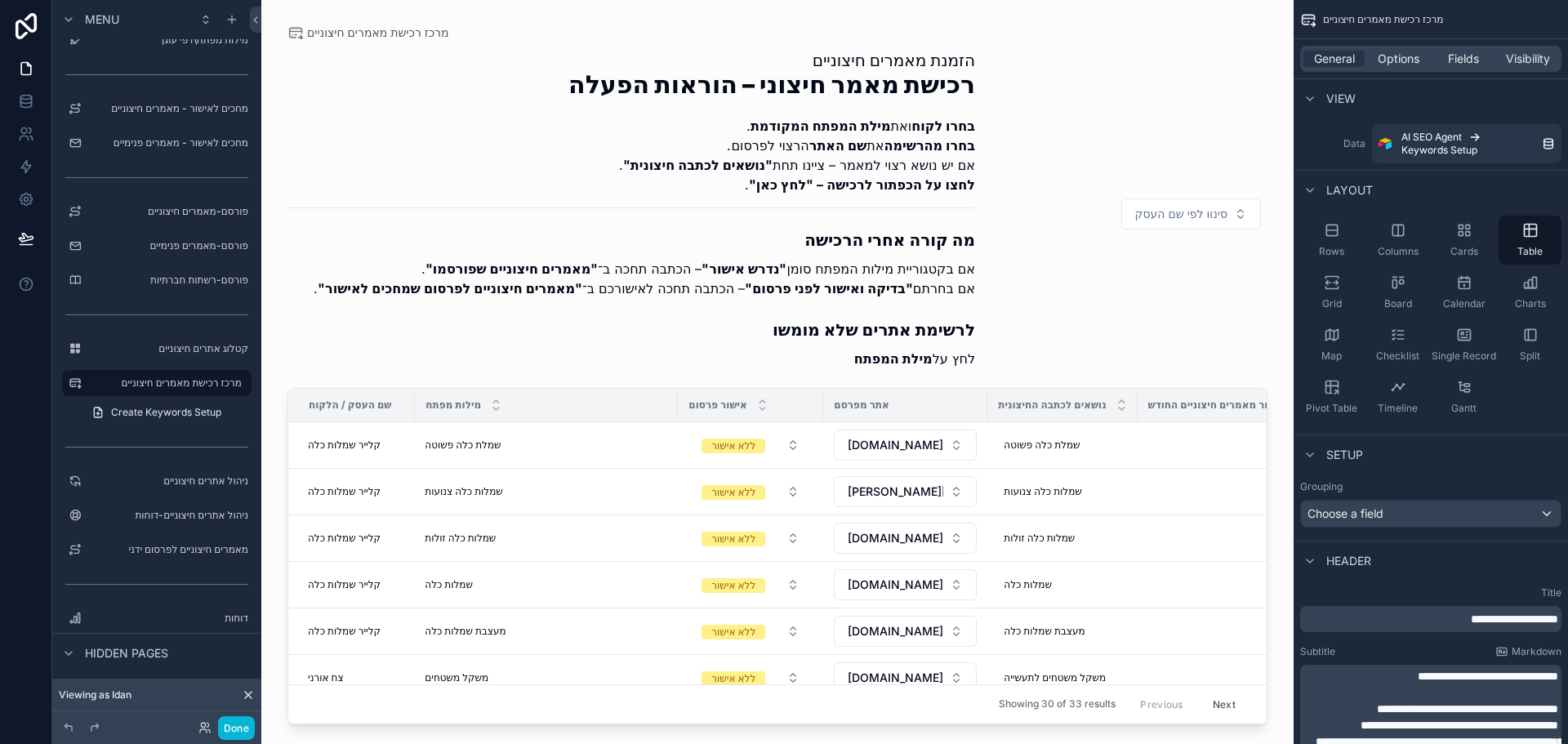
click at [961, 403] on div "אתר מפרסם" at bounding box center [905, 404] width 162 height 26
click at [909, 689] on div "Showing 30 of 33 results Previous Next" at bounding box center [777, 704] width 978 height 39
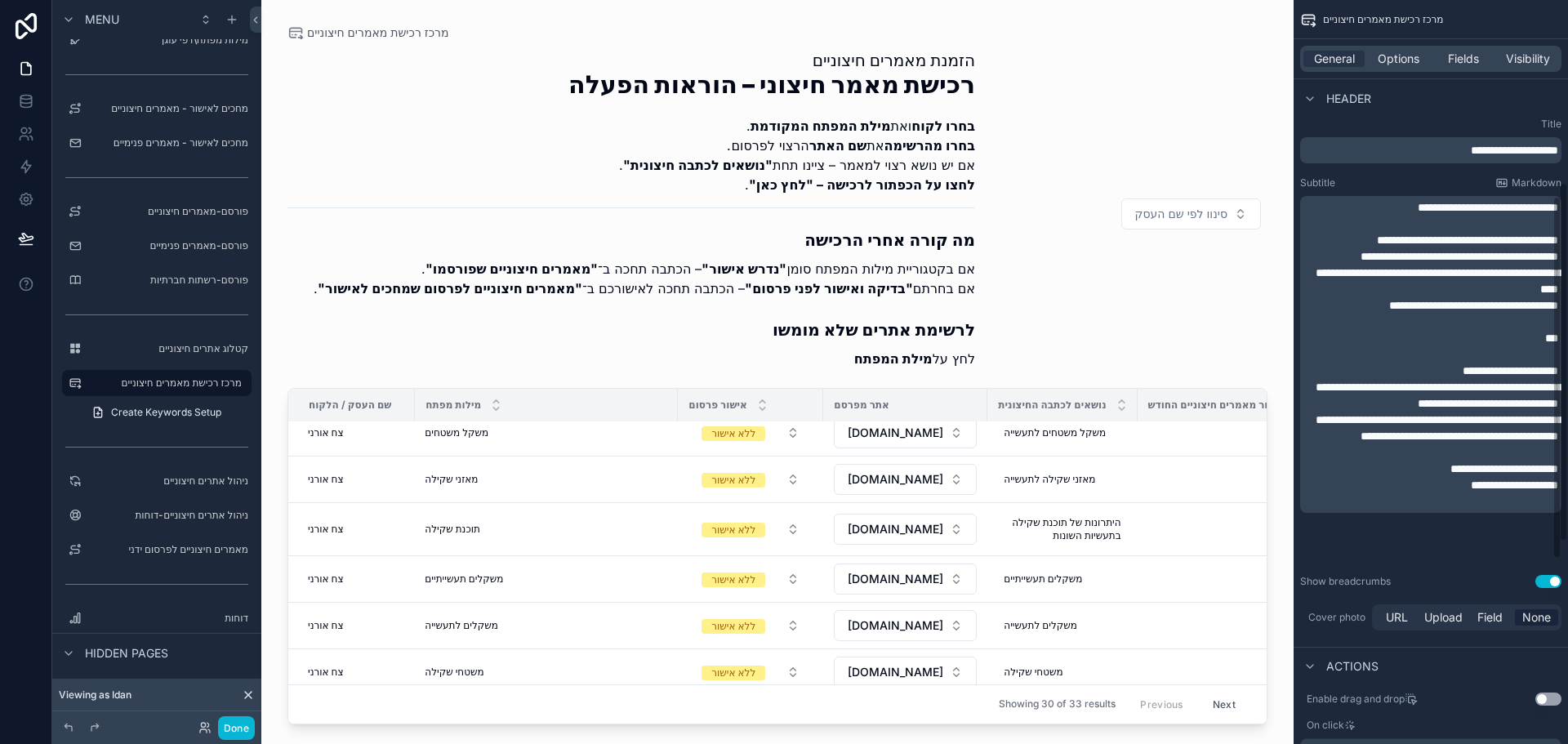
scroll to position [490, 0]
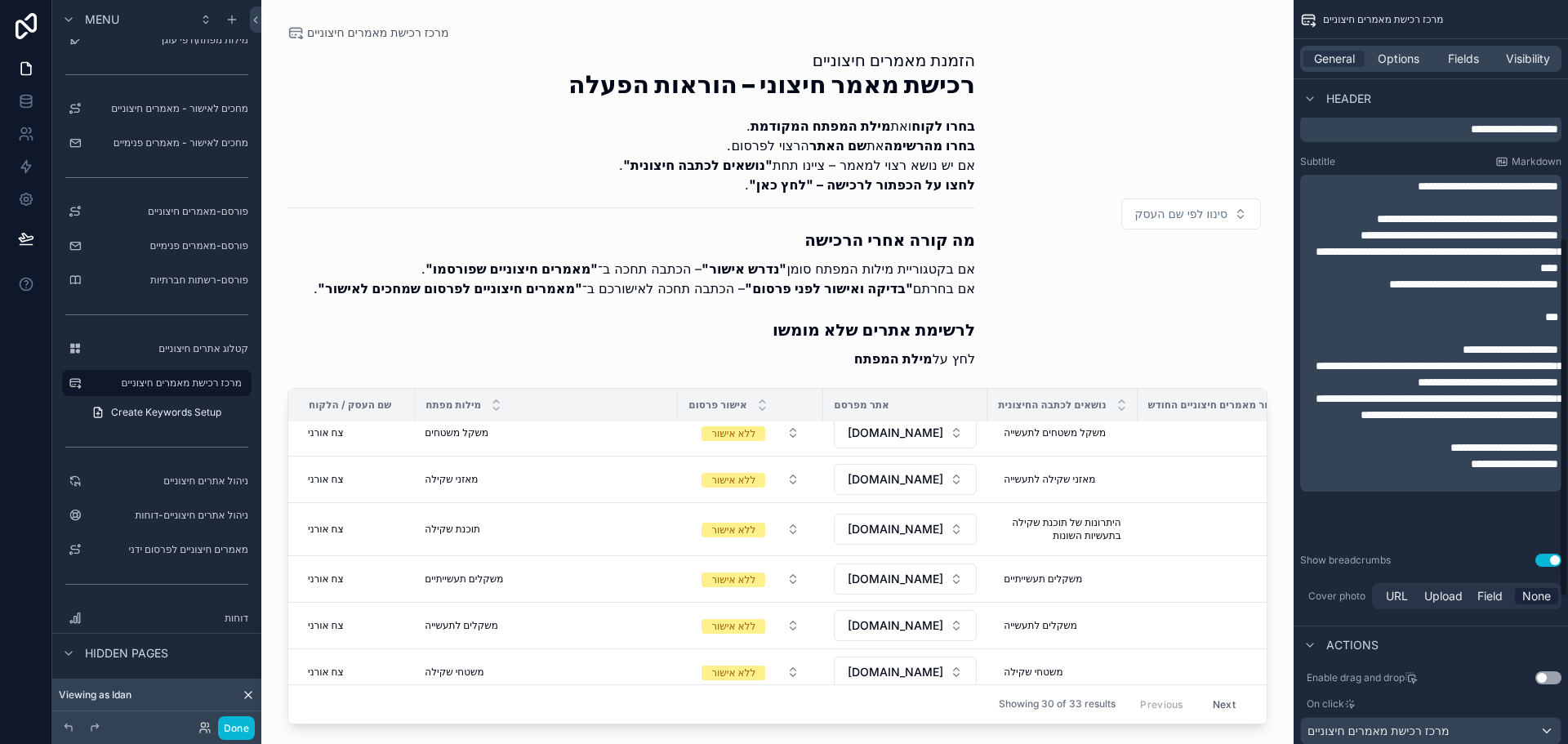
click at [1548, 560] on button "Use setting" at bounding box center [1547, 560] width 26 height 13
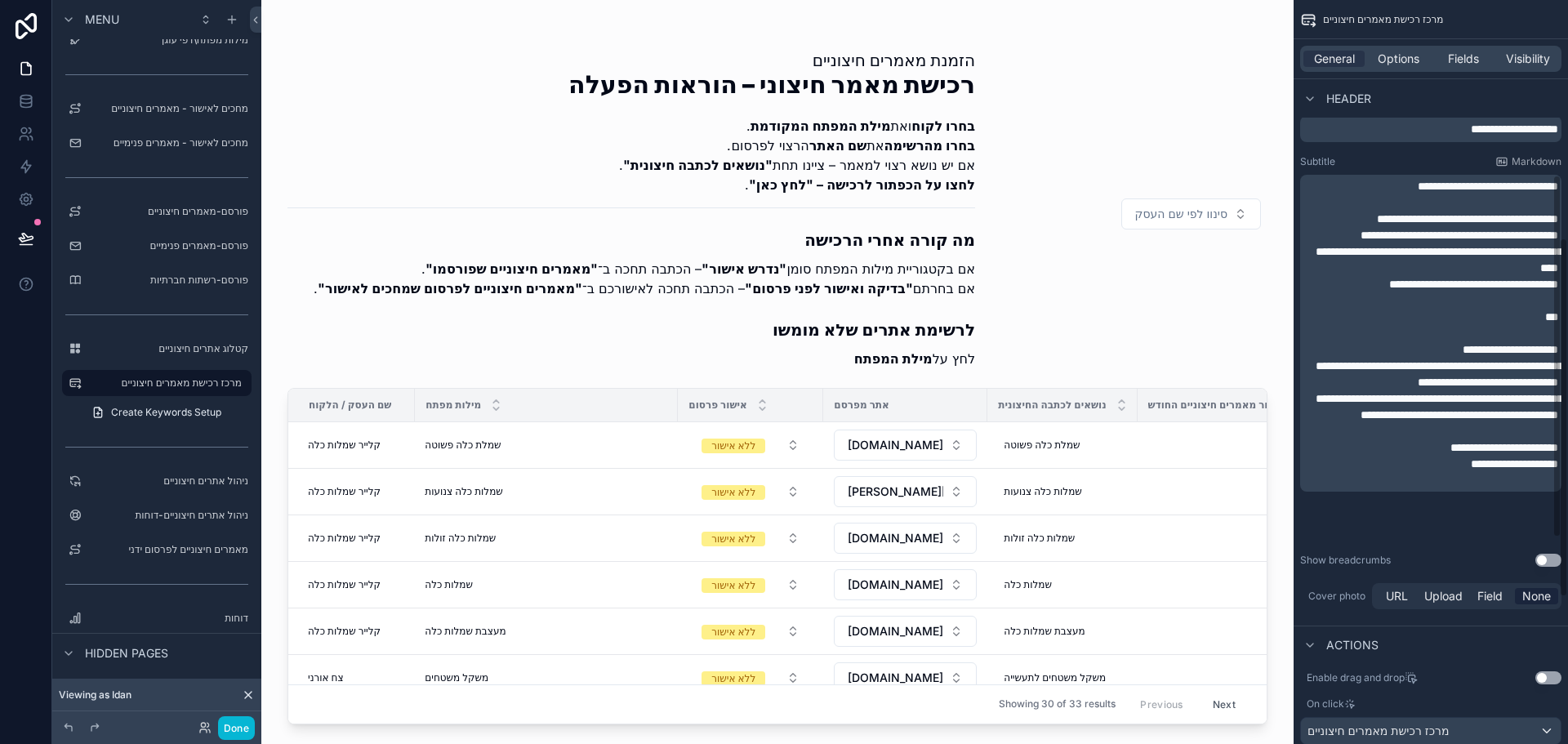
click at [1544, 563] on button "Use setting" at bounding box center [1547, 560] width 26 height 13
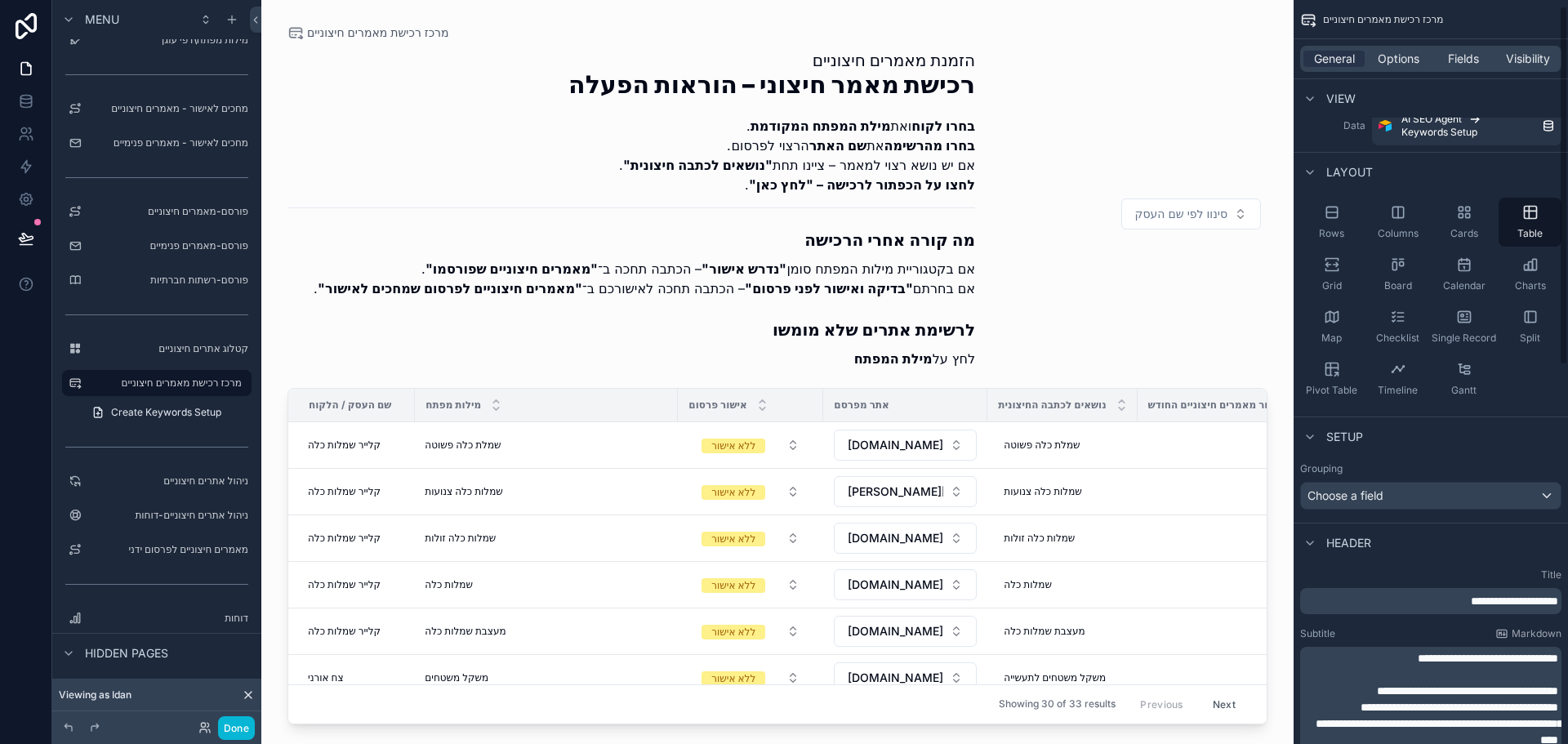
scroll to position [0, 0]
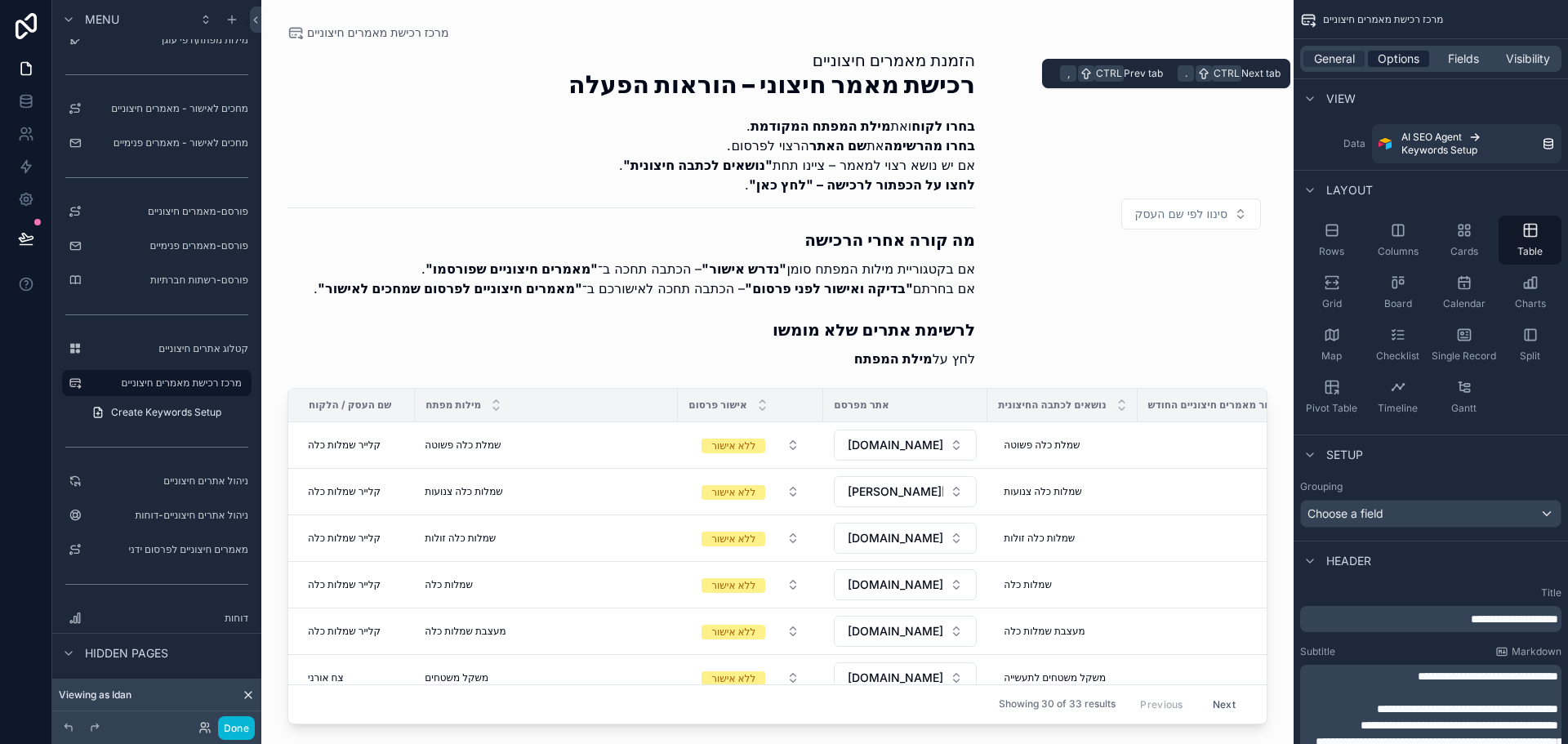
click at [1395, 64] on span "Options" at bounding box center [1398, 59] width 42 height 17
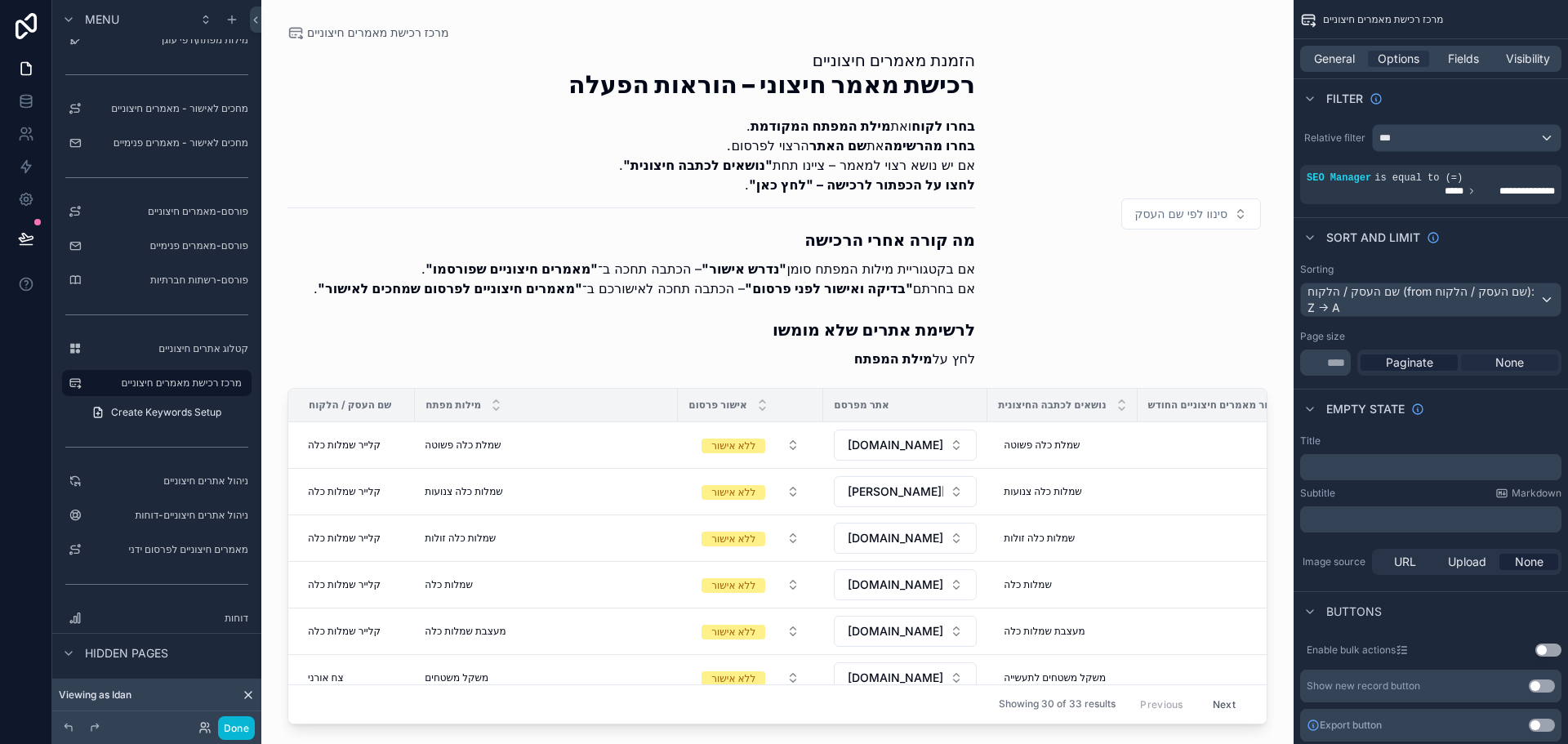
click at [1505, 358] on span "None" at bounding box center [1509, 362] width 28 height 17
click at [1418, 360] on span "Paginate" at bounding box center [1409, 362] width 47 height 17
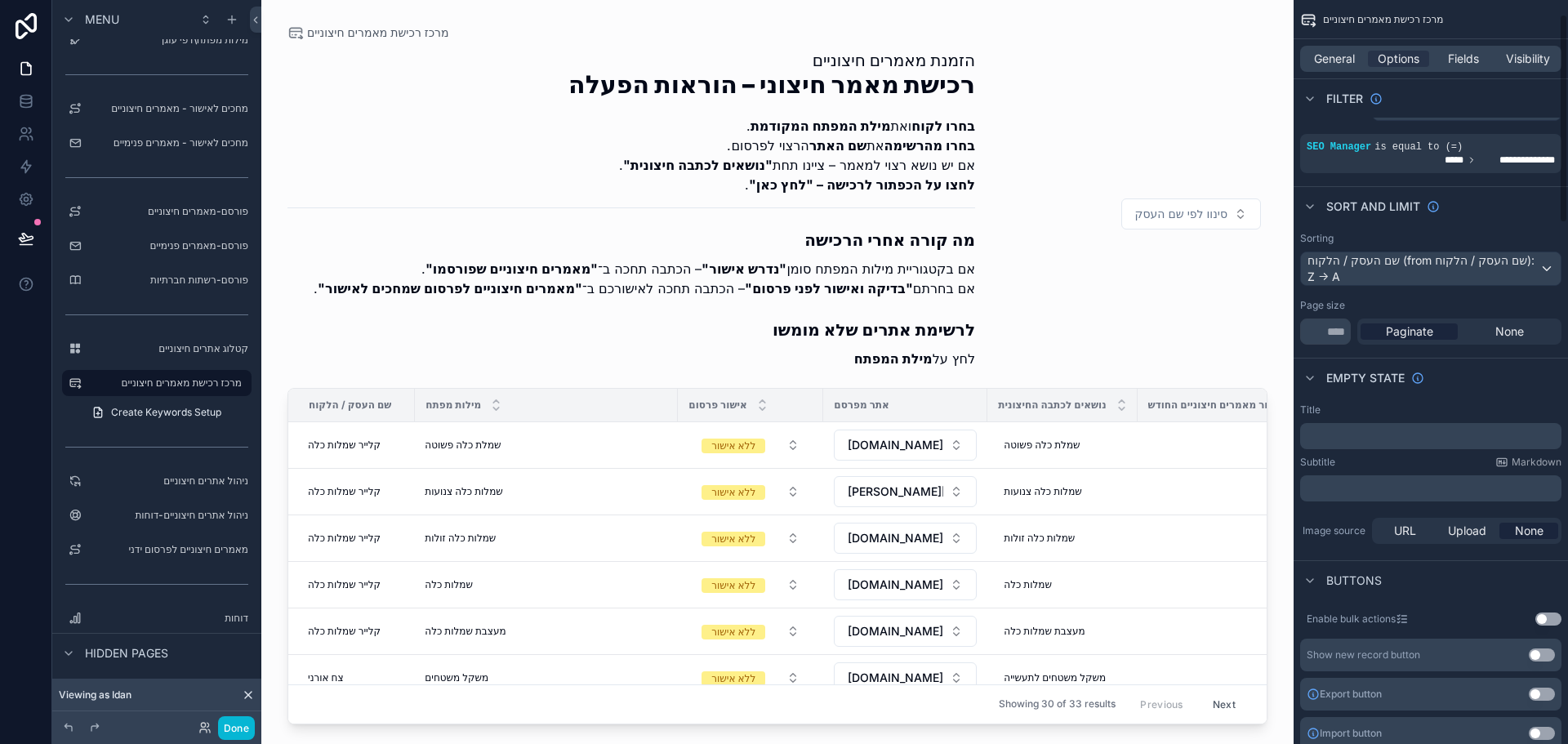
scroll to position [81, 0]
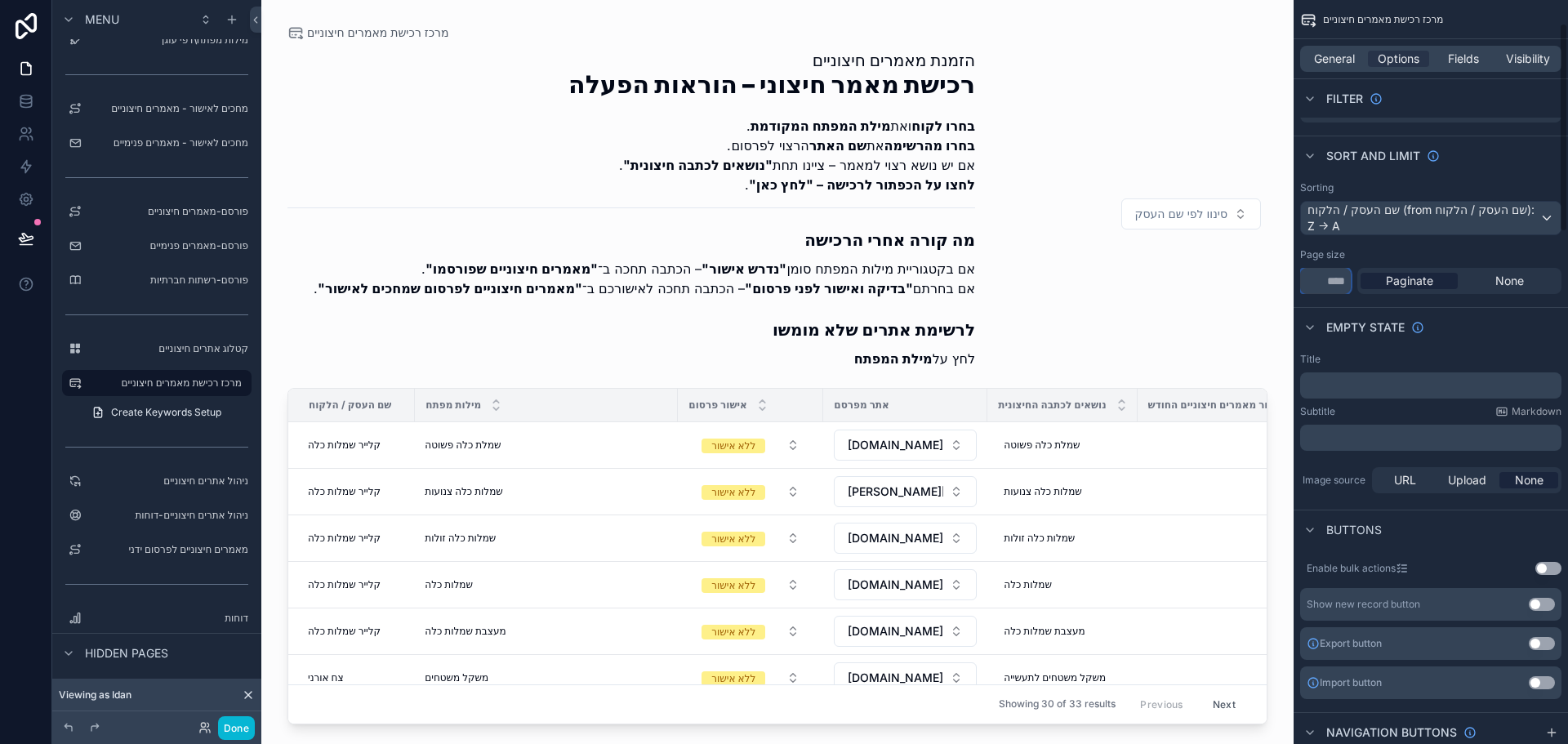
click at [1328, 283] on input "**" at bounding box center [1325, 281] width 51 height 26
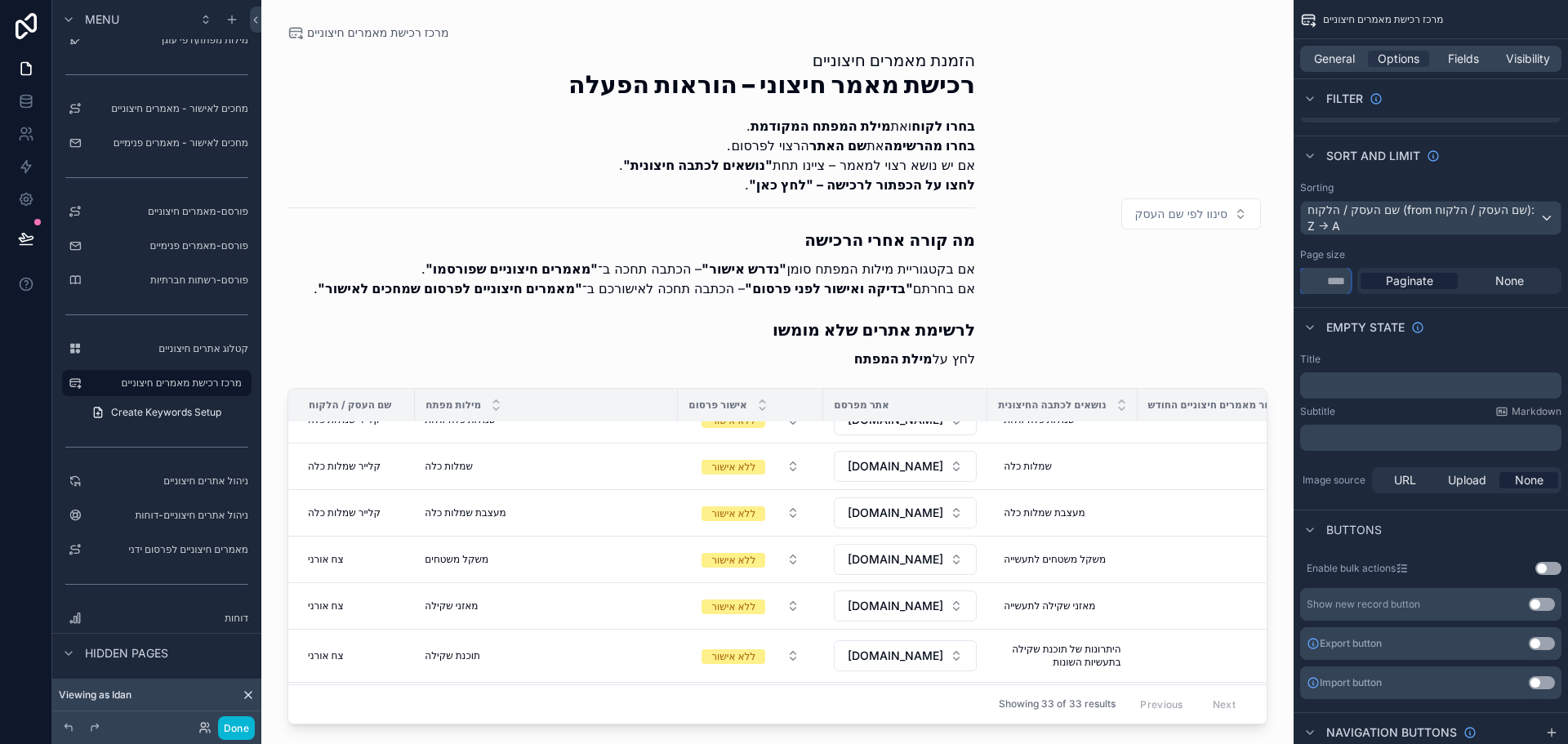
scroll to position [408, 0]
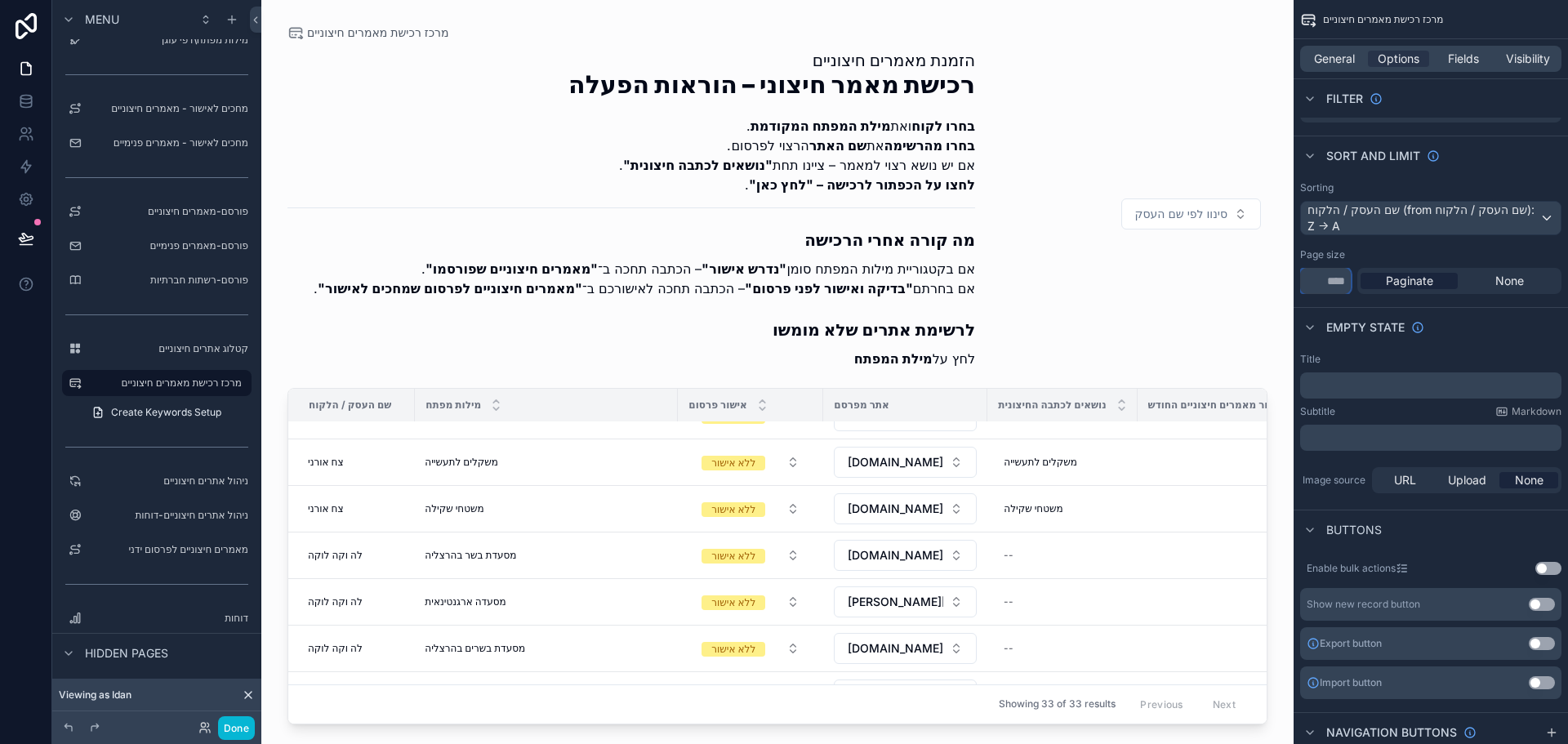
type input "**"
click at [1466, 327] on div "Empty state" at bounding box center [1431, 327] width 274 height 39
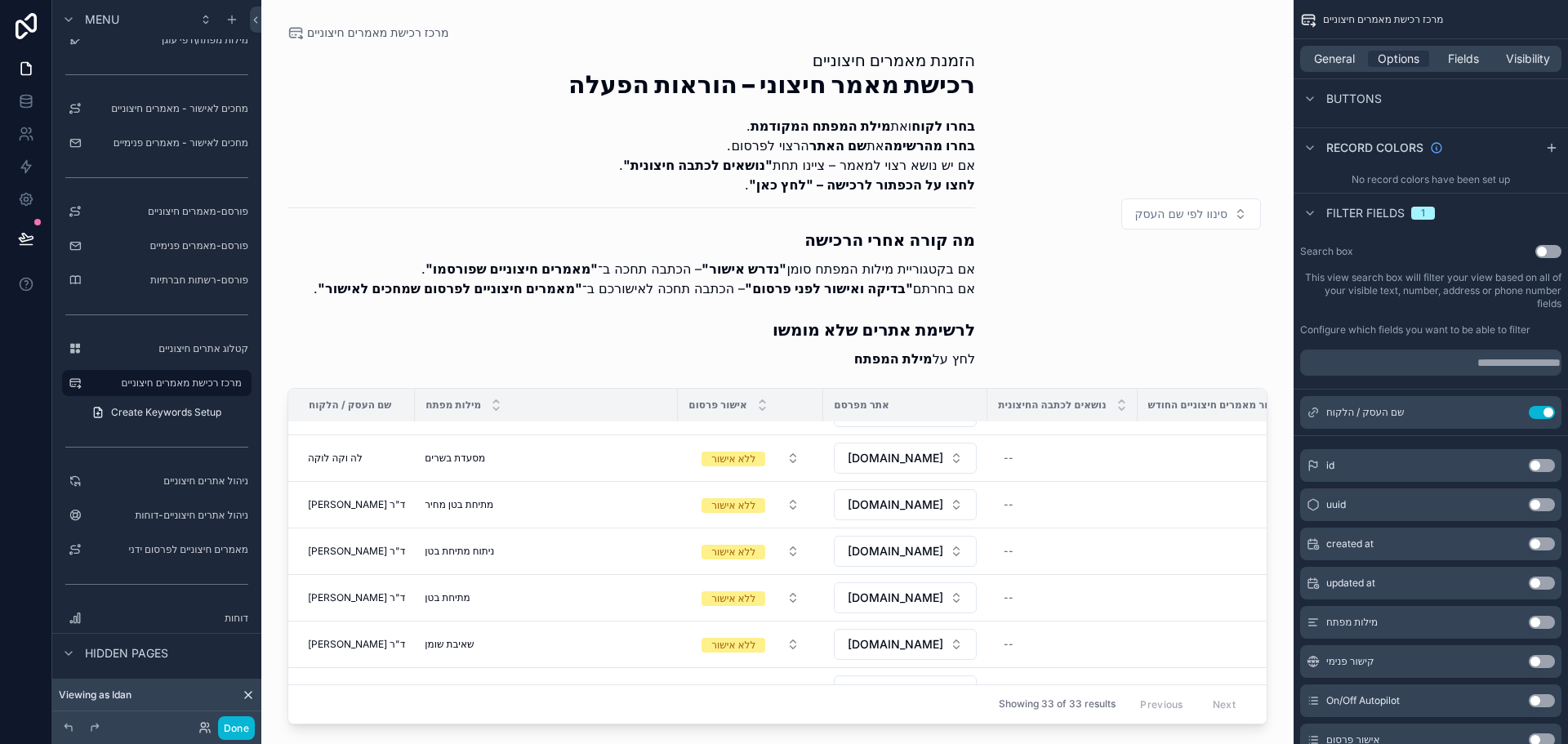
scroll to position [653, 0]
click at [629, 396] on div "מילות מפתח" at bounding box center [546, 405] width 261 height 31
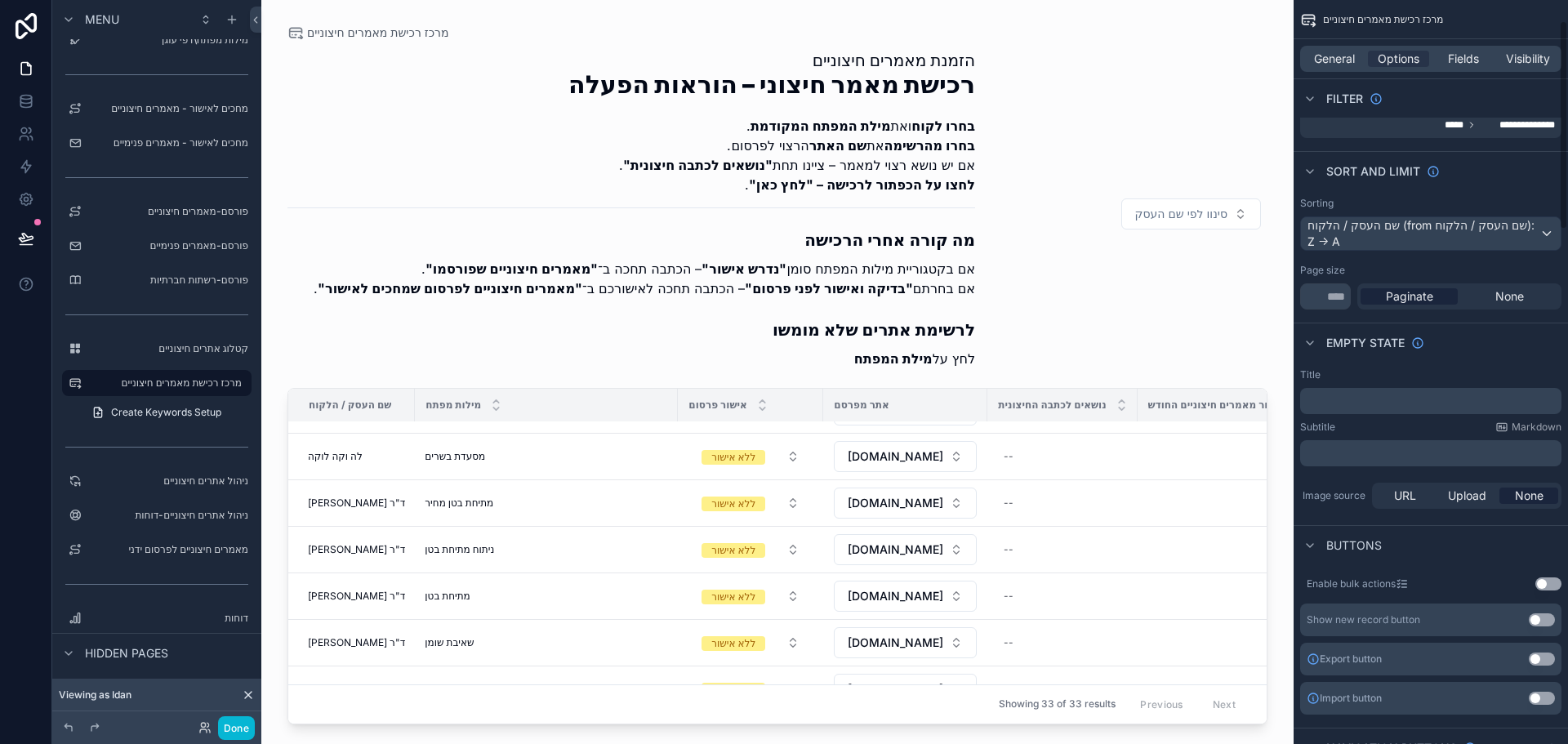
scroll to position [0, 0]
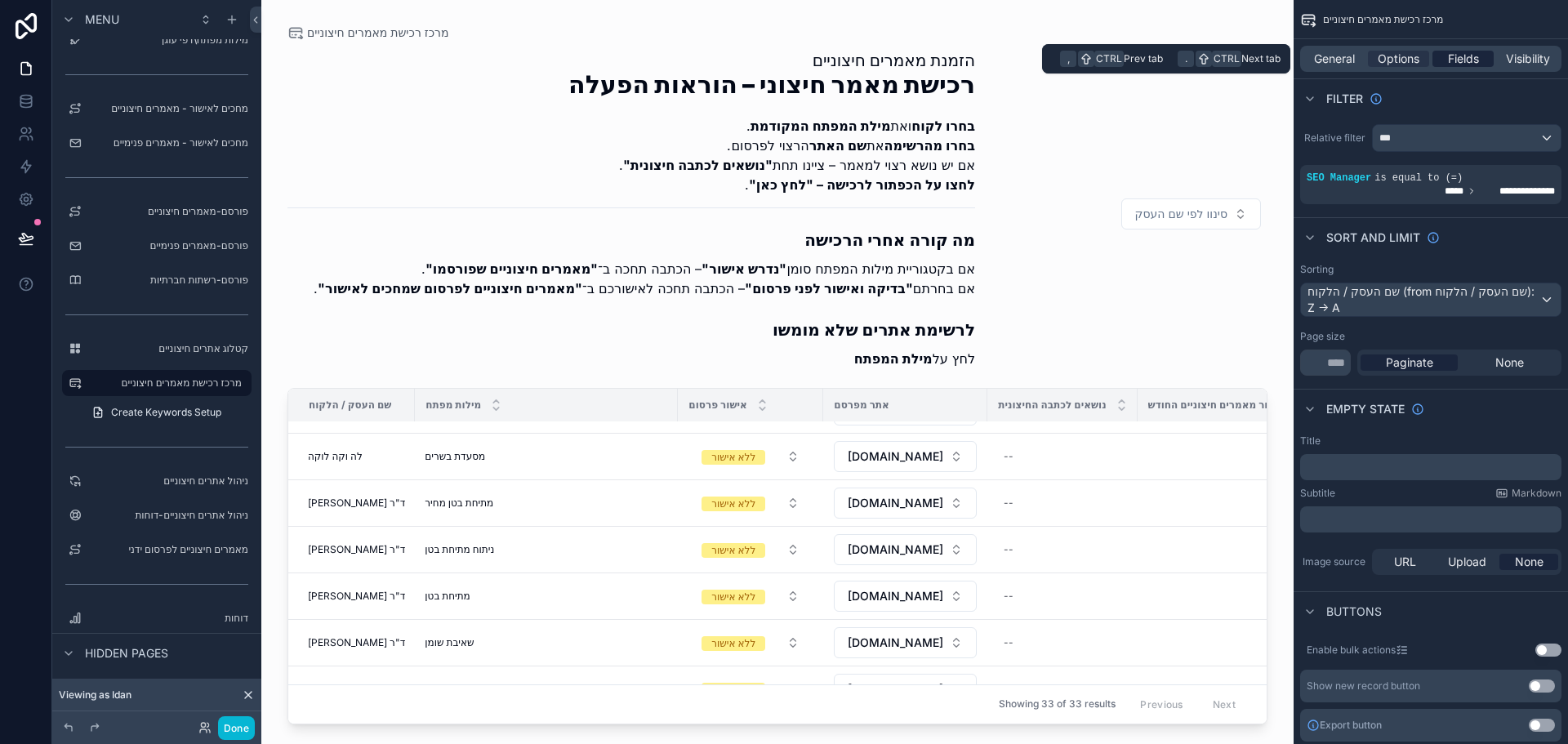
click at [1442, 61] on div "Fields" at bounding box center [1462, 59] width 62 height 17
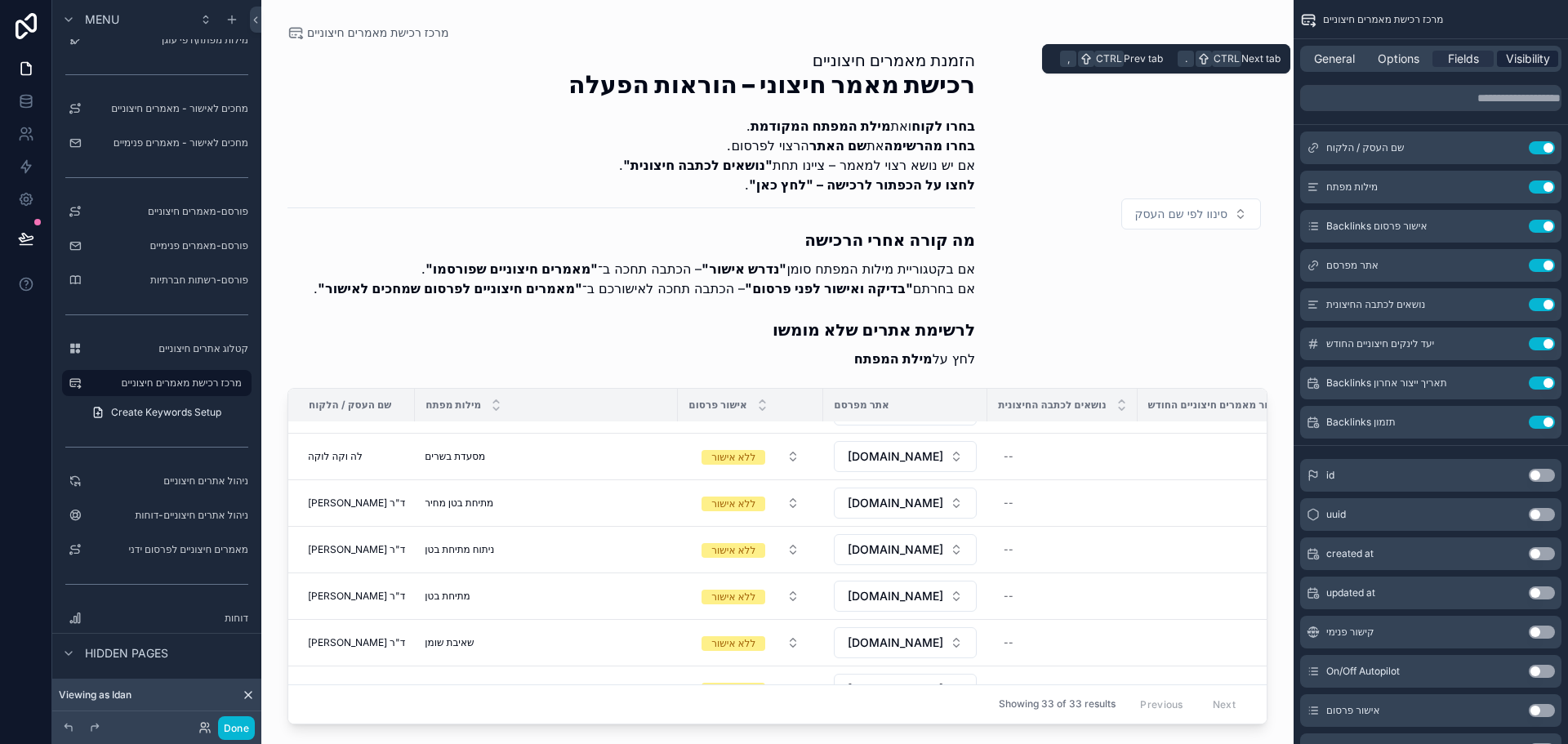
click at [1516, 58] on span "Visibility" at bounding box center [1527, 59] width 44 height 17
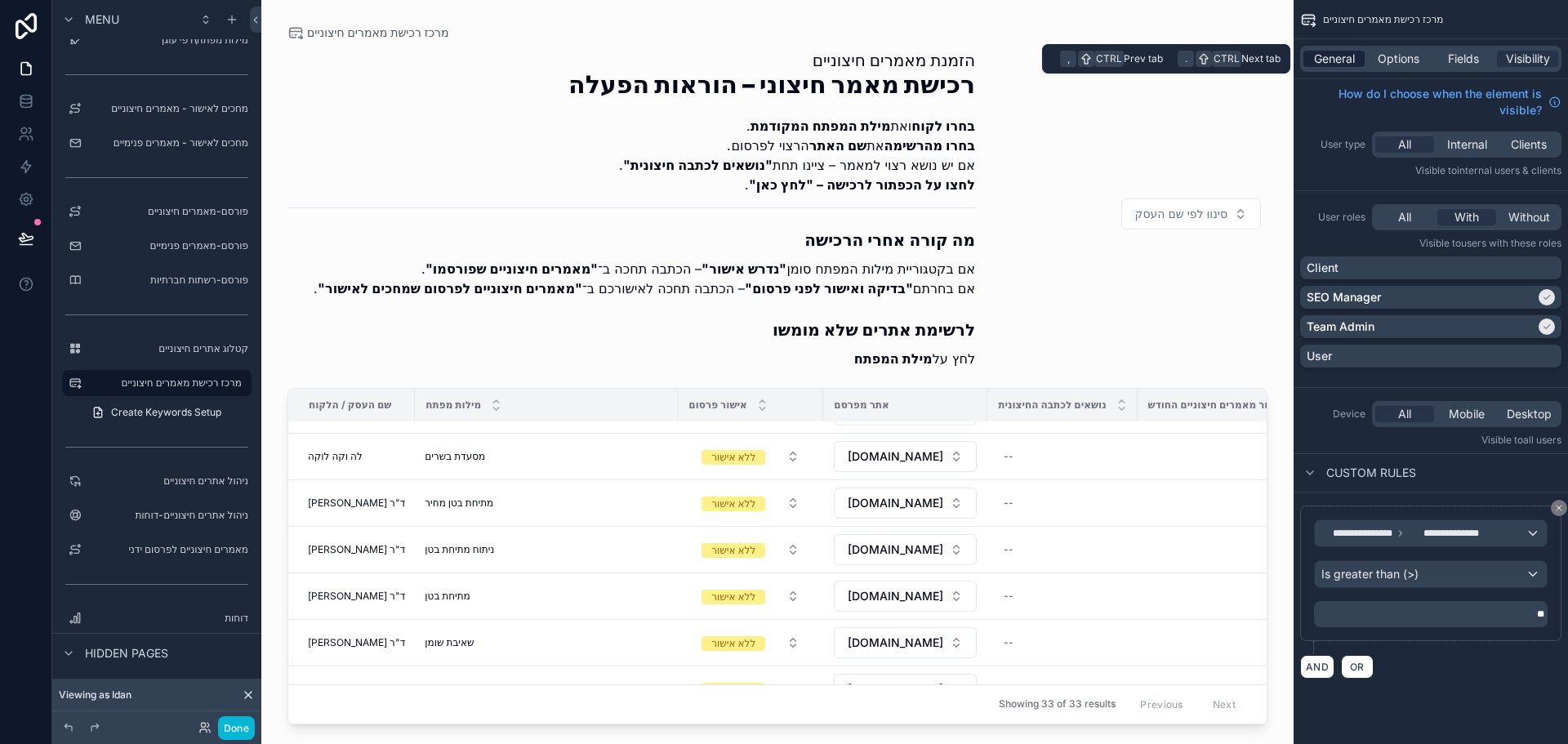
click at [1328, 62] on span "General" at bounding box center [1334, 59] width 41 height 17
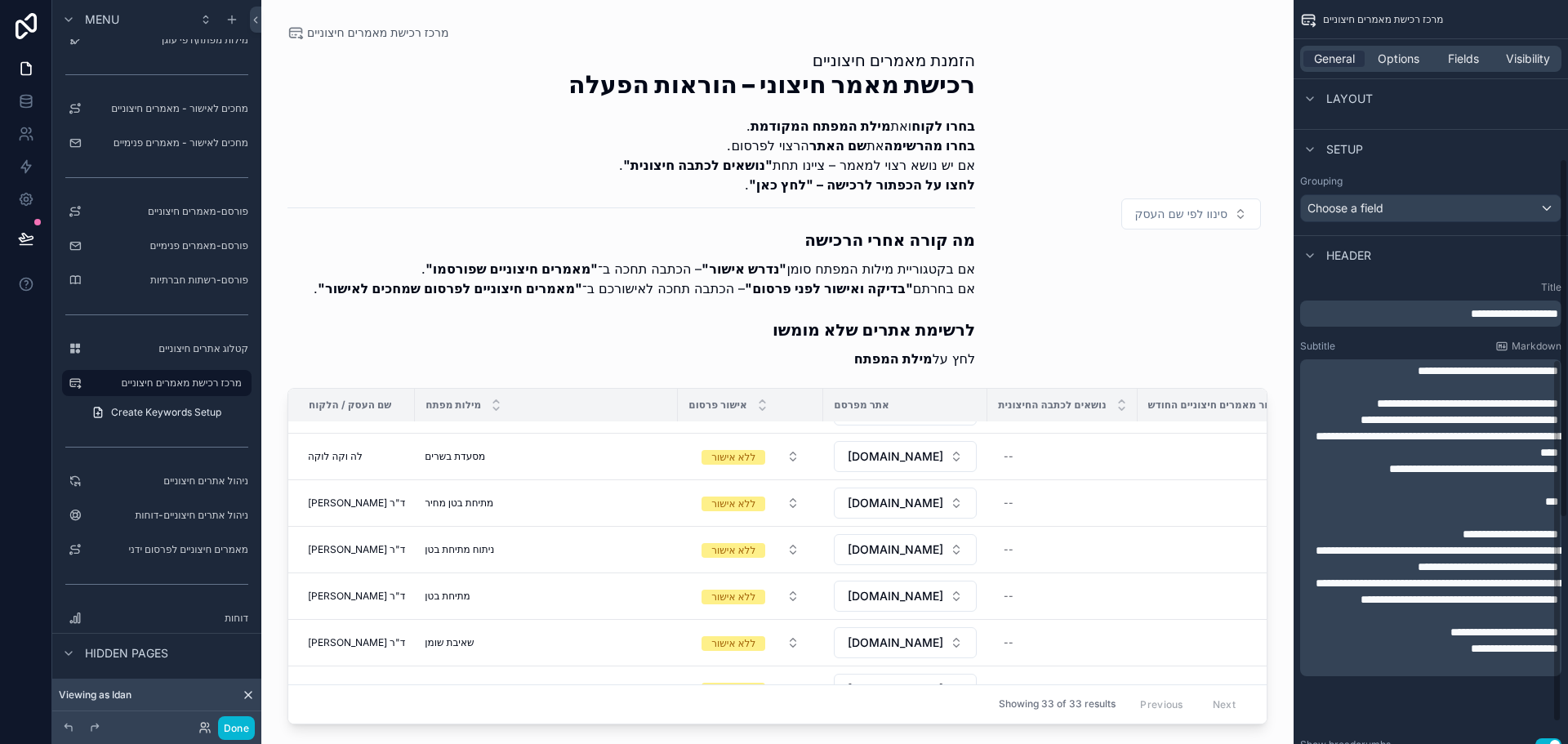
scroll to position [327, 0]
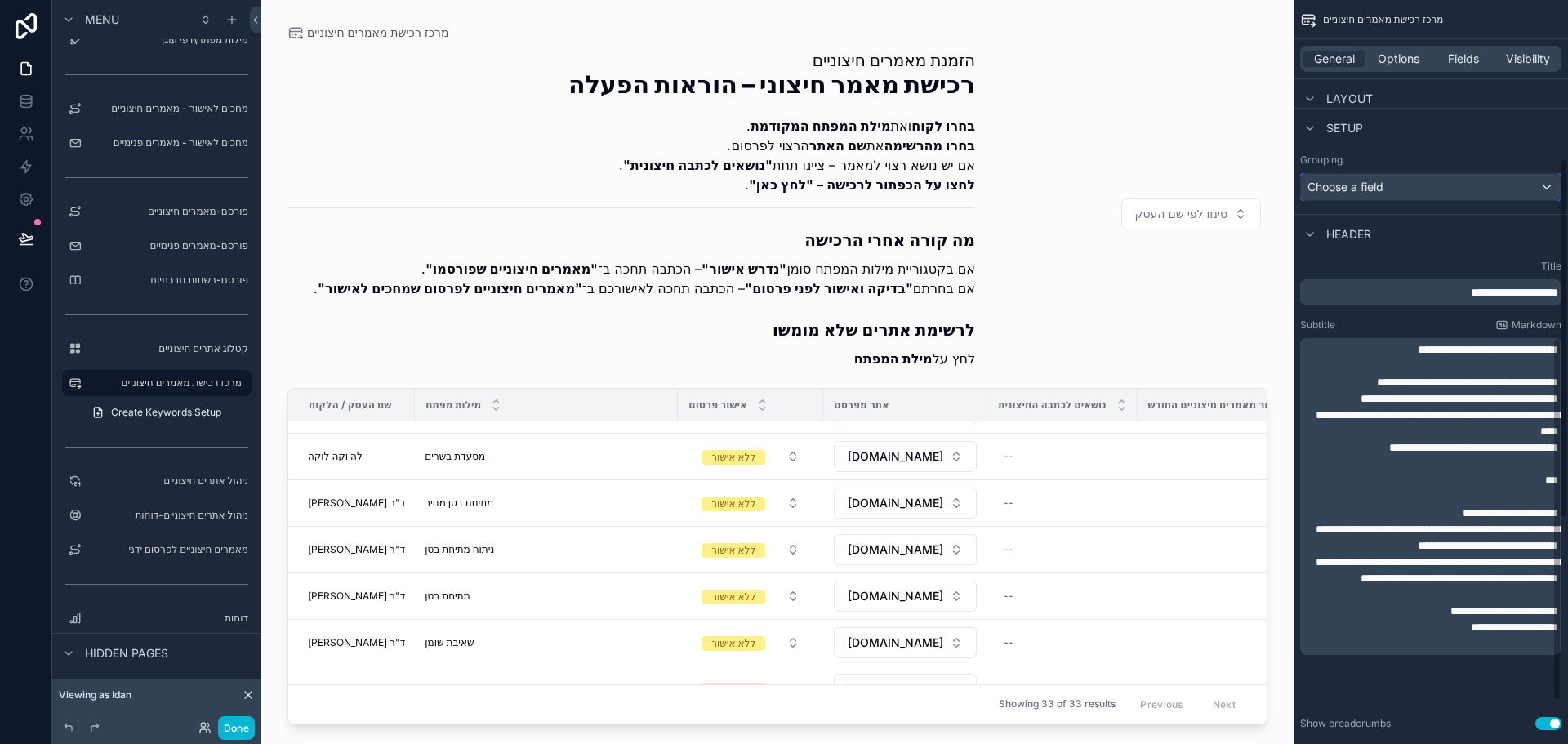
click at [1369, 192] on span "Choose a field" at bounding box center [1346, 187] width 76 height 14
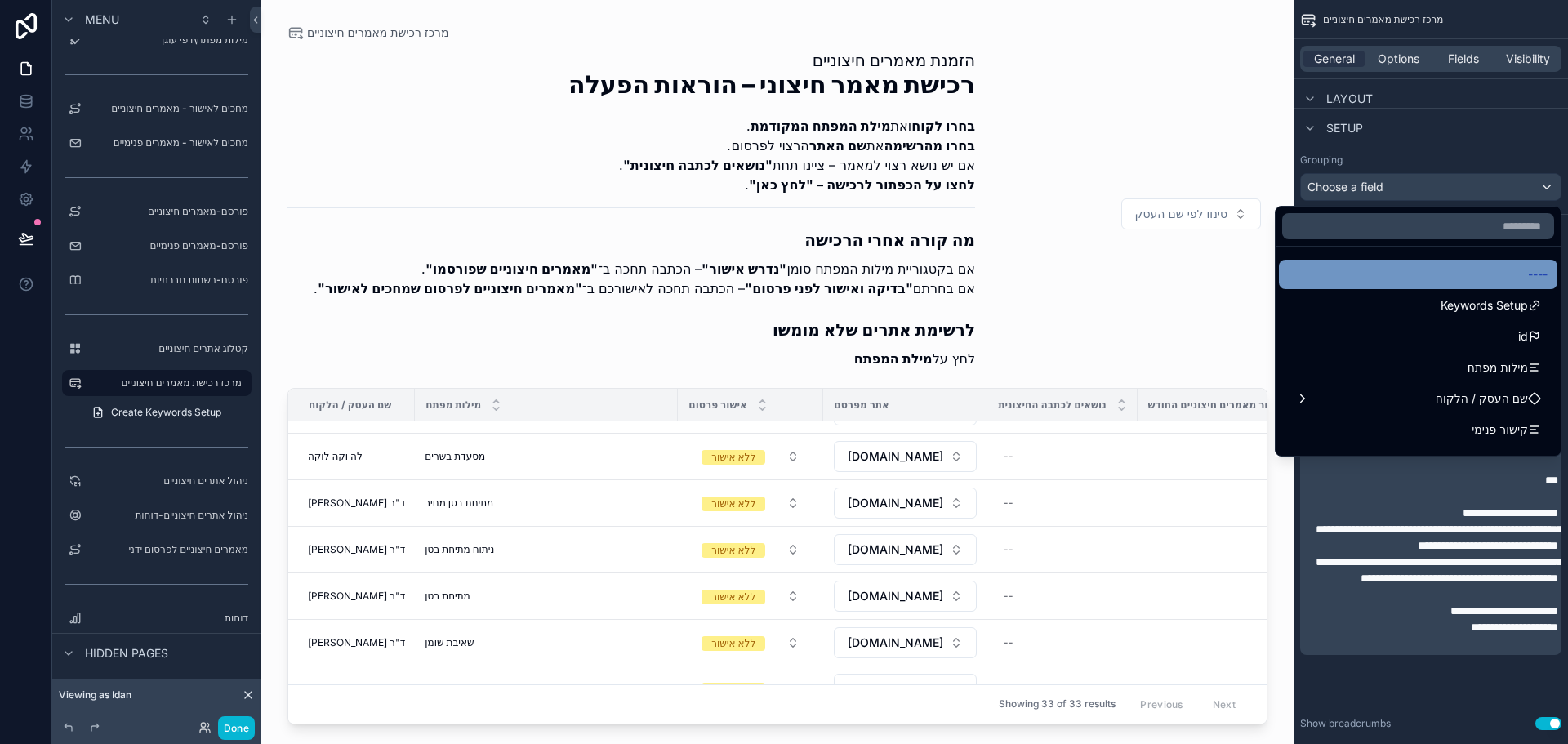
click at [1425, 269] on div "----" at bounding box center [1418, 274] width 258 height 20
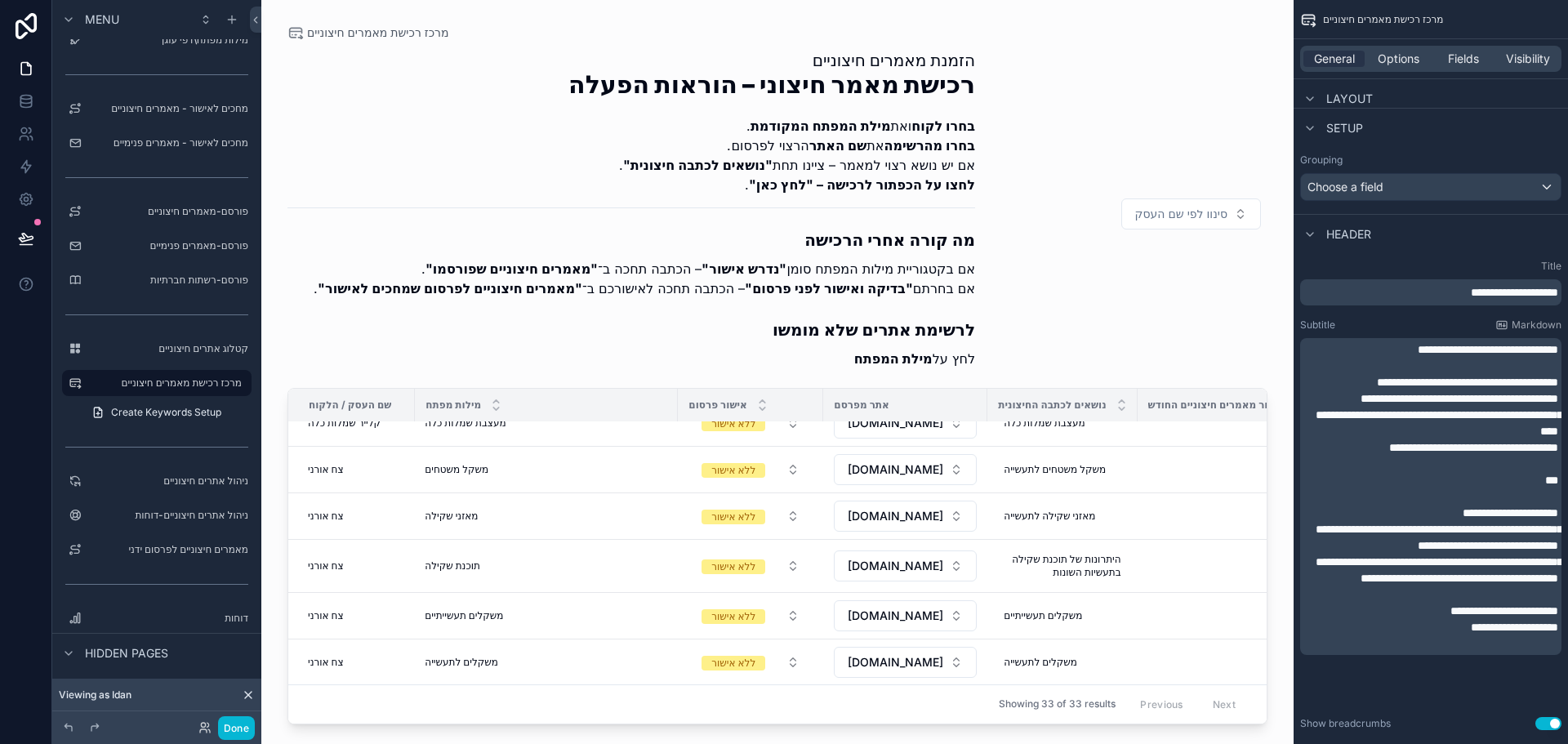
scroll to position [490, 0]
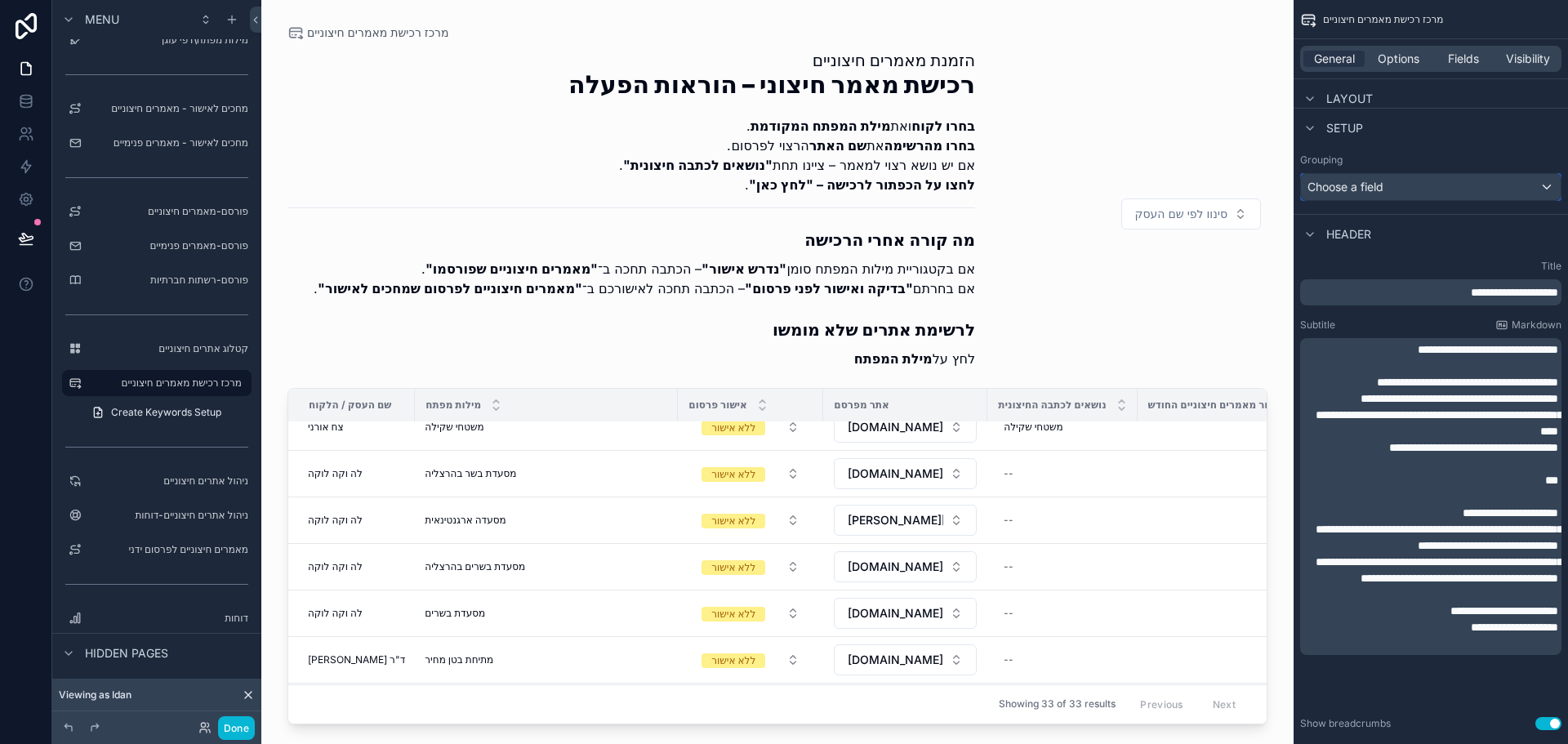
click at [1378, 188] on div "Choose a field" at bounding box center [1430, 187] width 259 height 26
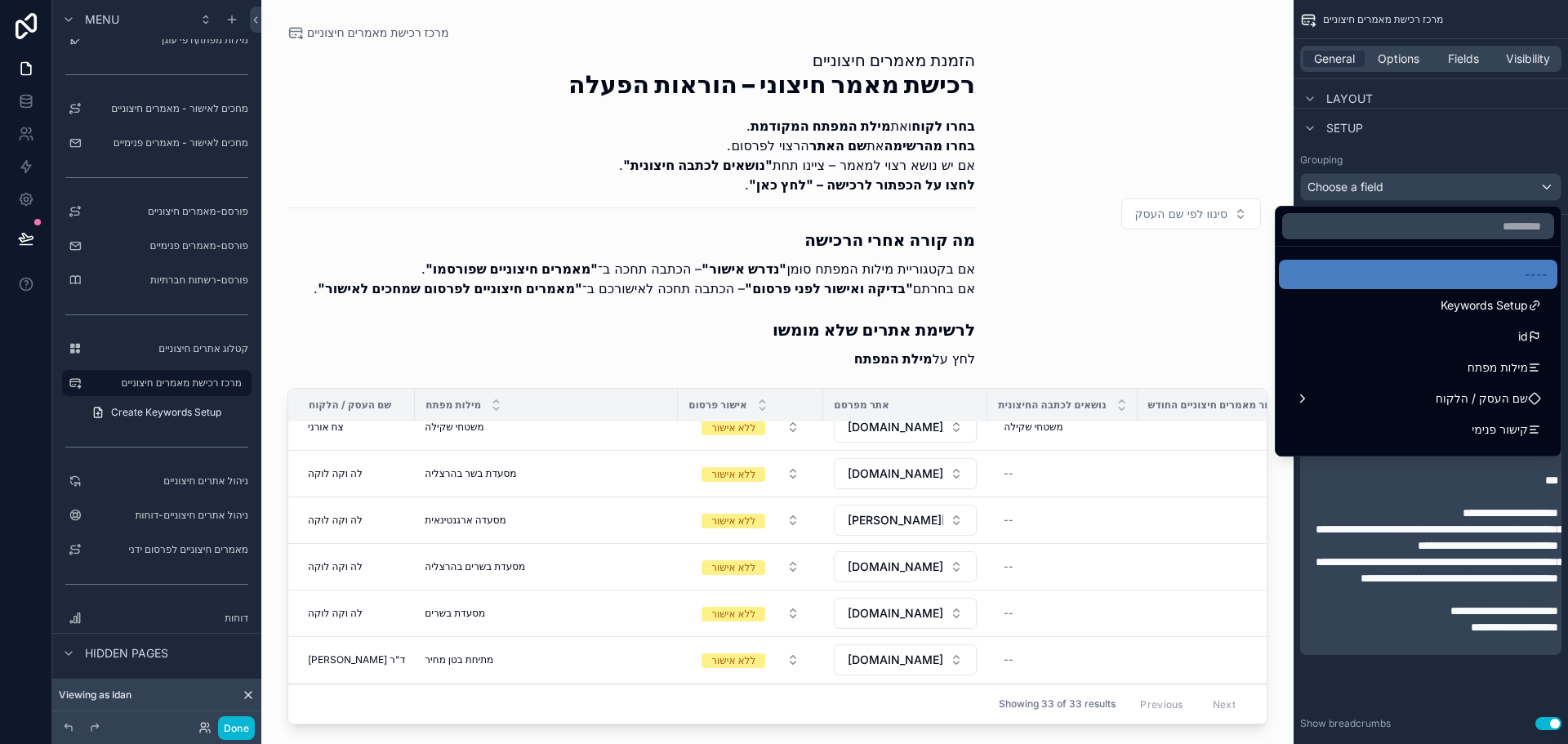
click at [1403, 159] on div "scrollable content" at bounding box center [784, 372] width 1568 height 744
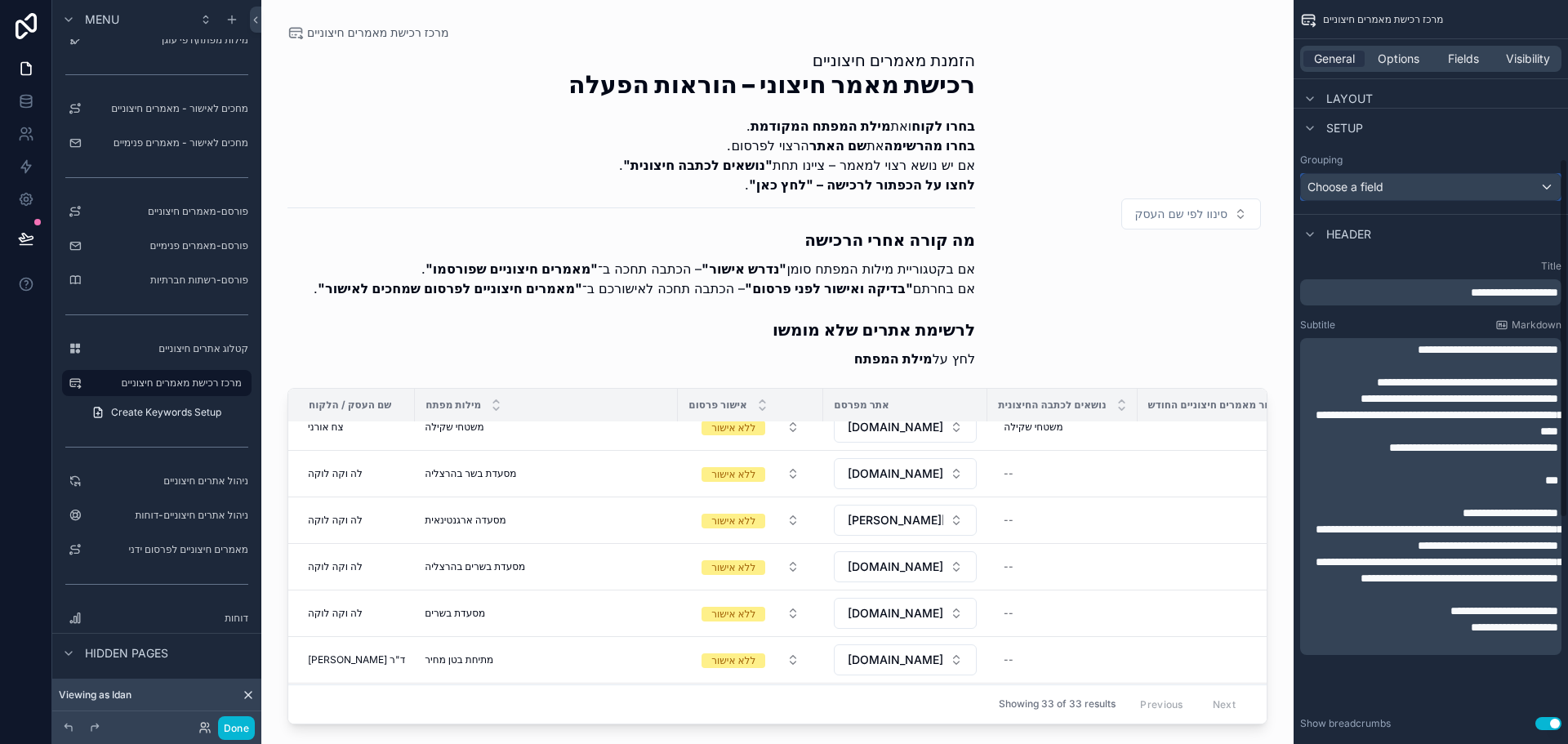
click at [1403, 184] on div "Choose a field" at bounding box center [1430, 187] width 259 height 26
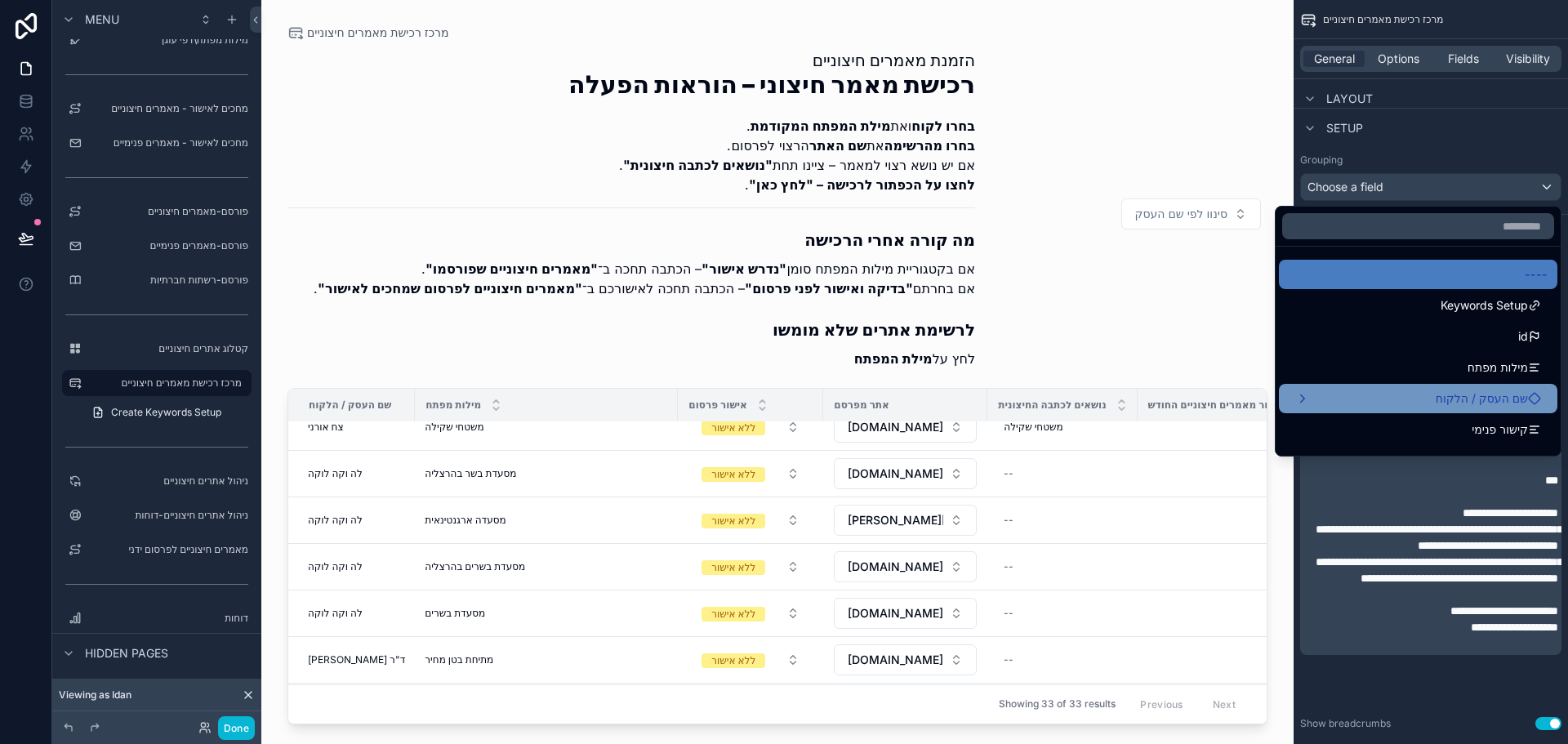
click at [1372, 392] on div "שם העסק / הלקוח" at bounding box center [1418, 398] width 258 height 20
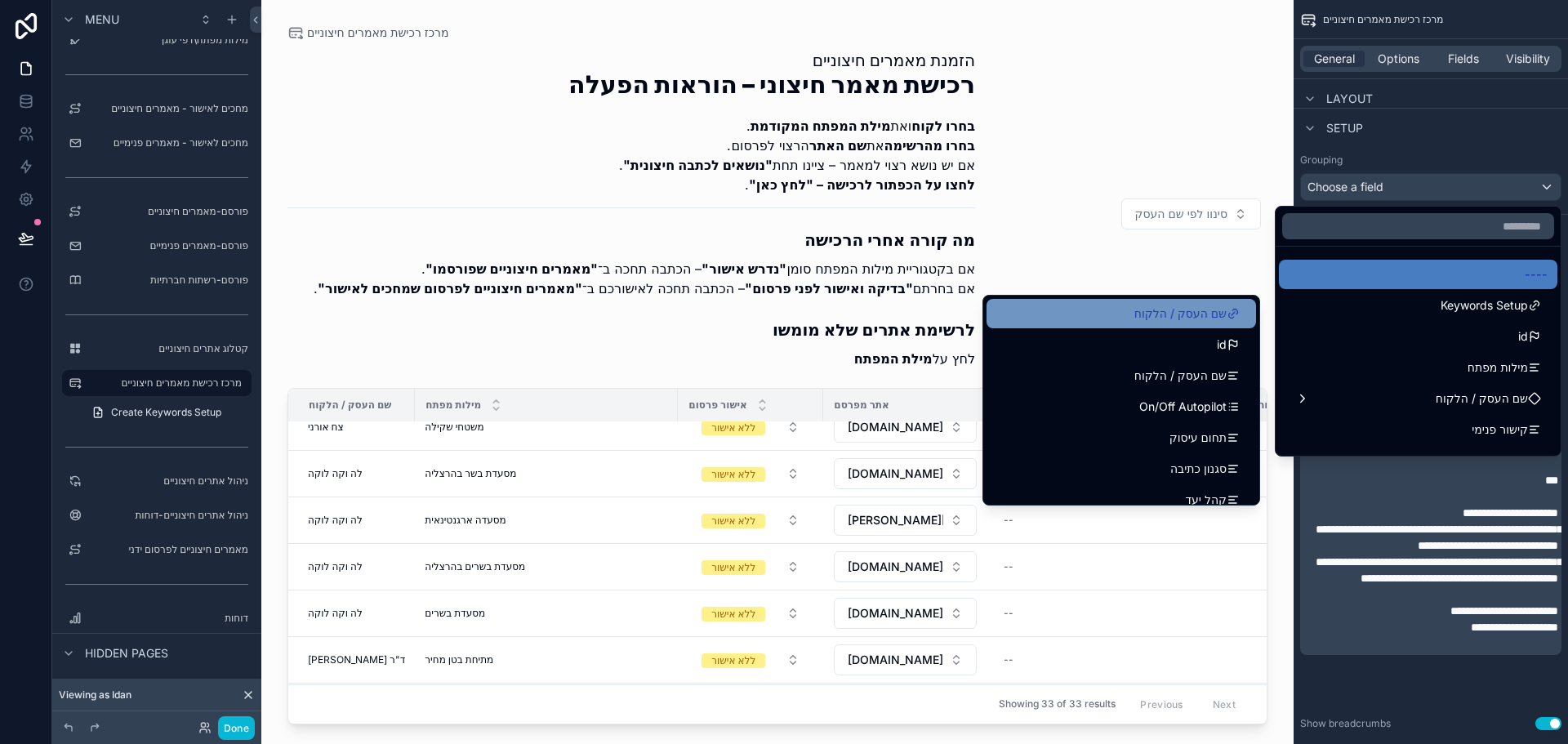
click at [1183, 315] on span "שם העסק / הלקוח" at bounding box center [1180, 313] width 92 height 20
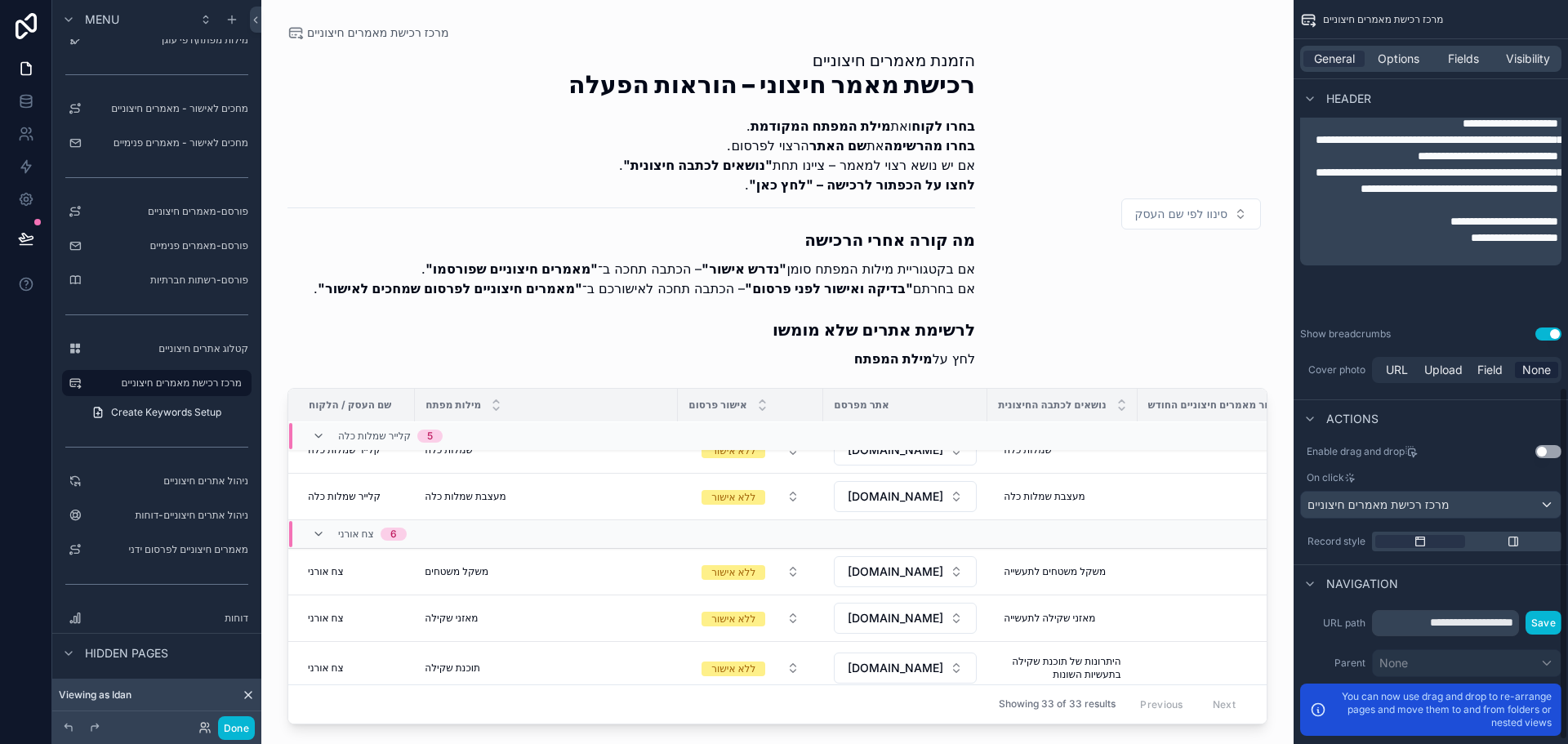
scroll to position [742, 0]
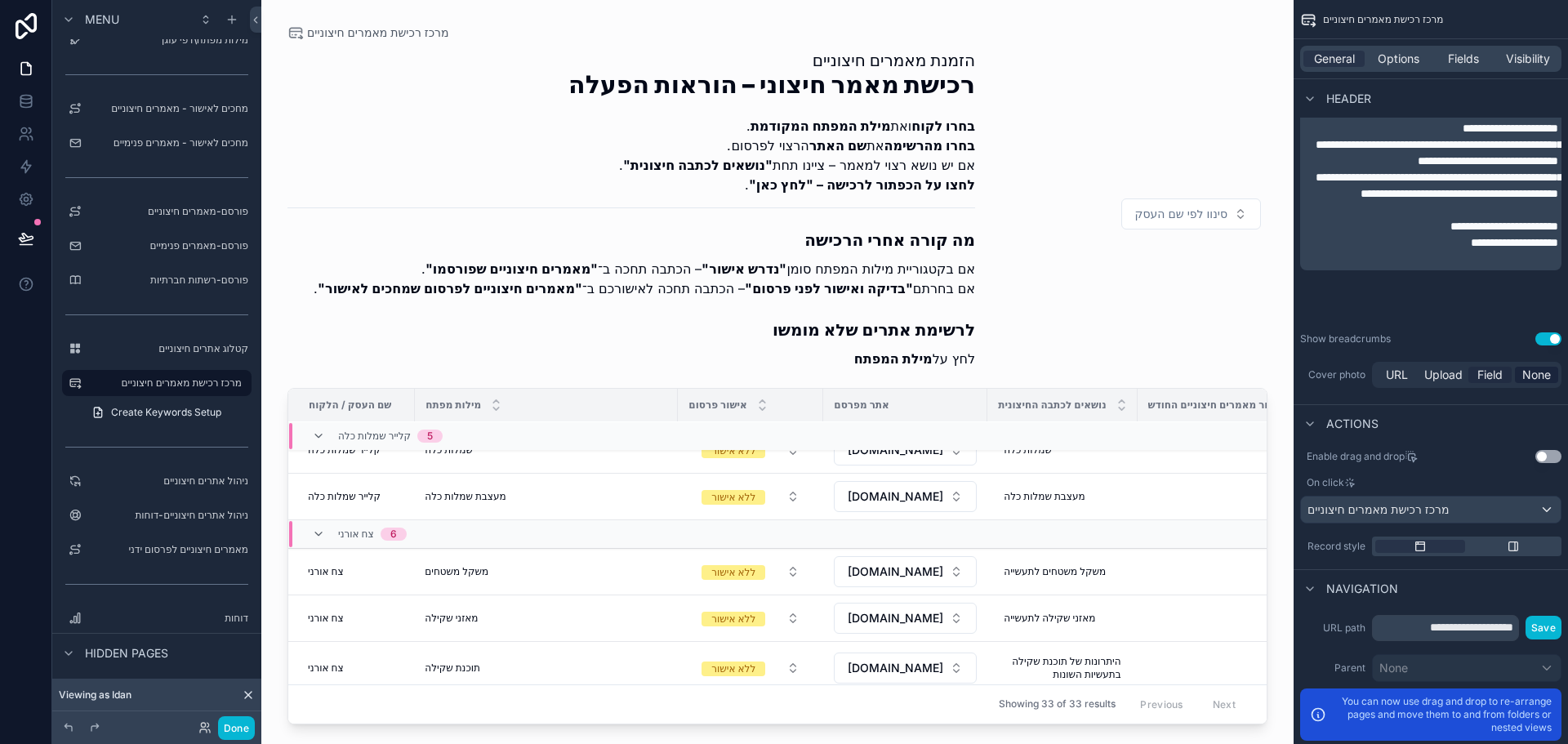
click at [1481, 376] on span "Field" at bounding box center [1490, 375] width 25 height 17
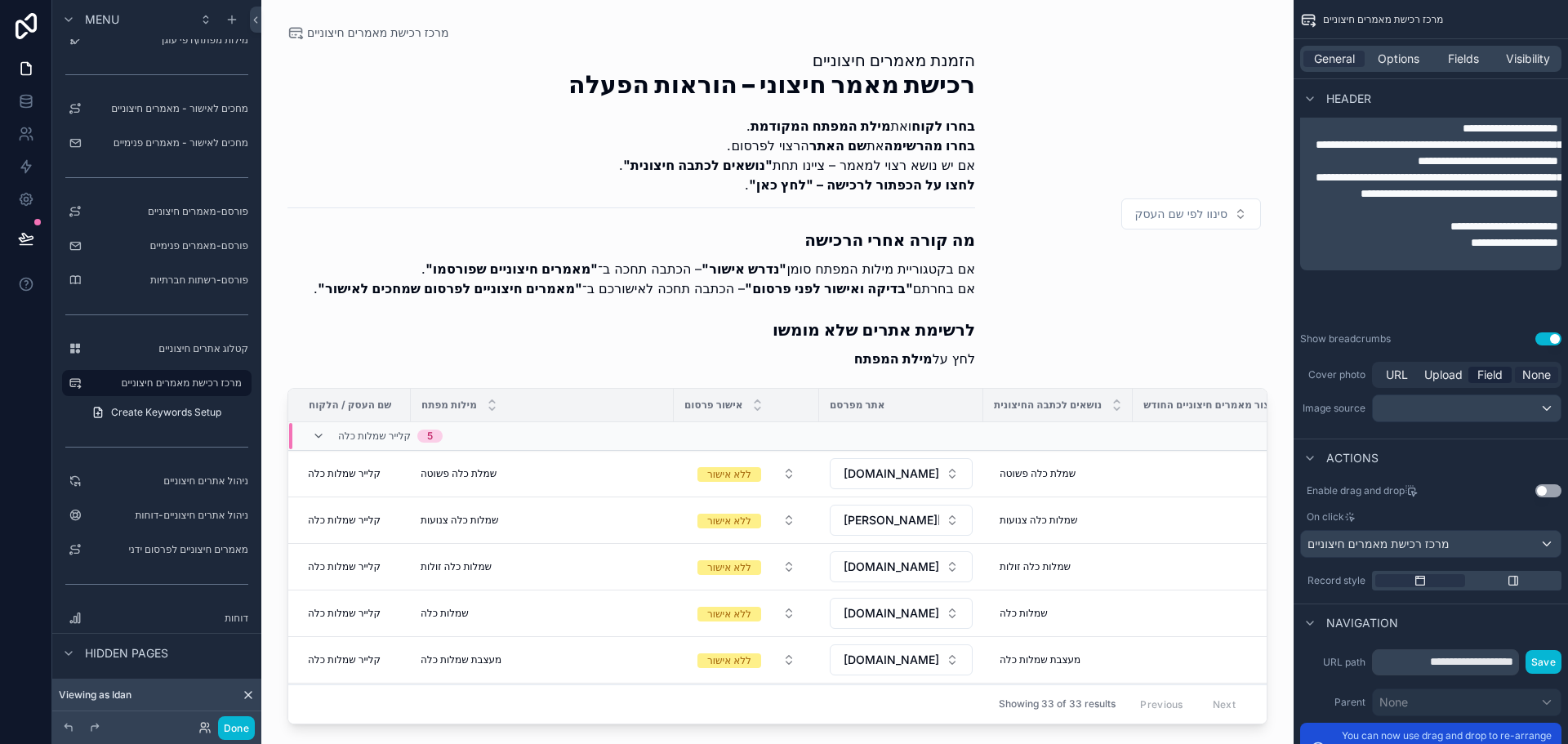
click at [1535, 371] on span "None" at bounding box center [1536, 375] width 28 height 17
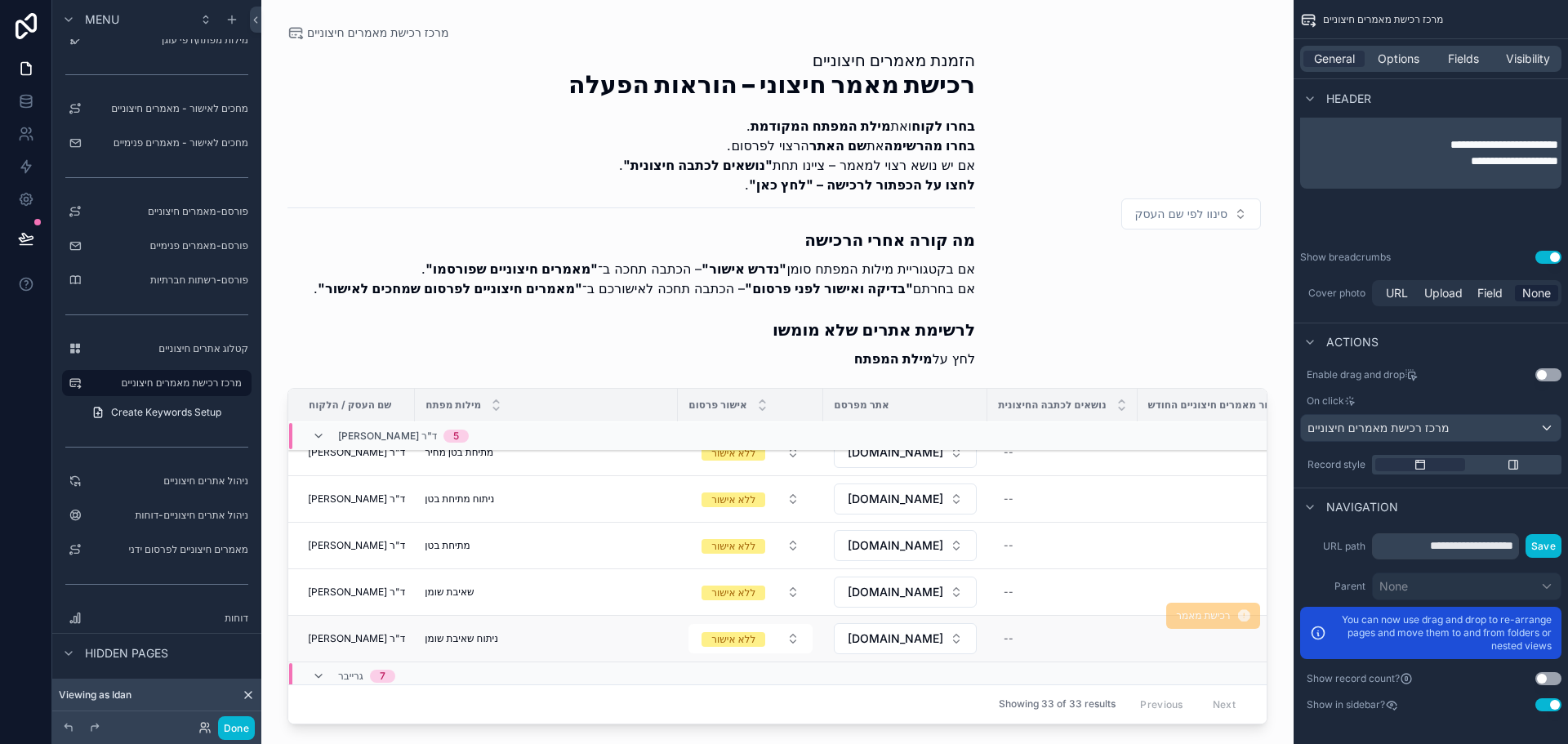
scroll to position [834, 0]
click at [238, 733] on button "Done" at bounding box center [237, 728] width 37 height 23
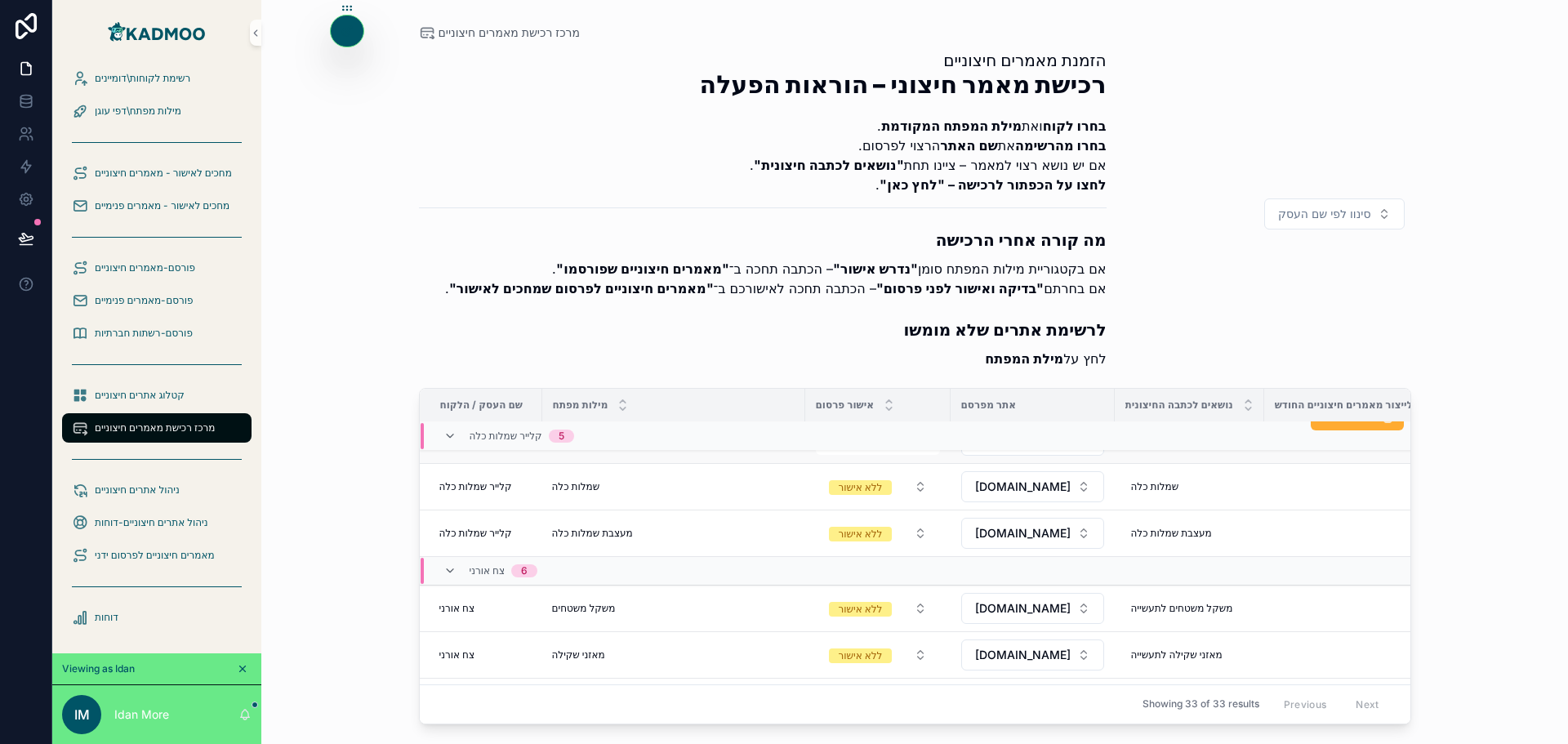
scroll to position [0, 0]
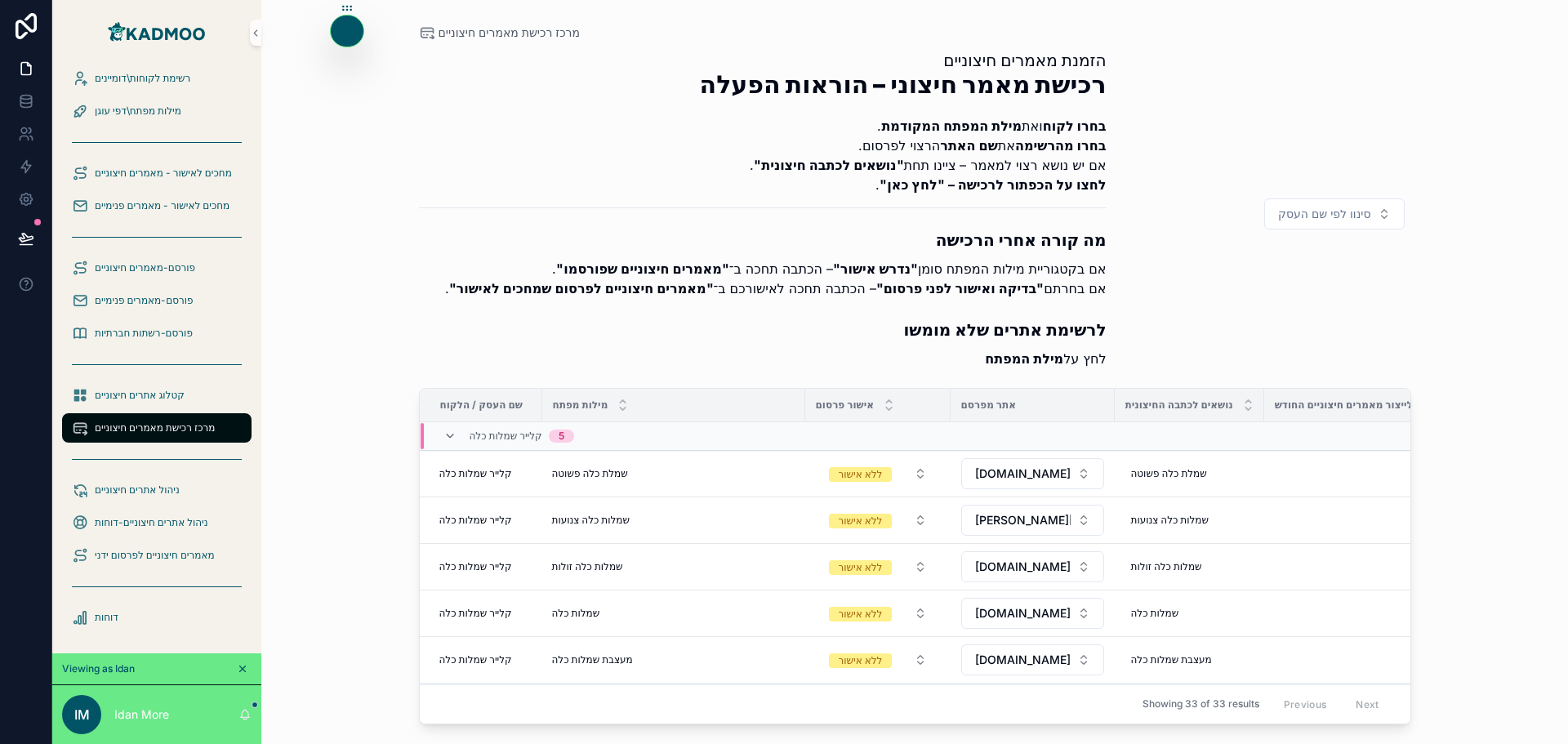
click at [561, 433] on div "5" at bounding box center [562, 436] width 6 height 13
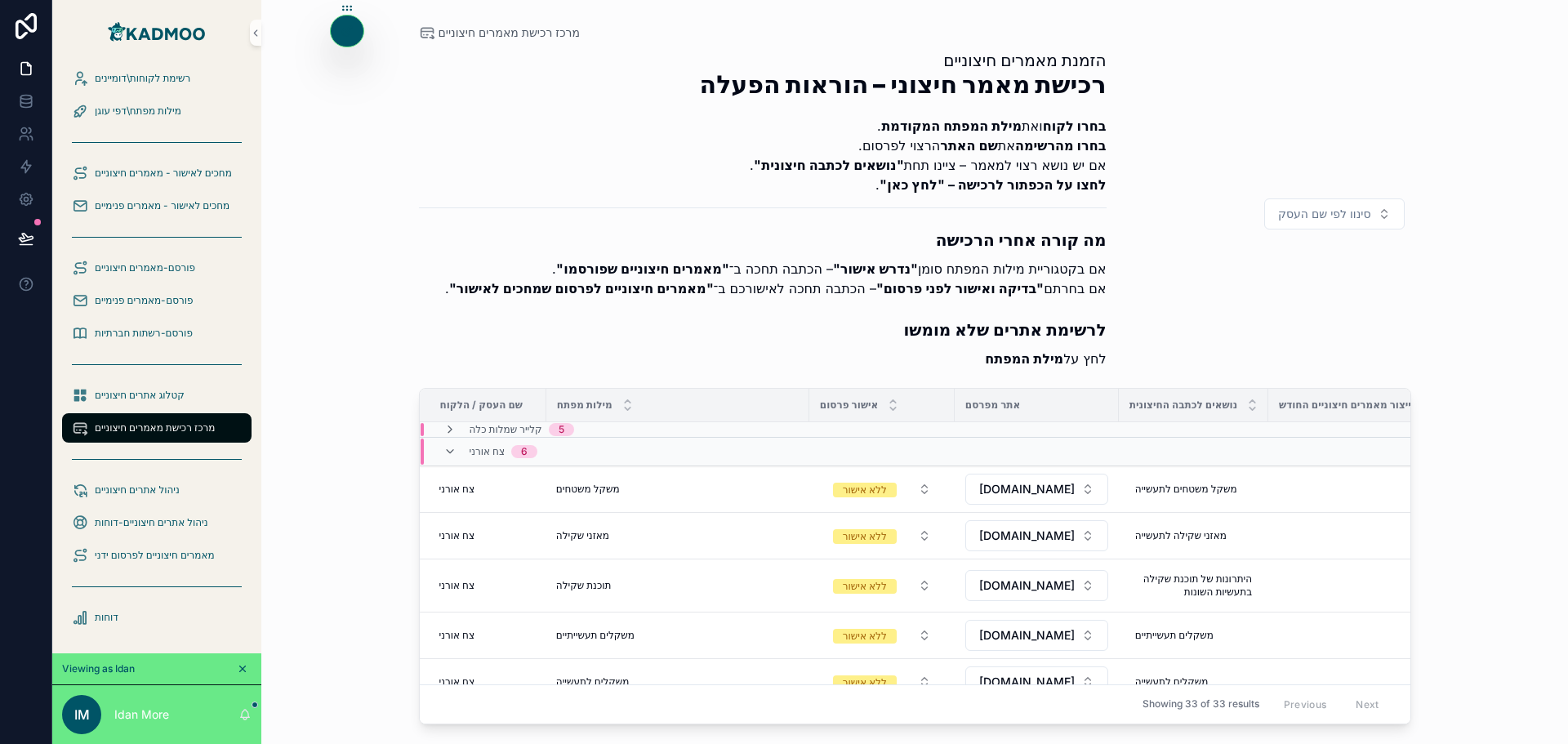
click at [560, 428] on div "5" at bounding box center [562, 429] width 6 height 13
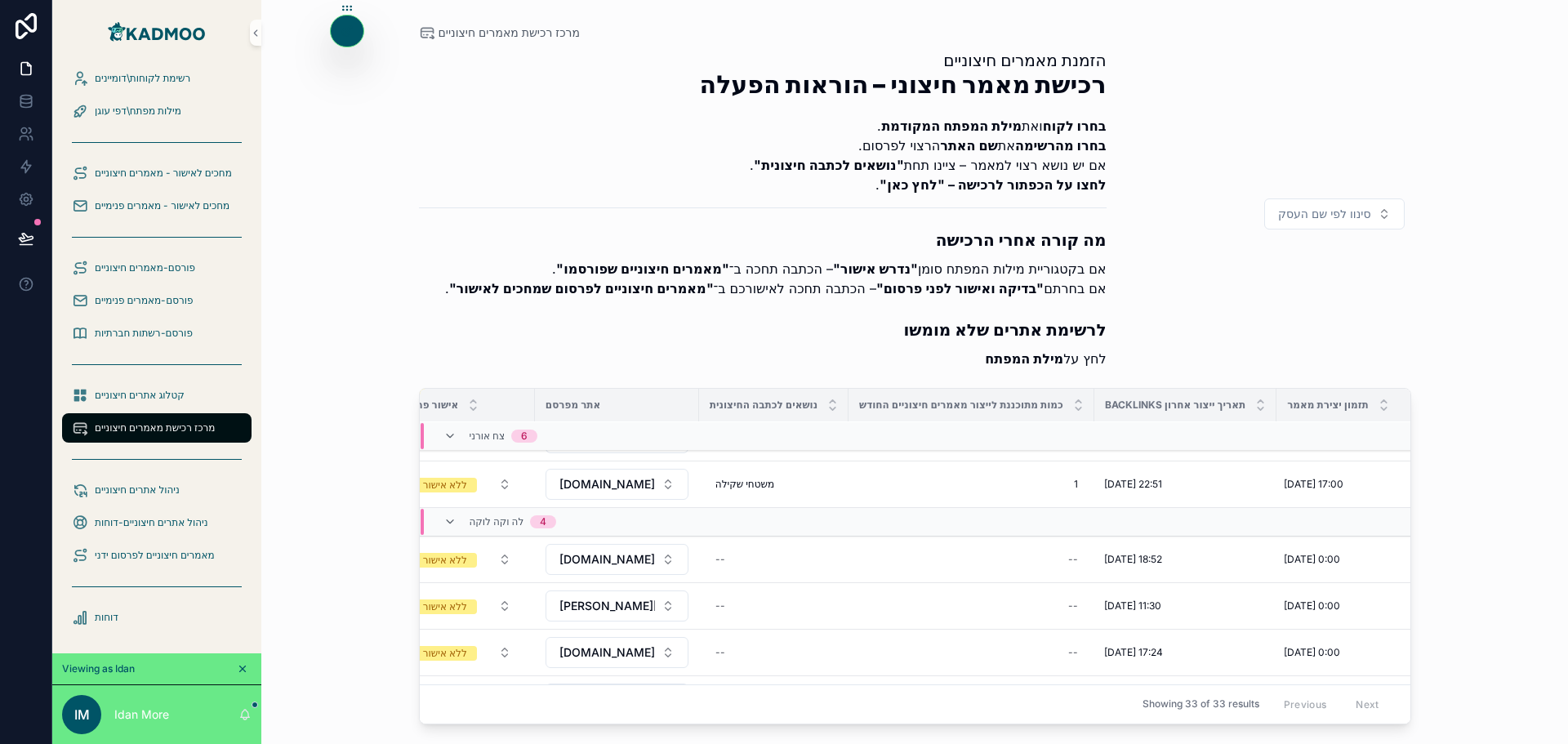
scroll to position [490, 469]
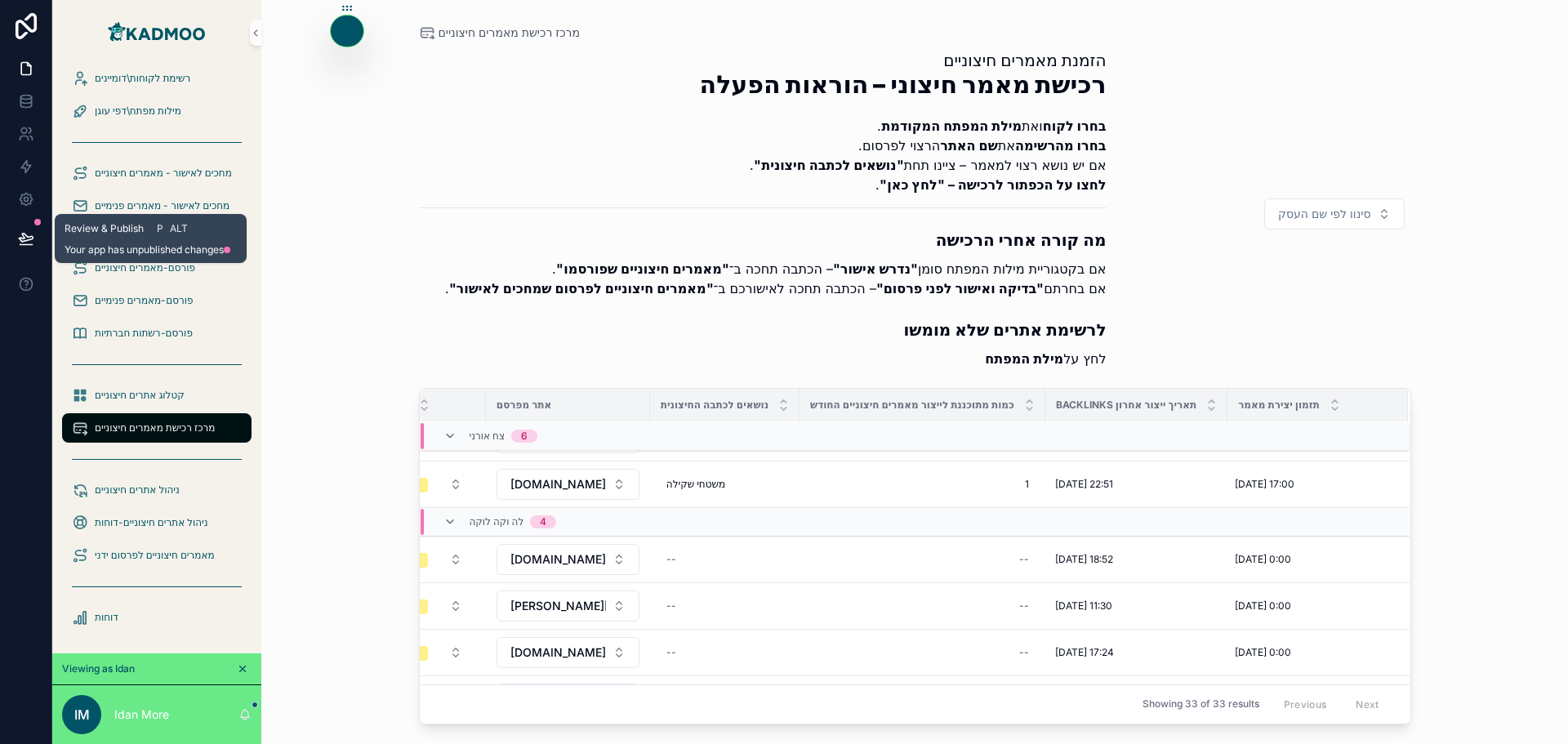
click at [21, 239] on icon at bounding box center [25, 238] width 14 height 8
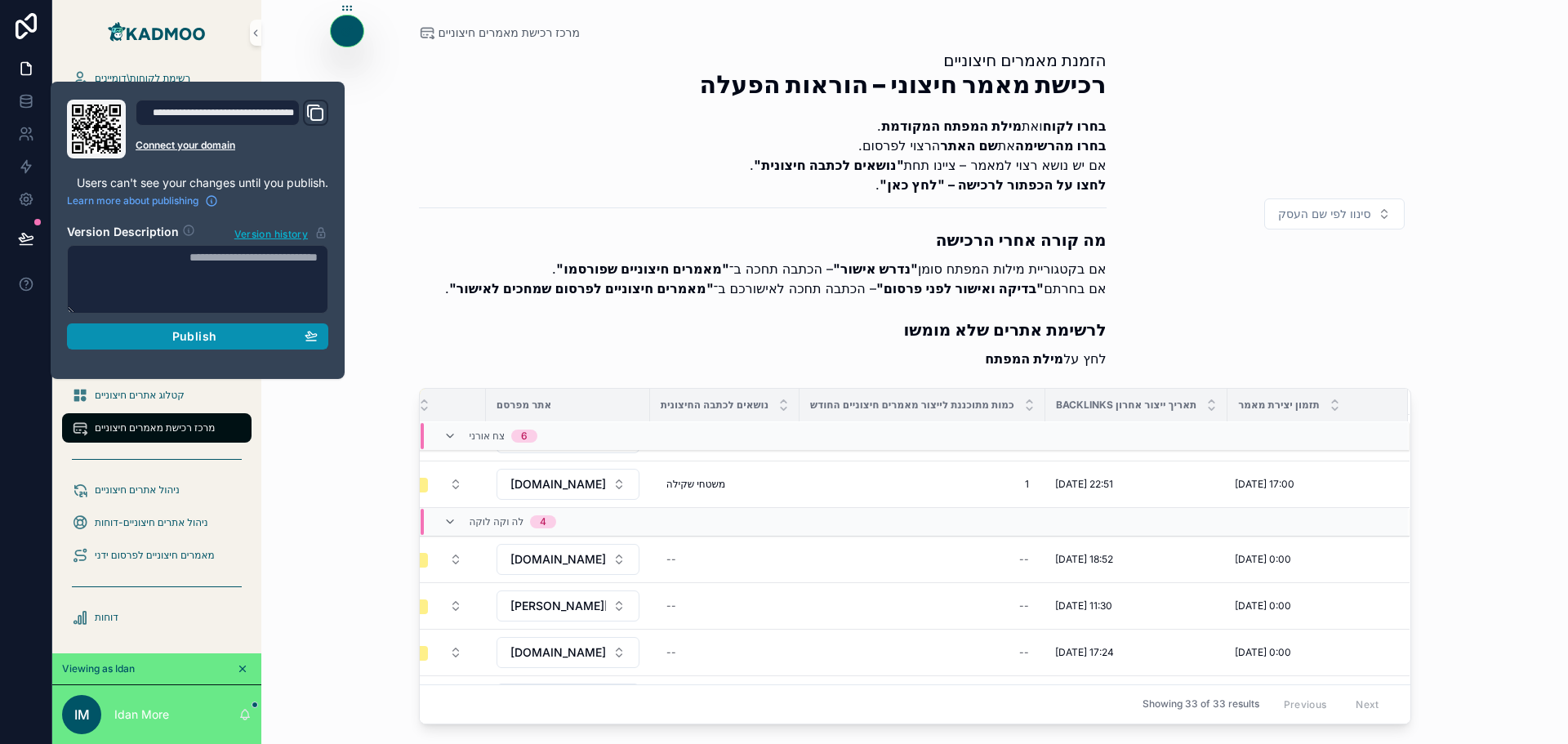
click at [191, 330] on span "Publish" at bounding box center [194, 336] width 44 height 15
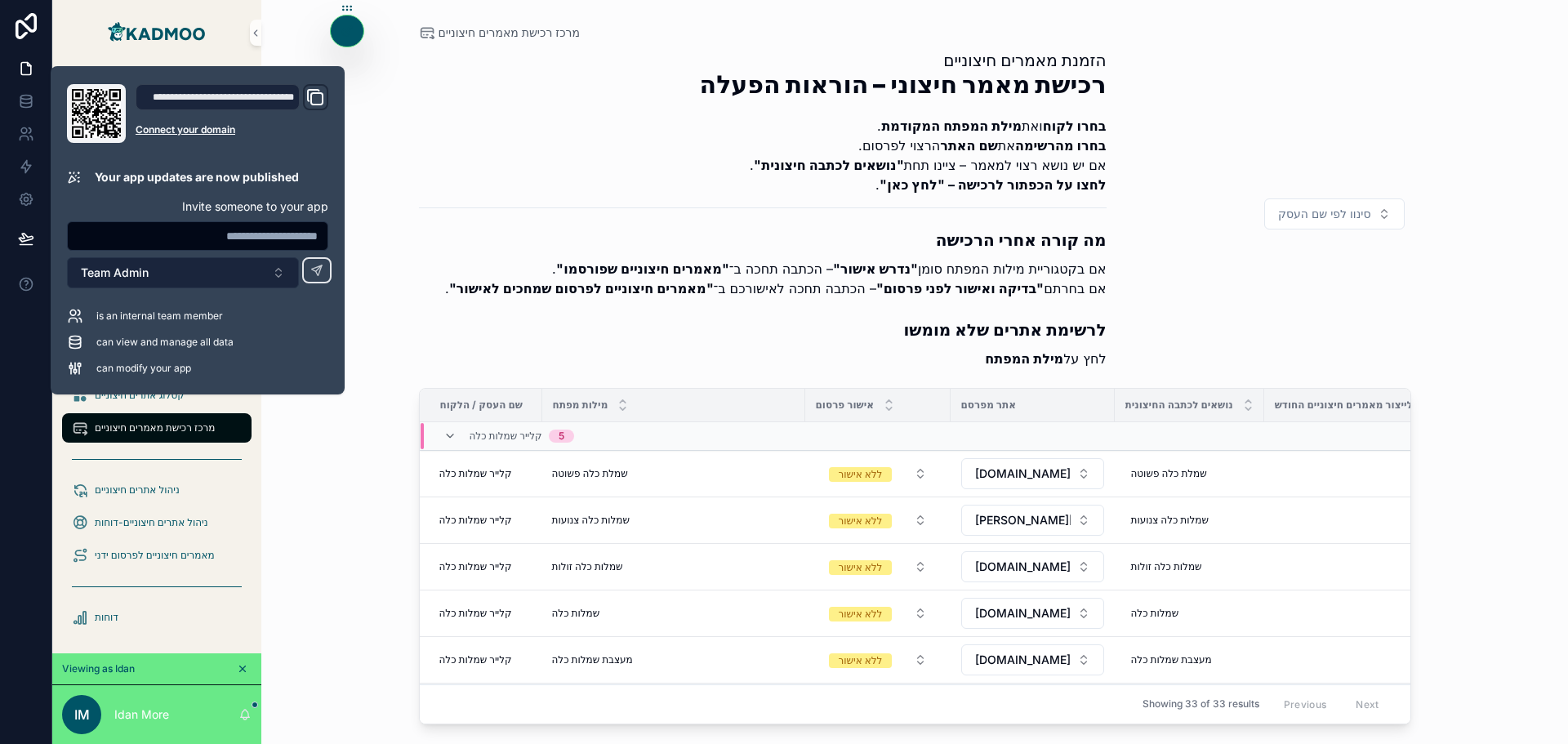
click at [185, 275] on button "Team Admin" at bounding box center [182, 273] width 232 height 31
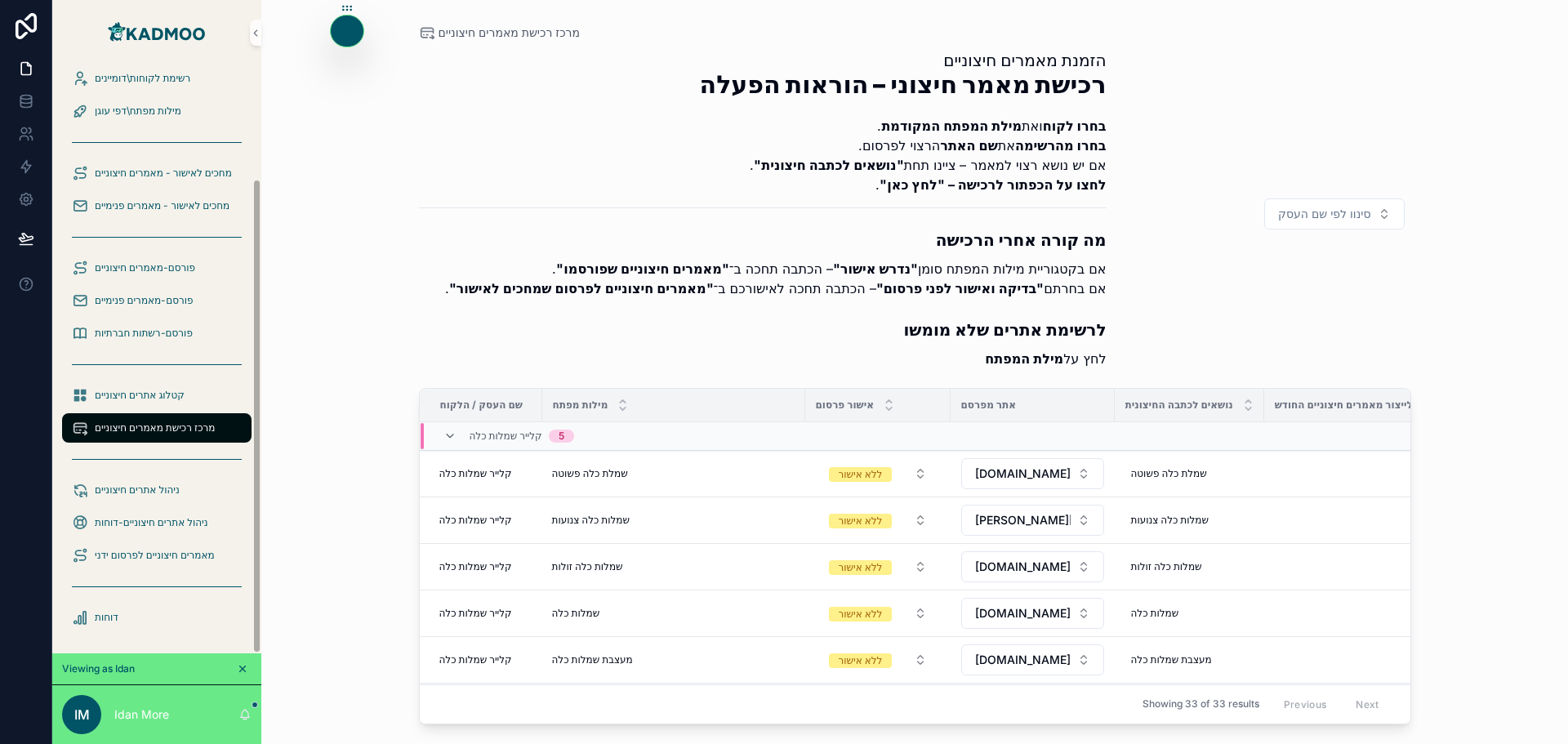
click at [330, 356] on div "מרכז רכישת מאמרים חיצוניים הזמנת מאמרים חיצוניים רכישת מאמר חיצוני – הוראות הפע…" at bounding box center [914, 372] width 1307 height 744
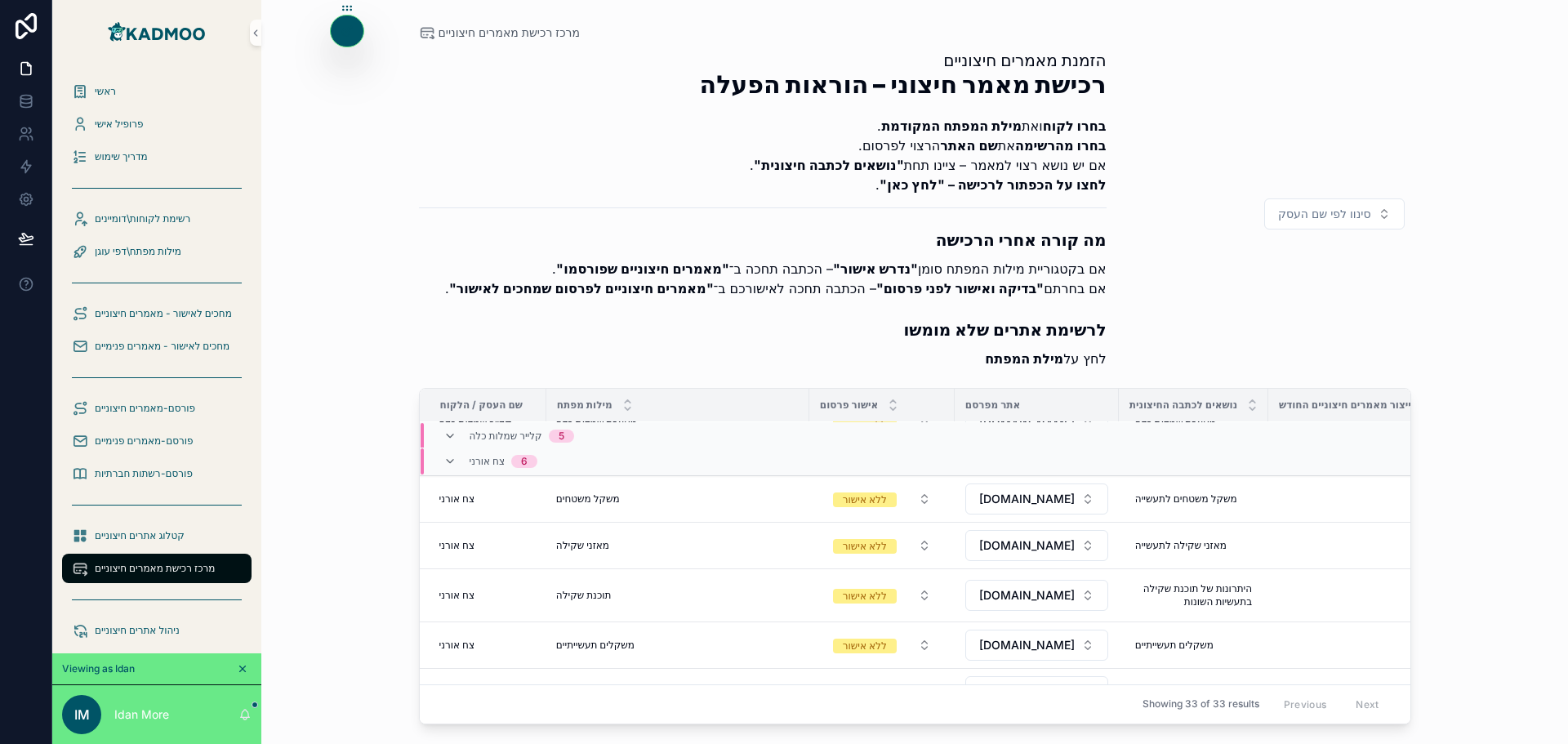
scroll to position [245, 0]
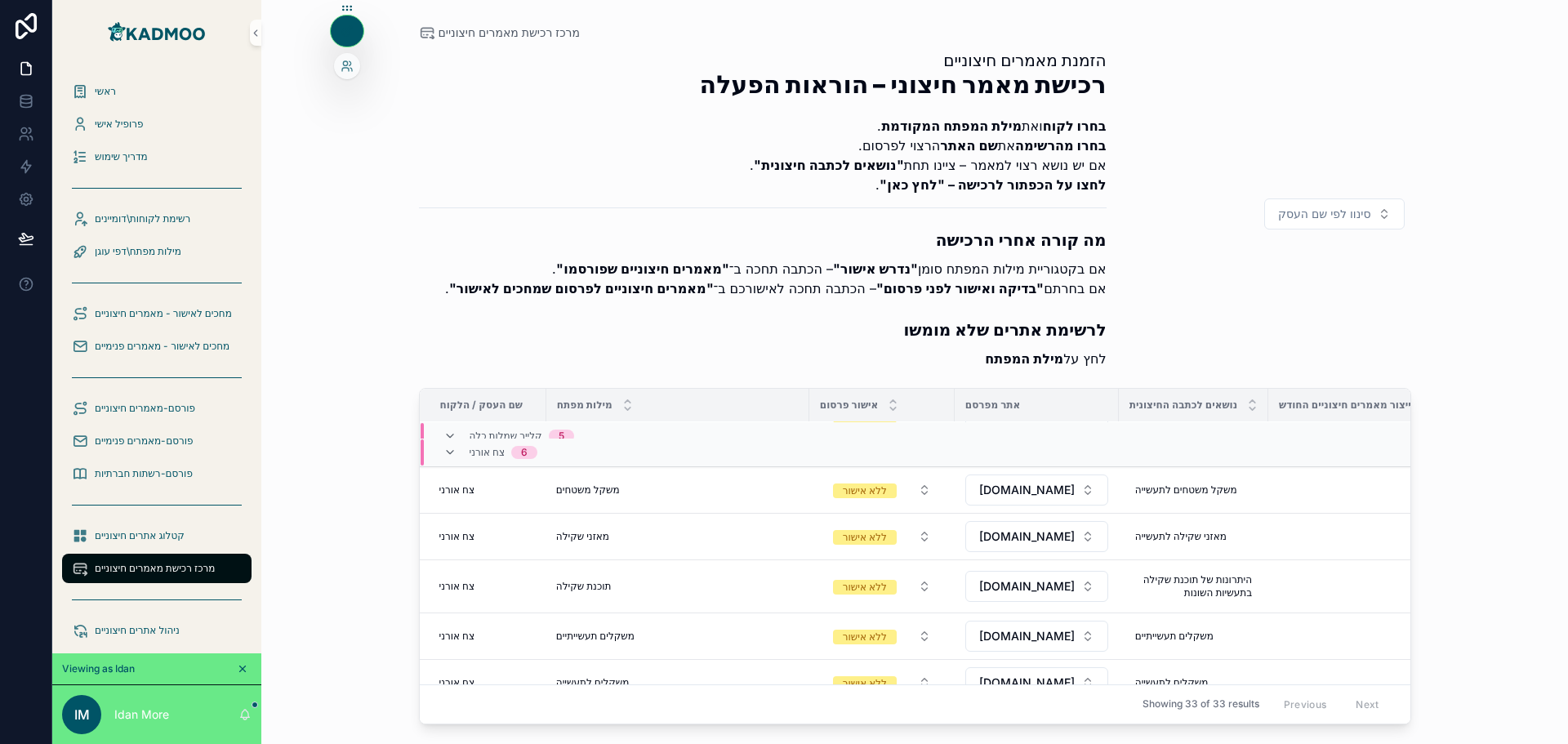
click at [343, 38] on div at bounding box center [346, 31] width 32 height 31
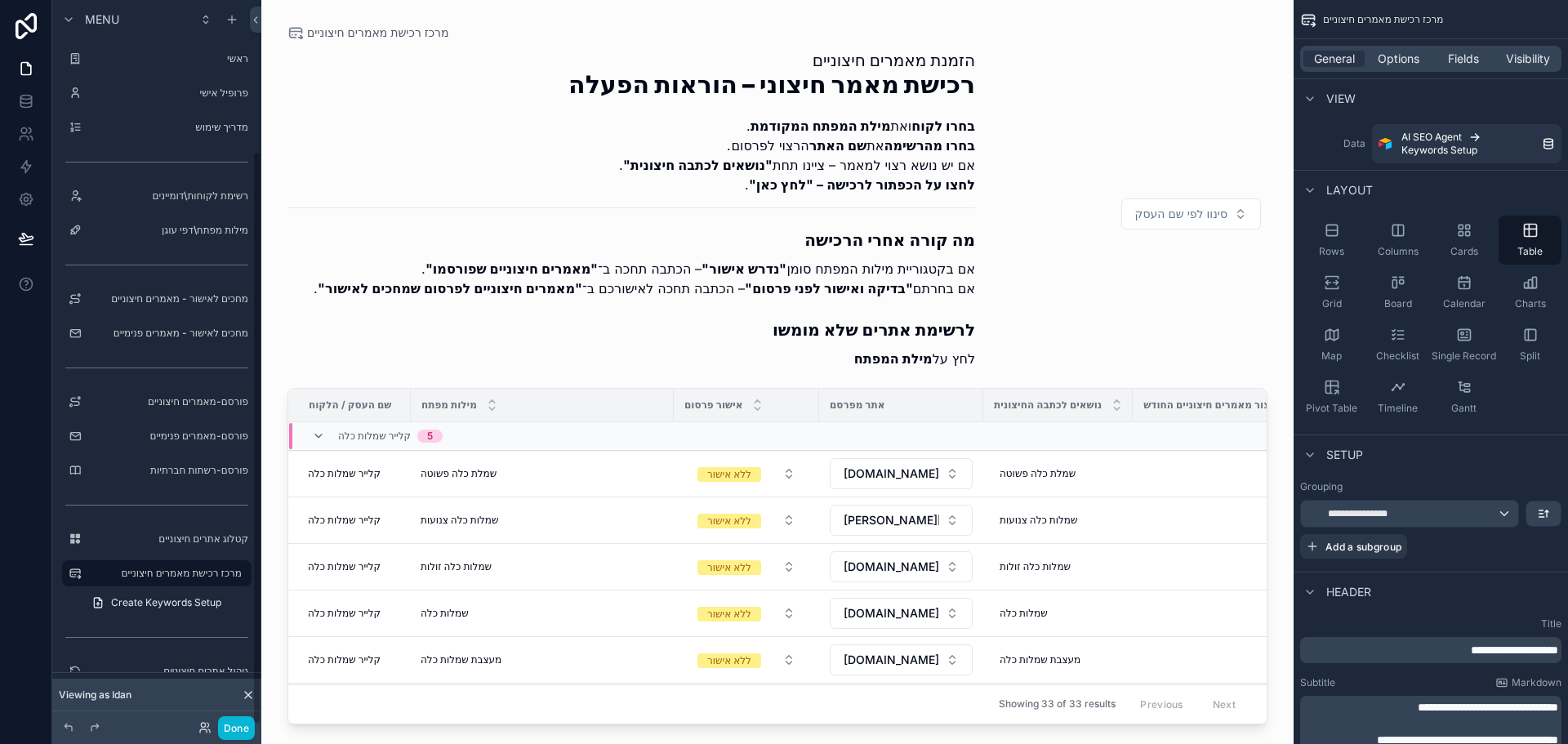
scroll to position [190, 0]
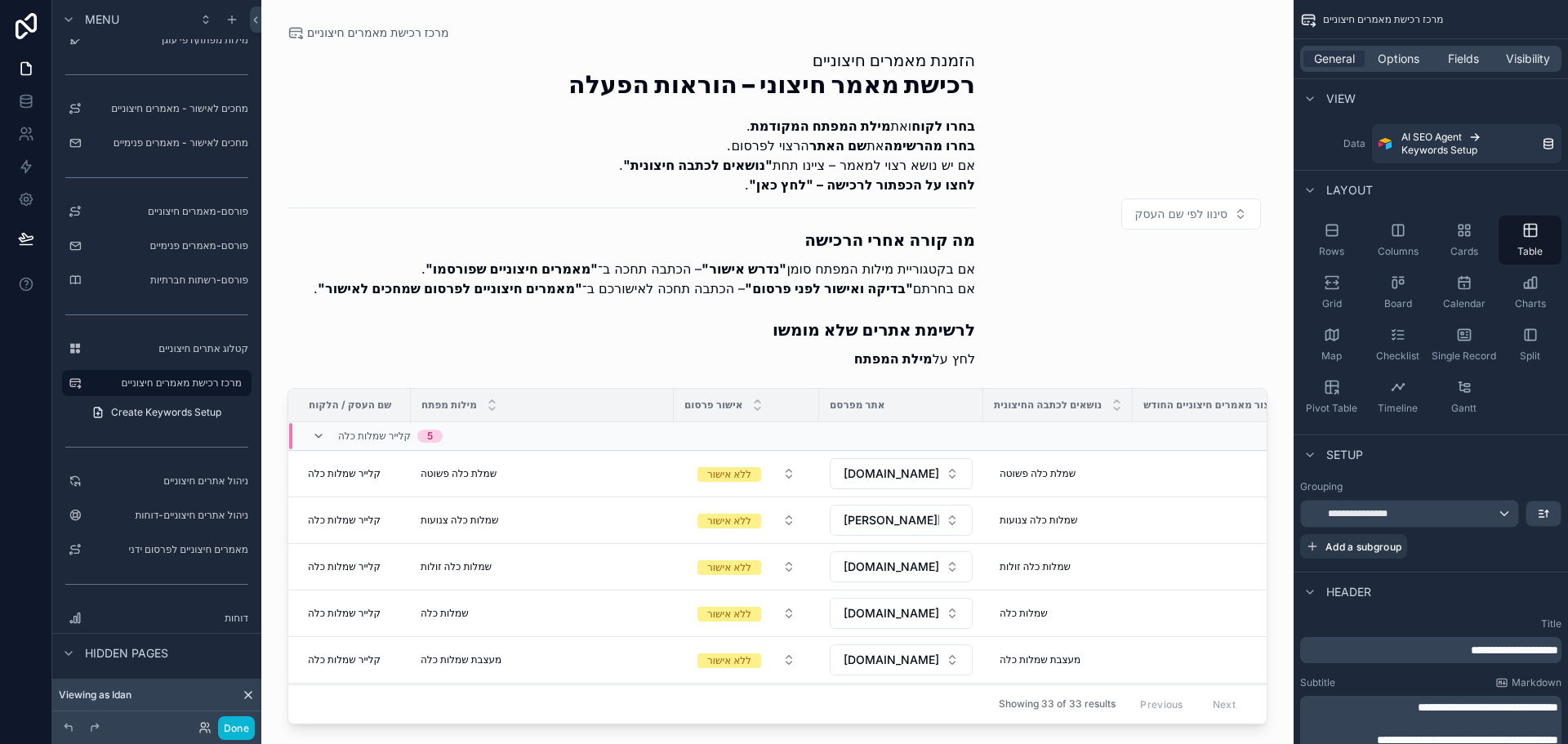
click at [870, 187] on div "scrollable content" at bounding box center [777, 362] width 1033 height 724
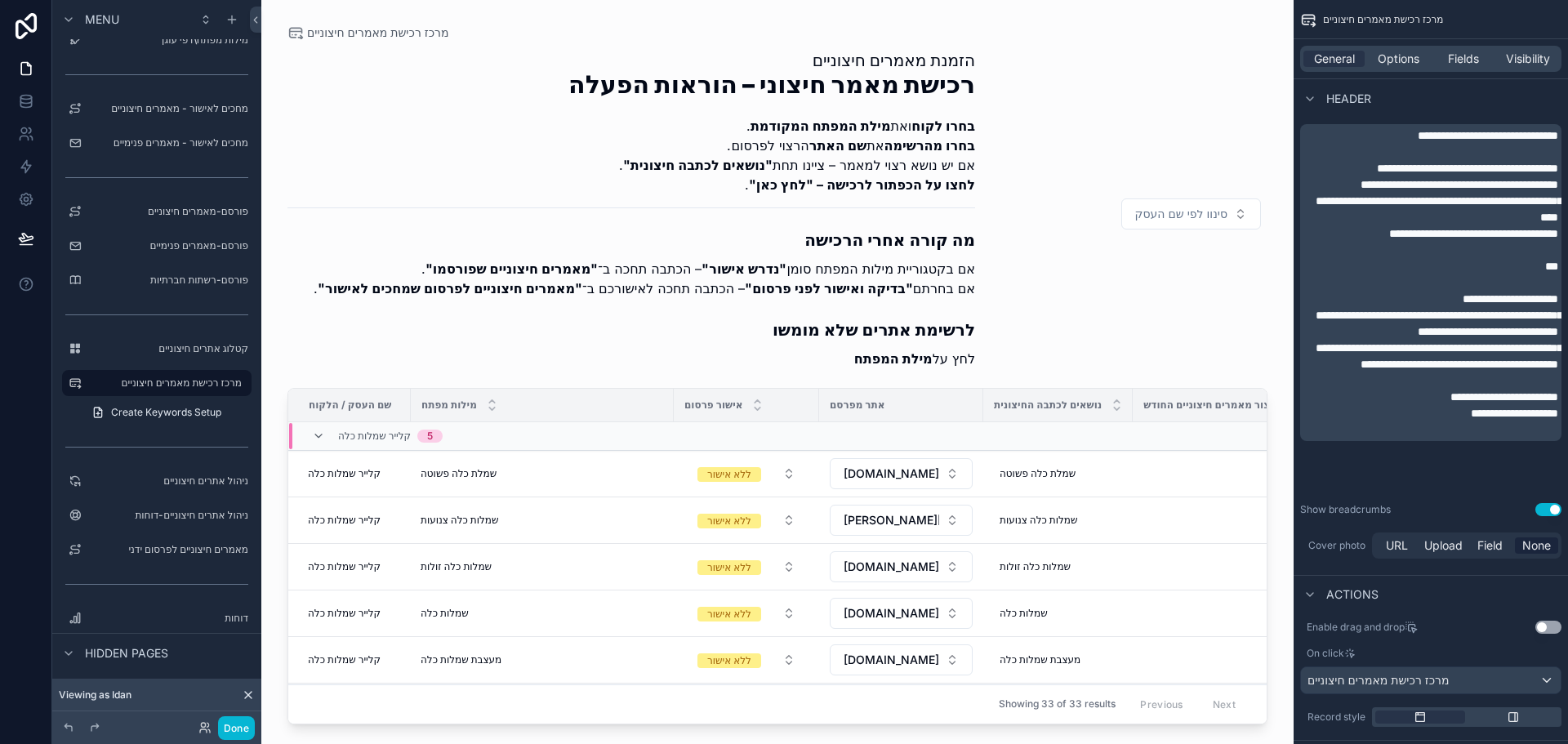
scroll to position [0, 0]
drag, startPoint x: 1392, startPoint y: 264, endPoint x: 1353, endPoint y: 273, distance: 40.0
click at [1353, 242] on p "**********" at bounding box center [1432, 233] width 252 height 17
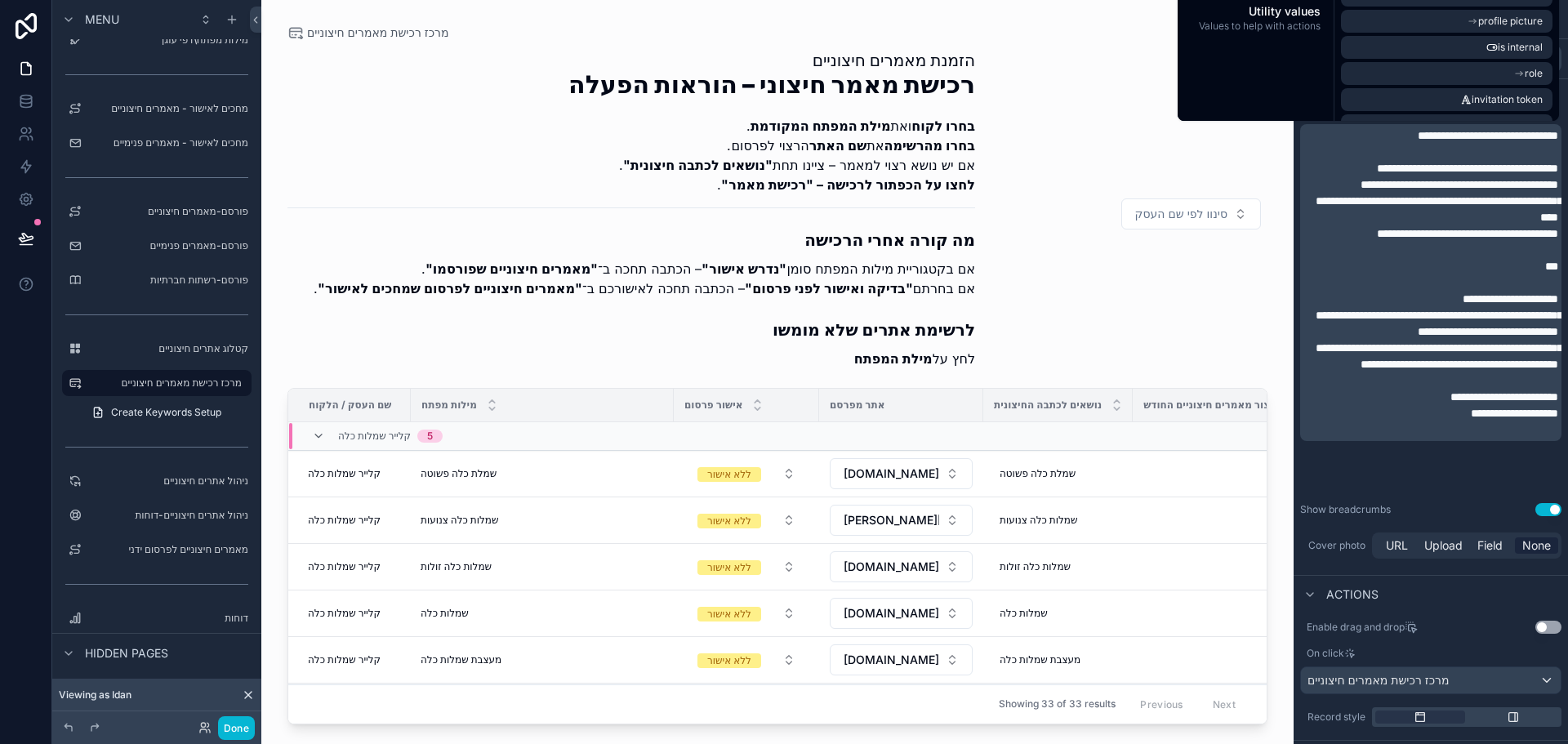
click at [1140, 298] on div "הזמנת מאמרים חיצוניים רכישת מאמר חיצוני – הוראות הפעלה בחרו לקוח ואת מילת המפתח…" at bounding box center [777, 213] width 980 height 329
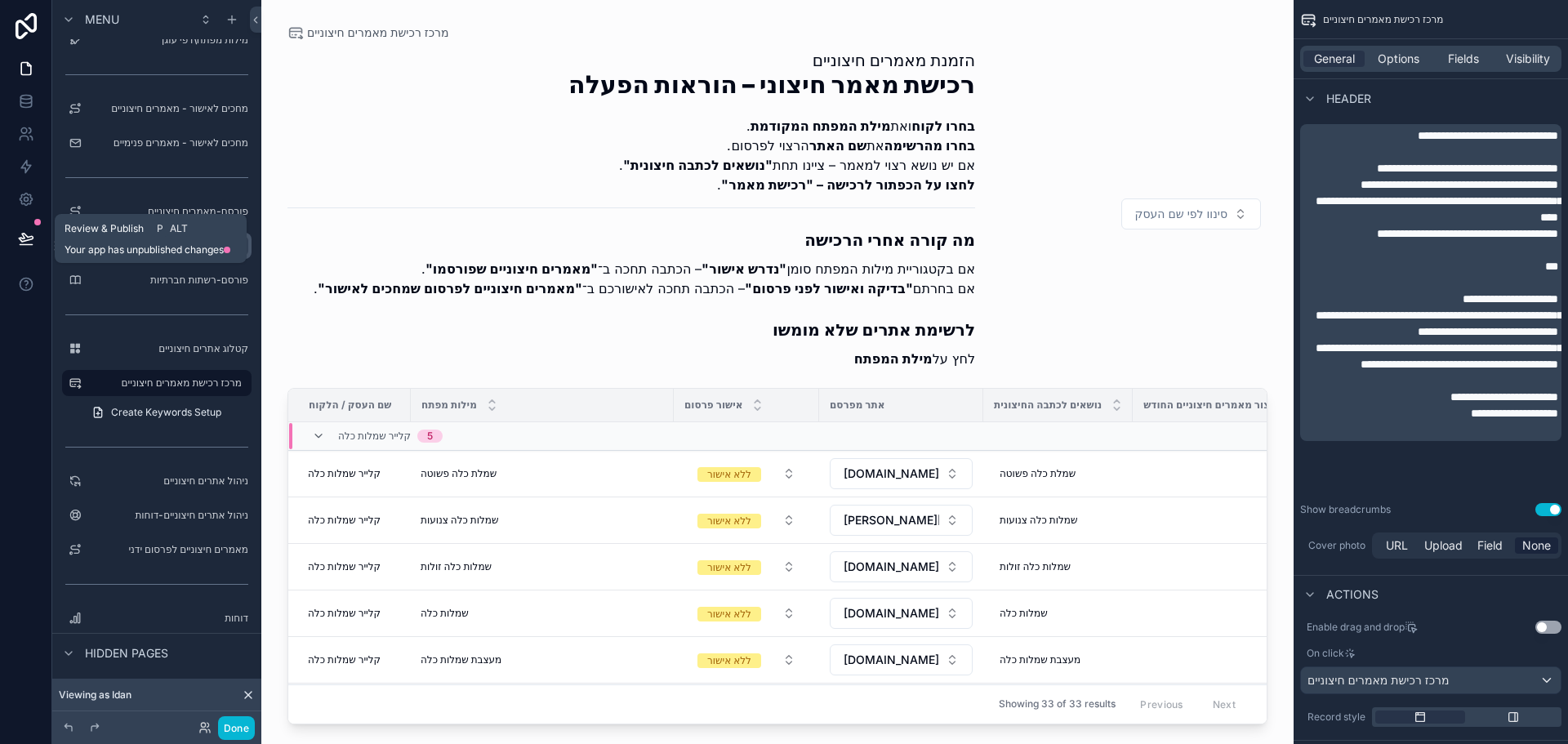
drag, startPoint x: 25, startPoint y: 231, endPoint x: 85, endPoint y: 242, distance: 61.0
click at [25, 231] on icon at bounding box center [25, 238] width 17 height 17
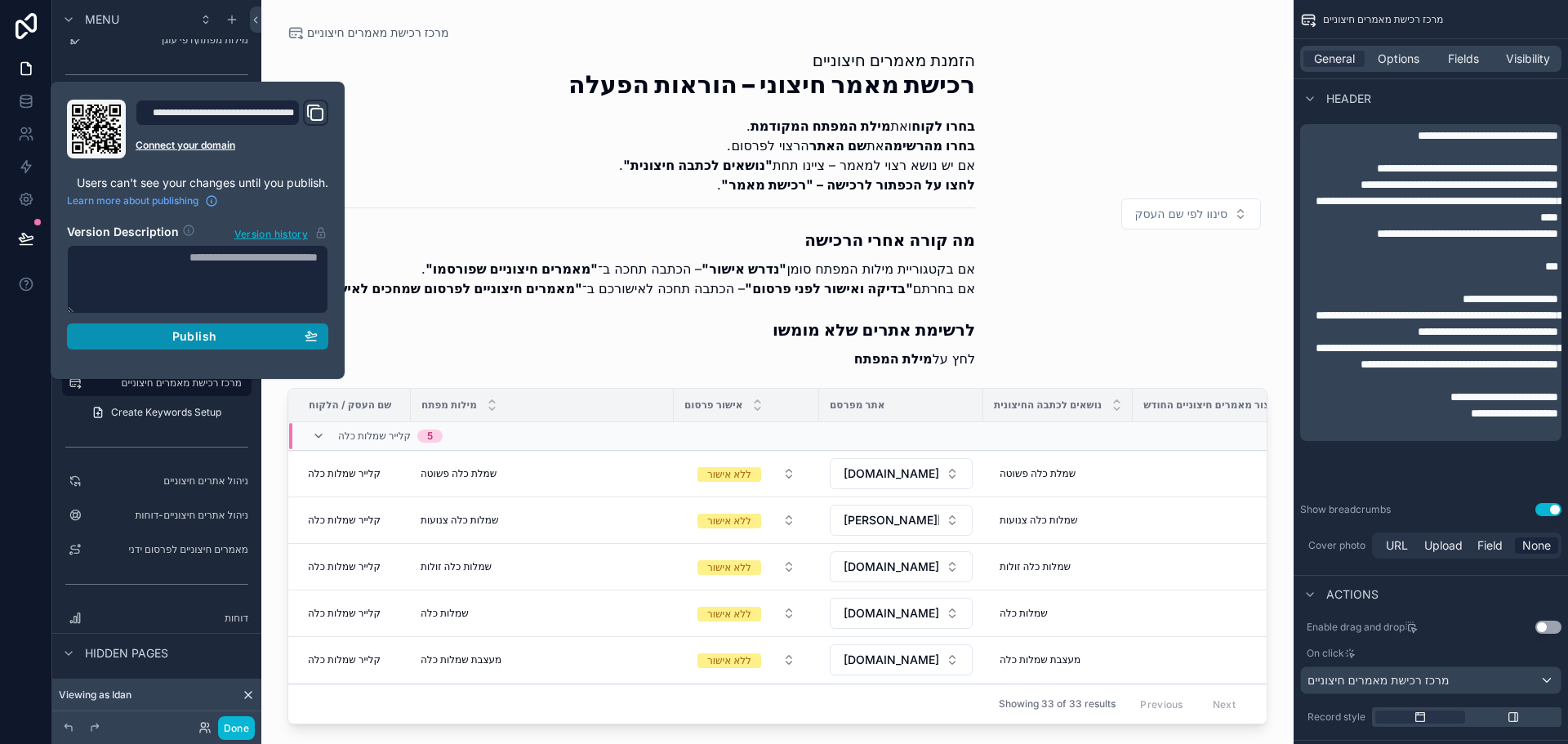
click at [196, 336] on span "Publish" at bounding box center [194, 336] width 44 height 15
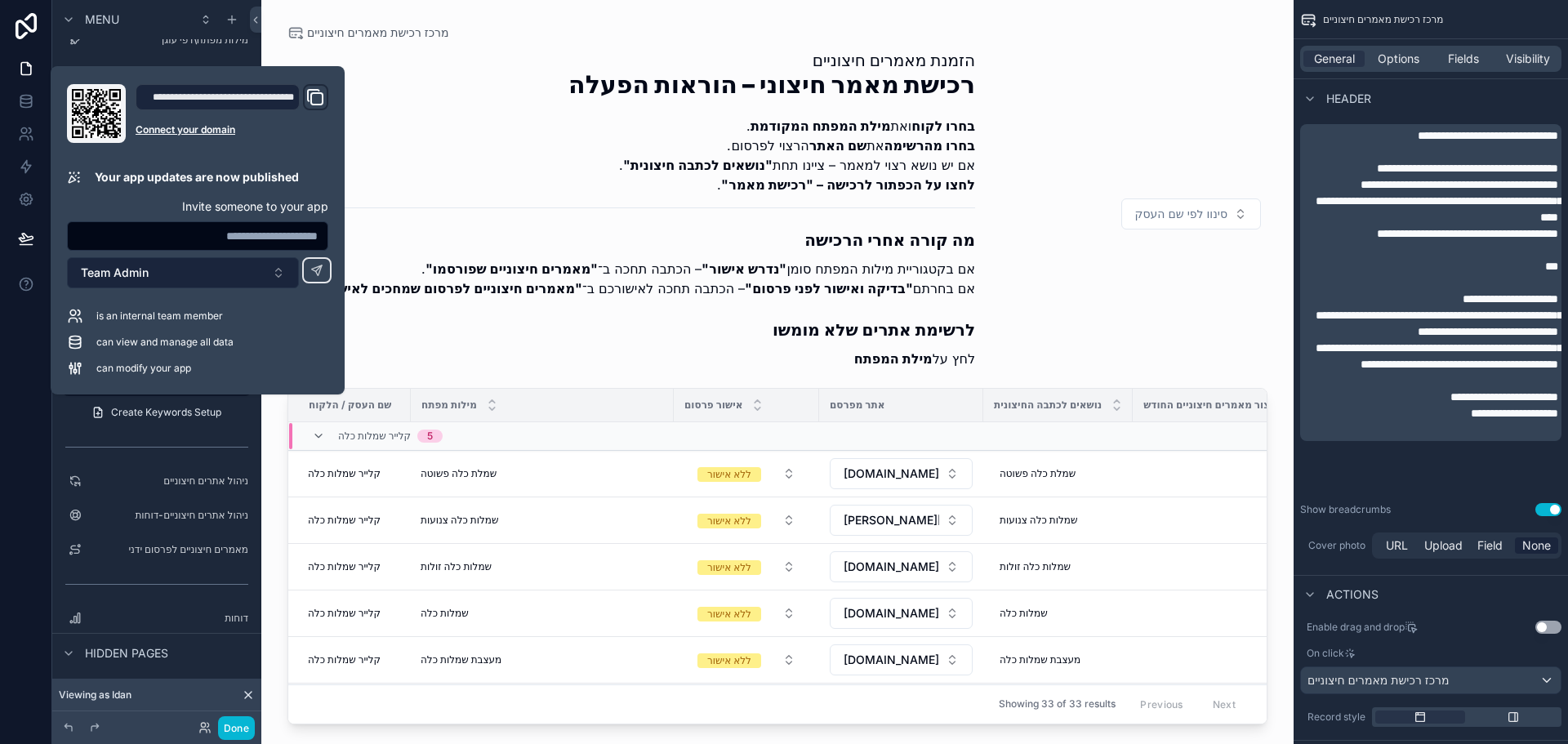
click at [195, 275] on button "Team Admin" at bounding box center [182, 273] width 232 height 31
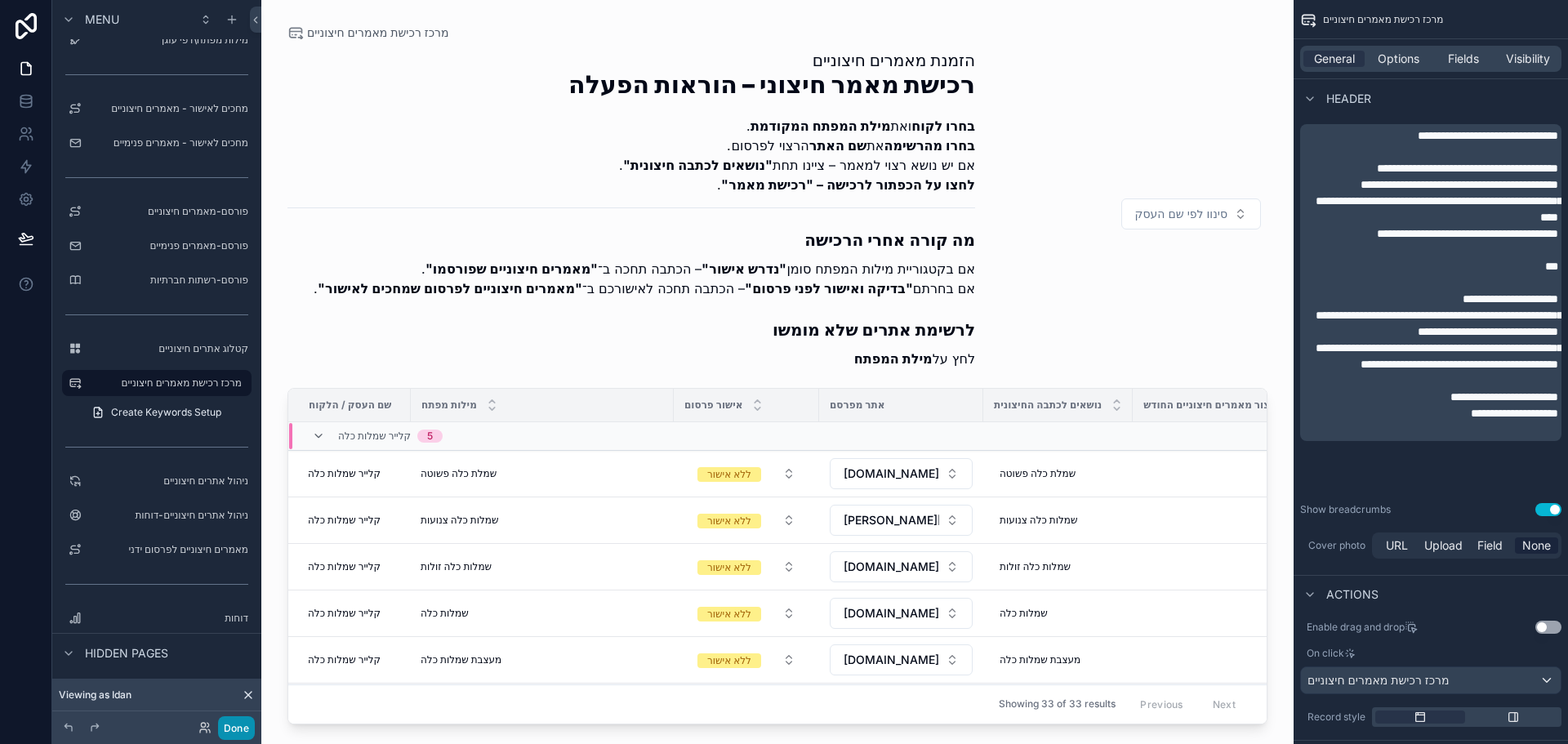
click at [242, 724] on button "Done" at bounding box center [237, 728] width 37 height 23
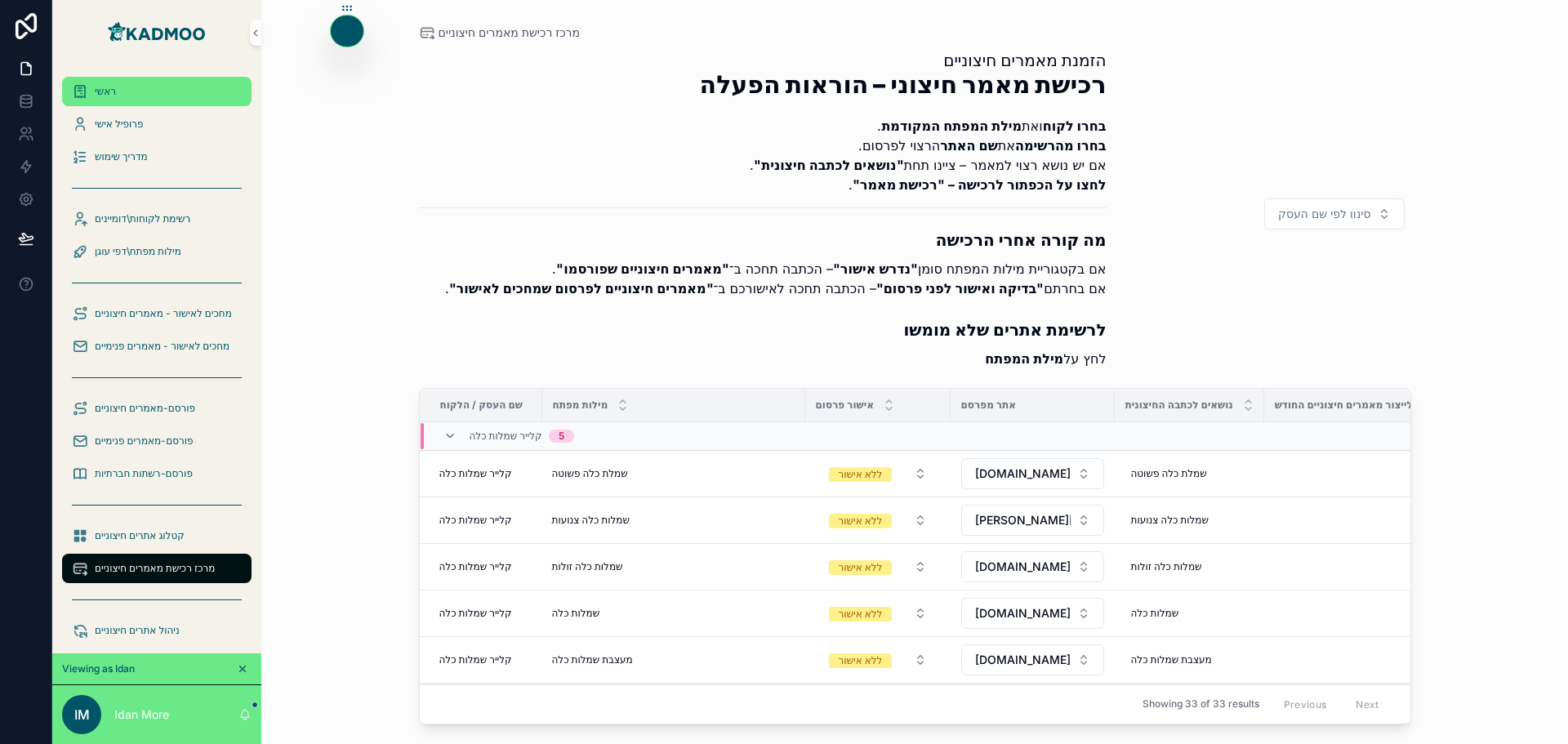
click at [121, 86] on div "ראשי" at bounding box center [157, 91] width 170 height 26
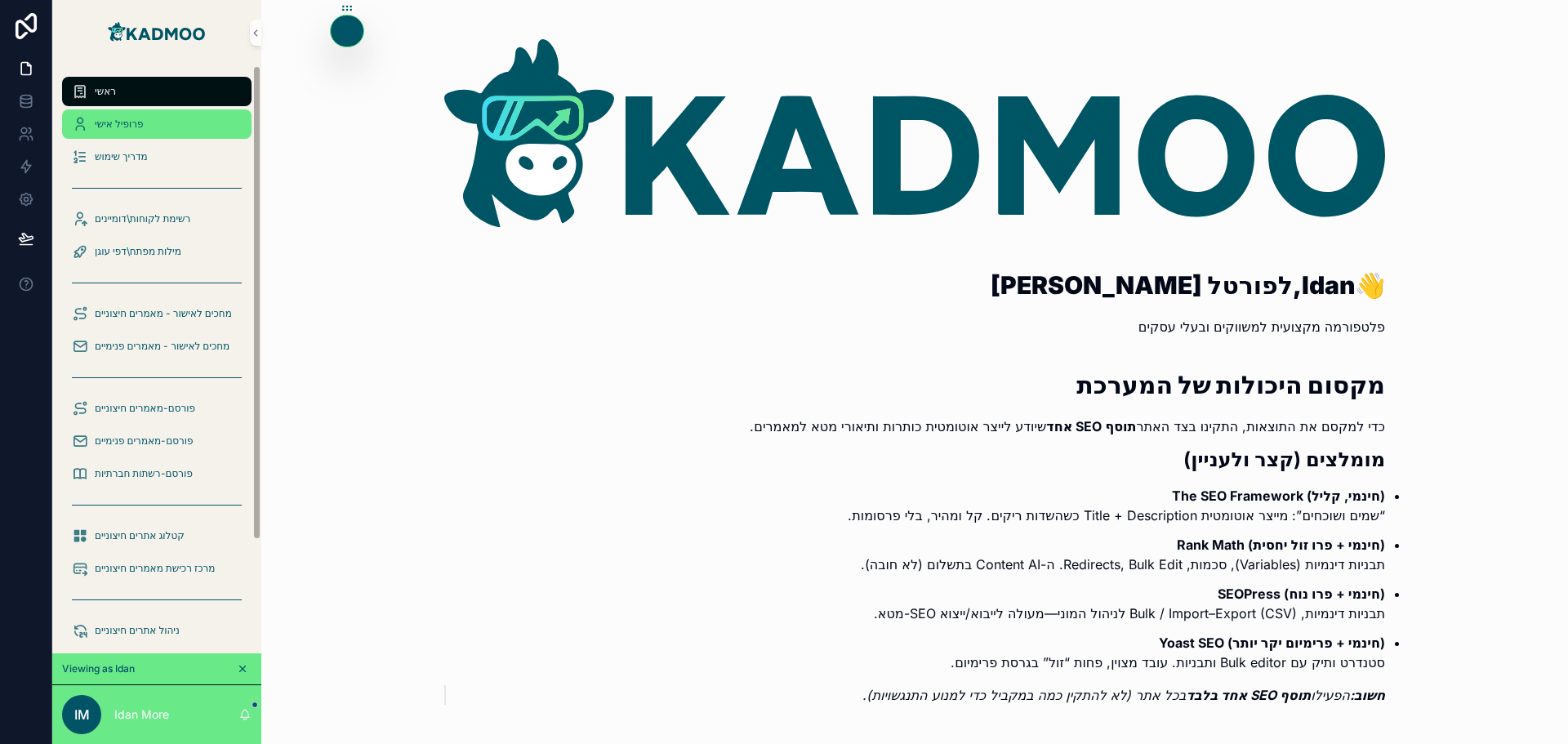
click at [120, 122] on span "פרופיל אישי" at bounding box center [118, 123] width 48 height 13
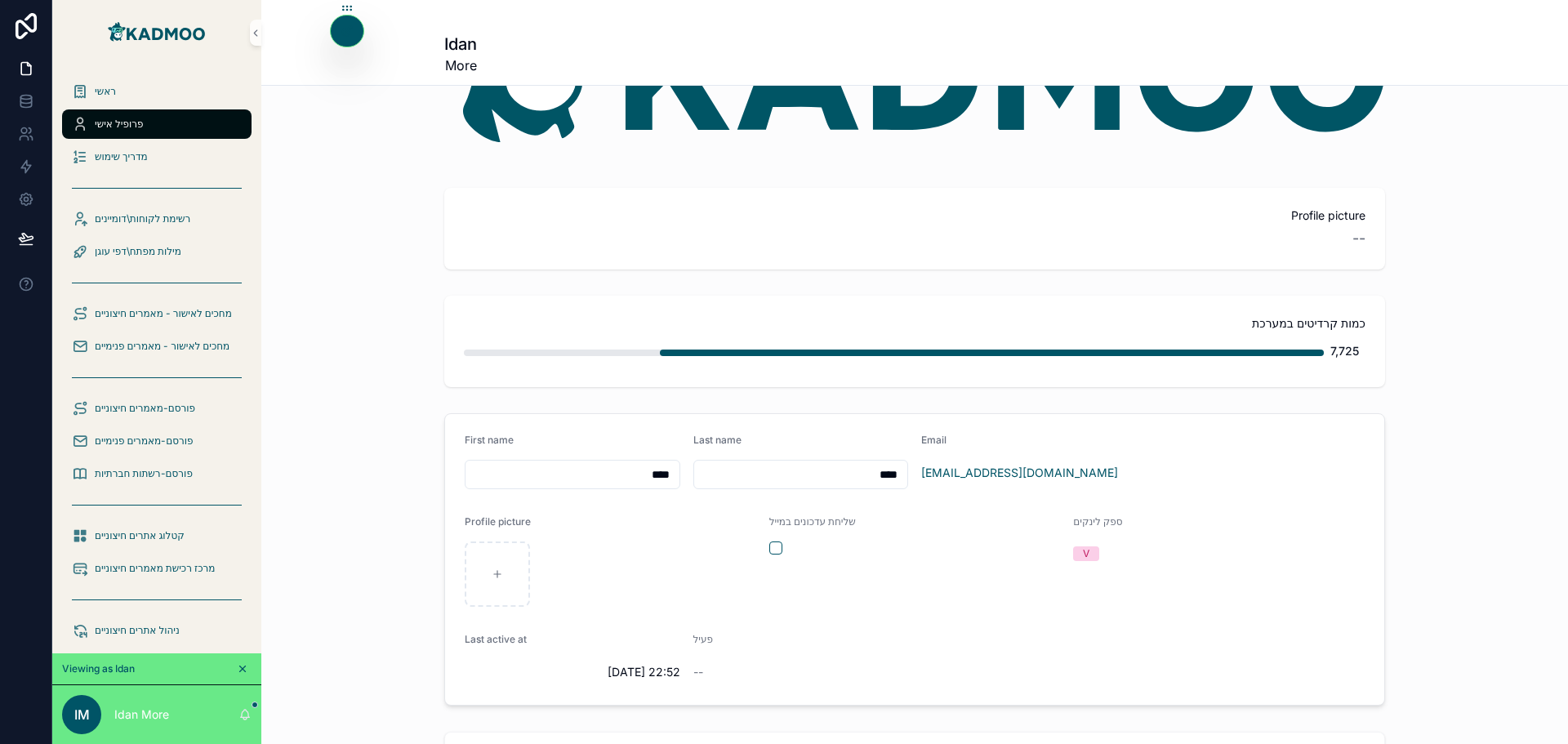
scroll to position [173, 0]
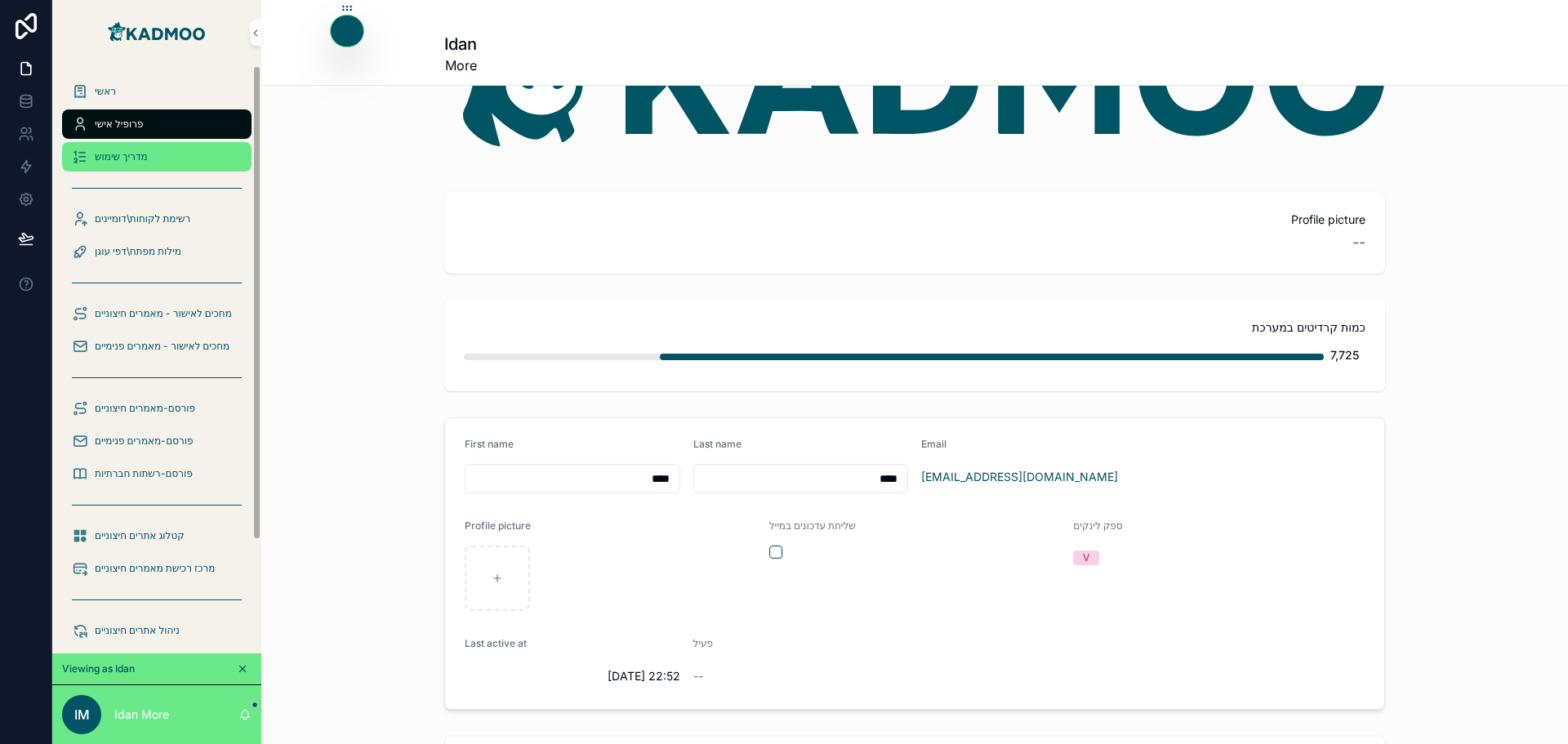
click at [118, 163] on div "מדריך שימוש" at bounding box center [157, 157] width 170 height 26
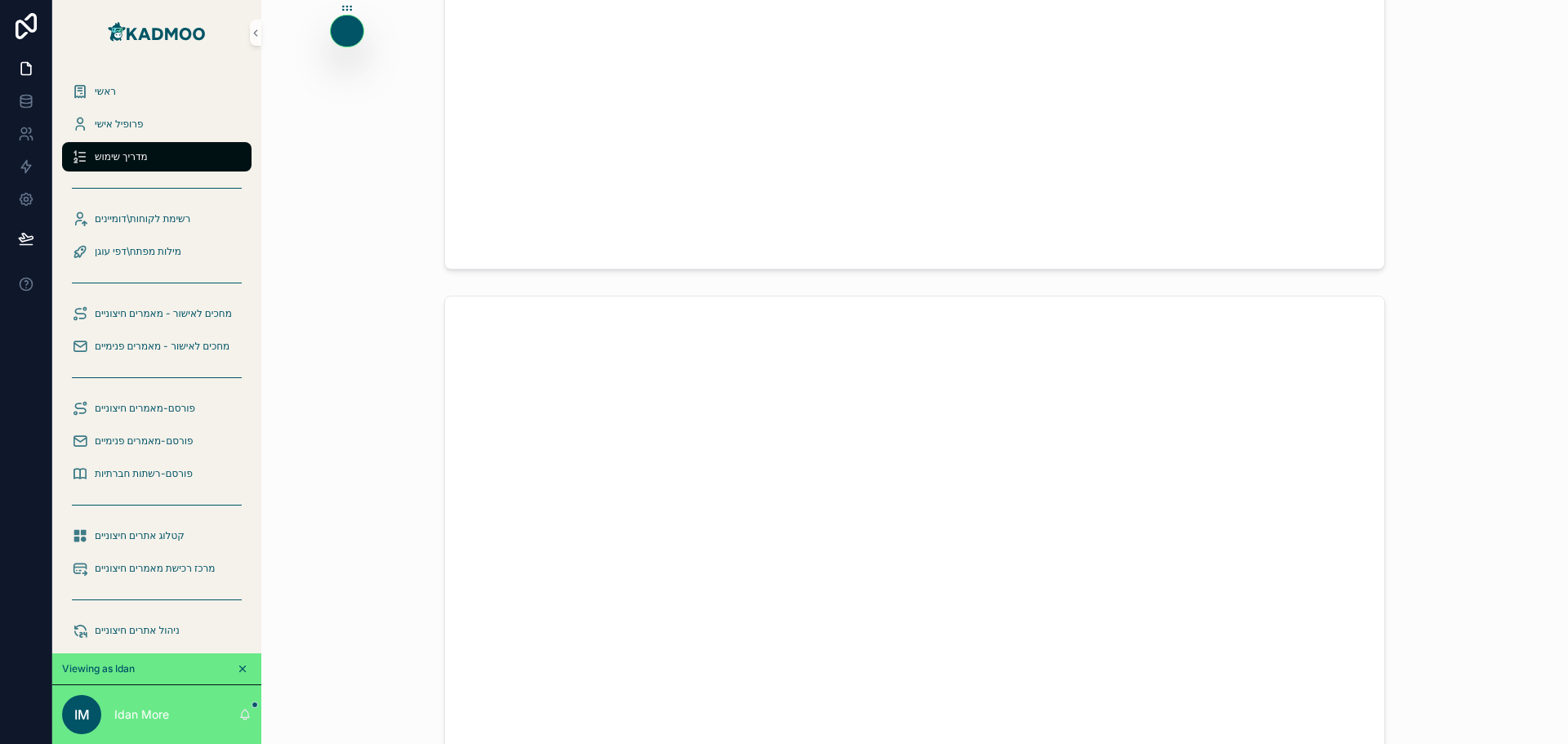
scroll to position [663, 0]
click at [25, 107] on icon at bounding box center [25, 104] width 11 height 7
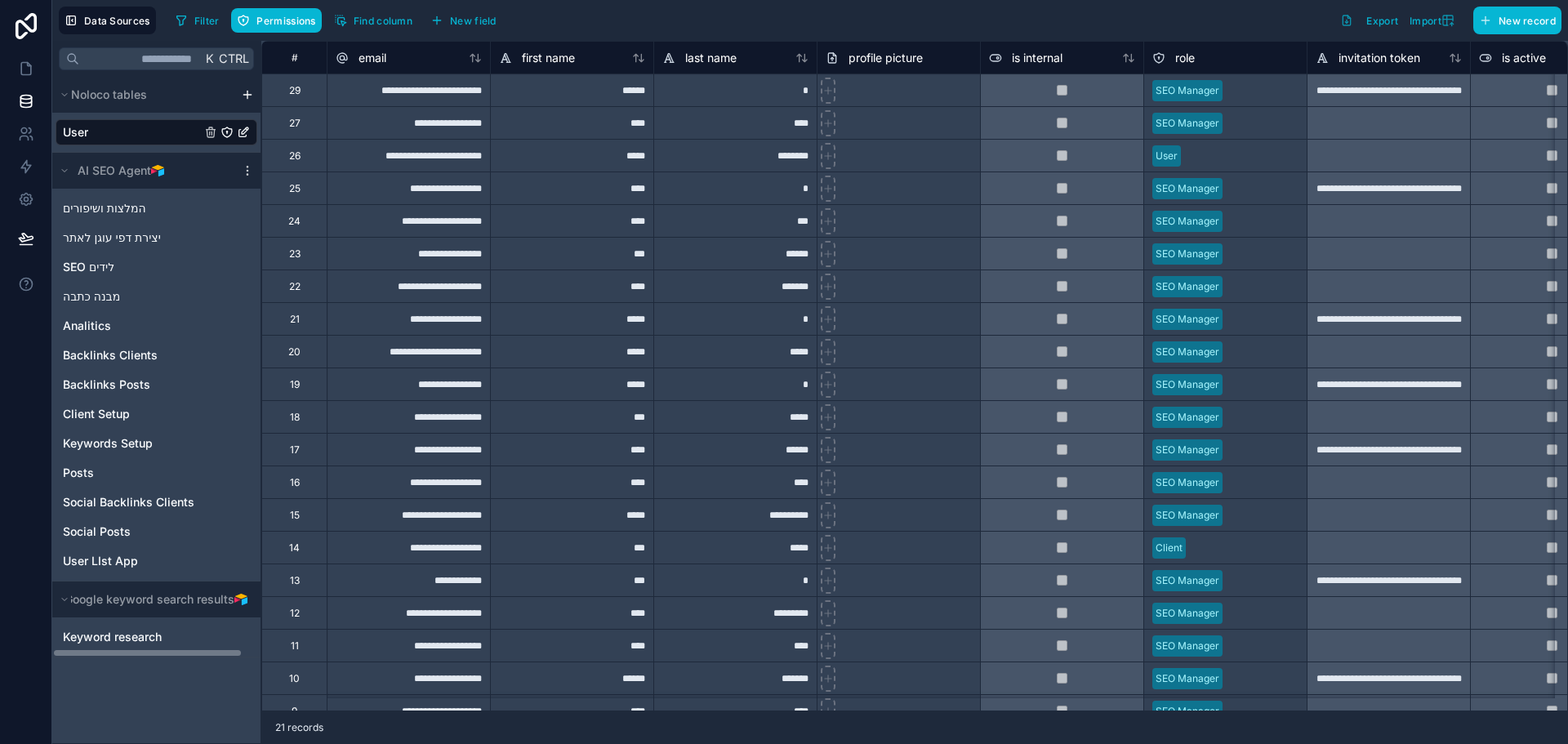
click at [135, 131] on link "User" at bounding box center [131, 132] width 138 height 17
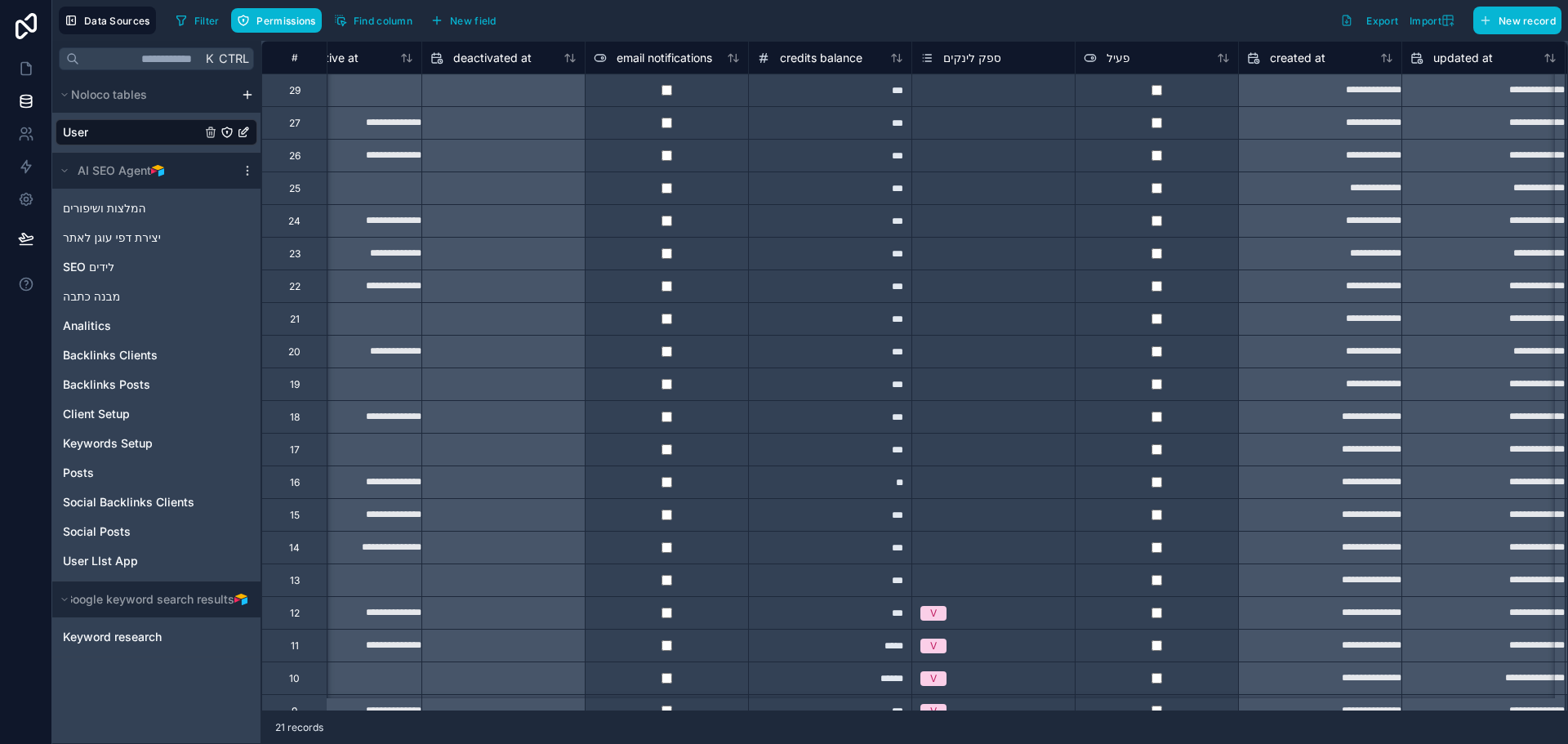
scroll to position [0, 1377]
click at [815, 51] on span "credits balance" at bounding box center [818, 58] width 82 height 17
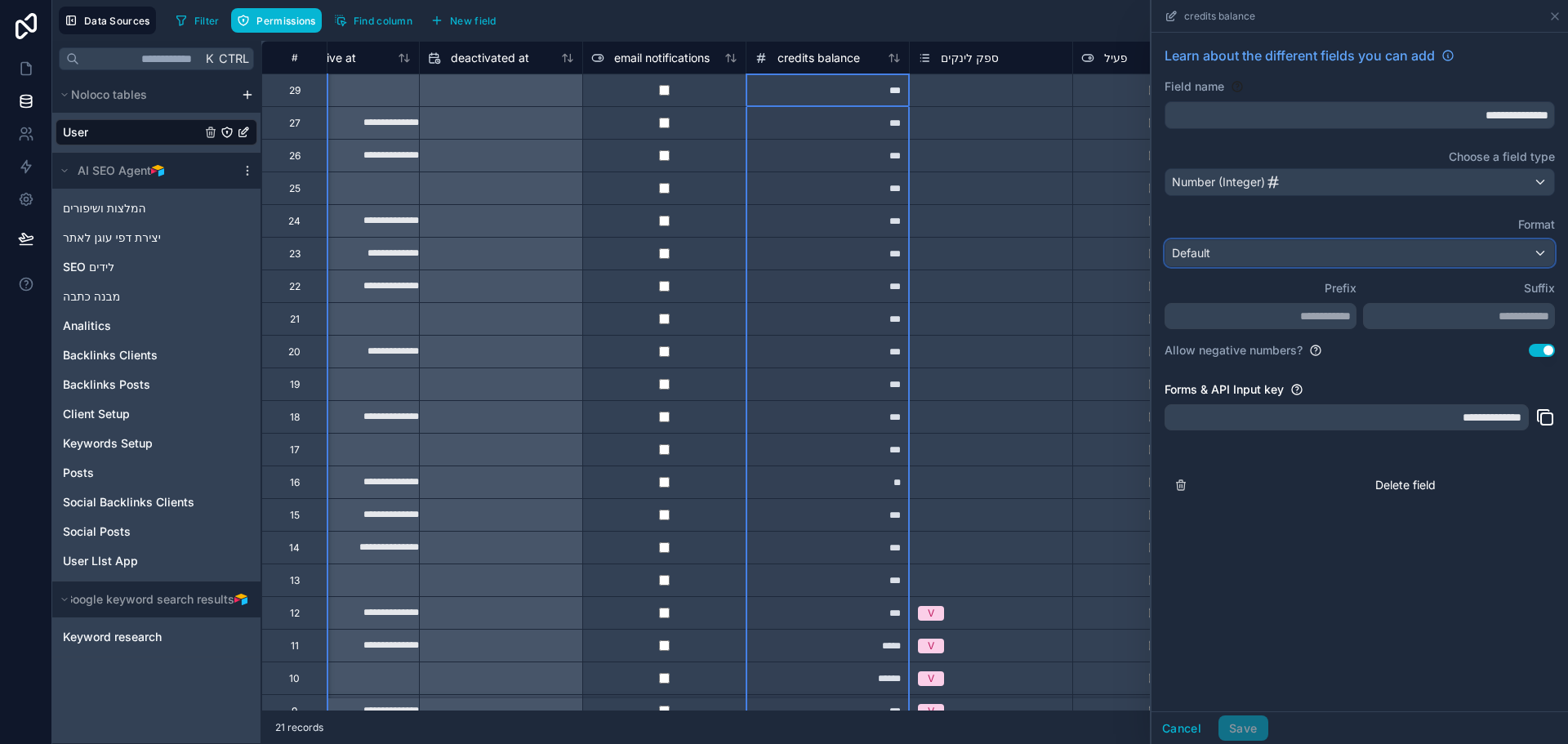
click at [1473, 260] on div "Default" at bounding box center [1360, 253] width 389 height 26
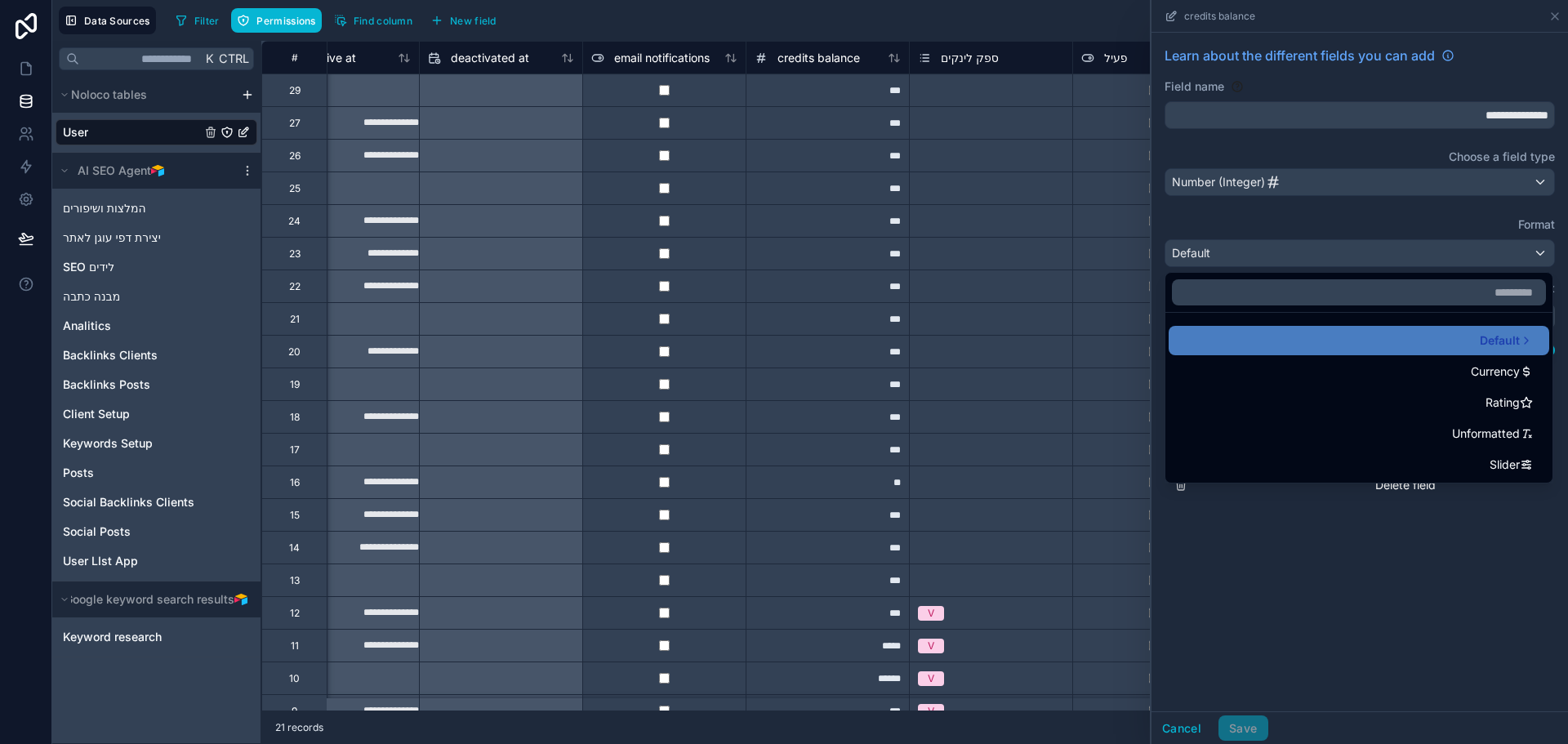
click at [1383, 615] on div at bounding box center [1359, 372] width 416 height 744
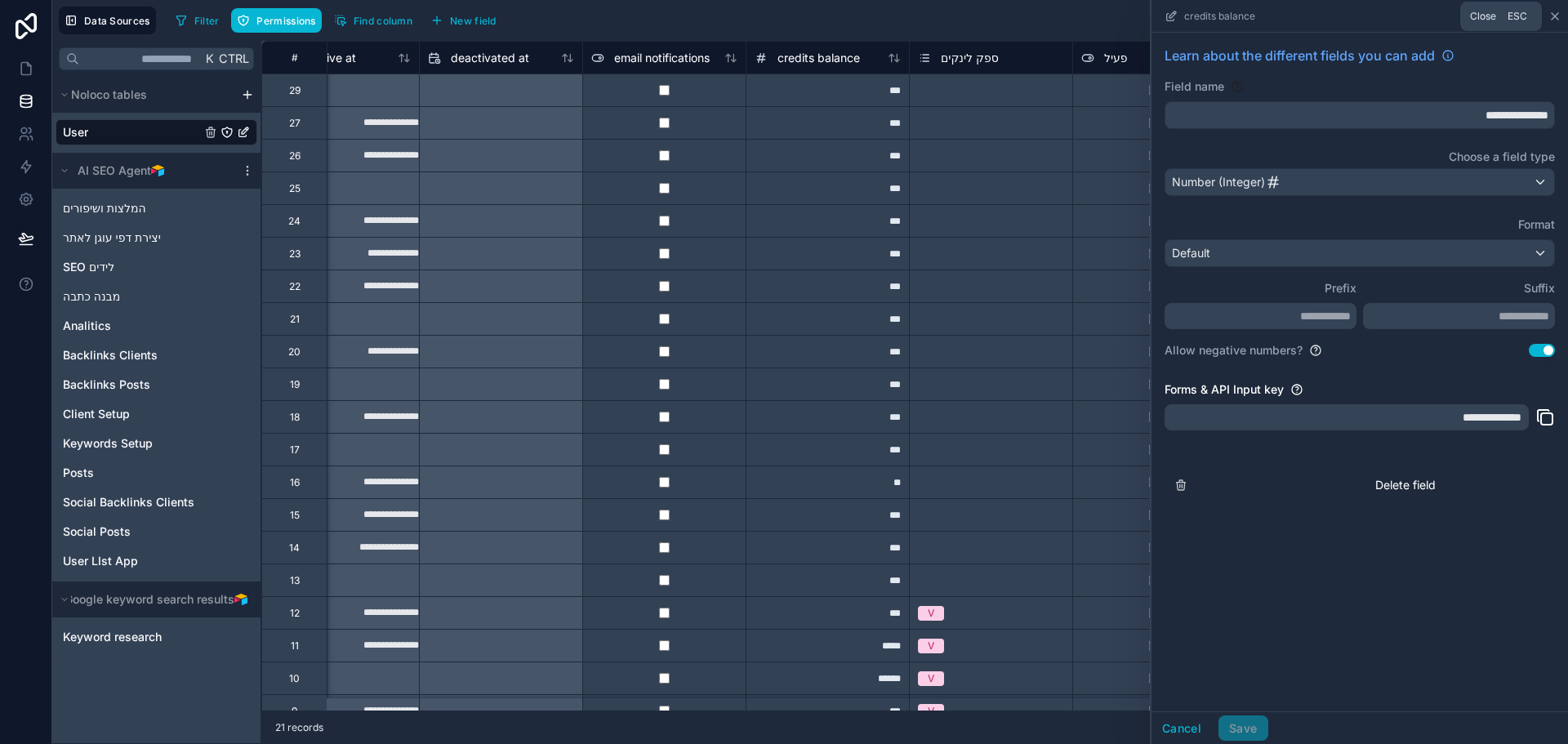
click at [1555, 16] on icon at bounding box center [1554, 16] width 7 height 7
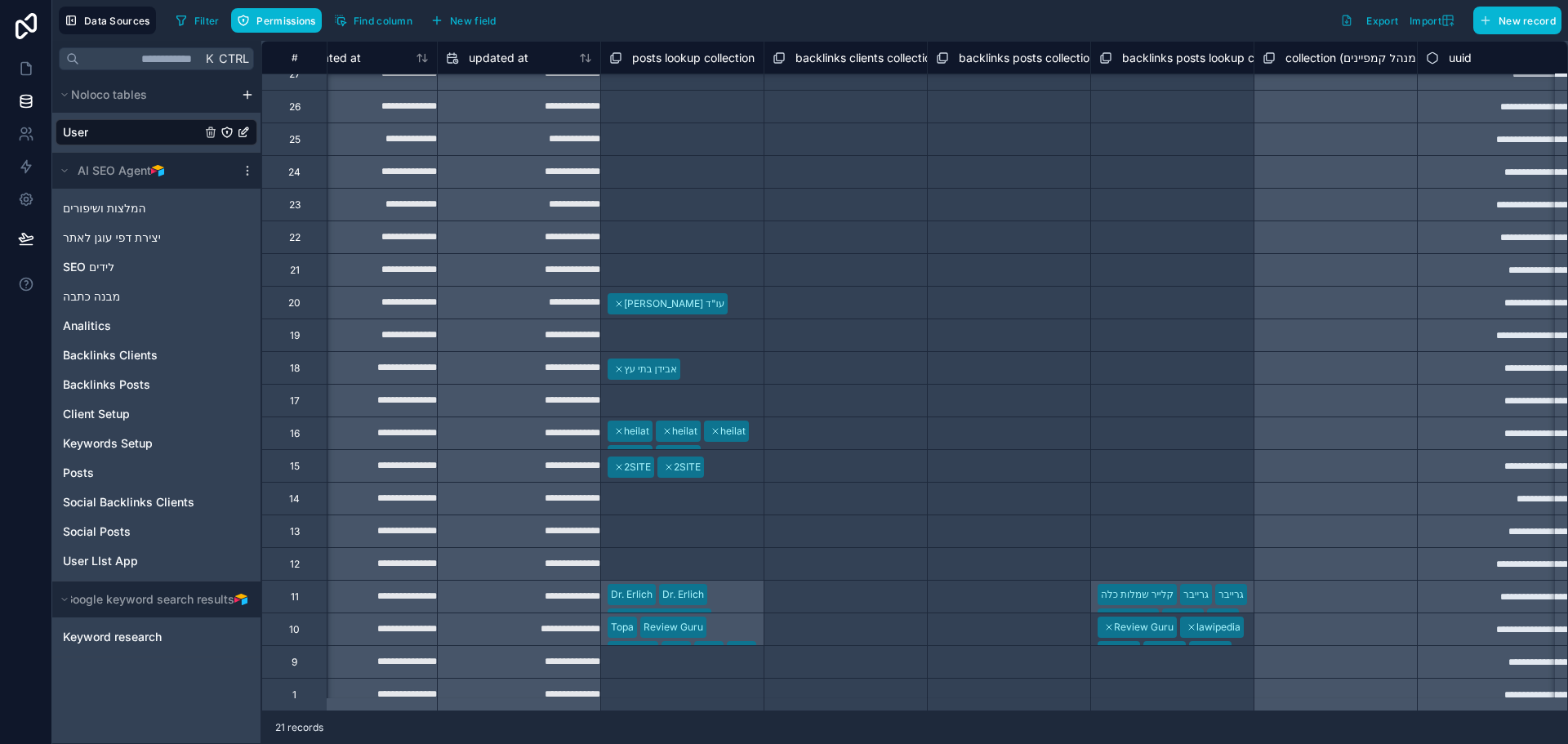
scroll to position [62, 2365]
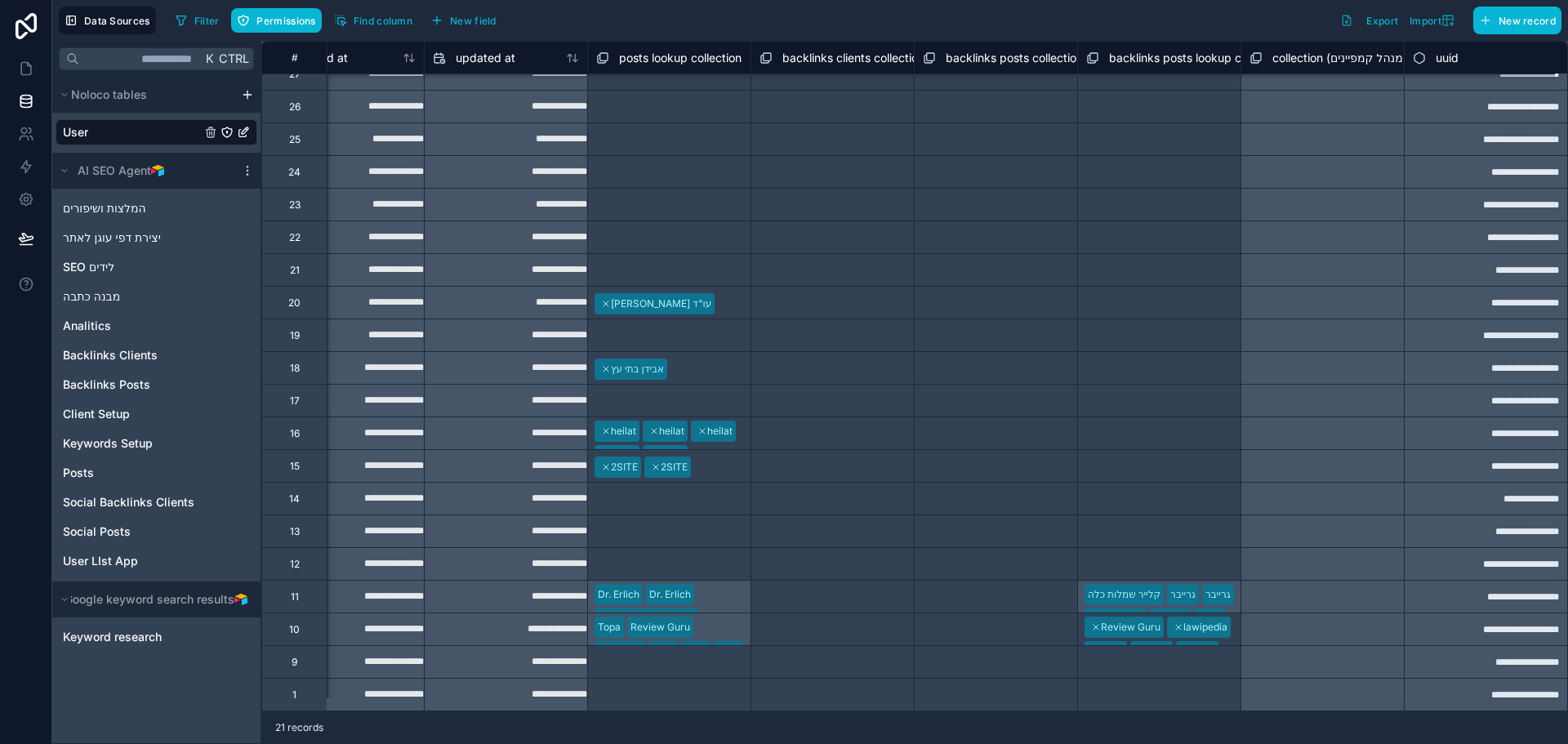
click at [1218, 586] on div "קלייר שמלות כלה גרייבר גרייבר לה וקה לוקה צח אורני גרייבר ד"ר וולף ד"ר וולף ד"ר…" at bounding box center [1158, 595] width 163 height 32
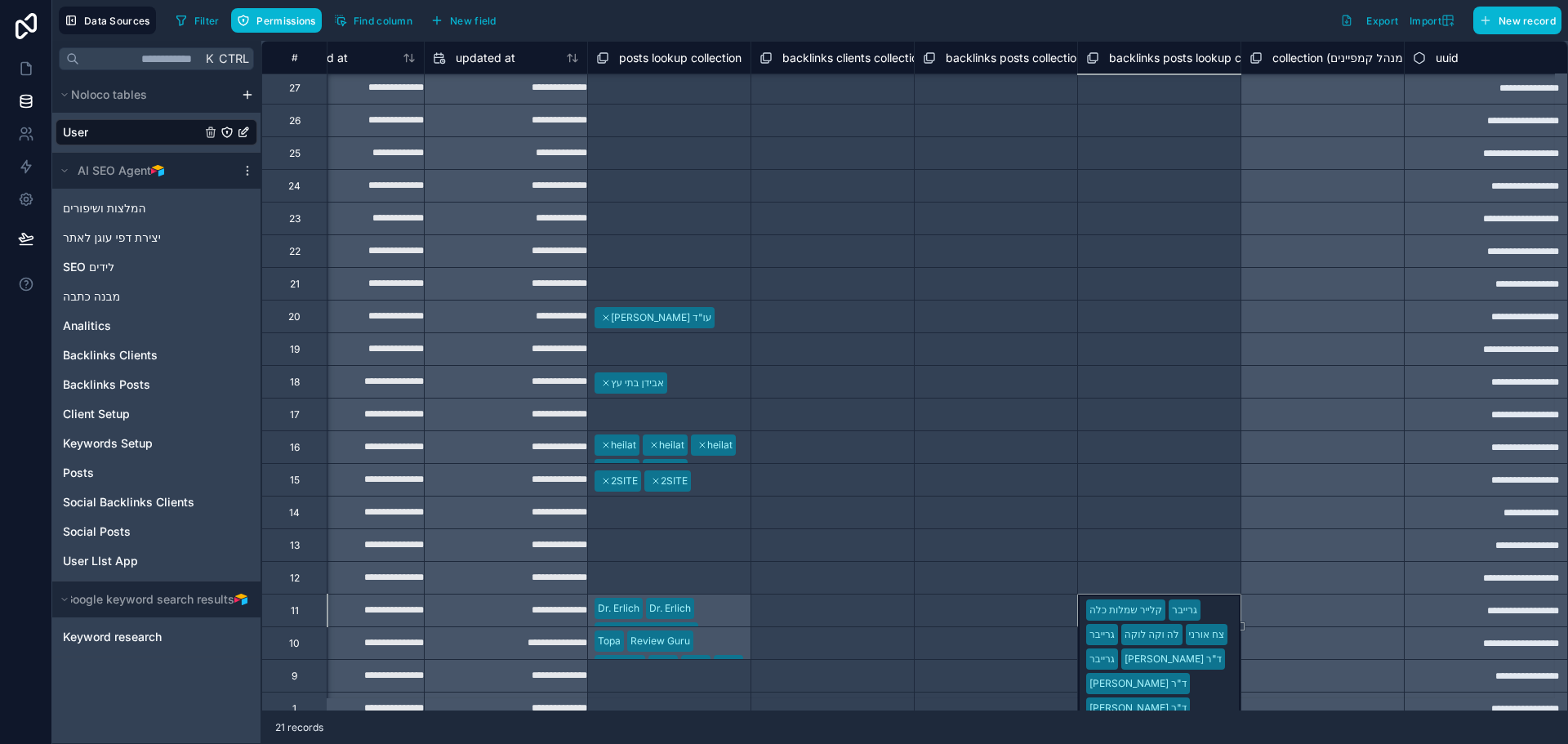
scroll to position [0, 2365]
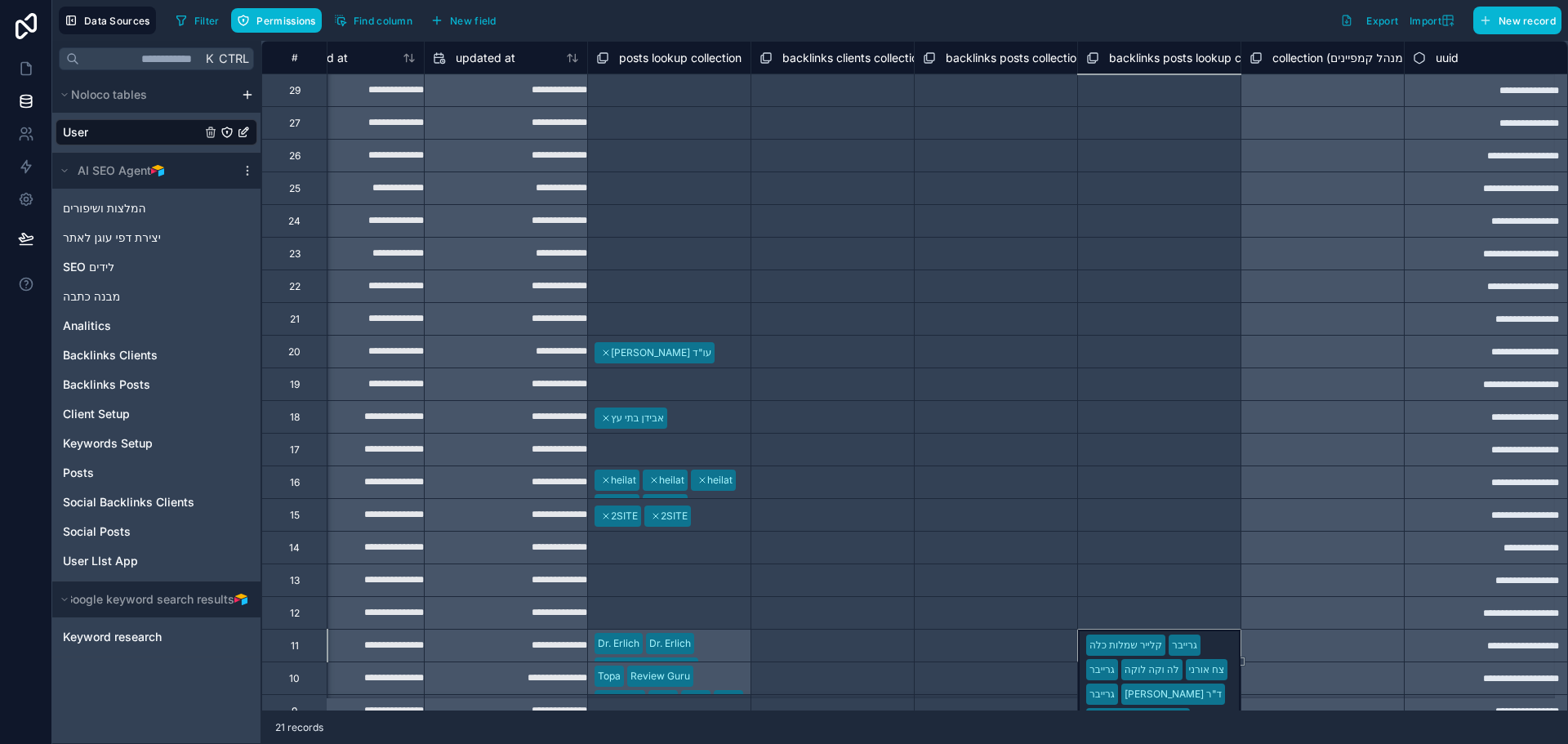
click at [1163, 360] on div "Select a backlinks posts lookup collection" at bounding box center [1159, 351] width 146 height 26
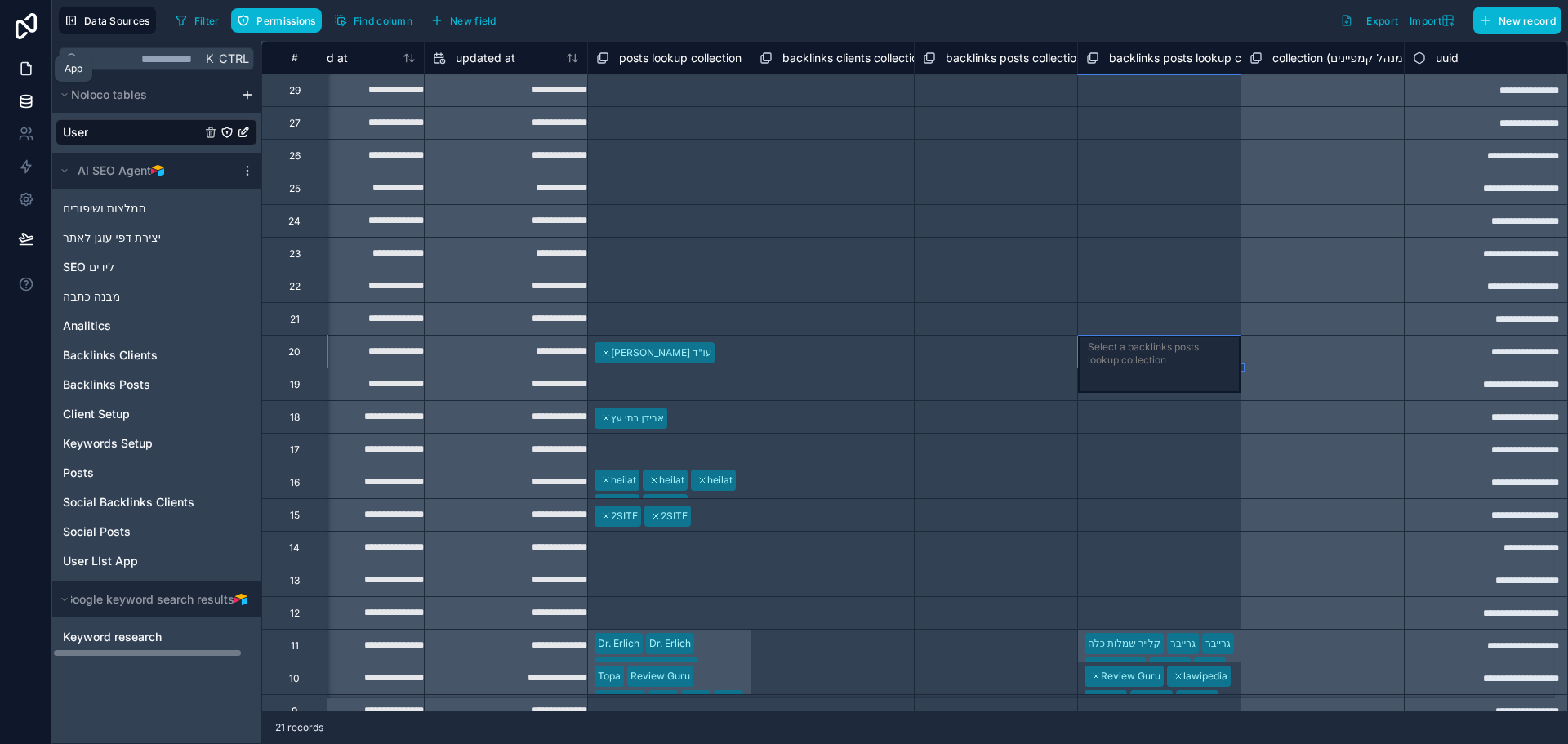
click at [23, 66] on icon at bounding box center [25, 69] width 17 height 17
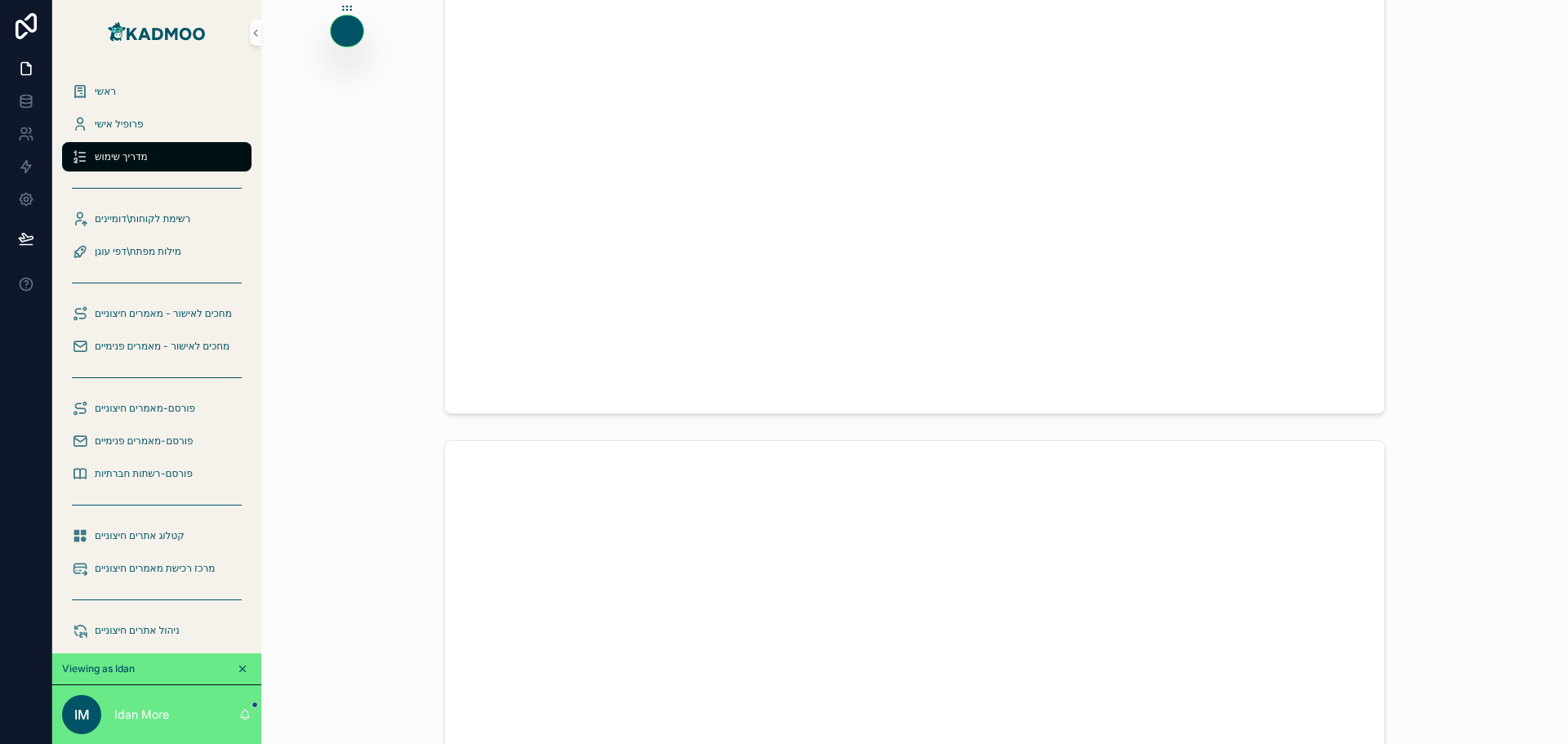
scroll to position [572, 0]
click at [351, 27] on icon at bounding box center [346, 30] width 13 height 13
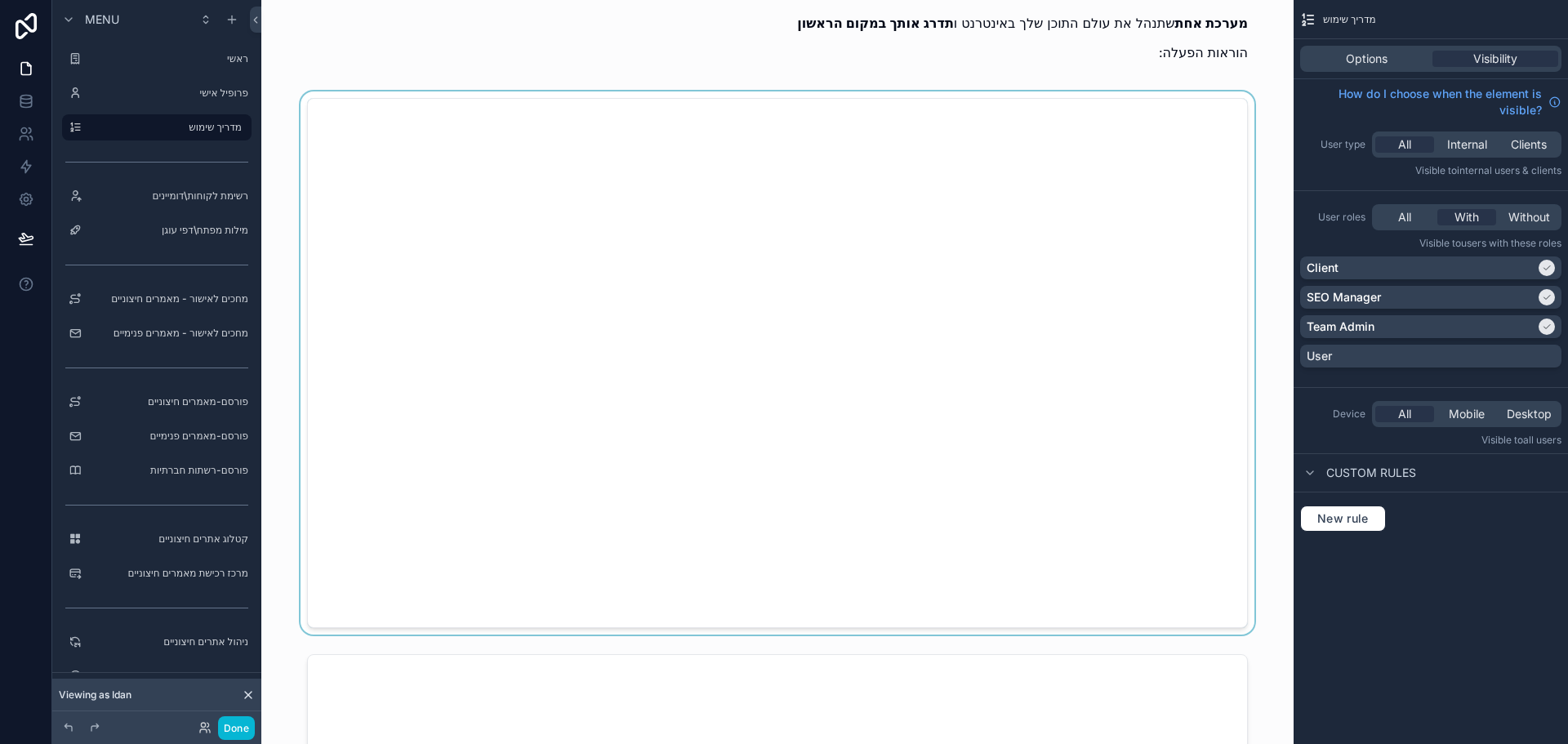
scroll to position [327, 0]
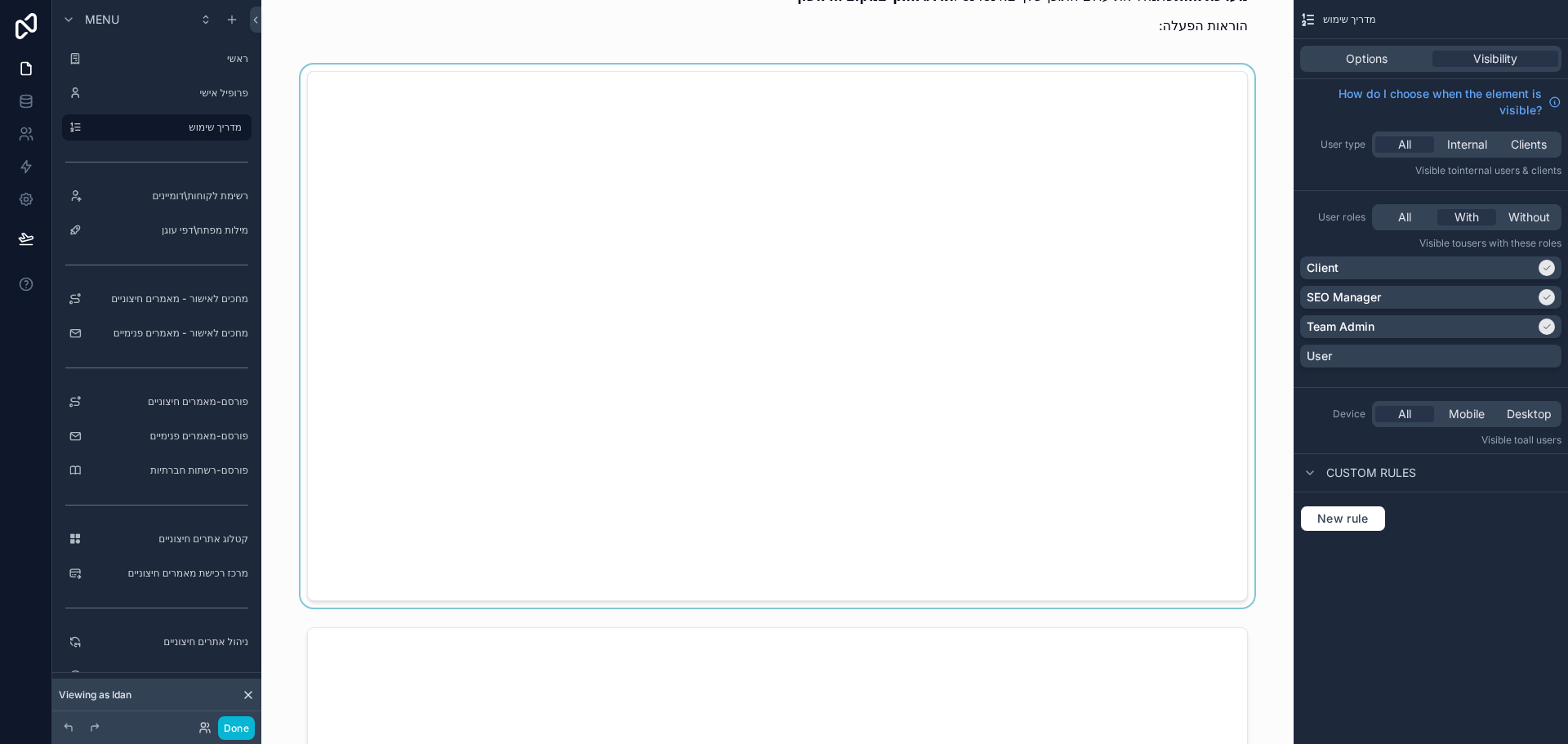
click at [829, 89] on div "scrollable content" at bounding box center [777, 336] width 1006 height 543
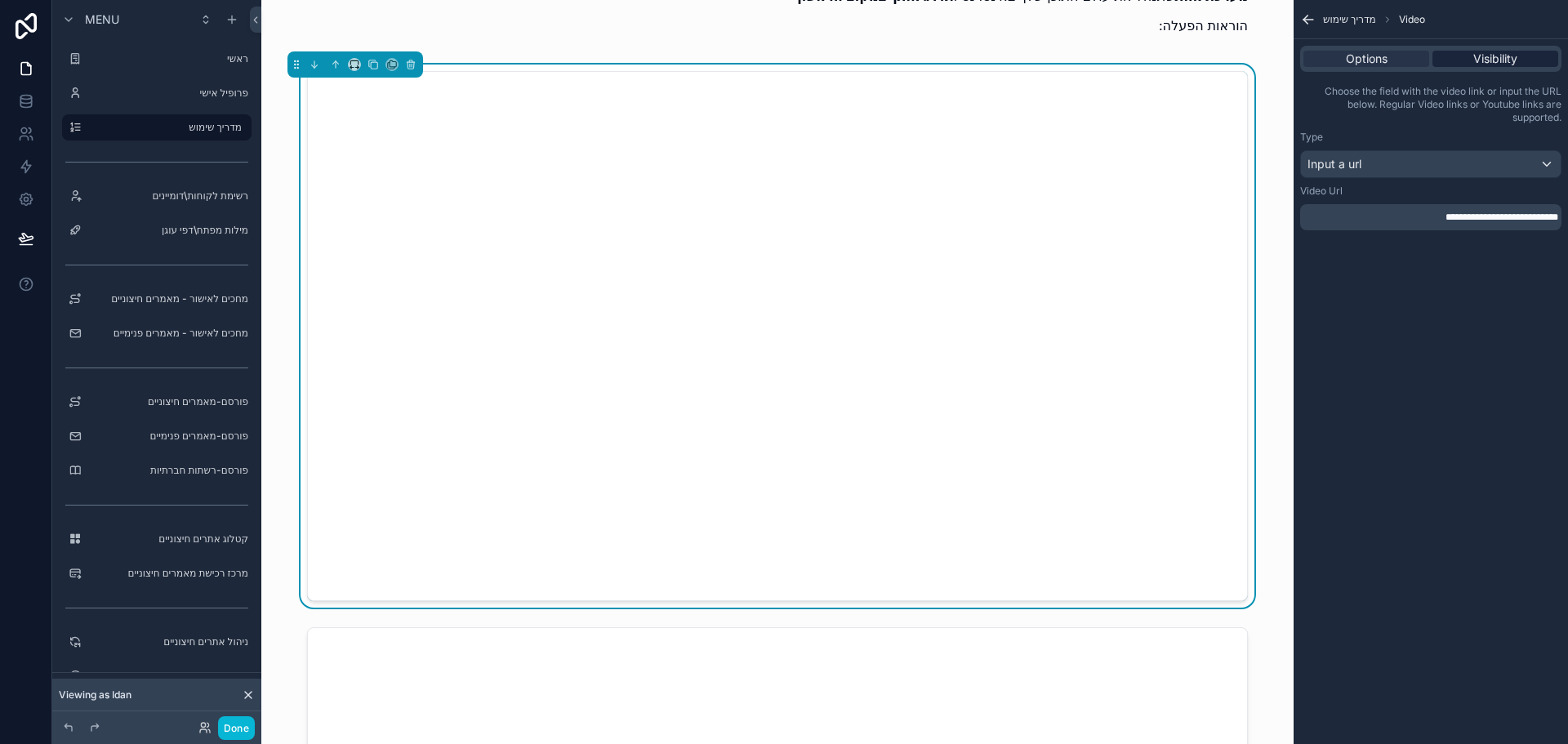
click at [1487, 56] on span "Visibility" at bounding box center [1495, 59] width 44 height 17
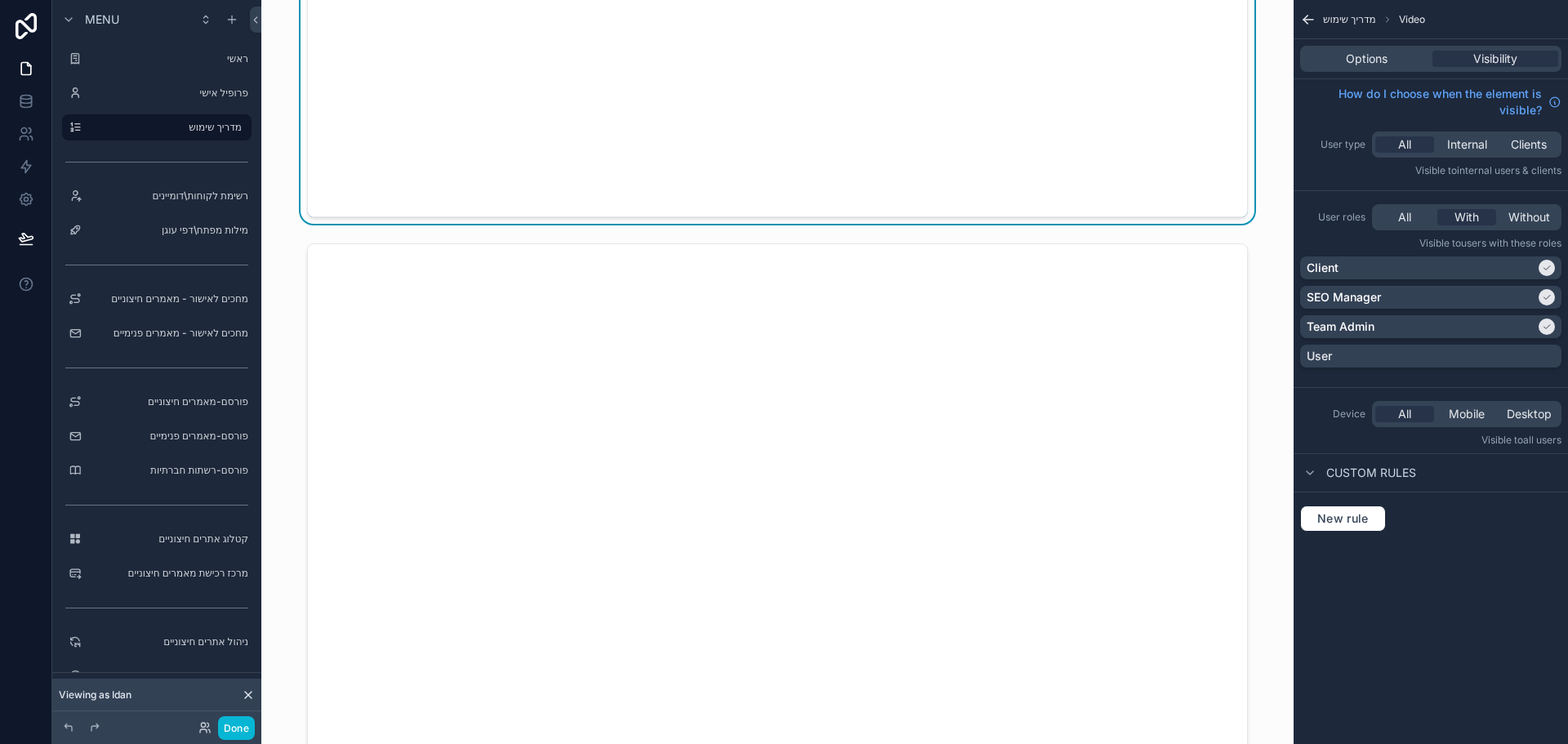
scroll to position [735, 0]
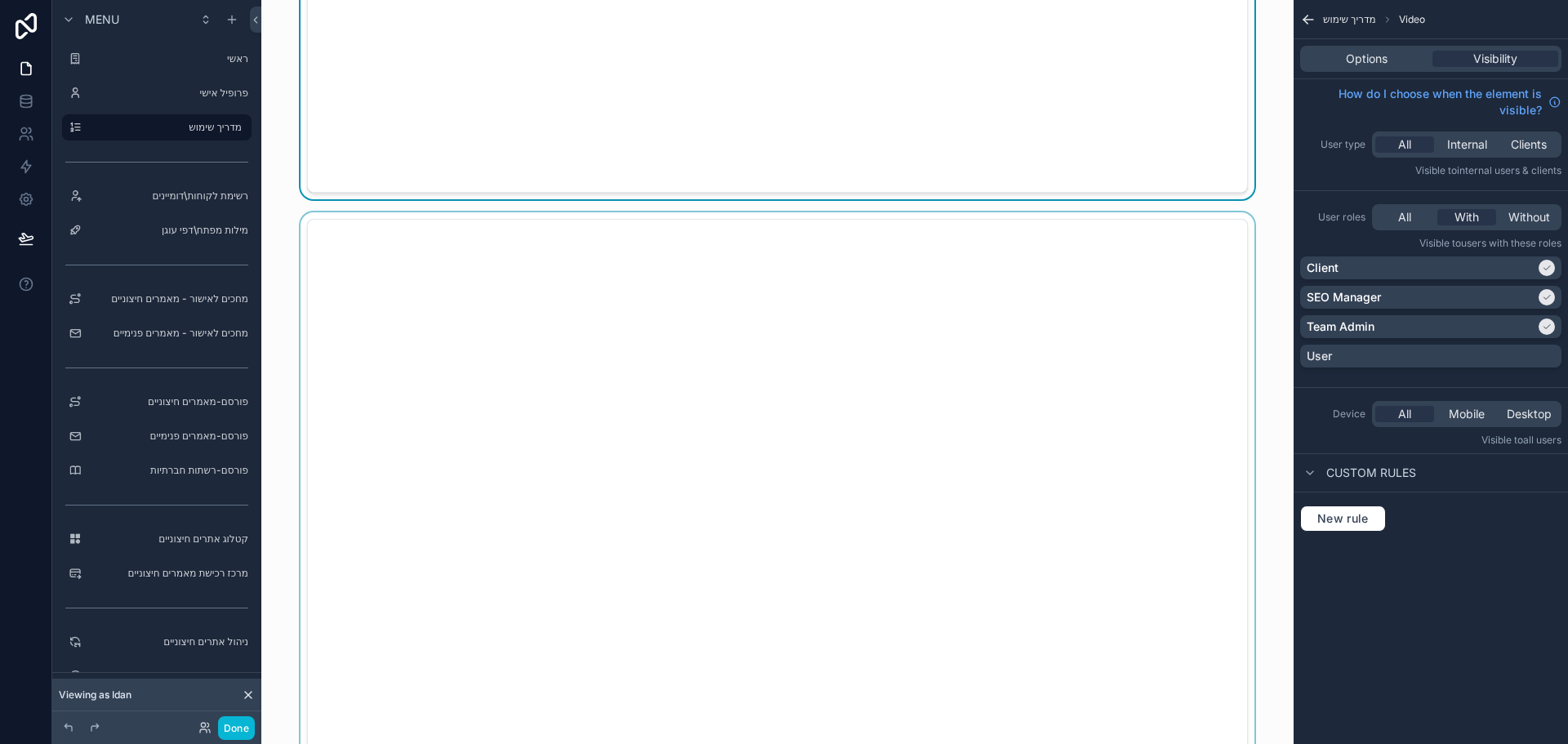
click at [830, 238] on div "scrollable content" at bounding box center [777, 484] width 1006 height 543
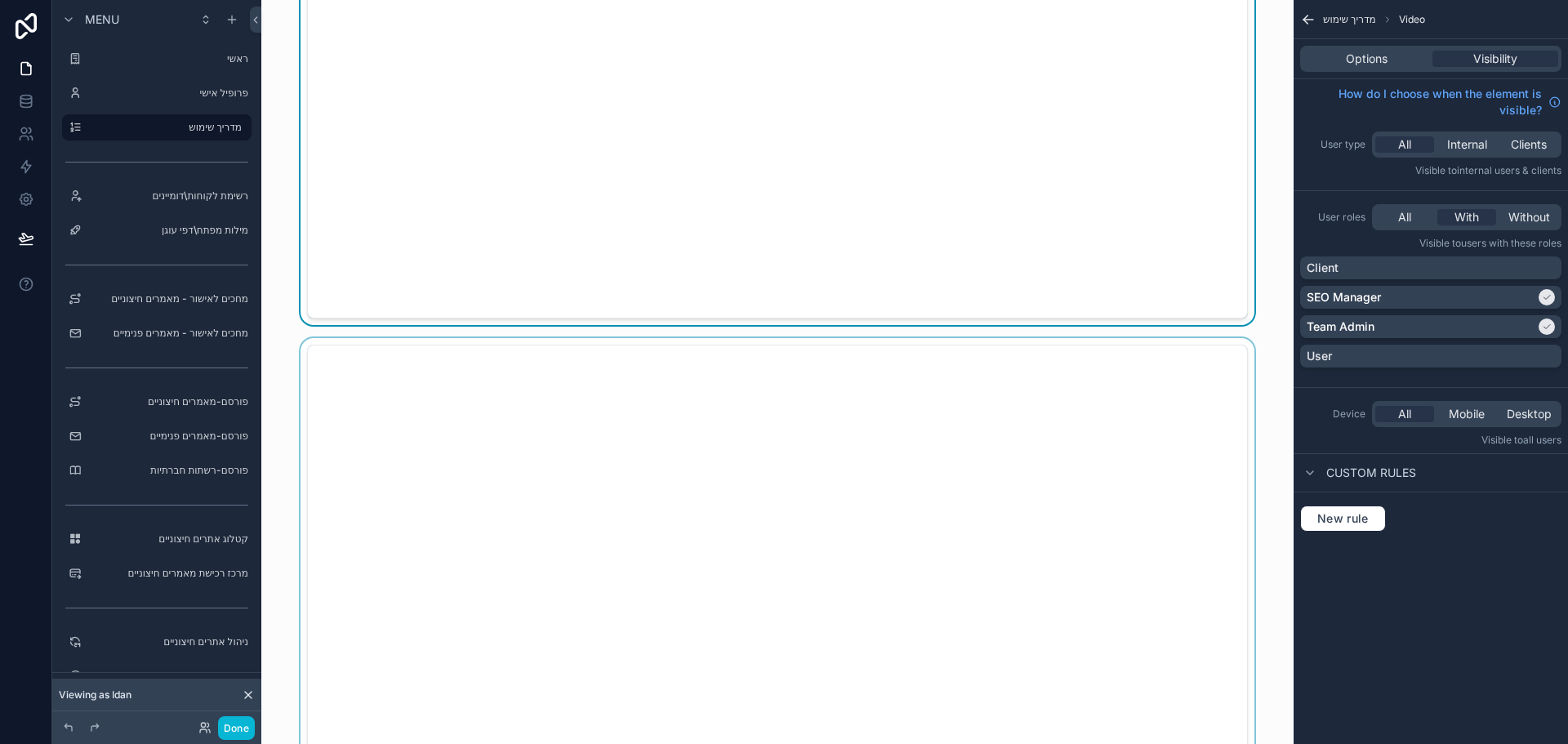
scroll to position [1225, 0]
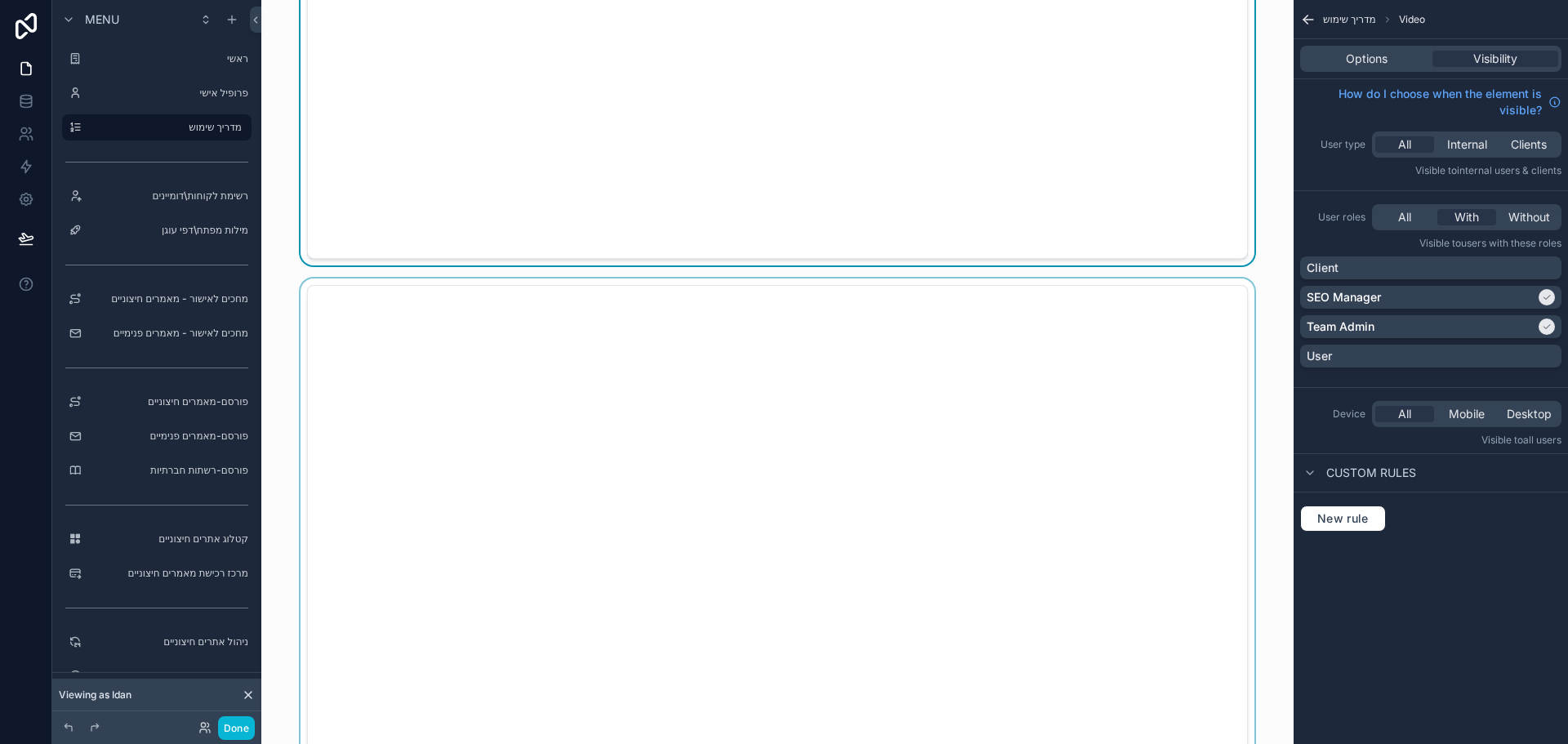
click at [1031, 349] on div "scrollable content" at bounding box center [777, 549] width 1006 height 543
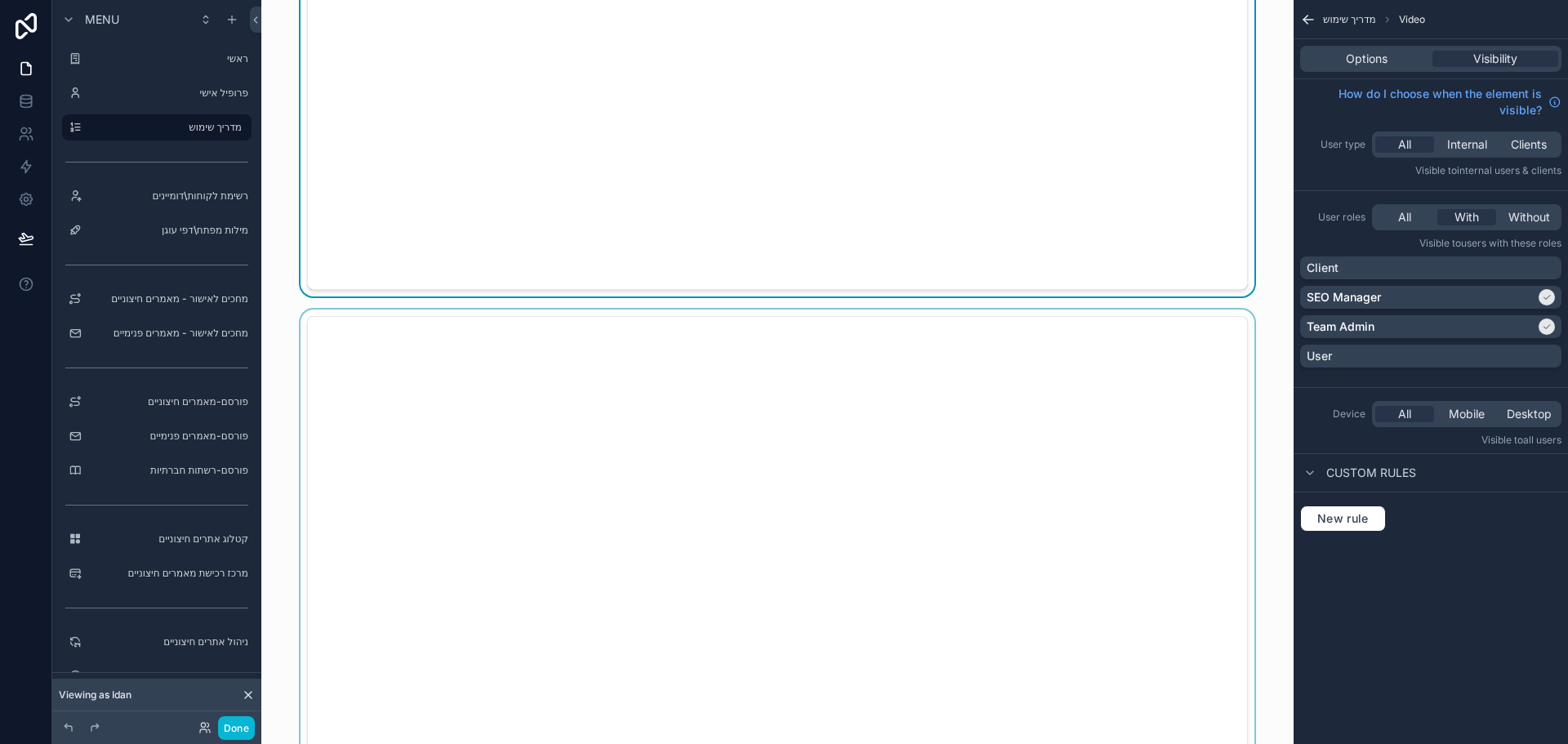
scroll to position [1796, 0]
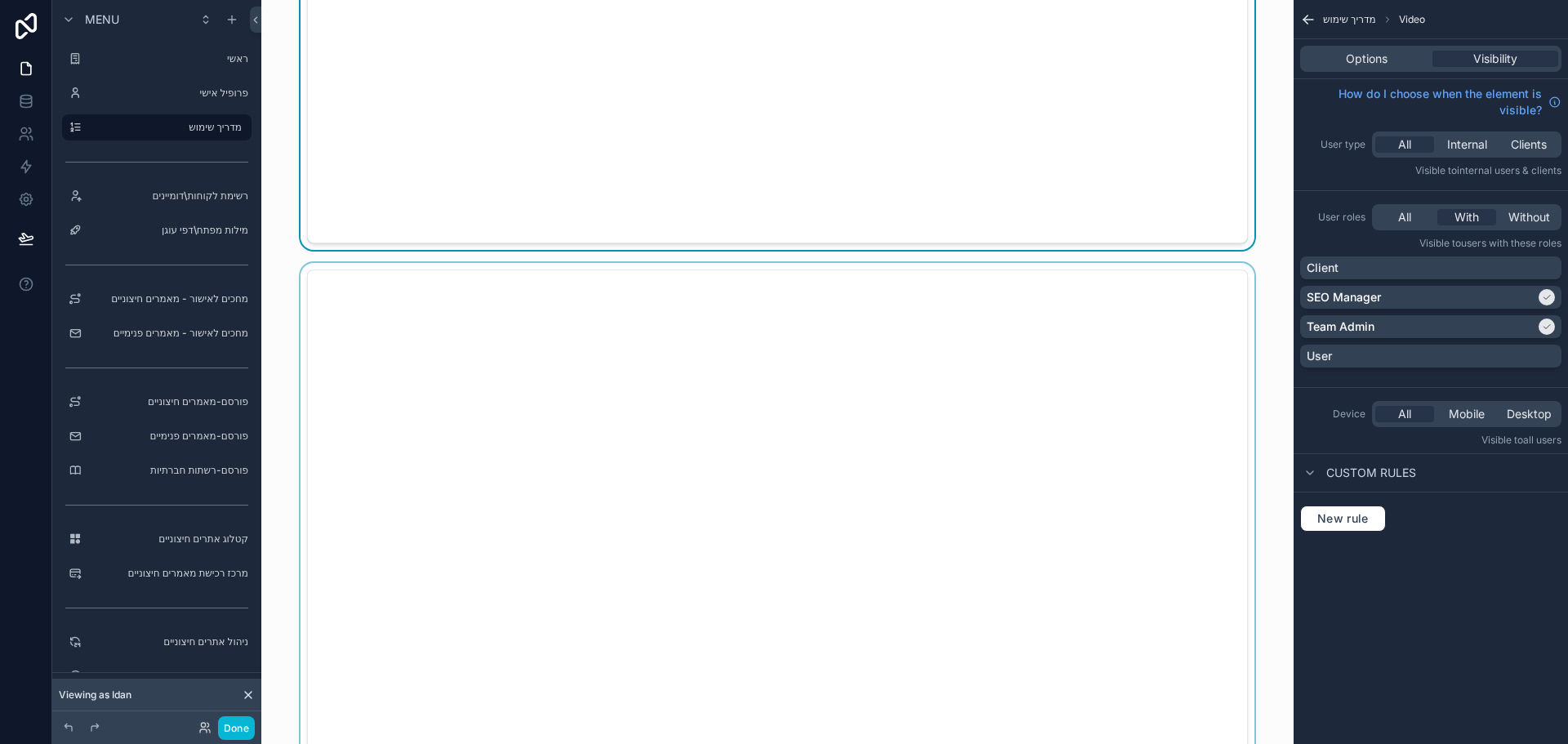
click at [1072, 323] on div "scrollable content" at bounding box center [777, 535] width 1006 height 543
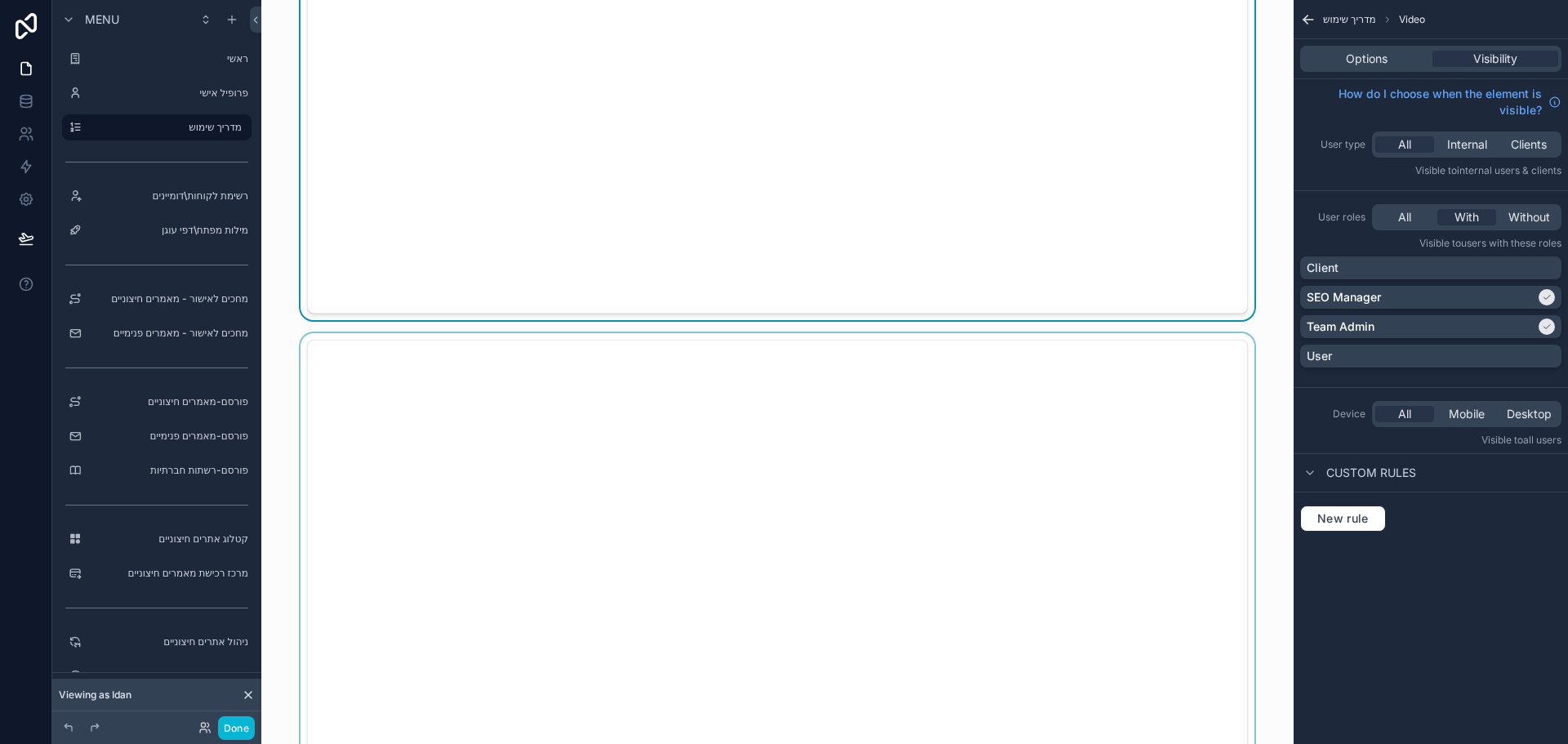
scroll to position [2287, 0]
click at [979, 378] on div "scrollable content" at bounding box center [777, 600] width 1006 height 543
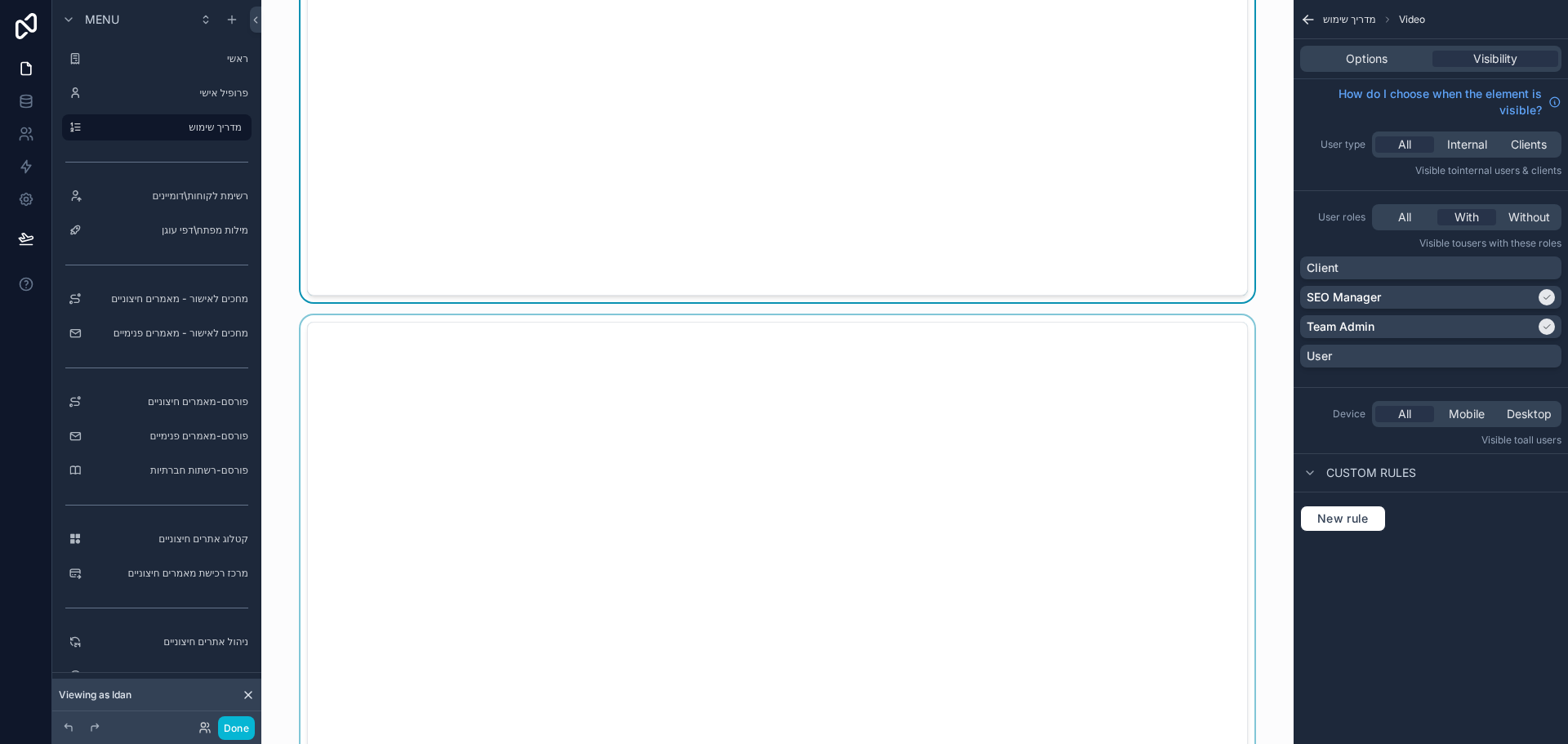
scroll to position [2859, 0]
click at [998, 357] on div "scrollable content" at bounding box center [777, 584] width 1006 height 543
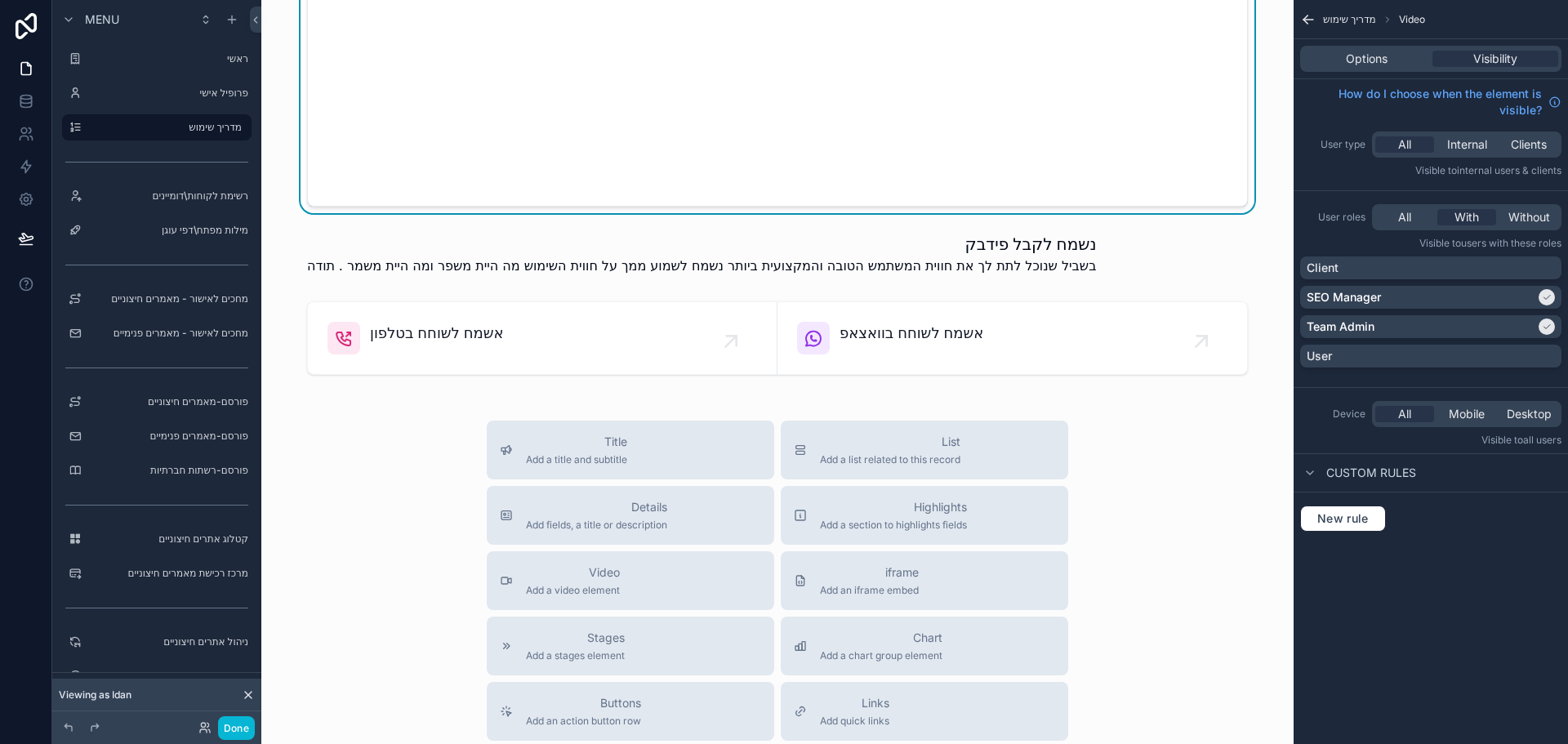
scroll to position [3512, 0]
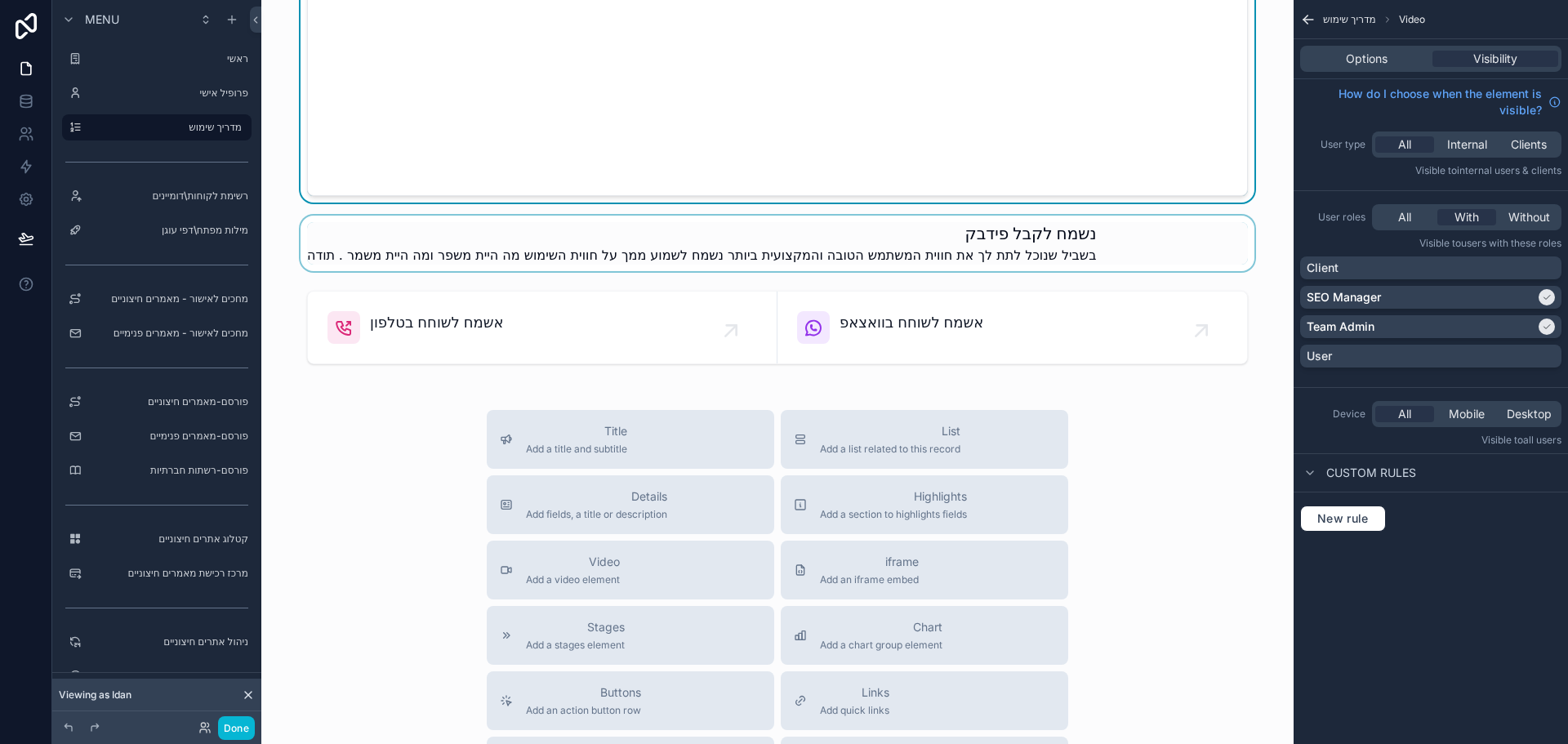
click at [1091, 252] on div "scrollable content" at bounding box center [777, 243] width 1006 height 56
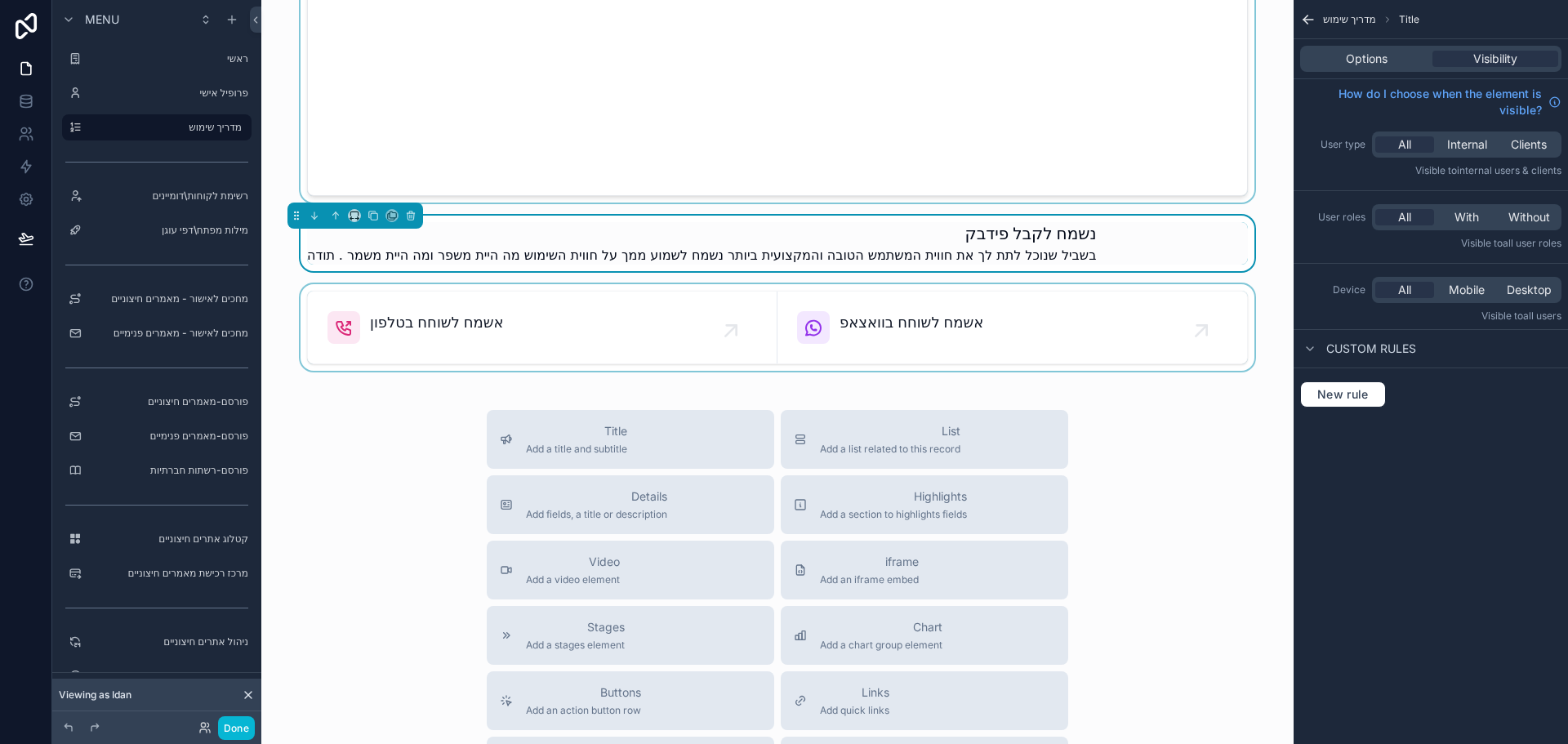
click at [1091, 314] on div "scrollable content" at bounding box center [777, 327] width 1006 height 86
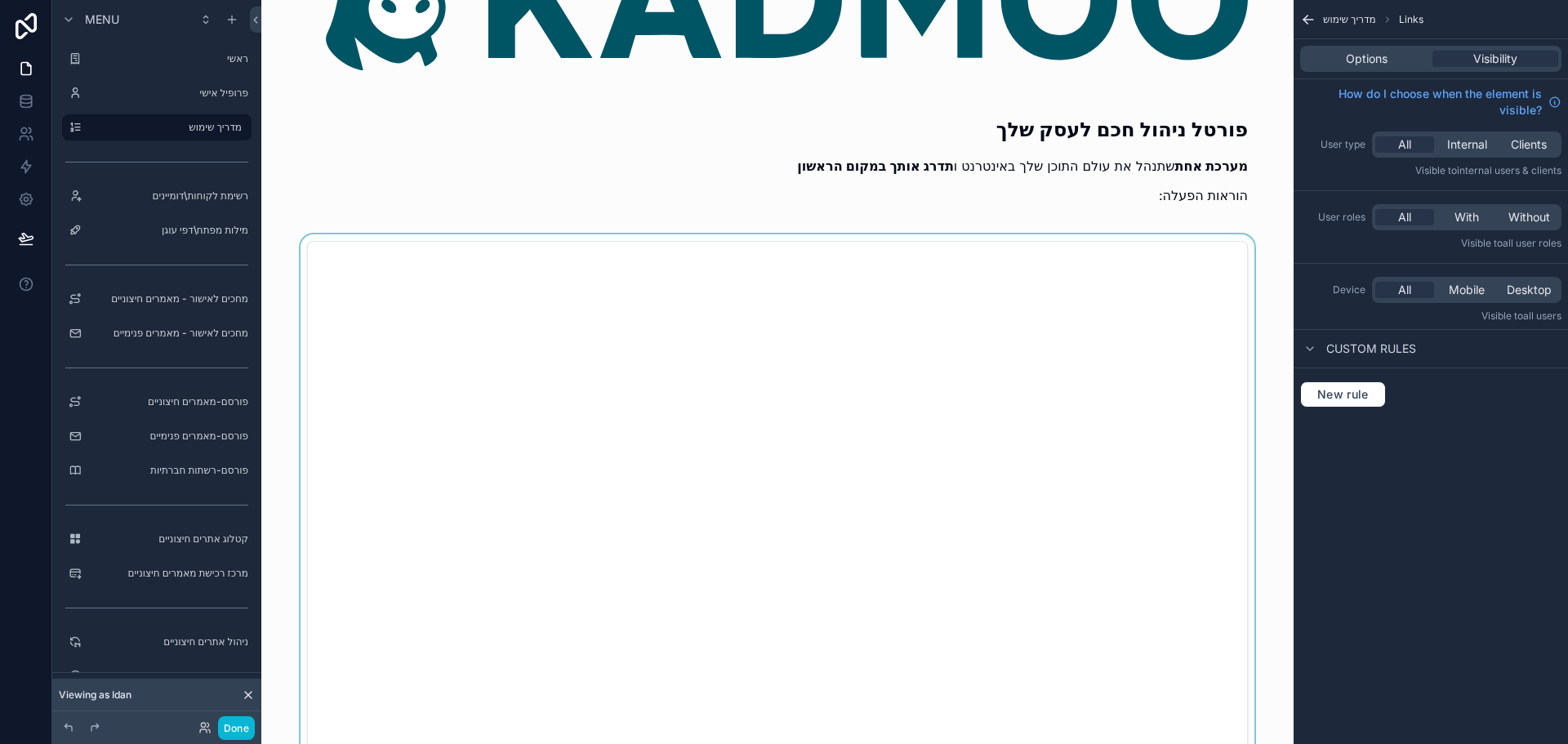
scroll to position [163, 0]
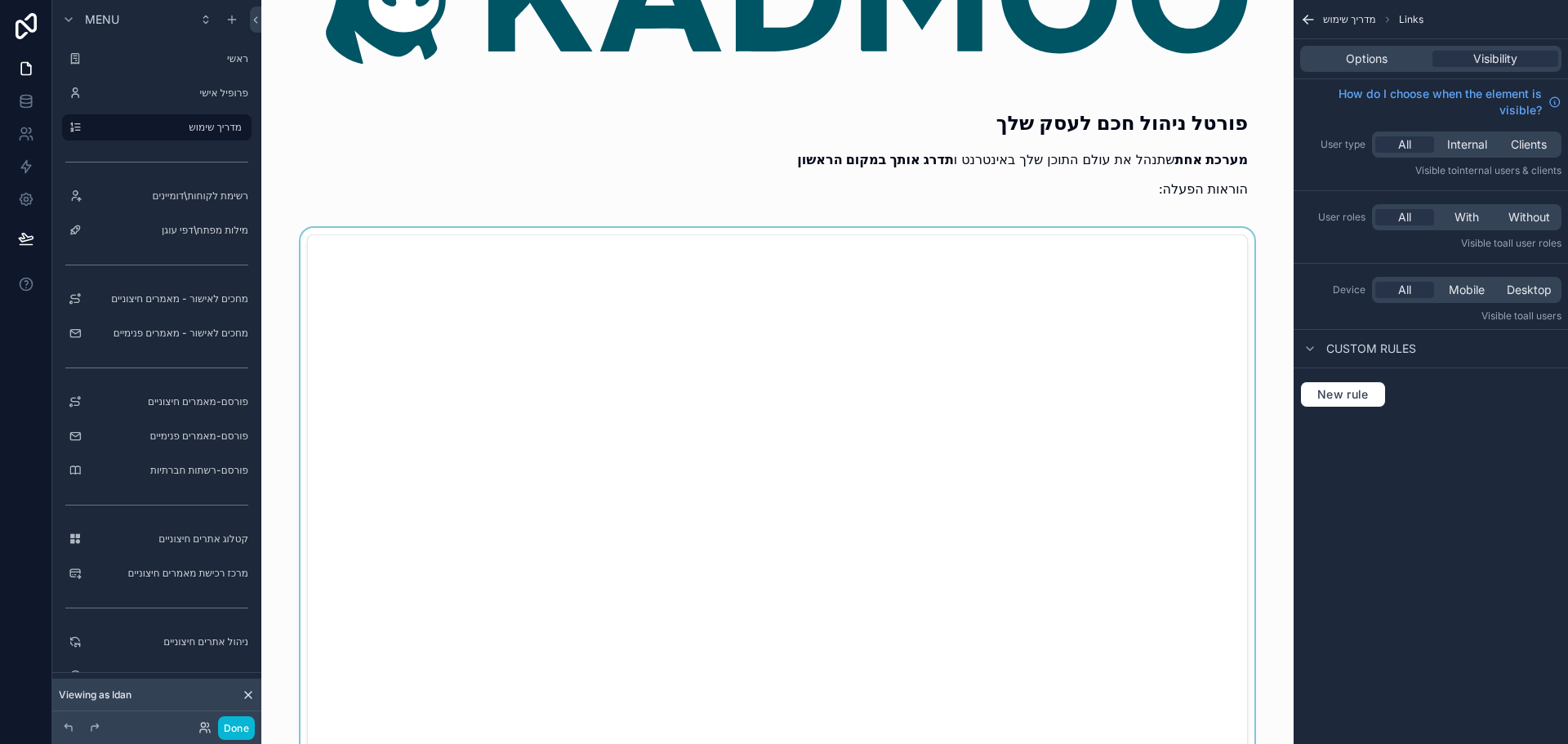
click at [881, 245] on div "scrollable content" at bounding box center [777, 499] width 1006 height 543
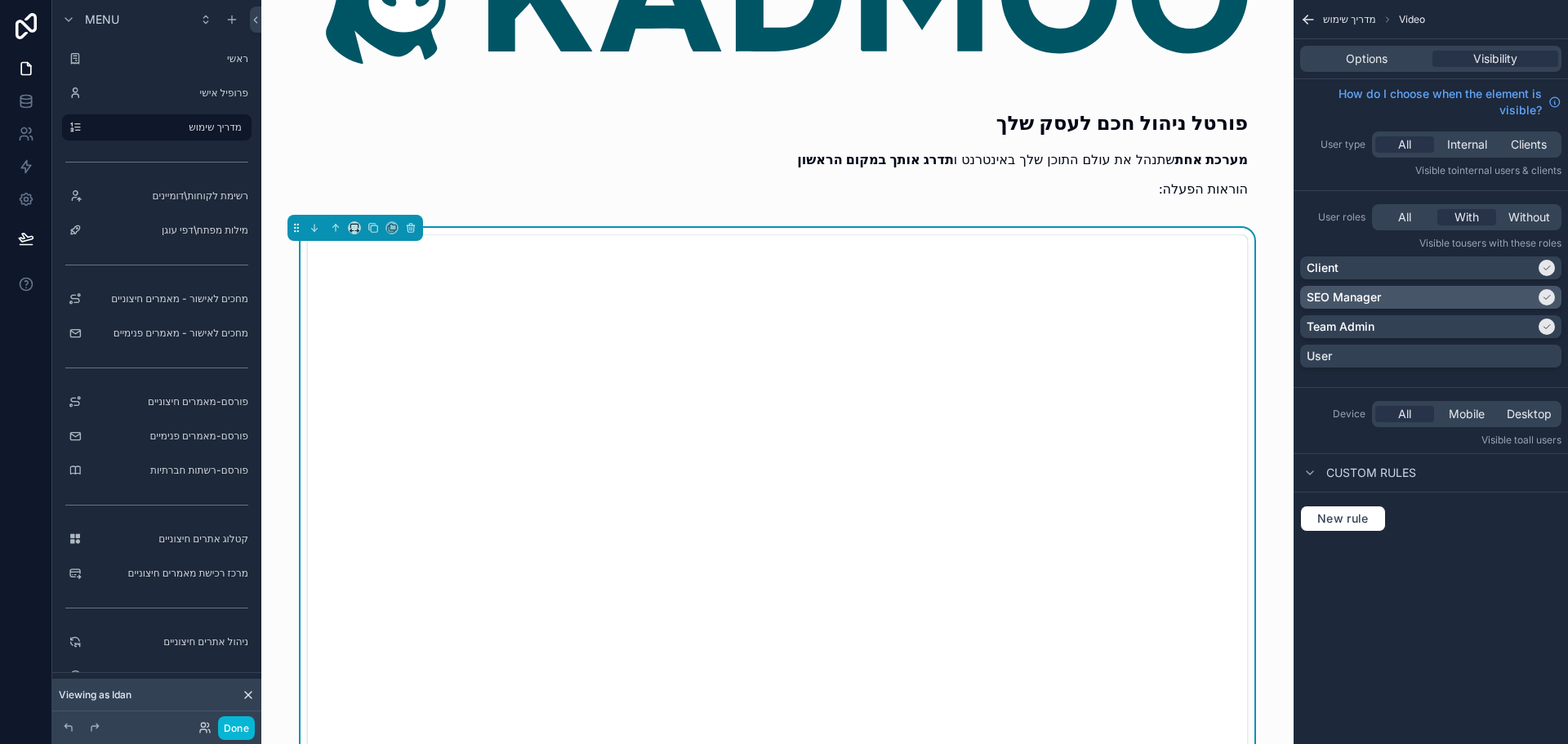
click at [1547, 296] on icon "scrollable content" at bounding box center [1546, 298] width 10 height 10
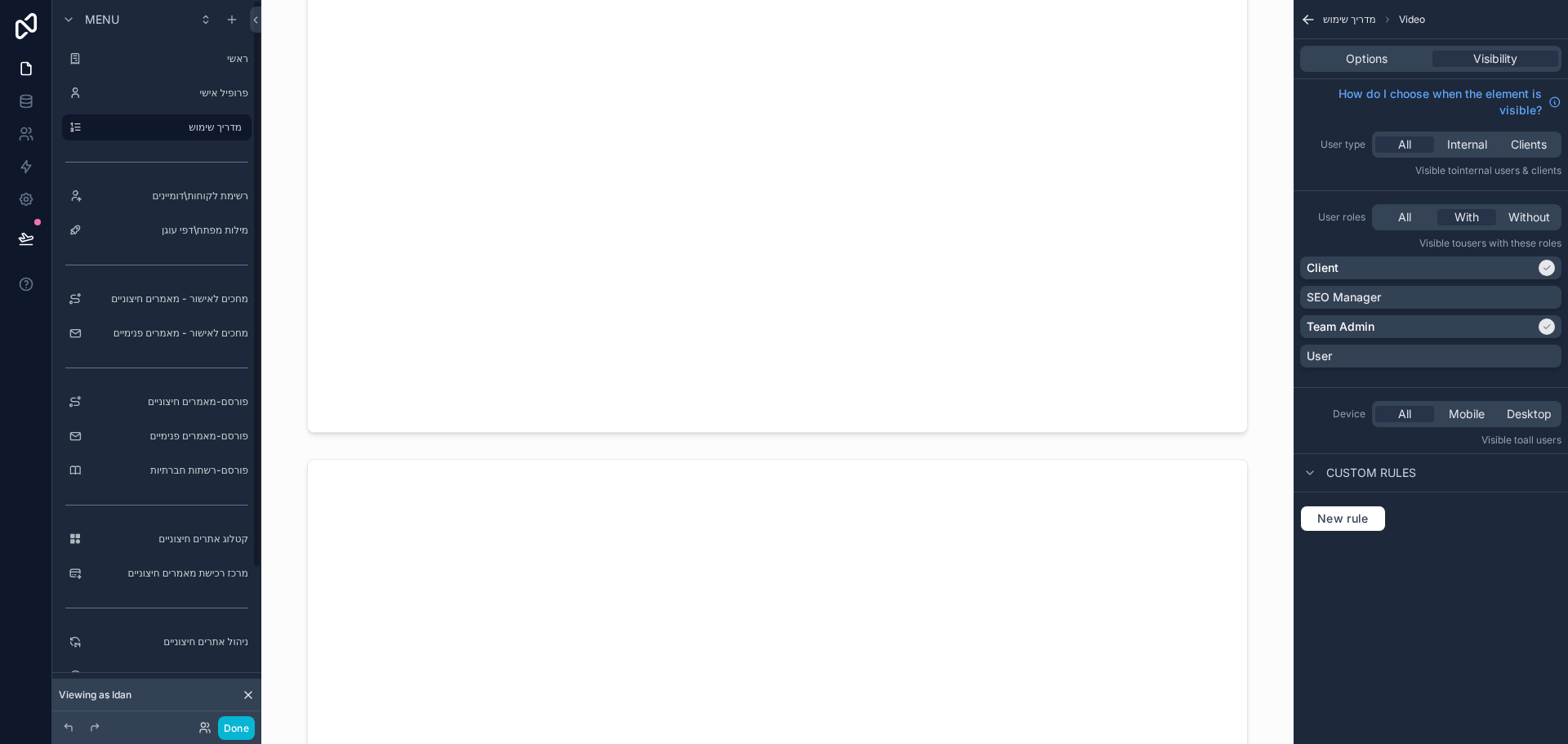
scroll to position [1062, 0]
click at [20, 238] on icon at bounding box center [25, 238] width 14 height 8
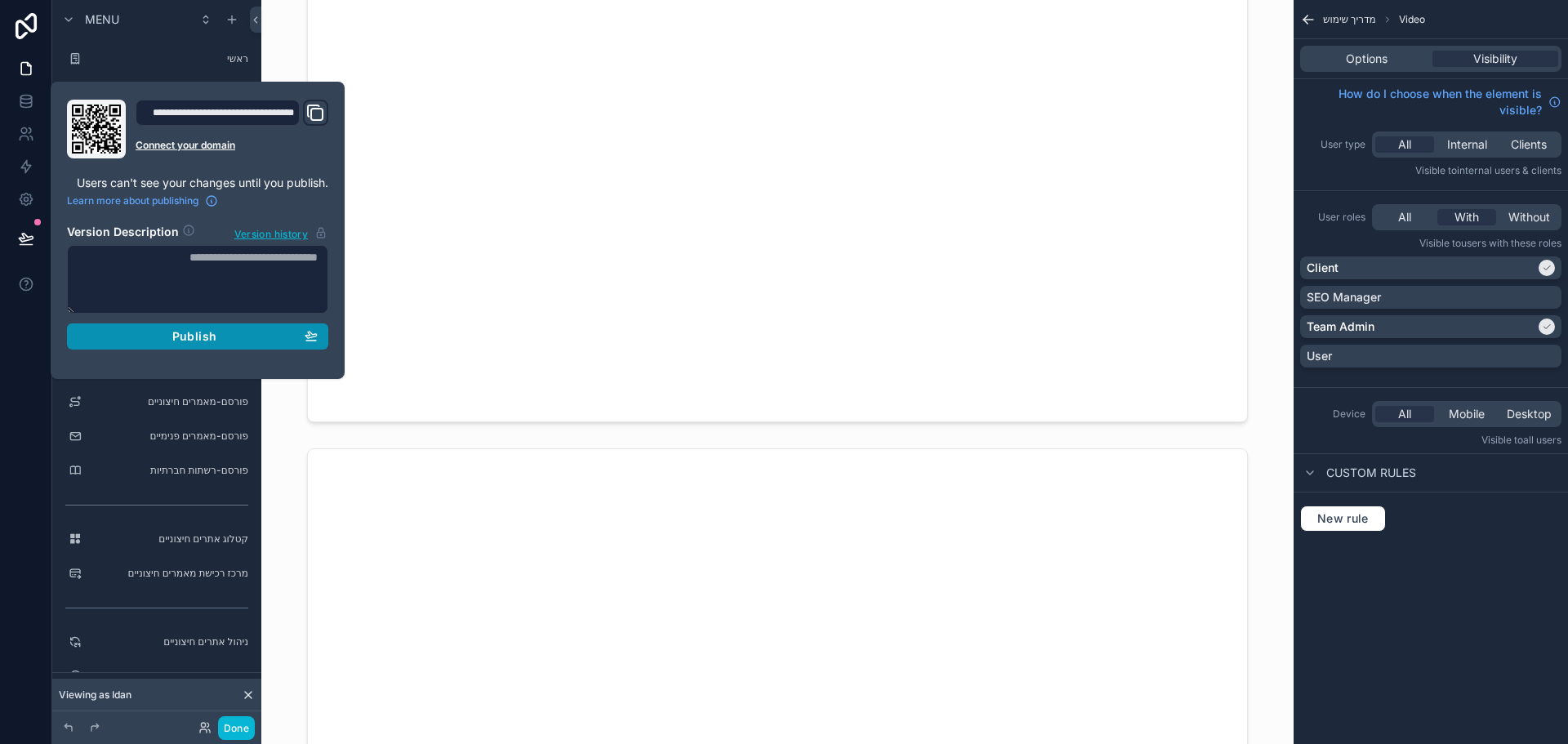
click at [195, 332] on span "Publish" at bounding box center [194, 336] width 44 height 15
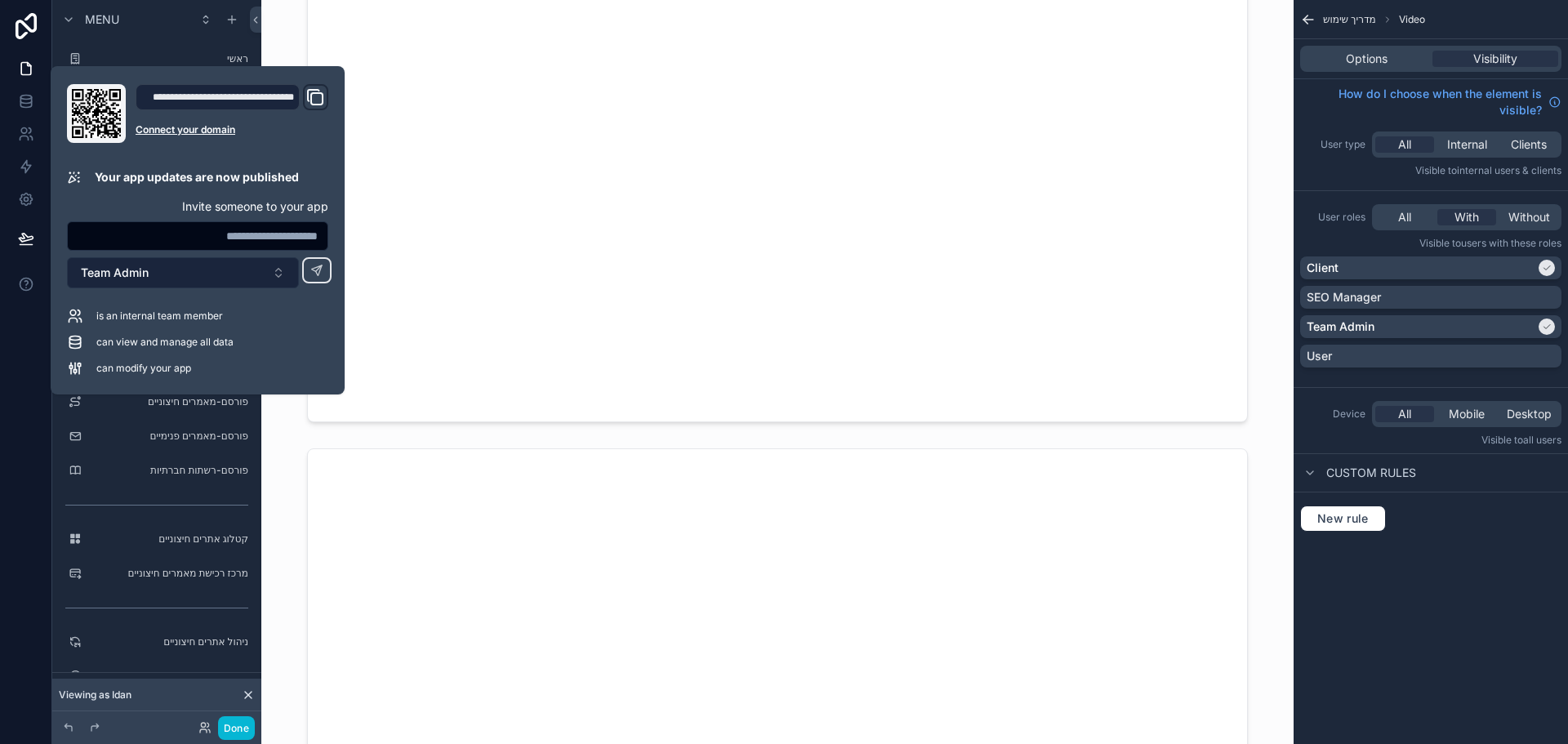
click at [192, 279] on button "Team Admin" at bounding box center [182, 273] width 232 height 31
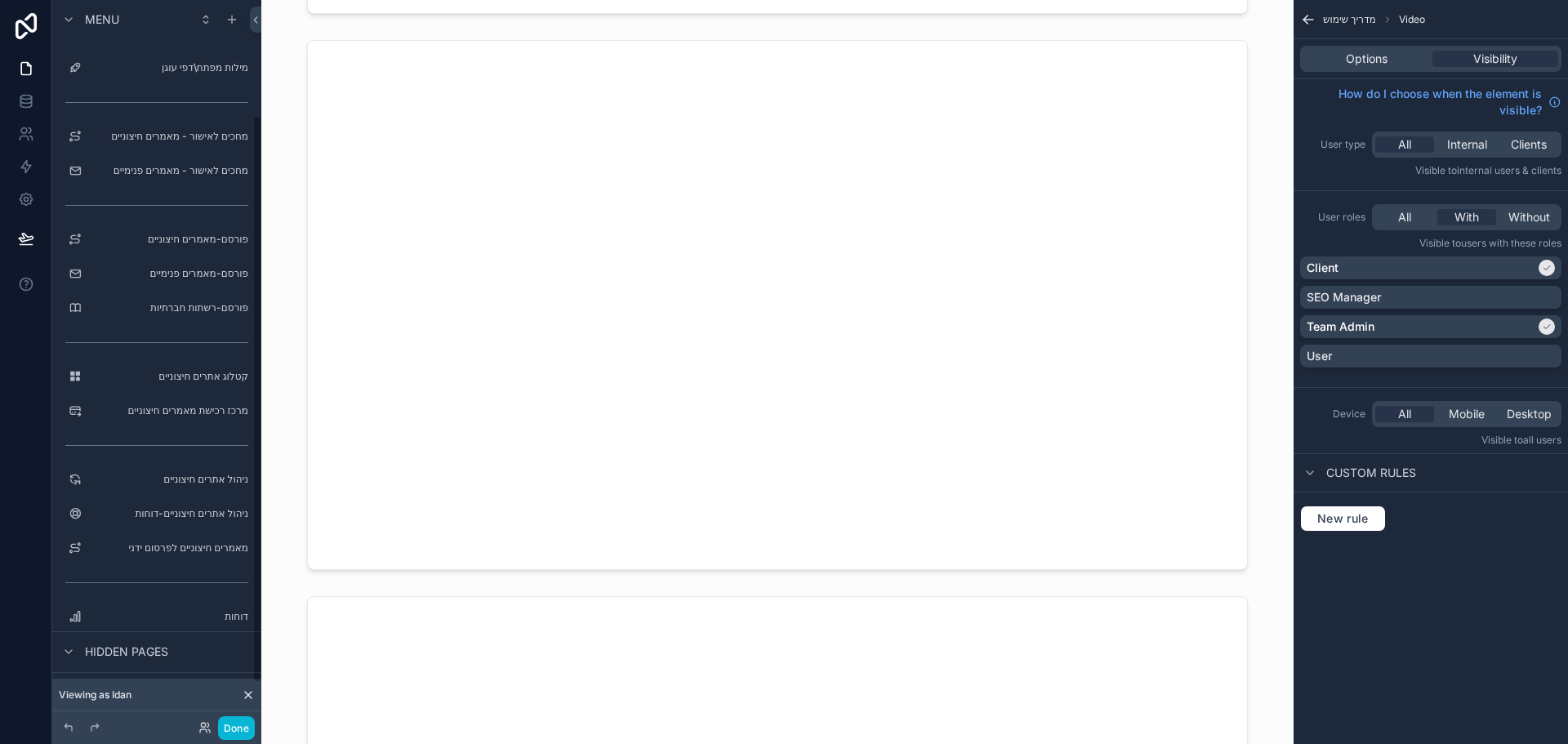
scroll to position [200, 0]
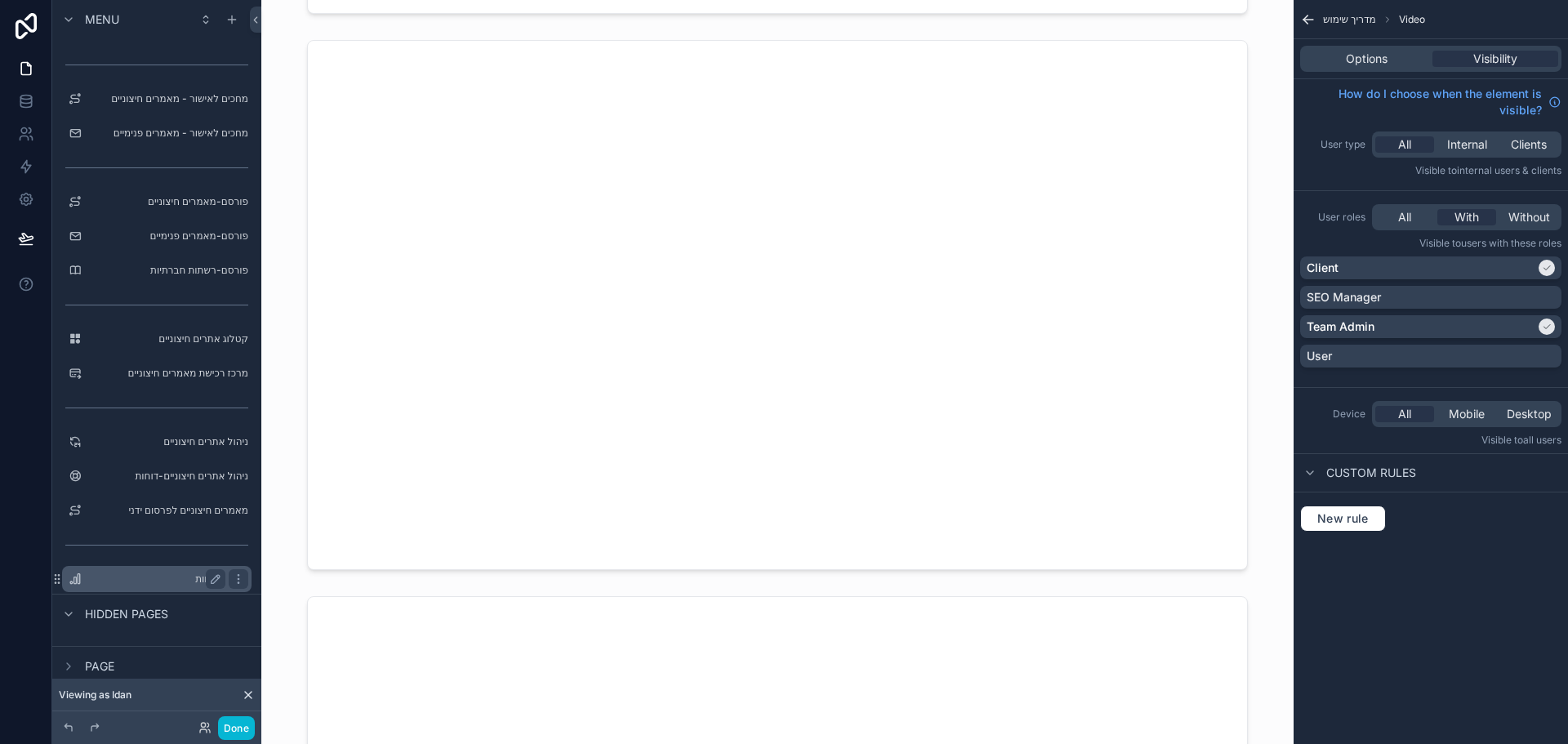
click at [157, 583] on label "דוחות" at bounding box center [153, 579] width 130 height 13
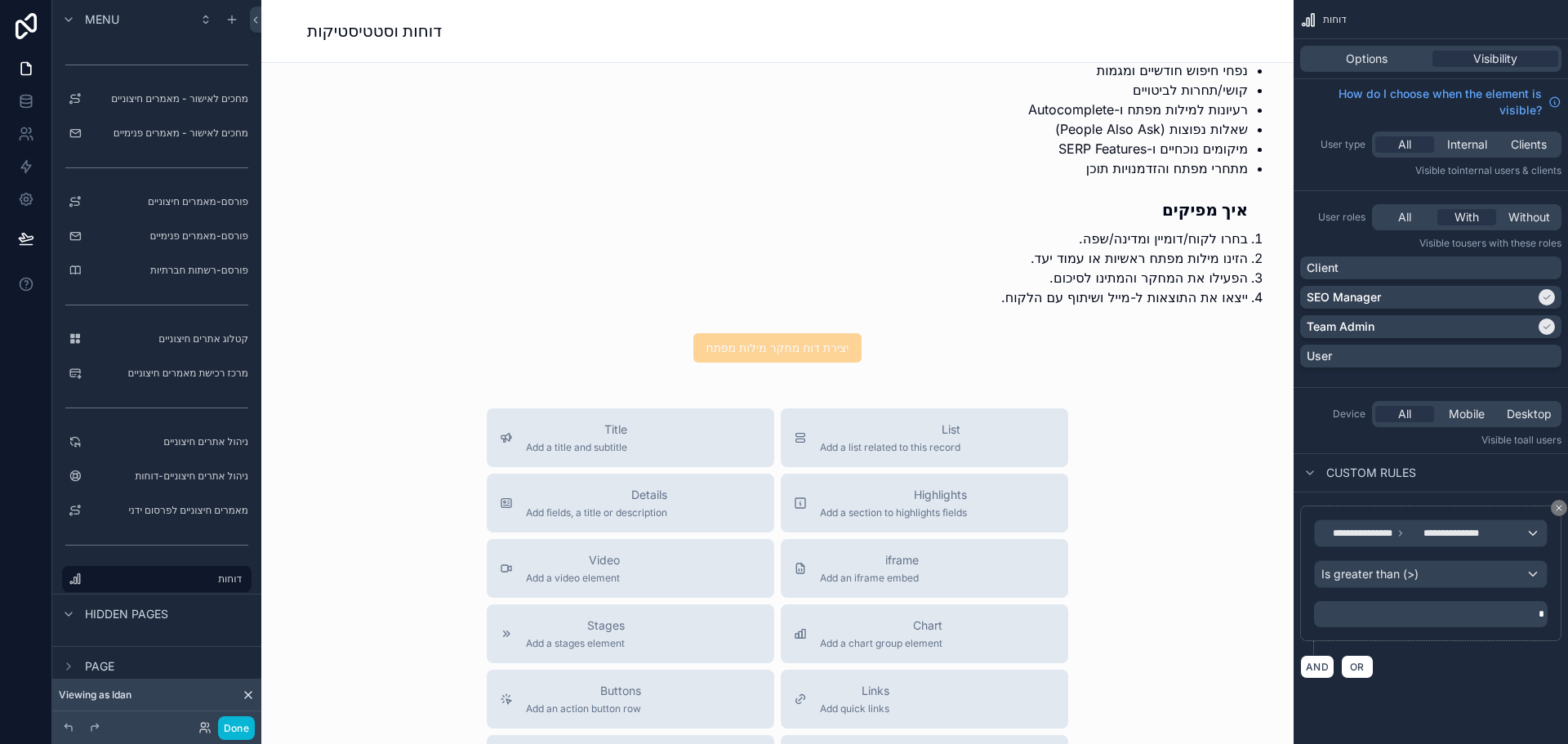
scroll to position [3838, 0]
click at [1166, 261] on div "scrollable content" at bounding box center [777, 128] width 1006 height 370
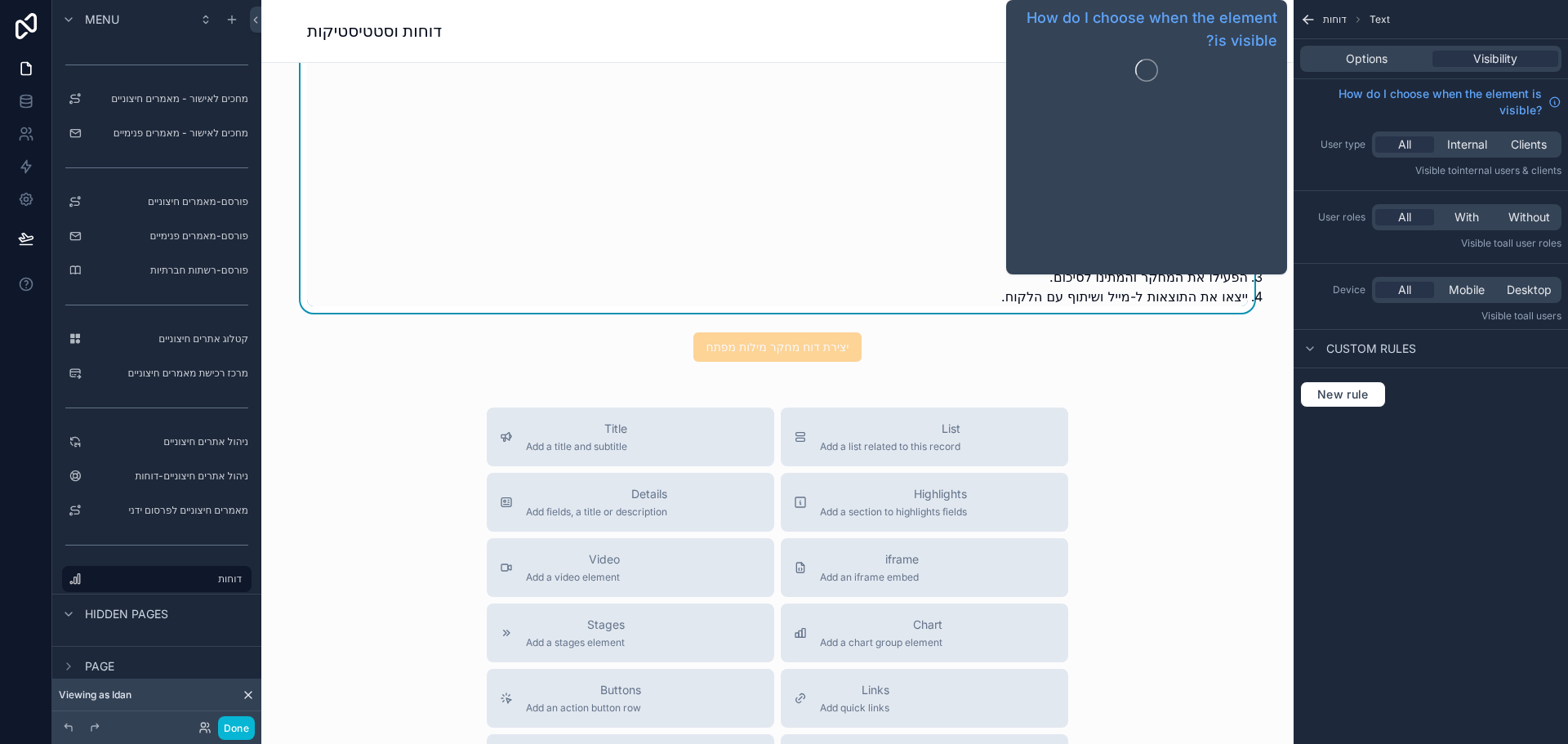
click at [887, 224] on div "דוח מחקר מילות מפתח כאן אתם יכולים להפיק דוח מחקר מילות מפתח מקיף ללקוח שלכם. מ…" at bounding box center [777, 127] width 941 height 357
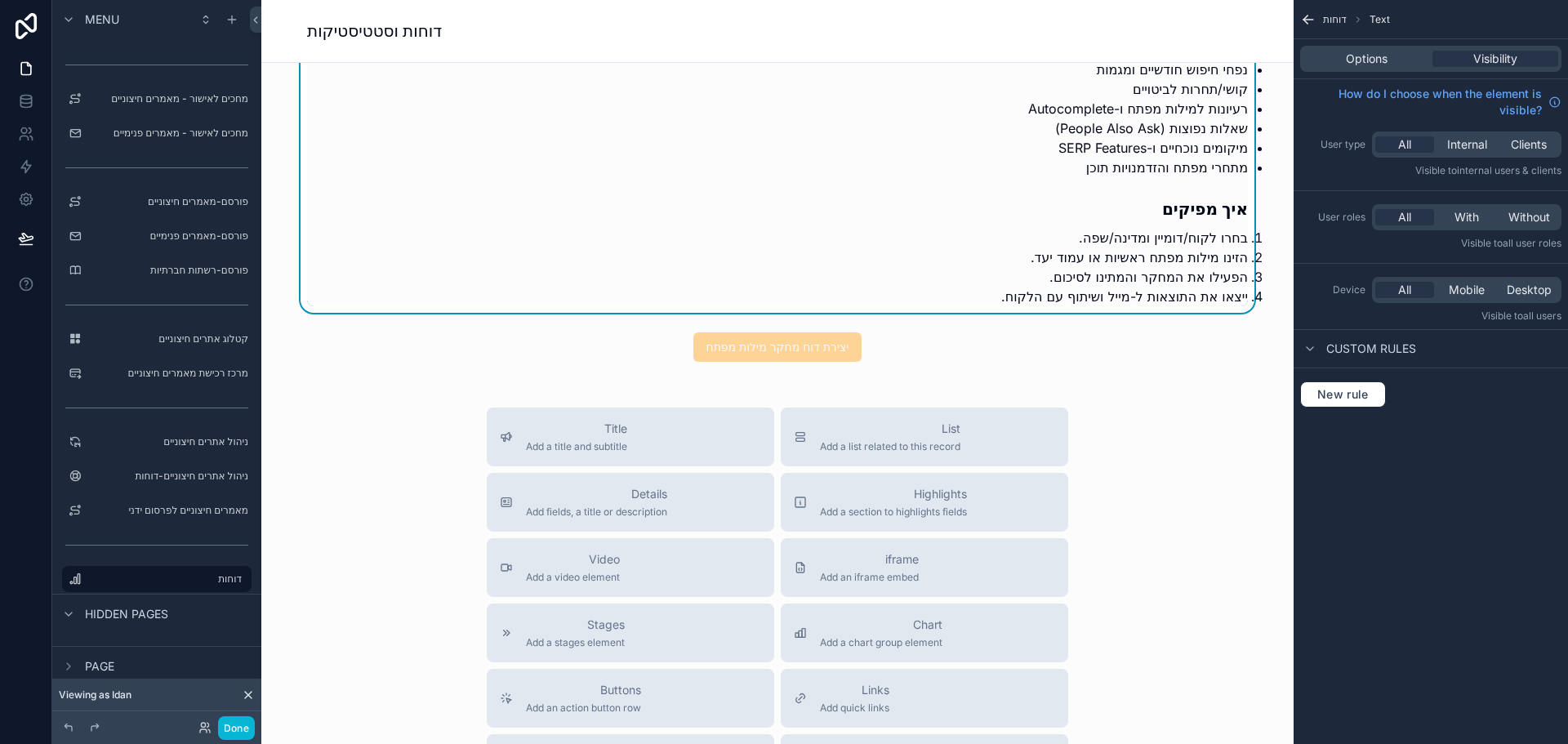
click at [1056, 263] on li "הזינו מילות מפתח ראשיות או עמוד יעד." at bounding box center [790, 257] width 914 height 20
click at [1393, 55] on div "Options" at bounding box center [1366, 59] width 125 height 17
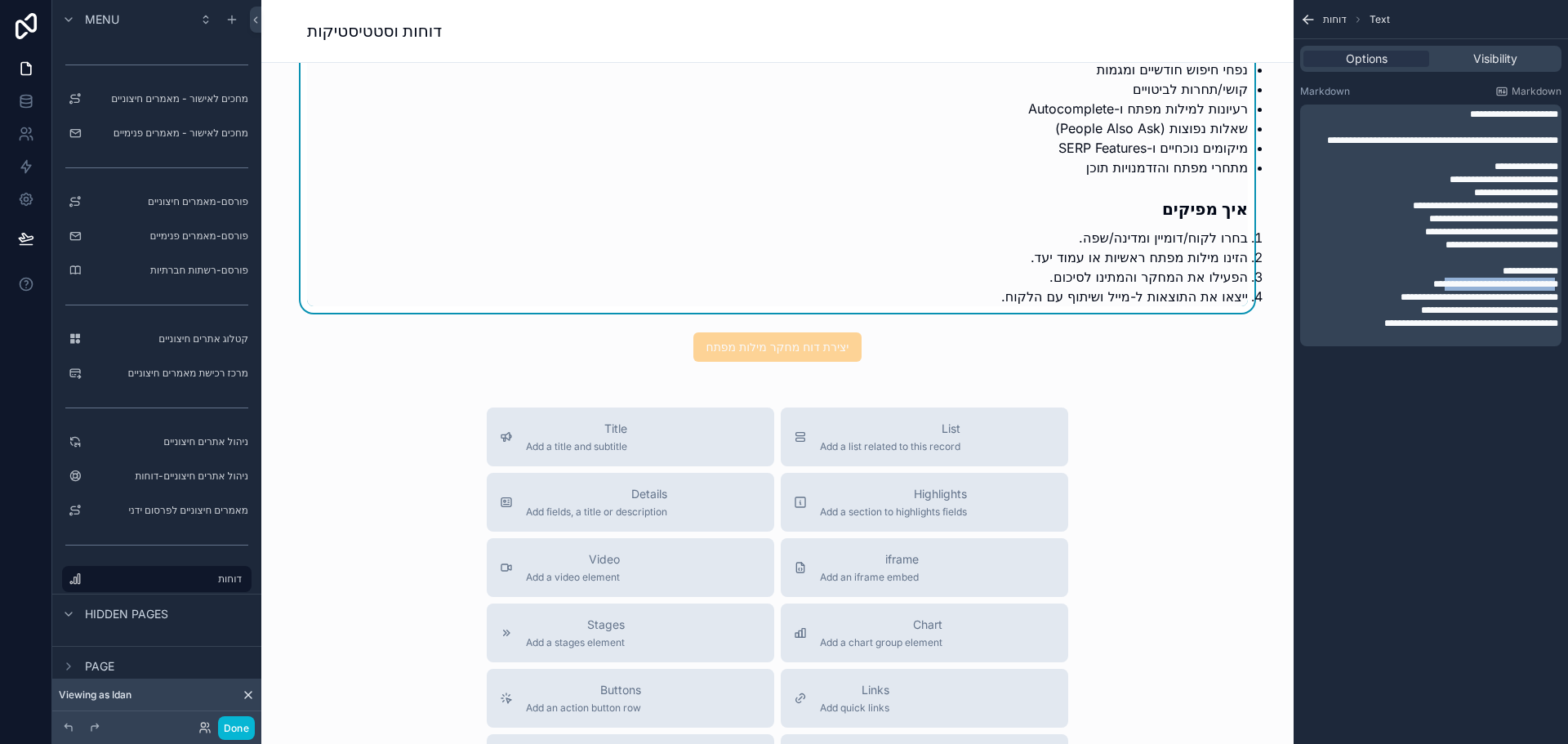
drag, startPoint x: 1545, startPoint y: 298, endPoint x: 1427, endPoint y: 296, distance: 118.0
click at [1433, 289] on span "**********" at bounding box center [1496, 284] width 125 height 10
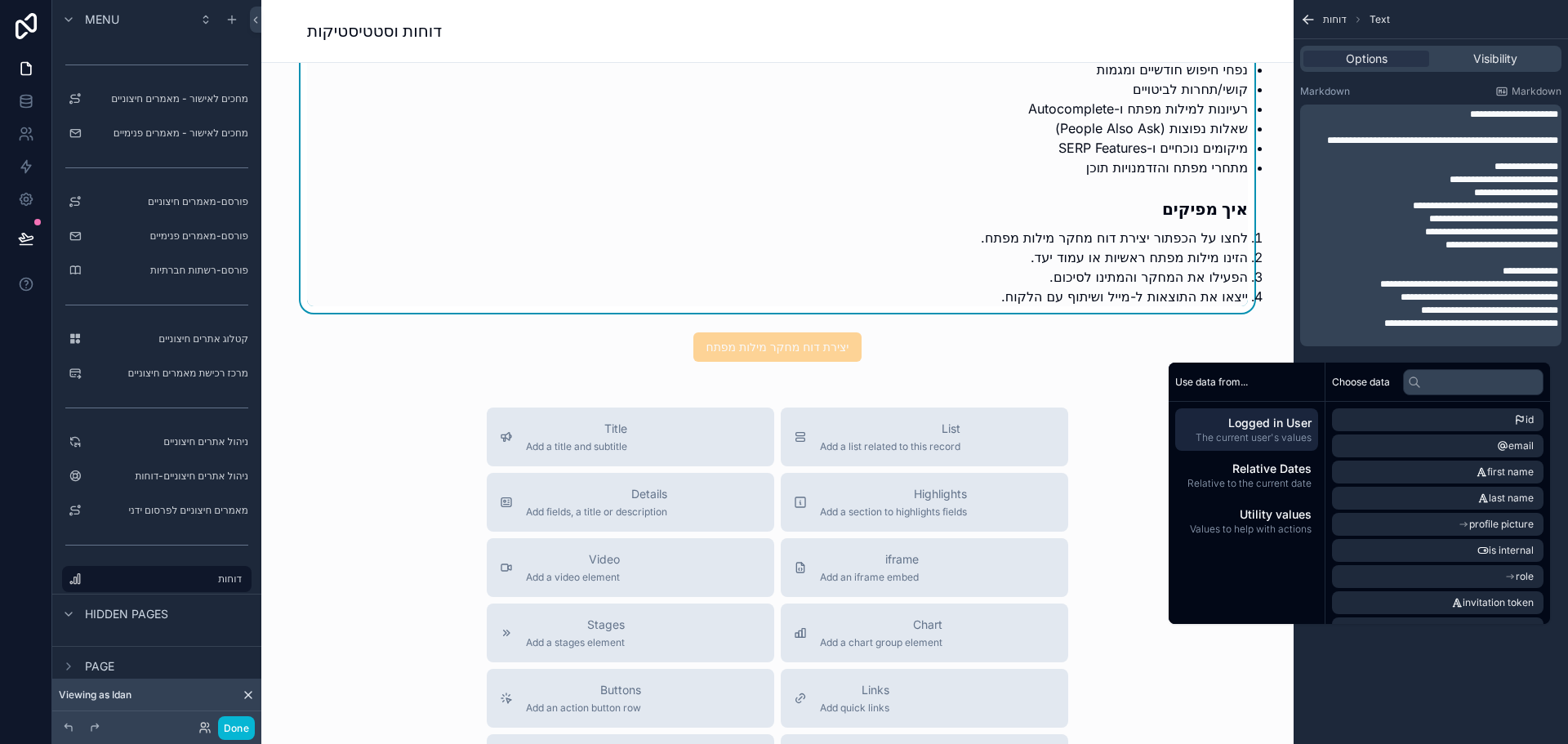
click at [1504, 302] on span "**********" at bounding box center [1479, 298] width 158 height 10
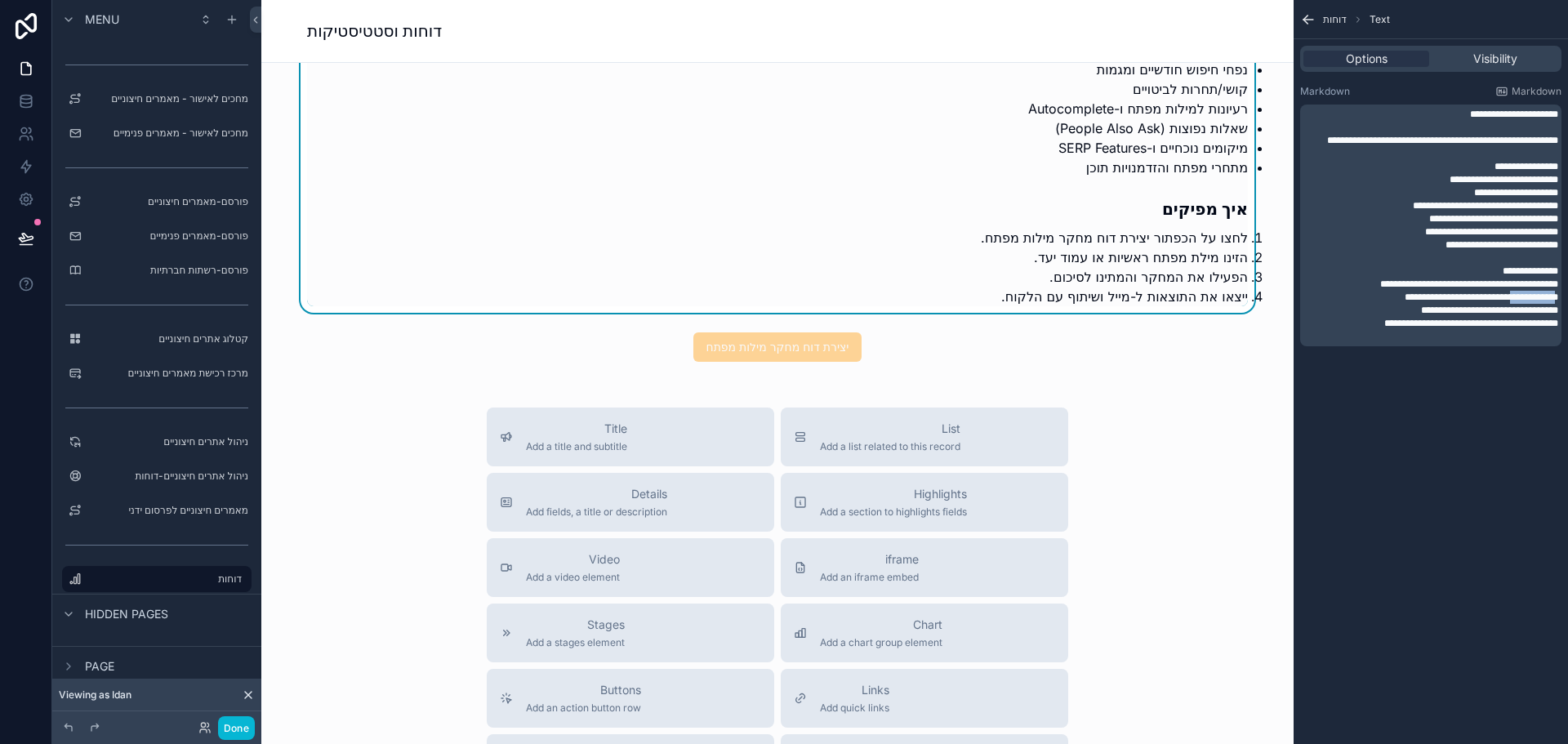
drag, startPoint x: 1435, startPoint y: 309, endPoint x: 1390, endPoint y: 311, distance: 45.0
click at [1405, 302] on span "**********" at bounding box center [1481, 298] width 154 height 10
click at [1490, 328] on span "**********" at bounding box center [1471, 323] width 174 height 10
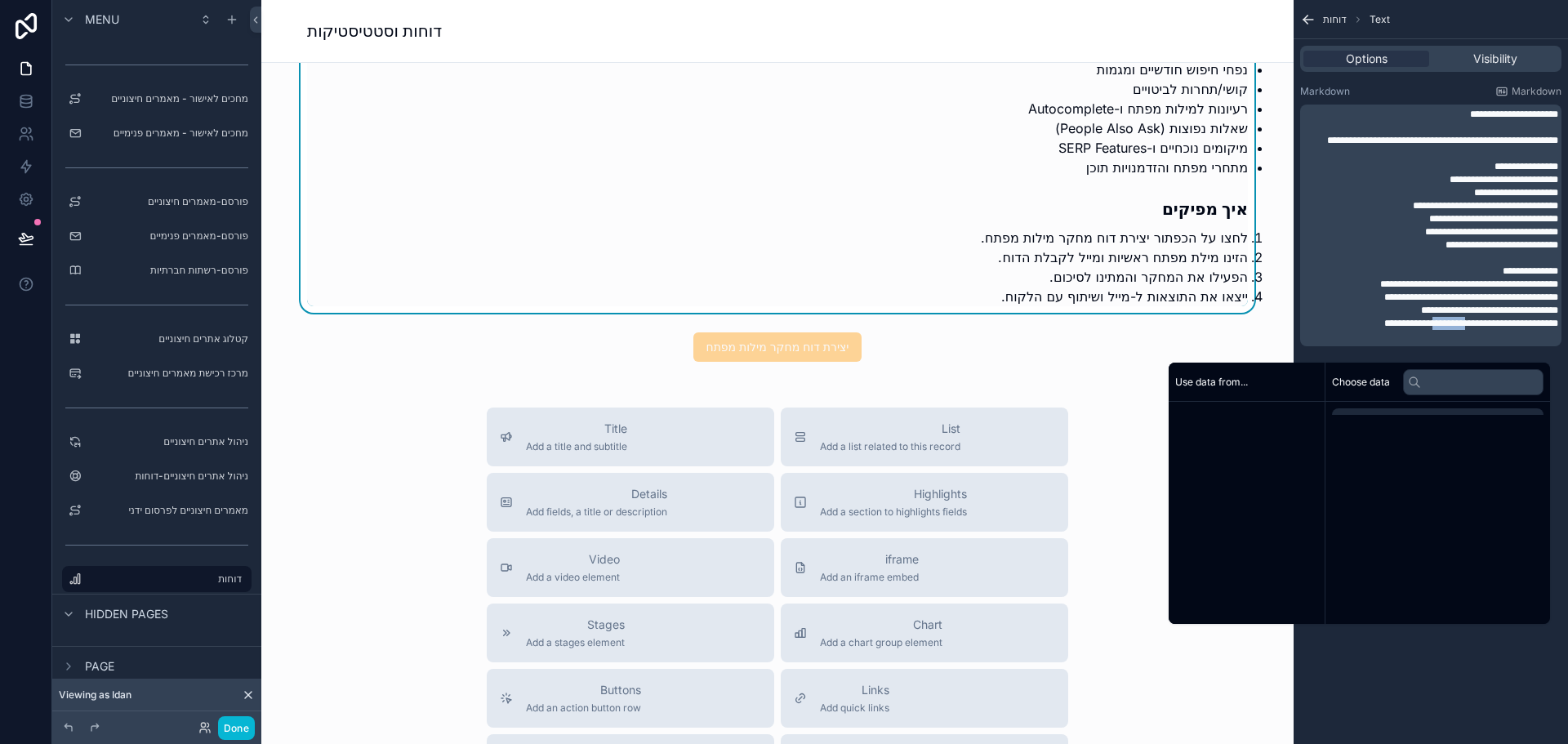
click at [1489, 328] on span "**********" at bounding box center [1471, 323] width 174 height 10
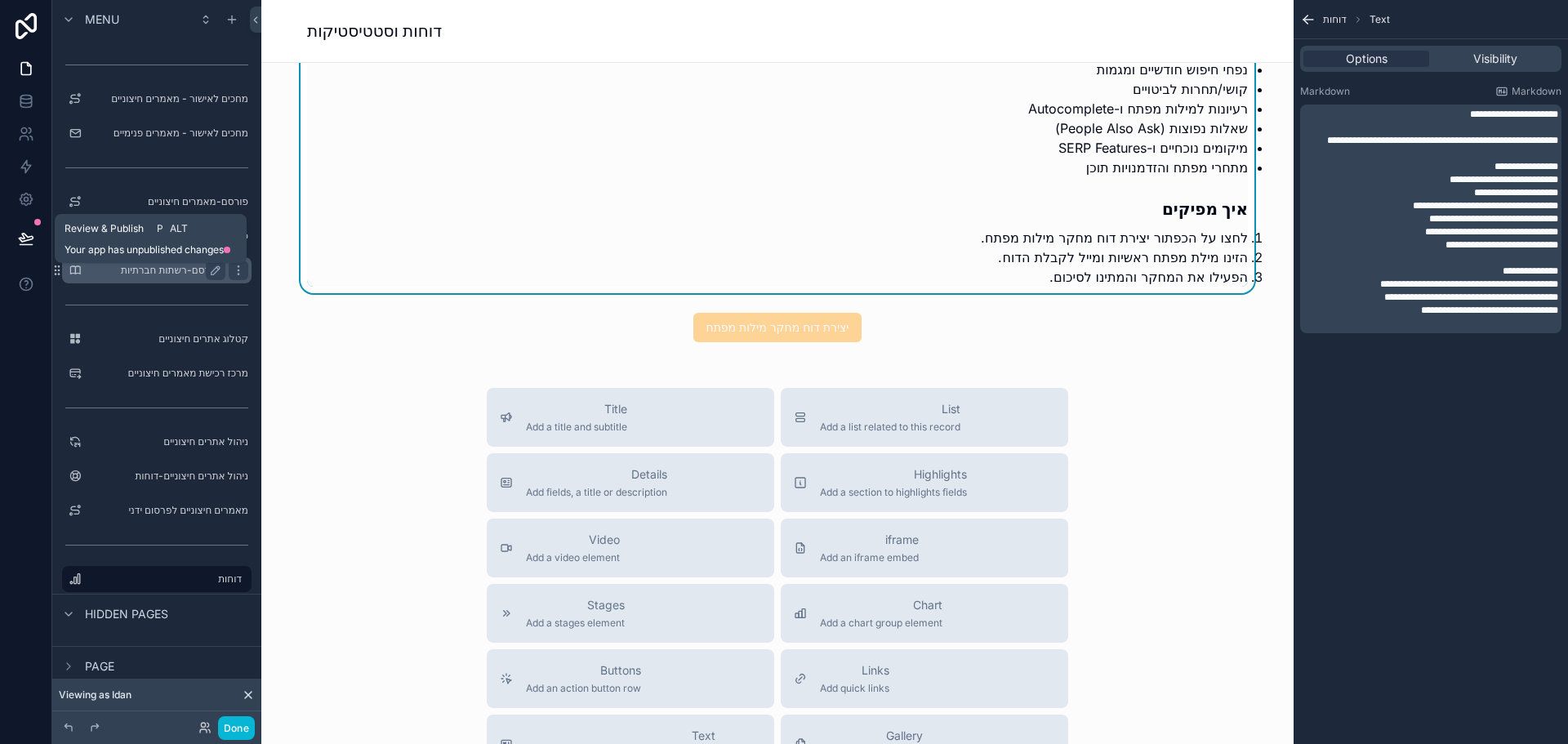
drag, startPoint x: 30, startPoint y: 240, endPoint x: 65, endPoint y: 258, distance: 39.4
click at [30, 240] on icon at bounding box center [25, 238] width 17 height 17
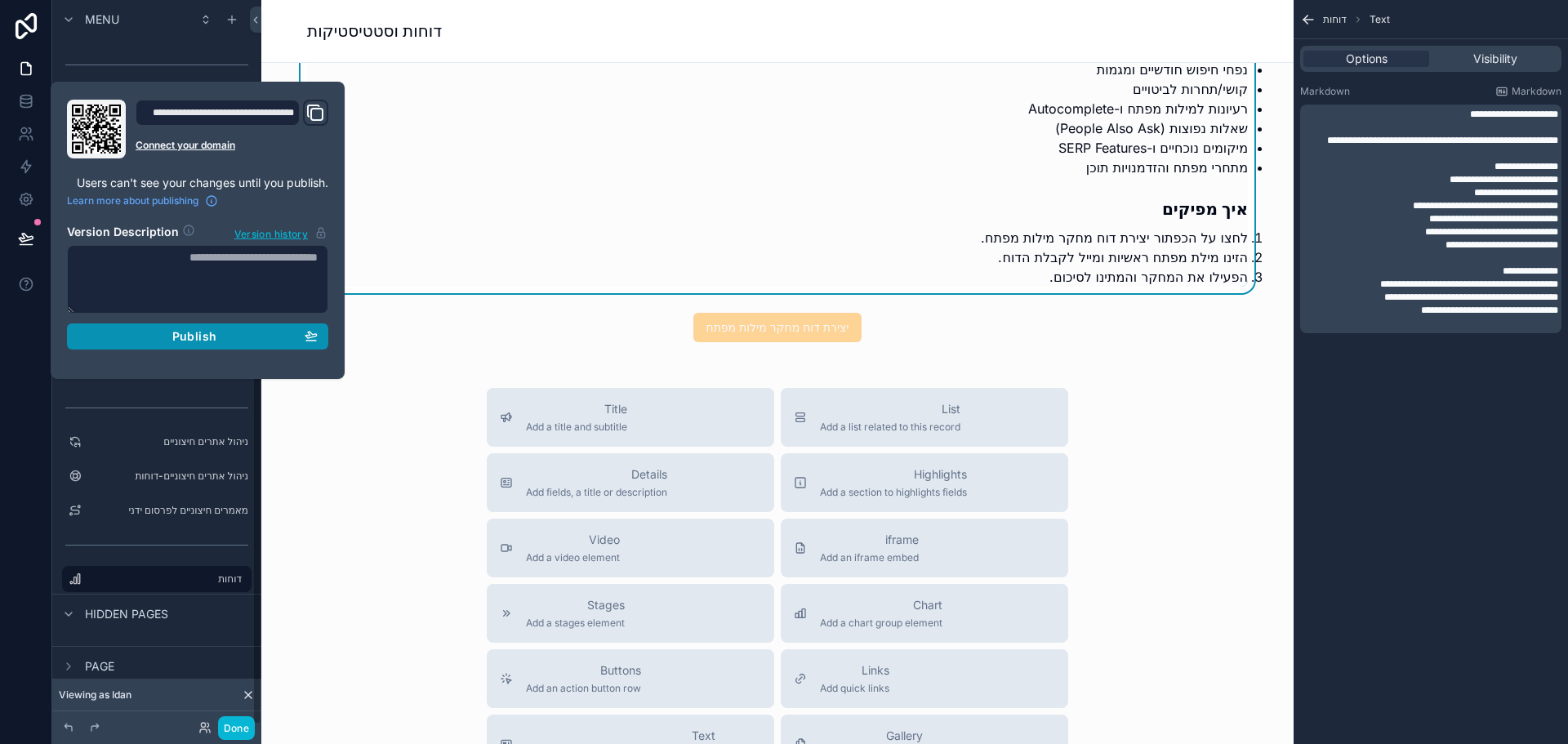
click at [170, 333] on div "Publish" at bounding box center [197, 336] width 240 height 15
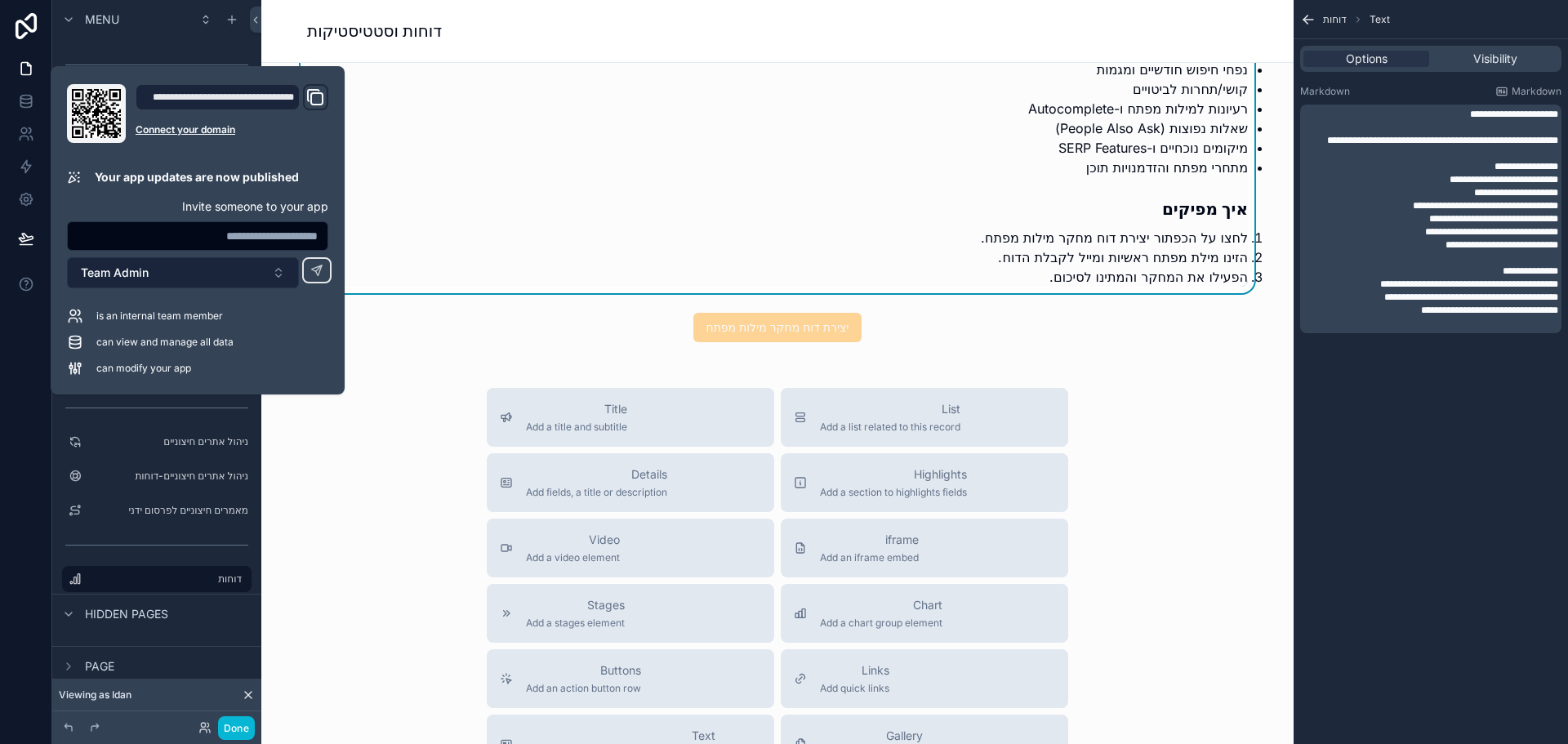
click at [216, 279] on button "Team Admin" at bounding box center [182, 273] width 232 height 31
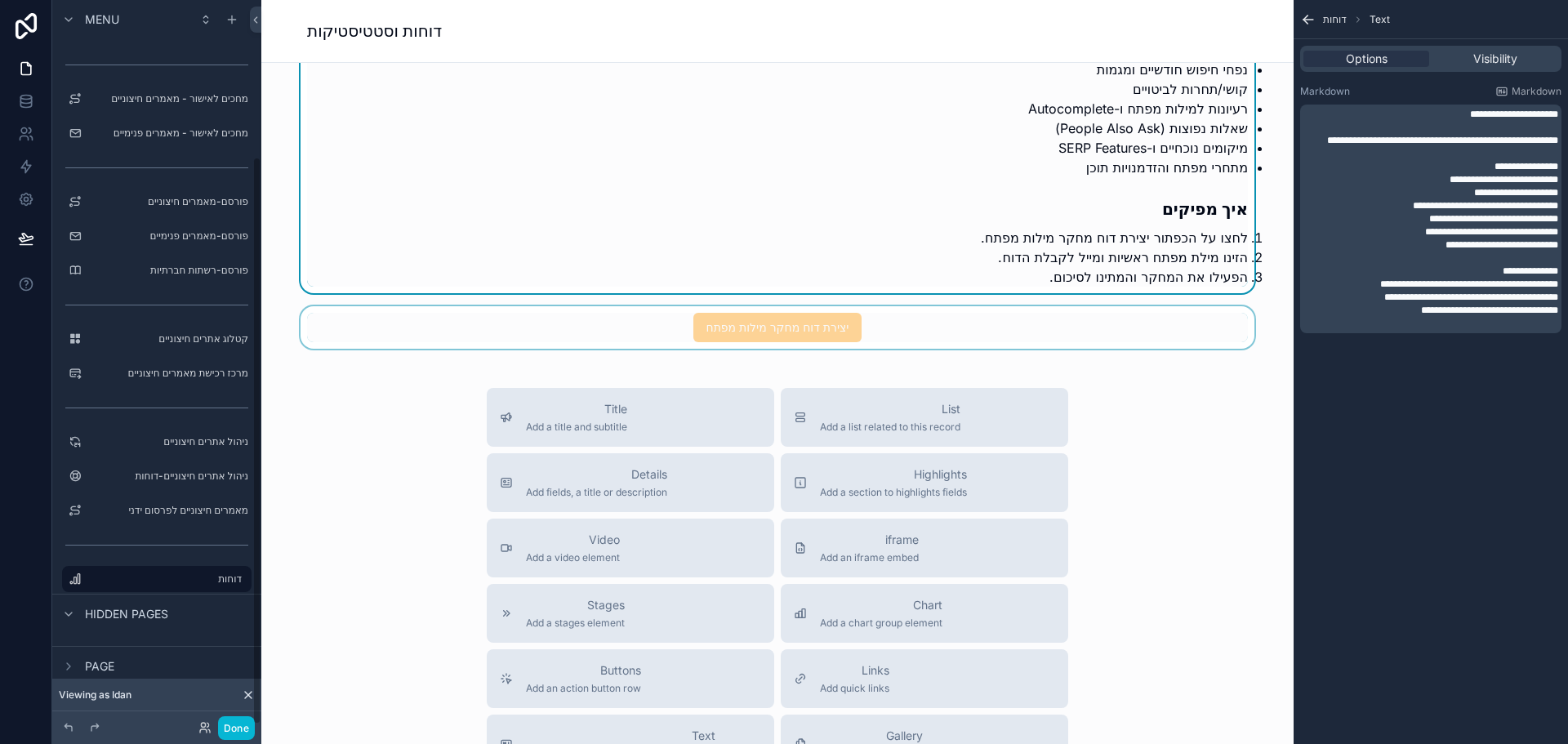
click at [340, 337] on div "scrollable content" at bounding box center [777, 327] width 1006 height 42
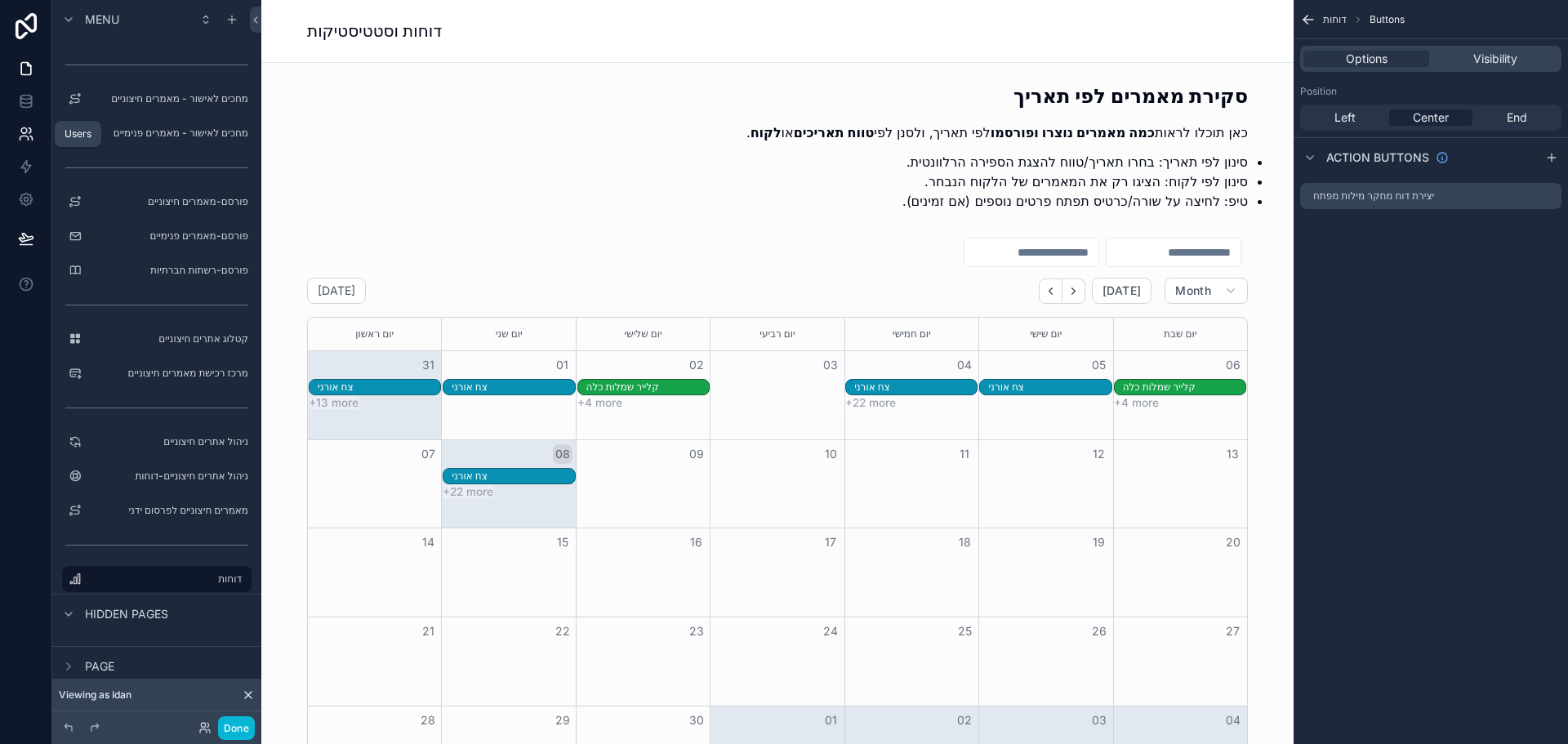
click at [24, 132] on icon at bounding box center [25, 133] width 17 height 17
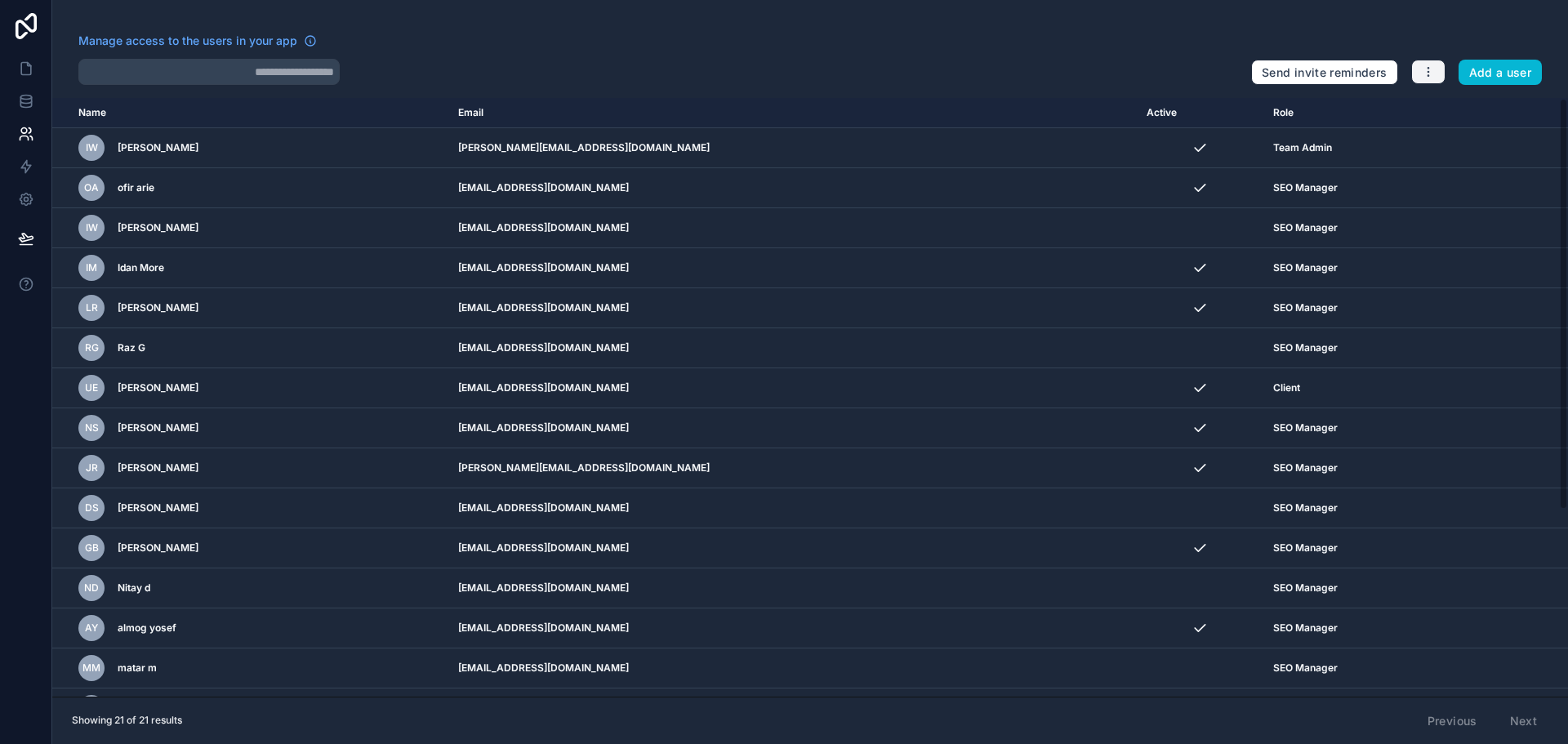
click at [1426, 71] on icon "button" at bounding box center [1428, 71] width 13 height 13
click at [825, 63] on div at bounding box center [658, 71] width 1160 height 26
click at [32, 73] on icon at bounding box center [25, 69] width 17 height 17
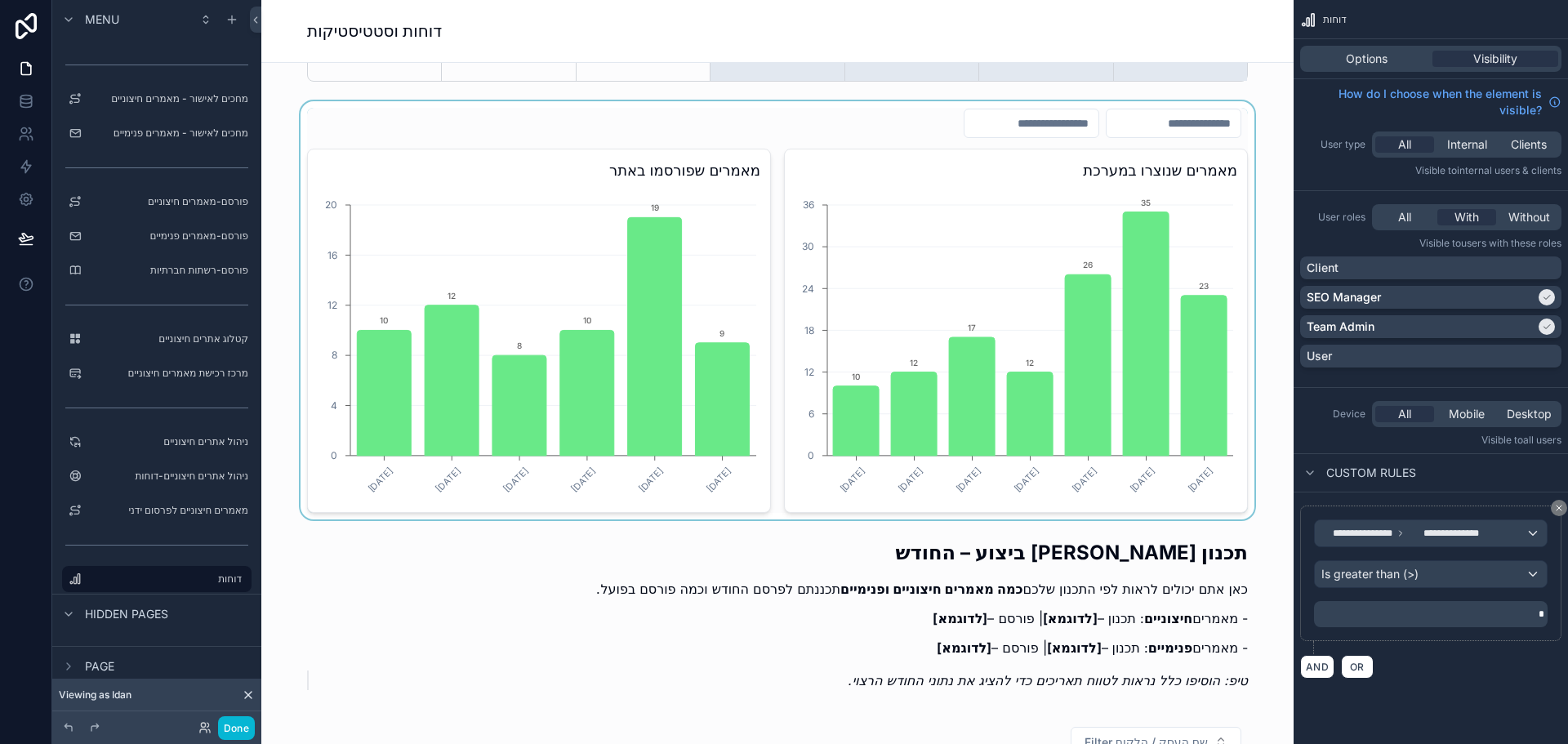
scroll to position [735, 0]
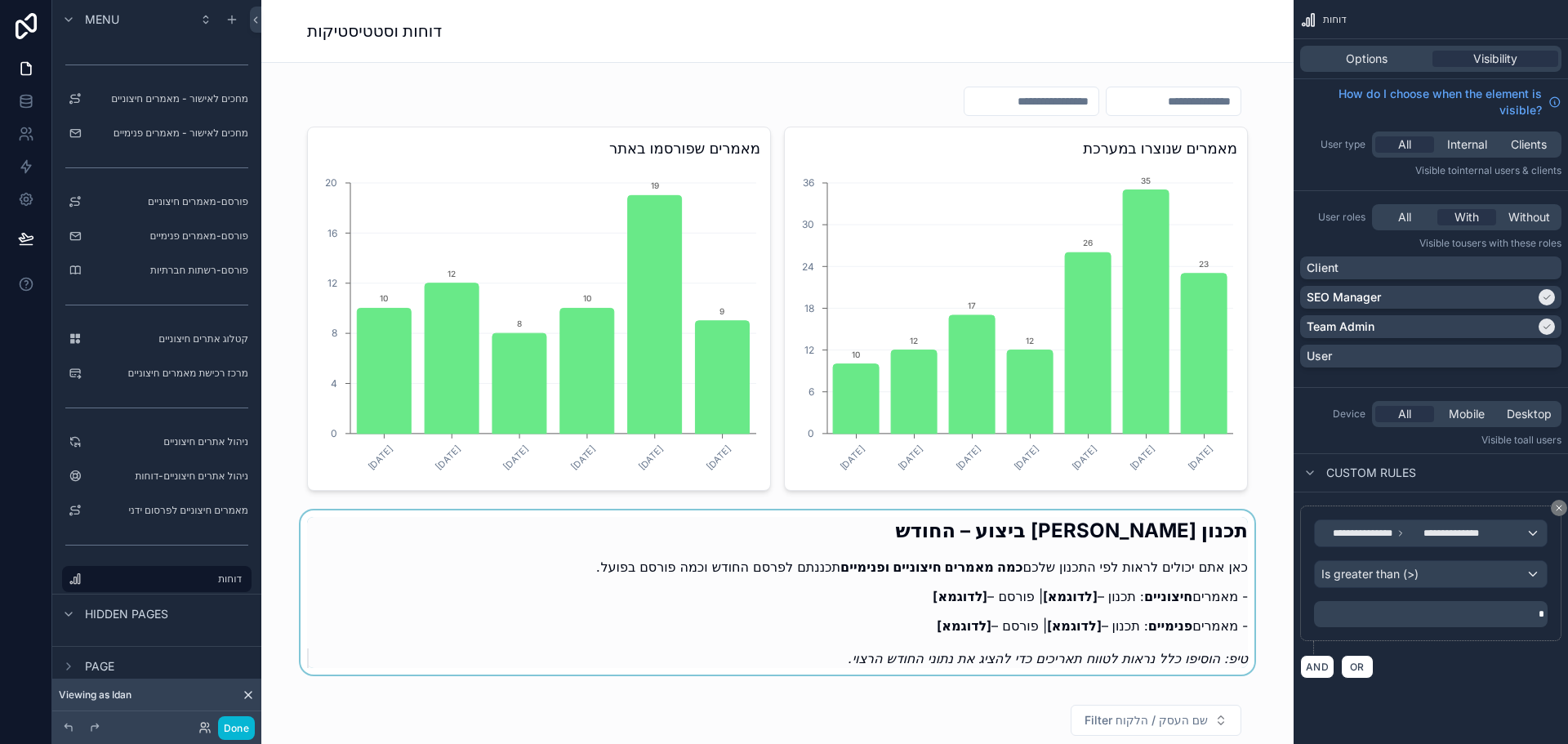
click at [1057, 525] on div "scrollable content" at bounding box center [777, 597] width 1006 height 174
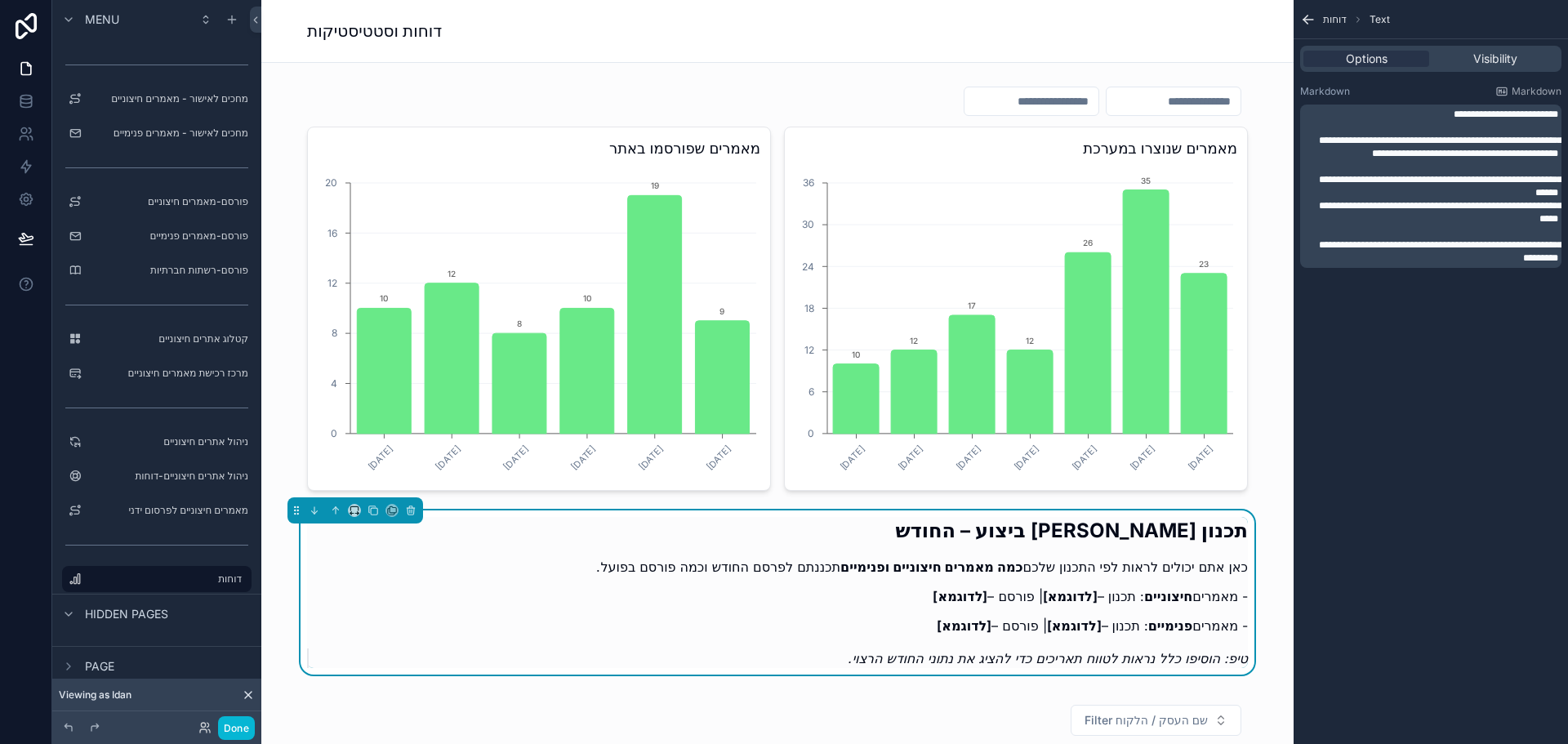
click at [1453, 116] on span "**********" at bounding box center [1505, 115] width 105 height 10
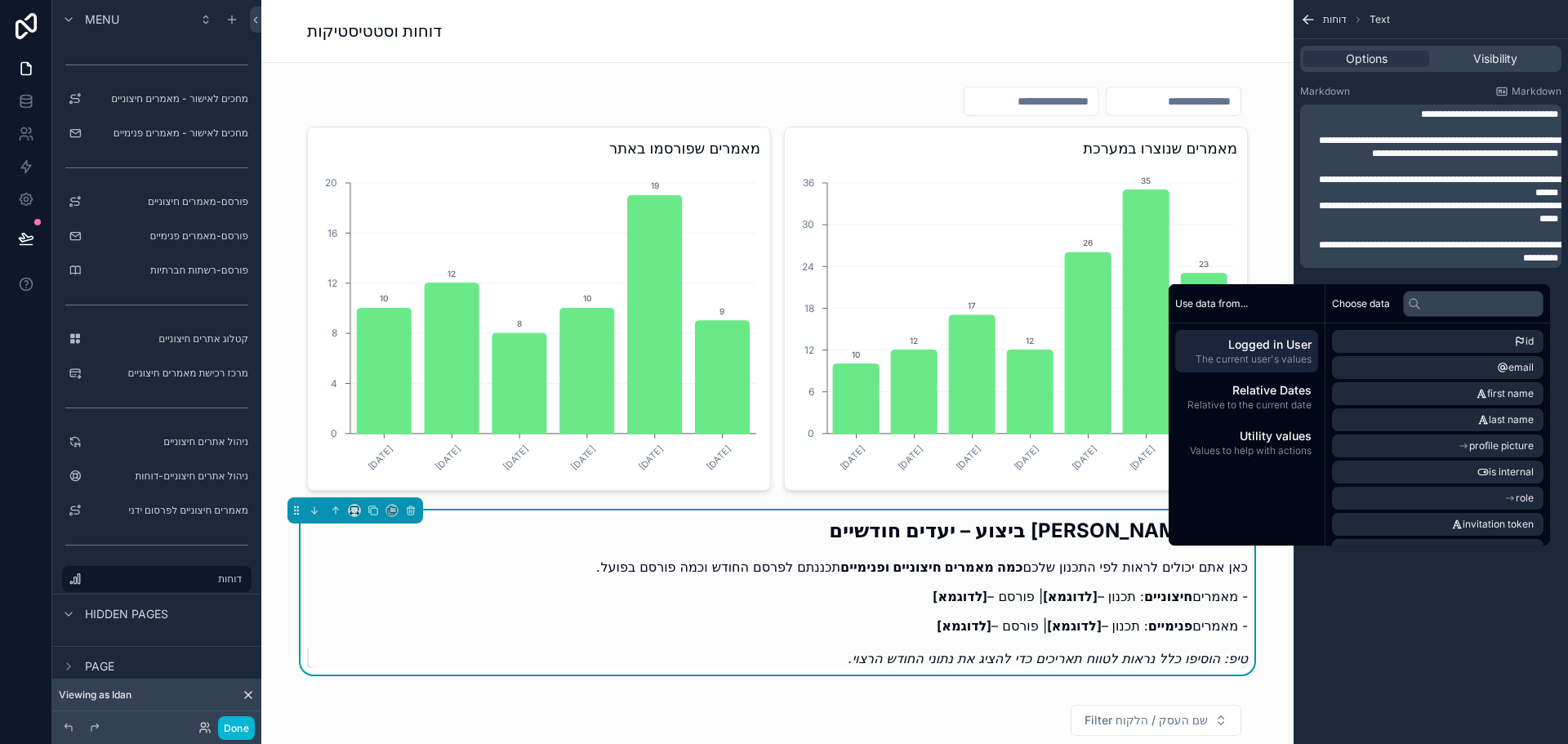
click at [1418, 625] on div "**********" at bounding box center [1431, 372] width 274 height 744
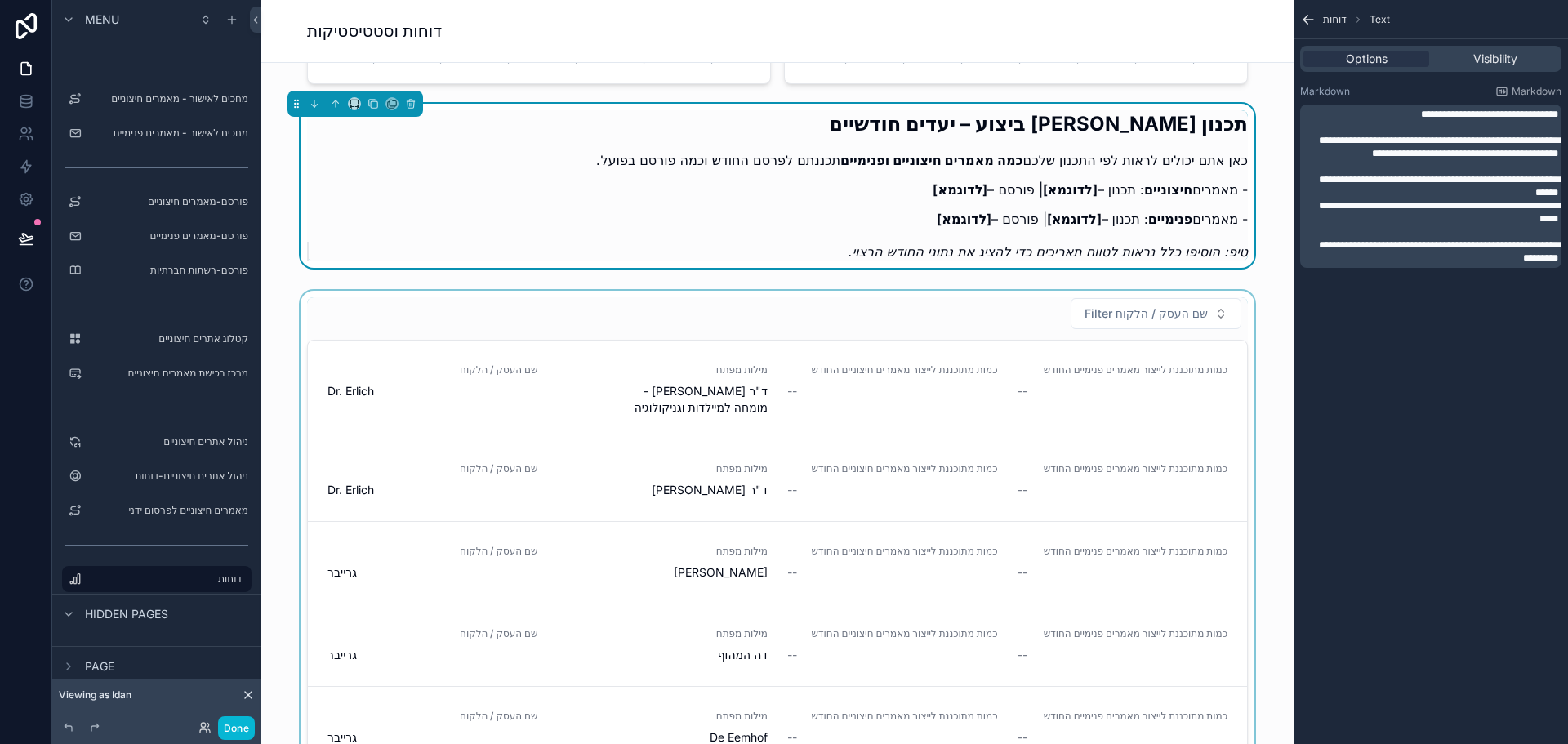
scroll to position [1143, 0]
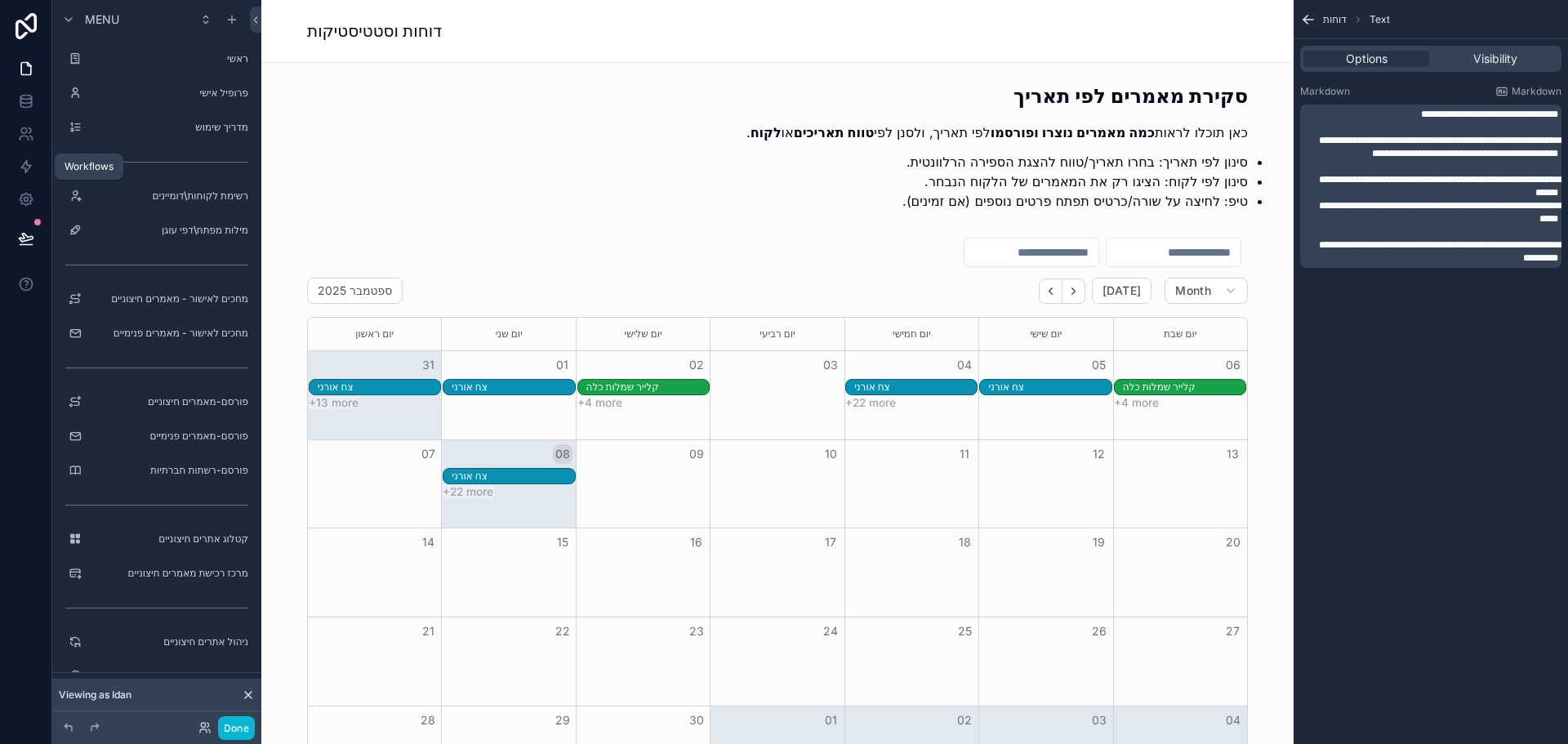
scroll to position [1143, 0]
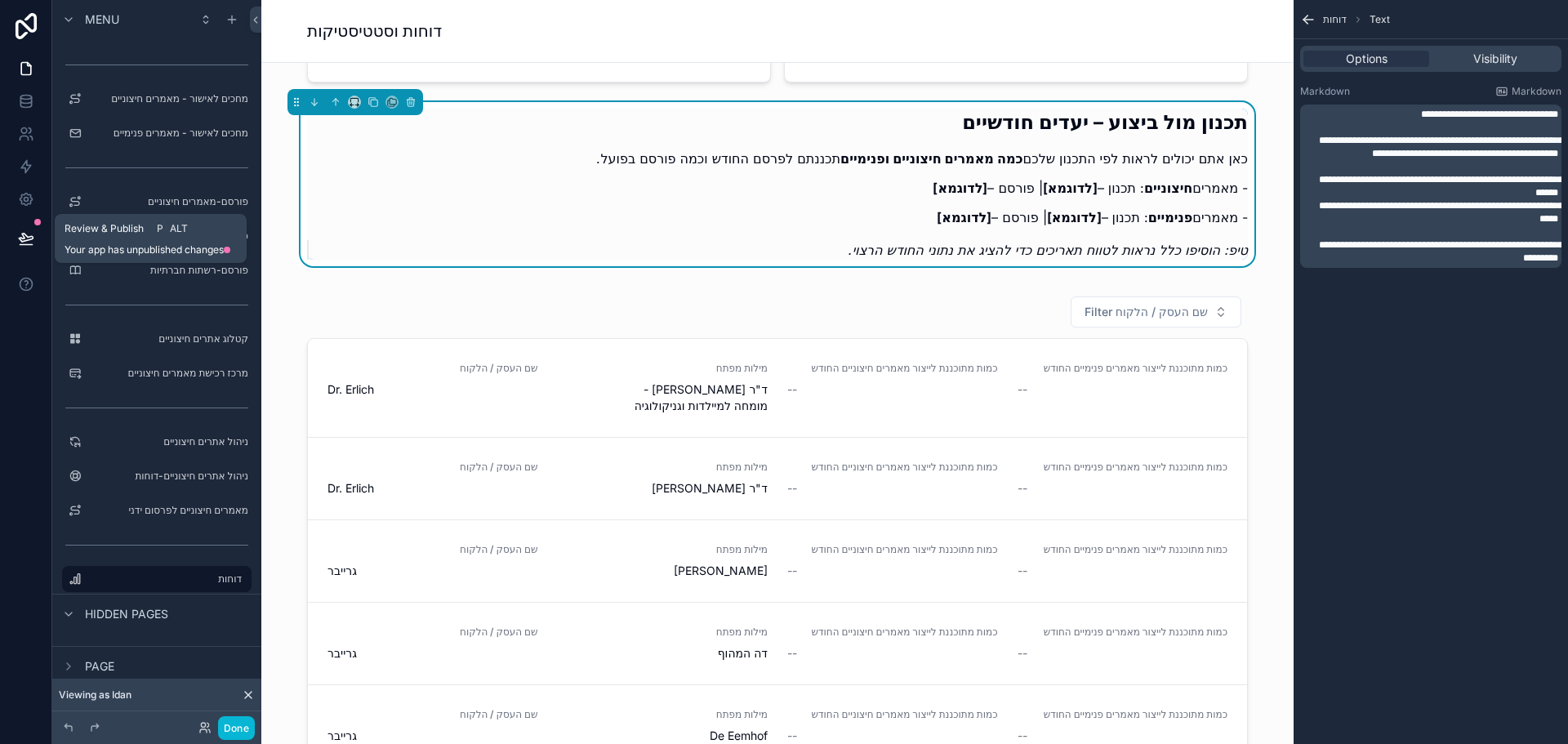
click at [27, 228] on button at bounding box center [25, 238] width 36 height 46
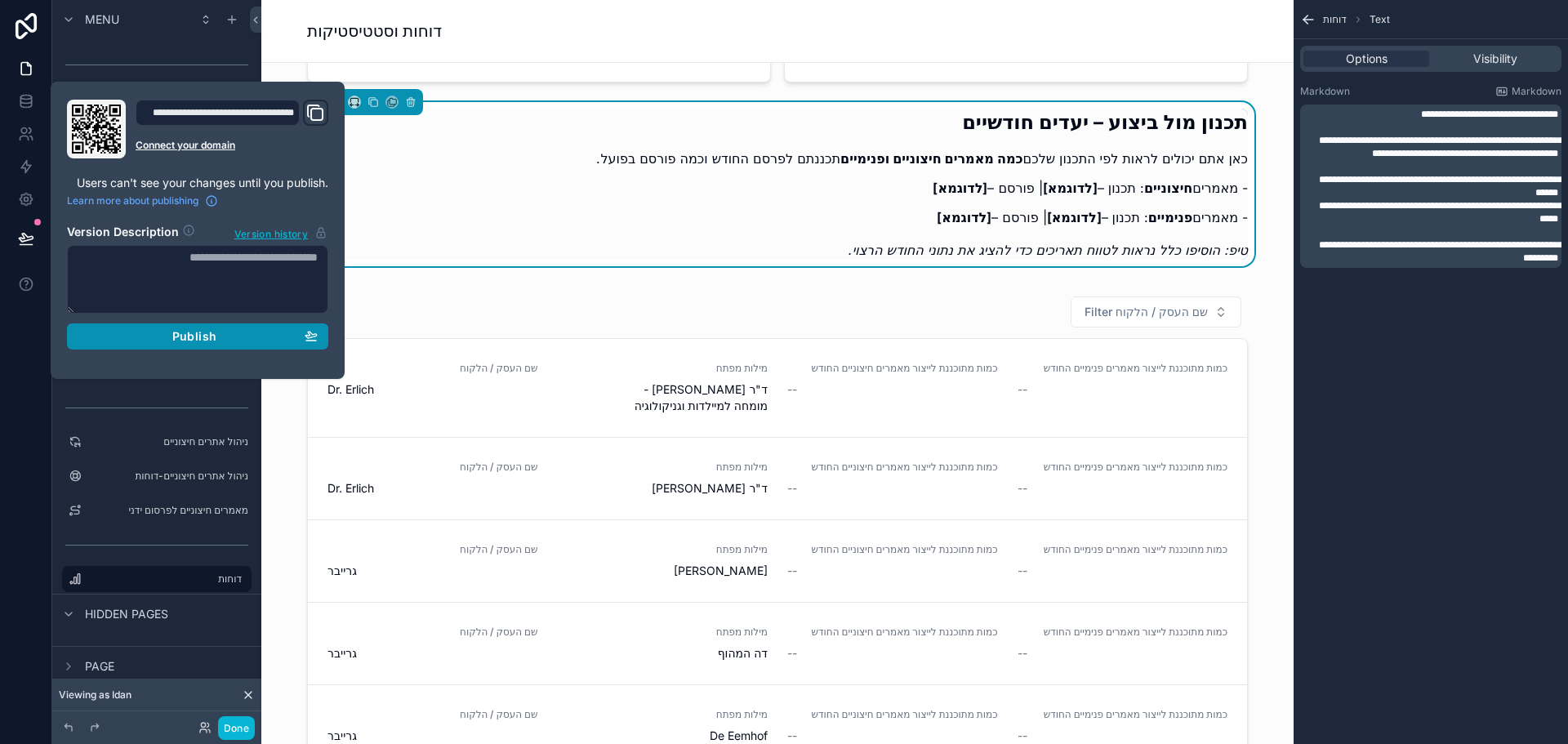
click at [209, 337] on span "Publish" at bounding box center [194, 336] width 44 height 15
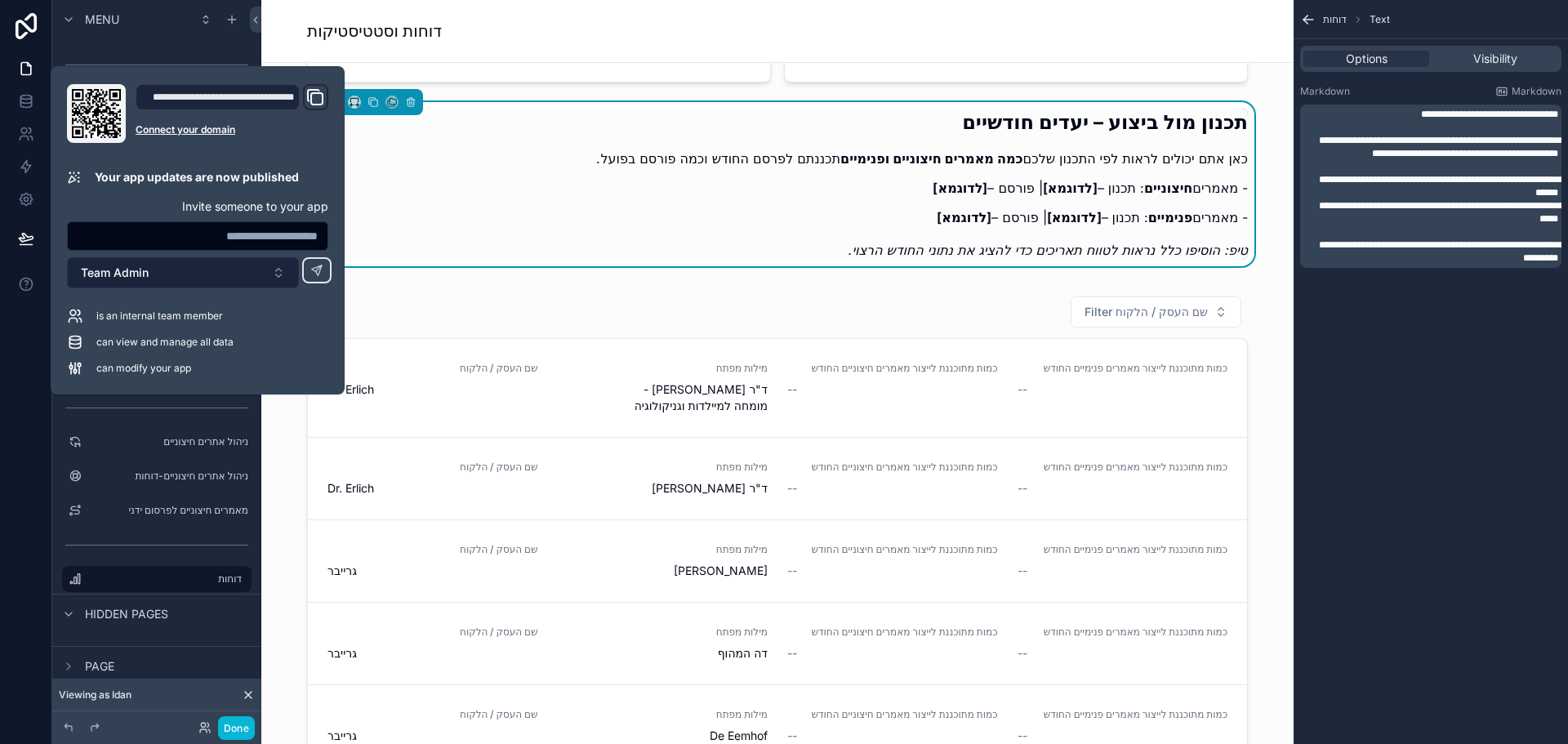
click at [193, 273] on button "Team Admin" at bounding box center [182, 273] width 232 height 31
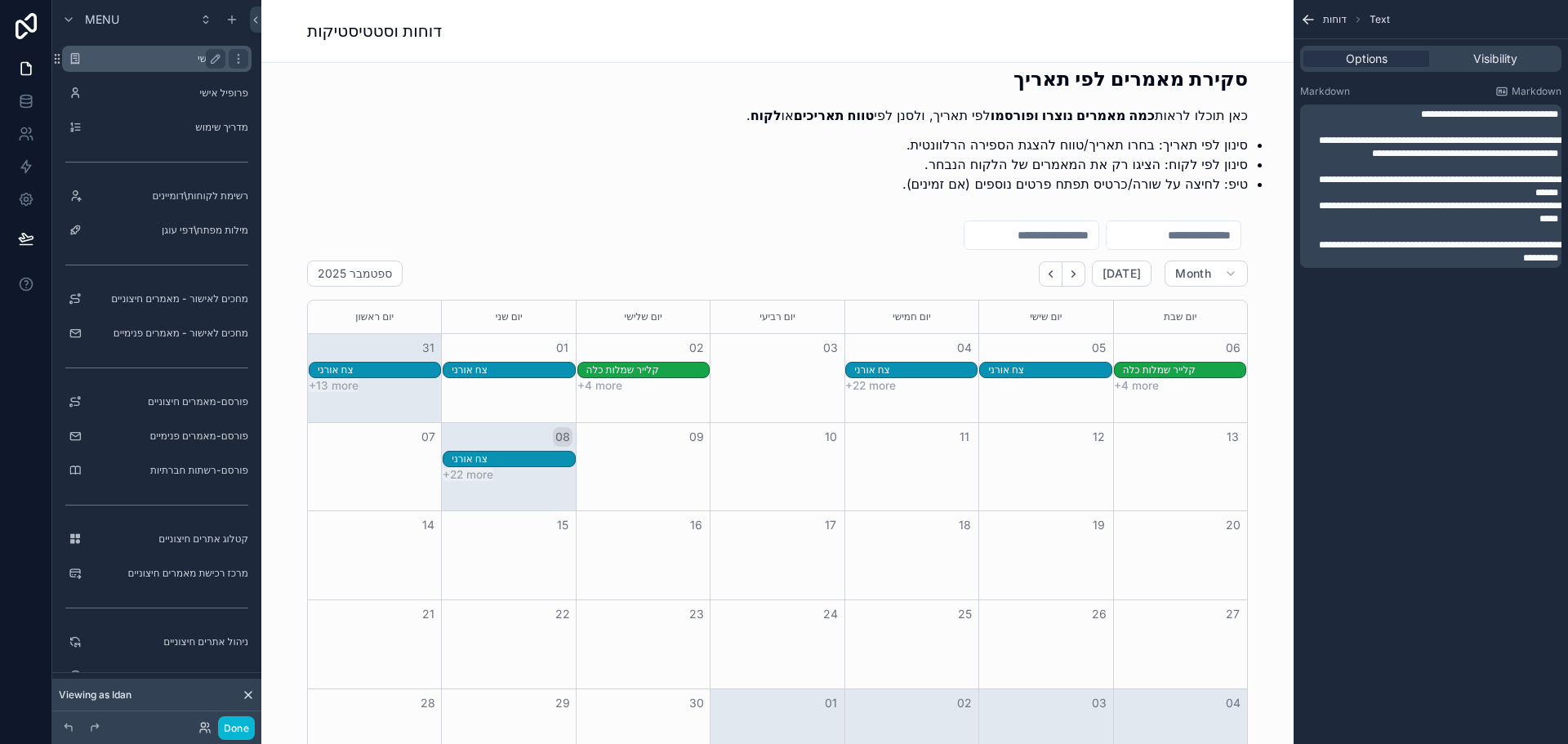
click at [155, 60] on label "ראשי" at bounding box center [153, 58] width 130 height 13
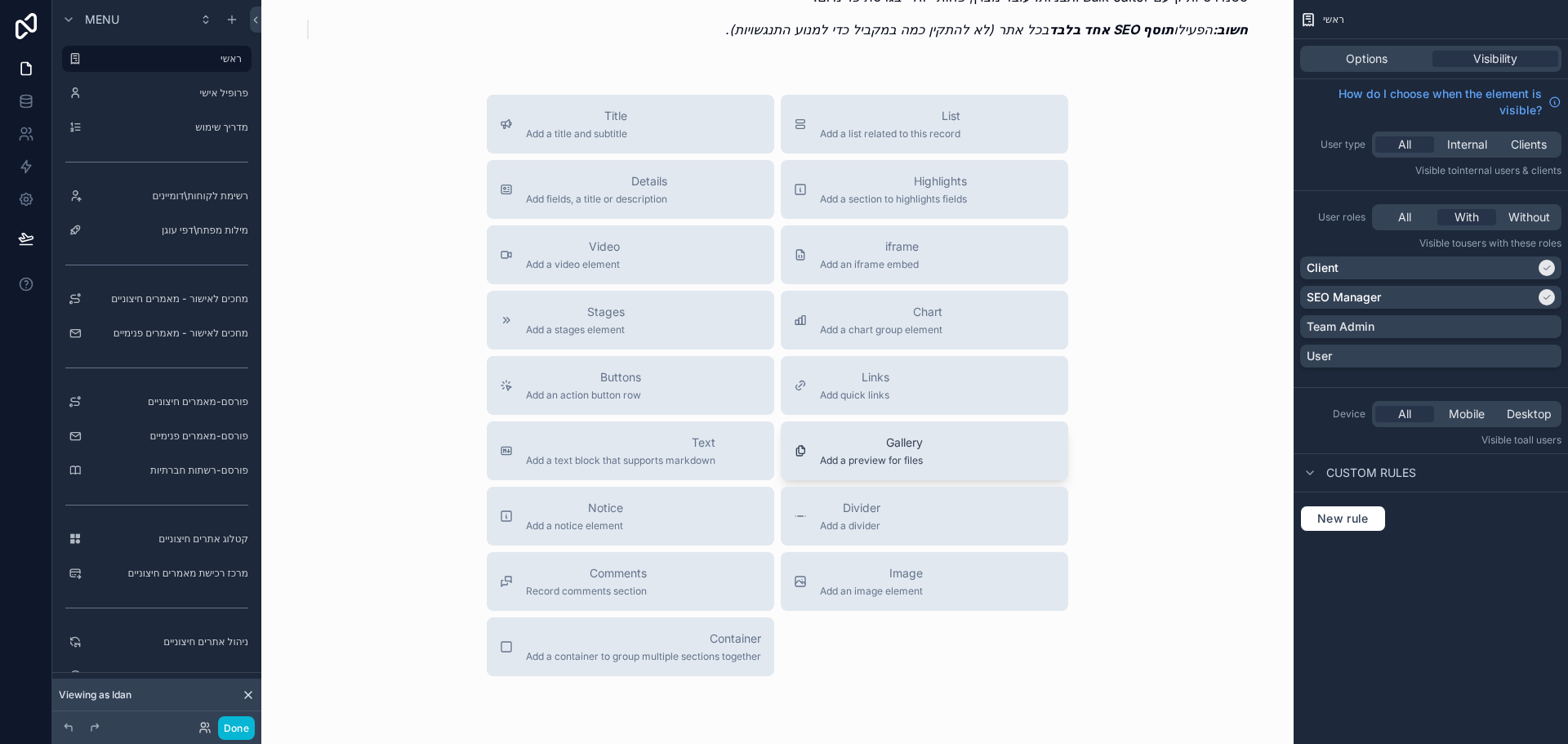
scroll to position [671, 0]
click at [919, 258] on div "iframe Add an iframe embed" at bounding box center [924, 250] width 261 height 32
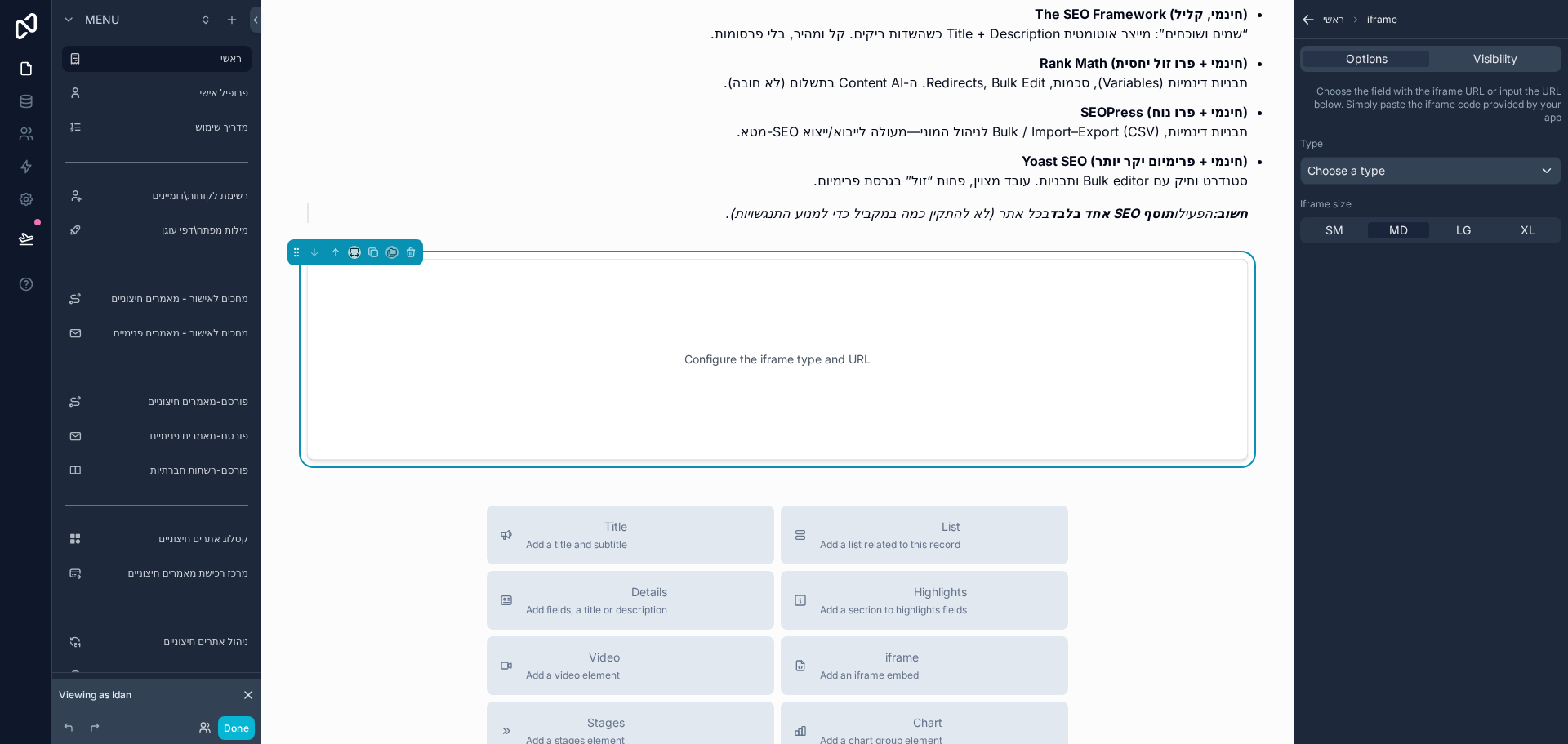
scroll to position [470, 0]
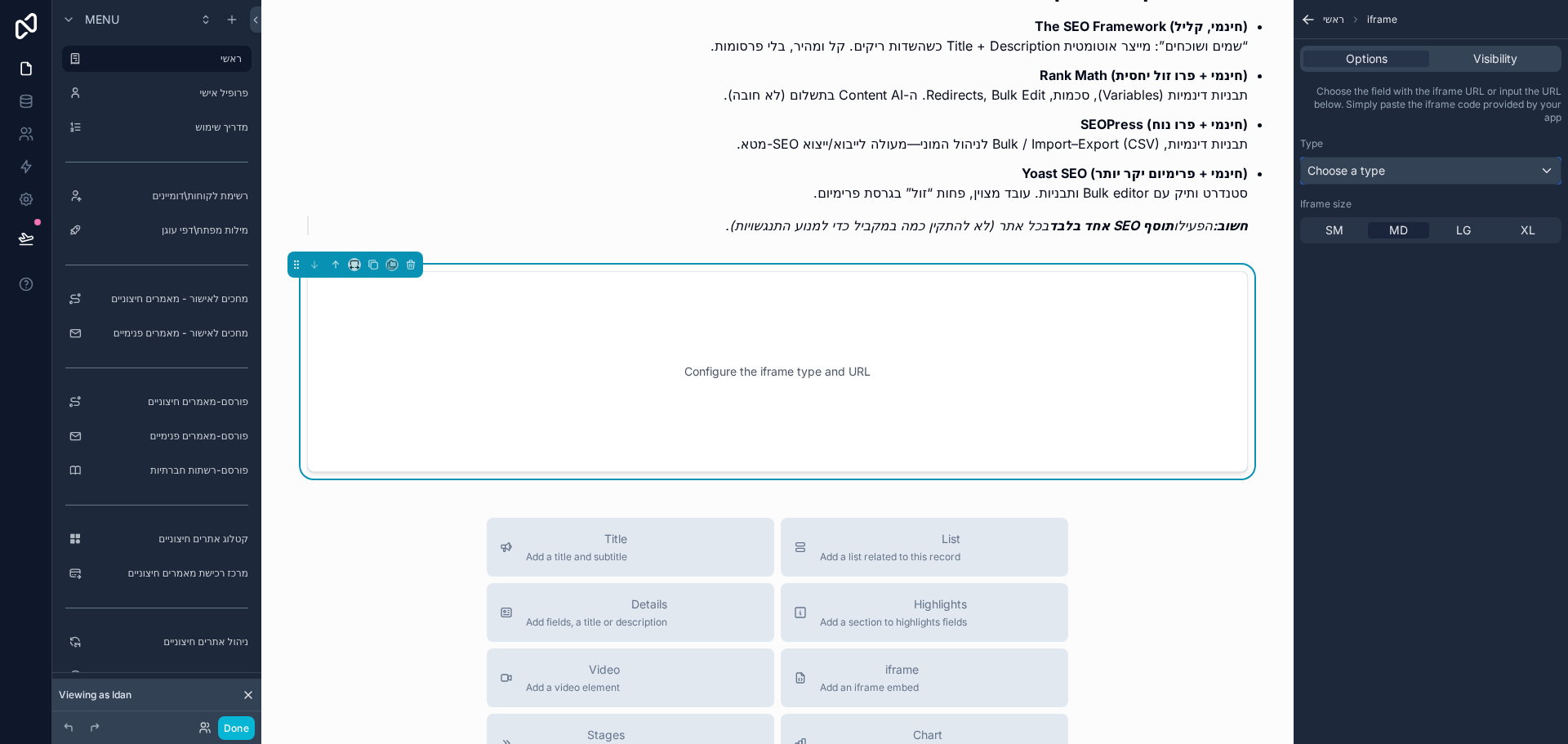
click at [1397, 171] on div "Choose a type" at bounding box center [1430, 170] width 259 height 26
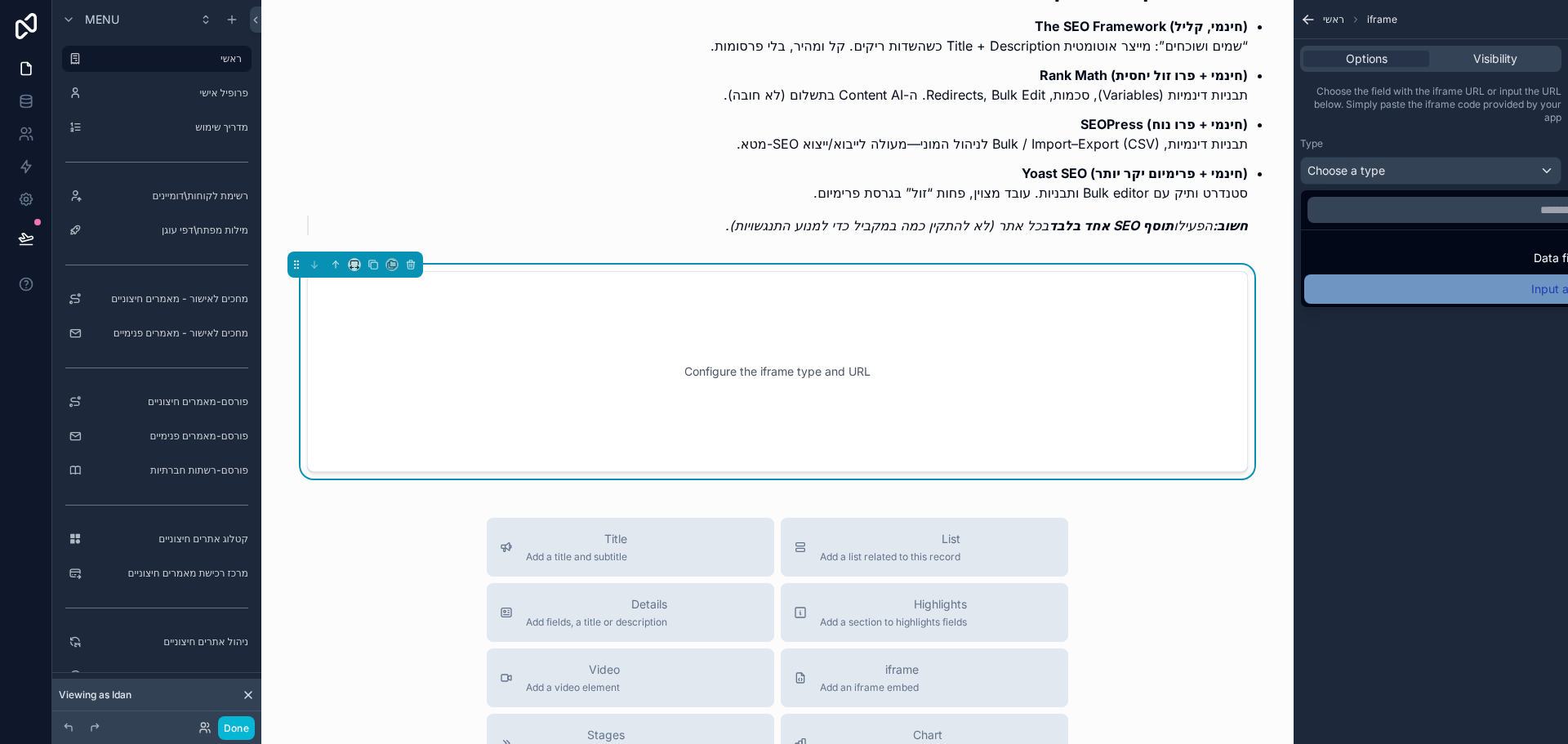
click at [1427, 282] on div "Input a url" at bounding box center [1449, 289] width 271 height 20
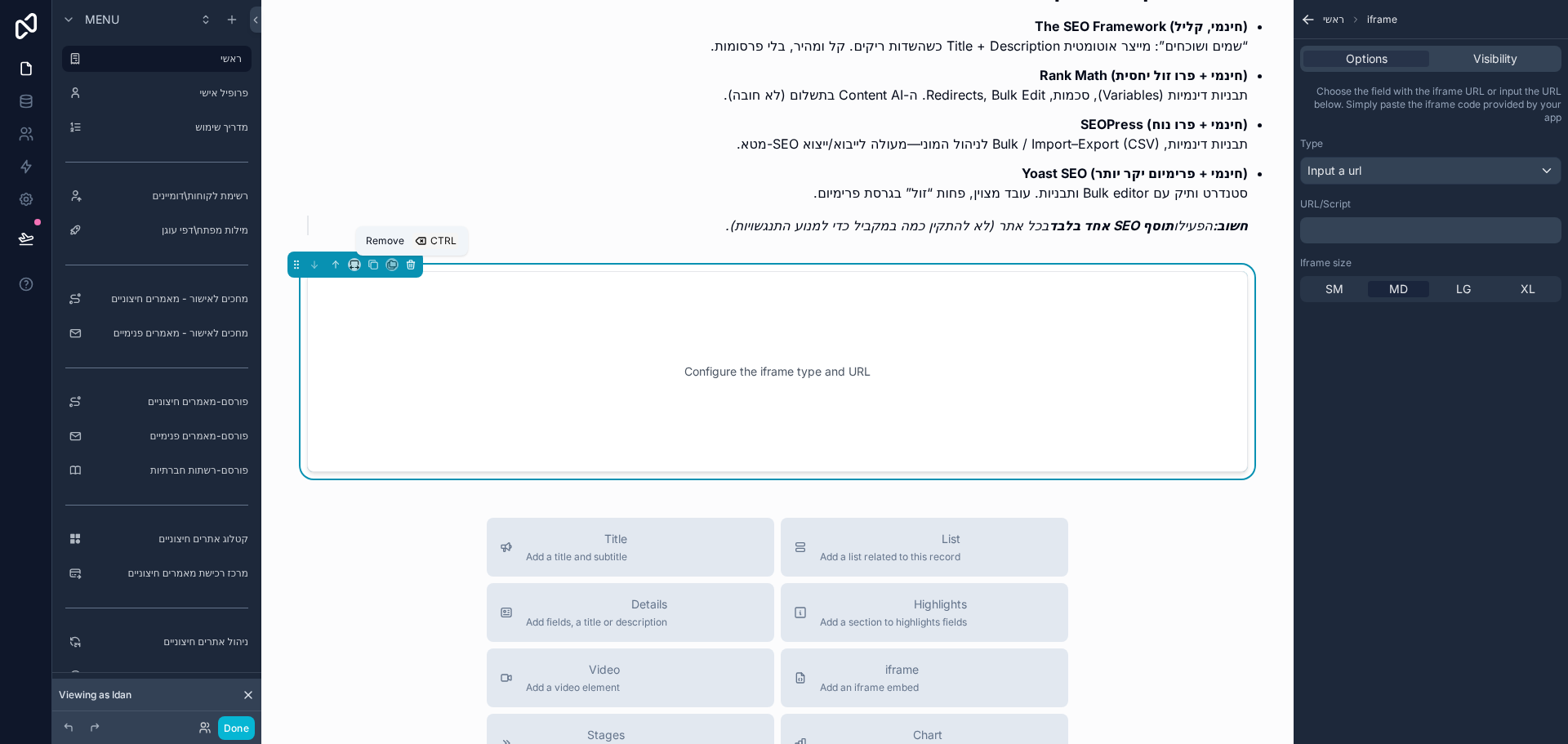
click at [415, 267] on icon "scrollable content" at bounding box center [411, 264] width 12 height 12
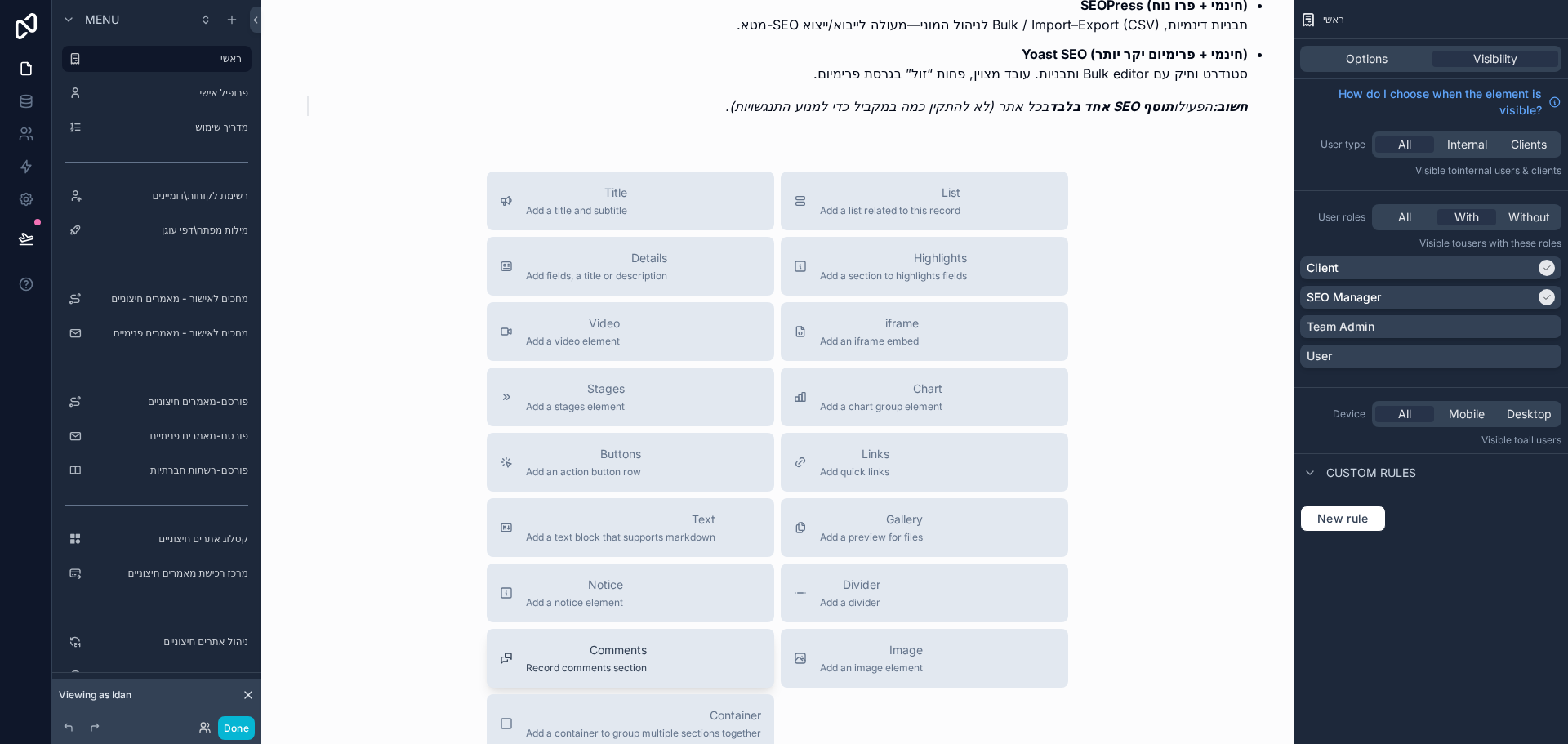
scroll to position [551, 0]
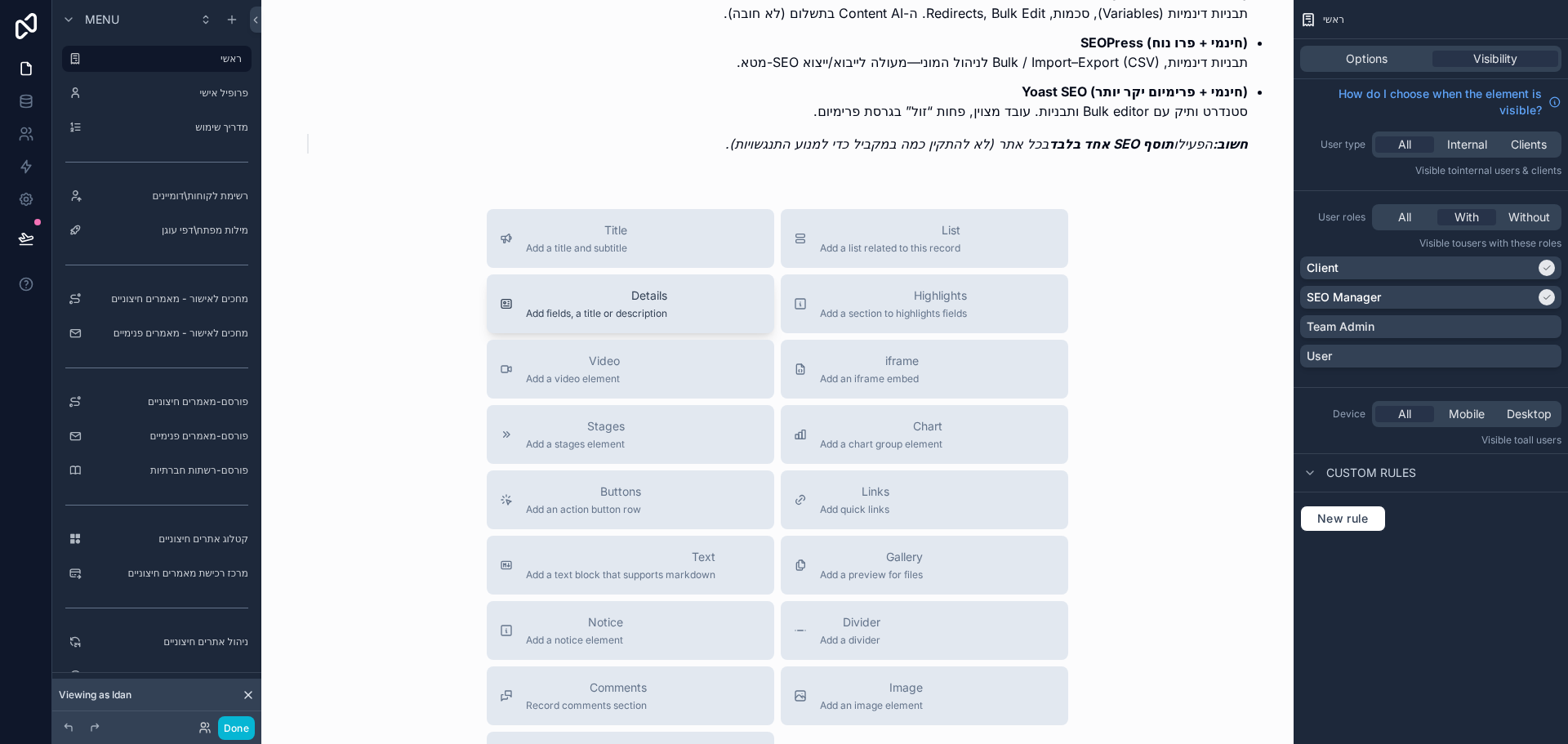
click at [638, 310] on span "Add fields, a title or description" at bounding box center [596, 313] width 141 height 13
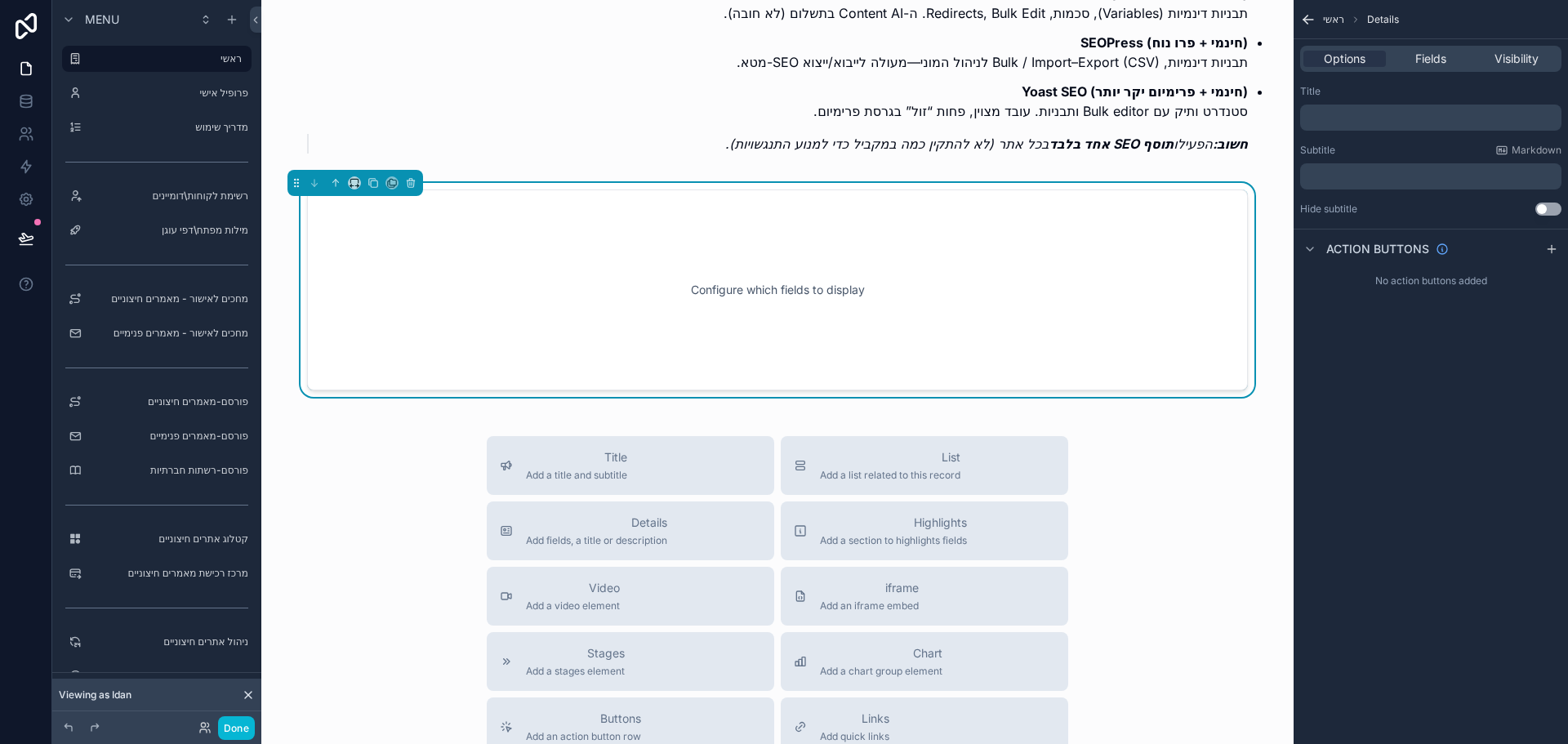
scroll to position [470, 0]
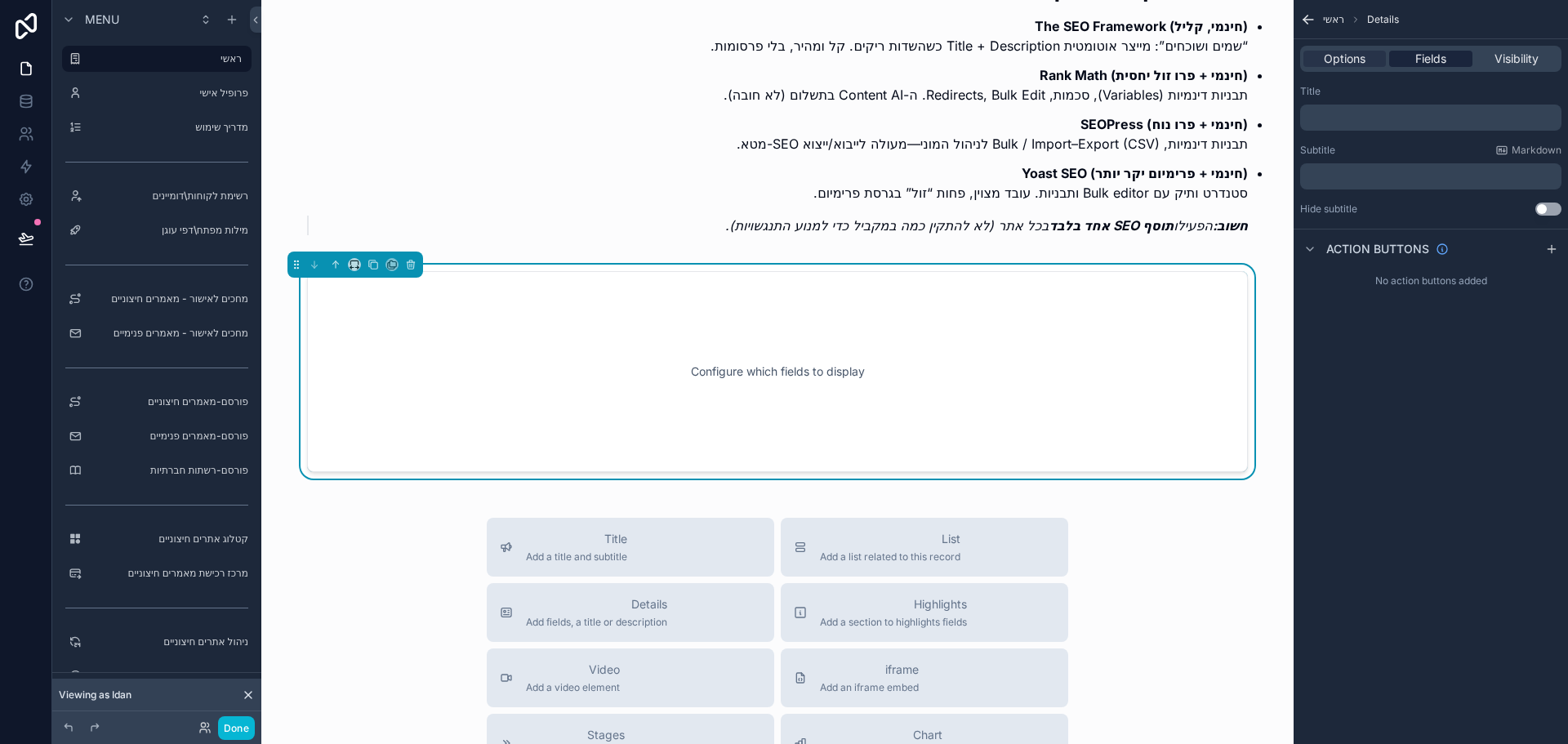
click at [1424, 67] on span "Fields" at bounding box center [1431, 59] width 31 height 17
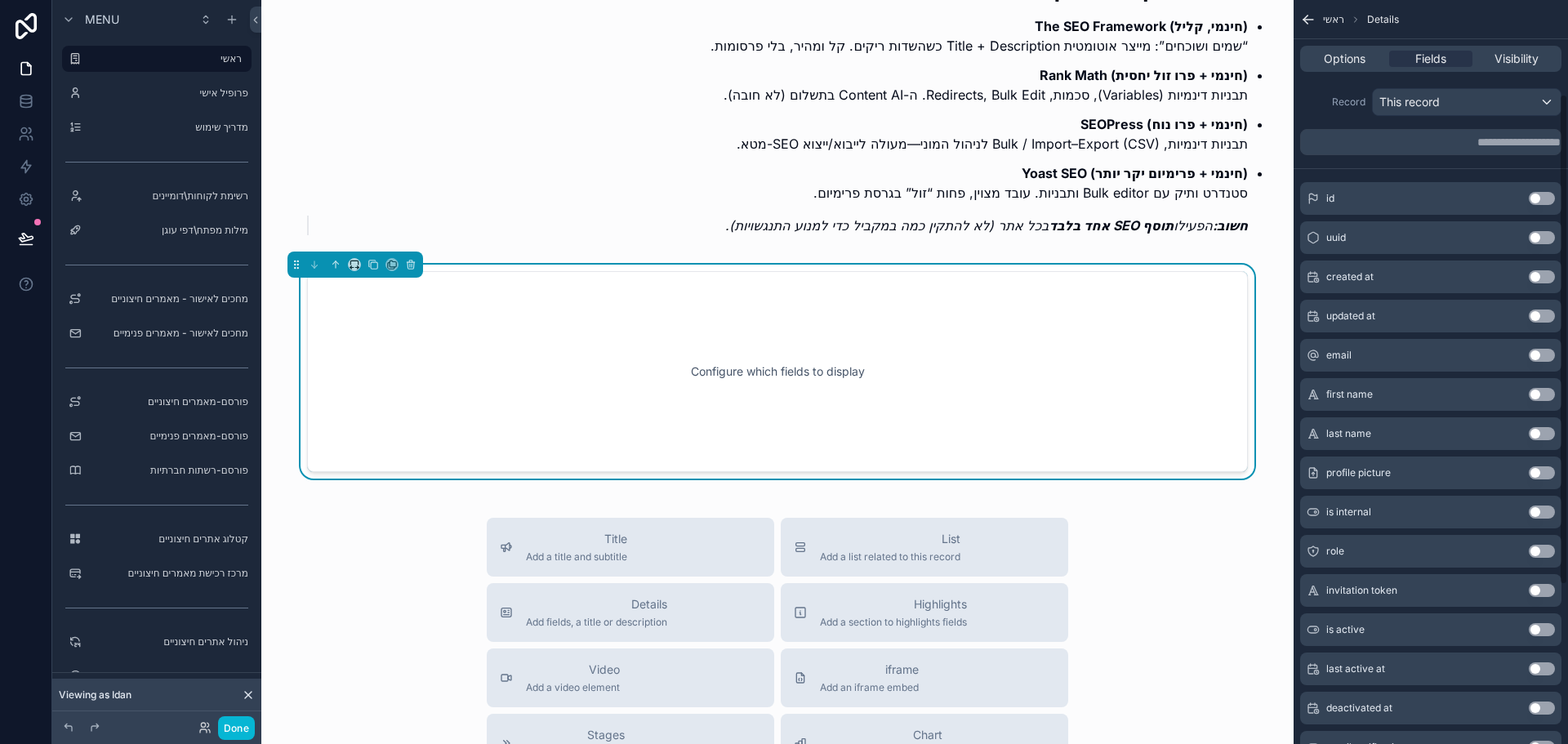
scroll to position [0, 0]
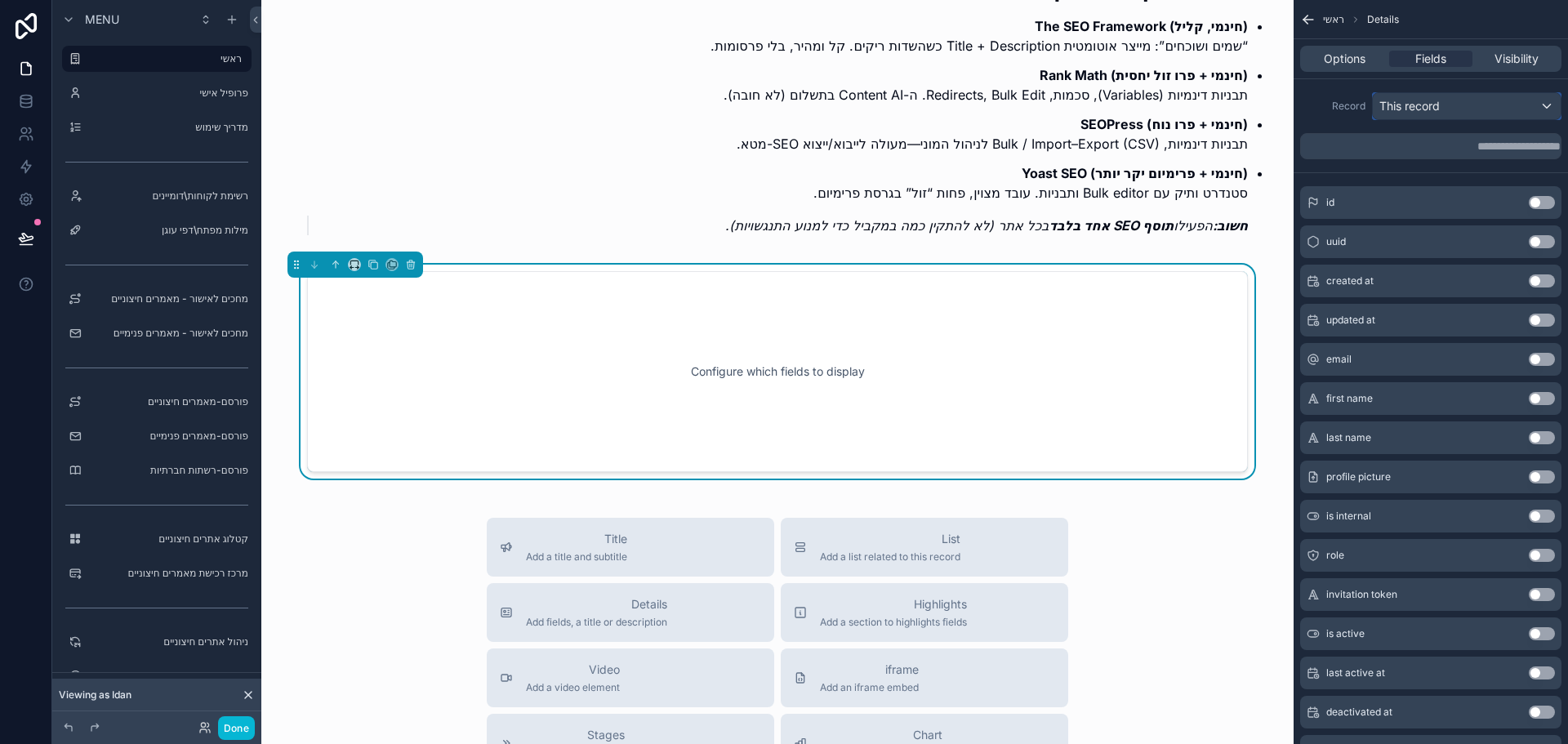
click at [1417, 108] on span "This record" at bounding box center [1409, 106] width 61 height 17
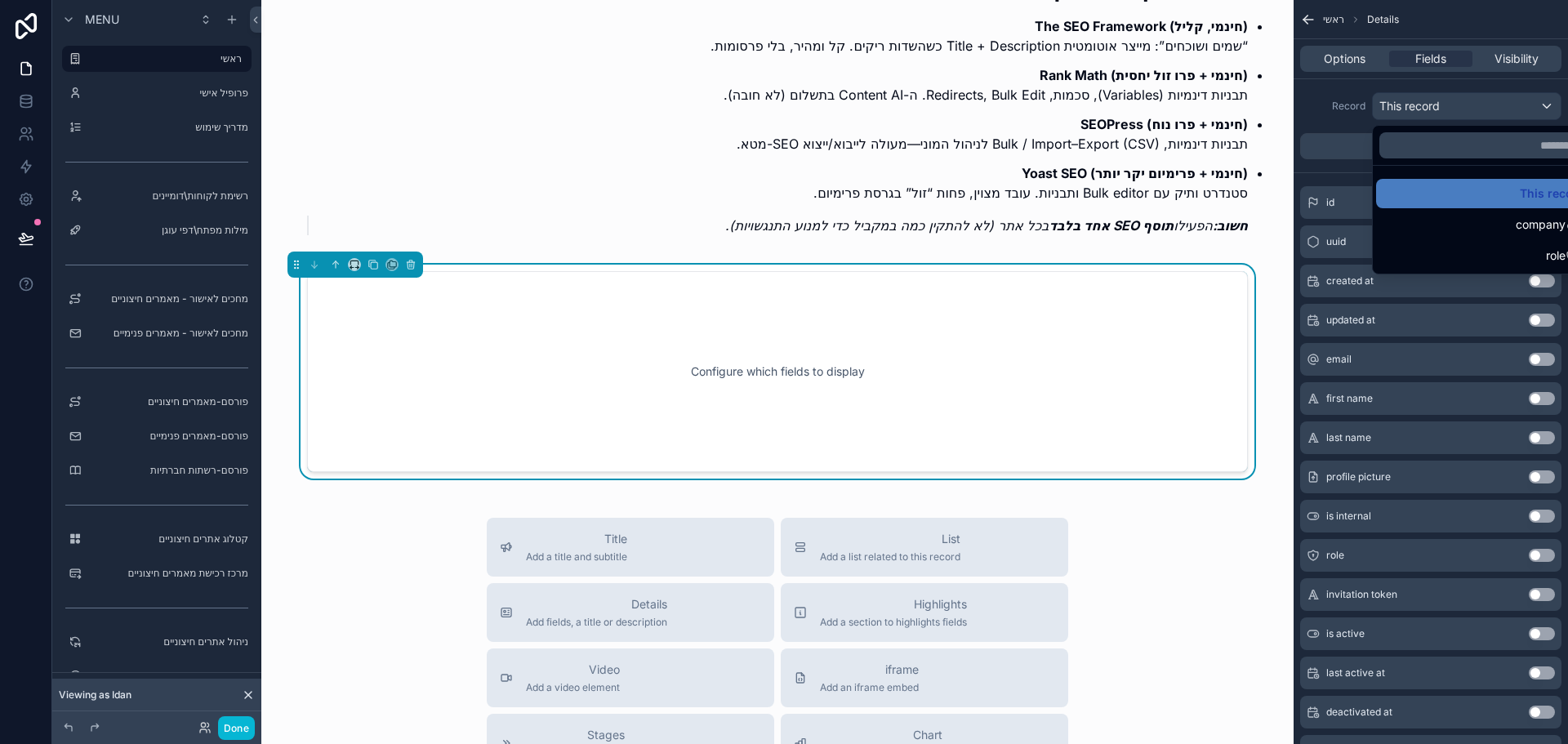
click at [1356, 57] on div "scrollable content" at bounding box center [784, 372] width 1568 height 744
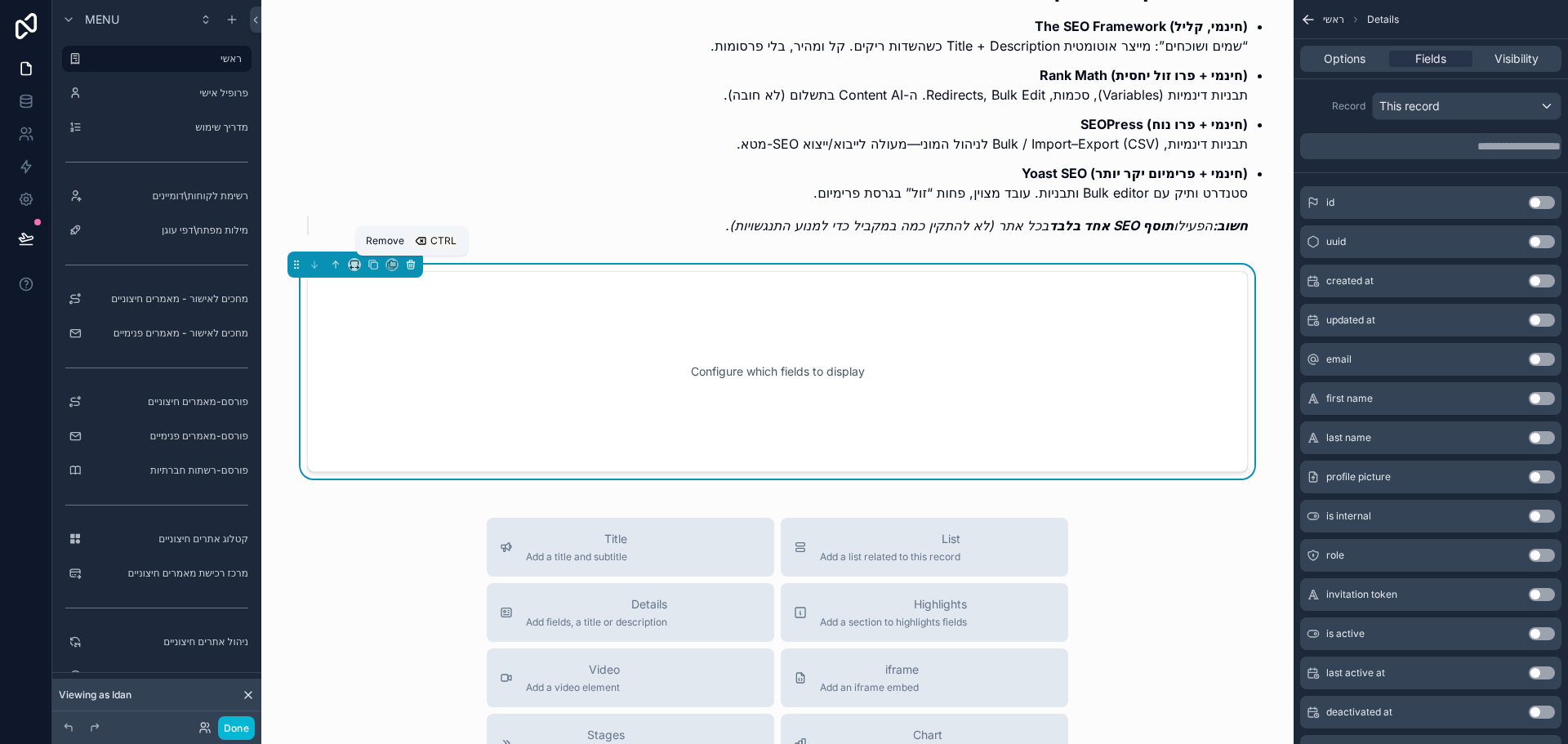
click at [410, 263] on icon "scrollable content" at bounding box center [411, 264] width 12 height 12
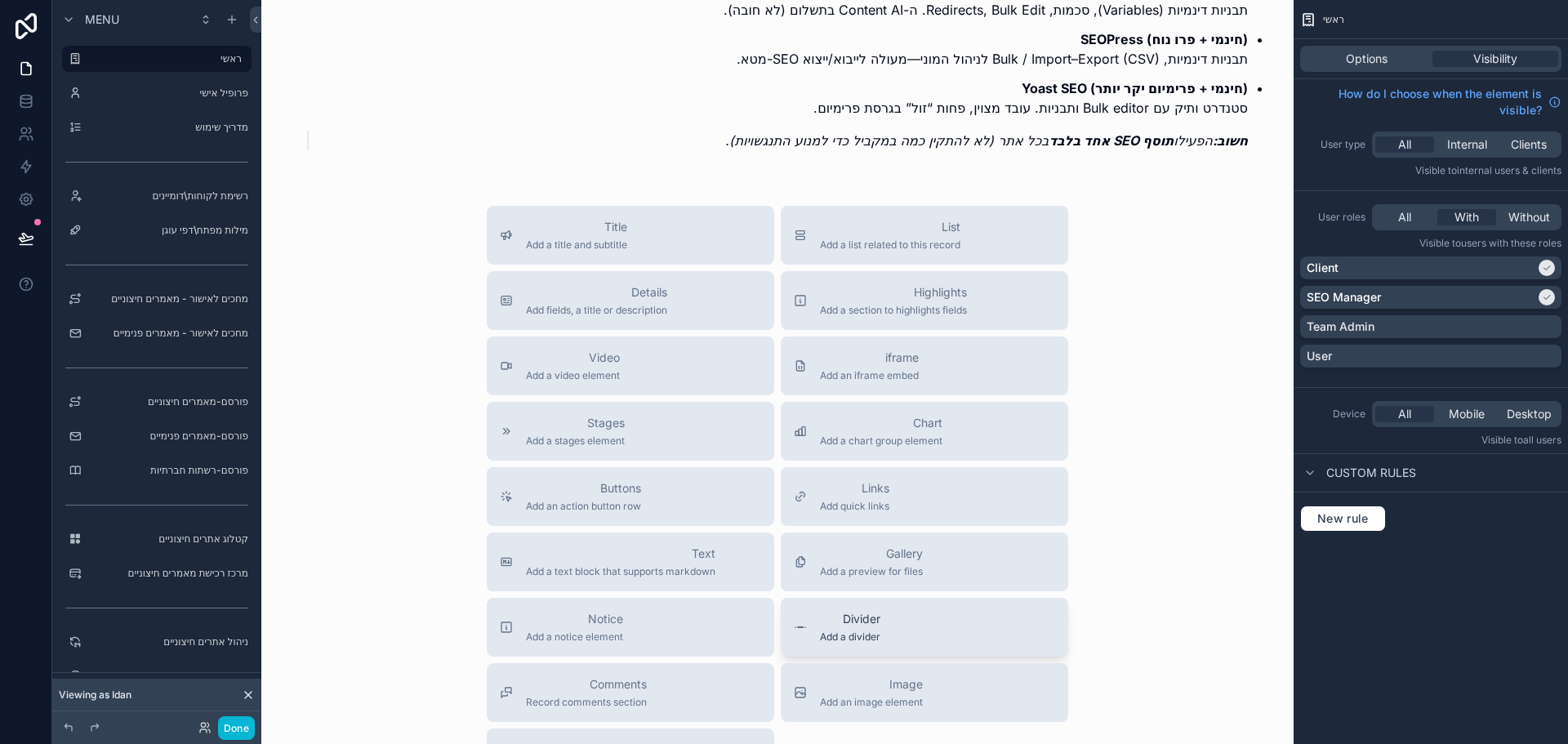
scroll to position [551, 0]
click at [954, 367] on div "iframe Add an iframe embed" at bounding box center [924, 368] width 261 height 32
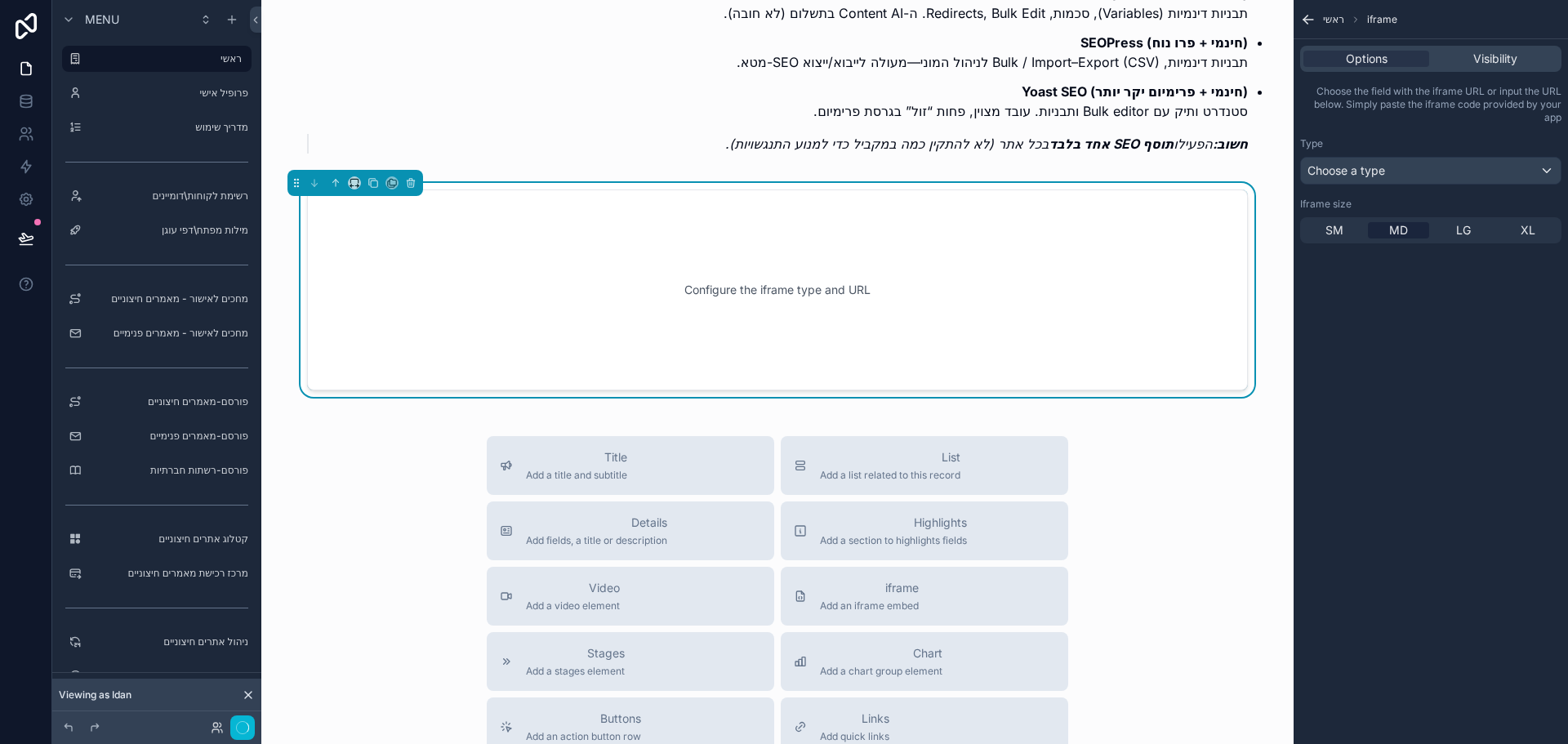
scroll to position [470, 0]
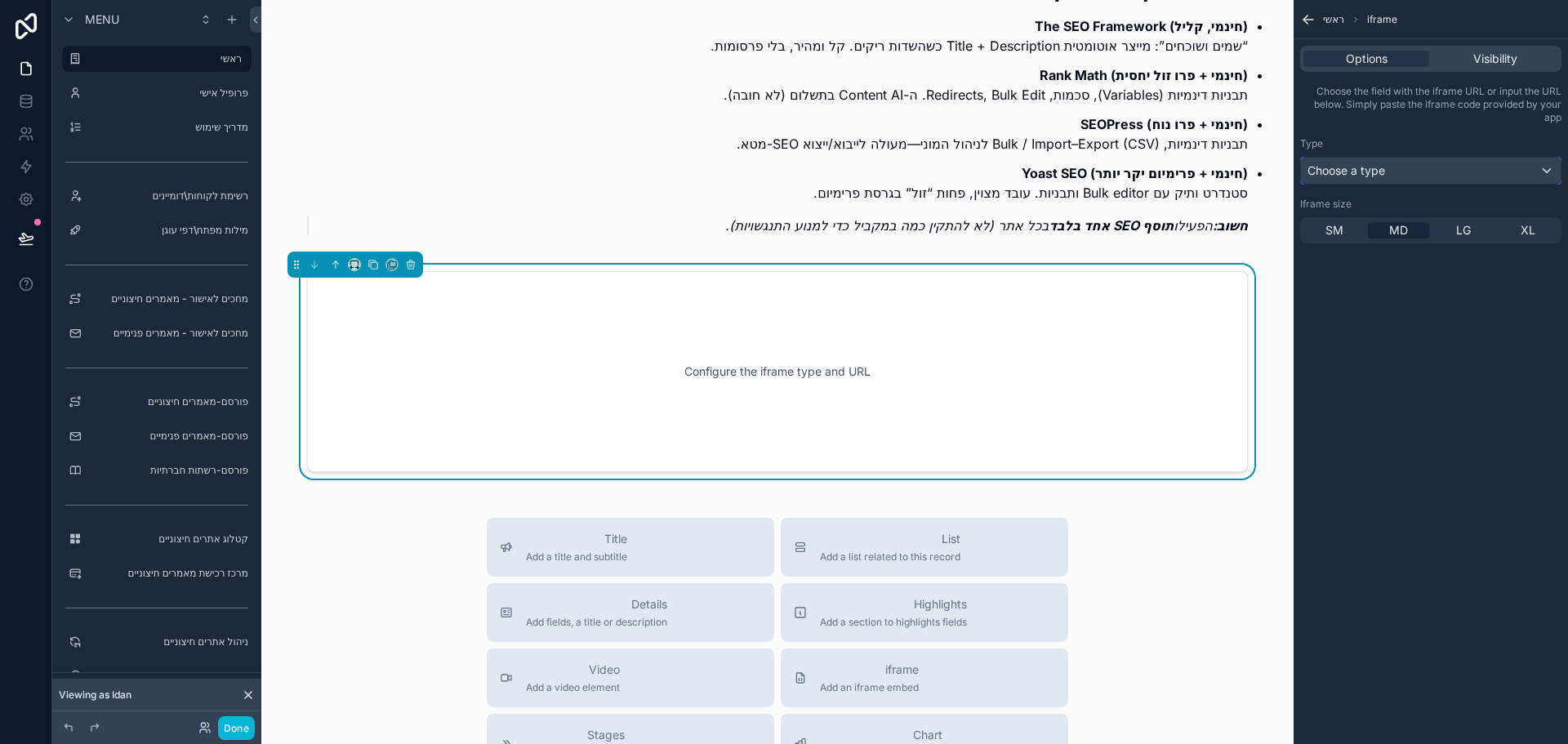
click at [1427, 177] on div "Choose a type" at bounding box center [1430, 170] width 259 height 26
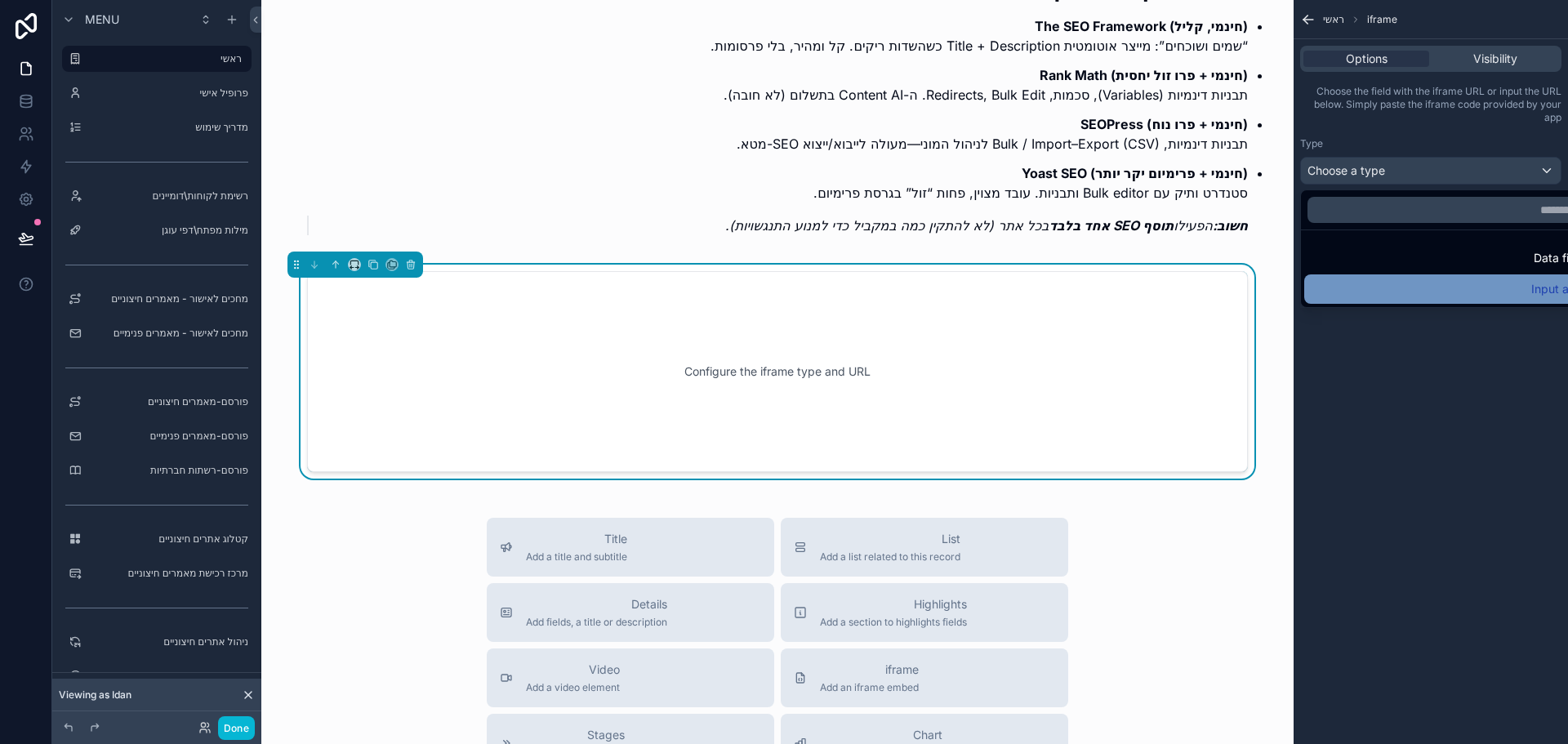
click at [1436, 277] on div "Input a url" at bounding box center [1449, 289] width 291 height 29
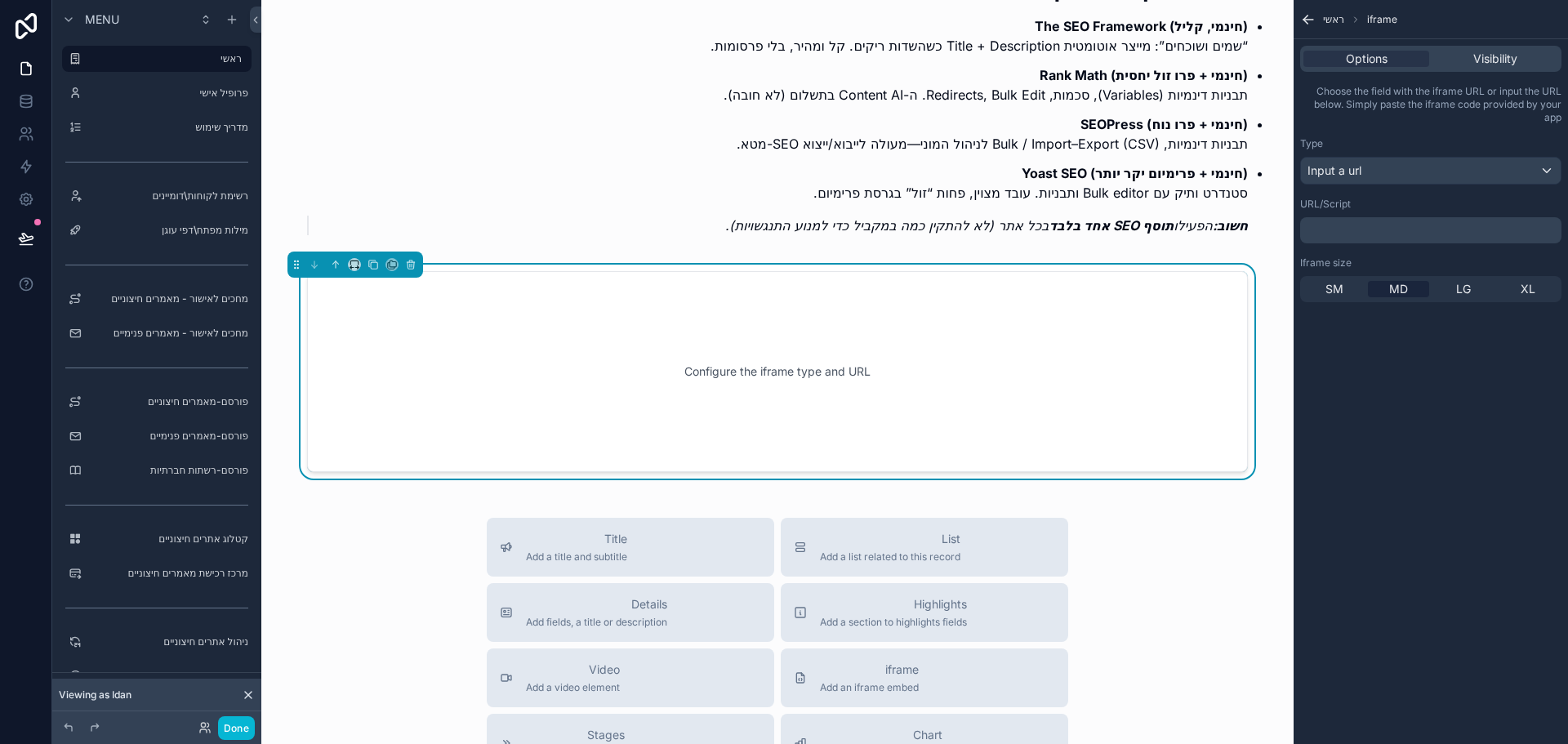
click at [1407, 227] on p "﻿" at bounding box center [1432, 230] width 252 height 13
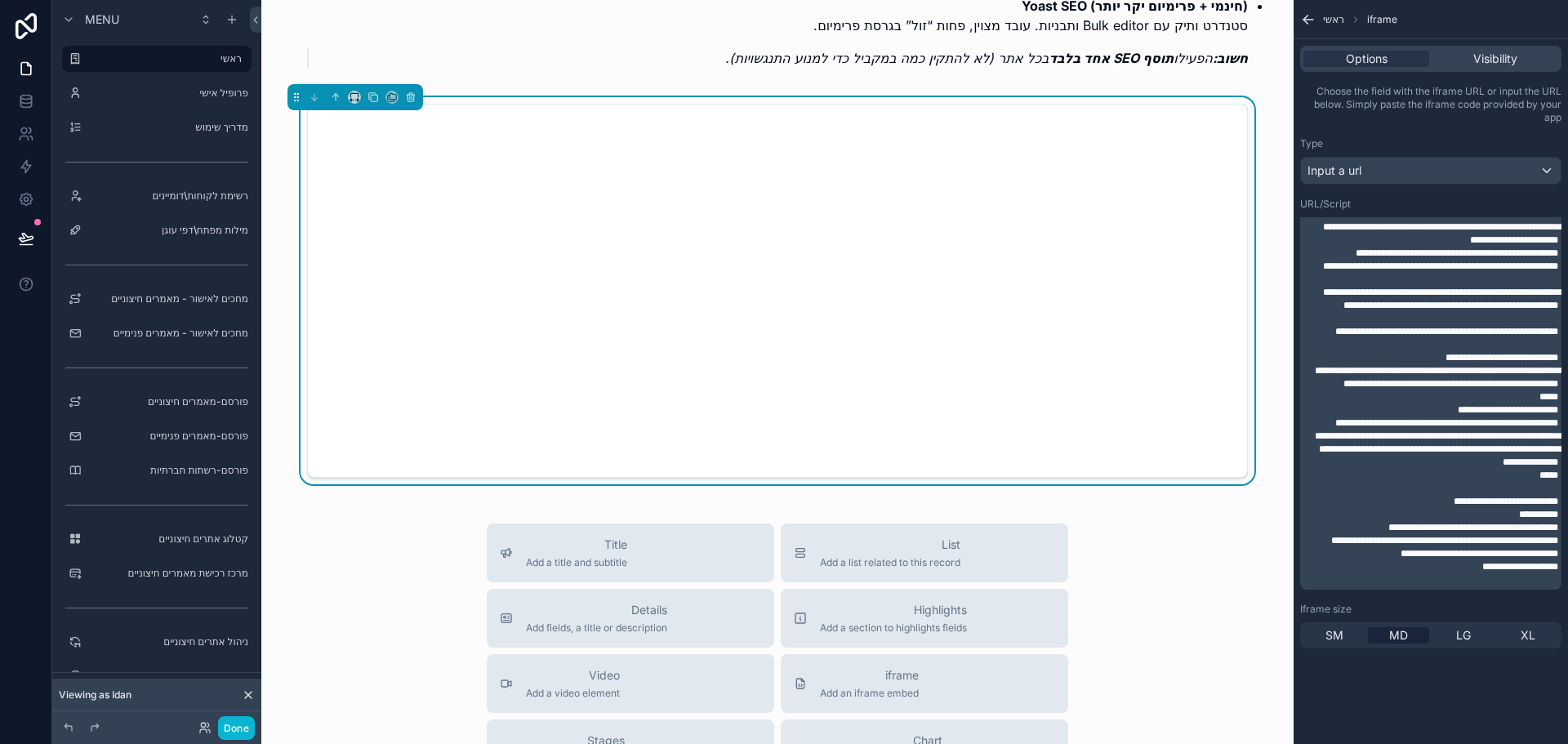
scroll to position [633, 0]
click at [1437, 170] on div "Input a url" at bounding box center [1430, 170] width 259 height 26
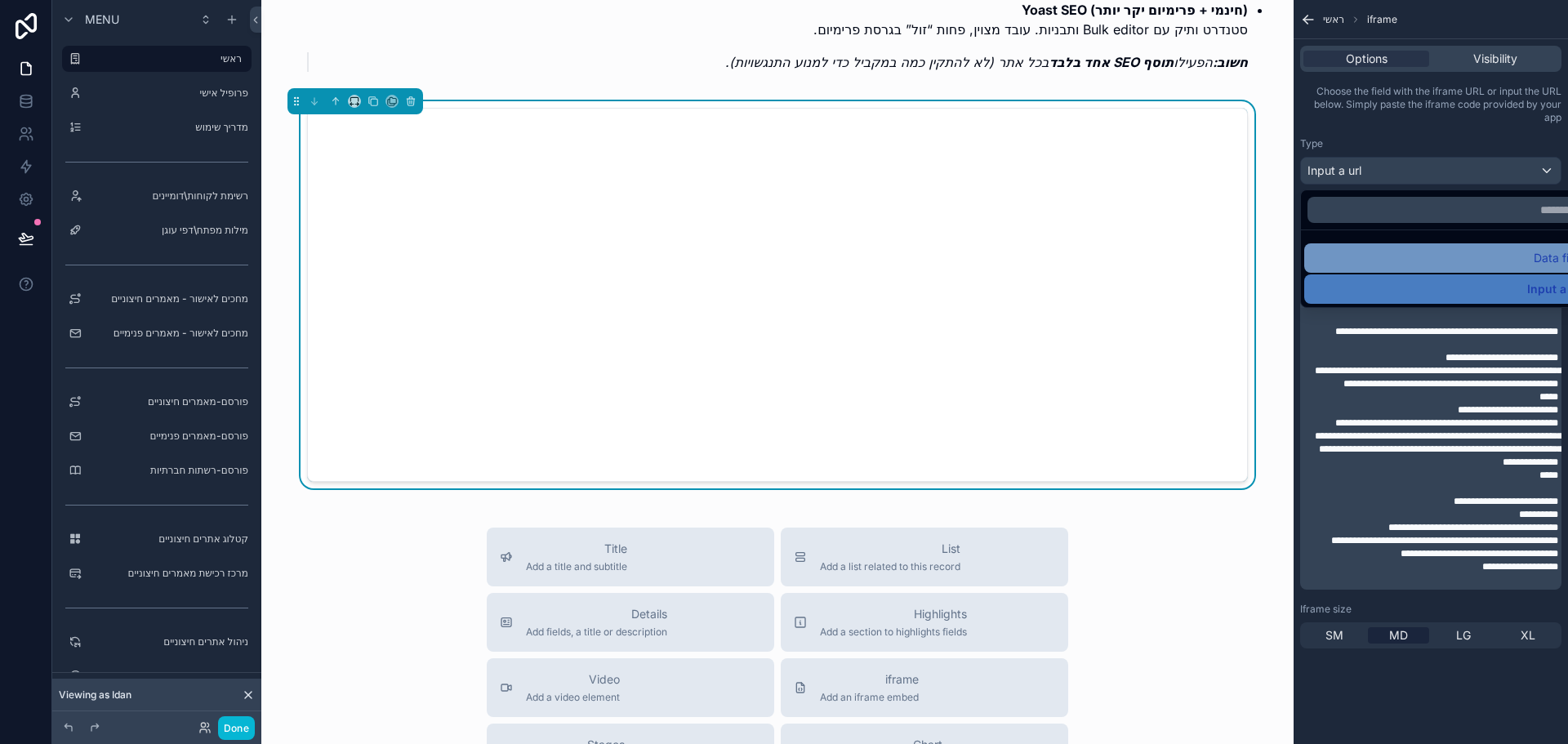
click at [1453, 256] on div "Data field" at bounding box center [1449, 258] width 271 height 20
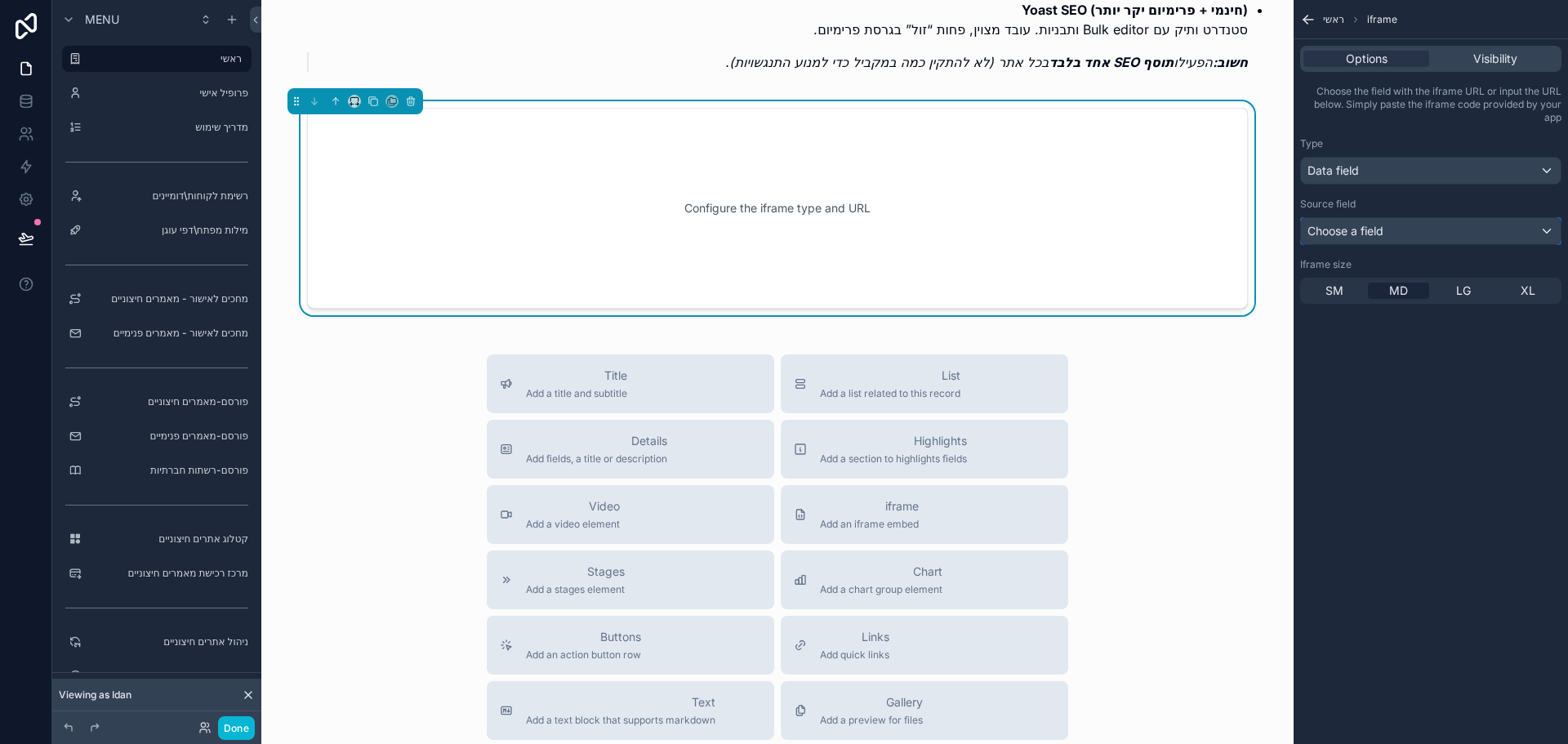
click at [1406, 227] on div "Choose a field" at bounding box center [1430, 231] width 259 height 26
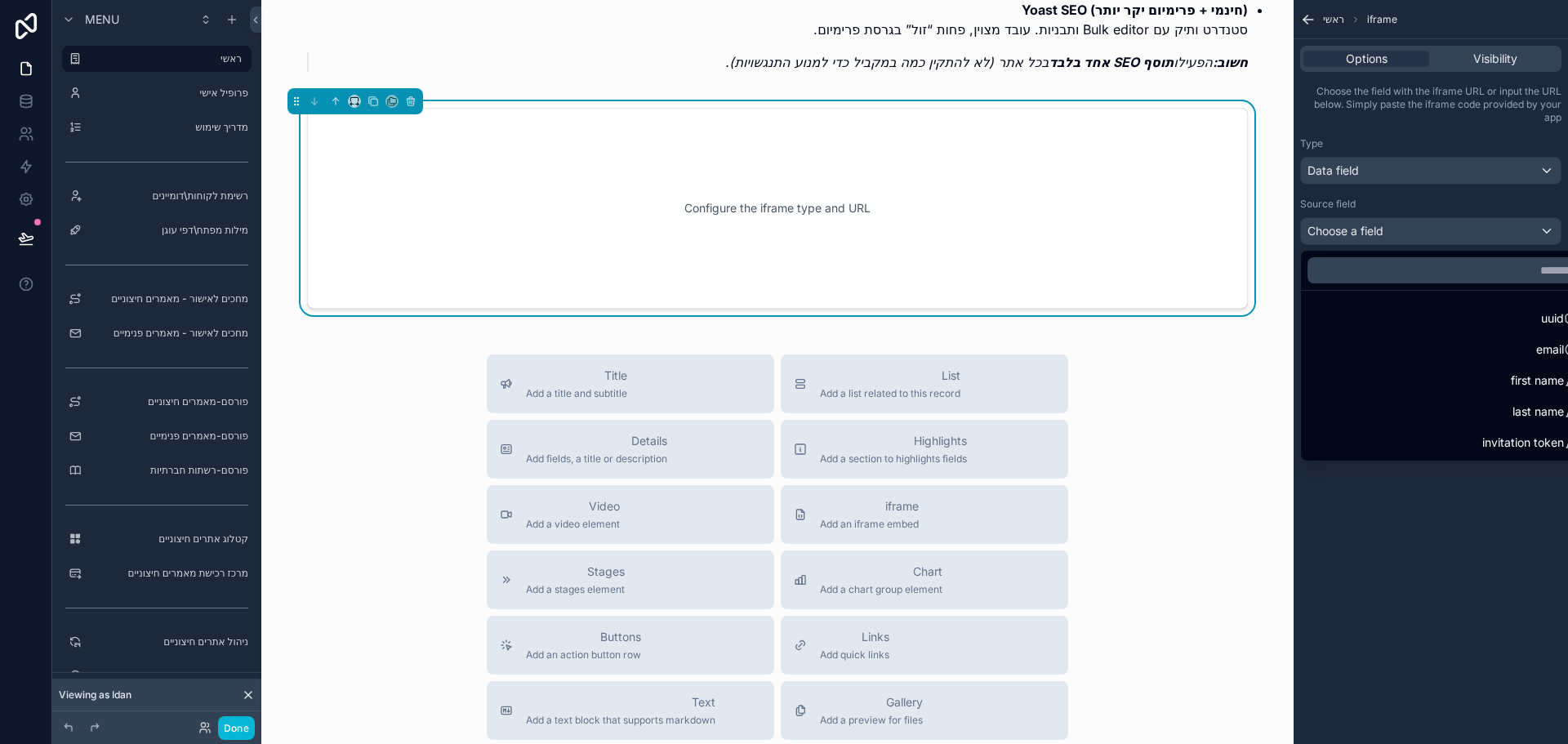
click at [1382, 173] on div "scrollable content" at bounding box center [784, 372] width 1568 height 744
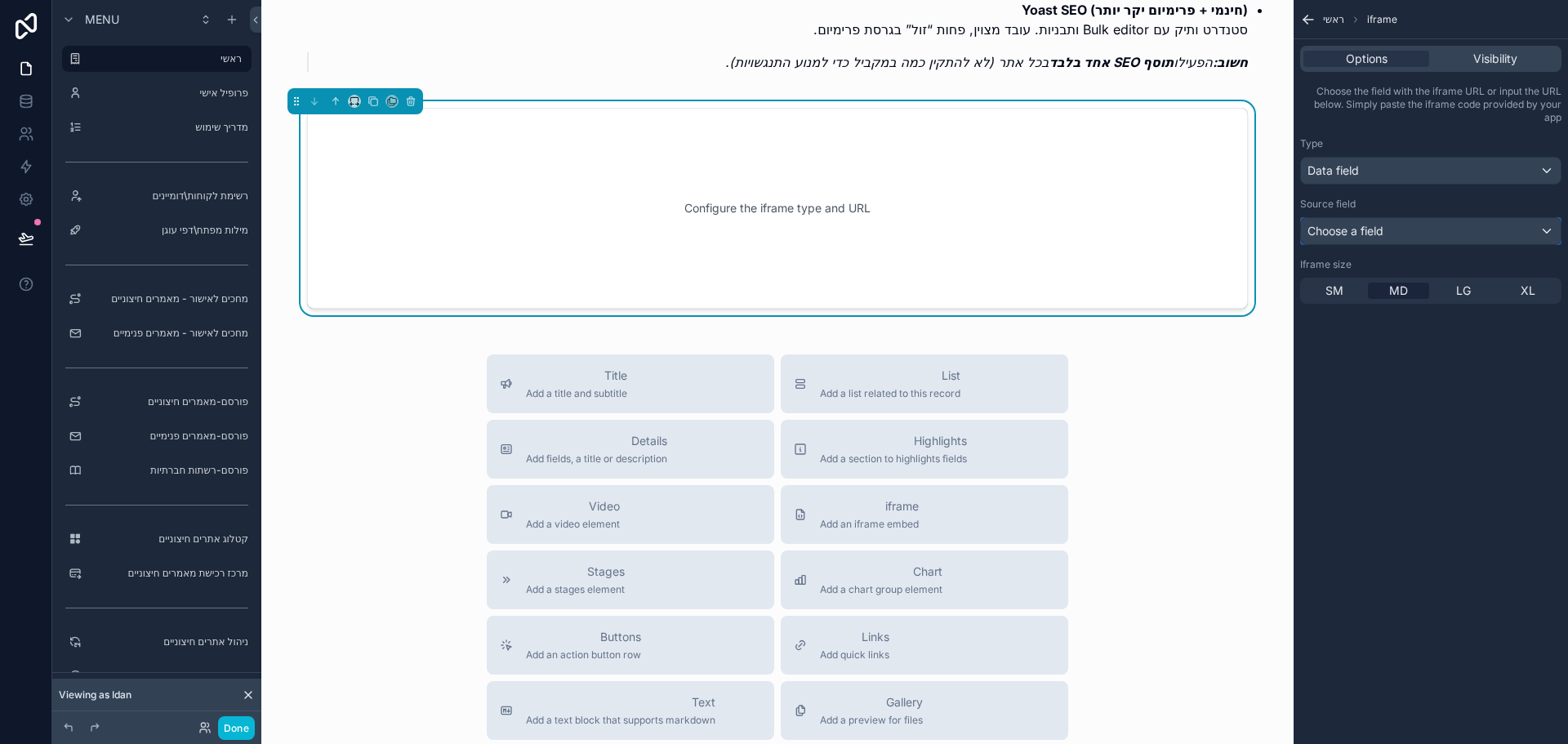
click at [1387, 228] on div "Choose a field" at bounding box center [1430, 231] width 259 height 26
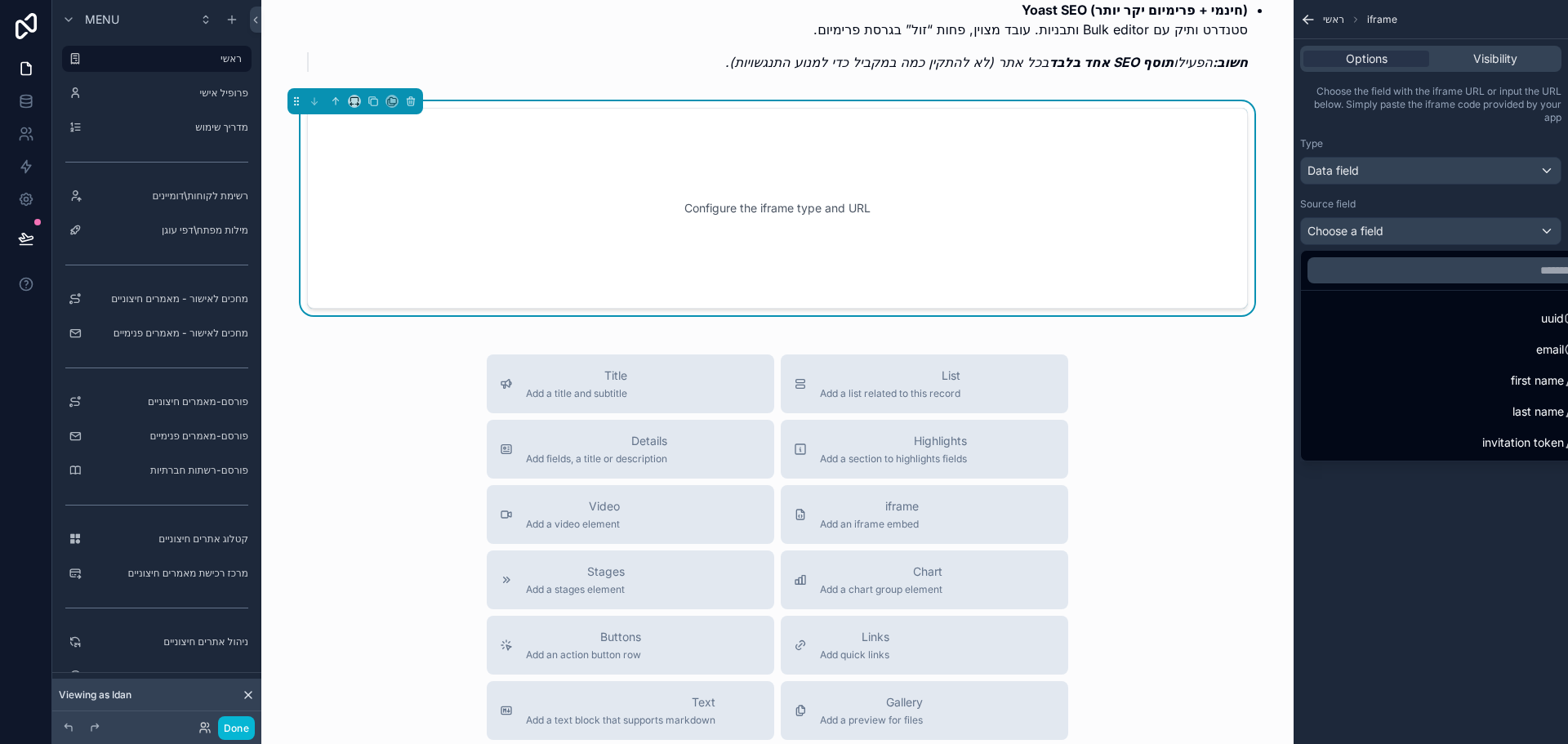
click at [1370, 176] on div "scrollable content" at bounding box center [784, 372] width 1568 height 744
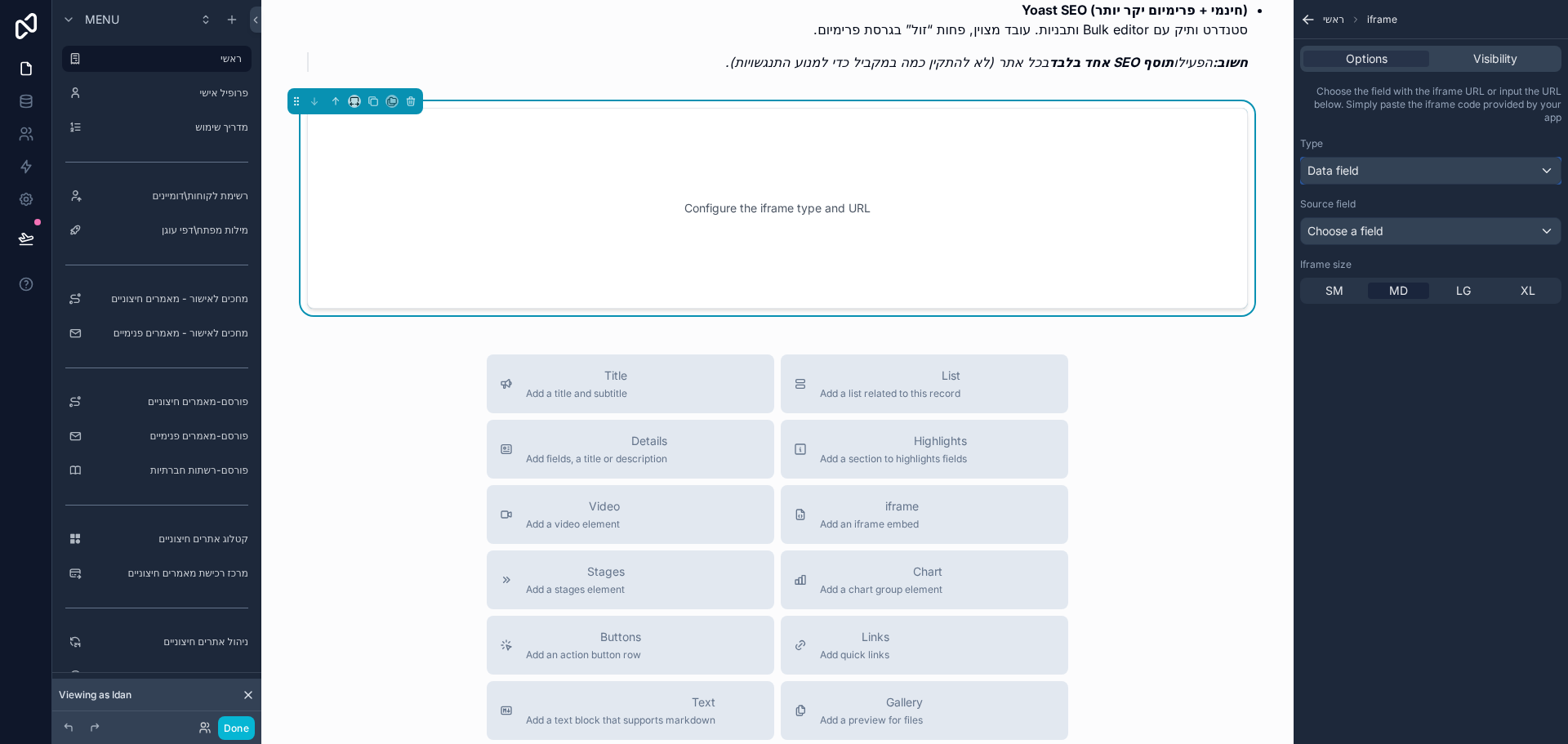
click at [1370, 176] on div "Data field" at bounding box center [1430, 170] width 259 height 26
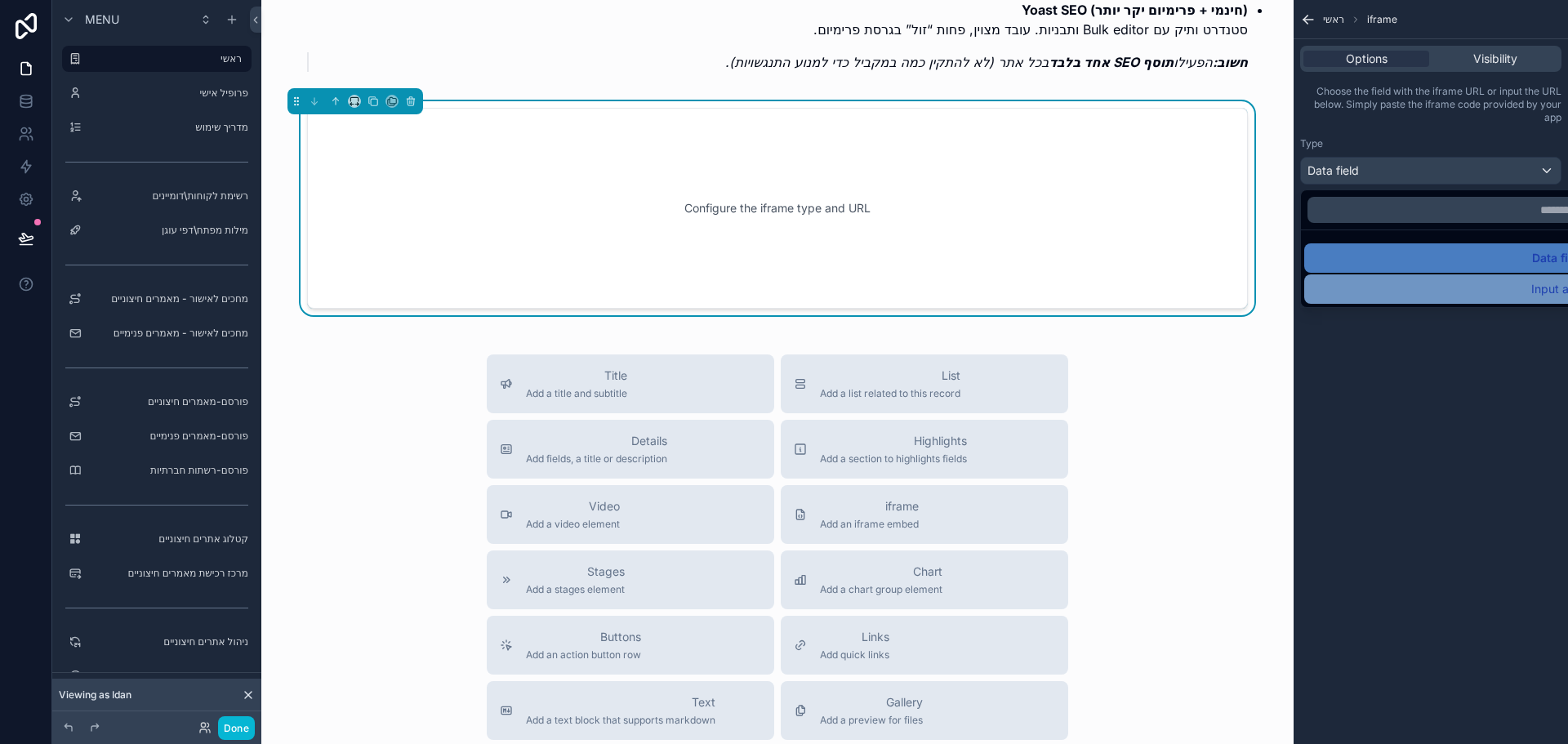
click at [1391, 278] on div "Input a url" at bounding box center [1449, 289] width 291 height 29
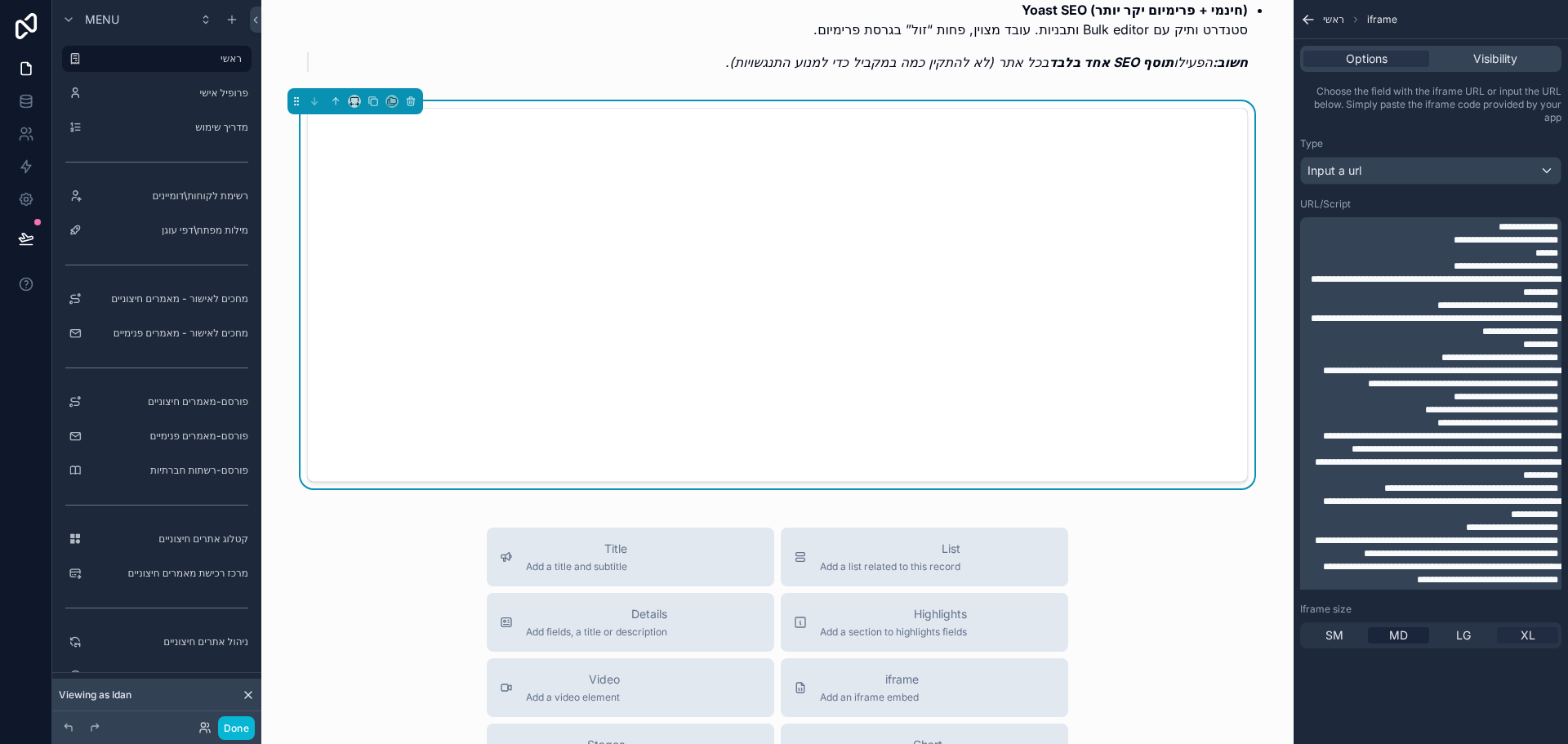
click at [1511, 628] on div "XL" at bounding box center [1527, 635] width 62 height 17
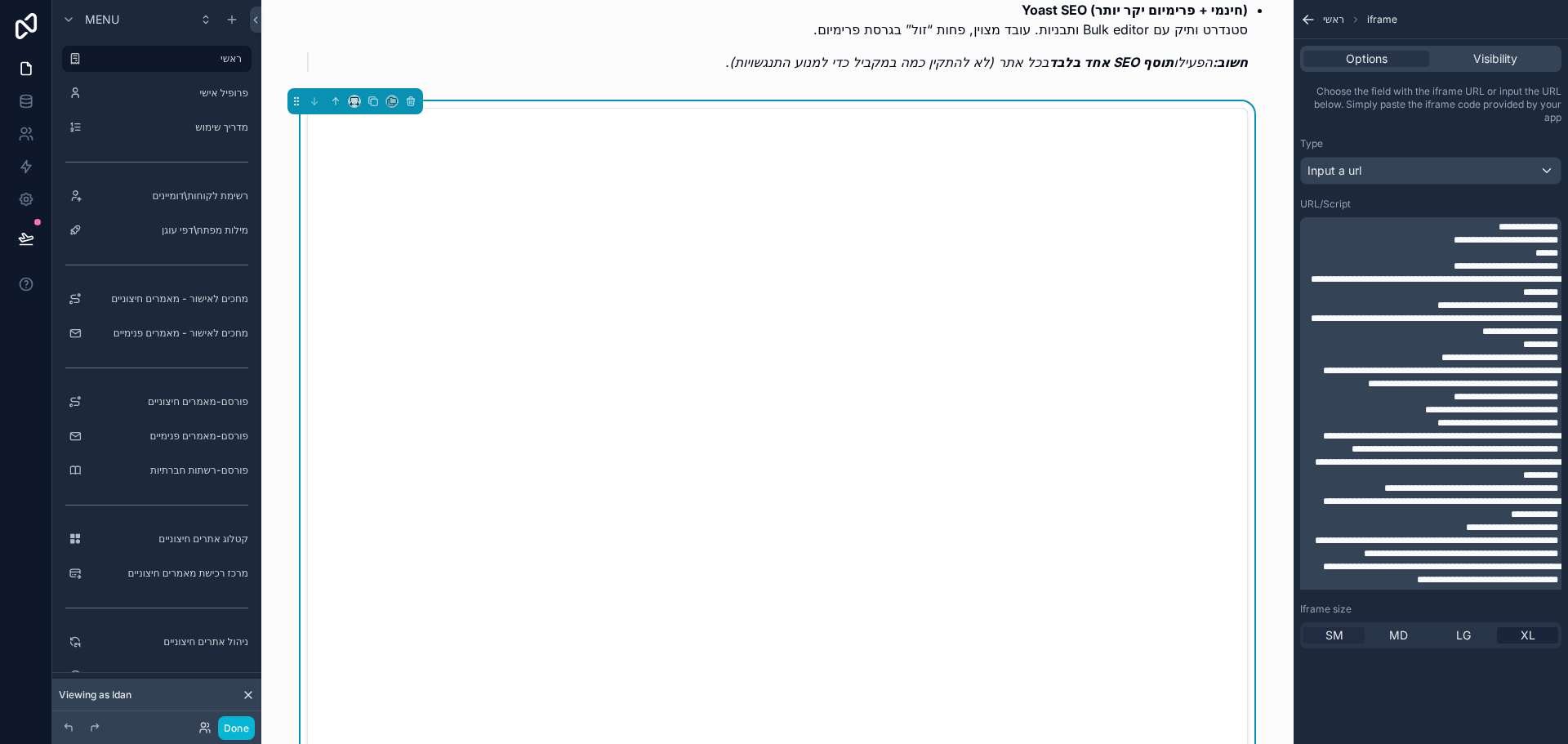
click at [1336, 633] on span "SM" at bounding box center [1334, 635] width 18 height 17
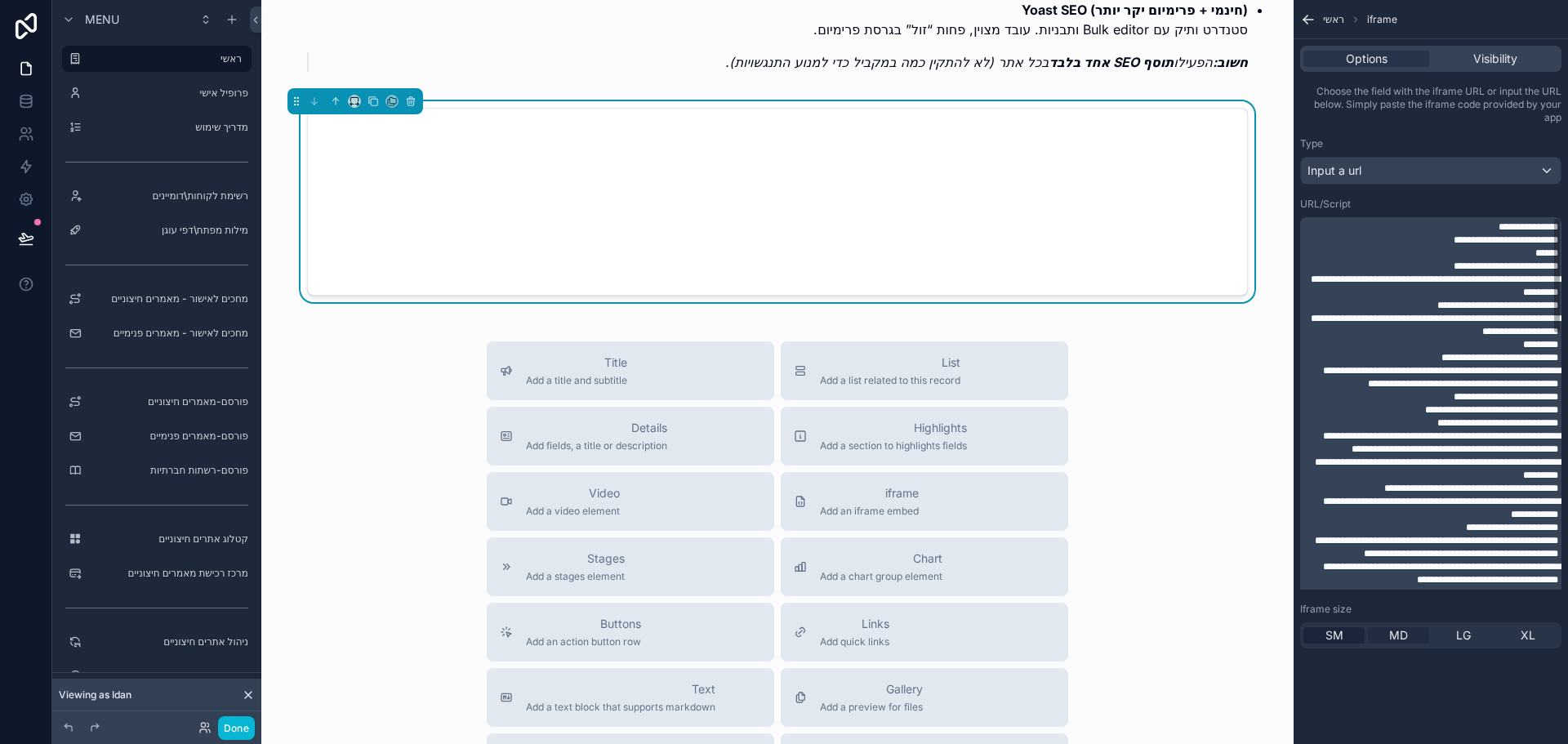
click at [1397, 628] on span "MD" at bounding box center [1398, 635] width 19 height 17
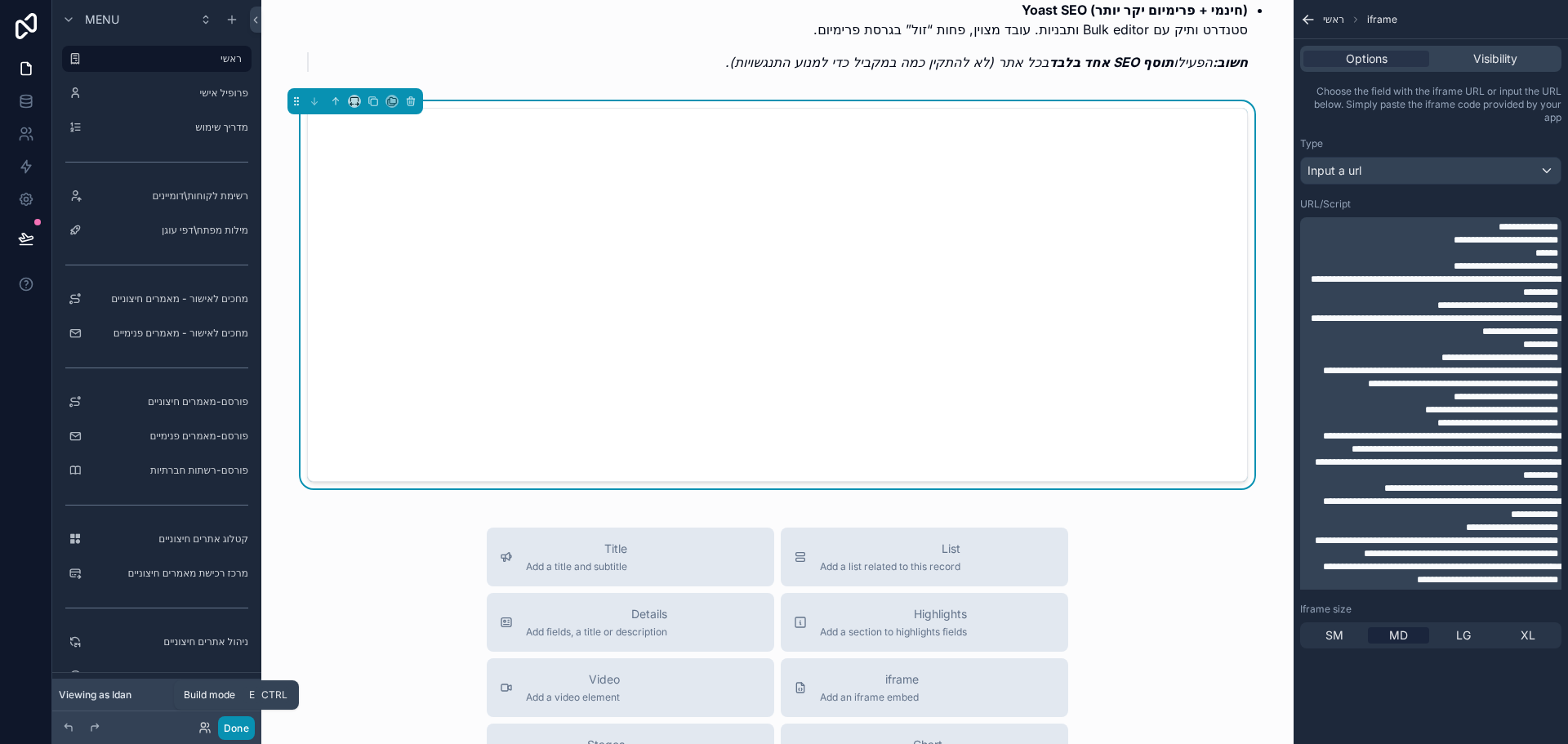
click at [231, 724] on button "Done" at bounding box center [237, 728] width 37 height 23
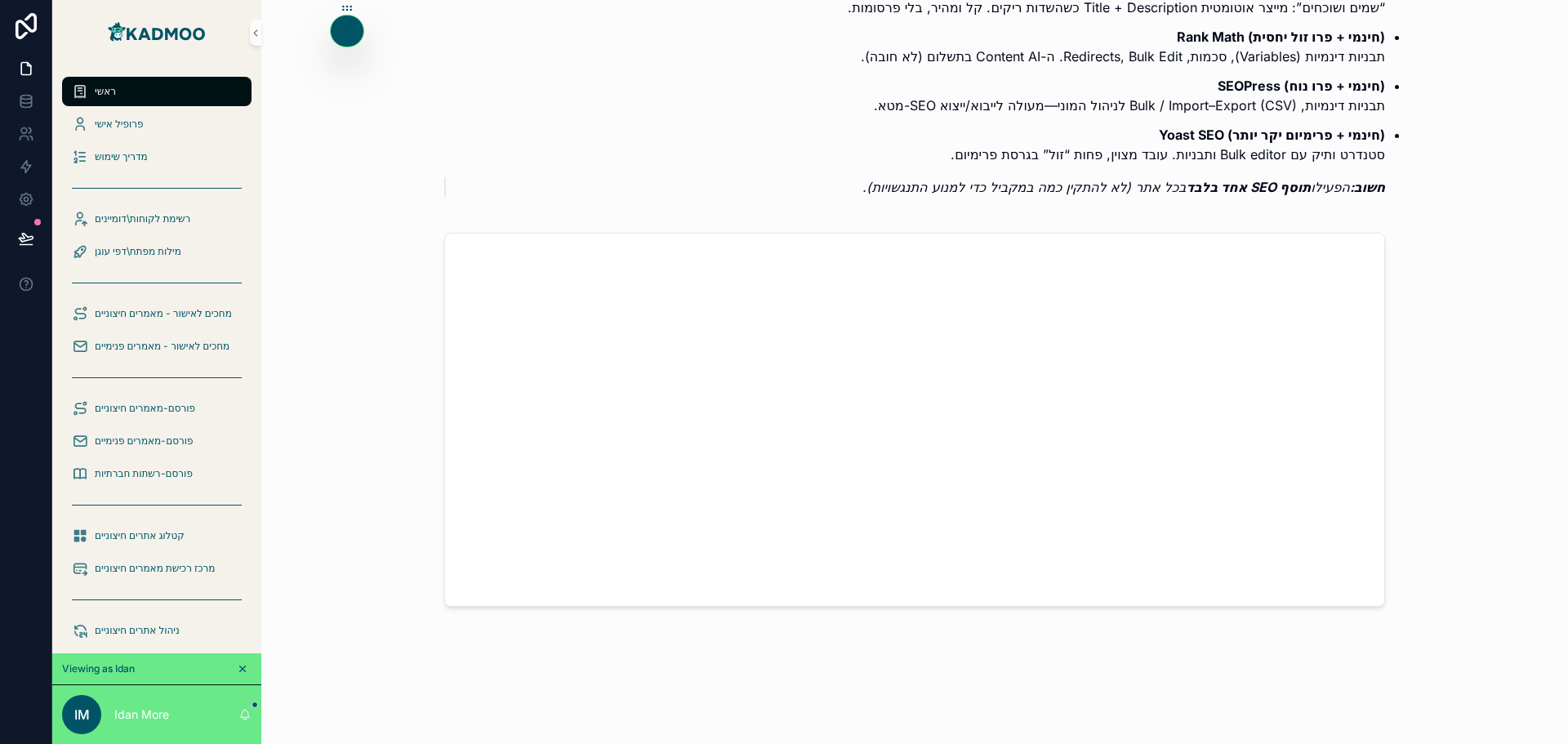
scroll to position [508, 0]
click at [352, 37] on icon at bounding box center [346, 30] width 13 height 13
click at [344, 29] on icon at bounding box center [346, 30] width 13 height 13
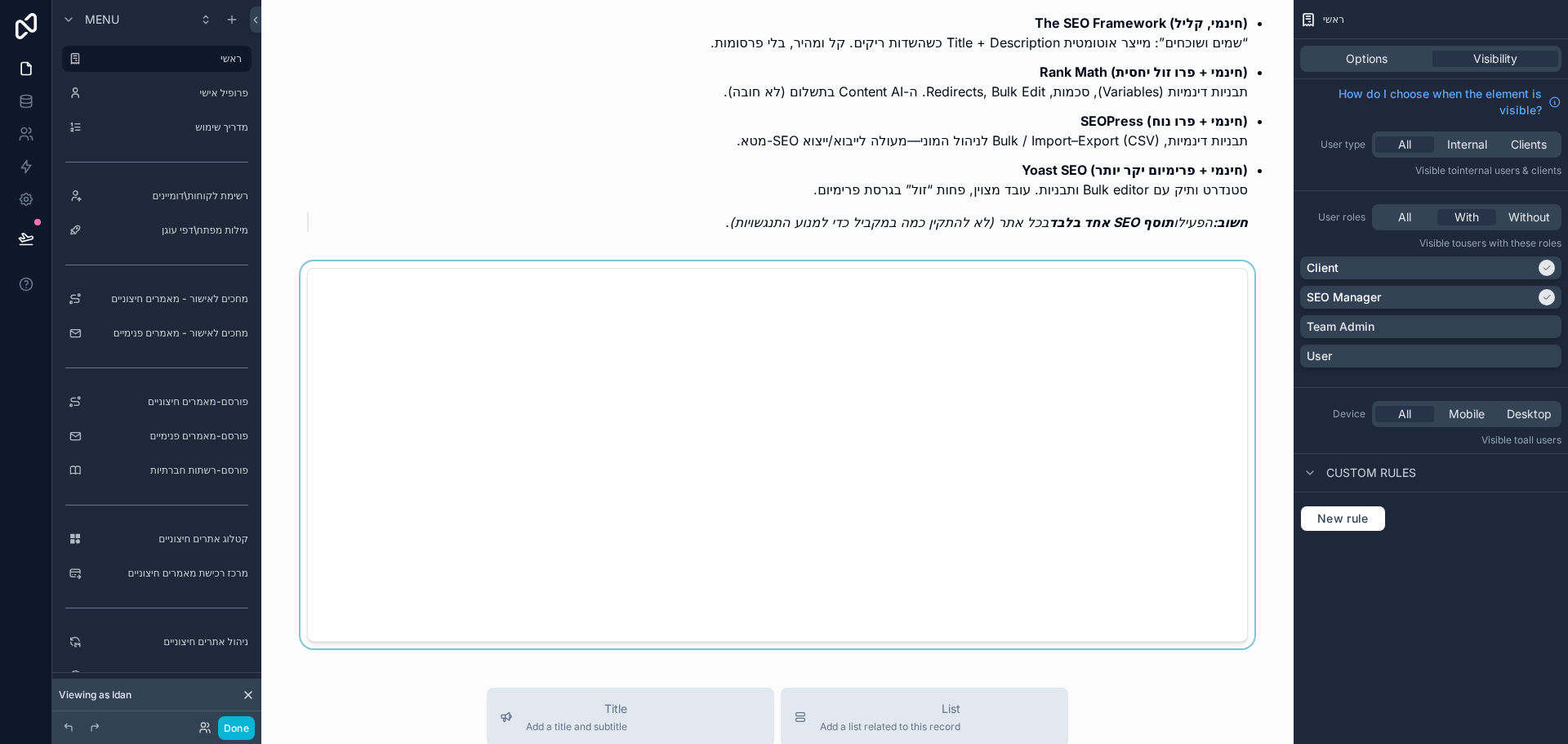
scroll to position [470, 0]
click at [1086, 403] on div "scrollable content" at bounding box center [777, 457] width 1006 height 387
